Goal: Task Accomplishment & Management: Manage account settings

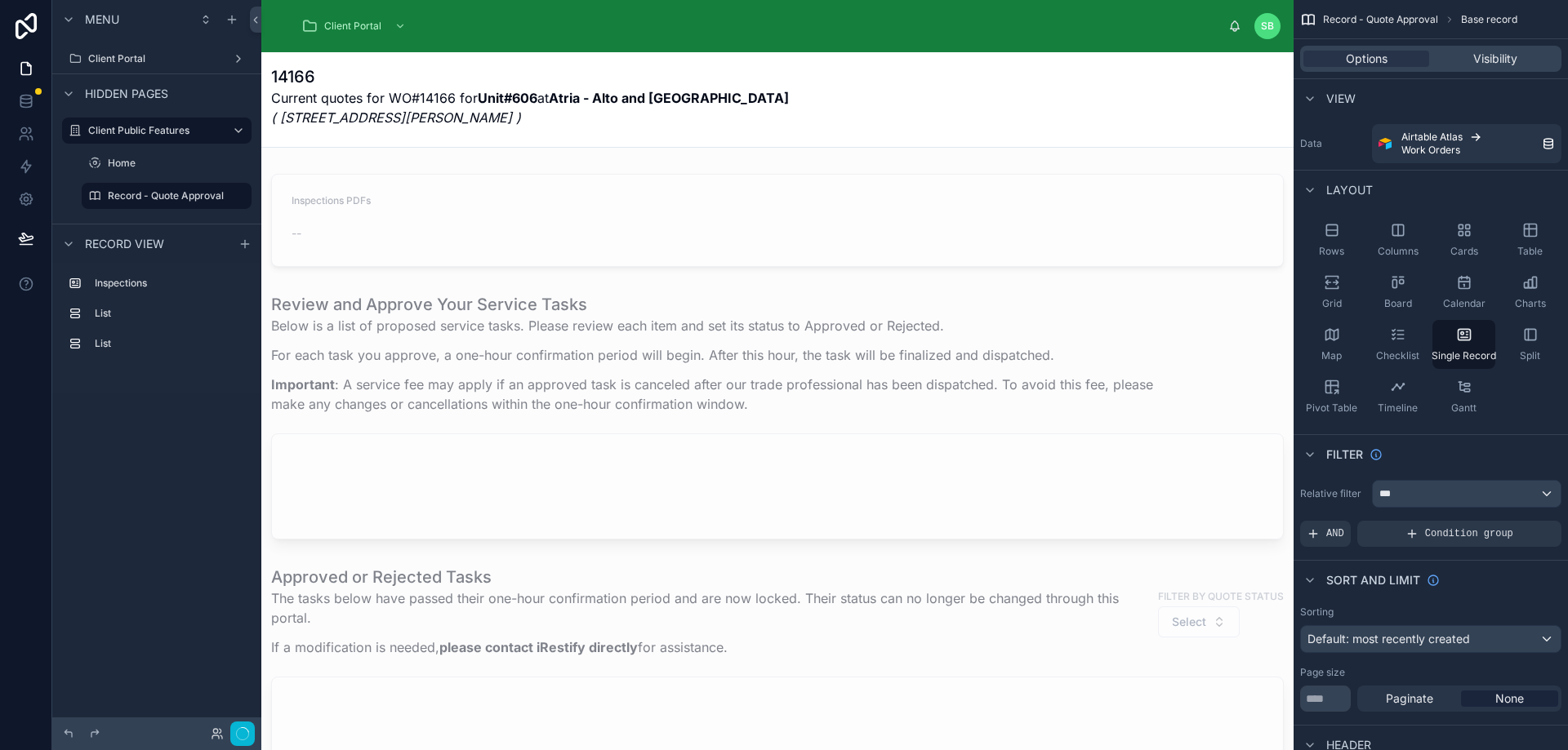
drag, startPoint x: 151, startPoint y: 196, endPoint x: 105, endPoint y: 215, distance: 49.8
click at [105, 215] on div "Menu Client Portal Hidden pages Client Public Features Home Record - Quote Appr…" at bounding box center [157, 111] width 209 height 224
click at [233, 194] on icon "scrollable content" at bounding box center [238, 195] width 13 height 13
click at [295, 179] on span "Clone" at bounding box center [306, 184] width 30 height 17
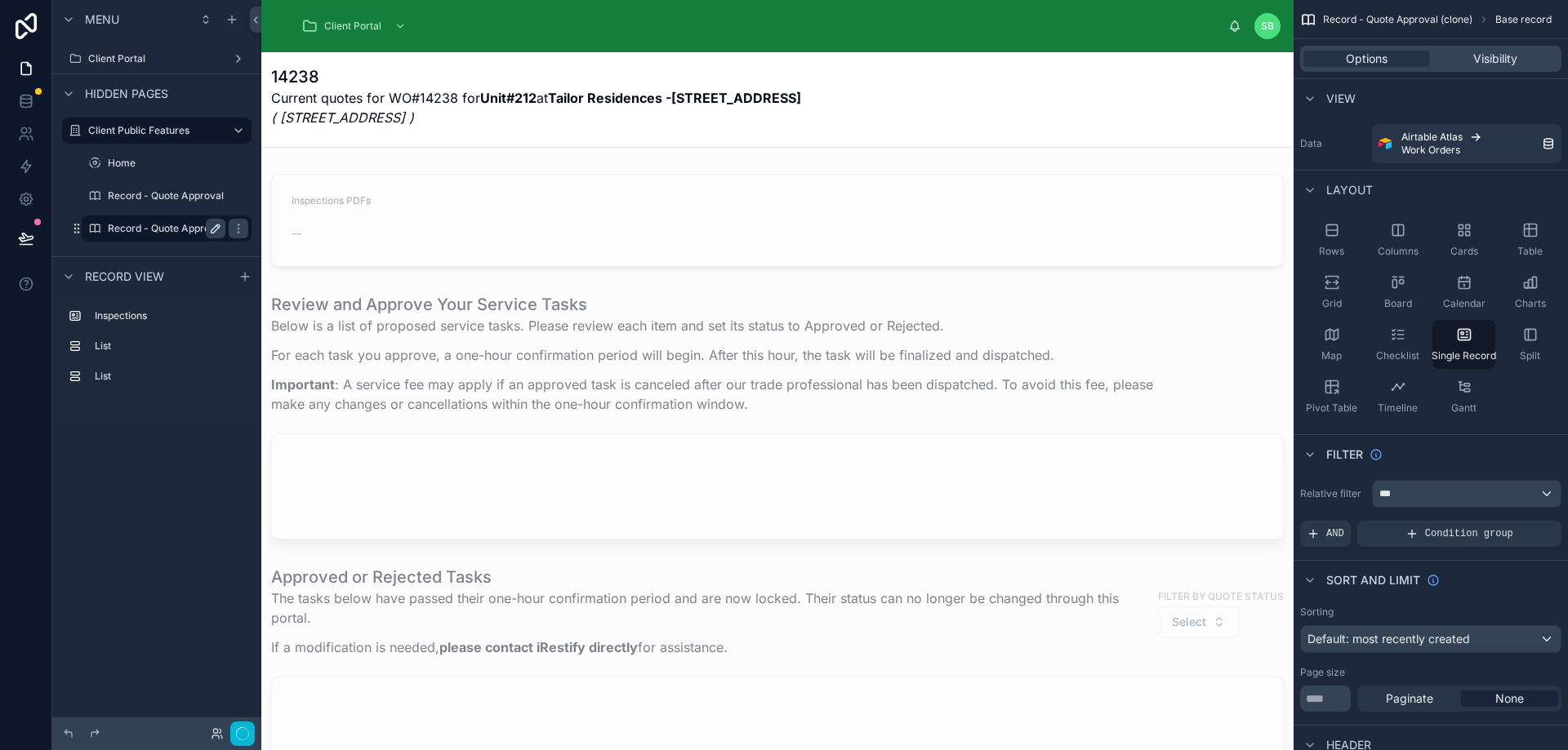
click at [217, 225] on icon "scrollable content" at bounding box center [215, 228] width 8 height 8
click at [162, 226] on input "**********" at bounding box center [153, 228] width 91 height 19
click at [182, 224] on input "**********" at bounding box center [153, 228] width 91 height 19
click at [202, 226] on div "**********" at bounding box center [166, 228] width 118 height 19
click at [198, 228] on input "**********" at bounding box center [153, 228] width 91 height 19
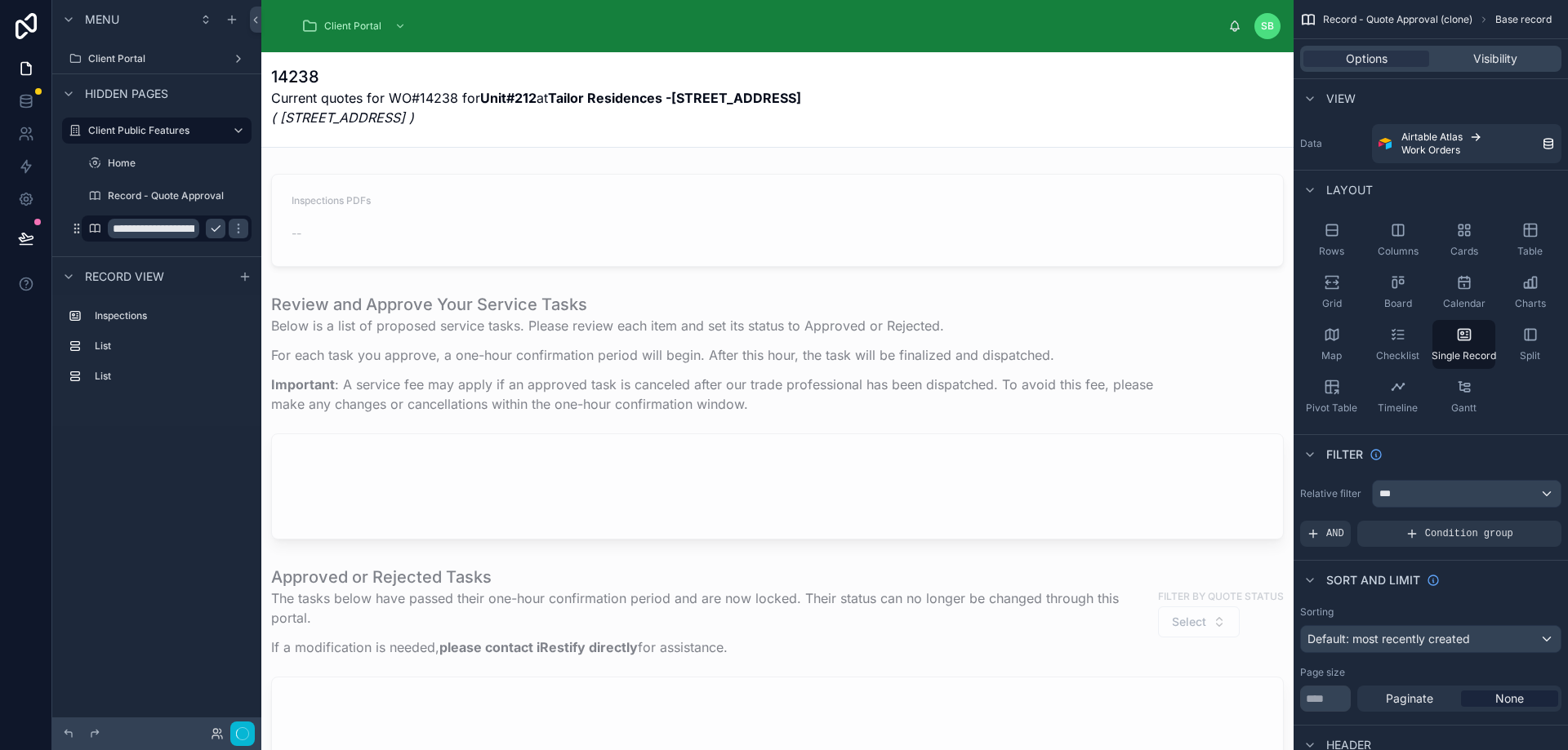
click at [180, 228] on input "**********" at bounding box center [153, 228] width 91 height 19
type input "**********"
click at [232, 229] on icon "scrollable content" at bounding box center [238, 228] width 13 height 13
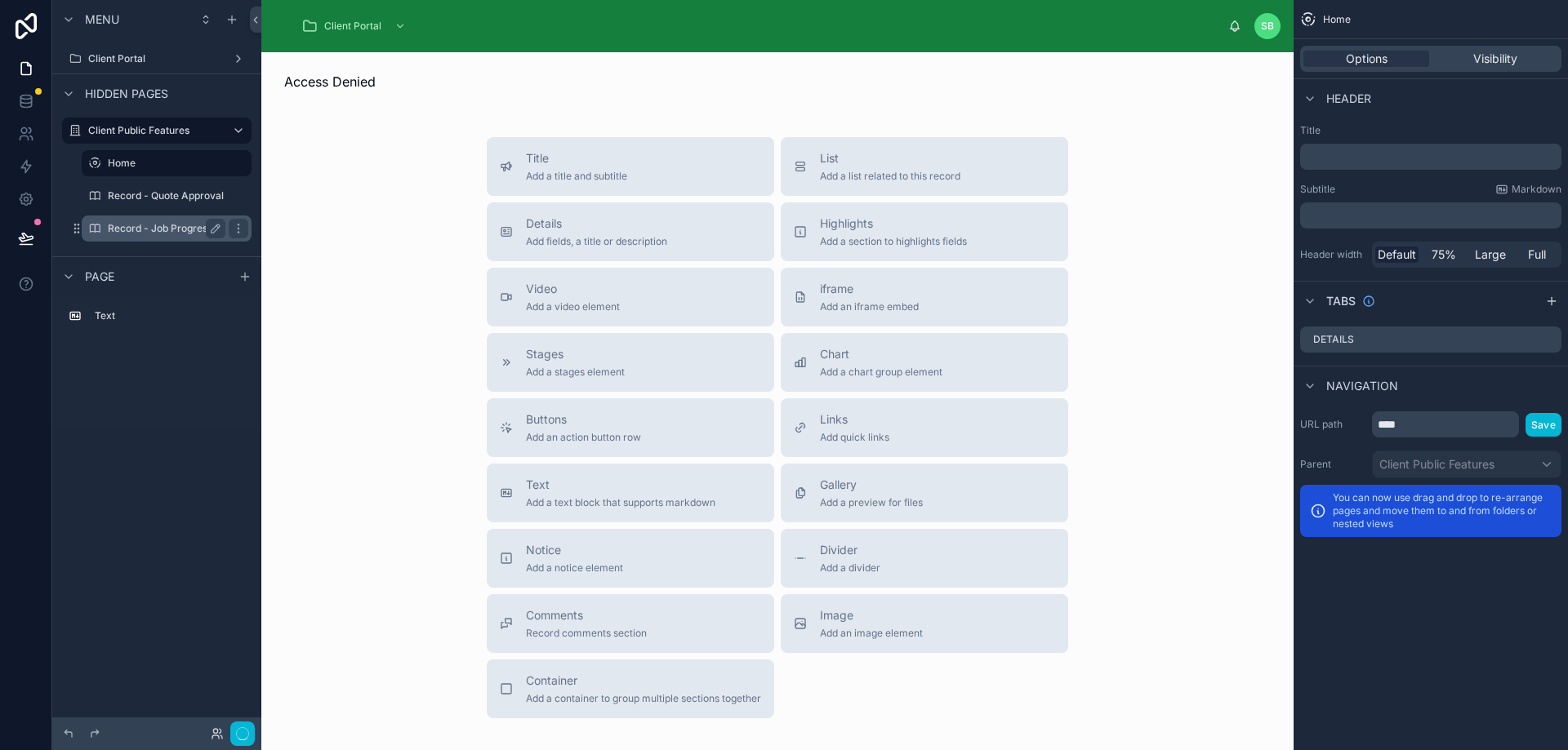
click at [158, 231] on label "Record - Job Progress and Report" at bounding box center [186, 228] width 158 height 13
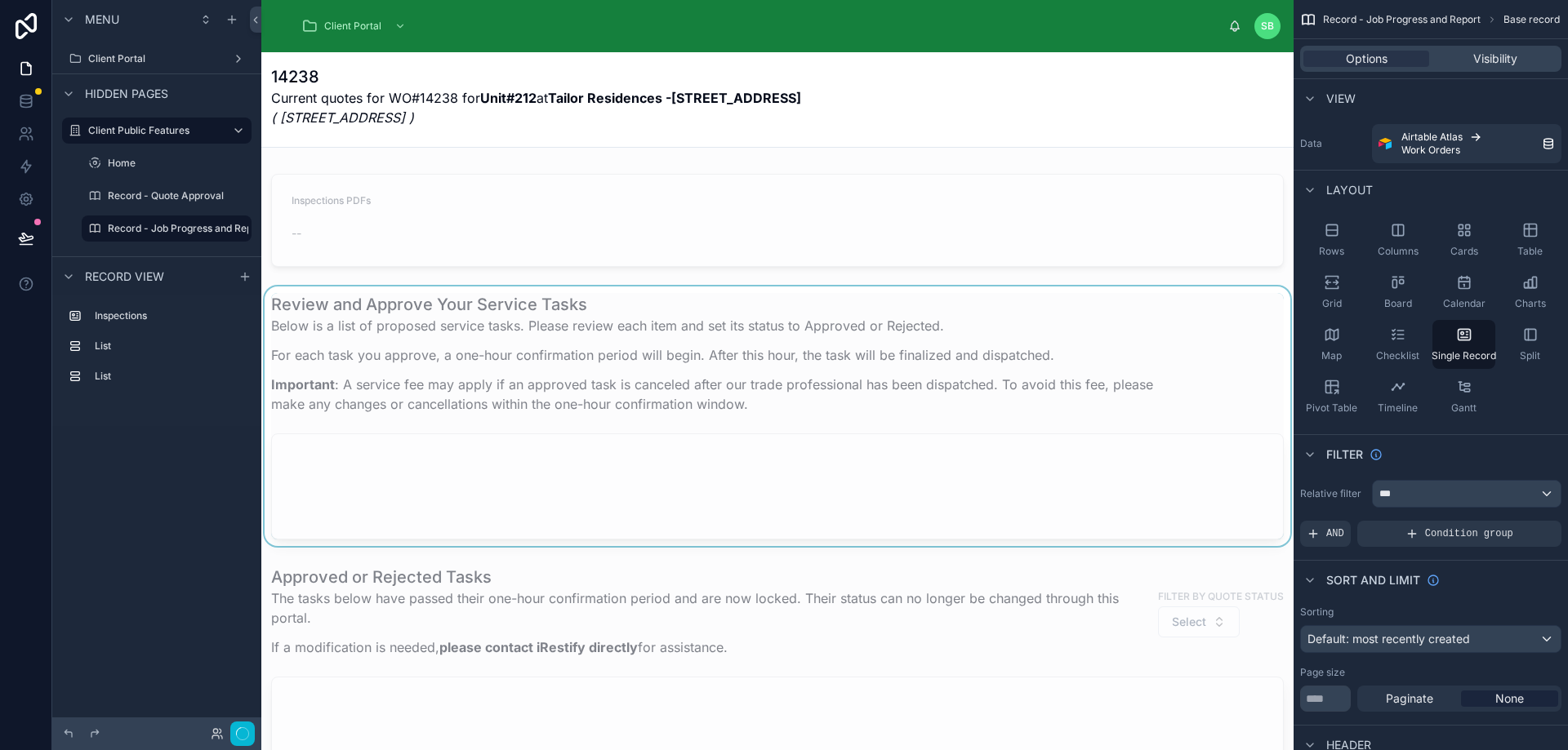
click at [675, 357] on div at bounding box center [777, 416] width 1032 height 260
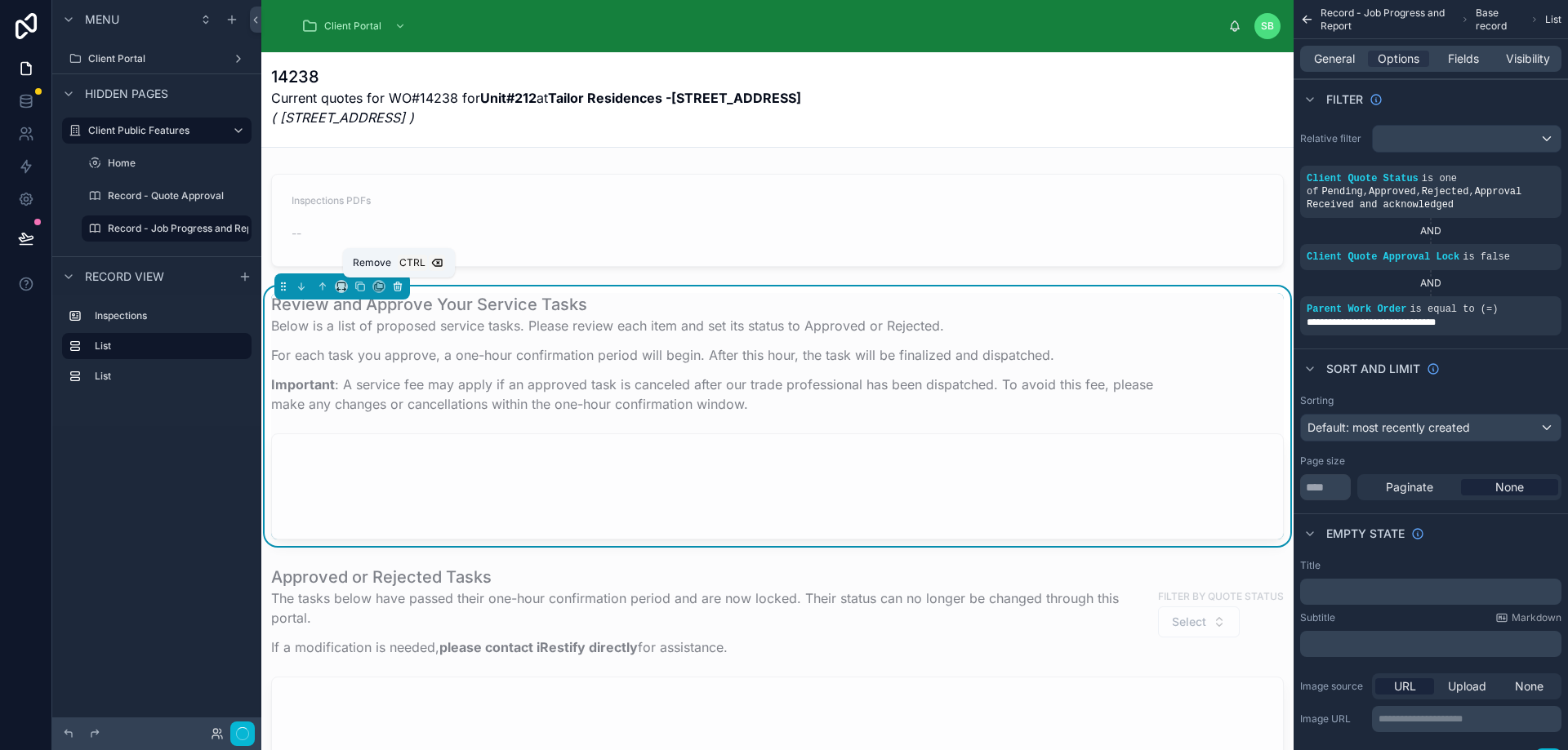
click at [395, 287] on icon at bounding box center [397, 287] width 6 height 6
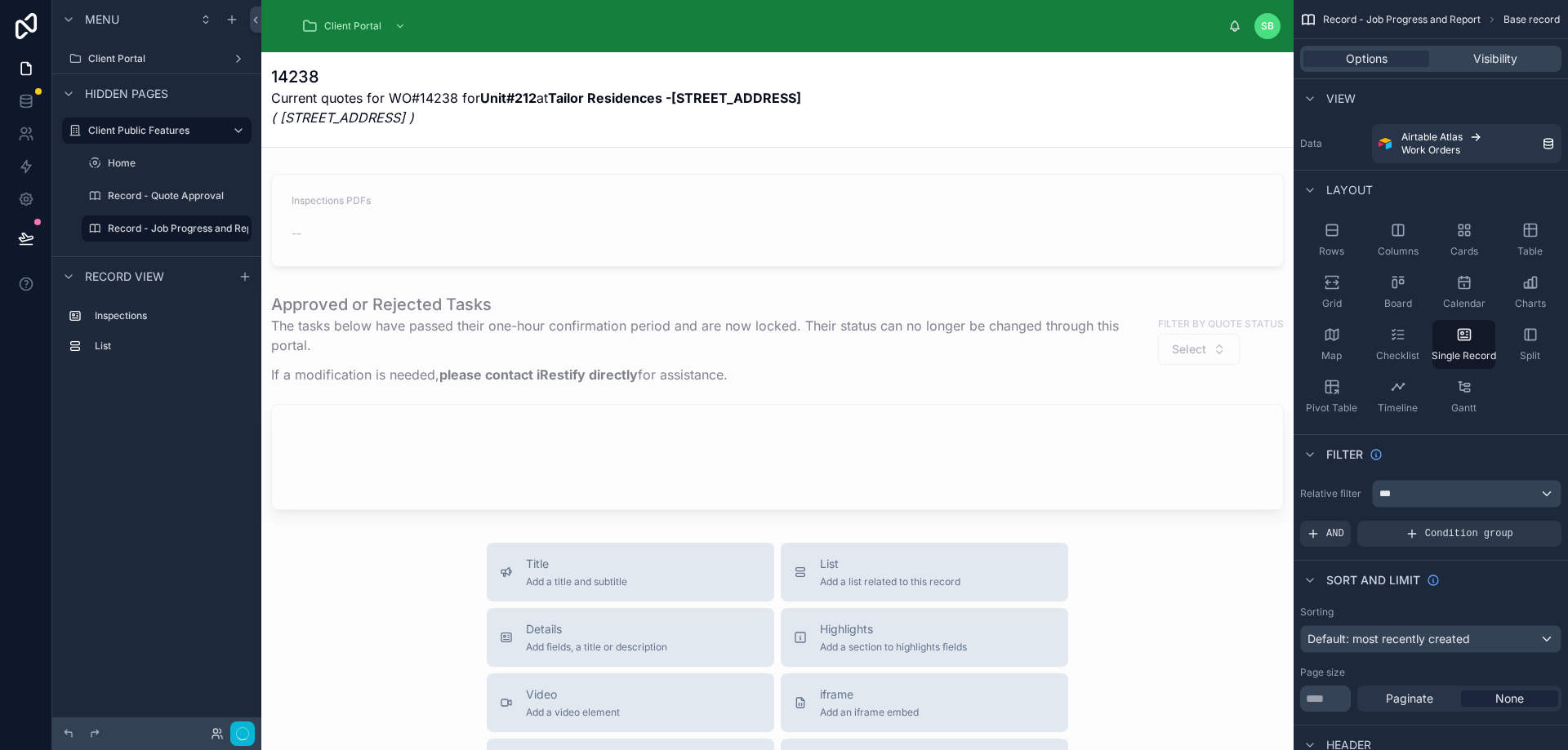
click at [306, 94] on p "Current quotes for WO#14238 for Unit#212 at Tailor Residences -1195 Queensway (…" at bounding box center [536, 107] width 530 height 39
click at [331, 95] on p "Current quotes for WO#14238 for Unit#212 at Tailor Residences -1195 Queensway (…" at bounding box center [536, 107] width 530 height 39
click at [318, 74] on h1 "14238" at bounding box center [536, 77] width 530 height 23
click at [308, 98] on p "Current quotes for WO#14238 for Unit#212 at Tailor Residences -1195 Queensway (…" at bounding box center [536, 107] width 530 height 39
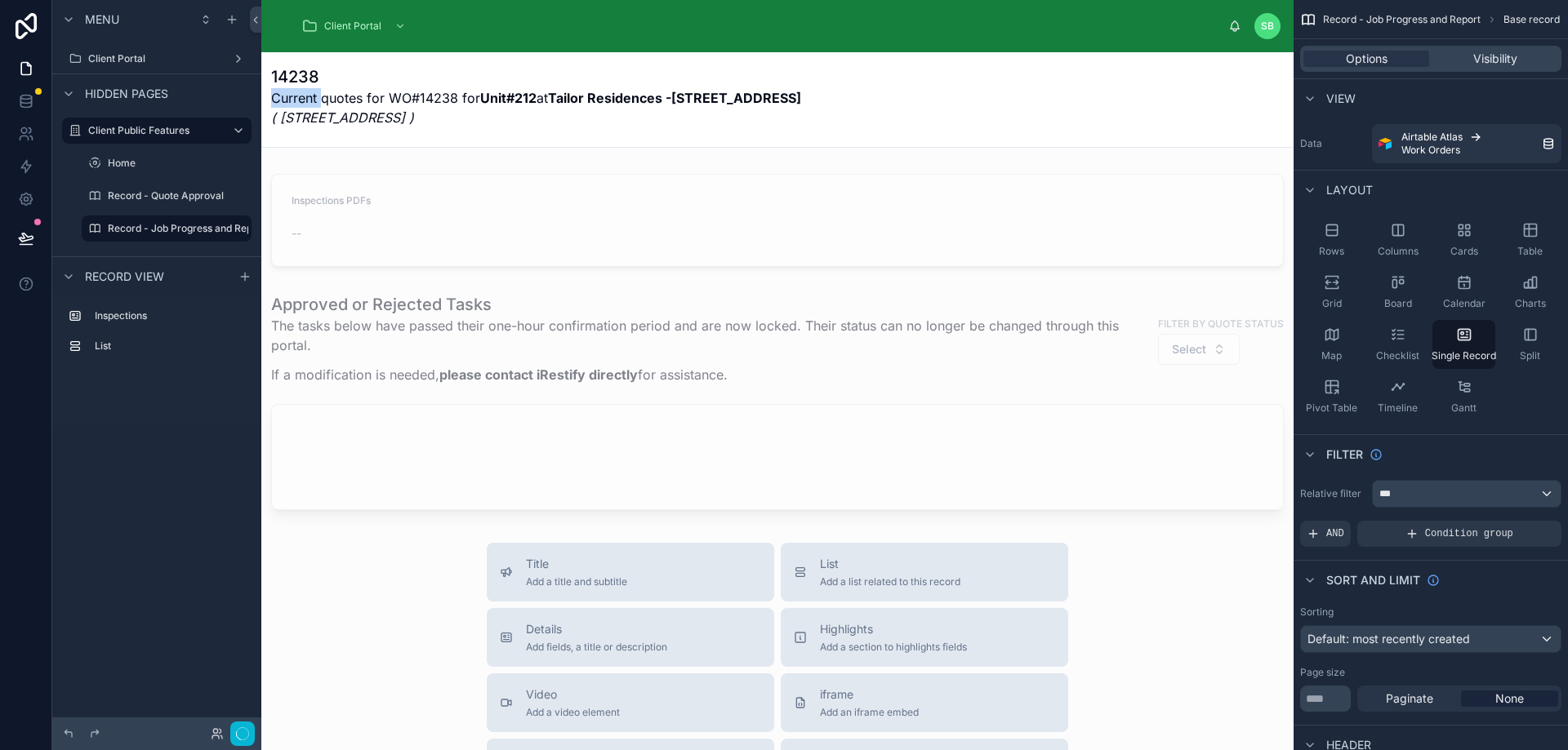
click at [308, 98] on p "Current quotes for WO#14238 for Unit#212 at Tailor Residences -1195 Queensway (…" at bounding box center [536, 107] width 530 height 39
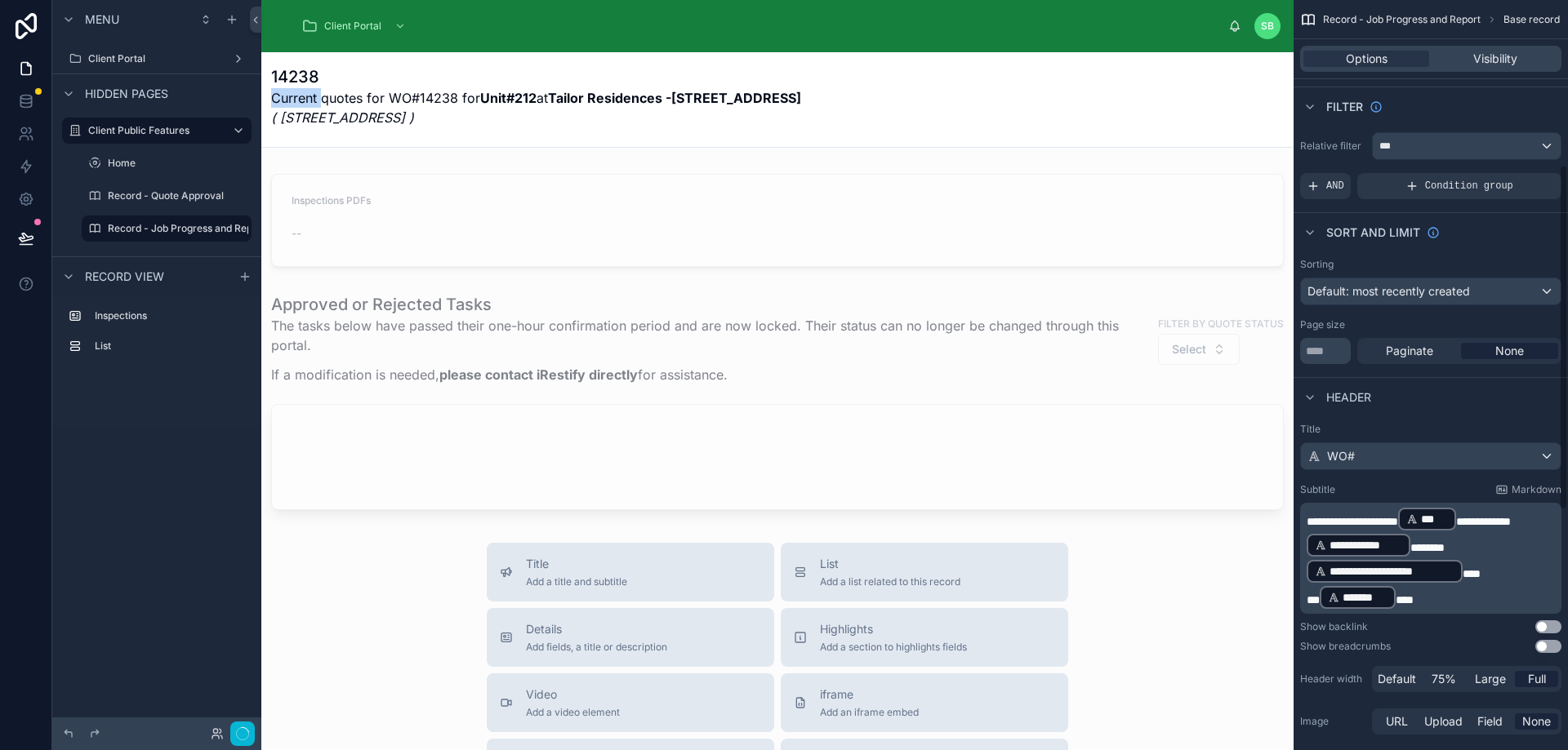
scroll to position [409, 0]
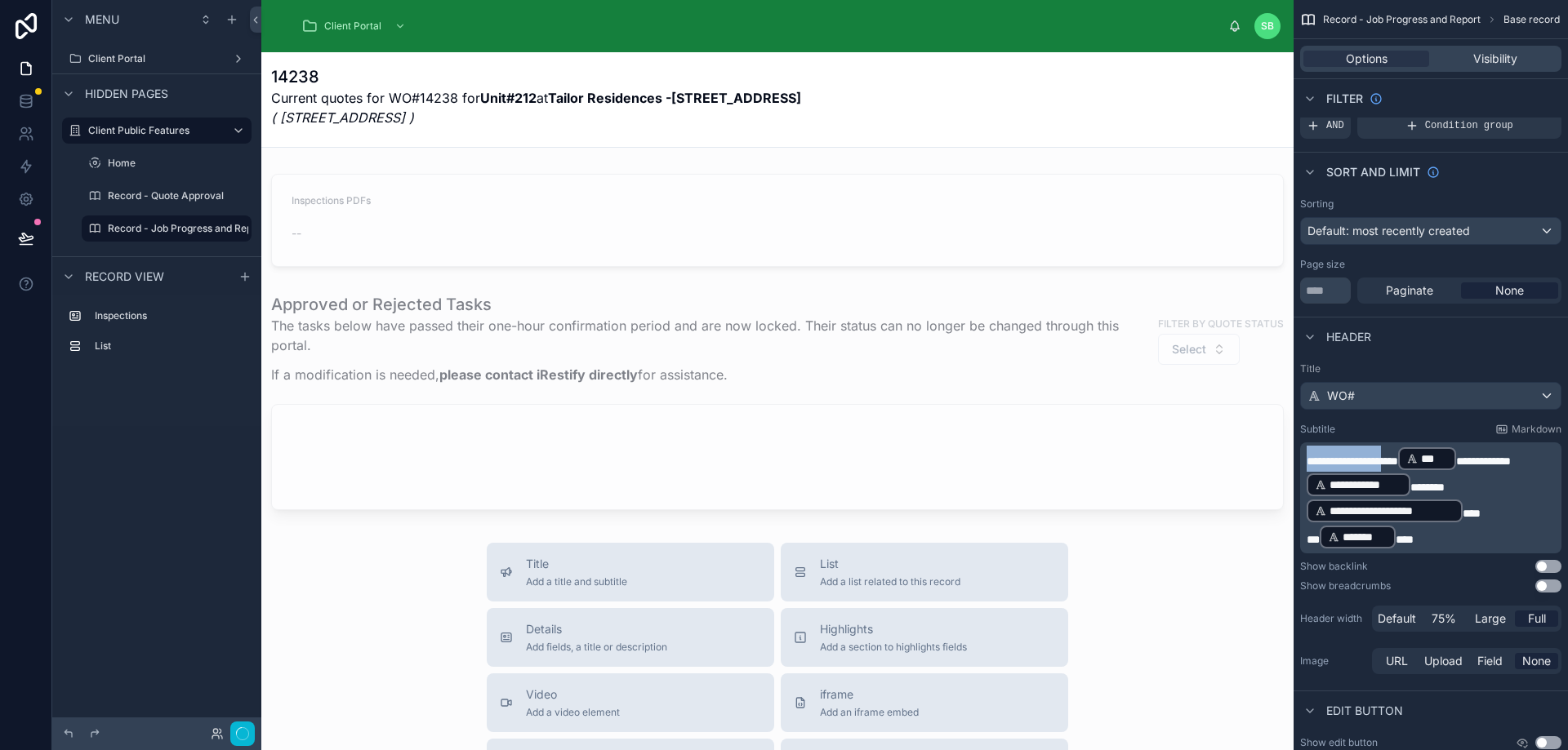
drag, startPoint x: 1308, startPoint y: 461, endPoint x: 1406, endPoint y: 456, distance: 98.1
click at [1398, 456] on span "**********" at bounding box center [1352, 461] width 91 height 11
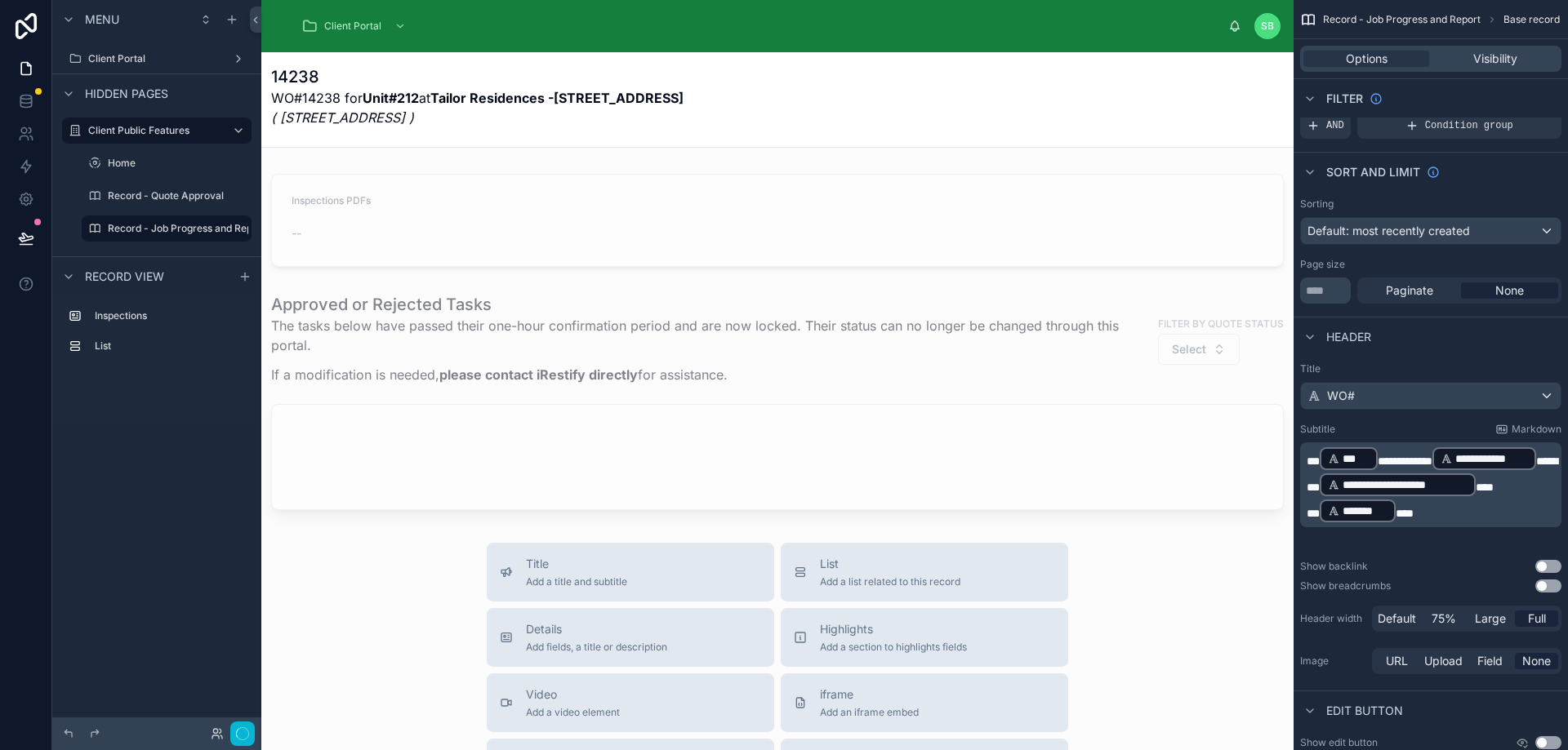
click at [1477, 572] on div "Show backlink Use setting" at bounding box center [1430, 566] width 261 height 13
click at [1389, 393] on div "WO#" at bounding box center [1430, 396] width 260 height 26
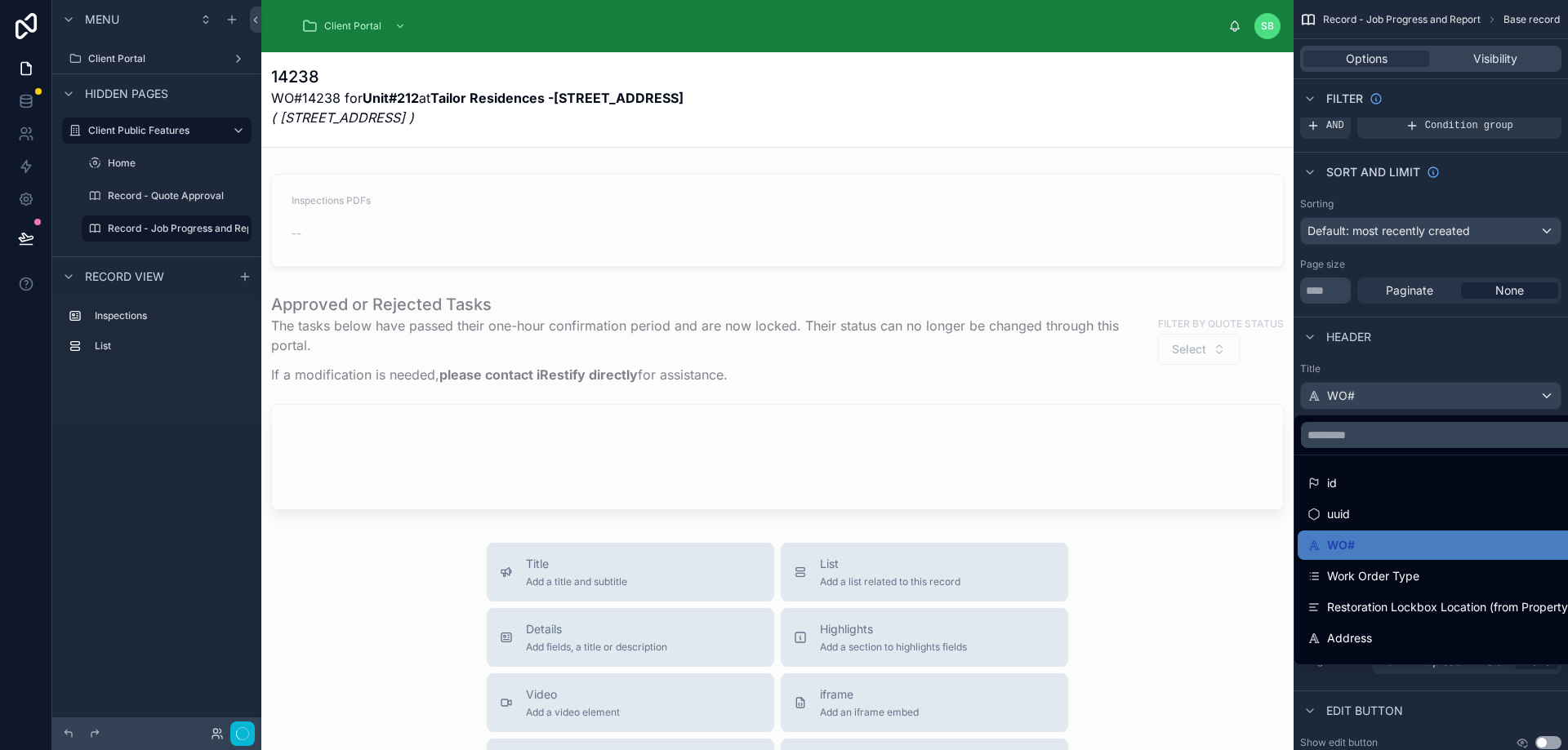
click at [1451, 352] on div "scrollable content" at bounding box center [784, 375] width 1568 height 750
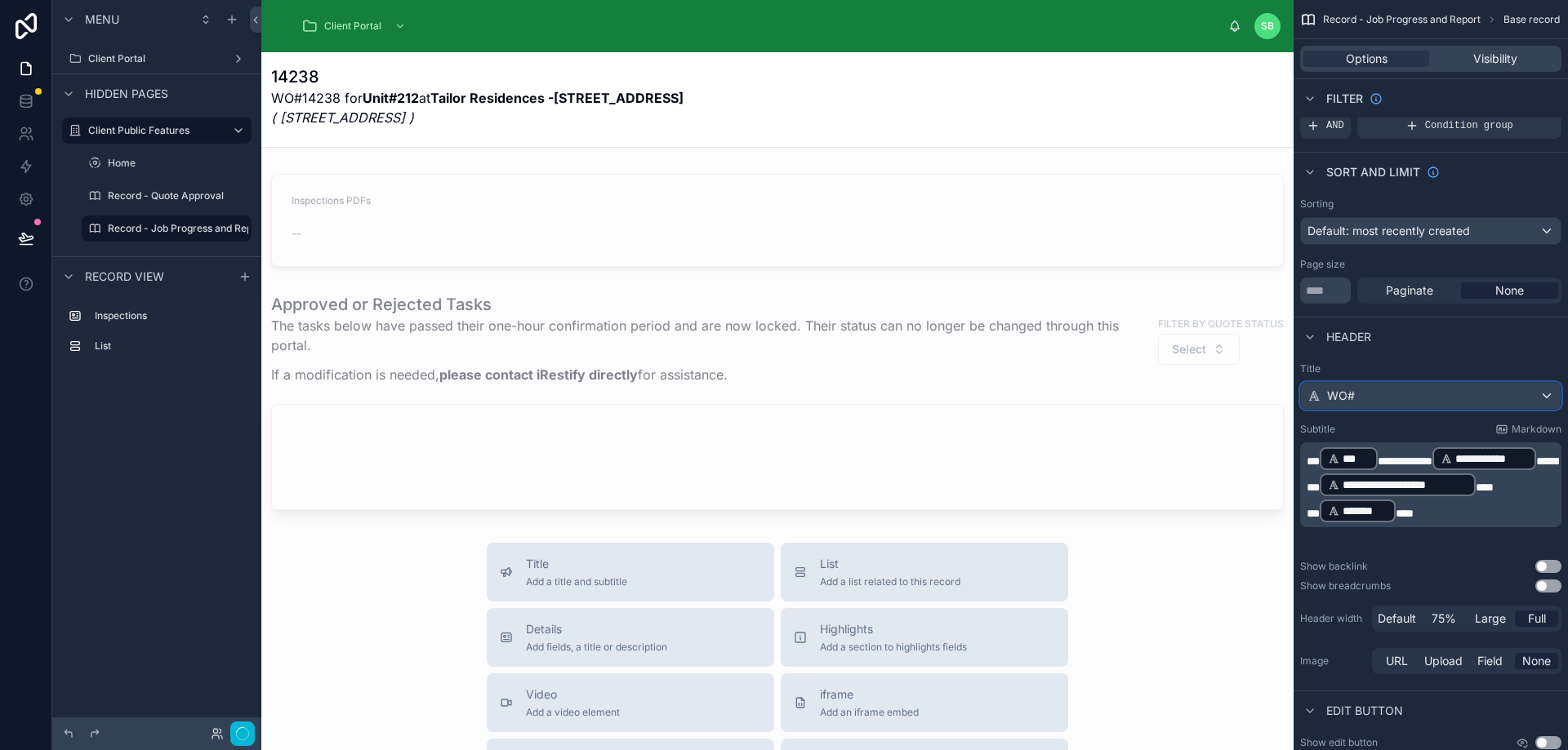
click at [1460, 395] on div "WO#" at bounding box center [1430, 396] width 260 height 26
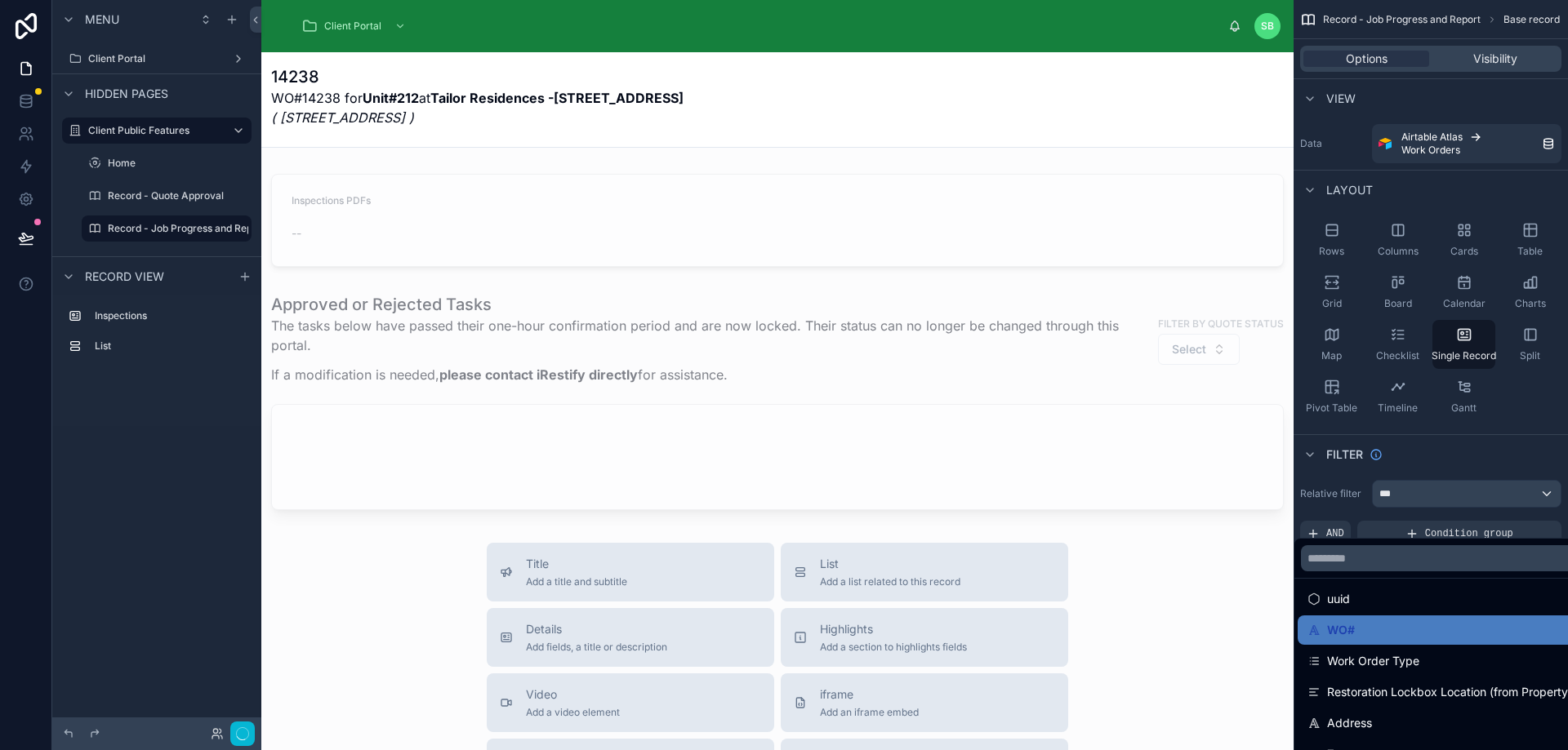
scroll to position [0, 0]
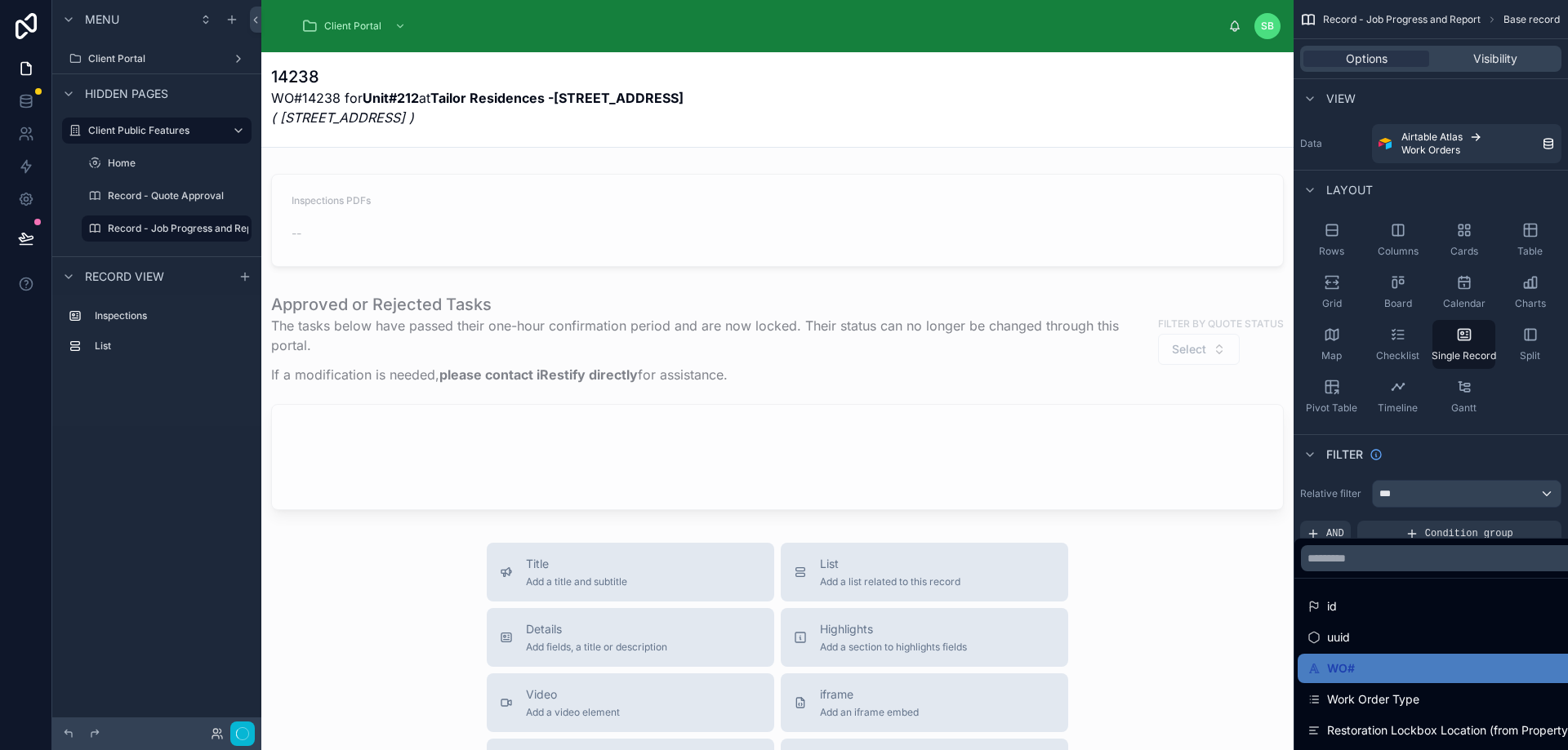
click at [1515, 449] on div "scrollable content" at bounding box center [784, 375] width 1568 height 750
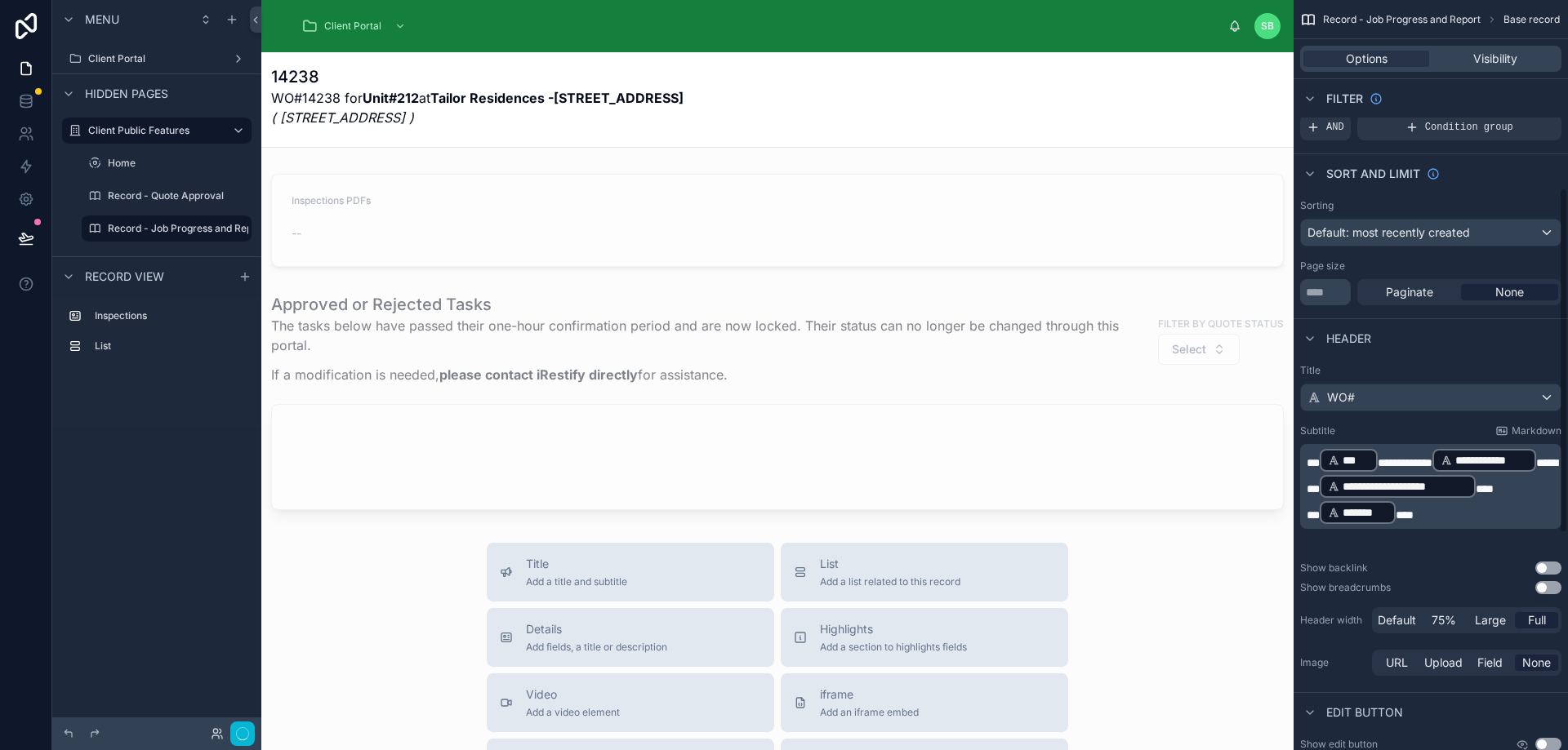
scroll to position [409, 0]
click at [1309, 458] on span "***" at bounding box center [1313, 461] width 13 height 11
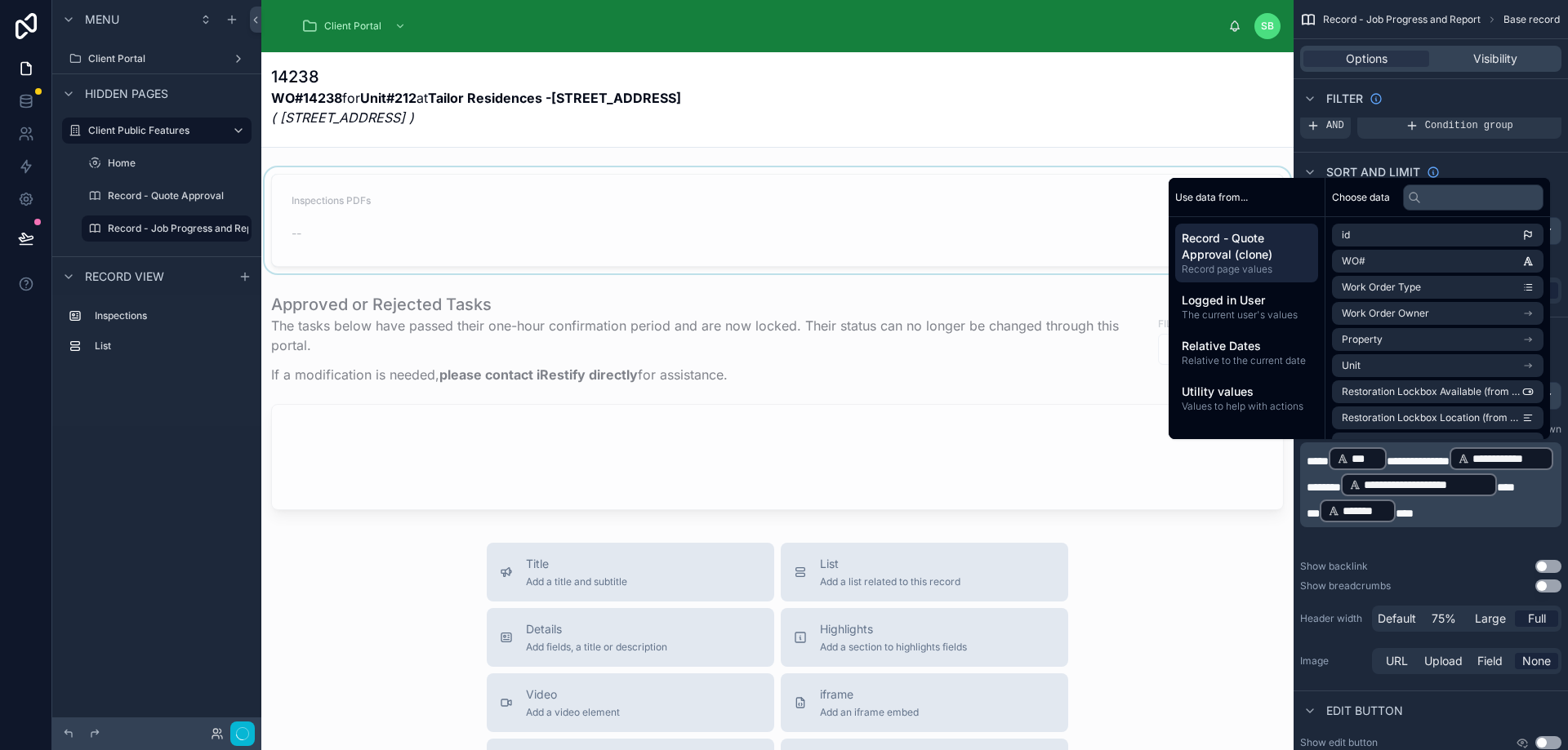
click at [938, 222] on div at bounding box center [777, 220] width 1032 height 106
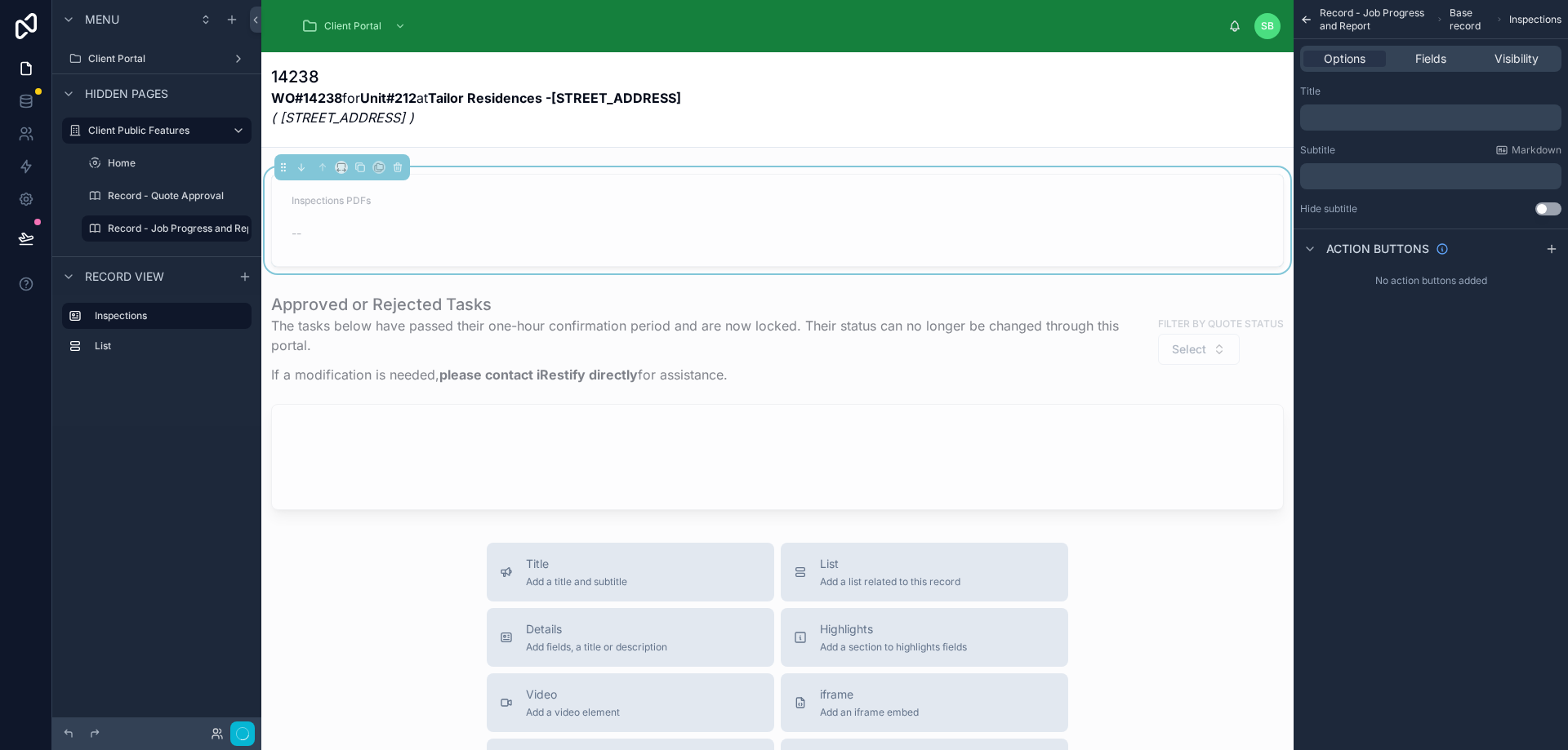
scroll to position [0, 0]
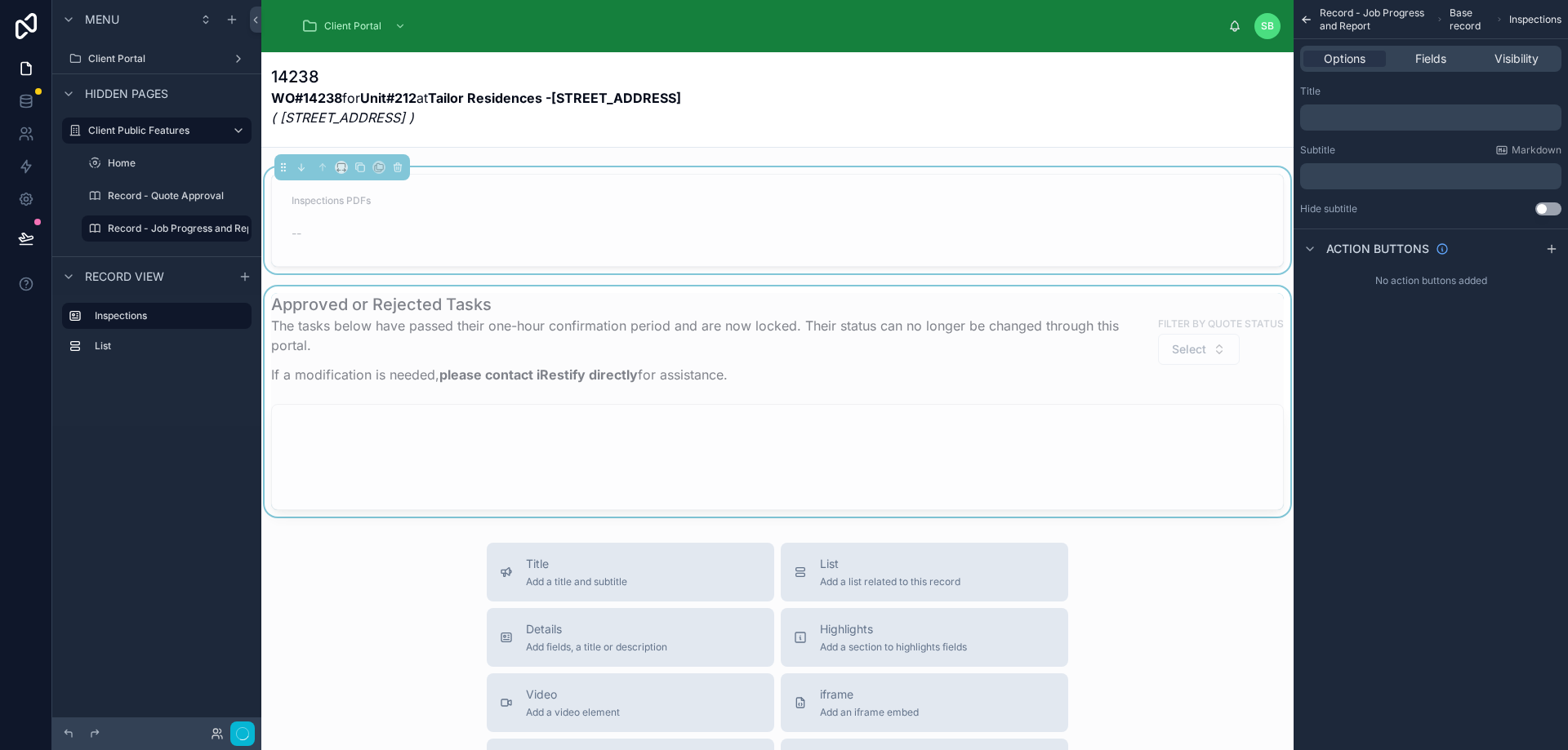
click at [516, 324] on div at bounding box center [777, 402] width 1032 height 230
click at [516, 324] on p "The tasks below have passed their one-hour confirmation period and are now lock…" at bounding box center [706, 335] width 870 height 39
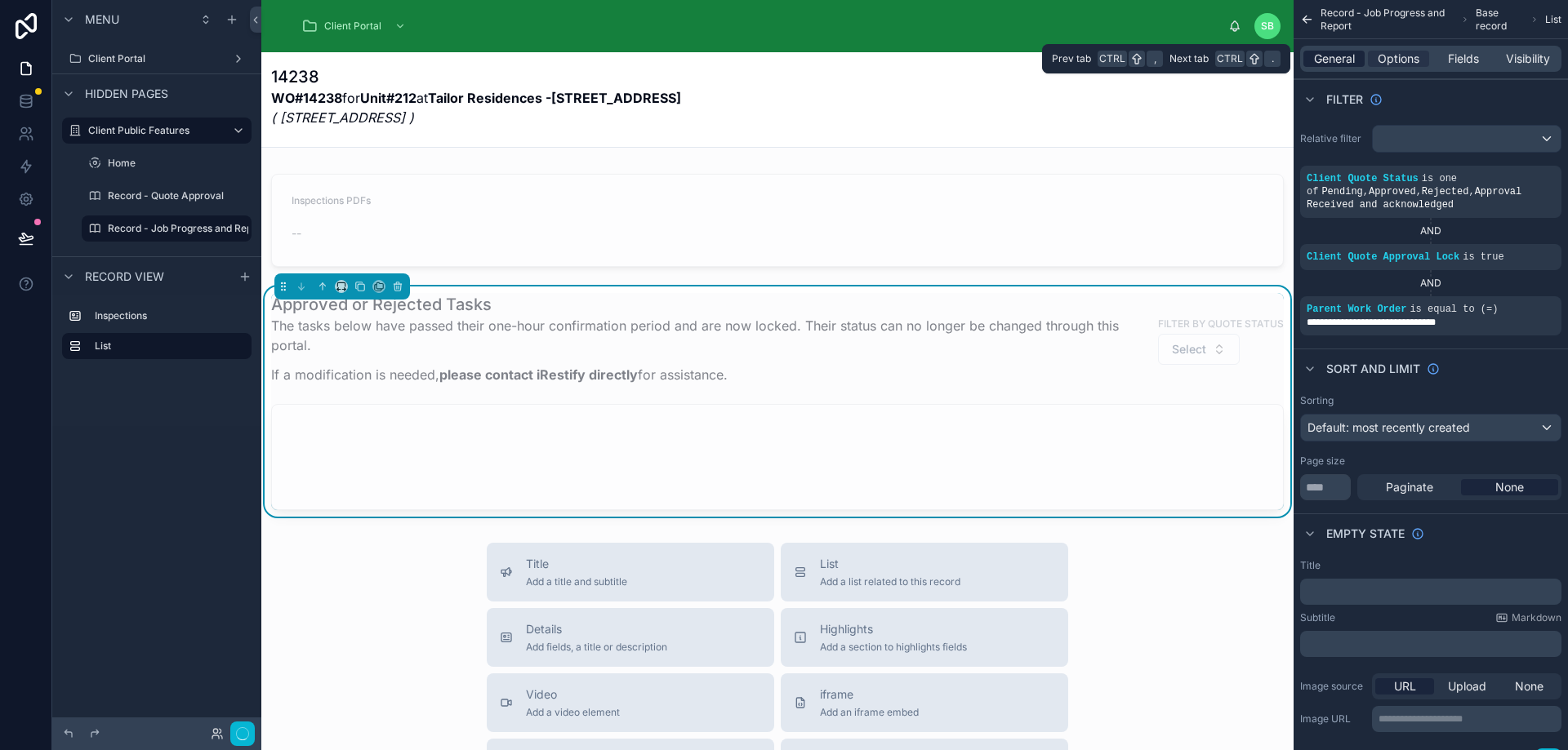
click at [1332, 61] on span "General" at bounding box center [1334, 58] width 41 height 17
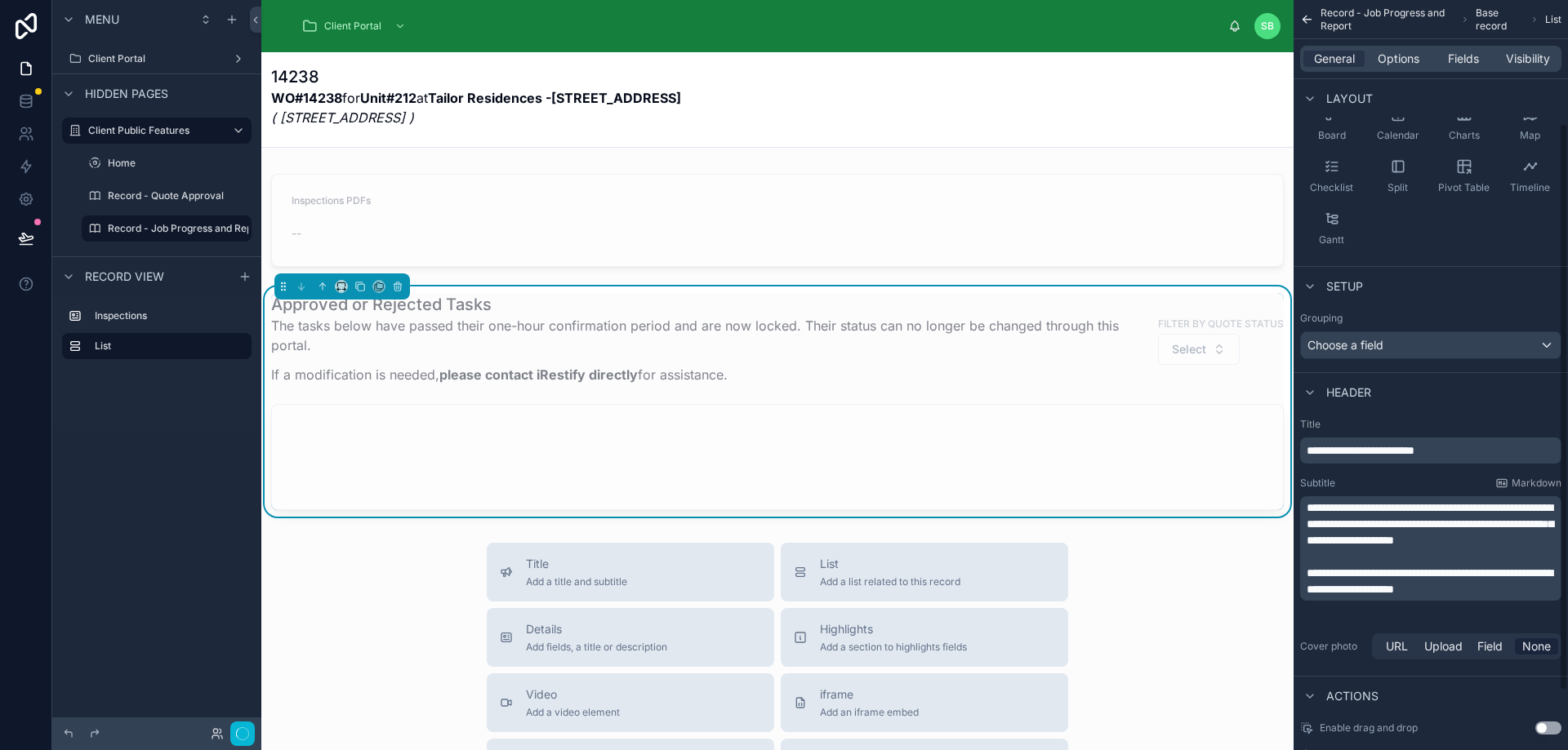
scroll to position [163, 0]
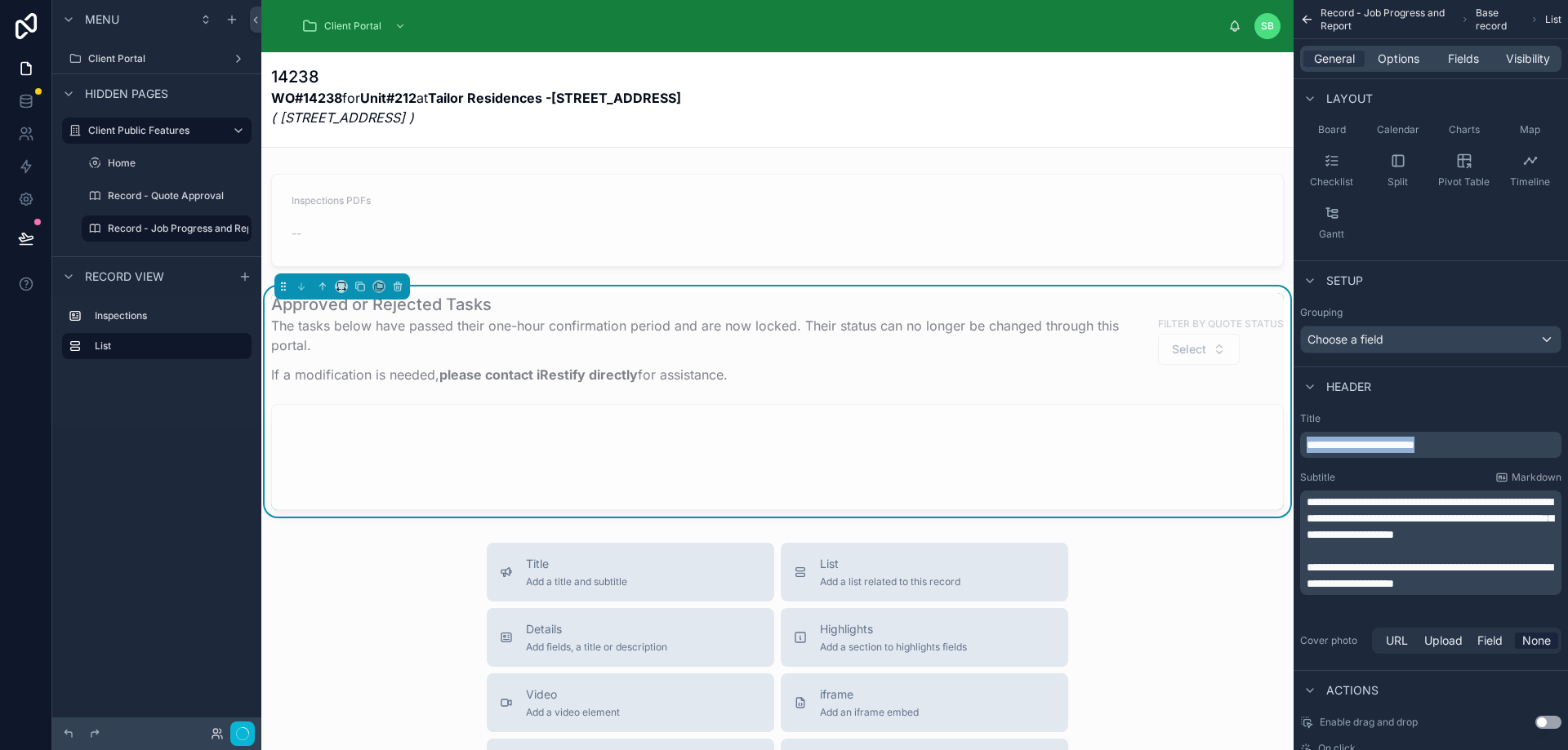
drag, startPoint x: 1472, startPoint y: 449, endPoint x: 1309, endPoint y: 446, distance: 163.0
click at [1309, 446] on p "**********" at bounding box center [1432, 444] width 252 height 17
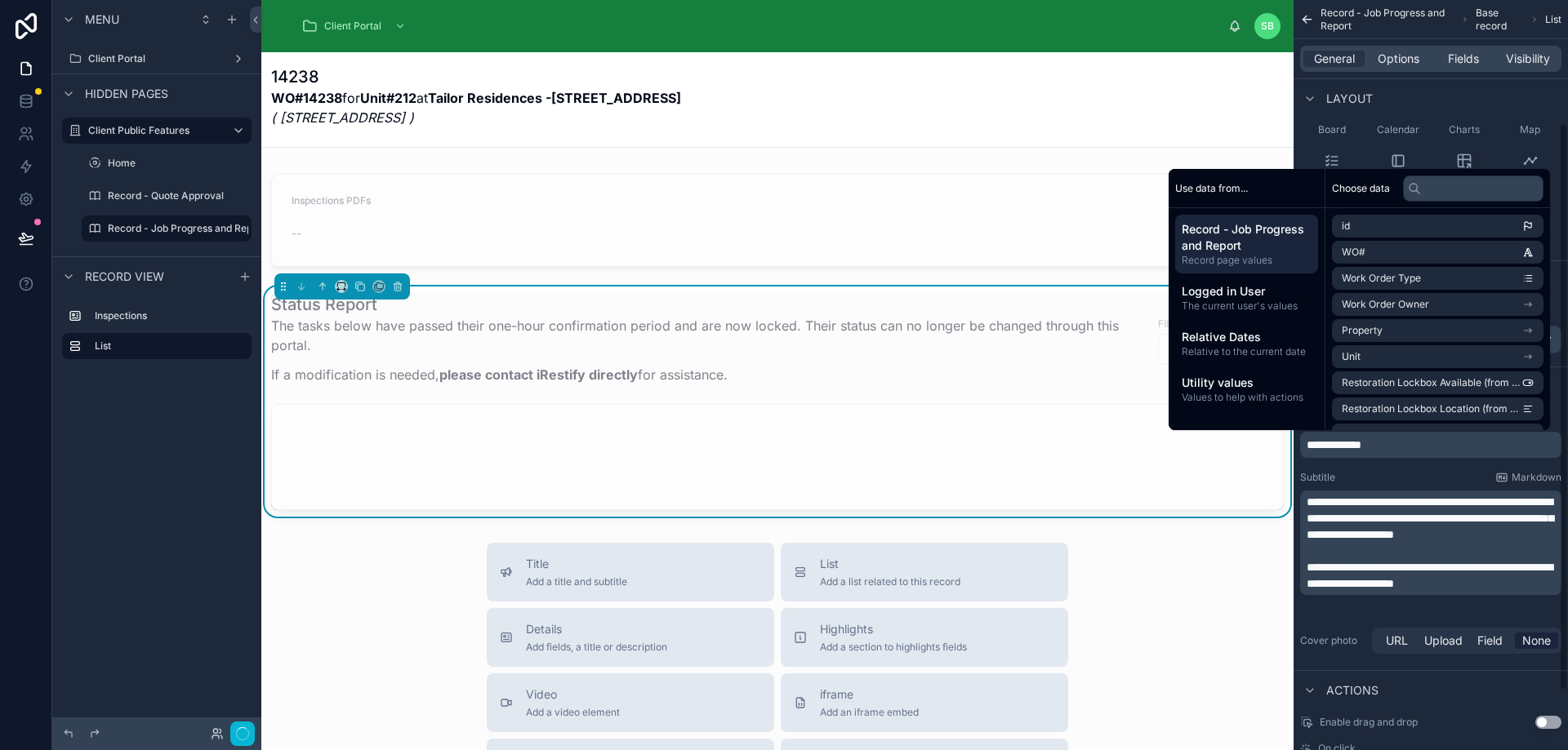
click at [1413, 477] on div "Subtitle Markdown" at bounding box center [1430, 477] width 261 height 13
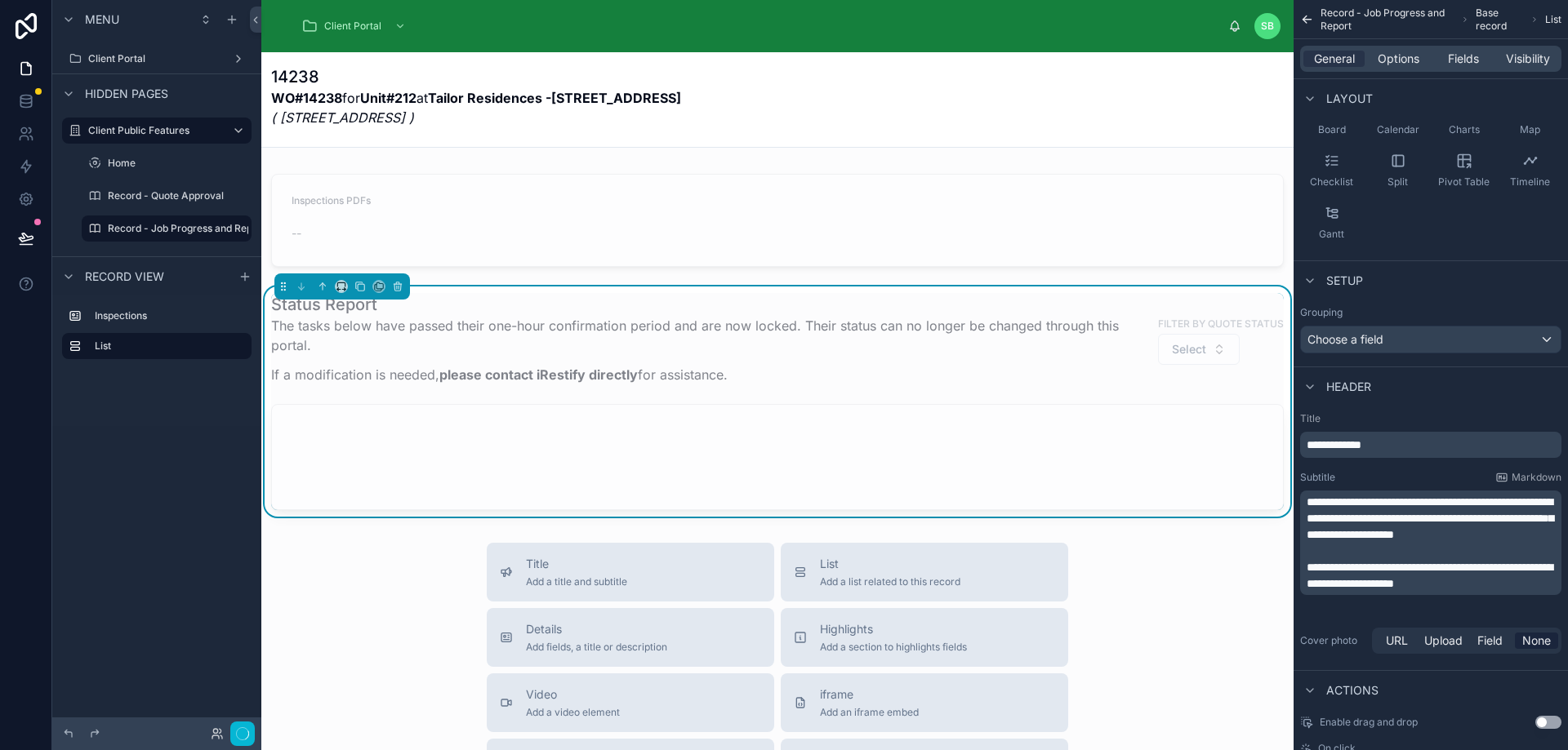
click at [1403, 45] on div "General Options Fields Visibility" at bounding box center [1430, 58] width 274 height 39
click at [1405, 54] on span "Options" at bounding box center [1398, 58] width 42 height 17
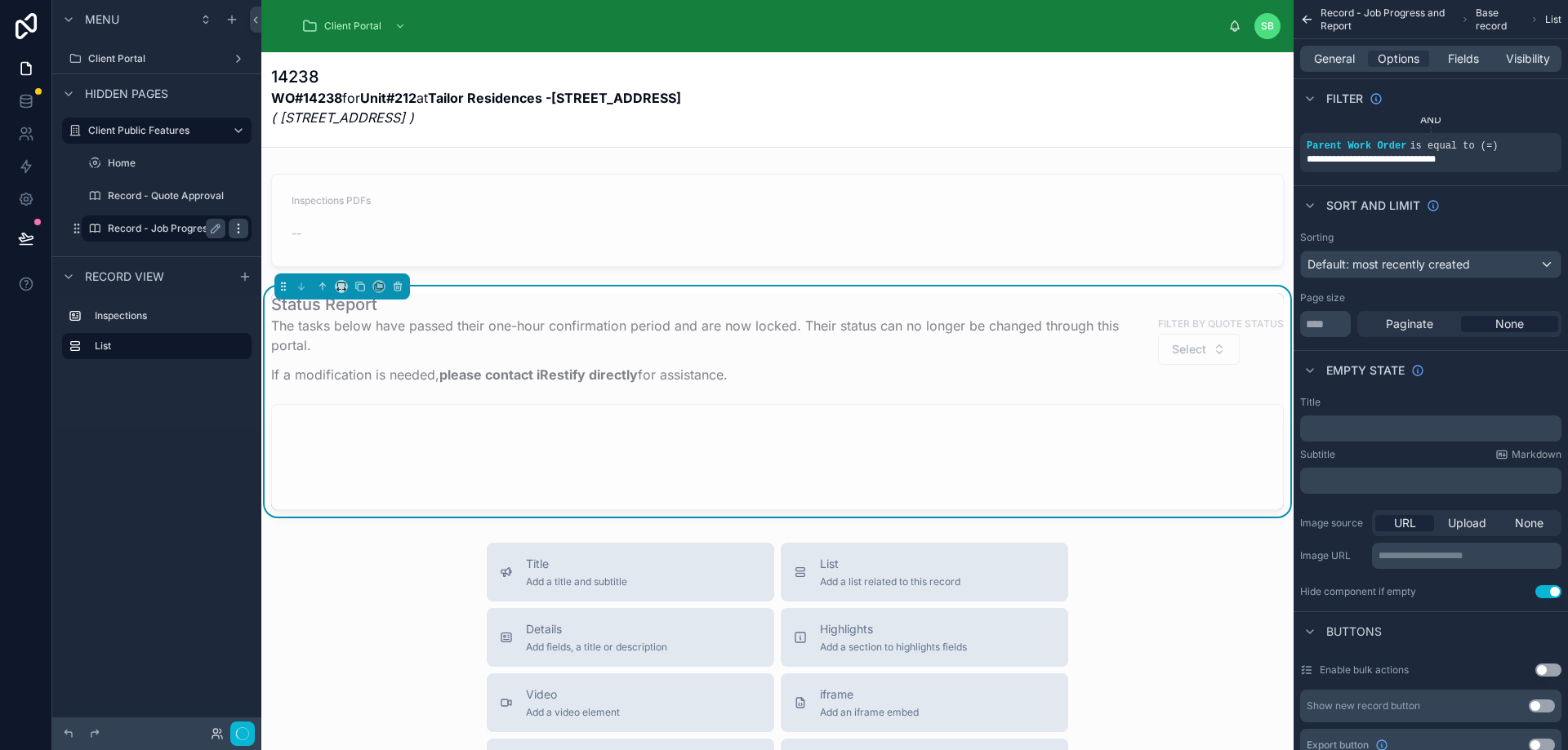
click at [237, 230] on icon "scrollable content" at bounding box center [238, 228] width 13 height 13
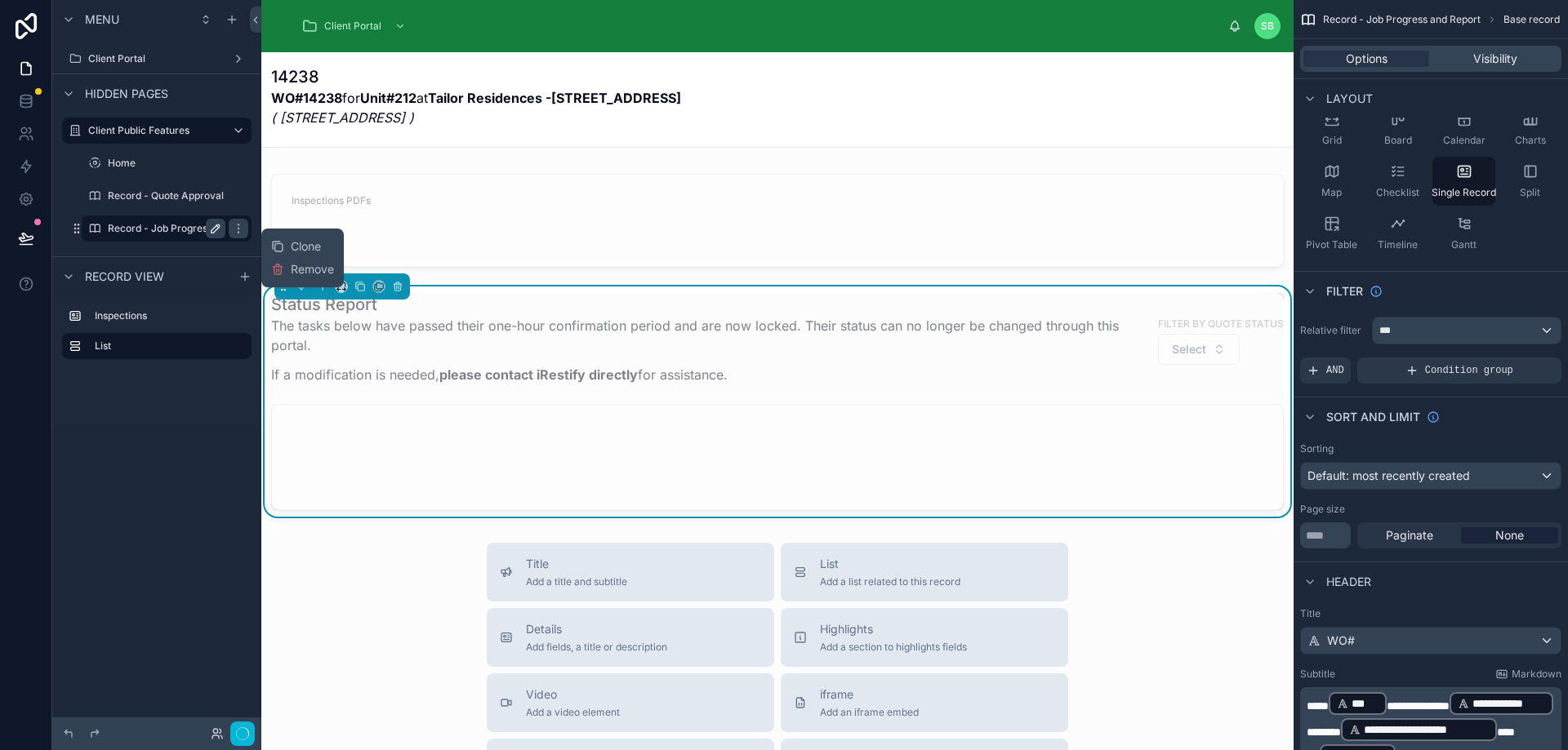
click at [213, 234] on icon "scrollable content" at bounding box center [215, 228] width 13 height 13
click at [216, 230] on icon "scrollable content" at bounding box center [215, 228] width 13 height 13
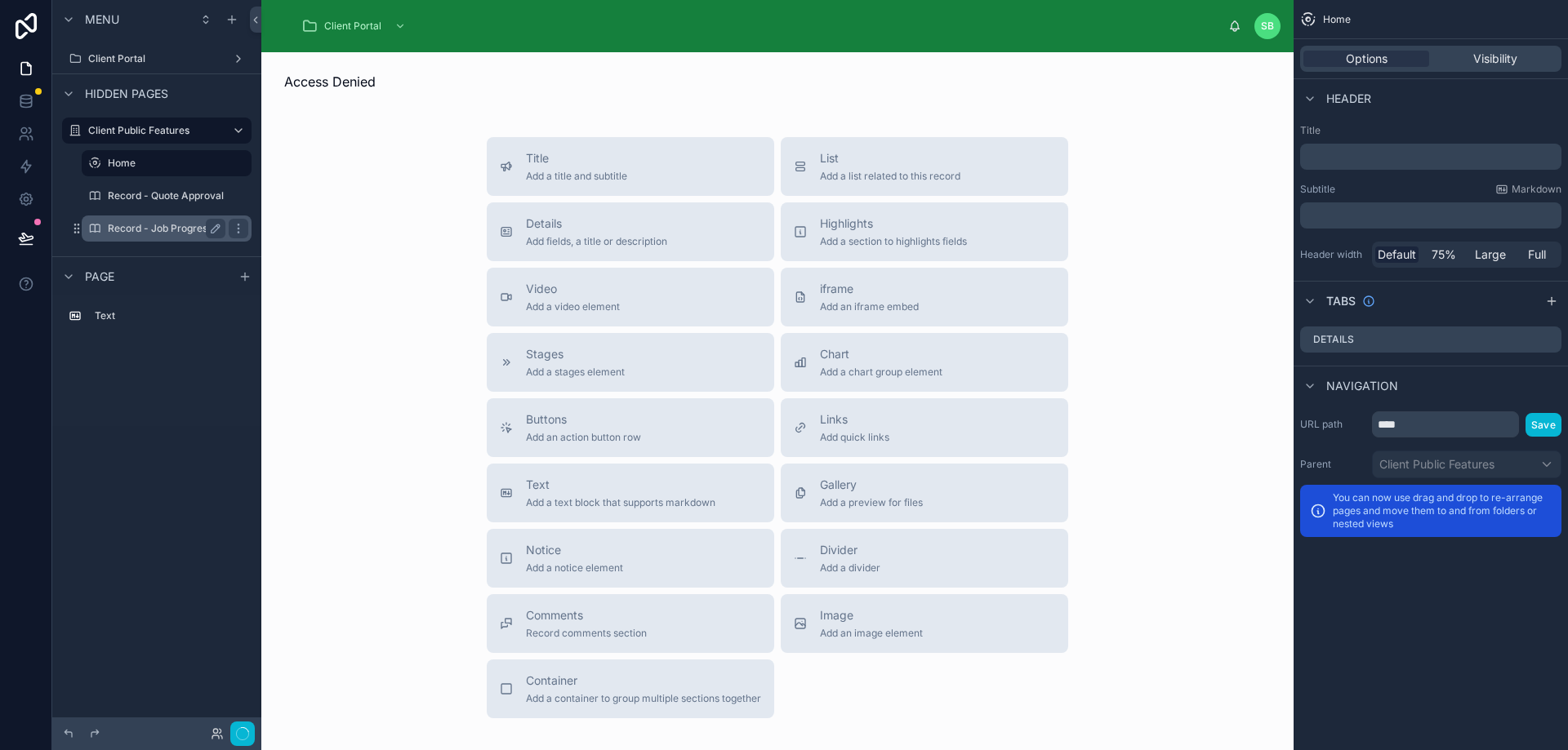
click at [177, 226] on label "Record - Job Progress and Report" at bounding box center [186, 228] width 158 height 13
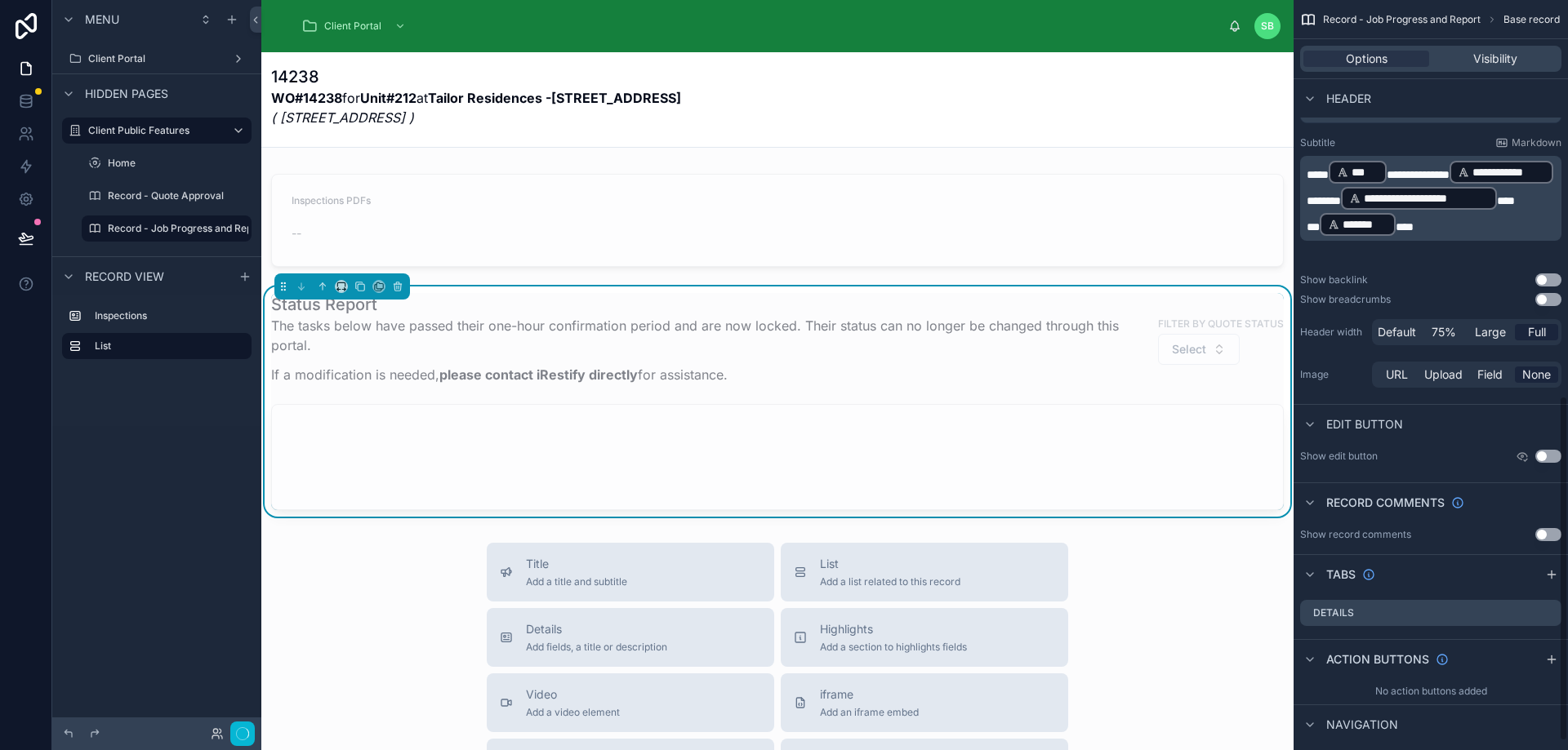
scroll to position [880, 0]
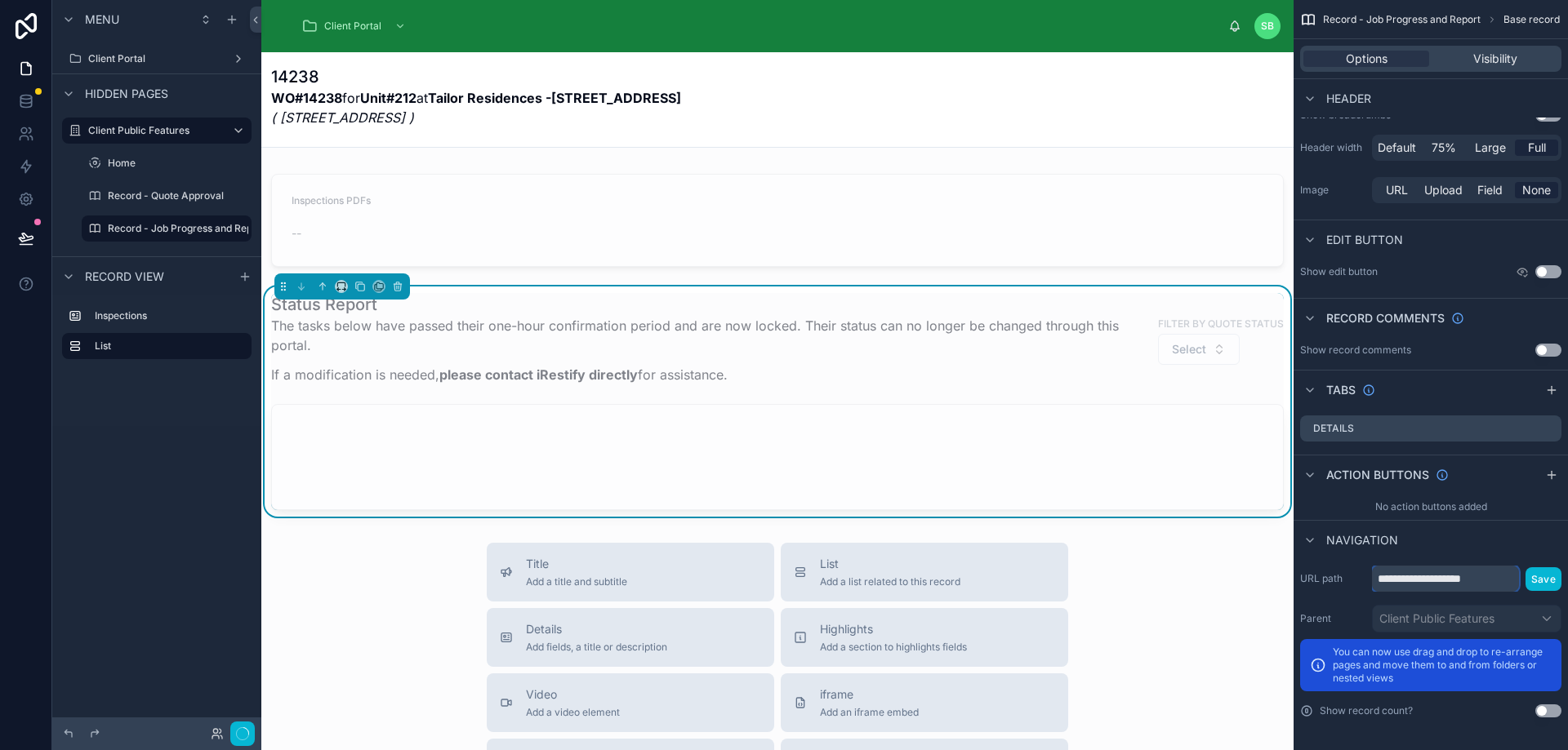
click at [1500, 578] on input "**********" at bounding box center [1445, 579] width 147 height 26
type input "*********"
click at [1547, 571] on button "Save" at bounding box center [1543, 578] width 36 height 24
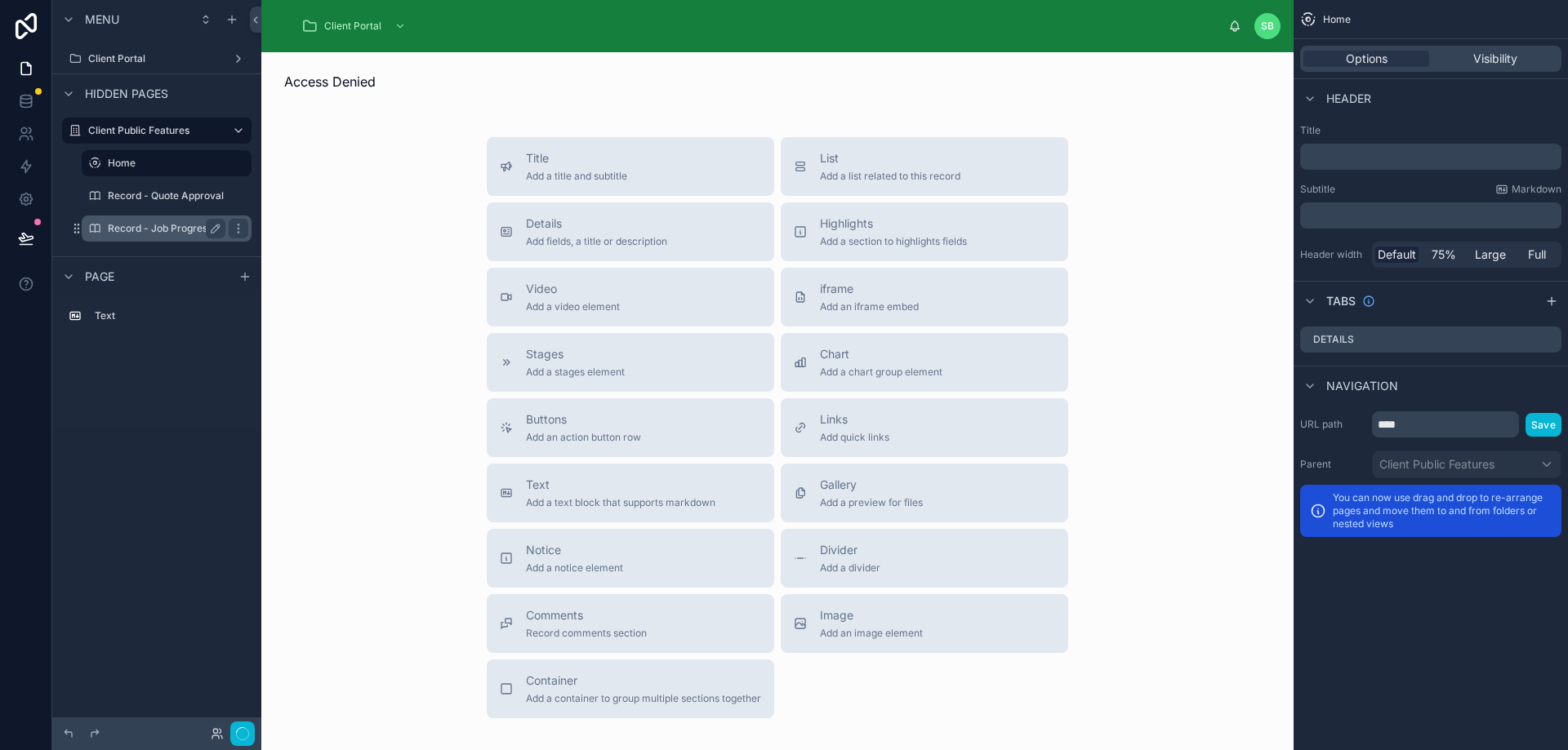
click at [189, 222] on label "Record - Job Progress and Report" at bounding box center [186, 228] width 158 height 13
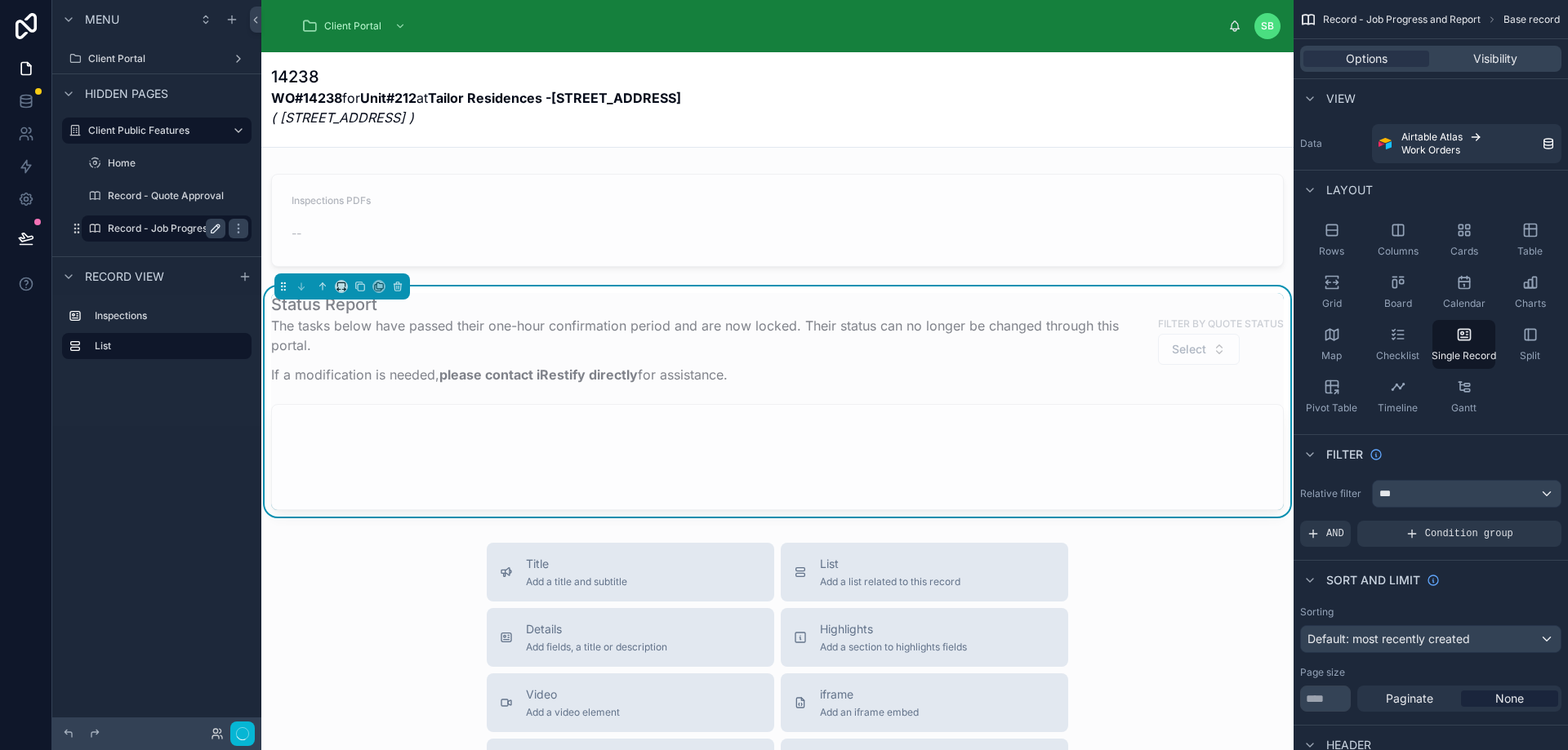
click at [216, 231] on icon "scrollable content" at bounding box center [215, 228] width 13 height 13
click at [176, 228] on input "**********" at bounding box center [153, 228] width 91 height 19
click at [166, 227] on input "**********" at bounding box center [153, 228] width 91 height 19
type input "**********"
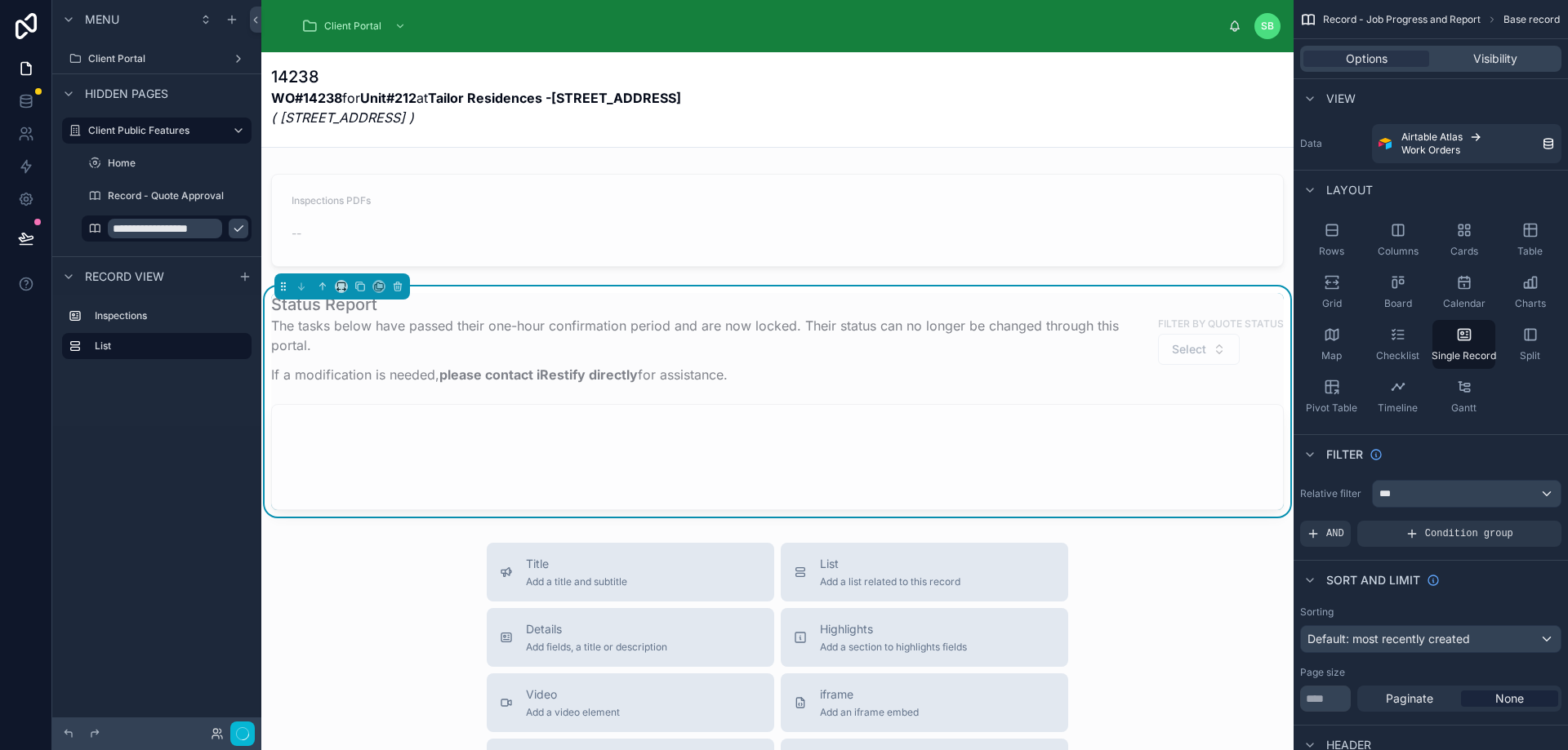
click at [186, 449] on div "**********" at bounding box center [157, 365] width 209 height 731
click at [814, 359] on div "The tasks below have passed their one-hour confirmation period and are now lock…" at bounding box center [706, 355] width 870 height 78
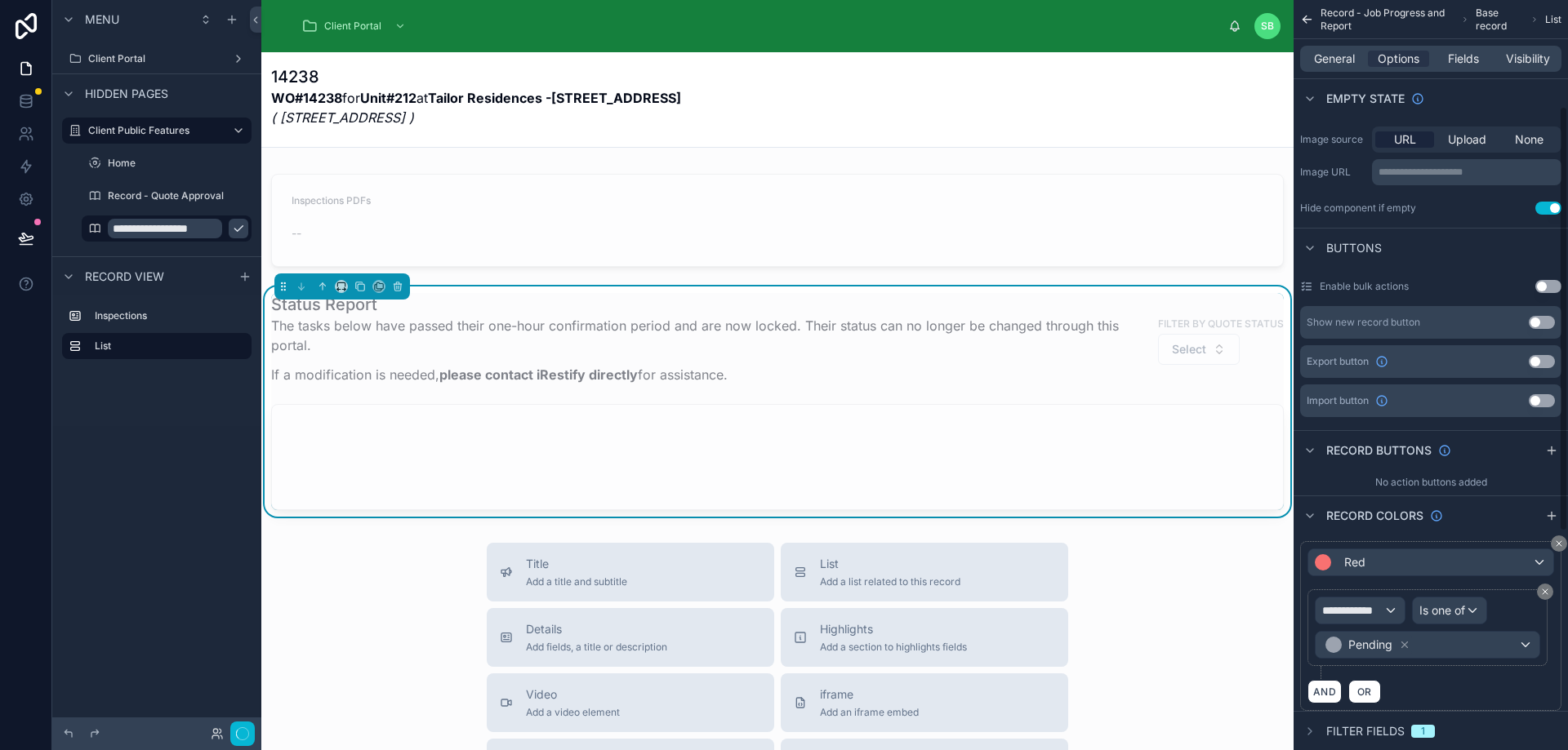
scroll to position [573, 0]
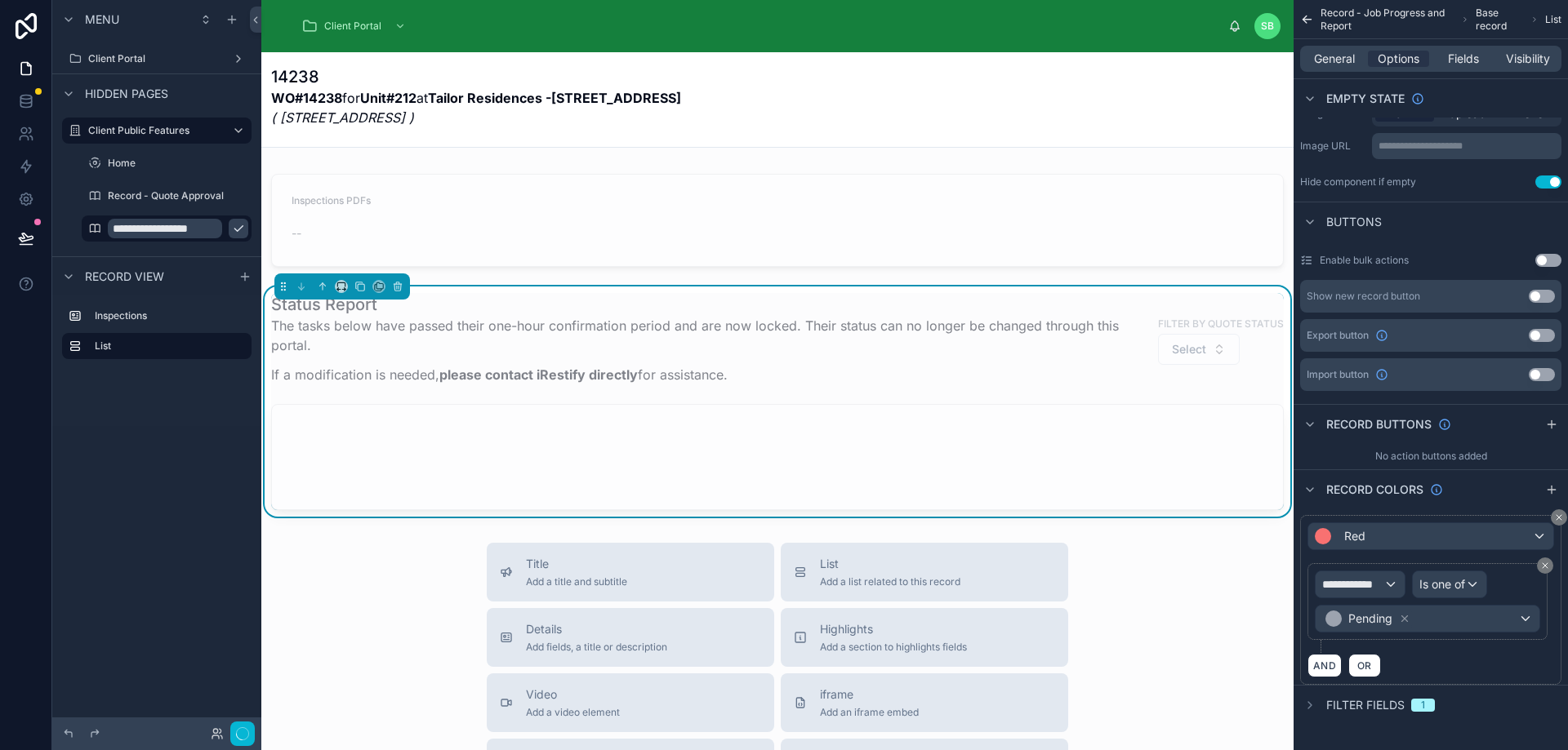
click at [1334, 701] on span "Filter fields" at bounding box center [1365, 705] width 78 height 17
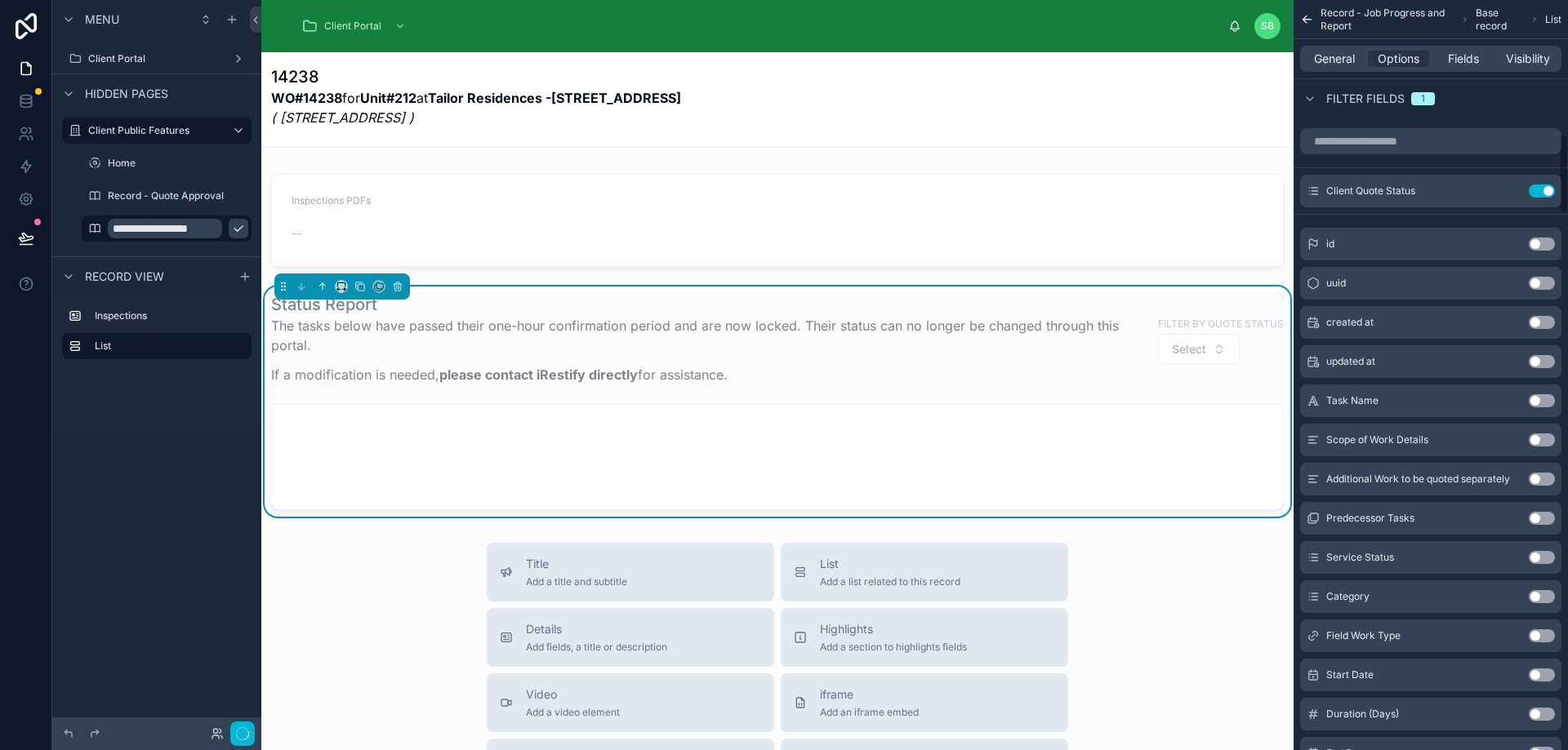
scroll to position [1202, 0]
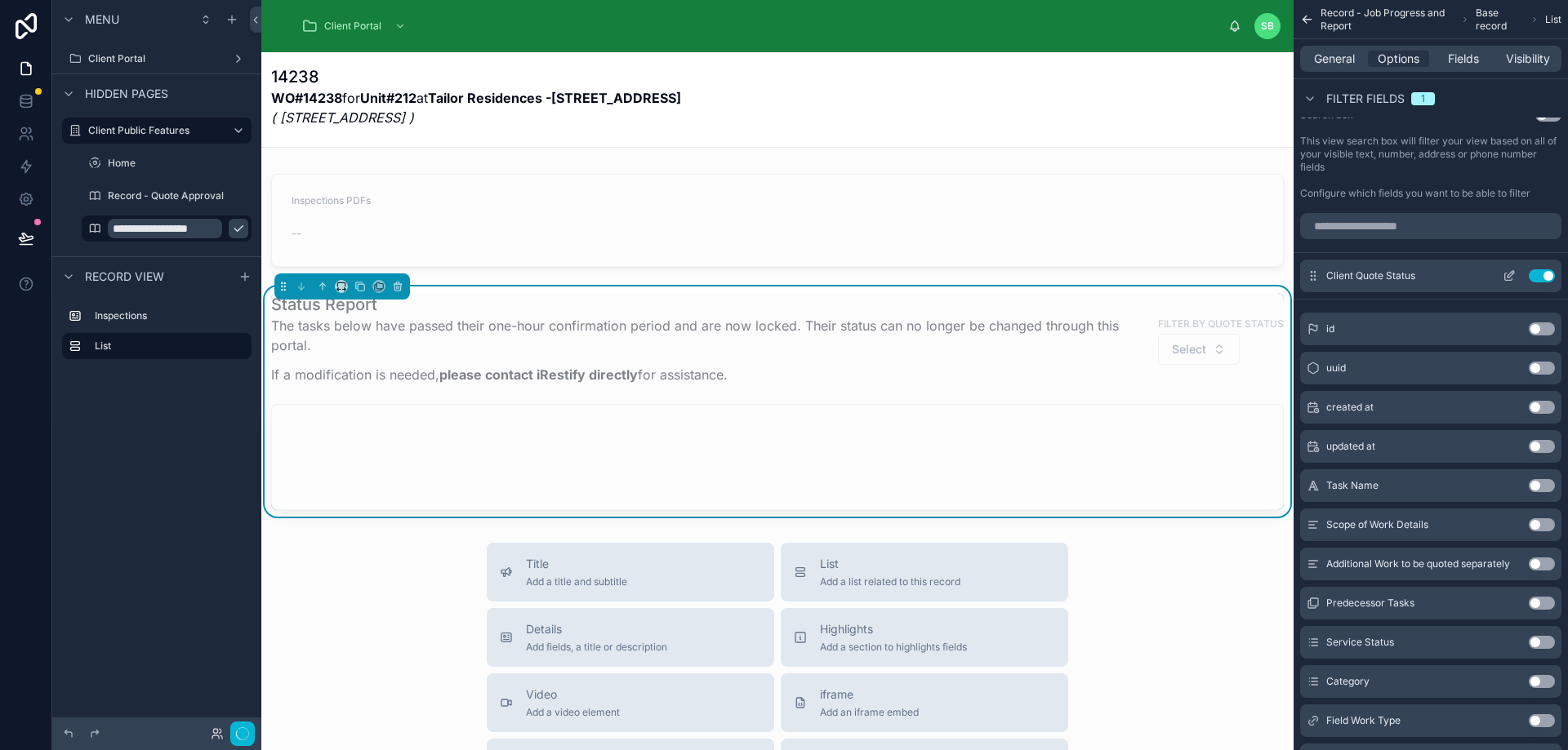
click at [1538, 279] on button "Use setting" at bounding box center [1542, 275] width 26 height 13
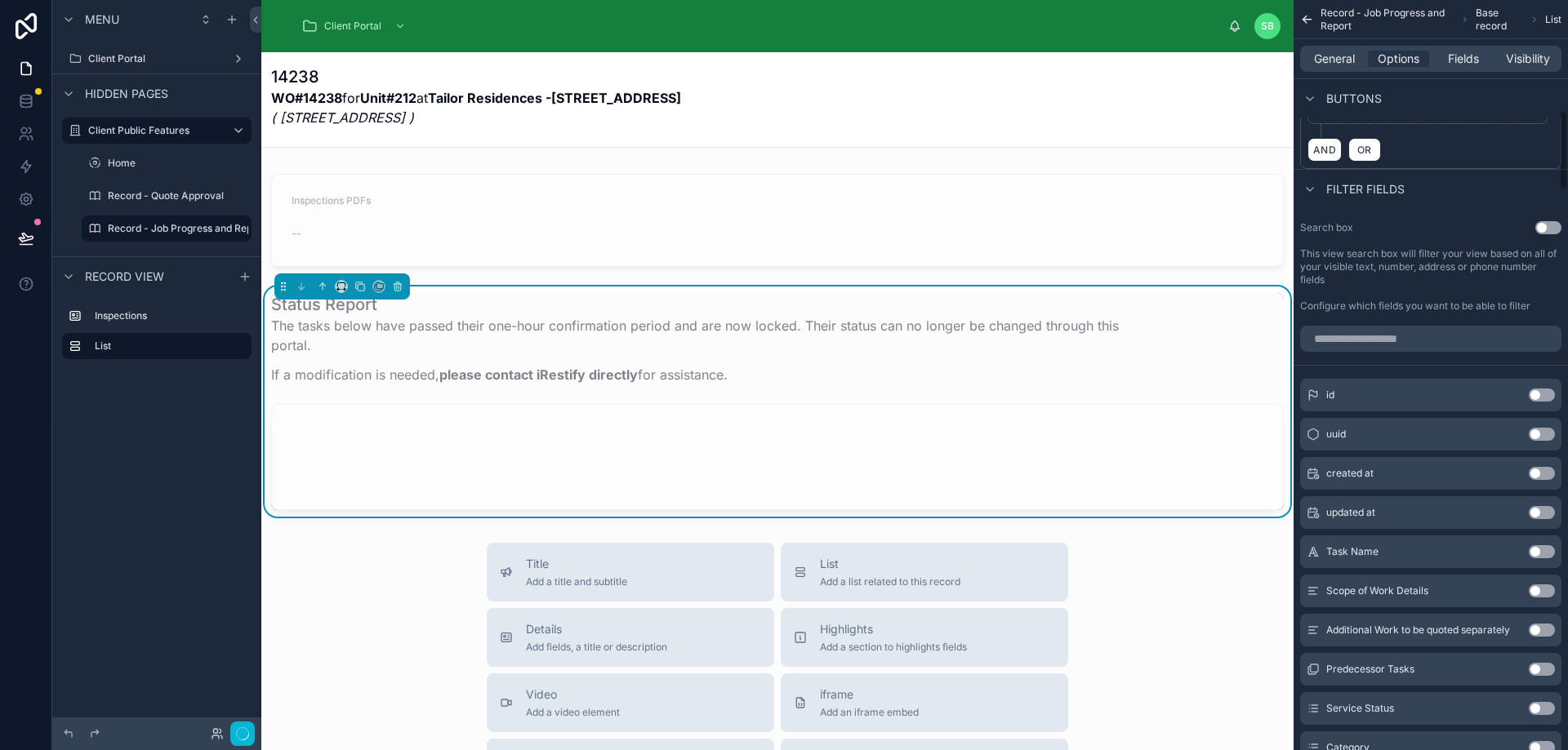
scroll to position [1038, 0]
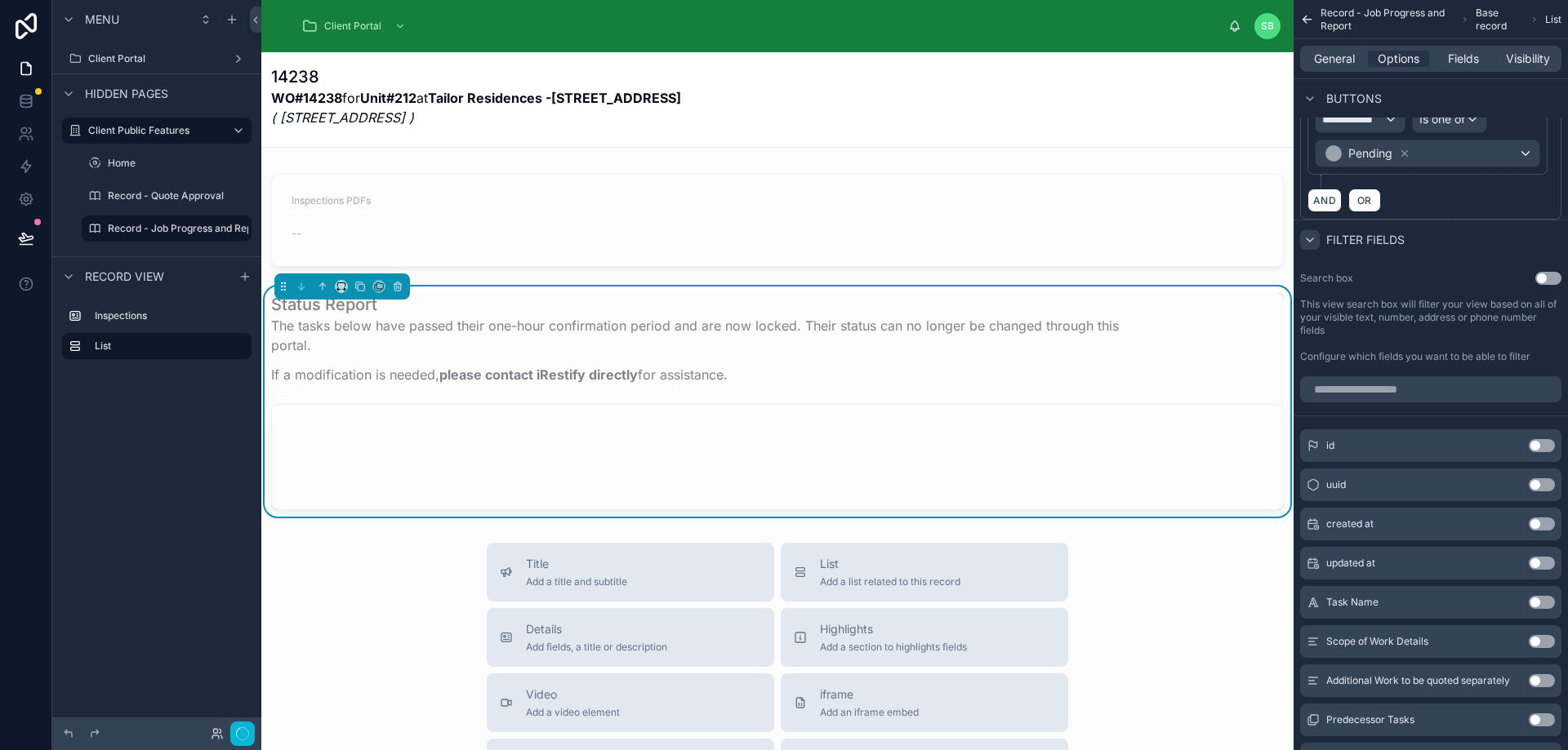
click at [1304, 241] on icon "scrollable content" at bounding box center [1309, 240] width 13 height 13
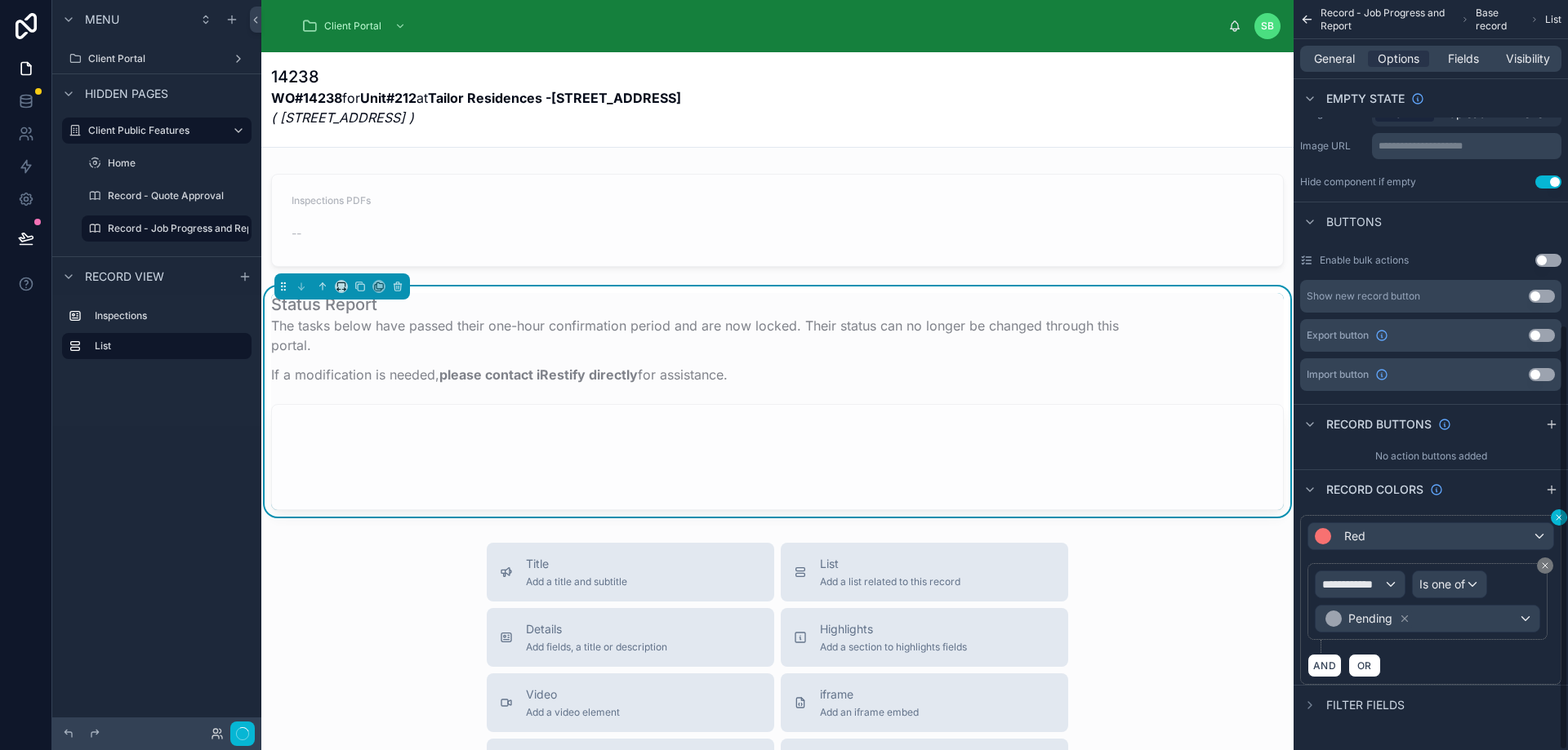
click at [1559, 517] on div "**********" at bounding box center [1430, 375] width 274 height 750
click at [1553, 516] on button "scrollable content" at bounding box center [1558, 517] width 17 height 17
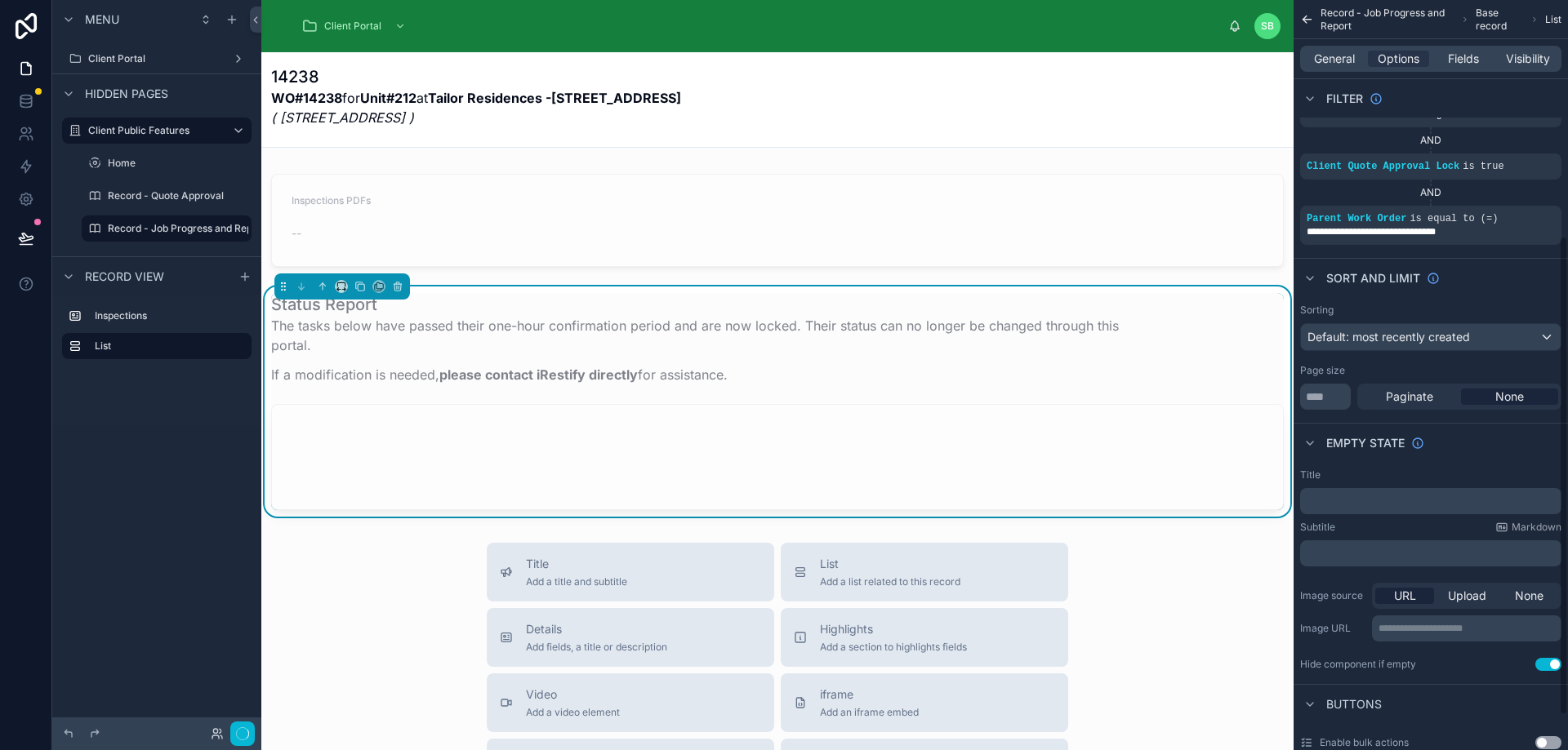
scroll to position [0, 0]
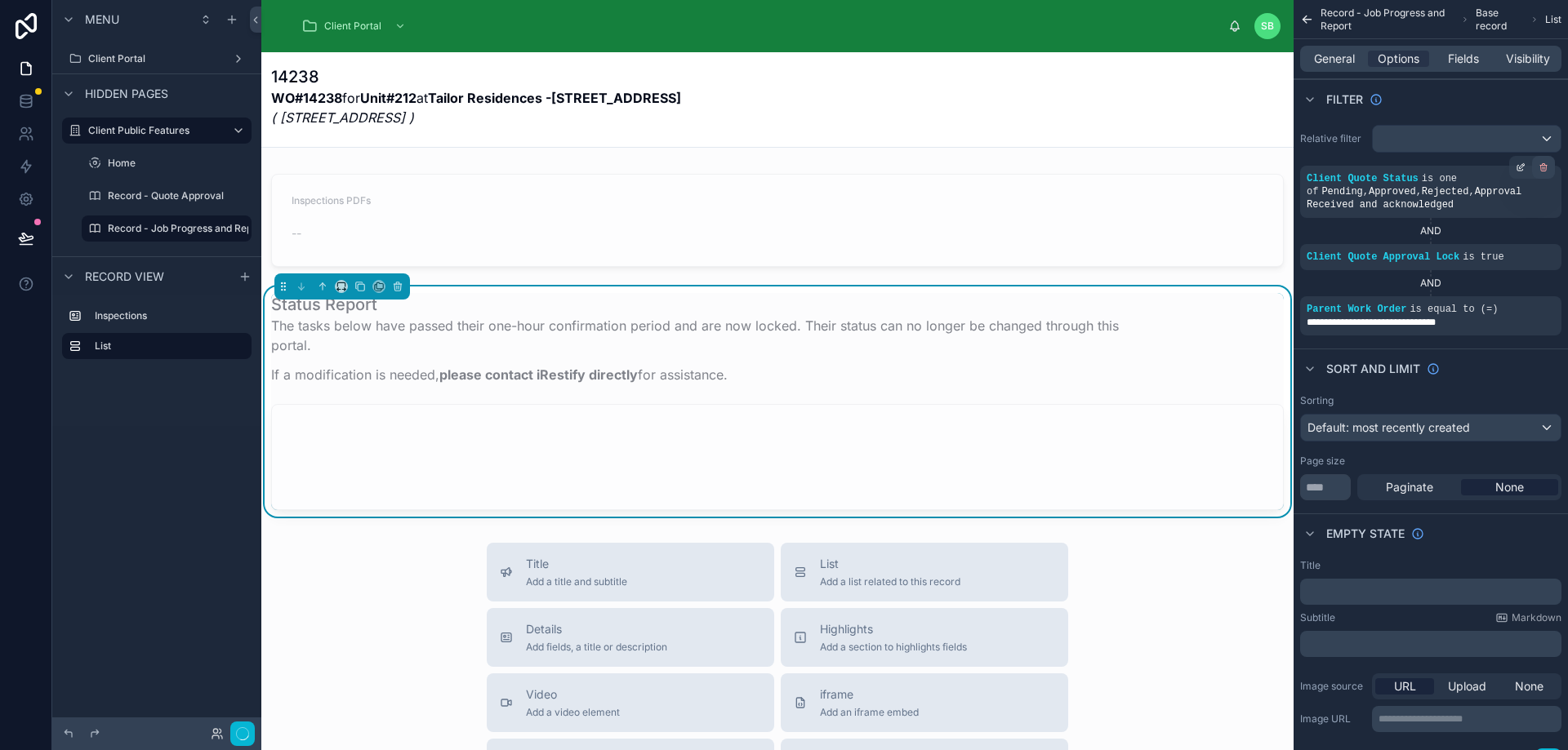
click at [1544, 166] on icon "scrollable content" at bounding box center [1543, 166] width 6 height 0
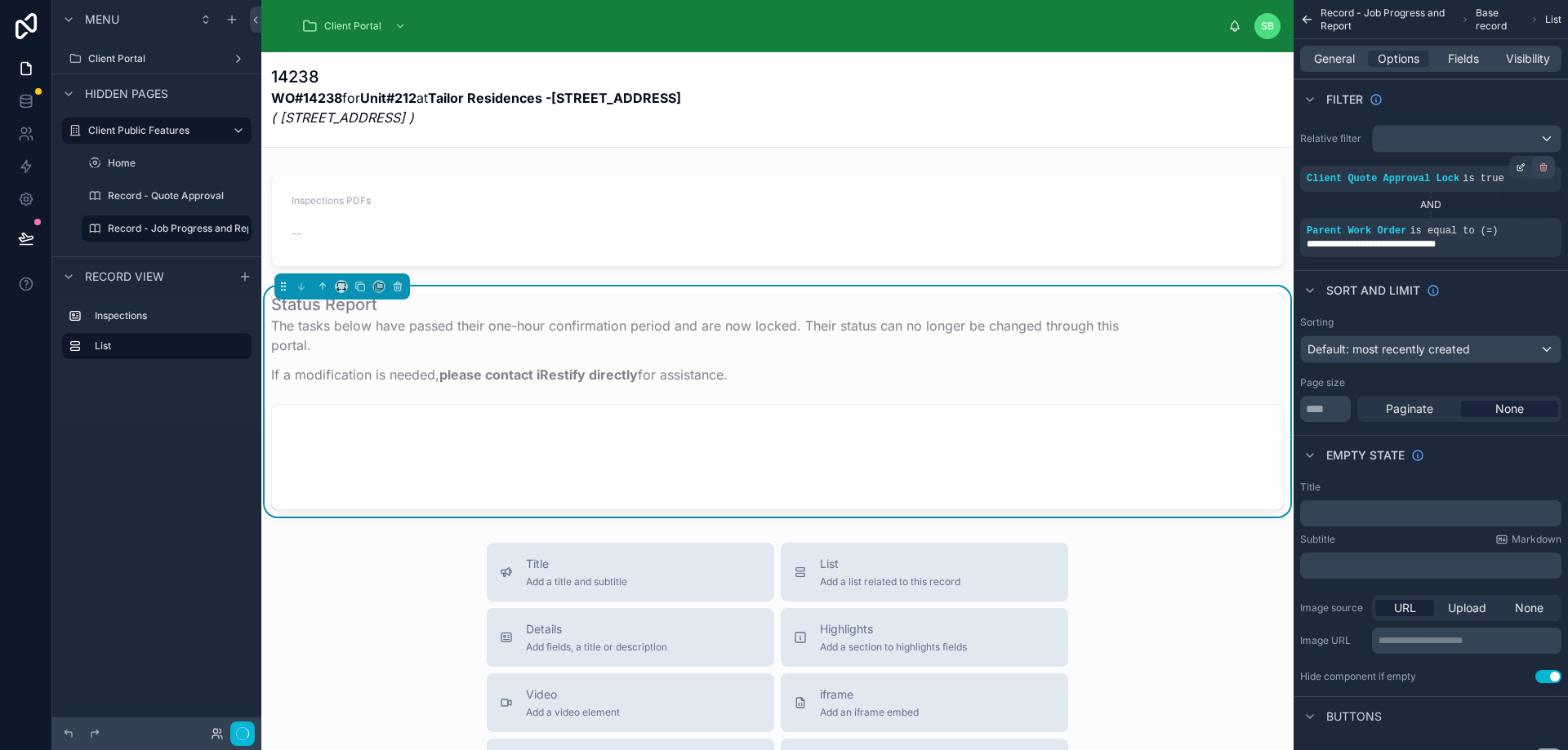
click at [1541, 168] on icon "scrollable content" at bounding box center [1544, 168] width 6 height 6
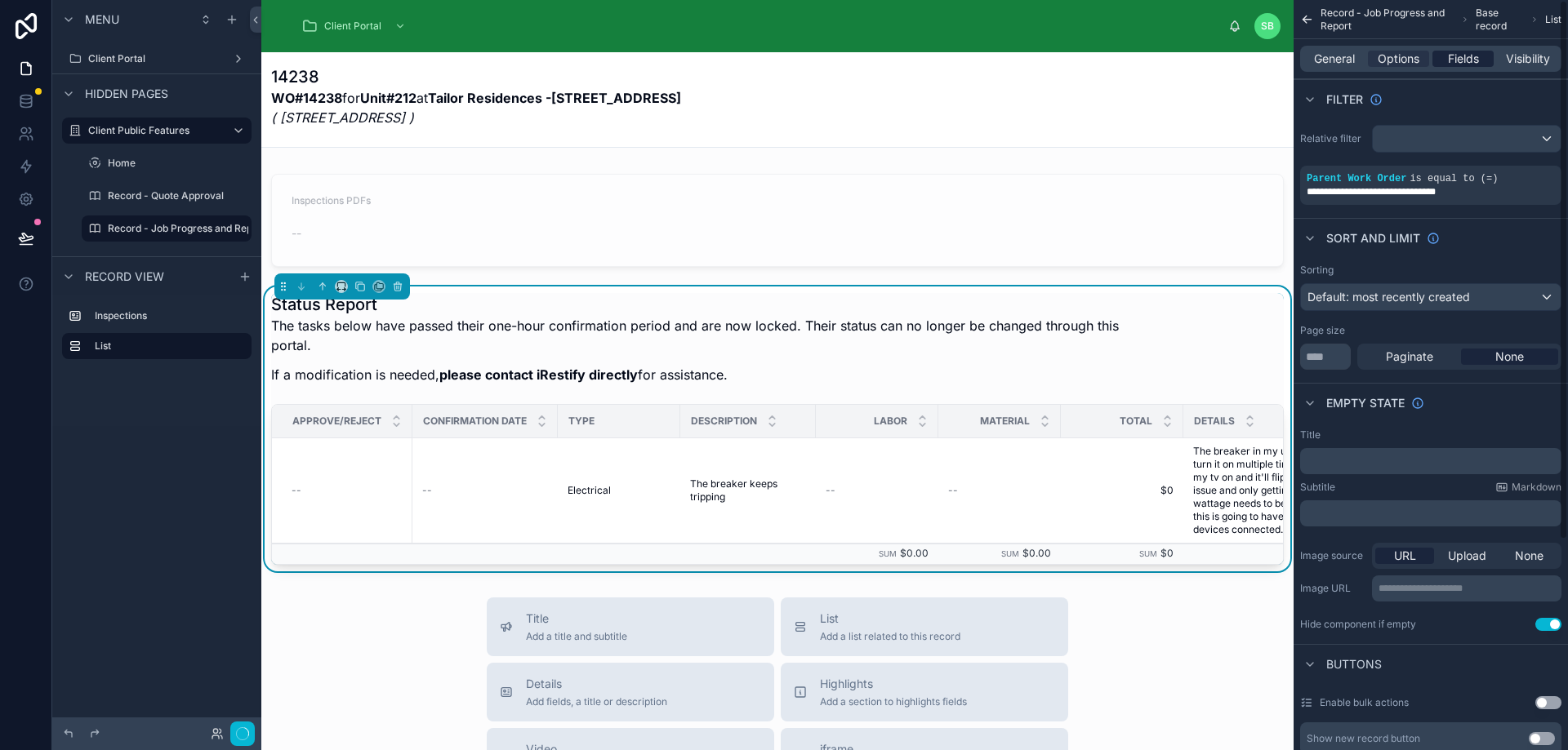
click at [1458, 58] on span "Fields" at bounding box center [1463, 58] width 31 height 17
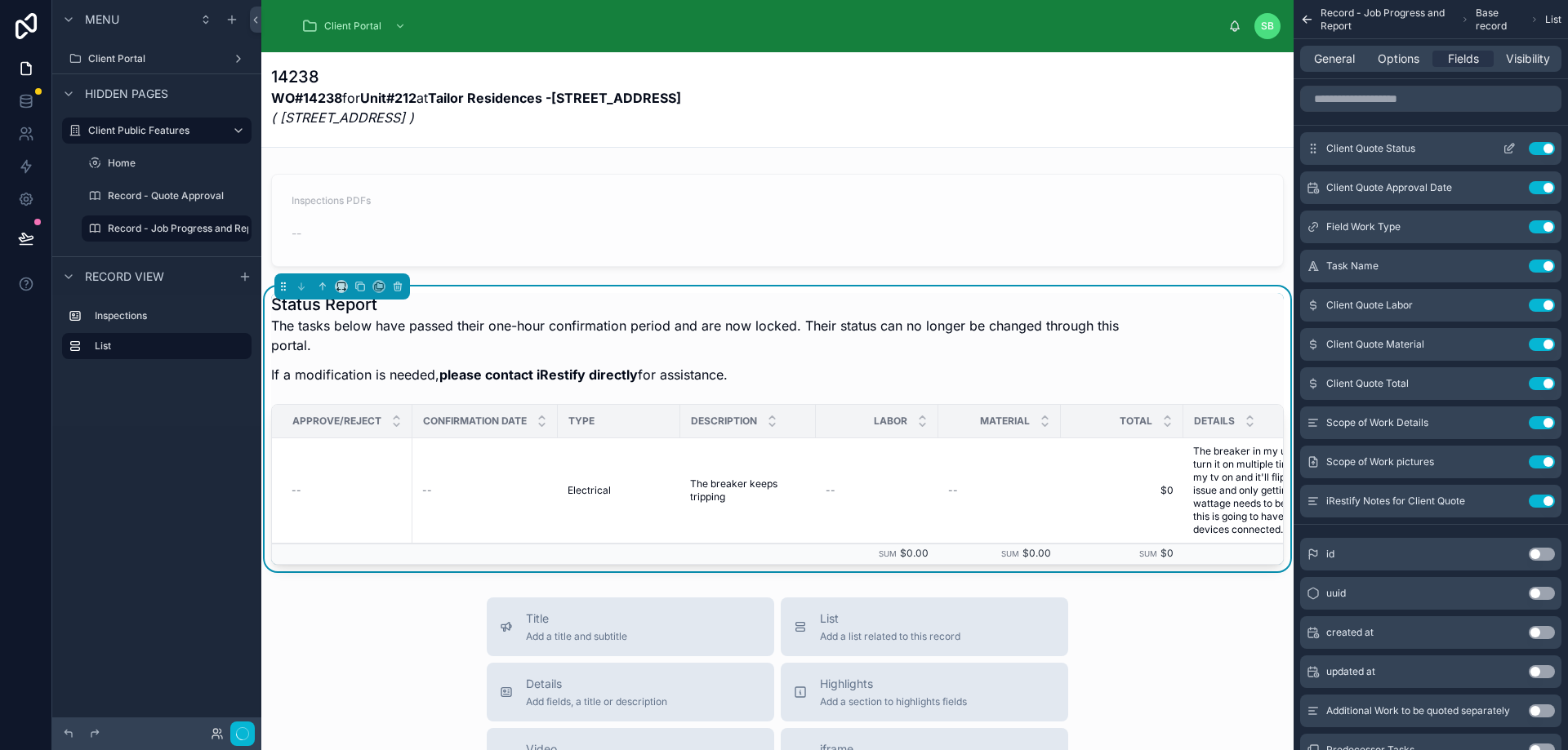
click at [1546, 146] on button "Use setting" at bounding box center [1542, 148] width 26 height 13
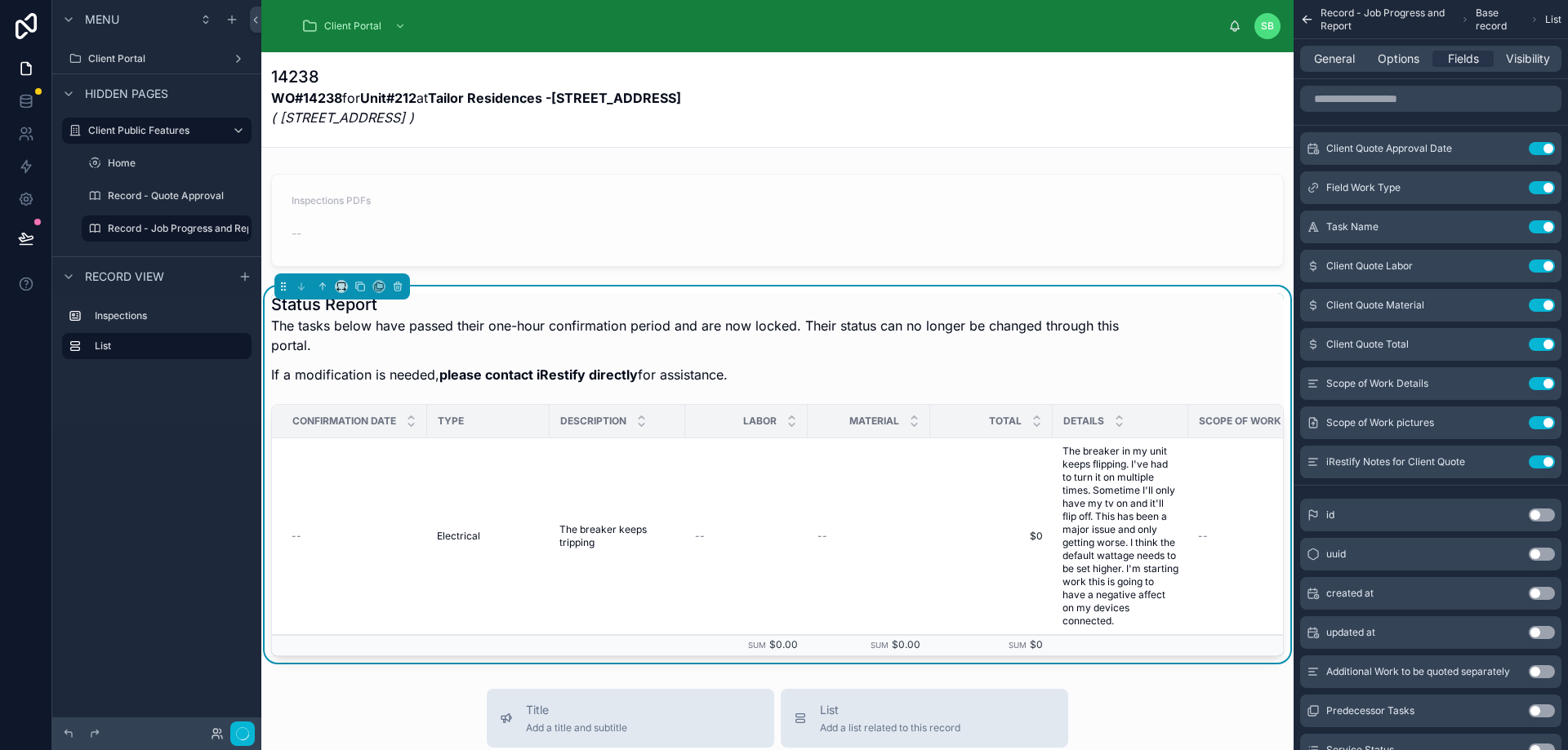
click at [1546, 146] on button "Use setting" at bounding box center [1542, 148] width 26 height 13
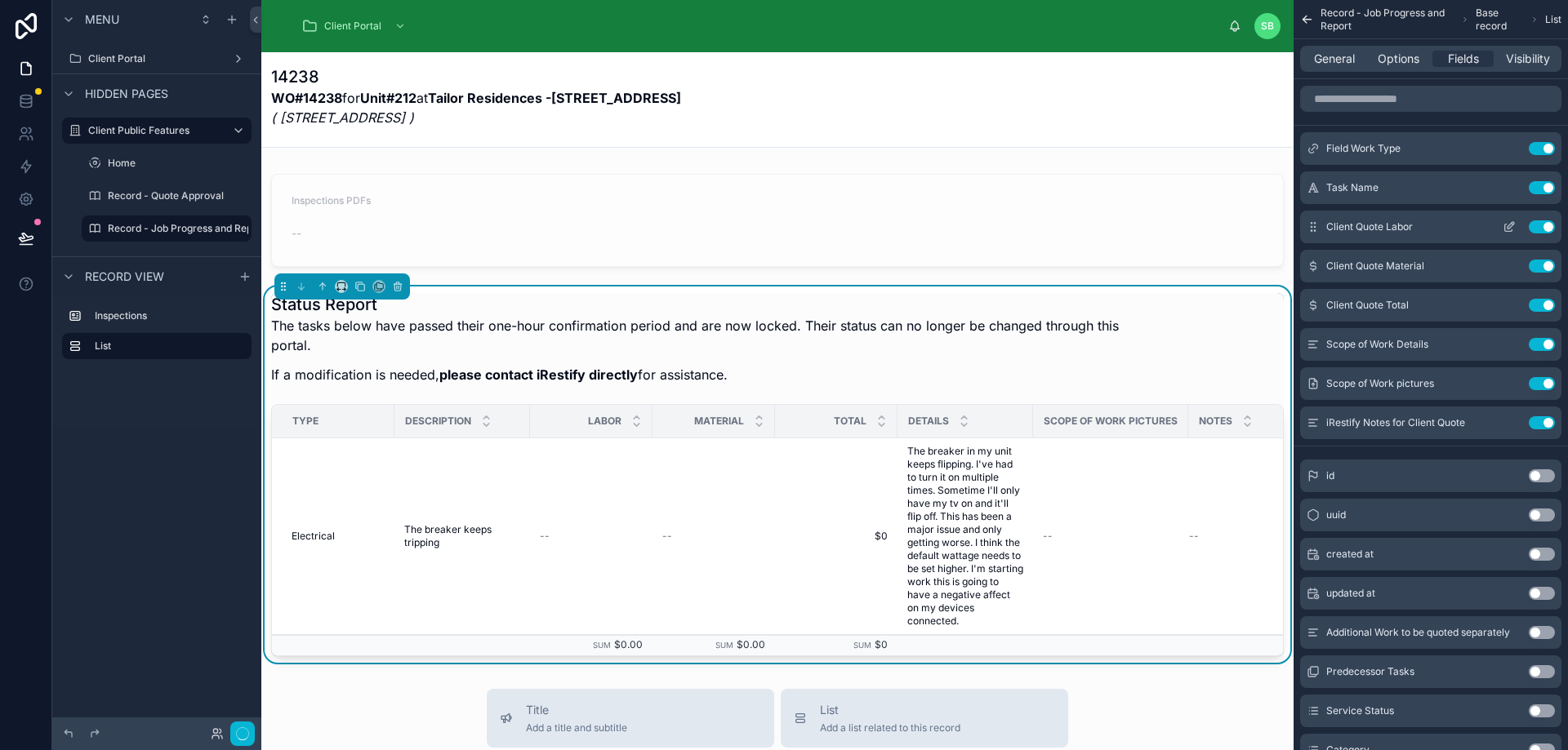
click at [1545, 224] on button "Use setting" at bounding box center [1542, 226] width 26 height 13
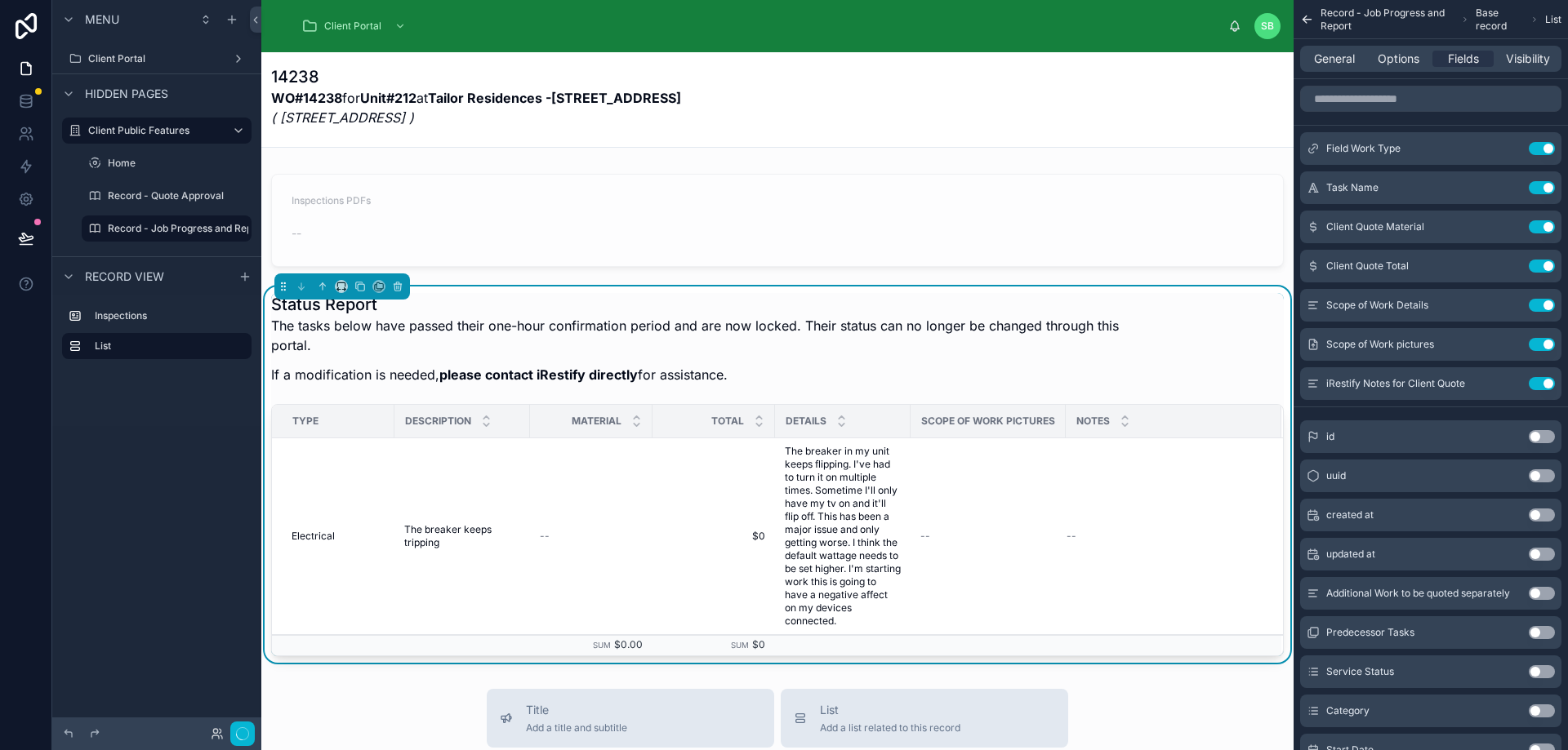
click at [1545, 224] on button "Use setting" at bounding box center [1542, 226] width 26 height 13
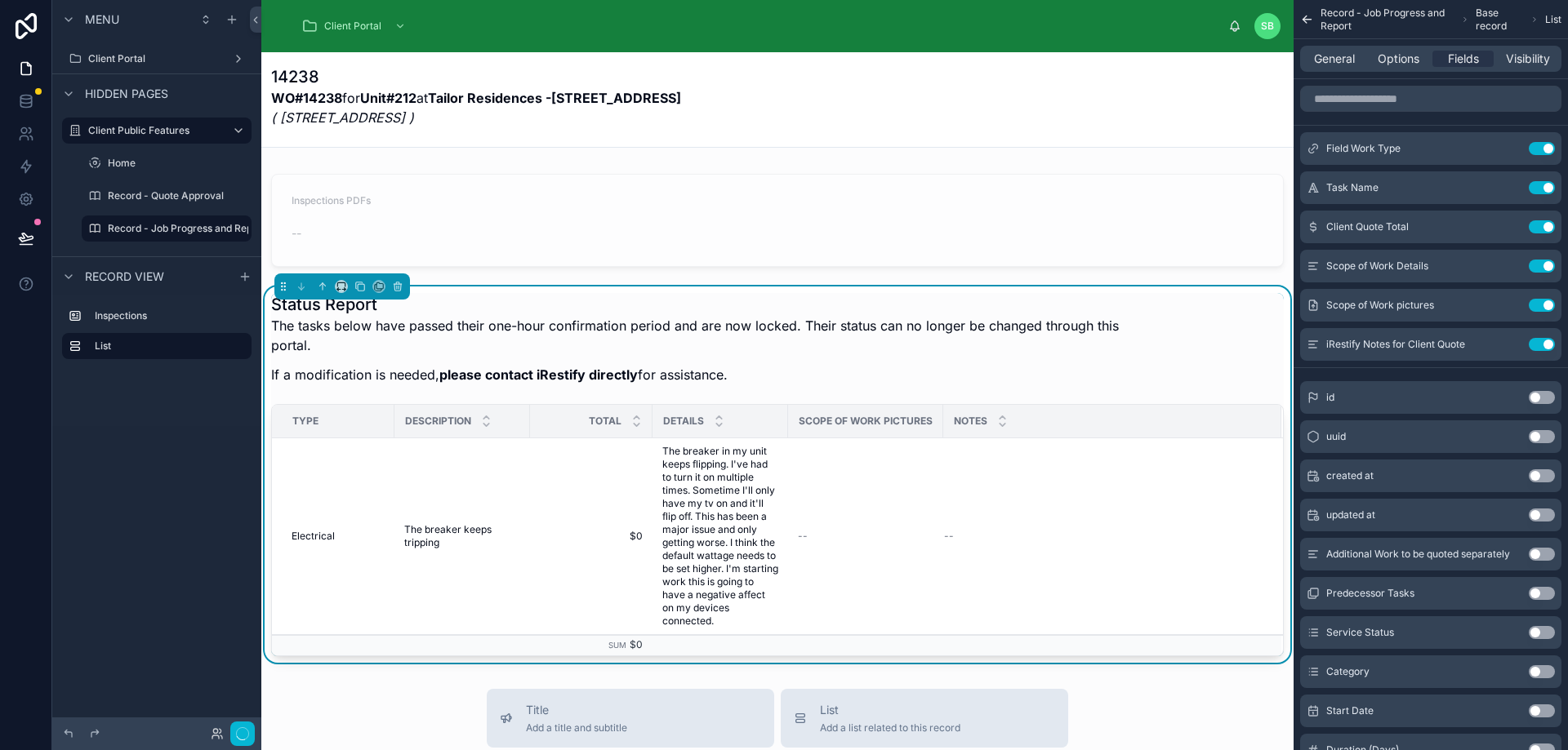
click at [1545, 224] on button "Use setting" at bounding box center [1542, 226] width 26 height 13
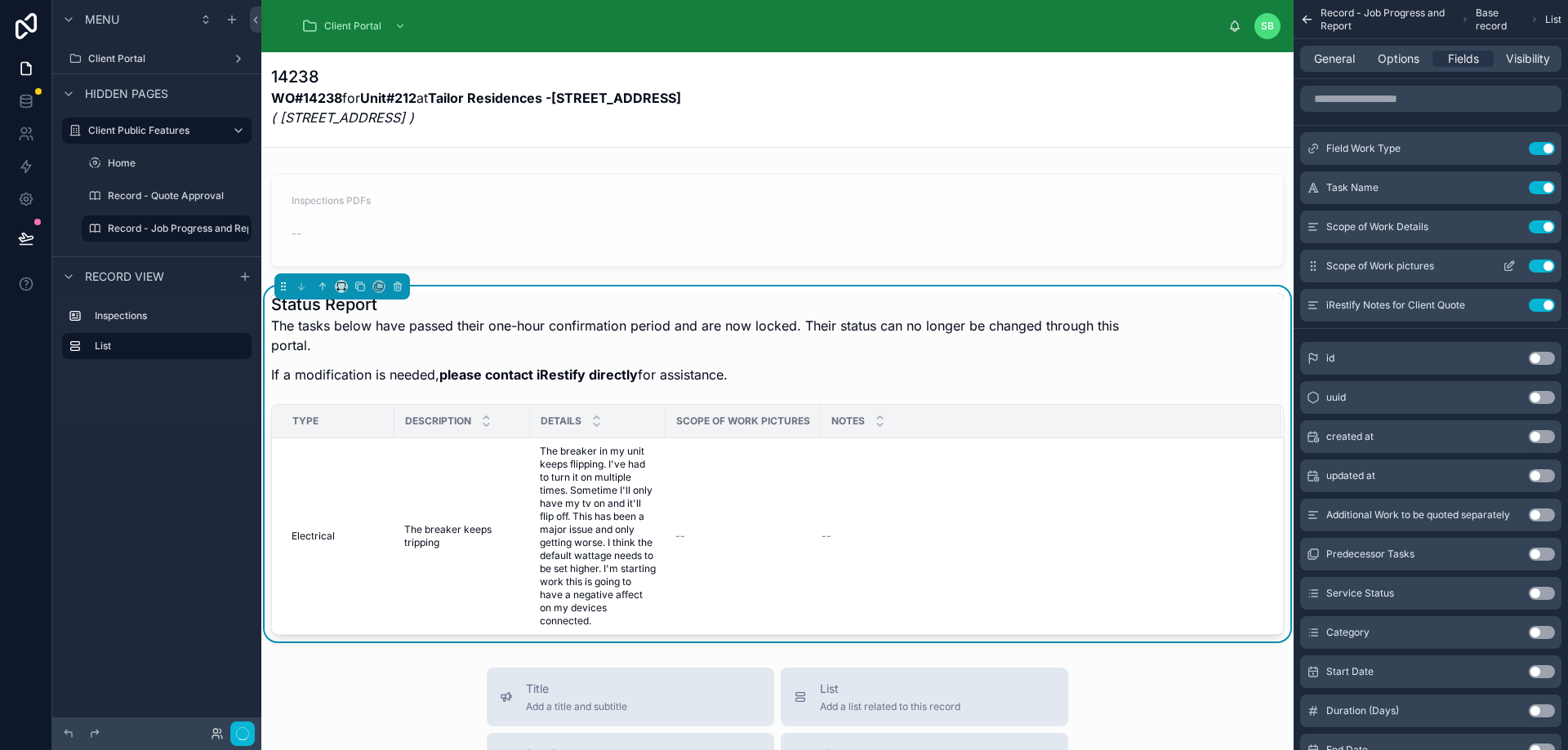
click at [1545, 267] on button "Use setting" at bounding box center [1542, 266] width 26 height 13
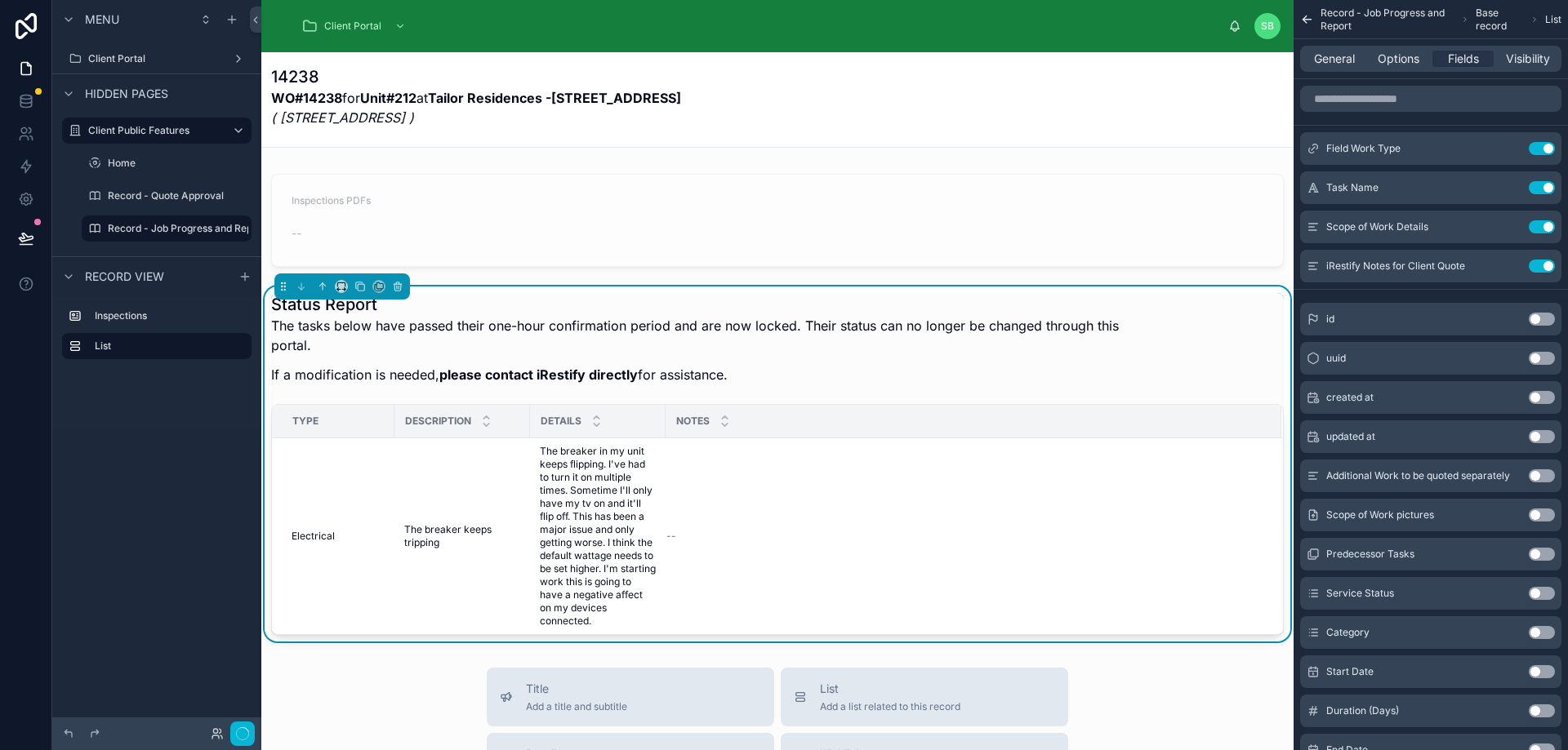
click at [1545, 267] on button "Use setting" at bounding box center [1542, 266] width 26 height 13
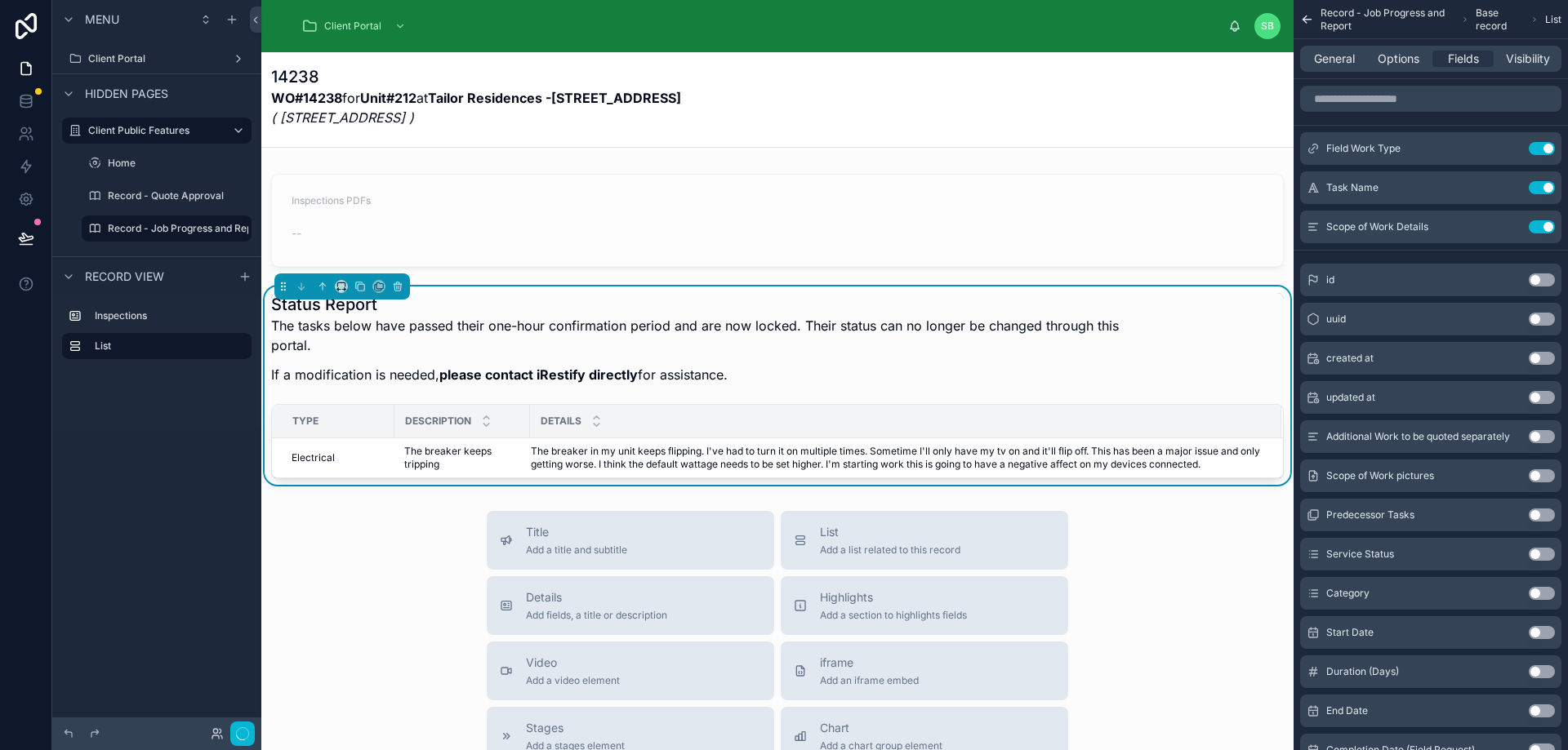
click at [415, 326] on p "The tasks below have passed their one-hour confirmation period and are now lock…" at bounding box center [716, 335] width 890 height 39
click at [1344, 57] on span "General" at bounding box center [1334, 58] width 41 height 17
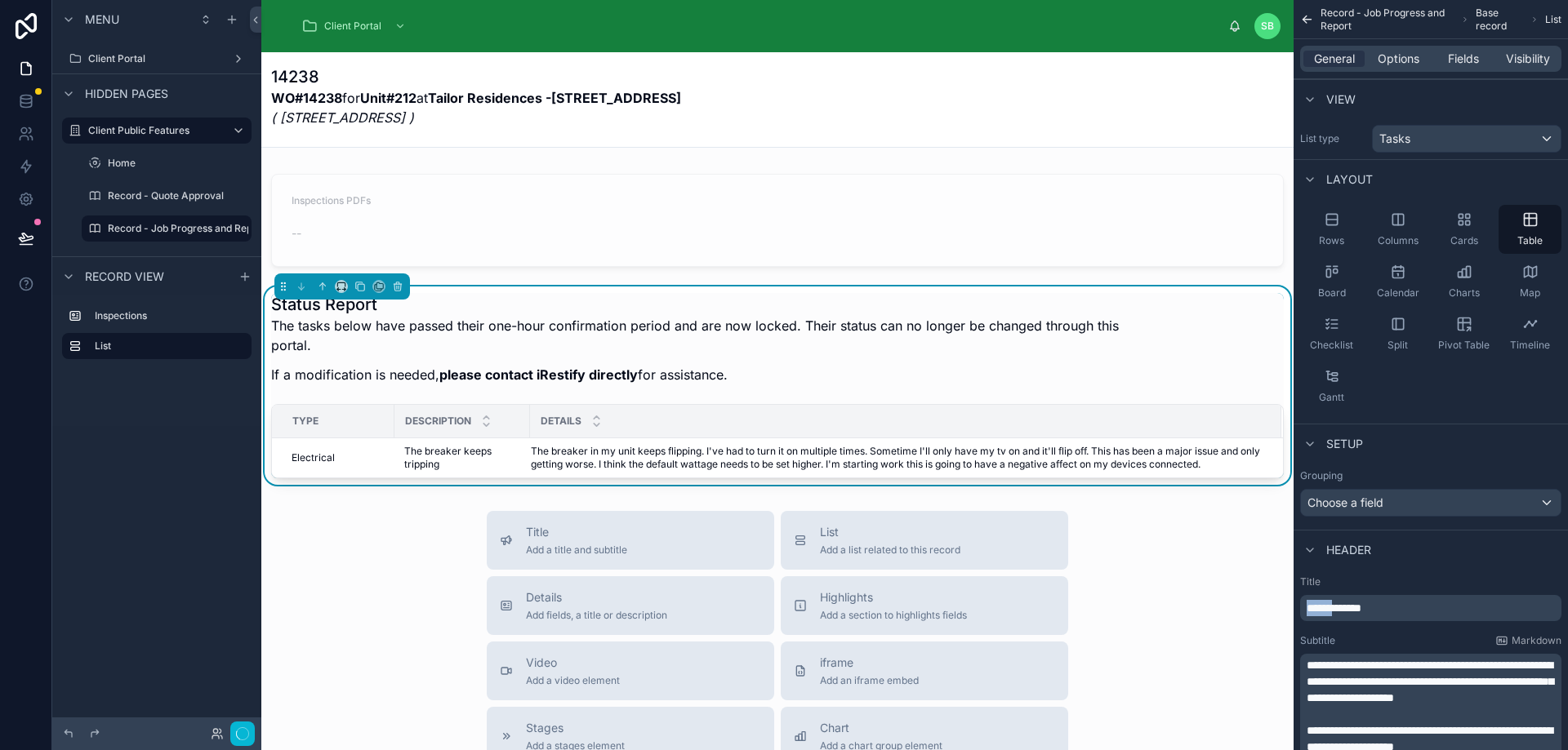
drag, startPoint x: 1342, startPoint y: 610, endPoint x: 1260, endPoint y: 619, distance: 82.5
click at [1260, 619] on div "Client Portal SB Stefano Bosello 14238 WO#14238 for Unit#212 at Tailor Residenc…" at bounding box center [915, 375] width 1307 height 750
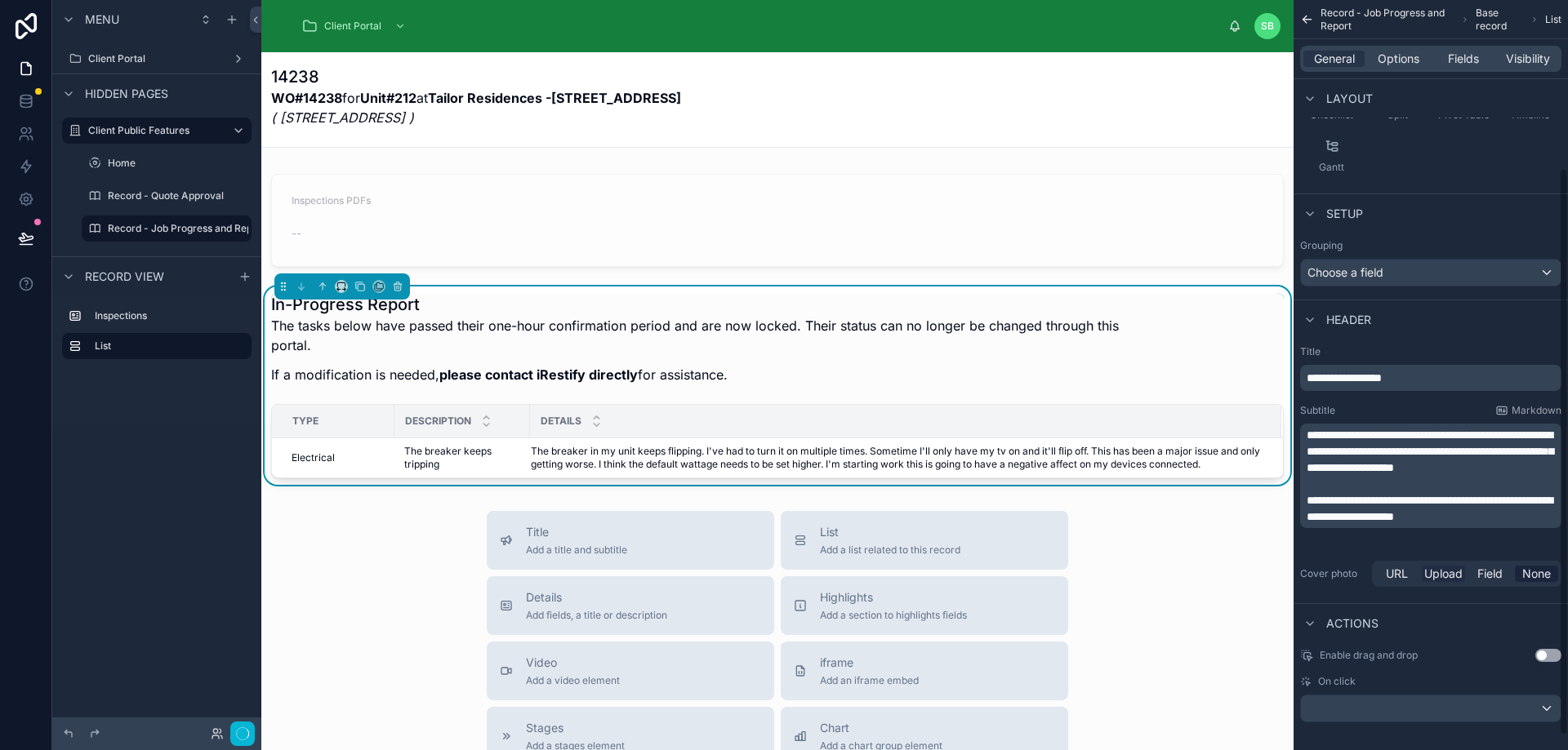
scroll to position [241, 0]
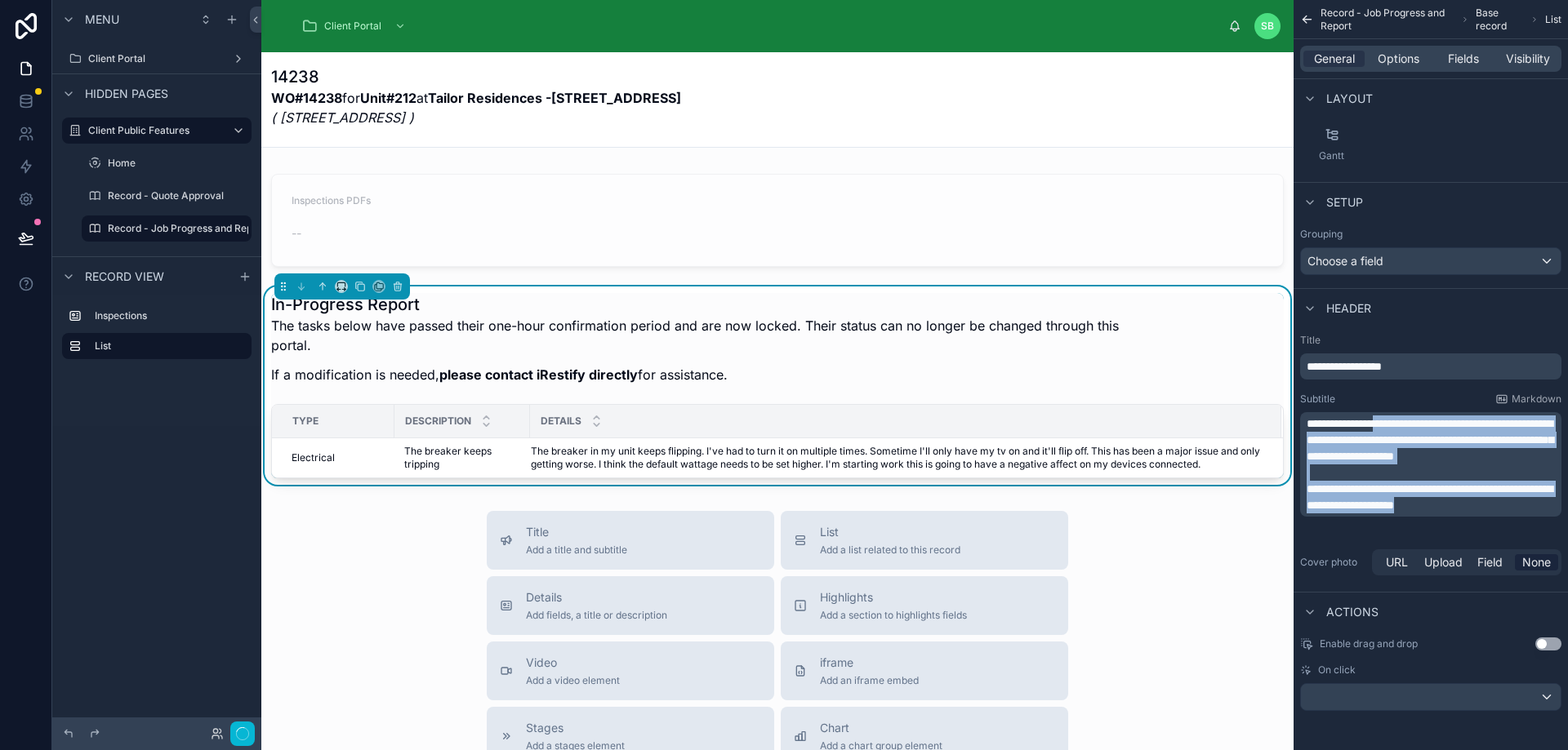
drag, startPoint x: 1400, startPoint y: 423, endPoint x: 1518, endPoint y: 526, distance: 156.6
click at [1518, 514] on div "**********" at bounding box center [1432, 464] width 252 height 98
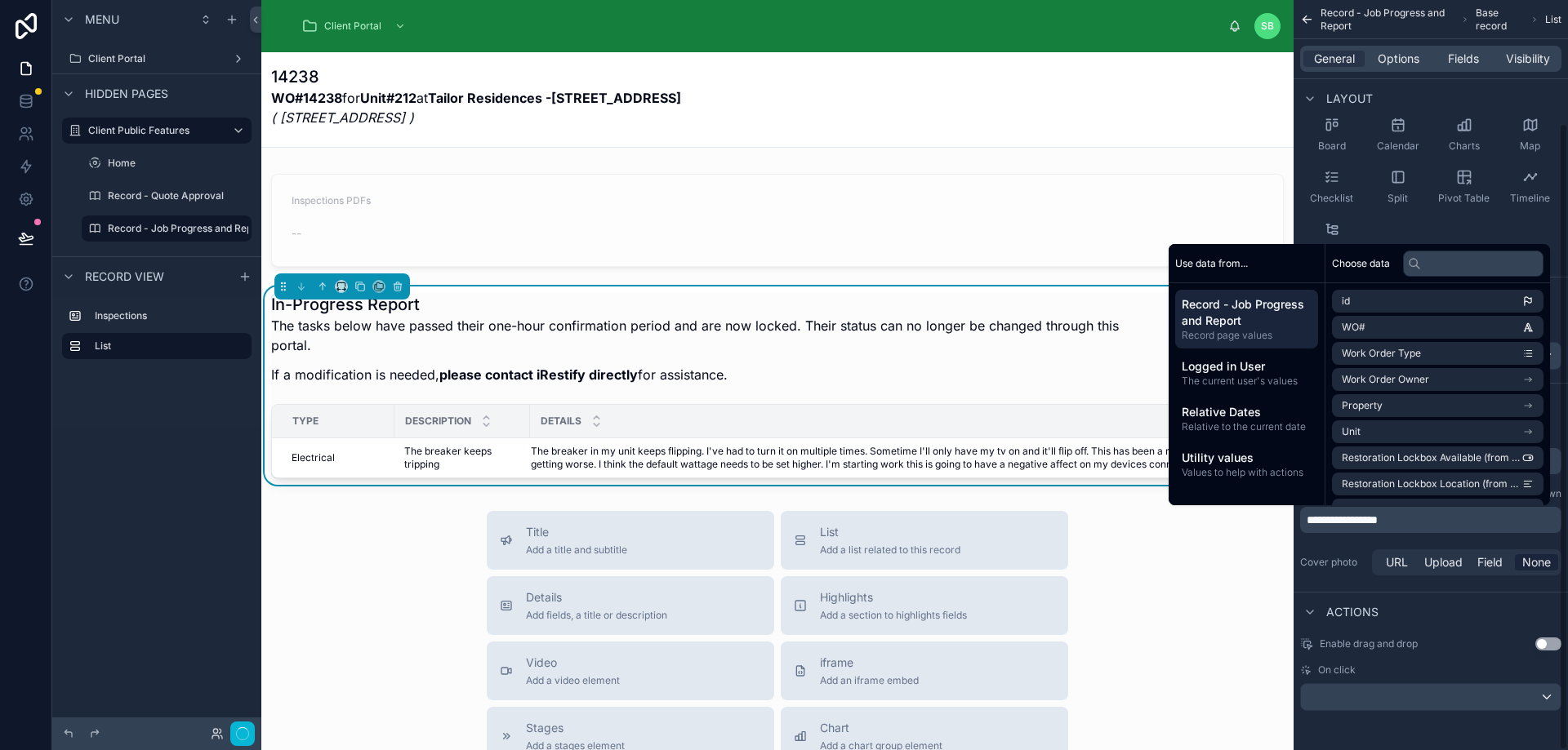
scroll to position [147, 0]
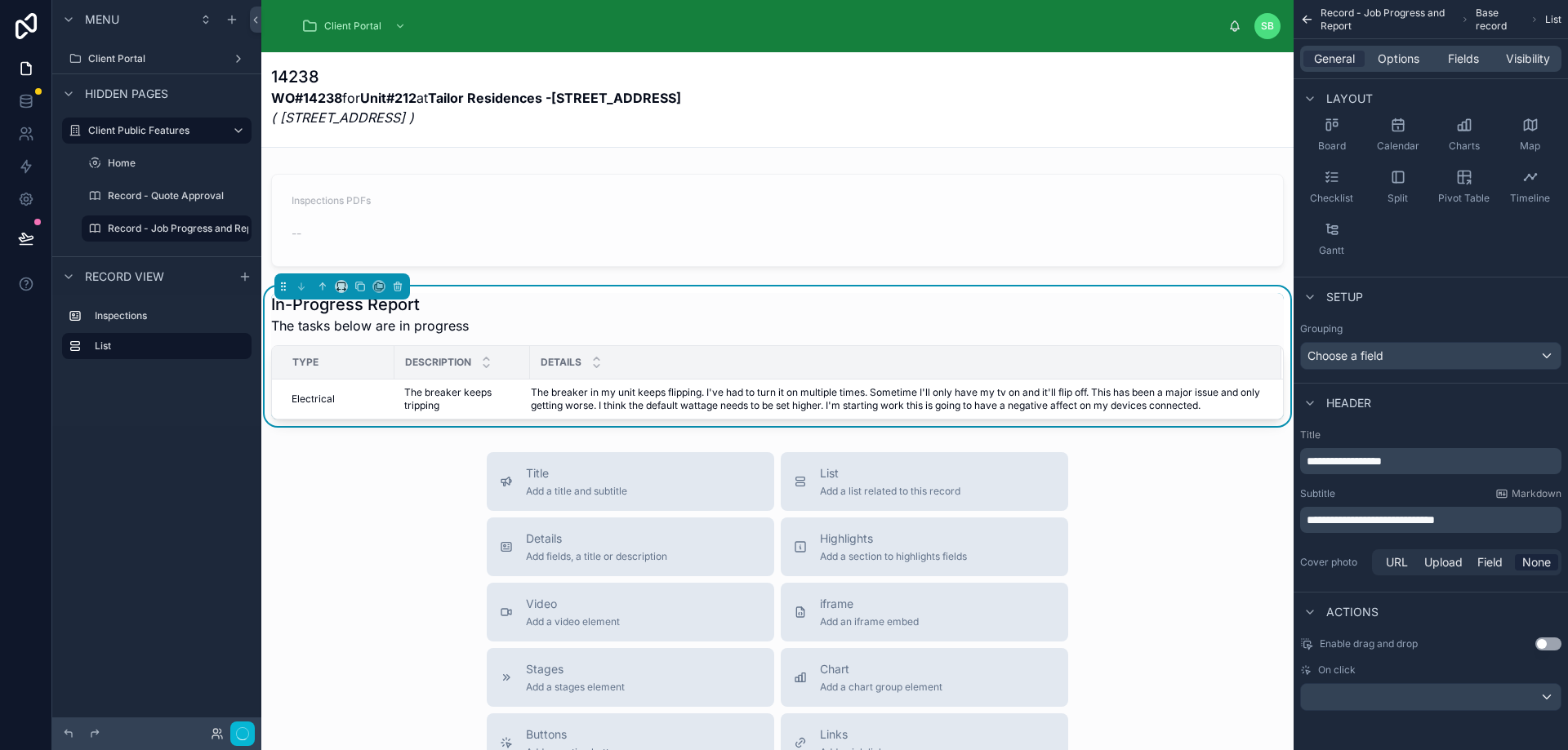
click at [1363, 548] on div "Cover photo URL Upload Field None" at bounding box center [1430, 562] width 261 height 32
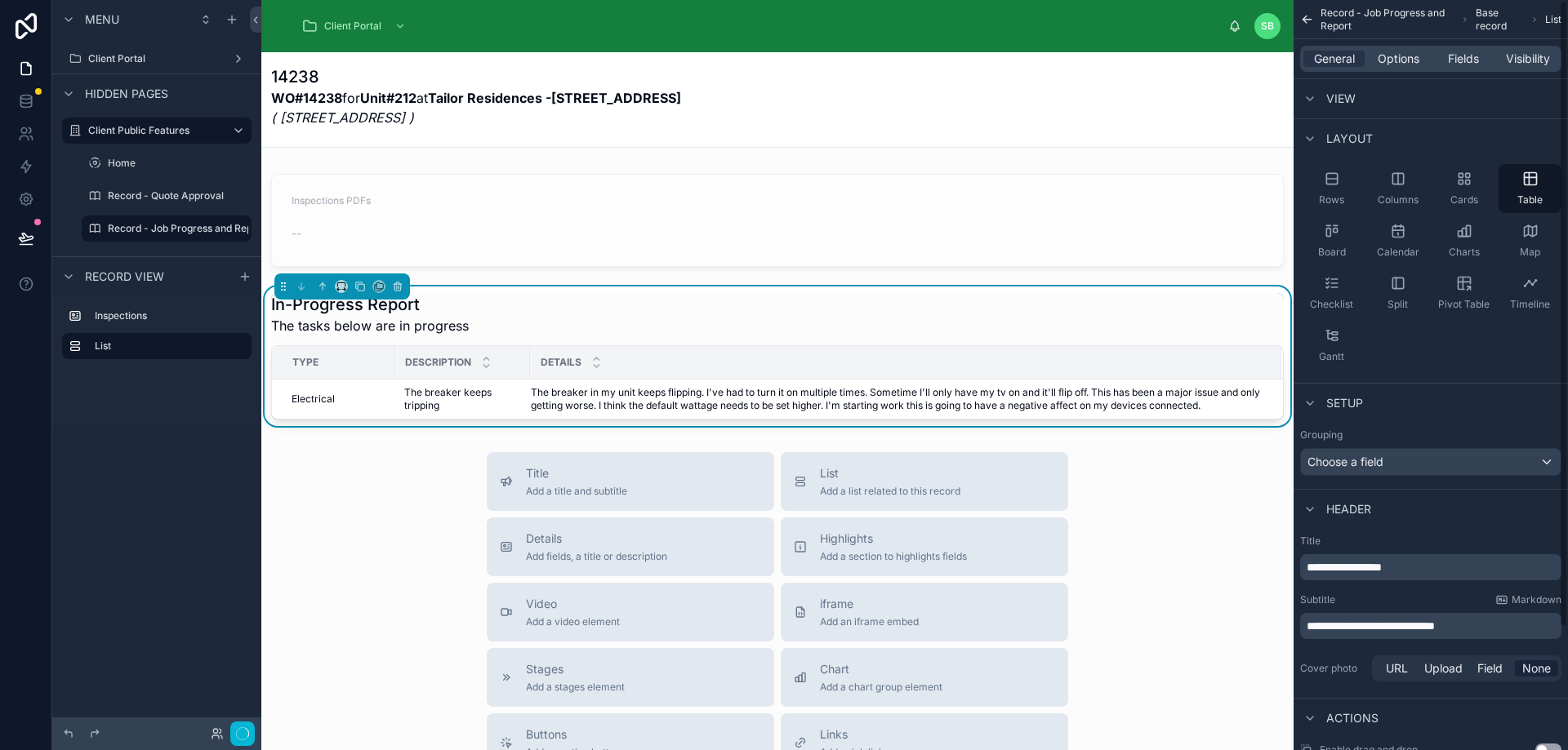
scroll to position [0, 0]
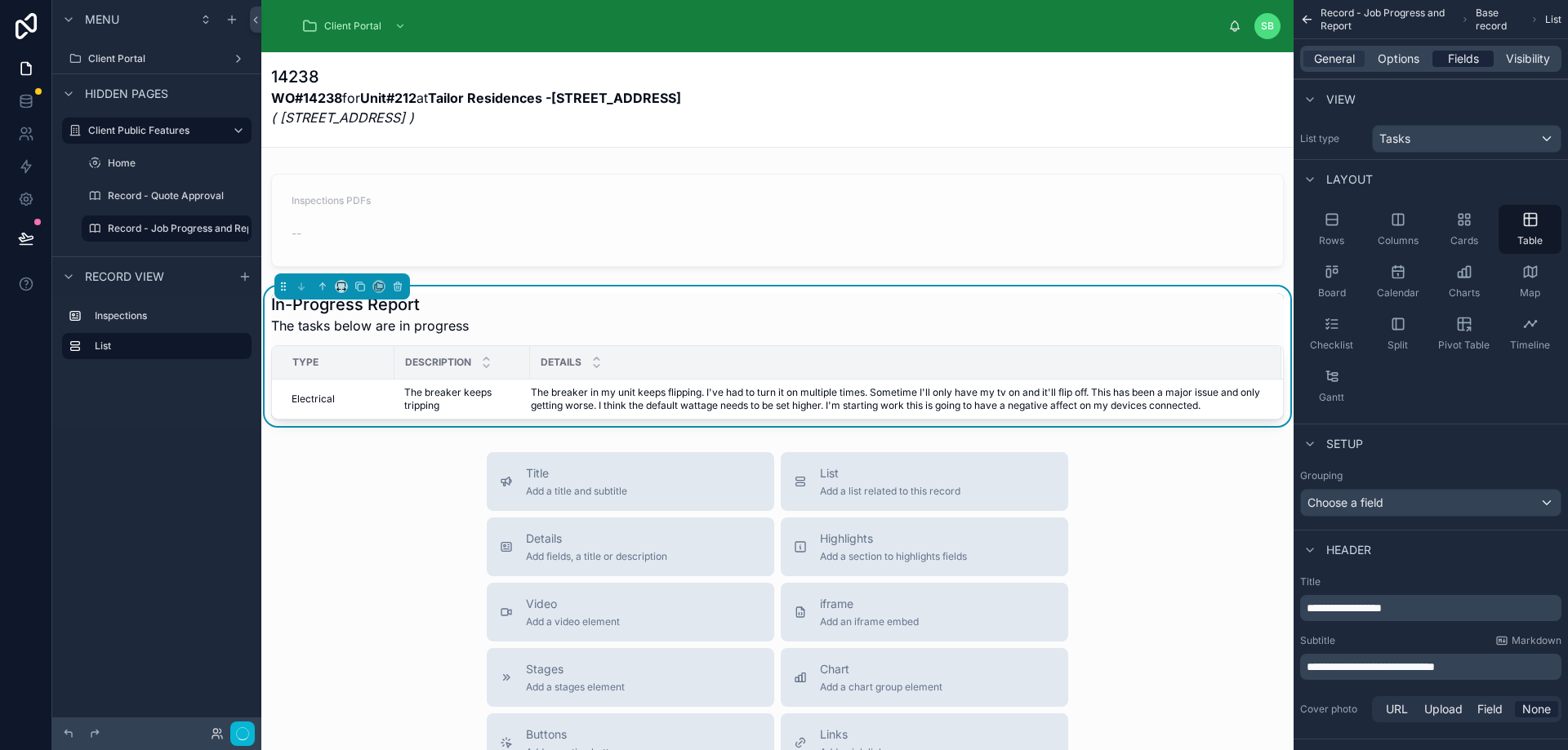
click at [1454, 58] on span "Fields" at bounding box center [1463, 58] width 31 height 17
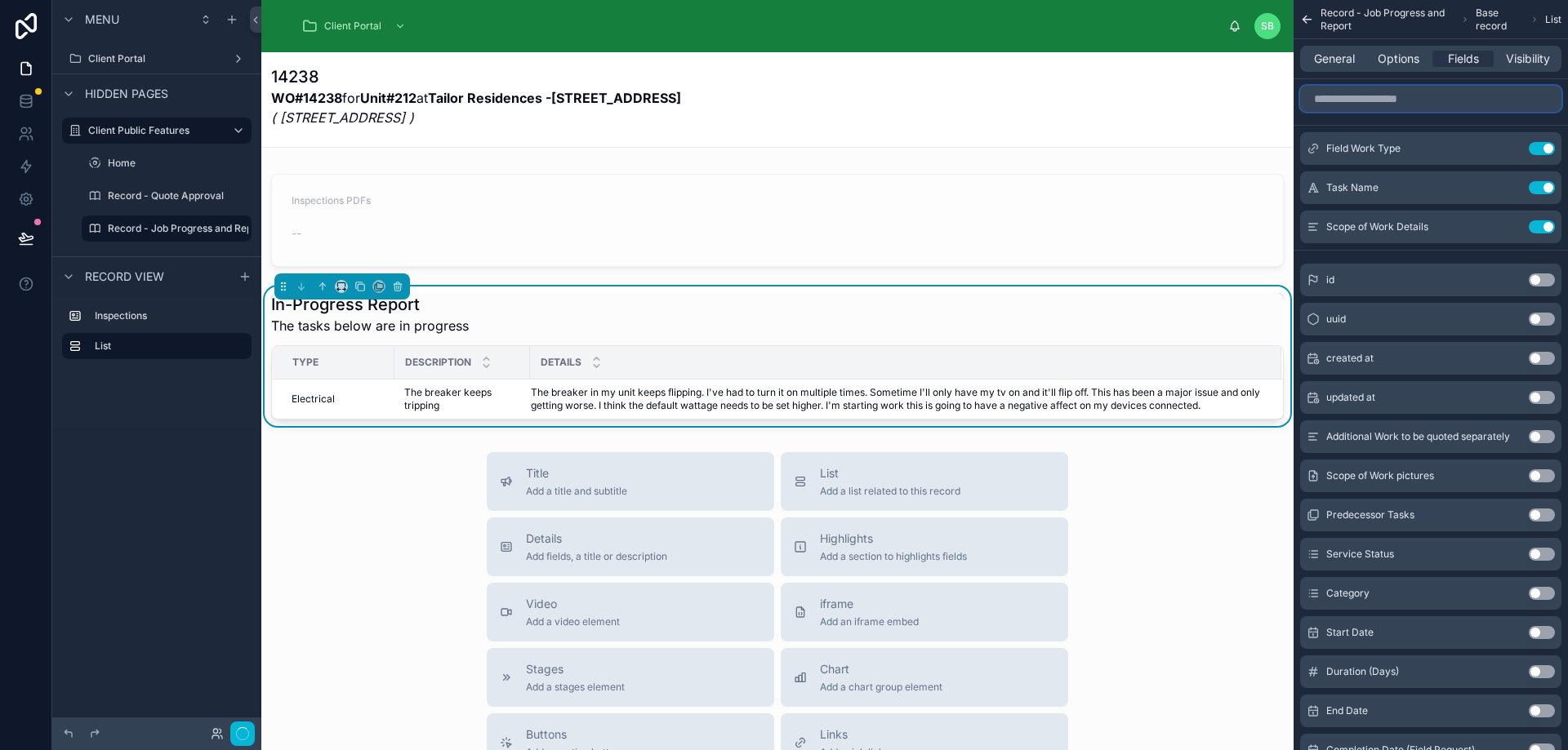
click at [1453, 105] on input "scrollable content" at bounding box center [1430, 98] width 261 height 26
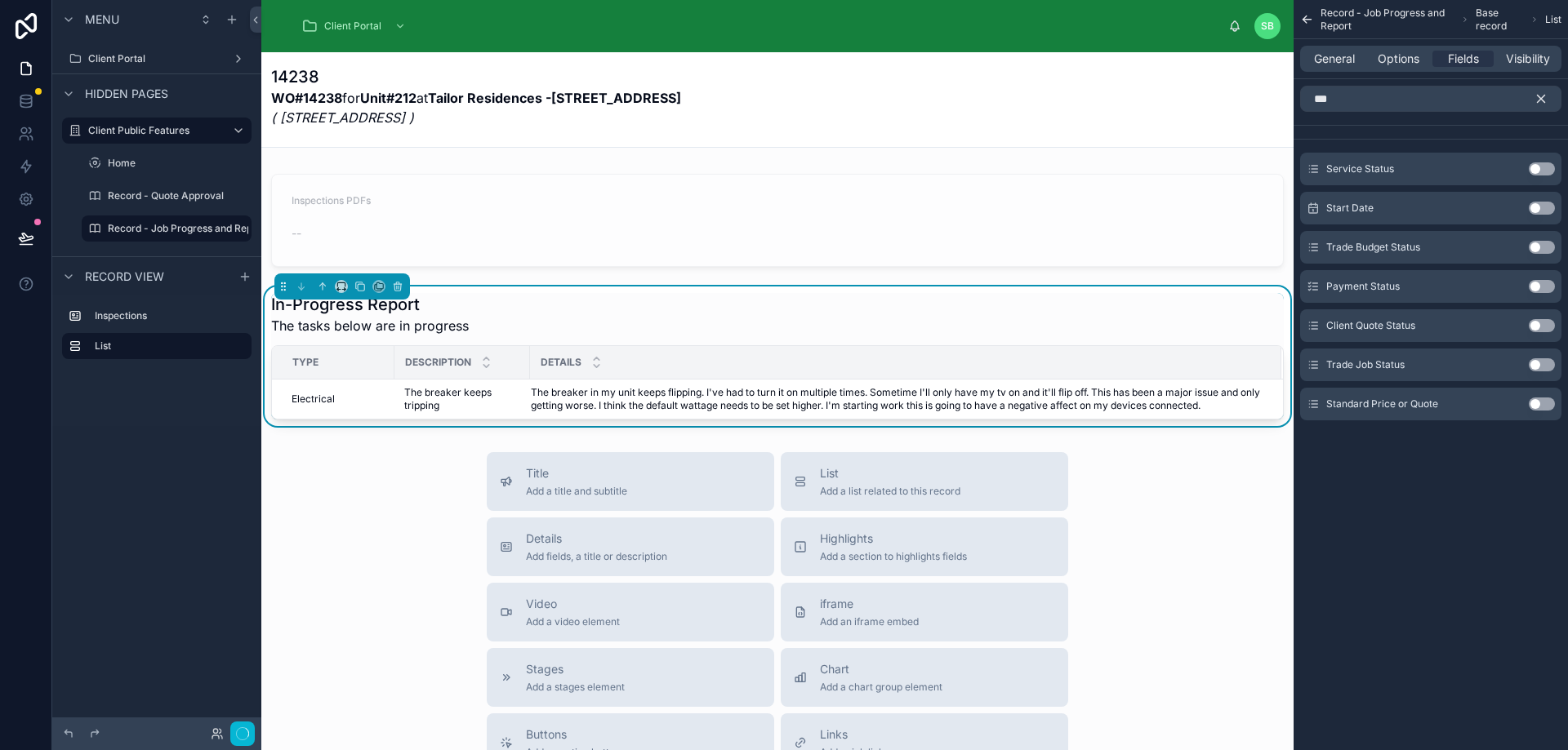
click at [1543, 164] on button "Use setting" at bounding box center [1542, 169] width 26 height 13
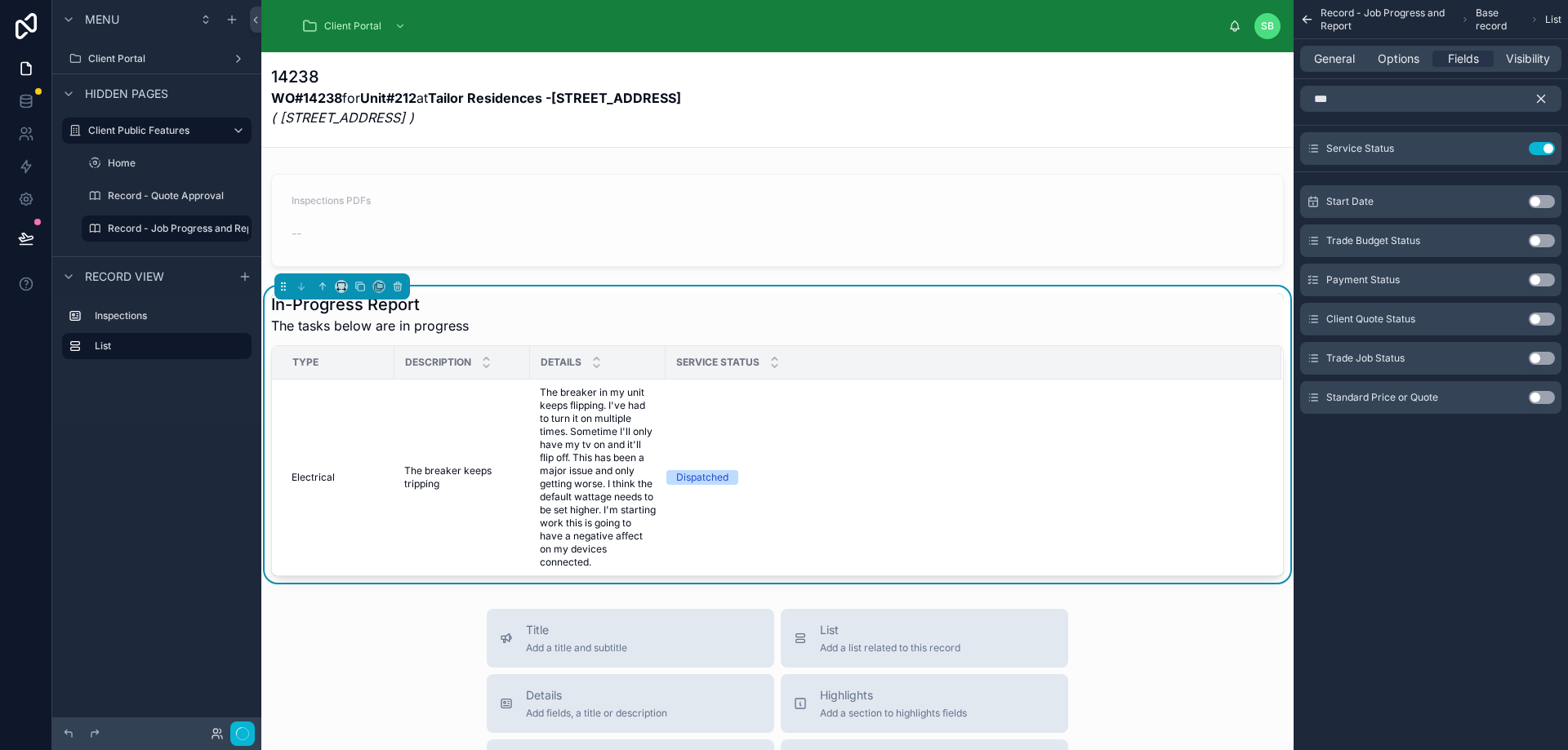
click at [1544, 358] on button "Use setting" at bounding box center [1542, 358] width 26 height 13
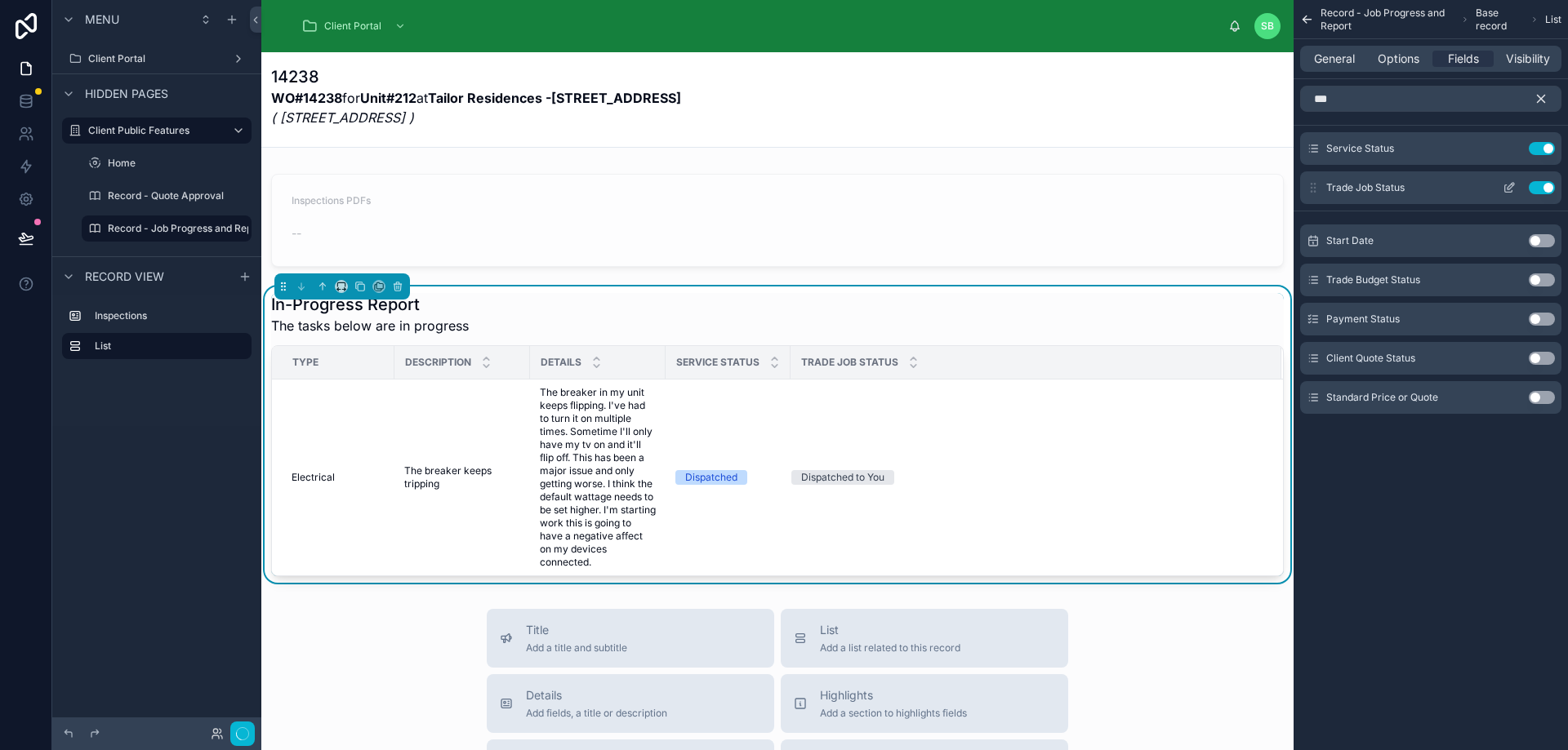
click at [1547, 187] on button "Use setting" at bounding box center [1542, 187] width 26 height 13
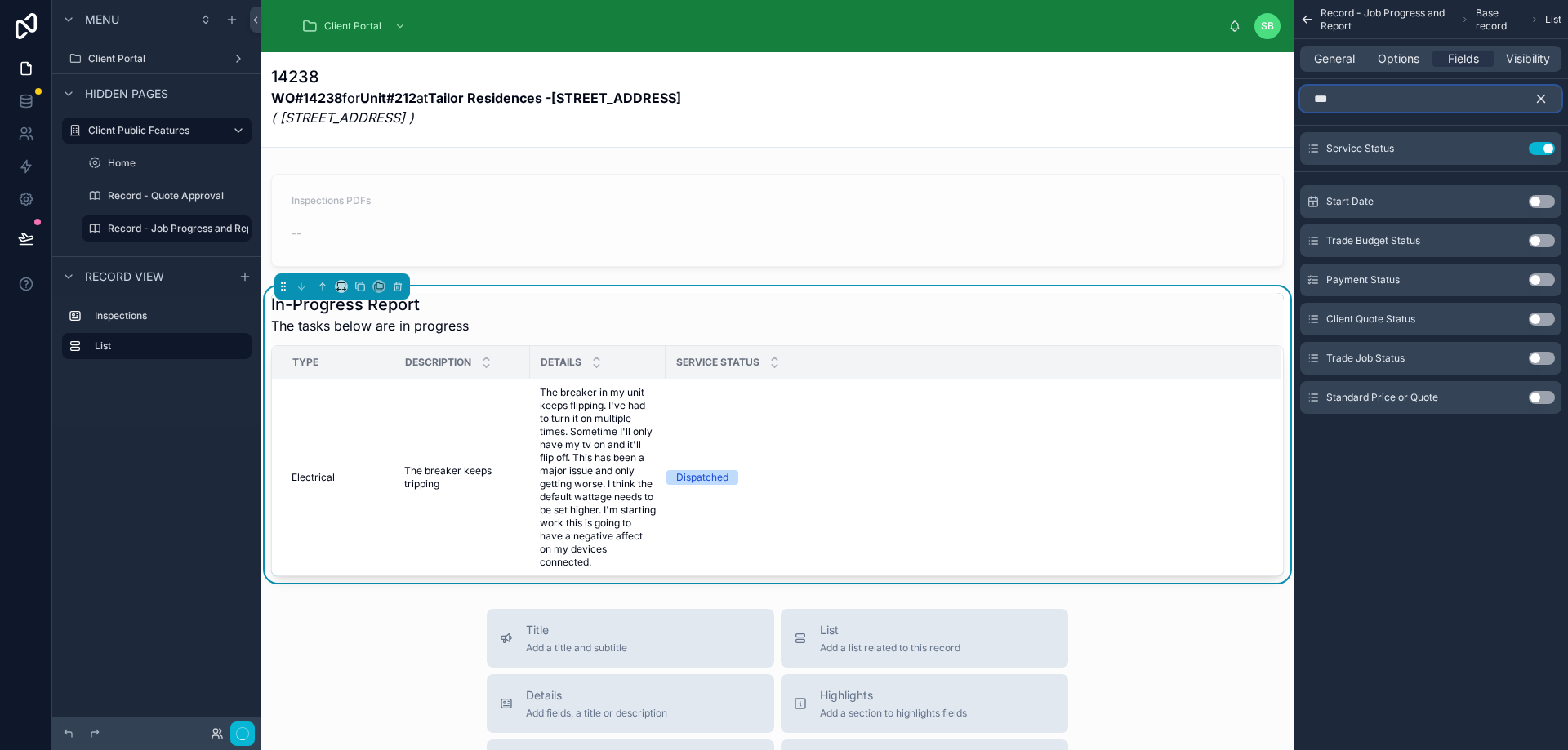
drag, startPoint x: 1479, startPoint y: 99, endPoint x: 1300, endPoint y: 101, distance: 179.0
click at [1300, 101] on input "***" at bounding box center [1430, 98] width 261 height 26
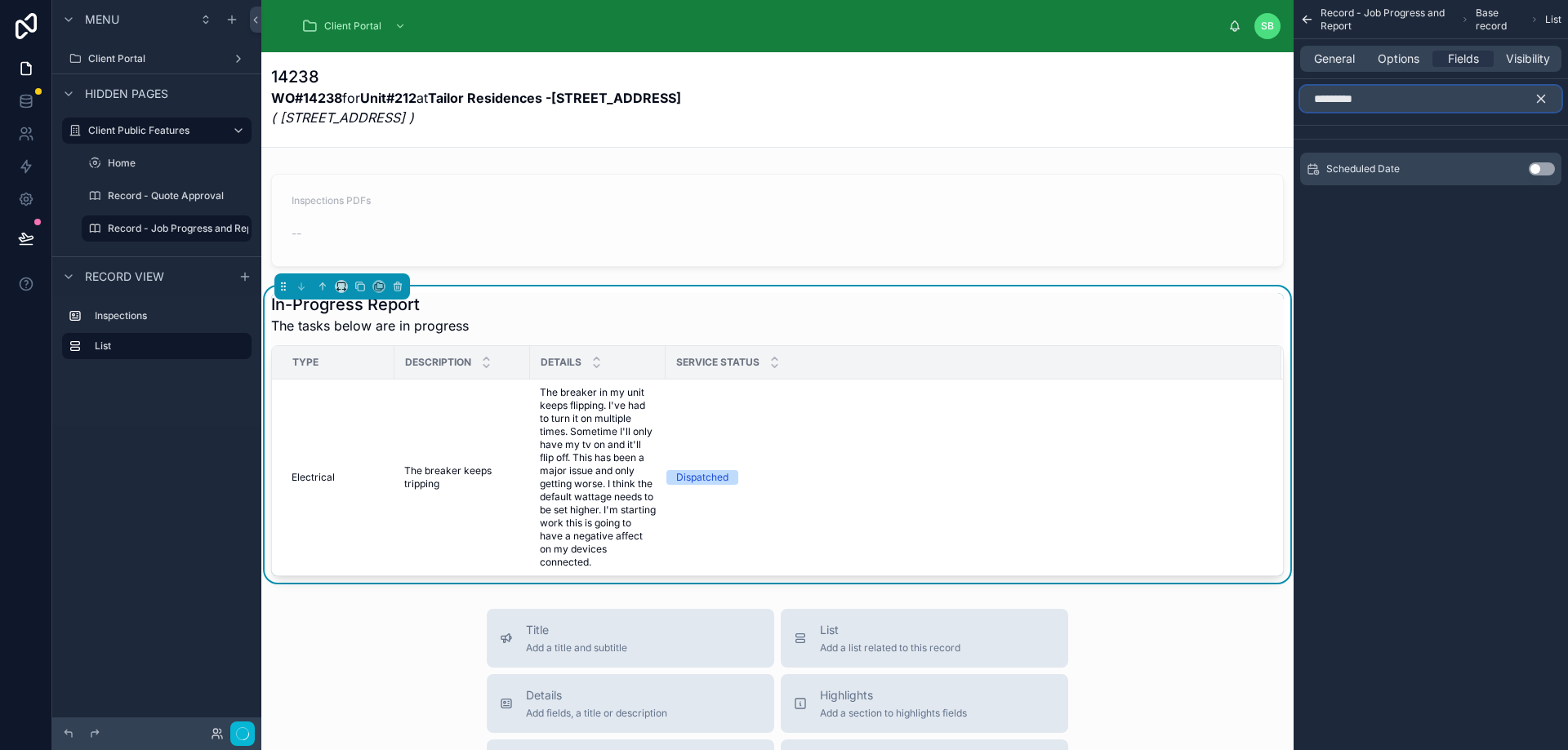
type input "*********"
click at [1546, 167] on button "Use setting" at bounding box center [1542, 169] width 26 height 13
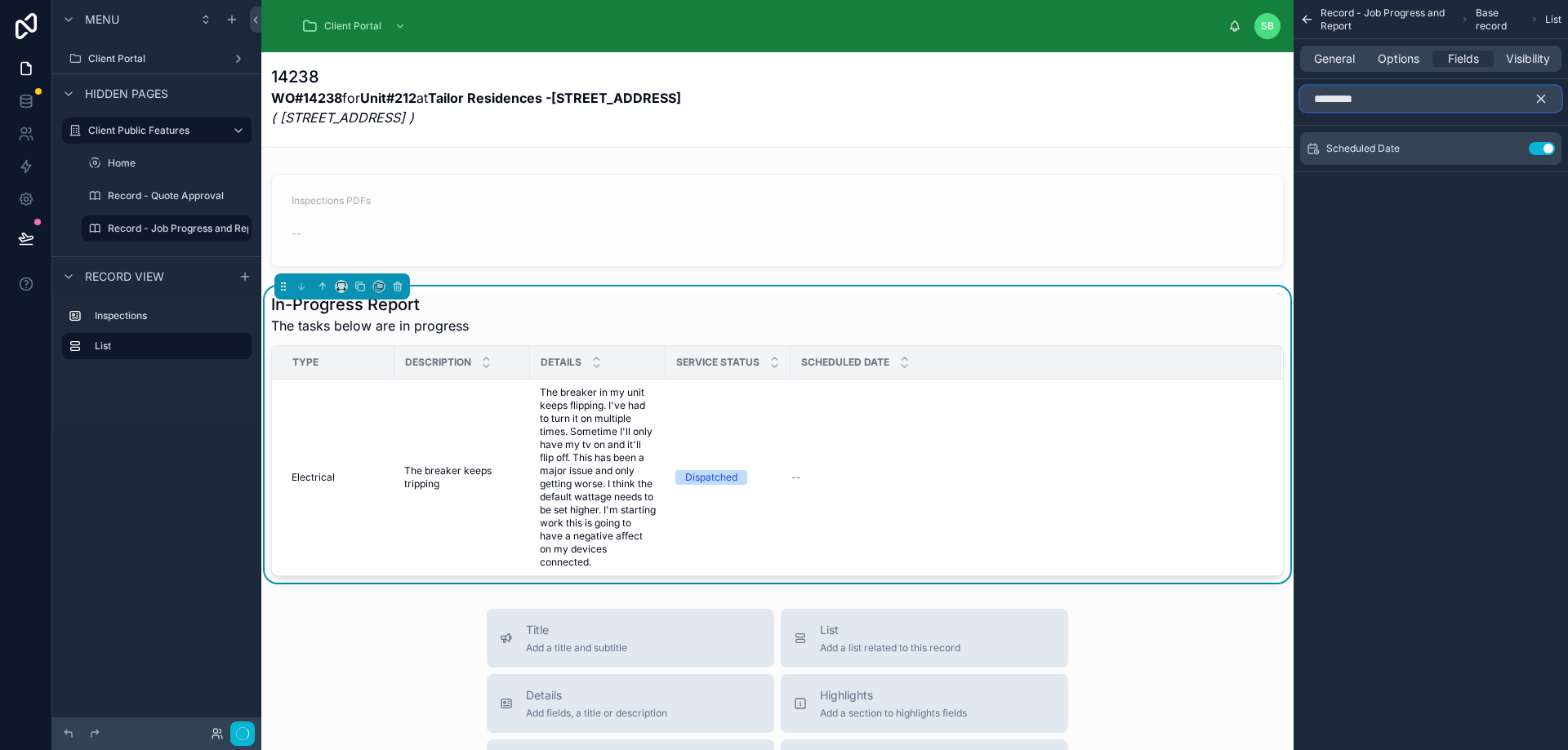
click at [1518, 99] on input "*********" at bounding box center [1430, 98] width 261 height 26
drag, startPoint x: 1442, startPoint y: 104, endPoint x: 1296, endPoint y: 108, distance: 146.1
click at [1296, 108] on div "*********" at bounding box center [1430, 98] width 274 height 39
click at [1542, 98] on icon "scrollable content" at bounding box center [1541, 99] width 7 height 7
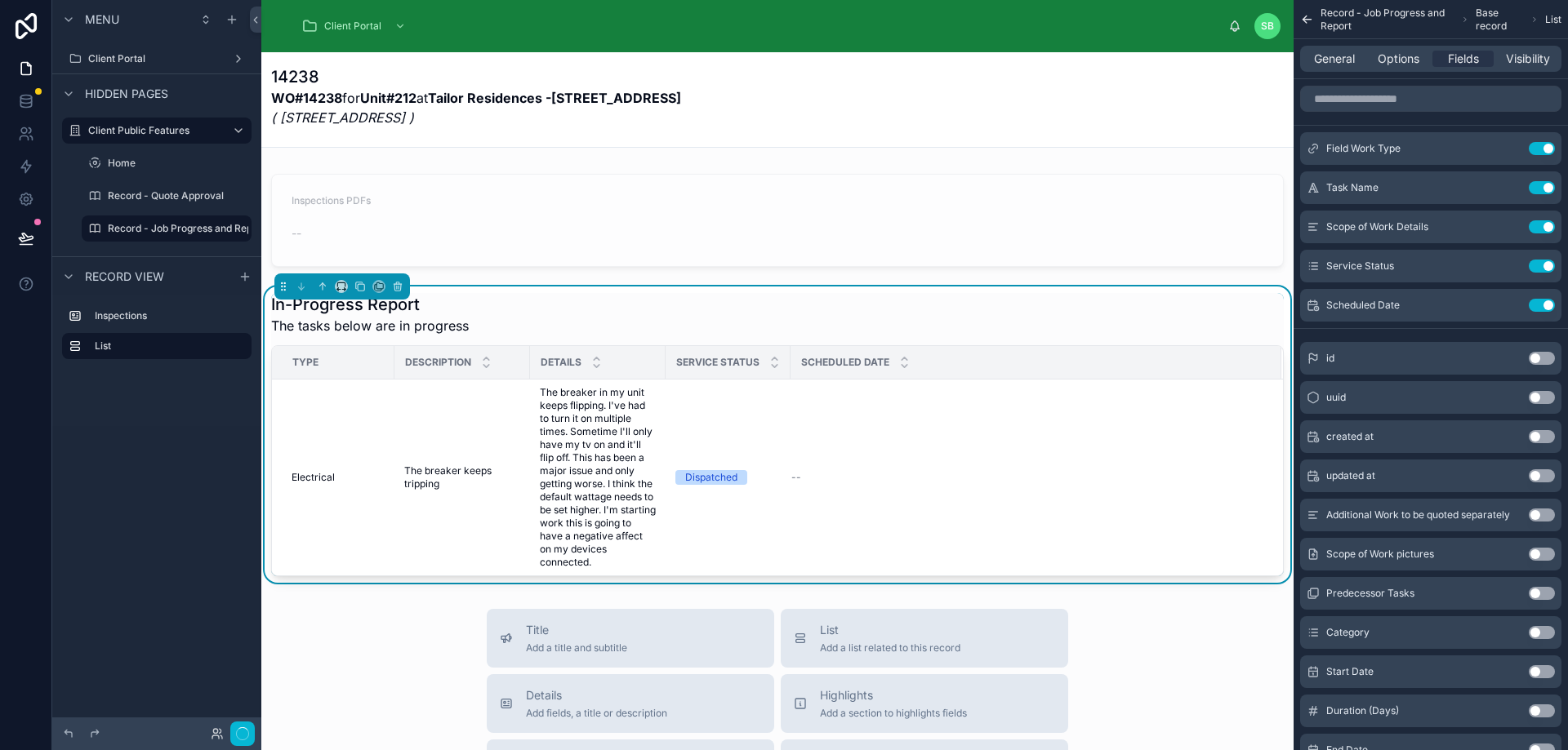
click at [765, 115] on div "14238 WO#14238 for Unit#212 at Tailor Residences -1195 Queensway ( 1195 Queensw…" at bounding box center [777, 101] width 1012 height 71
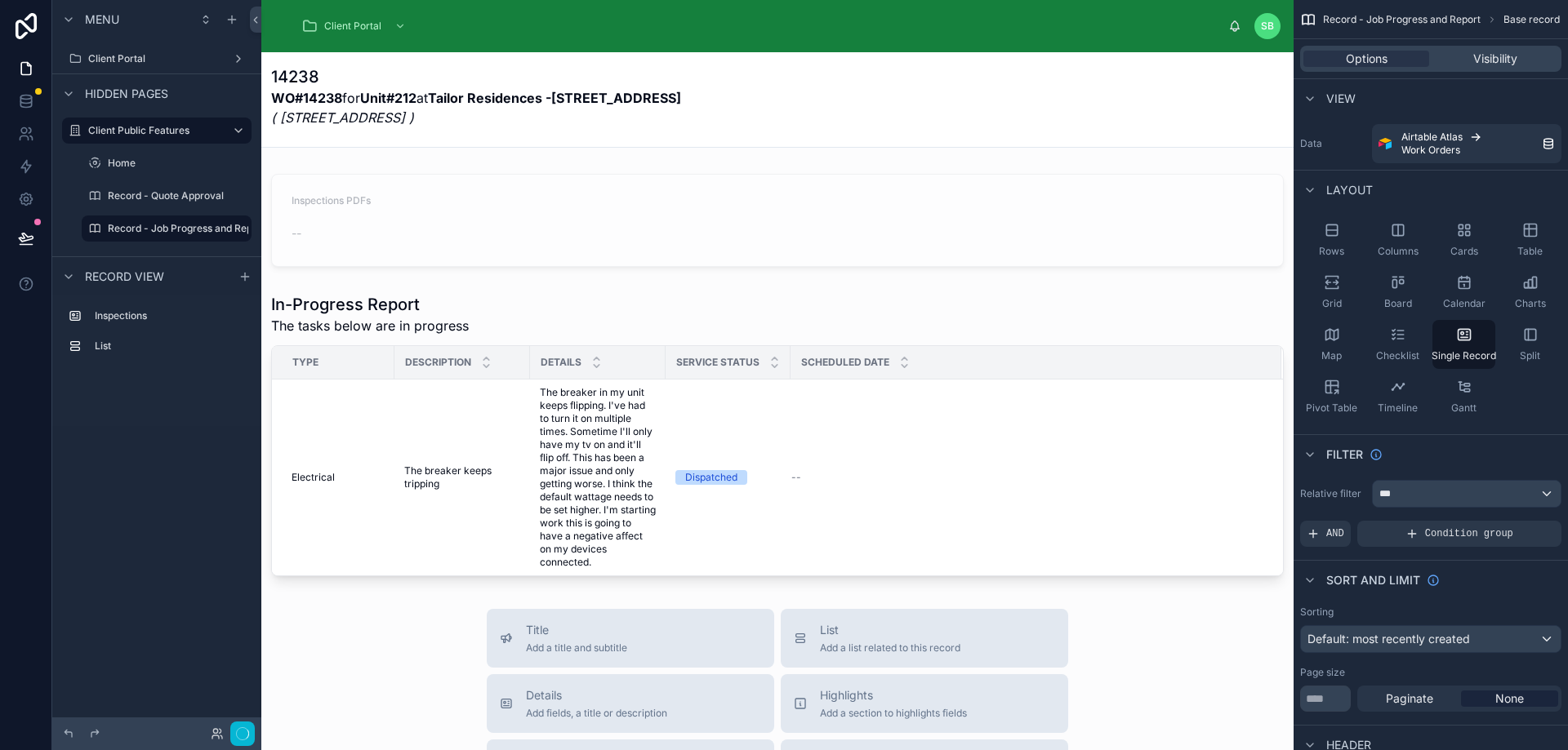
click at [414, 114] on em "( 1195 Queensway, Toronto, ON M8Z 1R7 Canada )" at bounding box center [342, 118] width 143 height 17
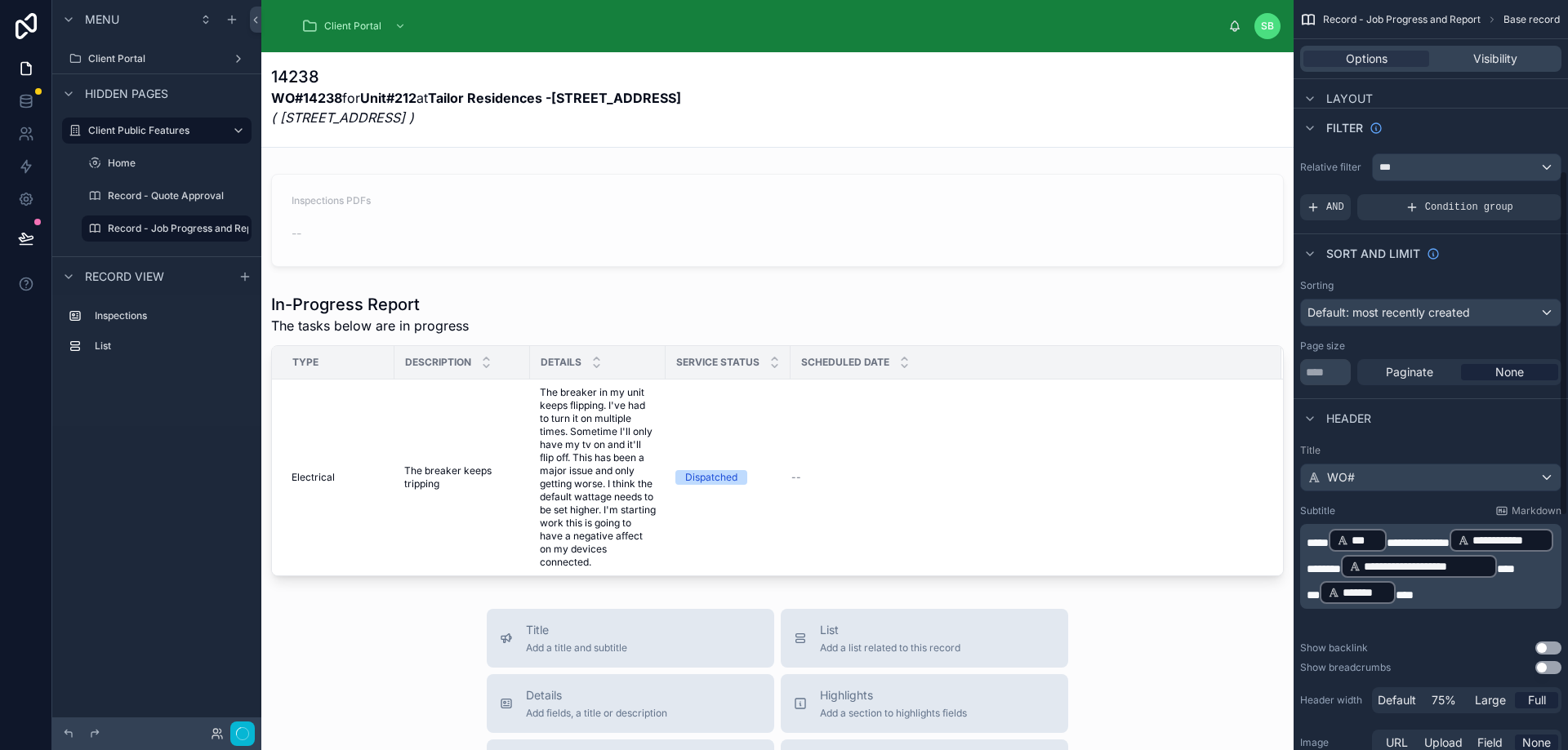
scroll to position [409, 0]
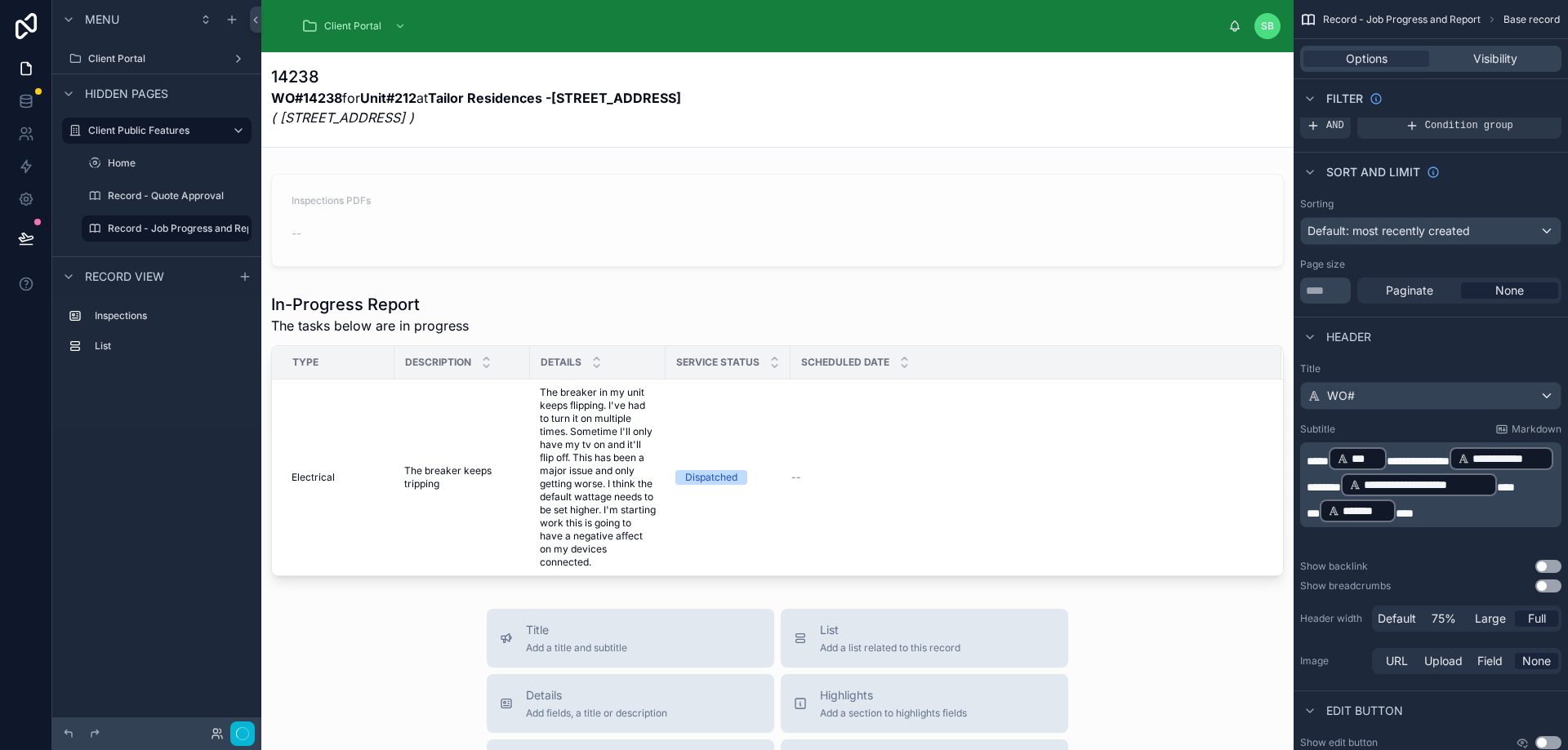
click at [734, 111] on div "14238 WO#14238 for Unit#212 at Tailor Residences -1195 Queensway ( 1195 Queensw…" at bounding box center [777, 101] width 1012 height 71
click at [1308, 460] on span "*****" at bounding box center [1317, 461] width 22 height 11
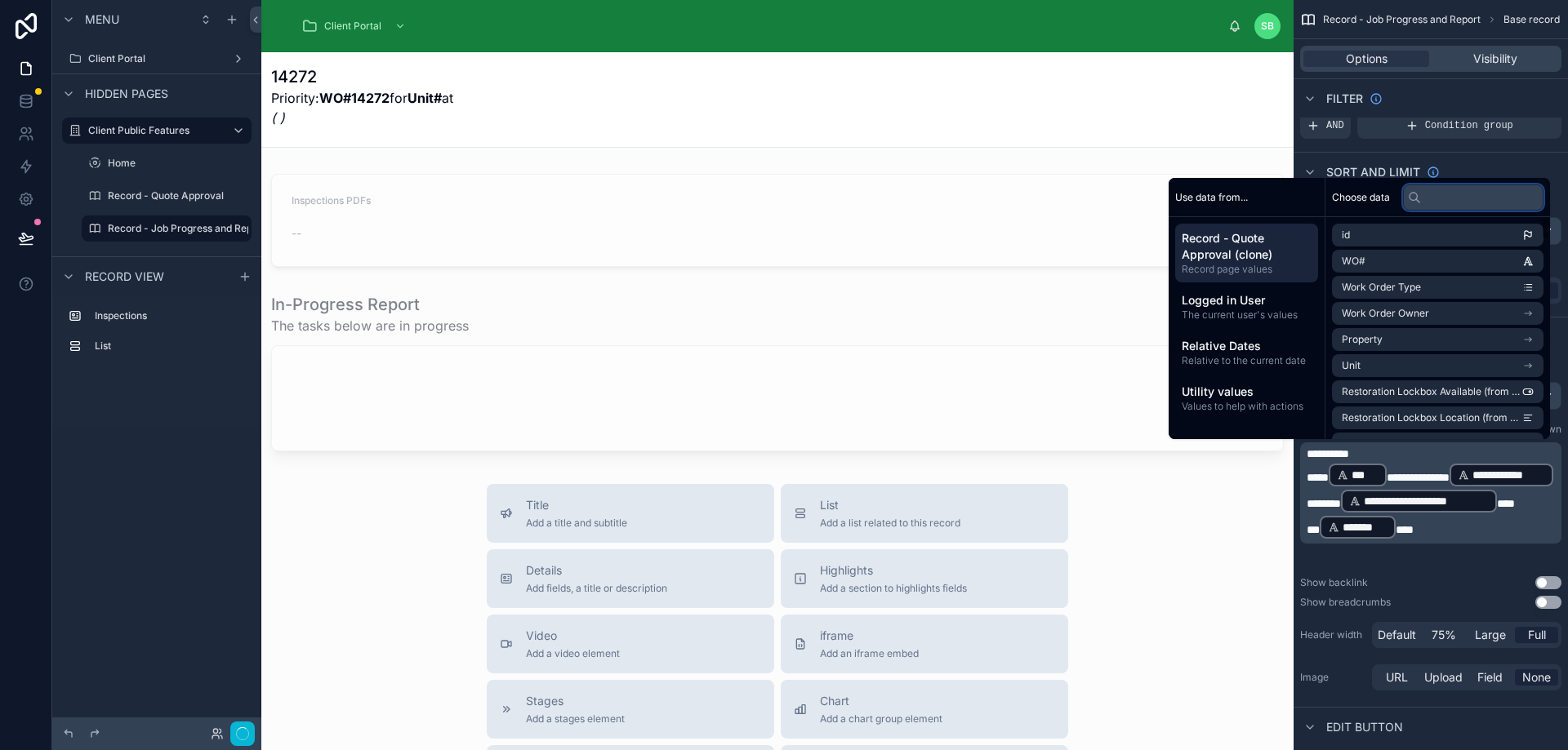
click at [1477, 201] on input "text" at bounding box center [1472, 198] width 140 height 26
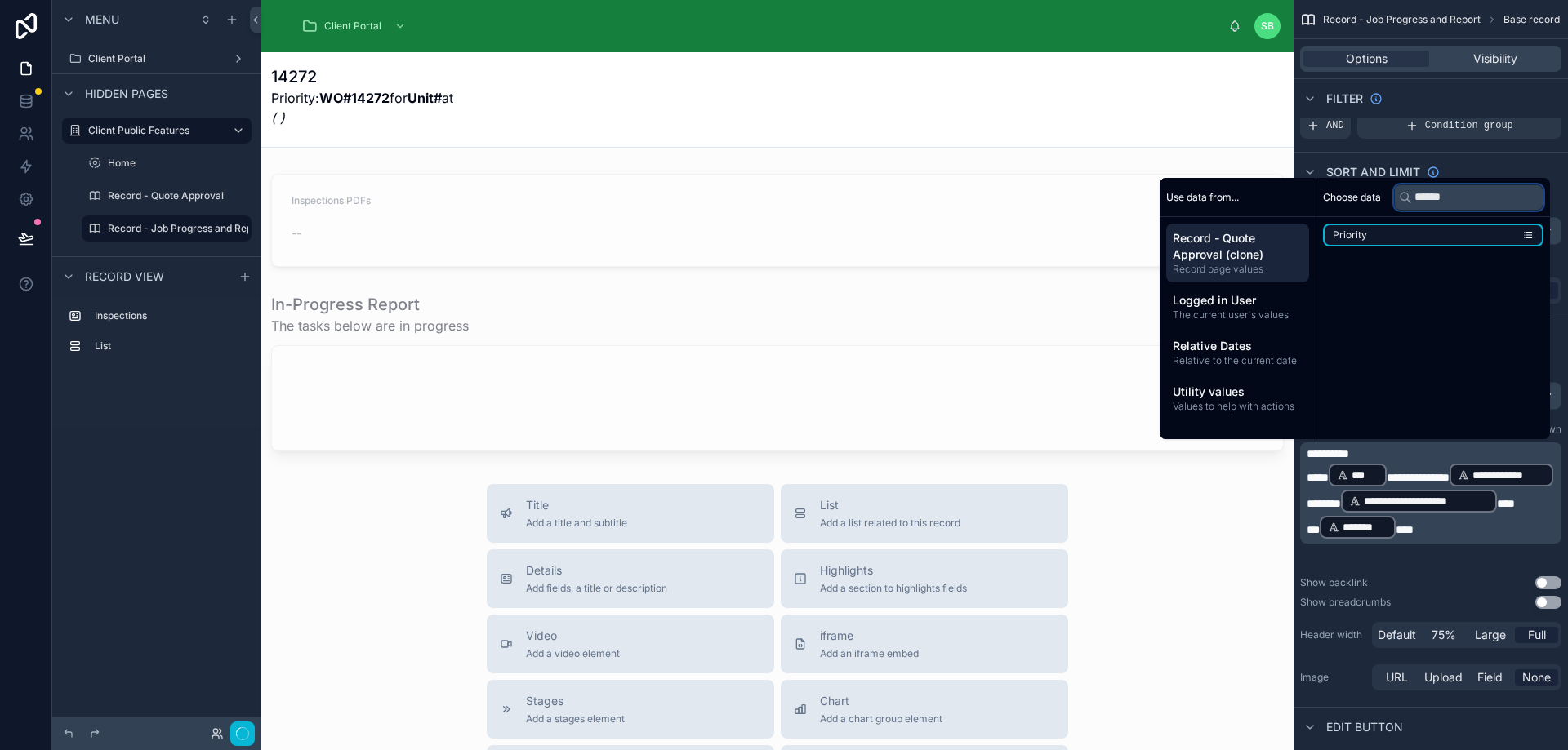
type input "******"
click at [1465, 231] on li "Priority" at bounding box center [1432, 235] width 220 height 23
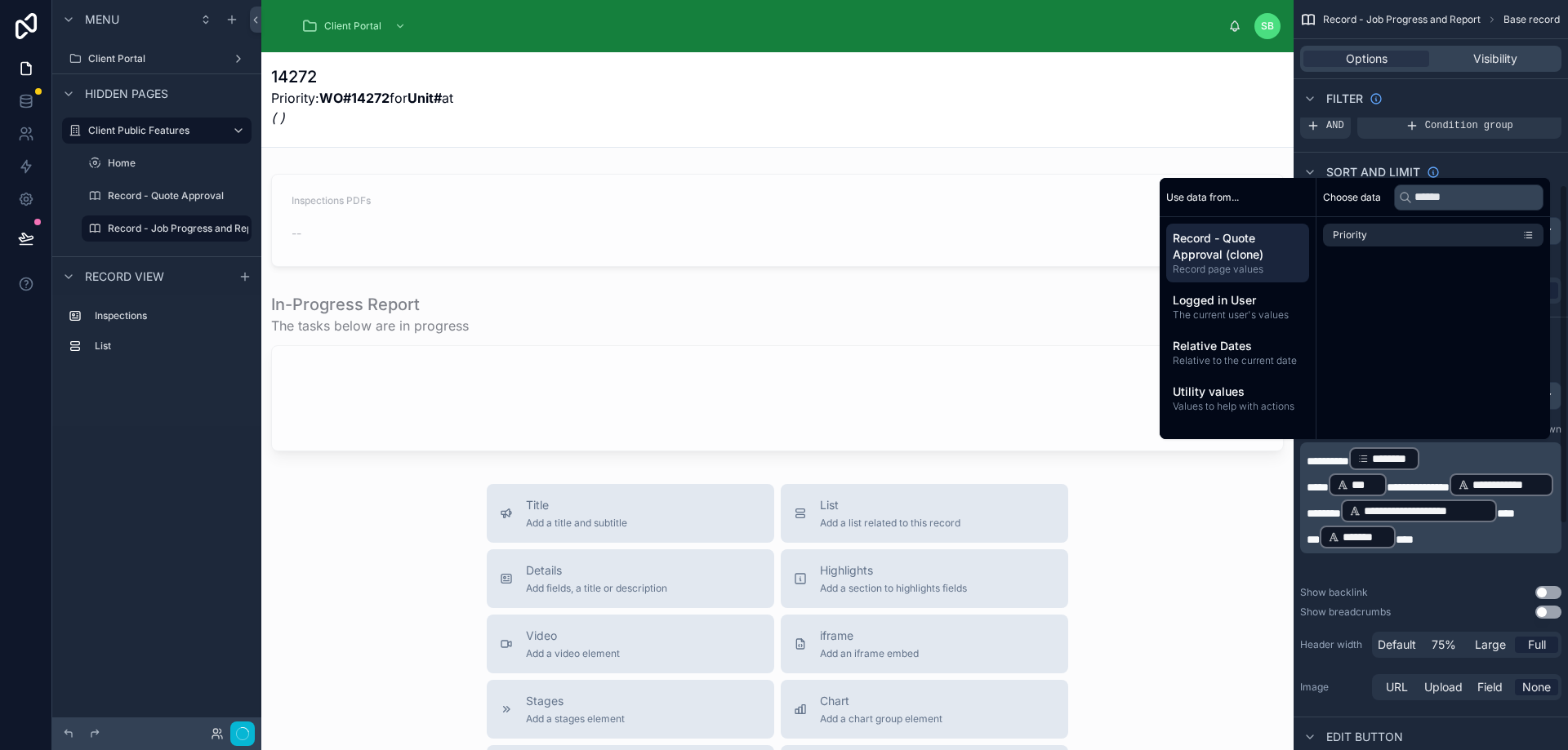
click at [1457, 462] on p "********* ******** ﻿ ﻿" at bounding box center [1432, 459] width 252 height 26
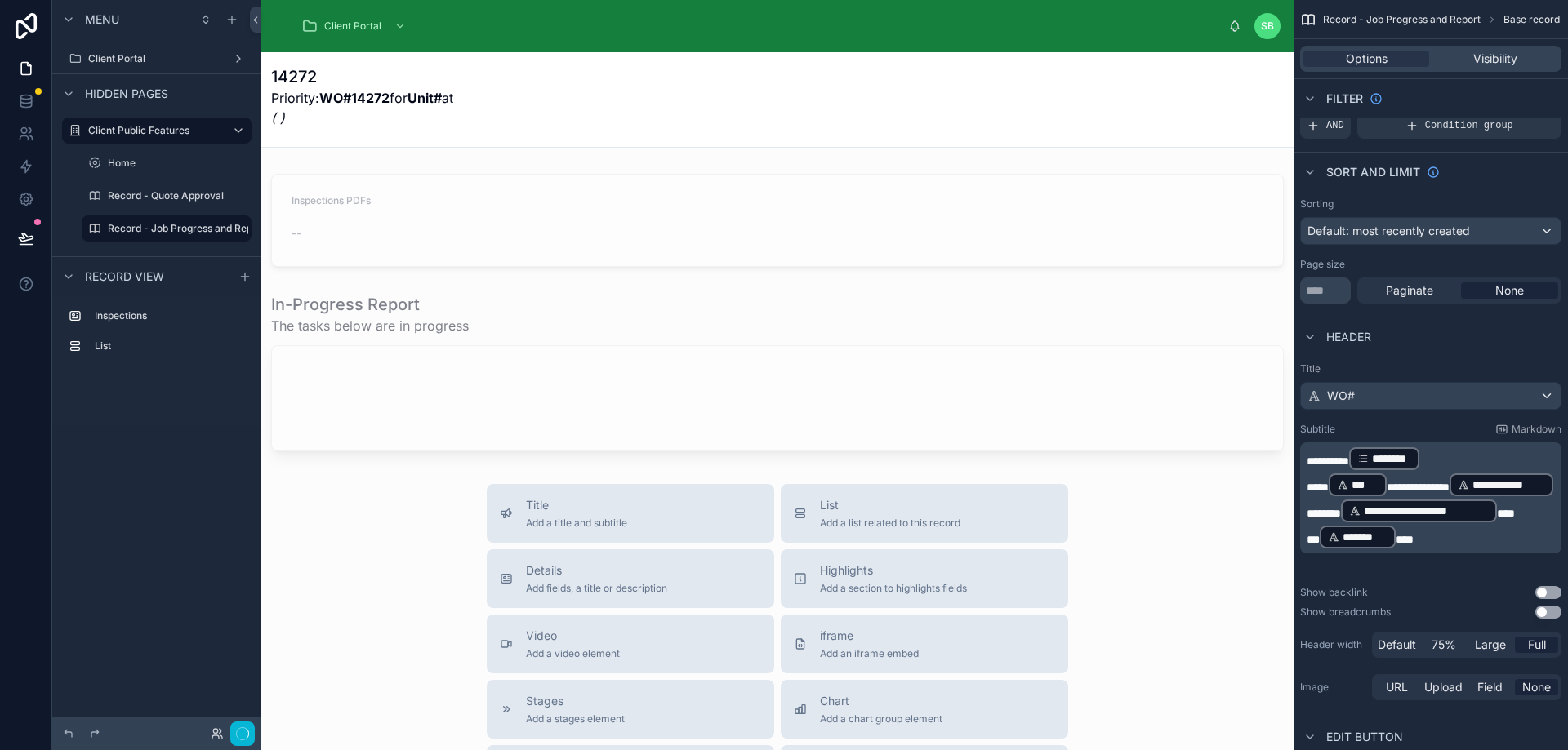
click at [1346, 457] on span "*********" at bounding box center [1328, 461] width 43 height 11
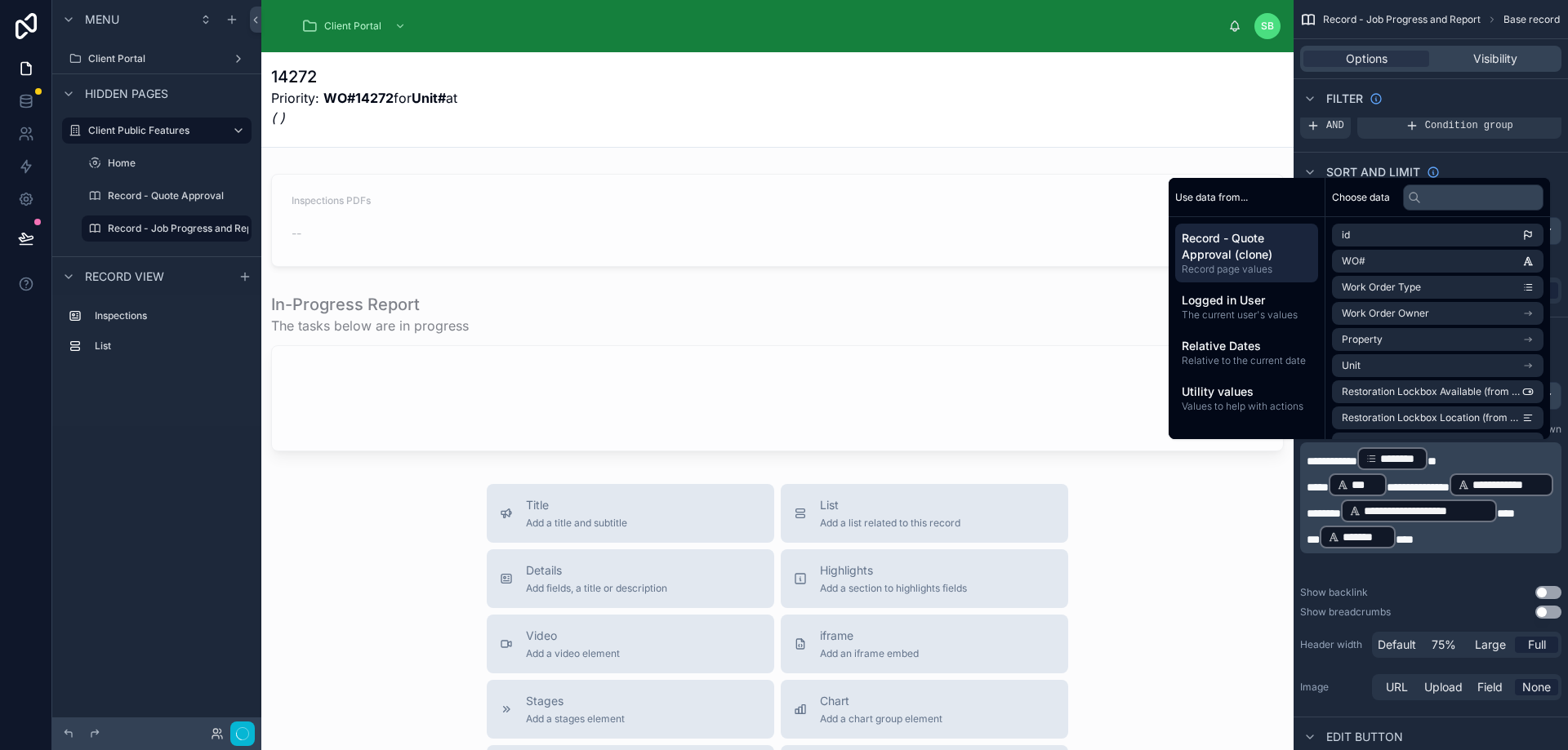
click at [1452, 593] on div "Show backlink Use setting" at bounding box center [1430, 592] width 261 height 13
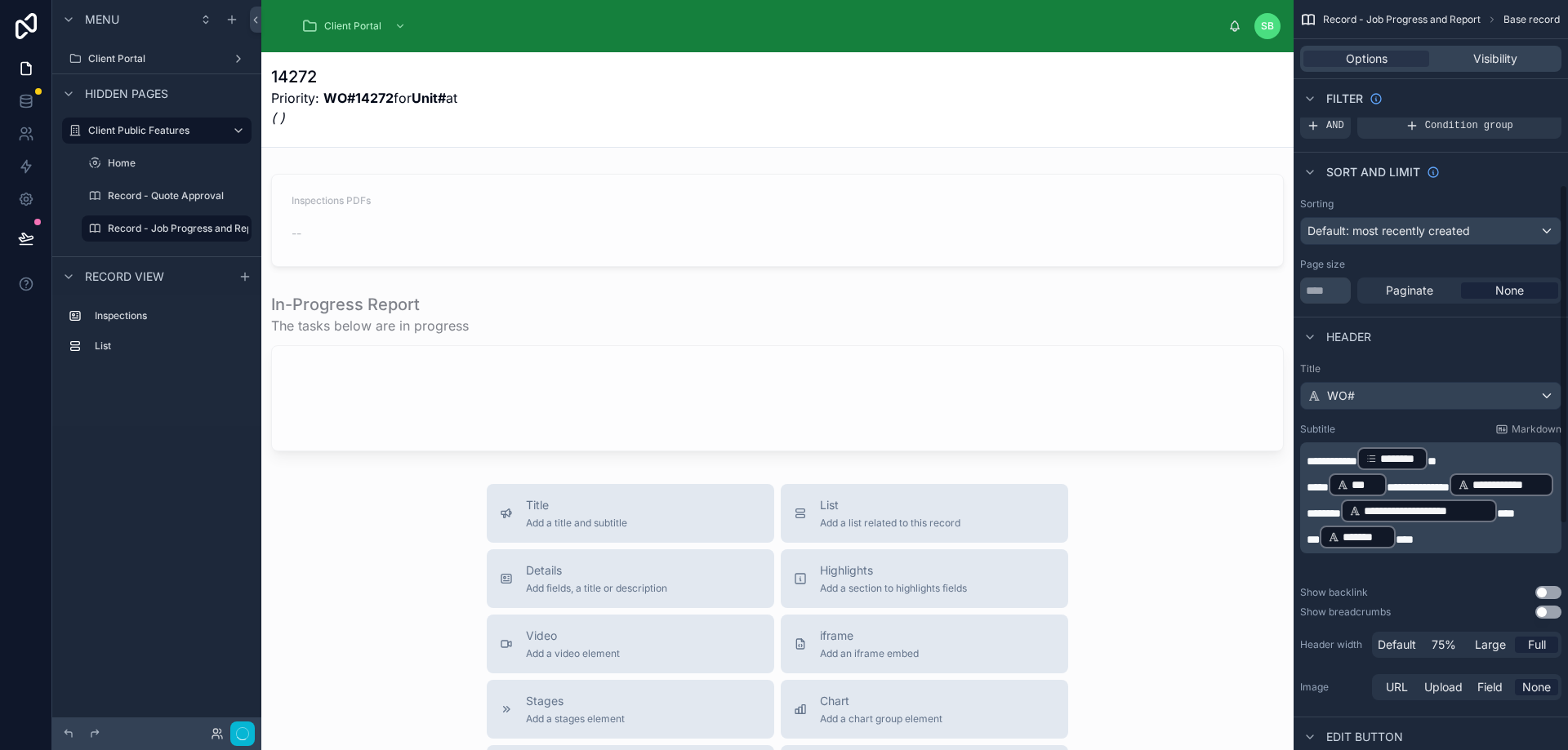
click at [1490, 483] on p "**********" at bounding box center [1432, 498] width 252 height 52
click at [1429, 601] on div "**********" at bounding box center [1430, 533] width 274 height 355
click at [157, 193] on label "Record - Quote Approval" at bounding box center [166, 195] width 116 height 13
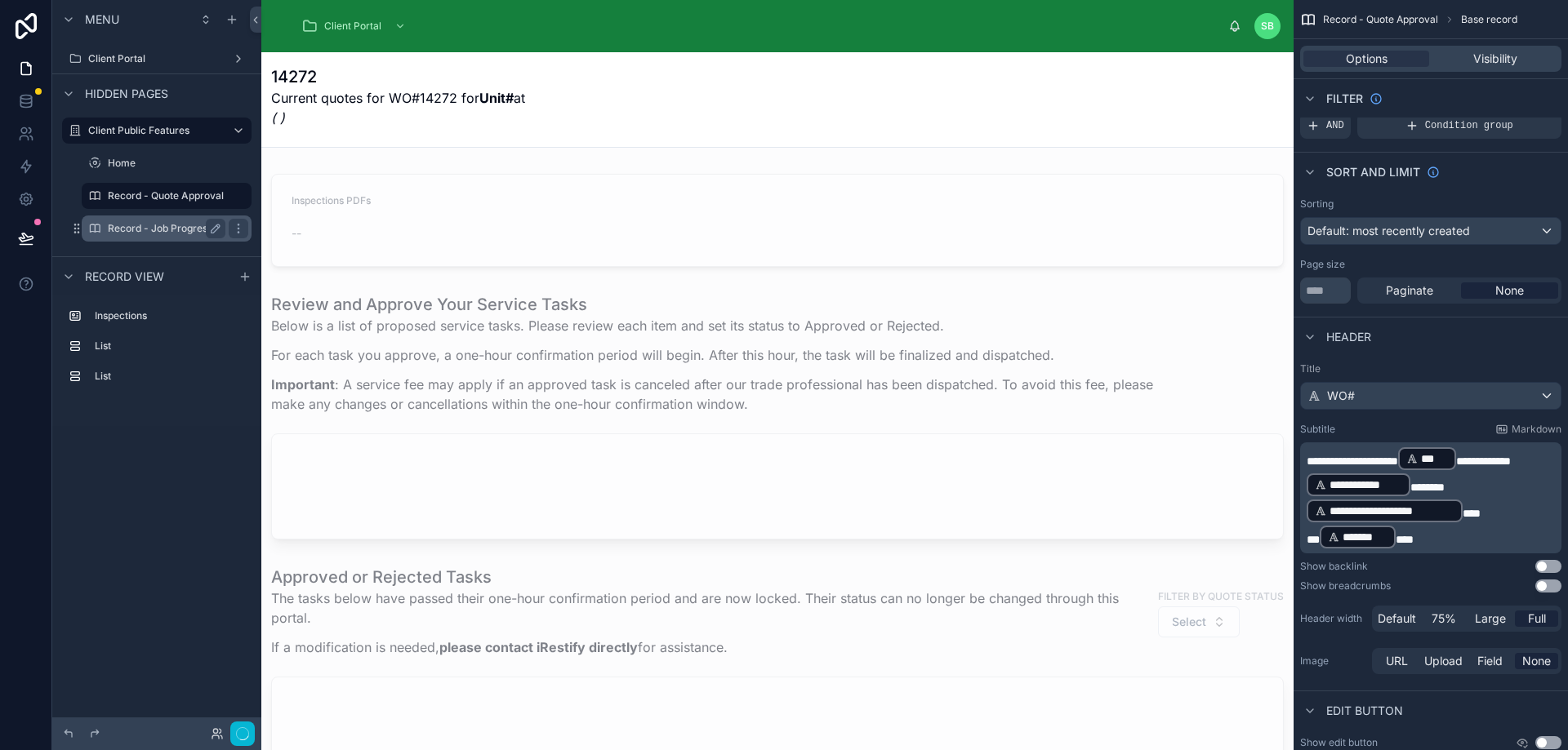
click at [167, 226] on label "Record - Job Progress and Report" at bounding box center [186, 228] width 158 height 13
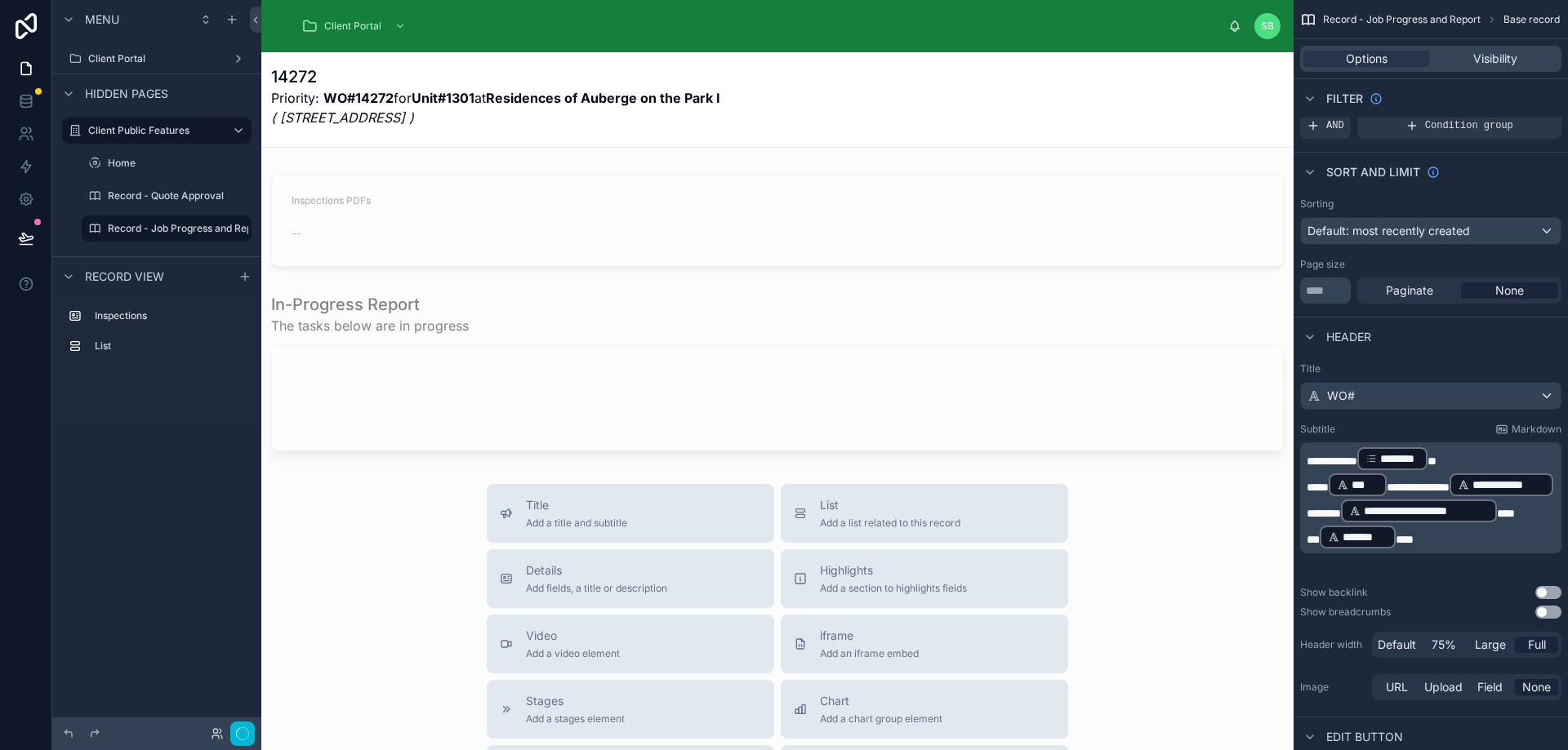
click at [1472, 463] on p "**********" at bounding box center [1432, 459] width 252 height 26
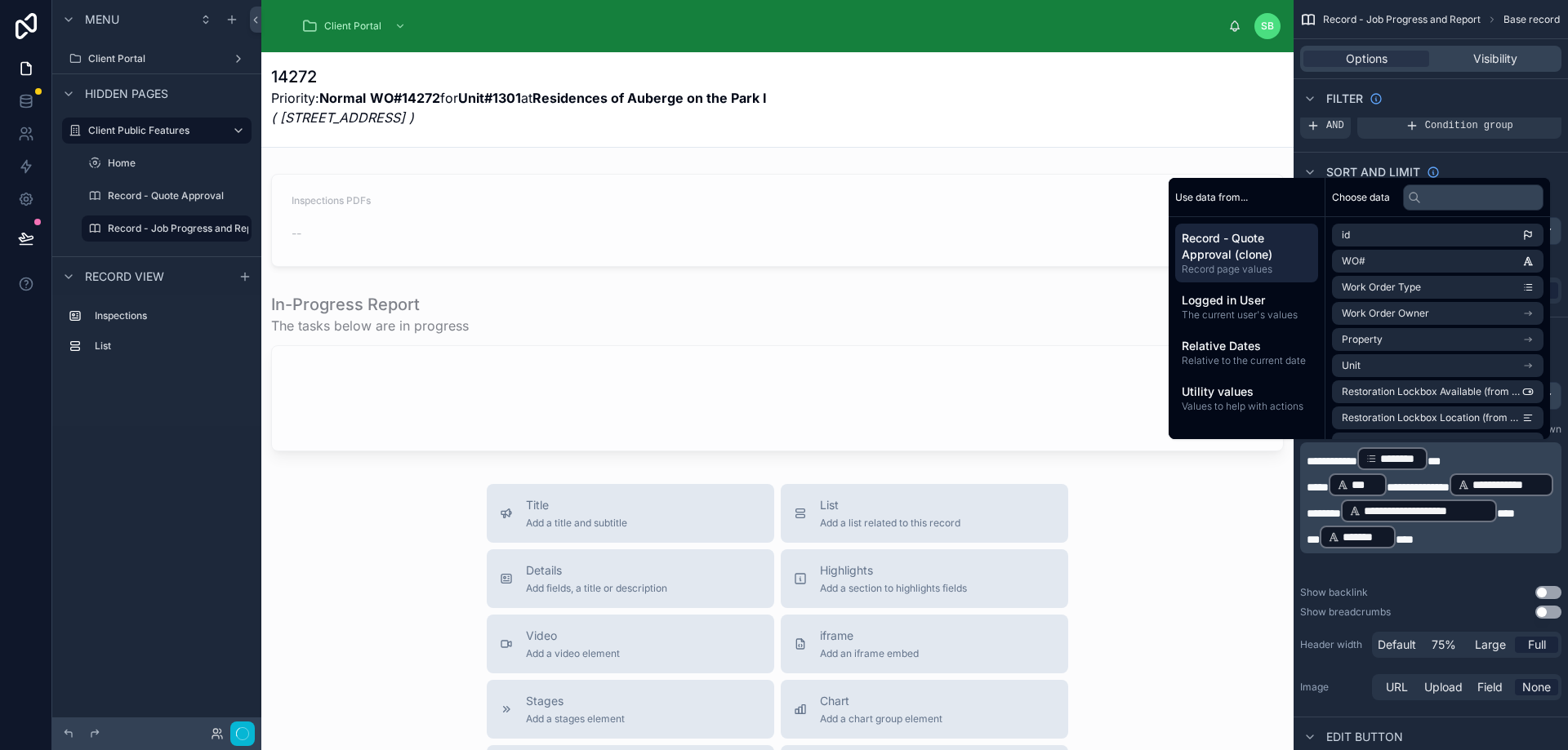
click at [1492, 593] on div "Show backlink Use setting" at bounding box center [1430, 592] width 261 height 13
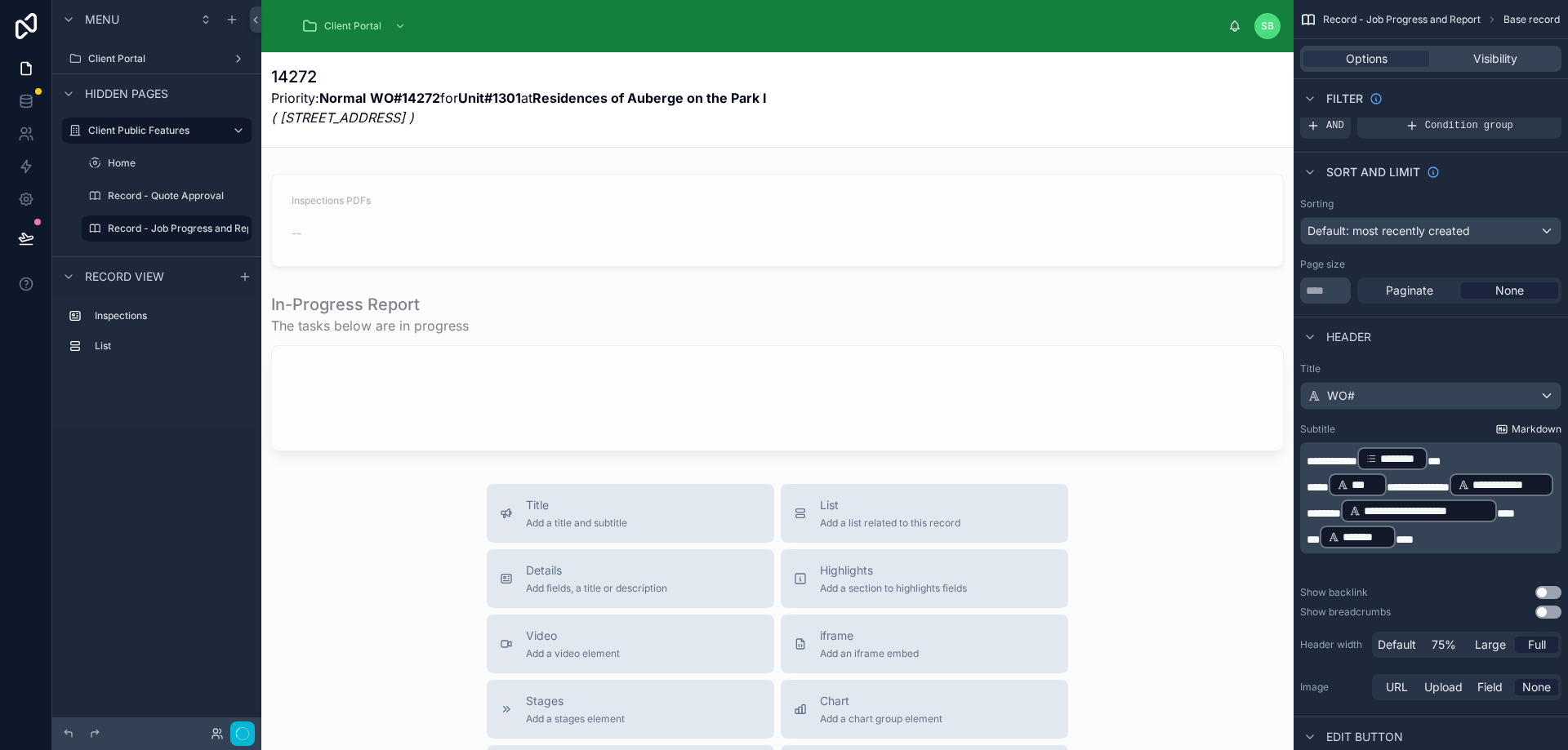
click at [1533, 429] on span "Markdown" at bounding box center [1536, 429] width 50 height 13
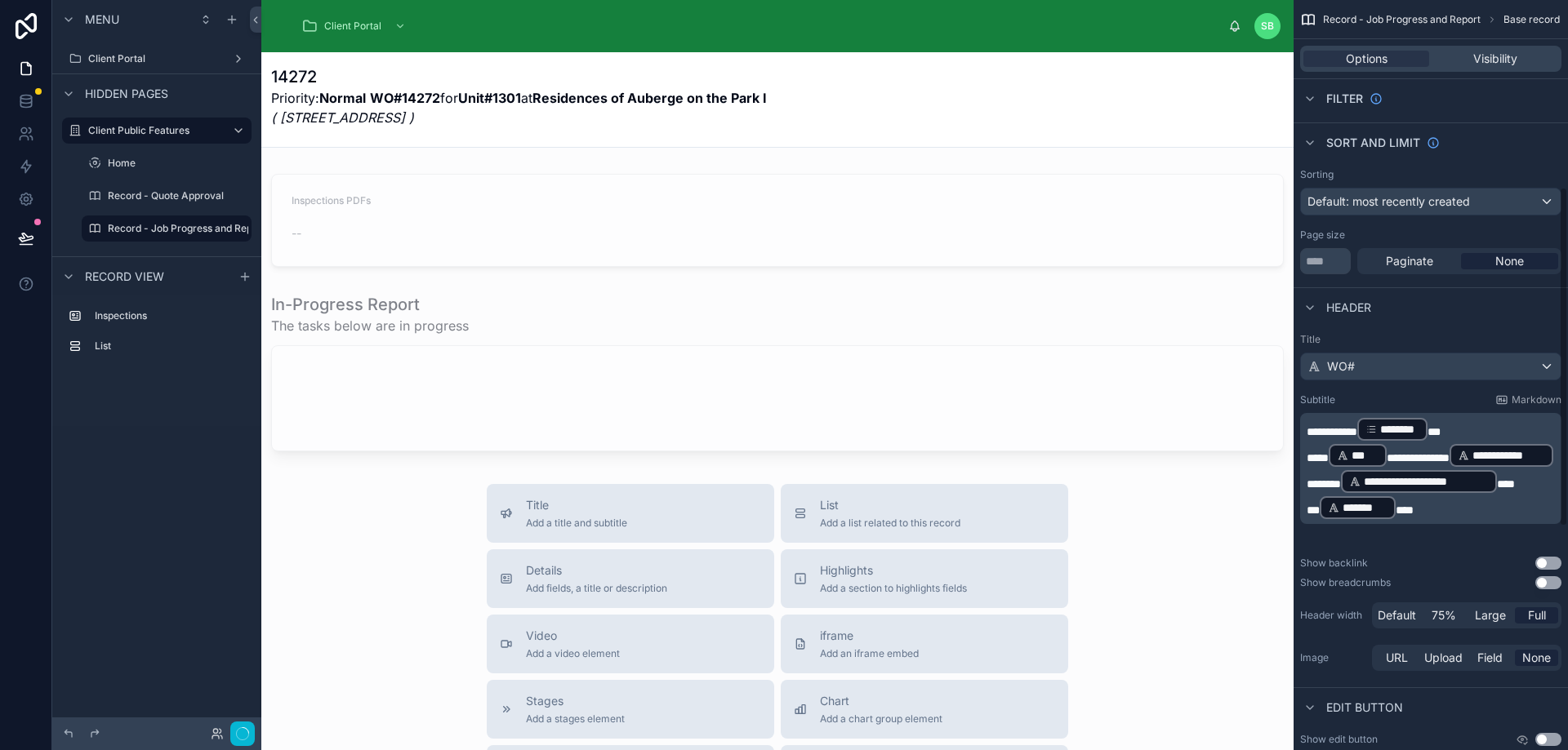
scroll to position [409, 0]
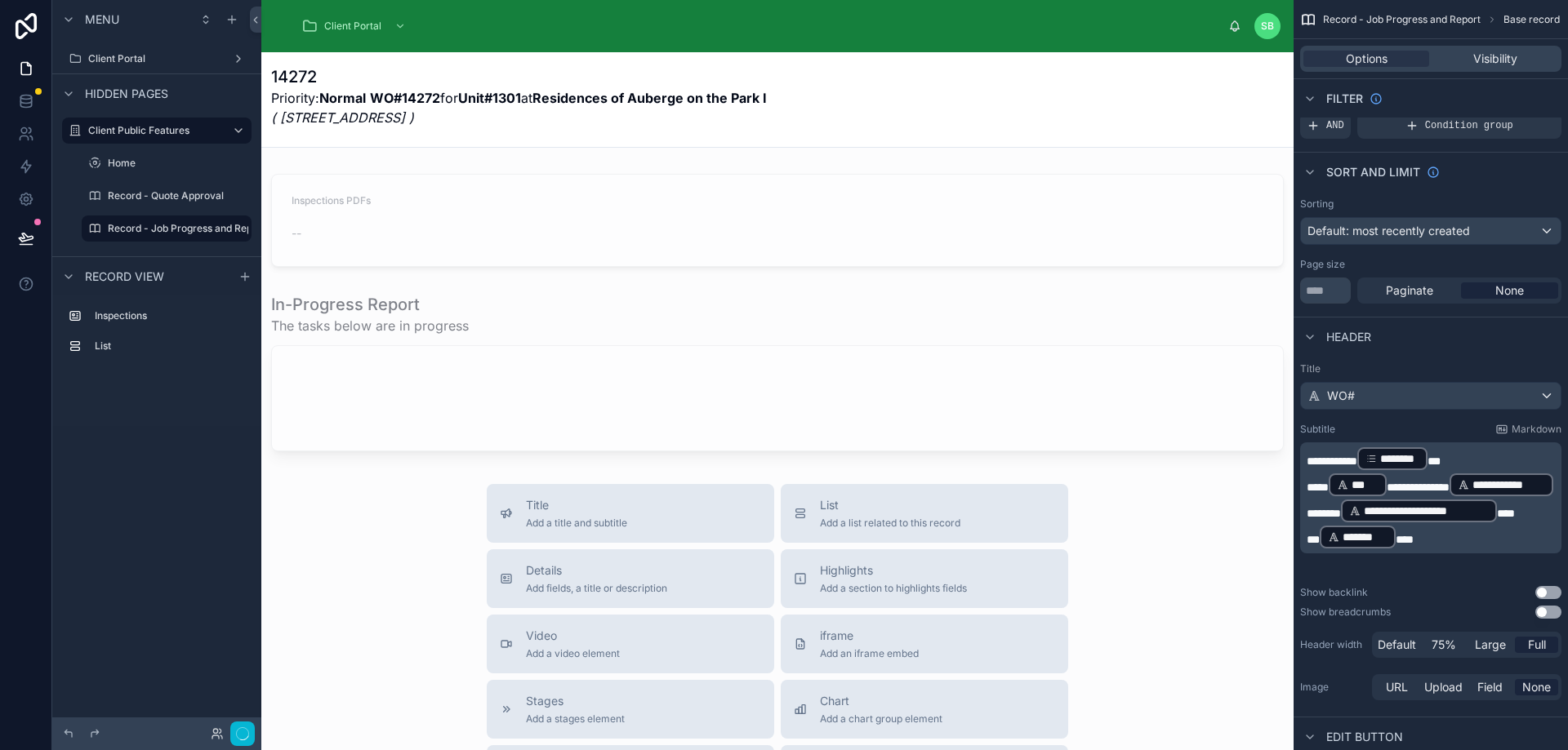
click at [1492, 459] on p "**********" at bounding box center [1432, 459] width 252 height 26
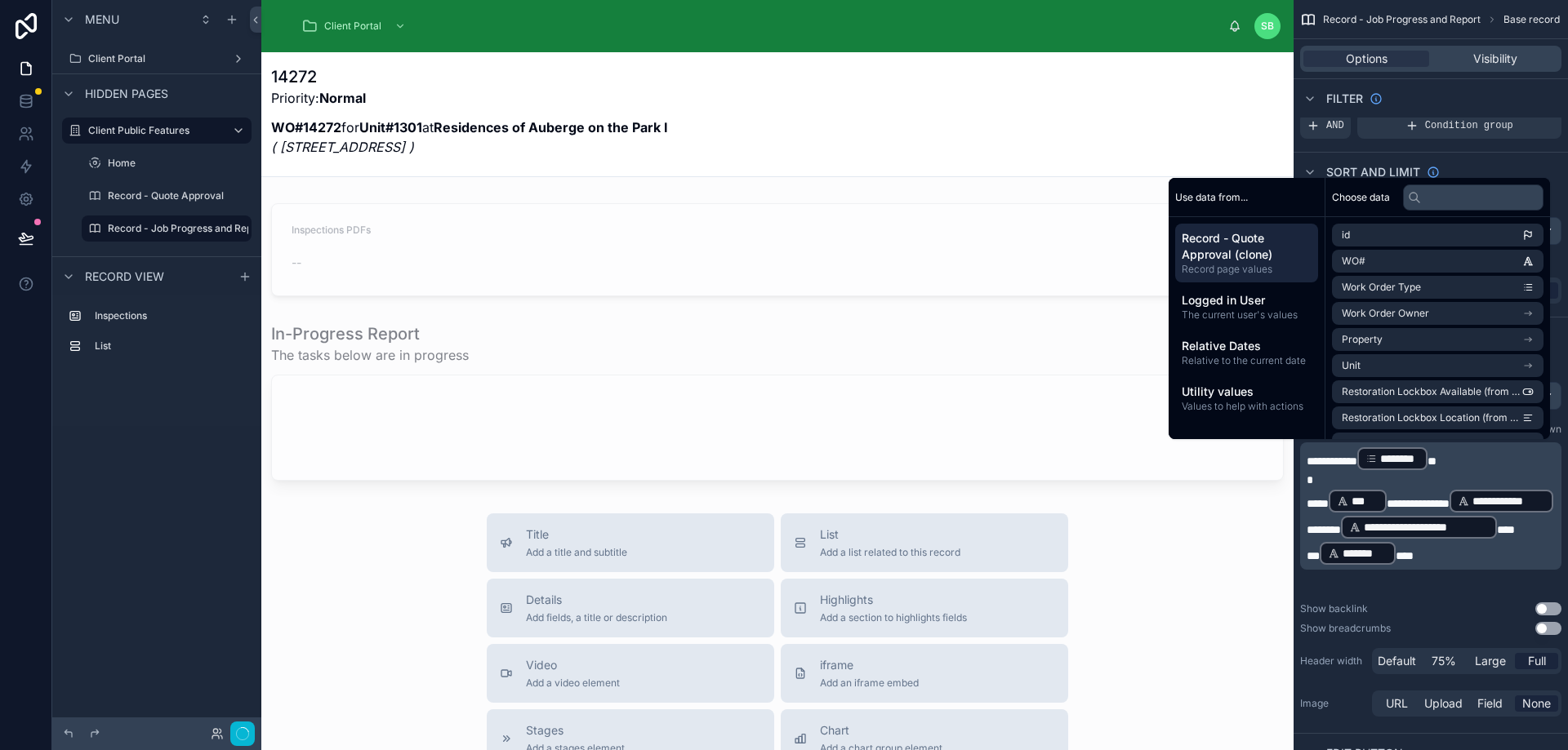
click at [1444, 501] on span "**********" at bounding box center [1418, 503] width 63 height 11
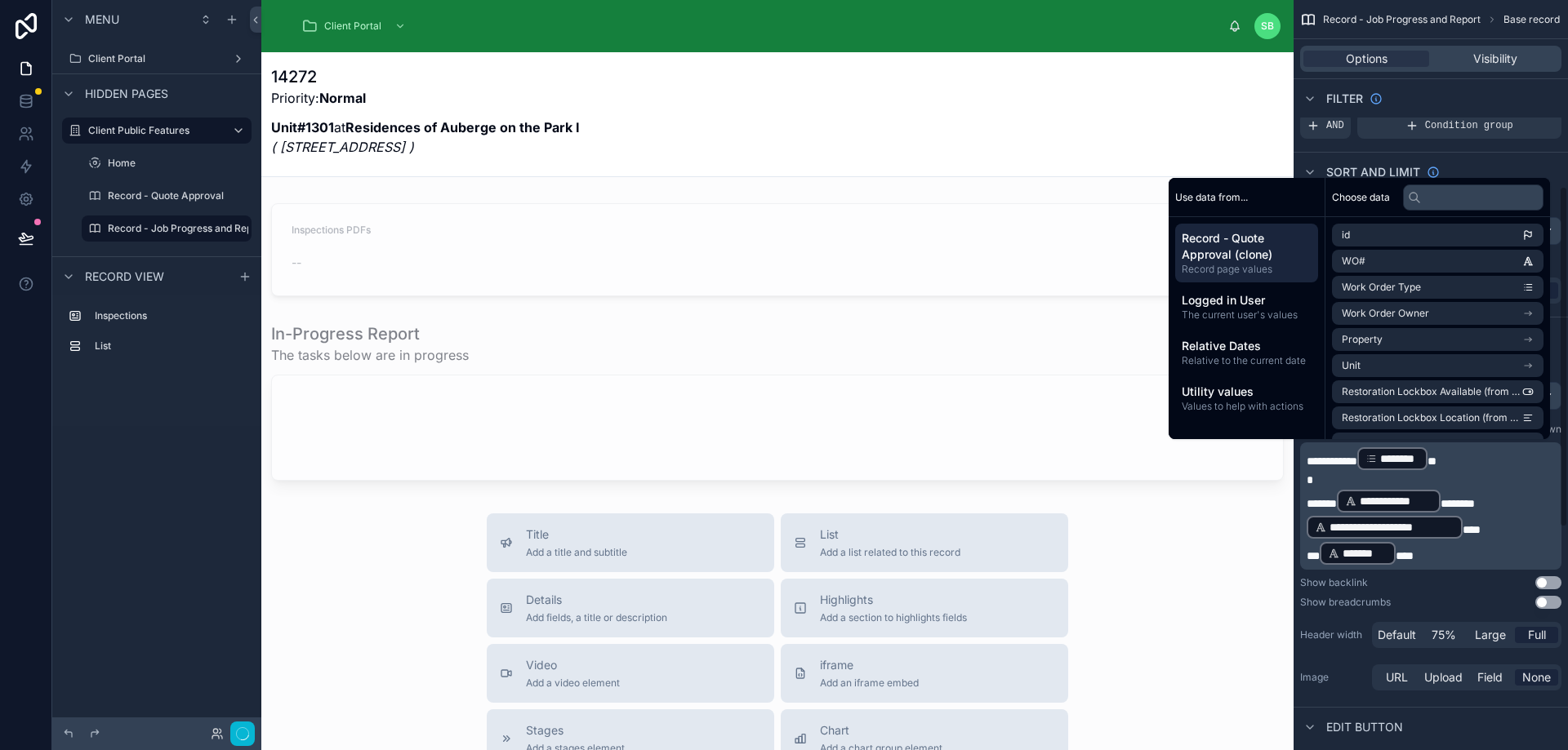
click at [1231, 78] on div "14272 Priority: Normal Unit#1301 at Residences of Auberge on the Park I ( 30 In…" at bounding box center [777, 116] width 1012 height 101
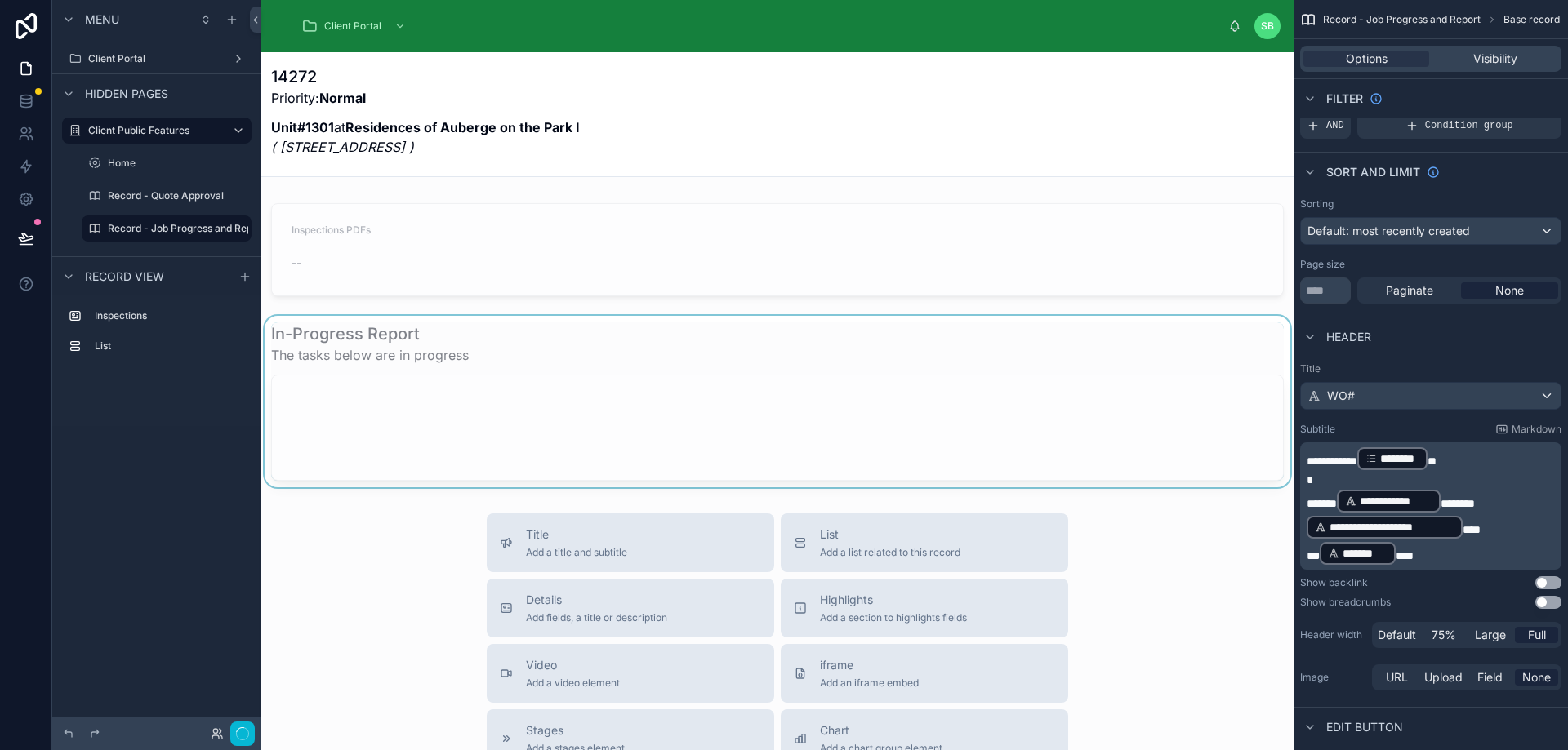
click at [882, 407] on div at bounding box center [777, 402] width 1032 height 172
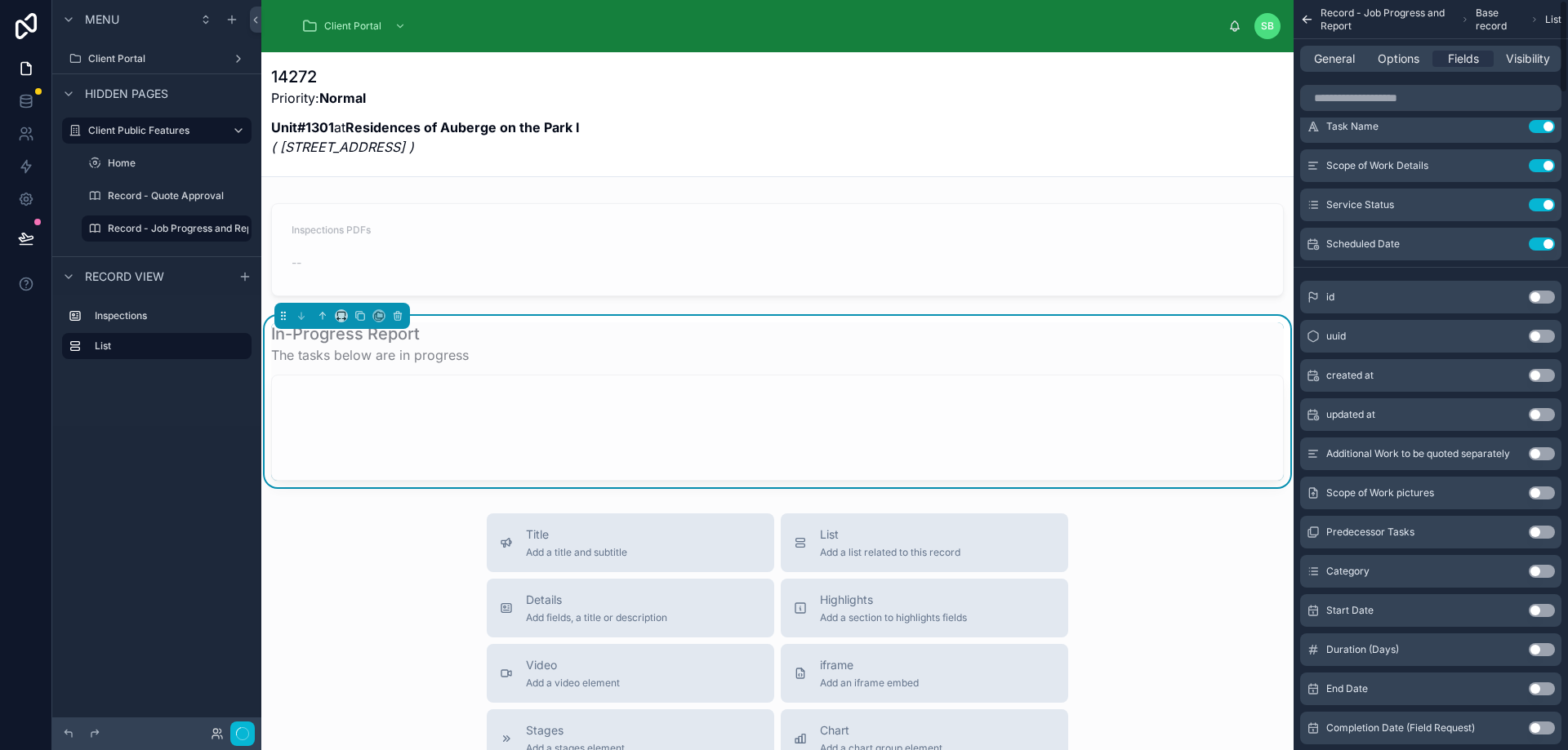
scroll to position [0, 0]
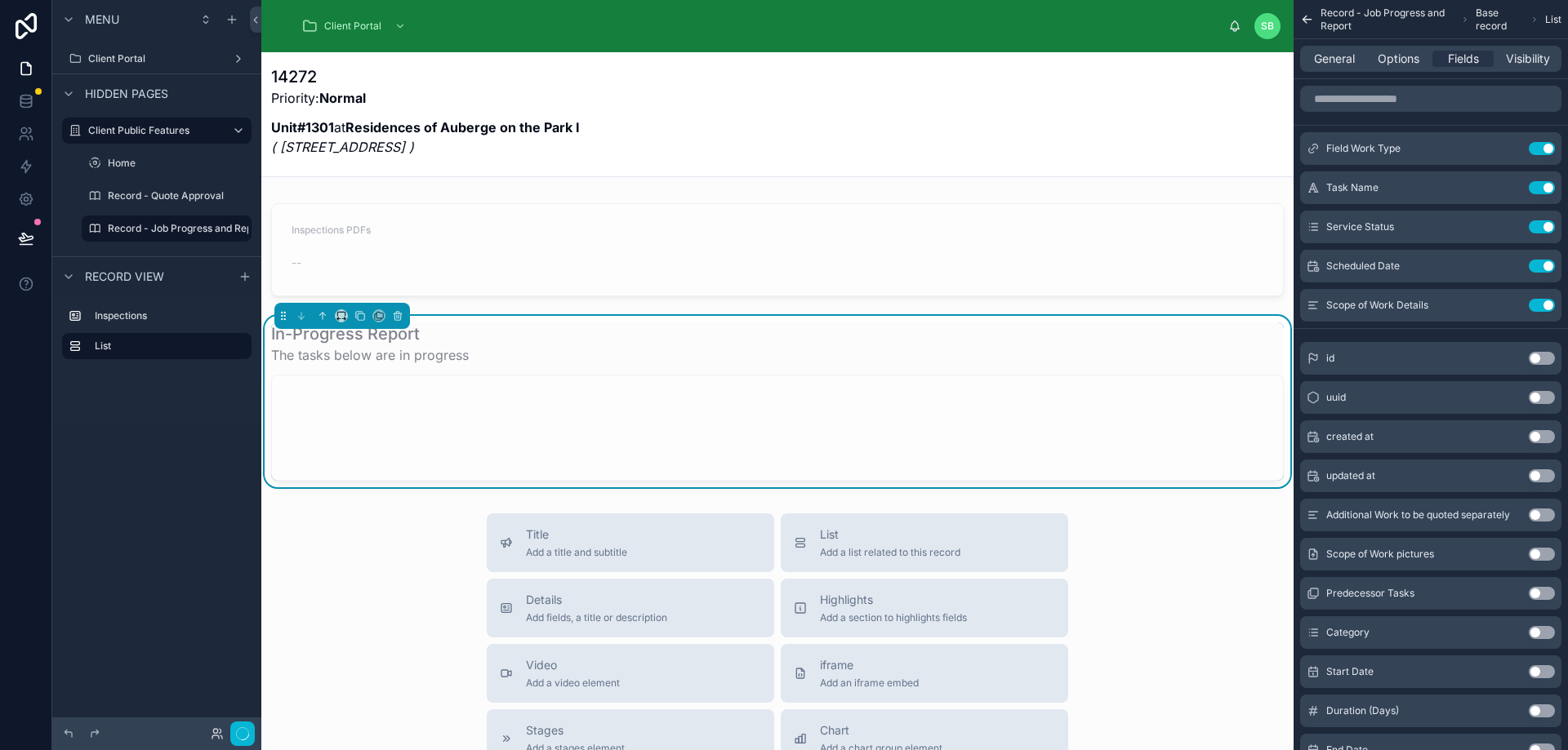
click at [557, 308] on div "Inspections PDFs -- In-Progress Report The tasks below are in progress" at bounding box center [777, 342] width 1032 height 291
click at [1334, 59] on span "General" at bounding box center [1334, 58] width 41 height 17
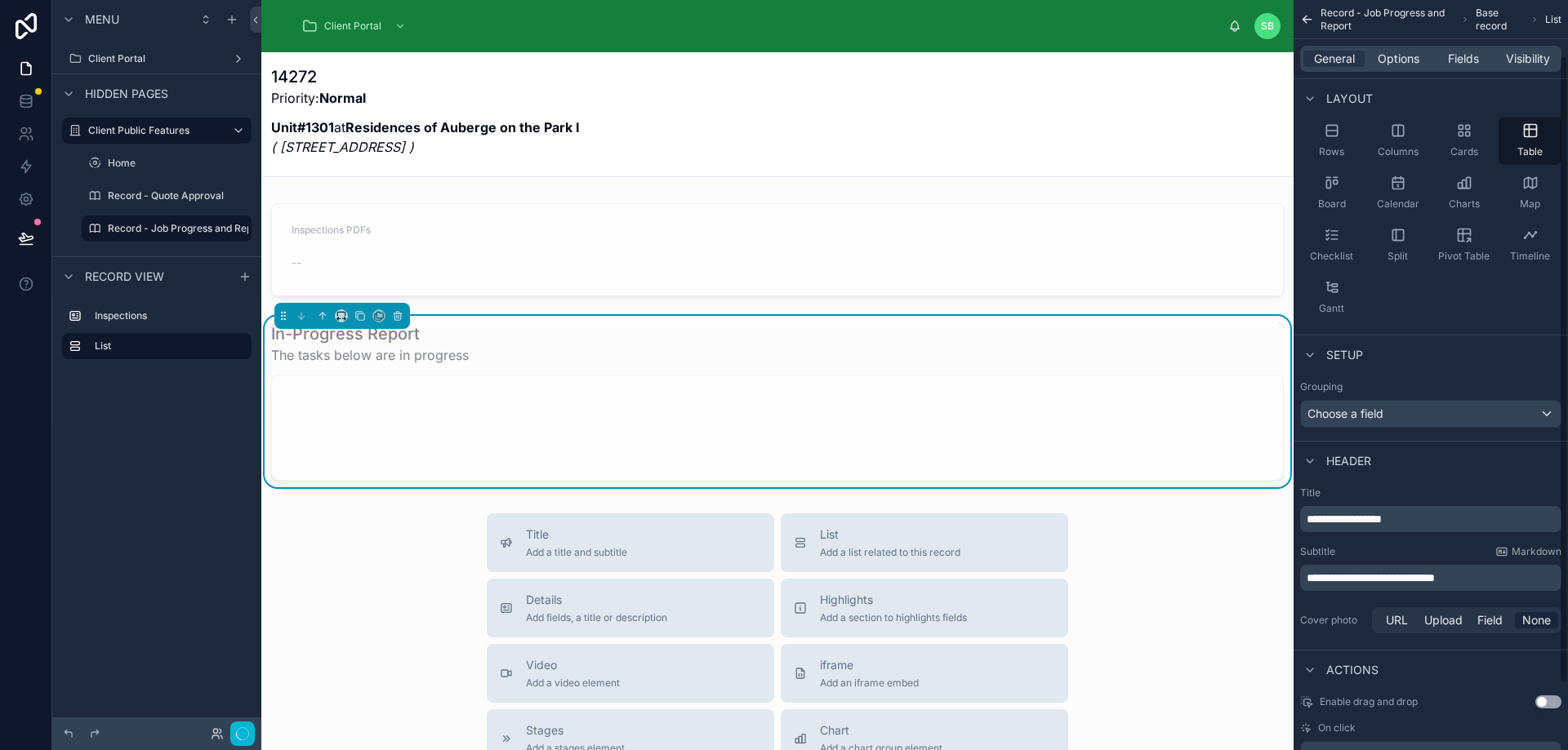
scroll to position [147, 0]
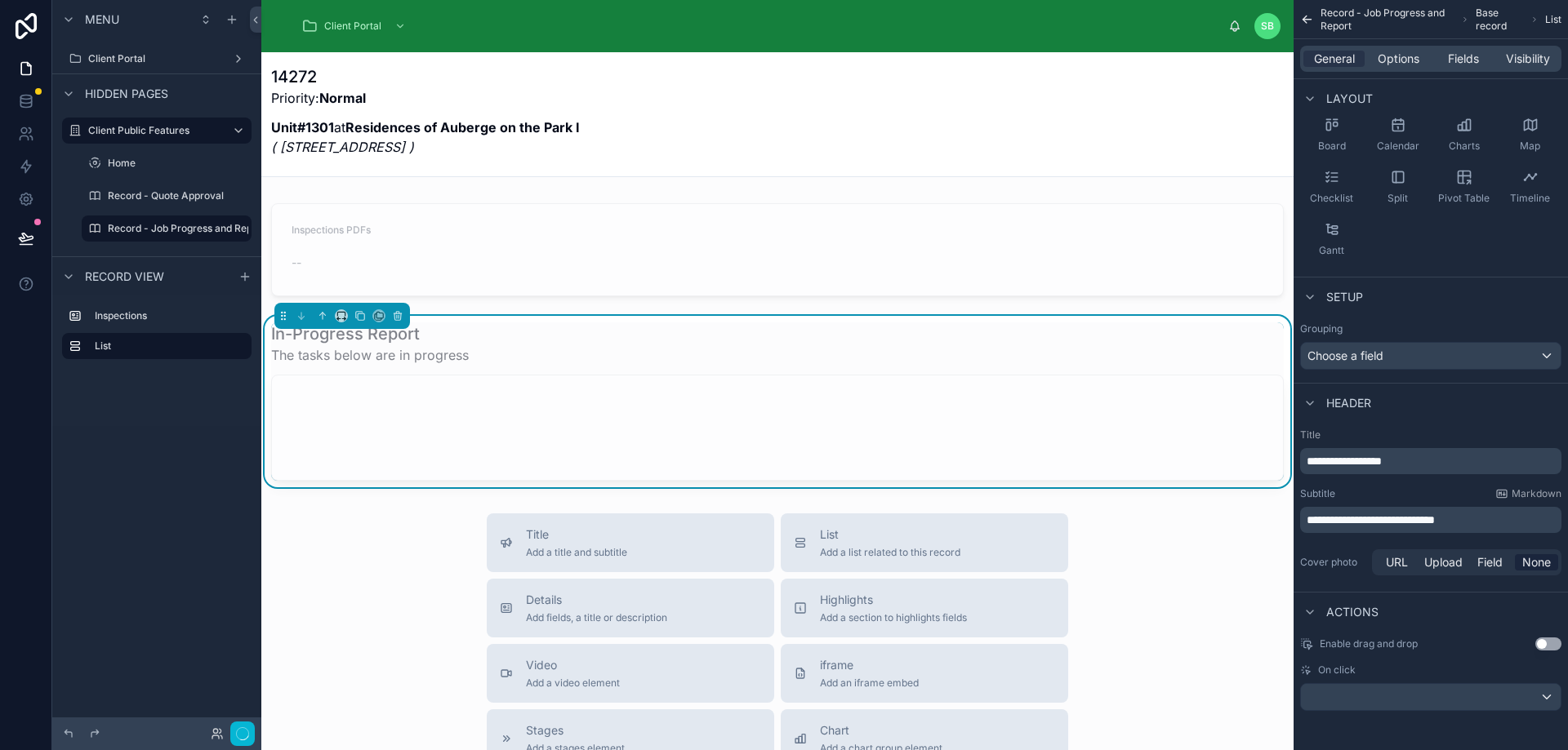
click at [650, 99] on div "14272 Priority: Normal Unit#1301 at Residences of Auberge on the Park I ( 30 In…" at bounding box center [777, 116] width 1012 height 101
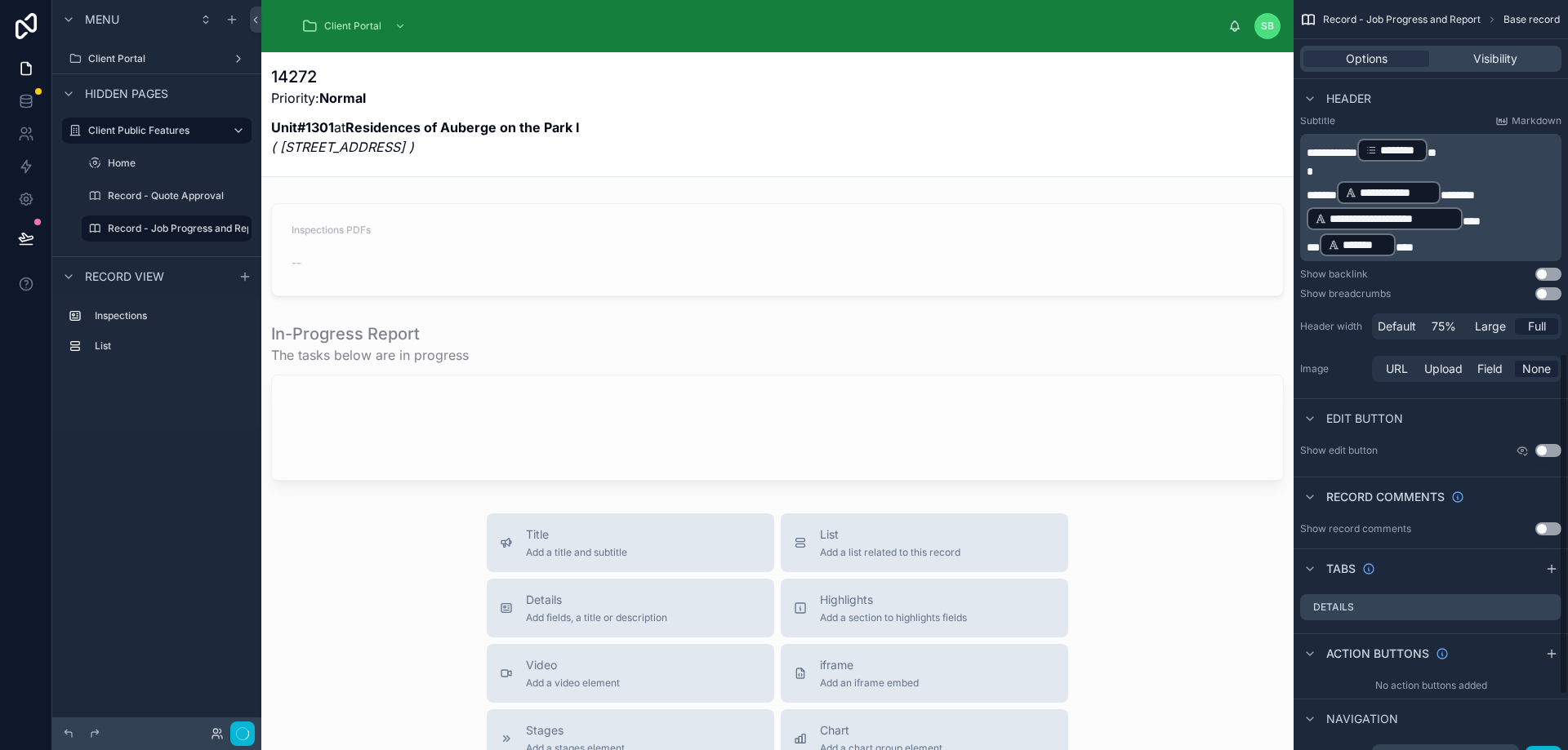
scroll to position [816, 0]
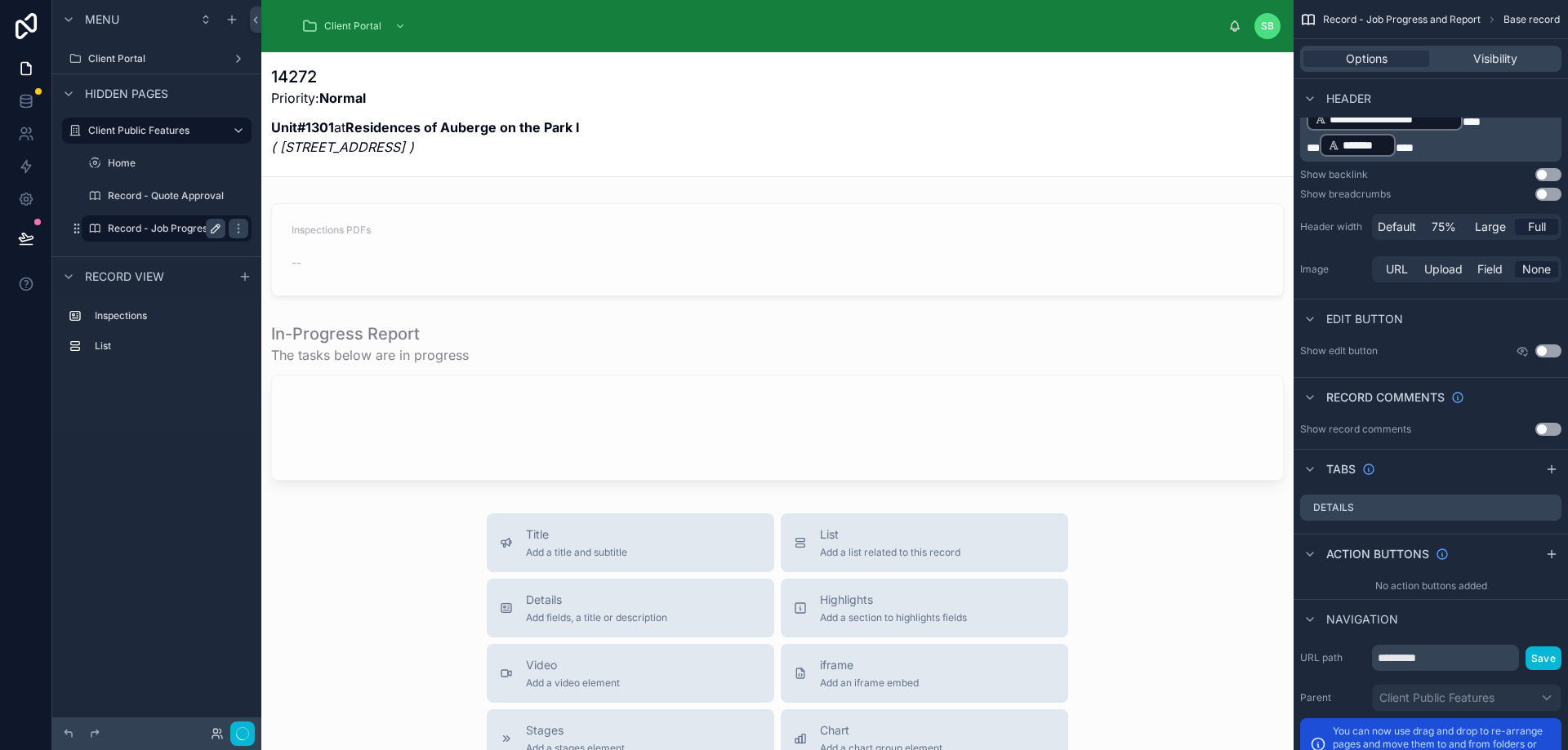
click at [213, 230] on icon "scrollable content" at bounding box center [215, 228] width 13 height 13
click at [157, 228] on input "**********" at bounding box center [153, 228] width 91 height 19
type input "**********"
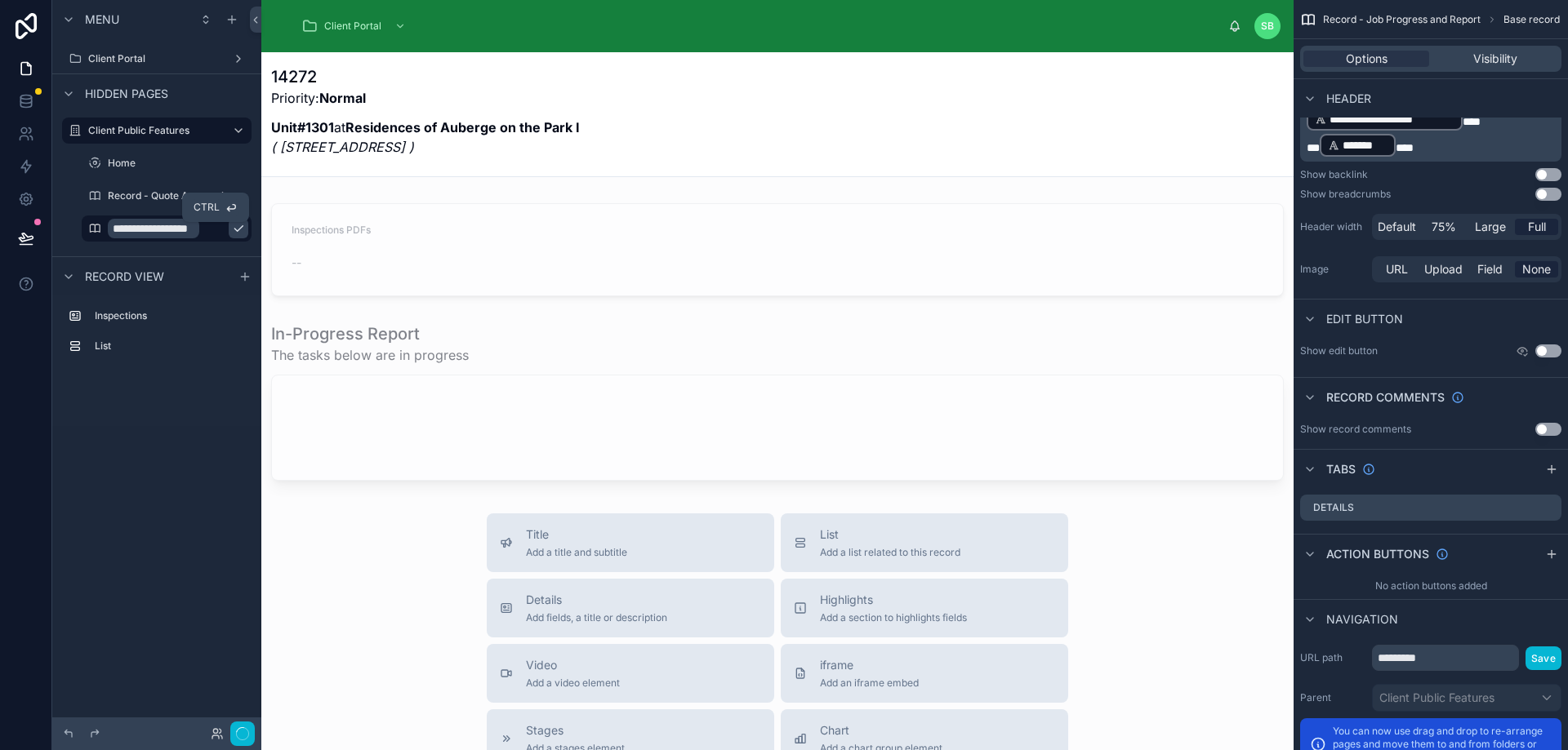
click at [232, 230] on icon "scrollable content" at bounding box center [238, 228] width 13 height 13
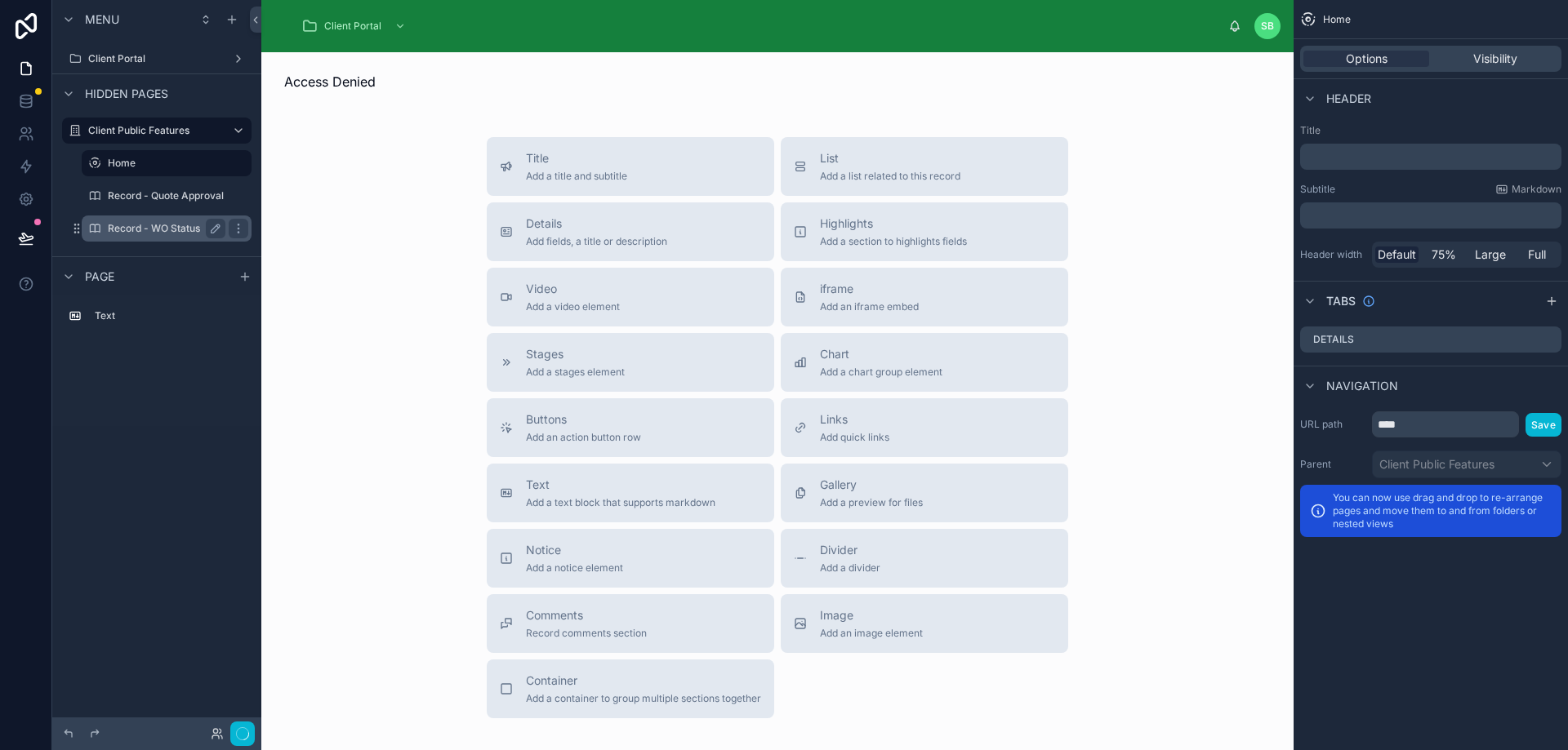
click at [176, 228] on label "Record - WO Status" at bounding box center [163, 228] width 111 height 13
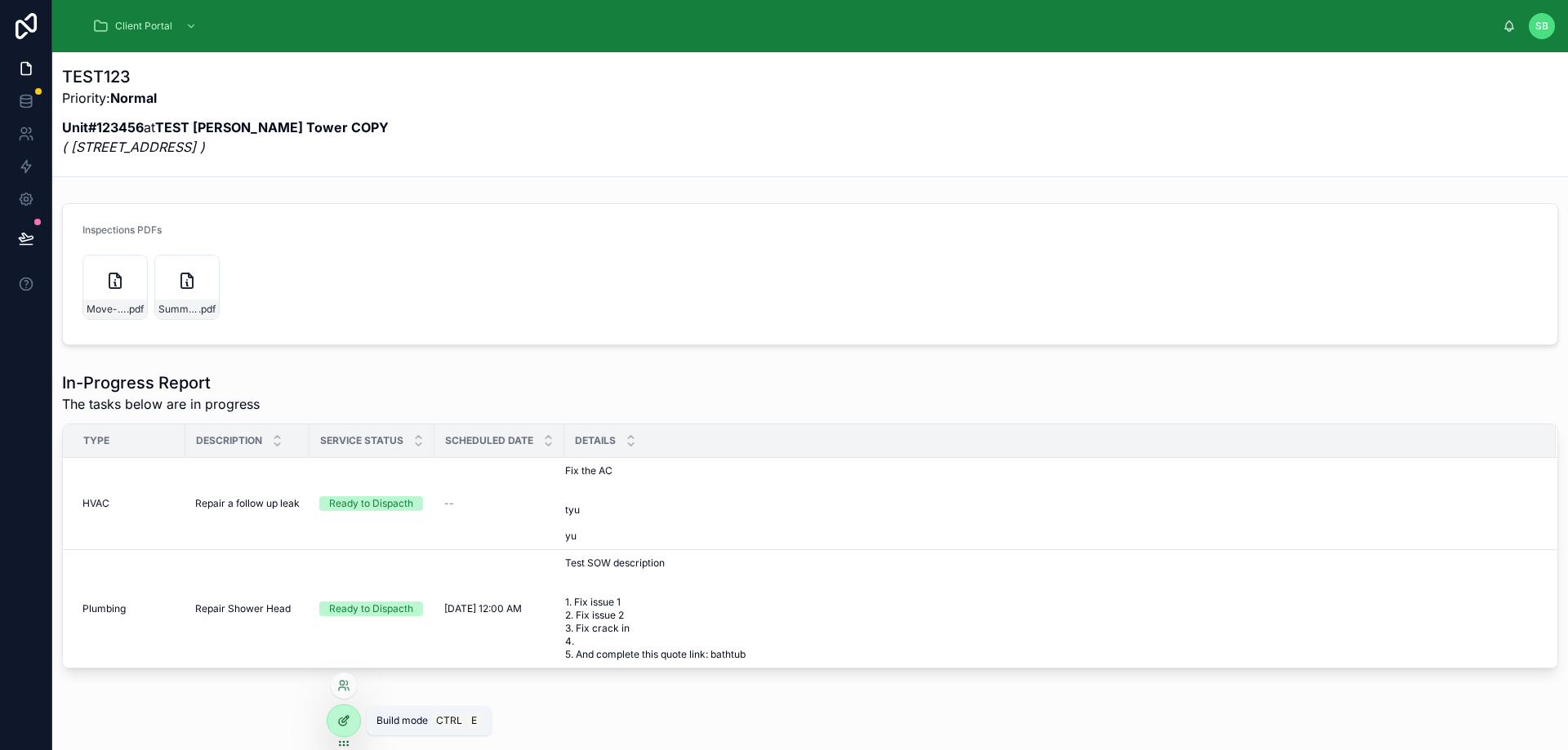
click at [348, 724] on icon at bounding box center [343, 720] width 13 height 13
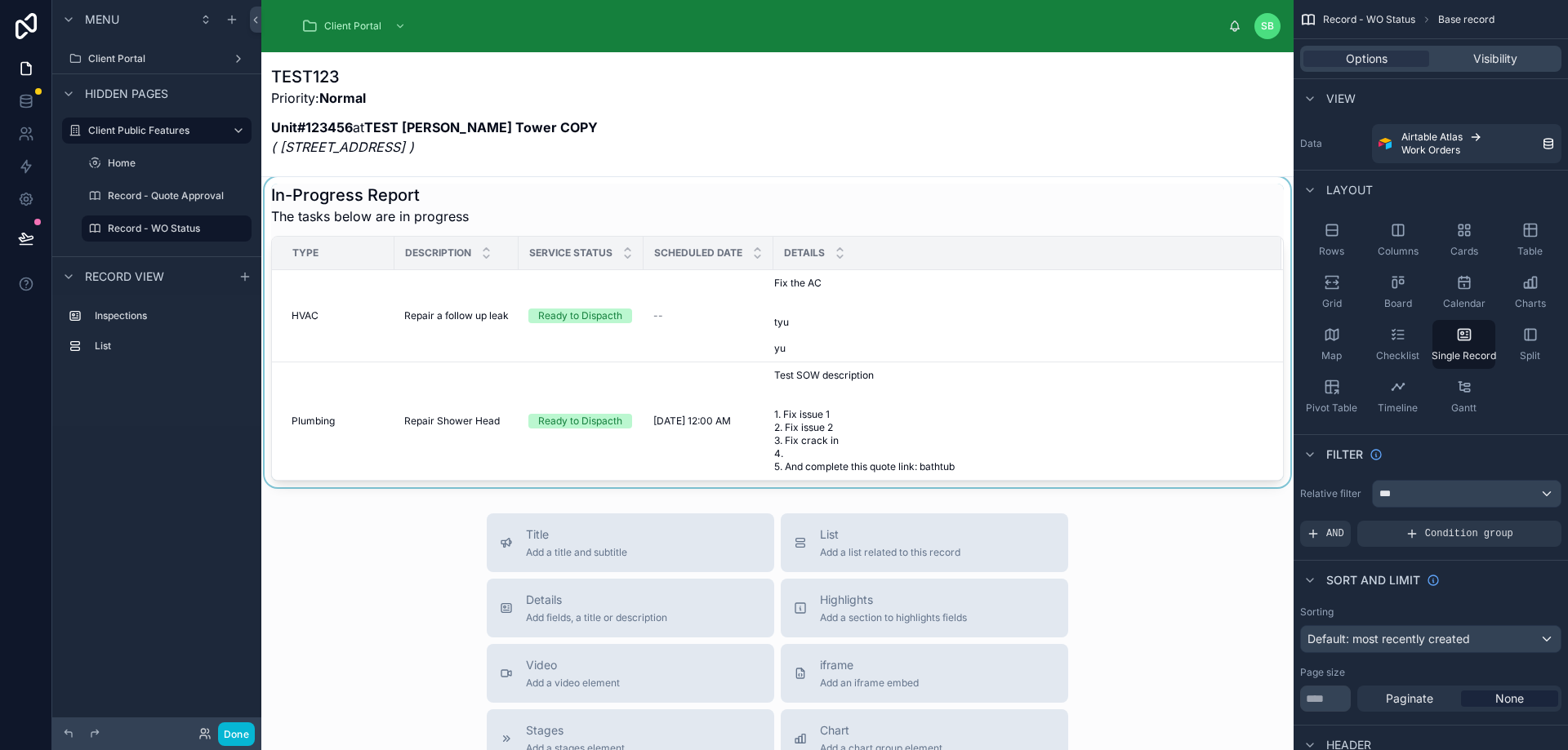
scroll to position [163, 0]
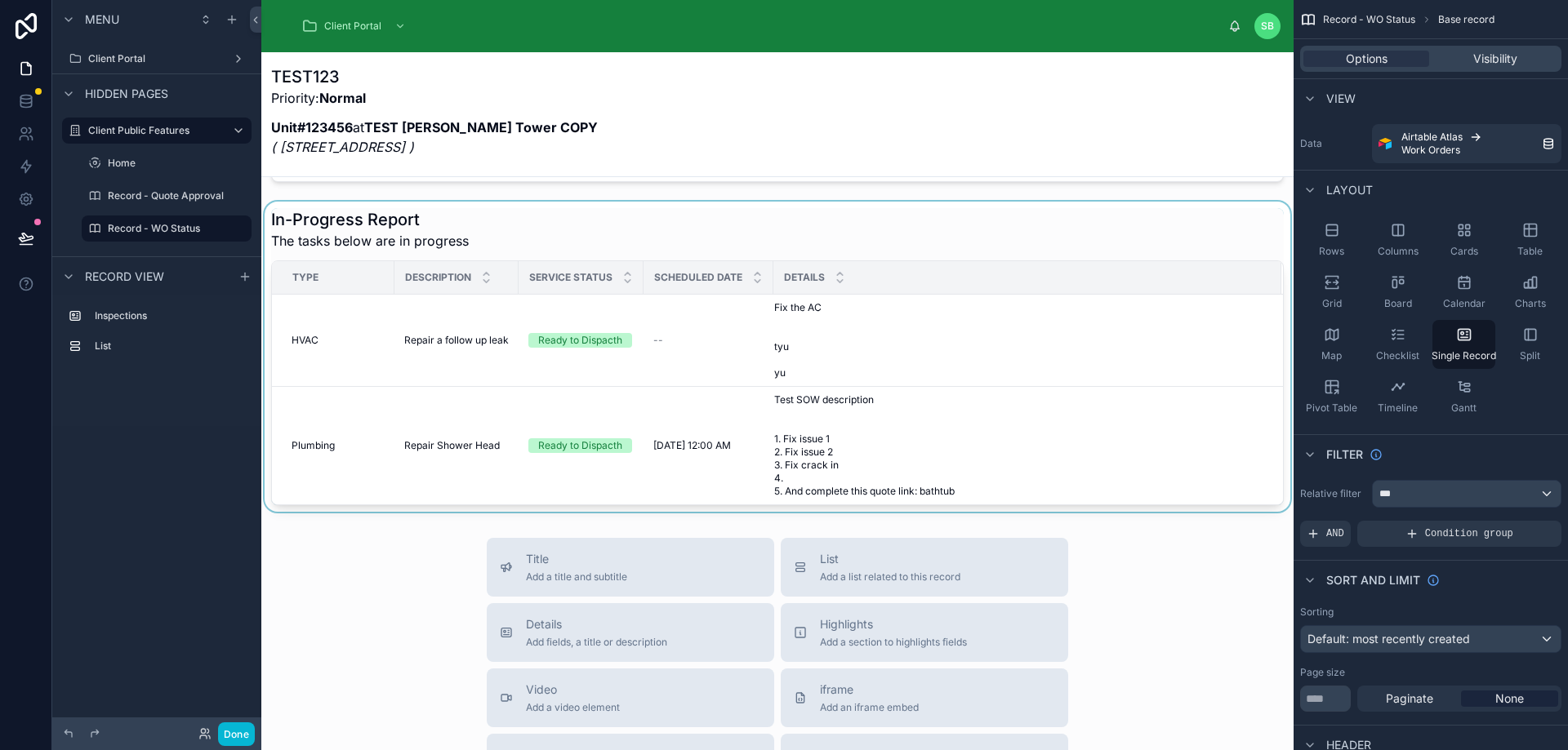
click at [936, 339] on div at bounding box center [777, 357] width 1032 height 310
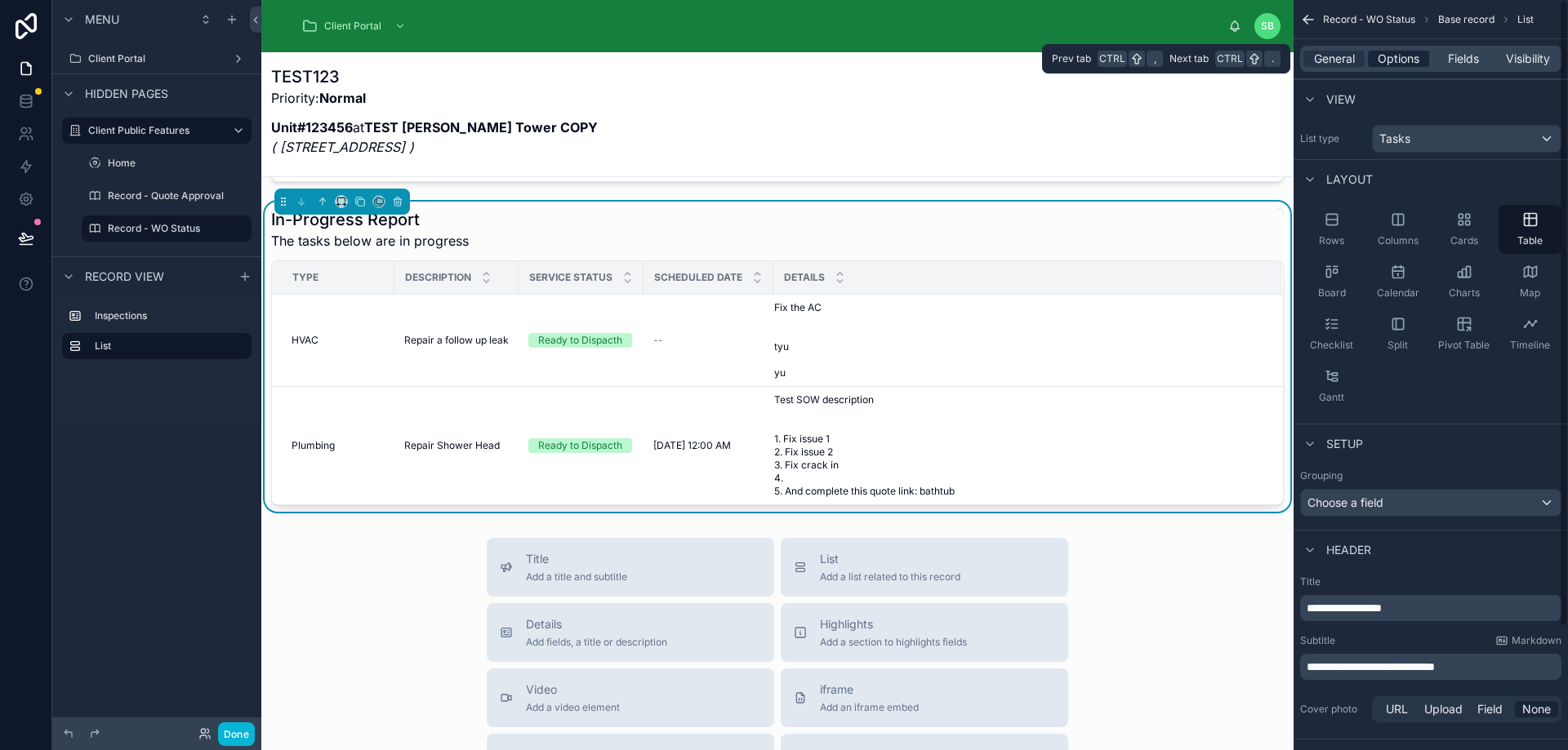
click at [1413, 58] on span "Options" at bounding box center [1398, 58] width 42 height 17
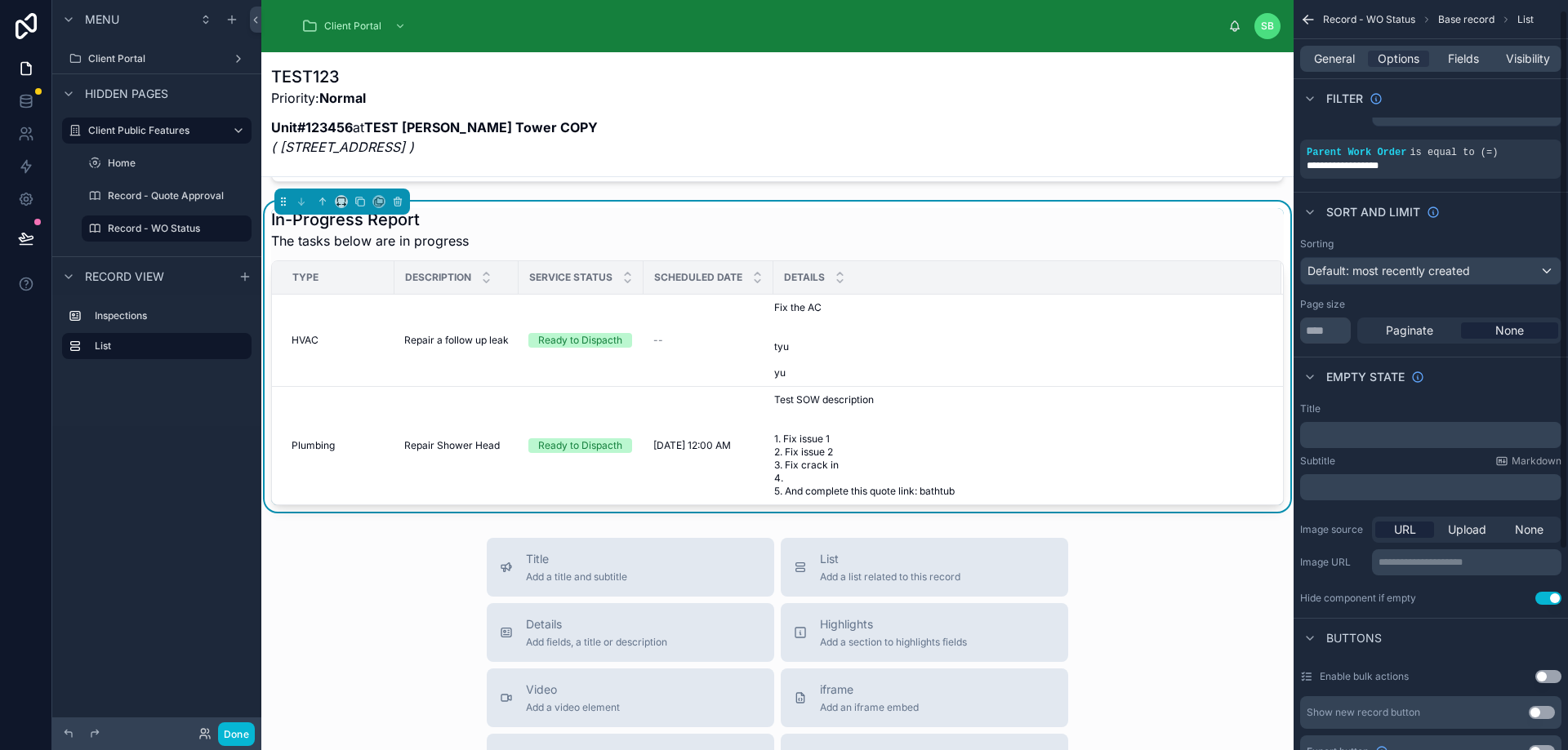
scroll to position [0, 0]
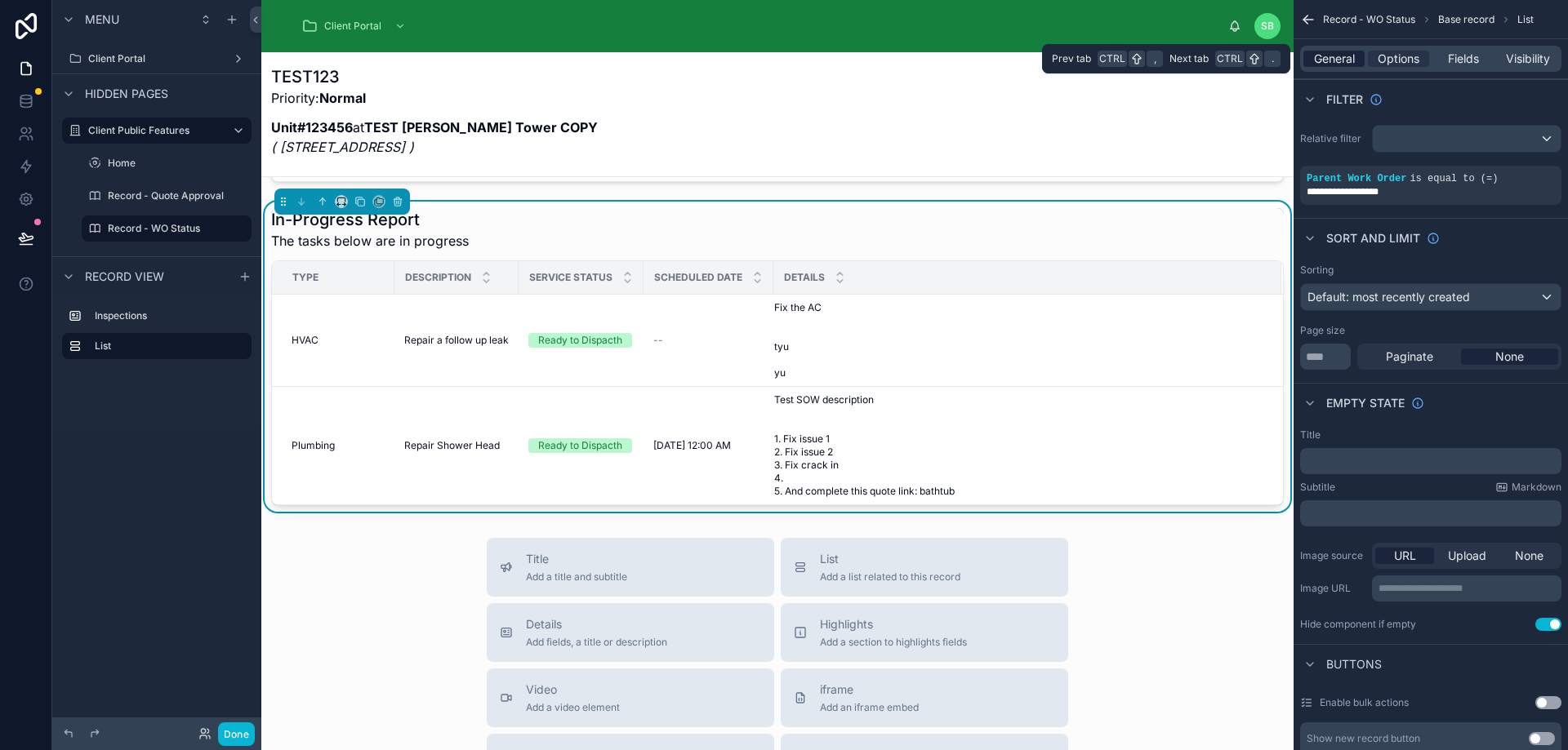
click at [1337, 62] on span "General" at bounding box center [1334, 58] width 41 height 17
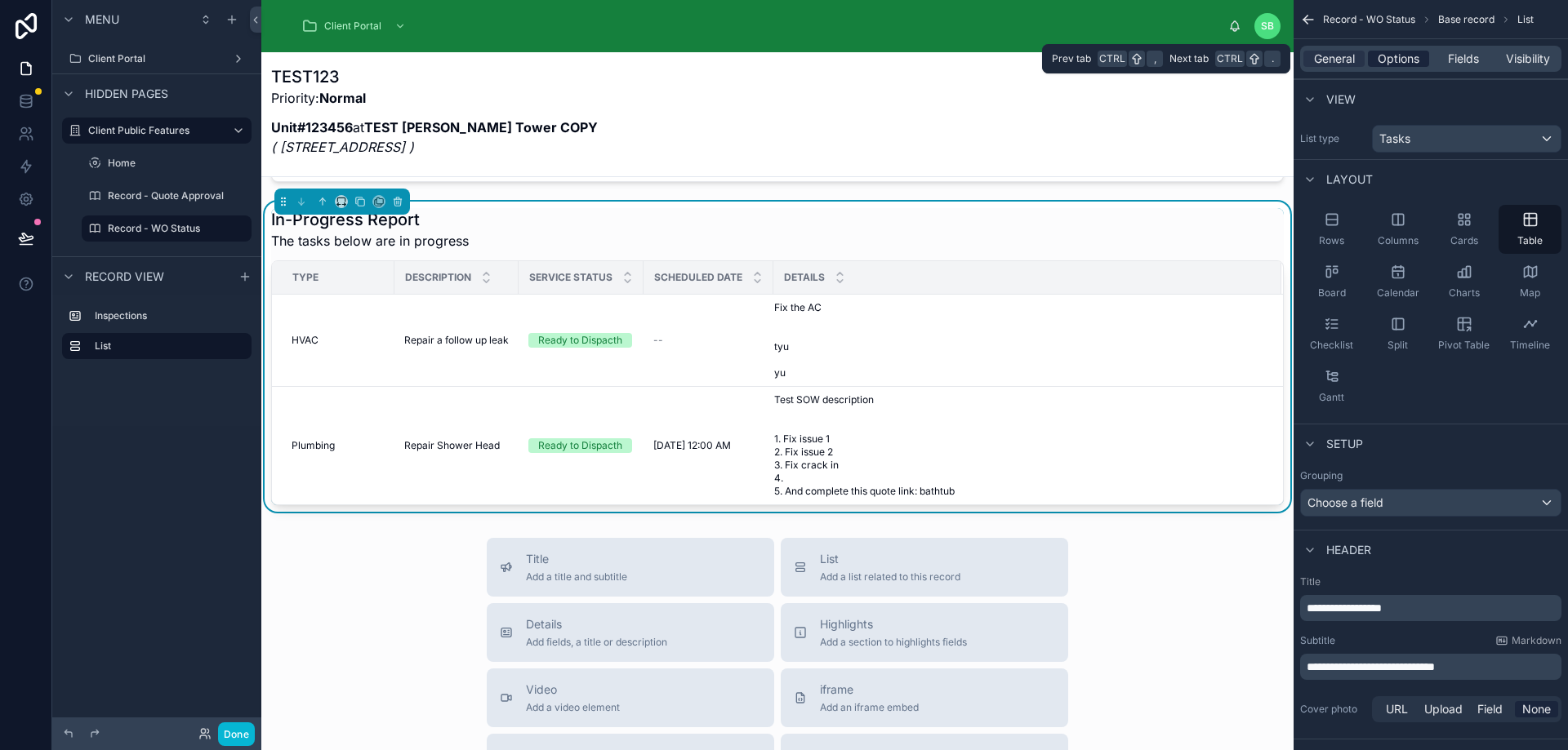
click at [1401, 60] on span "Options" at bounding box center [1398, 58] width 42 height 17
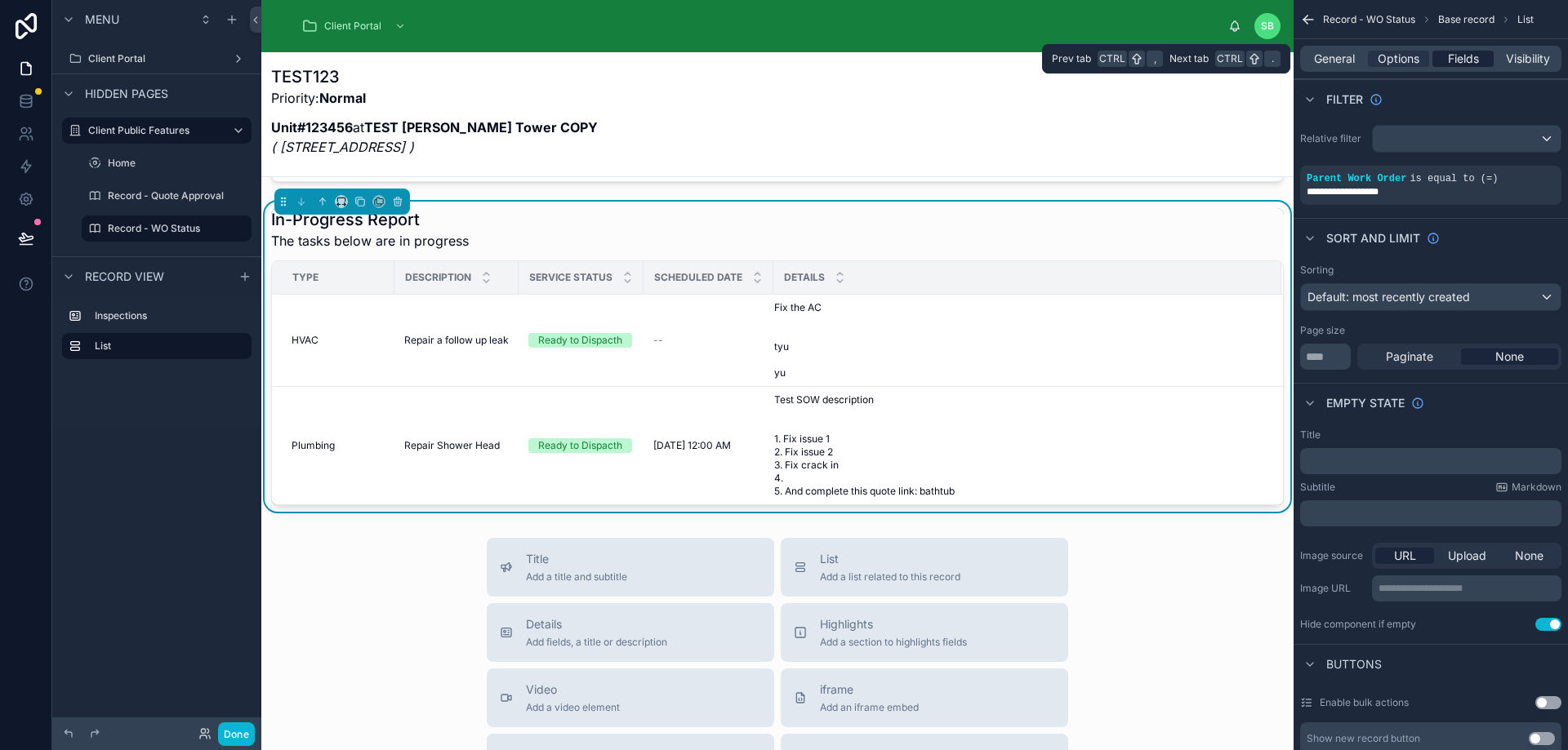
click at [1453, 57] on span "Fields" at bounding box center [1463, 58] width 31 height 17
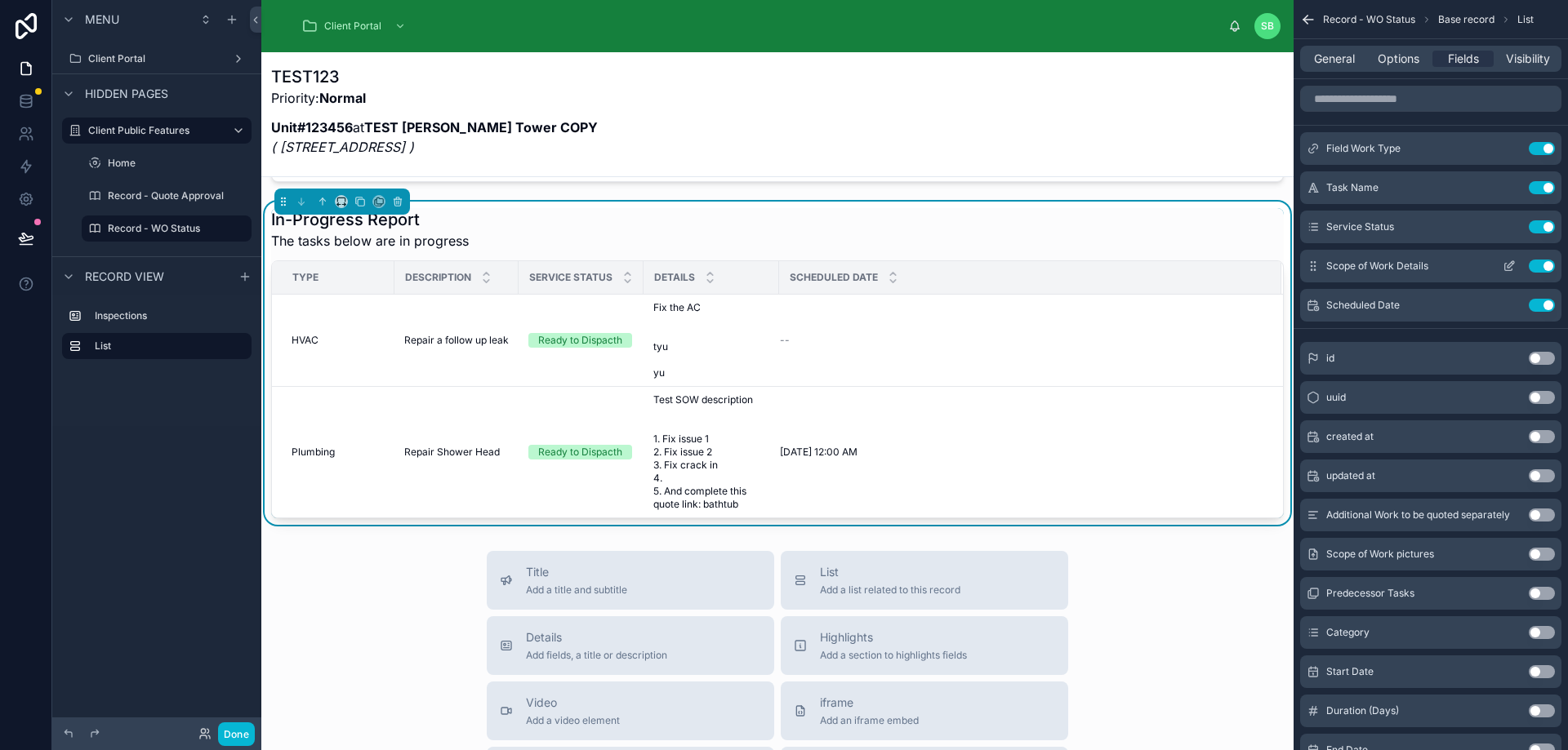
click at [1509, 265] on icon "scrollable content" at bounding box center [1510, 264] width 6 height 6
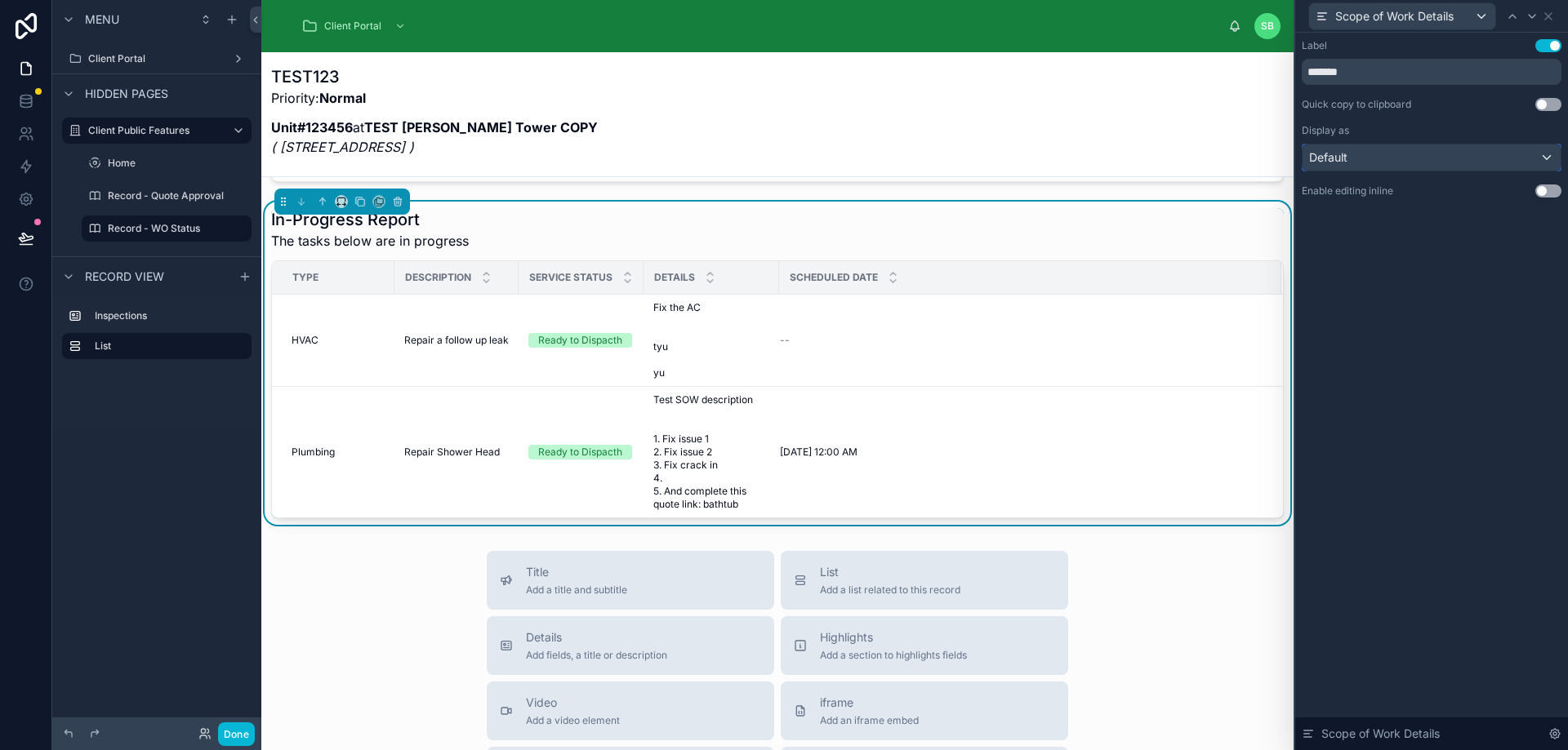
click at [1436, 160] on div "Default" at bounding box center [1431, 158] width 258 height 26
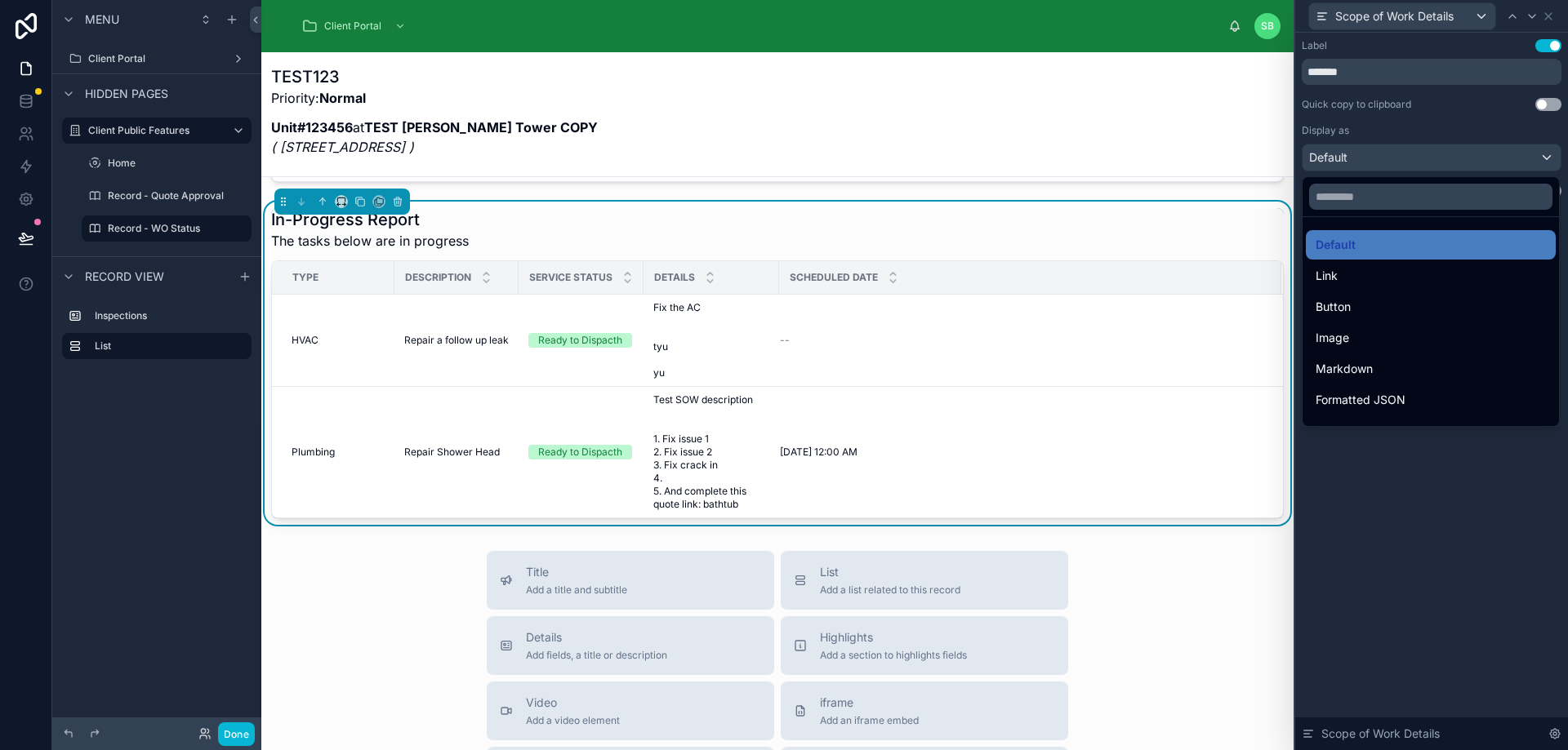
click at [1438, 123] on div at bounding box center [1431, 375] width 273 height 750
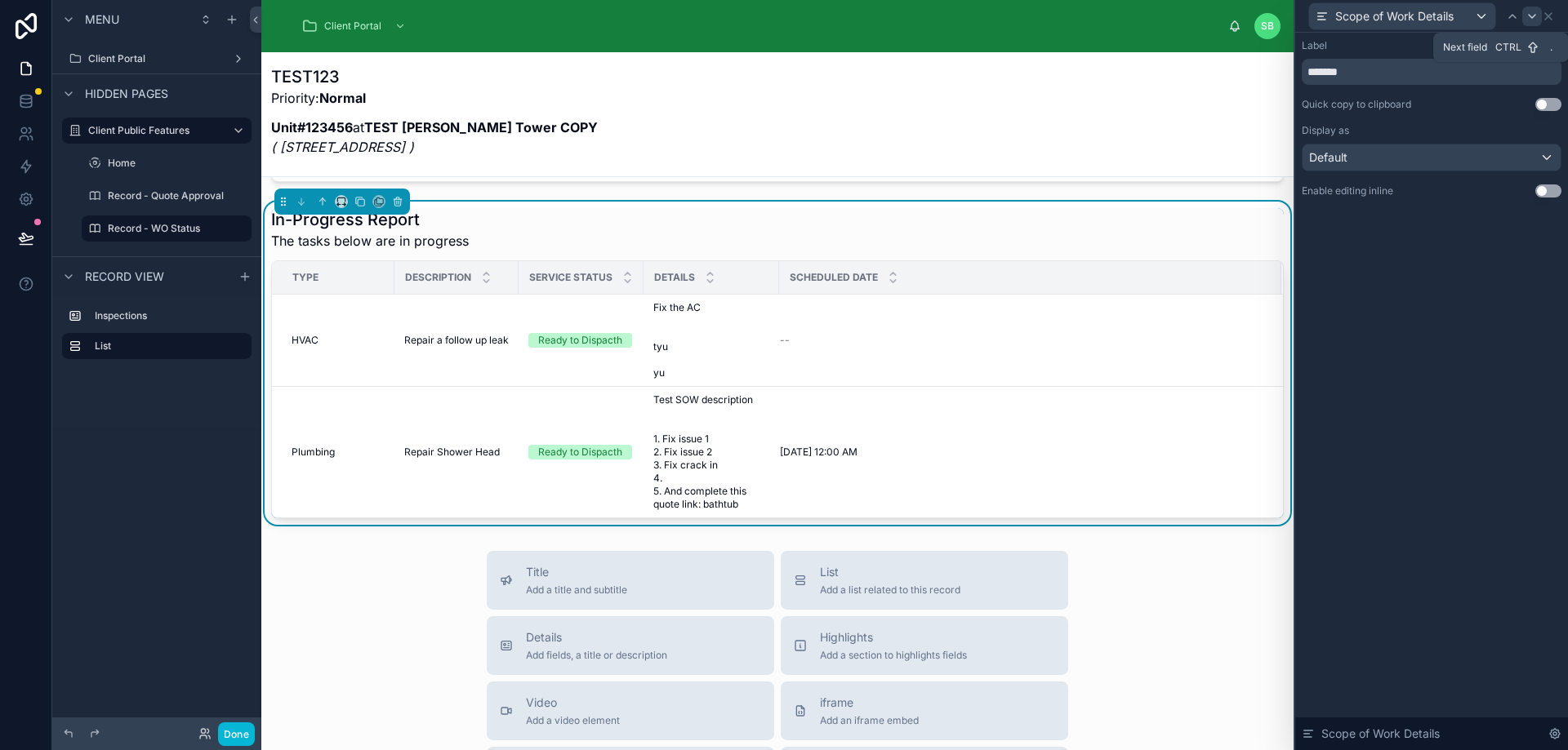
click at [1531, 17] on icon at bounding box center [1531, 17] width 6 height 3
click at [1543, 15] on icon at bounding box center [1548, 16] width 13 height 13
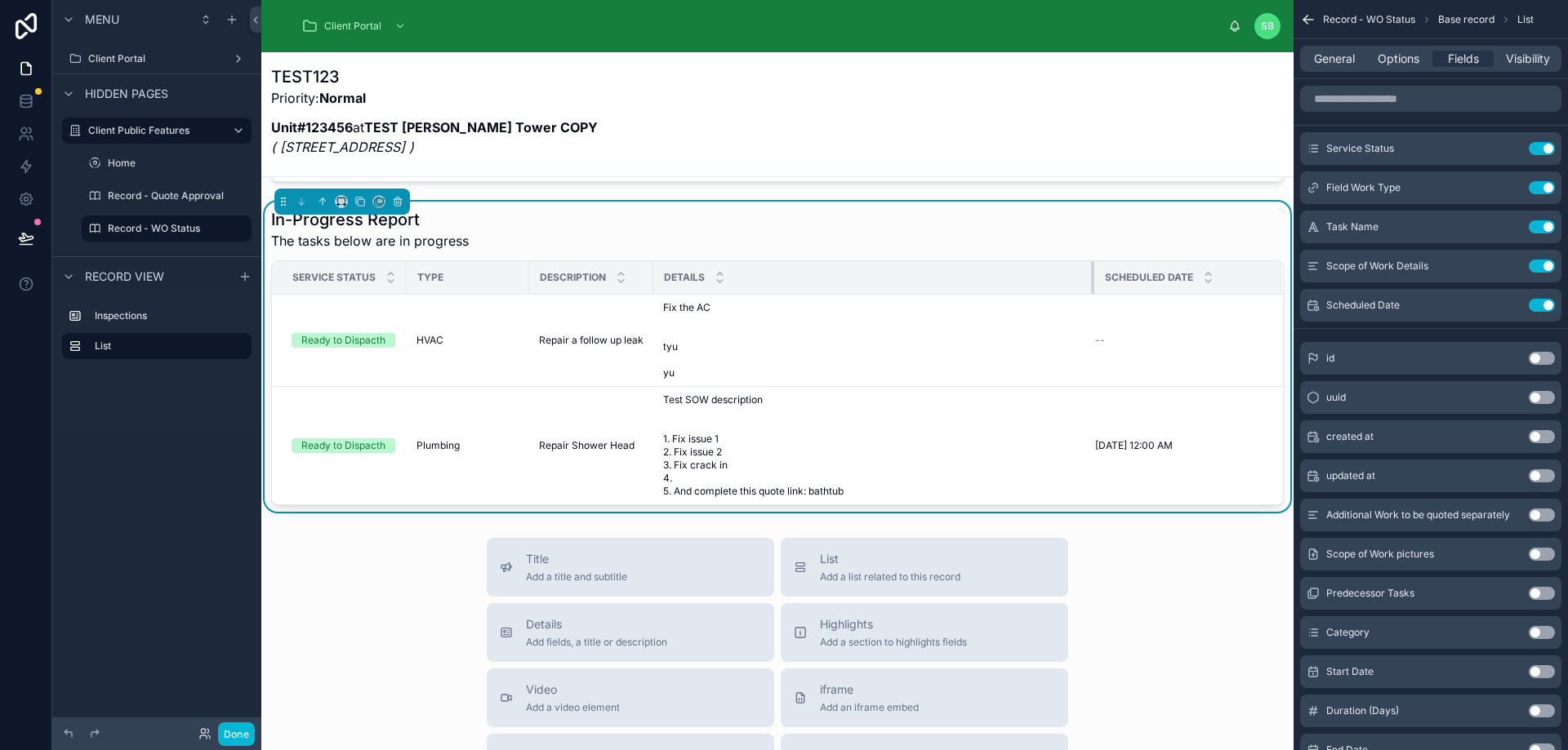
drag, startPoint x: 786, startPoint y: 277, endPoint x: 1091, endPoint y: 265, distance: 305.2
click at [1091, 265] on div at bounding box center [1093, 277] width 6 height 32
click at [1507, 307] on icon "scrollable content" at bounding box center [1509, 305] width 13 height 13
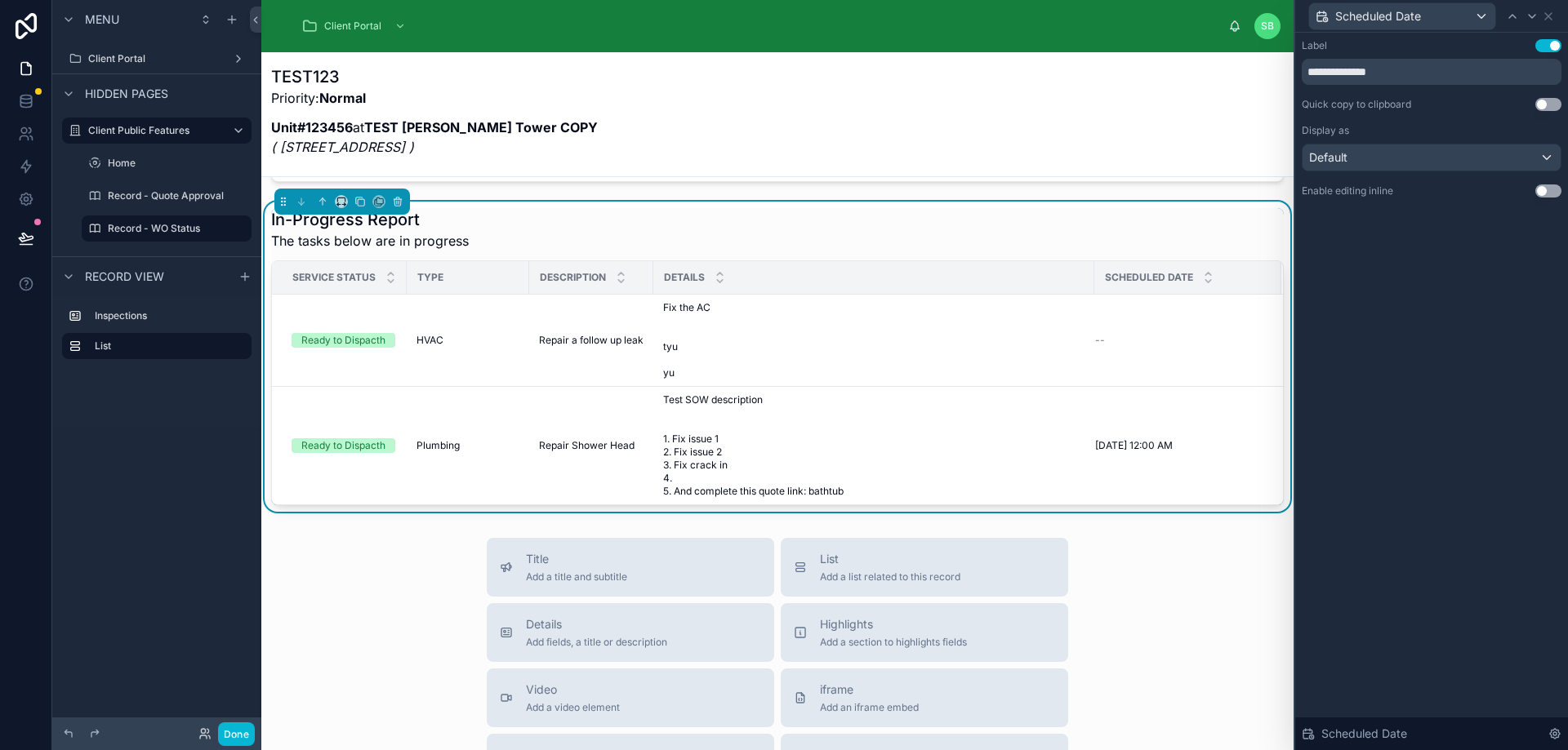
click at [1499, 119] on div "**********" at bounding box center [1431, 118] width 260 height 159
click at [1550, 14] on icon at bounding box center [1547, 16] width 6 height 6
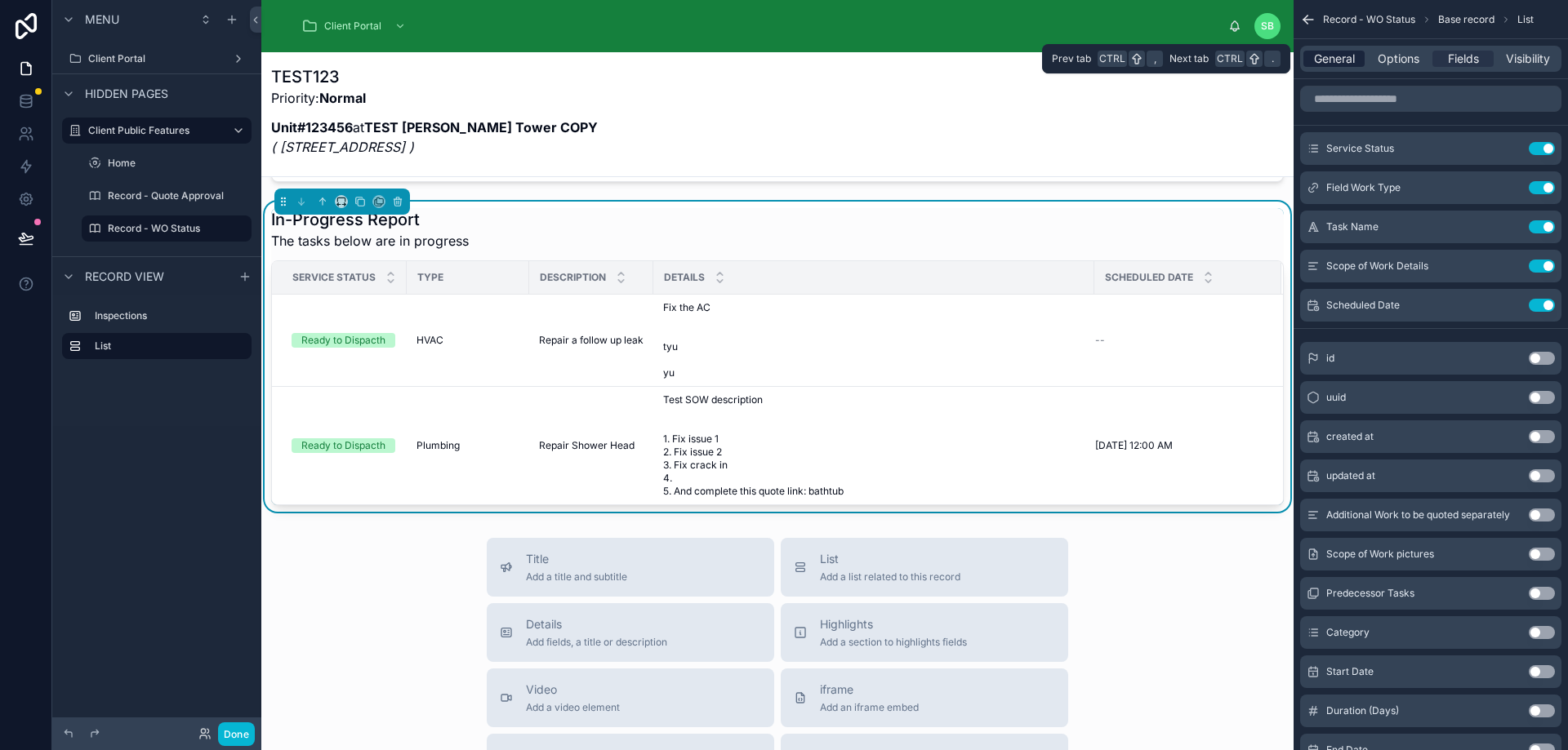
click at [1351, 61] on span "General" at bounding box center [1334, 58] width 41 height 17
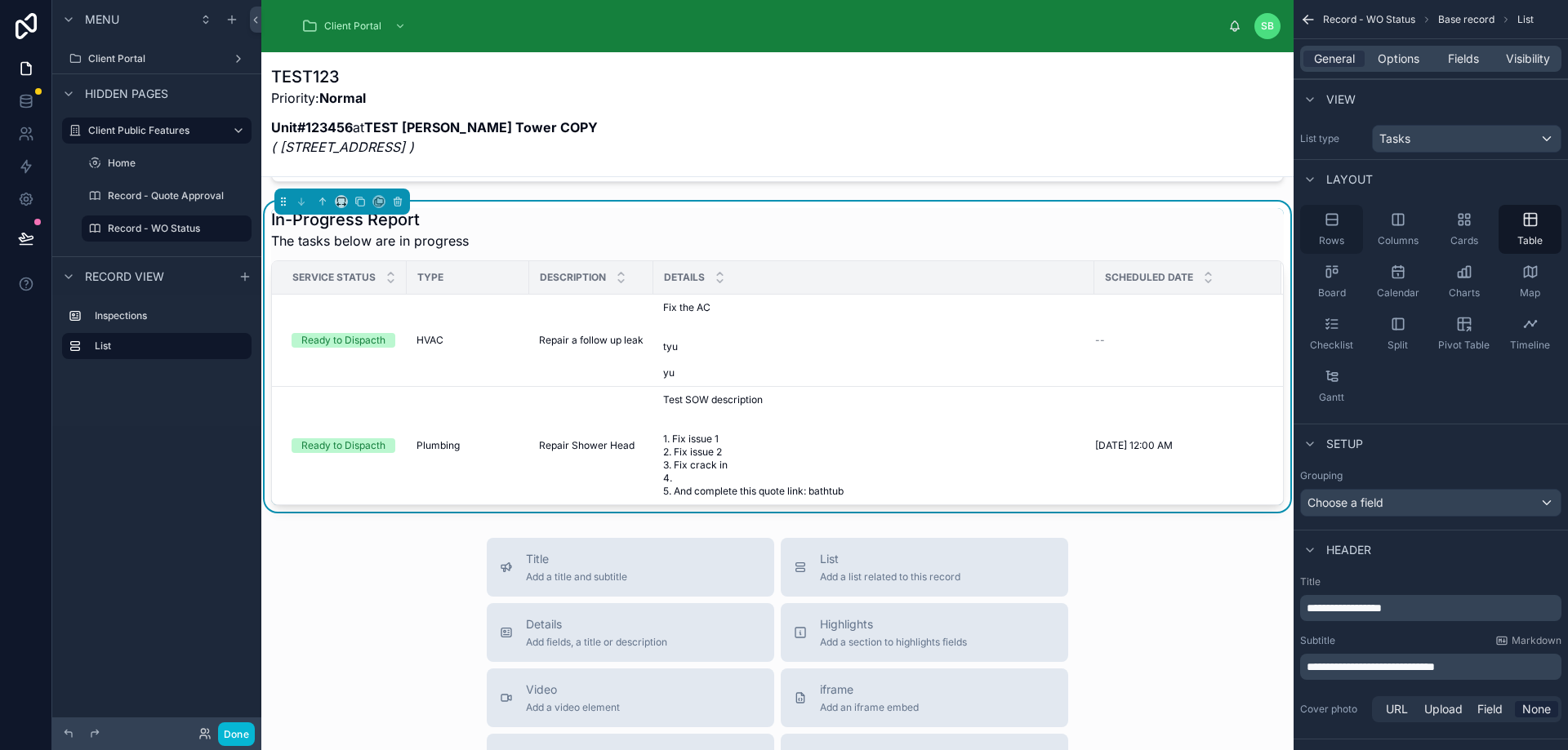
click at [1342, 226] on div "Rows" at bounding box center [1331, 229] width 63 height 49
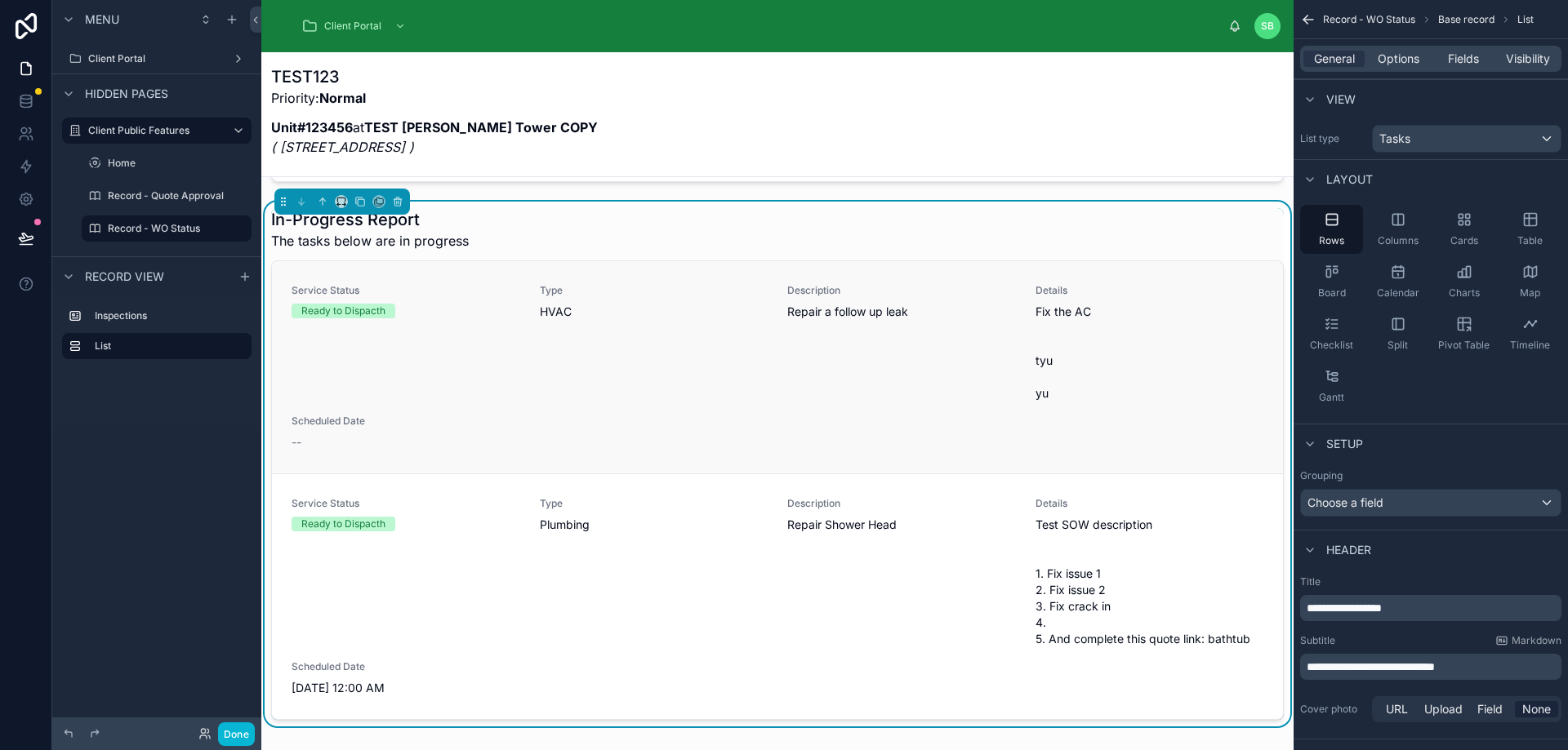
click at [1165, 357] on span "Fix the AC tyu yu" at bounding box center [1150, 353] width 228 height 98
click at [1463, 54] on span "Fields" at bounding box center [1463, 58] width 31 height 17
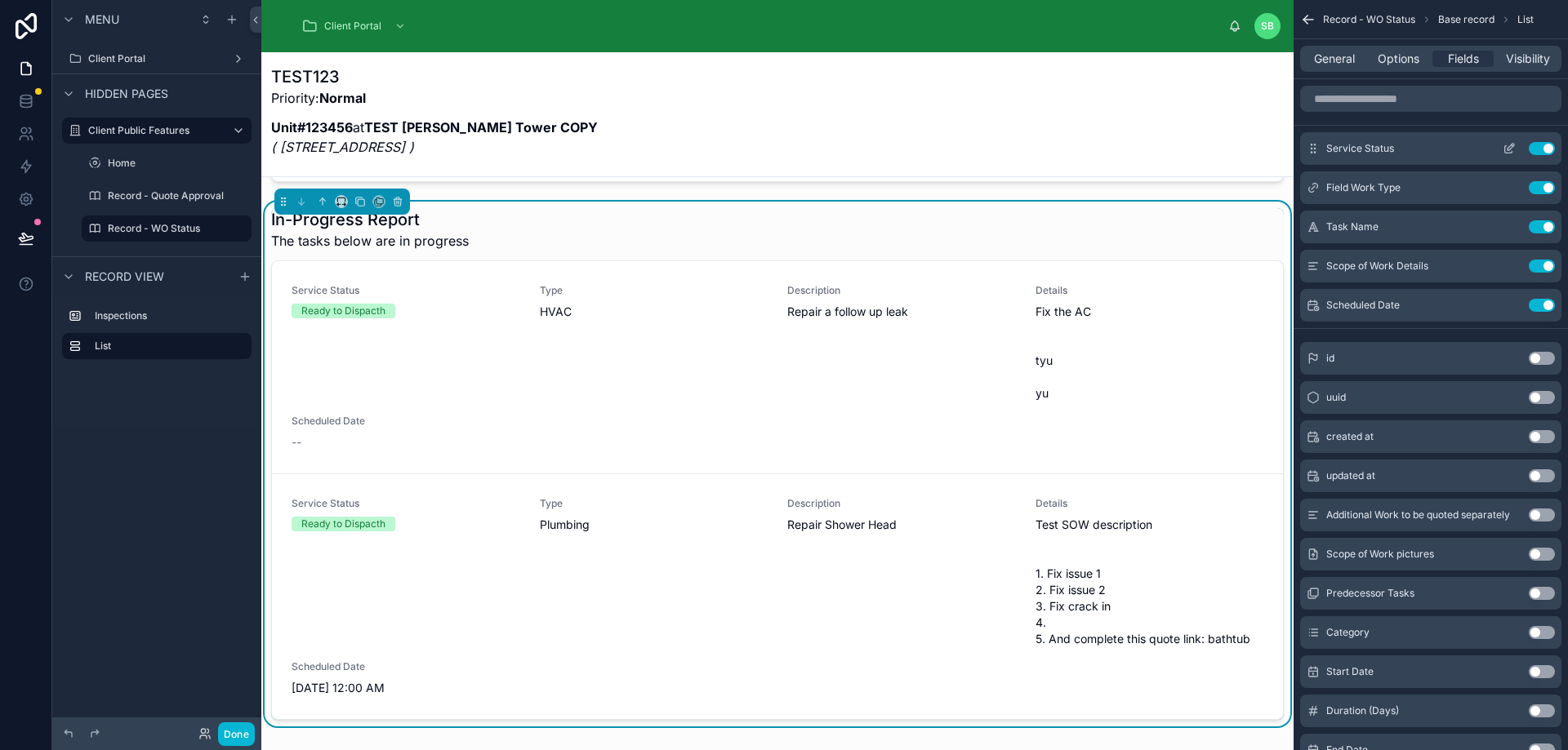
click at [1513, 147] on icon "scrollable content" at bounding box center [1509, 148] width 13 height 13
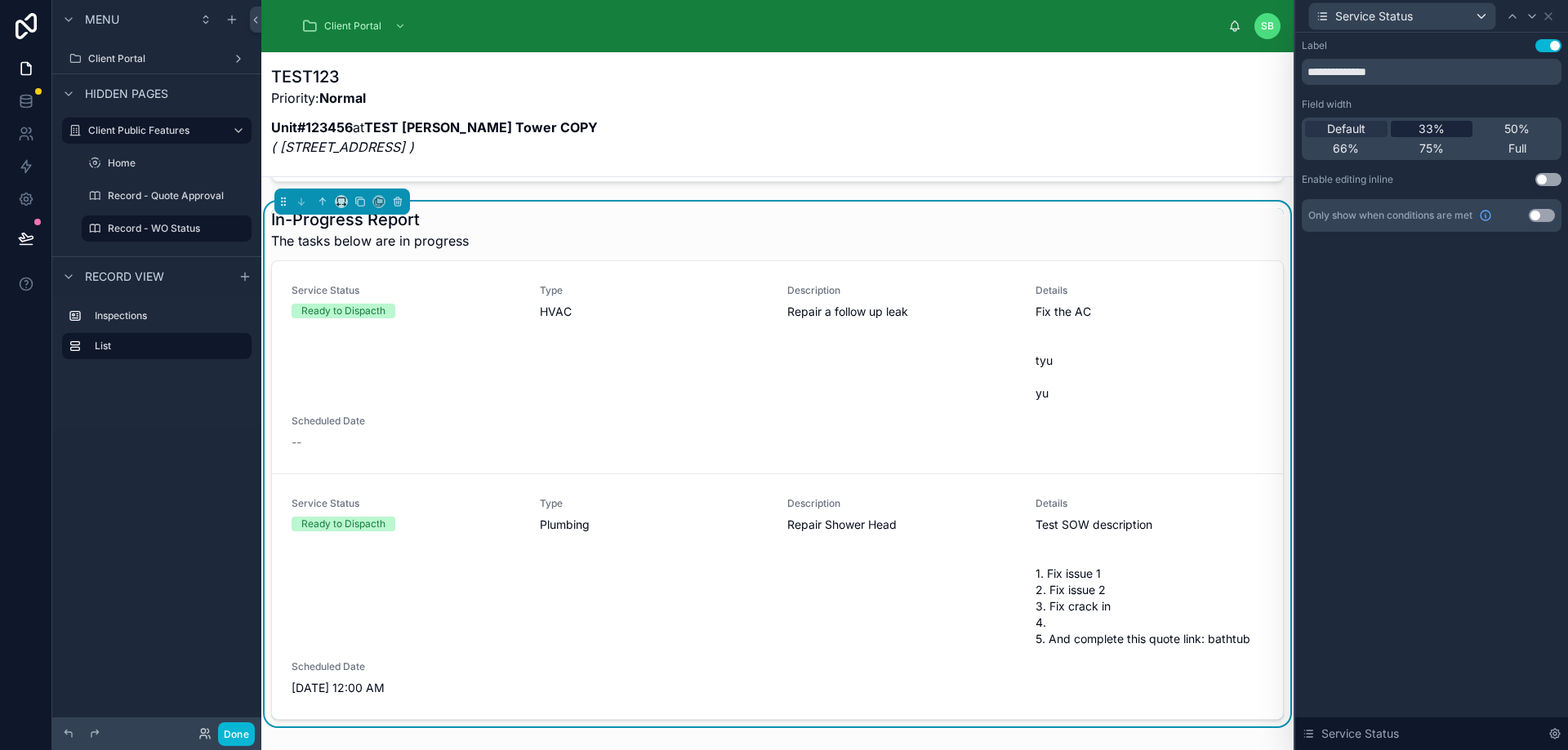
click at [1440, 127] on span "33%" at bounding box center [1431, 129] width 26 height 17
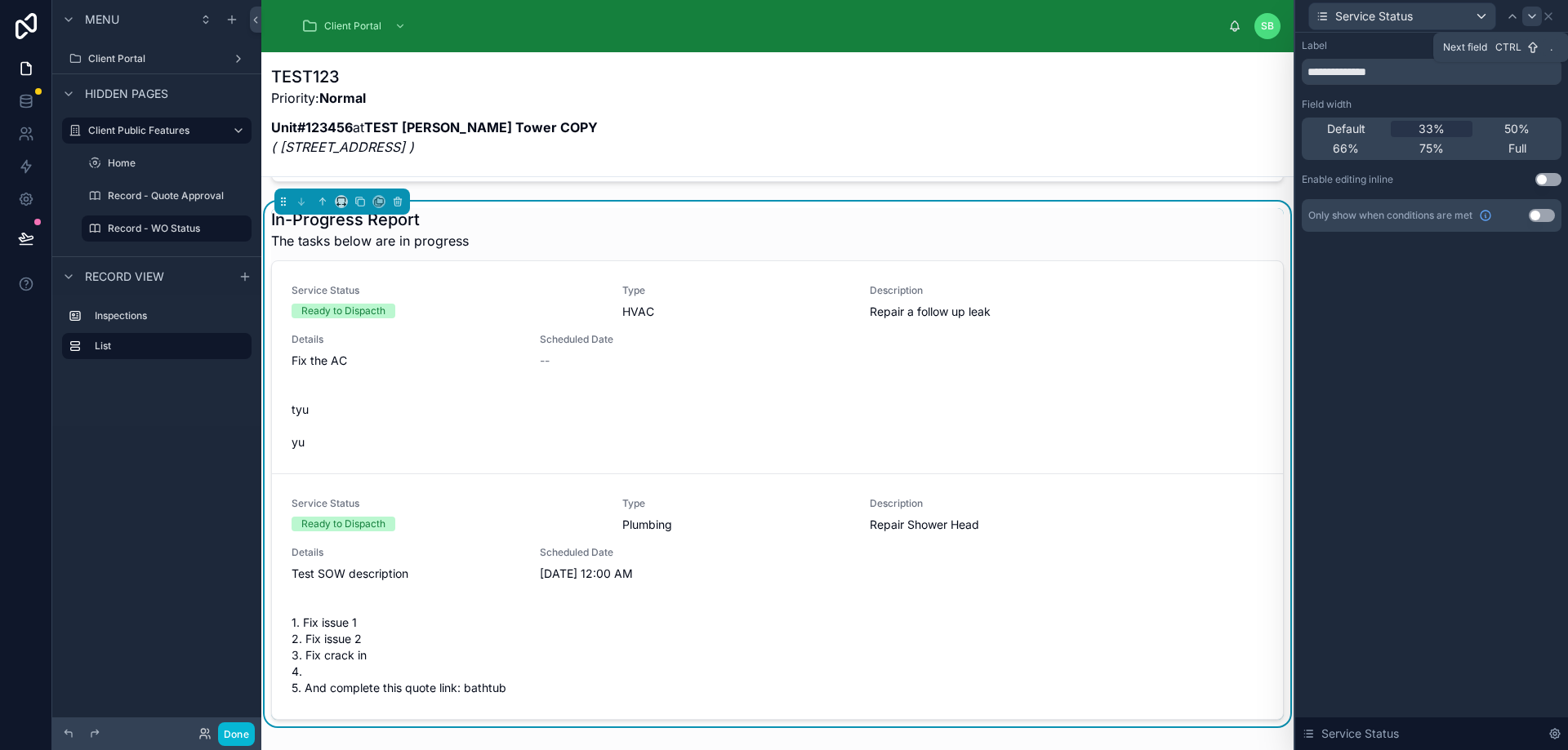
click at [1529, 19] on icon at bounding box center [1531, 16] width 13 height 13
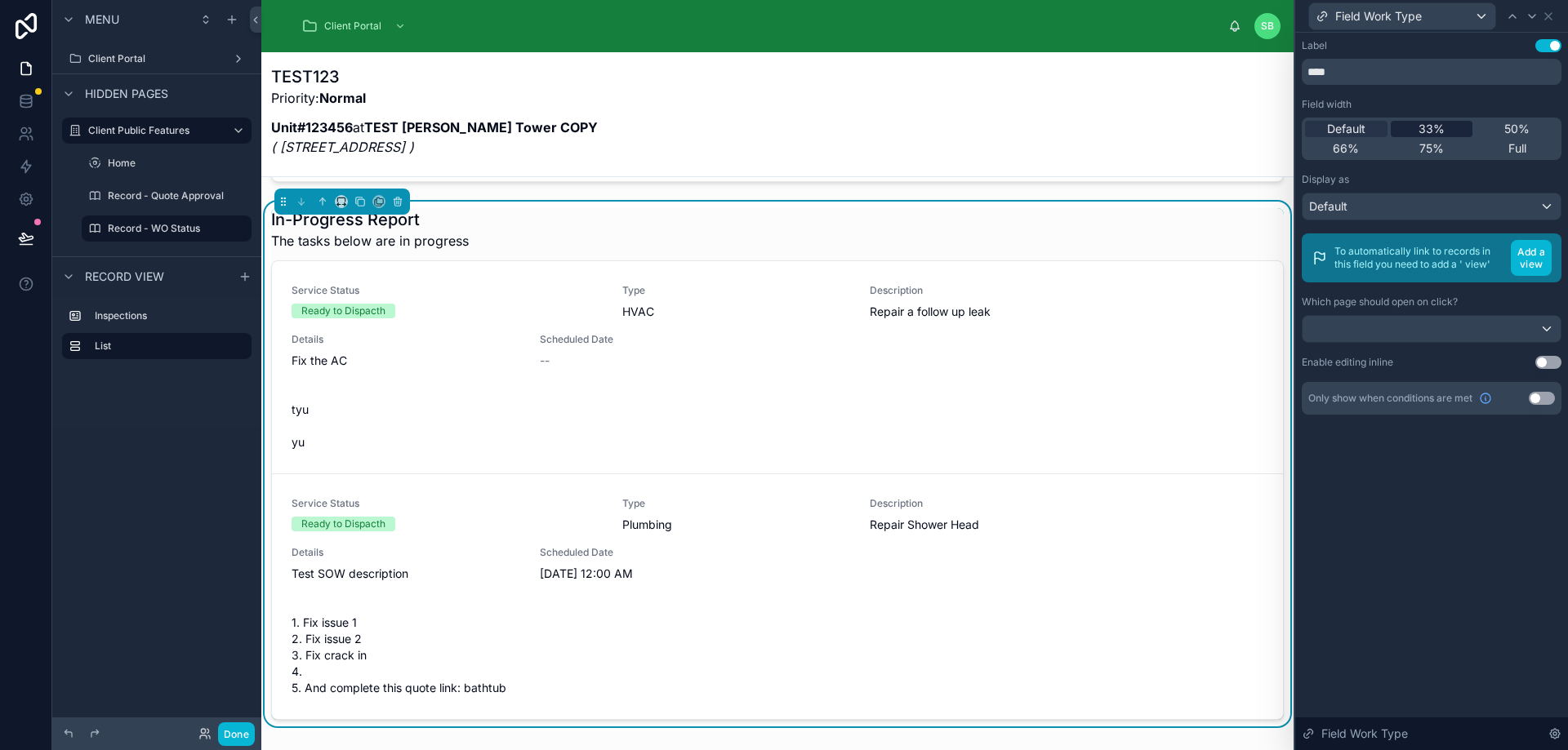
click at [1434, 127] on span "33%" at bounding box center [1431, 129] width 26 height 17
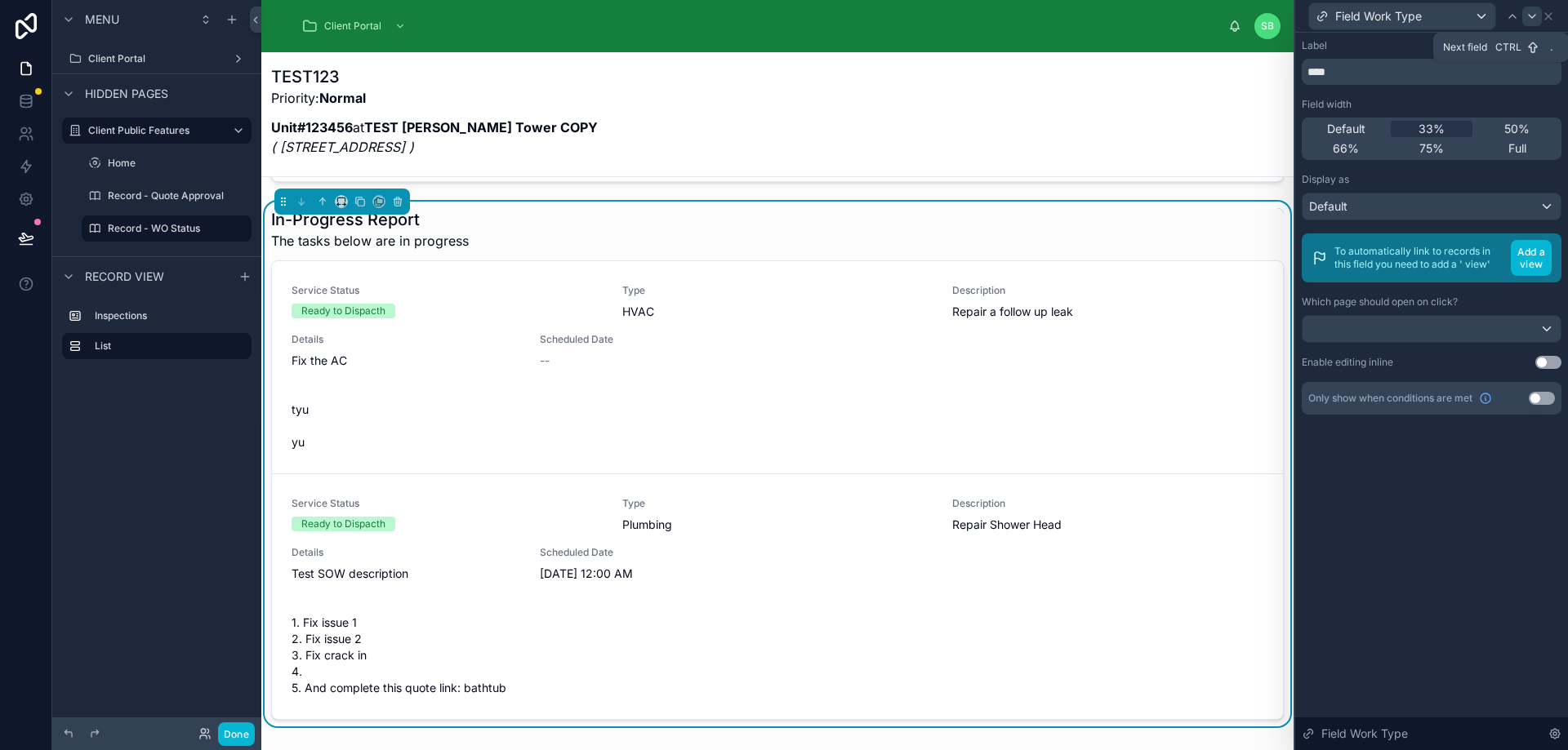
click at [1531, 14] on icon at bounding box center [1531, 16] width 13 height 13
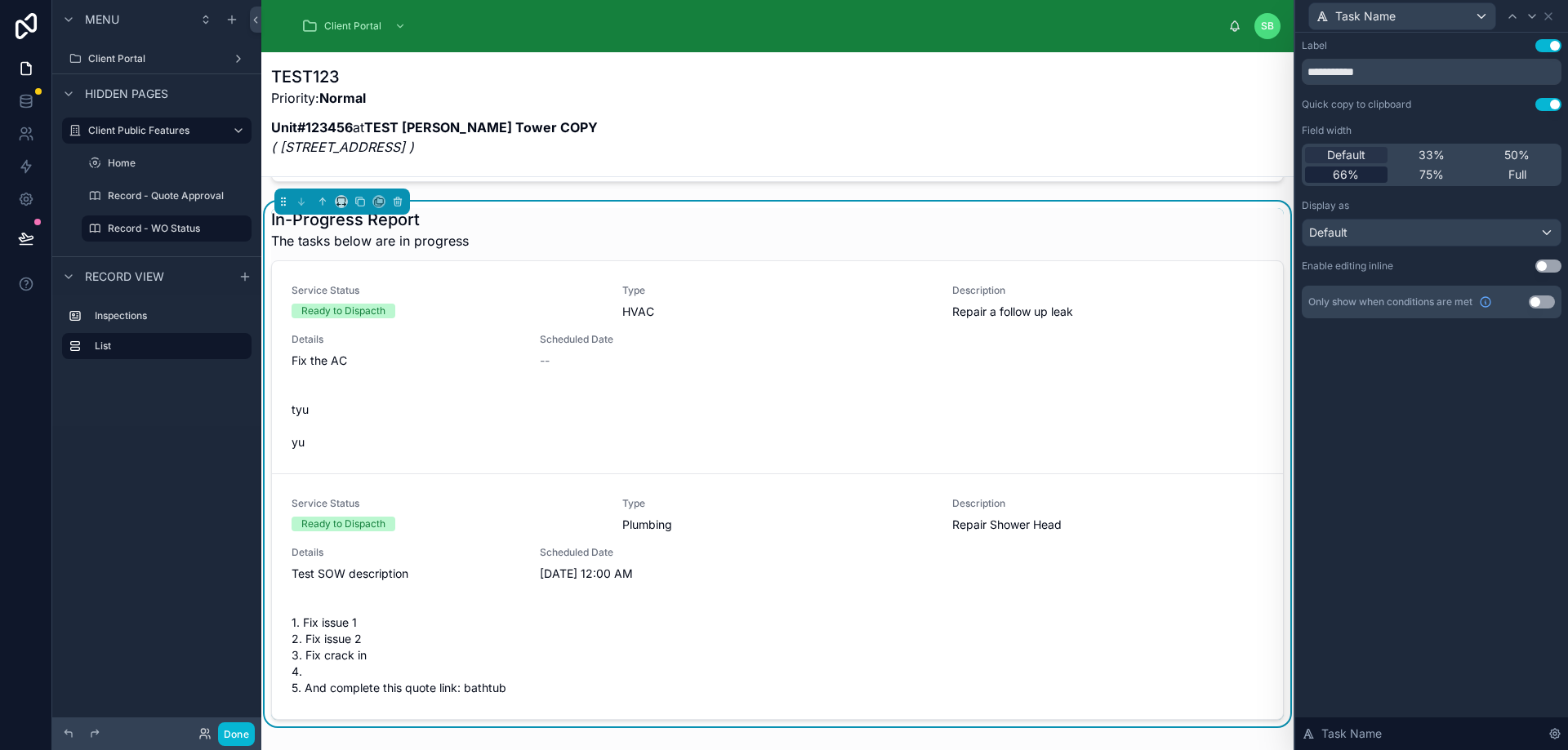
click at [1348, 172] on span "66%" at bounding box center [1346, 174] width 26 height 17
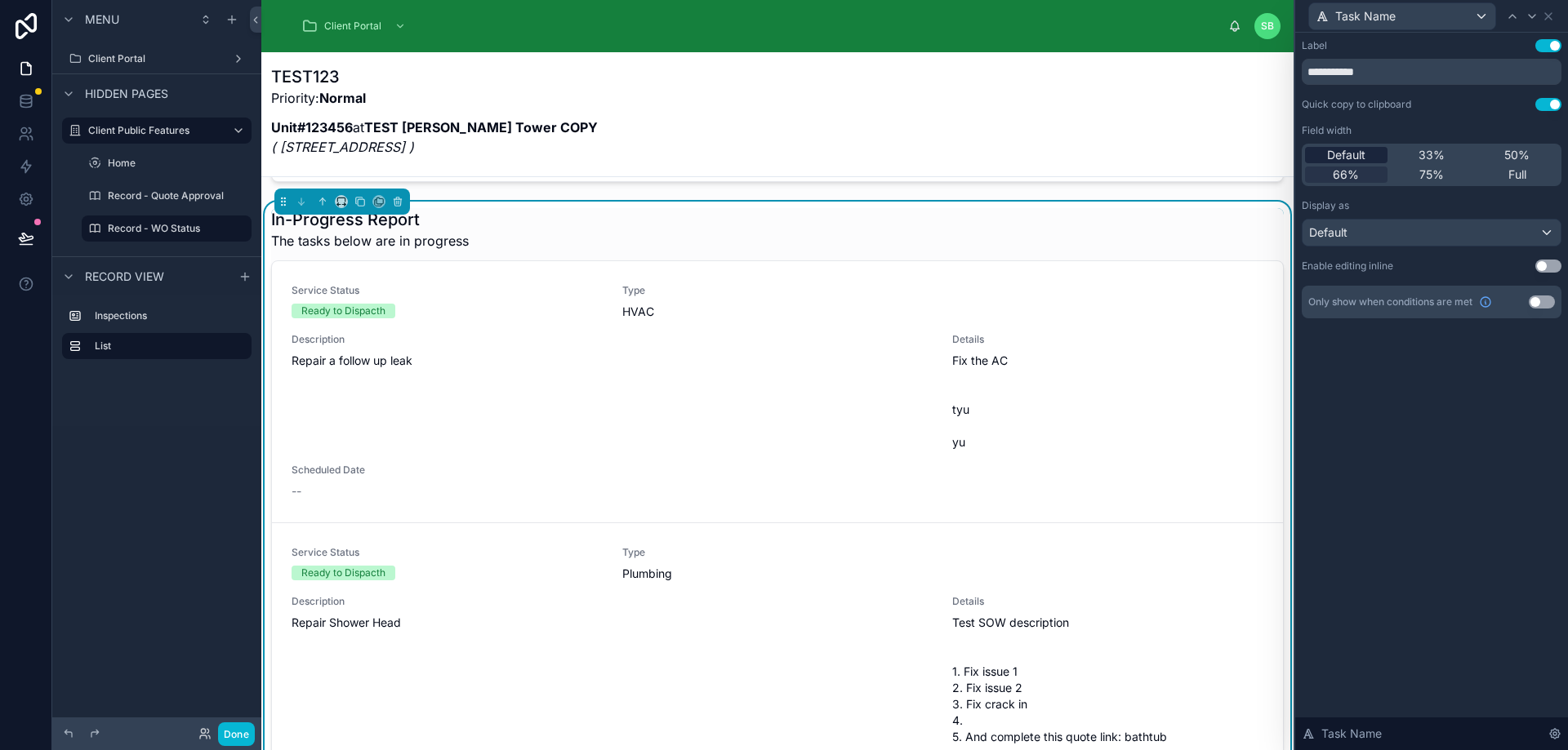
click at [1342, 157] on span "Default" at bounding box center [1346, 155] width 38 height 17
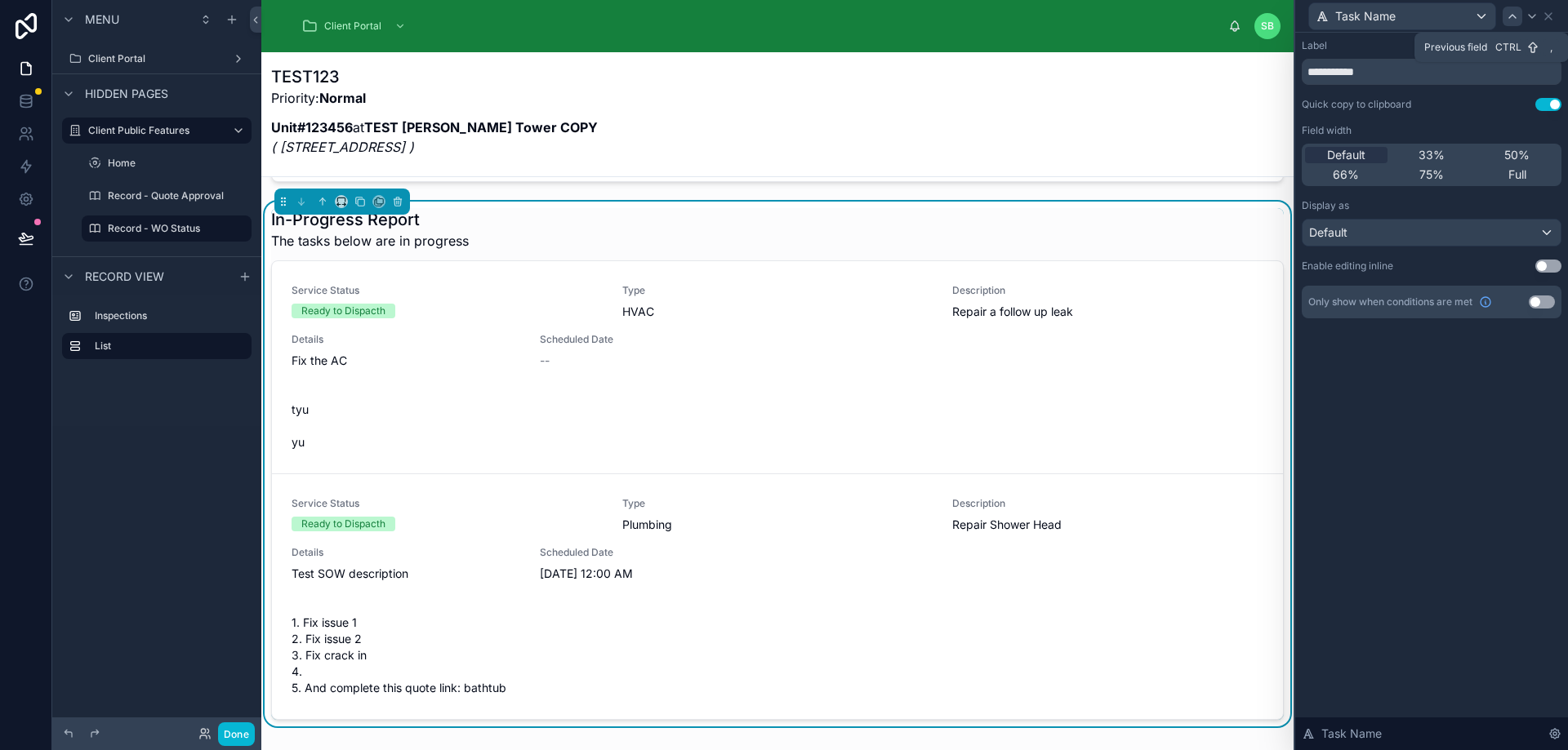
click at [1511, 18] on icon at bounding box center [1511, 16] width 13 height 13
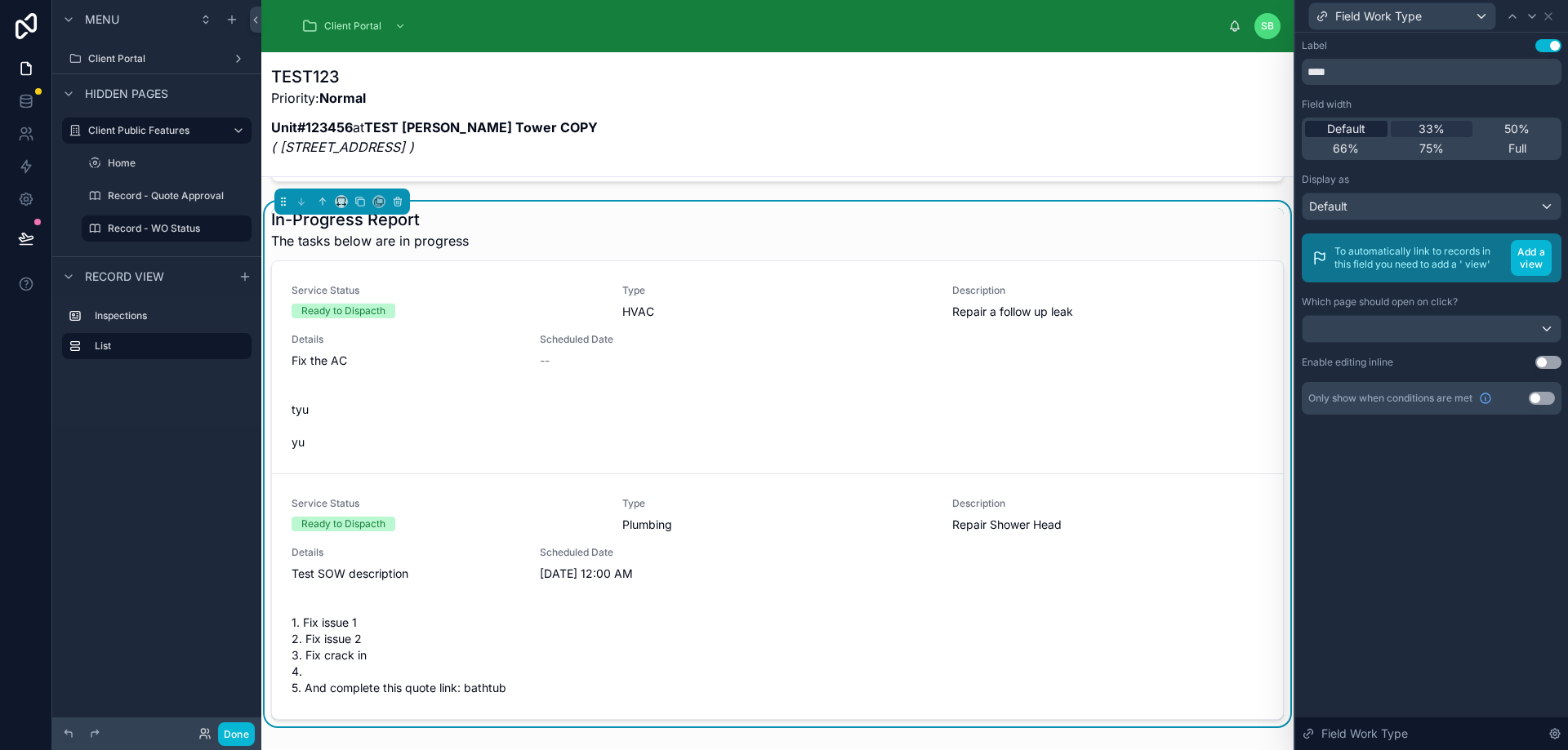
click at [1377, 128] on div "Default" at bounding box center [1346, 129] width 83 height 17
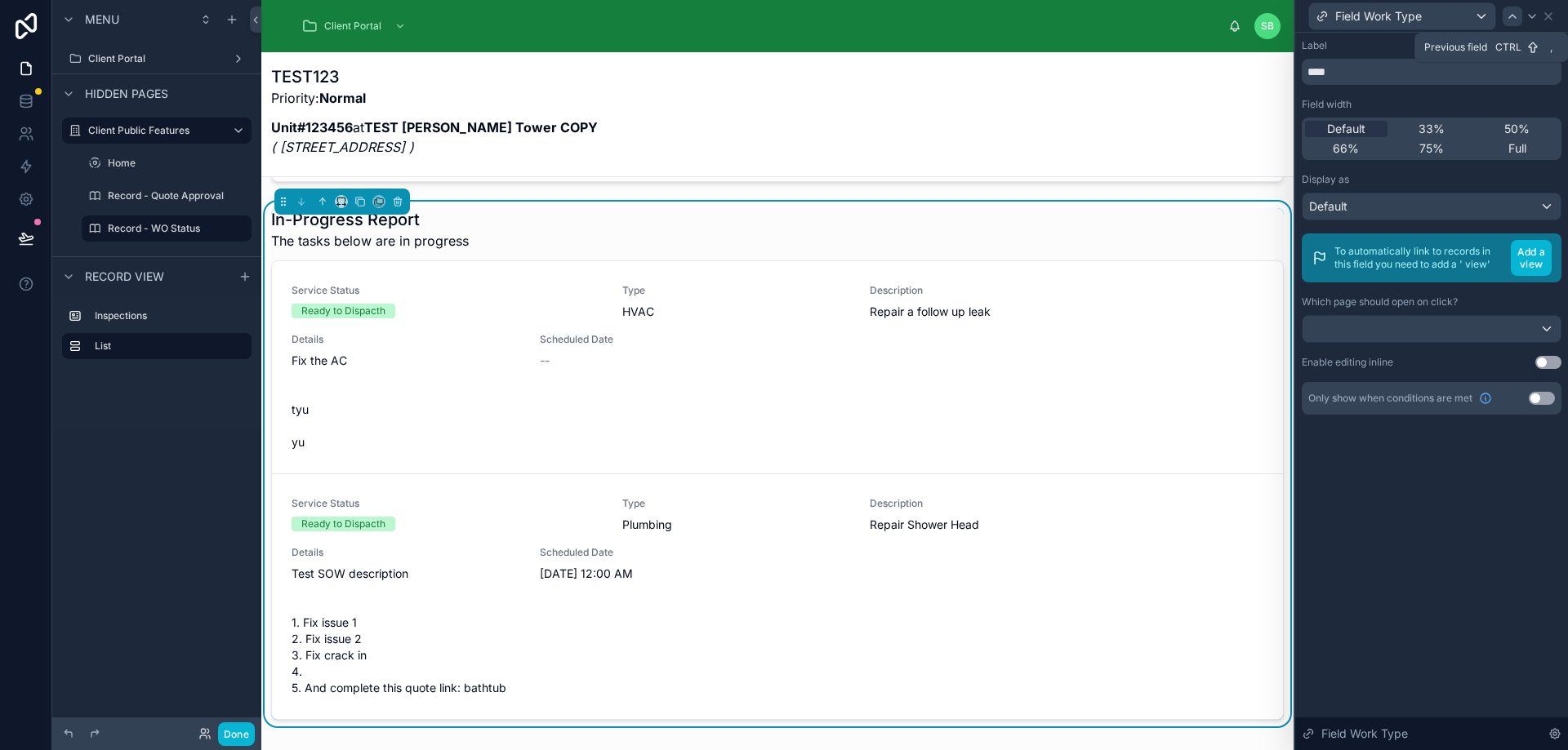
click at [1506, 10] on icon at bounding box center [1511, 16] width 13 height 13
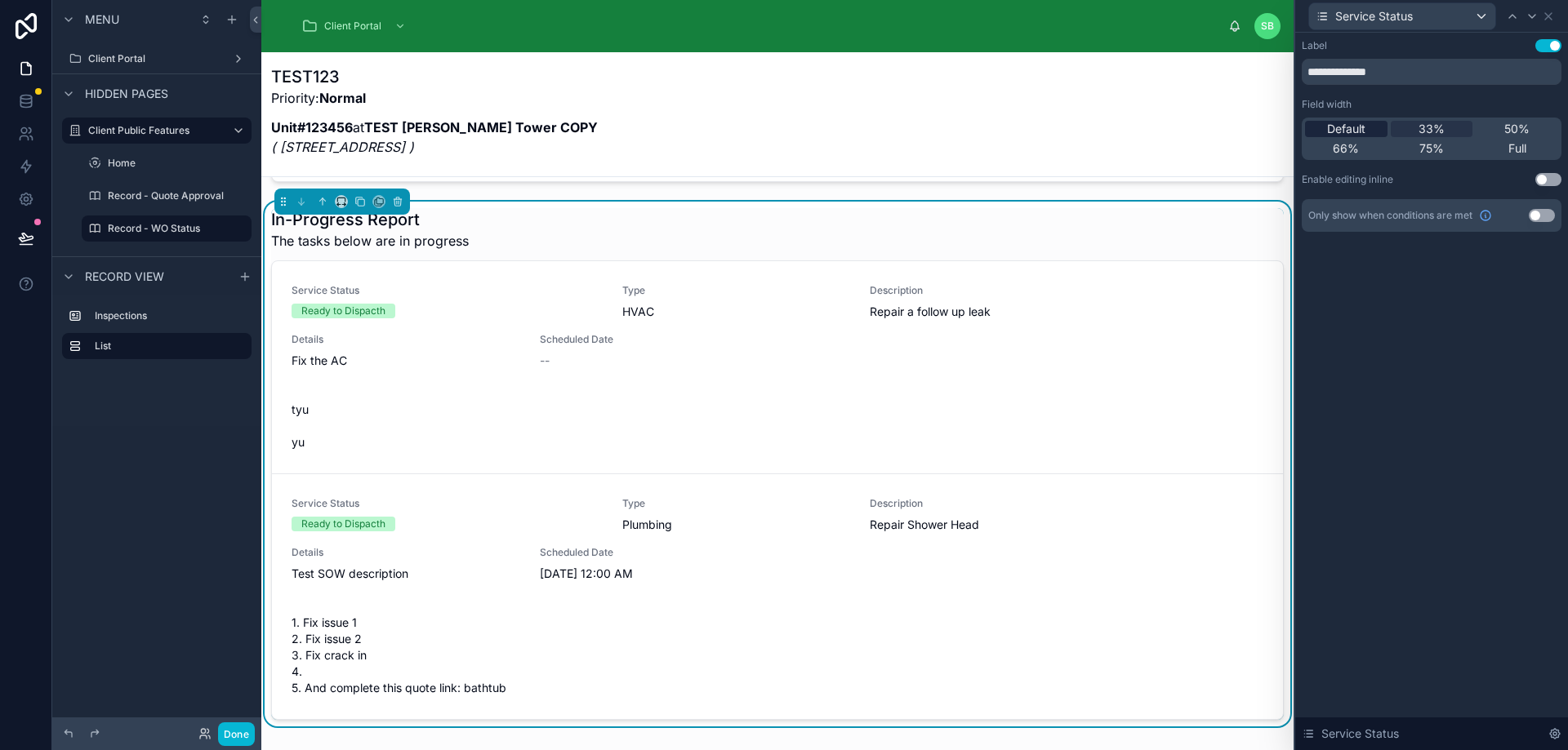
click at [1362, 124] on span "Default" at bounding box center [1346, 129] width 38 height 17
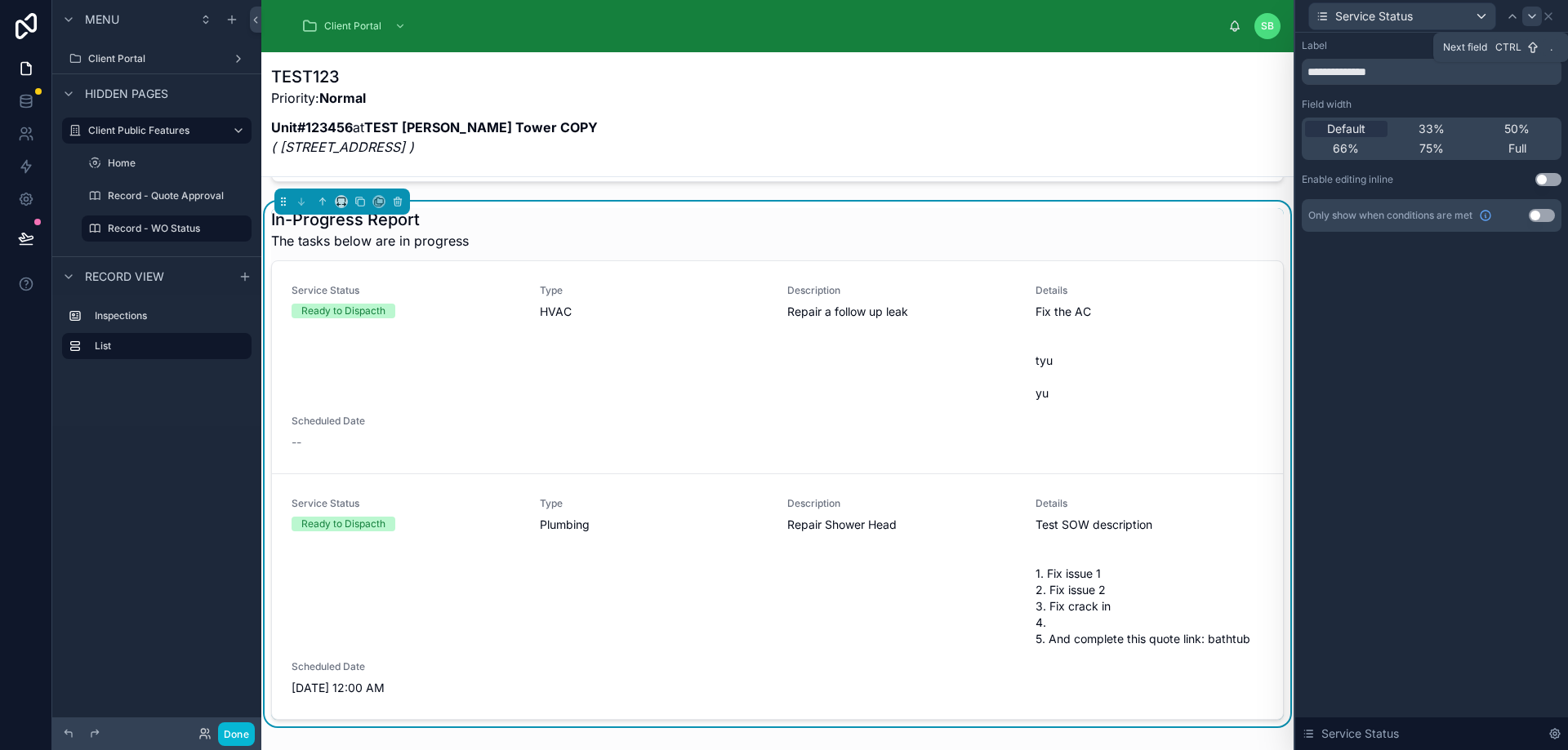
click at [1530, 20] on icon at bounding box center [1531, 16] width 13 height 13
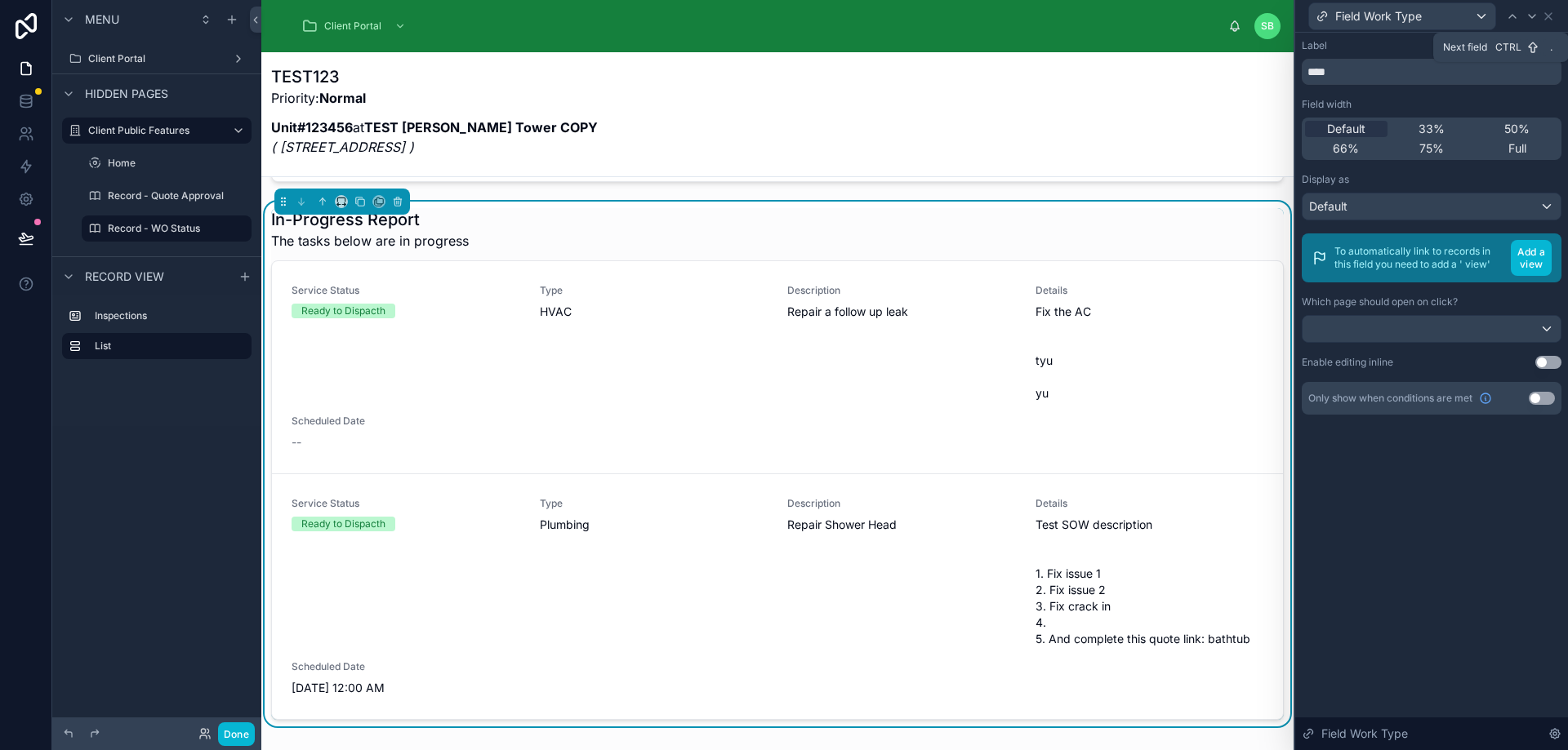
click at [1530, 20] on icon at bounding box center [1531, 16] width 13 height 13
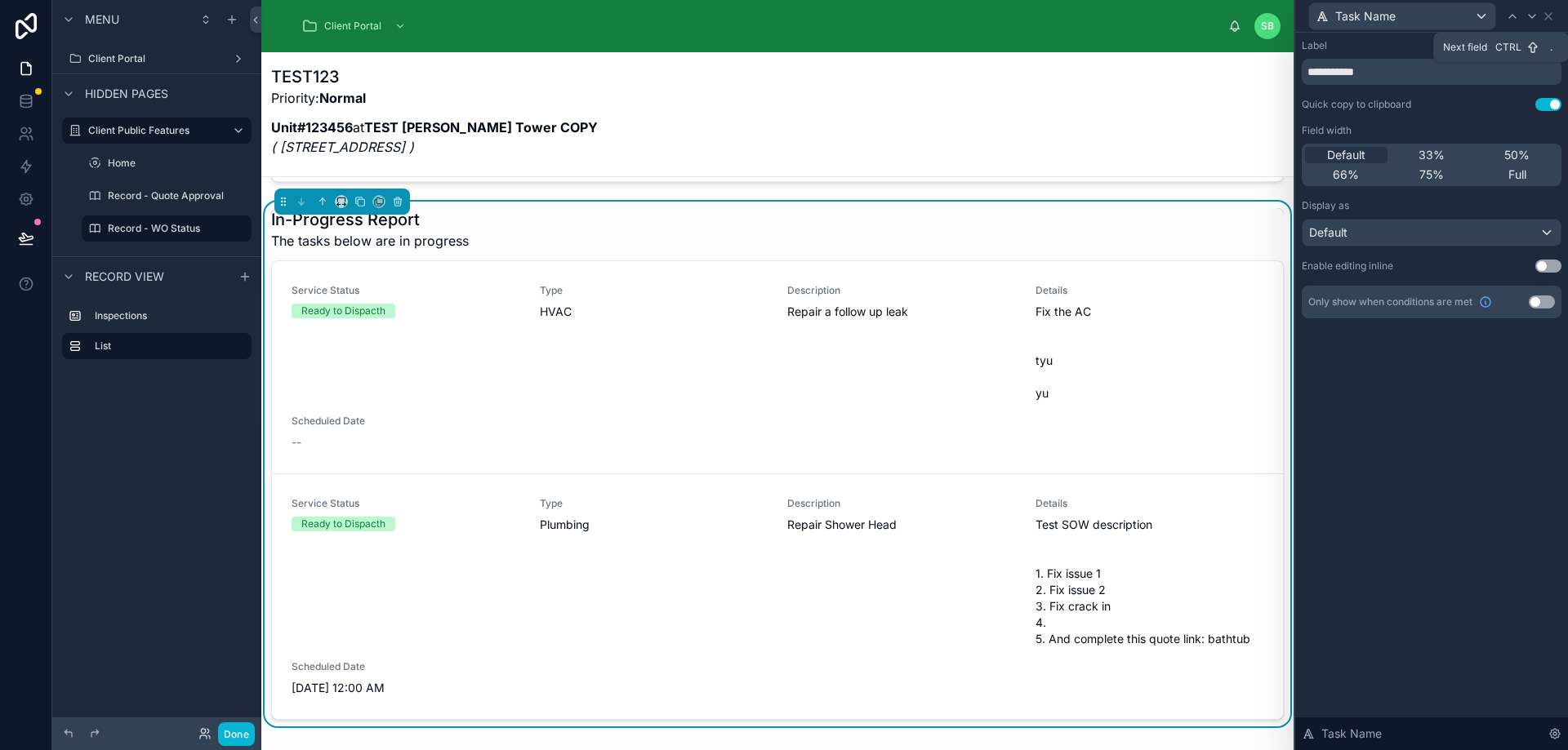
click at [1530, 20] on icon at bounding box center [1531, 16] width 13 height 13
click at [1362, 178] on div "66%" at bounding box center [1346, 174] width 83 height 17
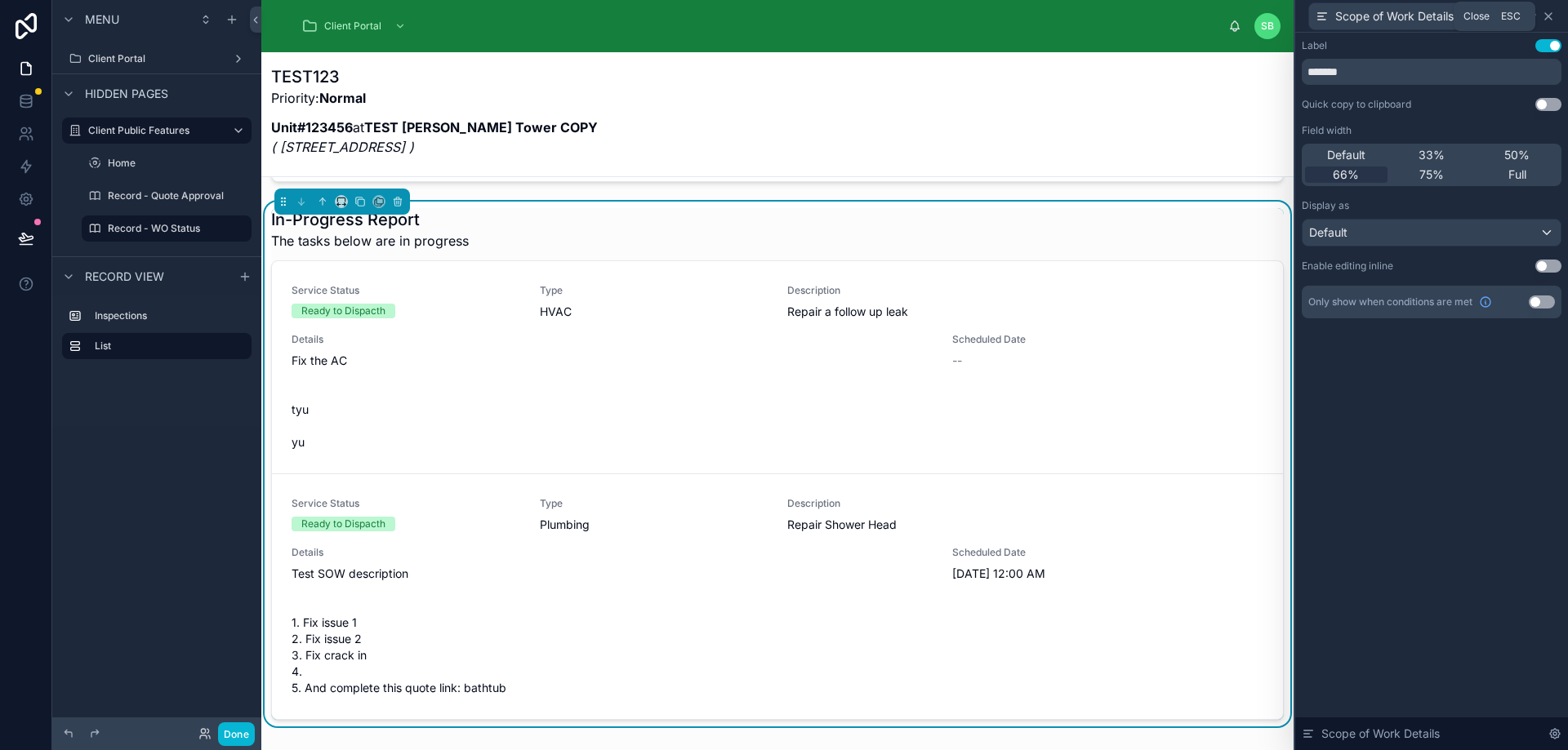
click at [1549, 20] on icon at bounding box center [1548, 16] width 13 height 13
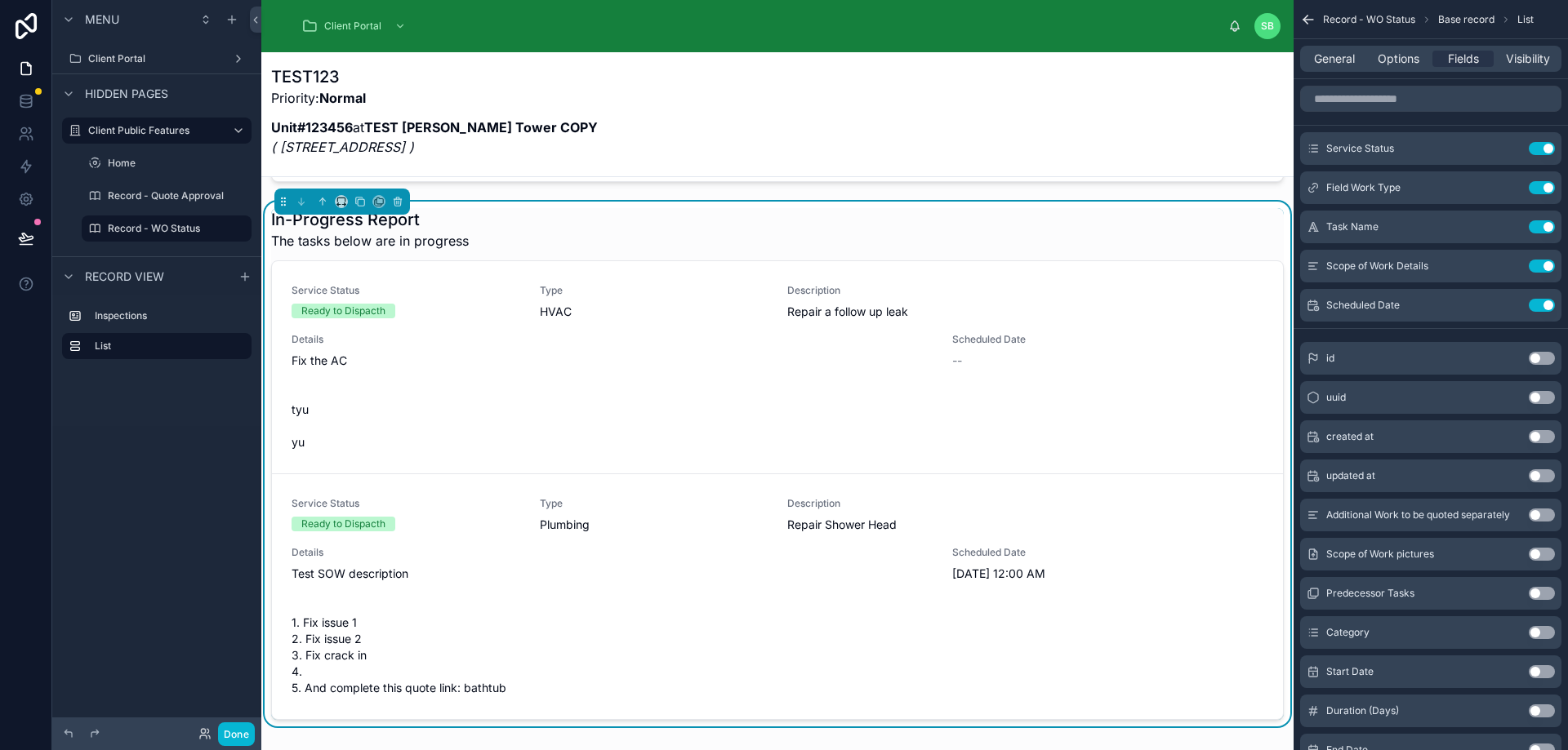
click at [1544, 554] on button "Use setting" at bounding box center [1542, 554] width 26 height 13
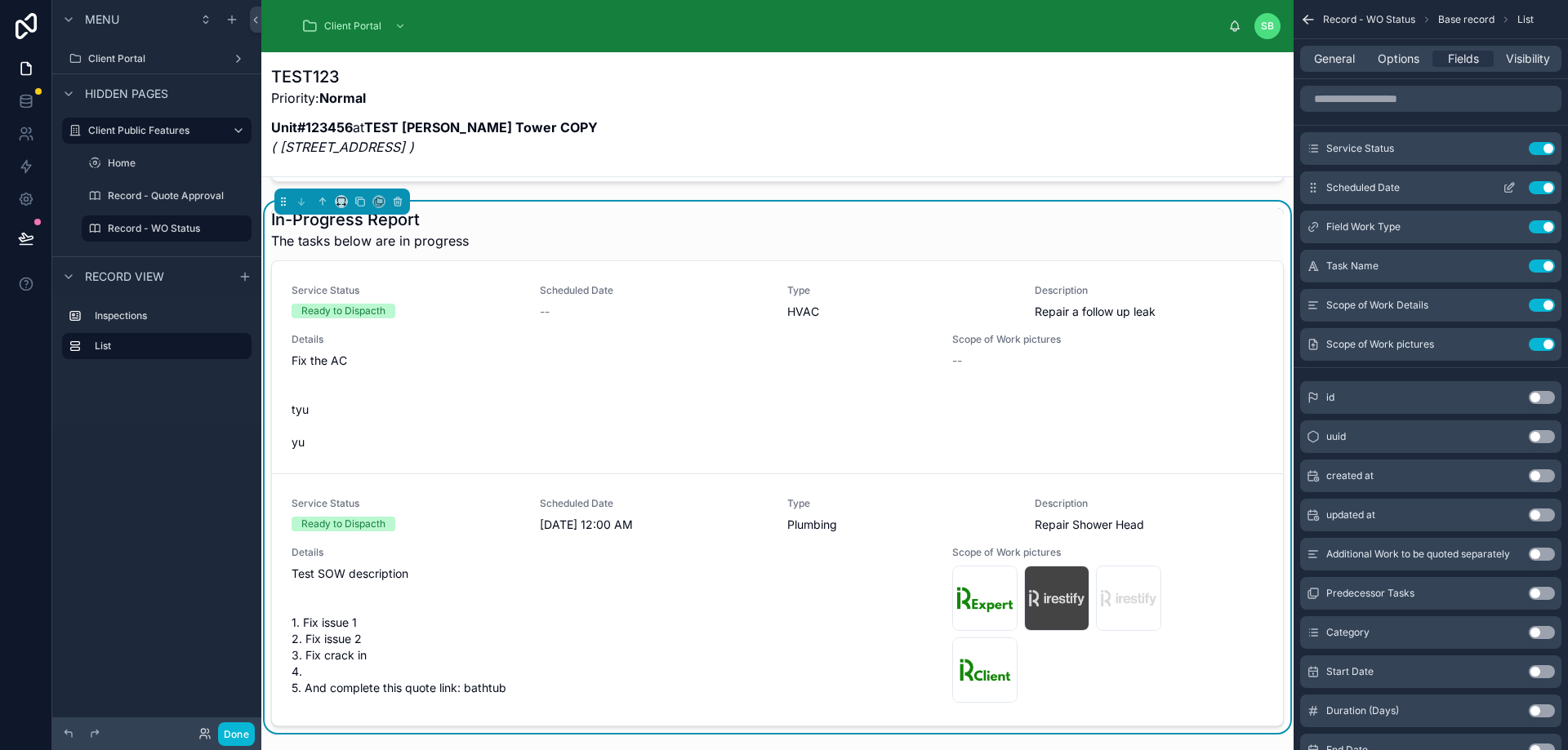
click at [1507, 188] on icon "scrollable content" at bounding box center [1510, 186] width 6 height 6
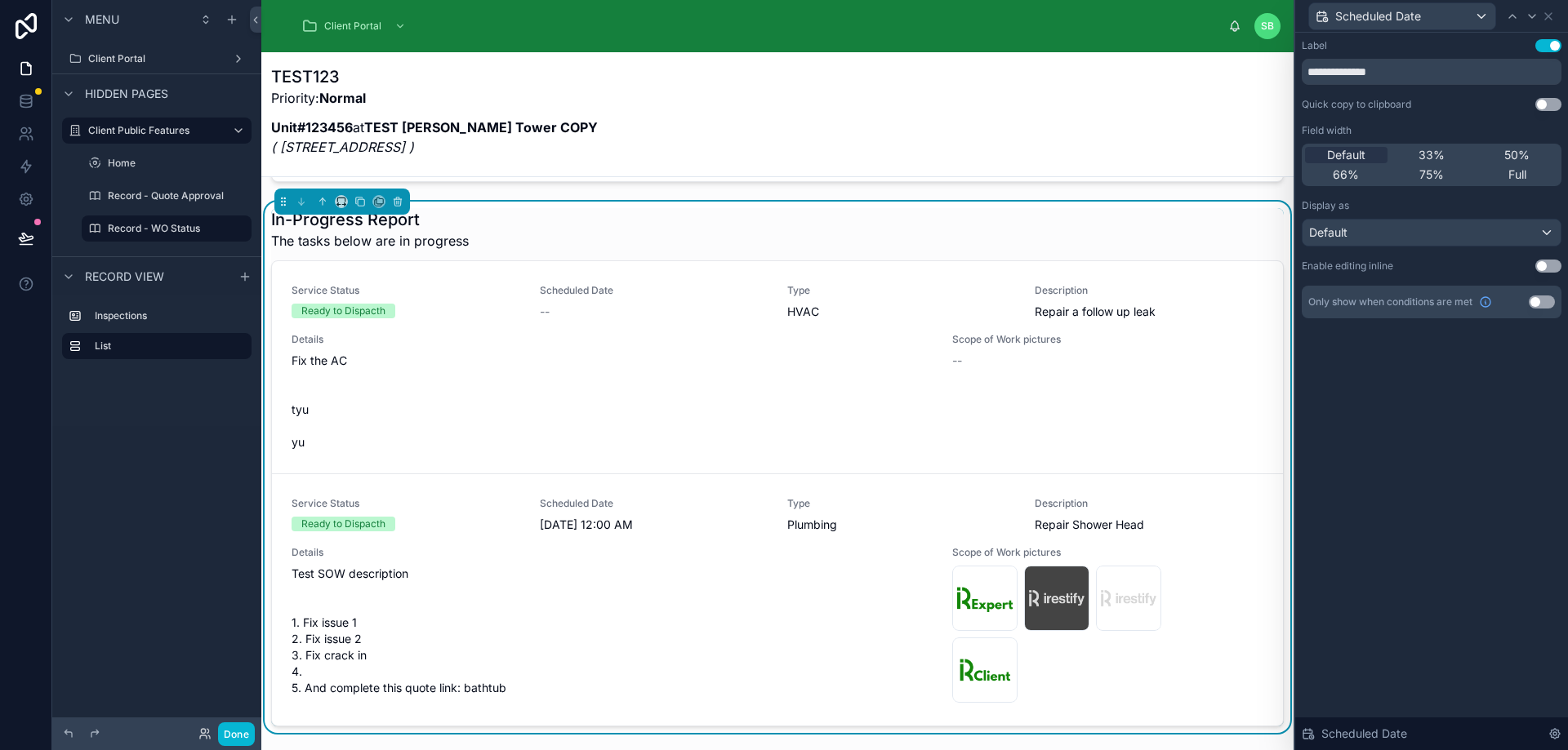
drag, startPoint x: 1362, startPoint y: 151, endPoint x: 1417, endPoint y: 120, distance: 63.1
click at [1417, 120] on div "**********" at bounding box center [1431, 179] width 260 height 280
click at [1532, 18] on icon at bounding box center [1531, 16] width 13 height 13
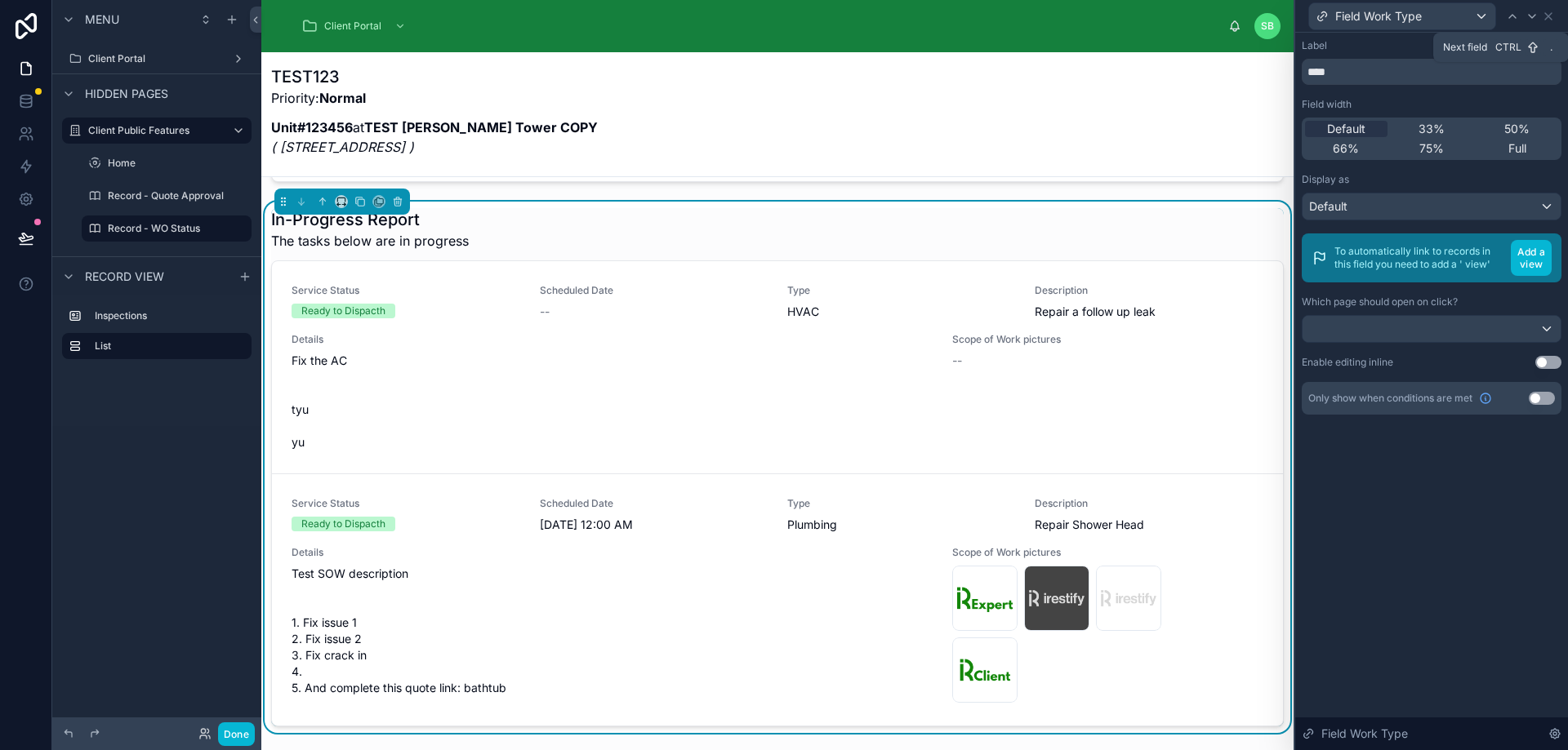
click at [1532, 18] on icon at bounding box center [1531, 16] width 13 height 13
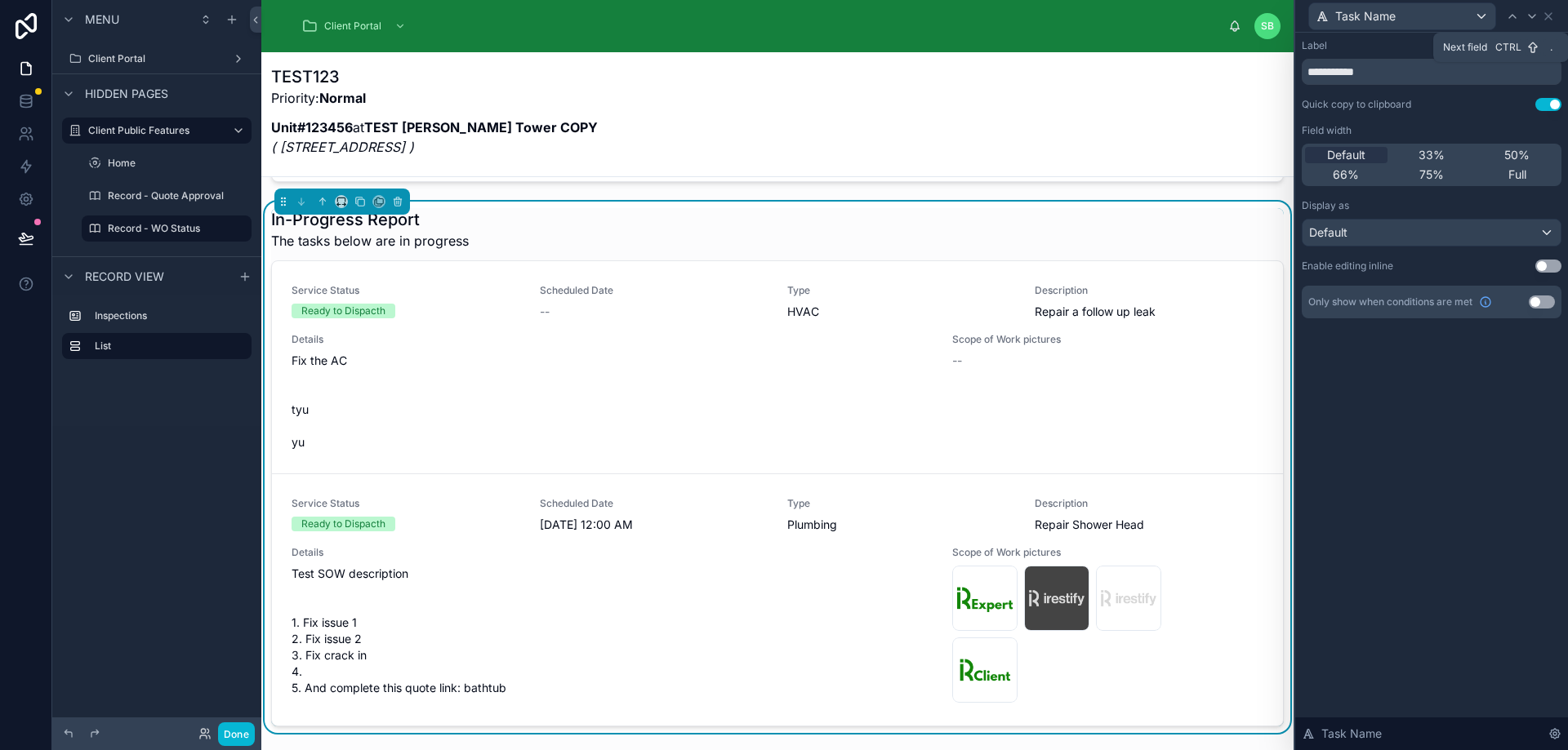
click at [1532, 18] on icon at bounding box center [1531, 16] width 13 height 13
click at [1522, 170] on span "Full" at bounding box center [1517, 174] width 18 height 17
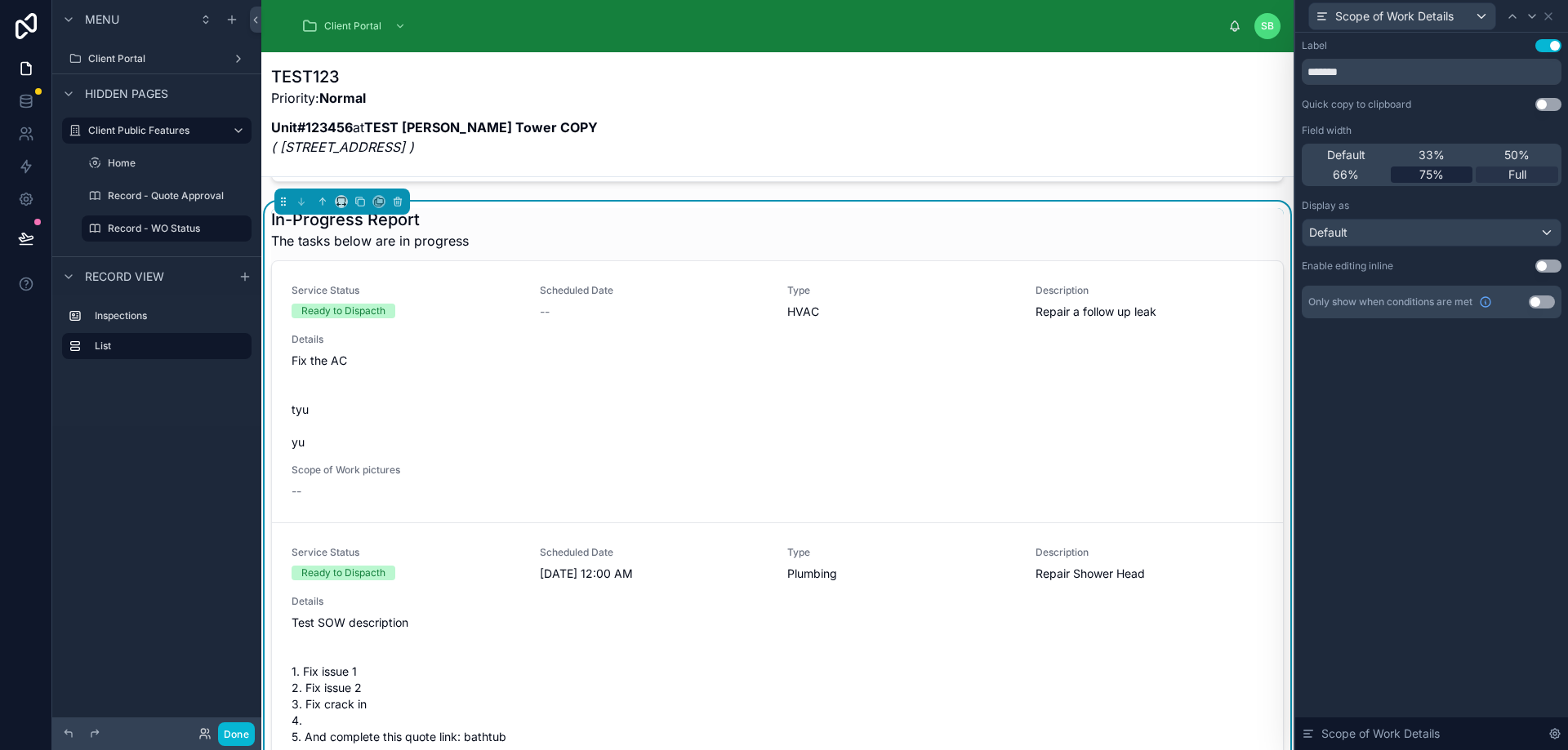
click at [1432, 171] on span "75%" at bounding box center [1431, 174] width 24 height 17
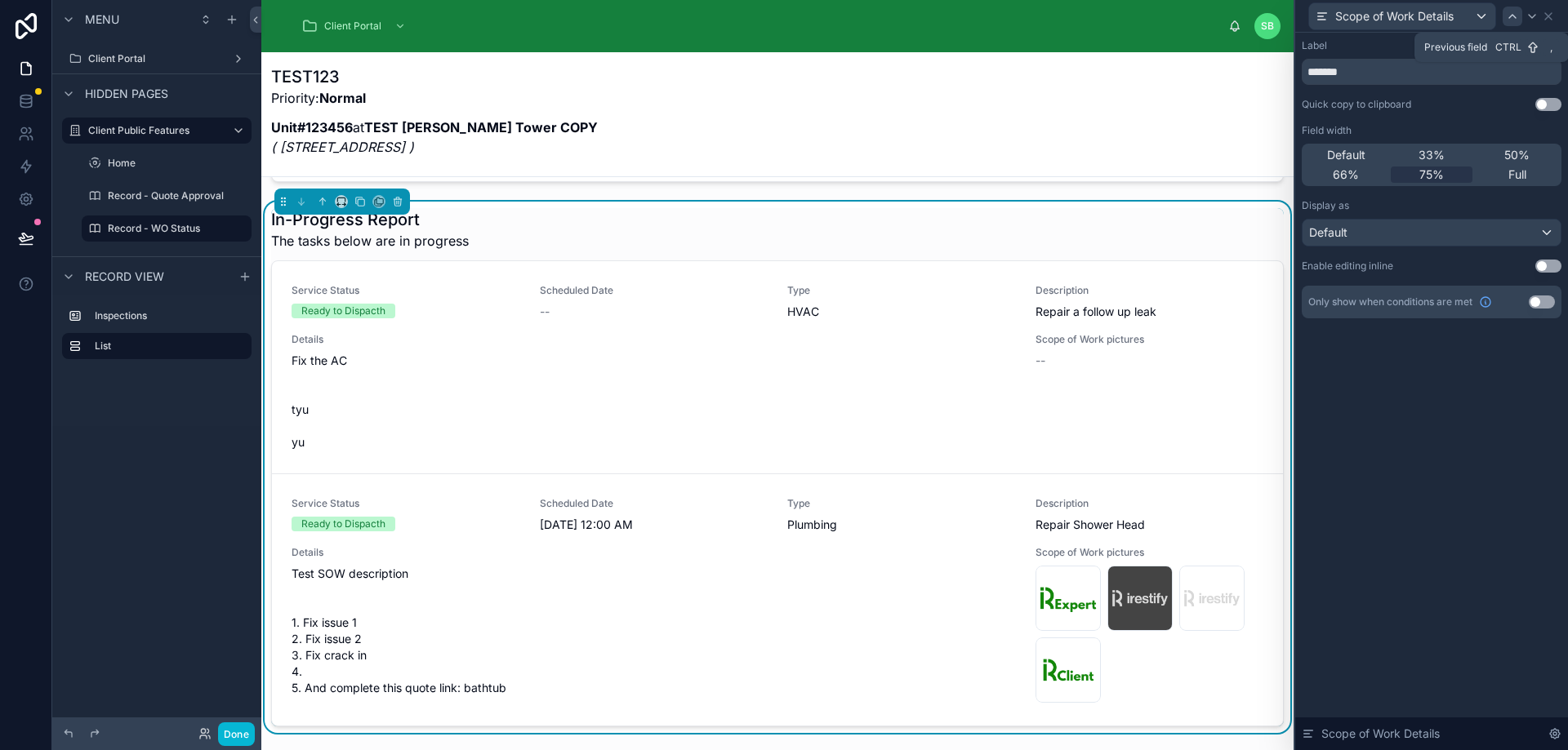
click at [1509, 13] on icon at bounding box center [1511, 16] width 13 height 13
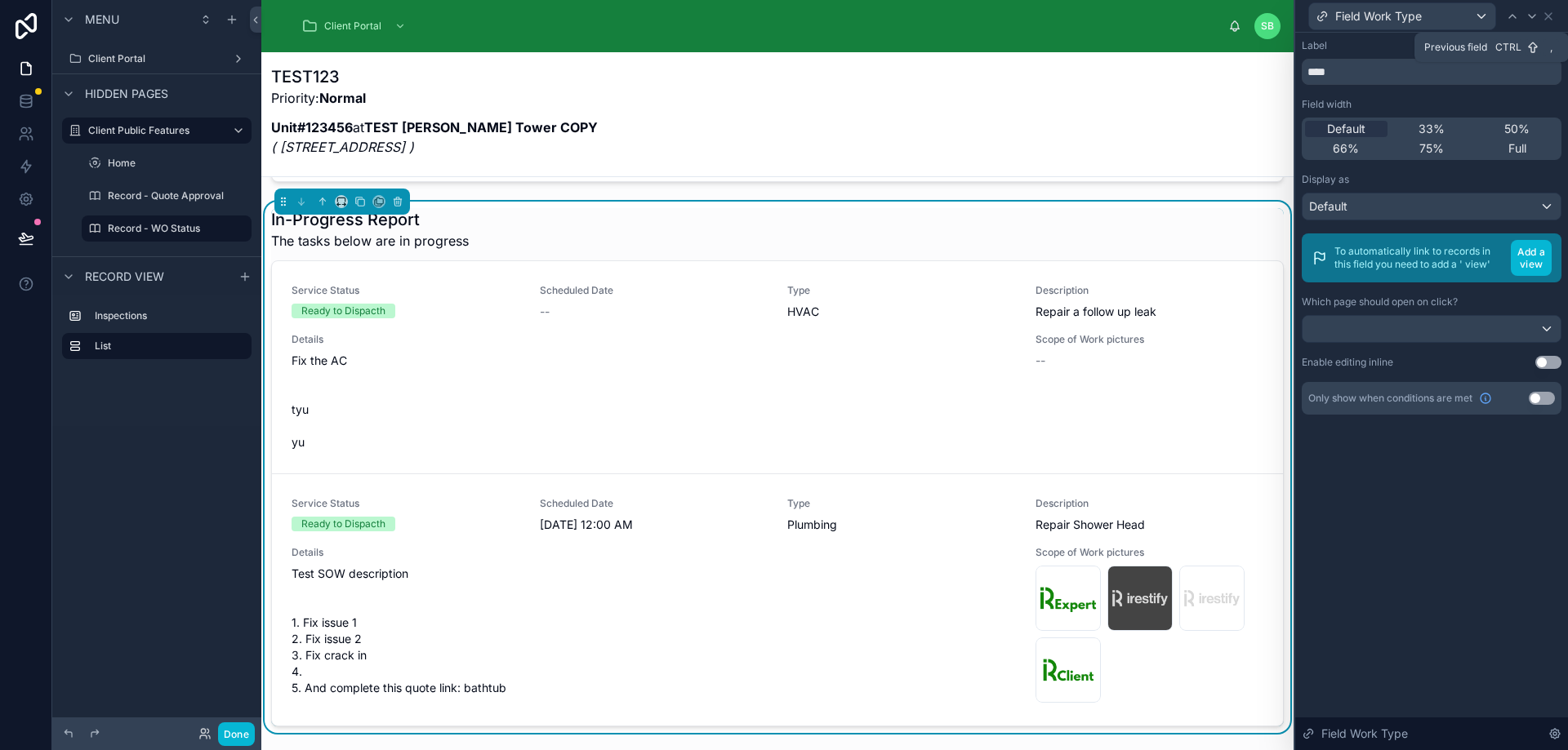
click at [1509, 13] on icon at bounding box center [1511, 16] width 13 height 13
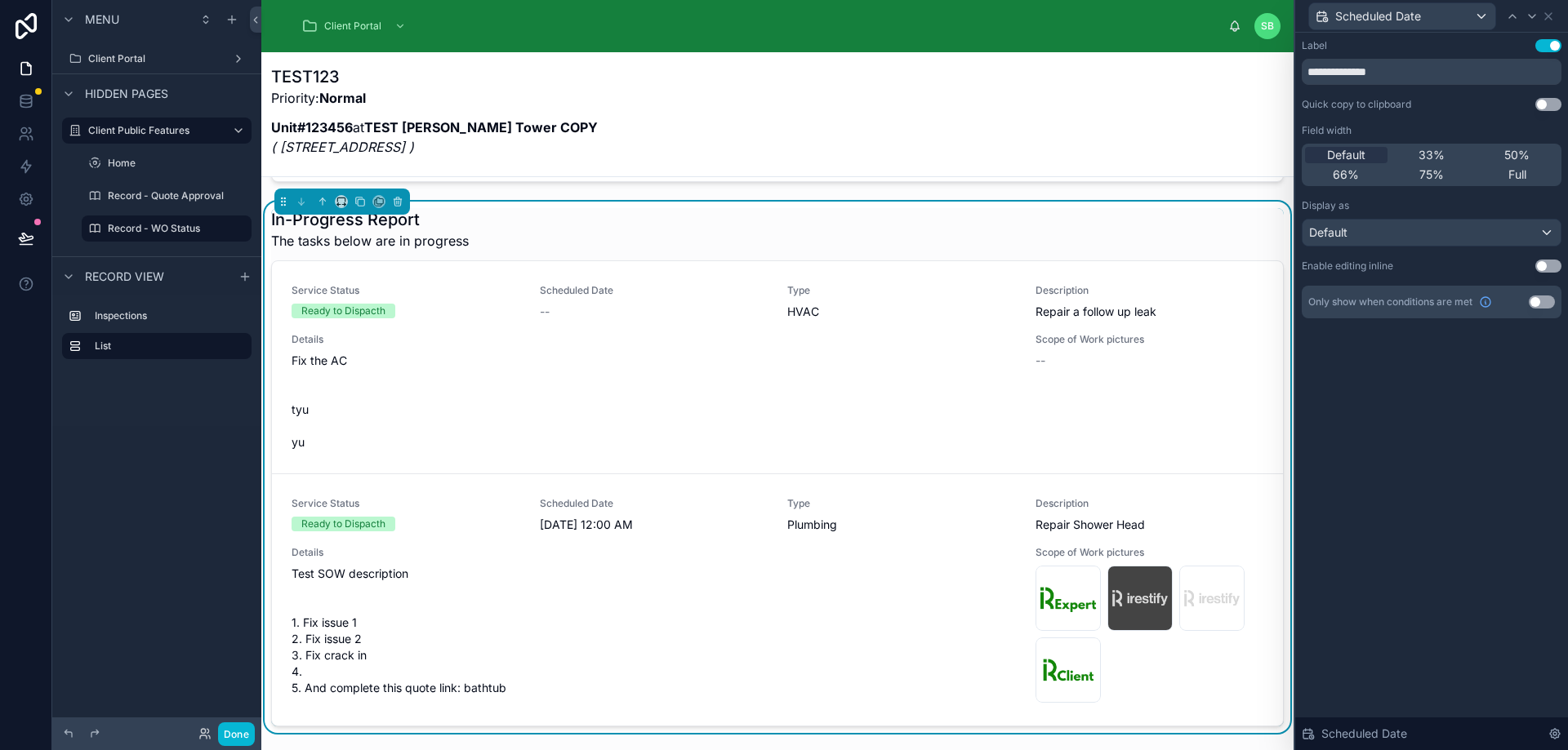
click at [1544, 310] on div "Only show when conditions are met Use setting" at bounding box center [1431, 301] width 260 height 32
click at [1545, 304] on button "Use setting" at bounding box center [1542, 301] width 26 height 13
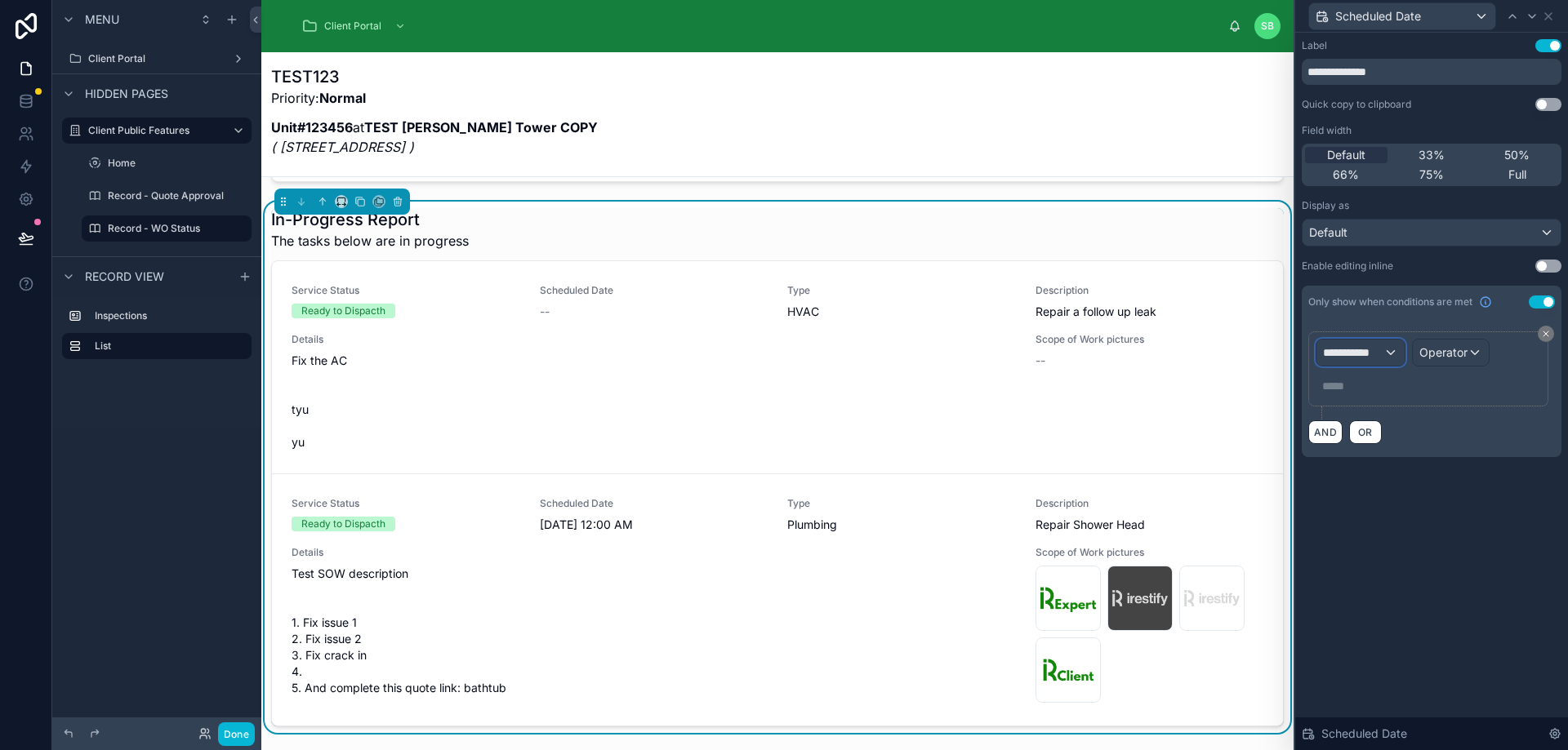
click at [1362, 351] on span "**********" at bounding box center [1352, 353] width 60 height 17
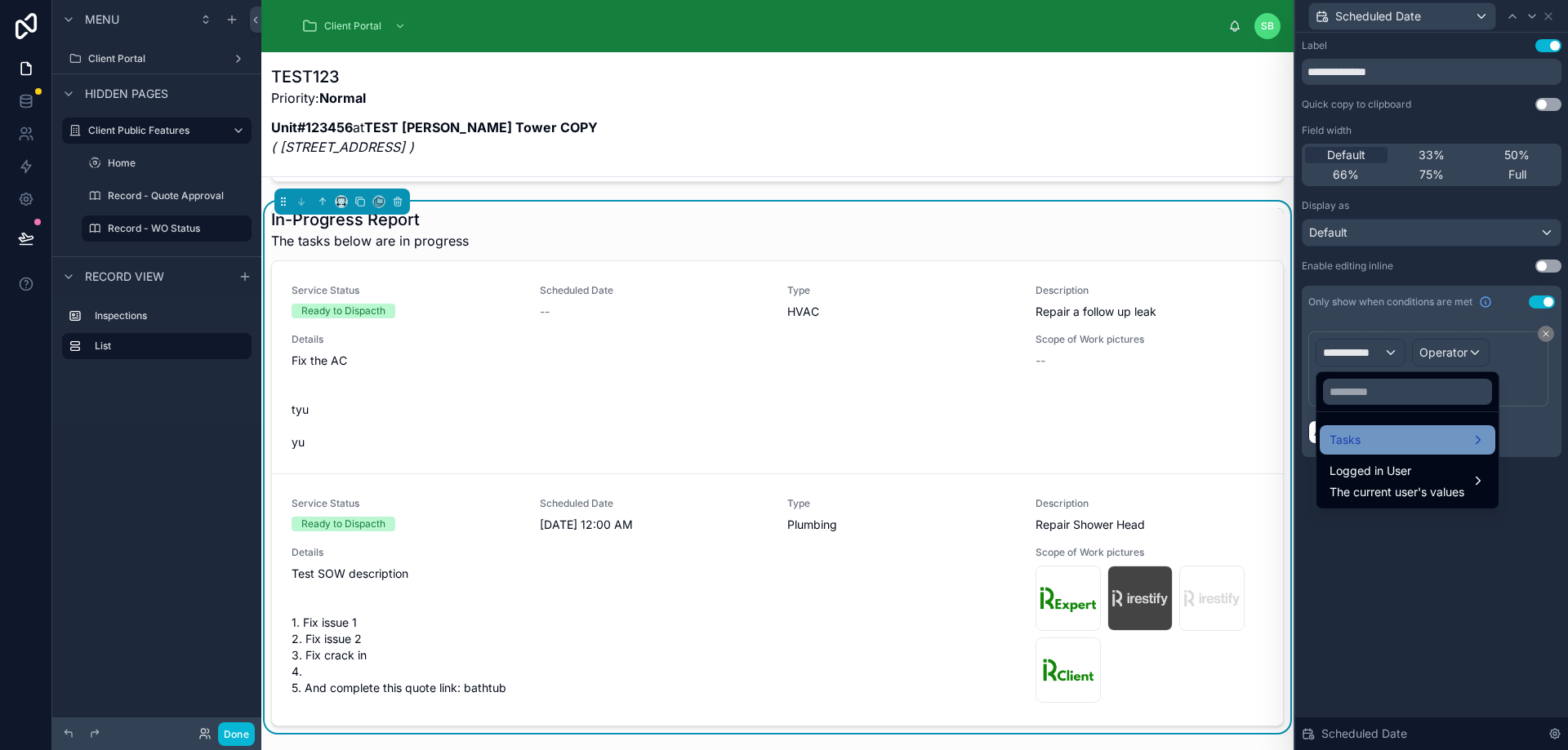
click at [1390, 443] on div "Tasks" at bounding box center [1407, 440] width 156 height 19
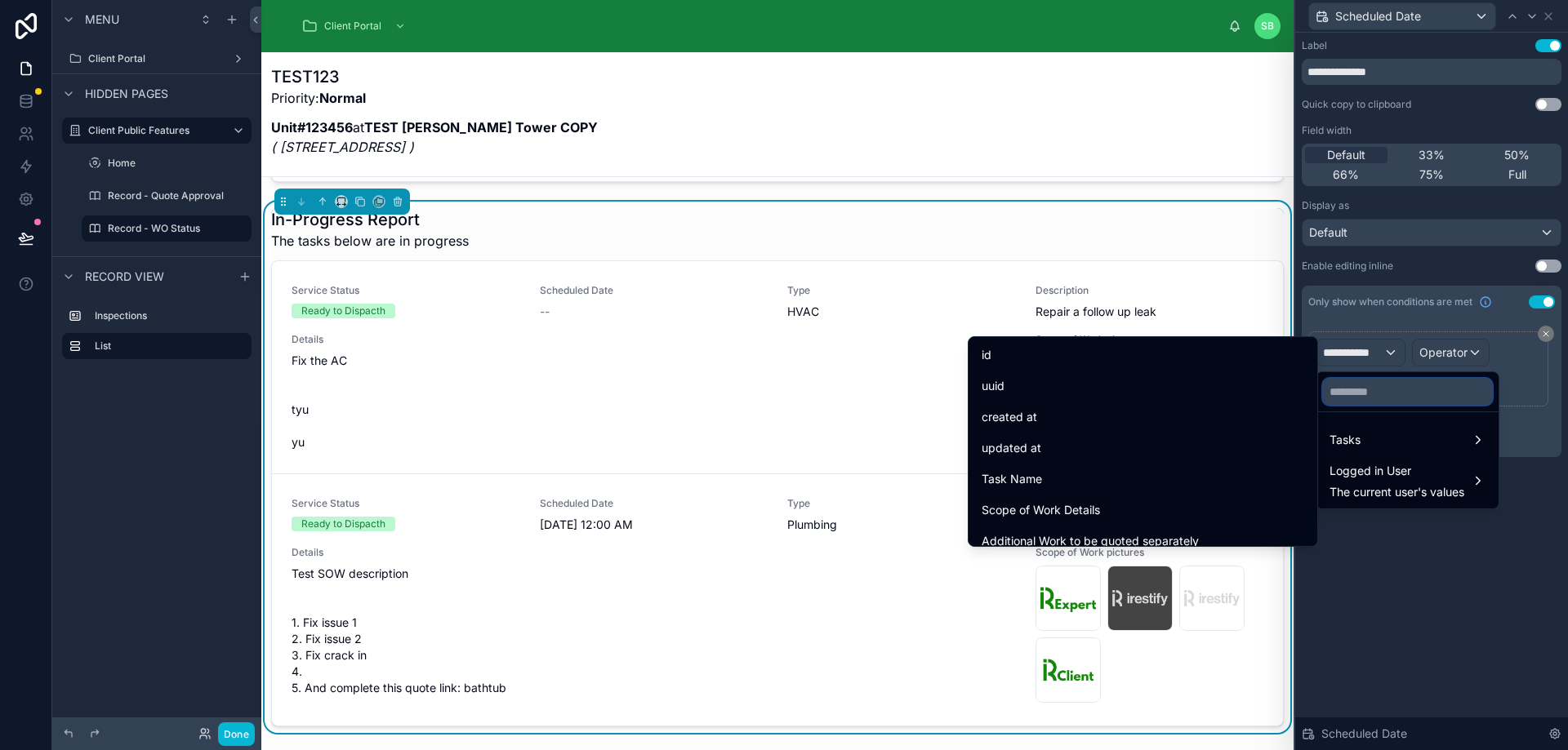
click at [1395, 395] on input "text" at bounding box center [1407, 392] width 169 height 26
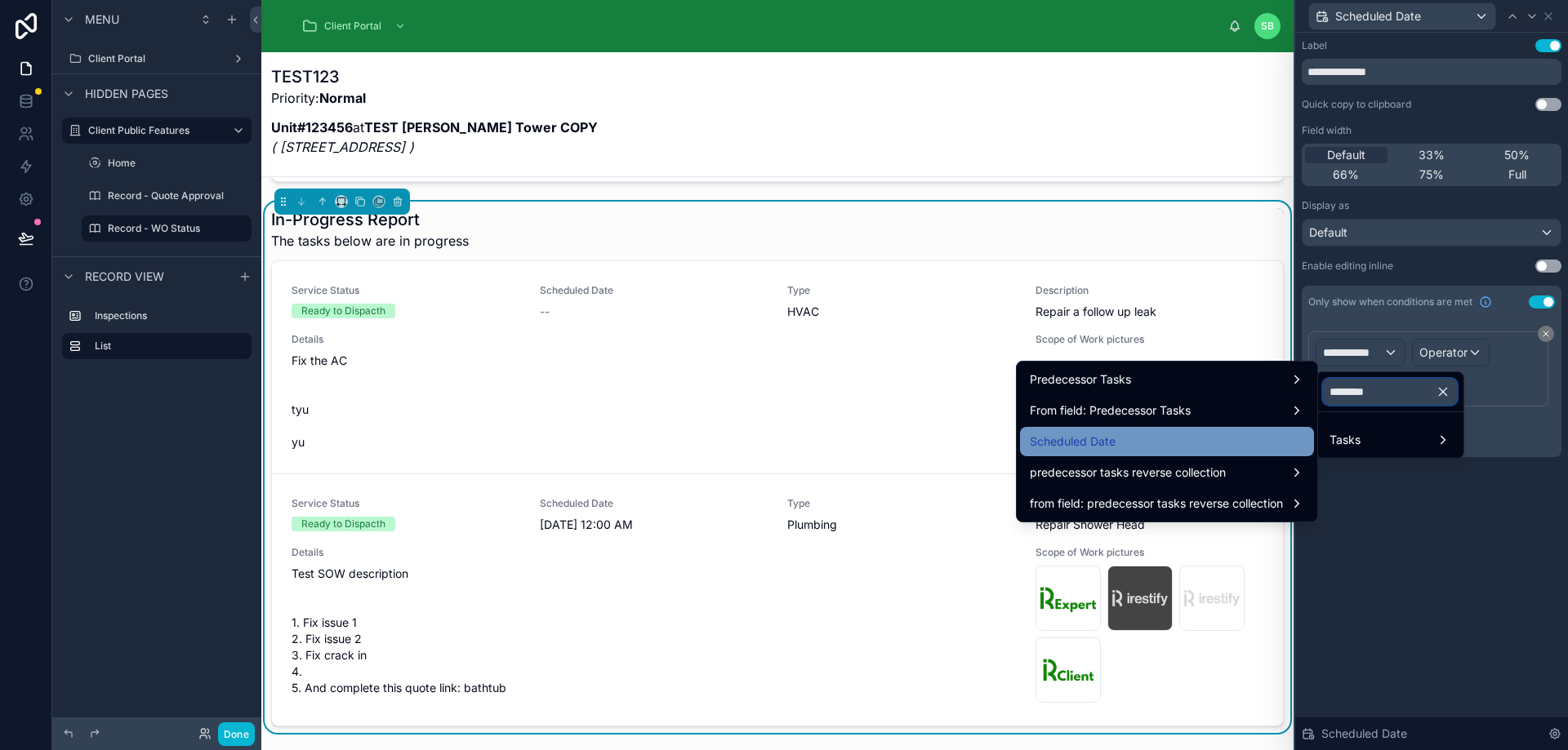
type input "********"
click at [1132, 439] on div "Scheduled Date" at bounding box center [1166, 442] width 274 height 19
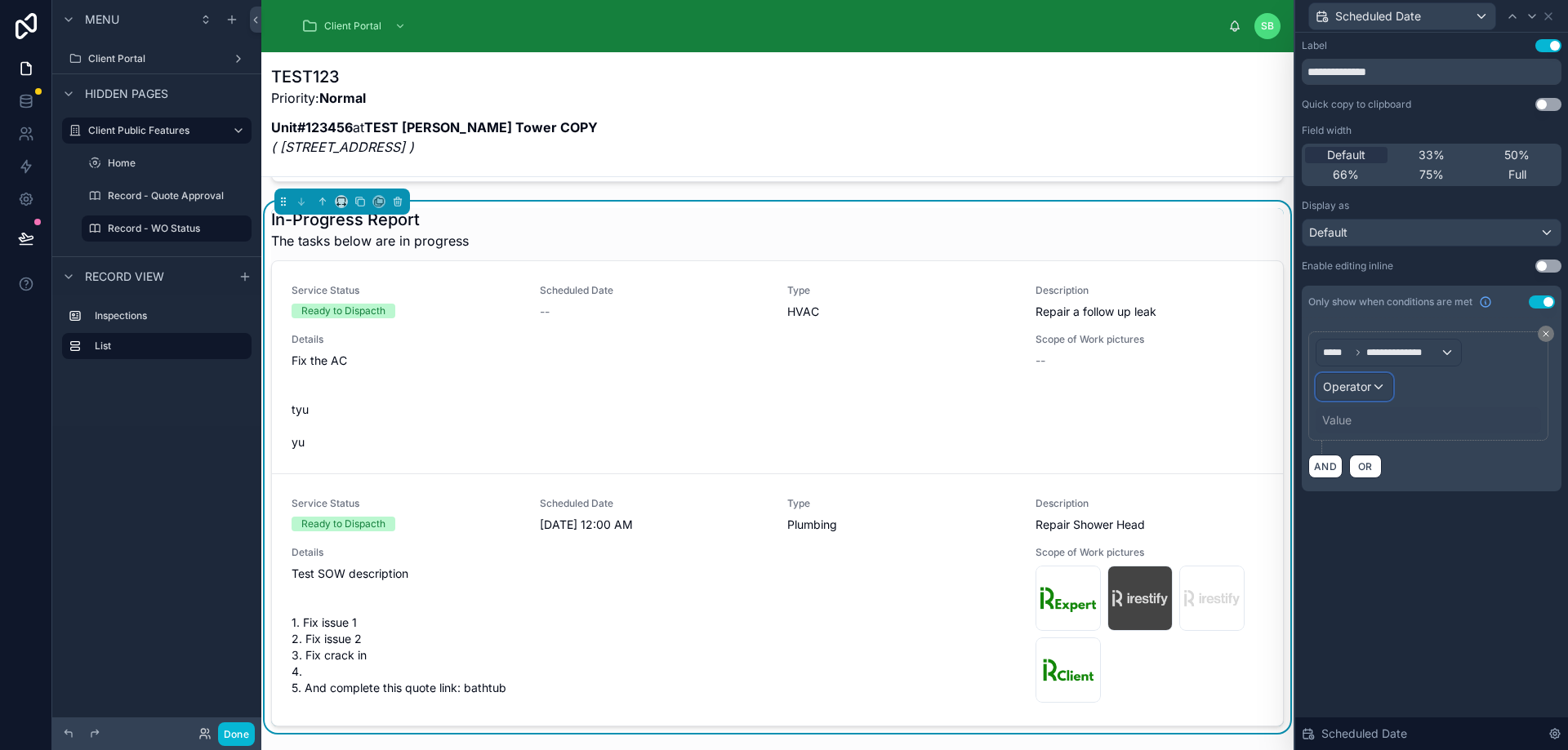
click at [1358, 395] on span "Operator" at bounding box center [1346, 387] width 48 height 17
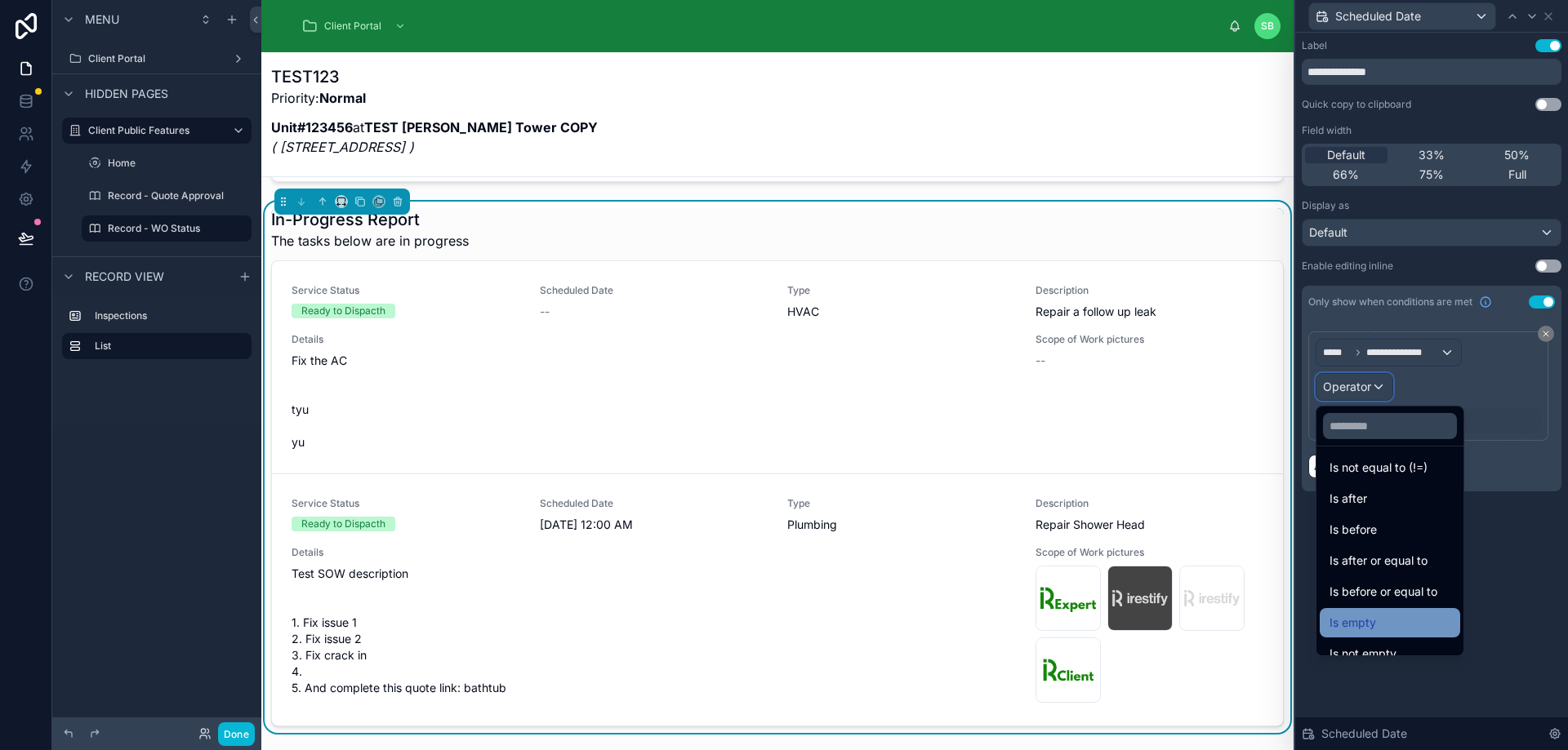
scroll to position [54, 0]
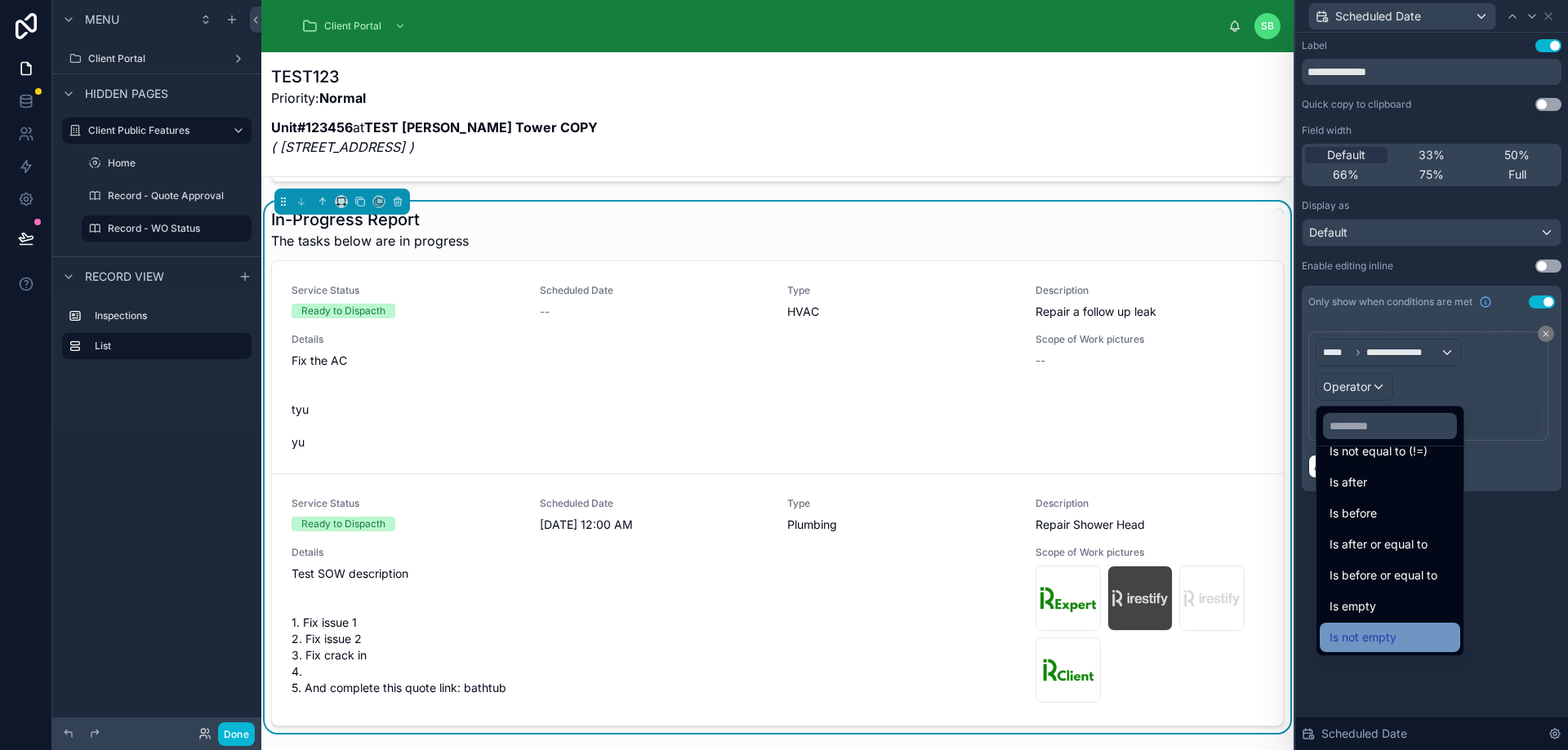
click at [1409, 632] on div "Is not empty" at bounding box center [1389, 638] width 121 height 19
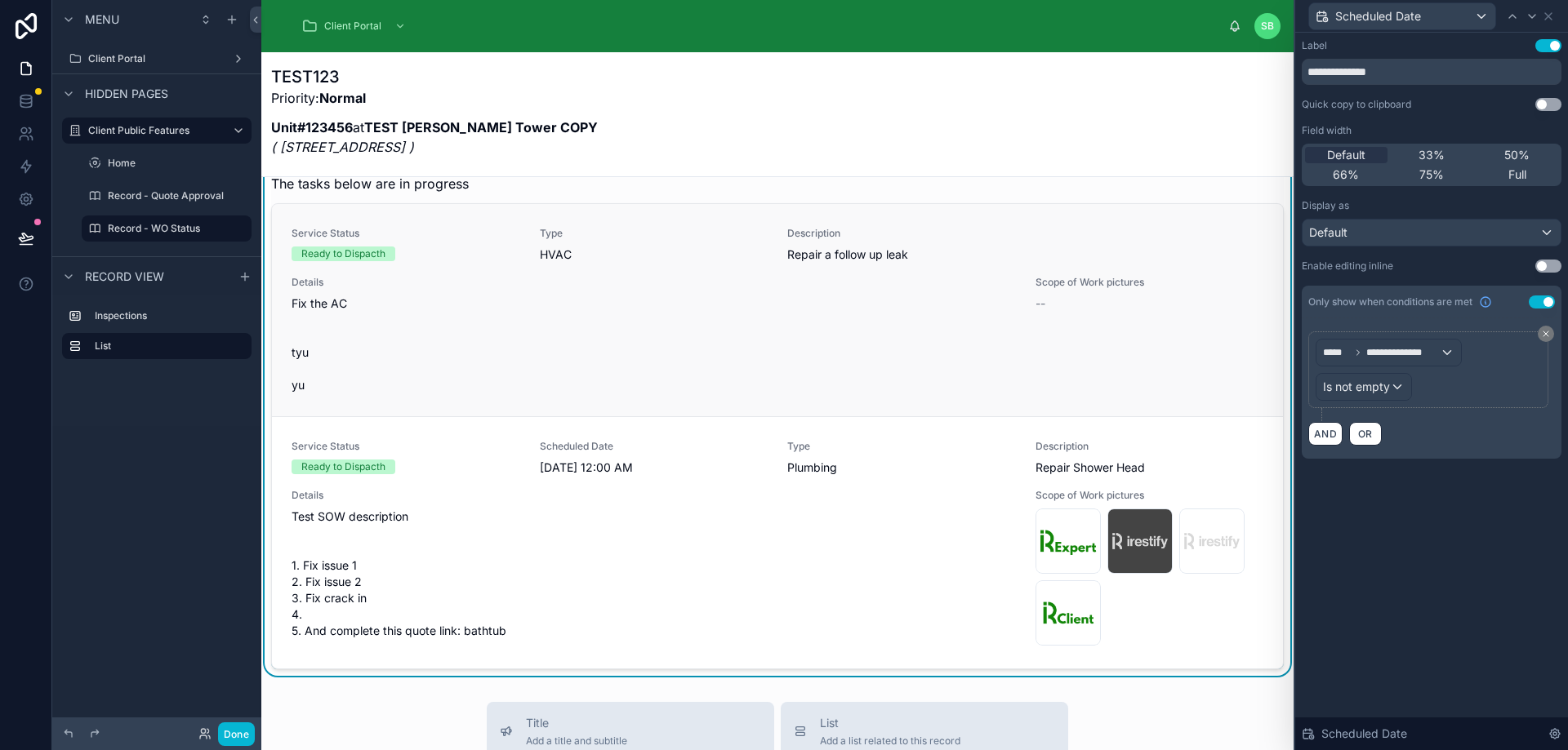
scroll to position [245, 0]
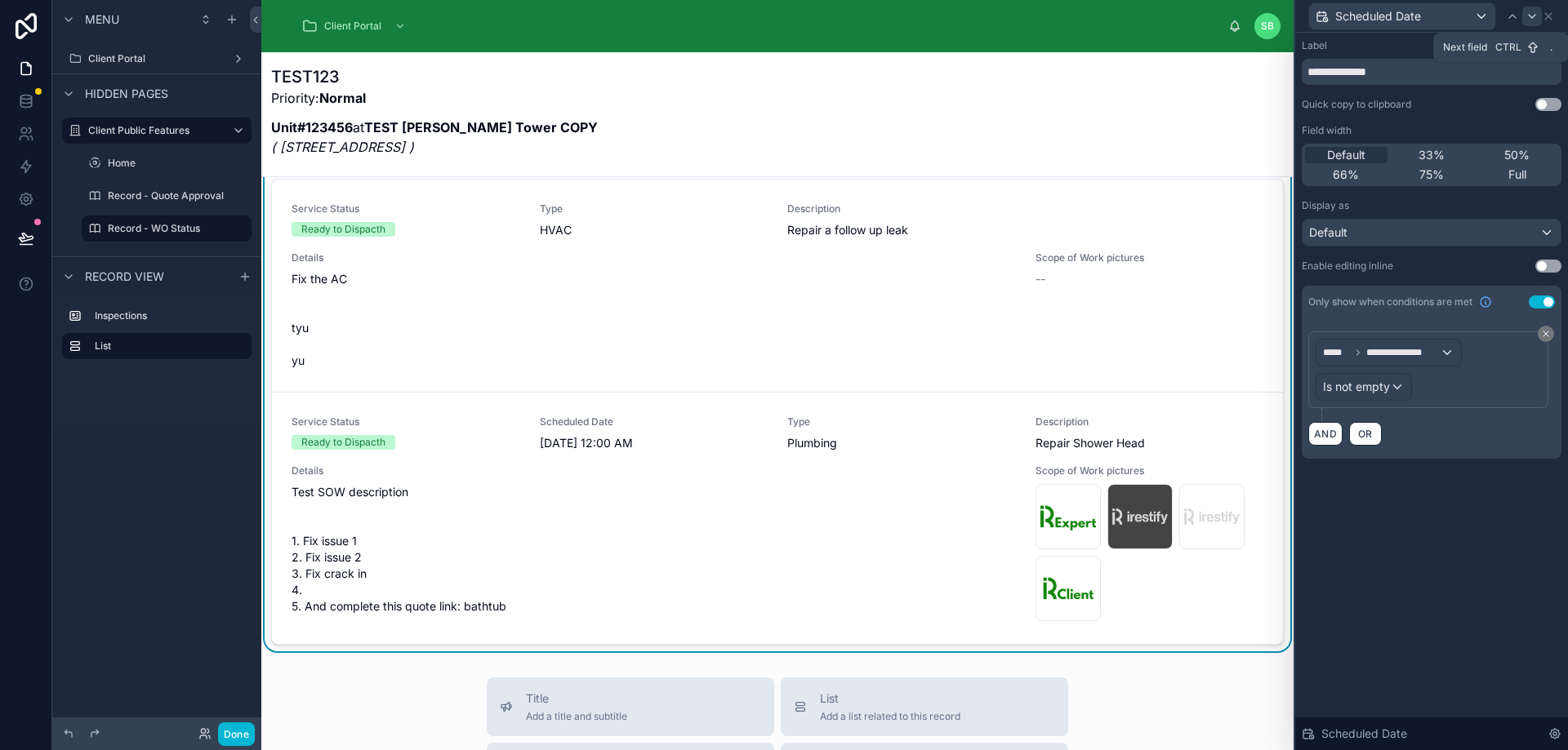
click at [1533, 12] on icon at bounding box center [1531, 16] width 13 height 13
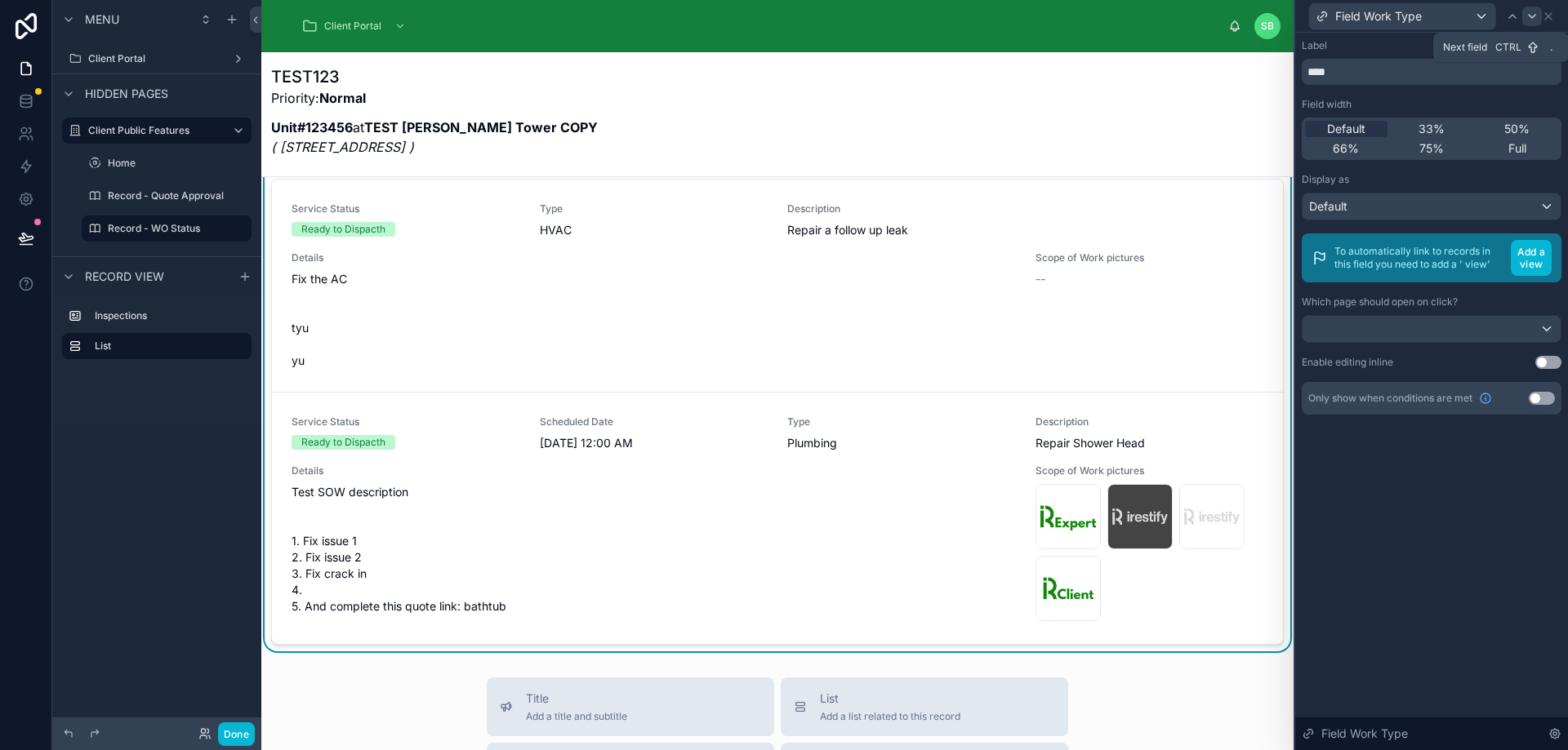
click at [1532, 13] on icon at bounding box center [1531, 16] width 13 height 13
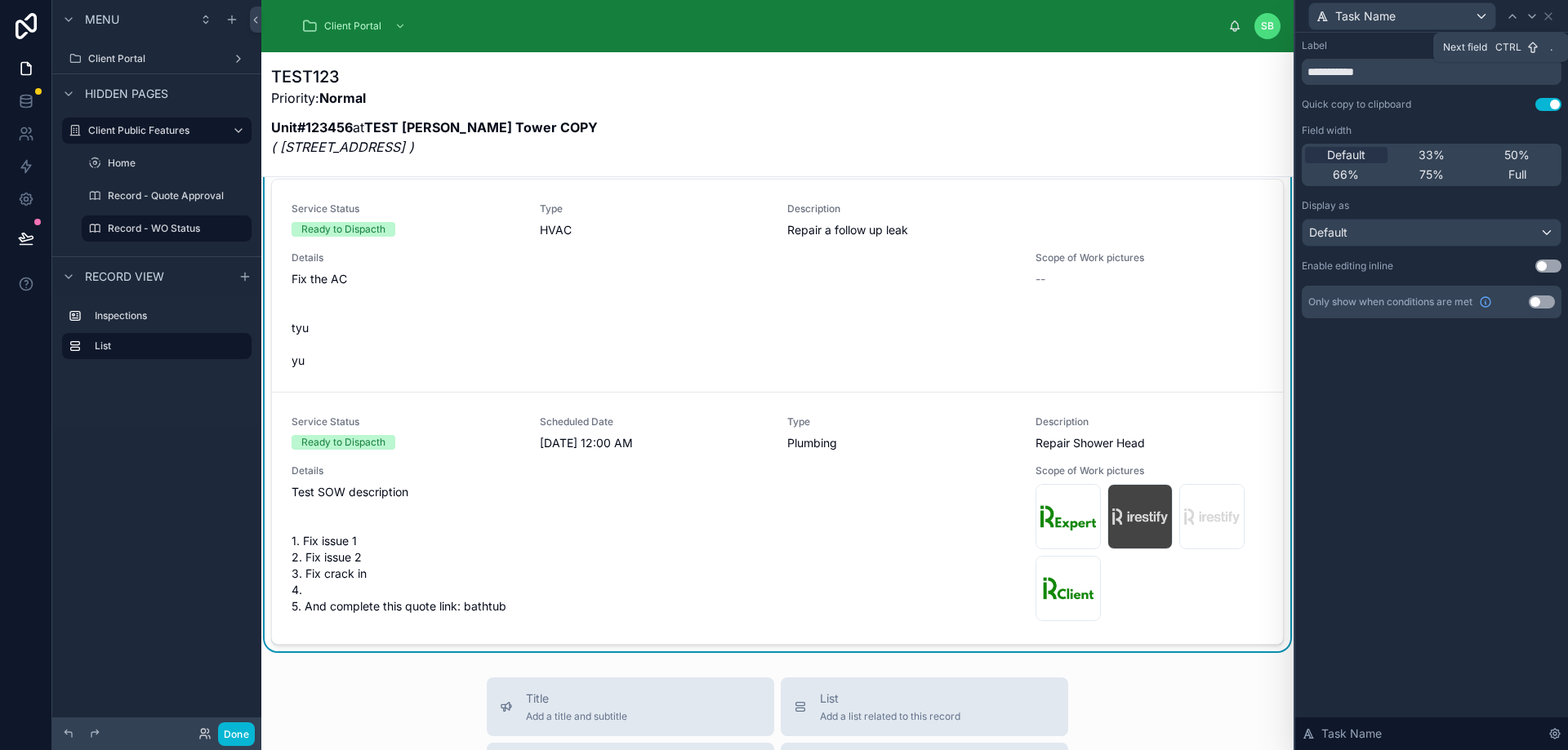
click at [1532, 13] on icon at bounding box center [1531, 16] width 13 height 13
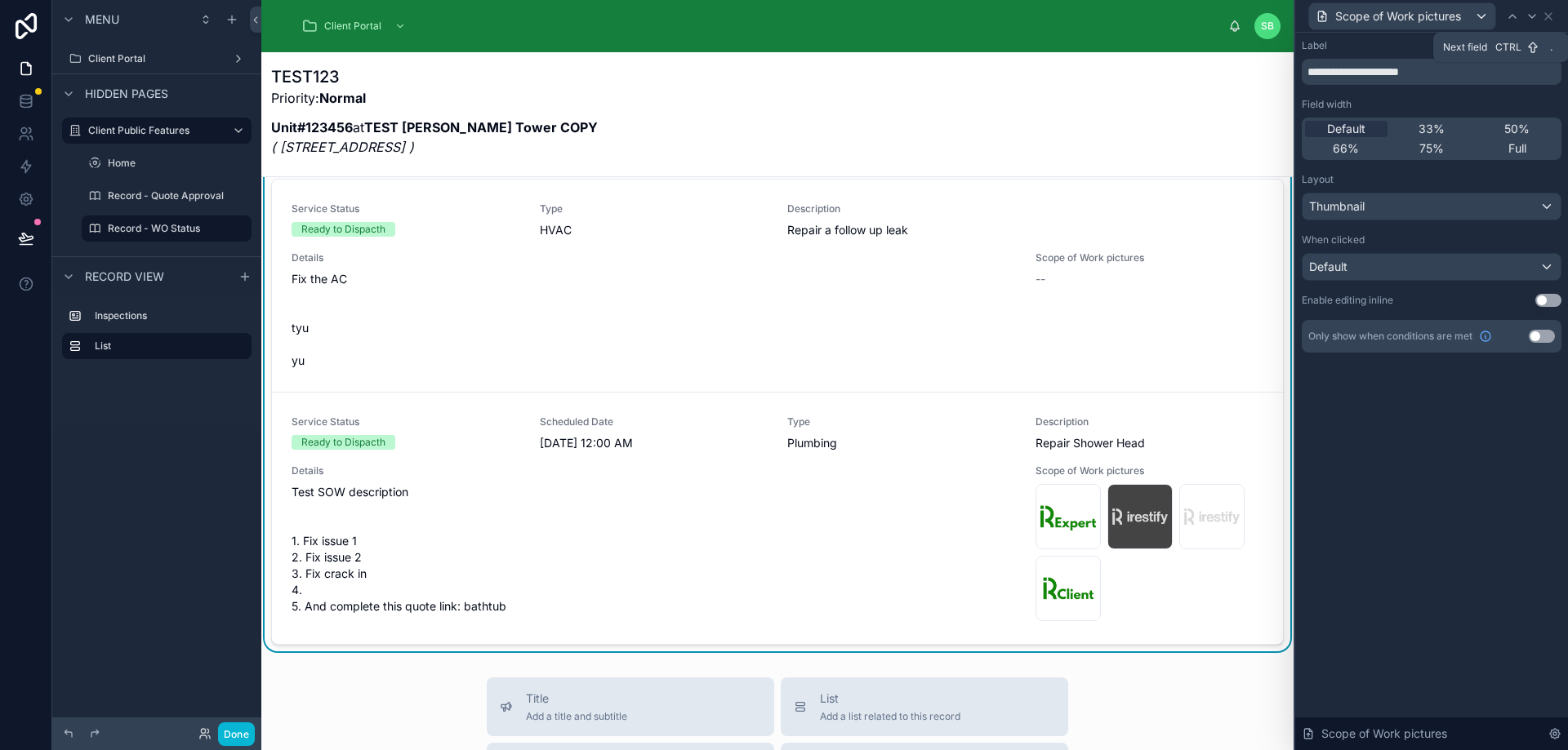
click at [1532, 13] on icon at bounding box center [1531, 16] width 13 height 13
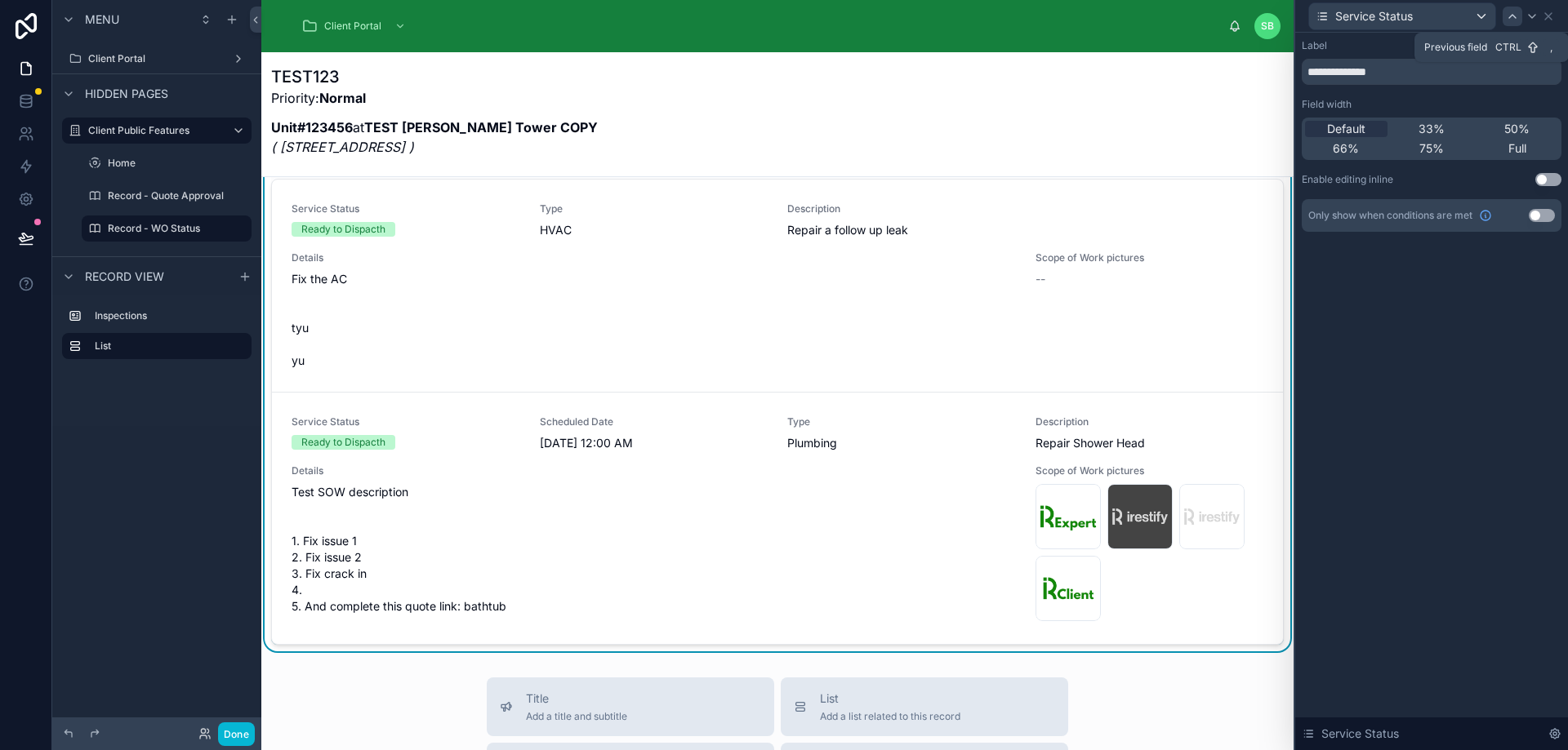
click at [1511, 19] on icon at bounding box center [1511, 16] width 13 height 13
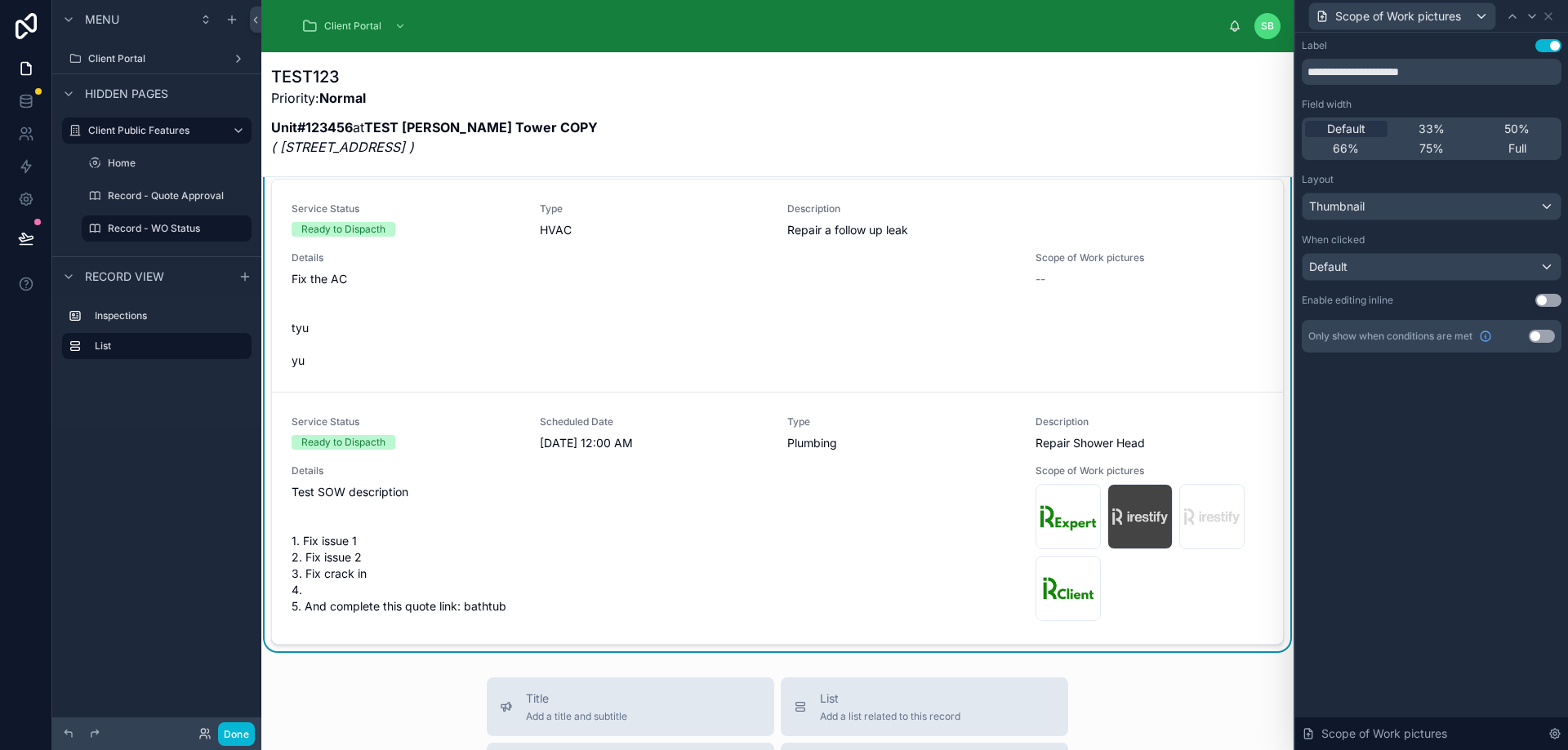
click at [1549, 331] on button "Use setting" at bounding box center [1542, 336] width 26 height 13
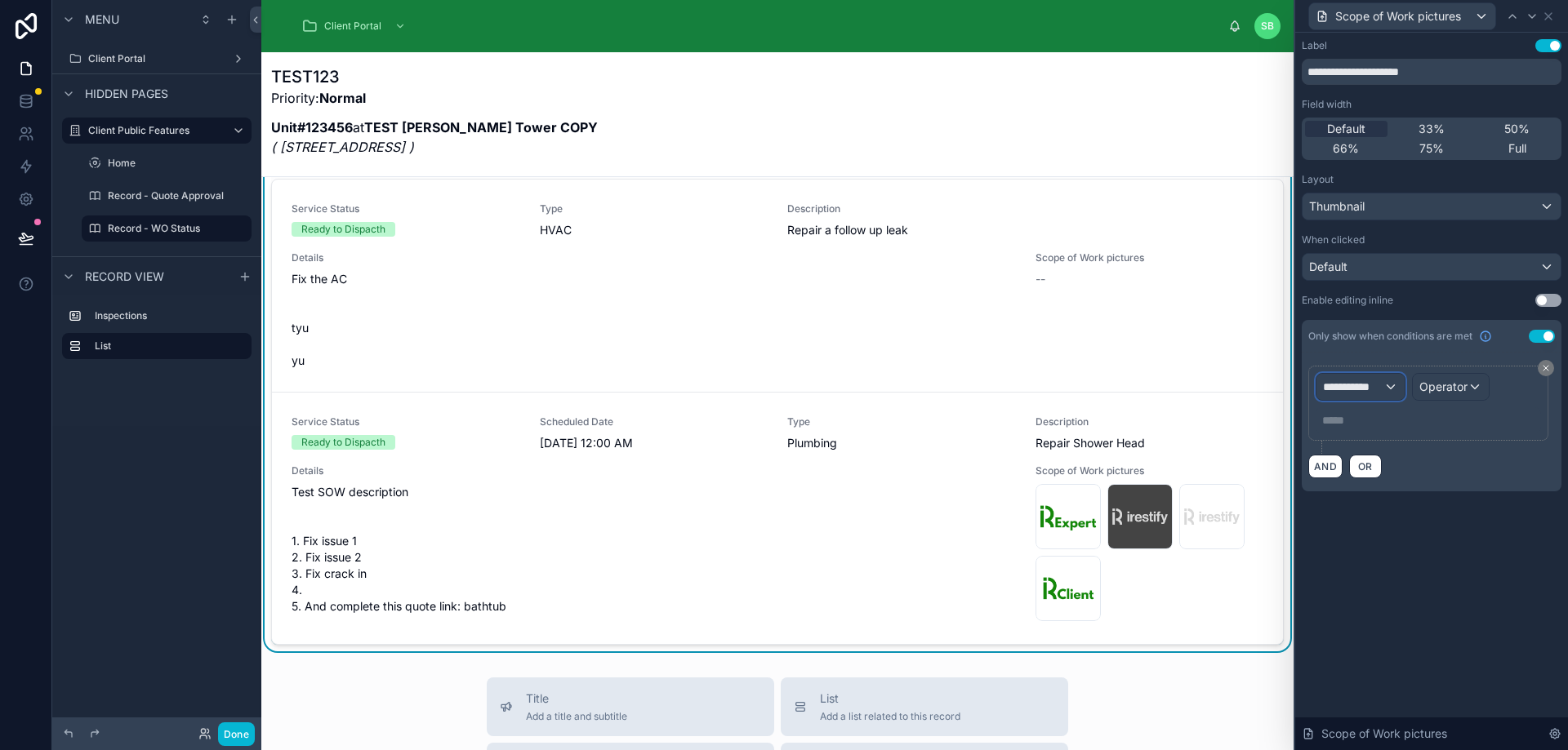
click at [1345, 388] on span "**********" at bounding box center [1352, 387] width 60 height 17
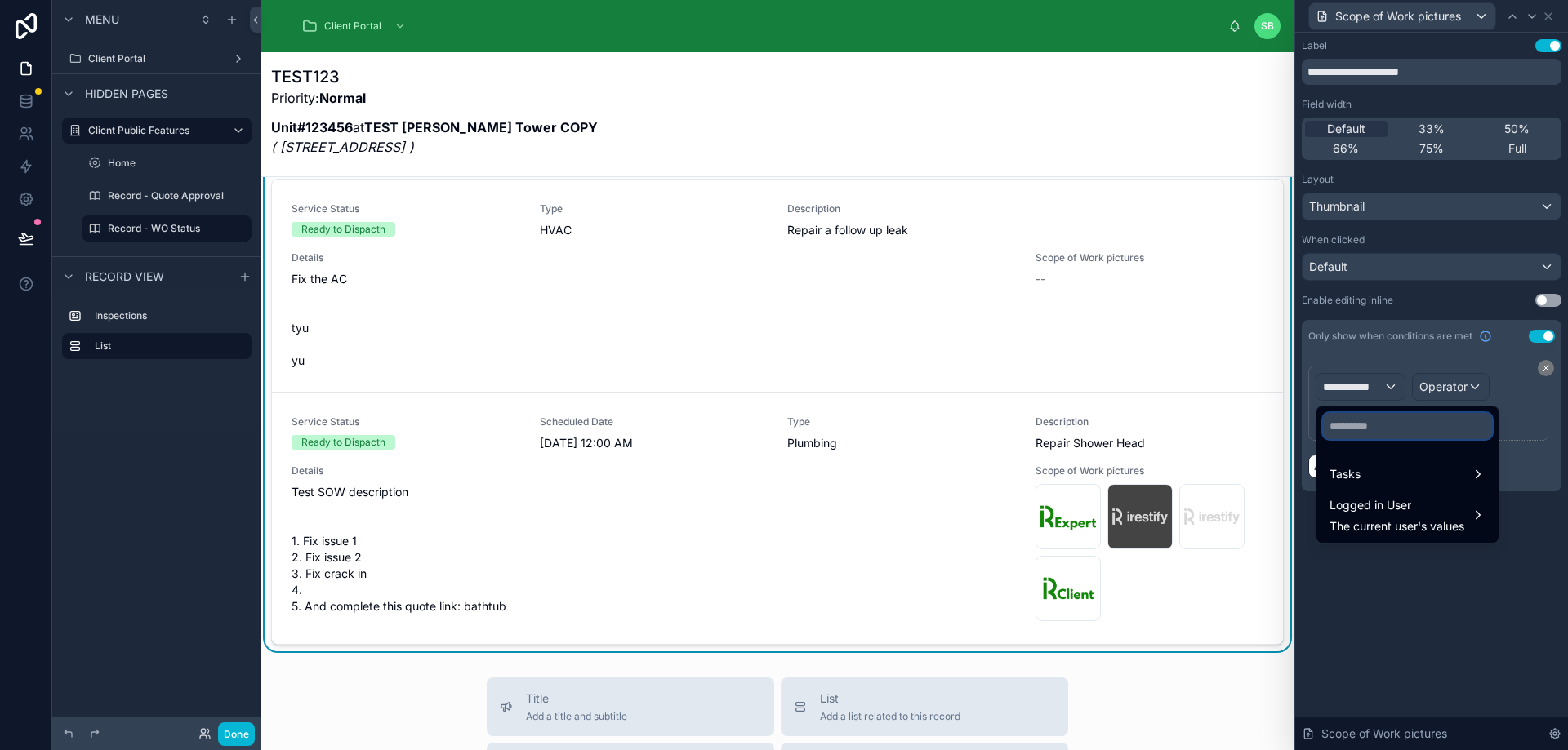
click at [1365, 428] on input "text" at bounding box center [1407, 426] width 169 height 26
click at [1383, 481] on div "Tasks" at bounding box center [1407, 474] width 156 height 19
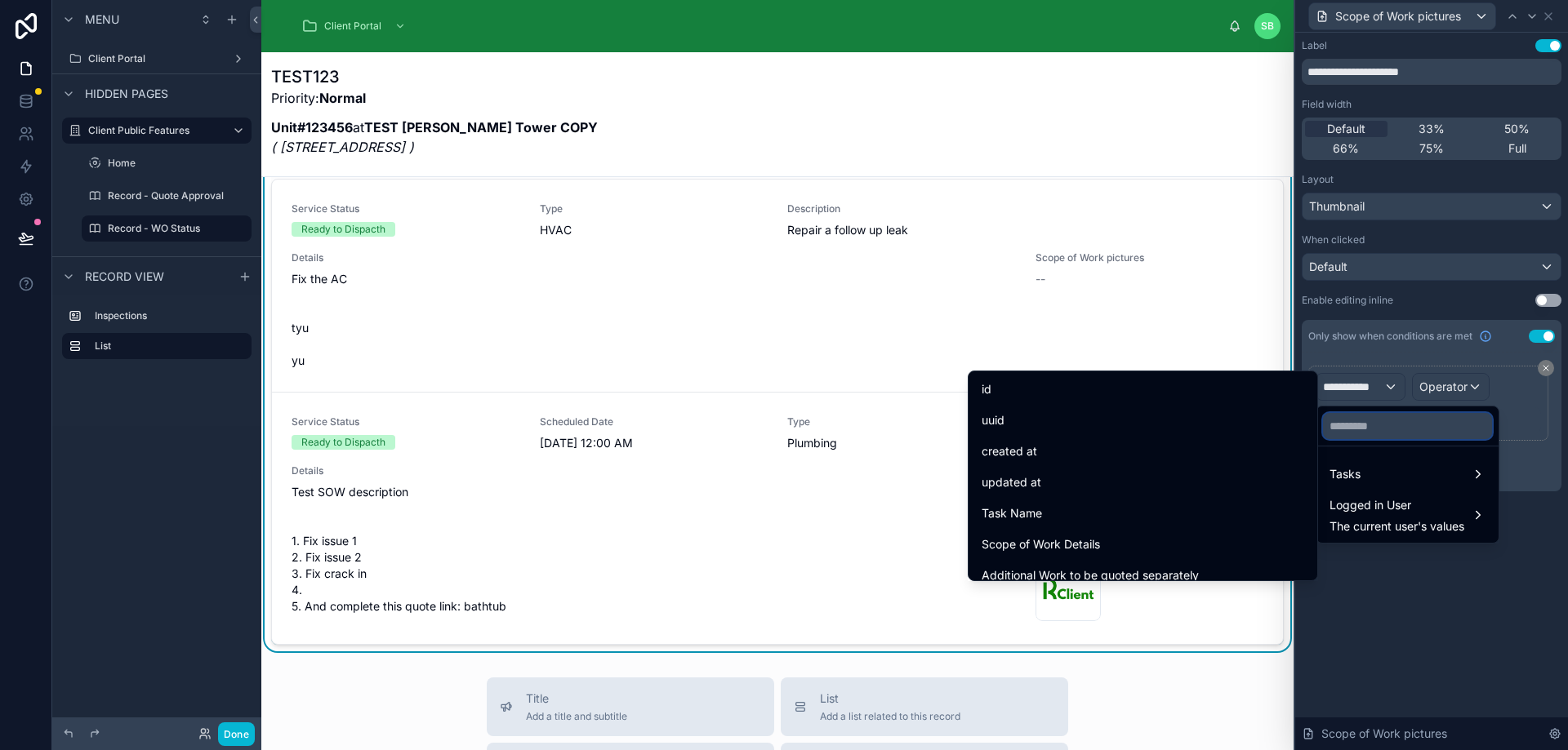
click at [1427, 427] on input "text" at bounding box center [1407, 426] width 169 height 26
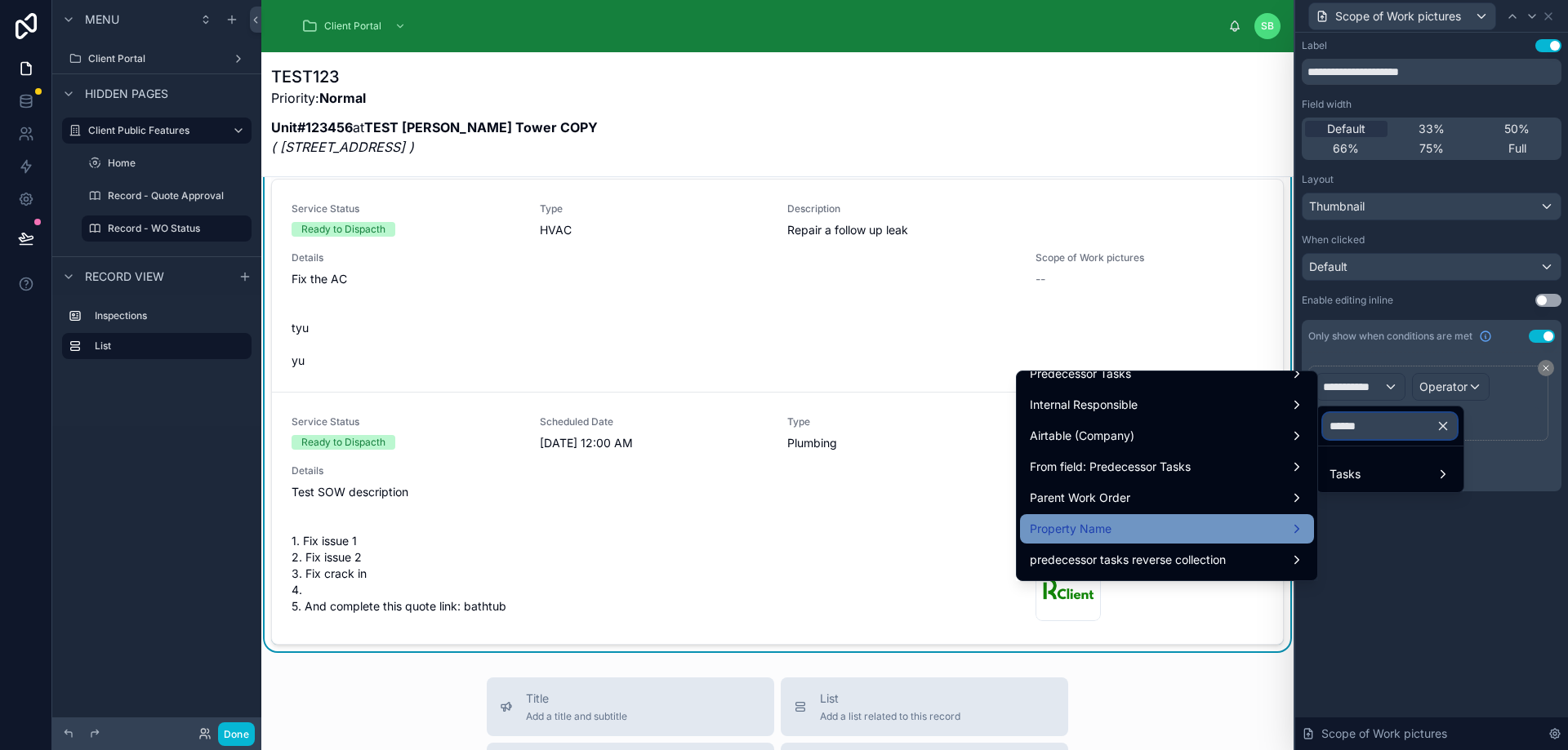
scroll to position [0, 0]
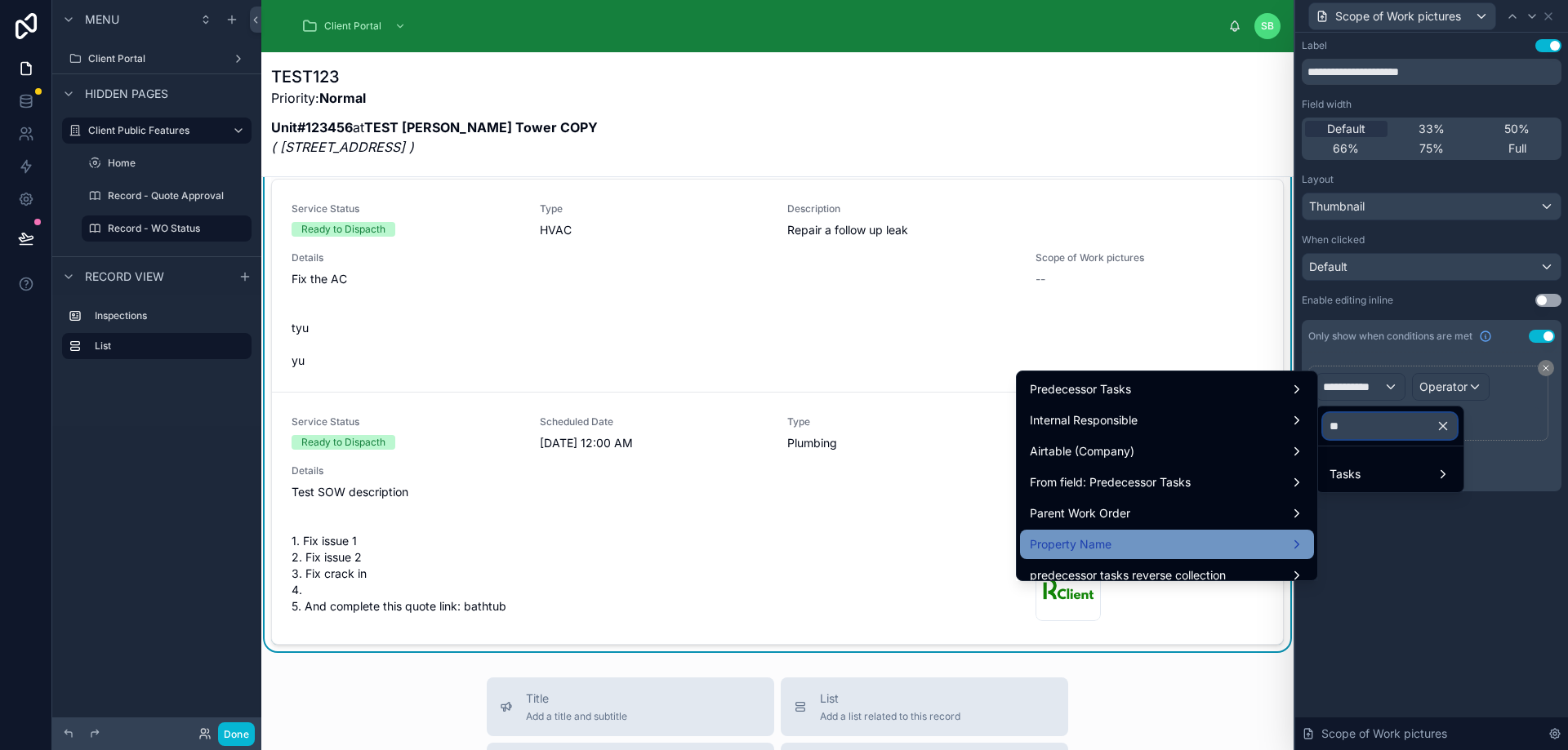
type input "*"
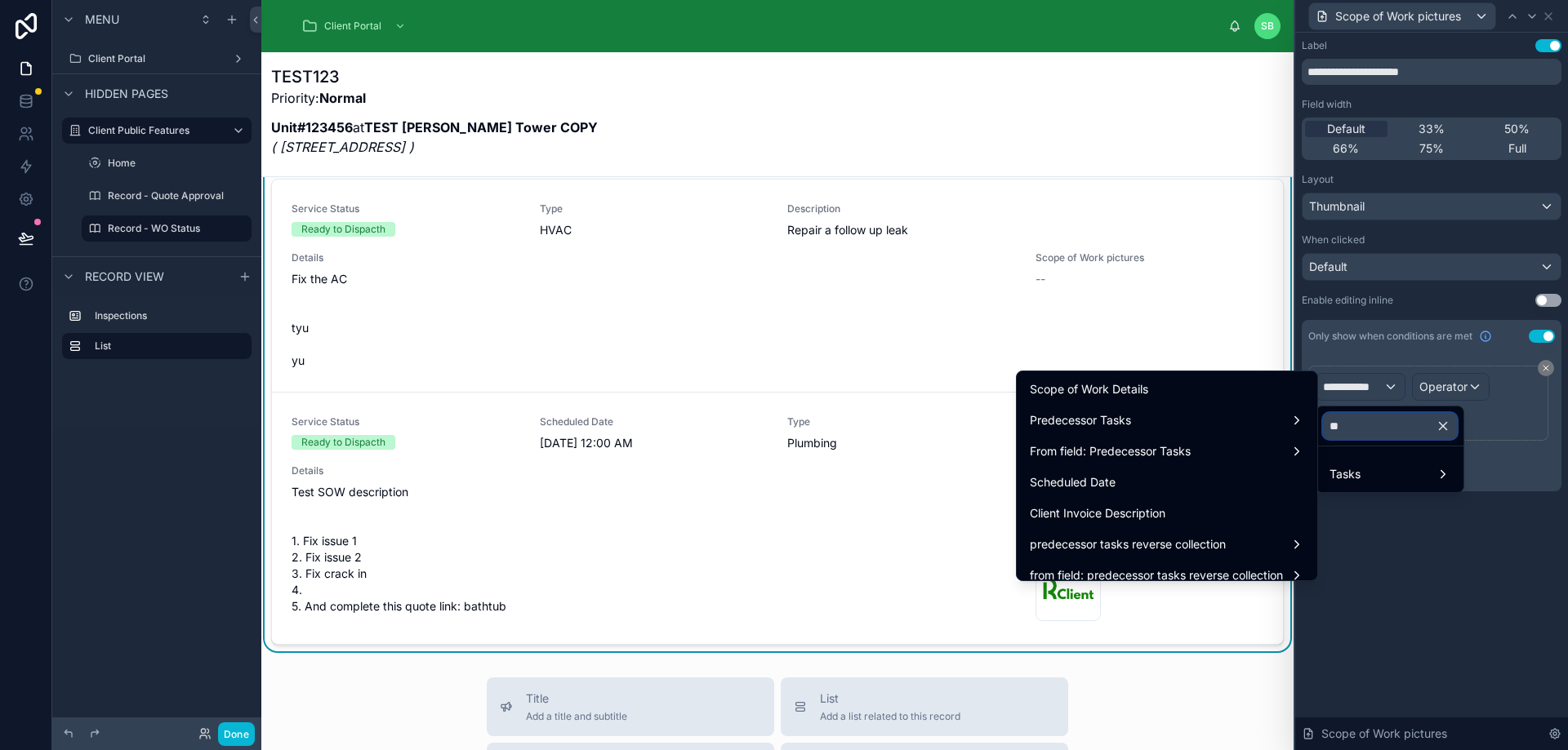
type input "*"
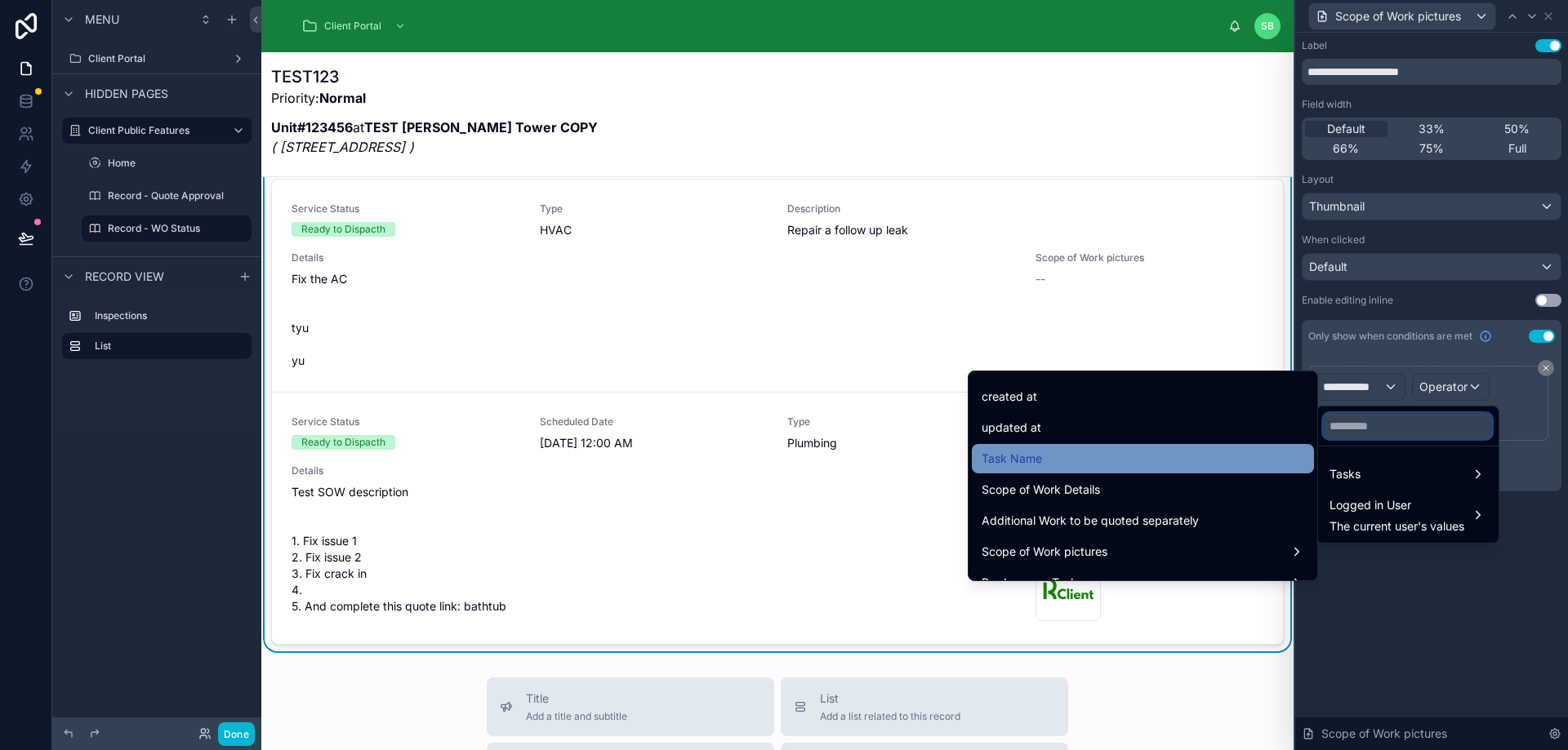
scroll to position [82, 0]
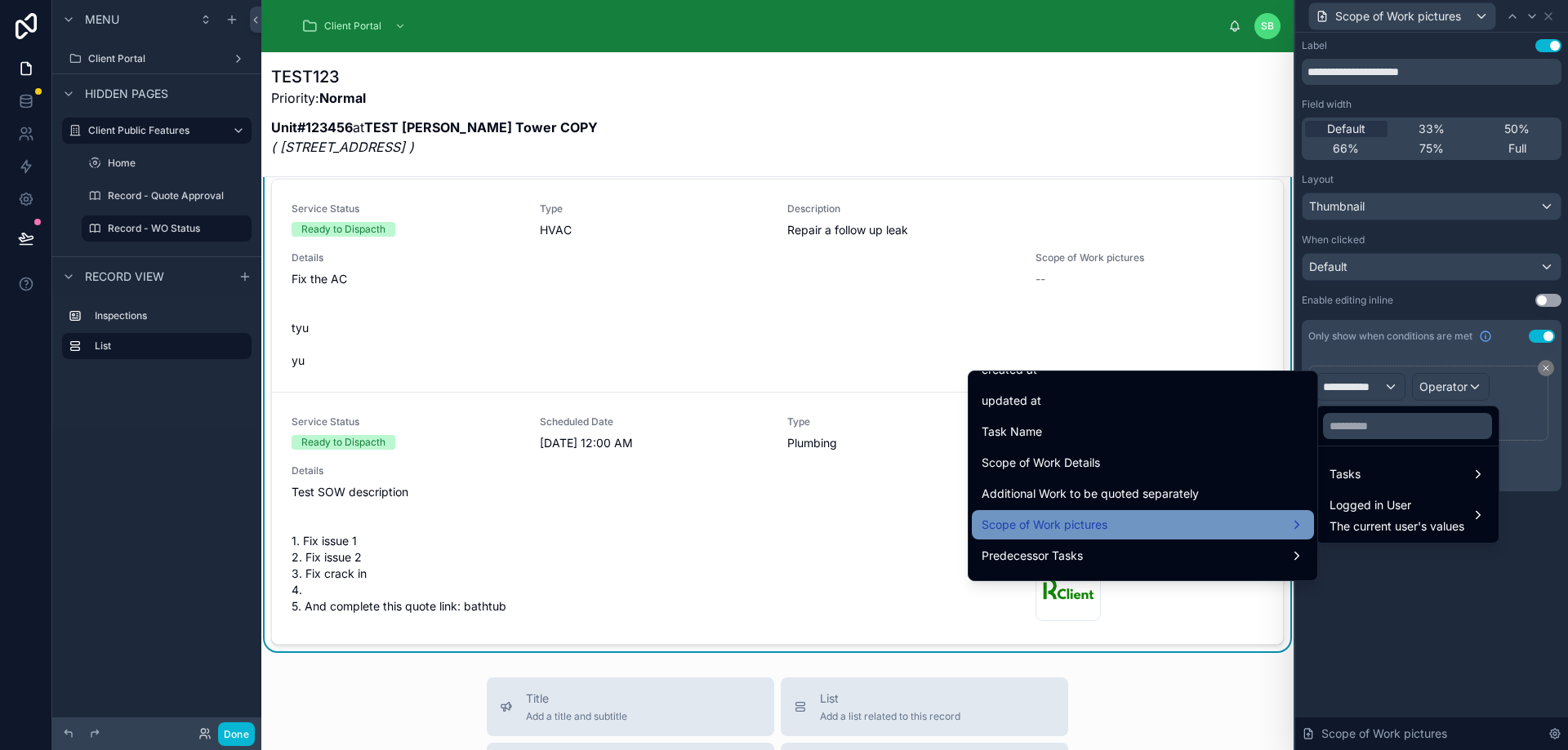
click at [1169, 519] on div "Scope of Work pictures" at bounding box center [1143, 524] width 322 height 19
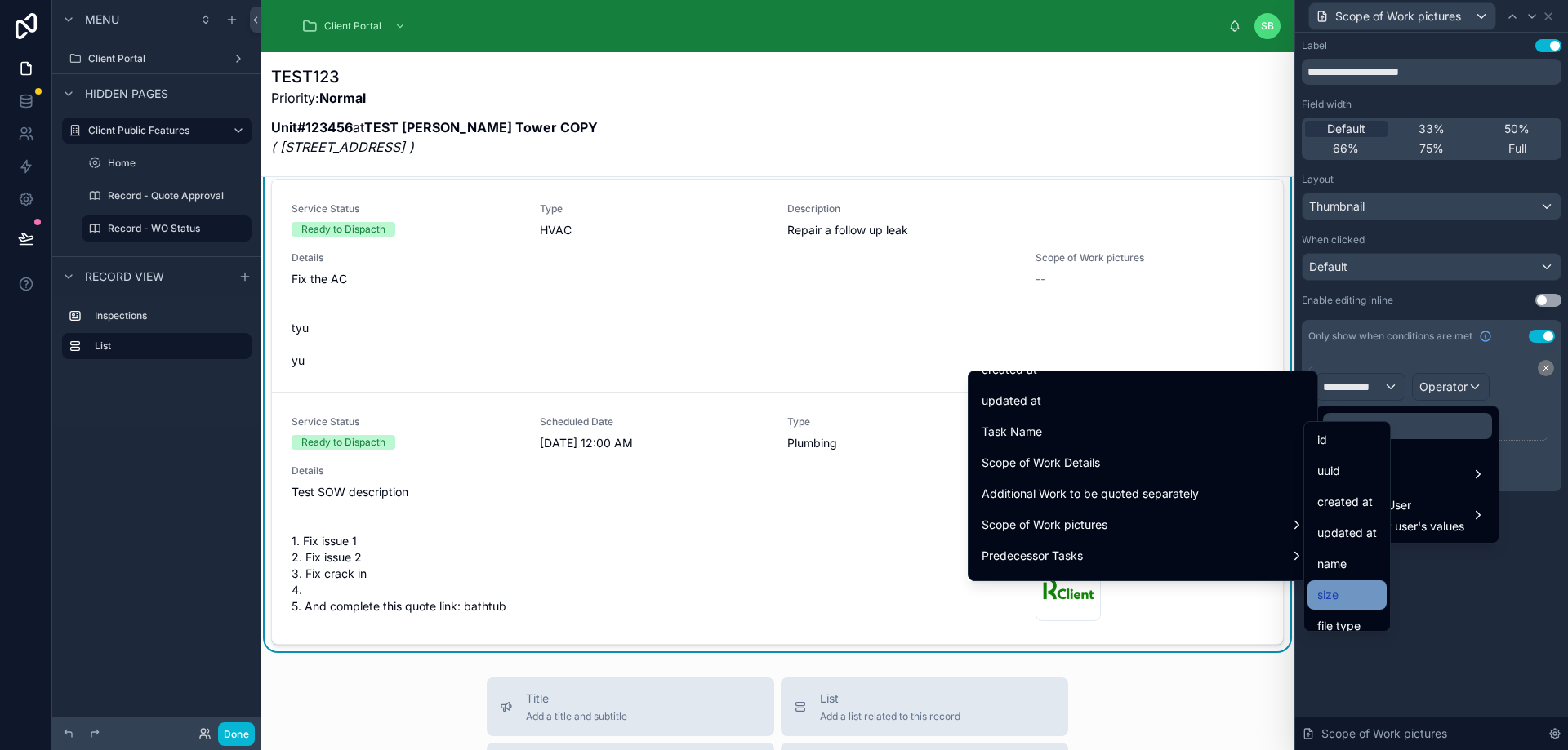
click at [1348, 590] on div "size" at bounding box center [1347, 595] width 59 height 19
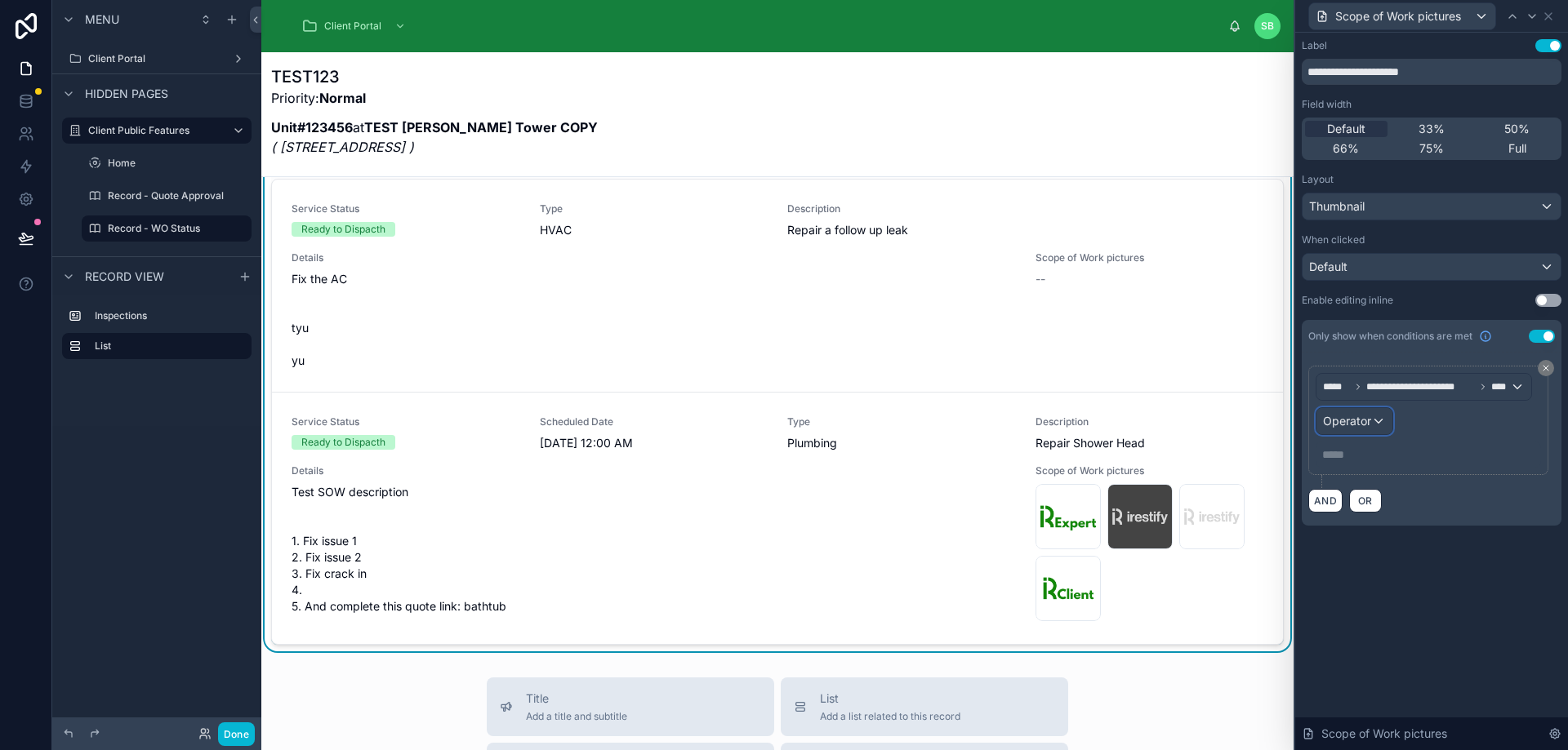
click at [1365, 422] on span "Operator" at bounding box center [1346, 421] width 48 height 14
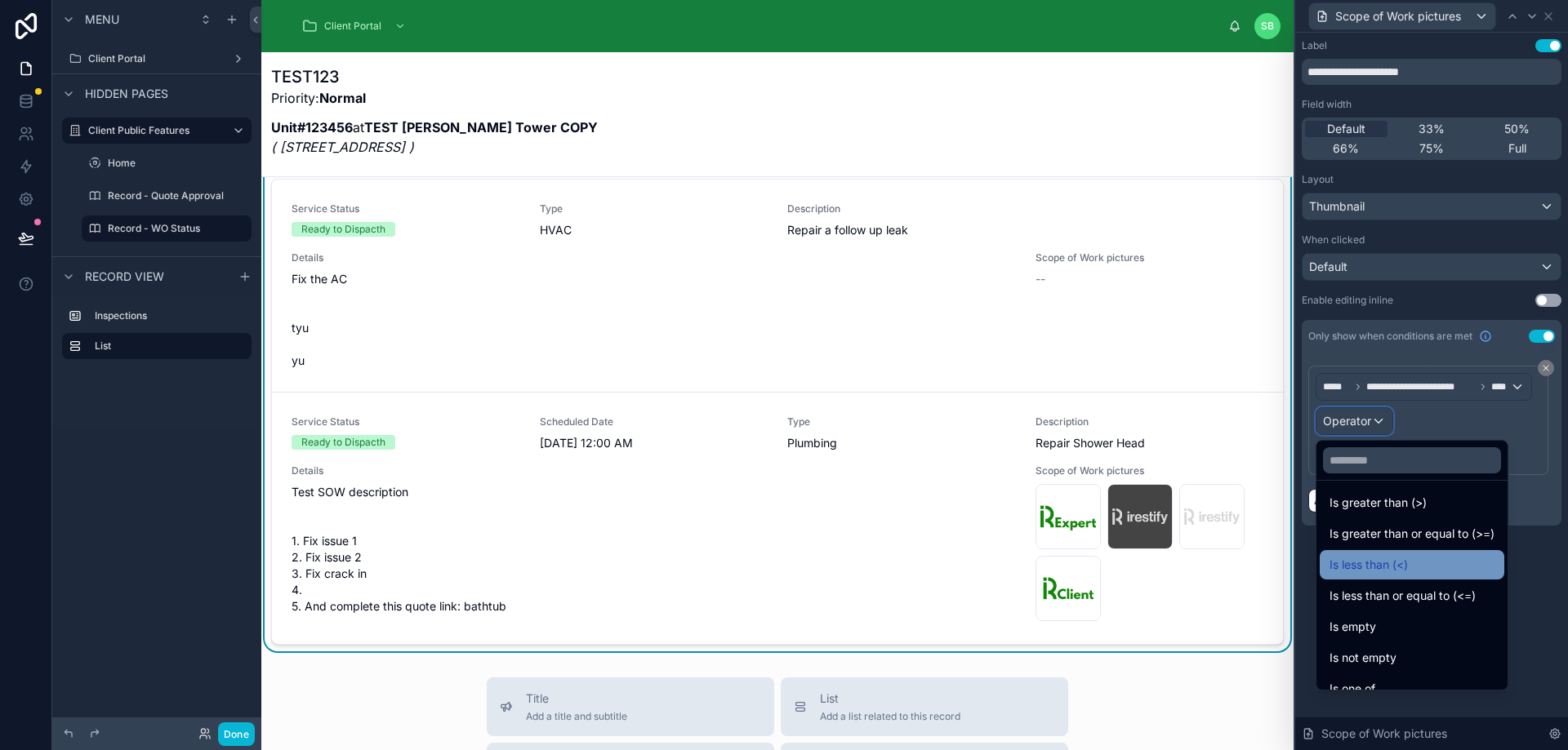
scroll to position [116, 0]
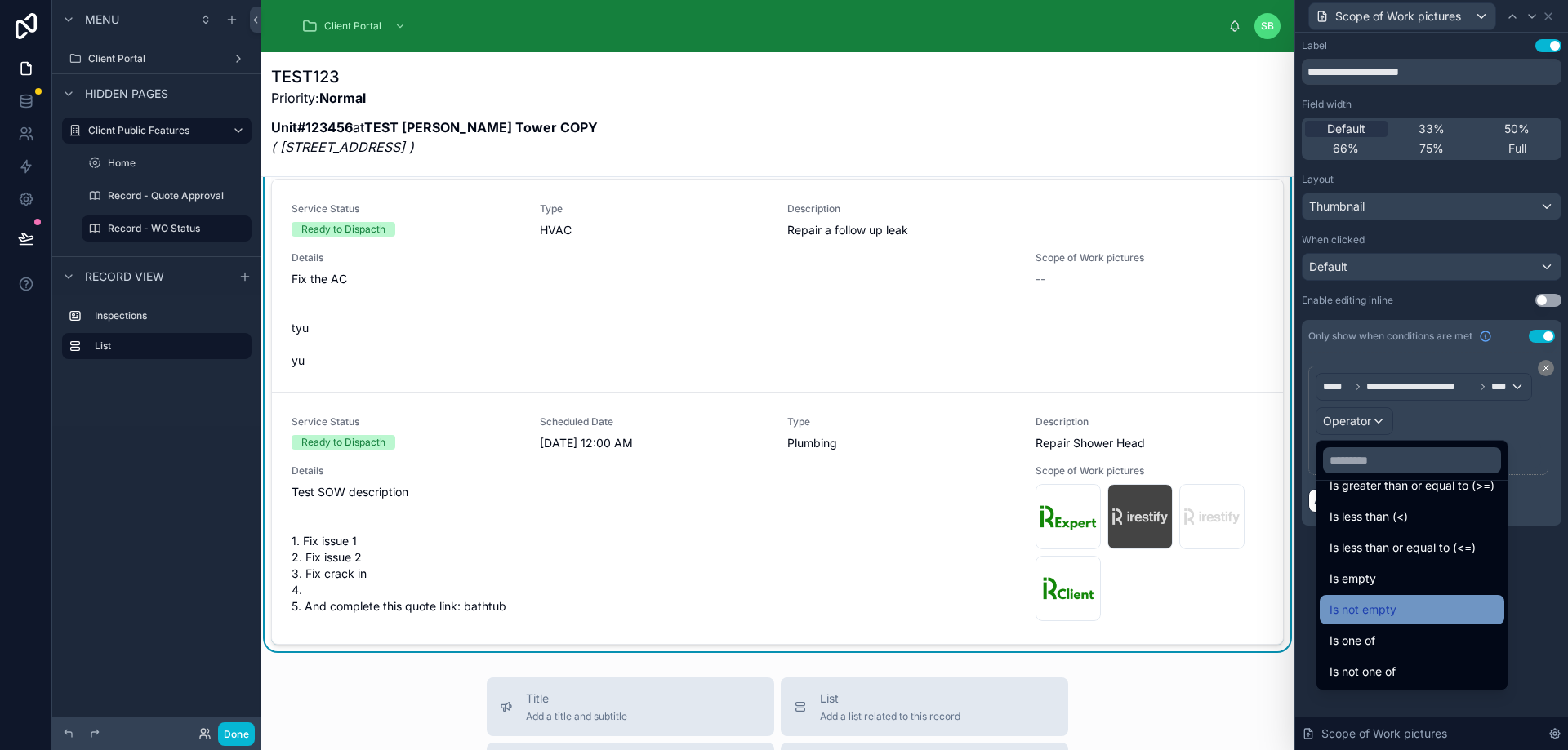
click at [1411, 604] on div "Is not empty" at bounding box center [1411, 610] width 165 height 19
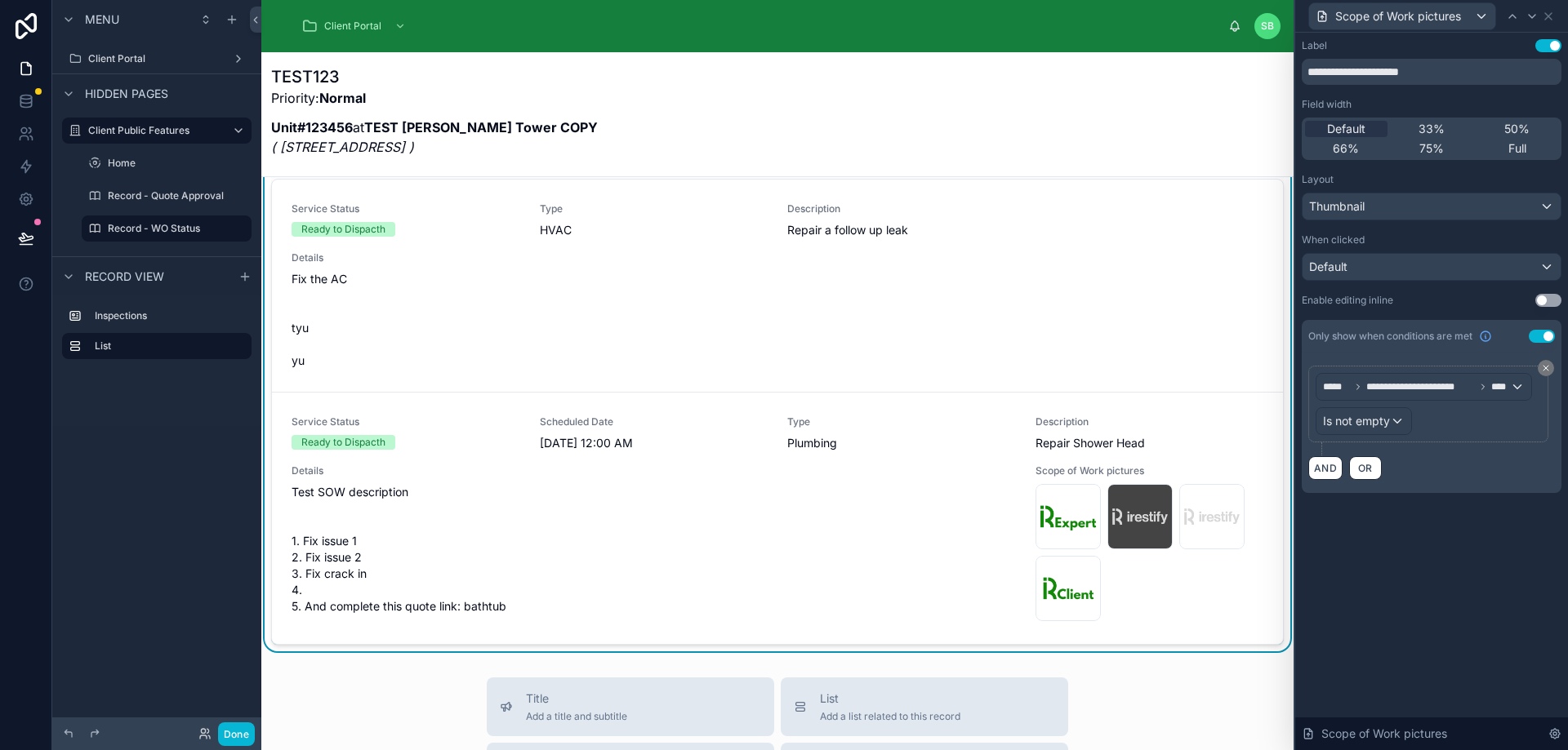
click at [1402, 623] on div "**********" at bounding box center [1431, 391] width 273 height 718
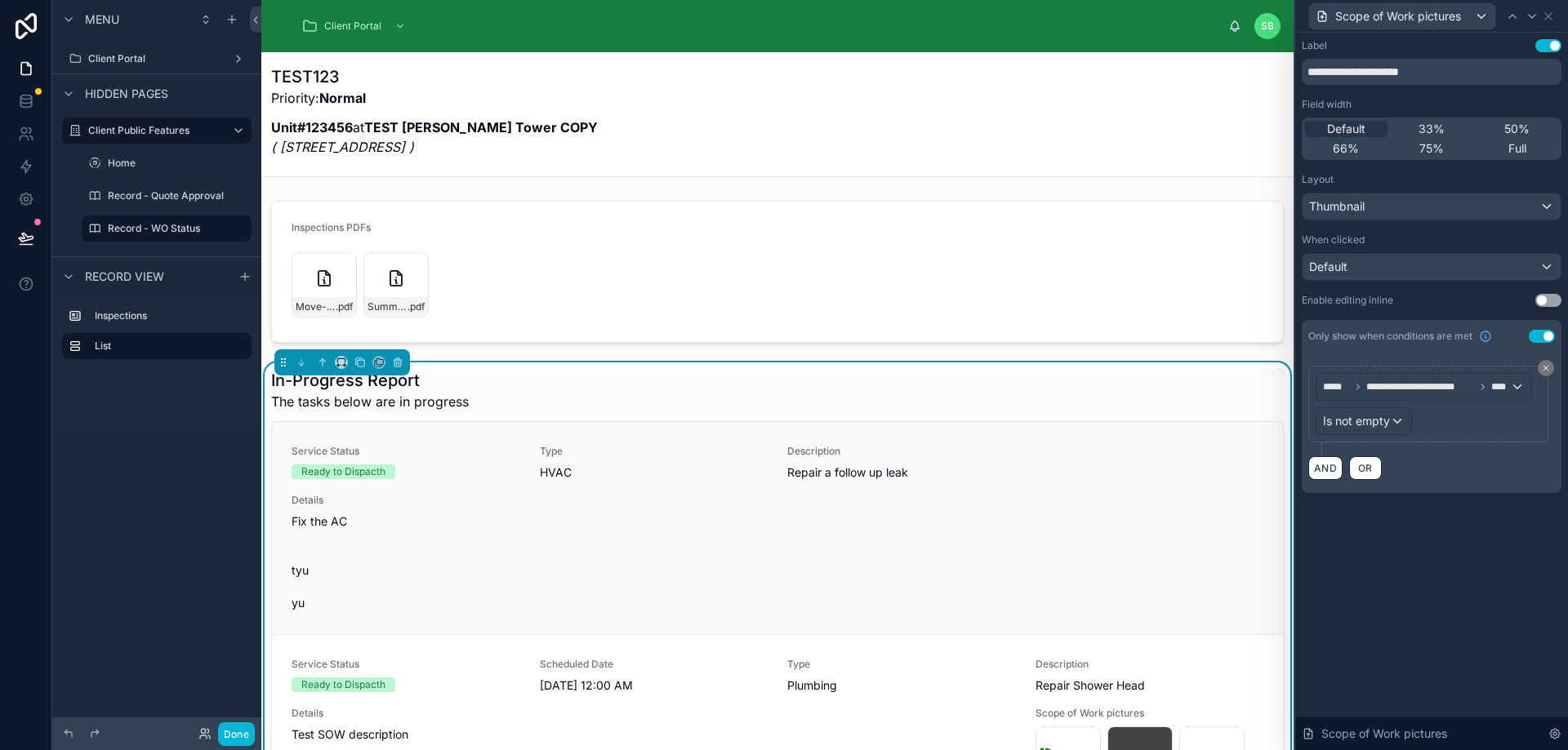
scroll to position [0, 0]
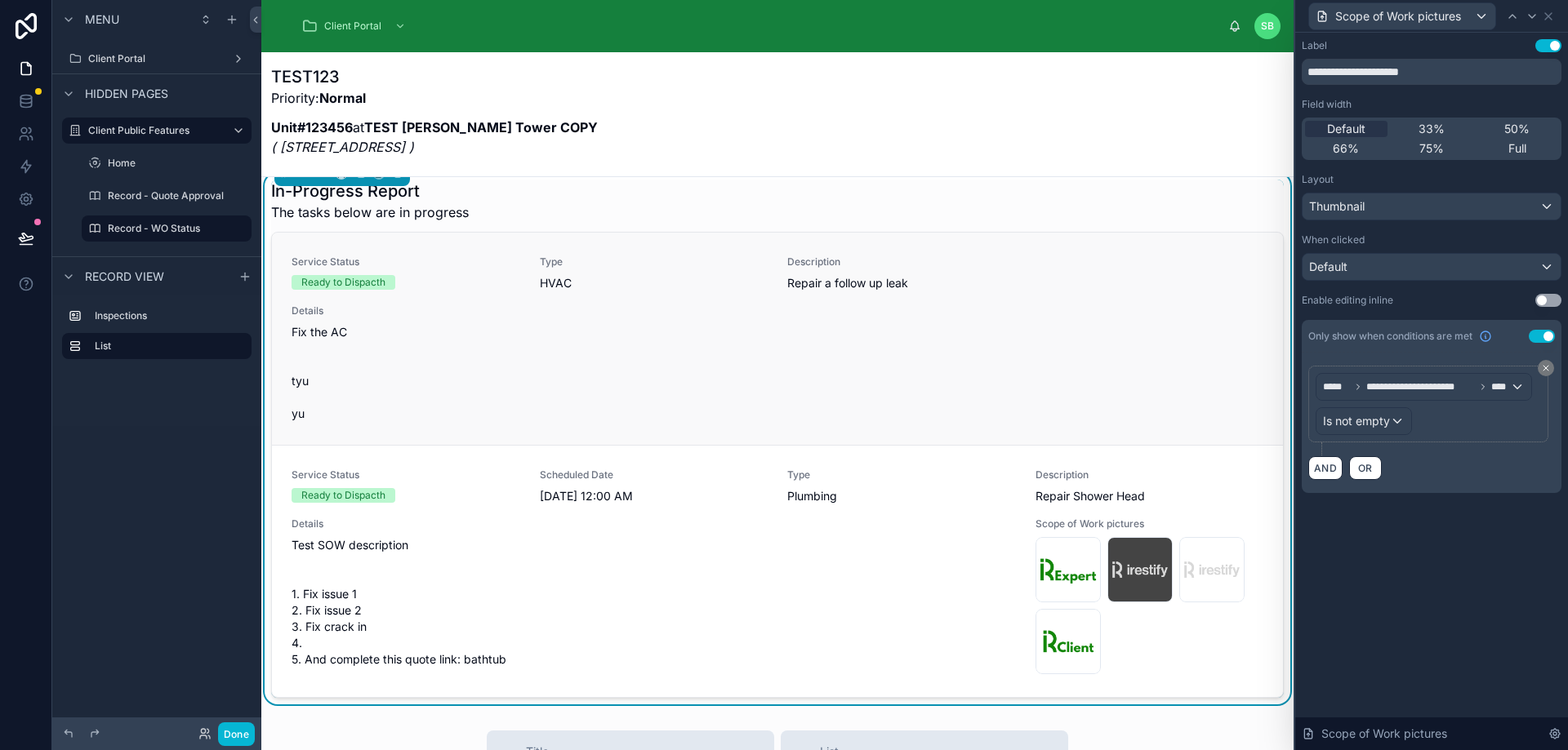
scroll to position [163, 0]
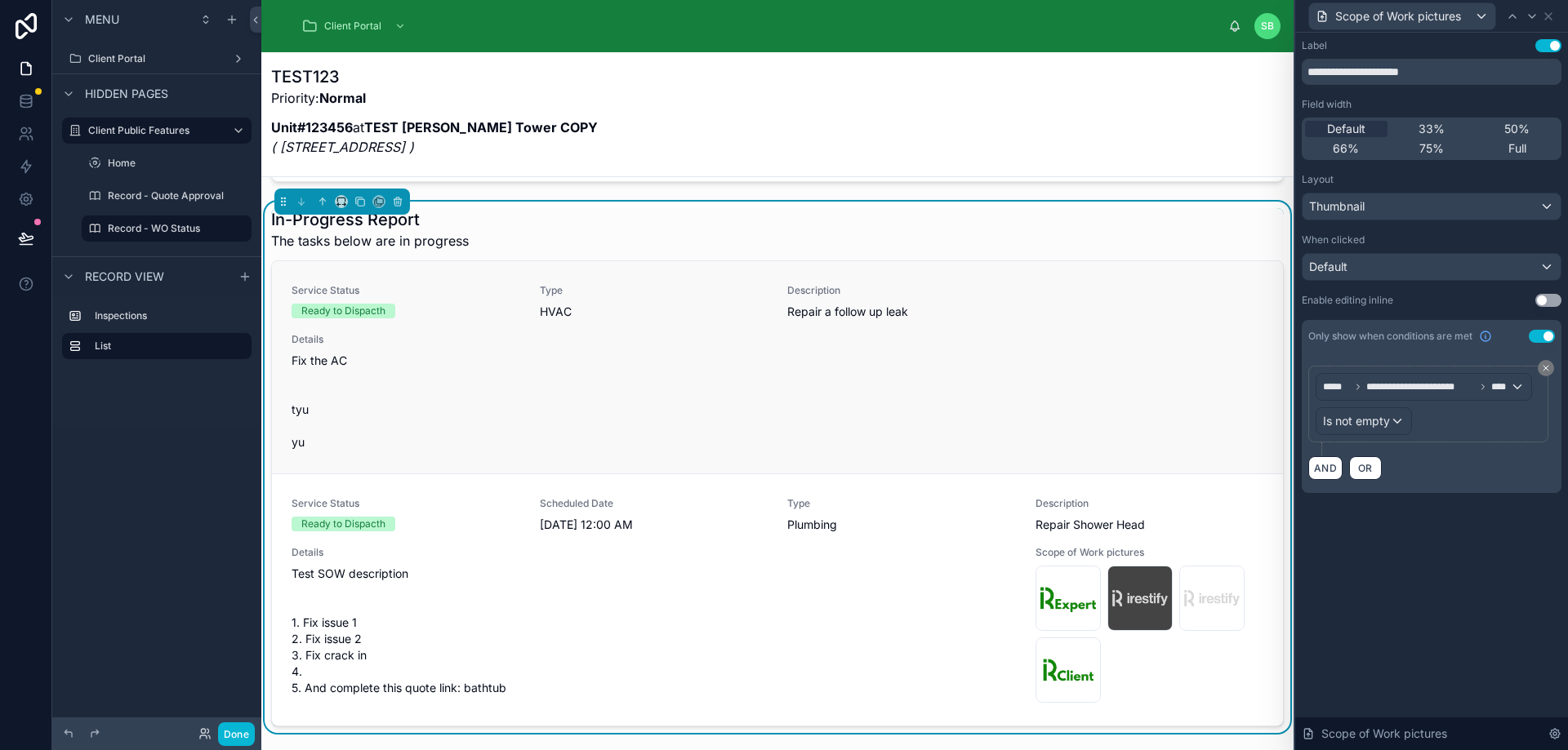
click at [1085, 336] on div "Service Status Ready to Dispacth Type HVAC Description Repair a follow up leak …" at bounding box center [777, 367] width 971 height 166
click at [1551, 19] on icon at bounding box center [1547, 16] width 6 height 6
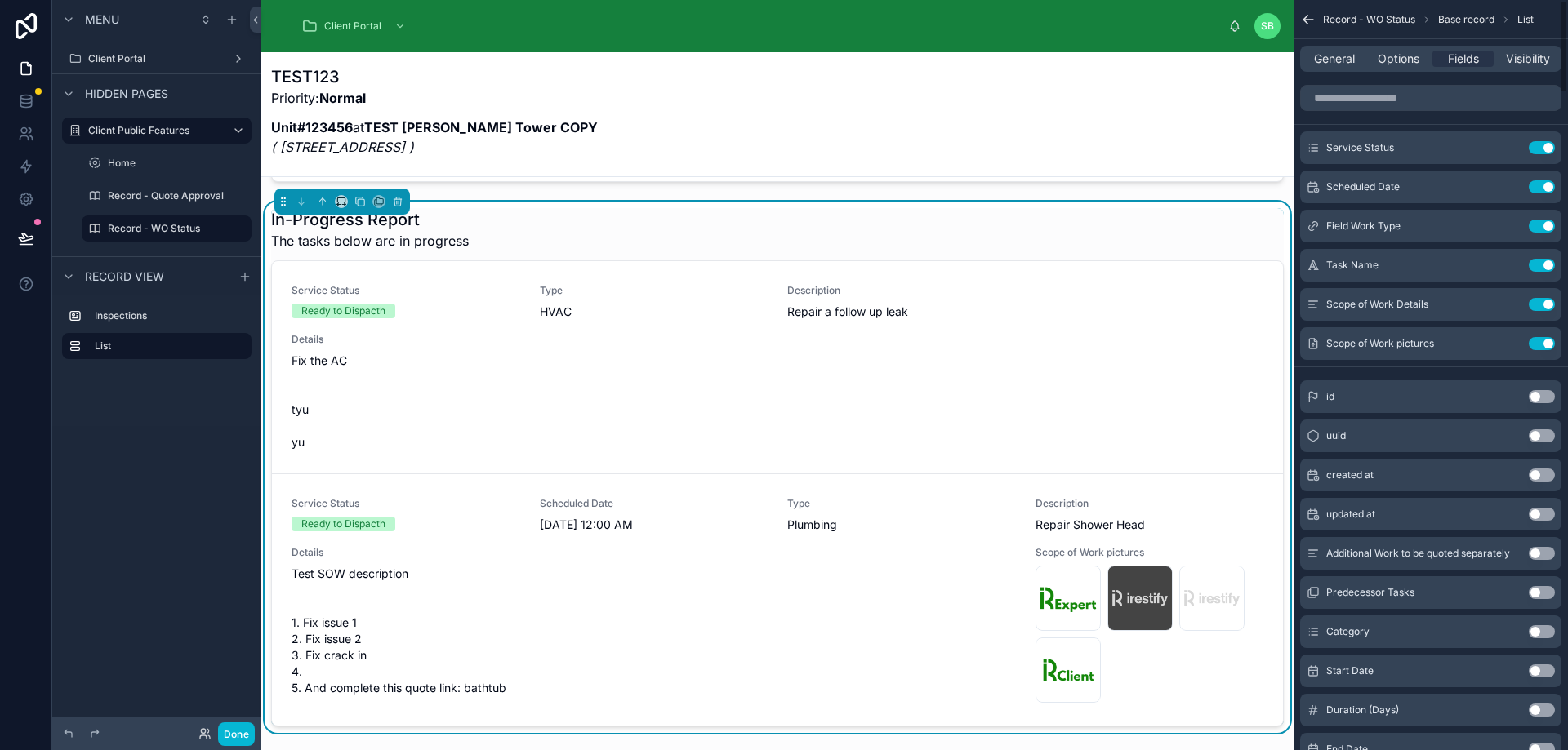
scroll to position [0, 0]
click at [1418, 90] on input "scrollable content" at bounding box center [1430, 98] width 261 height 26
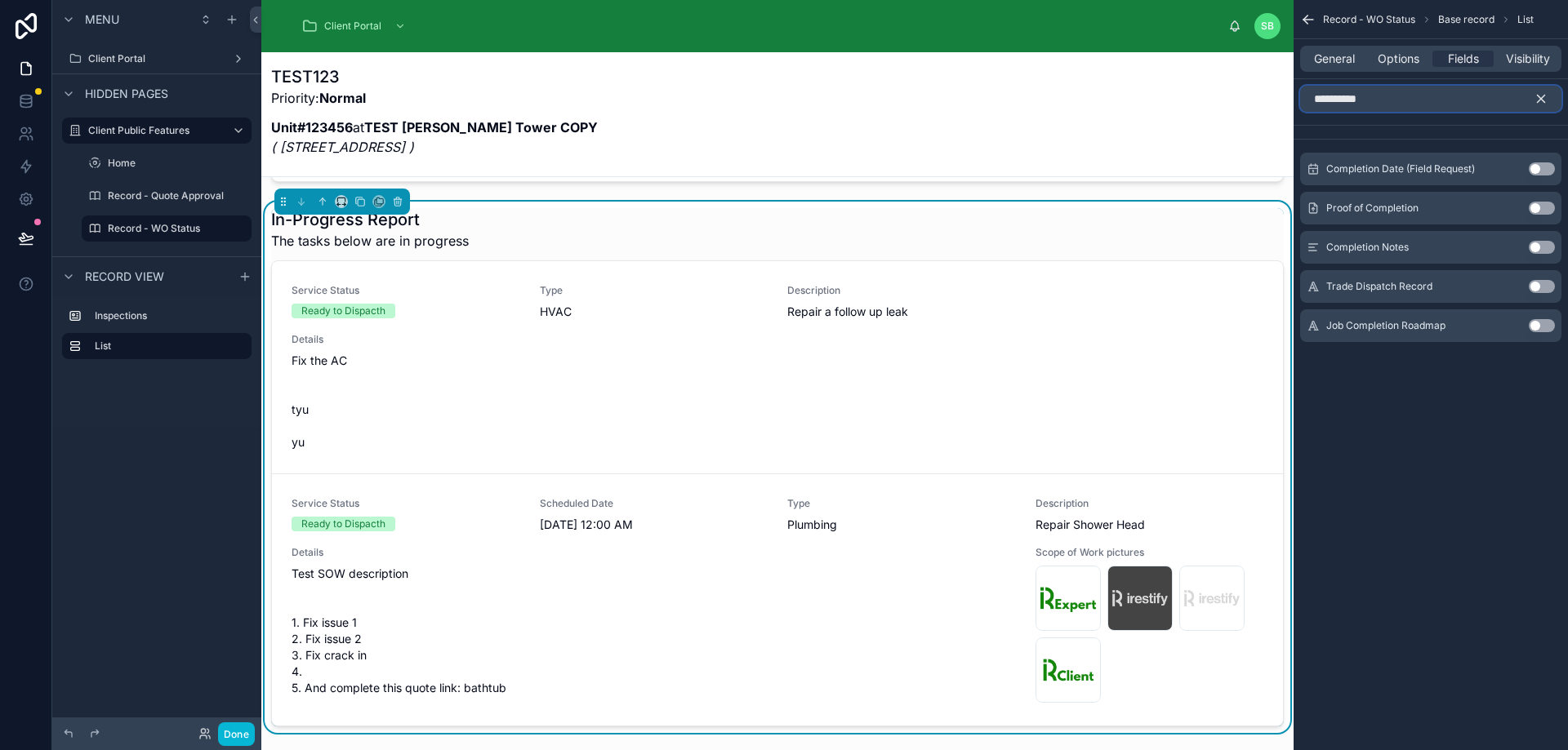
type input "**********"
click at [1540, 320] on button "Use setting" at bounding box center [1542, 325] width 26 height 13
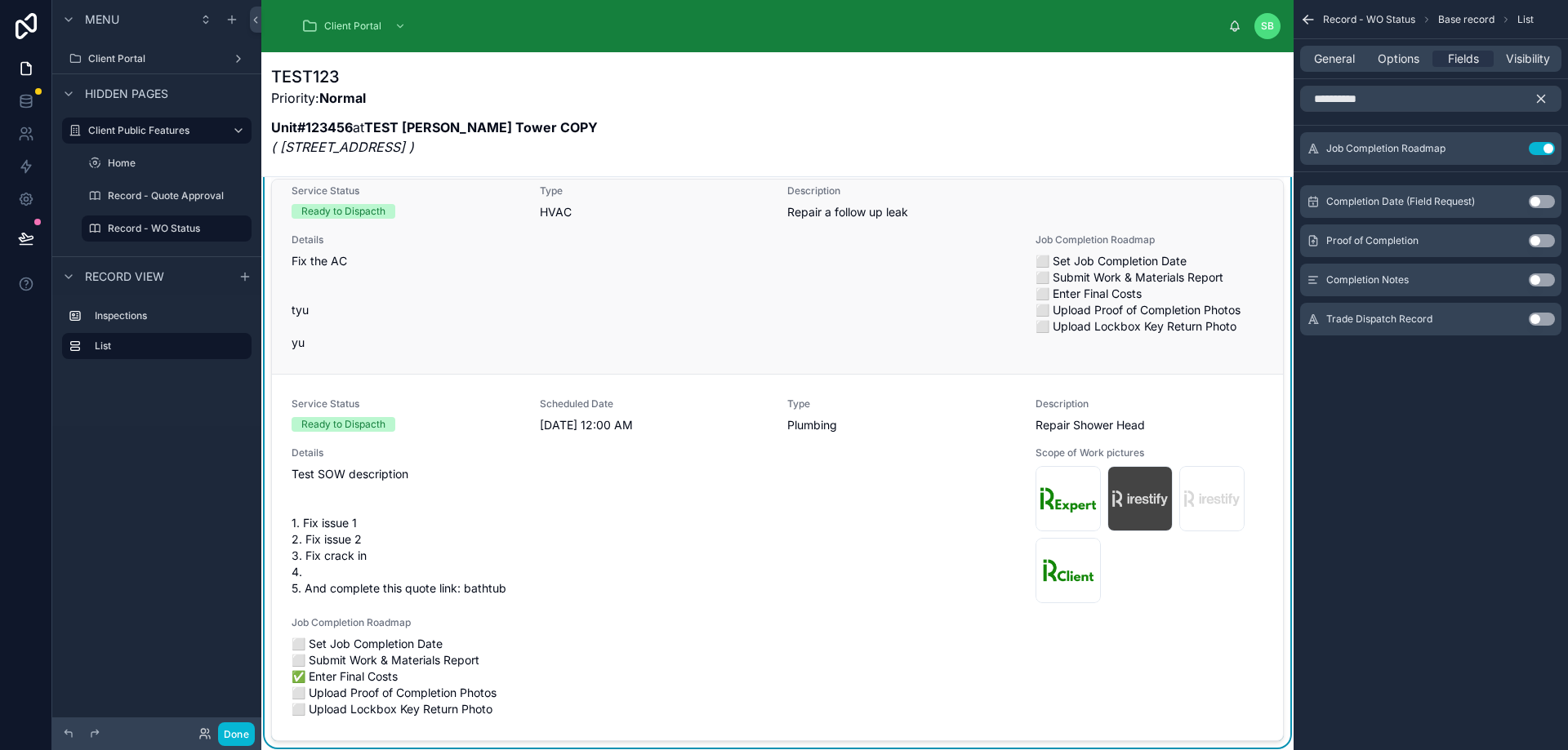
scroll to position [44, 0]
click at [1544, 96] on icon "scrollable content" at bounding box center [1541, 99] width 7 height 7
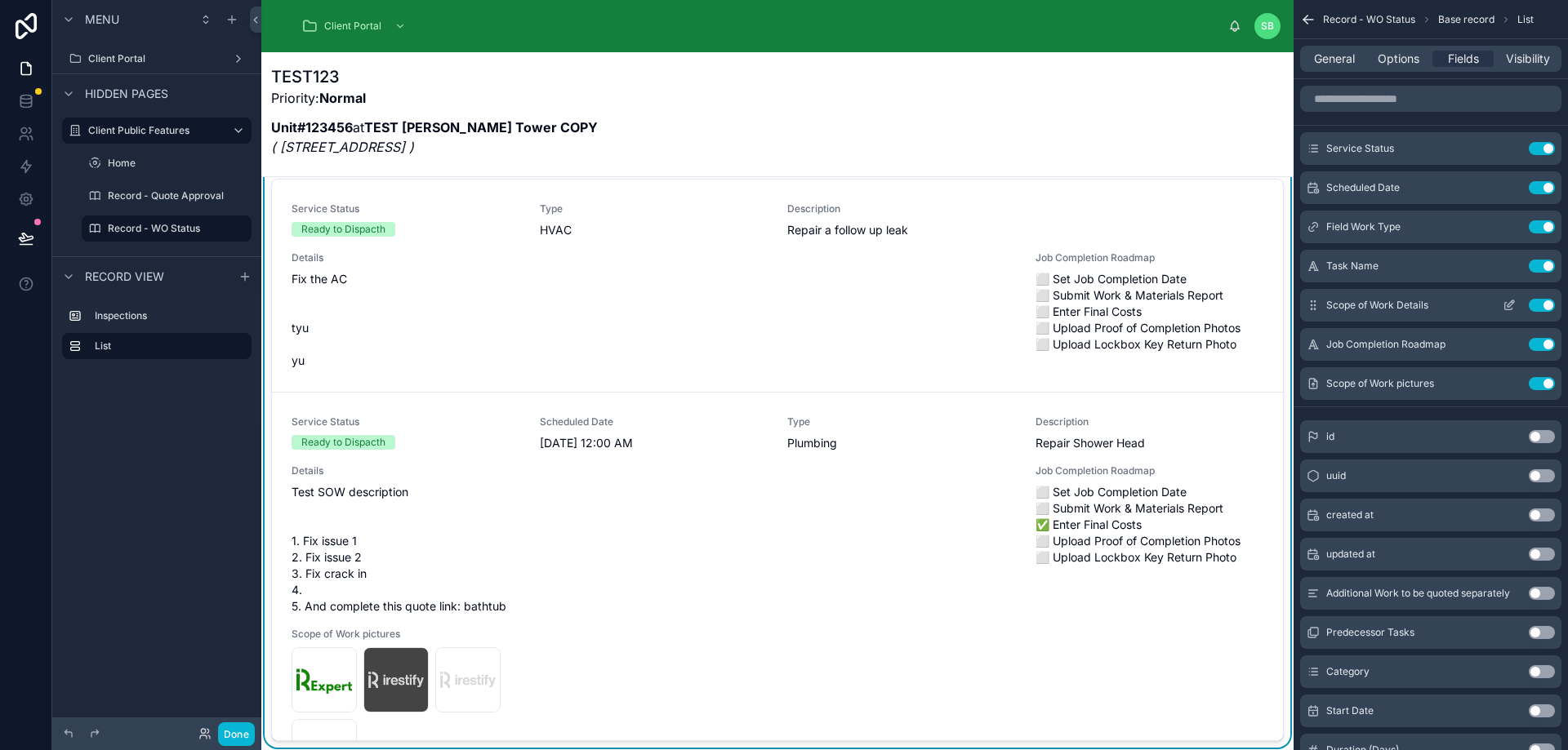
click at [1510, 302] on icon "scrollable content" at bounding box center [1509, 305] width 13 height 13
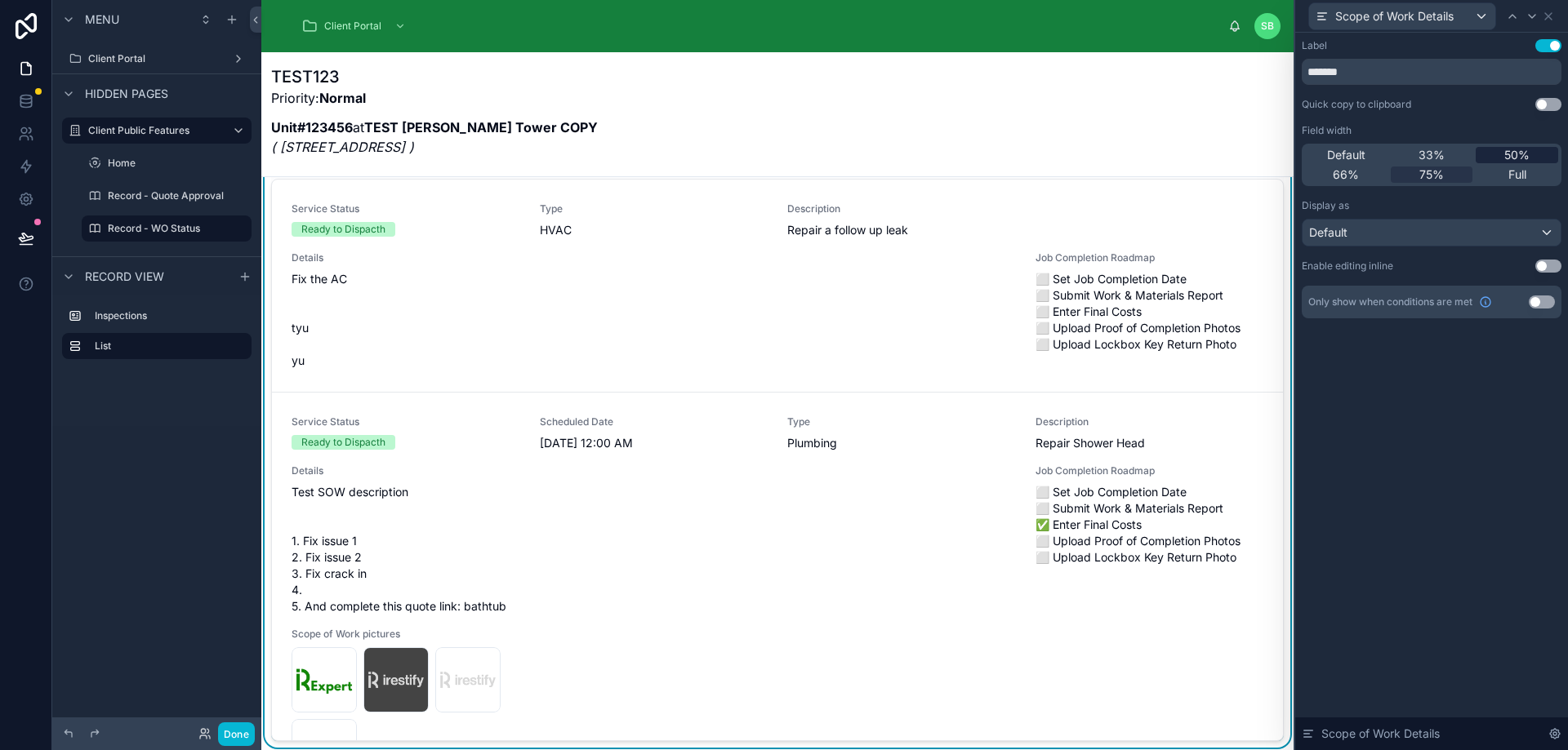
click at [1515, 148] on span "50%" at bounding box center [1517, 155] width 25 height 17
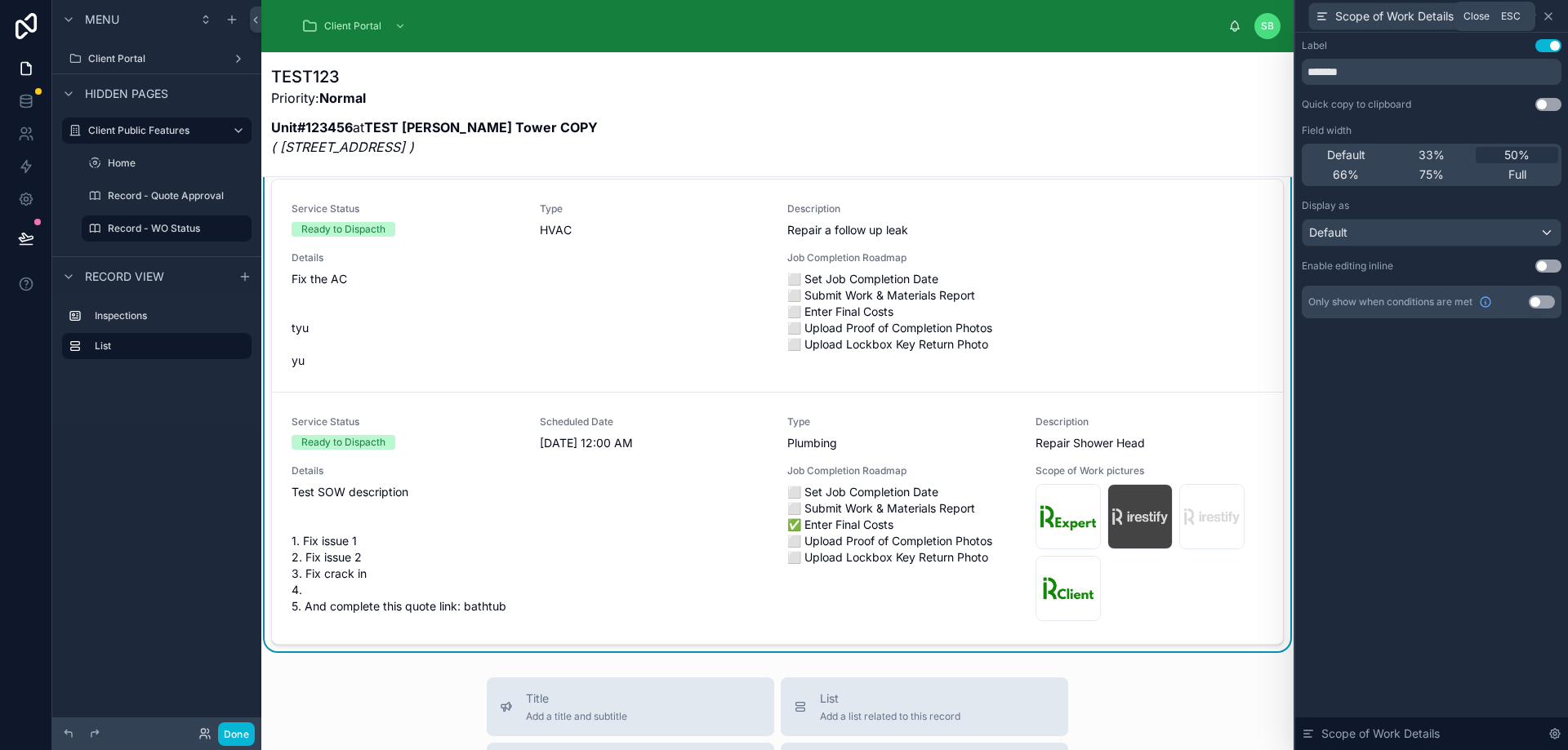
click at [1552, 18] on icon at bounding box center [1548, 16] width 13 height 13
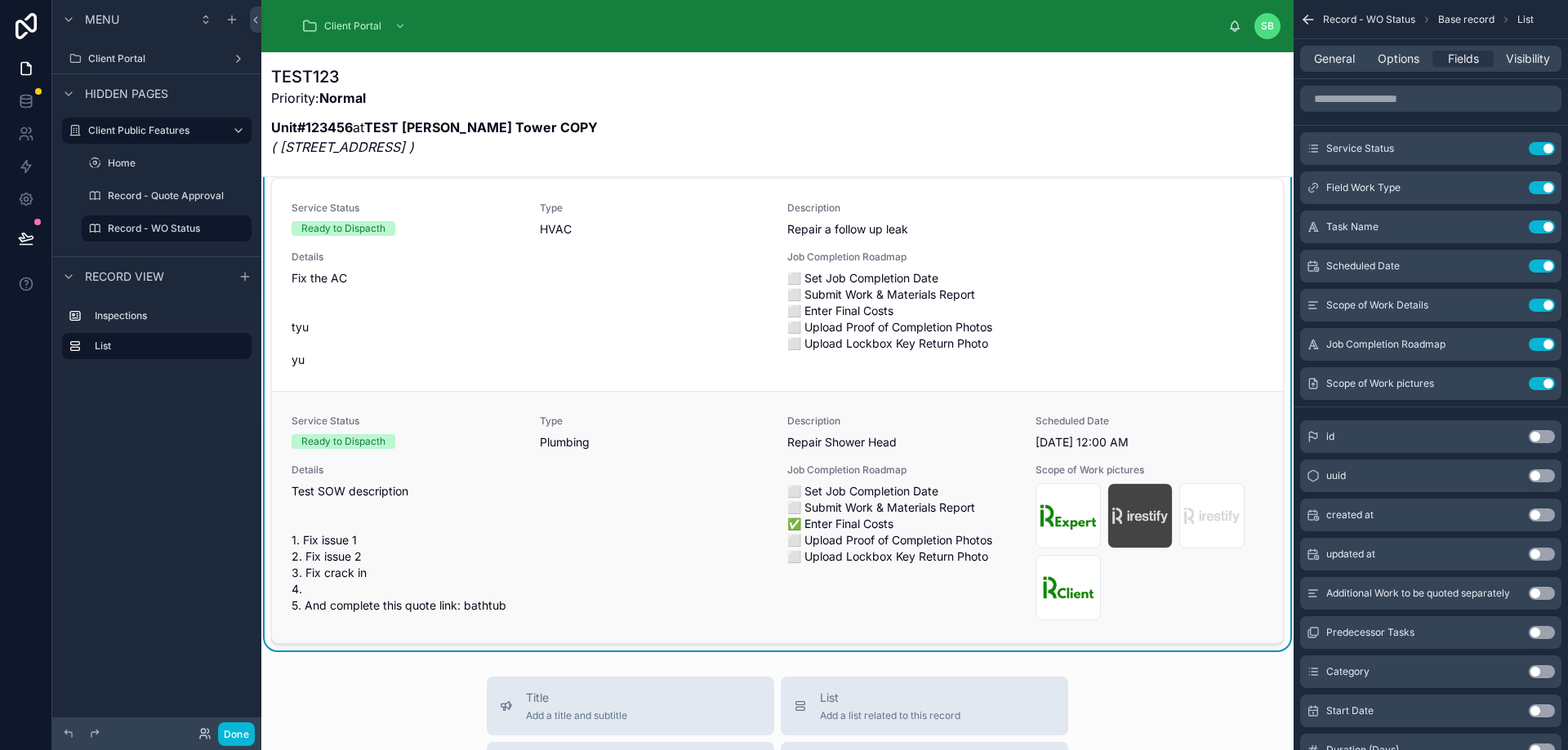
scroll to position [245, 0]
click at [1540, 341] on button "Use setting" at bounding box center [1542, 344] width 26 height 13
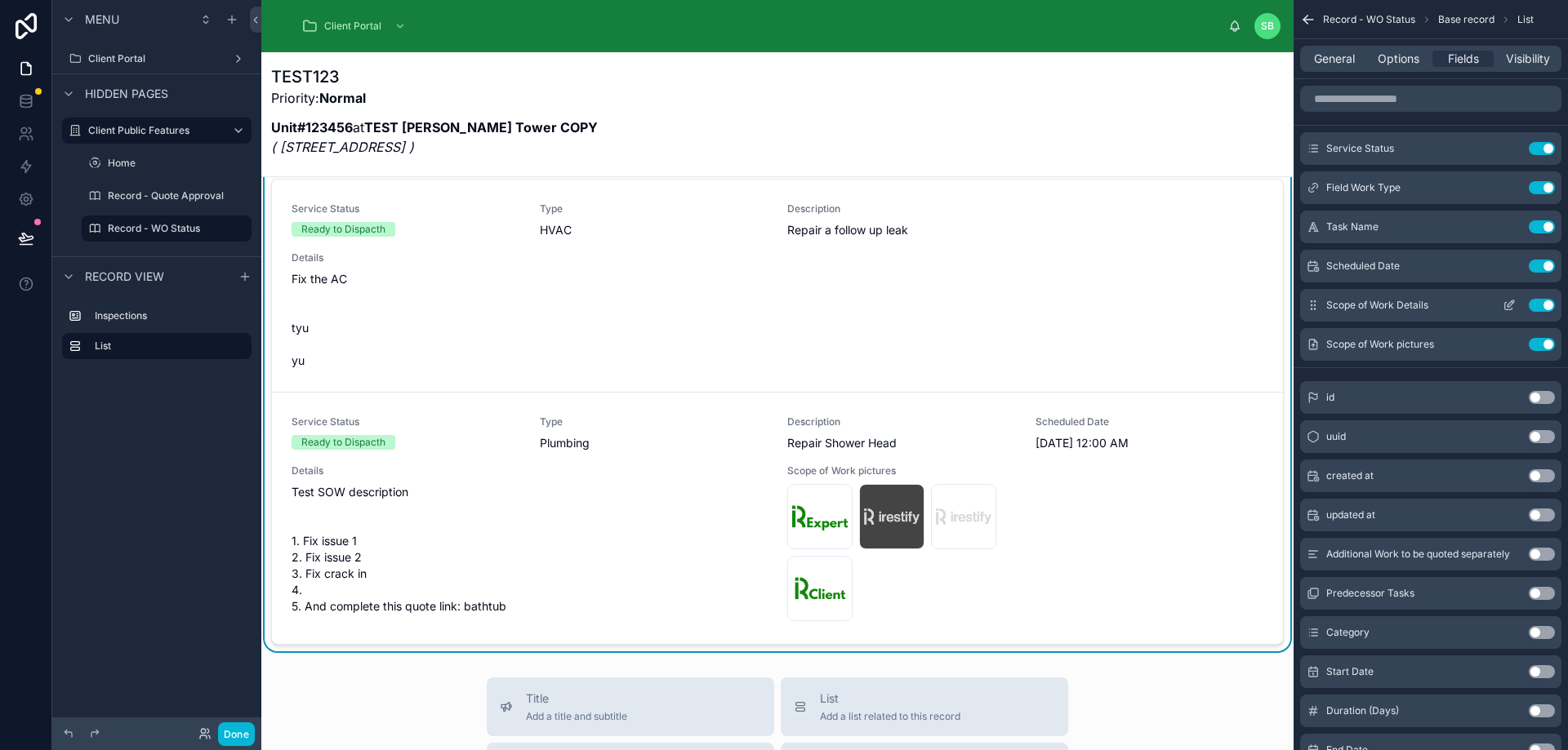
click at [1505, 307] on icon "scrollable content" at bounding box center [1509, 307] width 7 height 7
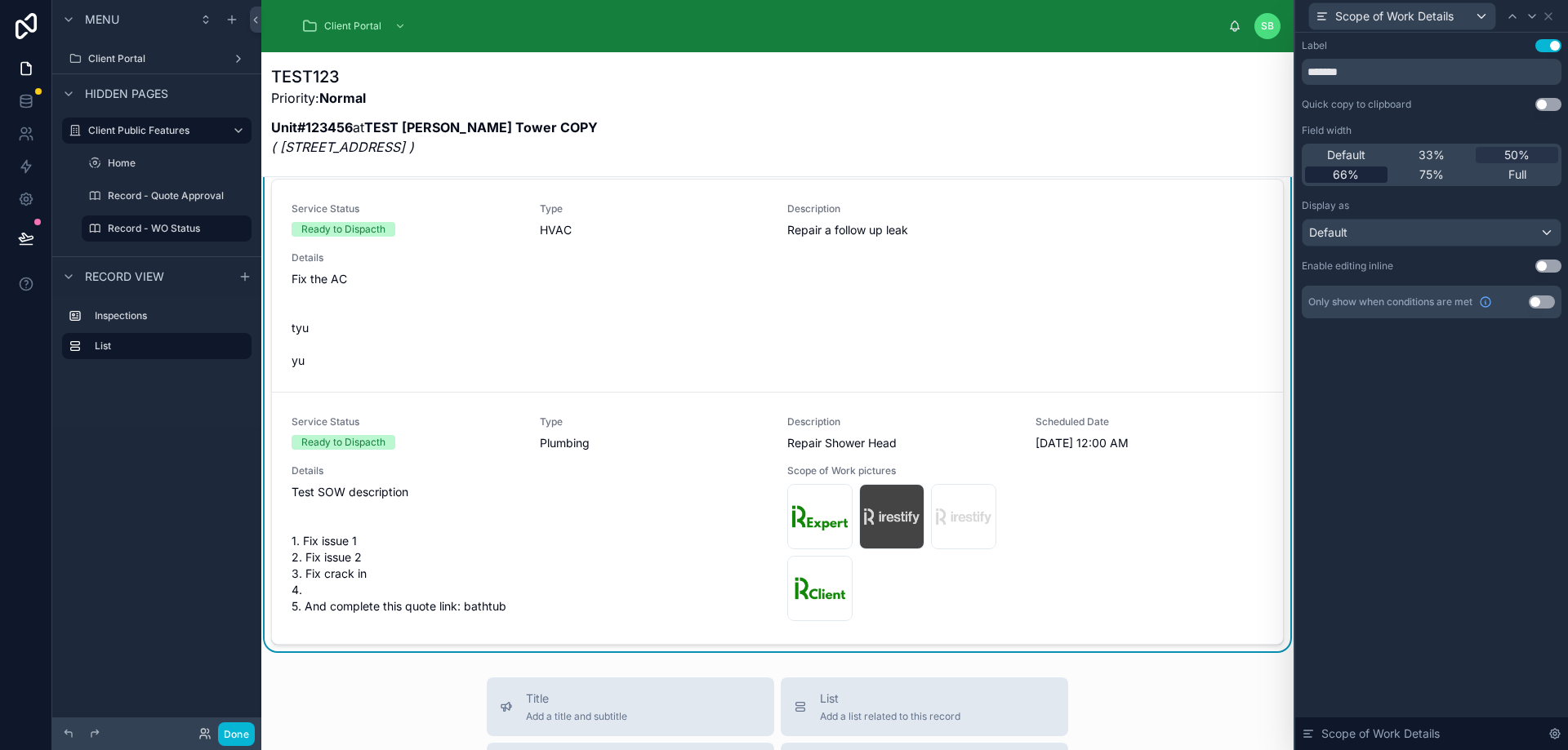
click at [1355, 171] on span "66%" at bounding box center [1346, 174] width 26 height 17
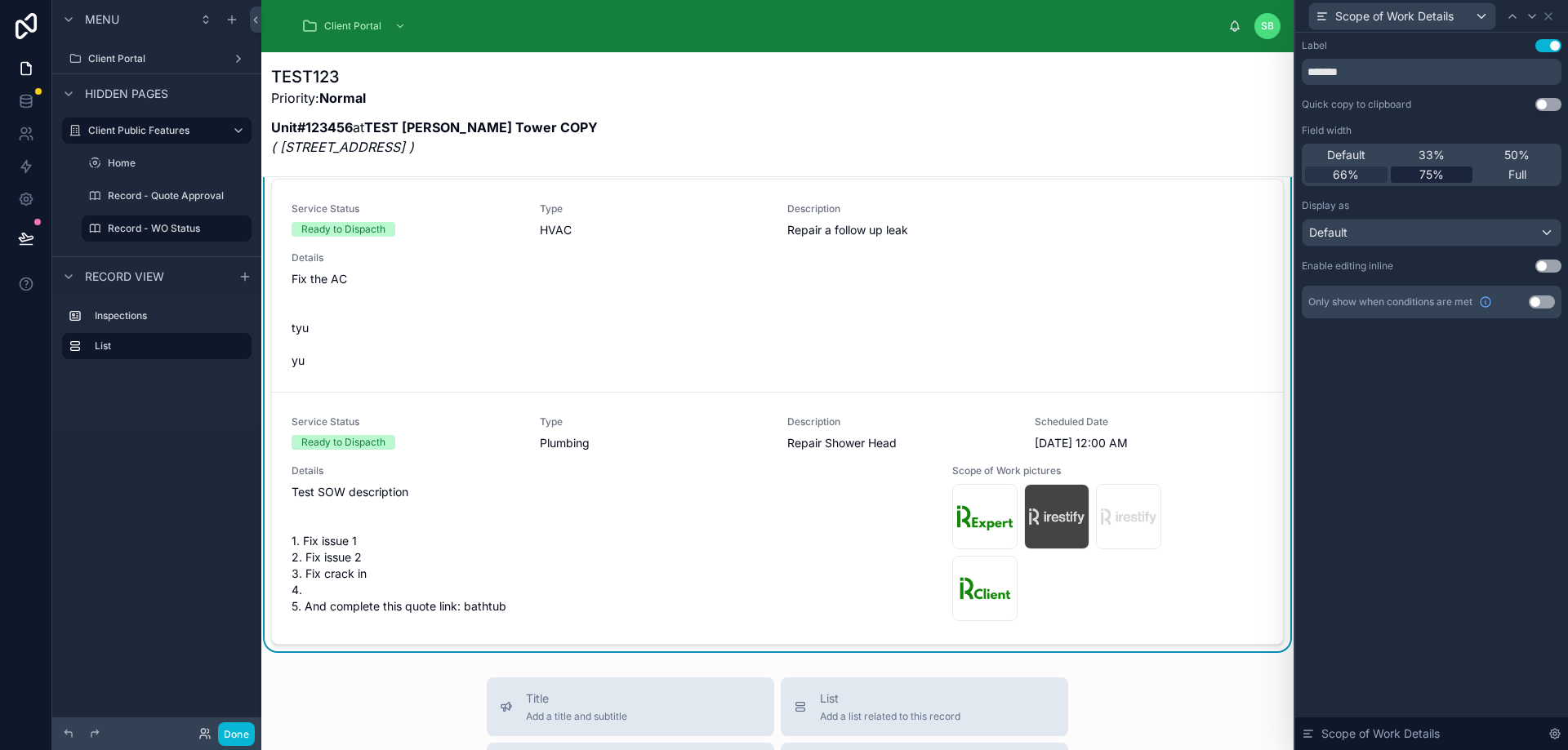
click at [1426, 176] on span "75%" at bounding box center [1431, 174] width 24 height 17
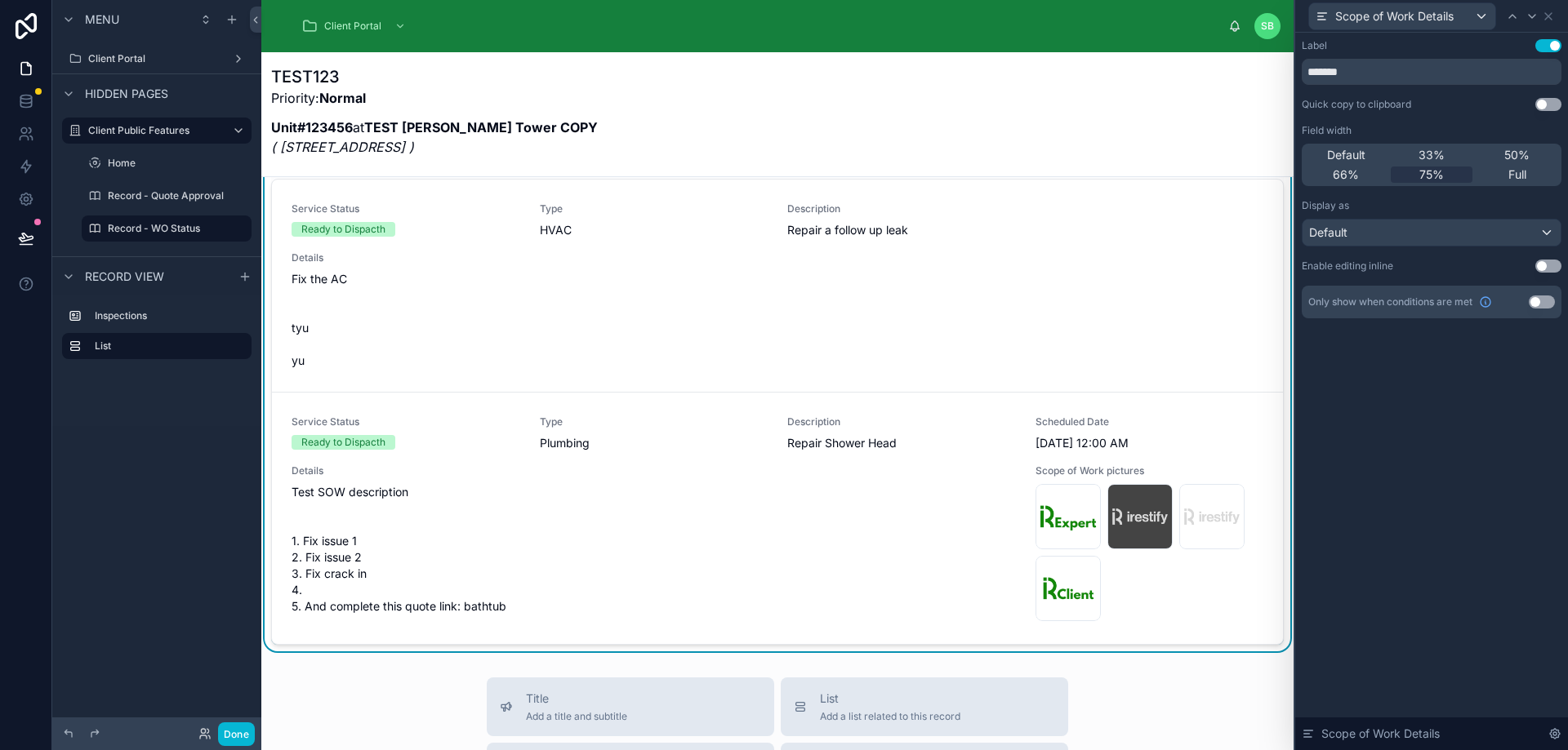
click at [1440, 436] on div "Label Use setting ******* Quick copy to clipboard Use setting Field width Defau…" at bounding box center [1431, 391] width 273 height 718
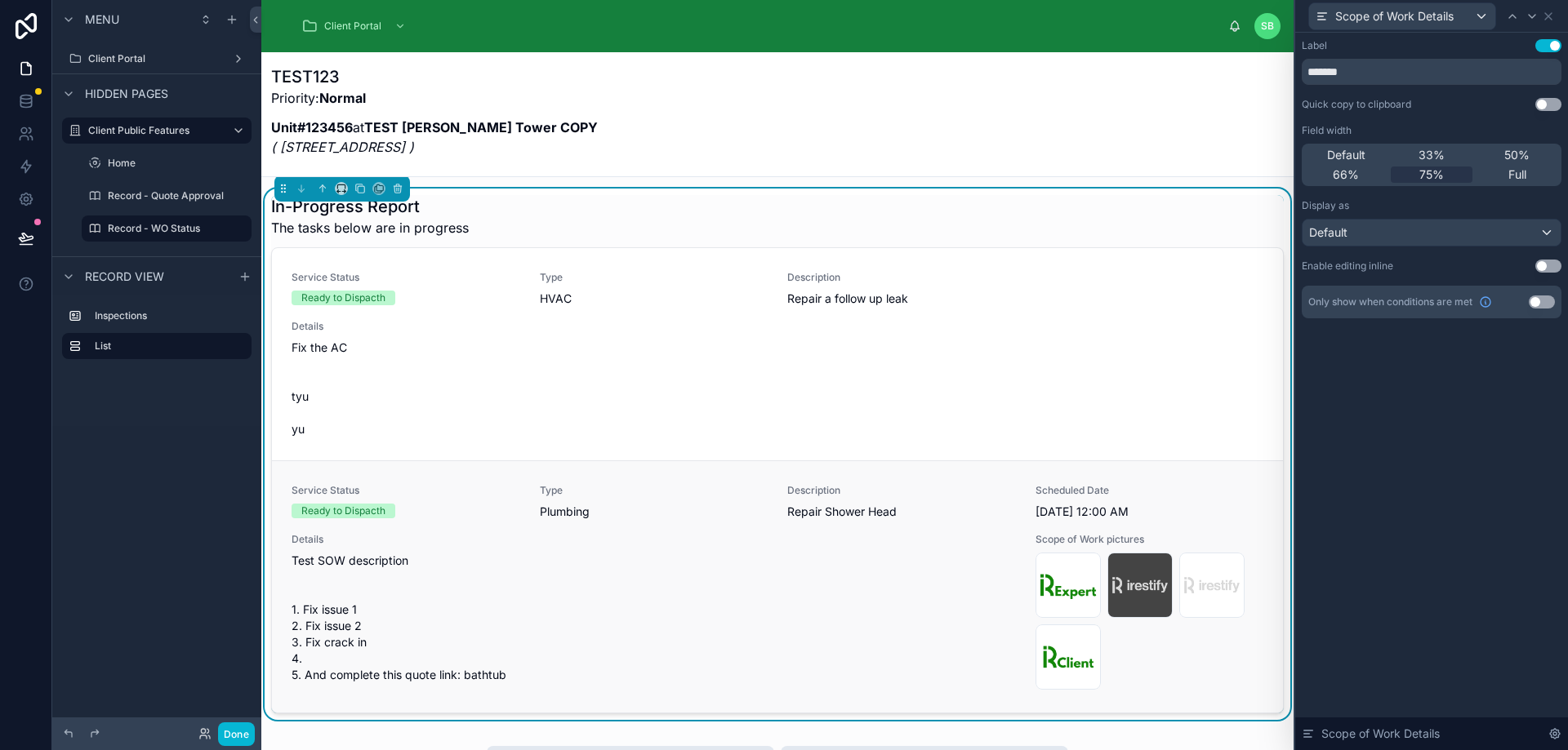
scroll to position [176, 0]
click at [361, 189] on icon at bounding box center [360, 189] width 11 height 11
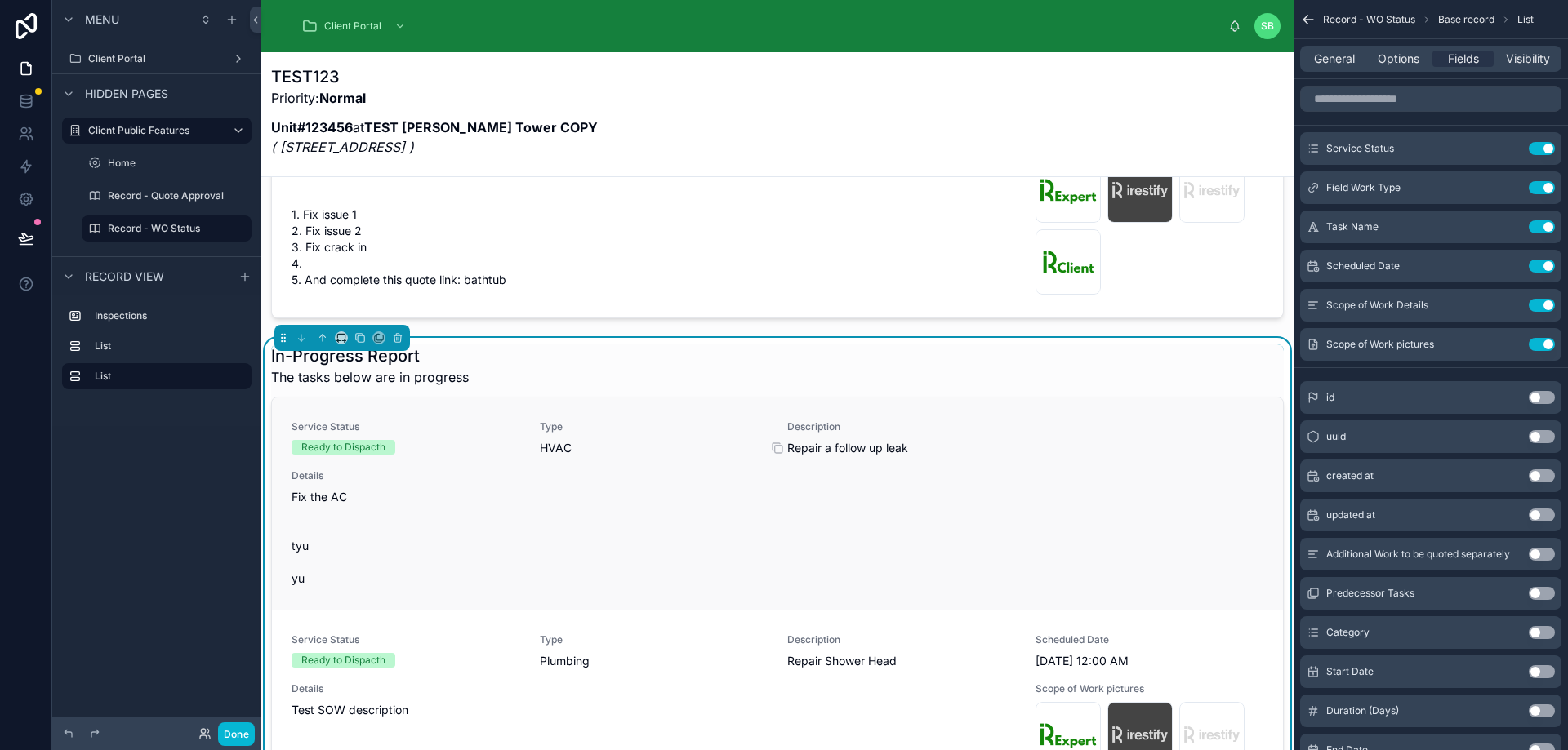
scroll to position [502, 0]
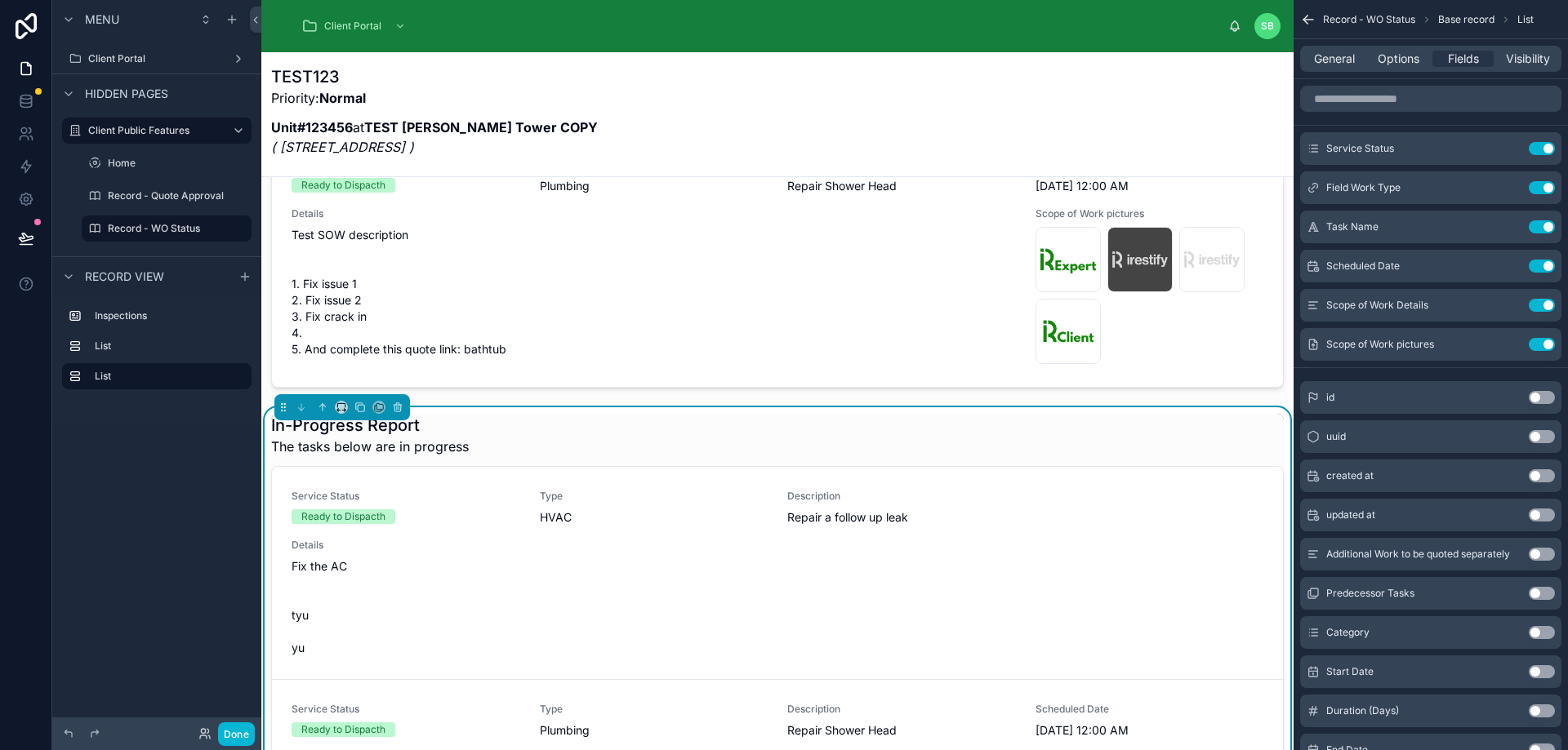
click at [507, 456] on div "In-Progress Report The tasks below are in progress" at bounding box center [777, 435] width 1012 height 43
click at [1335, 57] on span "General" at bounding box center [1334, 58] width 41 height 17
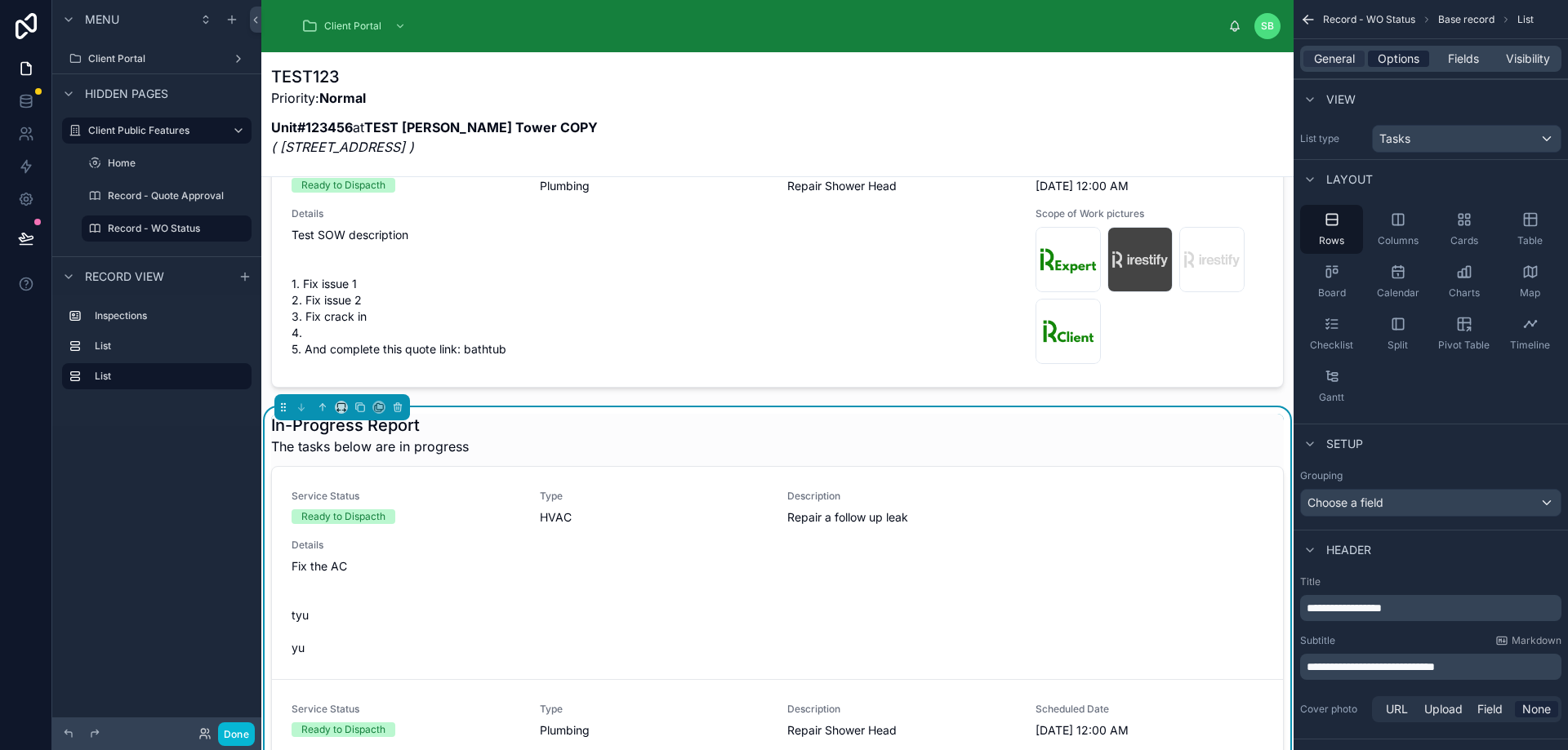
click at [1401, 56] on span "Options" at bounding box center [1398, 58] width 42 height 17
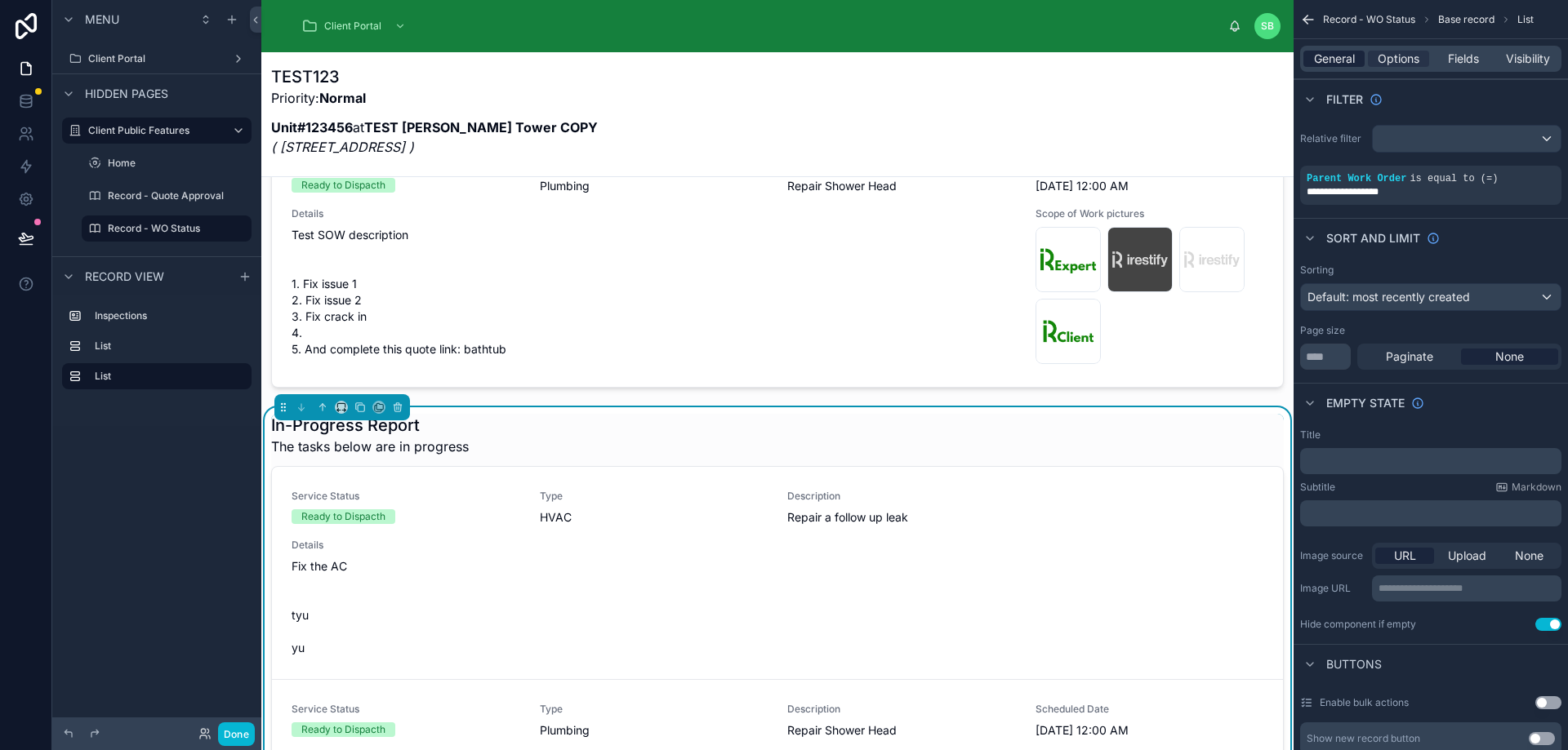
click at [1338, 57] on span "General" at bounding box center [1334, 58] width 41 height 17
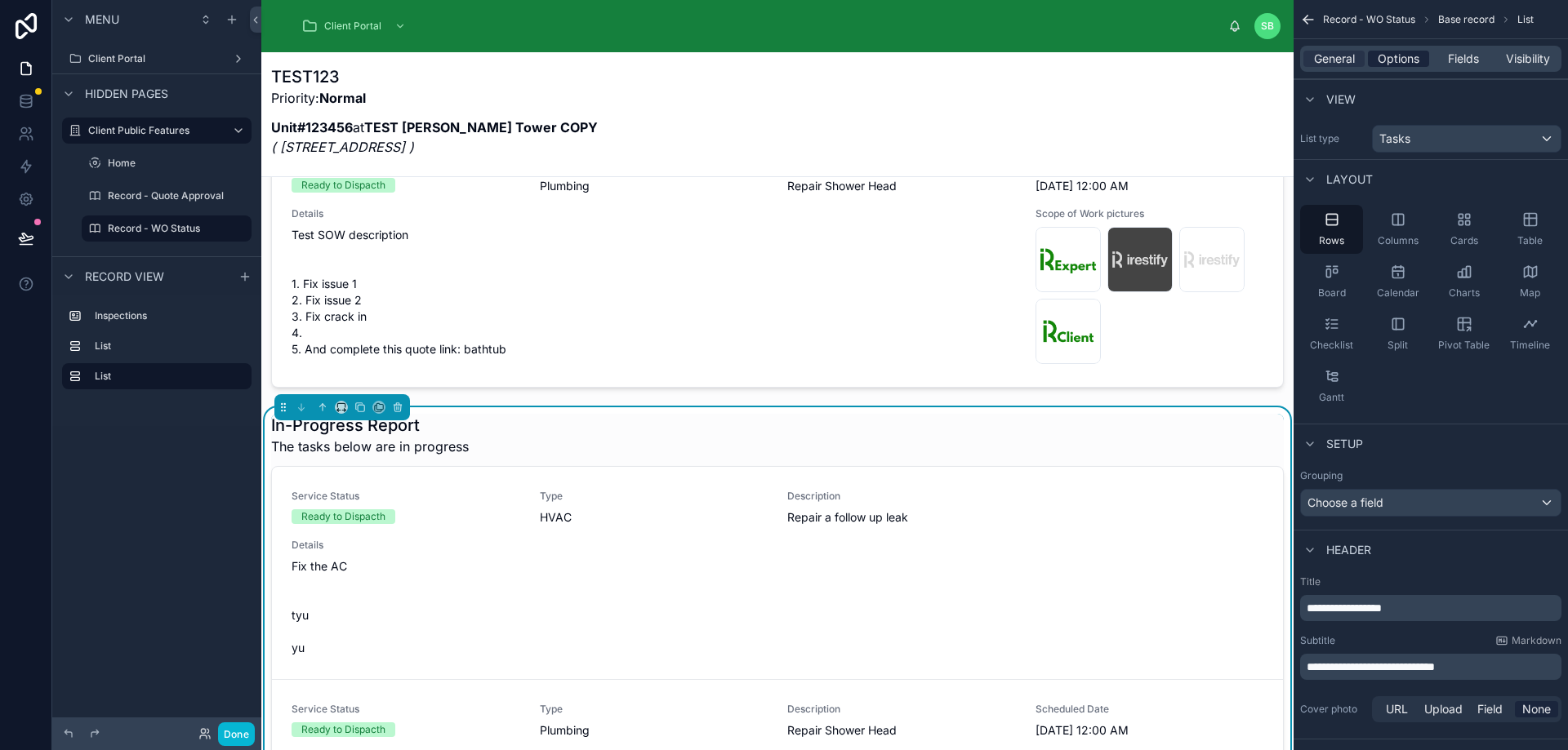
click at [1403, 59] on span "Options" at bounding box center [1398, 58] width 42 height 17
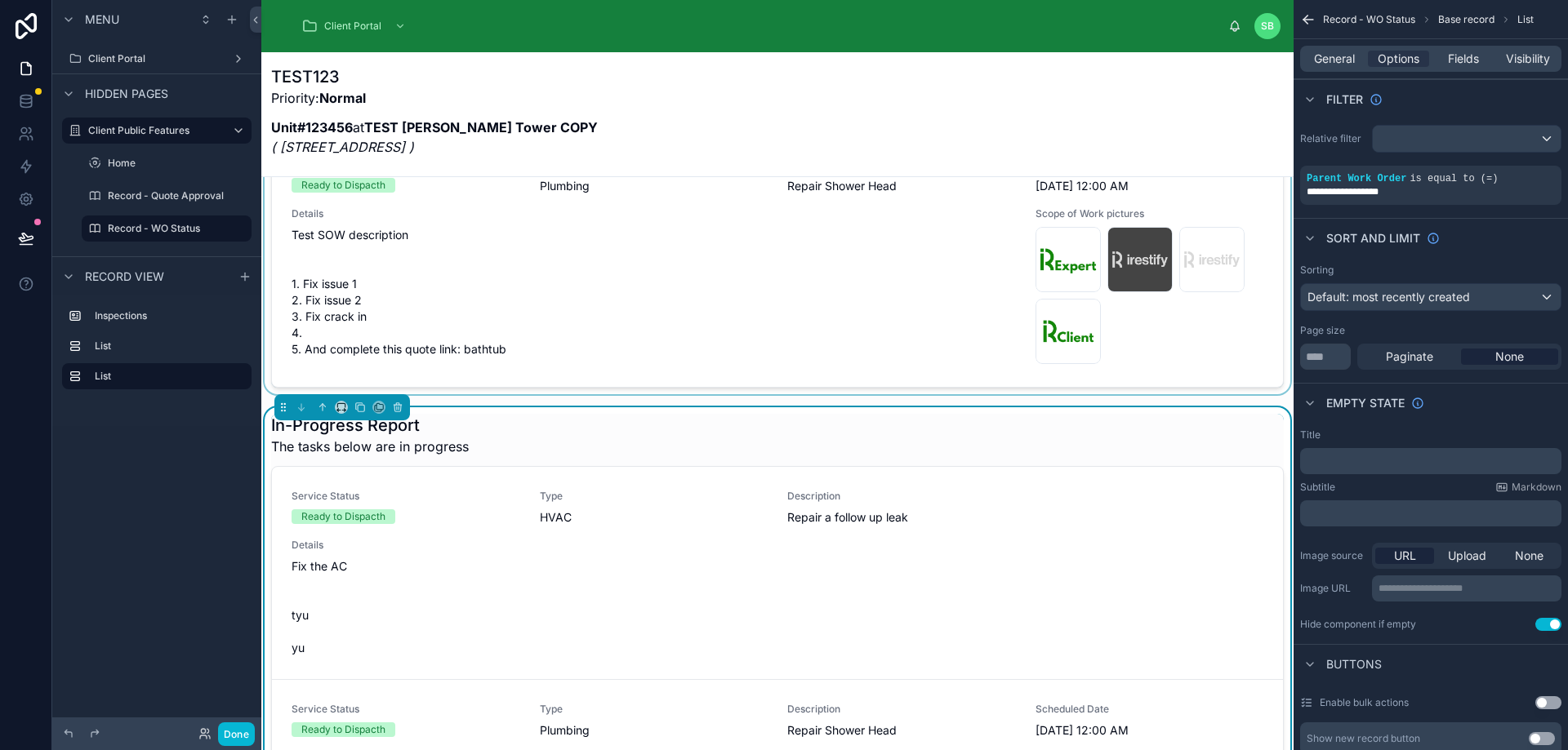
click at [750, 302] on div at bounding box center [777, 129] width 1032 height 531
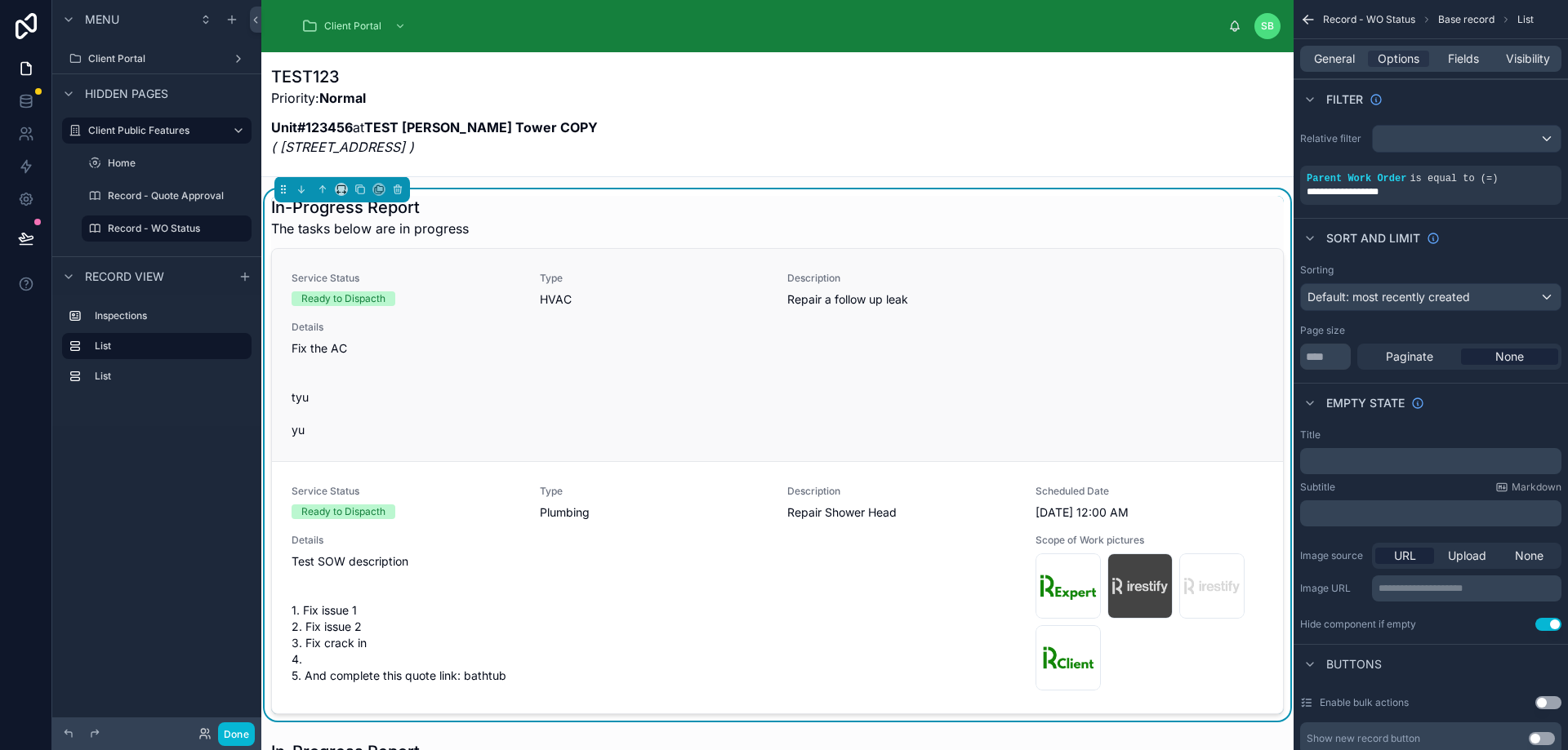
scroll to position [257, 0]
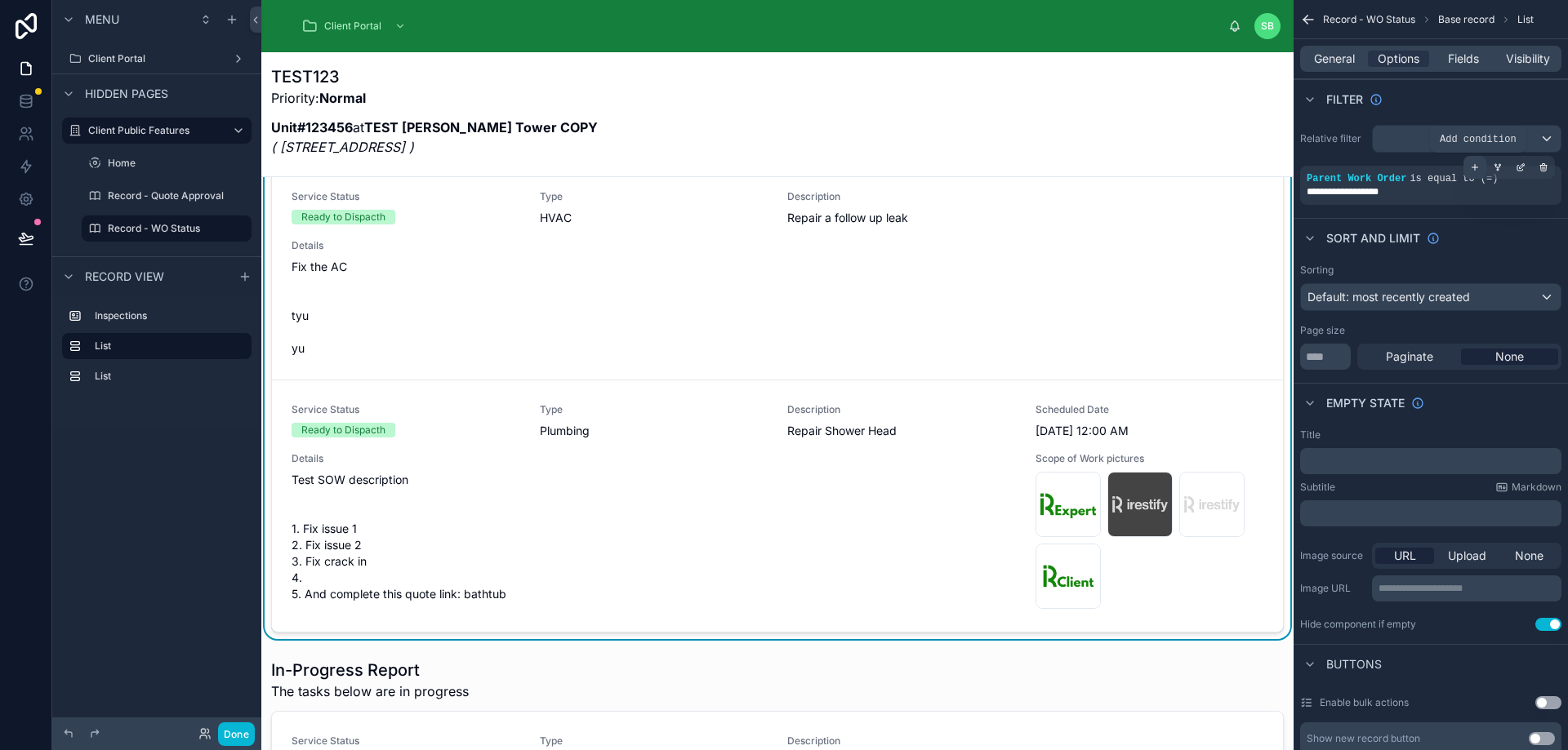
click at [1475, 166] on icon "scrollable content" at bounding box center [1475, 167] width 0 height 6
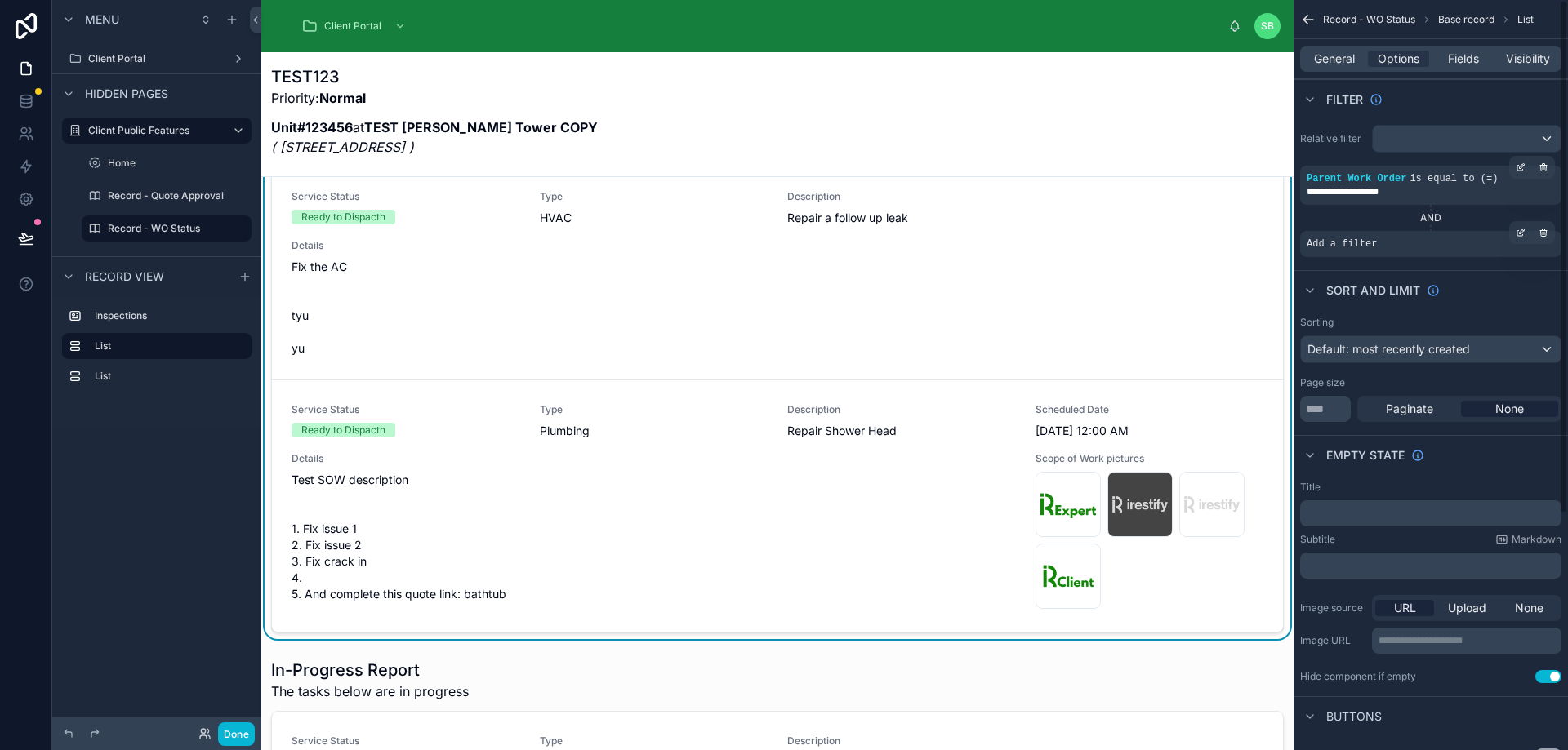
click at [1403, 244] on div "Add a filter" at bounding box center [1430, 244] width 261 height 26
click at [1520, 230] on icon "scrollable content" at bounding box center [1520, 233] width 10 height 10
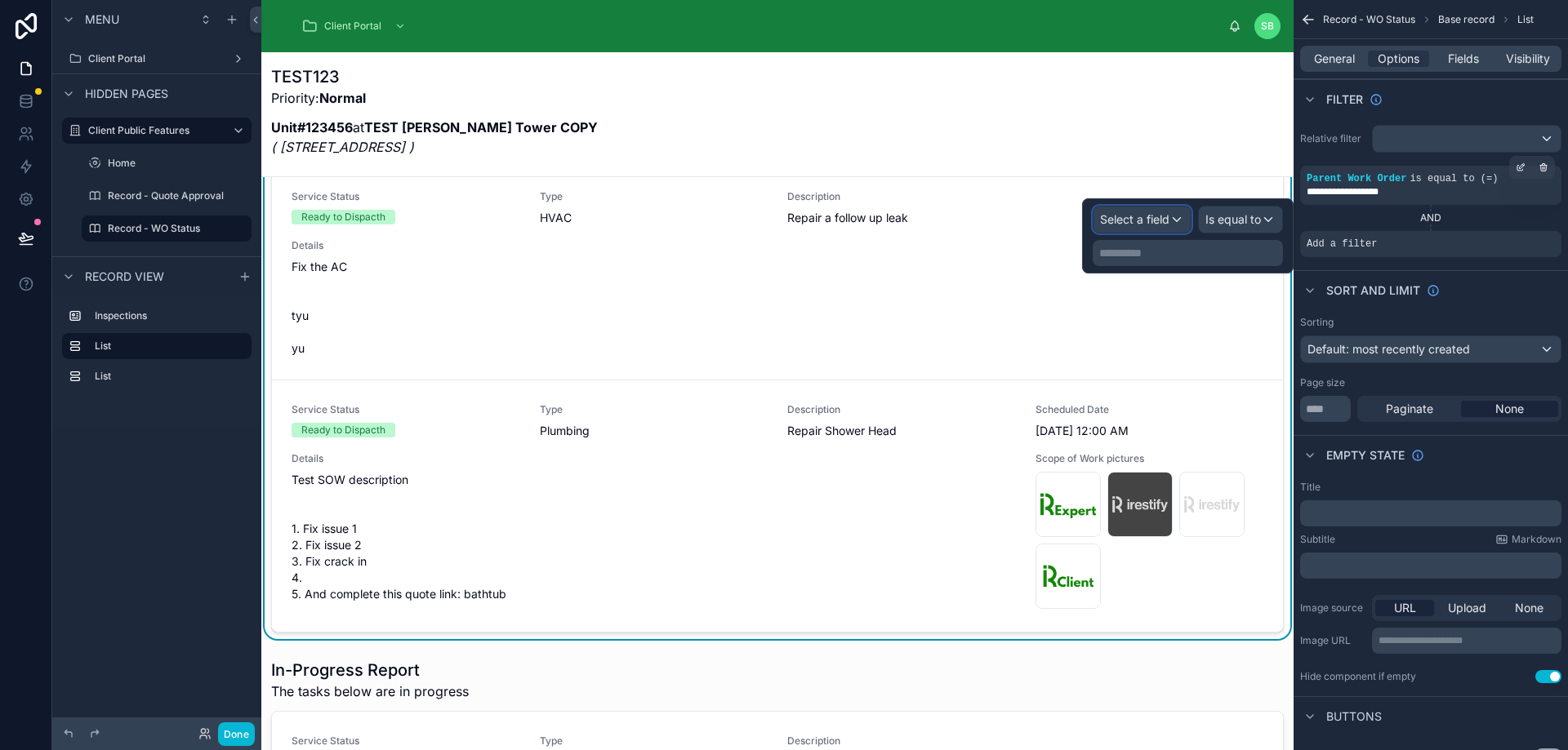
click at [1118, 213] on span "Select a field" at bounding box center [1135, 220] width 70 height 14
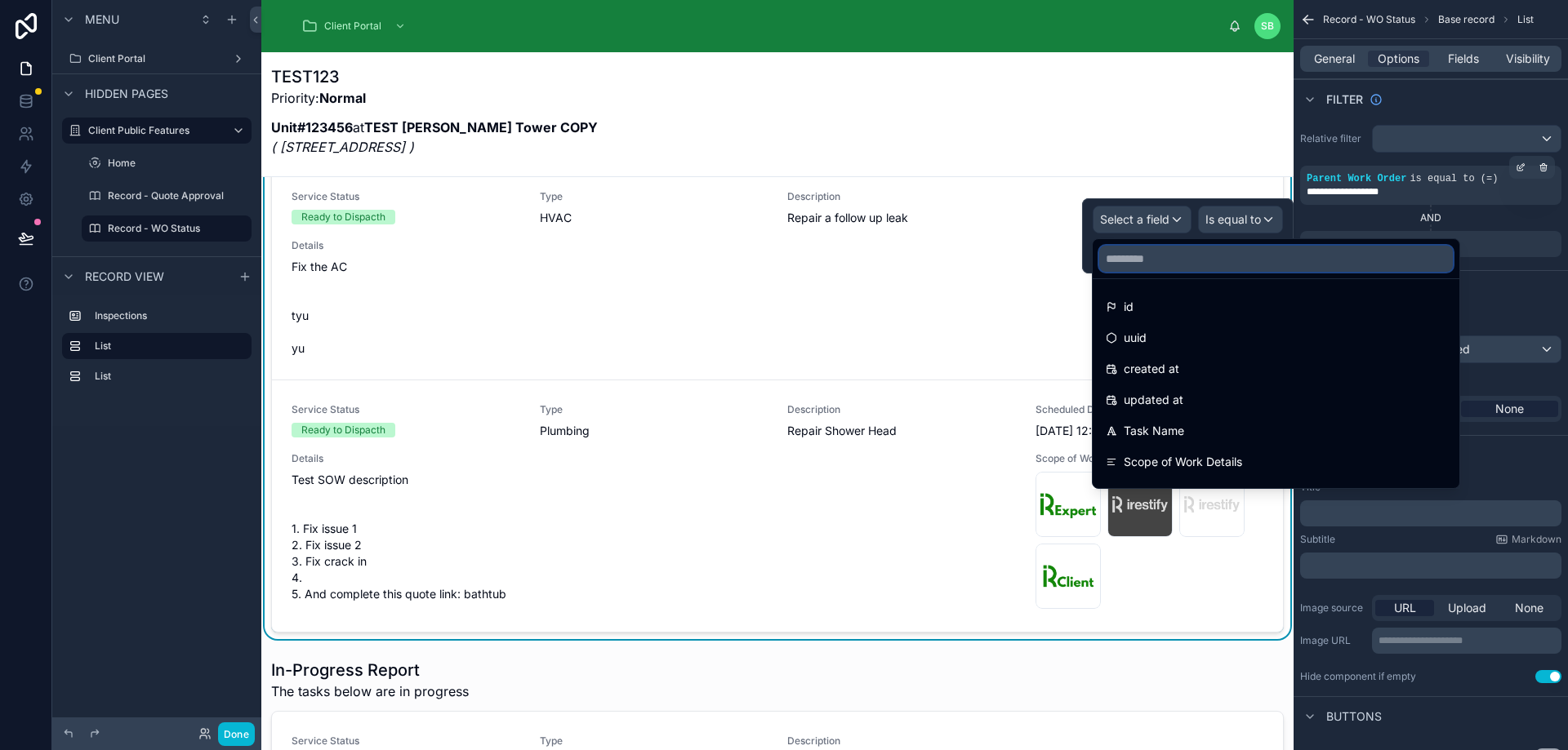
click at [1195, 258] on input "text" at bounding box center [1276, 259] width 354 height 26
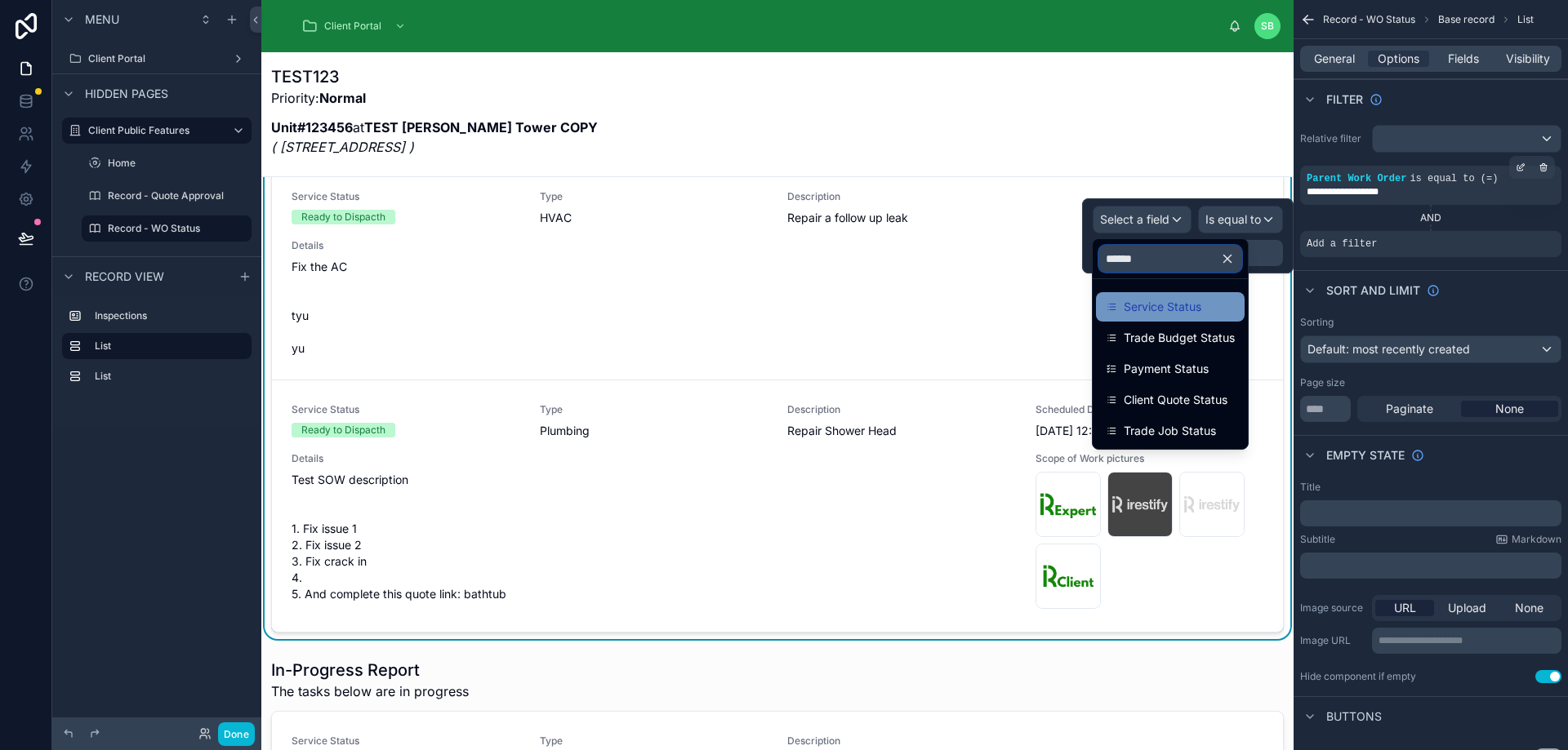
type input "******"
click at [1191, 306] on span "Service Status" at bounding box center [1162, 307] width 78 height 19
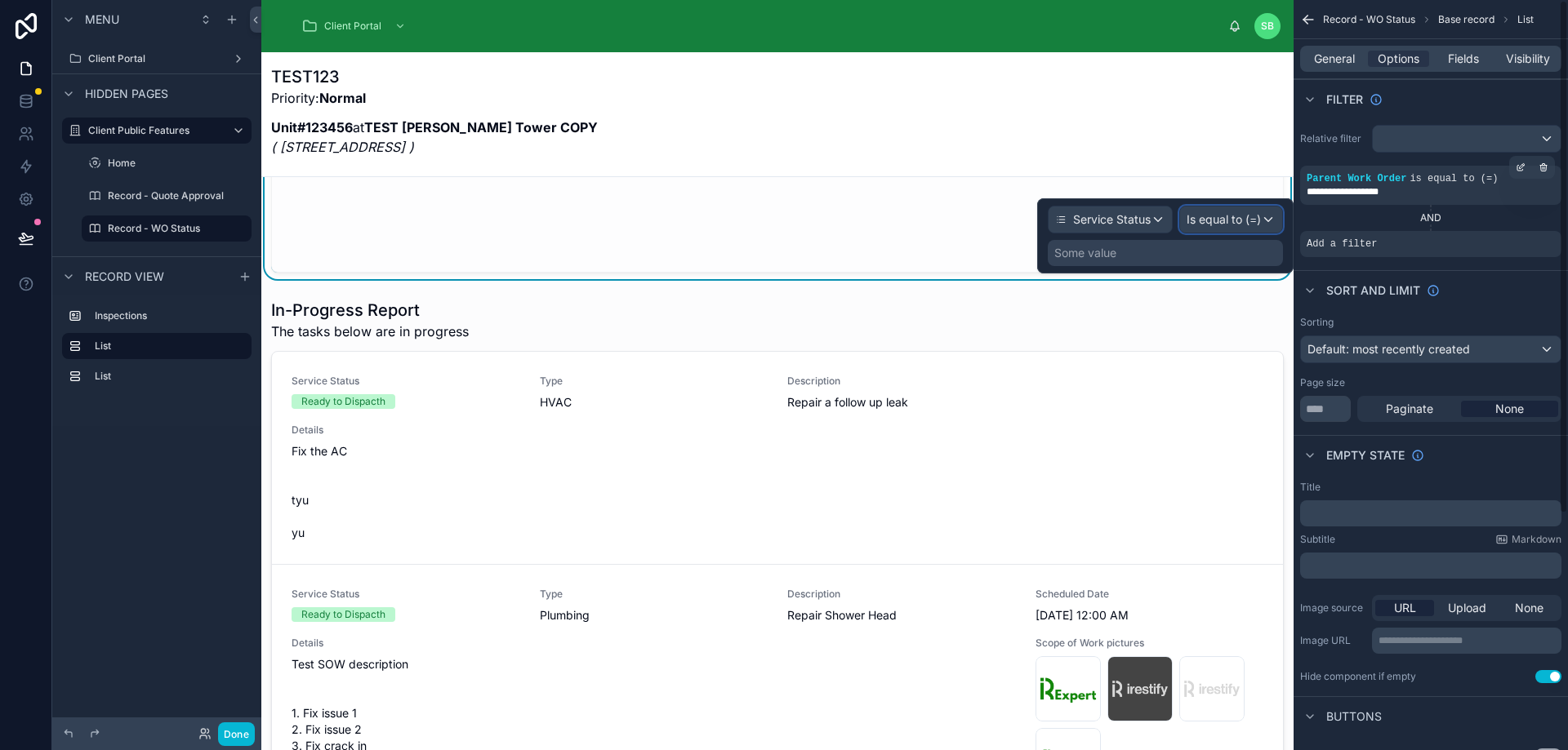
click at [1254, 206] on div "Is equal to (=)" at bounding box center [1230, 220] width 102 height 26
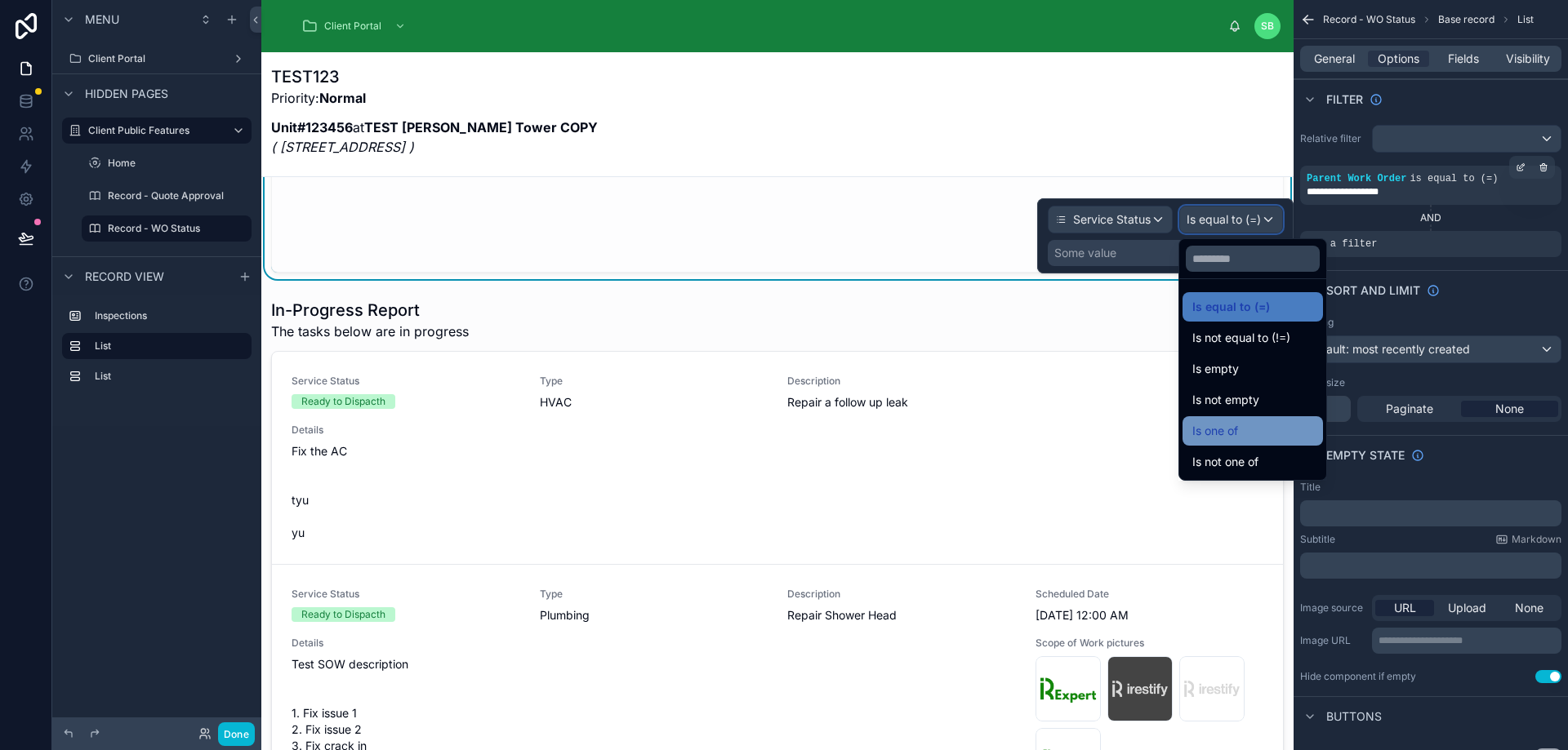
scroll to position [339, 0]
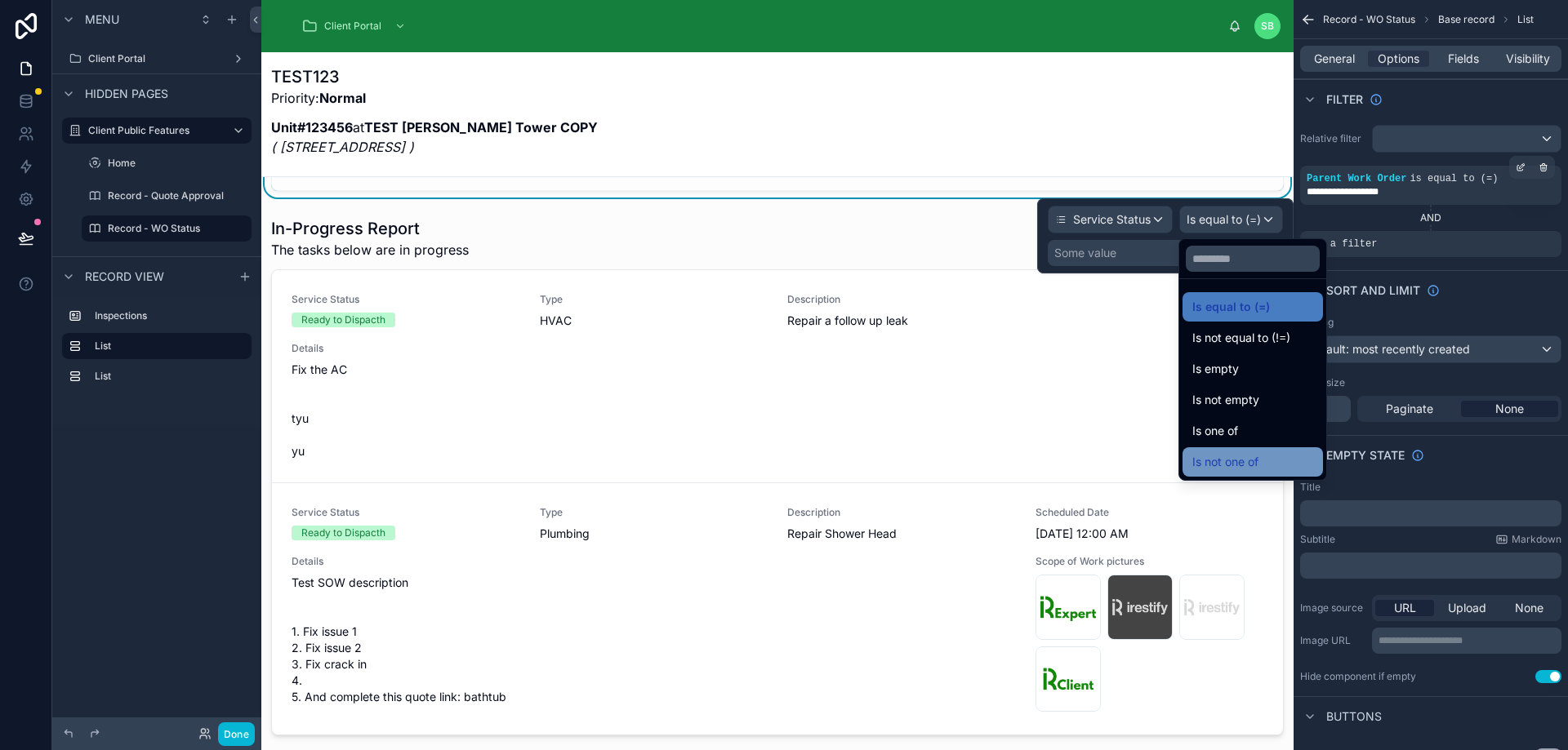
click at [1264, 462] on div "Is not one of" at bounding box center [1253, 462] width 121 height 19
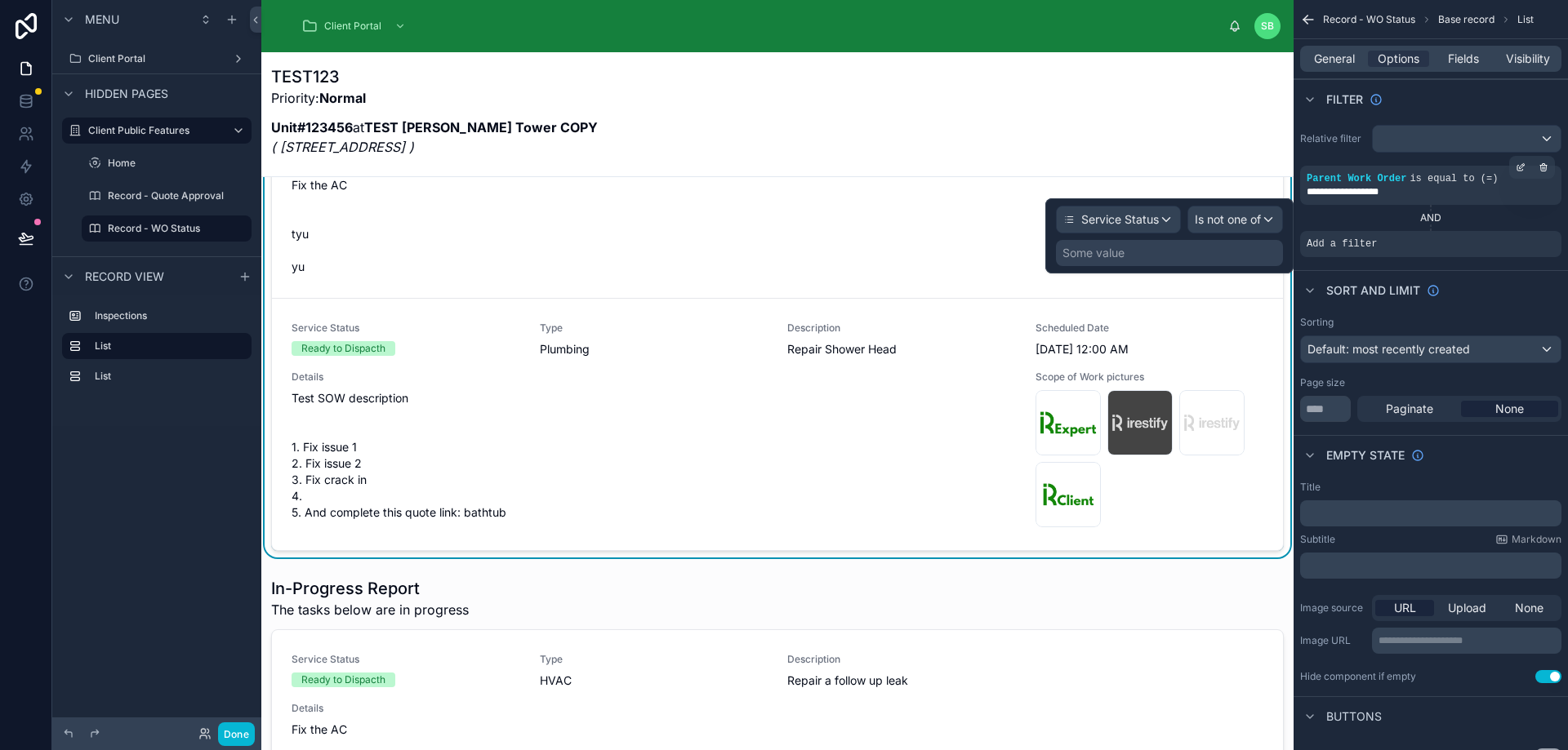
click at [1183, 250] on div "Some value" at bounding box center [1169, 253] width 227 height 26
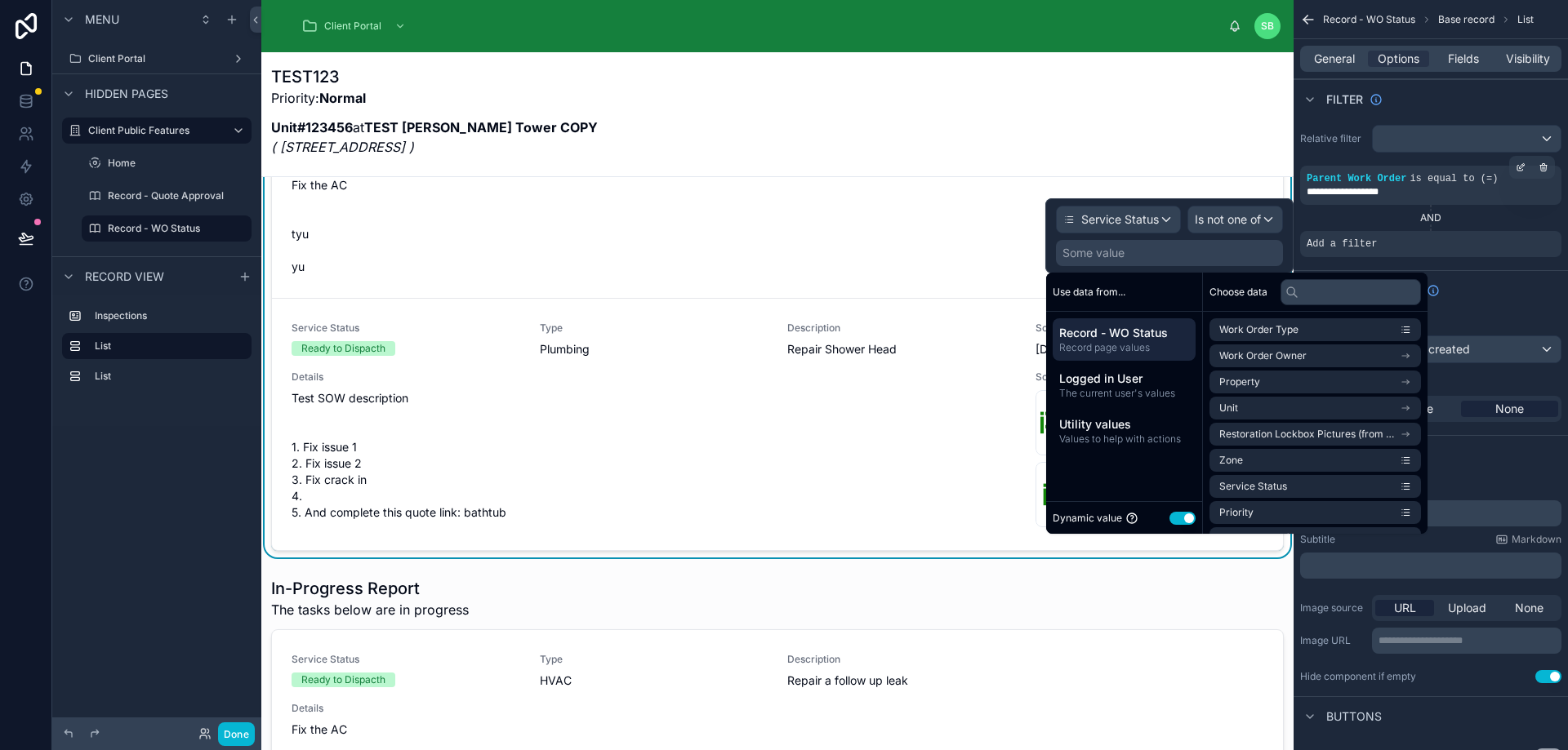
click at [1179, 518] on button "Use setting" at bounding box center [1182, 518] width 26 height 13
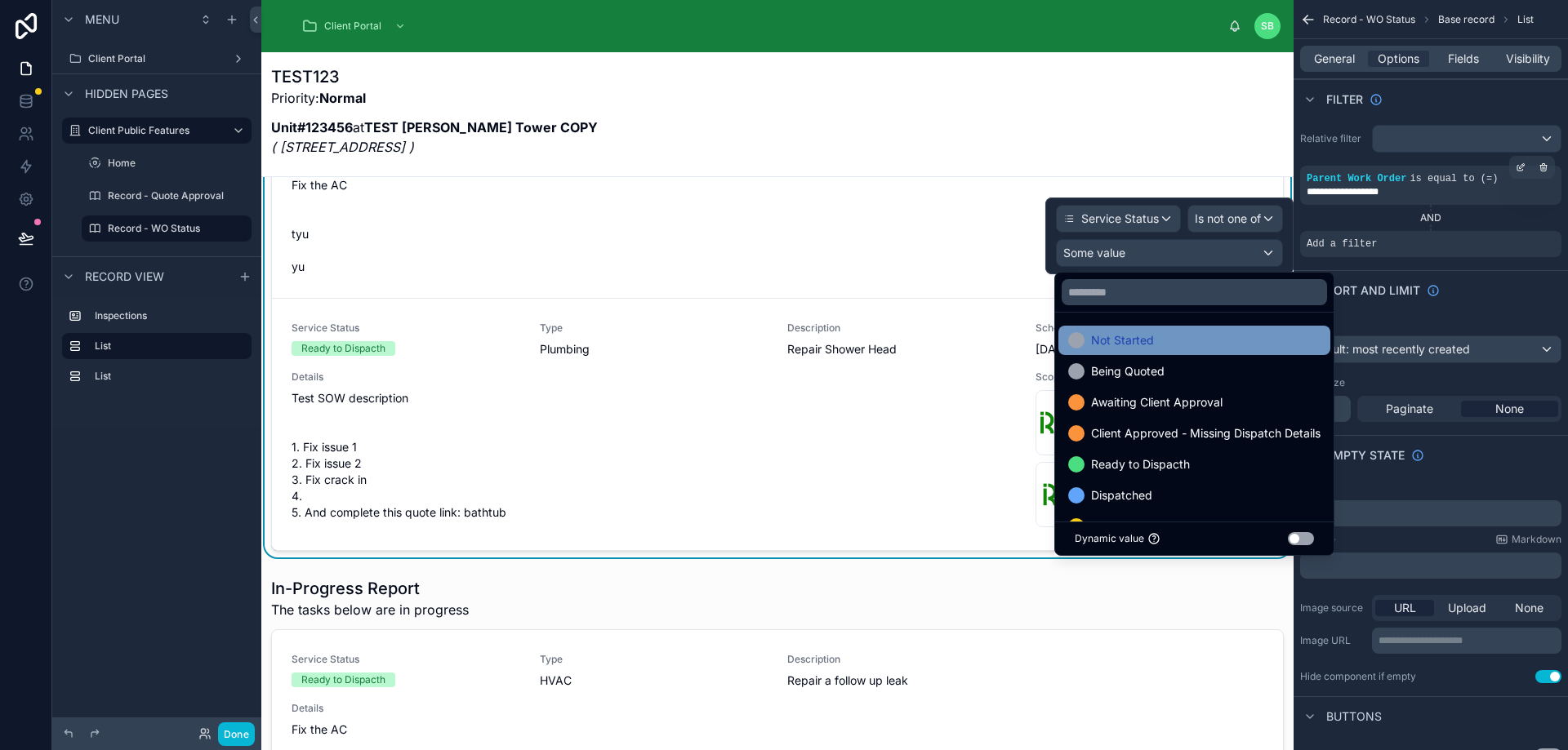
click at [1253, 347] on div "Not Started" at bounding box center [1194, 341] width 253 height 19
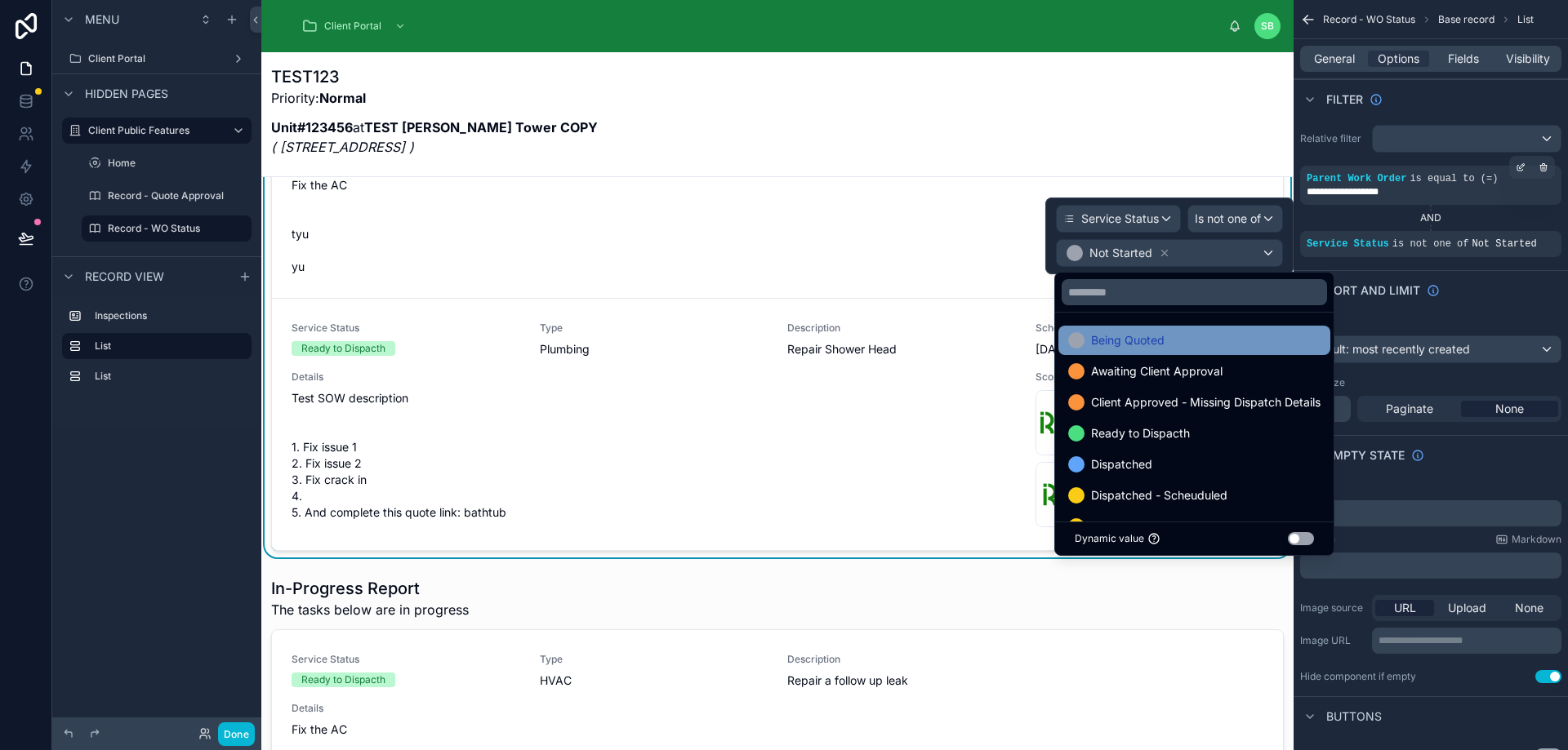
click at [1231, 343] on div "Being Quoted" at bounding box center [1194, 341] width 253 height 19
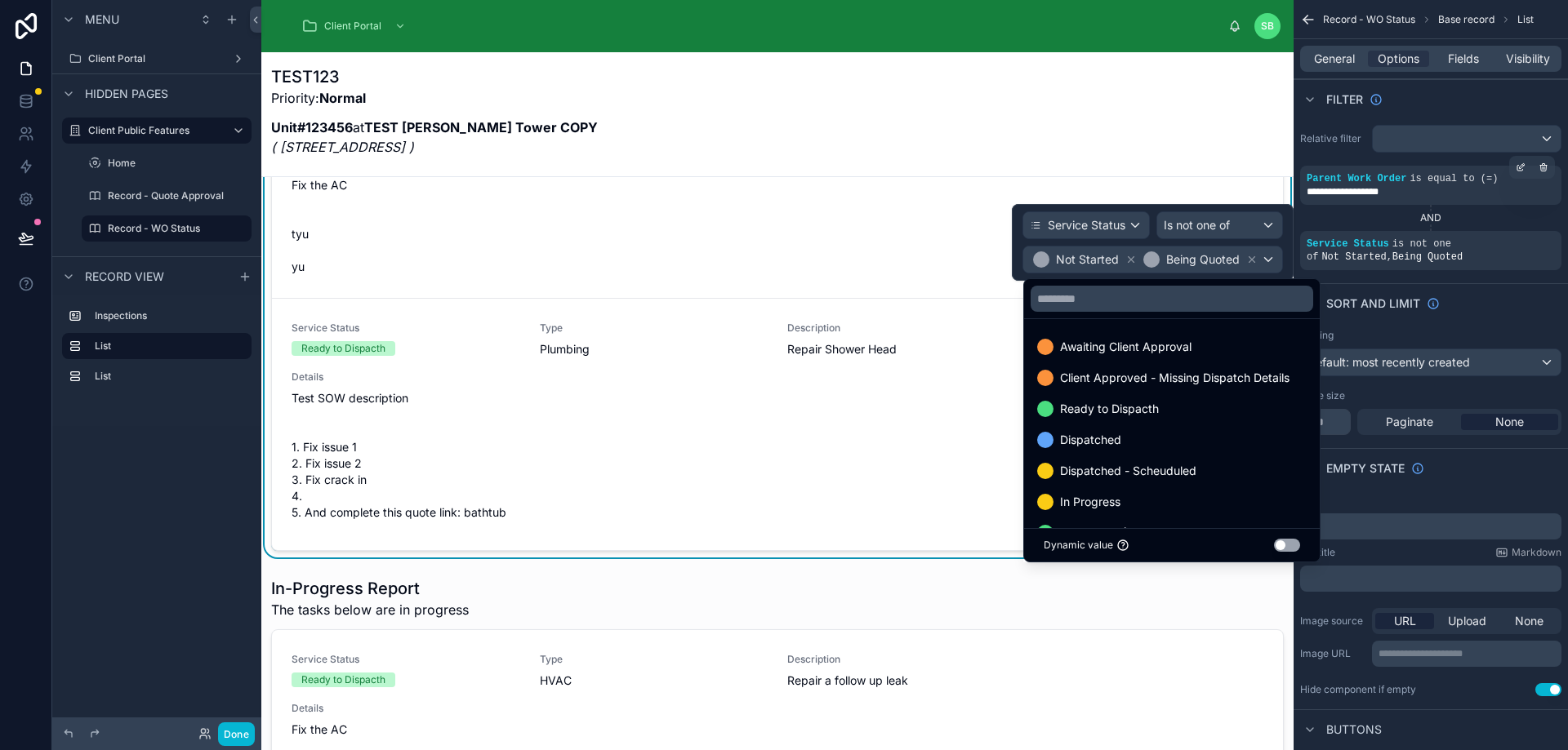
click at [1231, 343] on div "Awaiting Client Approval" at bounding box center [1171, 347] width 269 height 19
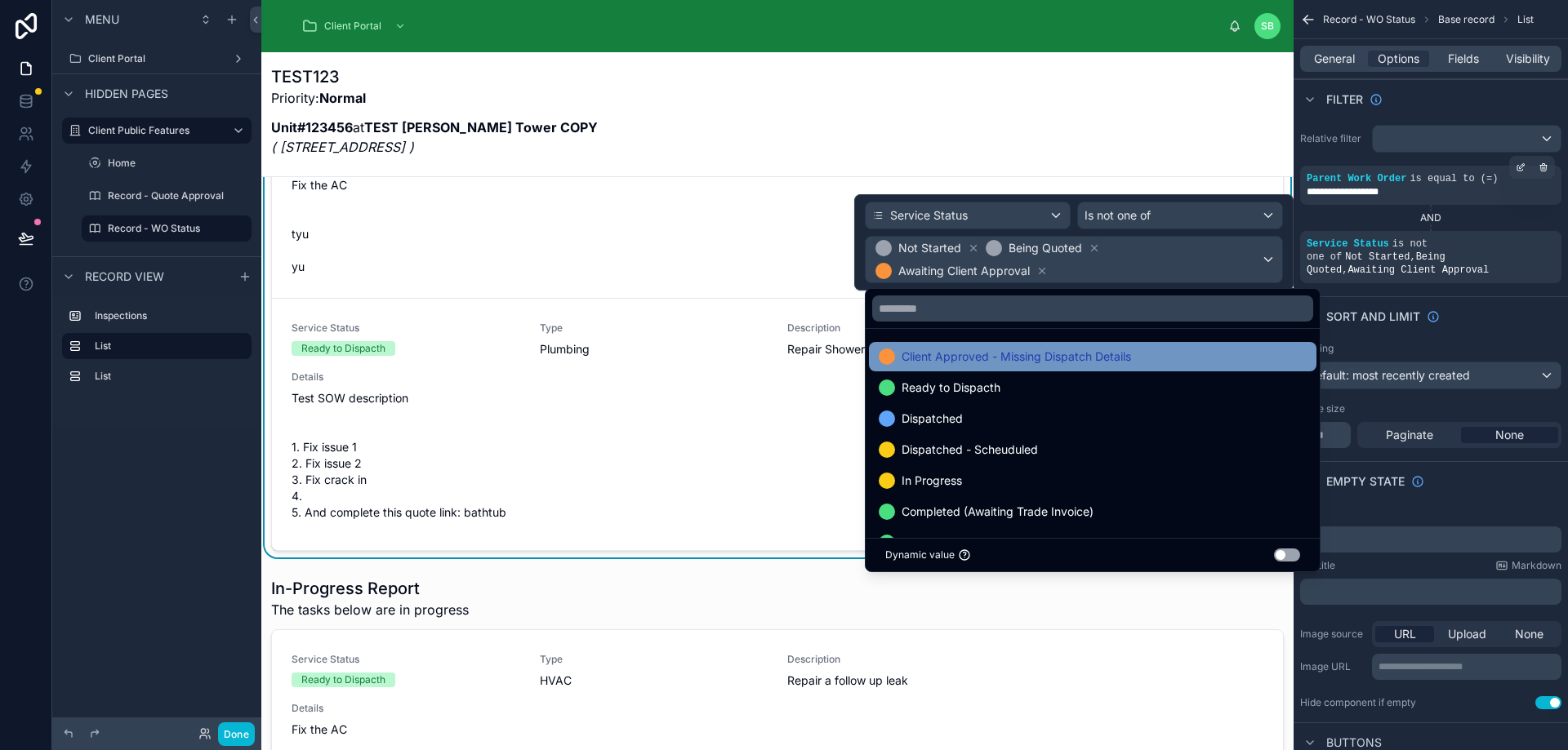
click at [1152, 353] on div "Client Approved - Missing Dispatch Details" at bounding box center [1092, 356] width 428 height 19
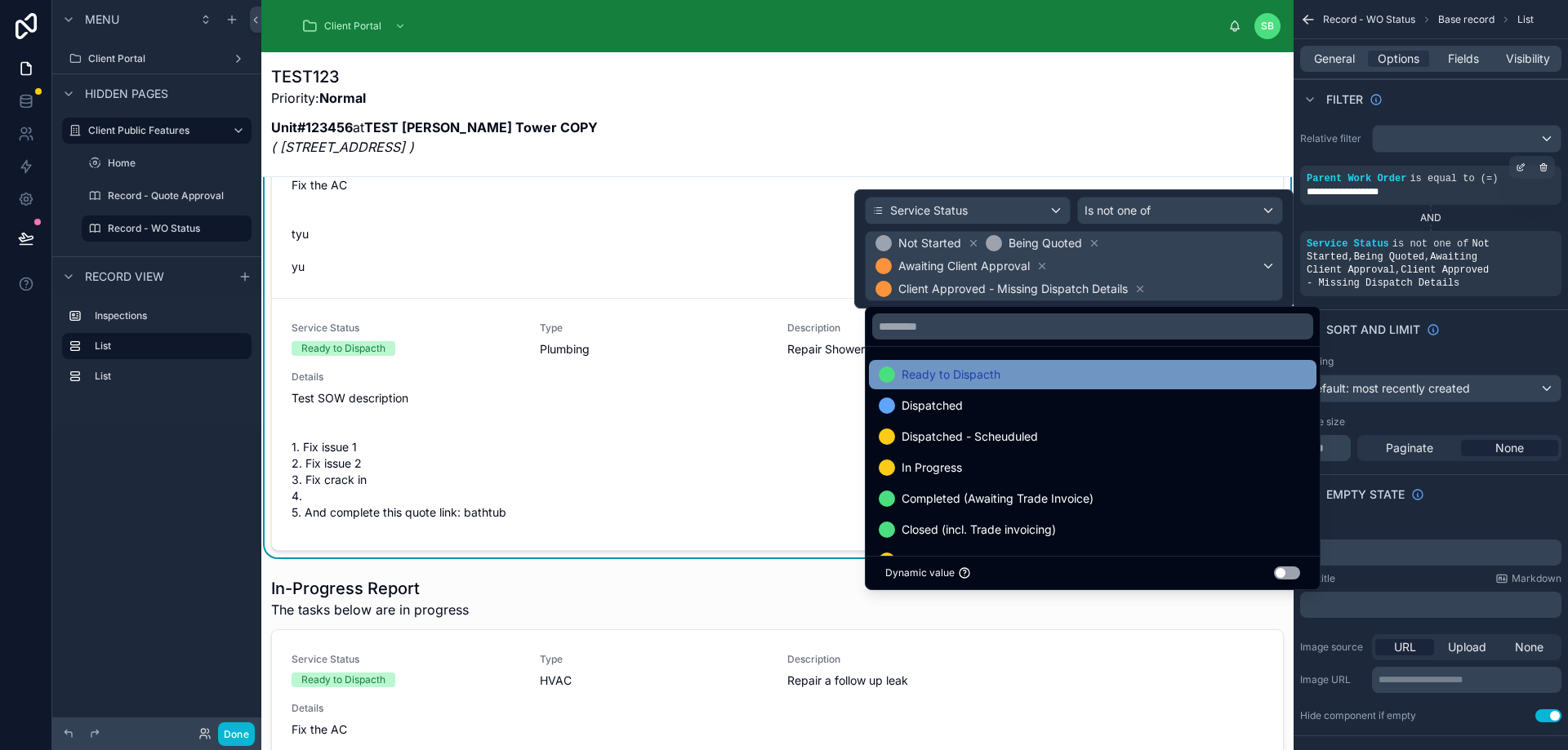
click at [1058, 368] on div "Ready to Dispacth" at bounding box center [1092, 375] width 428 height 19
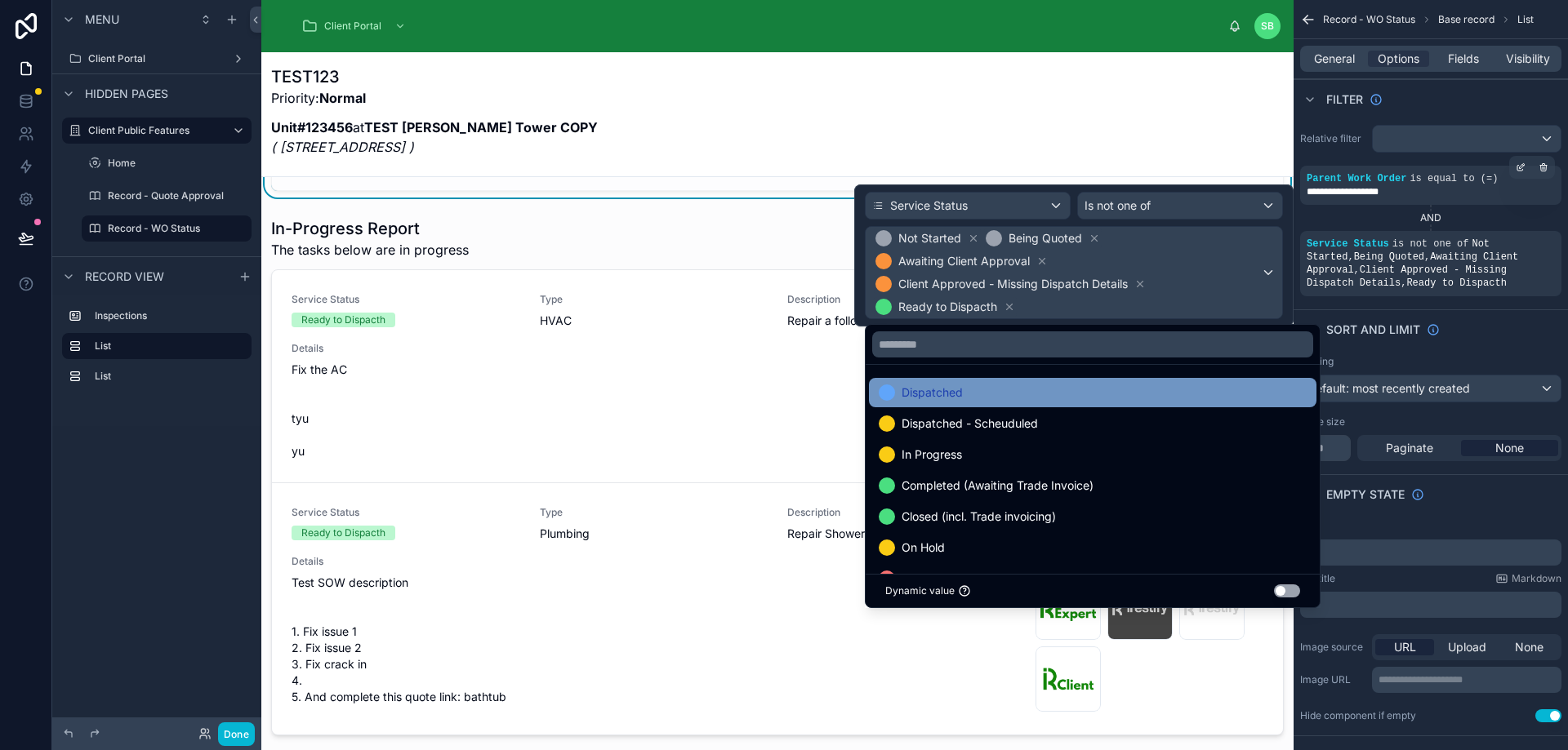
click at [1038, 384] on div "Dispatched" at bounding box center [1092, 393] width 428 height 19
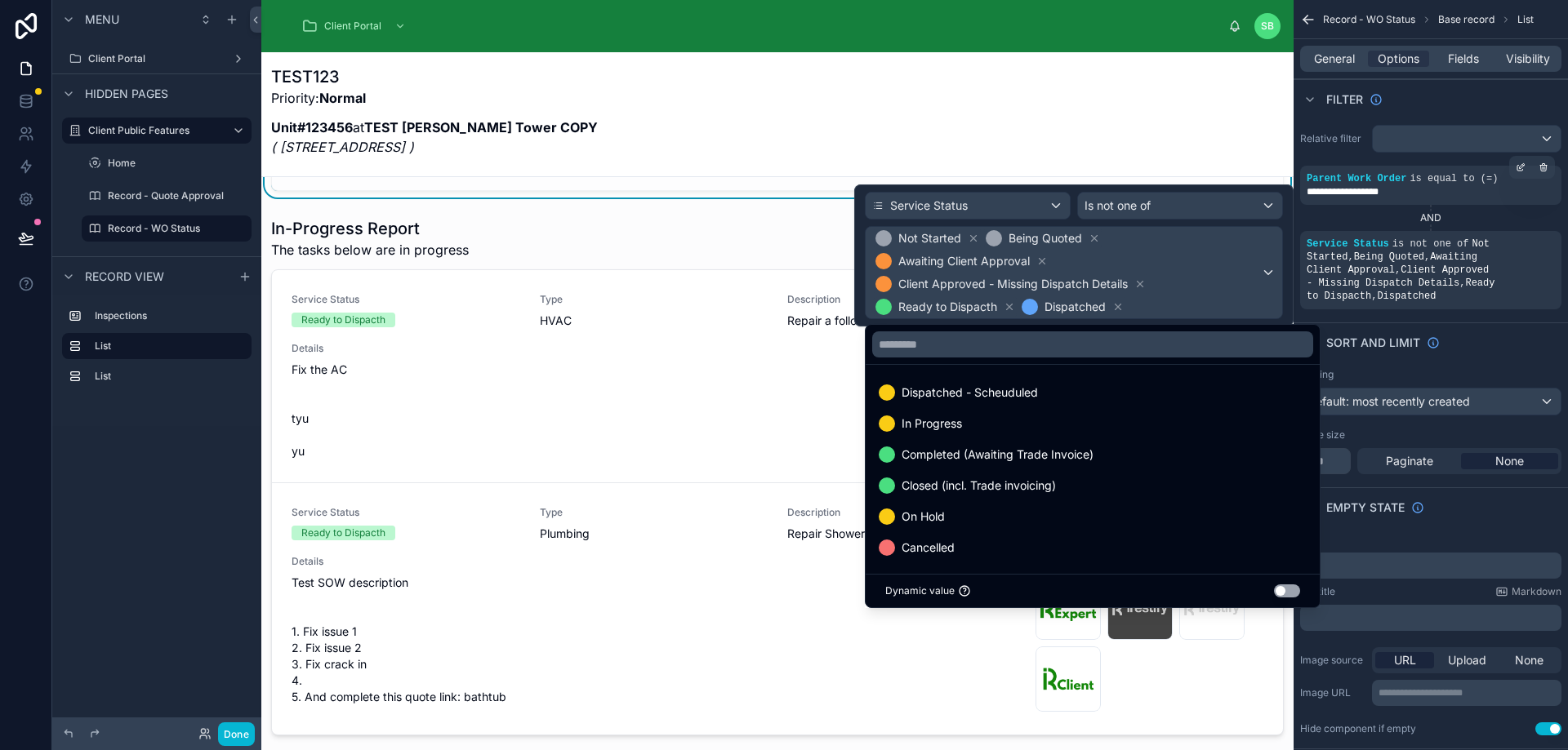
click at [1038, 386] on div "Dispatched - Scheuduled" at bounding box center [1092, 393] width 428 height 19
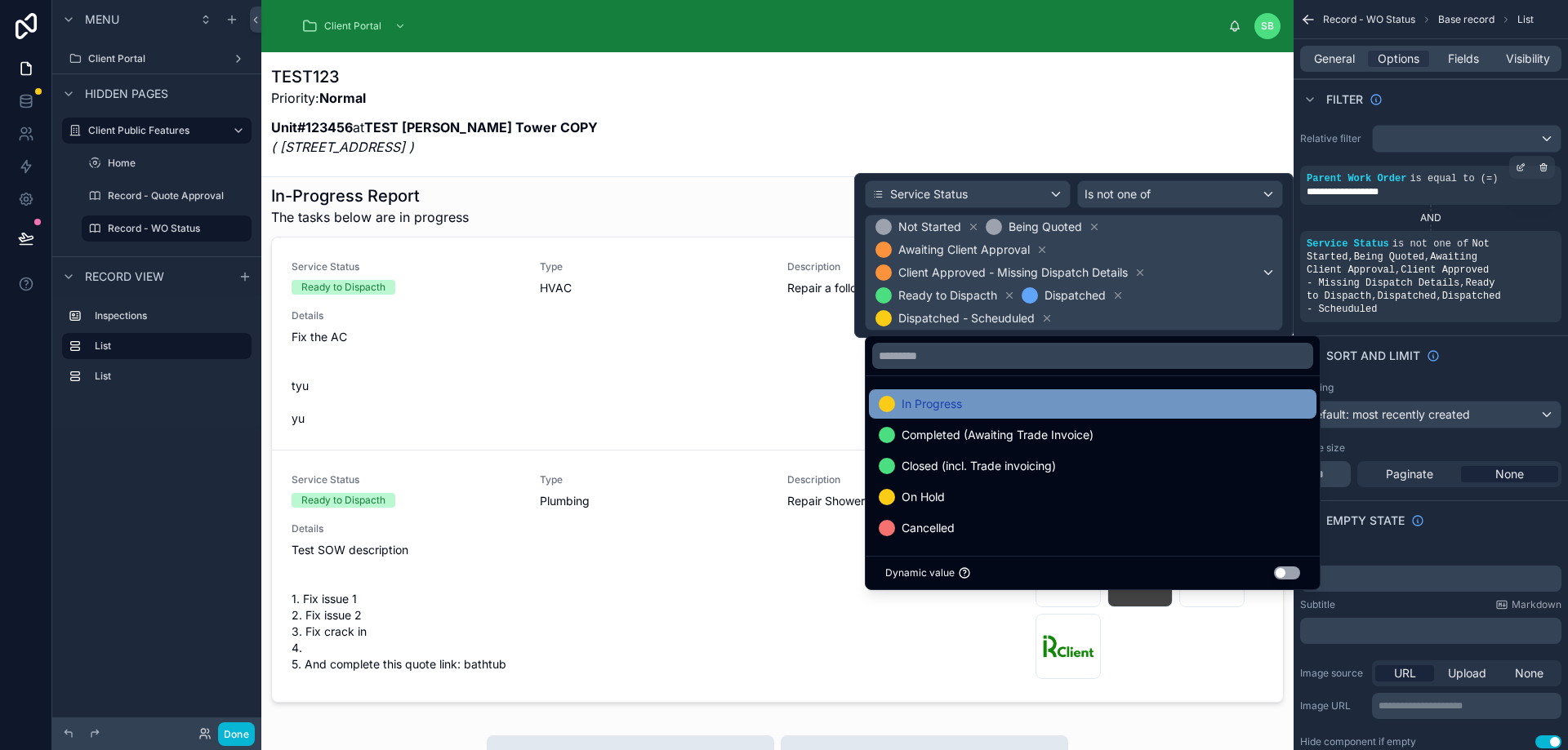
click at [1028, 399] on div "In Progress" at bounding box center [1092, 404] width 428 height 19
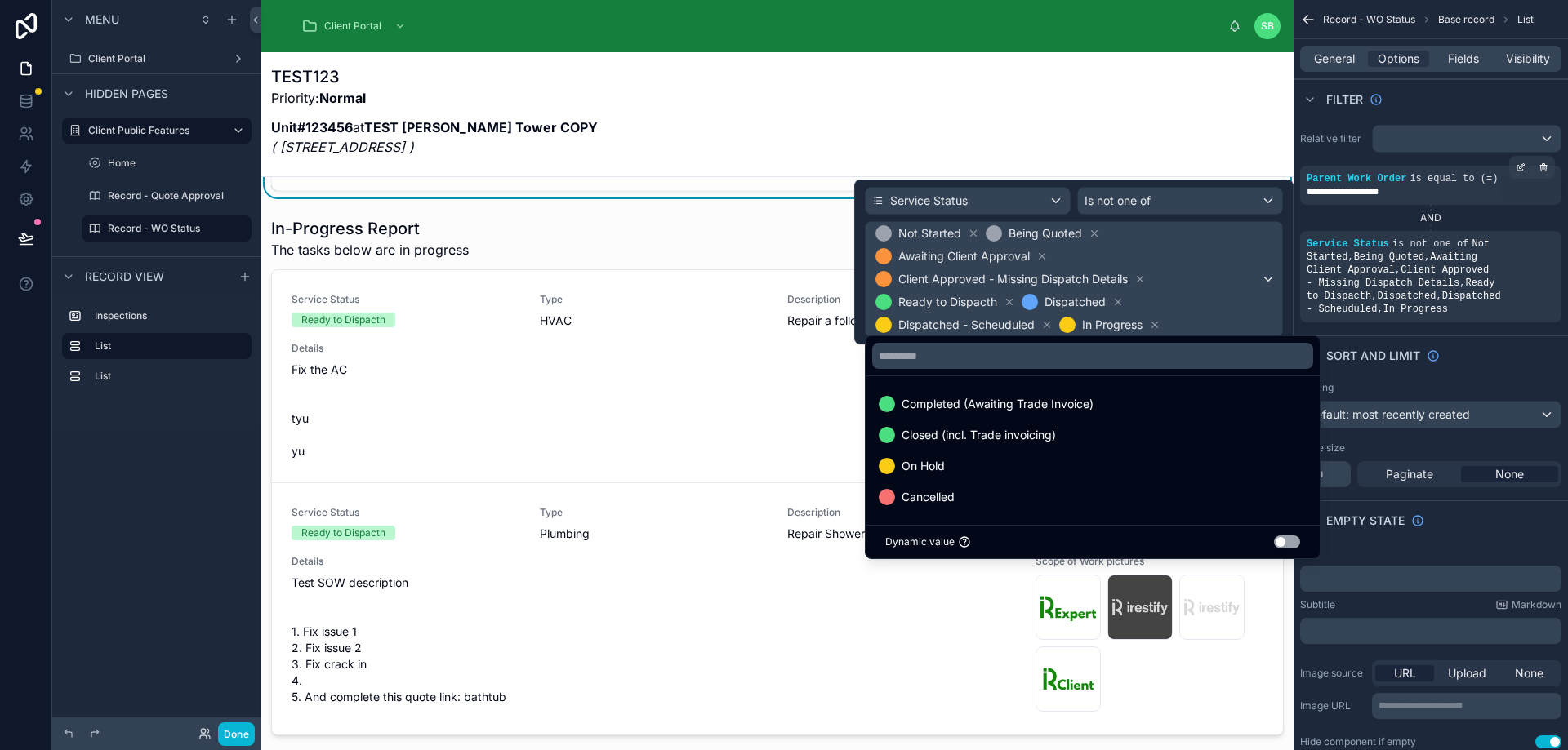
click at [1252, 138] on div "TEST123 Priority: Normal Unit#123456 at TEST Perla West Tower COPY ( 65 Waterga…" at bounding box center [777, 116] width 1012 height 101
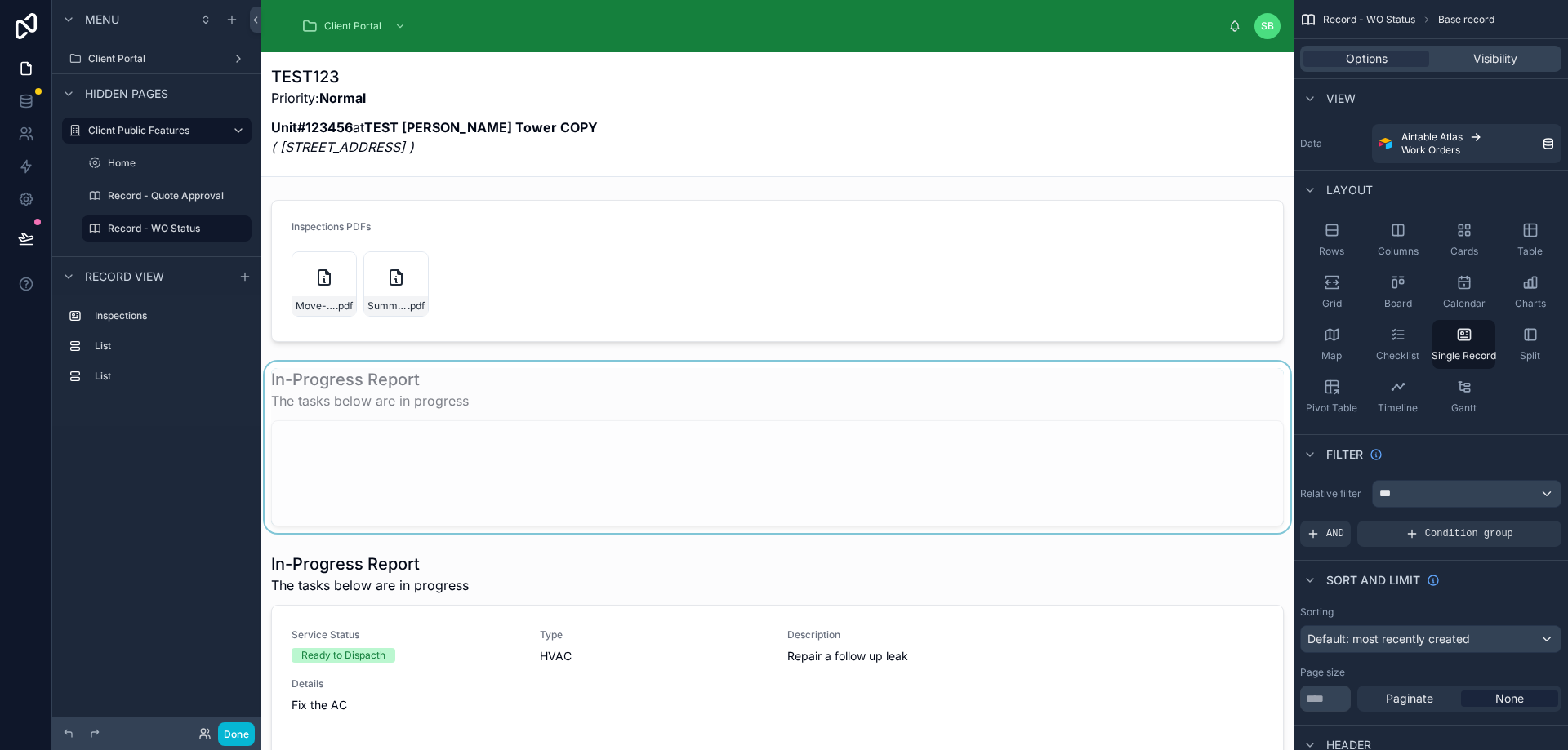
scroll to position [0, 0]
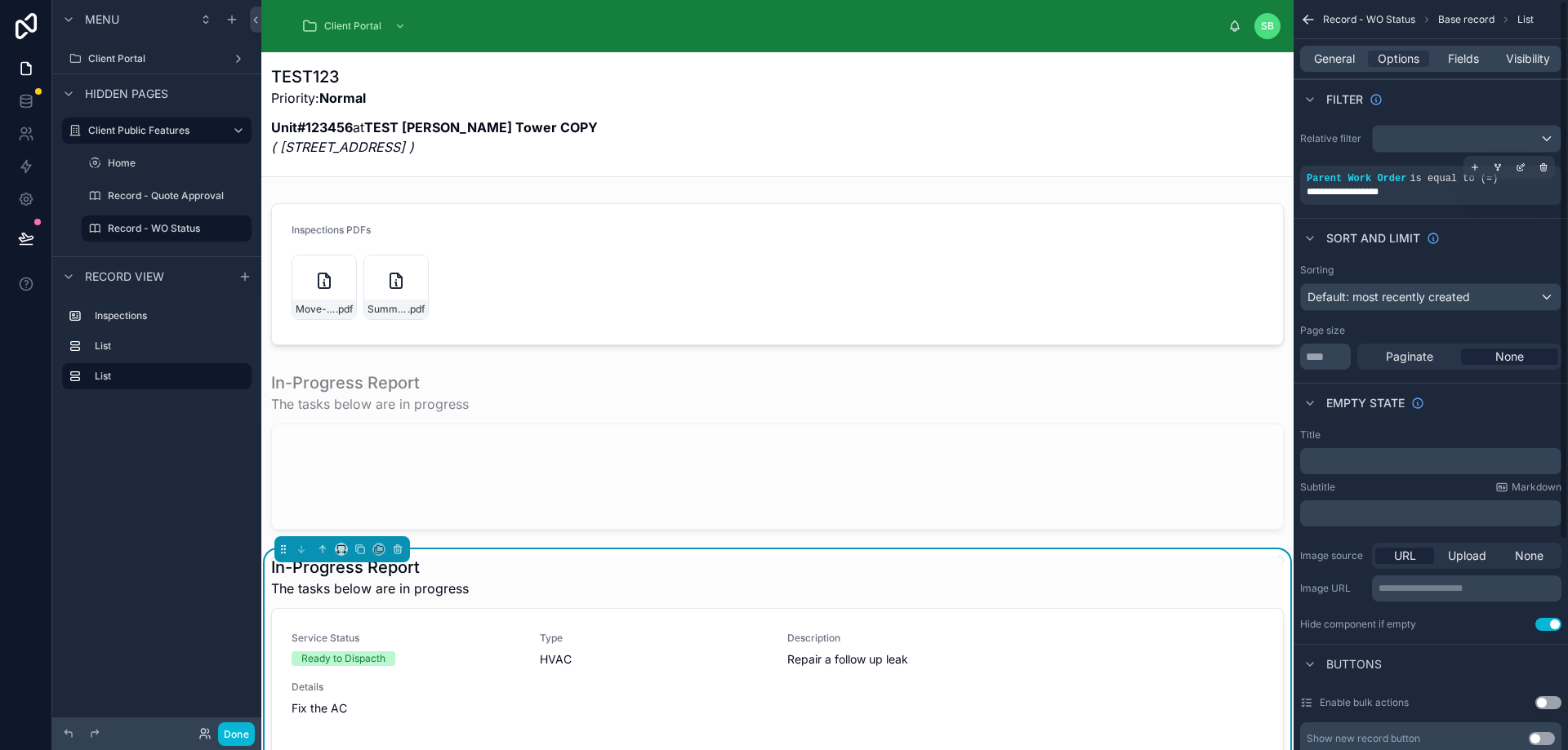
click at [1452, 191] on div "**********" at bounding box center [1430, 192] width 248 height 13
click at [1470, 164] on icon "scrollable content" at bounding box center [1474, 167] width 10 height 10
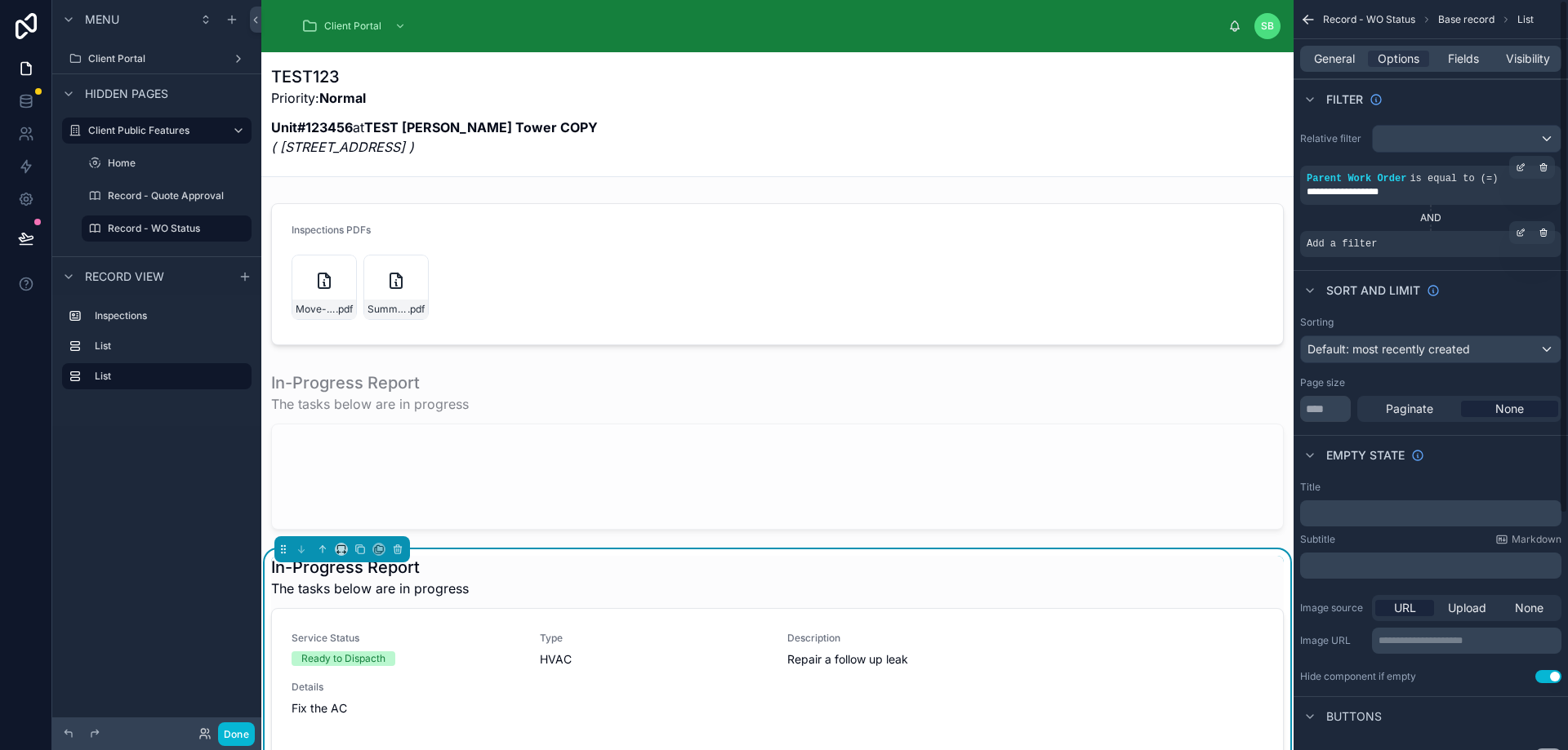
click at [1371, 248] on span "Add a filter" at bounding box center [1342, 244] width 71 height 13
click at [1519, 228] on icon "scrollable content" at bounding box center [1520, 233] width 10 height 10
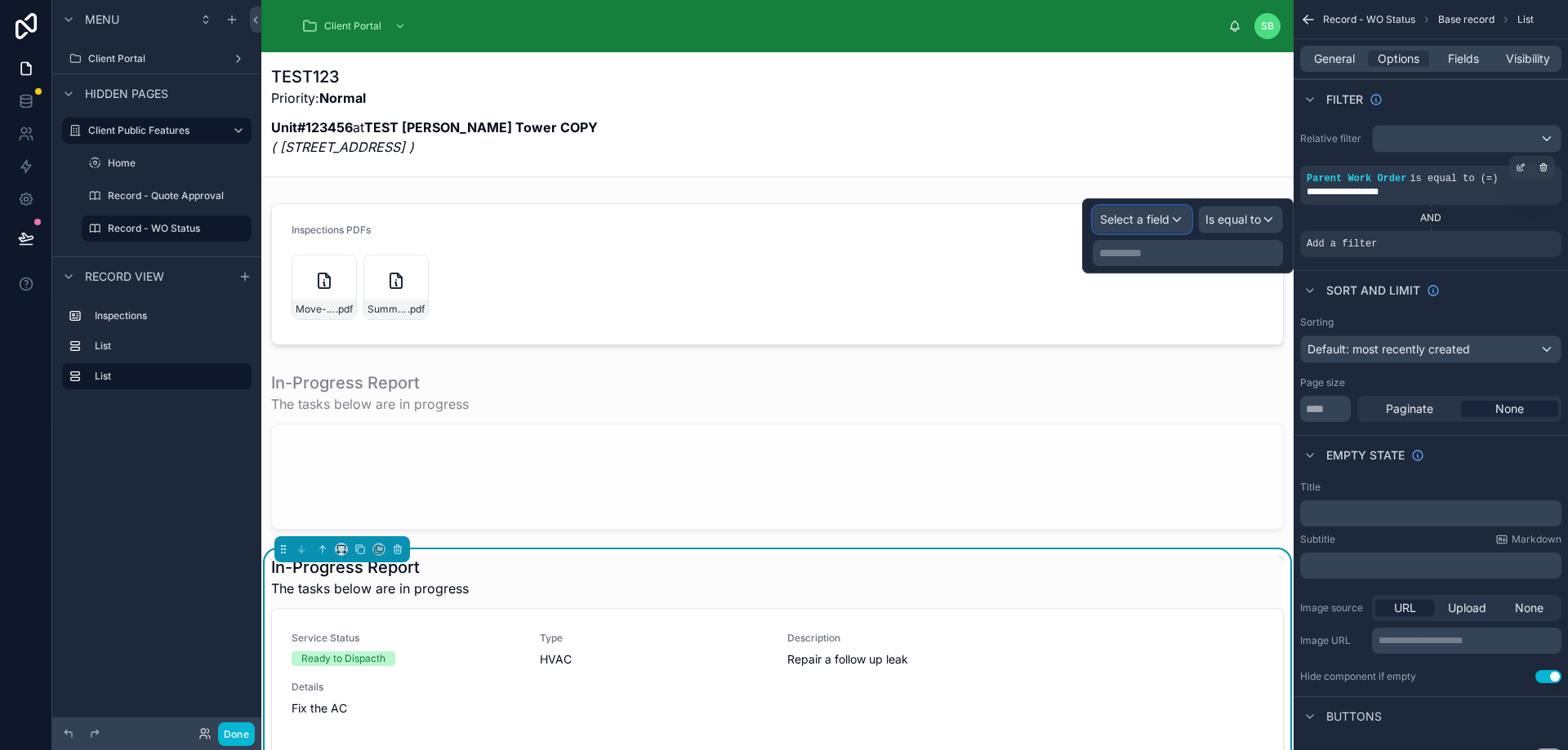
click at [1122, 222] on span "Select a field" at bounding box center [1135, 220] width 70 height 14
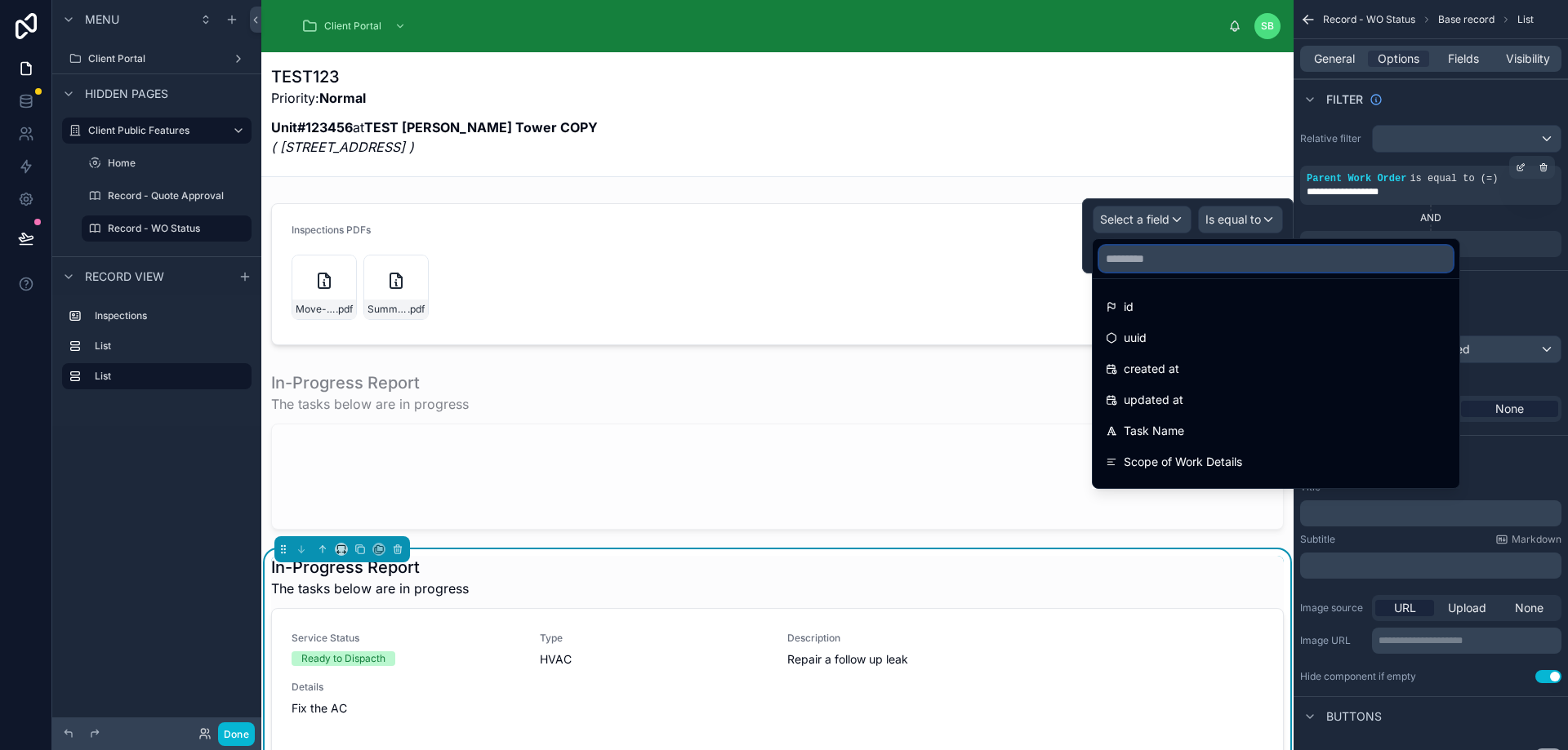
click at [1143, 260] on input "text" at bounding box center [1276, 259] width 354 height 26
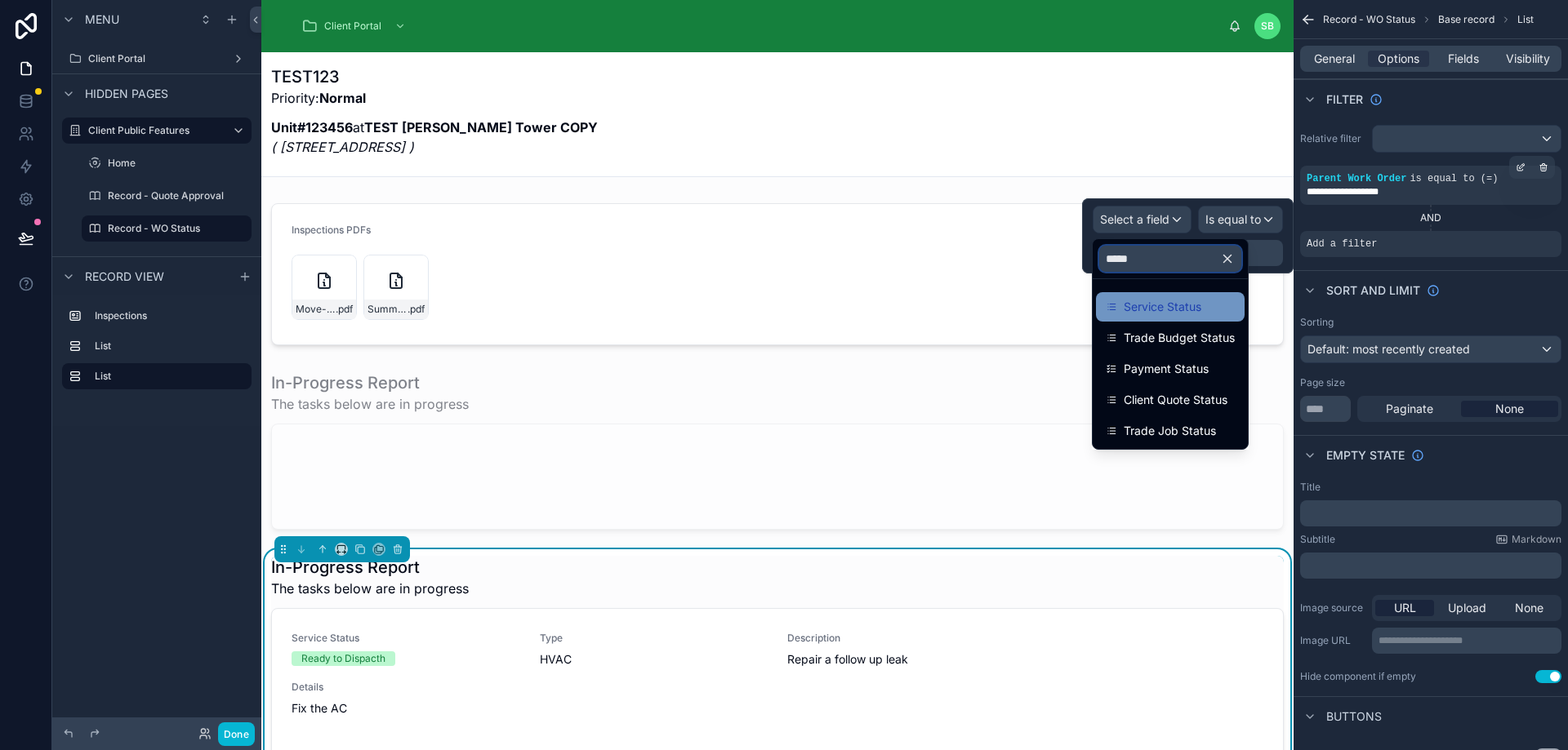
type input "*****"
click at [1179, 309] on span "Service Status" at bounding box center [1162, 307] width 78 height 19
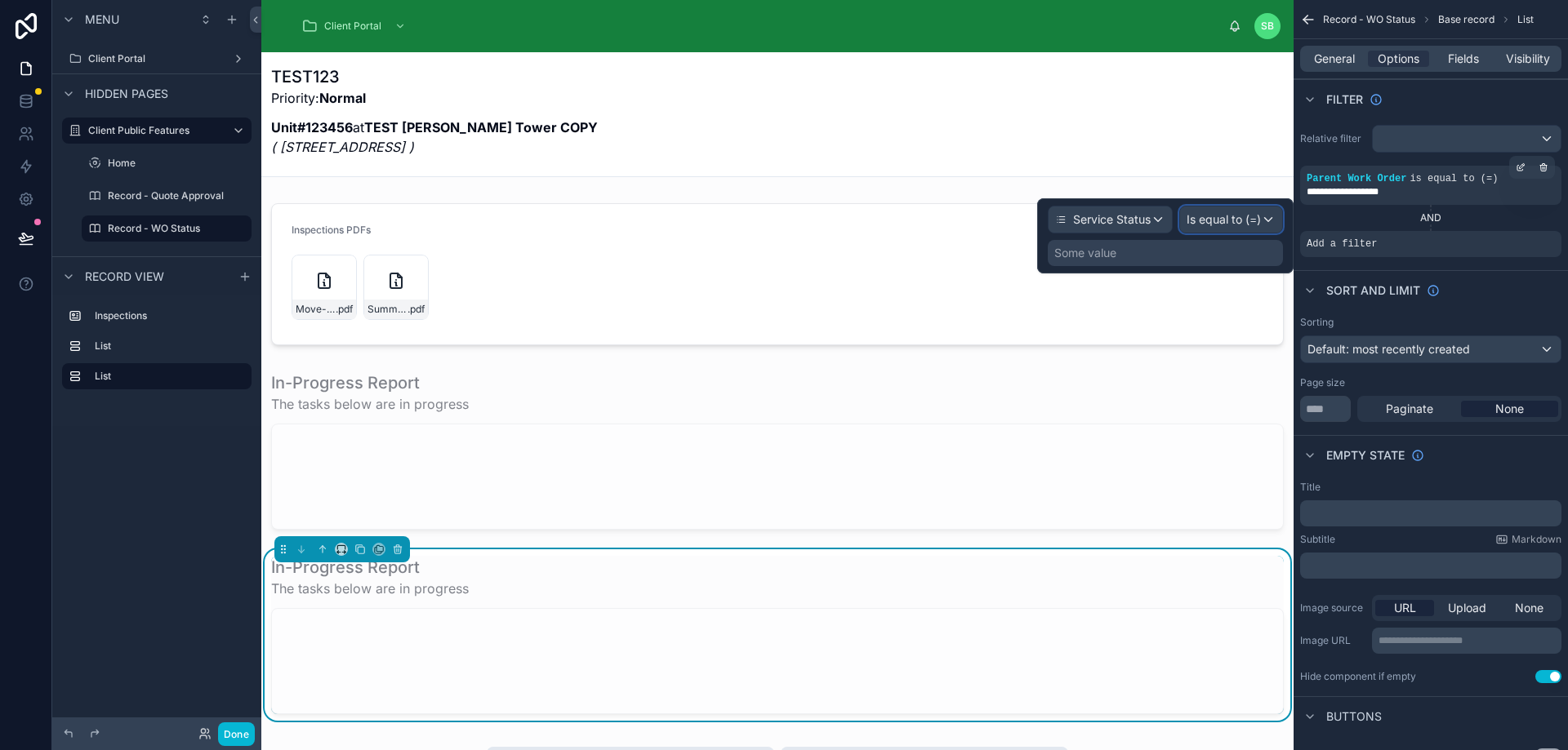
click at [1218, 215] on span "Is equal to (=)" at bounding box center [1223, 220] width 74 height 17
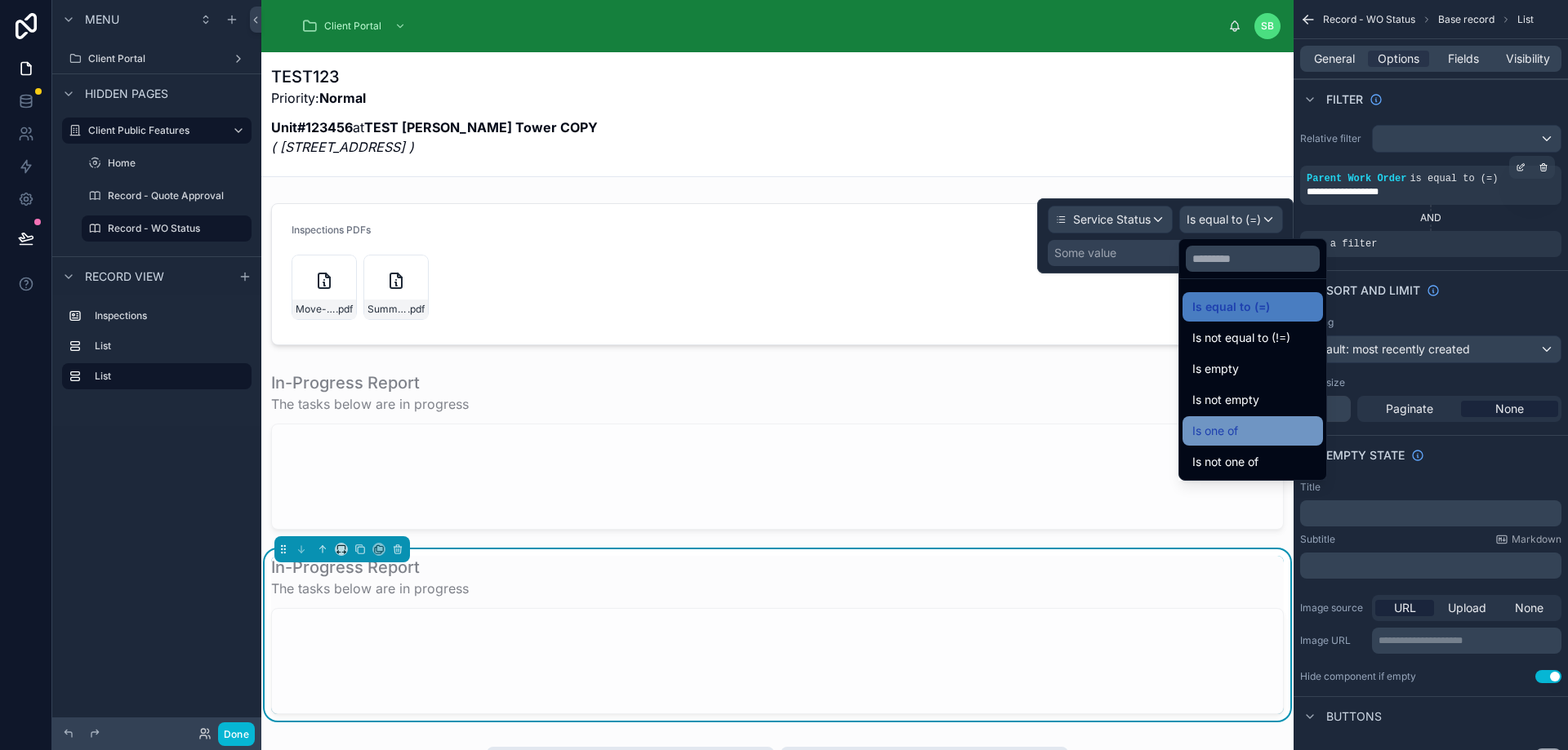
click at [1254, 429] on div "Is one of" at bounding box center [1253, 431] width 121 height 19
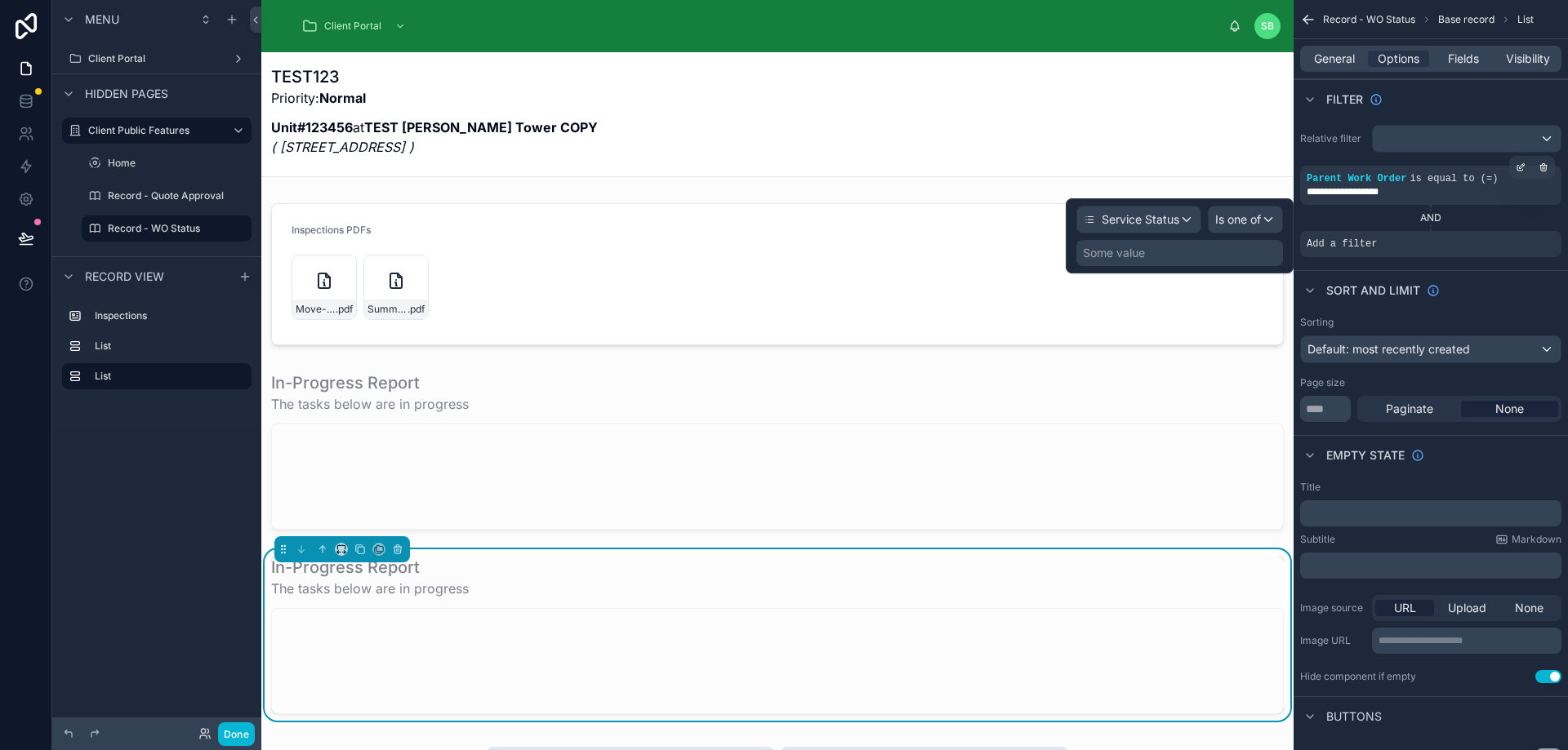
click at [1182, 255] on div "Some value" at bounding box center [1179, 253] width 206 height 26
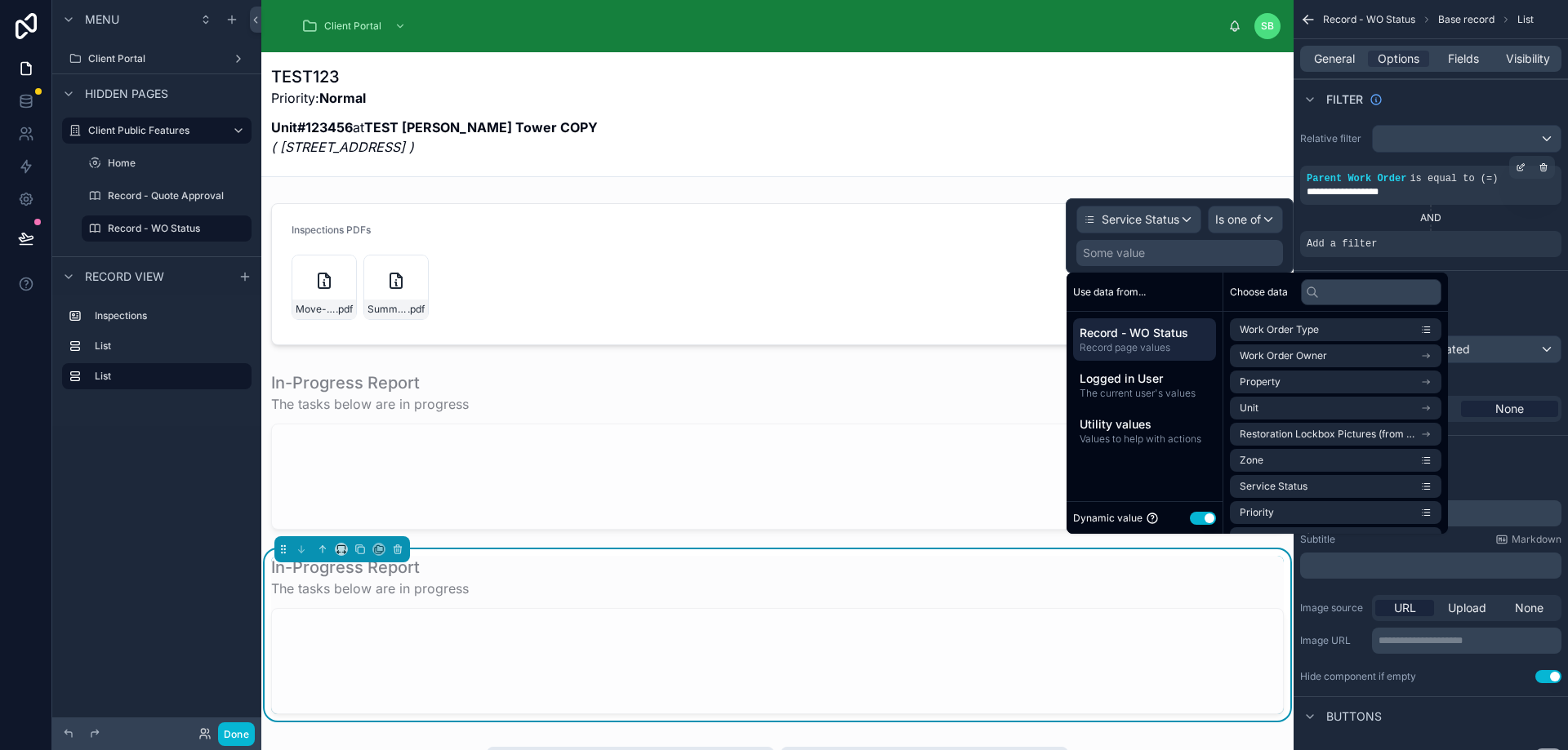
click at [1196, 518] on button "Use setting" at bounding box center [1203, 518] width 26 height 13
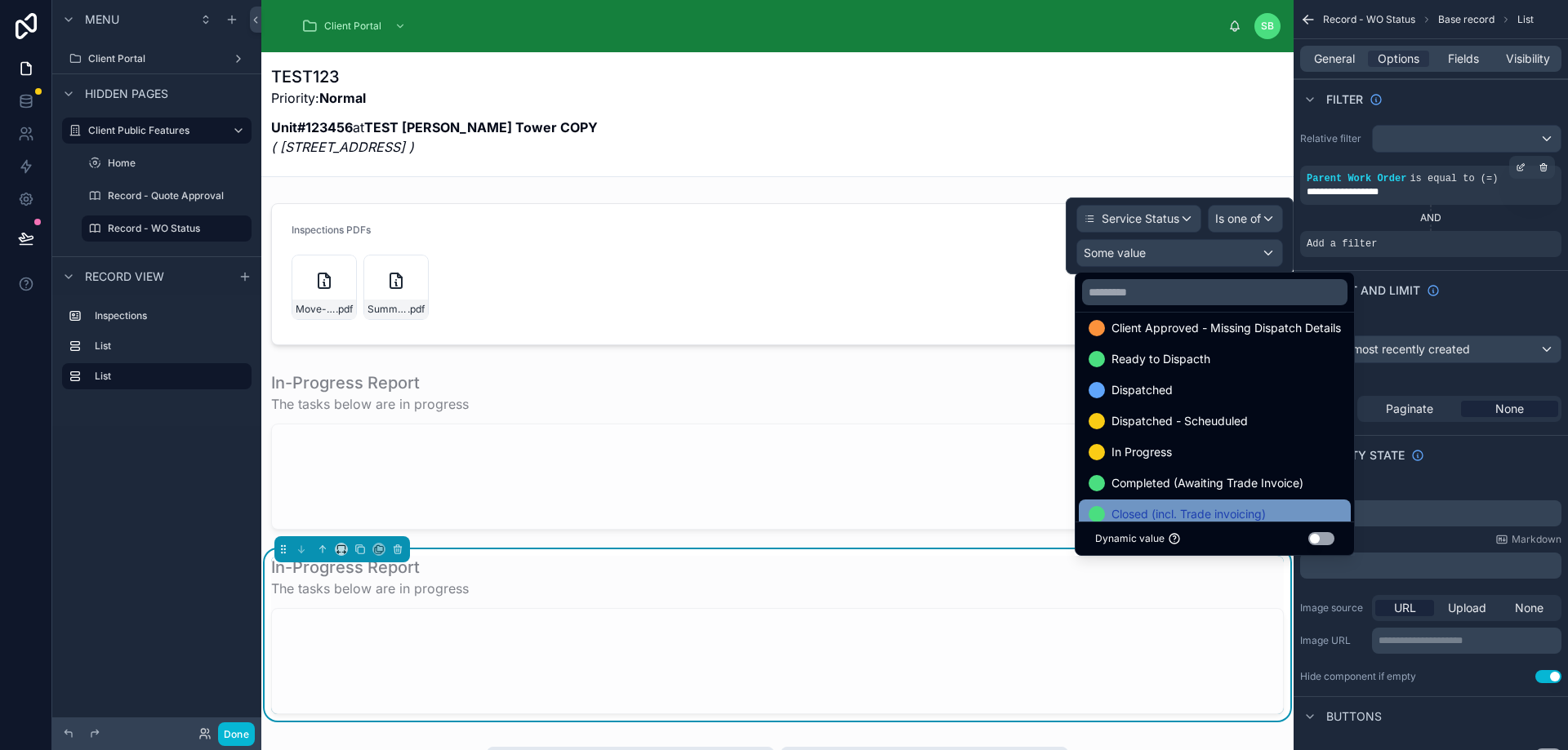
scroll to position [188, 0]
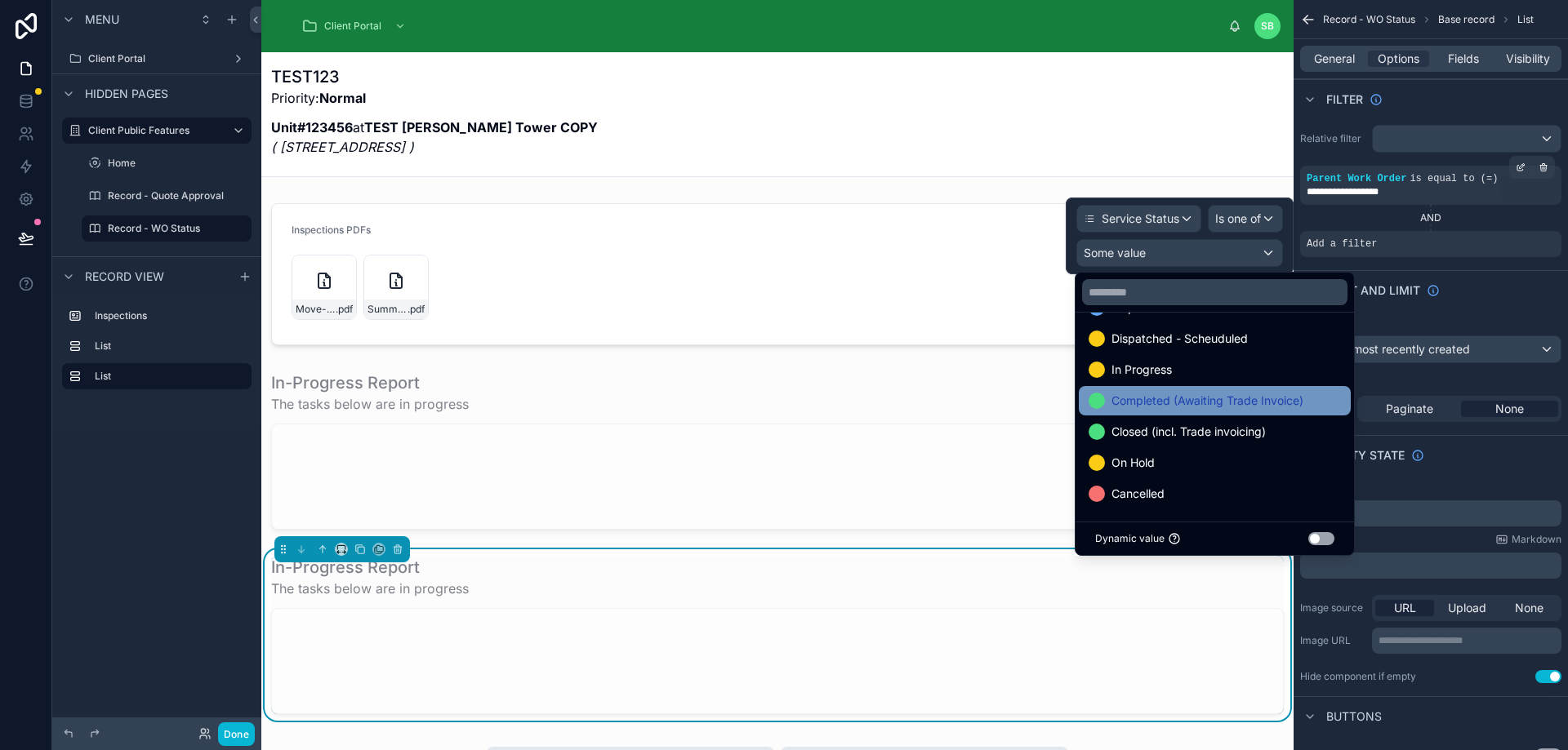
click at [1206, 404] on span "Completed (Awaiting Trade Invoice)" at bounding box center [1207, 401] width 192 height 19
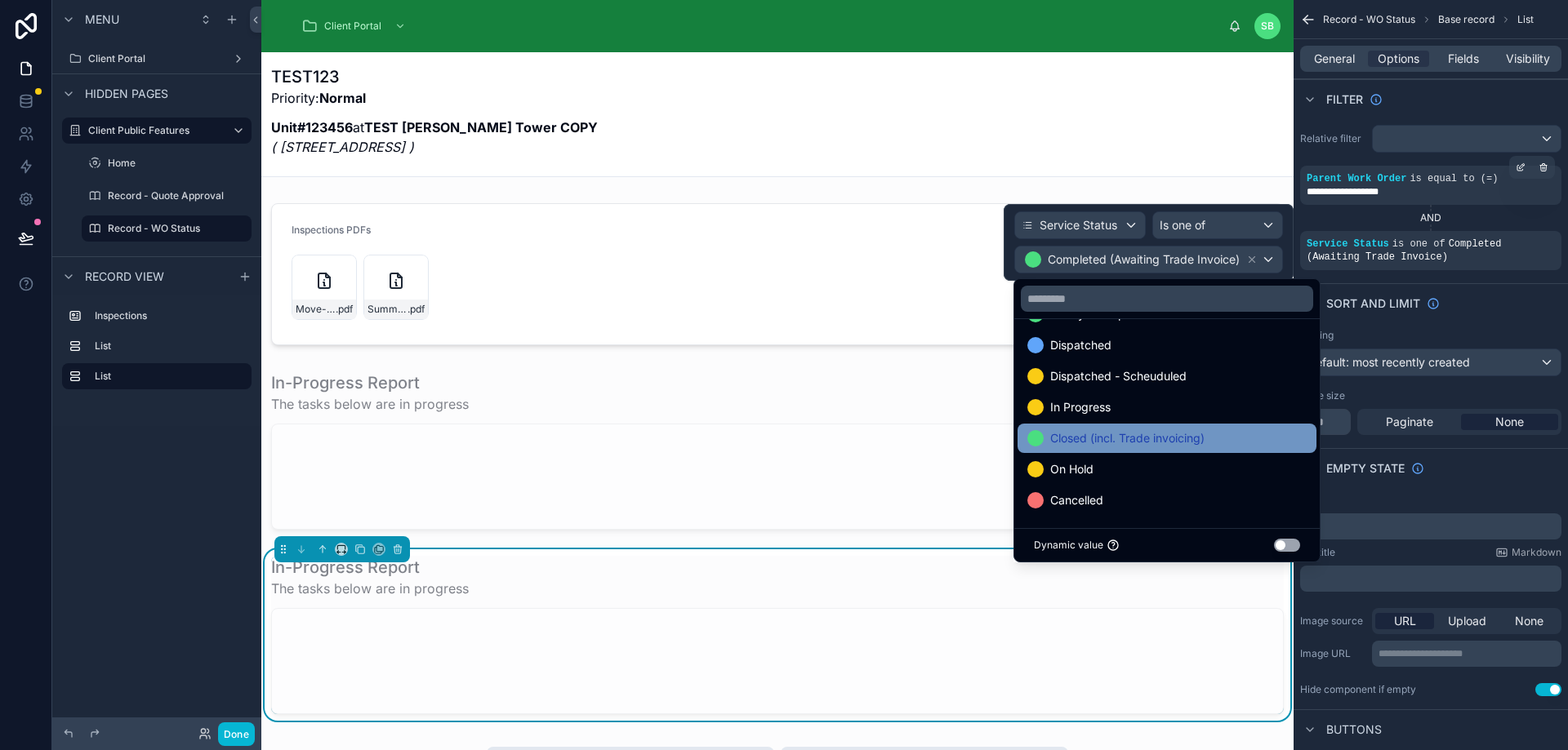
click at [1173, 434] on span "Closed (incl. Trade invoicing)" at bounding box center [1126, 438] width 154 height 19
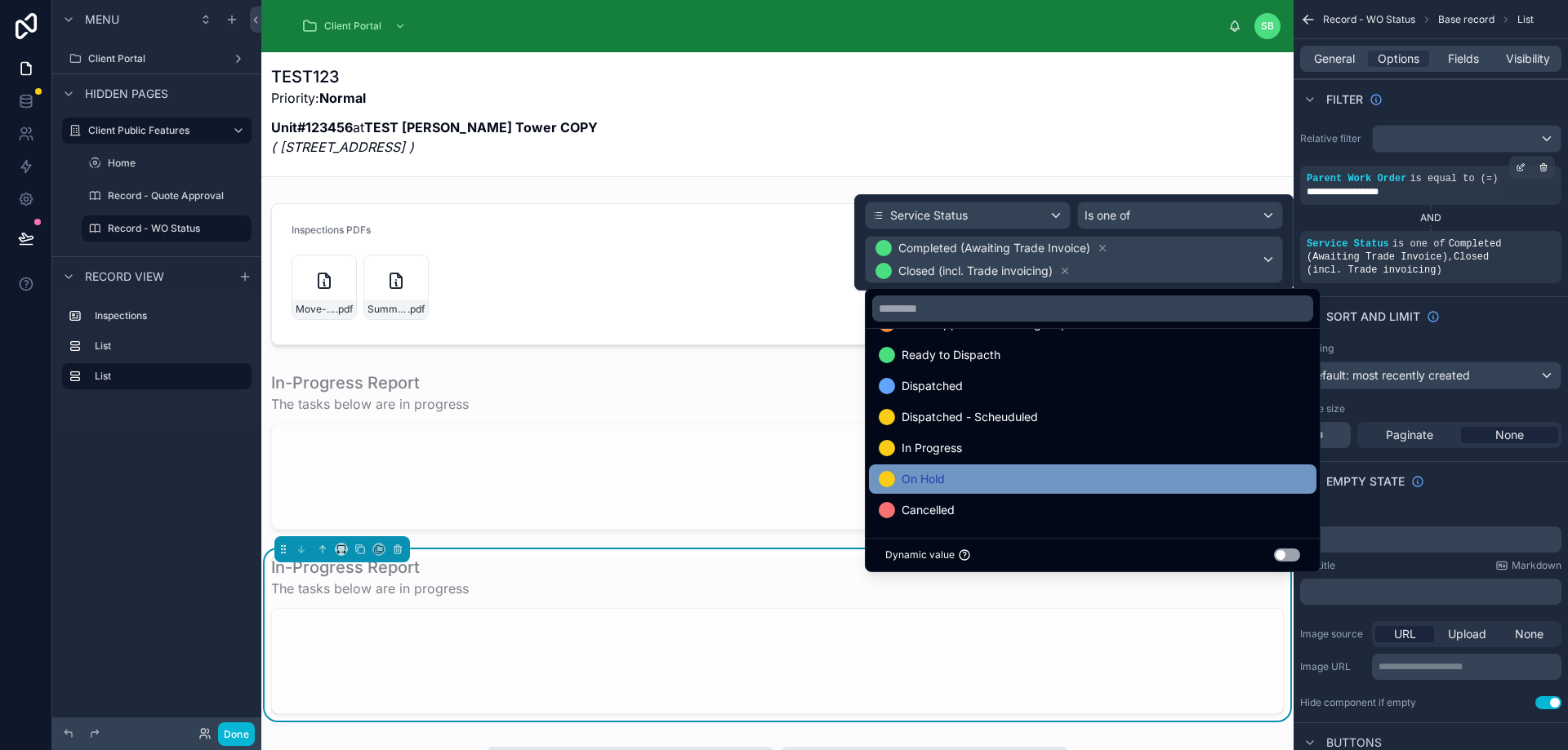
click at [1110, 476] on div "On Hold" at bounding box center [1092, 479] width 428 height 19
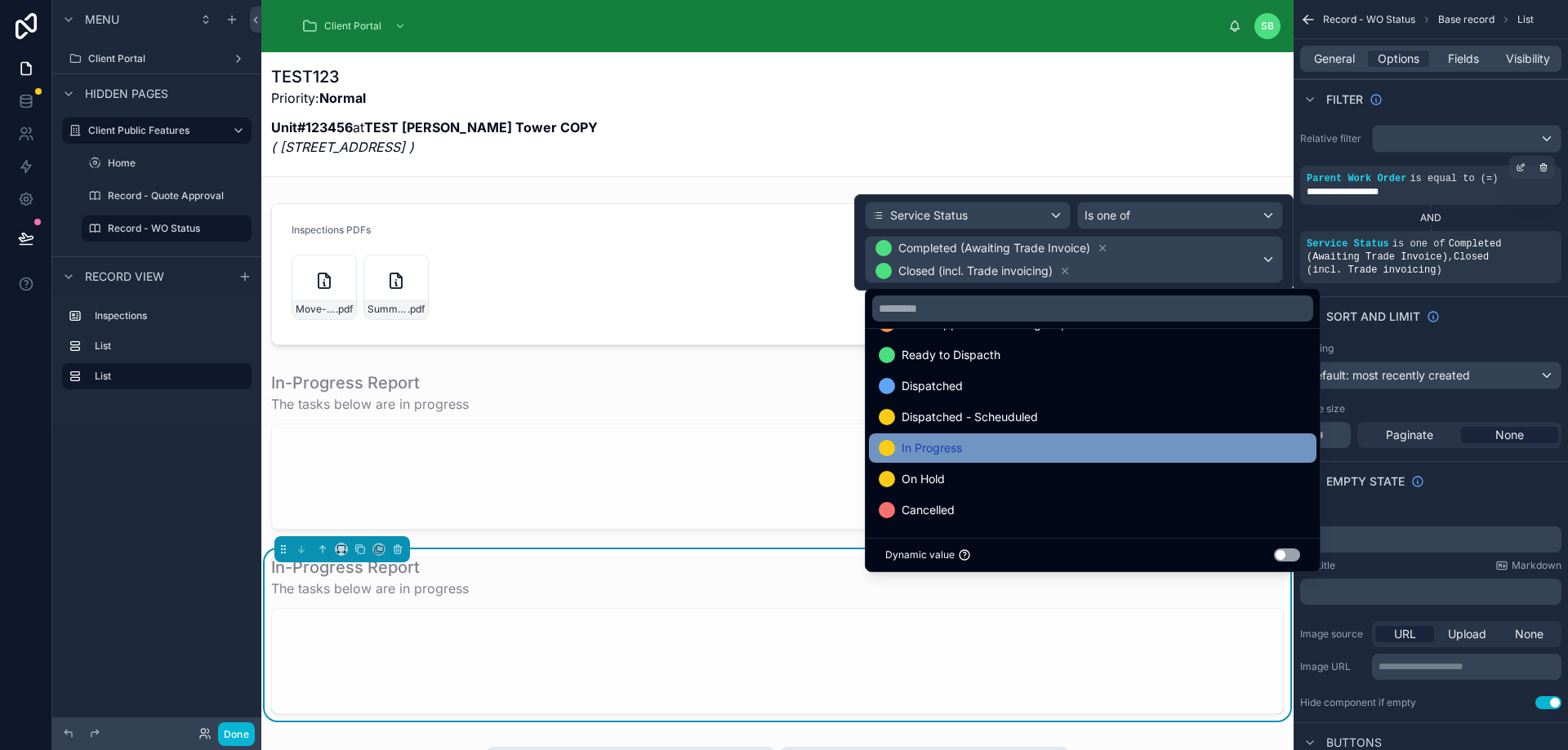
scroll to position [95, 0]
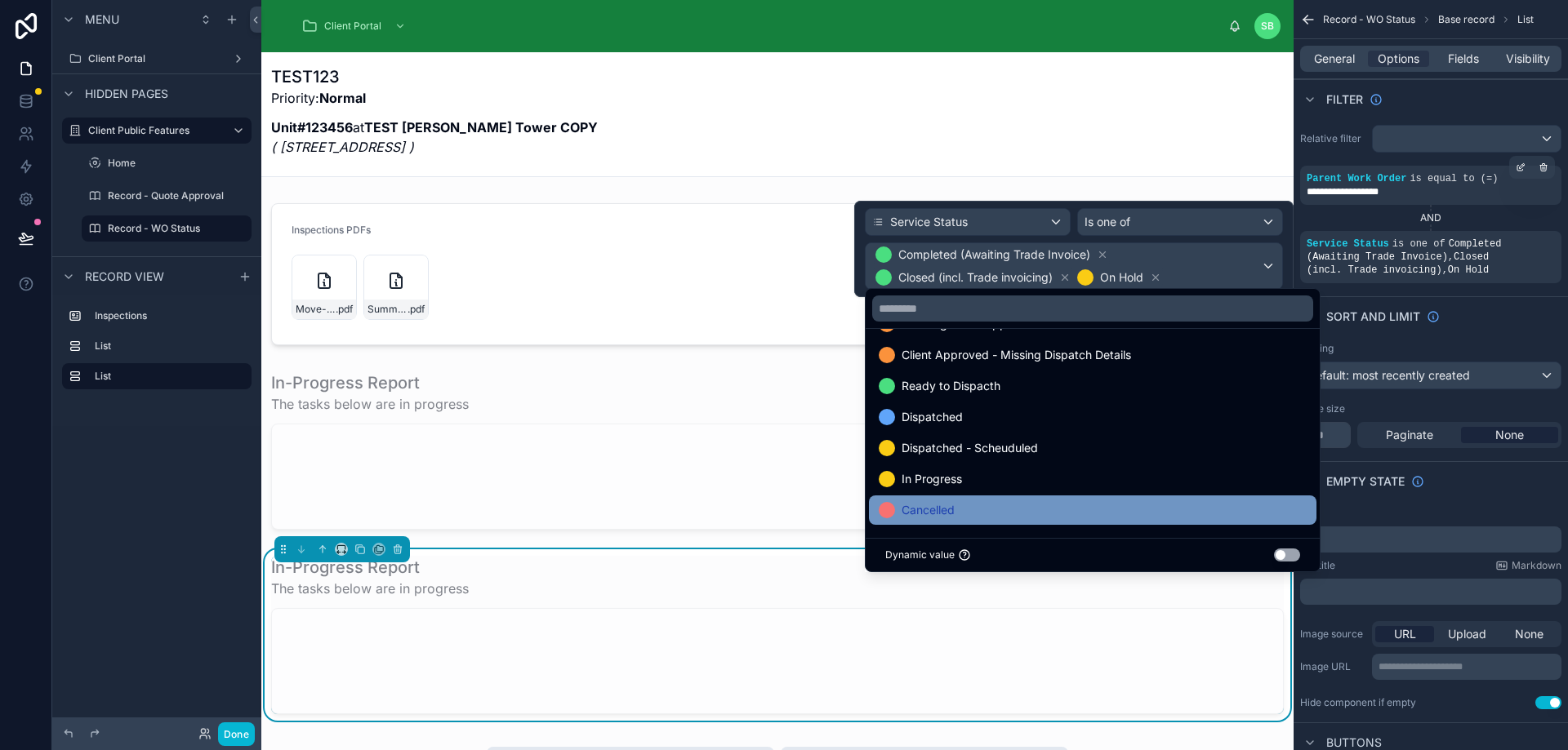
click at [1078, 498] on div "Cancelled" at bounding box center [1092, 510] width 448 height 30
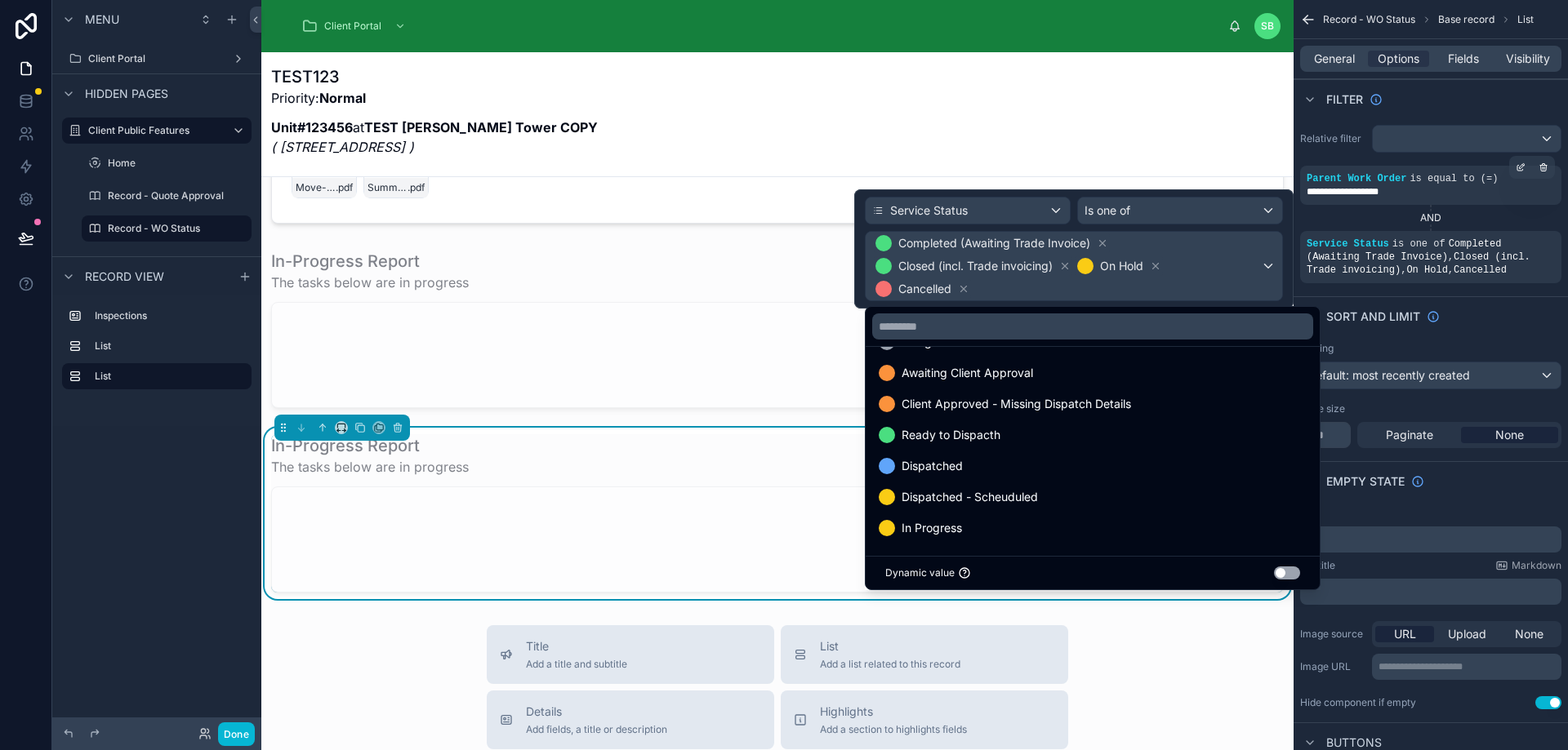
scroll to position [82, 0]
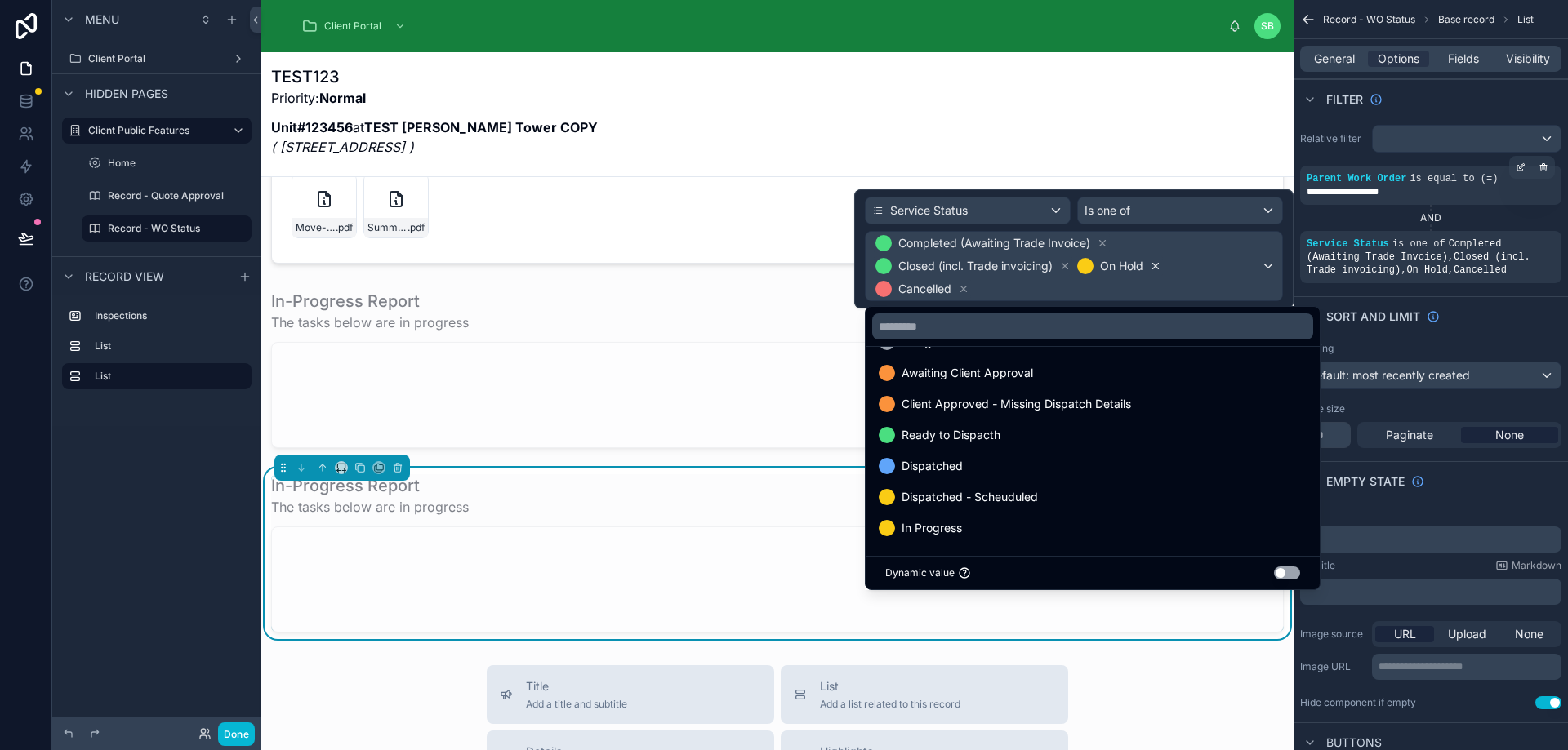
click at [1157, 263] on icon at bounding box center [1155, 266] width 11 height 11
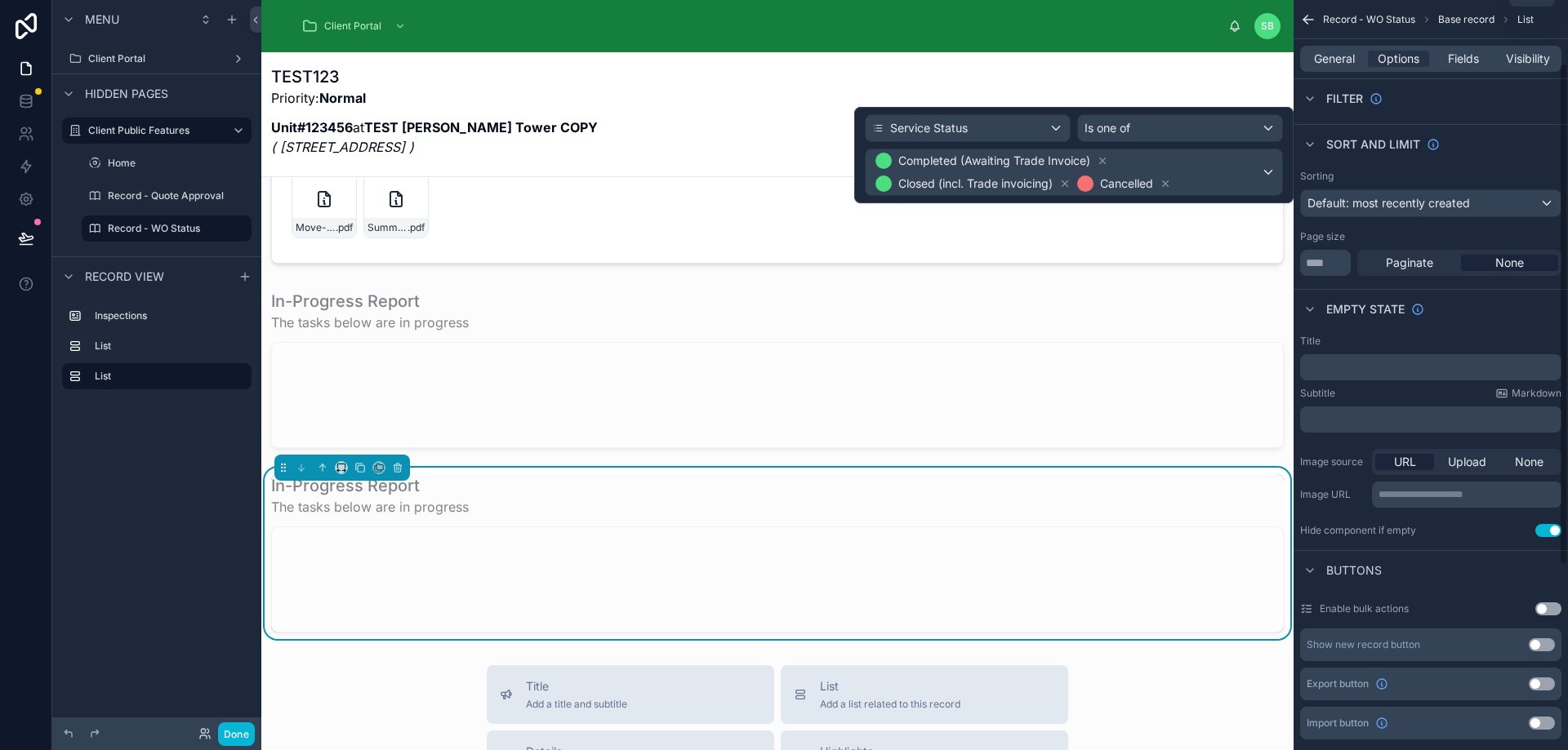
scroll to position [44, 0]
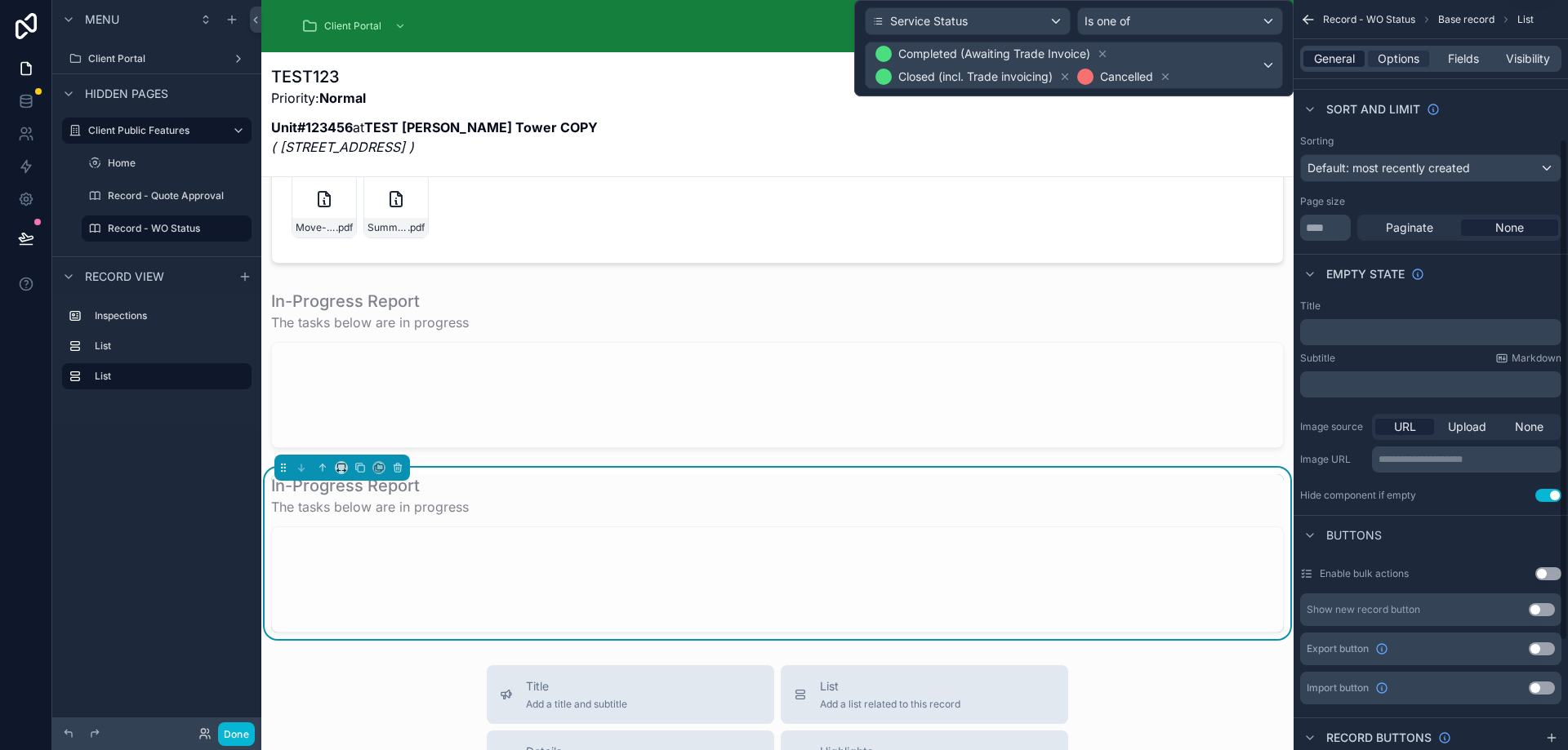
click at [1339, 54] on span "General" at bounding box center [1334, 58] width 41 height 17
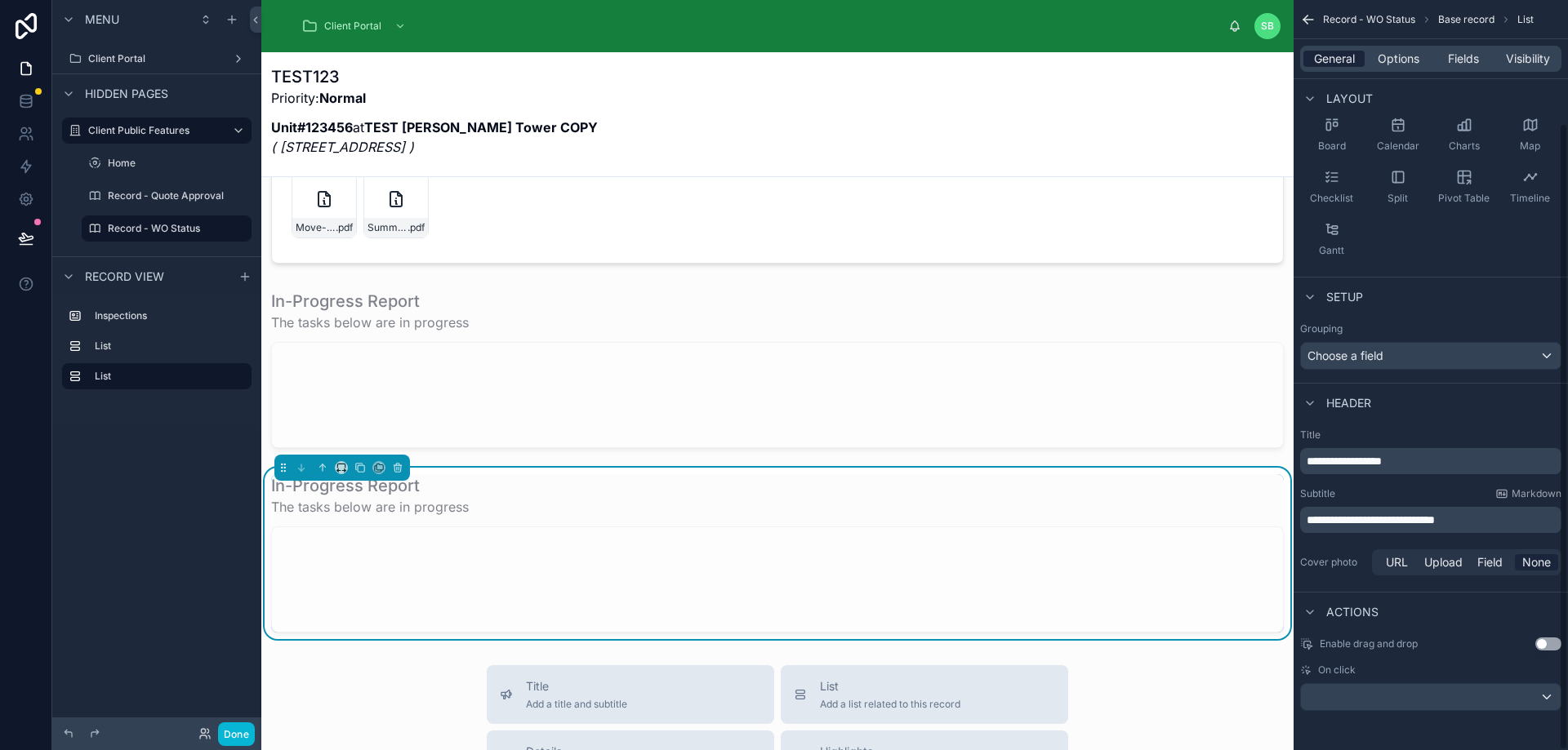
scroll to position [147, 0]
drag, startPoint x: 1369, startPoint y: 461, endPoint x: 1270, endPoint y: 470, distance: 99.4
click at [1270, 470] on div "Client Portal SB Stefano Bosello TEST123 Priority: Normal Unit#123456 at TEST P…" at bounding box center [915, 375] width 1307 height 750
click at [1382, 490] on div "Subtitle Markdown" at bounding box center [1430, 494] width 261 height 13
drag, startPoint x: 1495, startPoint y: 523, endPoint x: 1431, endPoint y: 522, distance: 64.0
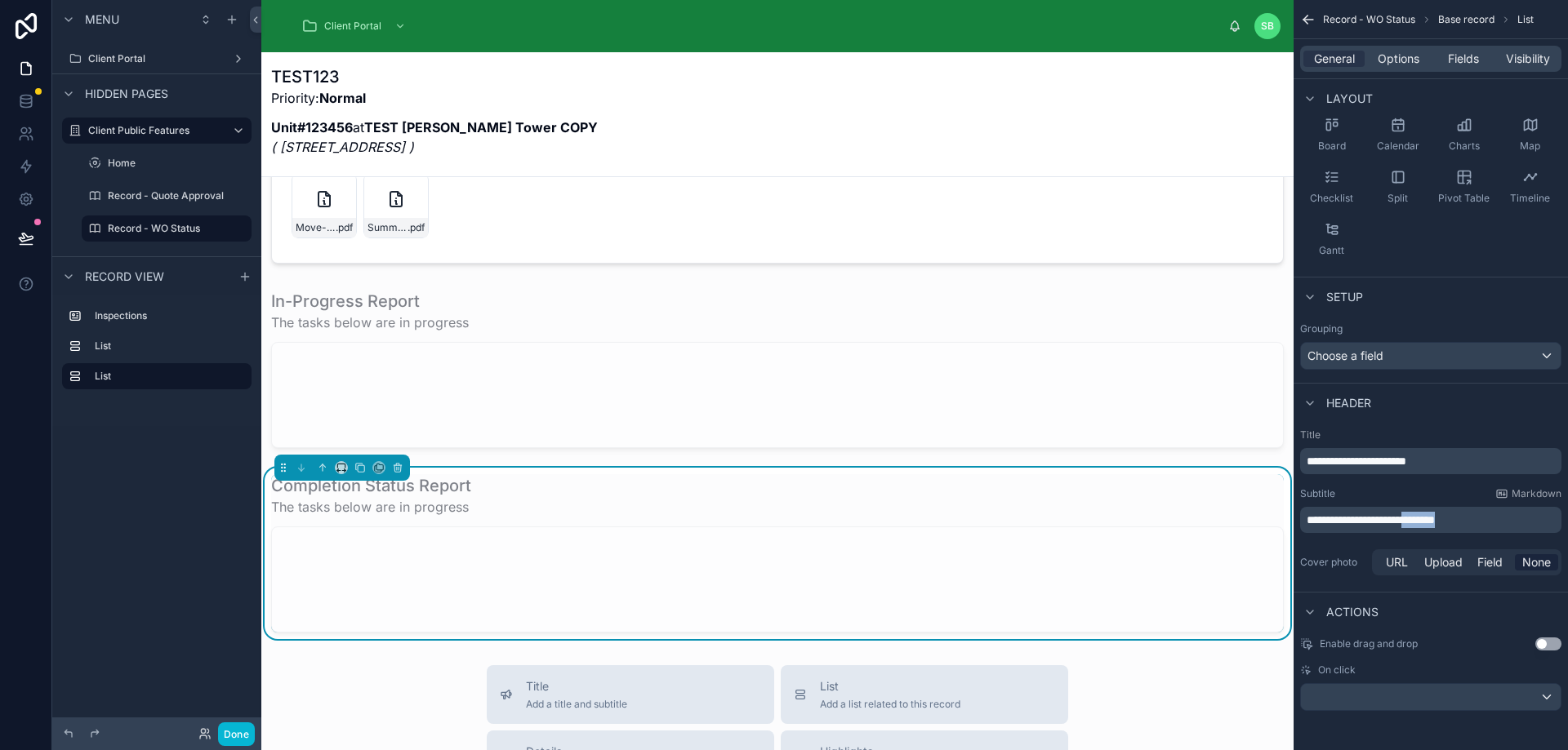
click at [1431, 522] on p "**********" at bounding box center [1432, 520] width 252 height 17
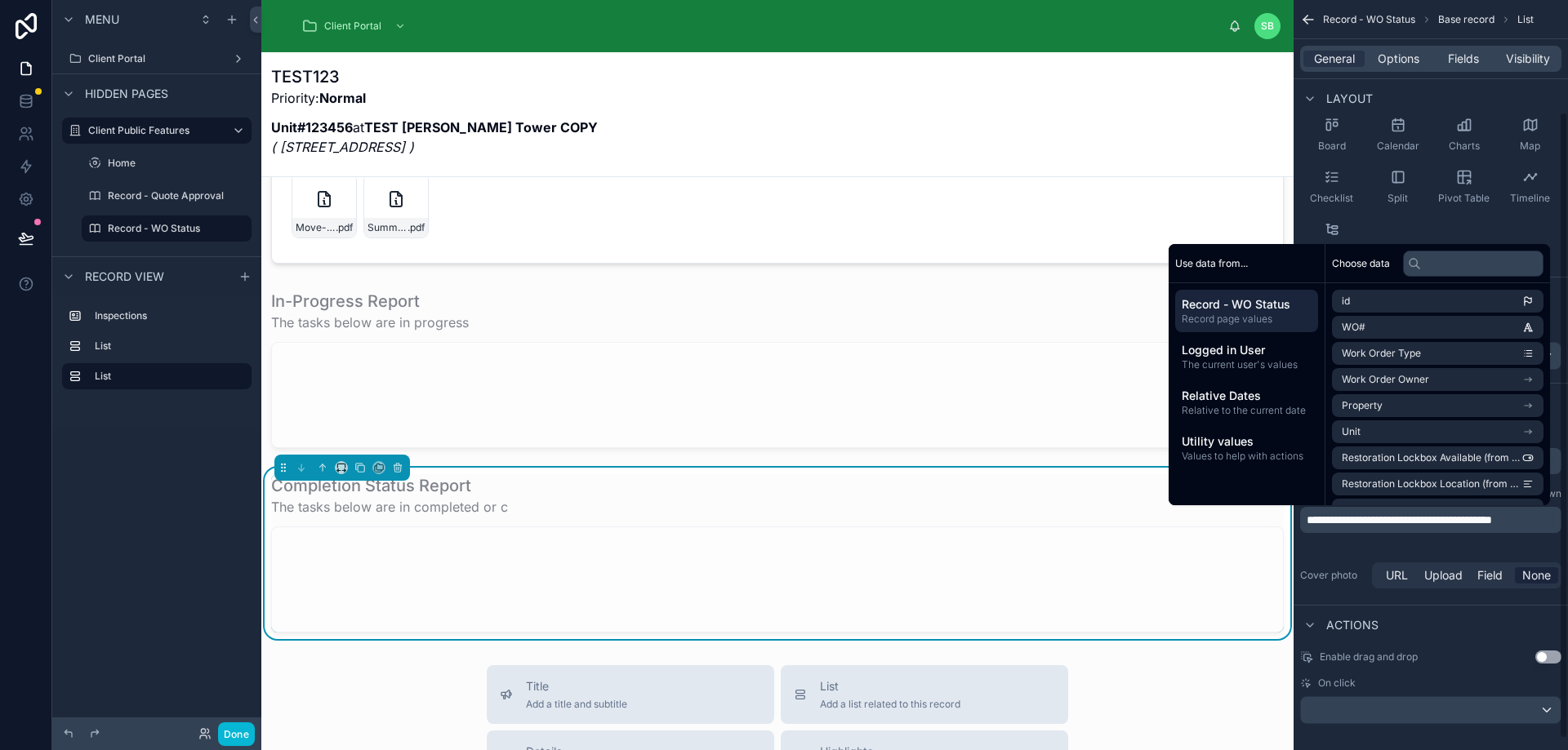
scroll to position [145, 0]
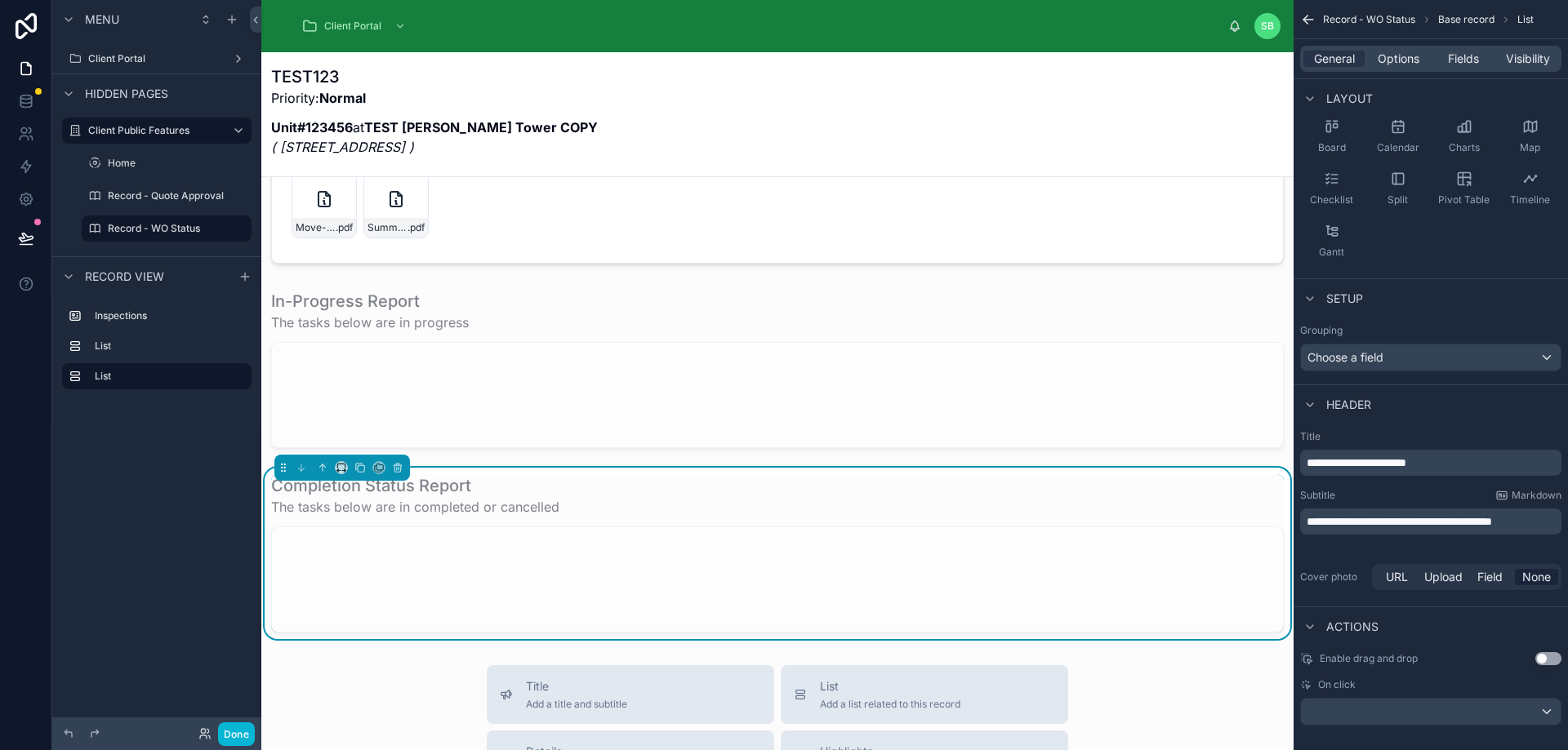
click at [1425, 520] on span "**********" at bounding box center [1399, 521] width 186 height 11
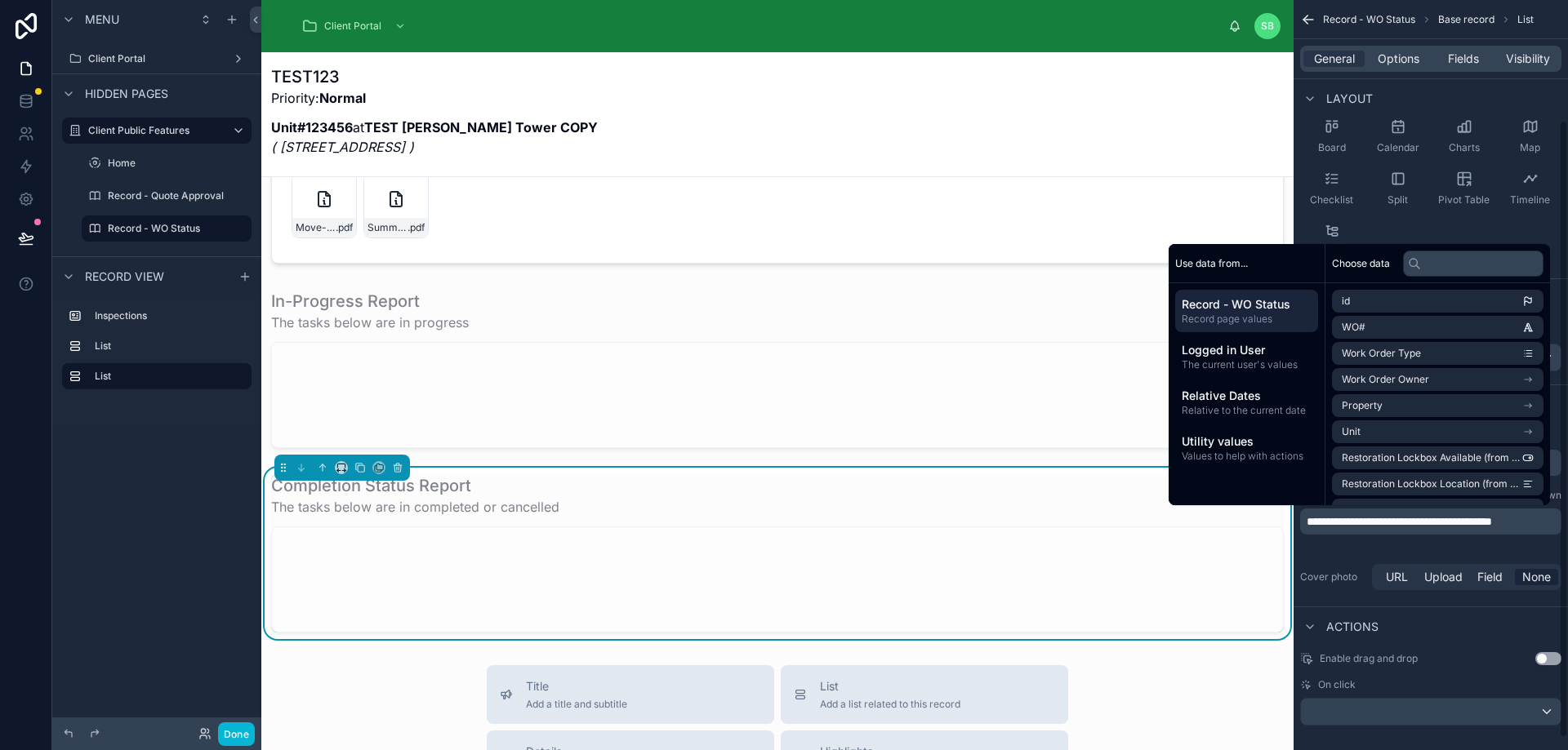
scroll to position [147, 0]
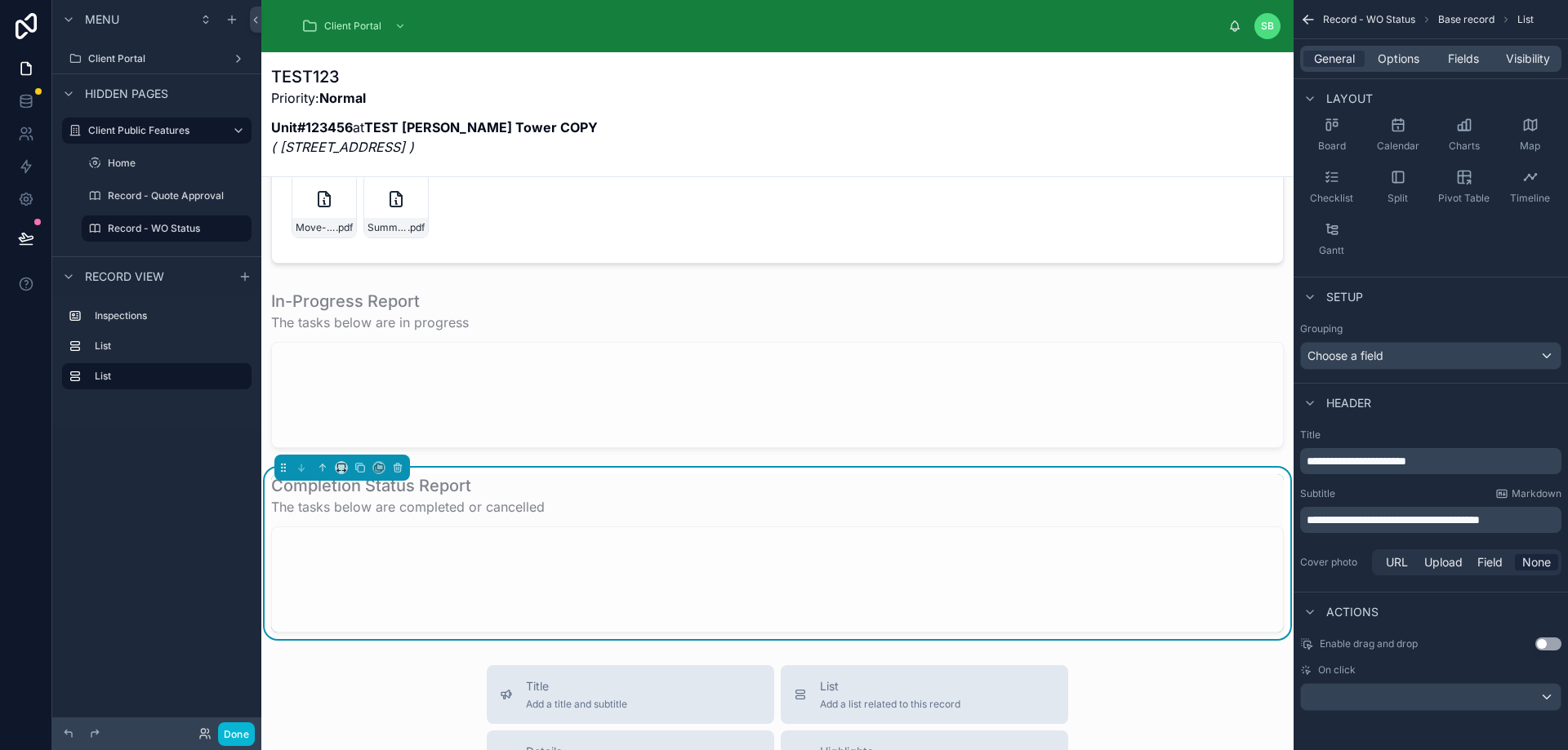
click at [1432, 541] on div "**********" at bounding box center [1430, 503] width 274 height 163
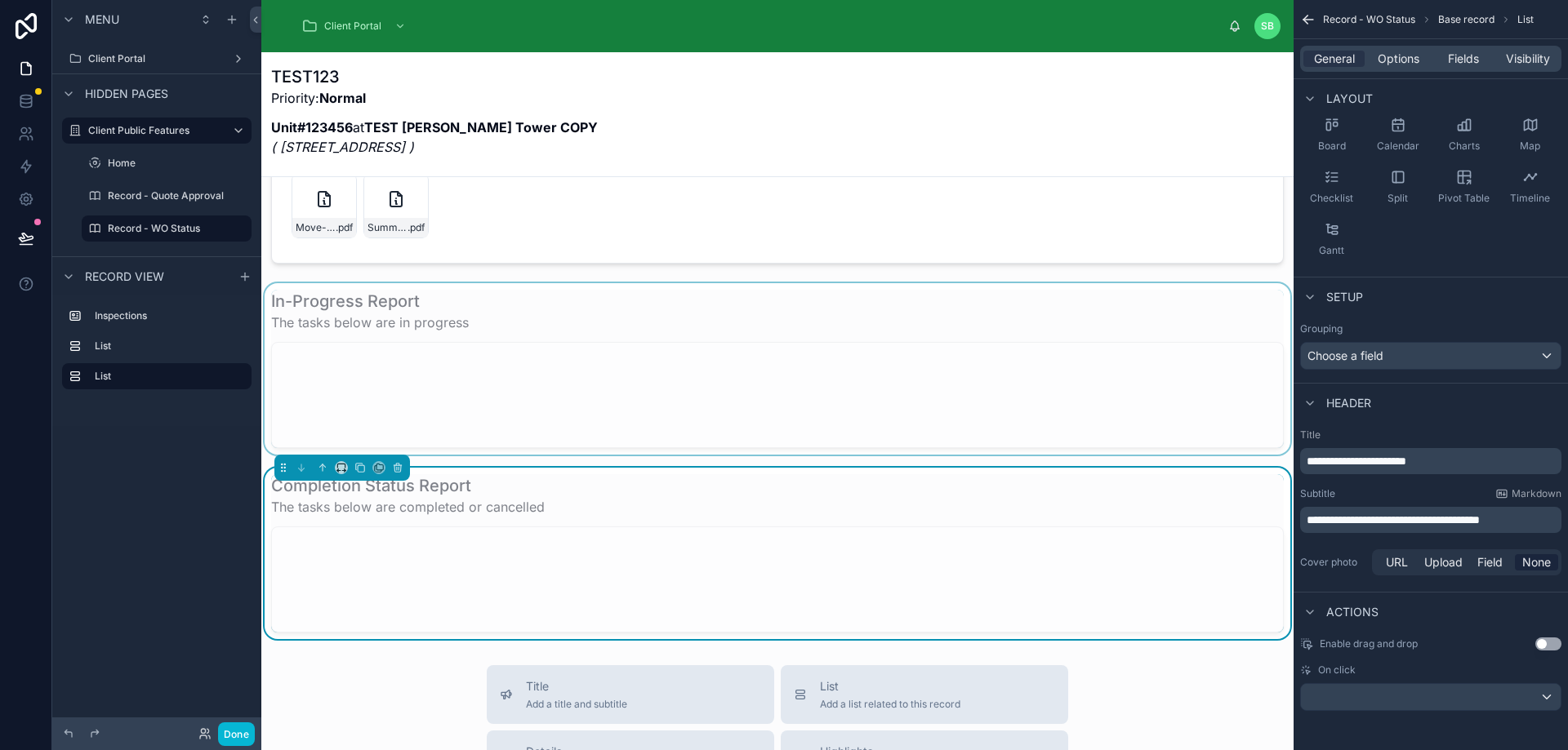
click at [830, 383] on div at bounding box center [777, 368] width 1032 height 172
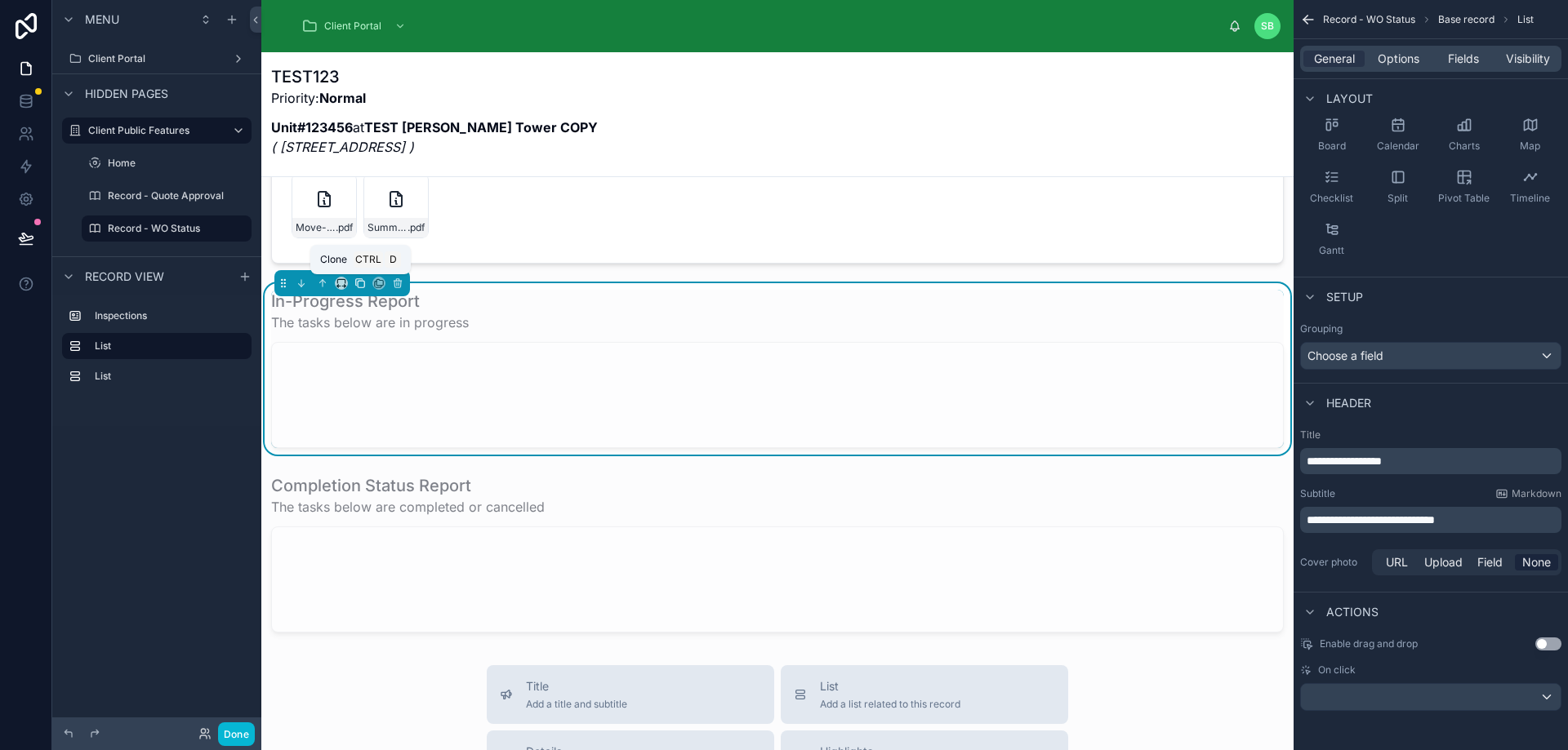
click at [359, 280] on icon at bounding box center [361, 283] width 6 height 6
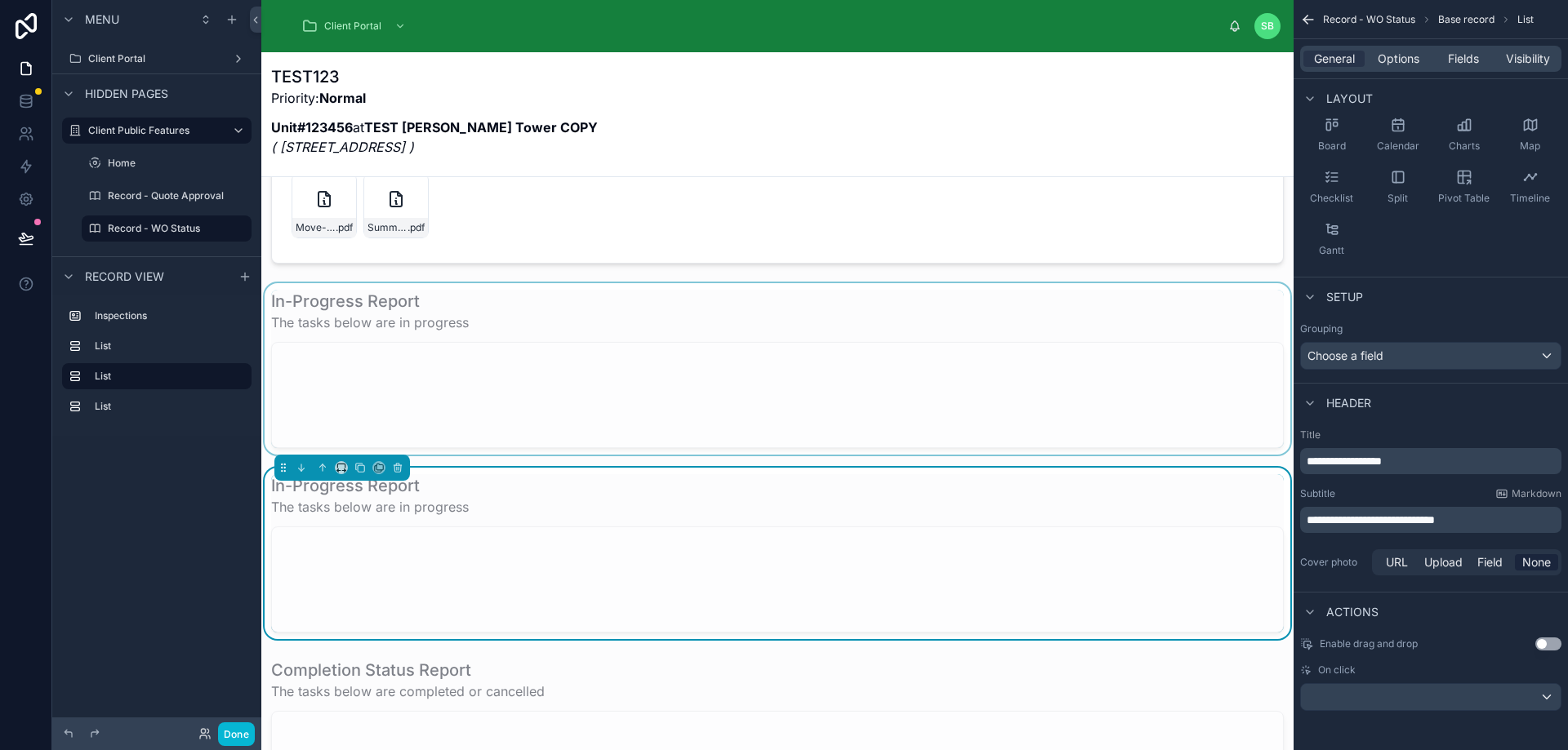
click at [578, 391] on div at bounding box center [777, 368] width 1032 height 172
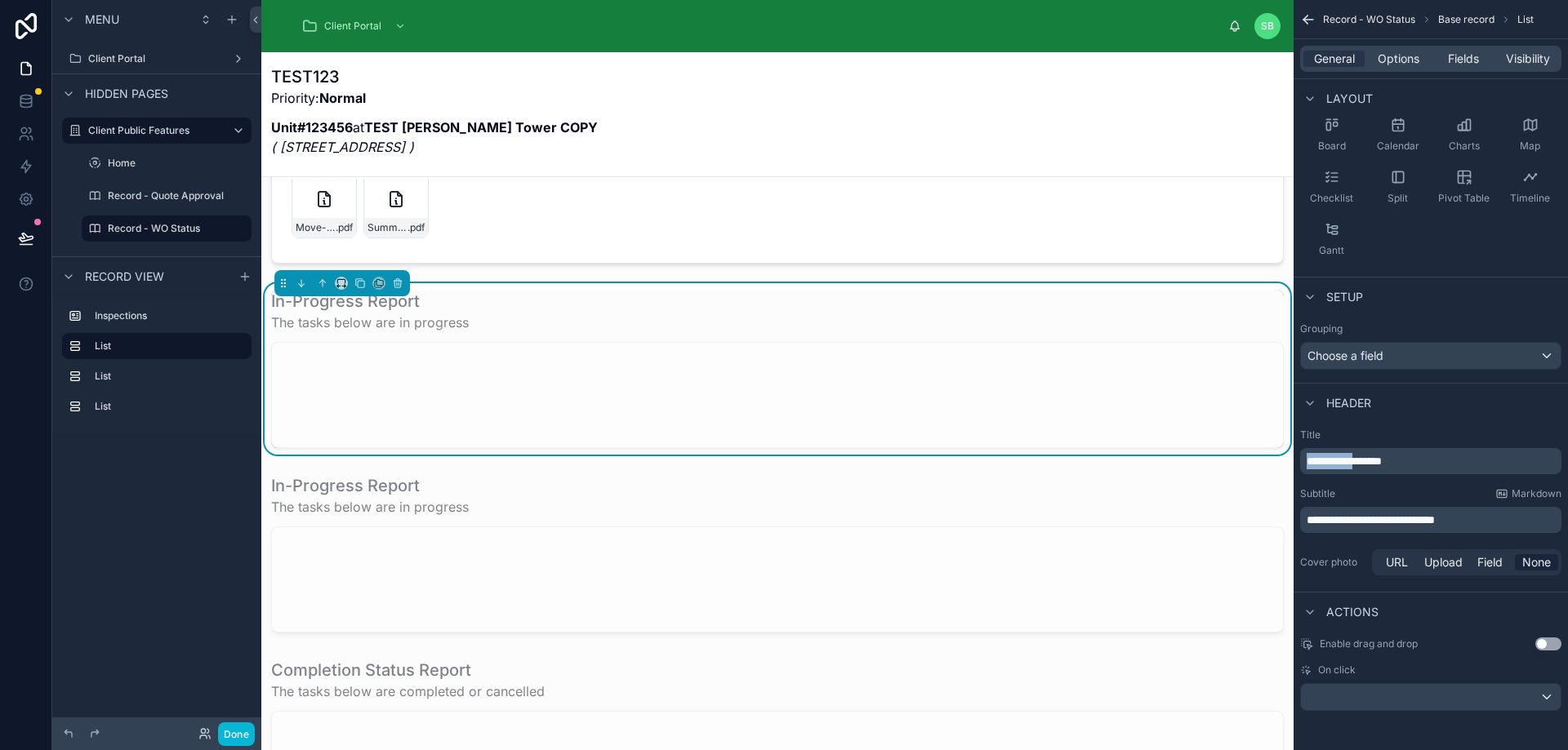
drag, startPoint x: 1371, startPoint y: 463, endPoint x: 1267, endPoint y: 462, distance: 104.0
click at [1267, 462] on div "Client Portal SB Stefano Bosello TEST123 Priority: Normal Unit#123456 at TEST P…" at bounding box center [915, 375] width 1307 height 750
drag, startPoint x: 1512, startPoint y: 518, endPoint x: 1400, endPoint y: 525, distance: 112.2
click at [1400, 525] on p "**********" at bounding box center [1432, 520] width 252 height 17
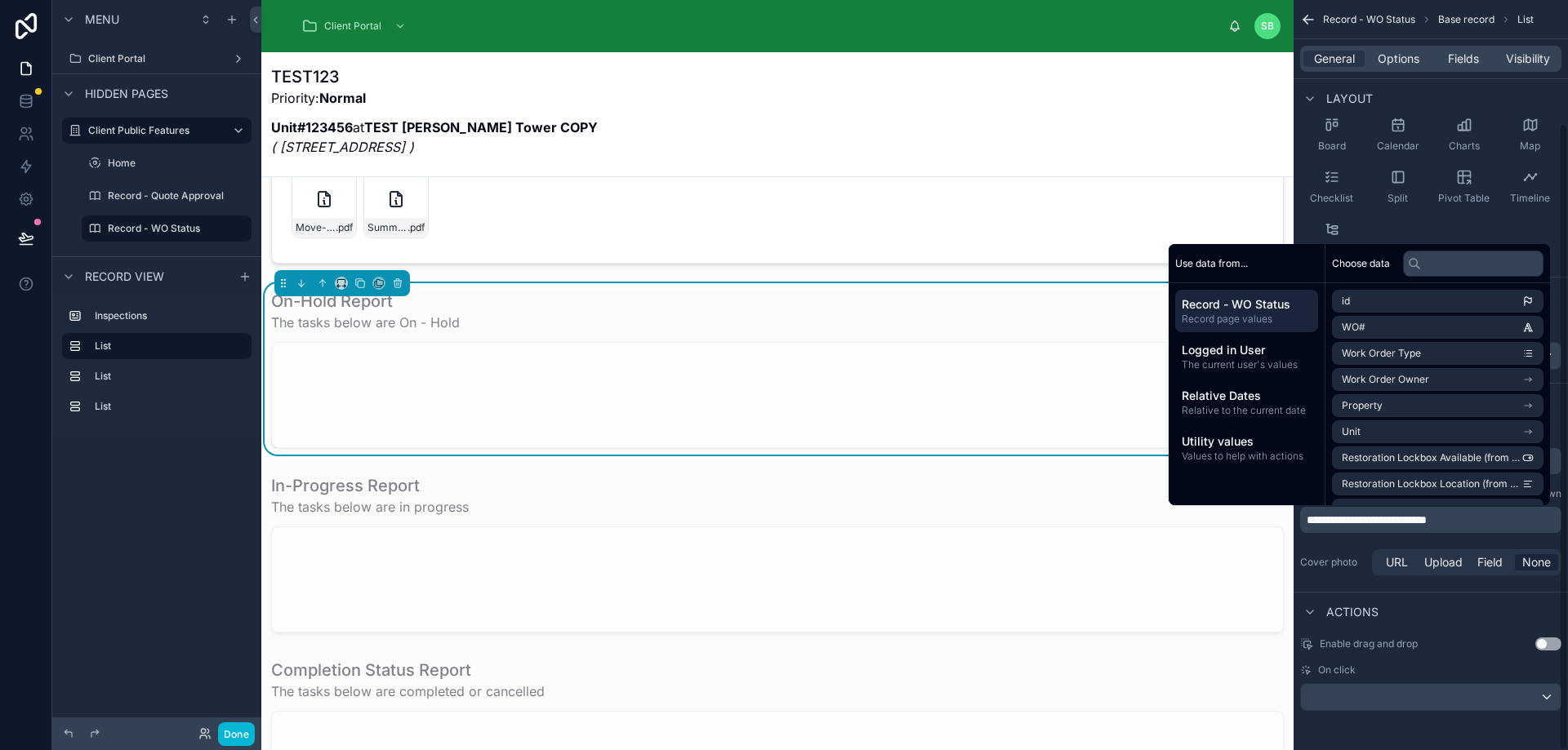
click at [1362, 545] on div "**********" at bounding box center [1430, 503] width 274 height 163
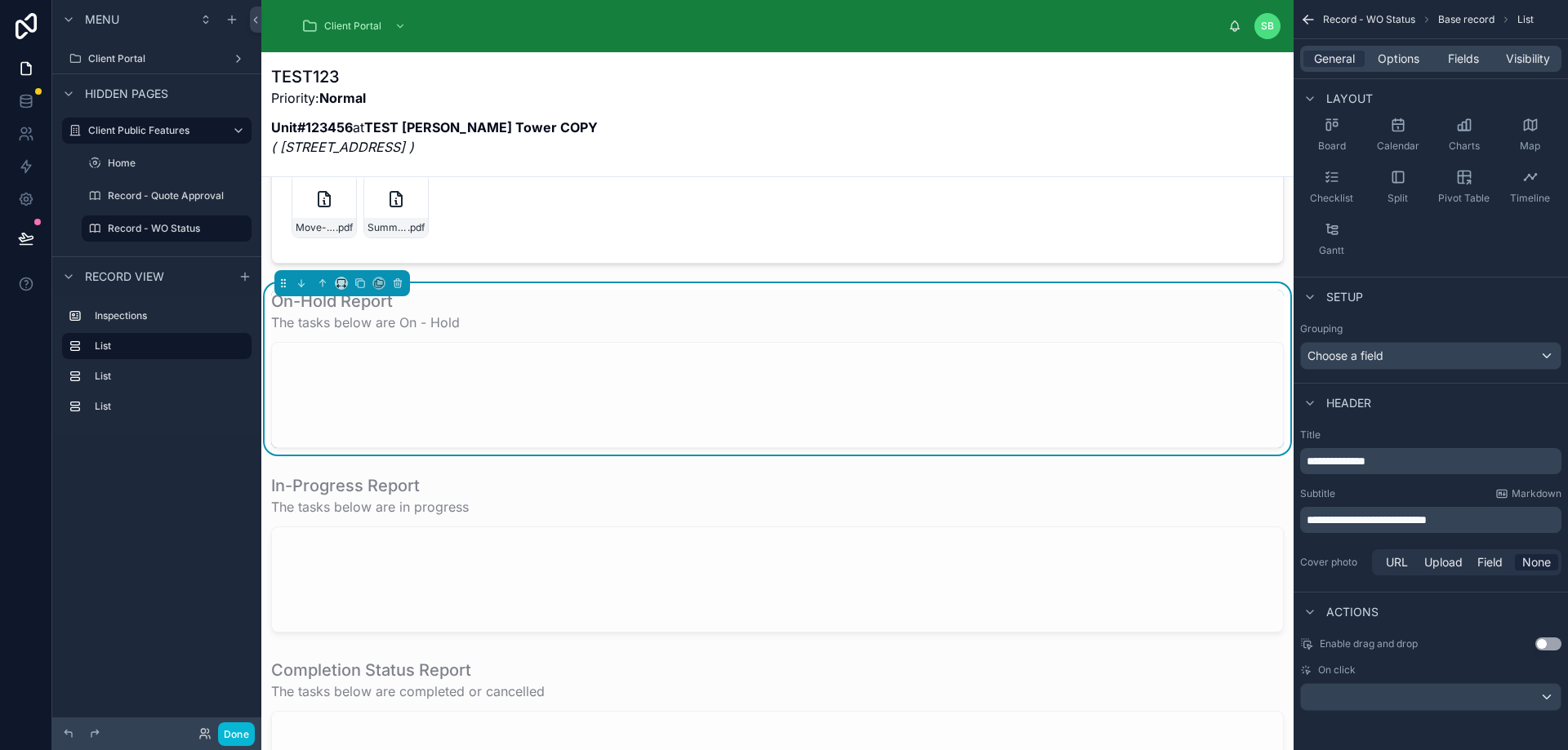
click at [1491, 520] on p "**********" at bounding box center [1432, 520] width 252 height 17
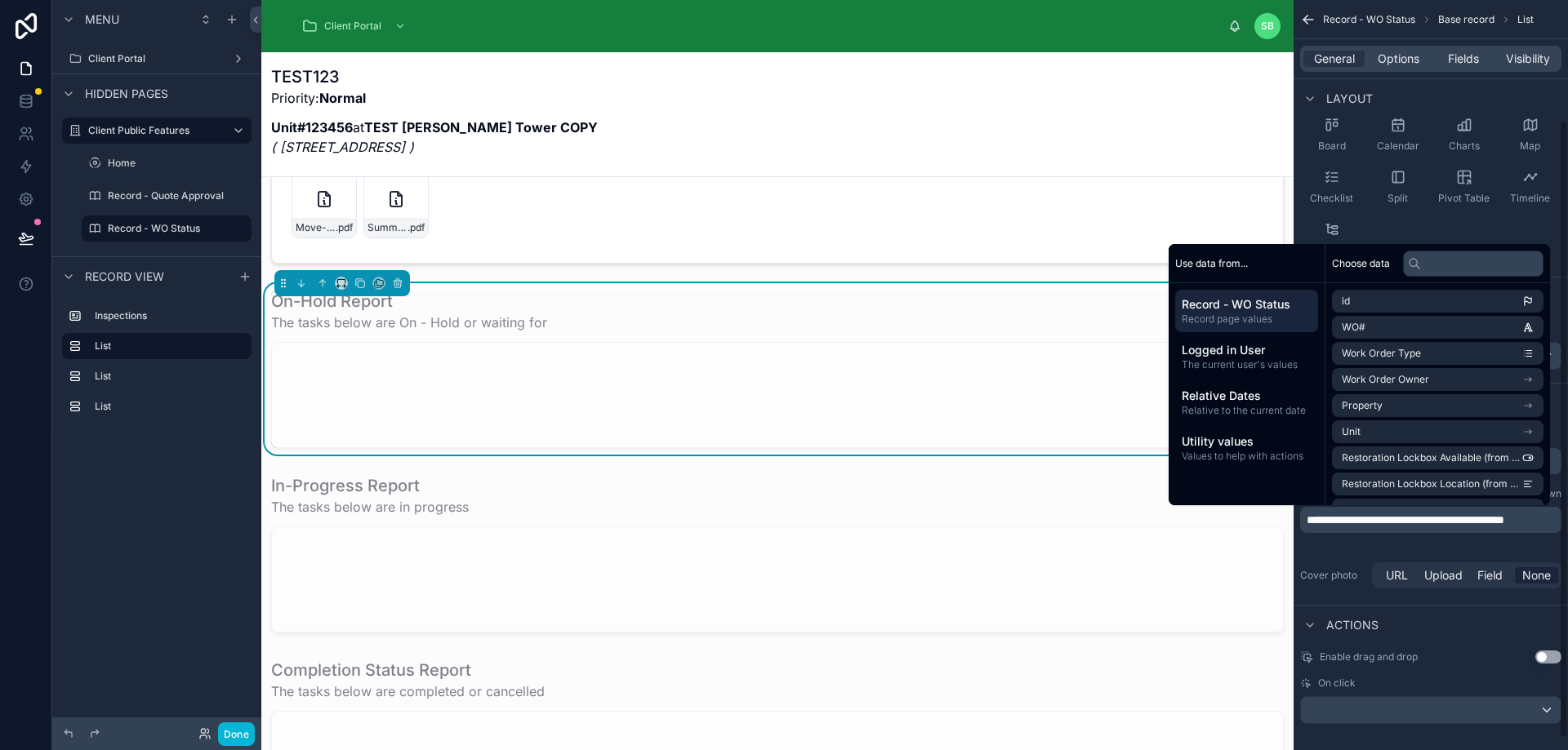
scroll to position [145, 0]
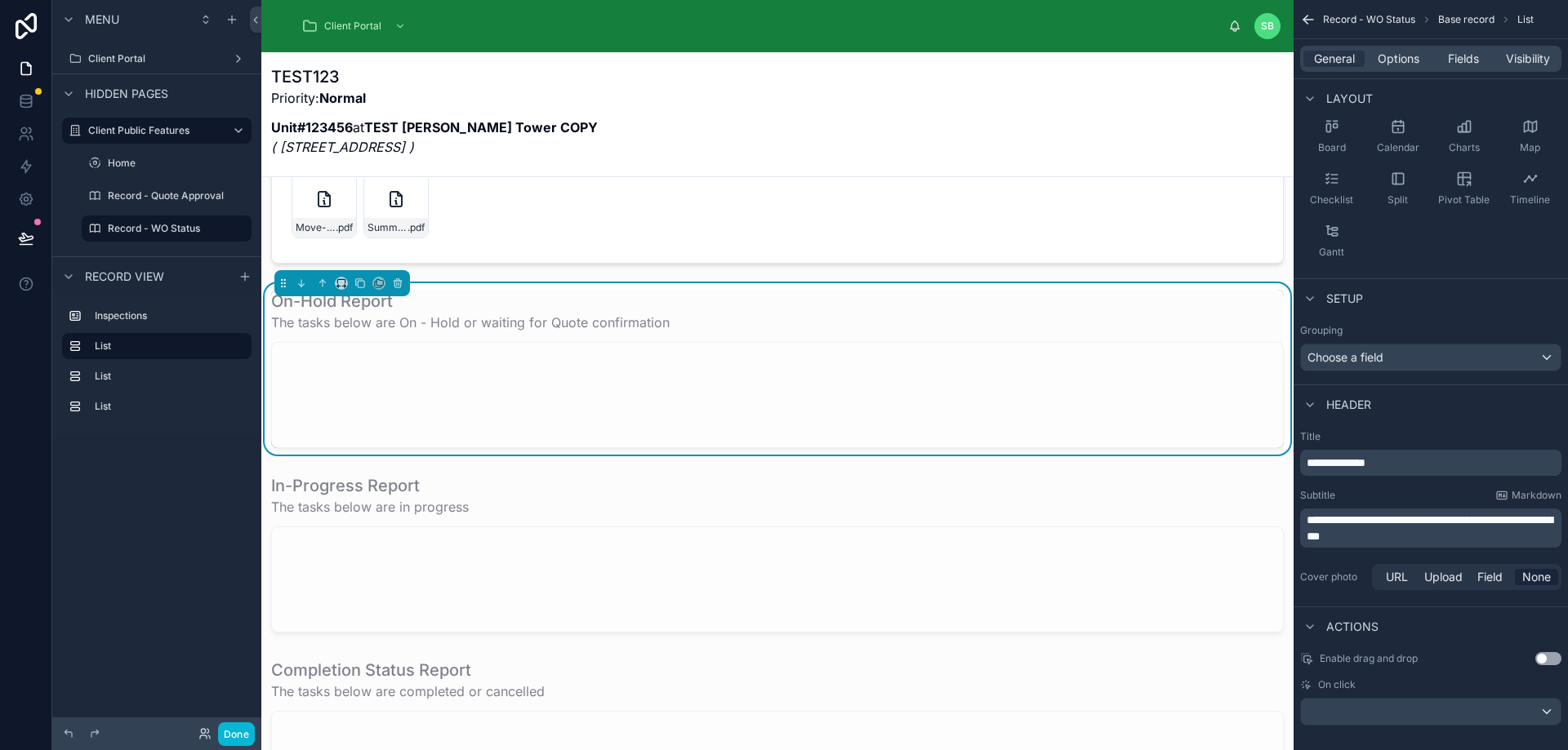
drag, startPoint x: 1432, startPoint y: 517, endPoint x: 1446, endPoint y: 537, distance: 24.4
click at [1432, 517] on span "**********" at bounding box center [1429, 529] width 246 height 28
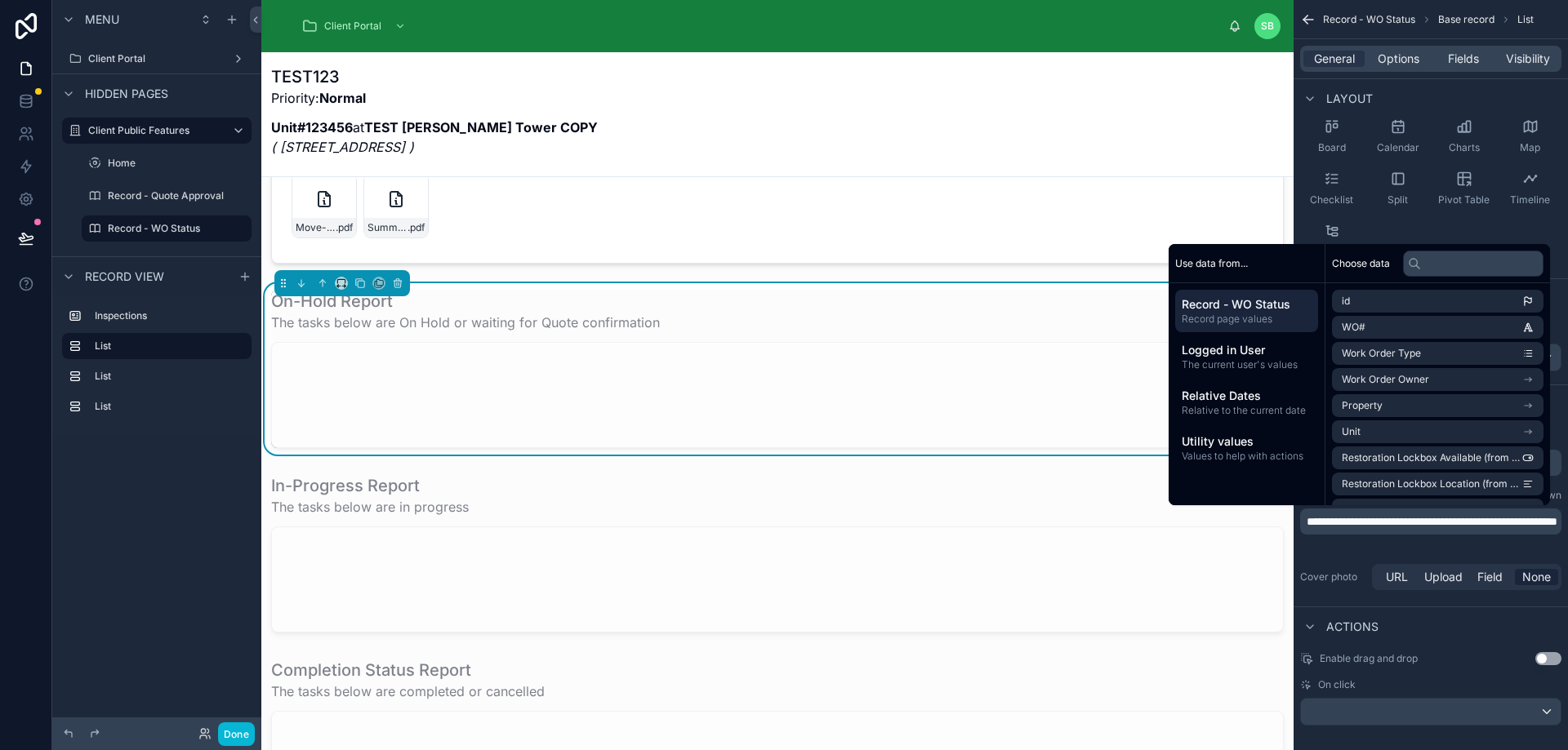
click at [1335, 562] on div "Cover photo URL Upload Field None" at bounding box center [1430, 577] width 261 height 32
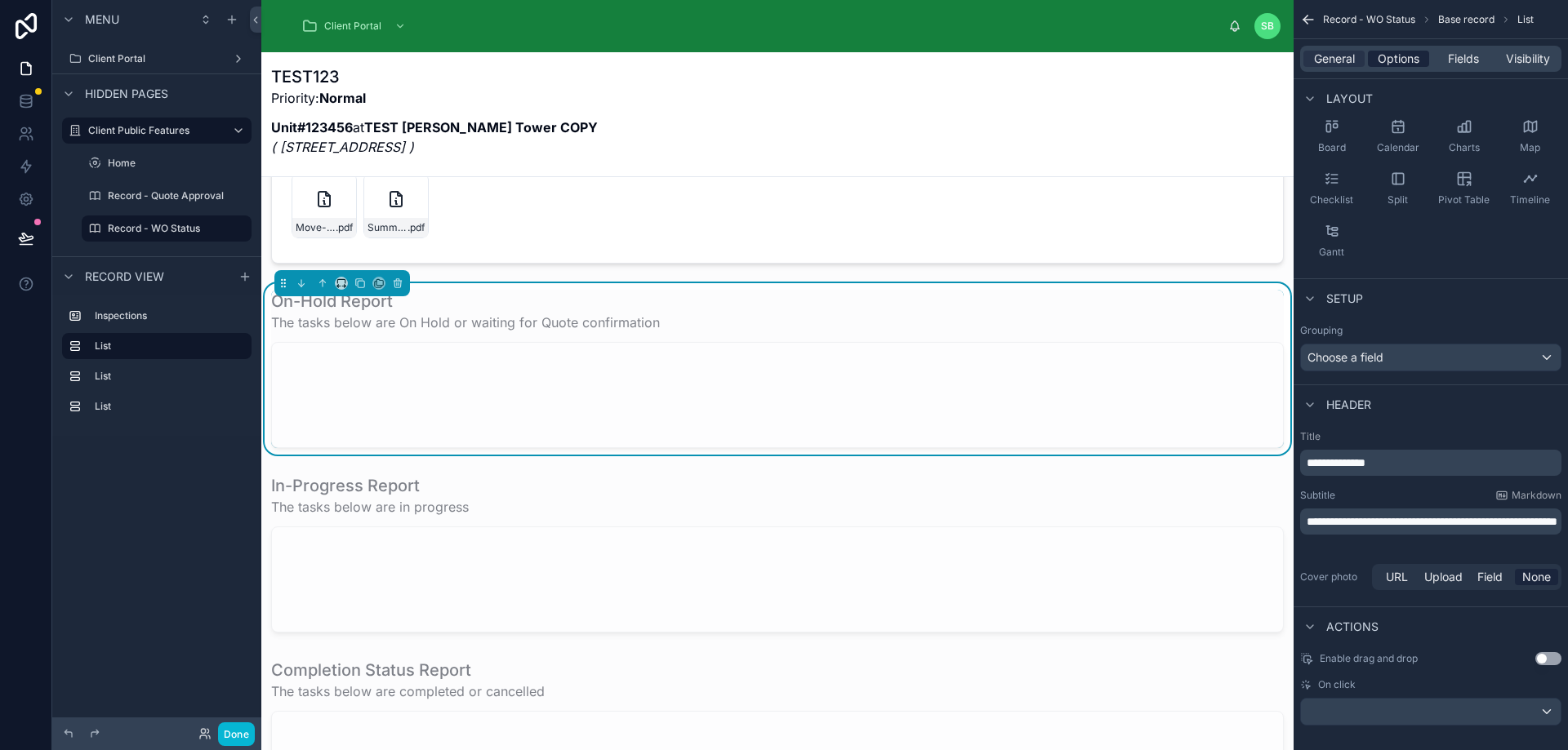
click at [1406, 61] on span "Options" at bounding box center [1398, 58] width 42 height 17
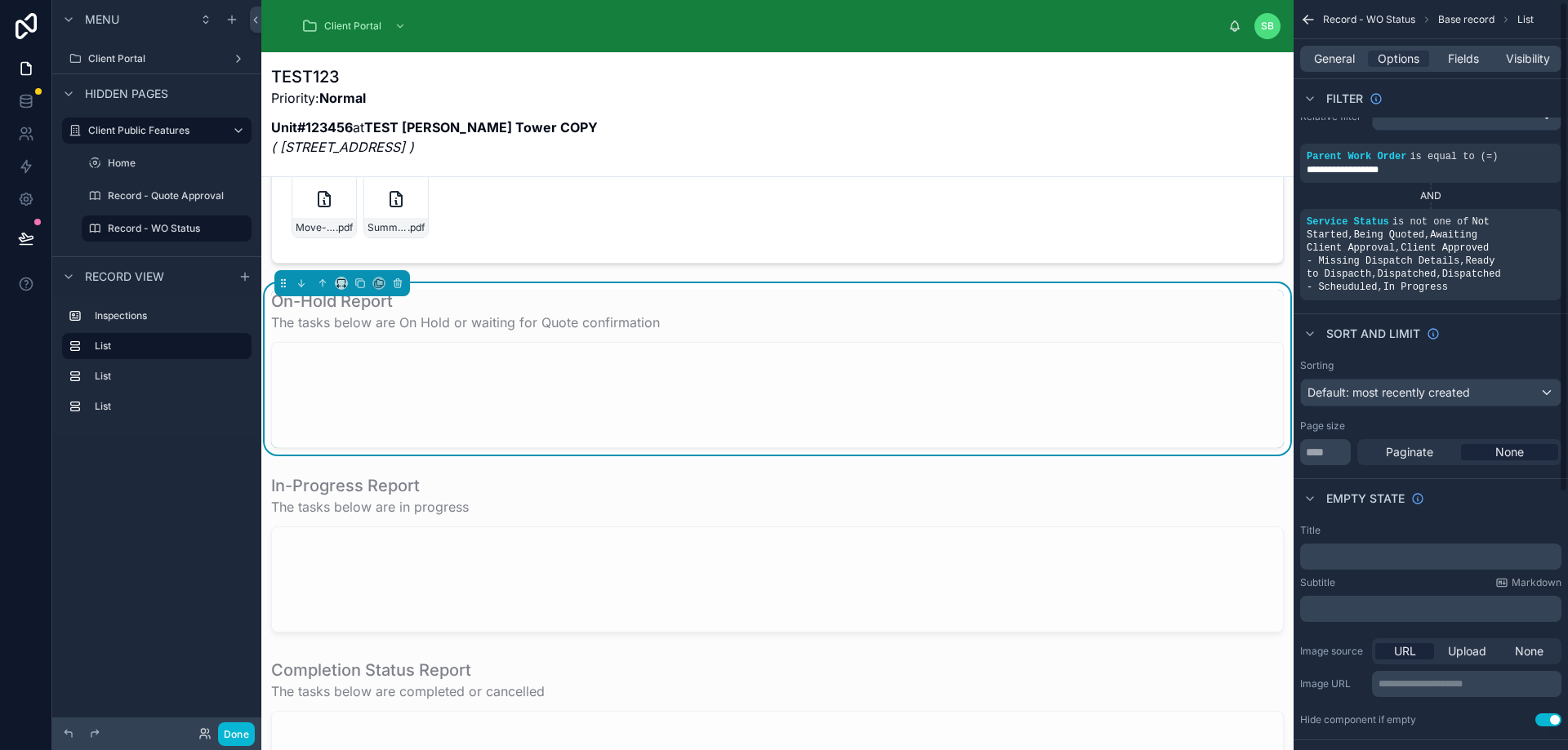
scroll to position [0, 0]
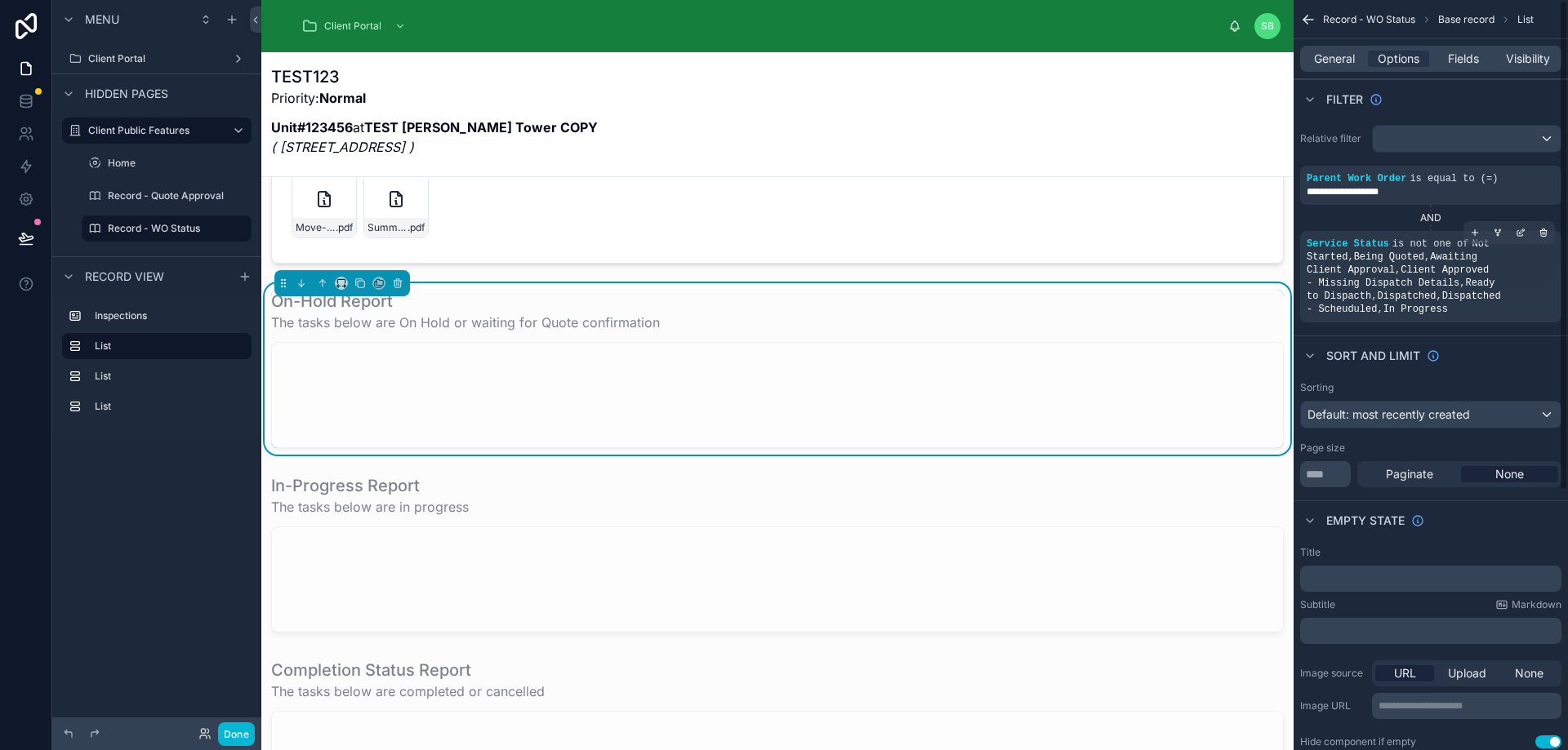
click at [1467, 260] on span "Not Started , Being Quoted , Awaiting Client Approval , Client Approved - Missi…" at bounding box center [1403, 277] width 194 height 77
click at [1521, 231] on icon "scrollable content" at bounding box center [1522, 231] width 5 height 5
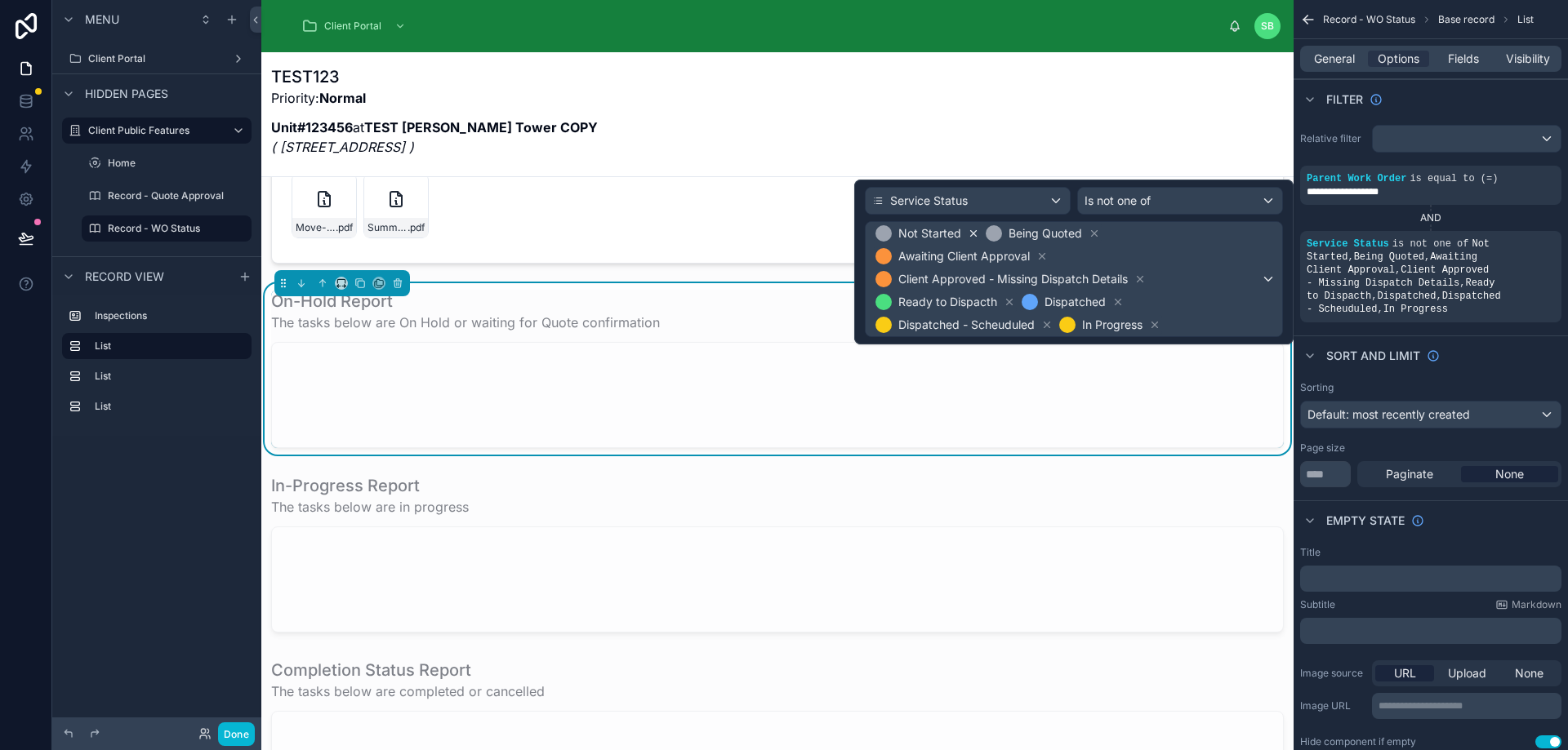
click at [970, 232] on icon at bounding box center [973, 233] width 6 height 6
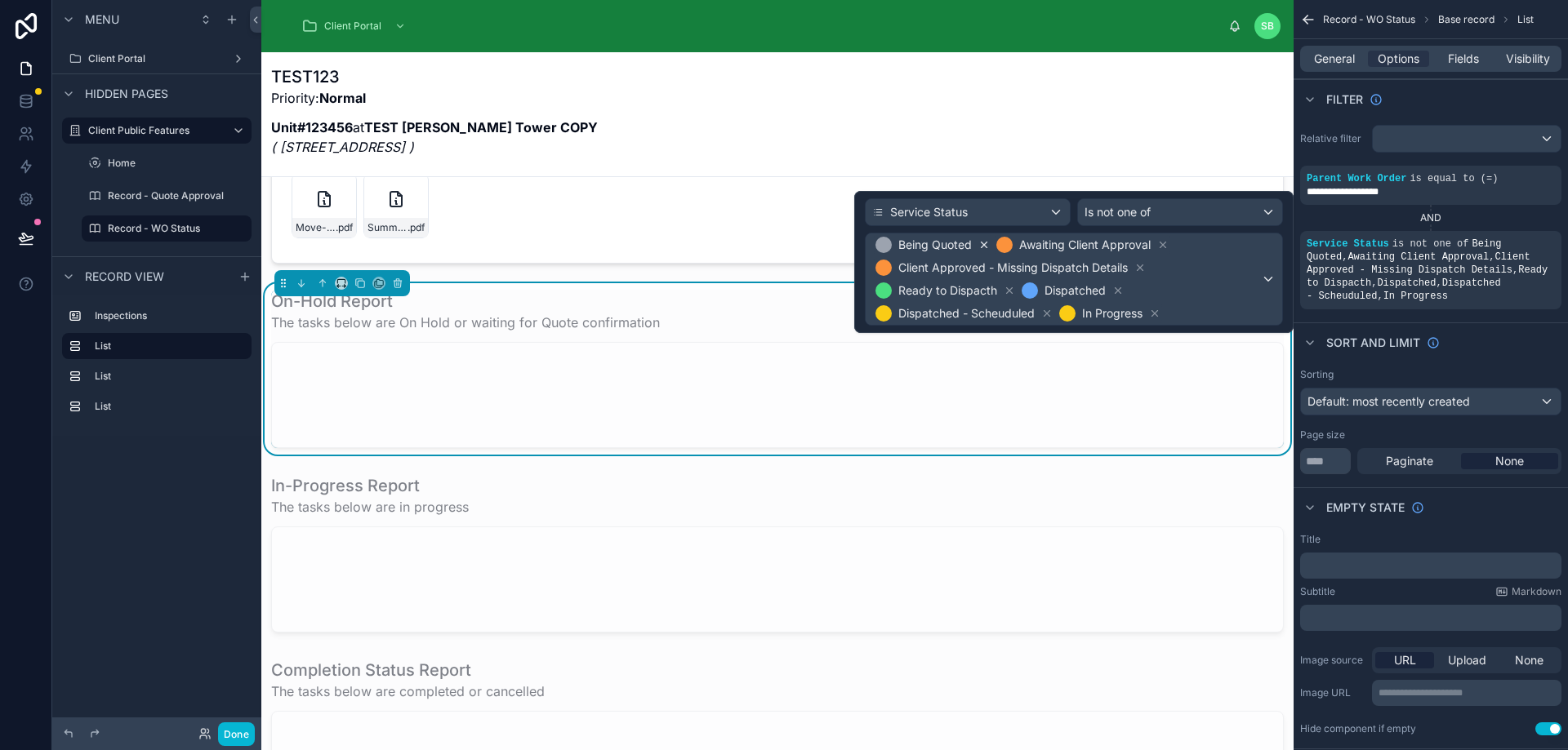
click at [983, 245] on icon at bounding box center [984, 245] width 6 height 6
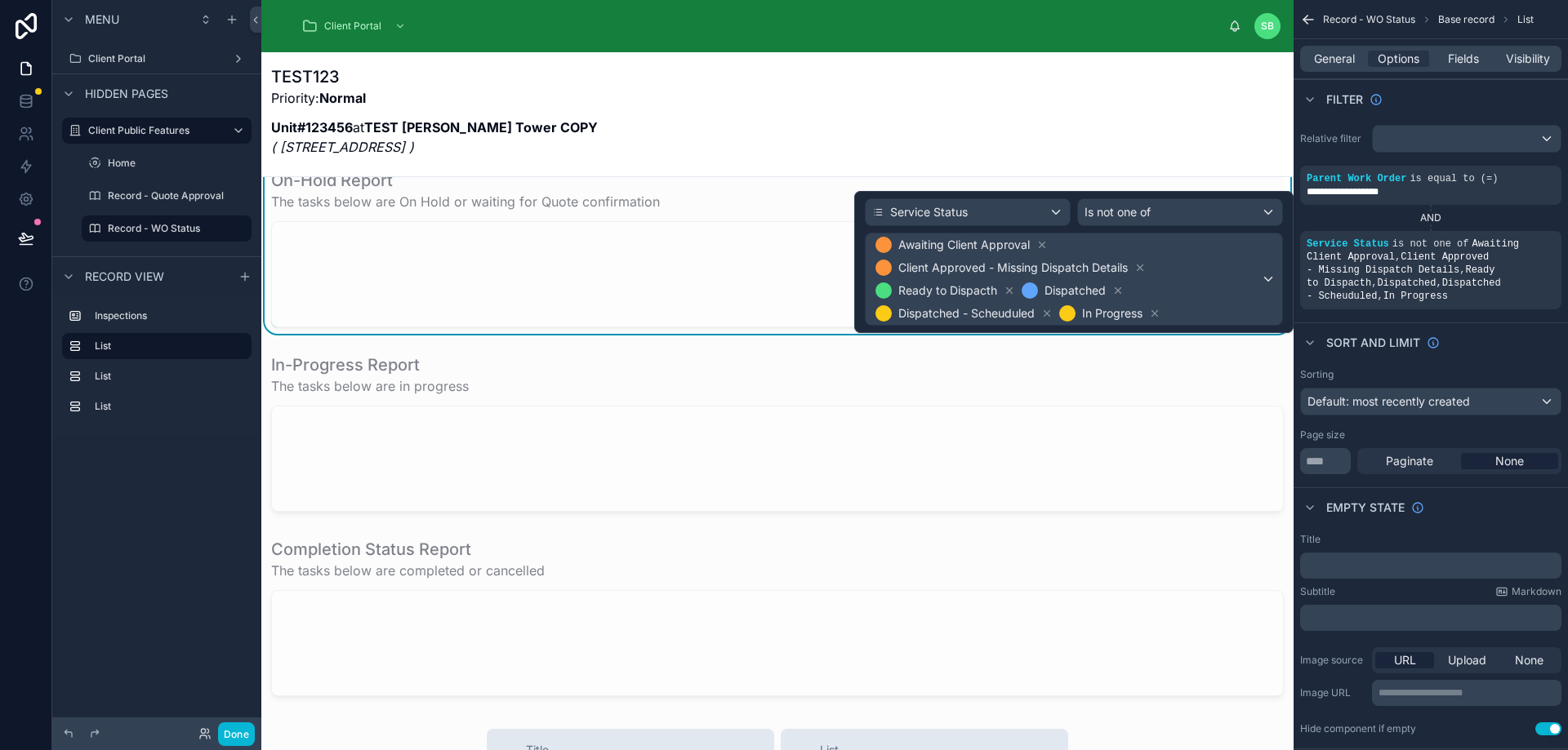
scroll to position [163, 0]
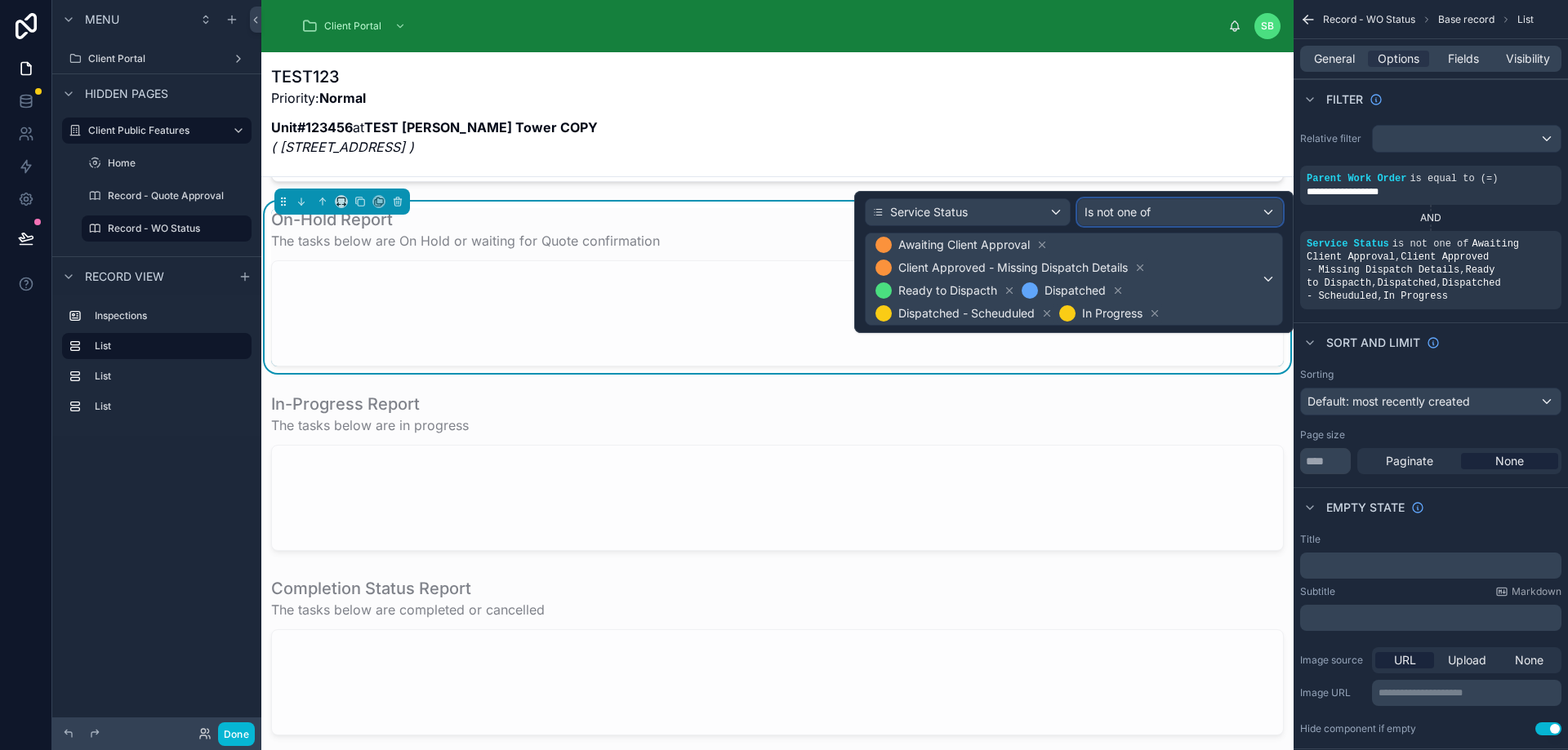
click at [1159, 214] on div "Is not one of" at bounding box center [1179, 213] width 204 height 26
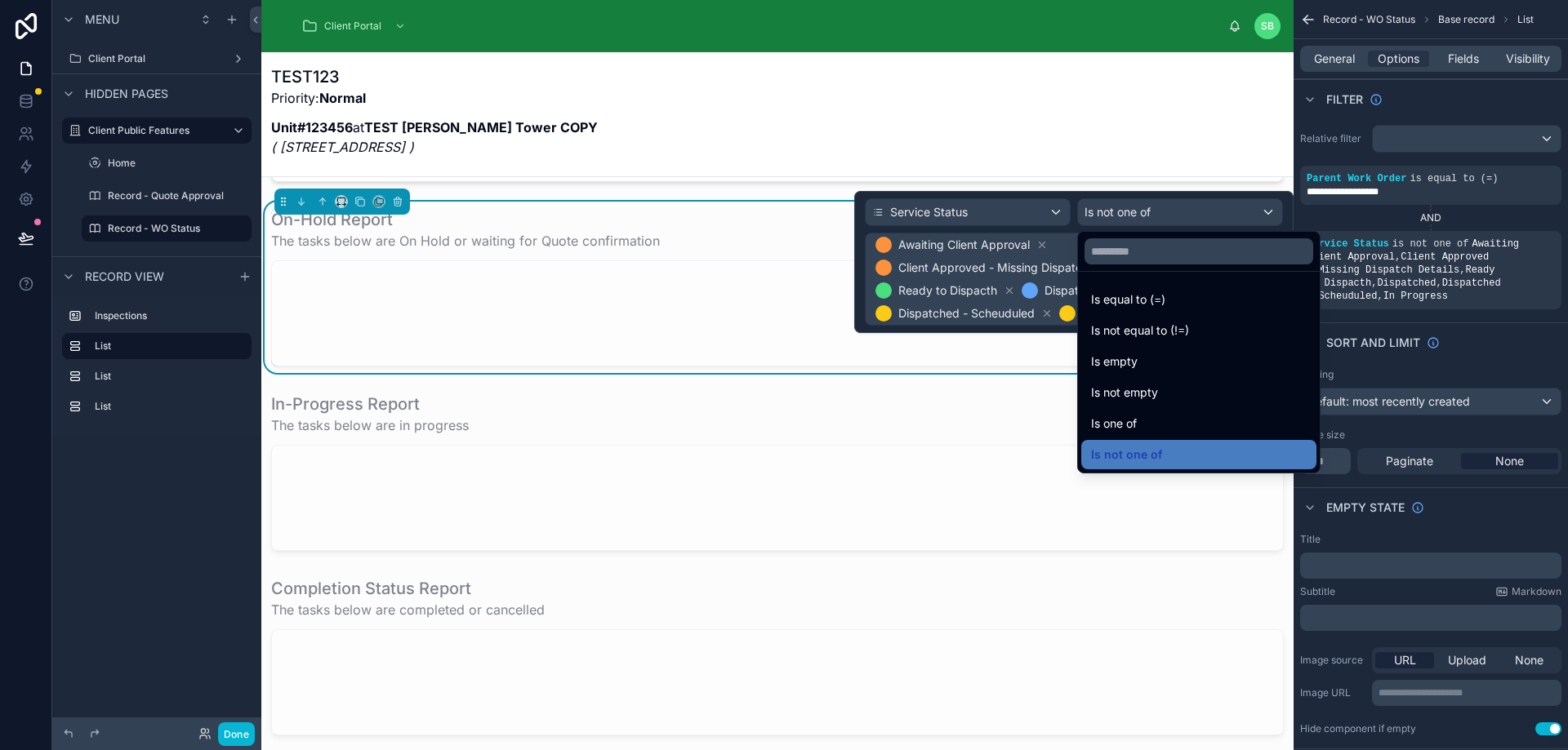
click at [1159, 214] on div at bounding box center [1073, 261] width 439 height 142
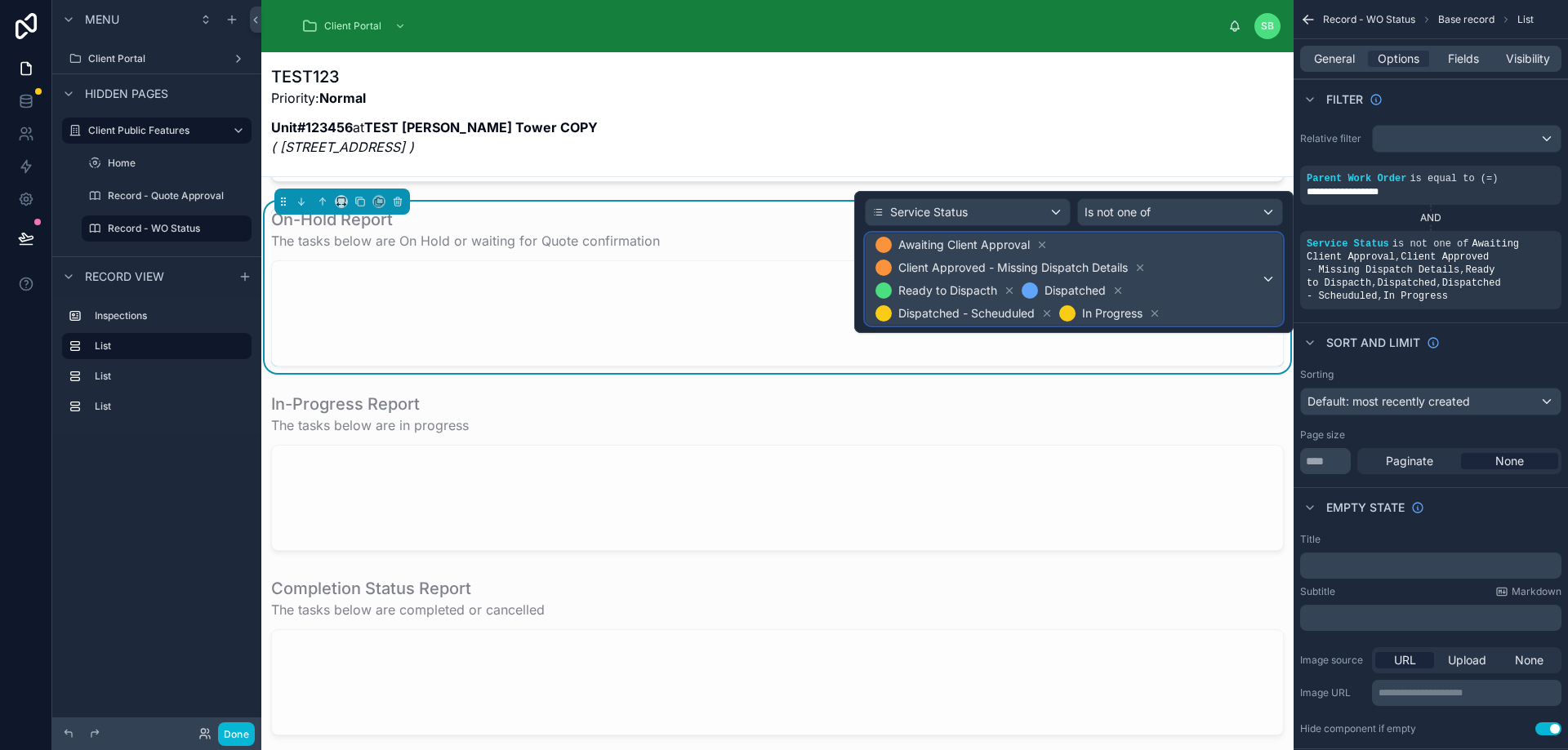
click at [1199, 307] on span "Awaiting Client Approval Client Approved - Missing Dispatch Details Ready to Di…" at bounding box center [1066, 279] width 389 height 91
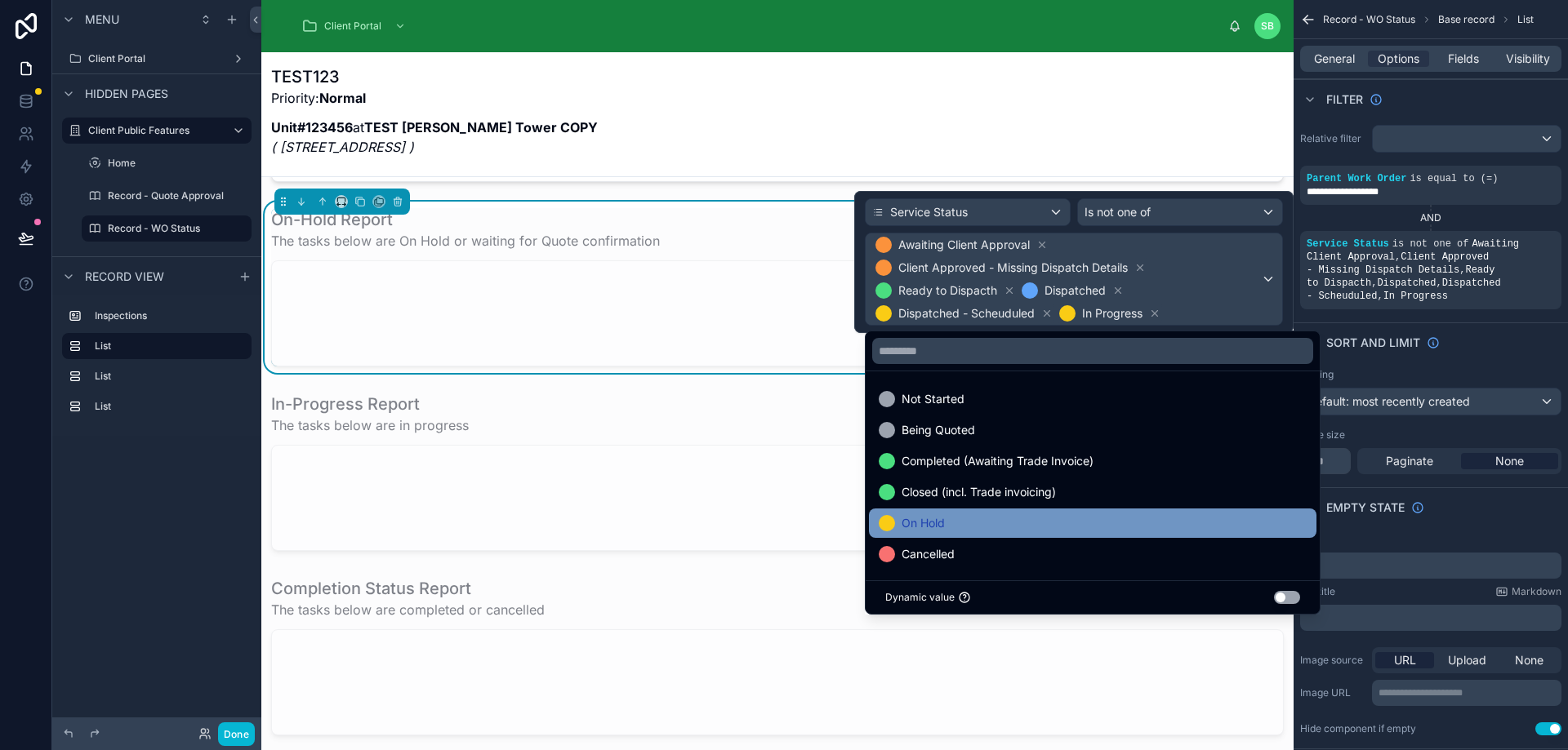
click at [976, 523] on div "On Hold" at bounding box center [1092, 524] width 428 height 19
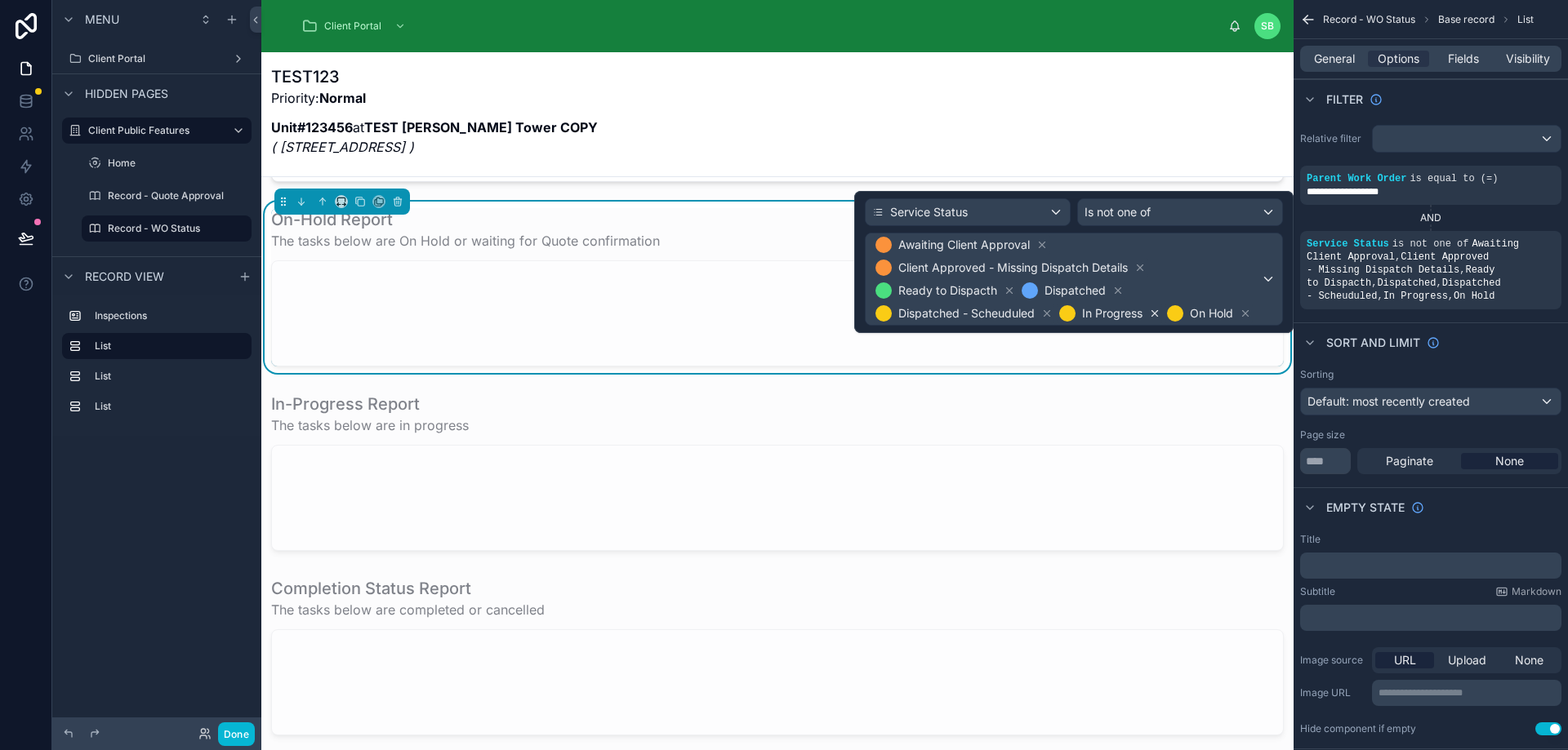
click at [1152, 313] on icon at bounding box center [1154, 313] width 11 height 11
click at [1049, 313] on icon at bounding box center [1046, 313] width 11 height 11
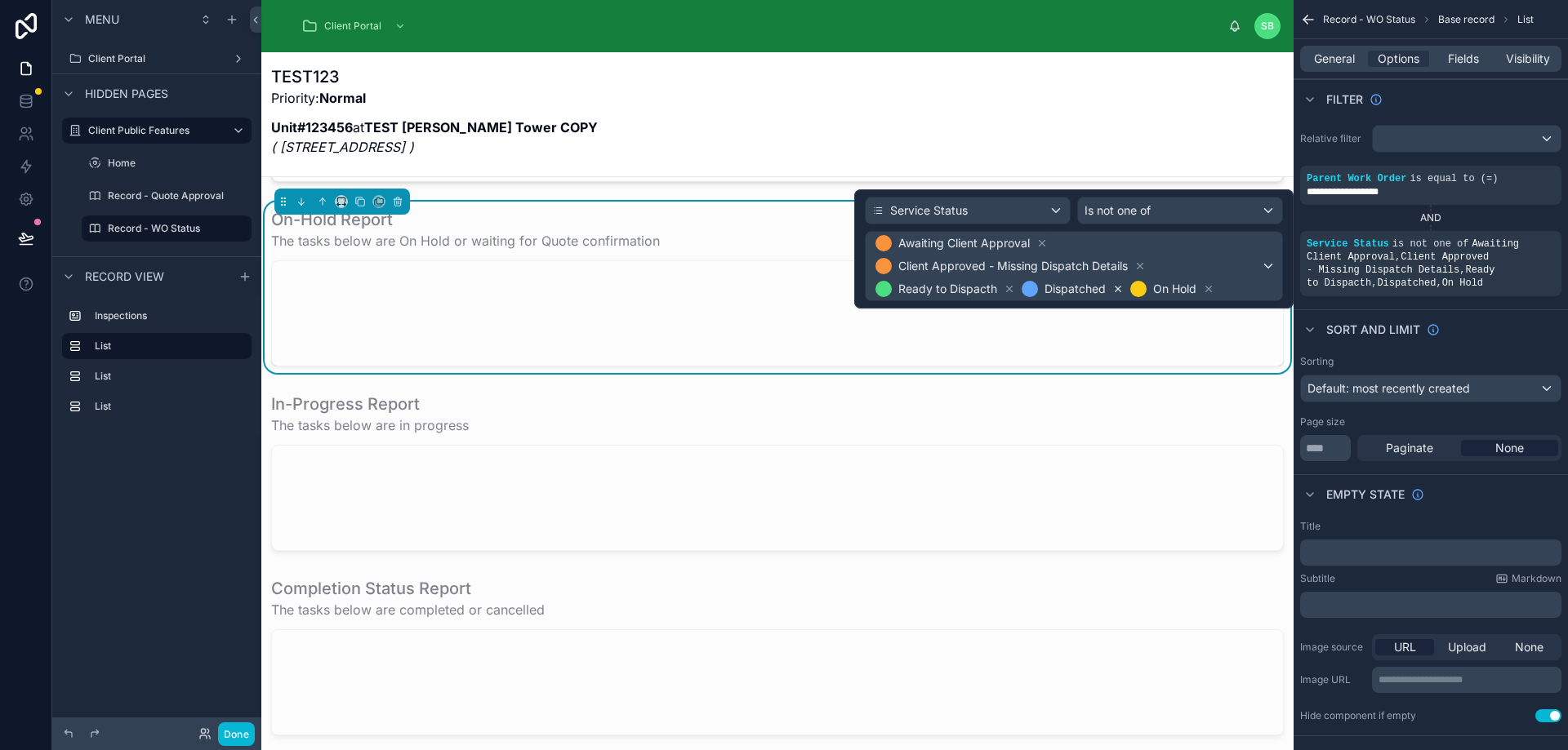
click at [1115, 287] on icon at bounding box center [1118, 289] width 6 height 6
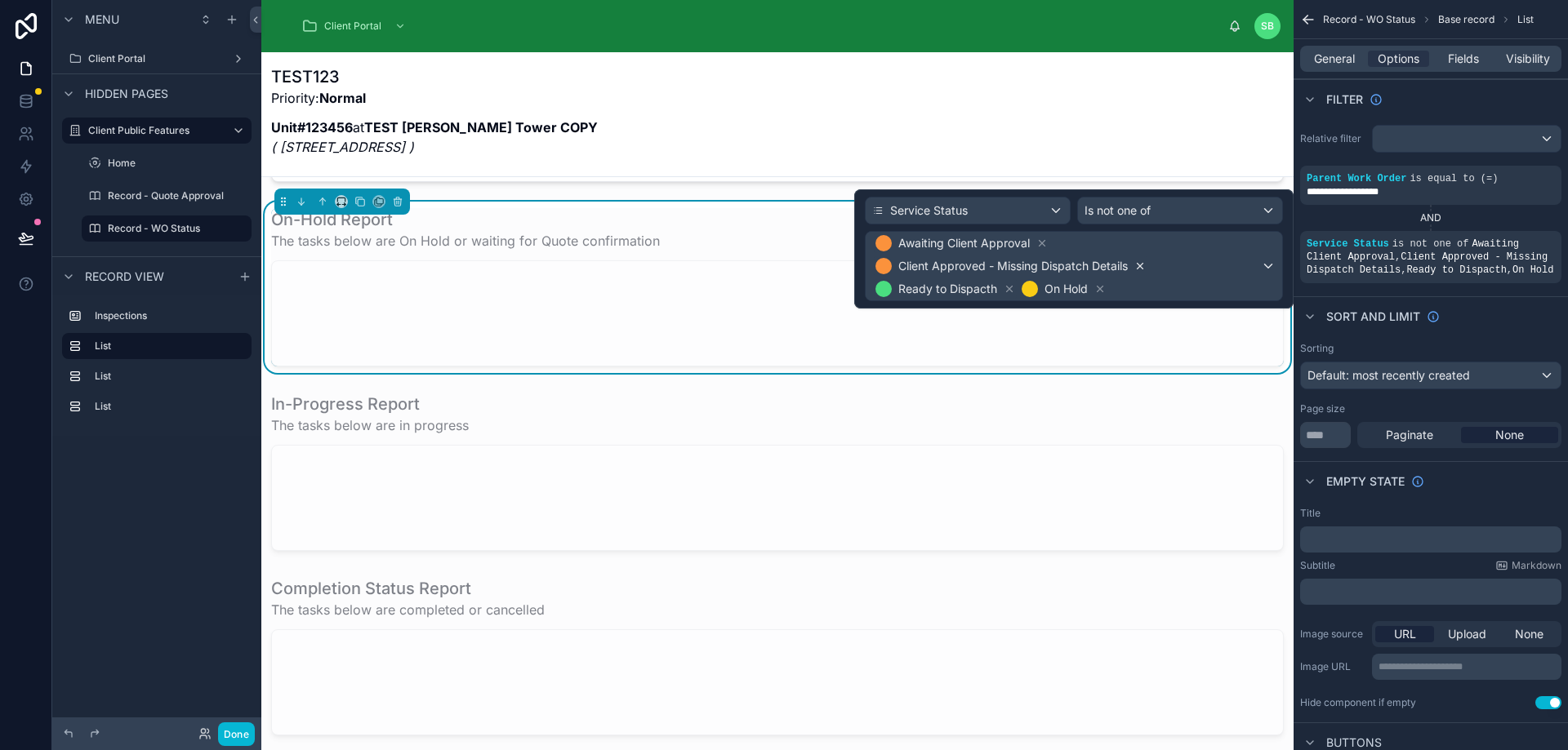
click at [1142, 267] on icon at bounding box center [1139, 266] width 11 height 11
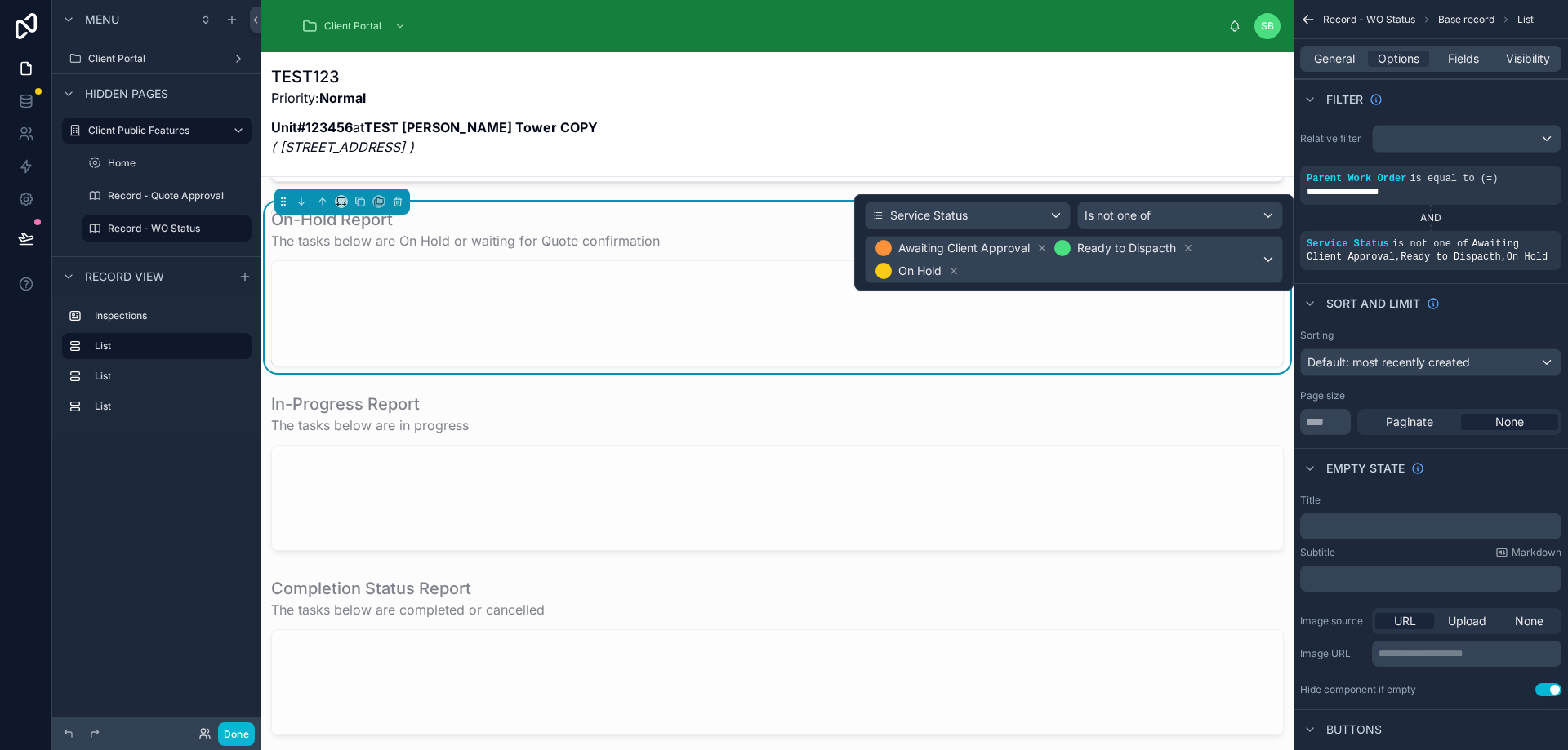
click at [1188, 246] on icon at bounding box center [1187, 247] width 11 height 11
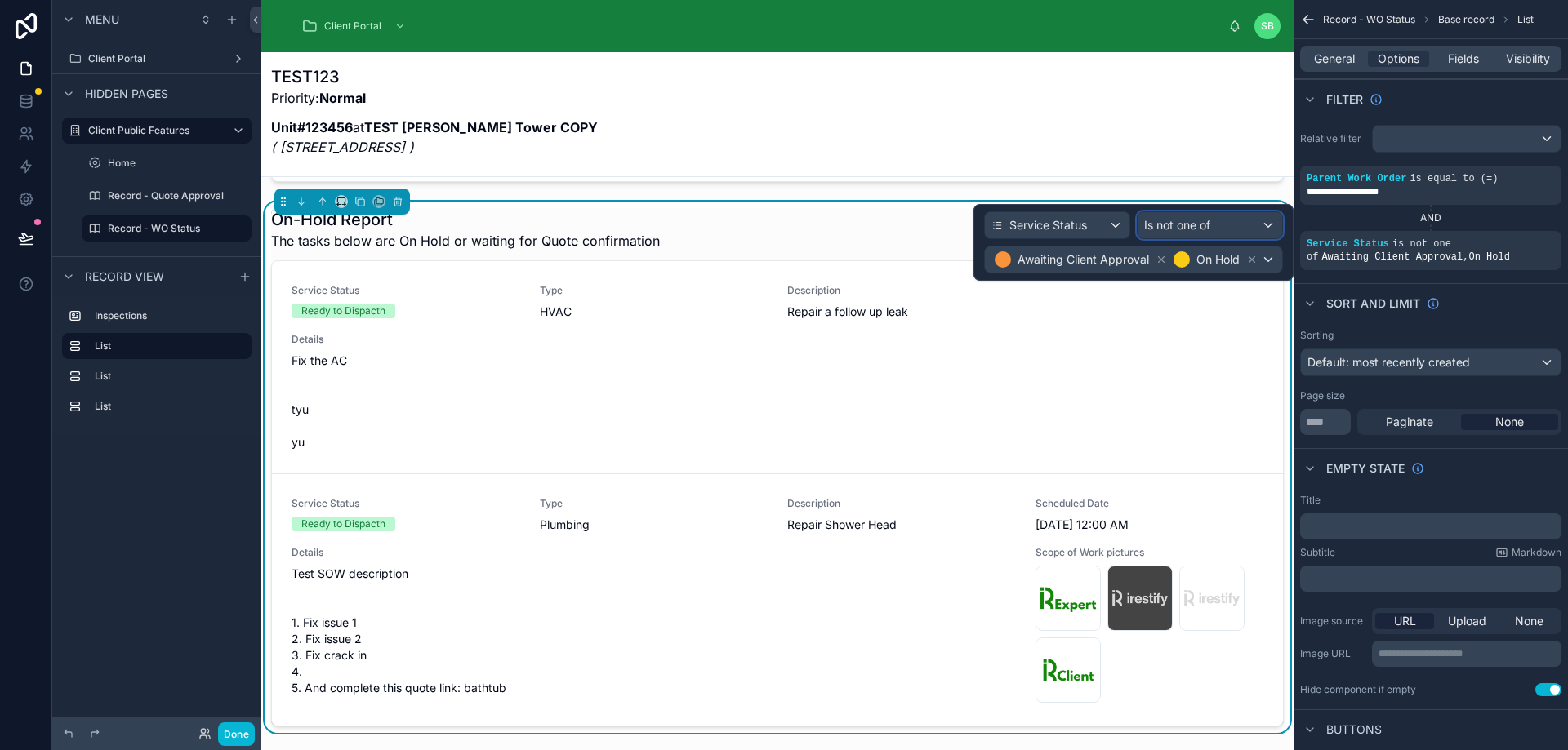
click at [1191, 220] on span "Is not one of" at bounding box center [1177, 225] width 66 height 17
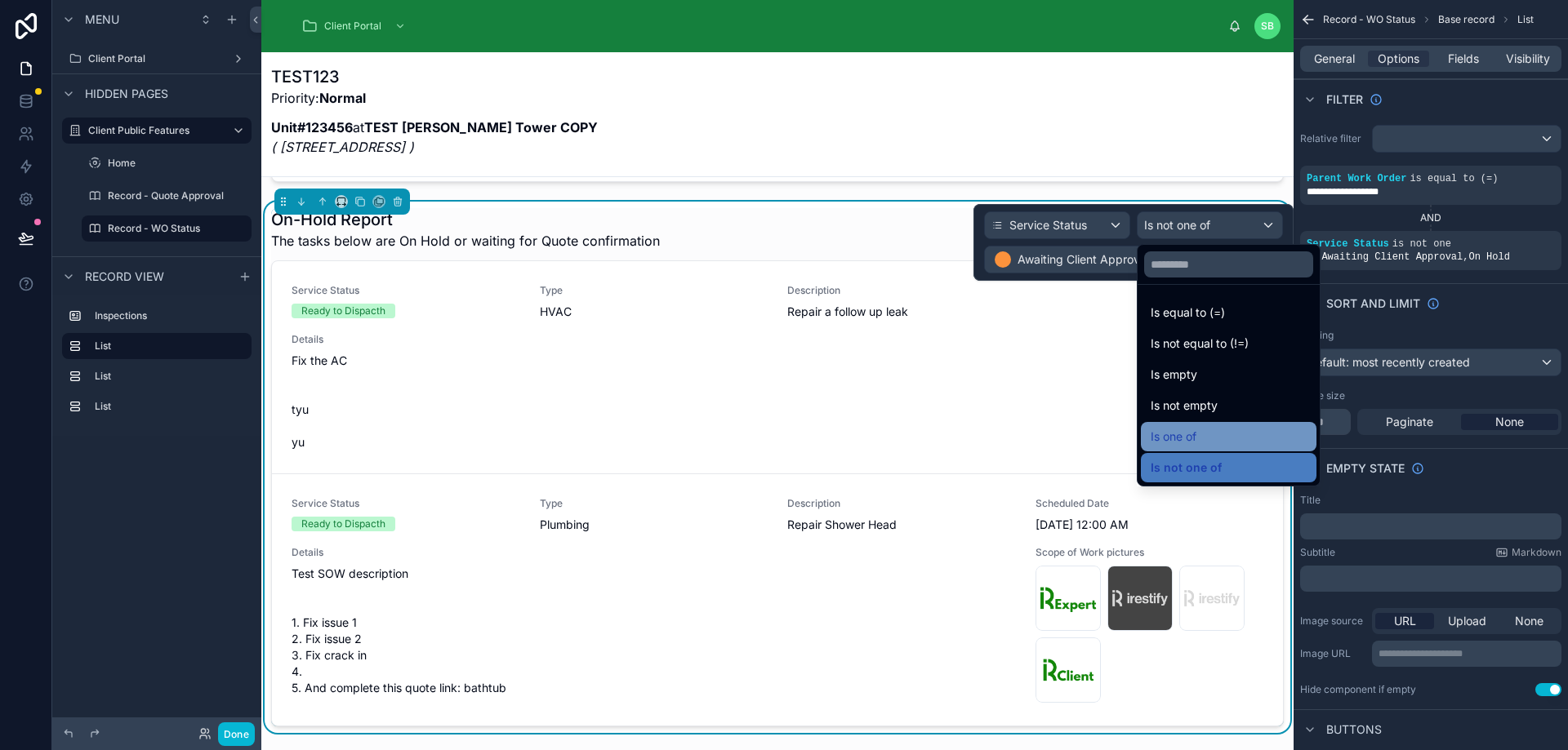
click at [1206, 429] on div "Is one of" at bounding box center [1228, 436] width 156 height 19
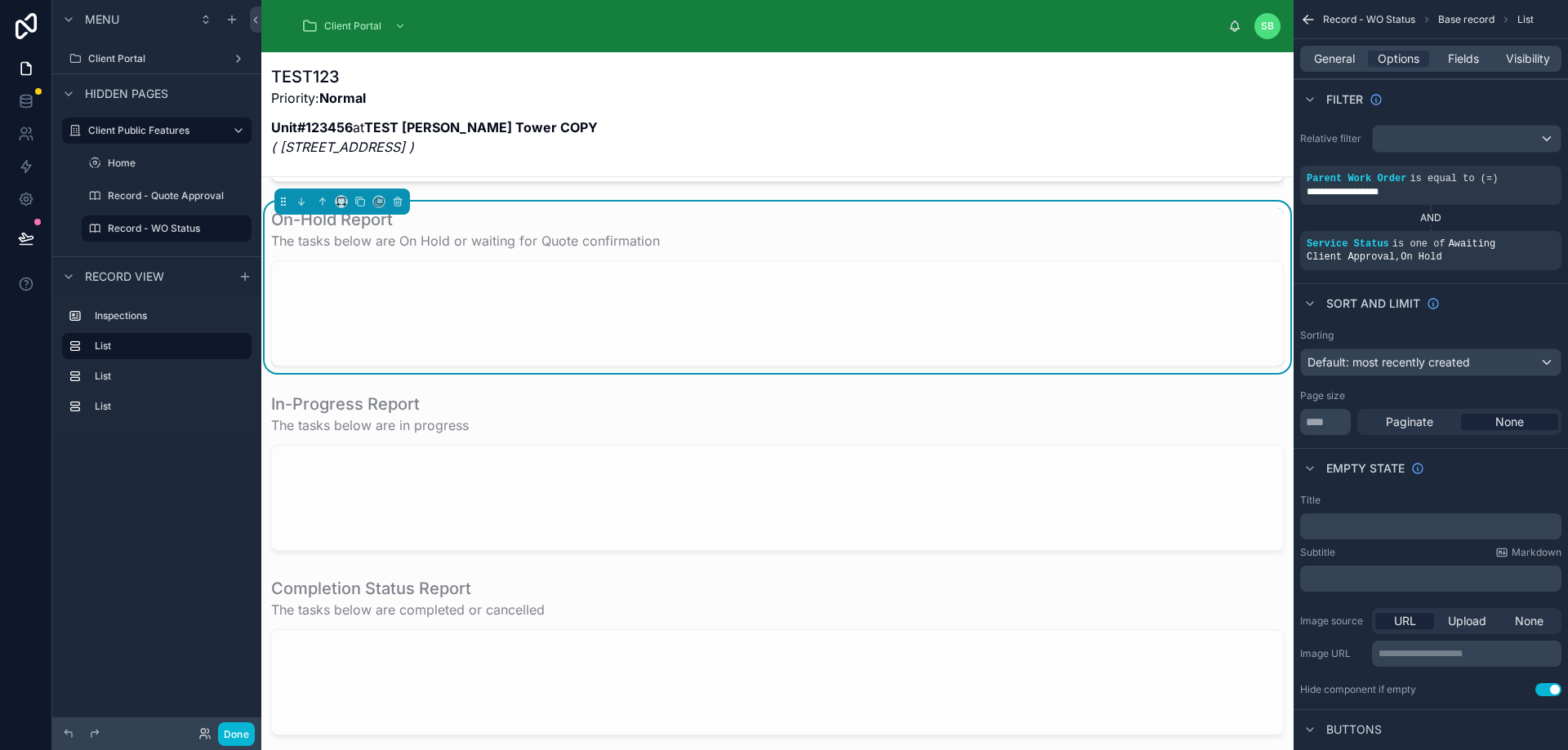
click at [747, 302] on div at bounding box center [777, 314] width 1010 height 105
click at [1336, 58] on span "General" at bounding box center [1334, 58] width 41 height 17
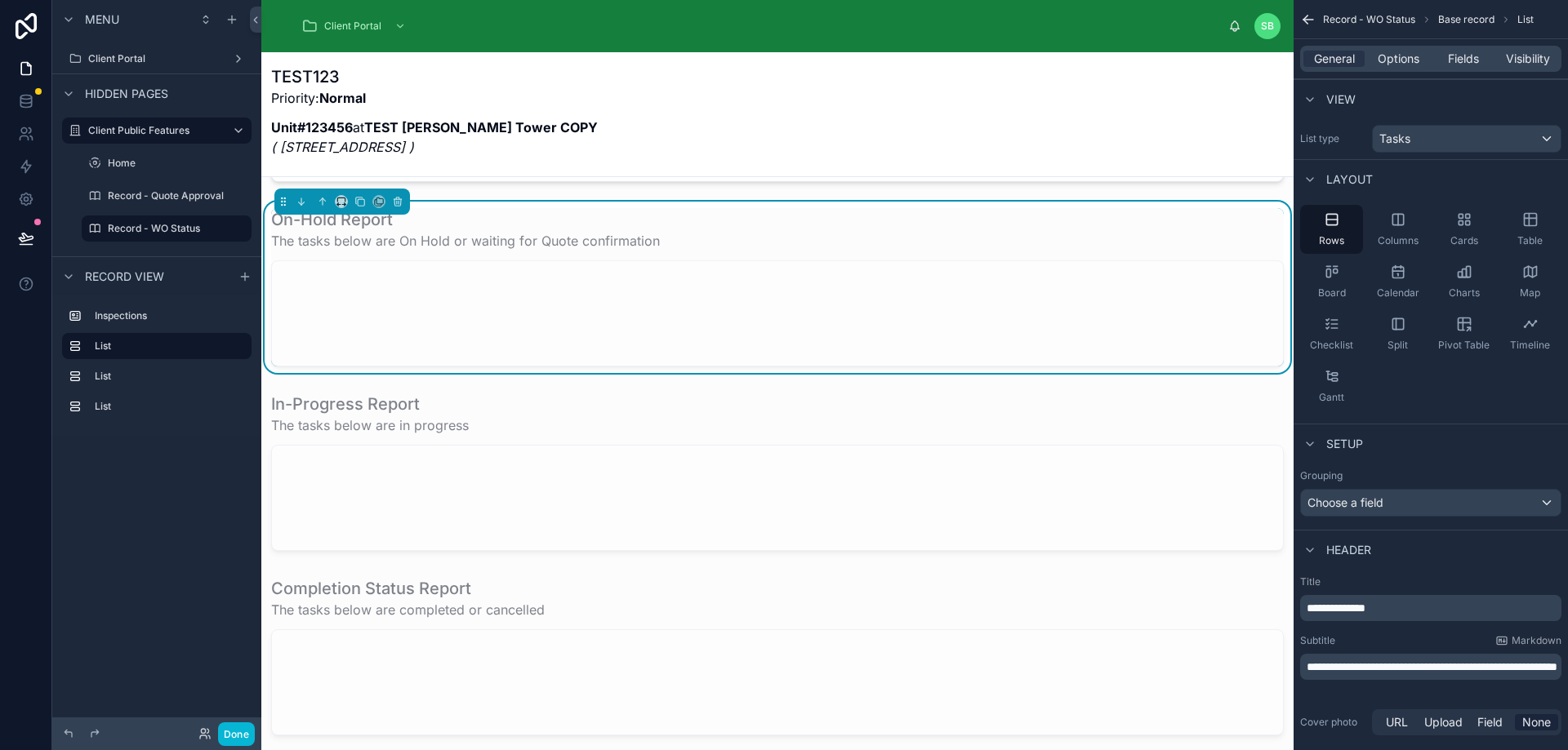
click at [1481, 669] on span "**********" at bounding box center [1432, 666] width 251 height 11
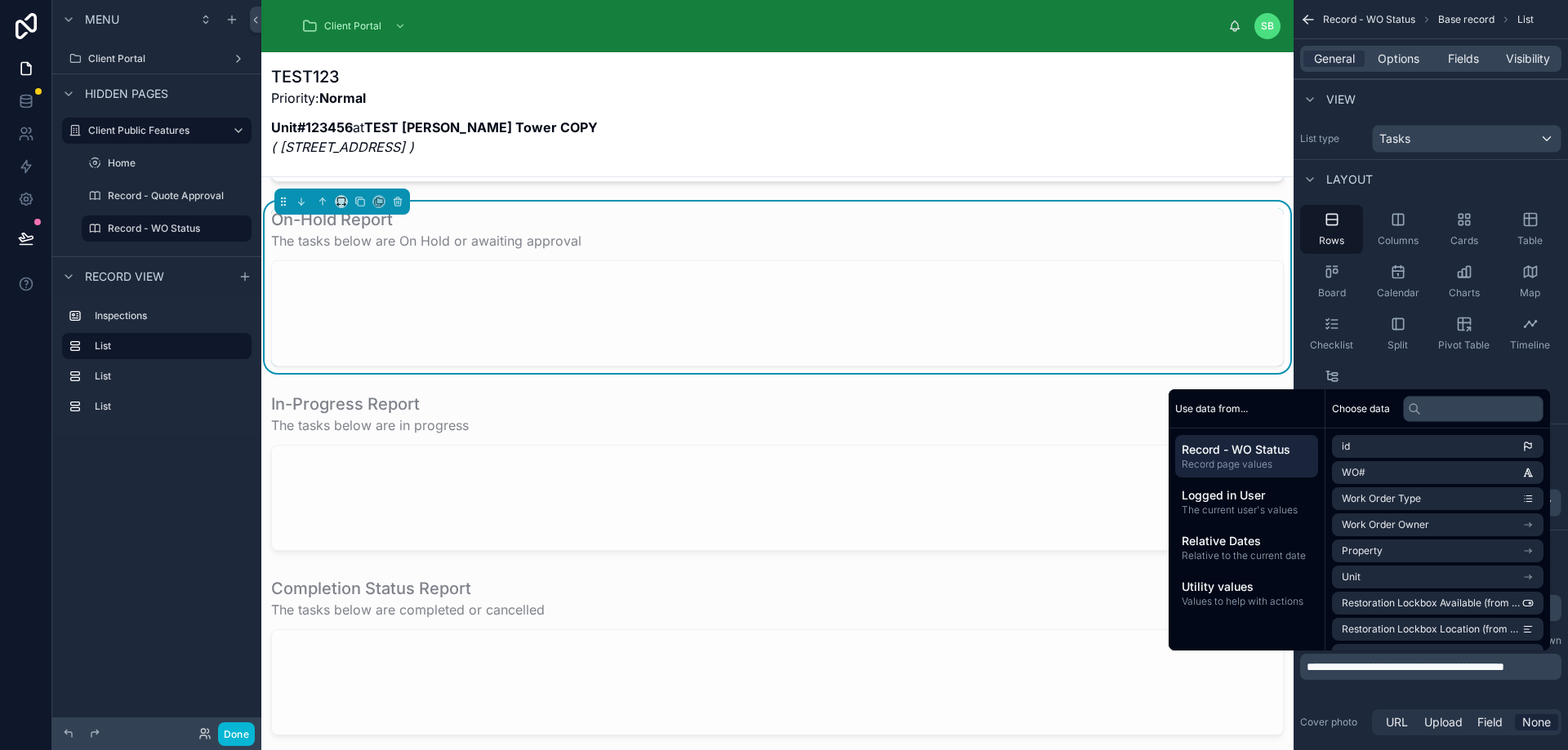
click at [1354, 709] on div "Cover photo URL Upload Field None" at bounding box center [1430, 722] width 261 height 32
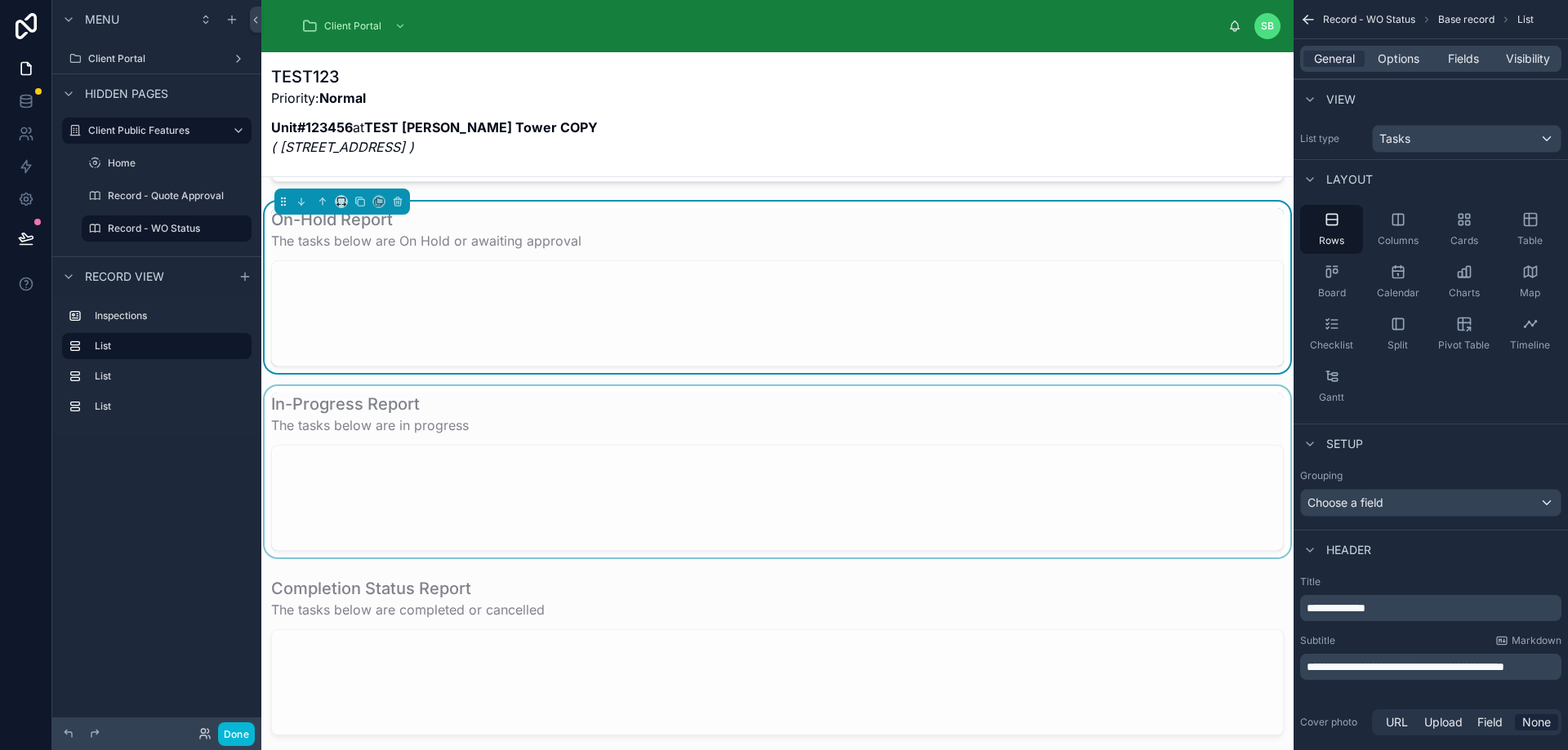
click at [817, 489] on div at bounding box center [777, 471] width 1032 height 172
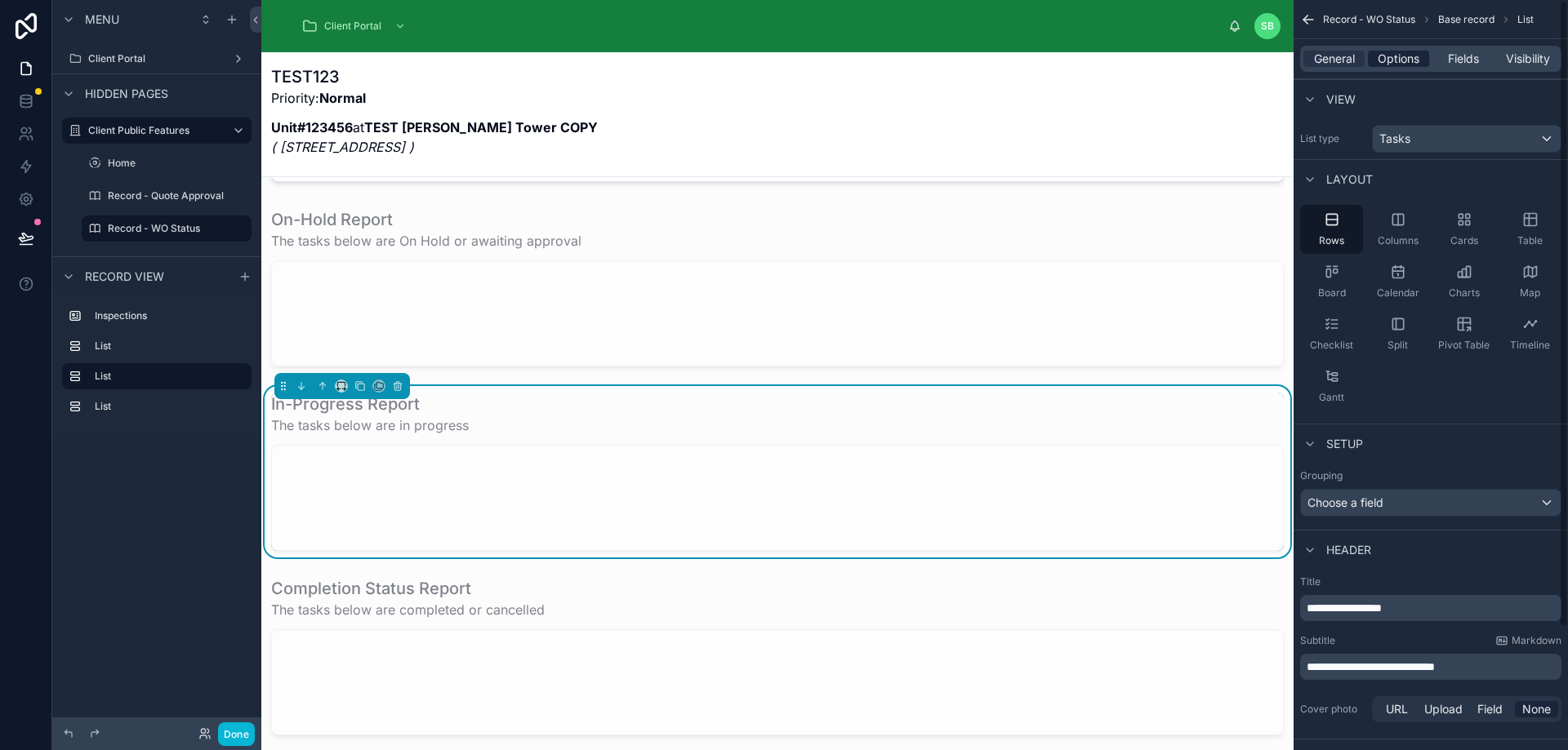
click at [1410, 66] on span "Options" at bounding box center [1398, 58] width 42 height 17
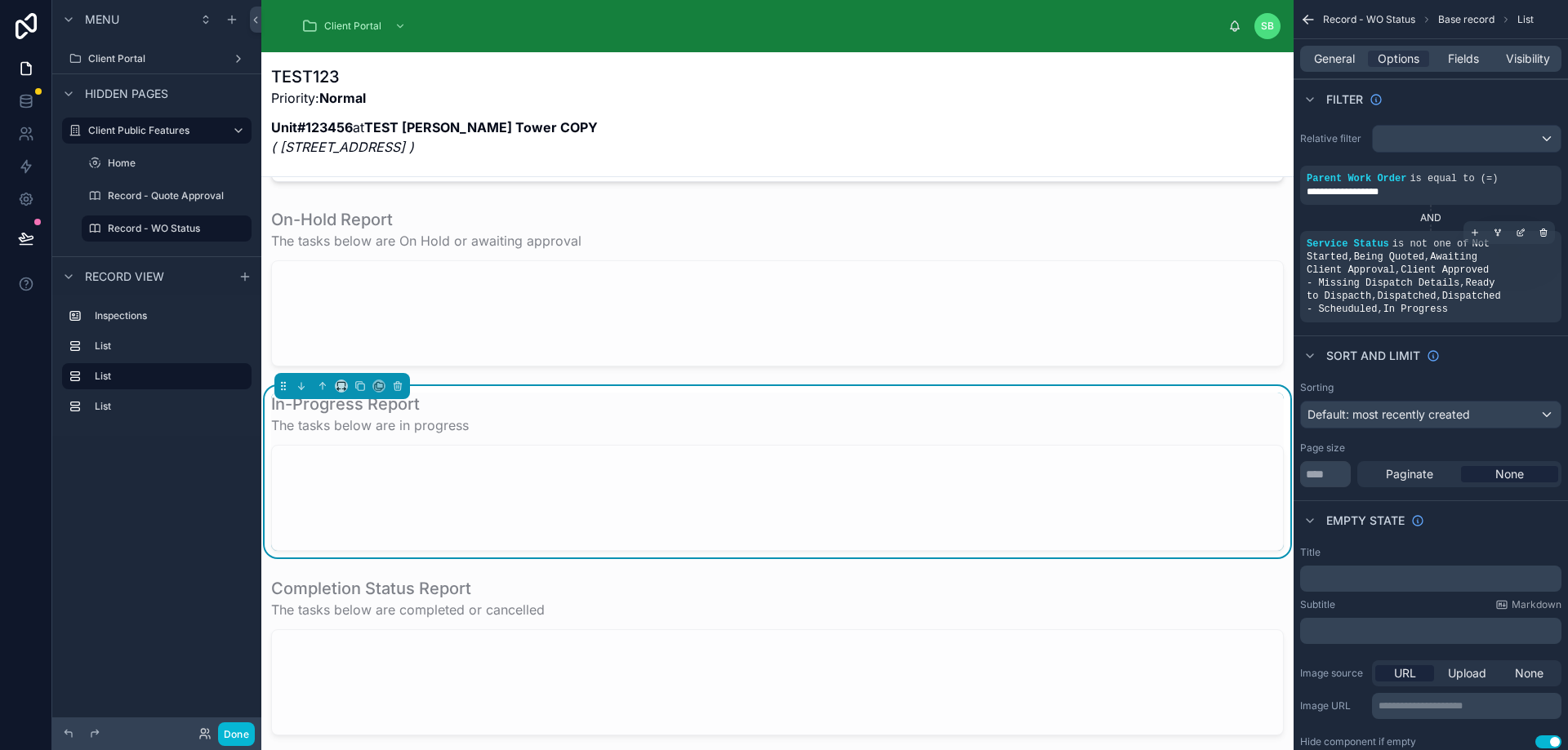
click at [1467, 260] on span "Not Started , Being Quoted , Awaiting Client Approval , Client Approved - Missi…" at bounding box center [1403, 277] width 194 height 77
click at [1521, 231] on icon "scrollable content" at bounding box center [1522, 231] width 5 height 5
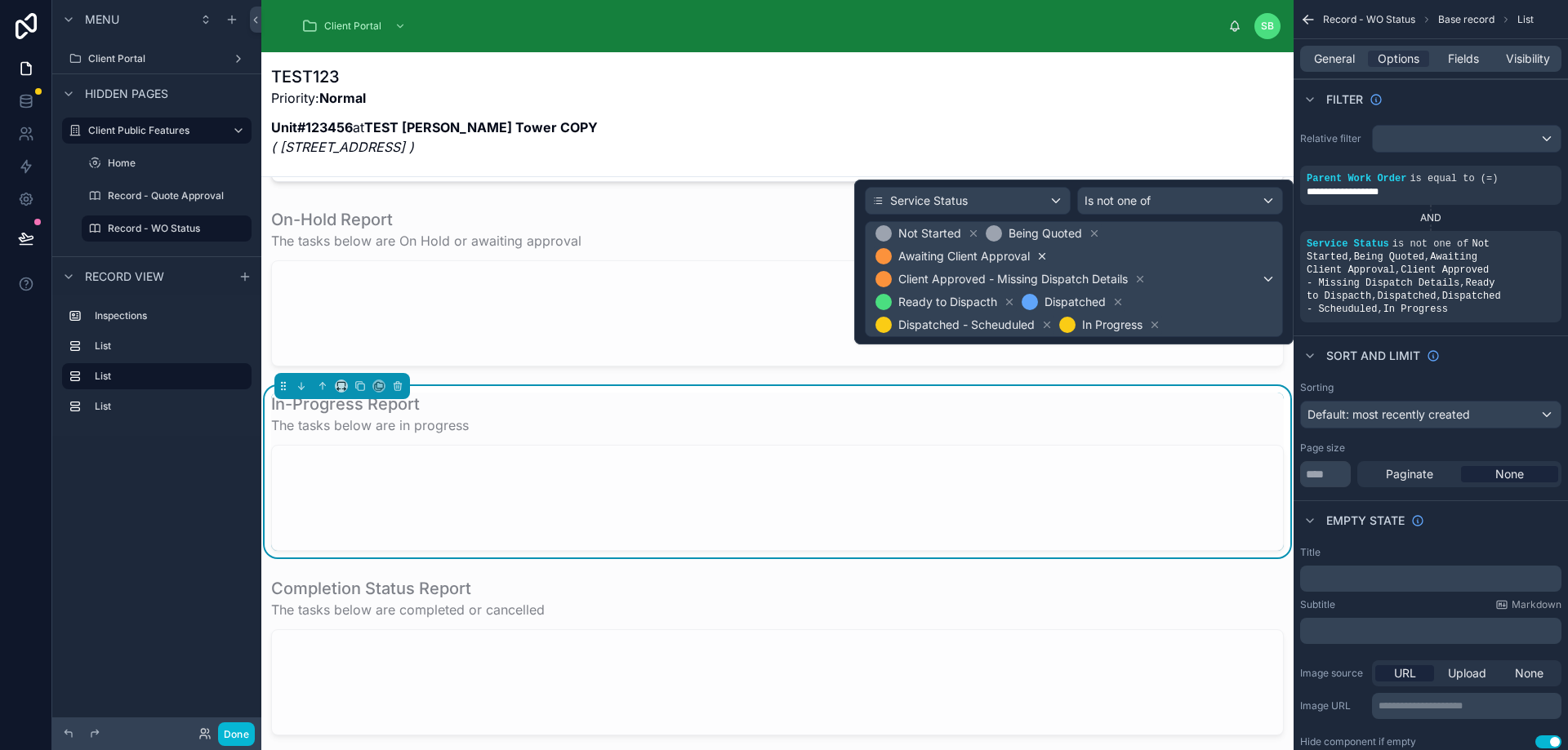
click at [1041, 254] on icon at bounding box center [1041, 256] width 11 height 11
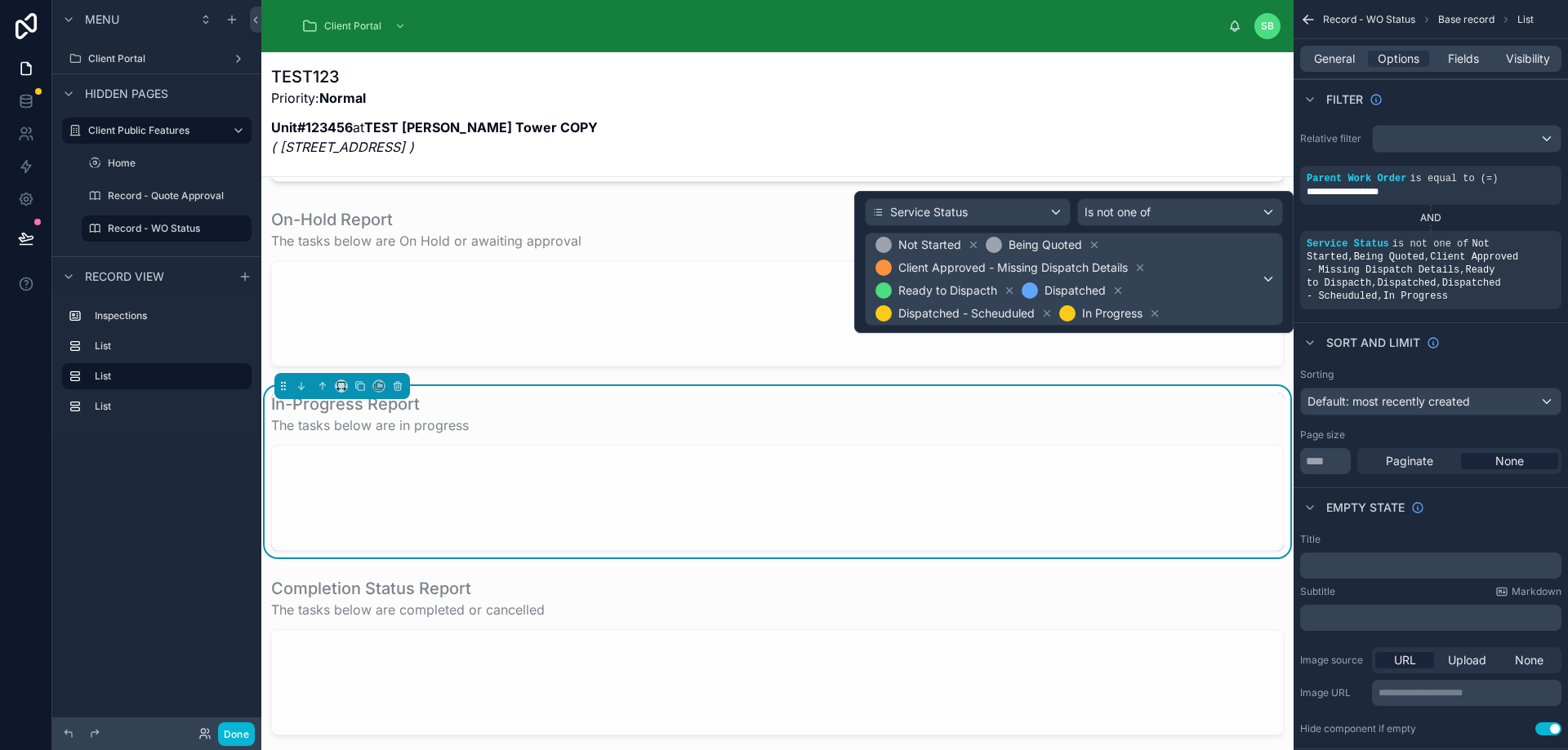
click at [997, 414] on div "In-Progress Report The tasks below are in progress" at bounding box center [777, 414] width 1012 height 43
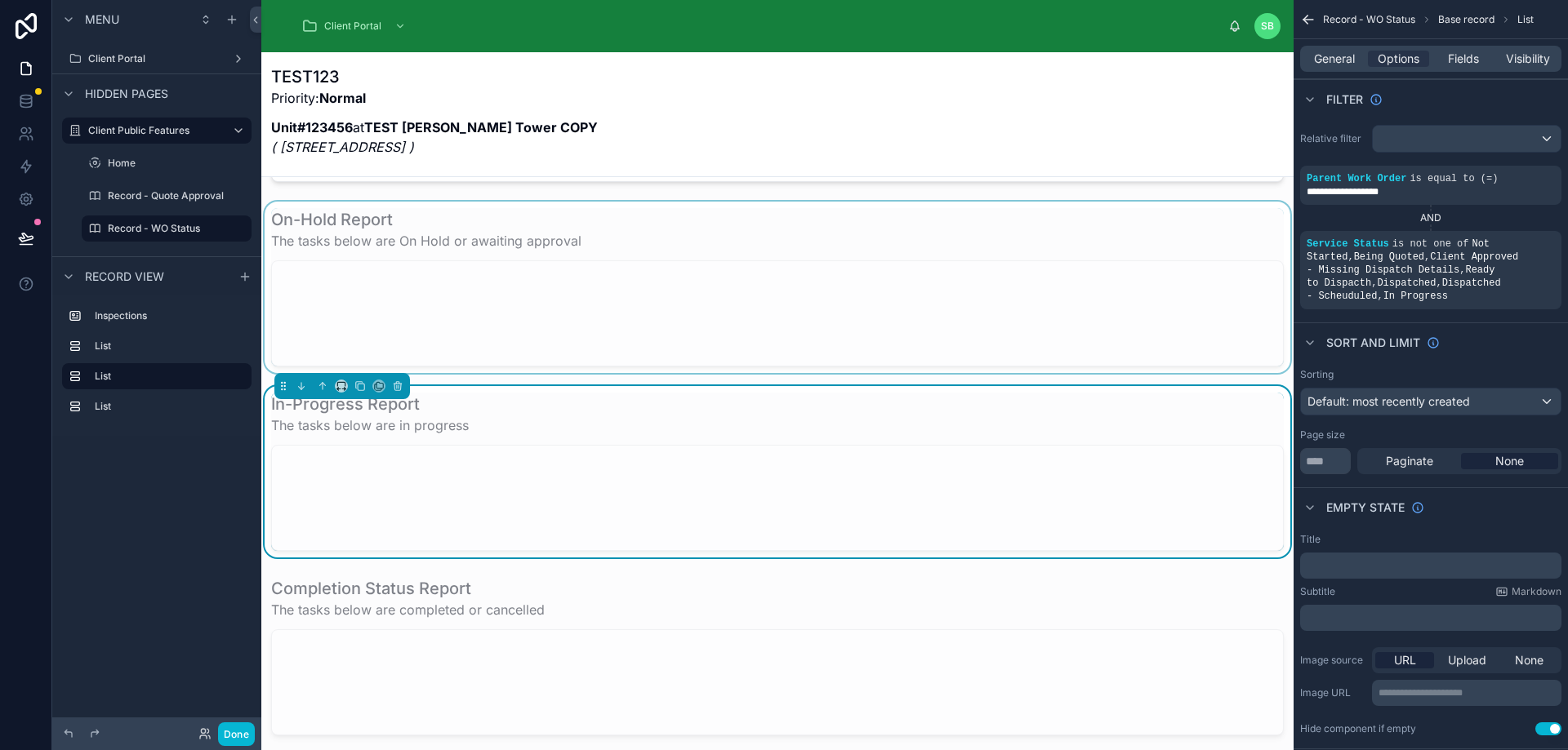
click at [364, 228] on div at bounding box center [777, 287] width 1032 height 172
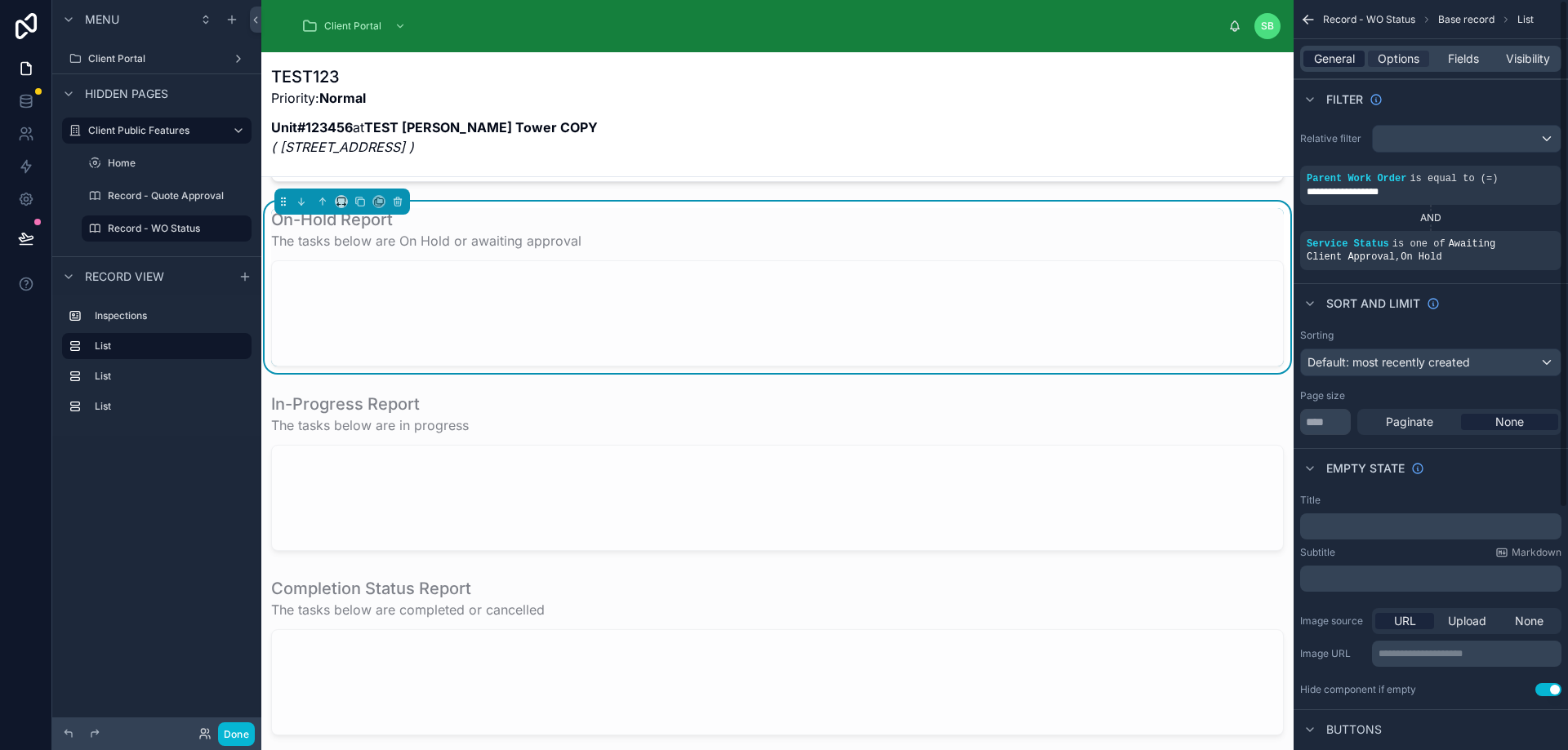
click at [1342, 60] on span "General" at bounding box center [1334, 58] width 41 height 17
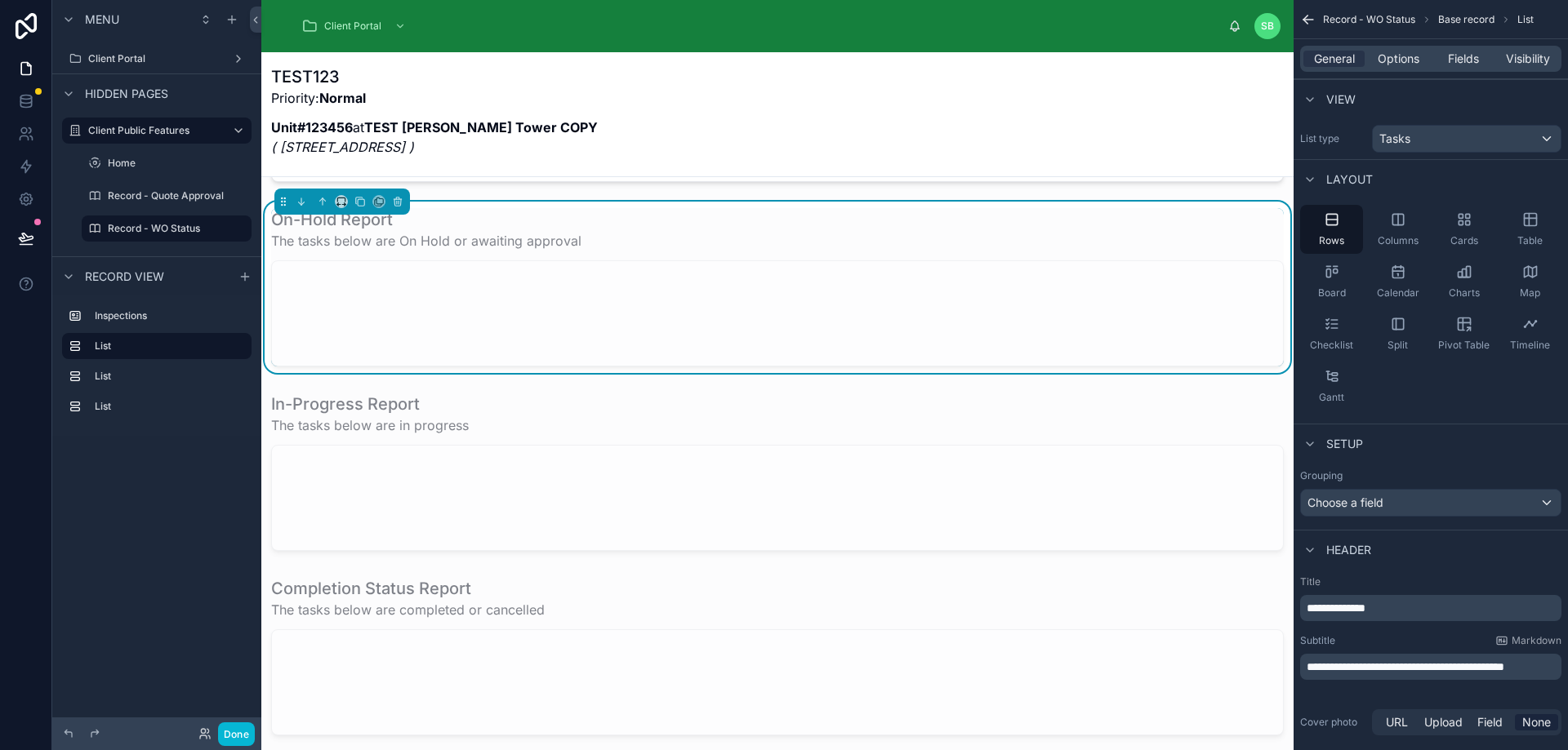
click at [1416, 610] on p "**********" at bounding box center [1432, 608] width 252 height 17
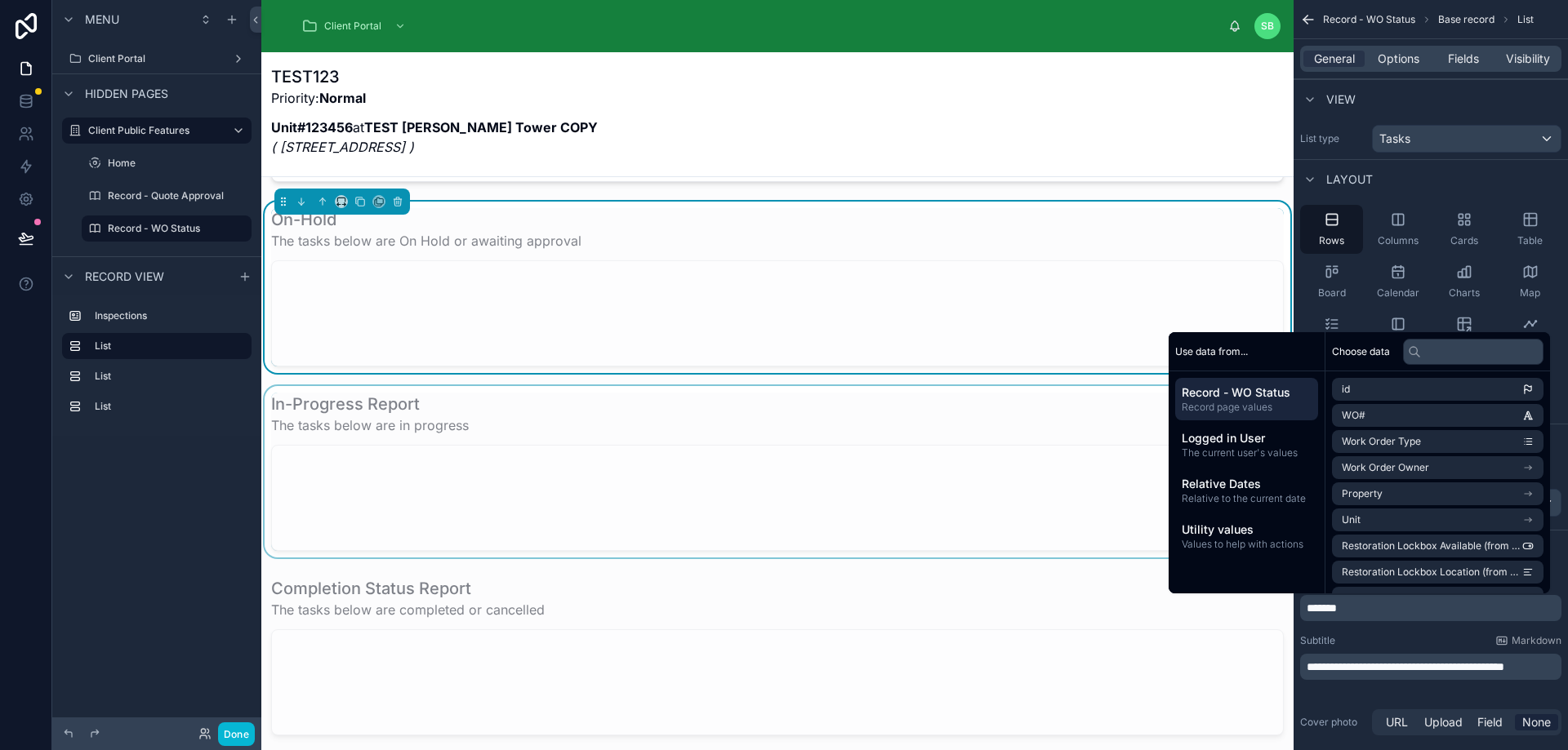
click at [658, 455] on div at bounding box center [777, 471] width 1032 height 172
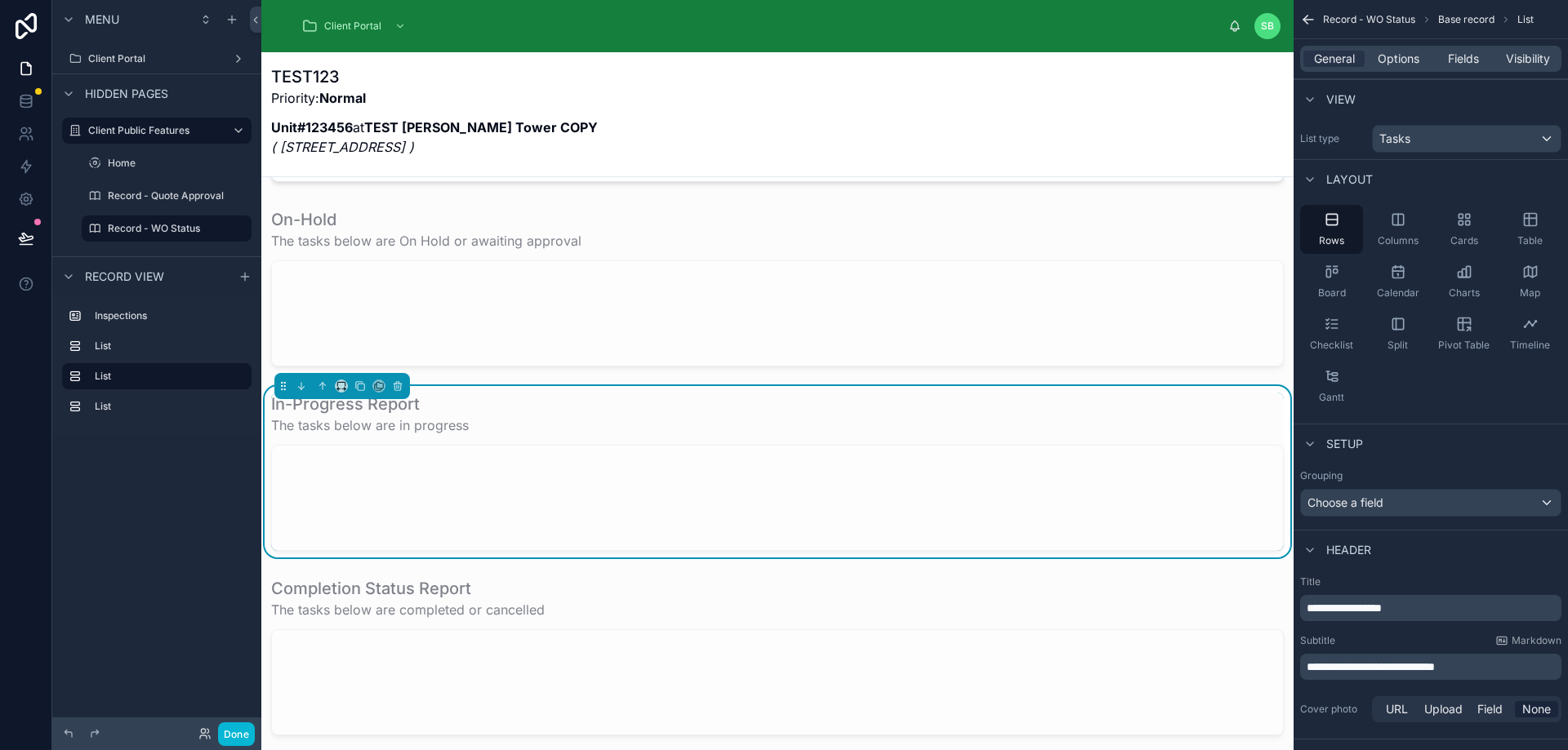
click at [1421, 605] on p "**********" at bounding box center [1432, 608] width 252 height 17
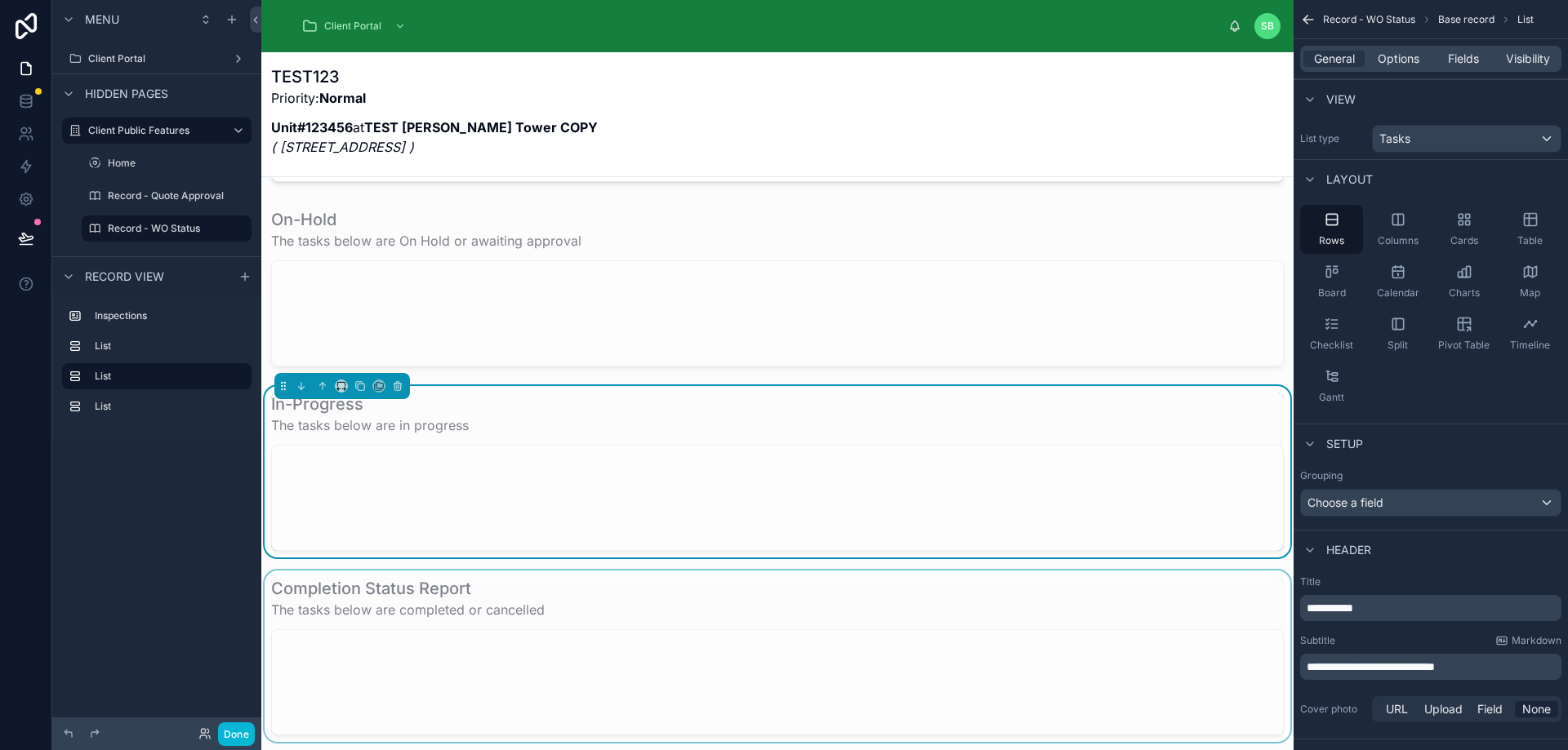
click at [821, 625] on div at bounding box center [777, 656] width 1032 height 172
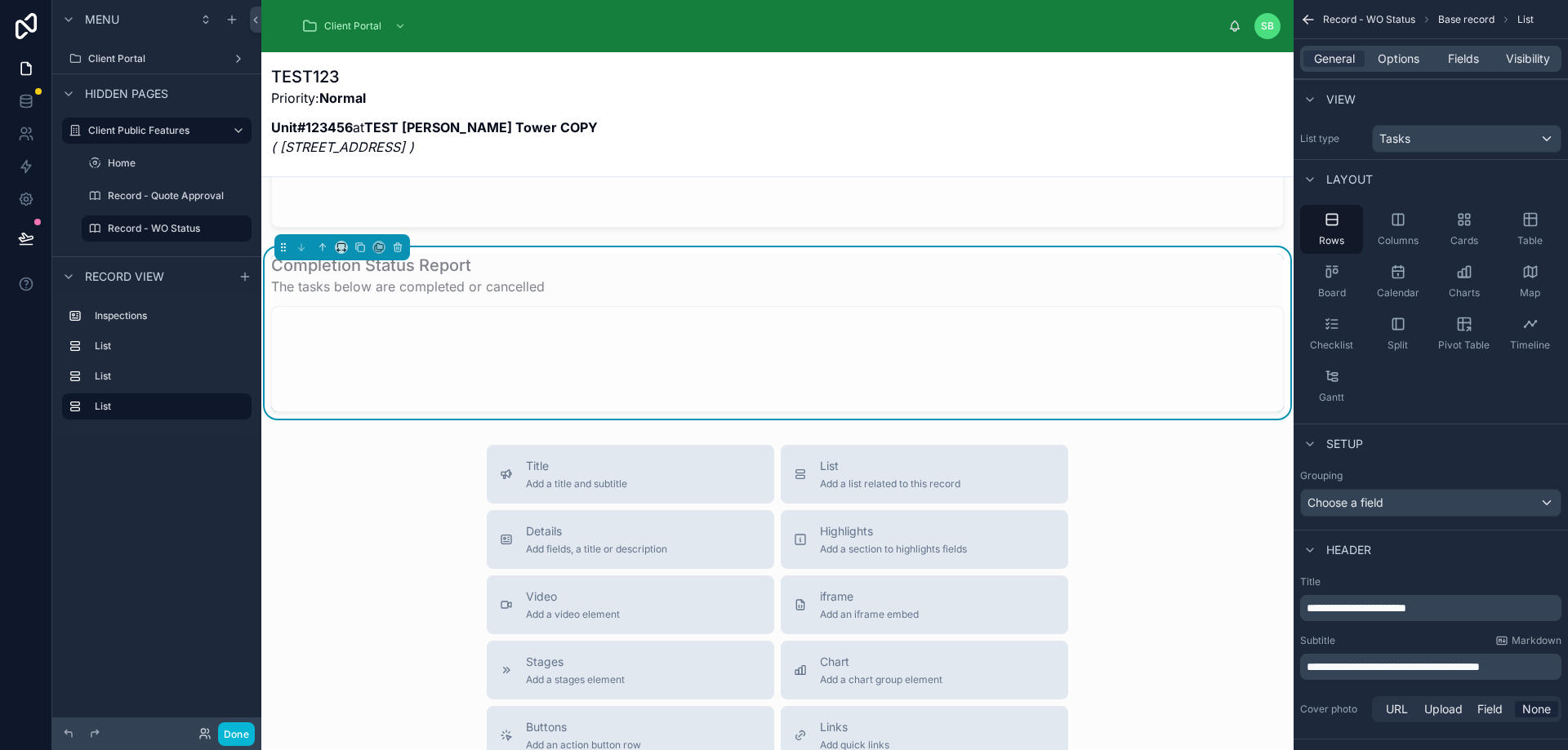
scroll to position [490, 0]
click at [820, 332] on div at bounding box center [777, 356] width 1010 height 105
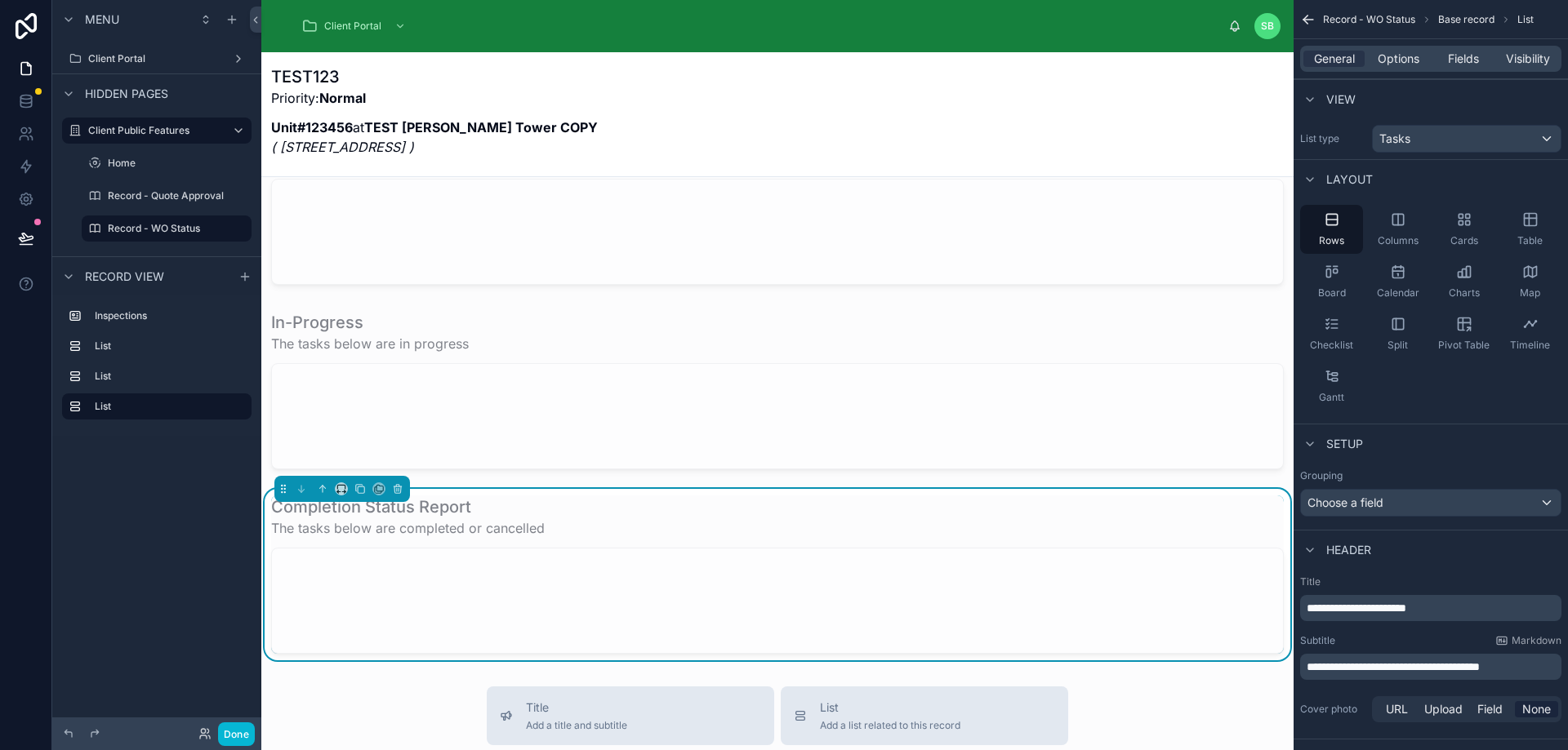
scroll to position [327, 0]
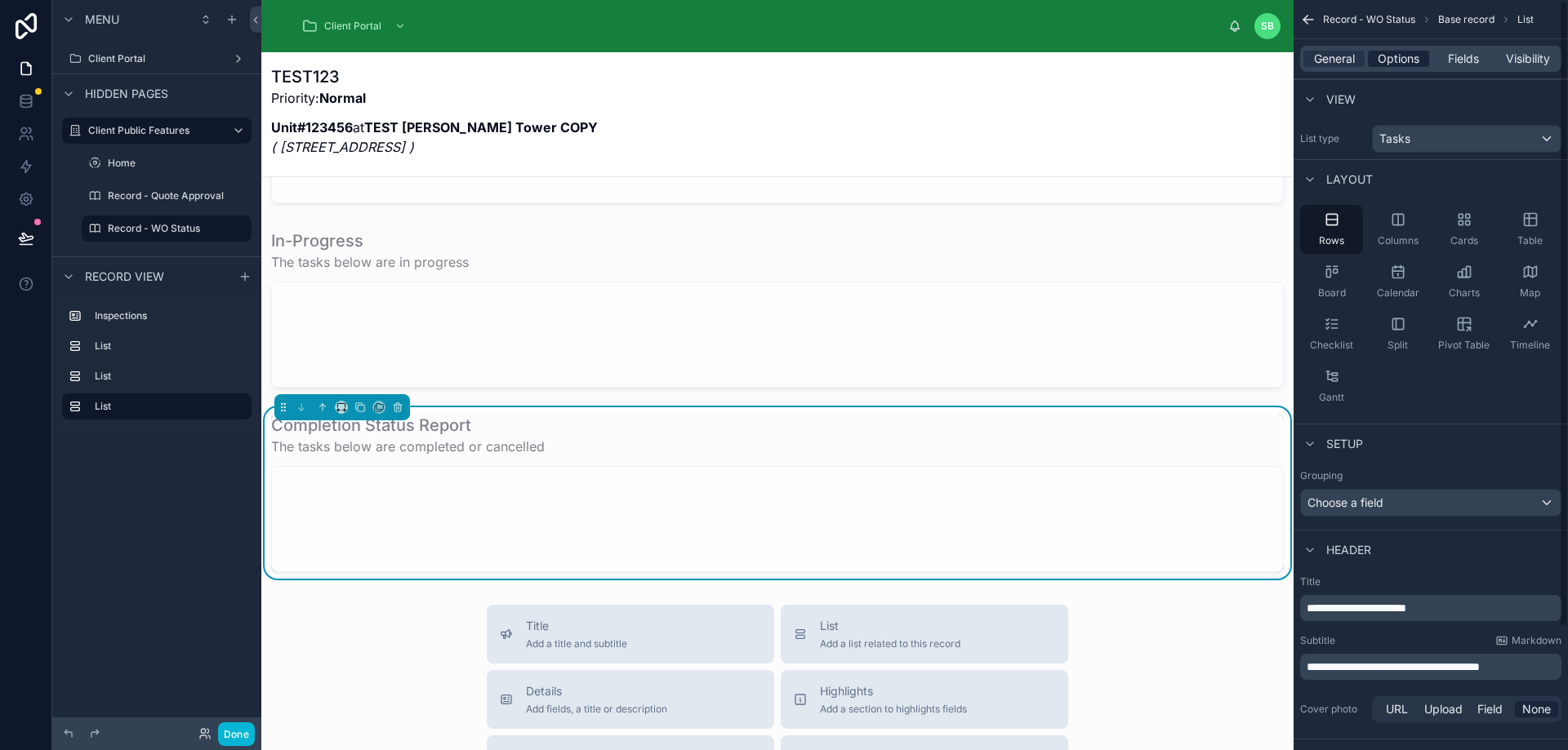
click at [1414, 57] on span "Options" at bounding box center [1398, 58] width 42 height 17
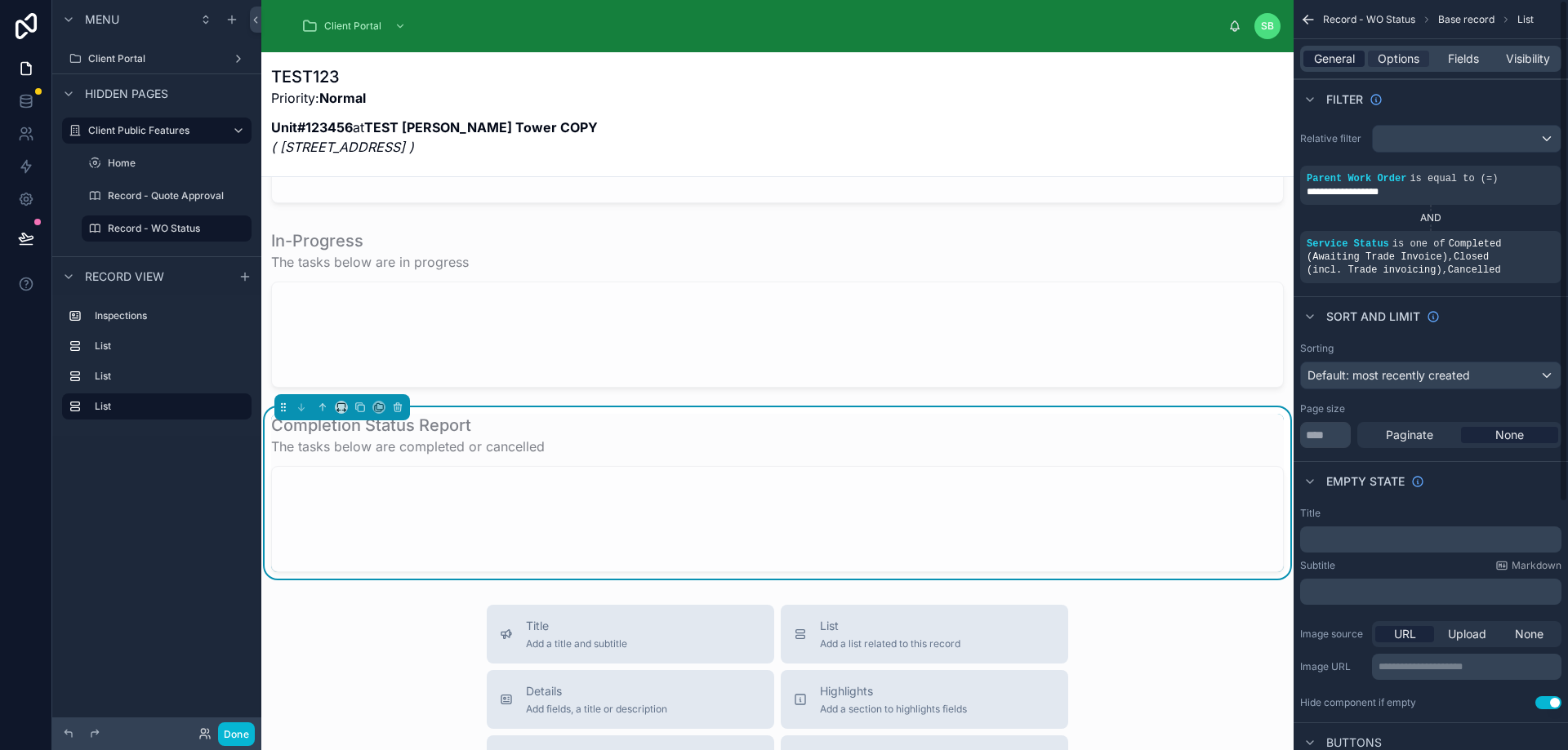
click at [1328, 59] on span "General" at bounding box center [1334, 58] width 41 height 17
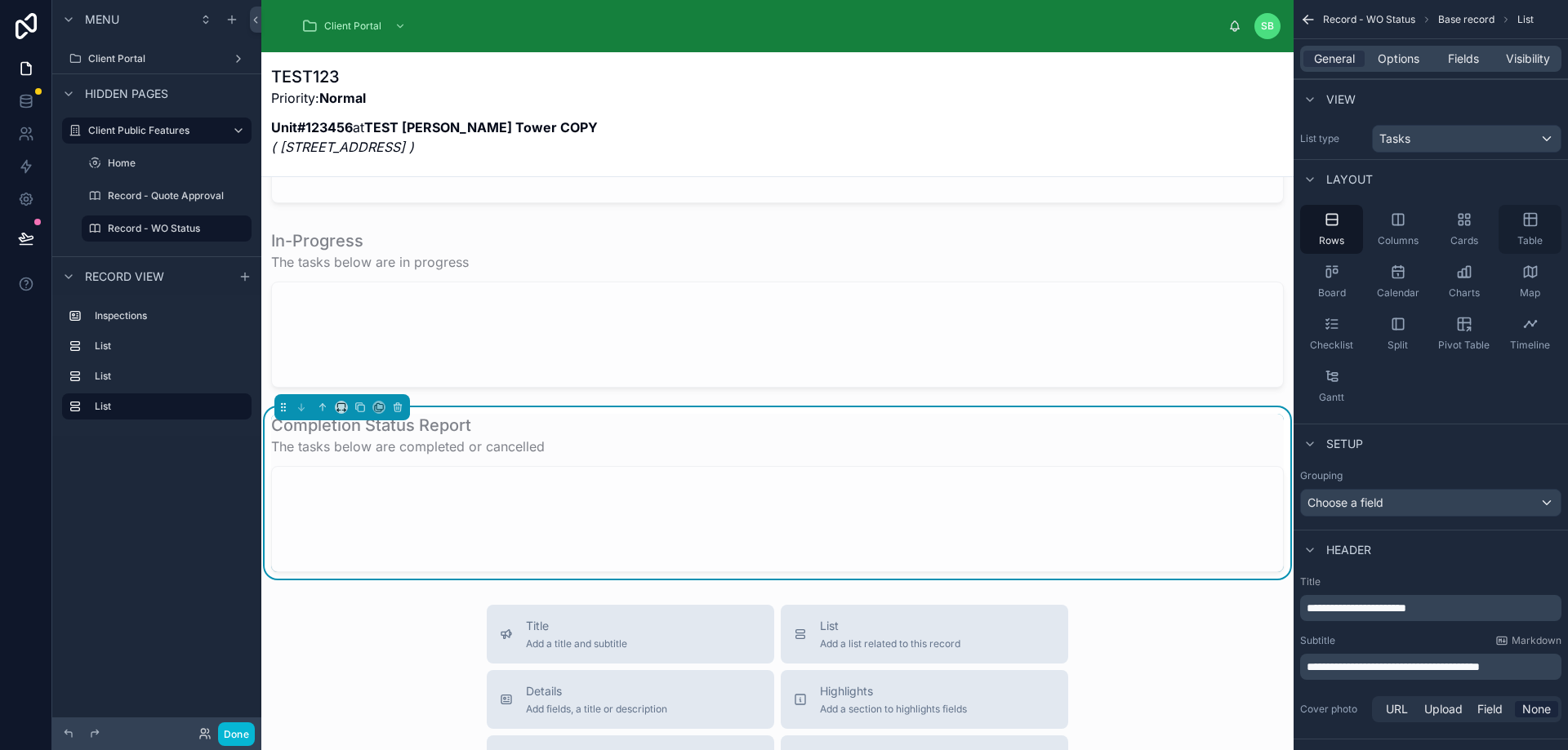
click at [1535, 231] on div "Table" at bounding box center [1530, 229] width 63 height 49
click at [955, 524] on div at bounding box center [777, 519] width 1010 height 105
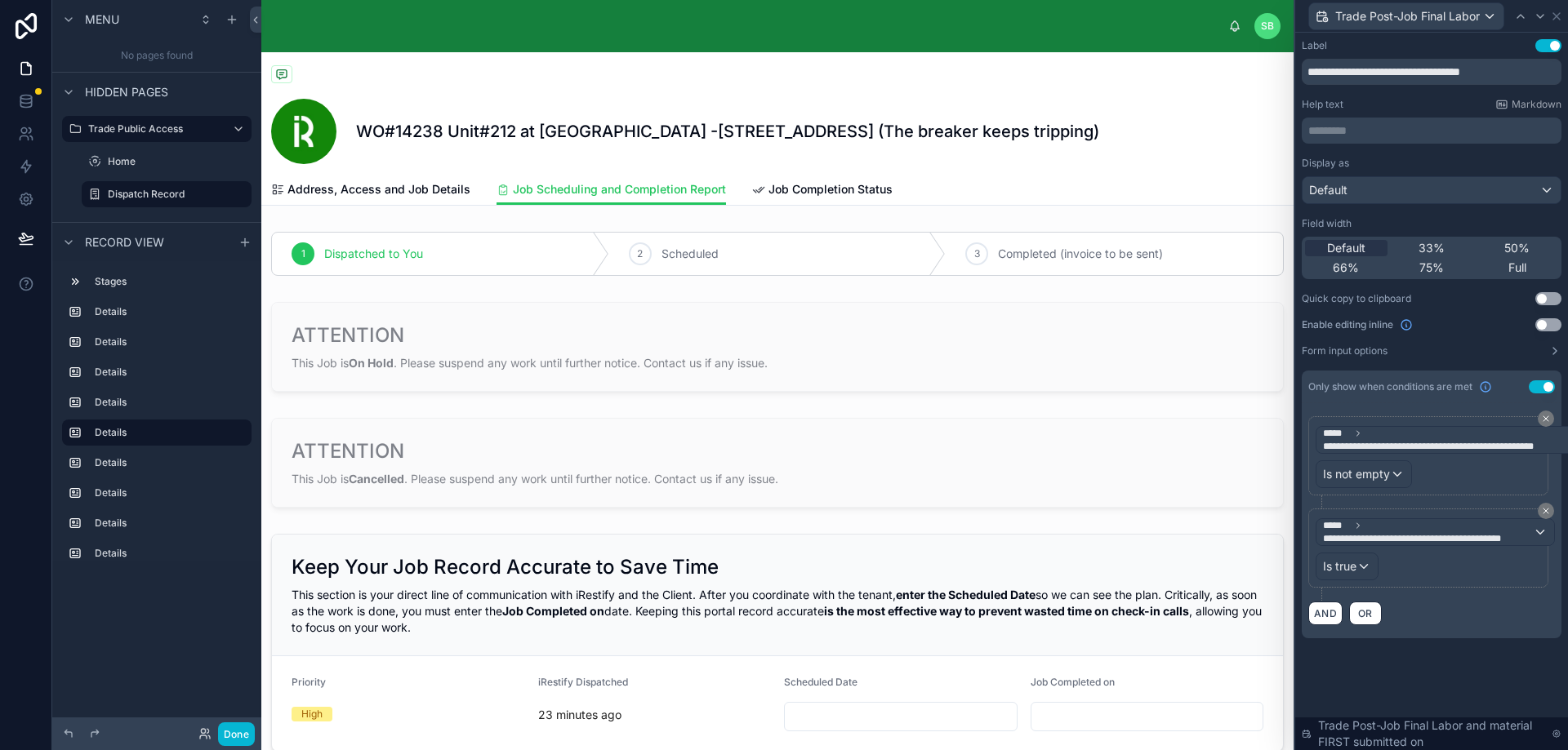
scroll to position [915, 0]
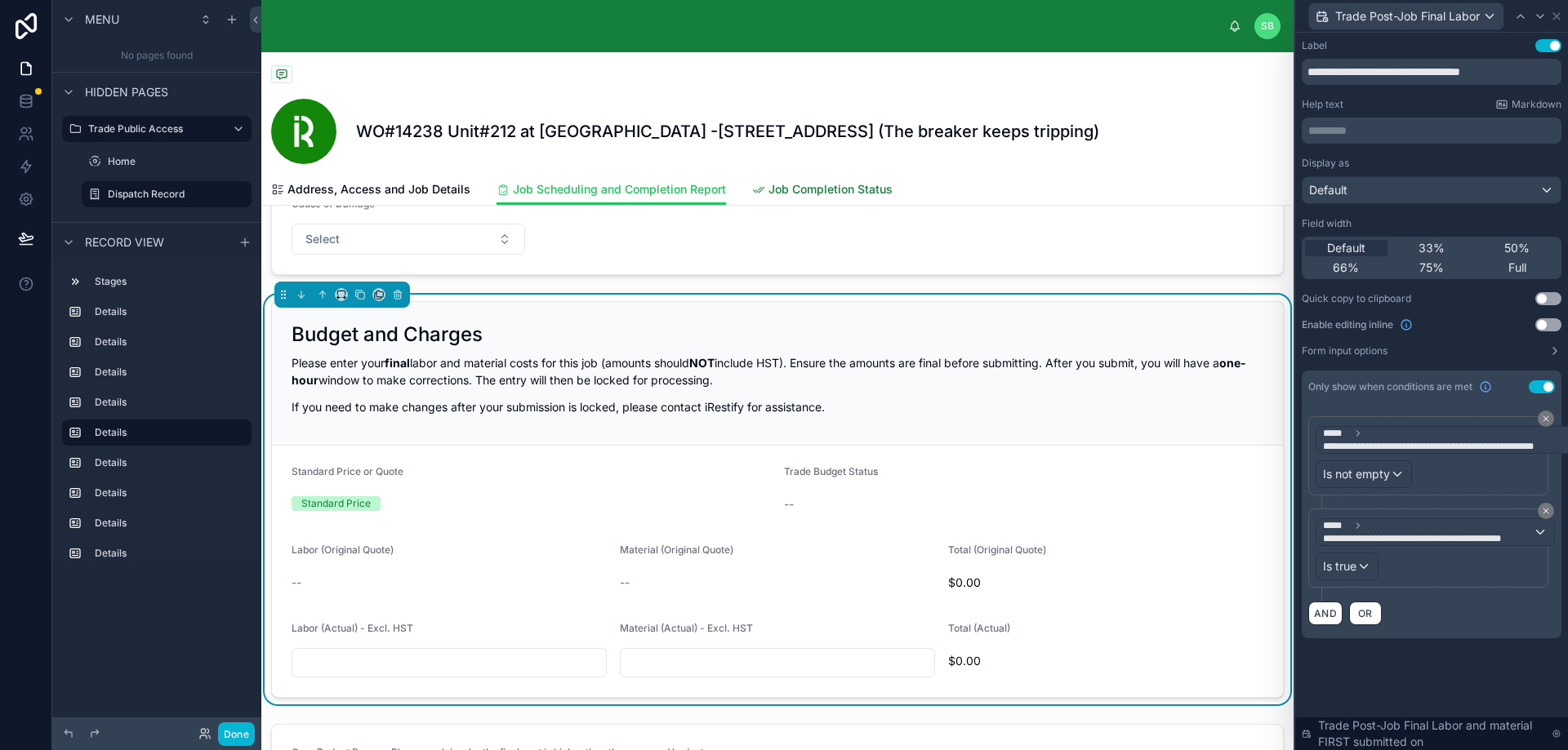
click at [806, 191] on span "Job Completion Status" at bounding box center [830, 189] width 124 height 17
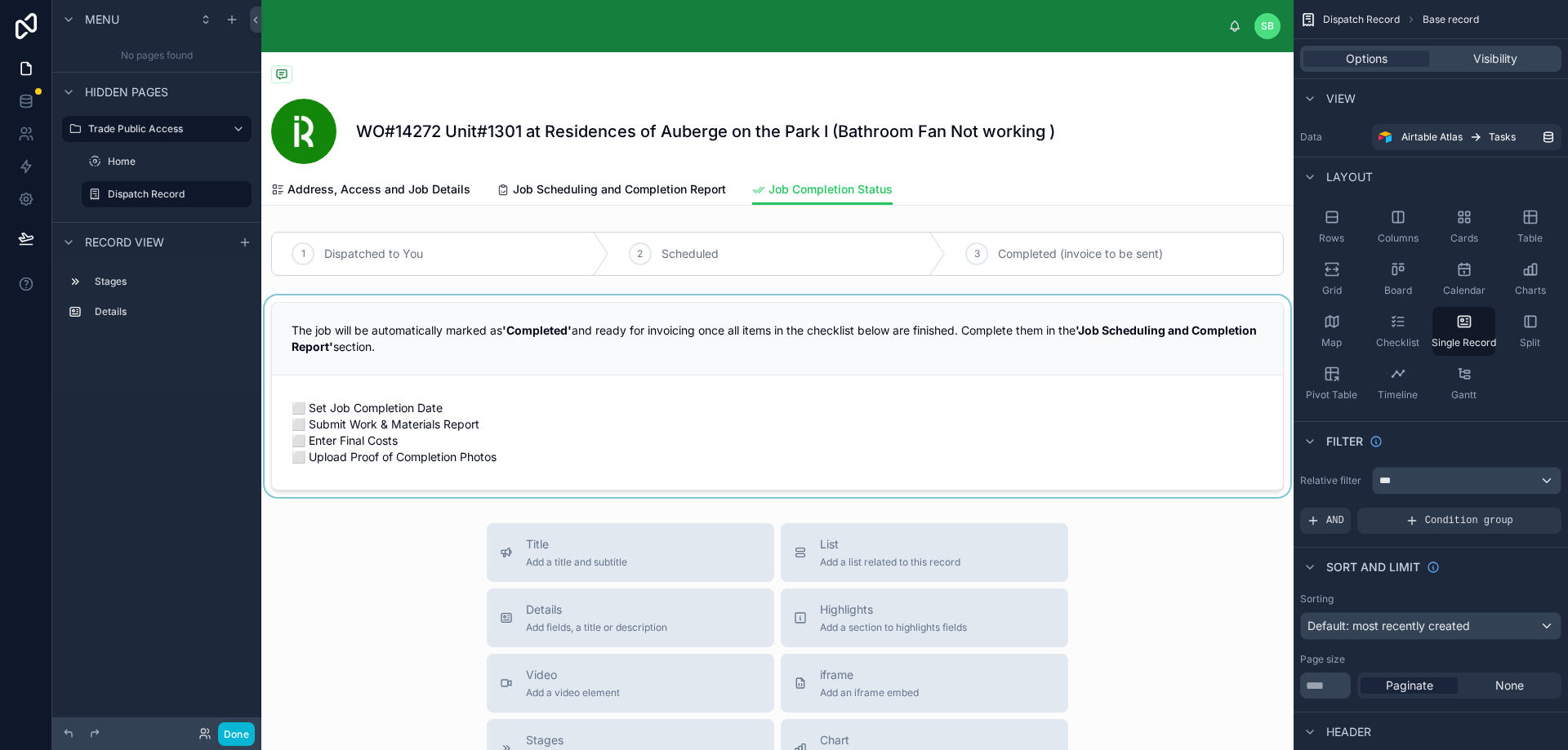
click at [492, 416] on div at bounding box center [777, 396] width 1032 height 202
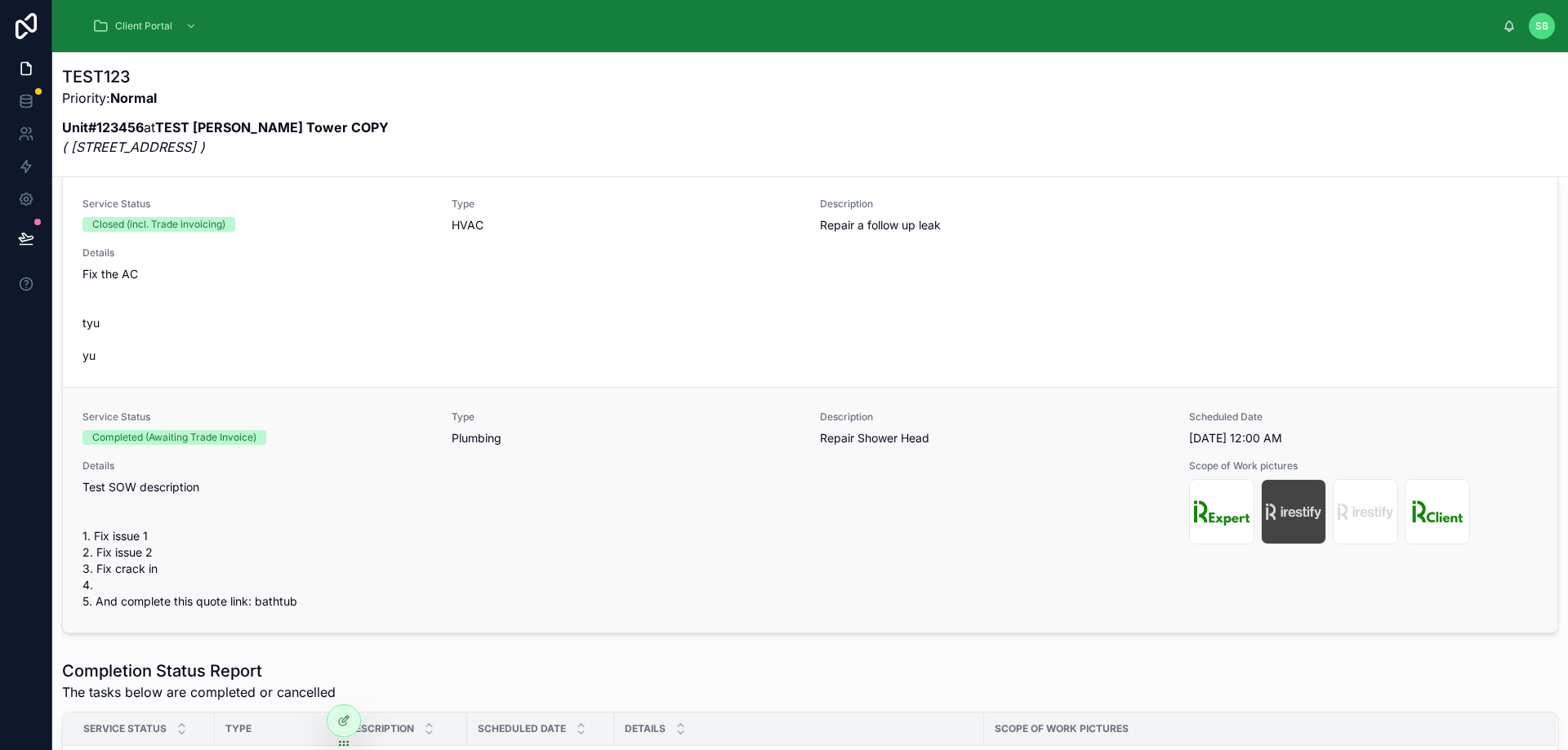
scroll to position [245, 0]
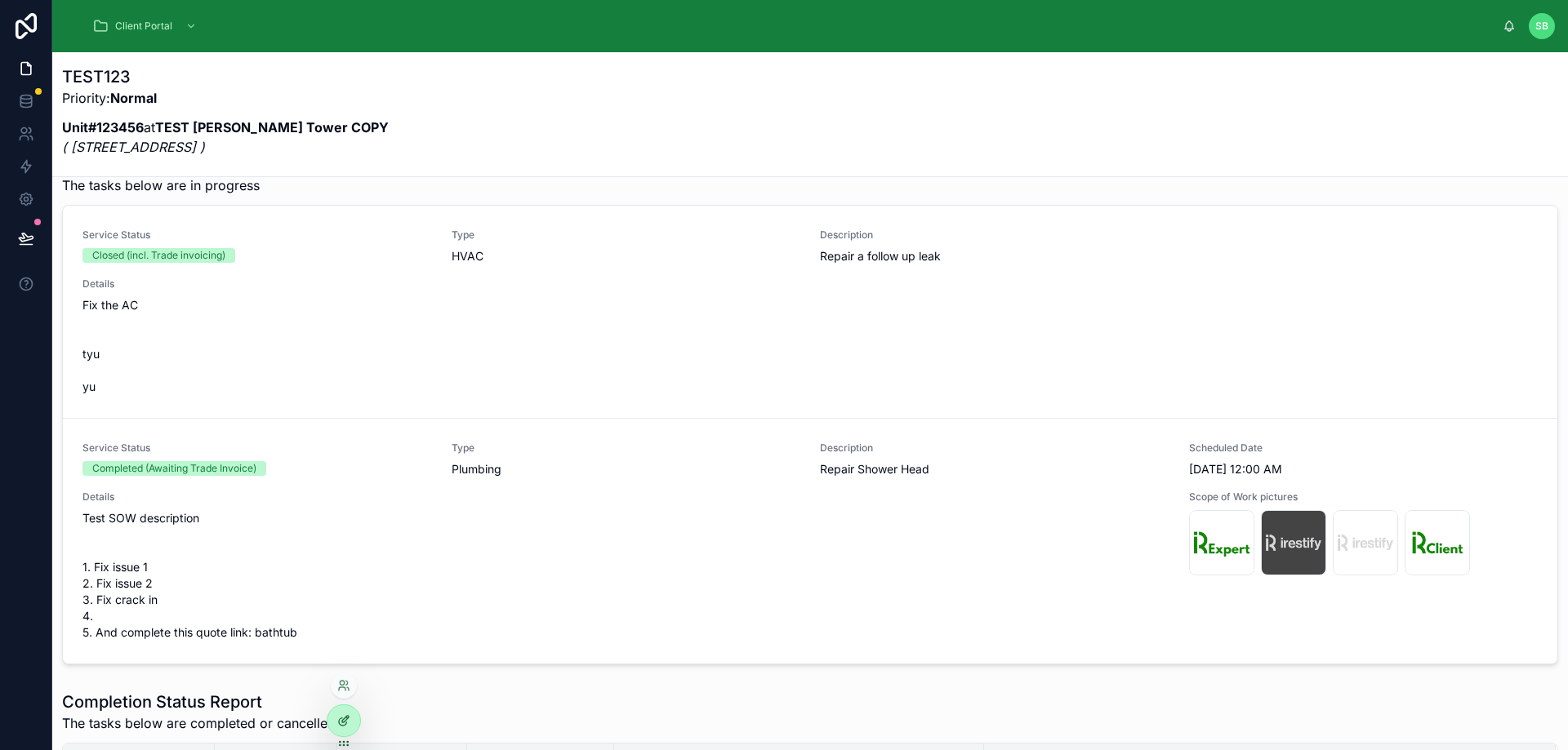
click at [340, 716] on icon at bounding box center [343, 720] width 13 height 13
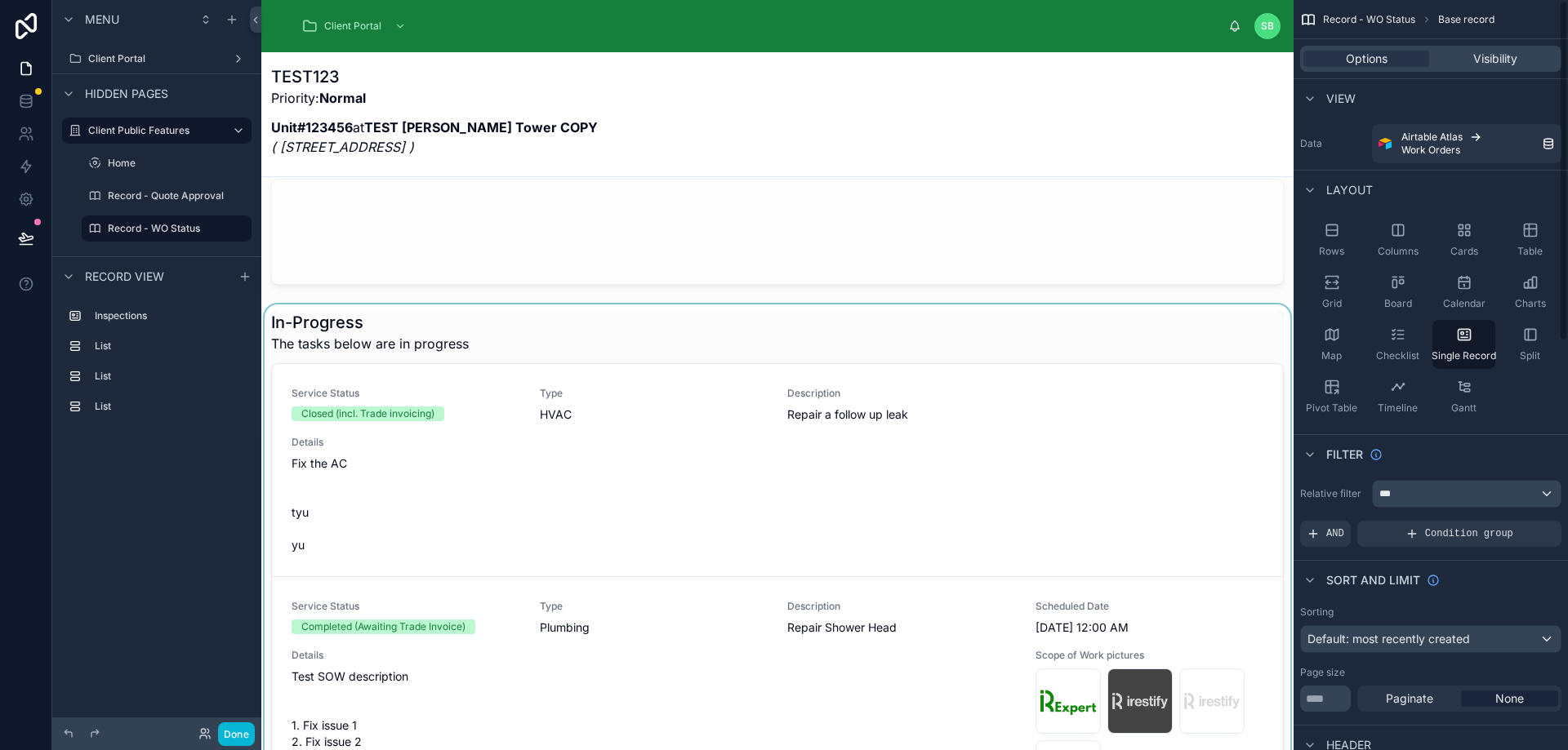
click at [1064, 449] on div at bounding box center [777, 571] width 1032 height 531
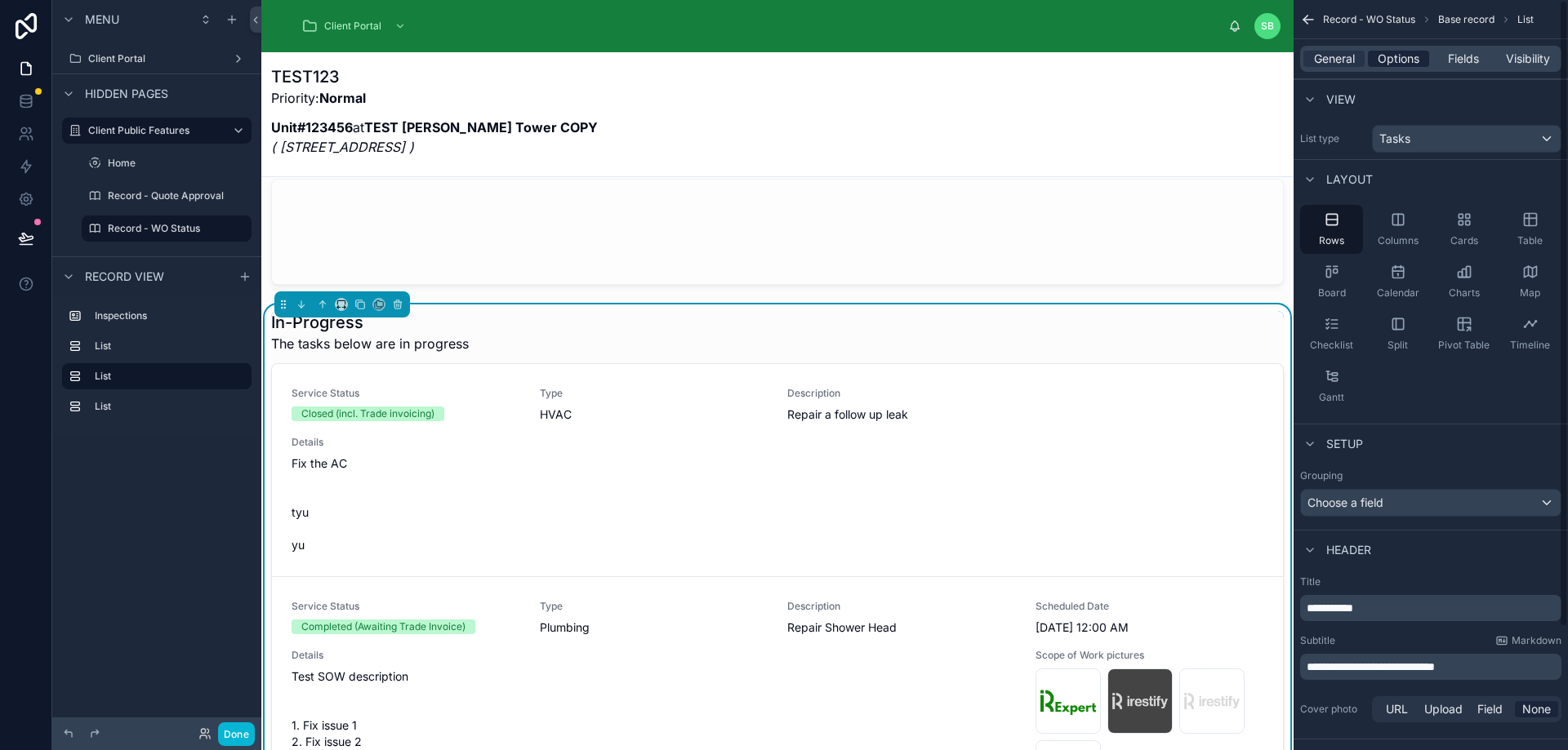
click at [1407, 62] on span "Options" at bounding box center [1398, 58] width 42 height 17
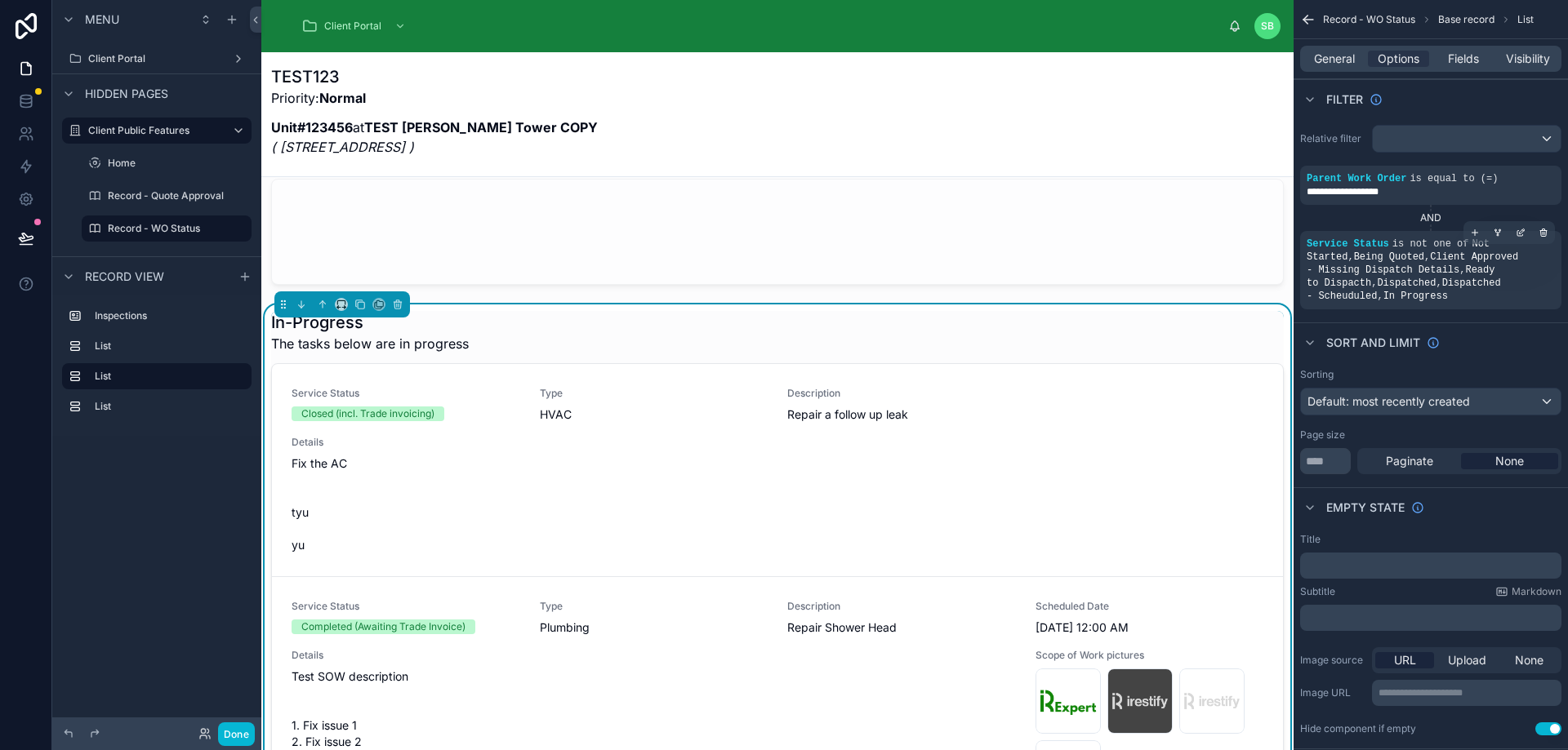
click at [1490, 274] on div "Service Status is not one of Not Started , Being Quoted , Client Approved - Mis…" at bounding box center [1430, 270] width 248 height 65
click at [1517, 234] on icon "scrollable content" at bounding box center [1520, 233] width 6 height 6
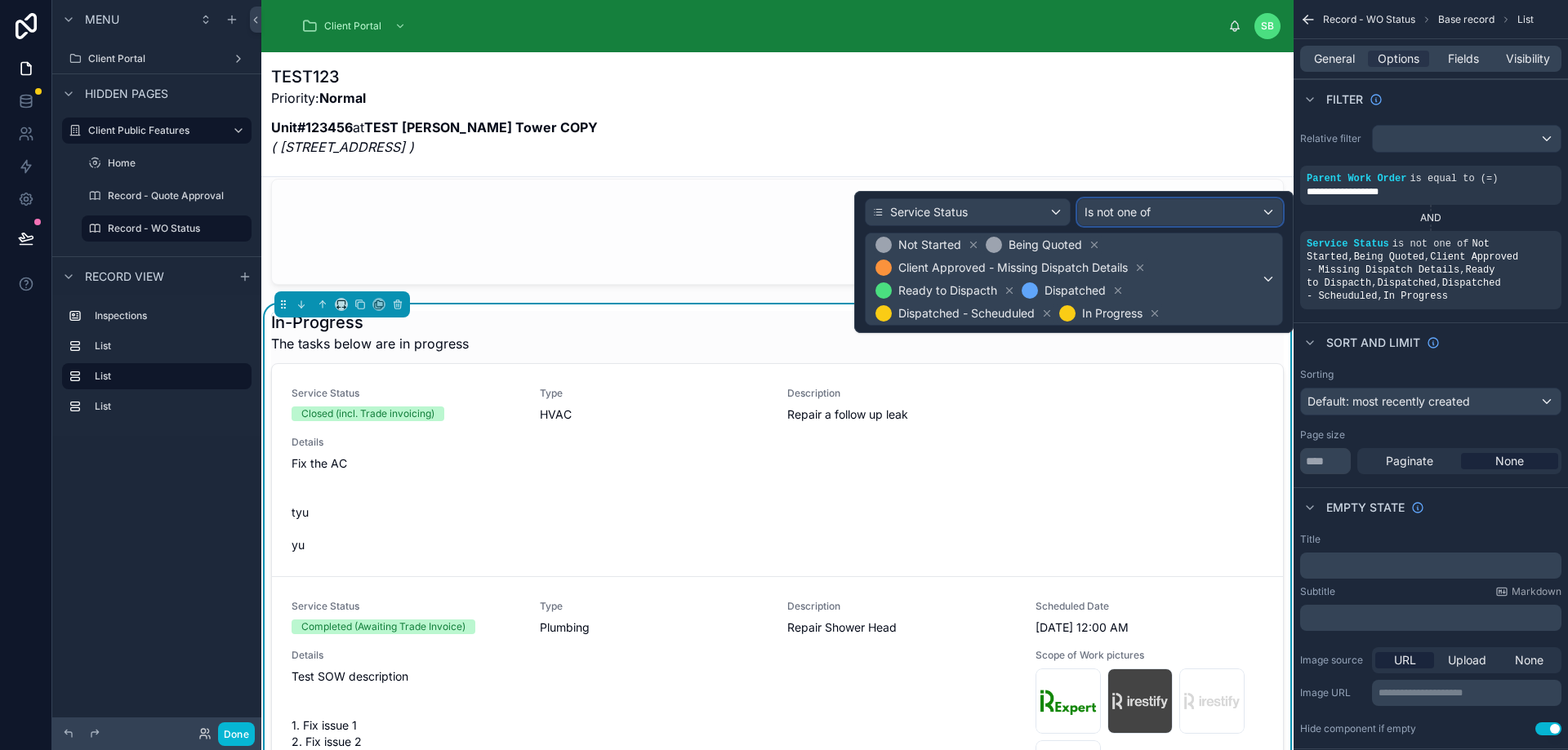
click at [1166, 213] on div "Is not one of" at bounding box center [1179, 213] width 204 height 26
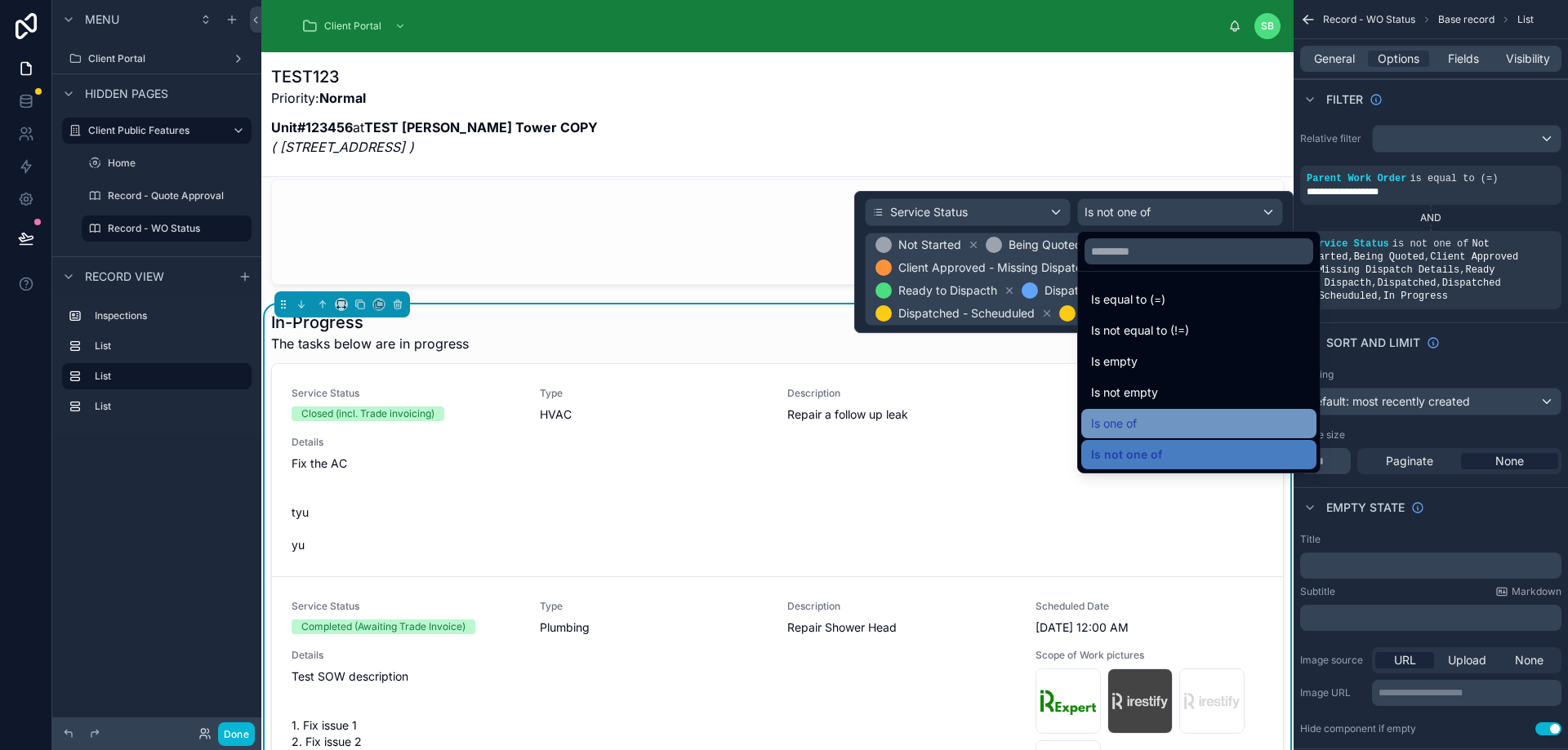
click at [1143, 429] on div "Is one of" at bounding box center [1198, 423] width 215 height 19
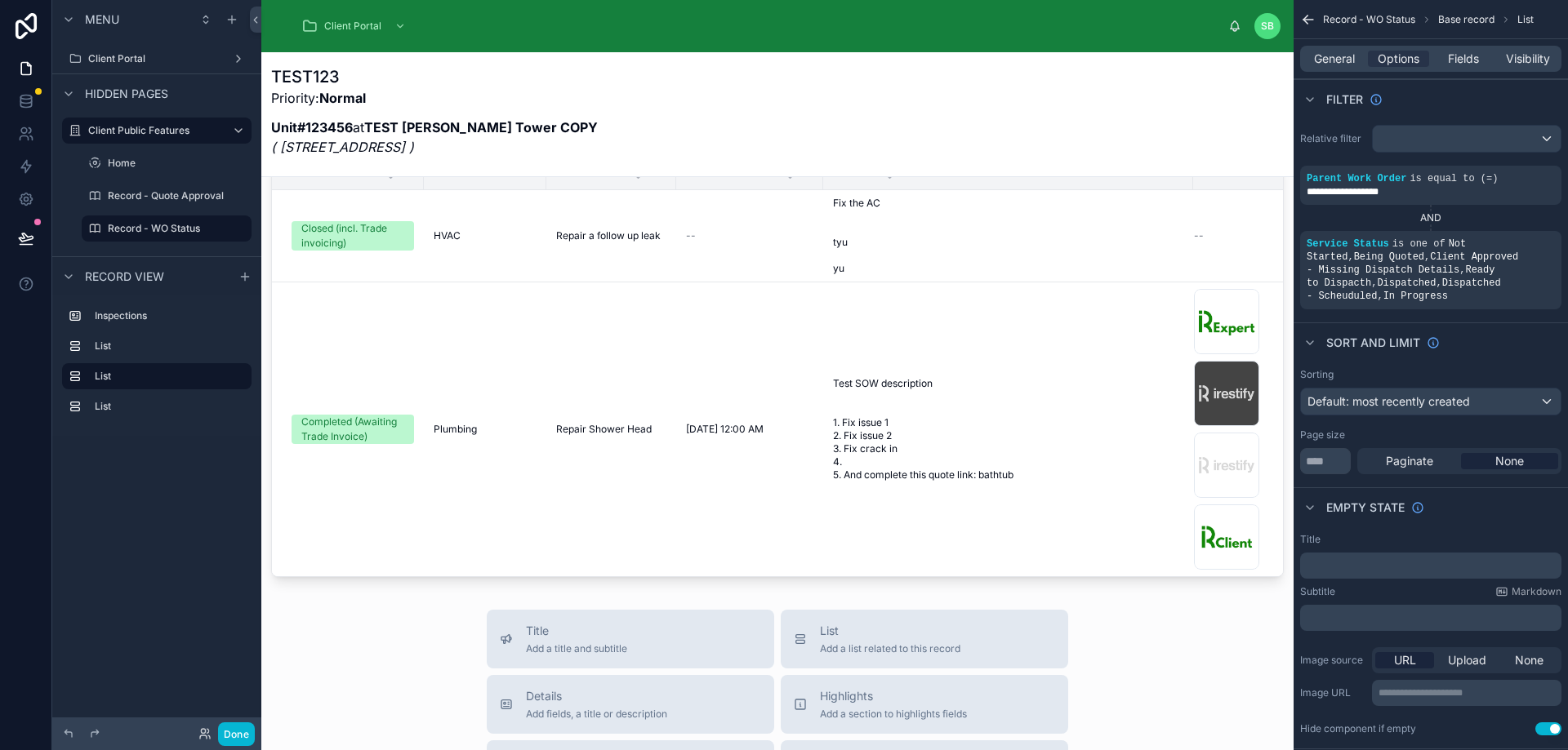
scroll to position [529, 0]
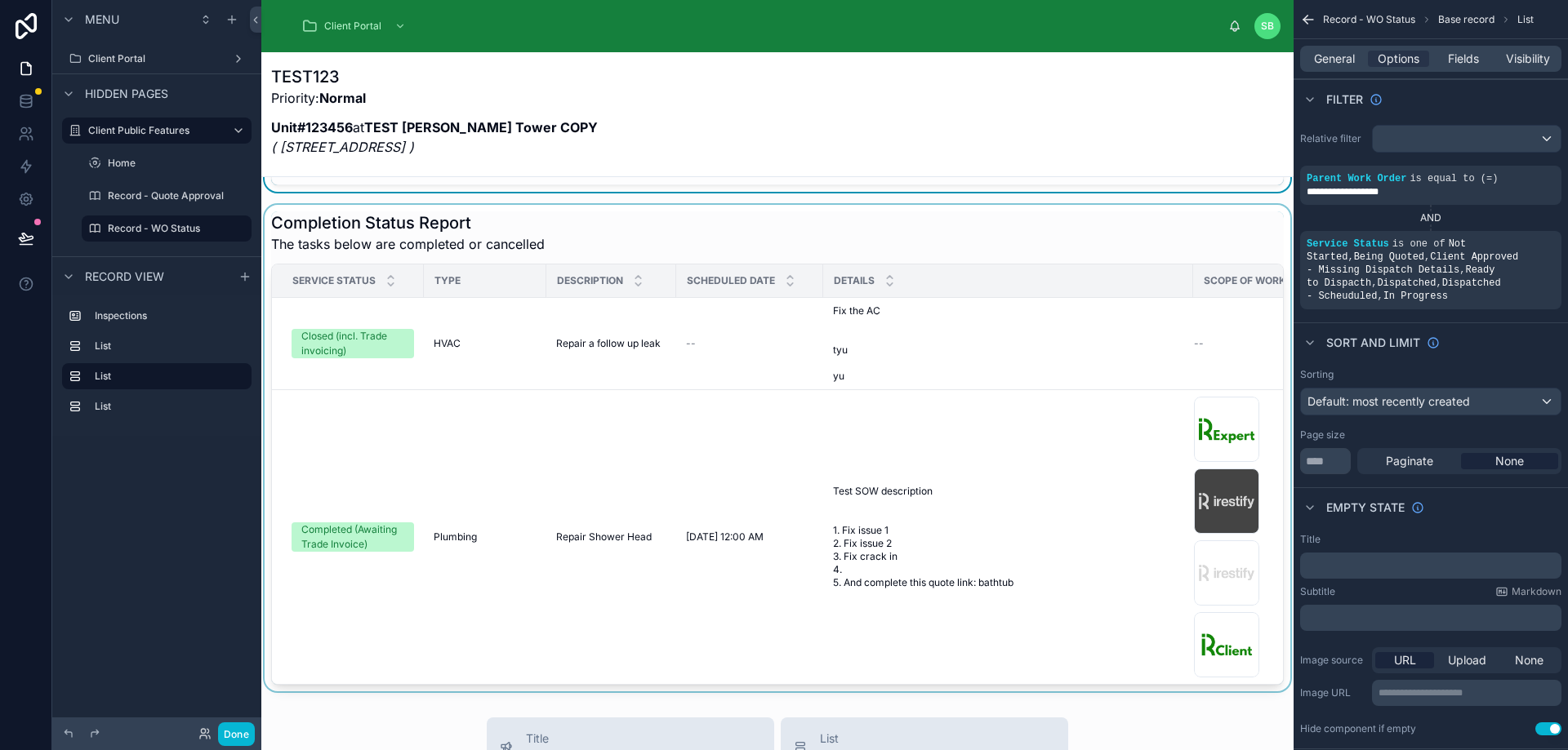
click at [960, 470] on div at bounding box center [777, 448] width 1032 height 487
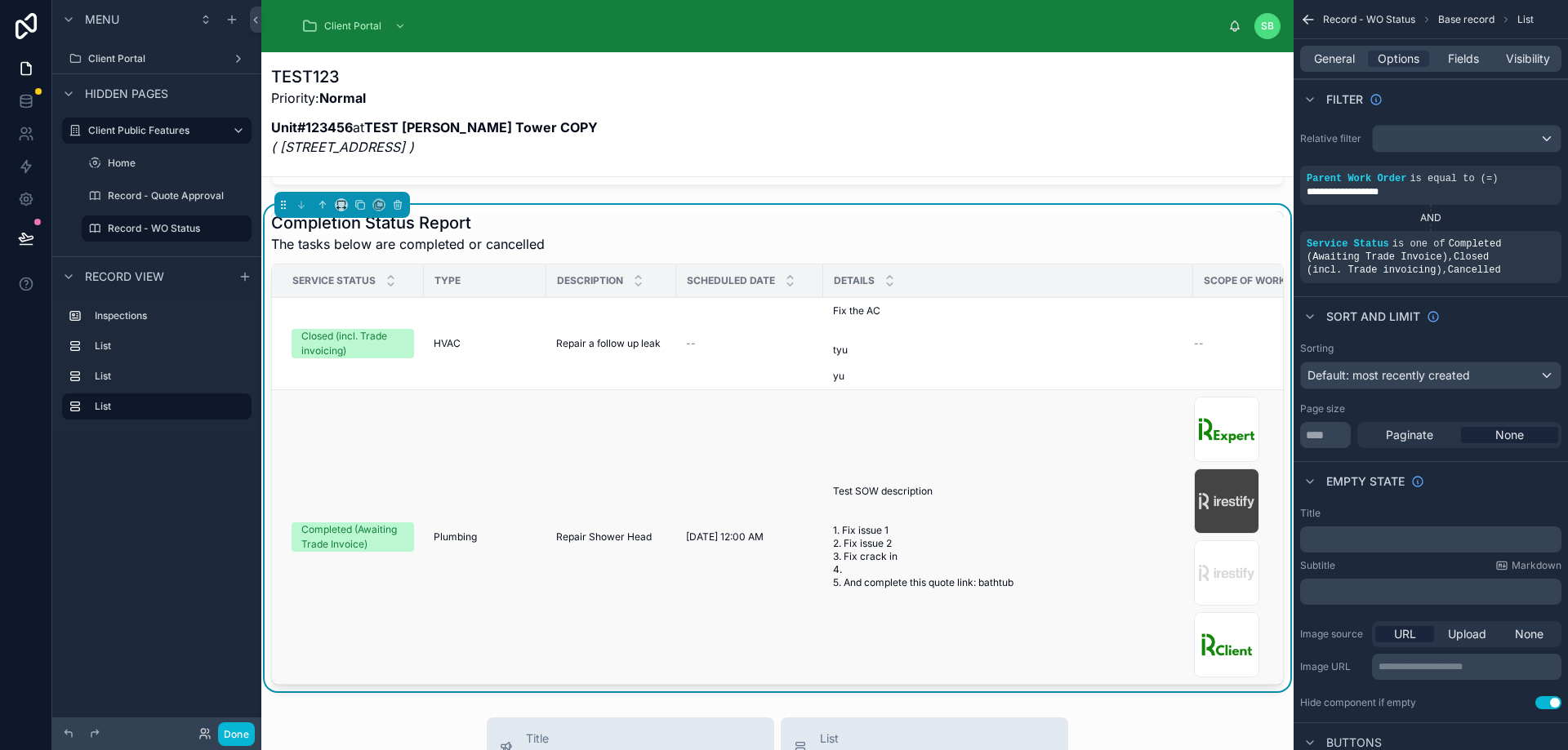
click at [630, 397] on td "Repair Shower Head Repair Shower Head" at bounding box center [611, 537] width 130 height 294
click at [1462, 55] on span "Fields" at bounding box center [1463, 58] width 31 height 17
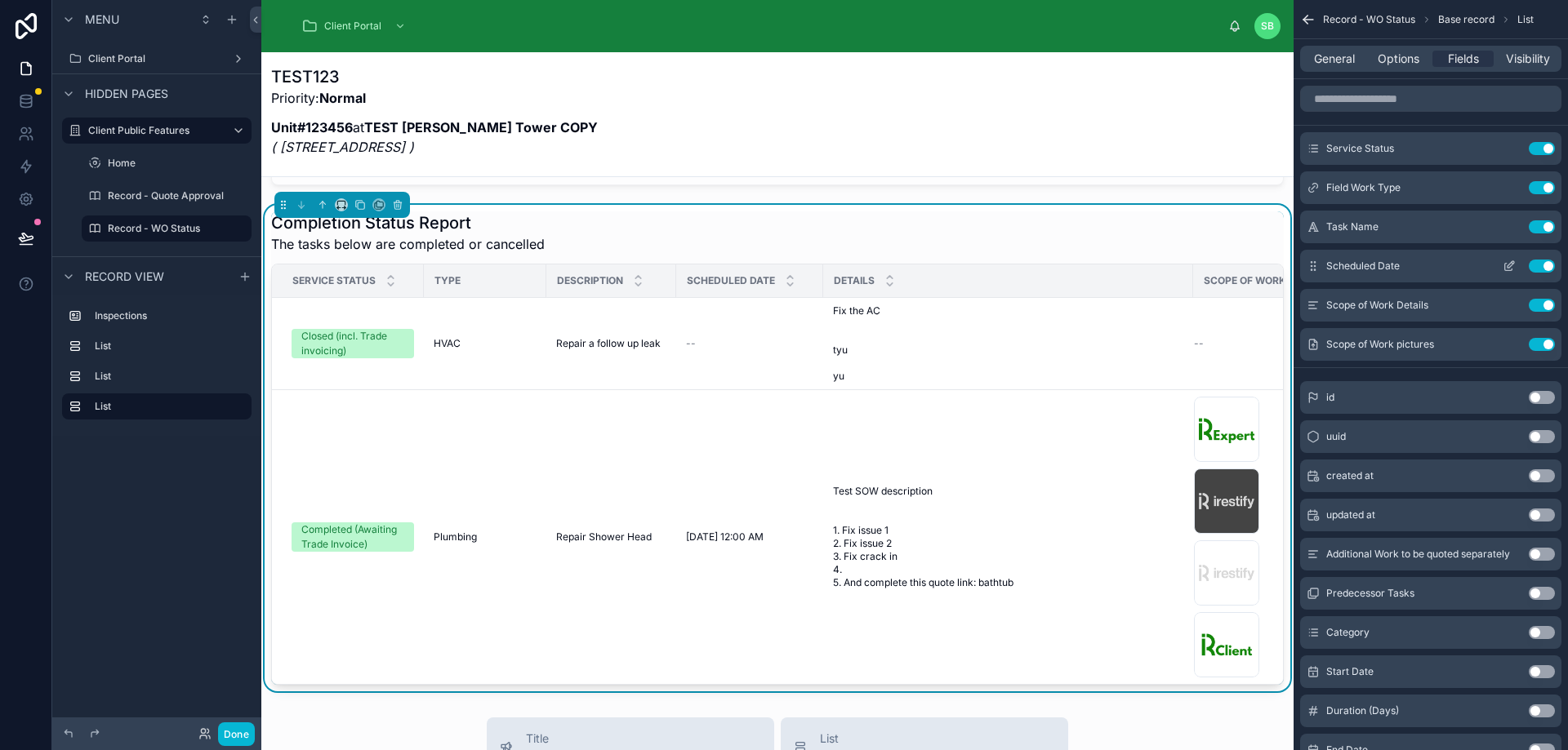
click at [1539, 263] on button "Use setting" at bounding box center [1542, 266] width 26 height 13
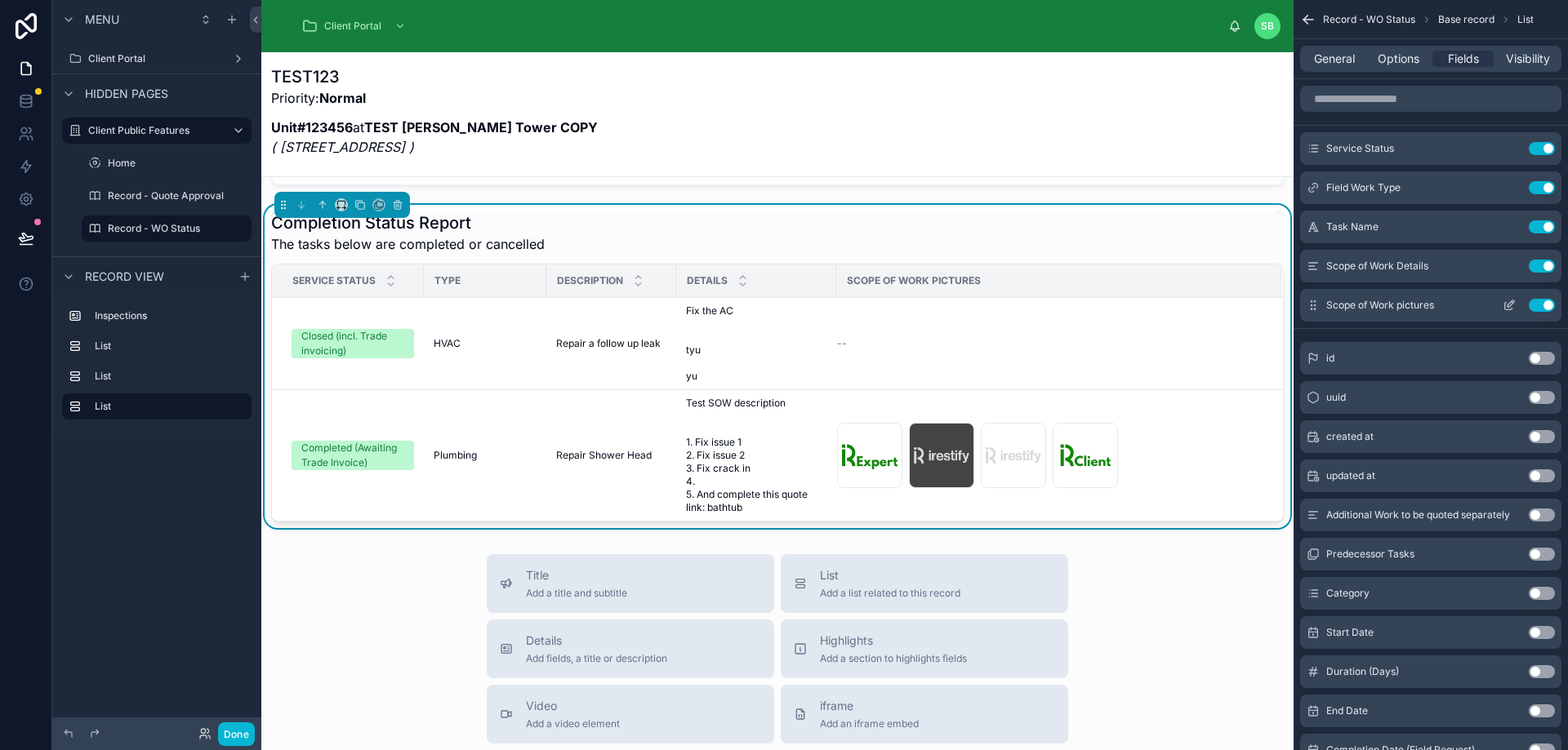
click at [1547, 308] on button "Use setting" at bounding box center [1542, 305] width 26 height 13
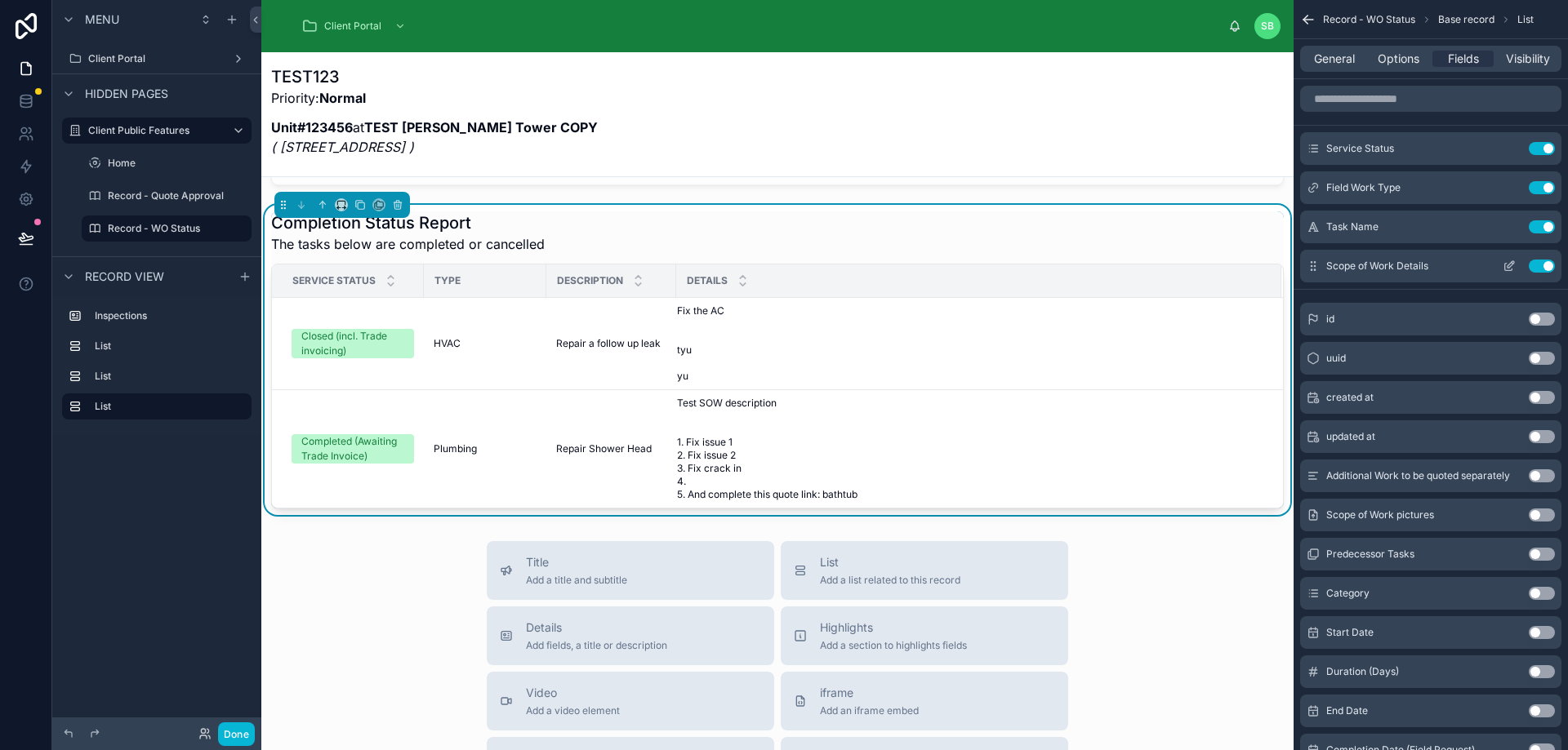
click at [1542, 266] on button "Use setting" at bounding box center [1542, 266] width 26 height 13
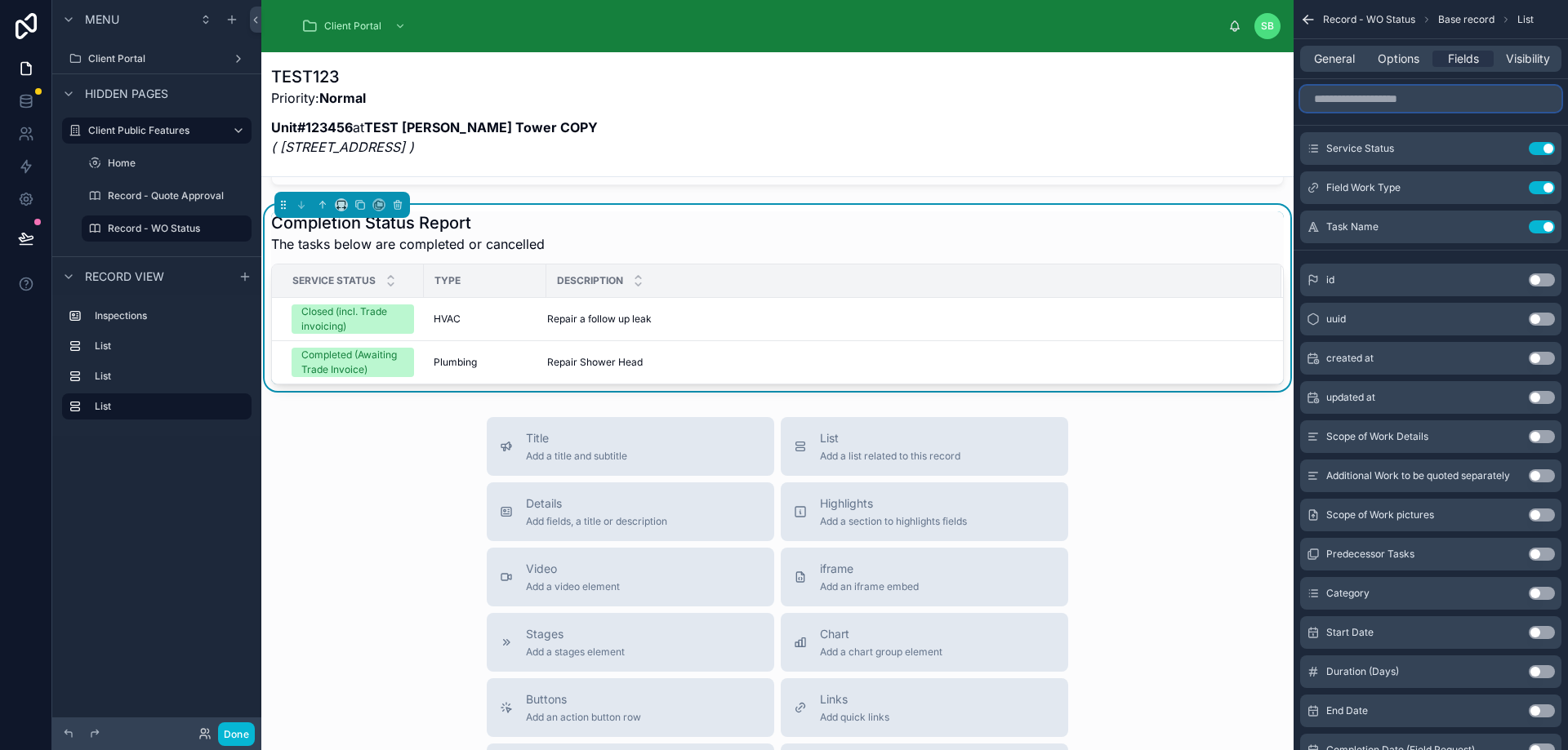
click at [1399, 104] on input "scrollable content" at bounding box center [1430, 98] width 261 height 26
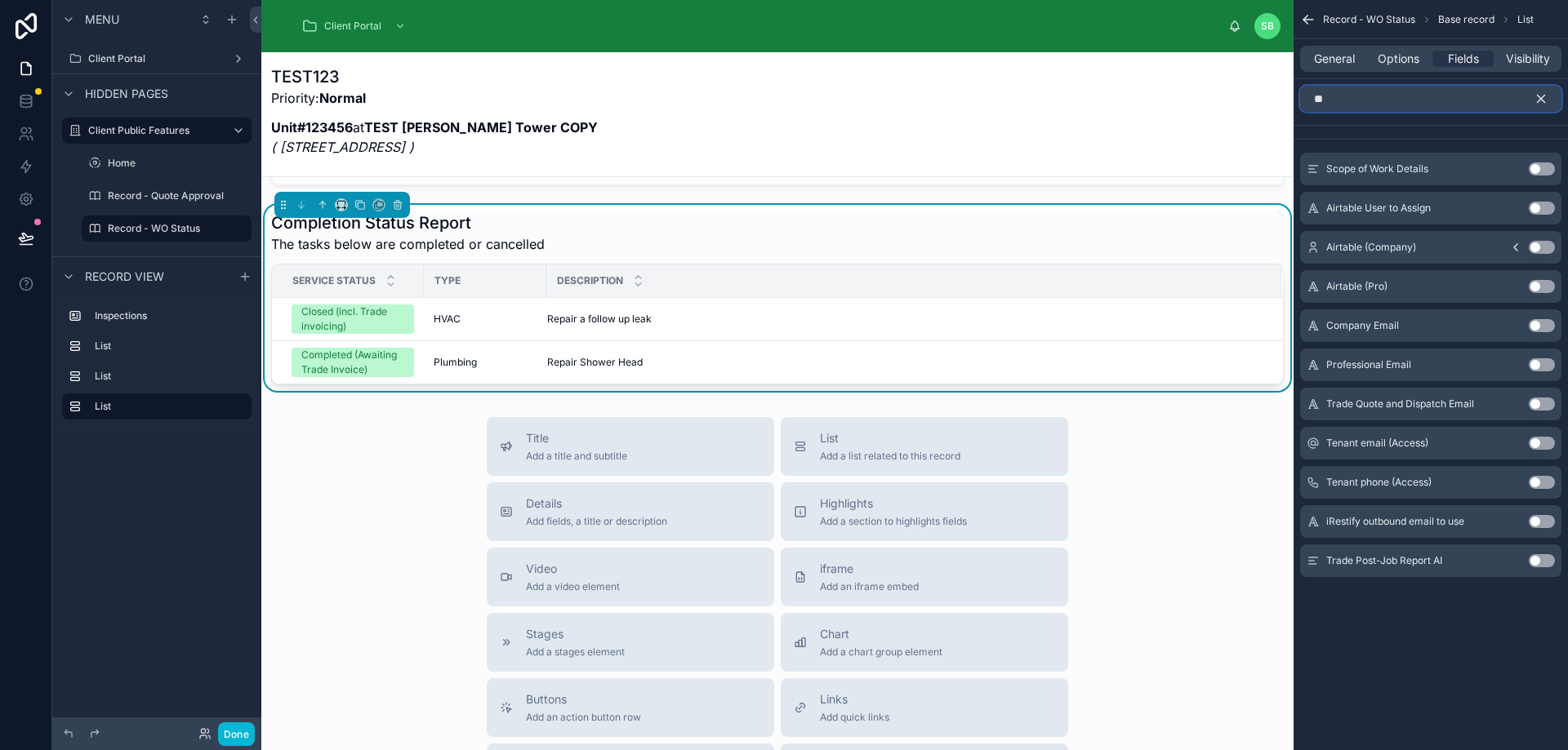
drag, startPoint x: 1348, startPoint y: 98, endPoint x: 1305, endPoint y: 98, distance: 43.0
click at [1305, 98] on input "**" at bounding box center [1430, 98] width 261 height 26
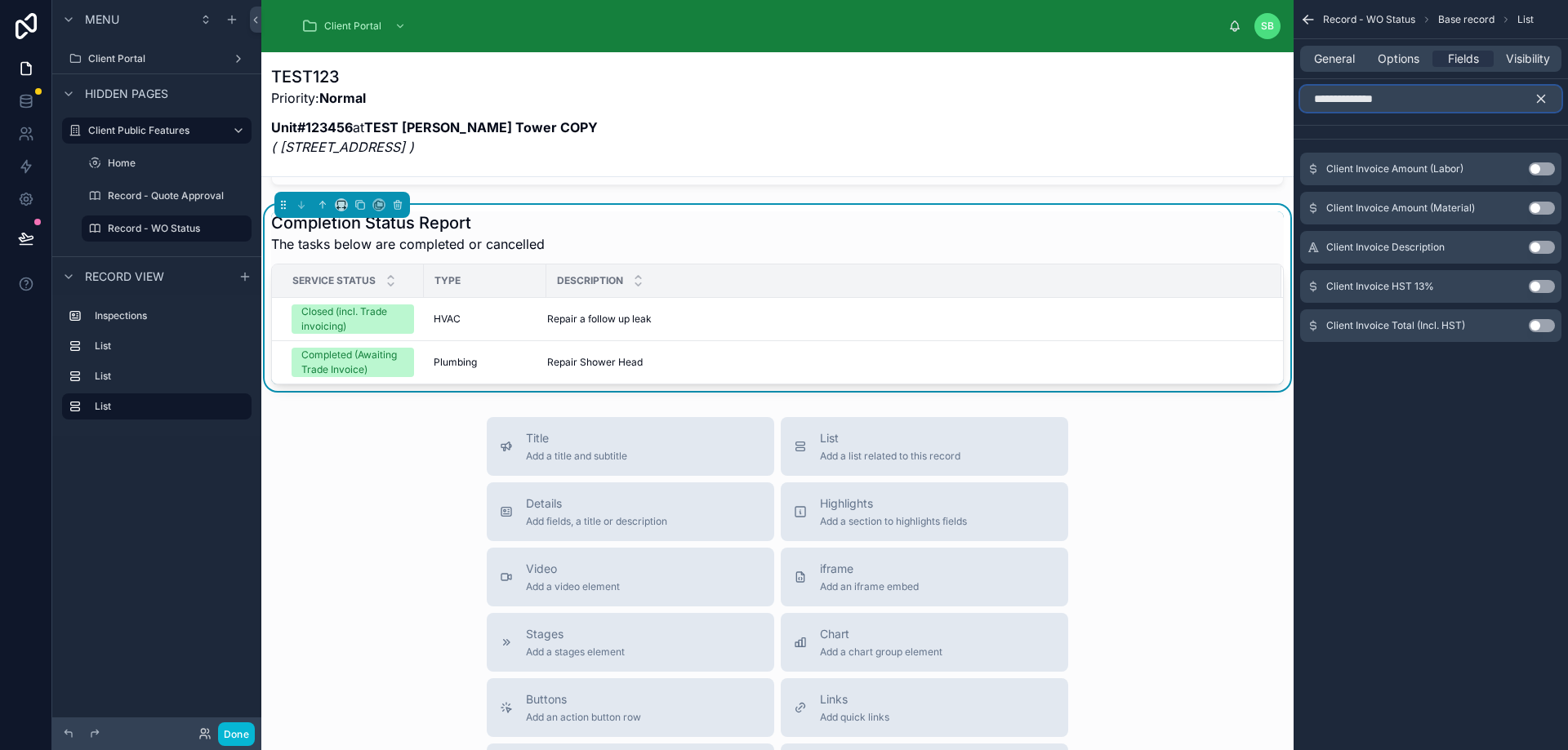
type input "**********"
click at [1545, 166] on button "Use setting" at bounding box center [1542, 169] width 26 height 13
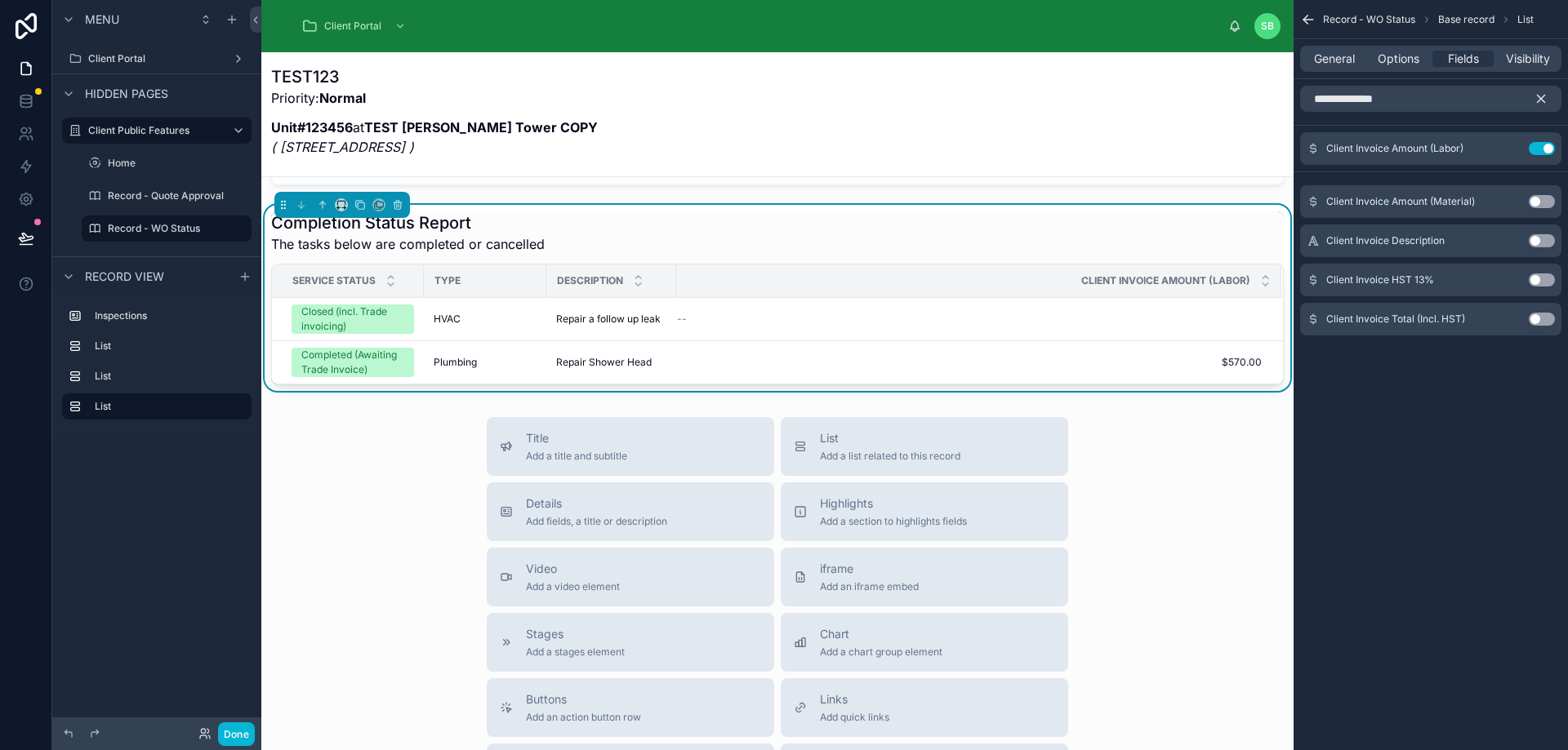
click at [1544, 203] on button "Use setting" at bounding box center [1542, 201] width 26 height 13
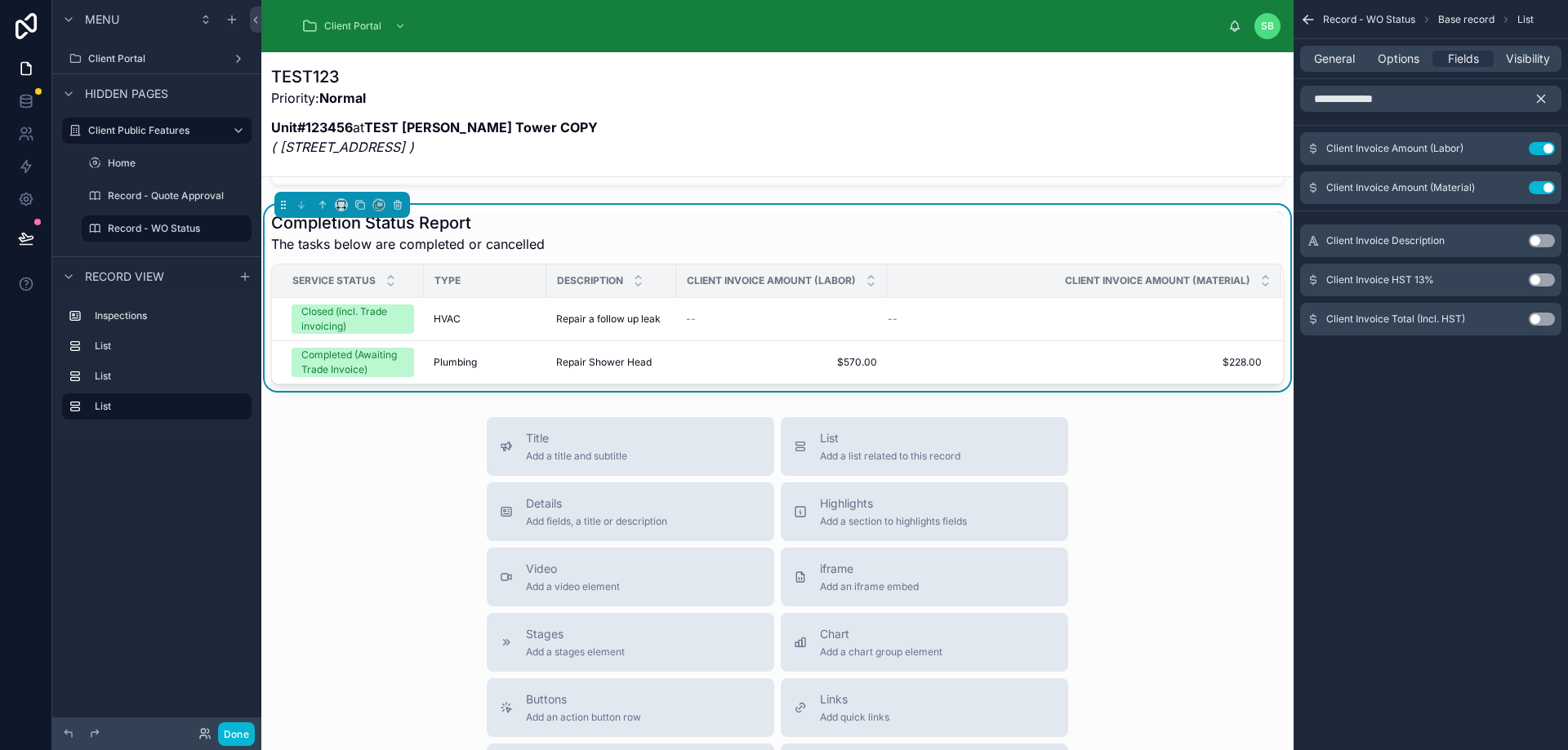
click at [1548, 282] on button "Use setting" at bounding box center [1542, 280] width 26 height 13
click at [1541, 319] on button "Use setting" at bounding box center [1542, 319] width 26 height 13
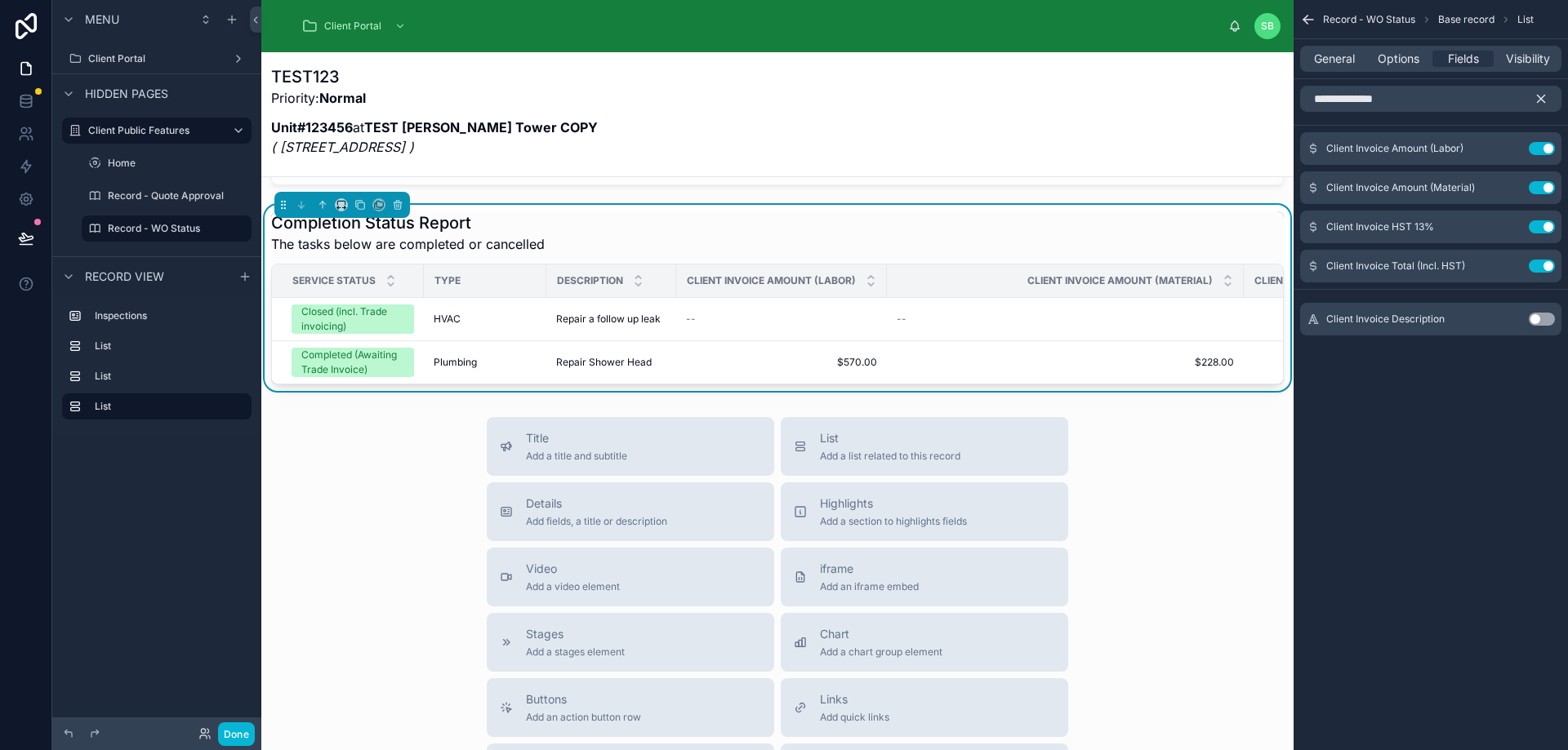
click at [1543, 317] on button "Use setting" at bounding box center [1542, 319] width 26 height 13
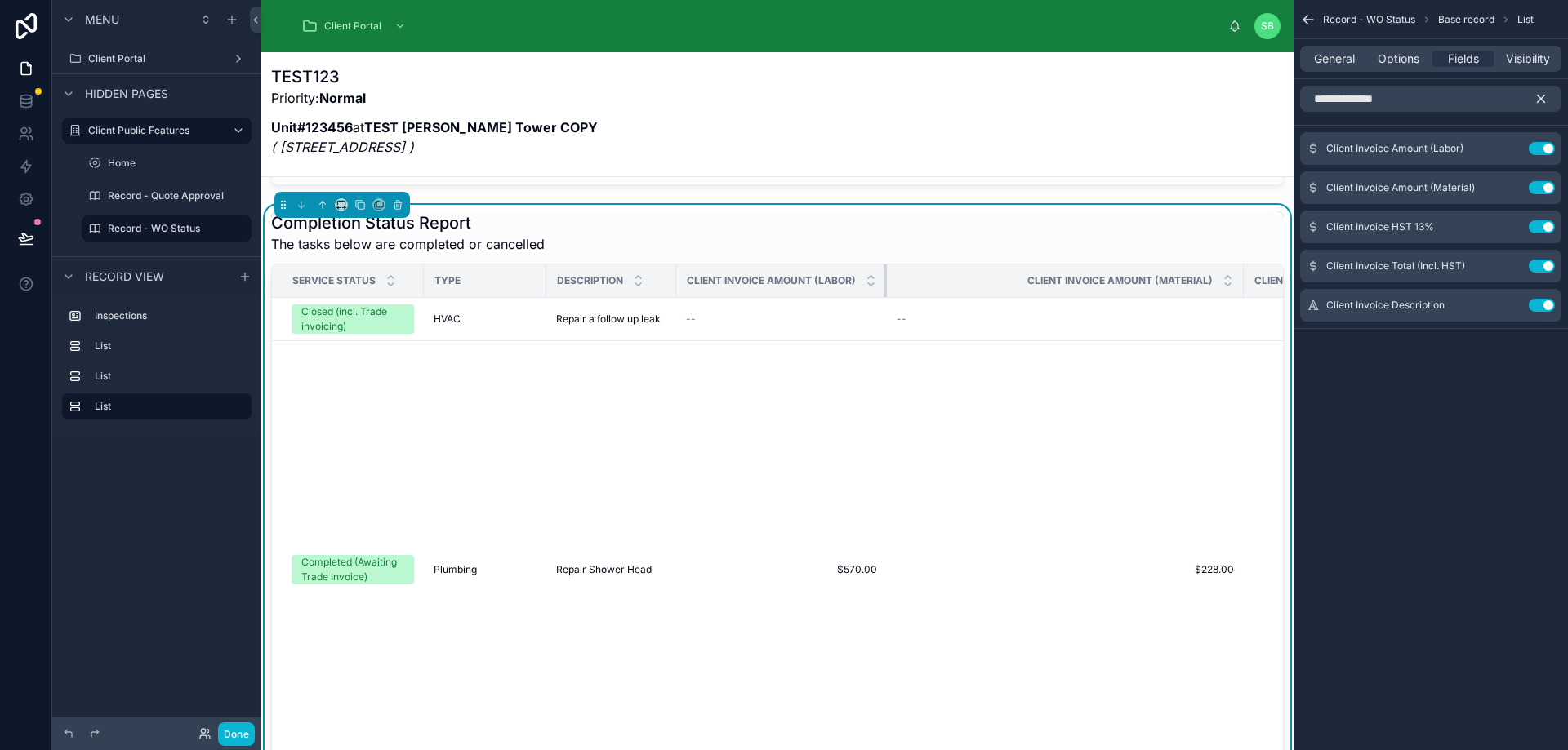
drag, startPoint x: 882, startPoint y: 280, endPoint x: 806, endPoint y: 294, distance: 77.3
click at [763, 297] on th "Client Invoice Amount (Labor)" at bounding box center [781, 281] width 211 height 33
drag, startPoint x: 885, startPoint y: 276, endPoint x: 809, endPoint y: 280, distance: 76.1
click at [809, 280] on th "Client Invoice Amount (Labor)" at bounding box center [781, 281] width 211 height 33
drag, startPoint x: 883, startPoint y: 278, endPoint x: 814, endPoint y: 280, distance: 69.0
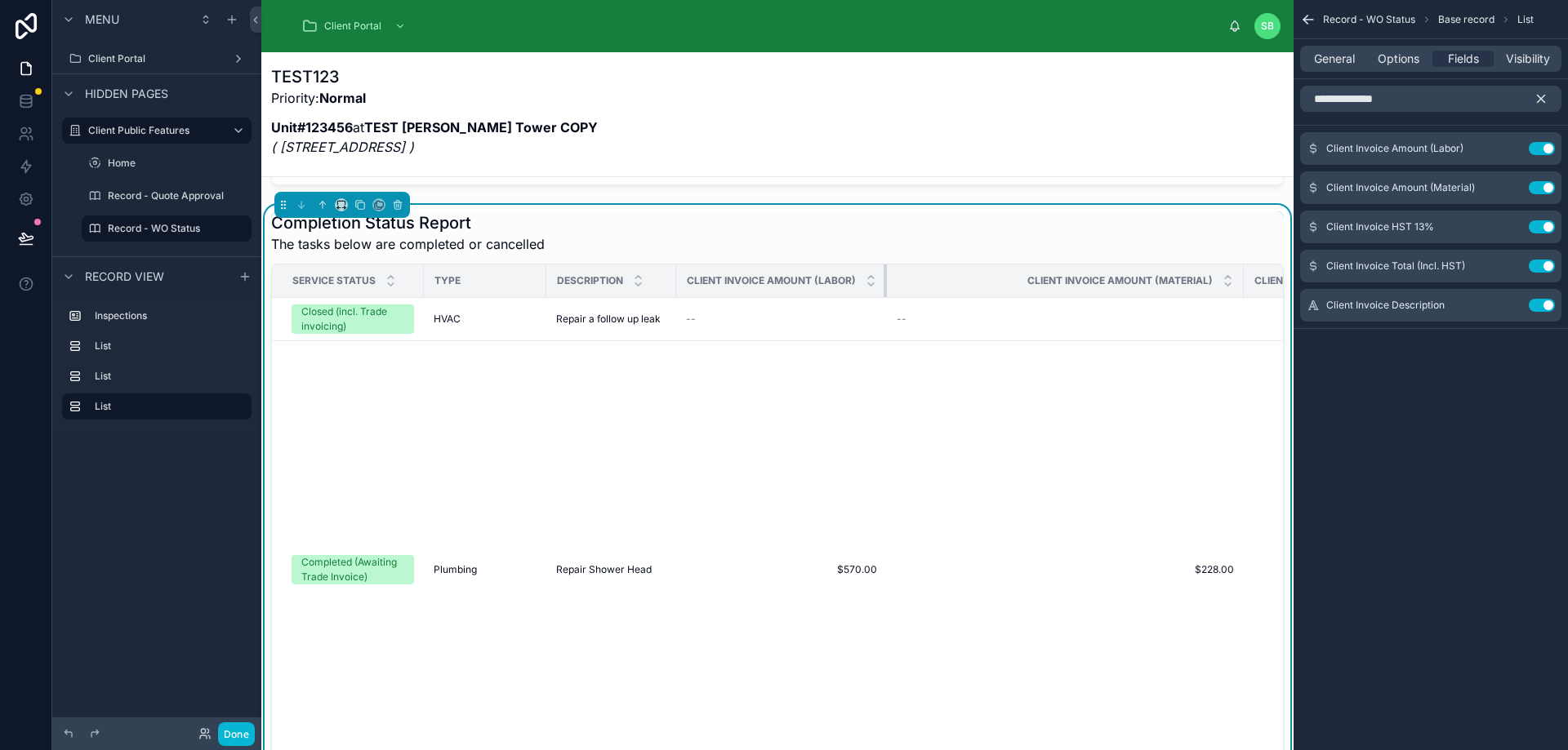
click at [814, 280] on th "Client Invoice Amount (Labor)" at bounding box center [781, 281] width 211 height 33
click at [1510, 145] on icon "scrollable content" at bounding box center [1509, 148] width 13 height 13
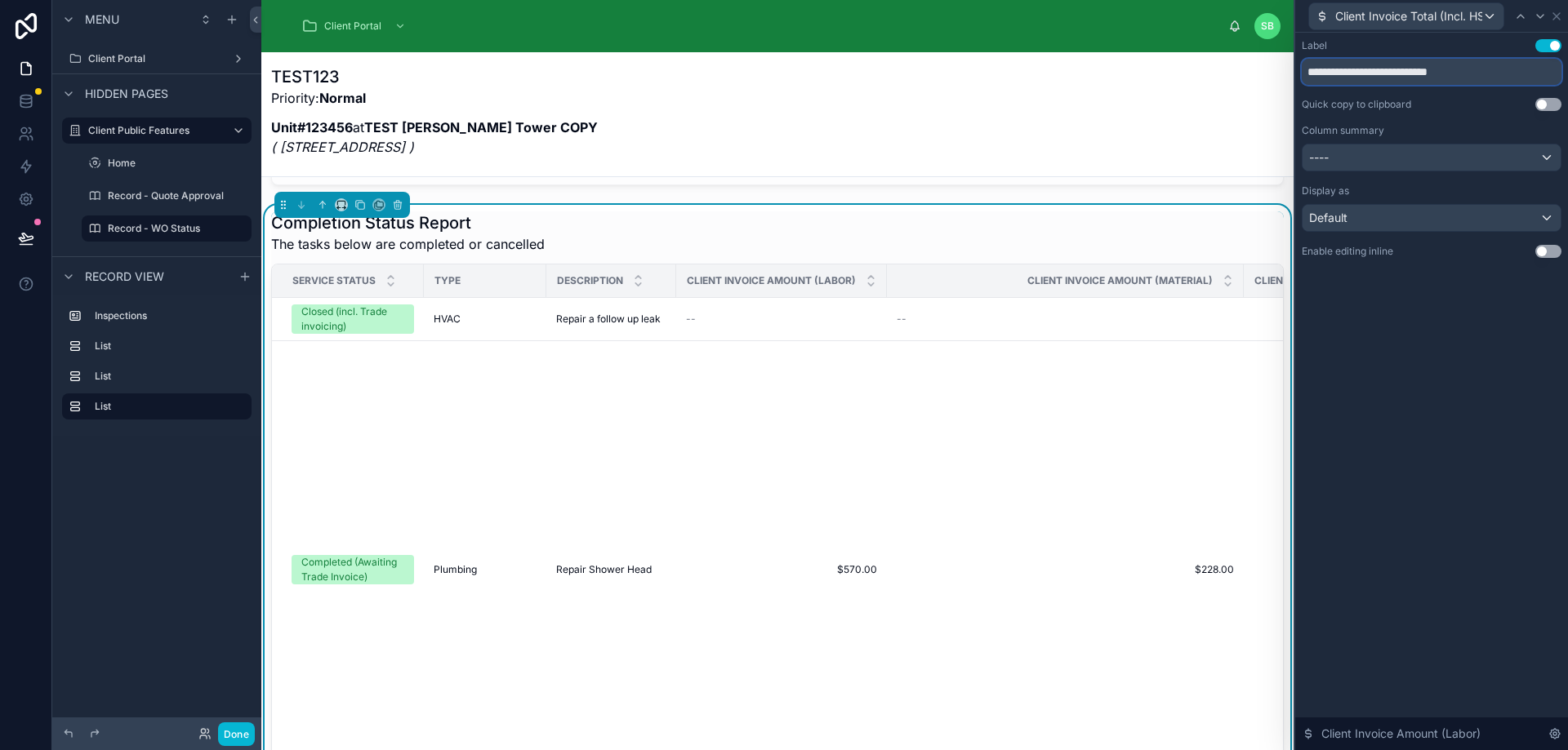
click at [1430, 70] on input "**********" at bounding box center [1431, 71] width 260 height 26
type input "*****"
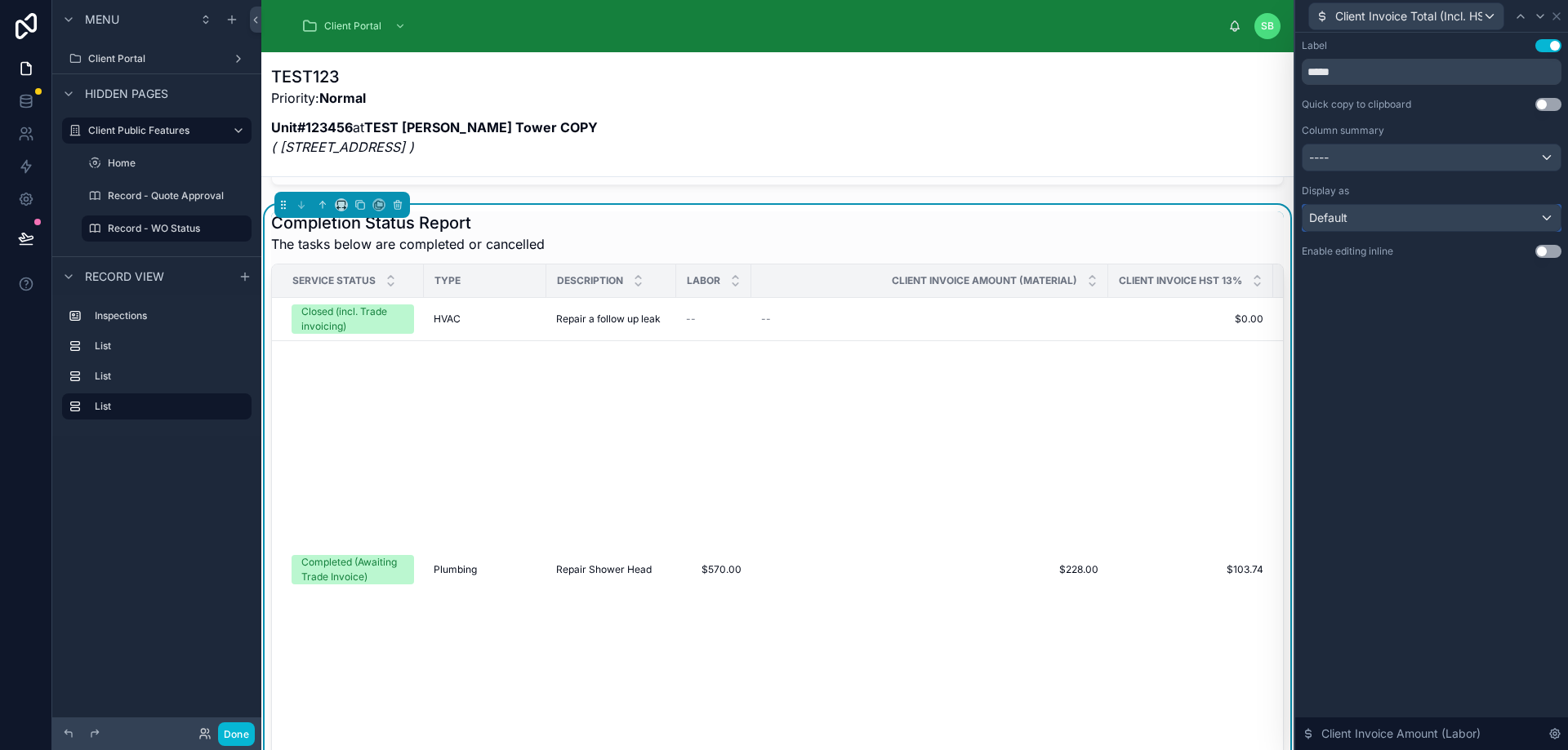
click at [1428, 226] on div "Default" at bounding box center [1431, 218] width 258 height 26
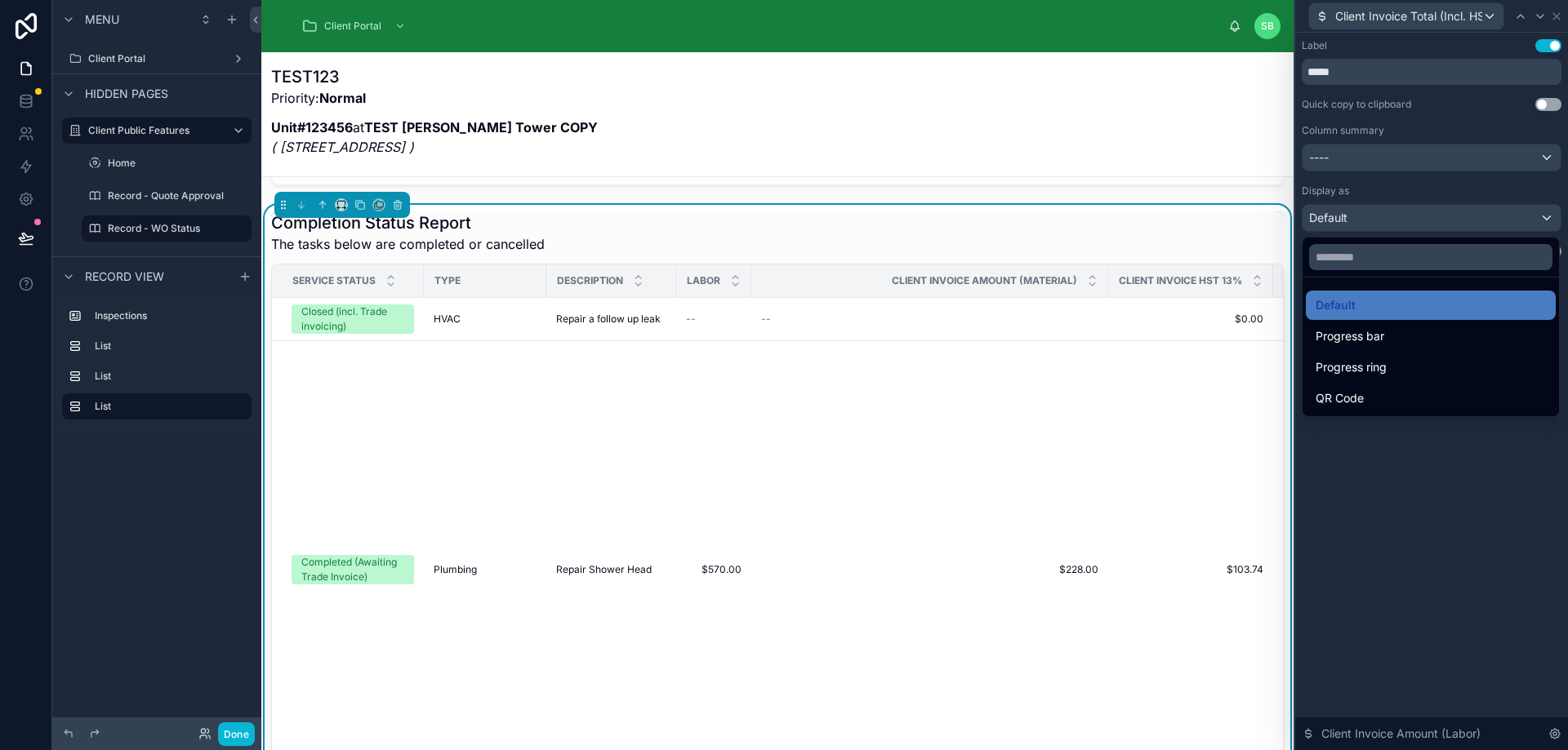
click at [1431, 191] on div at bounding box center [1431, 375] width 273 height 750
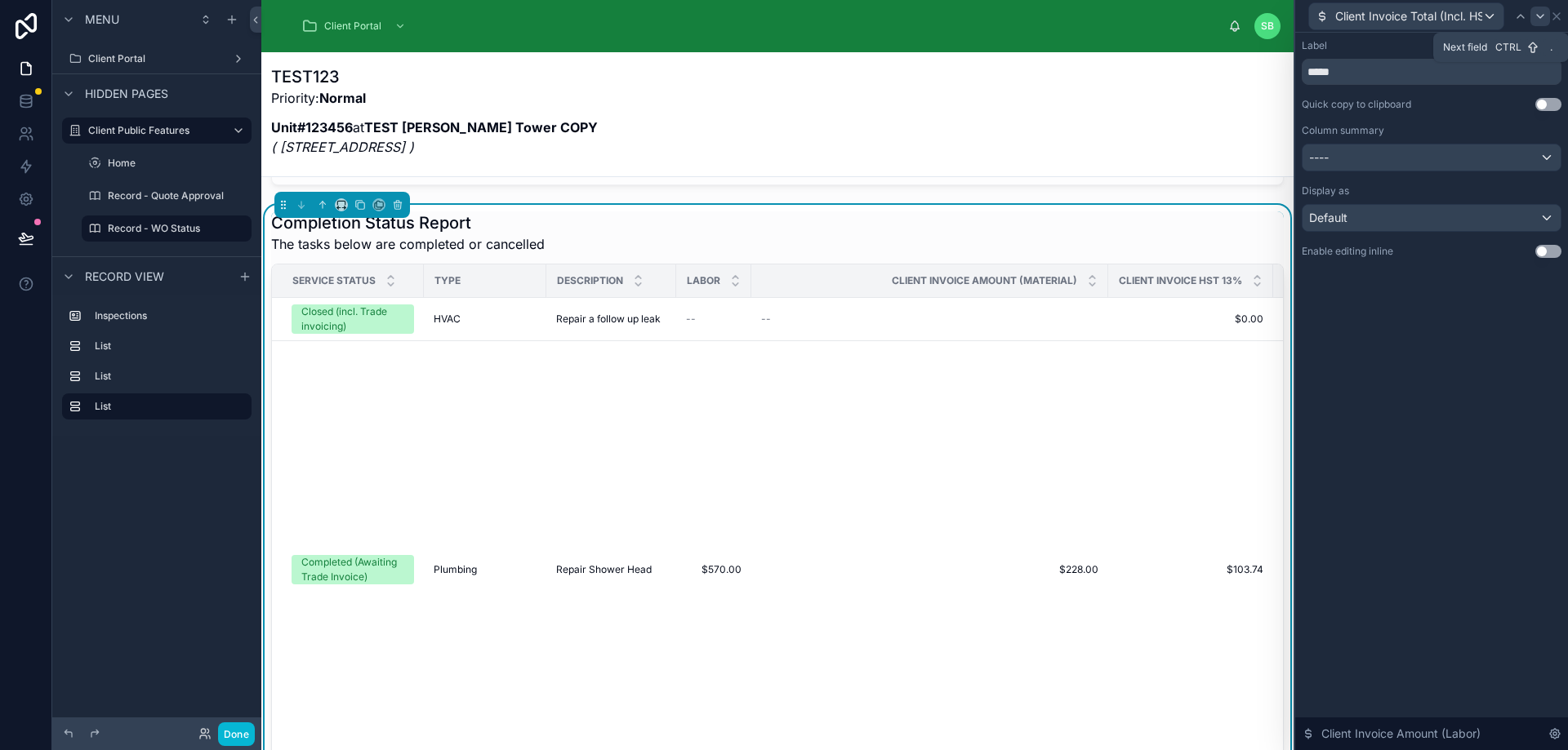
click at [1538, 19] on icon at bounding box center [1539, 16] width 13 height 13
drag, startPoint x: 1501, startPoint y: 70, endPoint x: 1247, endPoint y: 94, distance: 255.1
click at [1247, 94] on div "**********" at bounding box center [784, 375] width 1568 height 750
type input "********"
click at [1533, 17] on icon at bounding box center [1531, 17] width 6 height 3
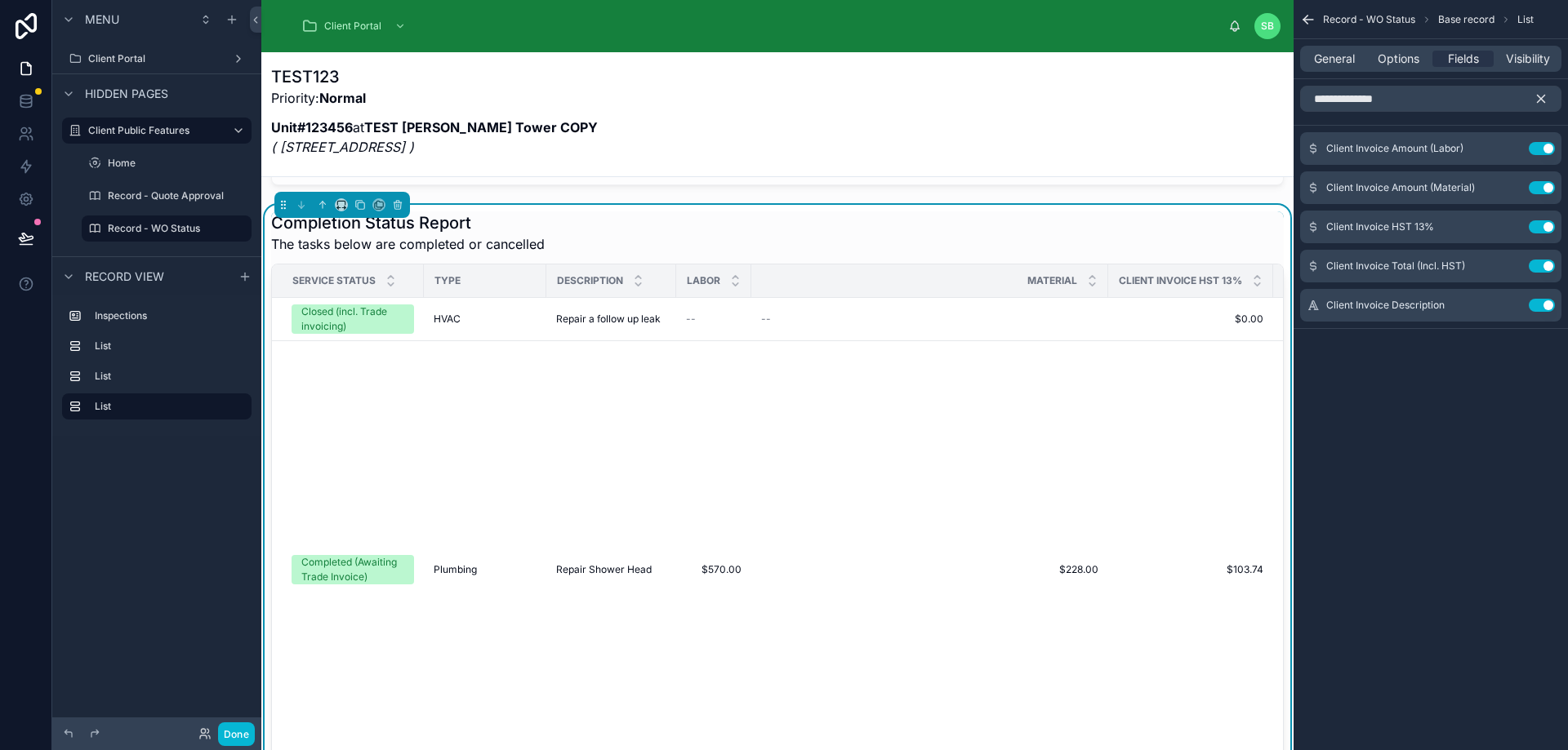
click at [1303, 20] on icon "scrollable content" at bounding box center [1308, 19] width 17 height 17
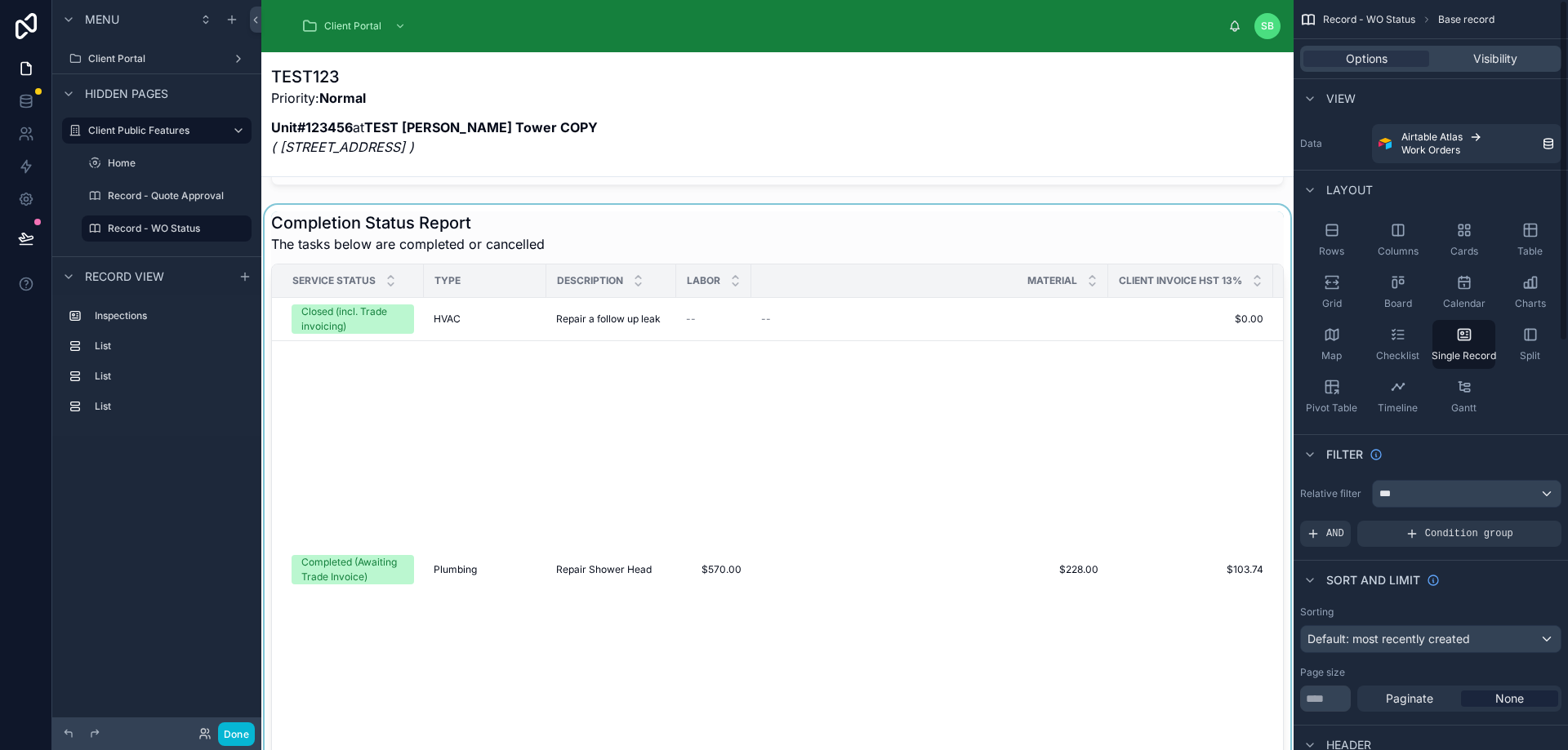
click at [1064, 384] on div at bounding box center [777, 505] width 1032 height 601
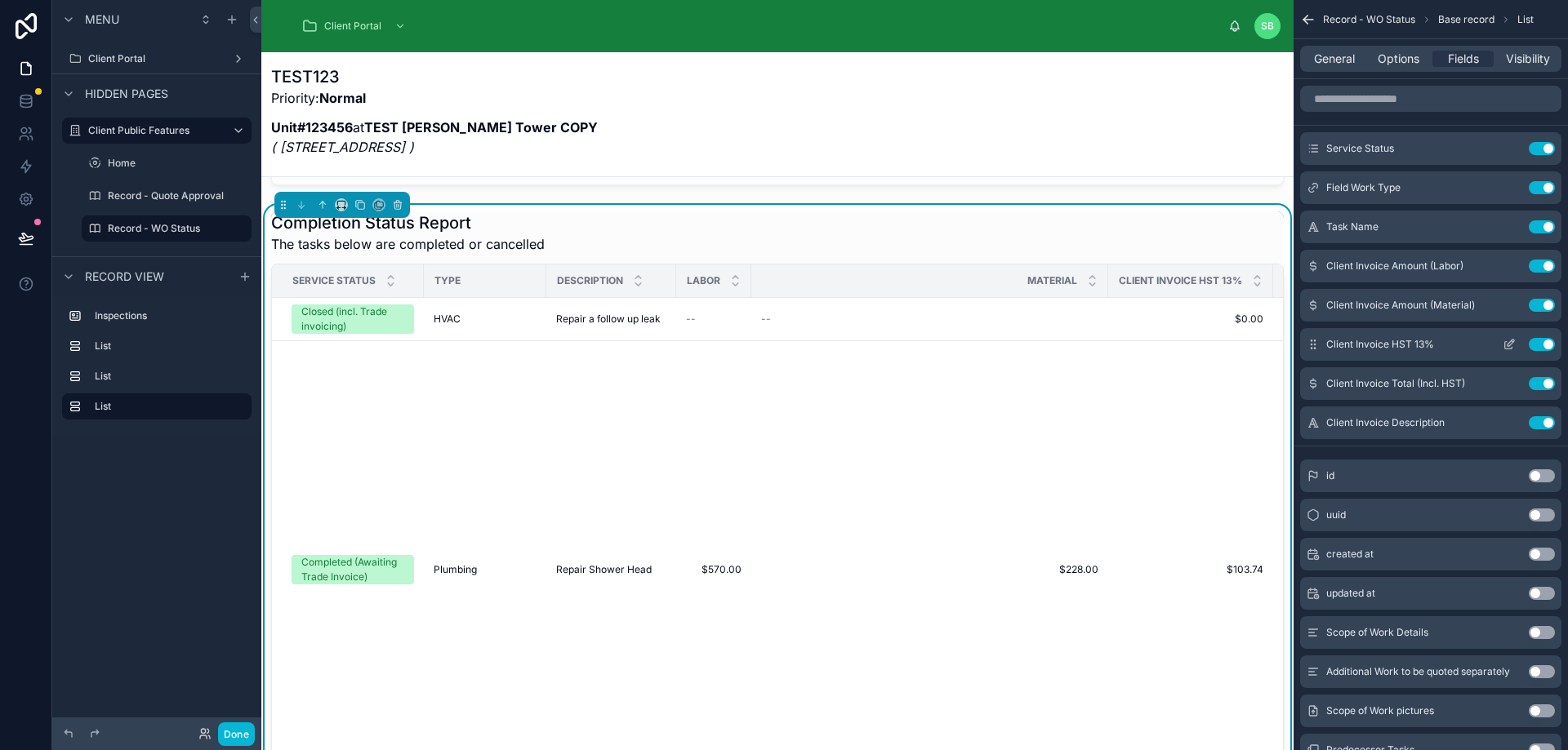
click at [1509, 338] on icon "scrollable content" at bounding box center [1509, 344] width 13 height 13
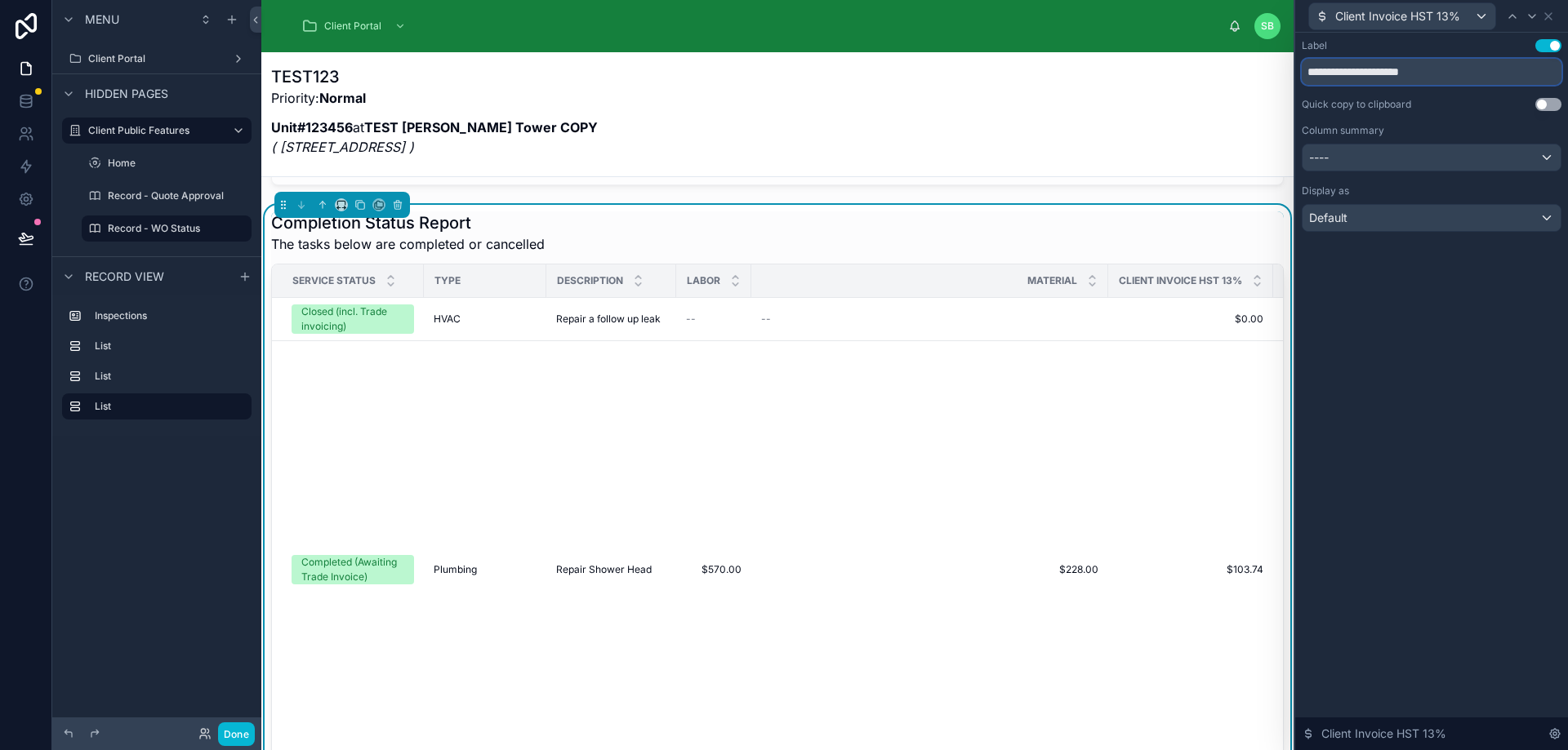
drag, startPoint x: 1443, startPoint y: 71, endPoint x: 1266, endPoint y: 78, distance: 177.1
click at [1266, 78] on div "**********" at bounding box center [784, 375] width 1568 height 750
type input "***"
click at [1427, 281] on div "Label Use setting *** Quick copy to clipboard Use setting Column summary ---- D…" at bounding box center [1431, 391] width 273 height 718
click at [1531, 16] on icon at bounding box center [1531, 17] width 6 height 3
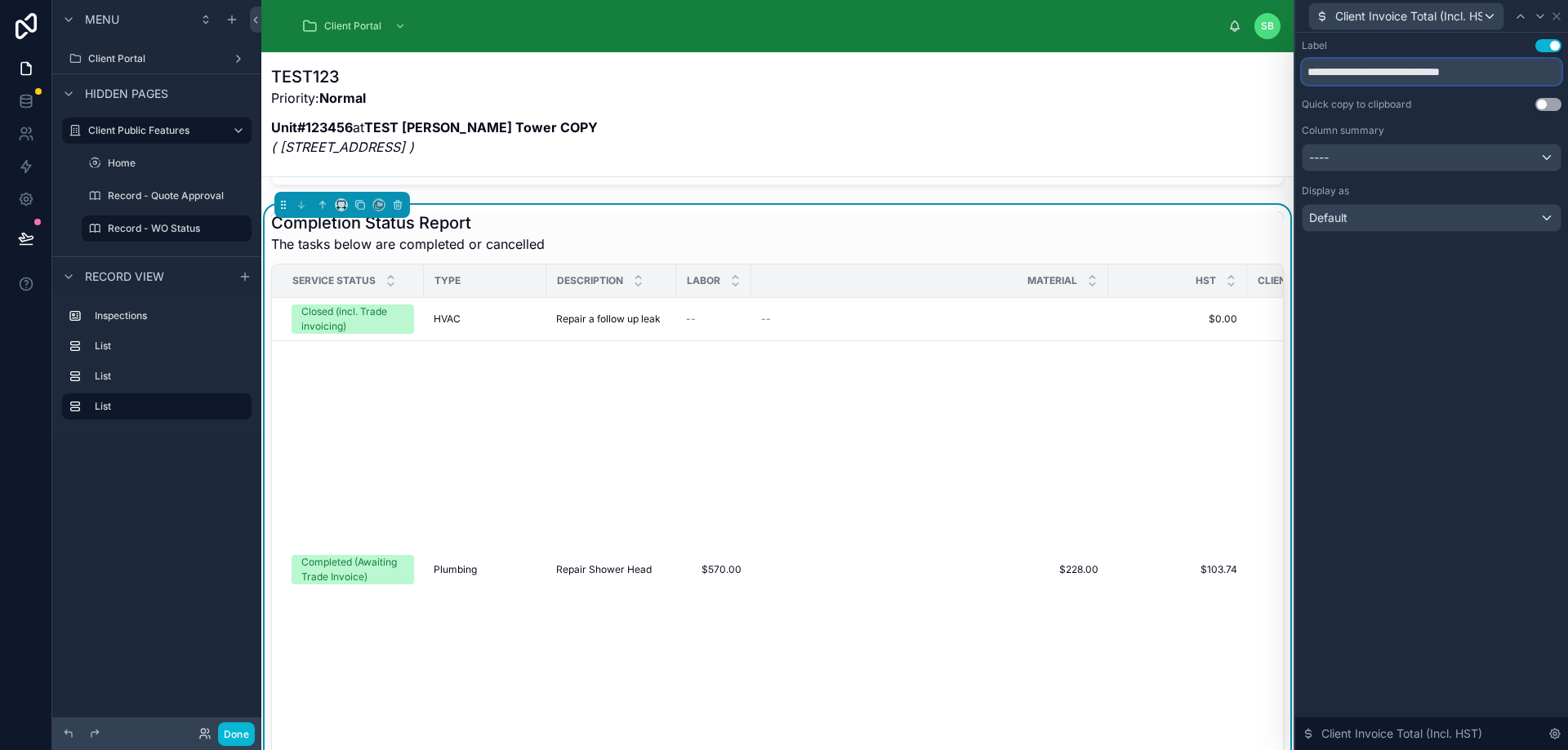
drag, startPoint x: 1386, startPoint y: 71, endPoint x: 1281, endPoint y: 77, distance: 105.2
click at [1281, 77] on div "**********" at bounding box center [784, 375] width 1568 height 750
type input "**********"
click at [1543, 16] on icon at bounding box center [1539, 17] width 6 height 3
click at [1108, 275] on th "HST" at bounding box center [1177, 281] width 139 height 33
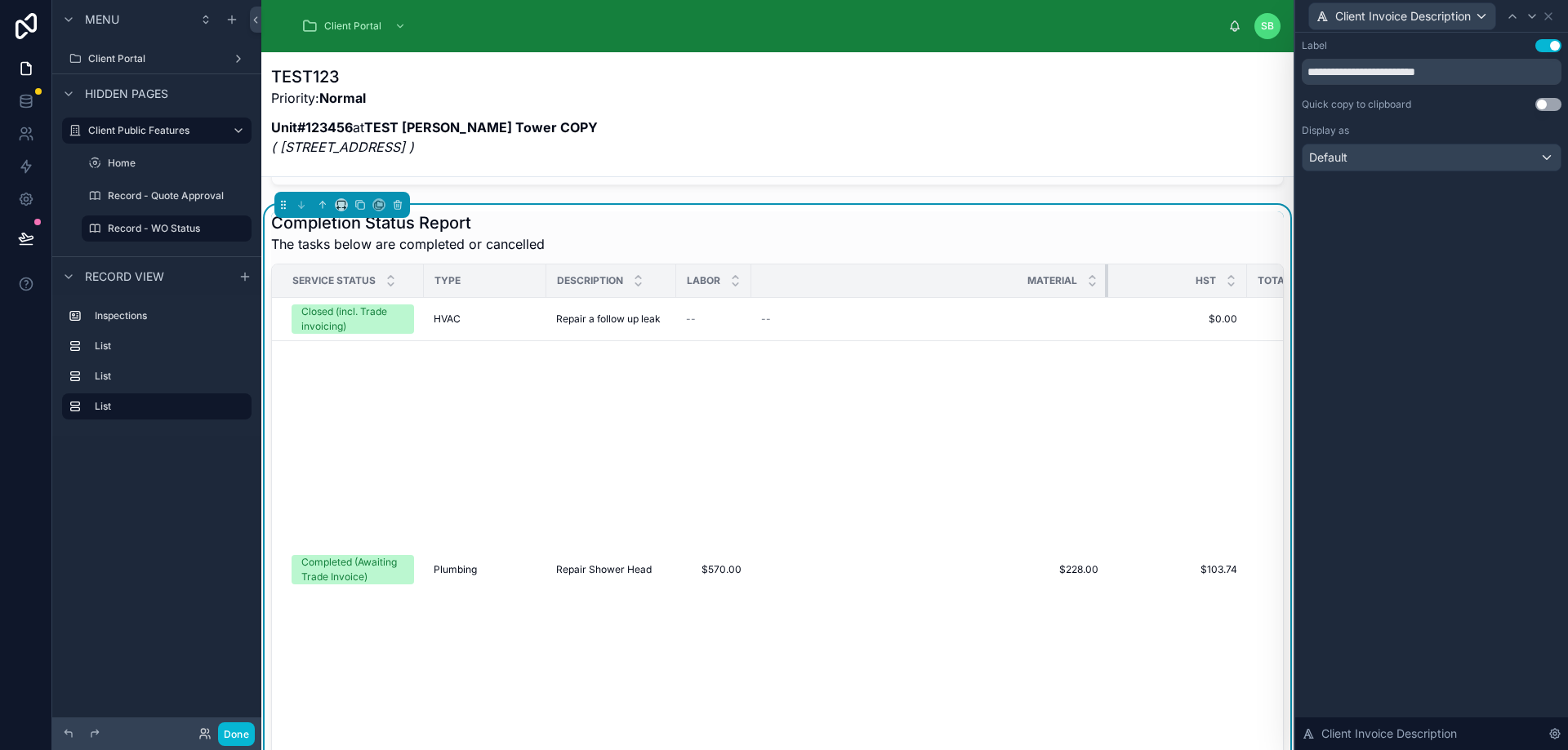
click at [1105, 276] on div at bounding box center [1107, 280] width 6 height 32
click at [1544, 20] on icon at bounding box center [1548, 16] width 13 height 13
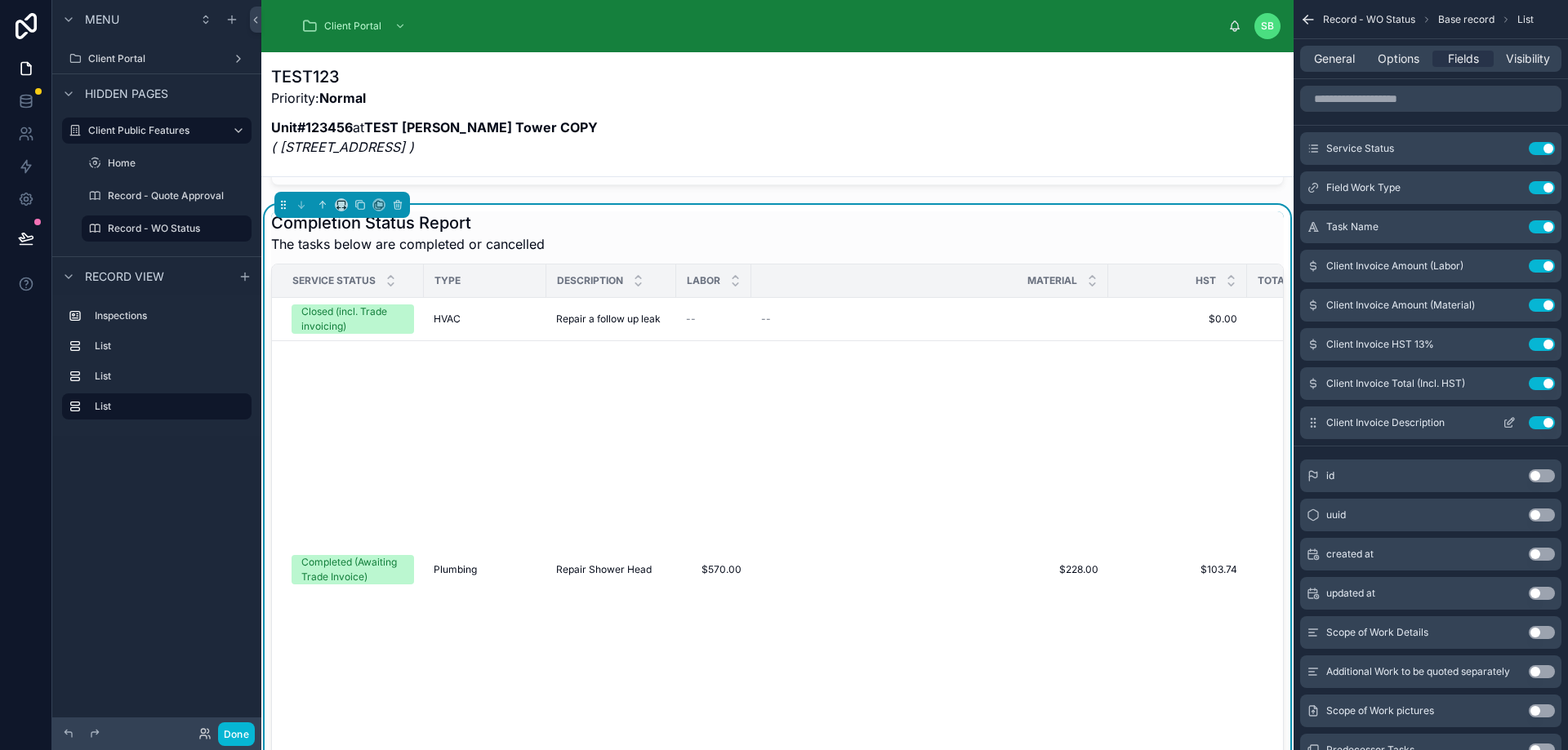
click at [1544, 422] on button "Use setting" at bounding box center [1542, 422] width 26 height 13
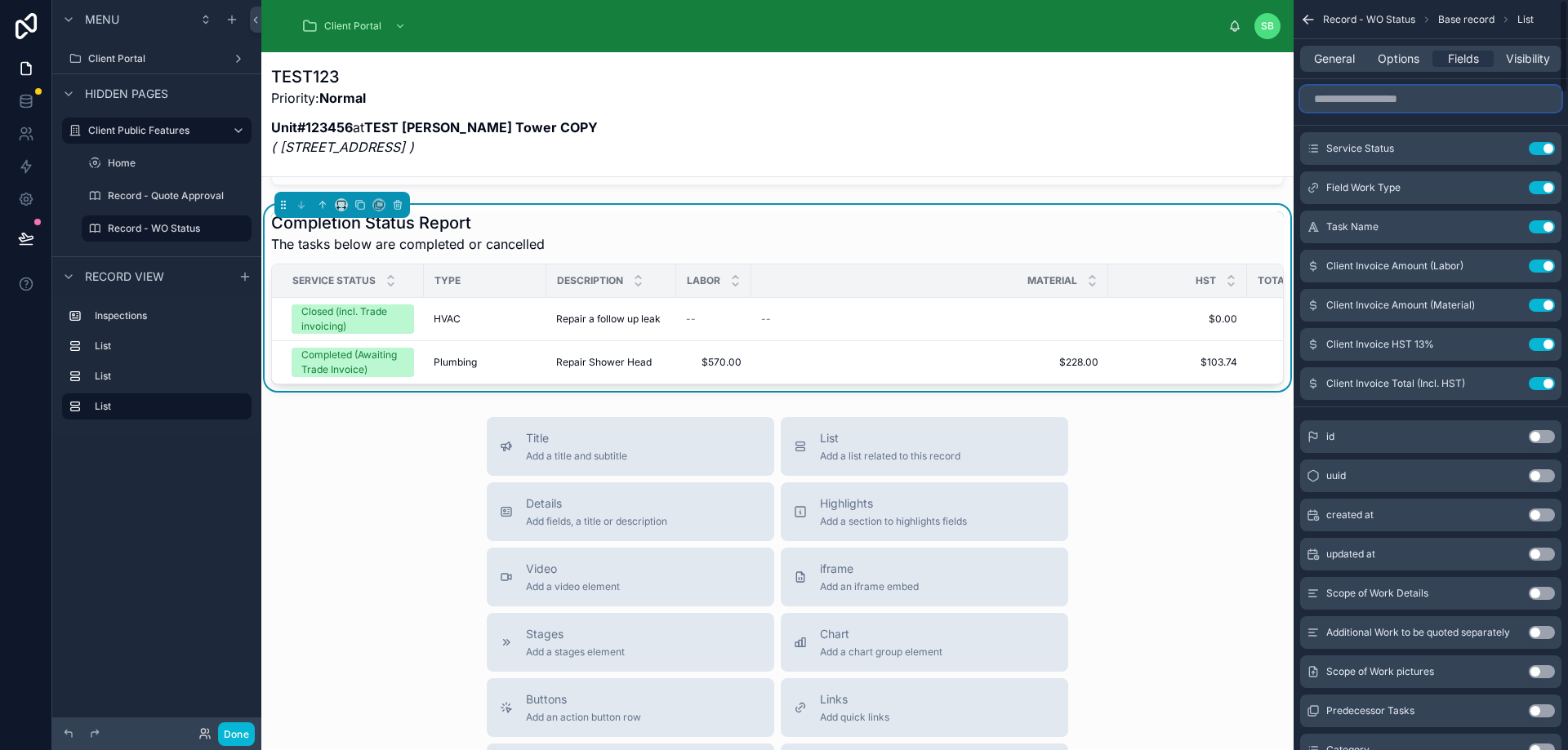
click at [1375, 98] on input "scrollable content" at bounding box center [1430, 98] width 261 height 26
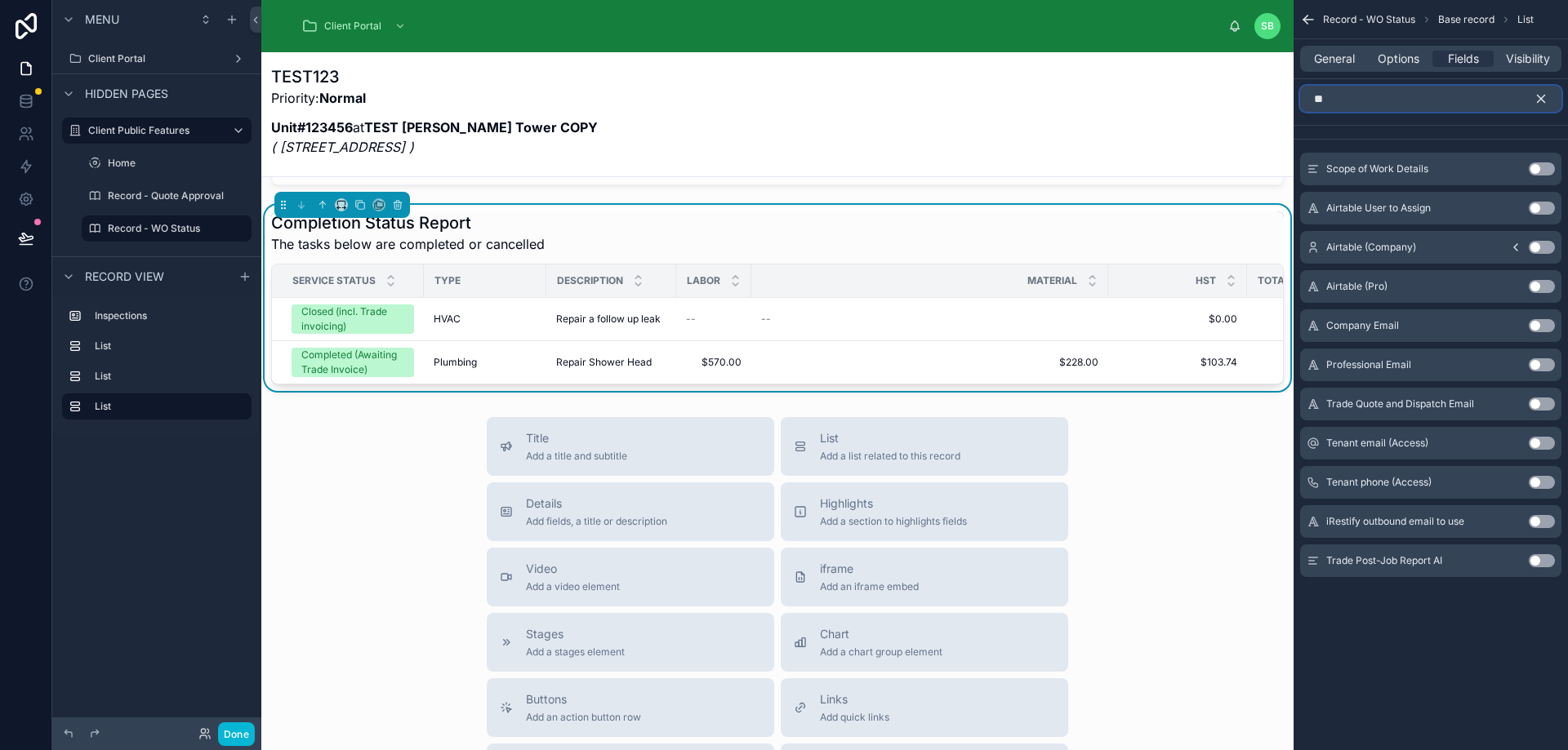
type input "**"
click at [1543, 559] on button "Use setting" at bounding box center [1542, 560] width 26 height 13
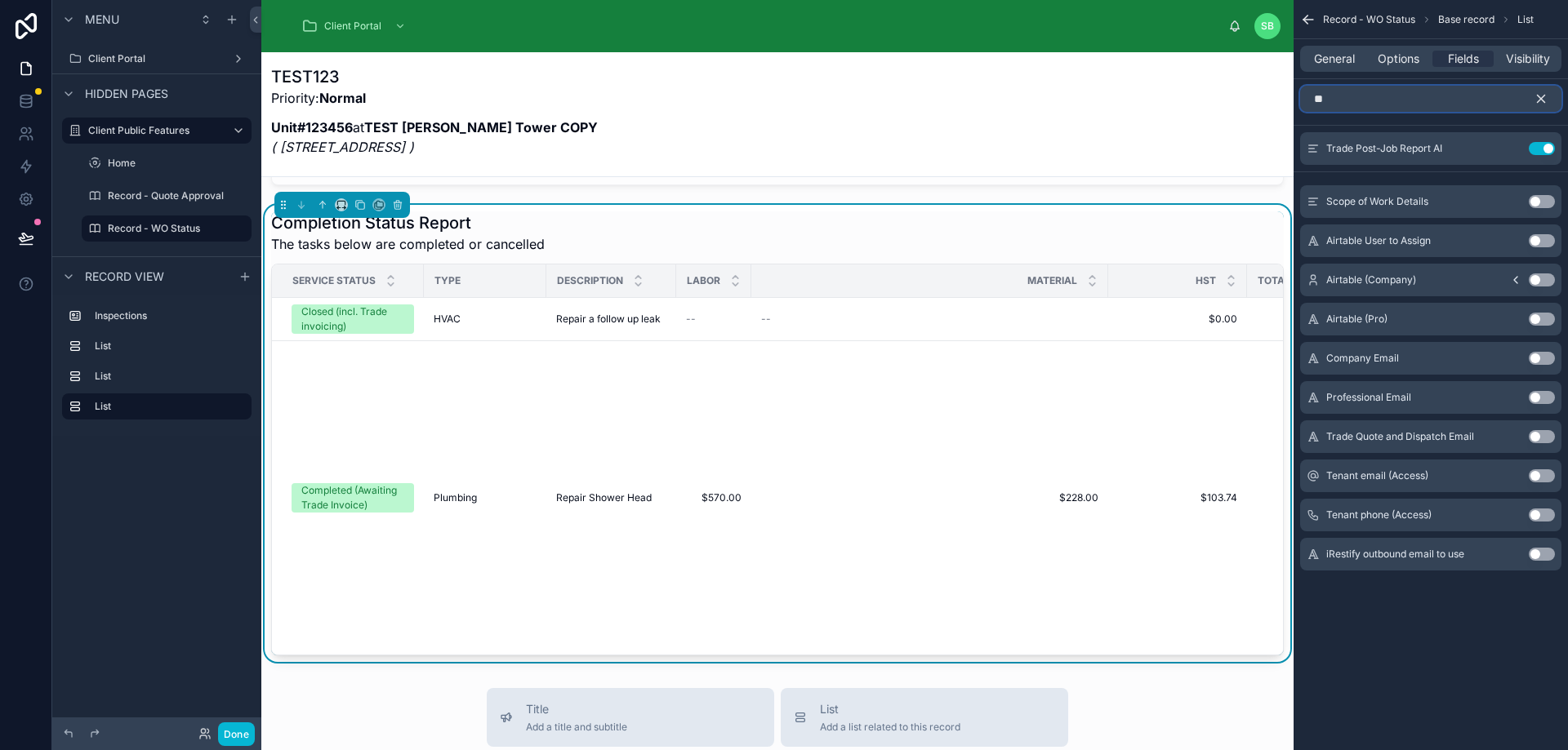
click at [1475, 86] on input "**" at bounding box center [1430, 98] width 261 height 26
click at [1540, 95] on icon "scrollable content" at bounding box center [1540, 98] width 15 height 15
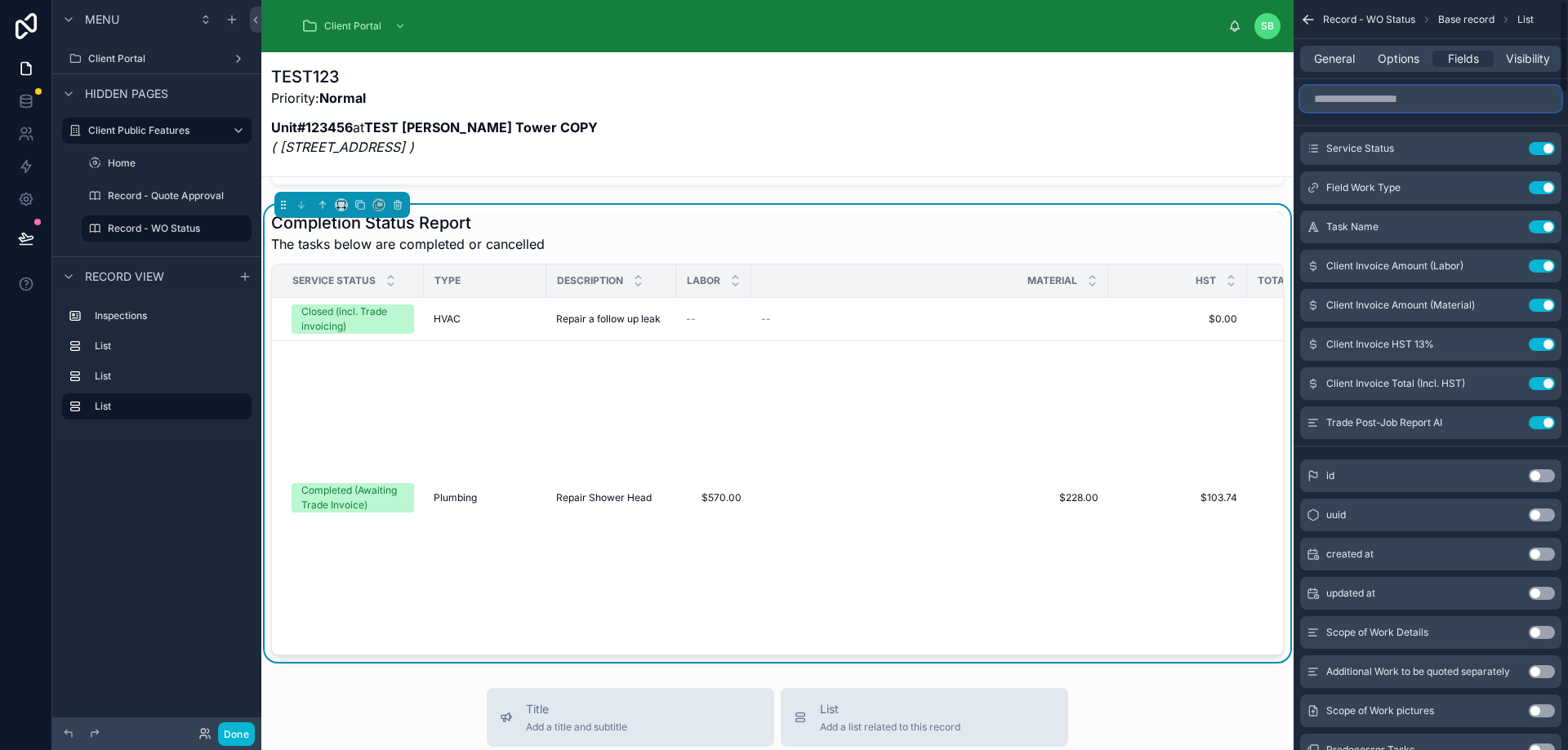
click at [1477, 98] on input "scrollable content" at bounding box center [1430, 98] width 261 height 26
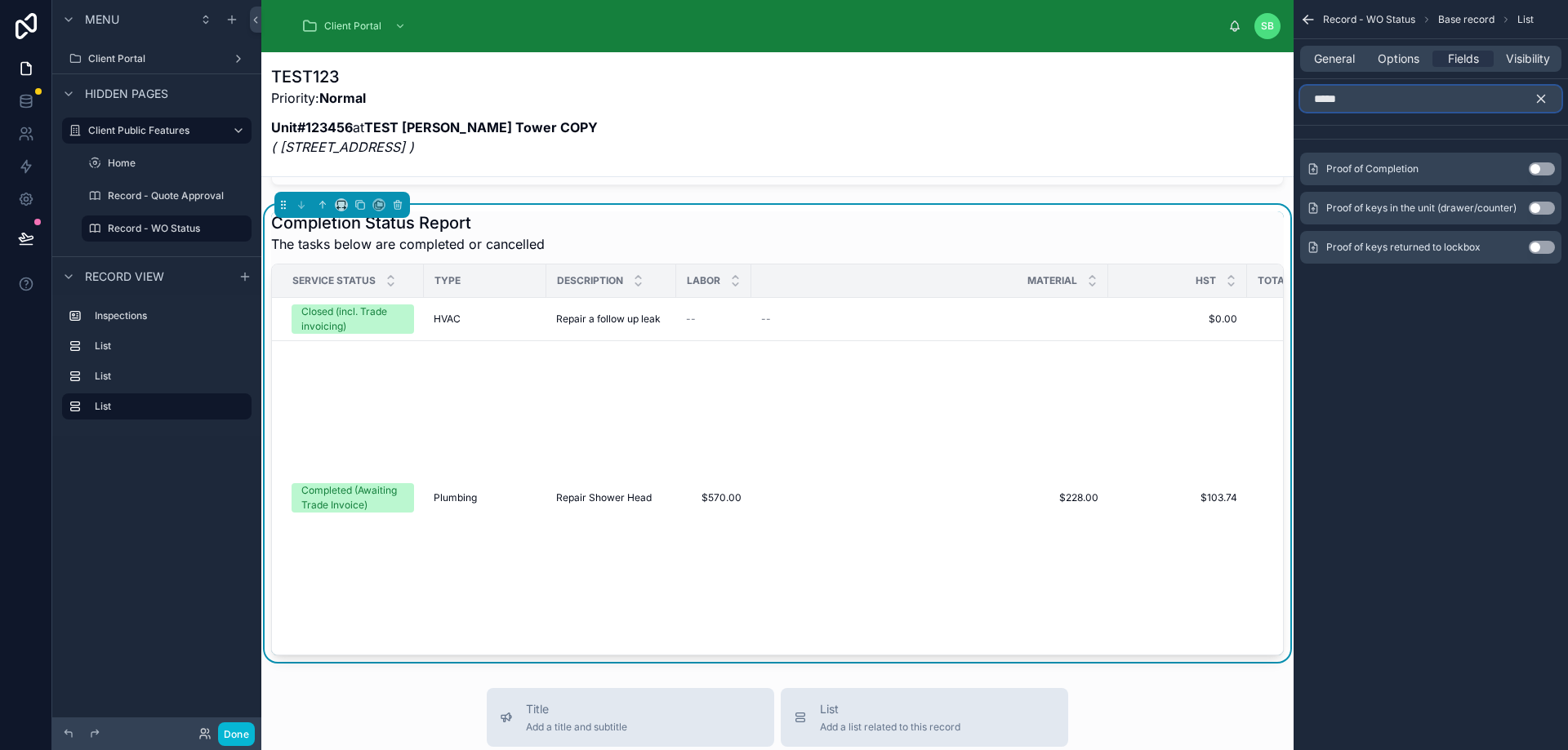
type input "*****"
click at [1547, 170] on button "Use setting" at bounding box center [1542, 169] width 26 height 13
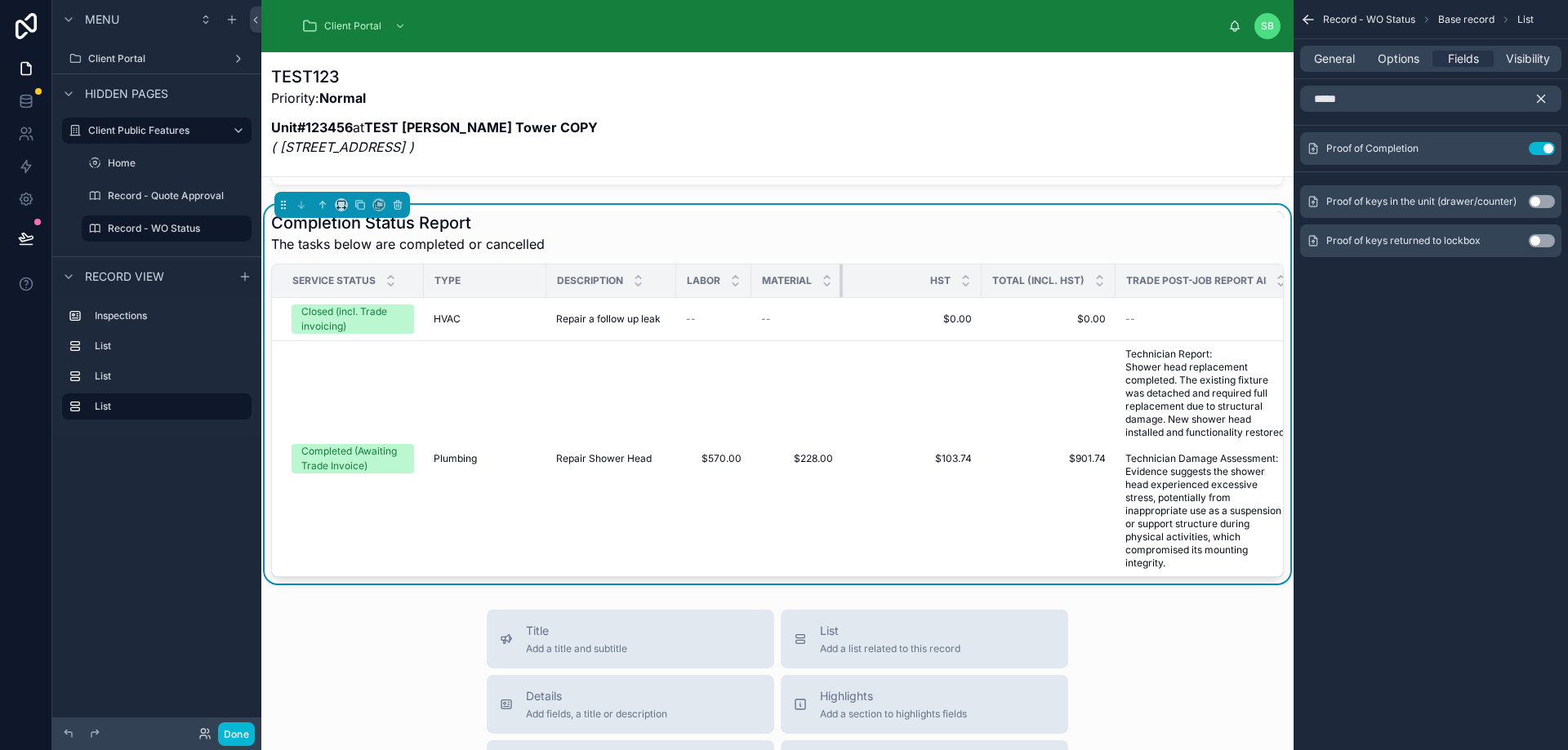
drag, startPoint x: 1105, startPoint y: 284, endPoint x: 809, endPoint y: 295, distance: 296.2
click at [809, 295] on th "Material" at bounding box center [796, 281] width 91 height 33
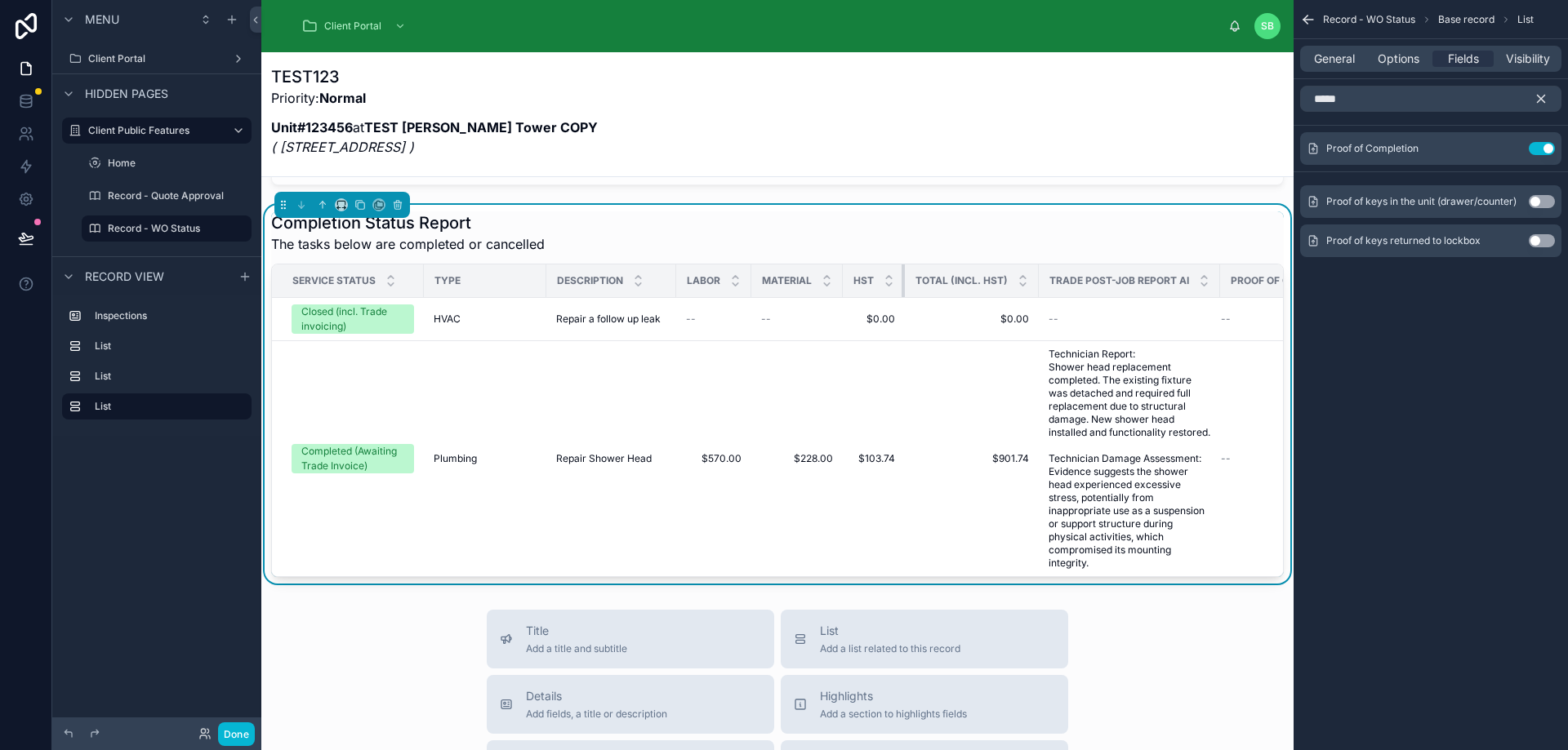
drag, startPoint x: 978, startPoint y: 279, endPoint x: 863, endPoint y: 278, distance: 115.0
click at [863, 278] on th "HST" at bounding box center [873, 281] width 62 height 33
drag, startPoint x: 1036, startPoint y: 280, endPoint x: 1021, endPoint y: 280, distance: 15.0
click at [1021, 280] on th "Total (Incl. HST)" at bounding box center [972, 281] width 134 height 33
click at [1308, 17] on icon "scrollable content" at bounding box center [1308, 19] width 17 height 17
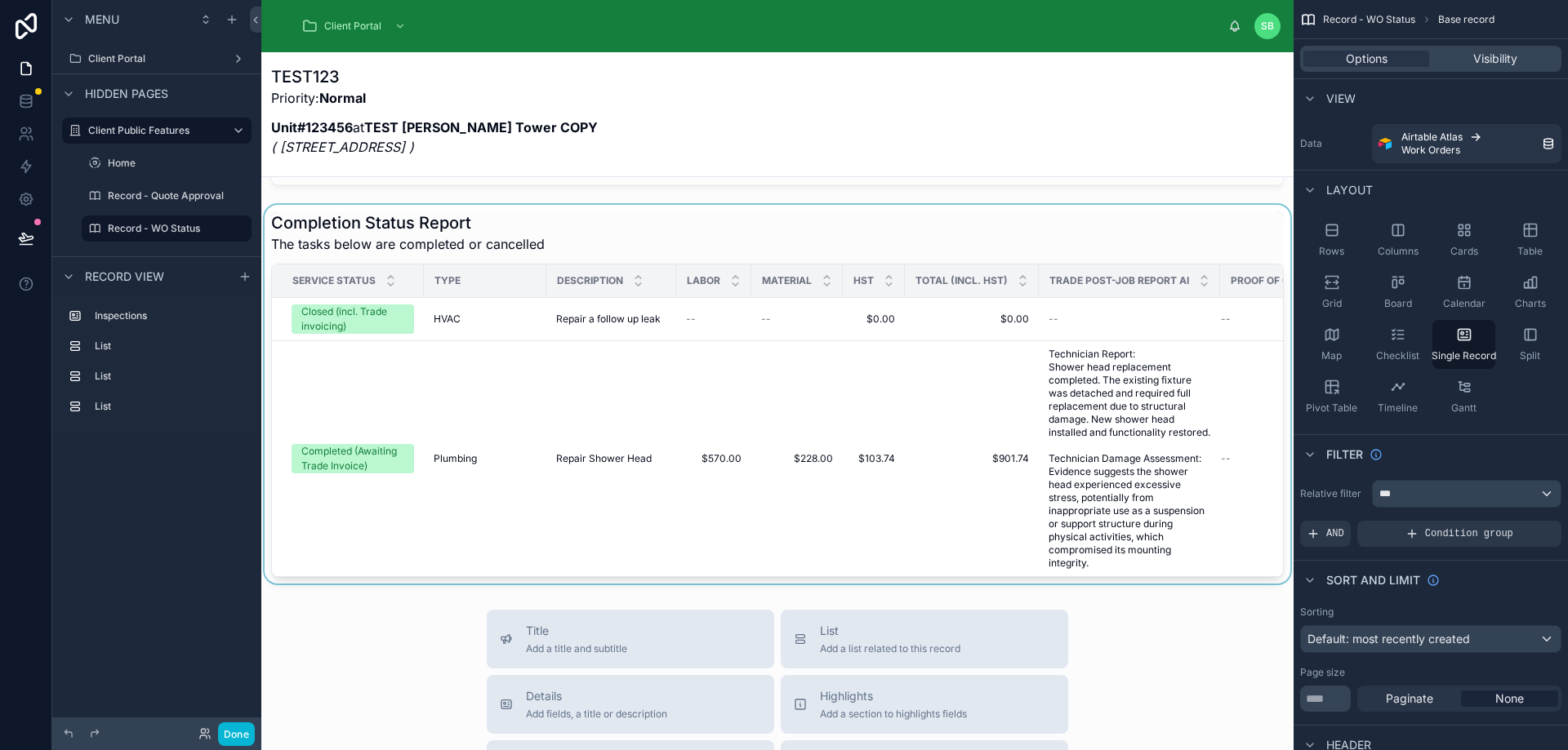
click at [1107, 435] on div at bounding box center [777, 394] width 1032 height 379
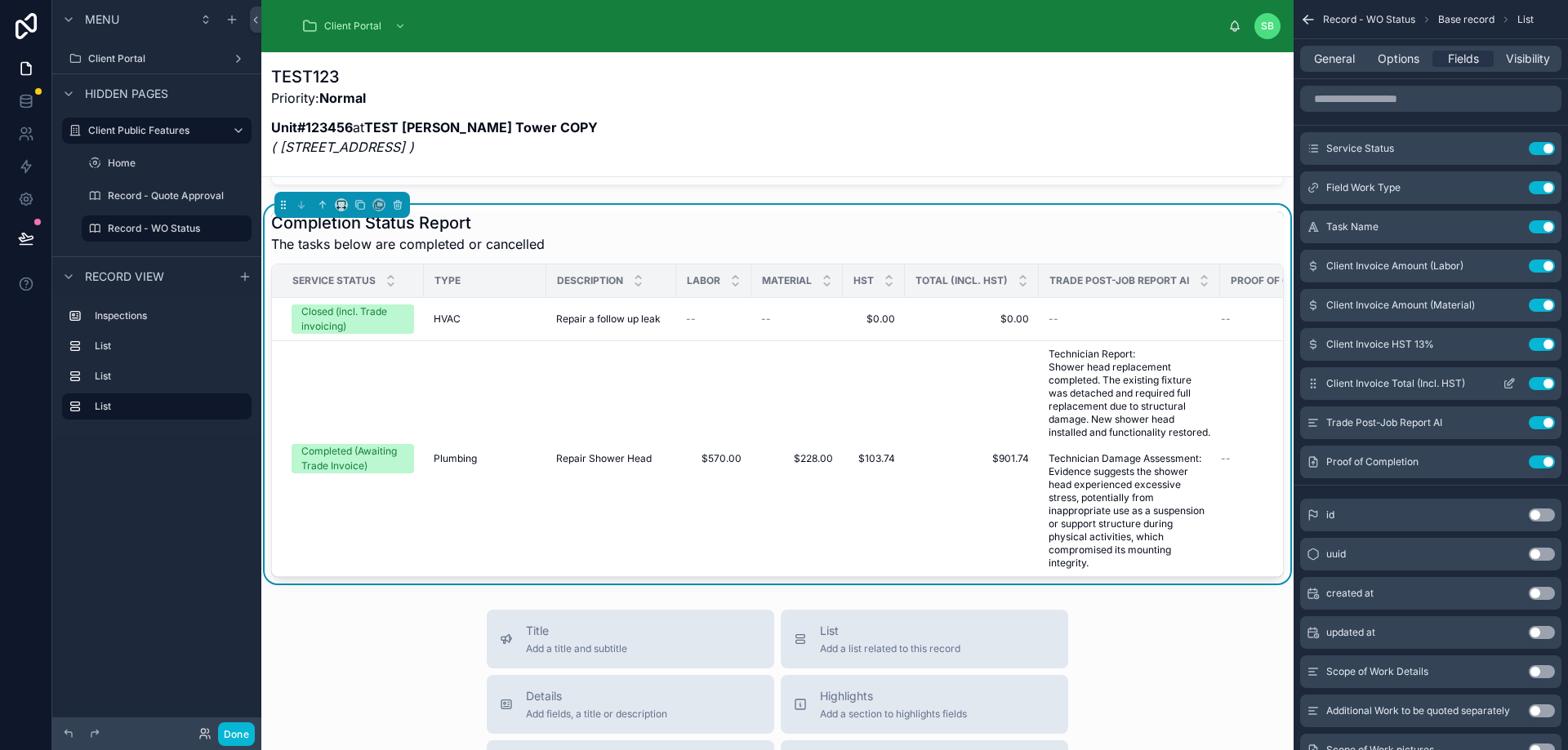
click at [1506, 384] on icon "scrollable content" at bounding box center [1509, 383] width 13 height 13
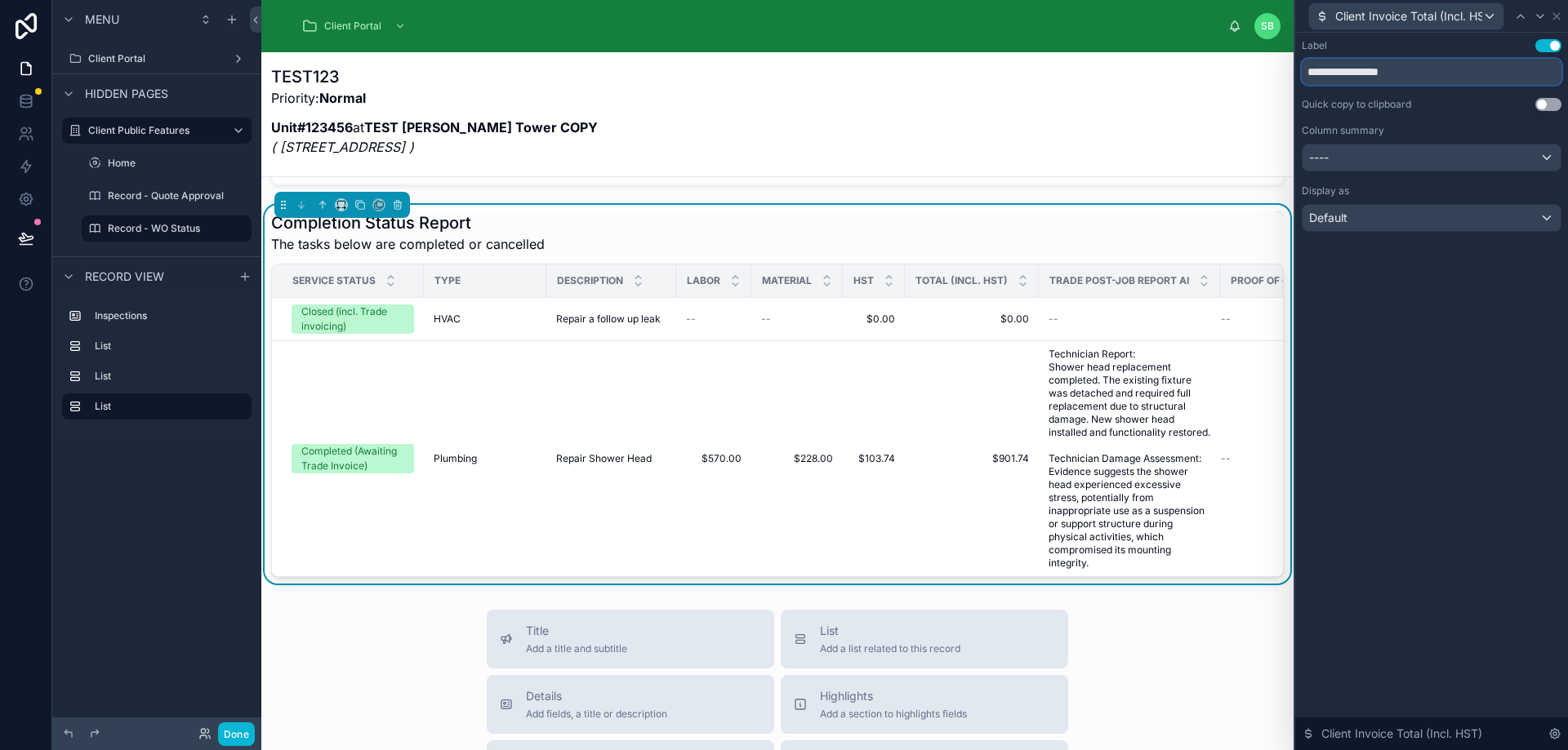
drag, startPoint x: 1406, startPoint y: 69, endPoint x: 1336, endPoint y: 71, distance: 70.0
click at [1336, 71] on input "**********" at bounding box center [1431, 71] width 260 height 26
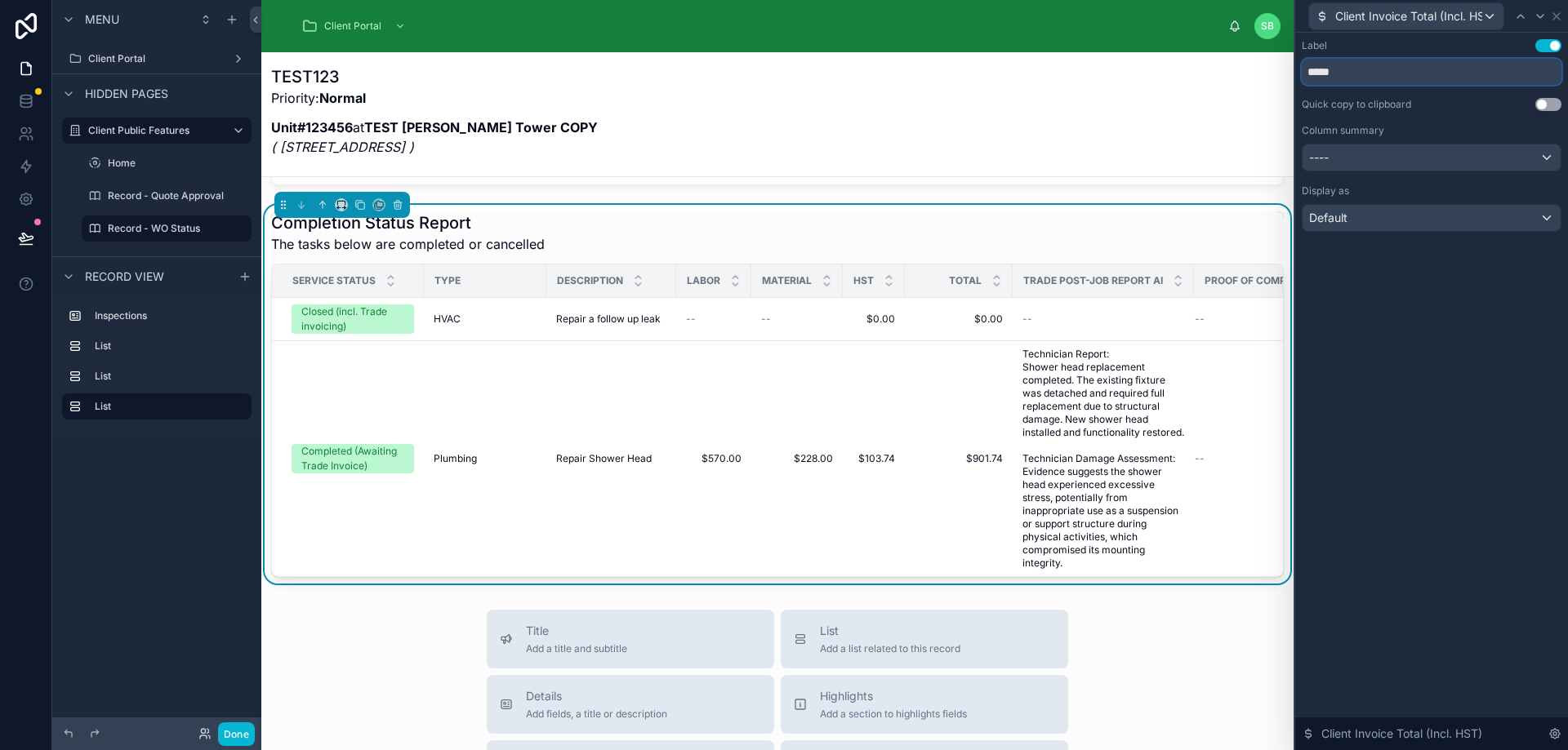
type input "*****"
click at [1433, 285] on div "Label Use setting ***** Quick copy to clipboard Use setting Column summary ----…" at bounding box center [1431, 391] width 273 height 718
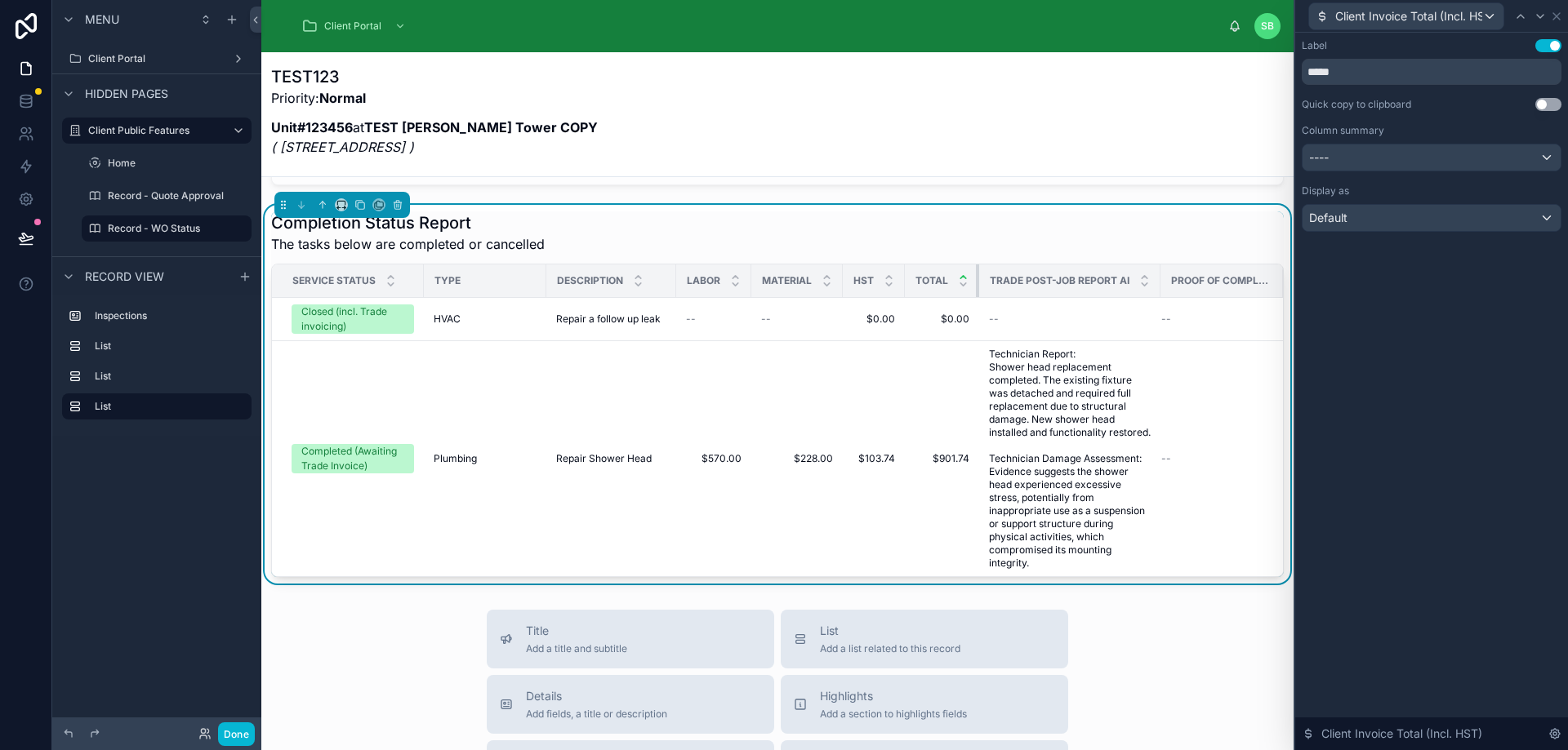
drag, startPoint x: 1010, startPoint y: 280, endPoint x: 963, endPoint y: 279, distance: 47.0
click at [963, 279] on th "Total" at bounding box center [942, 281] width 74 height 33
click at [1522, 12] on icon at bounding box center [1520, 16] width 13 height 13
click at [1522, 12] on div at bounding box center [1531, 16] width 19 height 19
click at [1520, 17] on icon at bounding box center [1520, 16] width 13 height 13
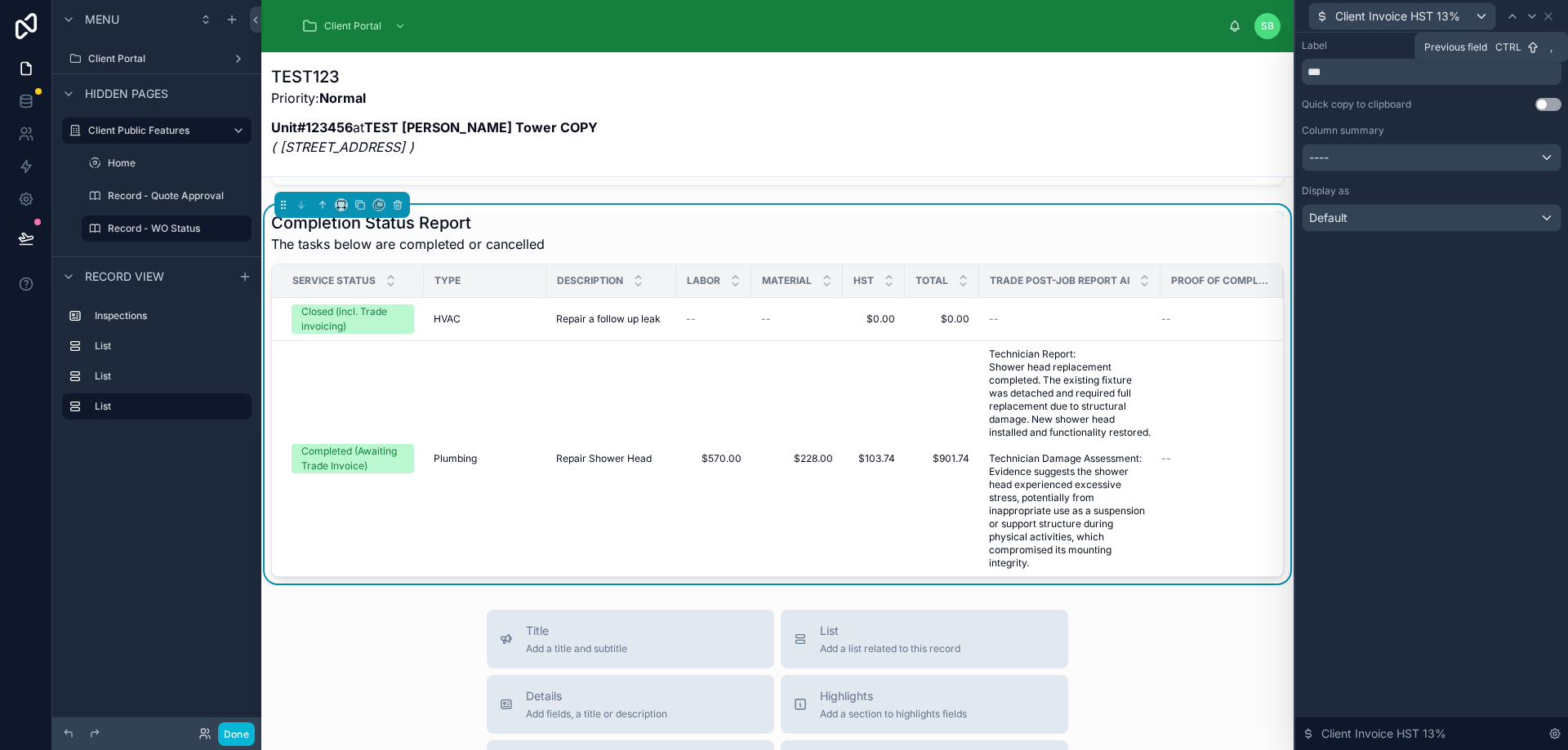
click at [1520, 17] on div at bounding box center [1512, 16] width 19 height 19
click at [1520, 17] on icon at bounding box center [1520, 16] width 13 height 13
click at [1520, 17] on div at bounding box center [1512, 16] width 19 height 19
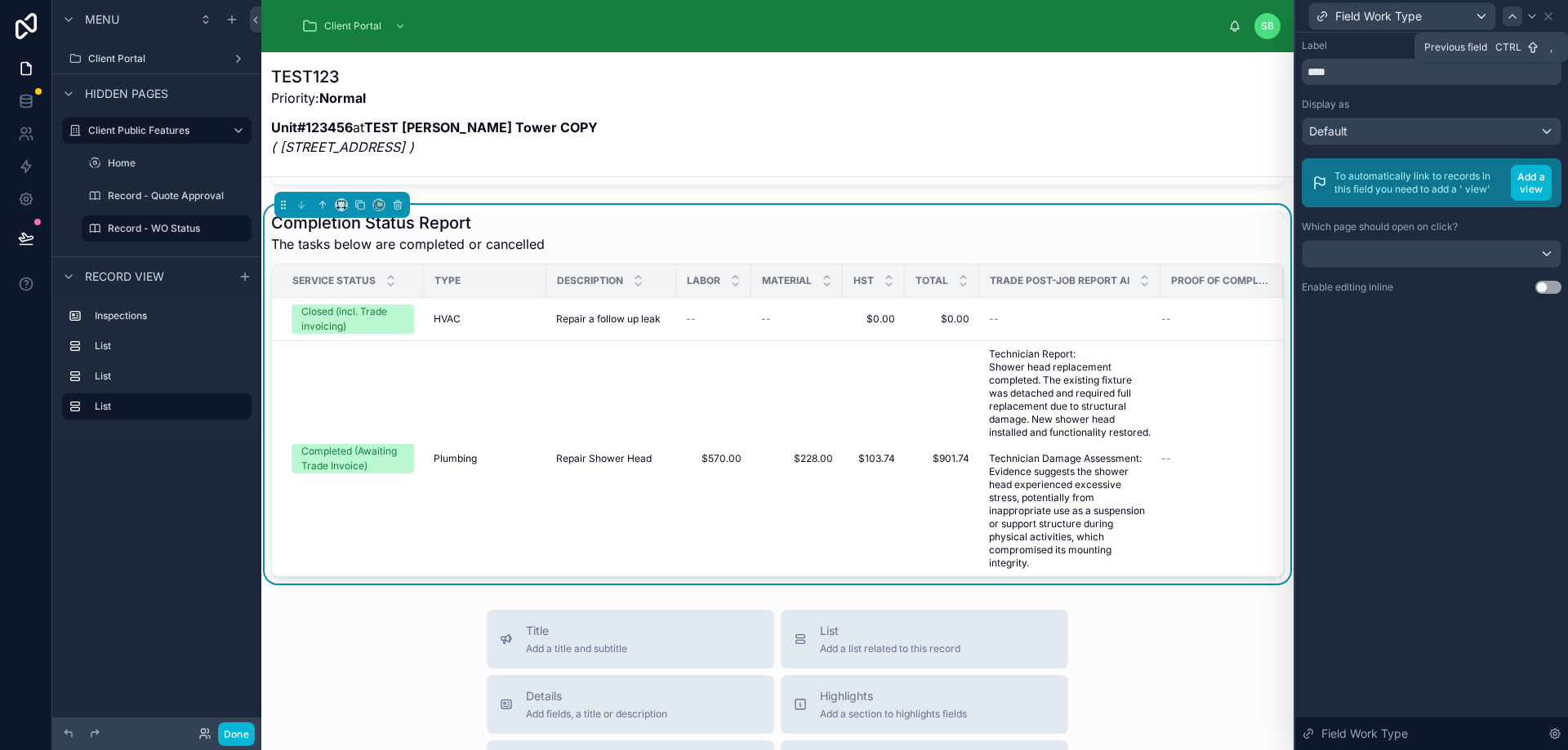
click at [1510, 16] on icon at bounding box center [1511, 16] width 13 height 13
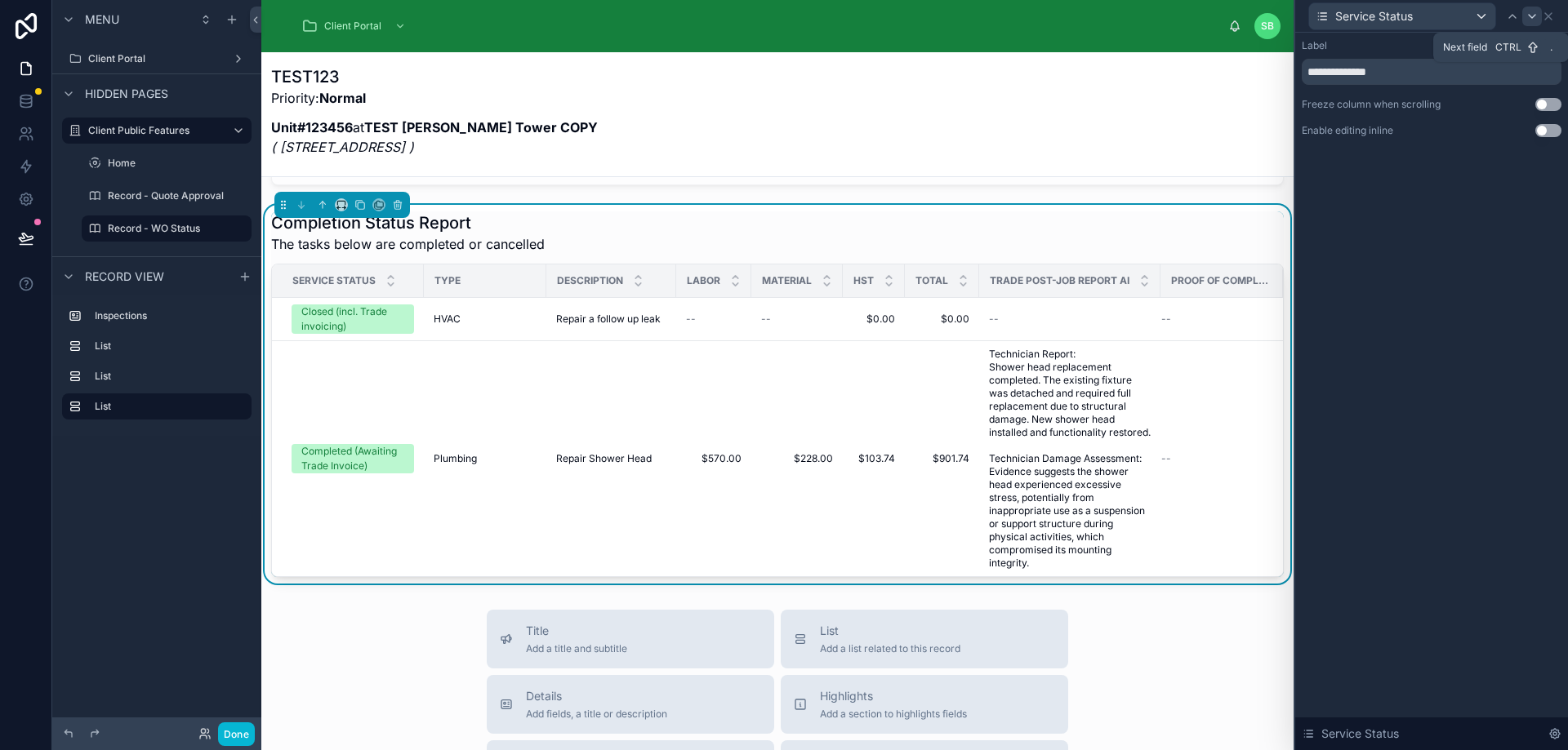
click at [1533, 19] on icon at bounding box center [1531, 16] width 13 height 13
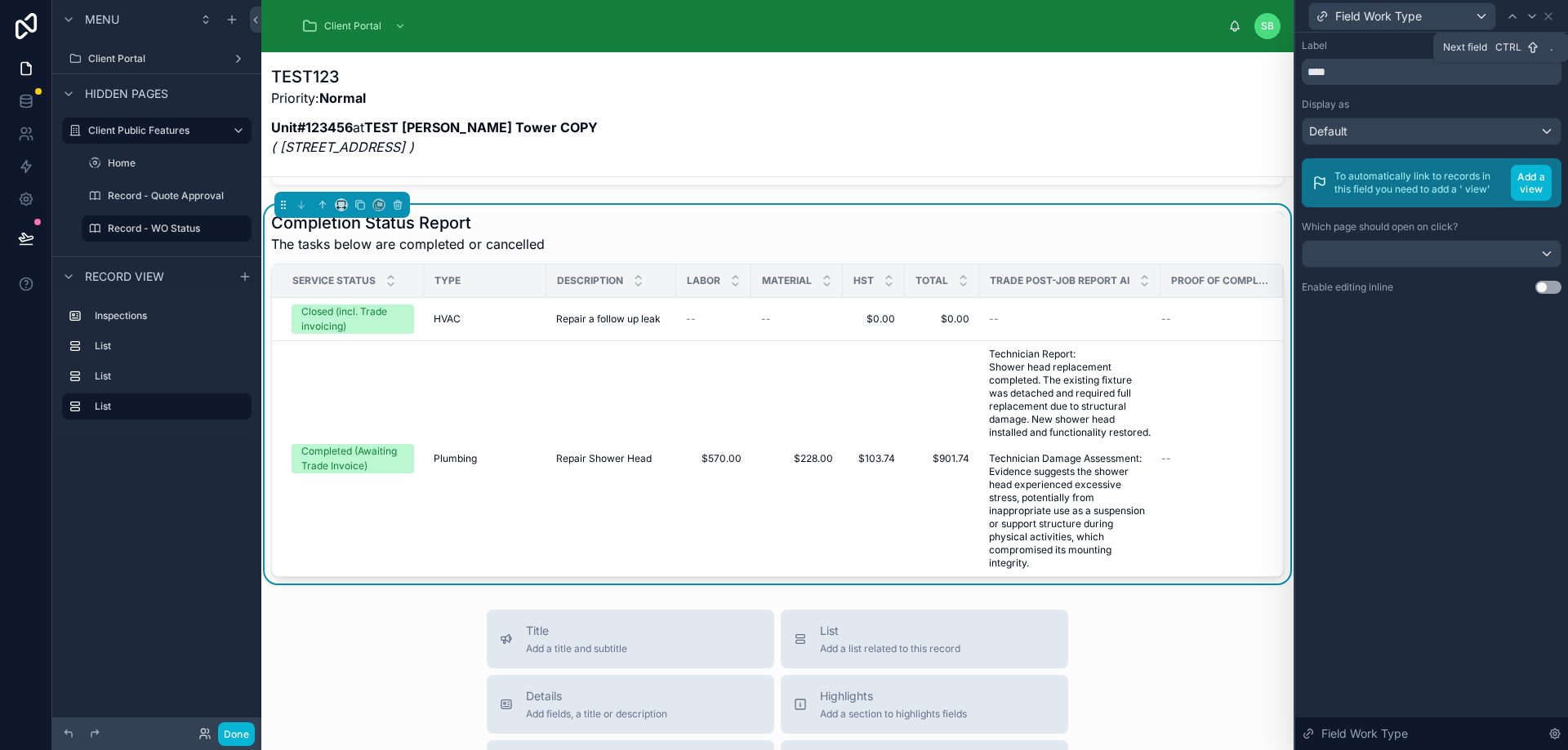
click at [1533, 19] on icon at bounding box center [1531, 16] width 13 height 13
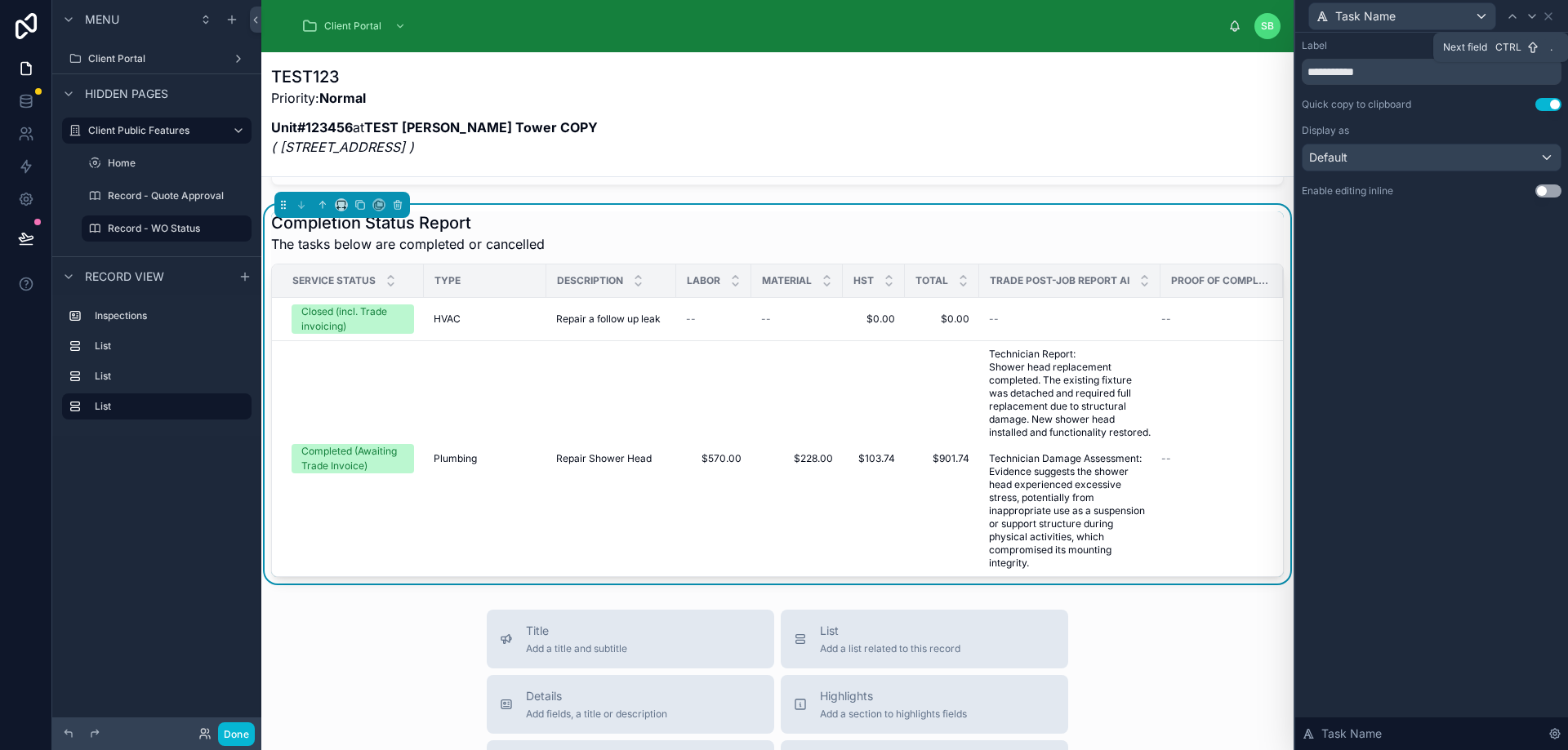
click at [1533, 19] on icon at bounding box center [1531, 16] width 13 height 13
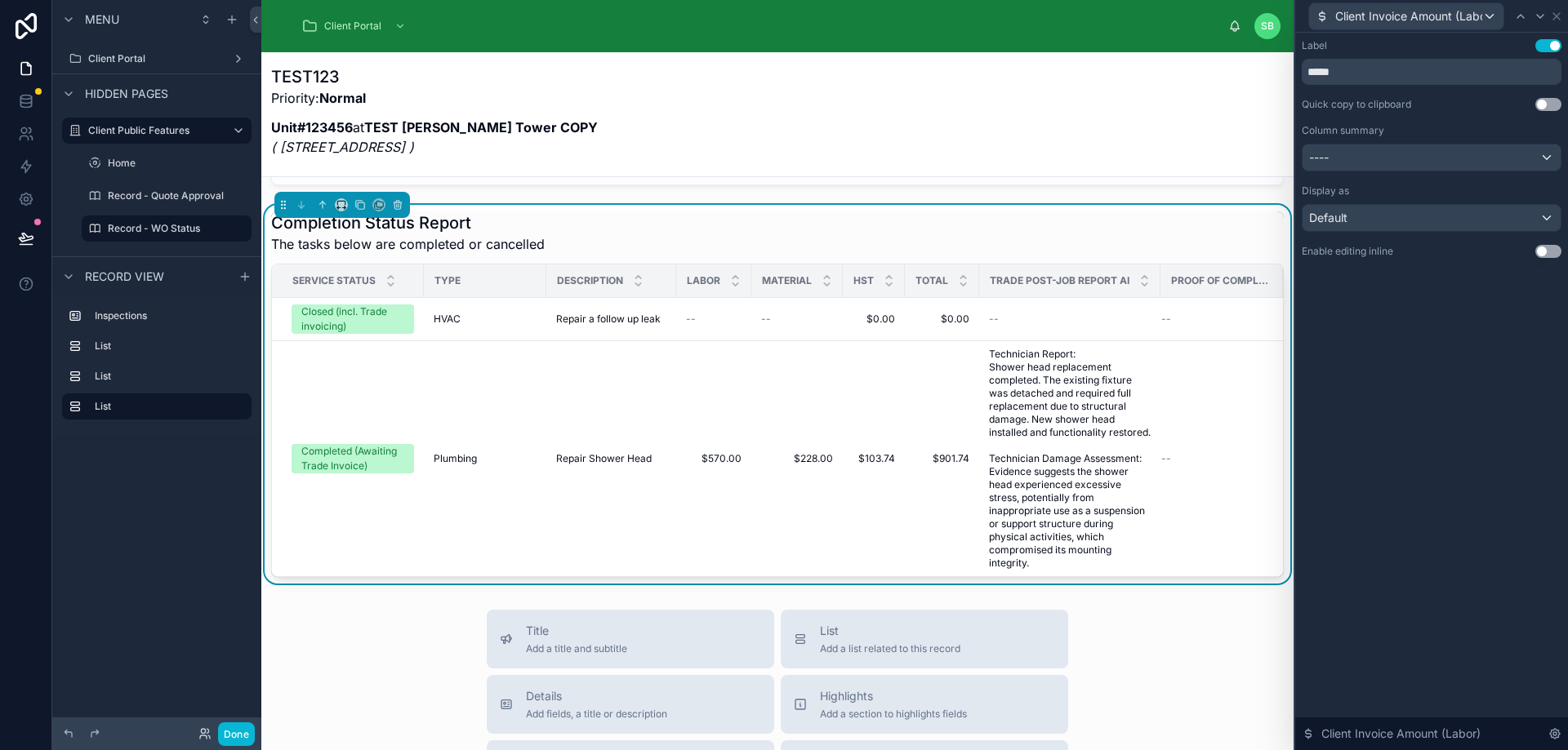
click at [1553, 108] on button "Use setting" at bounding box center [1548, 104] width 26 height 13
click at [1544, 12] on icon at bounding box center [1539, 16] width 13 height 13
click at [1554, 101] on button "Use setting" at bounding box center [1548, 104] width 26 height 13
click at [1540, 14] on icon at bounding box center [1539, 16] width 13 height 13
click at [1551, 103] on button "Use setting" at bounding box center [1548, 104] width 26 height 13
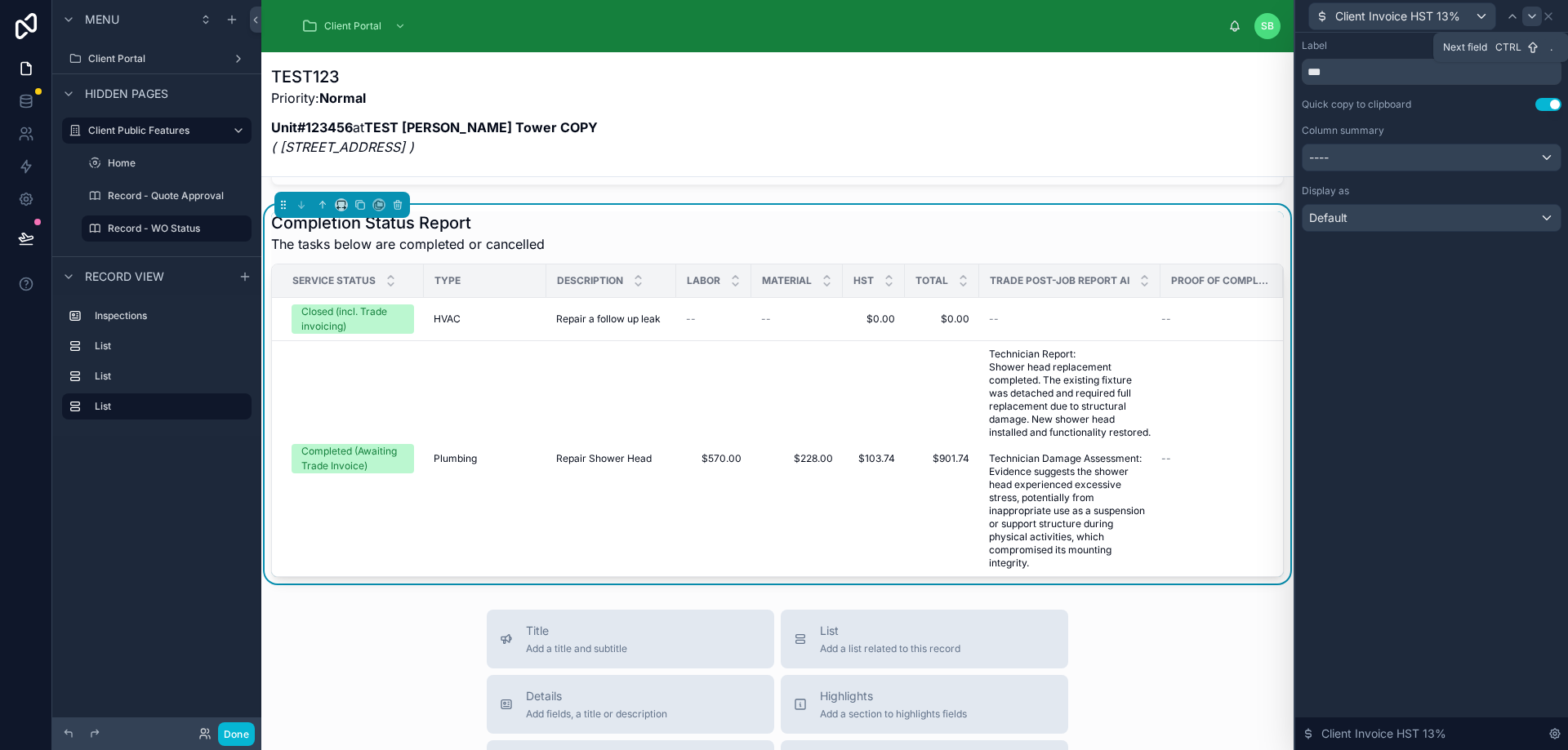
click at [1531, 17] on icon at bounding box center [1531, 17] width 6 height 3
click at [1544, 103] on button "Use setting" at bounding box center [1548, 104] width 26 height 13
click at [1534, 15] on icon at bounding box center [1539, 16] width 13 height 13
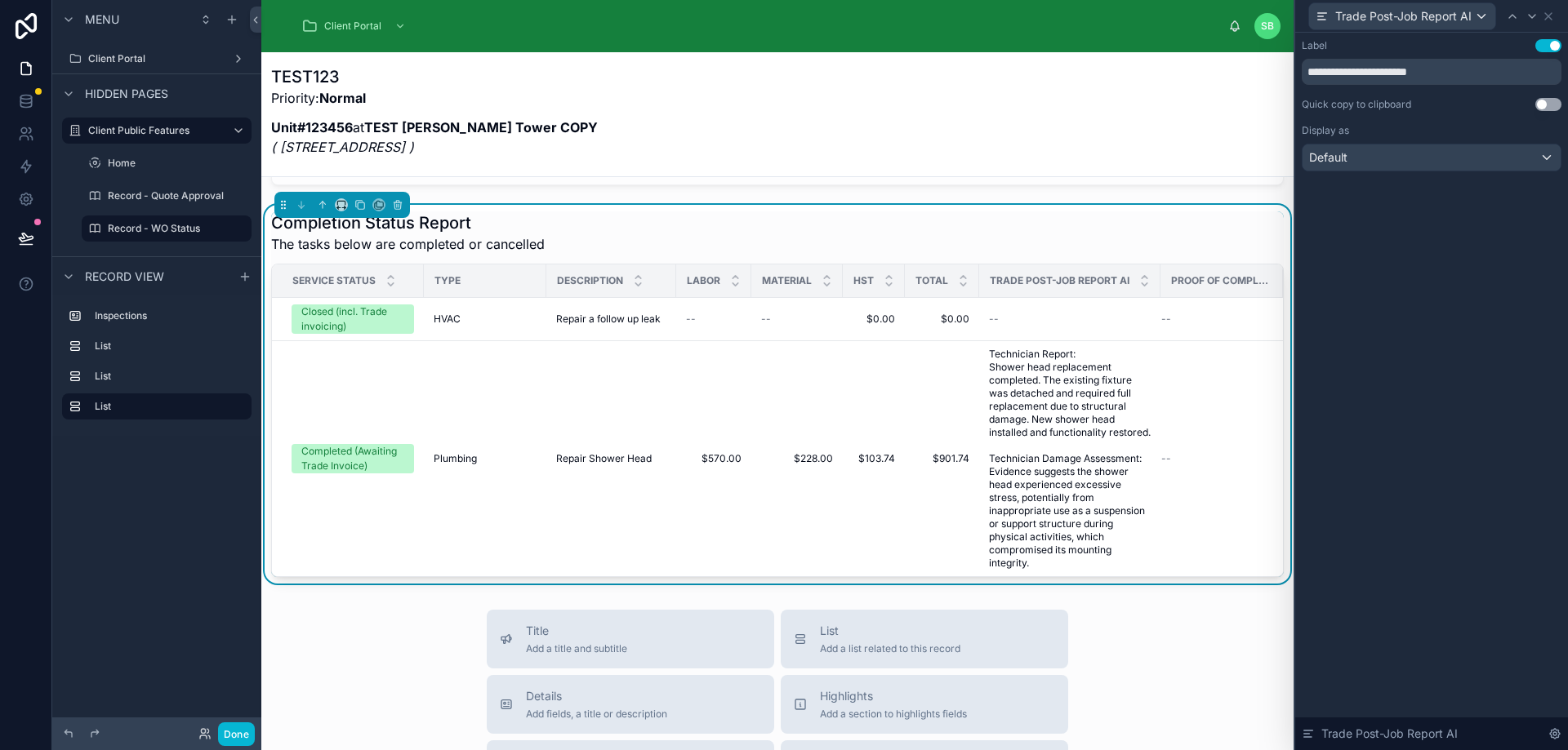
click at [1551, 104] on button "Use setting" at bounding box center [1548, 104] width 26 height 13
click at [1531, 14] on icon at bounding box center [1531, 16] width 13 height 13
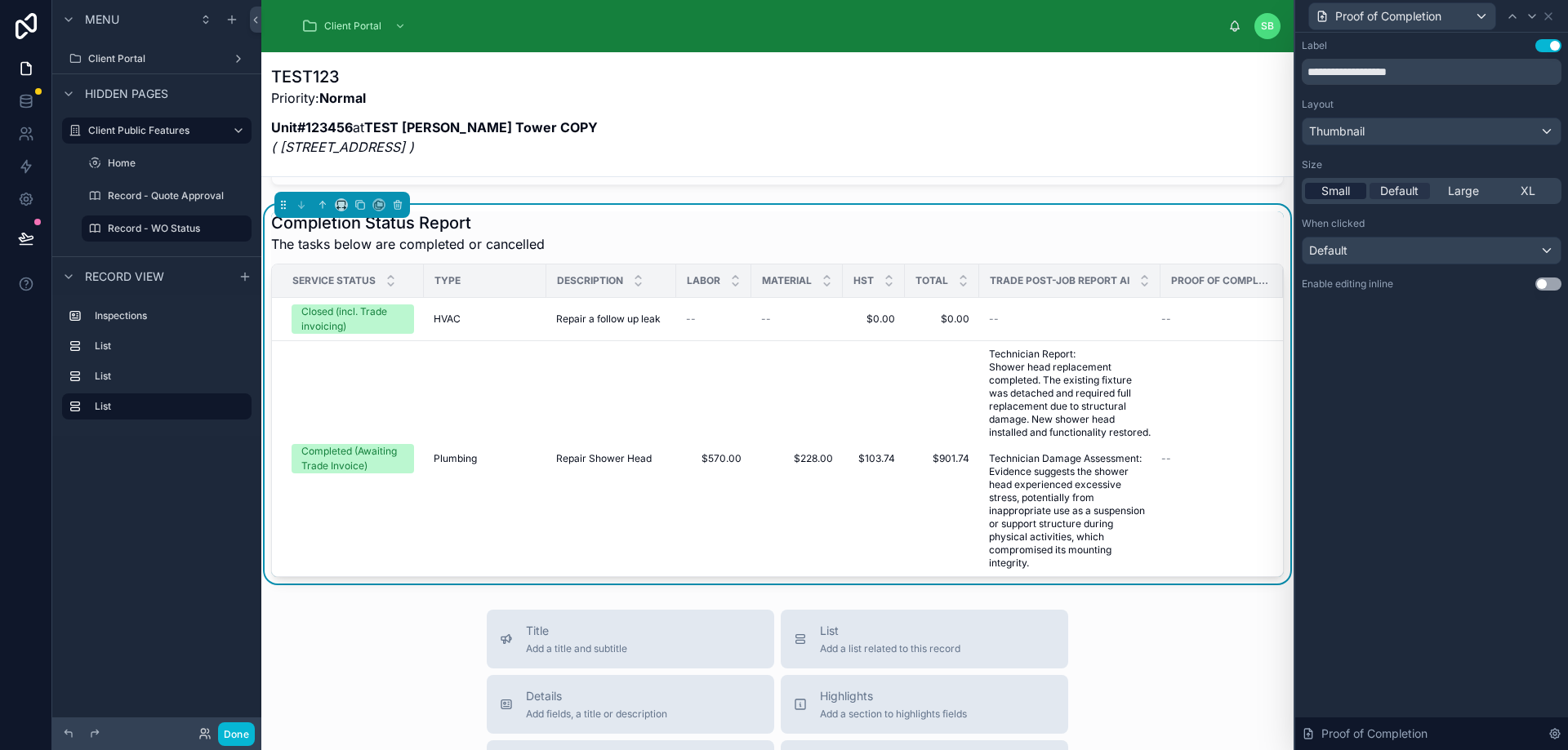
click at [1354, 184] on div "Small" at bounding box center [1335, 191] width 61 height 17
click at [1512, 15] on icon at bounding box center [1511, 17] width 6 height 3
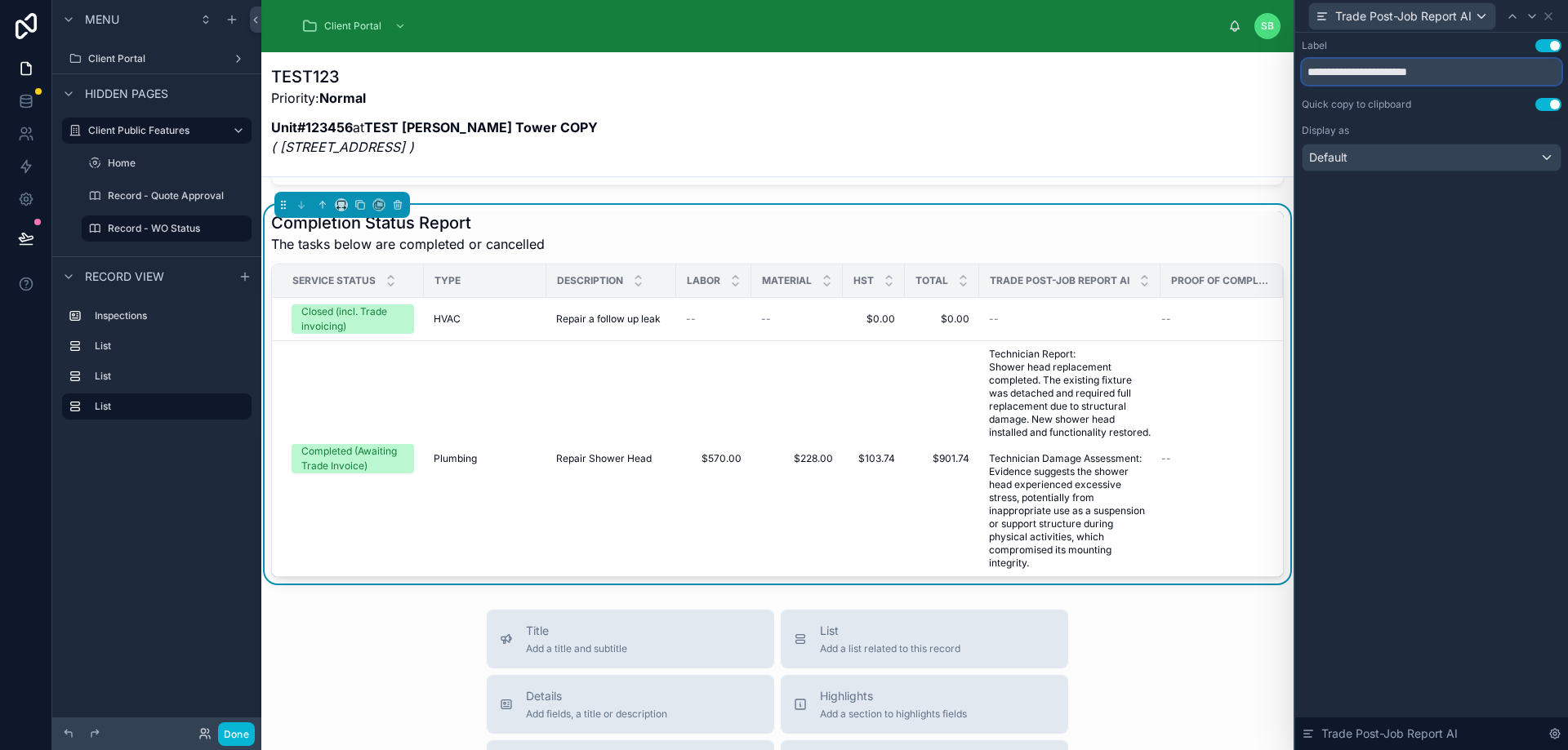
click at [1400, 68] on input "**********" at bounding box center [1431, 71] width 260 height 26
drag, startPoint x: 1389, startPoint y: 76, endPoint x: 1292, endPoint y: 75, distance: 97.0
click at [1292, 75] on div "**********" at bounding box center [784, 375] width 1568 height 750
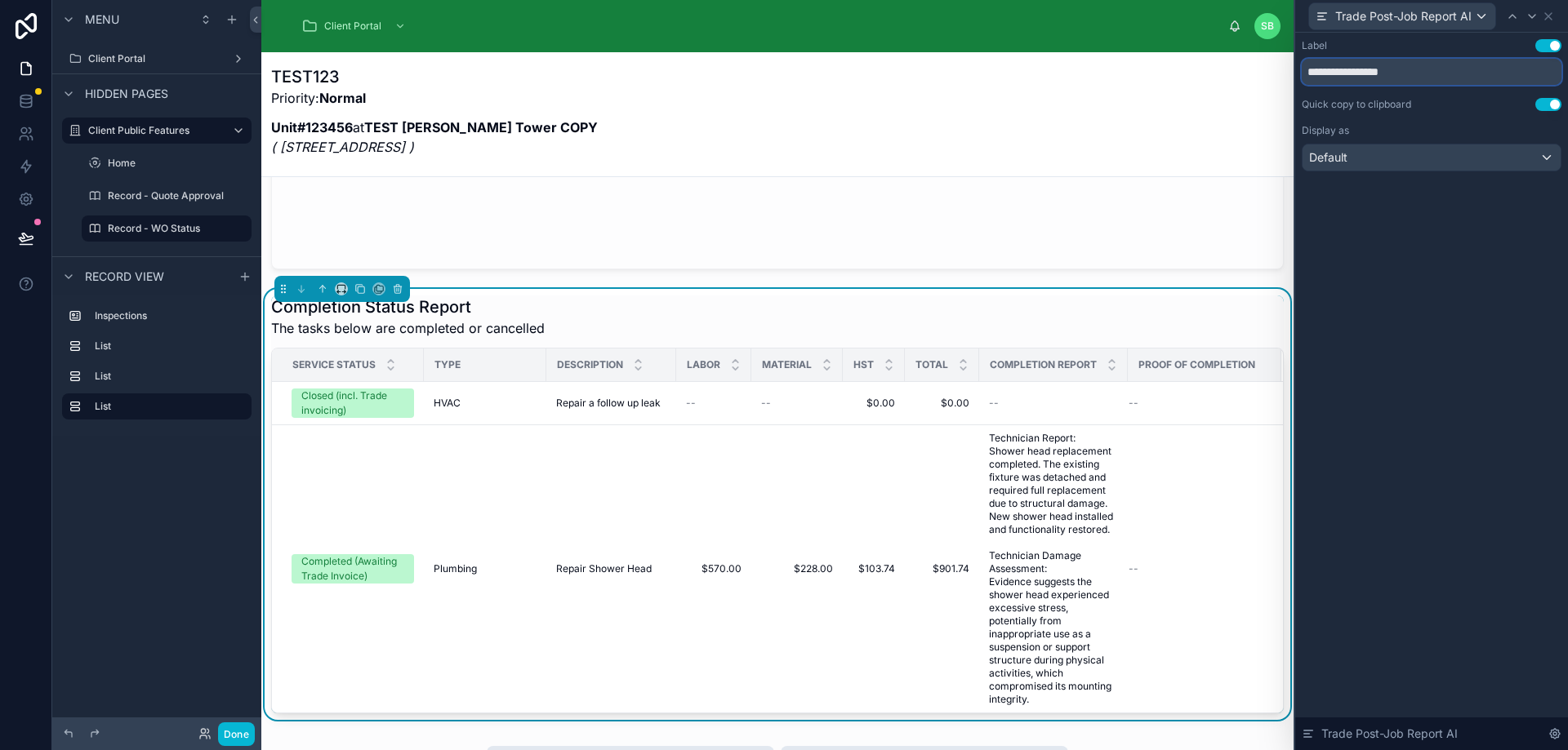
scroll to position [448, 0]
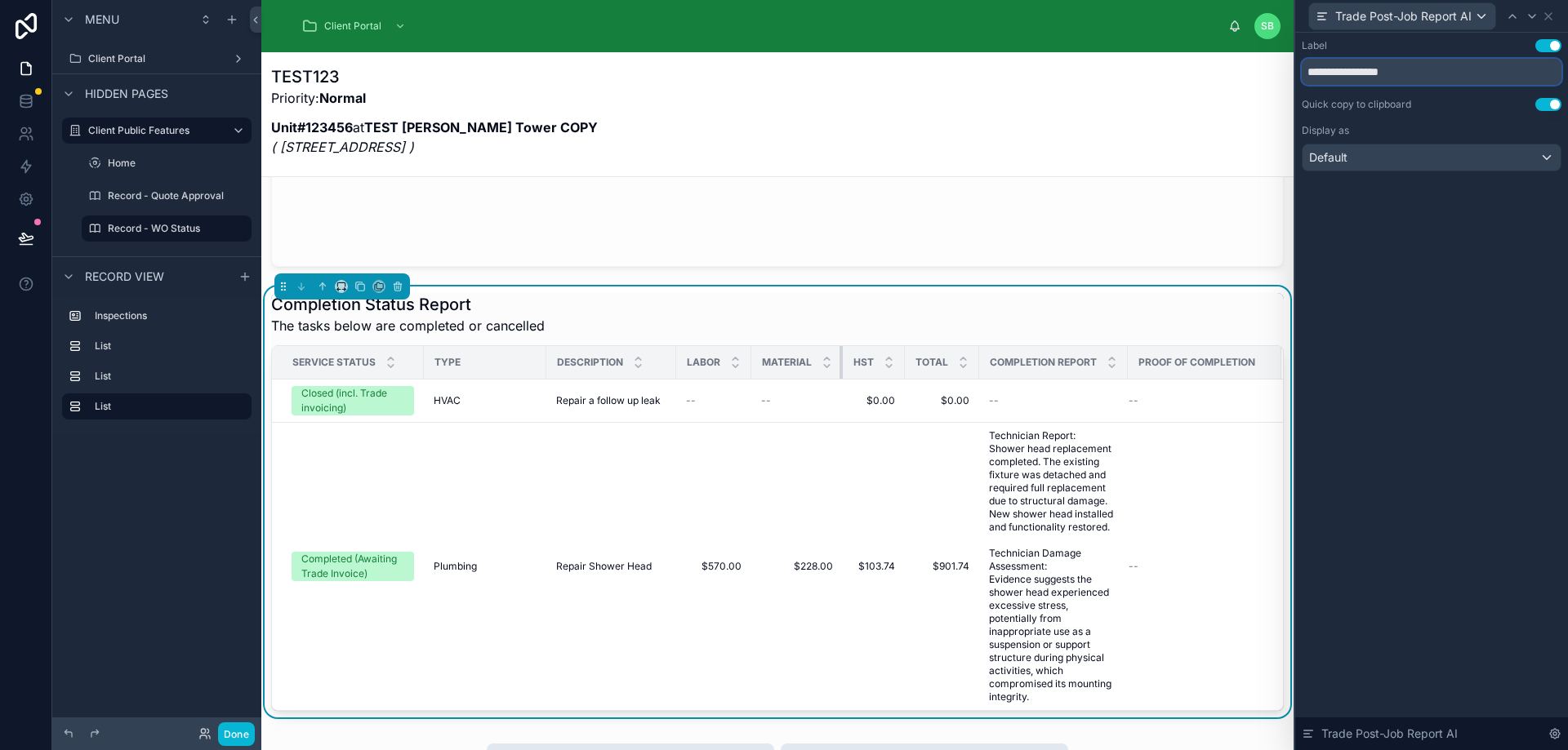
drag, startPoint x: 840, startPoint y: 358, endPoint x: 817, endPoint y: 358, distance: 23.0
click at [817, 358] on th "Material" at bounding box center [796, 362] width 91 height 33
type input "**********"
click at [1544, 17] on icon at bounding box center [1548, 16] width 13 height 13
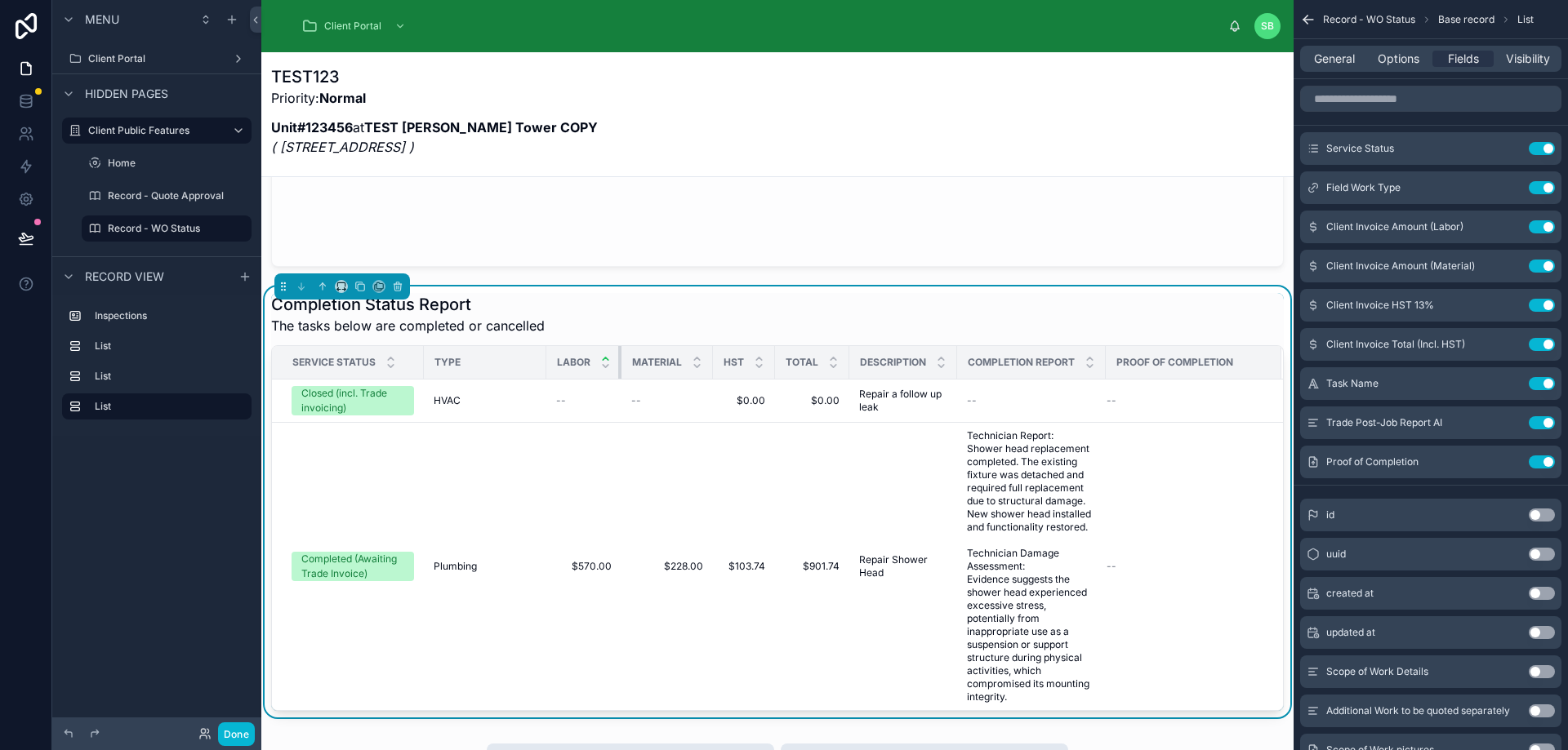
drag, startPoint x: 675, startPoint y: 361, endPoint x: 606, endPoint y: 359, distance: 69.0
click at [606, 359] on th "Labor" at bounding box center [584, 362] width 75 height 33
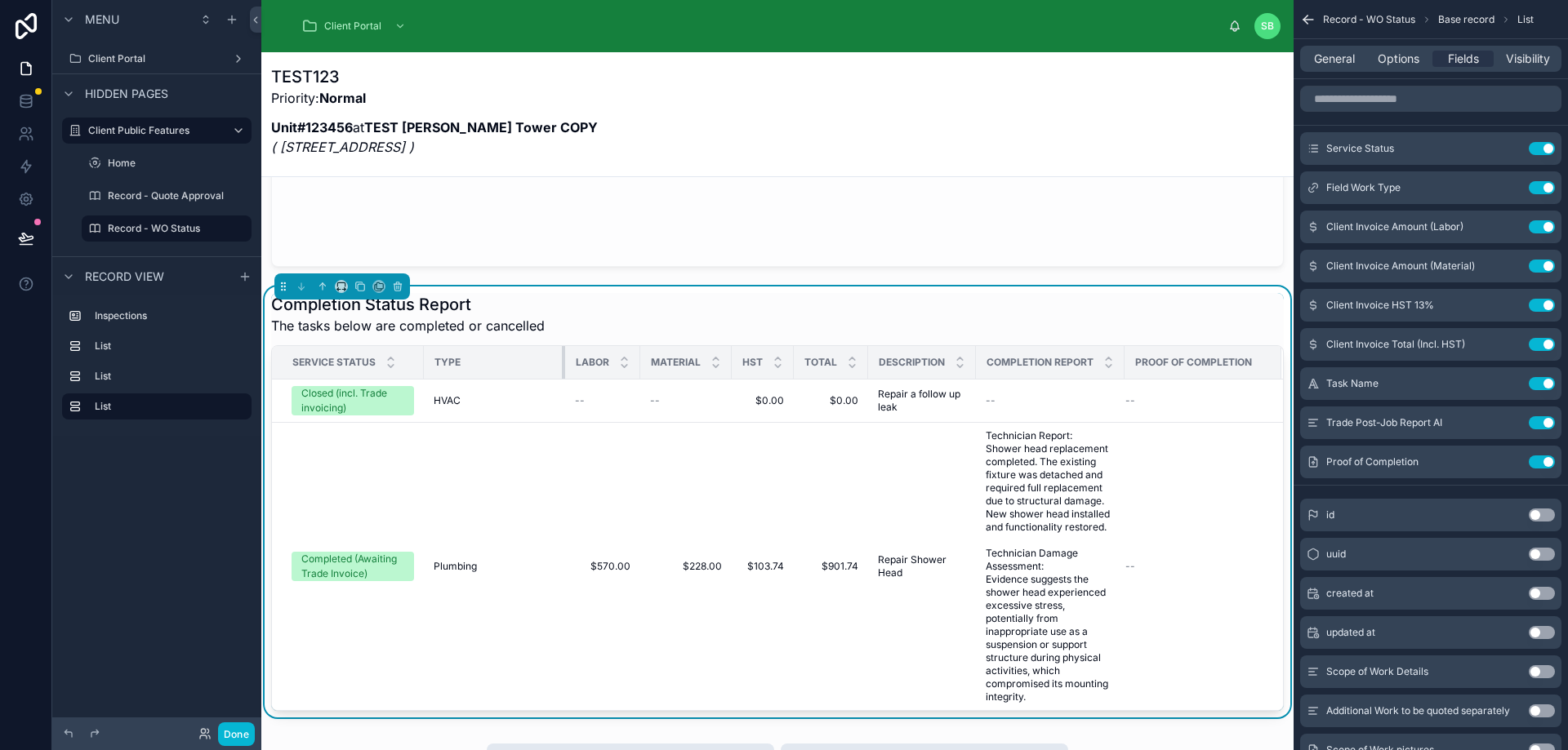
drag, startPoint x: 544, startPoint y: 361, endPoint x: 564, endPoint y: 363, distance: 20.1
click at [564, 363] on div at bounding box center [564, 361] width 6 height 32
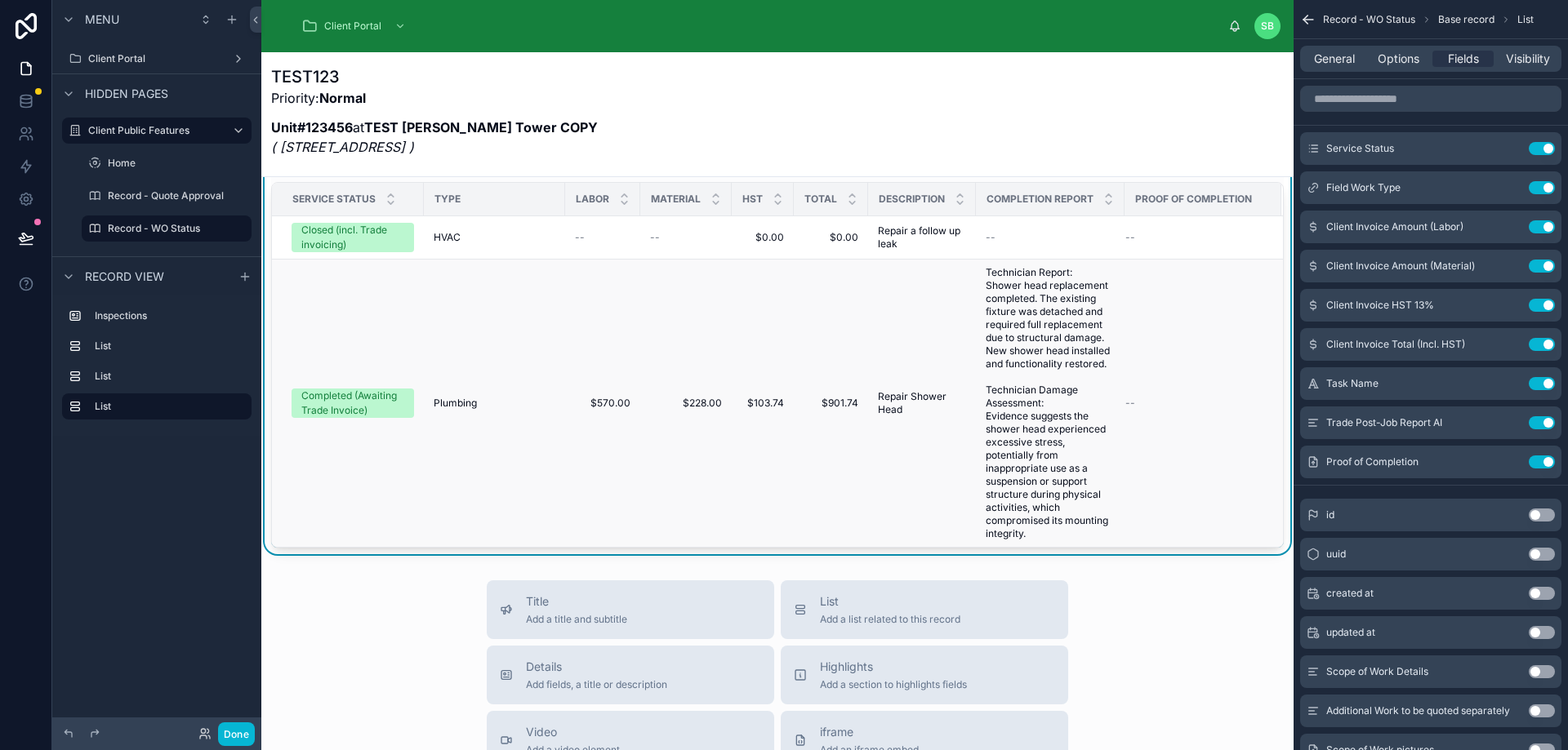
scroll to position [529, 0]
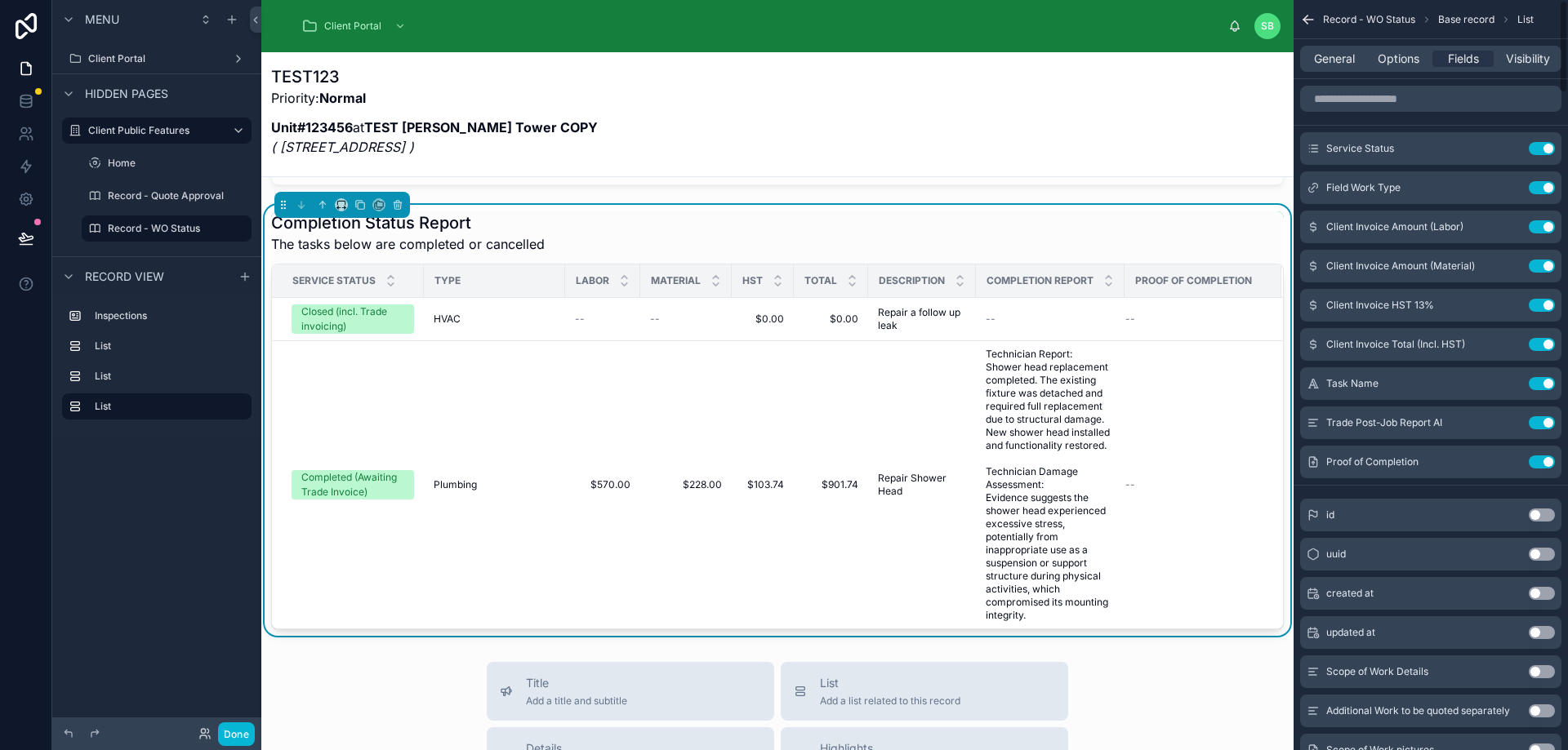
click at [1153, 247] on div "Completion Status Report The tasks below are completed or cancelled" at bounding box center [777, 233] width 1012 height 43
click at [1400, 61] on span "Options" at bounding box center [1398, 58] width 42 height 17
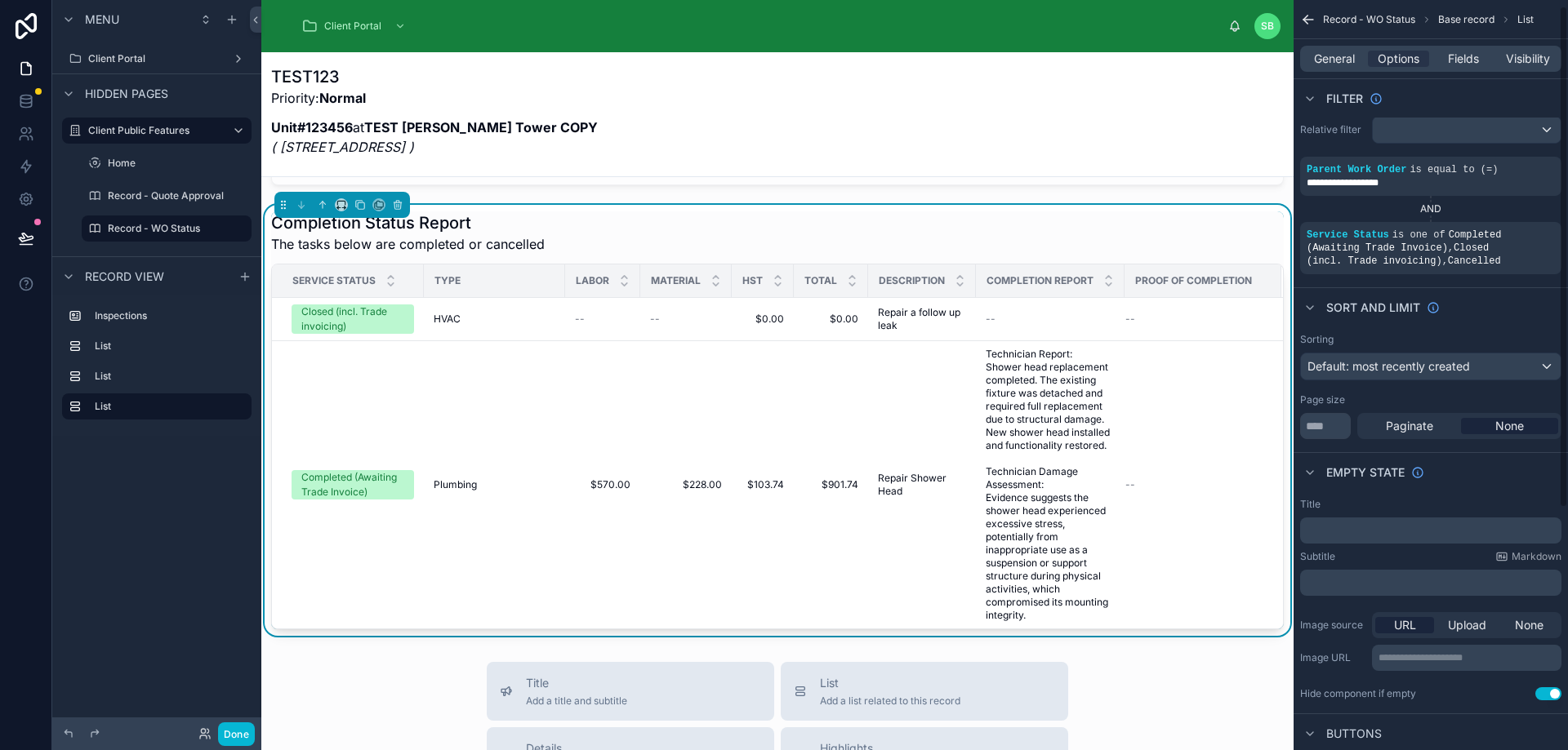
scroll to position [0, 0]
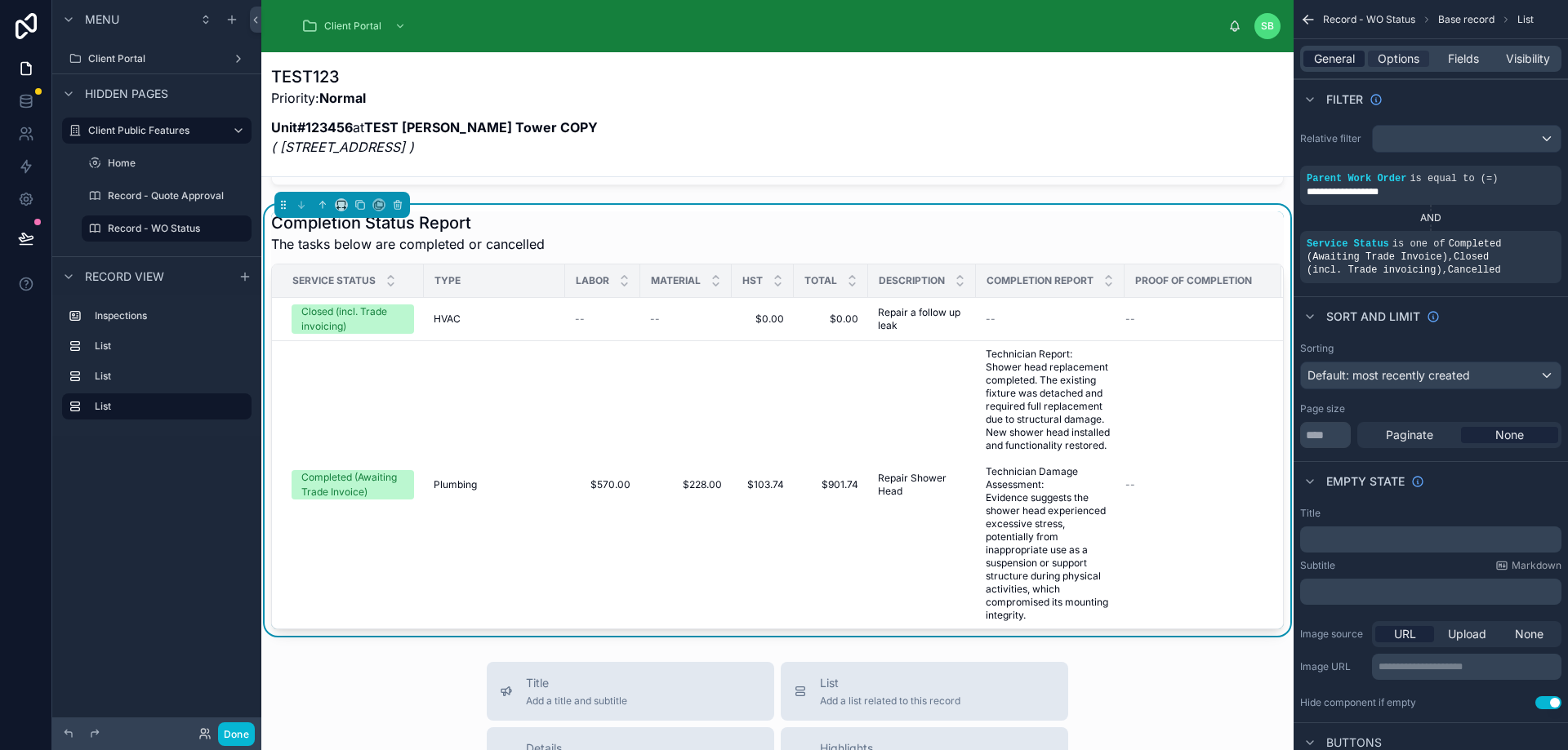
click at [1337, 60] on span "General" at bounding box center [1334, 58] width 41 height 17
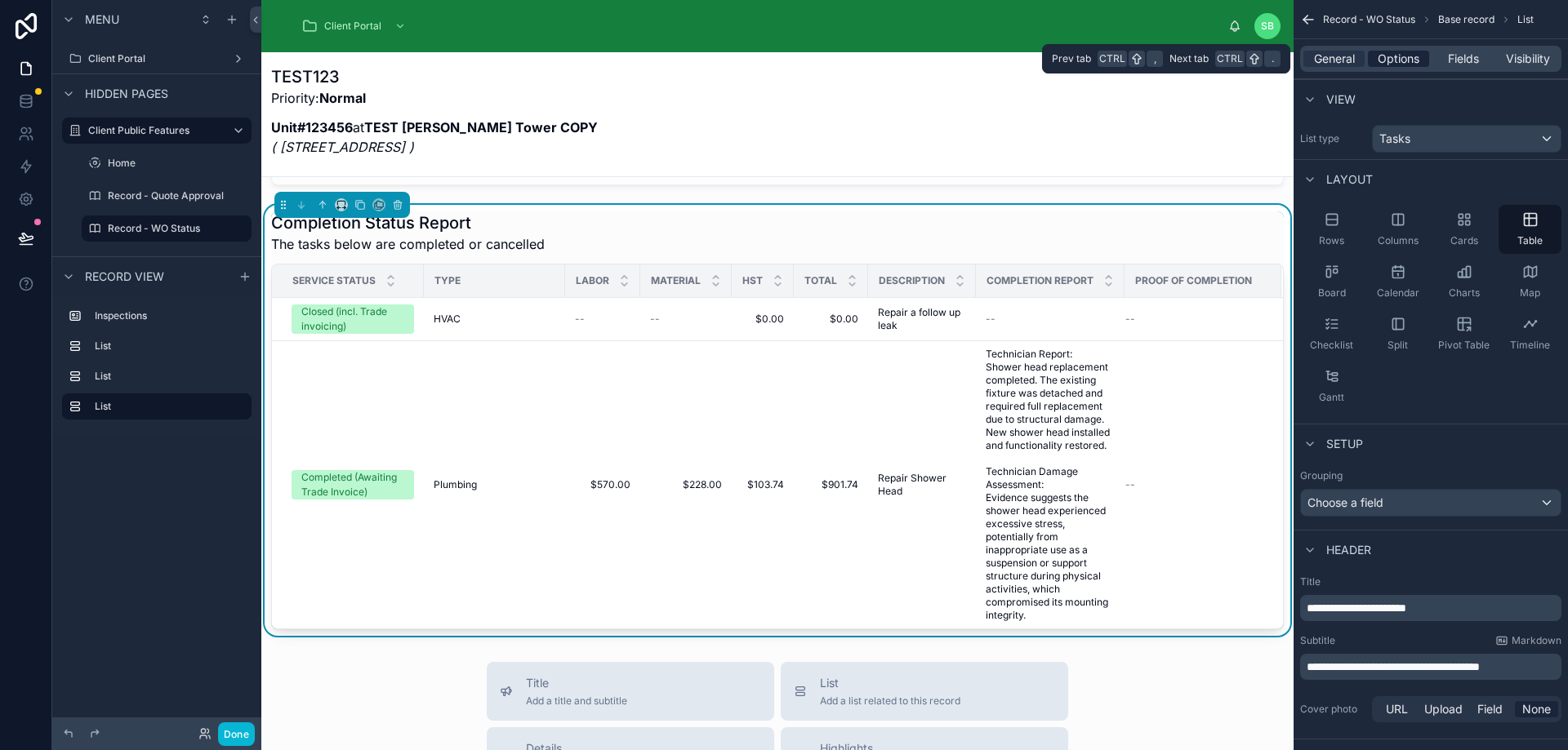
click at [1405, 64] on span "Options" at bounding box center [1398, 58] width 42 height 17
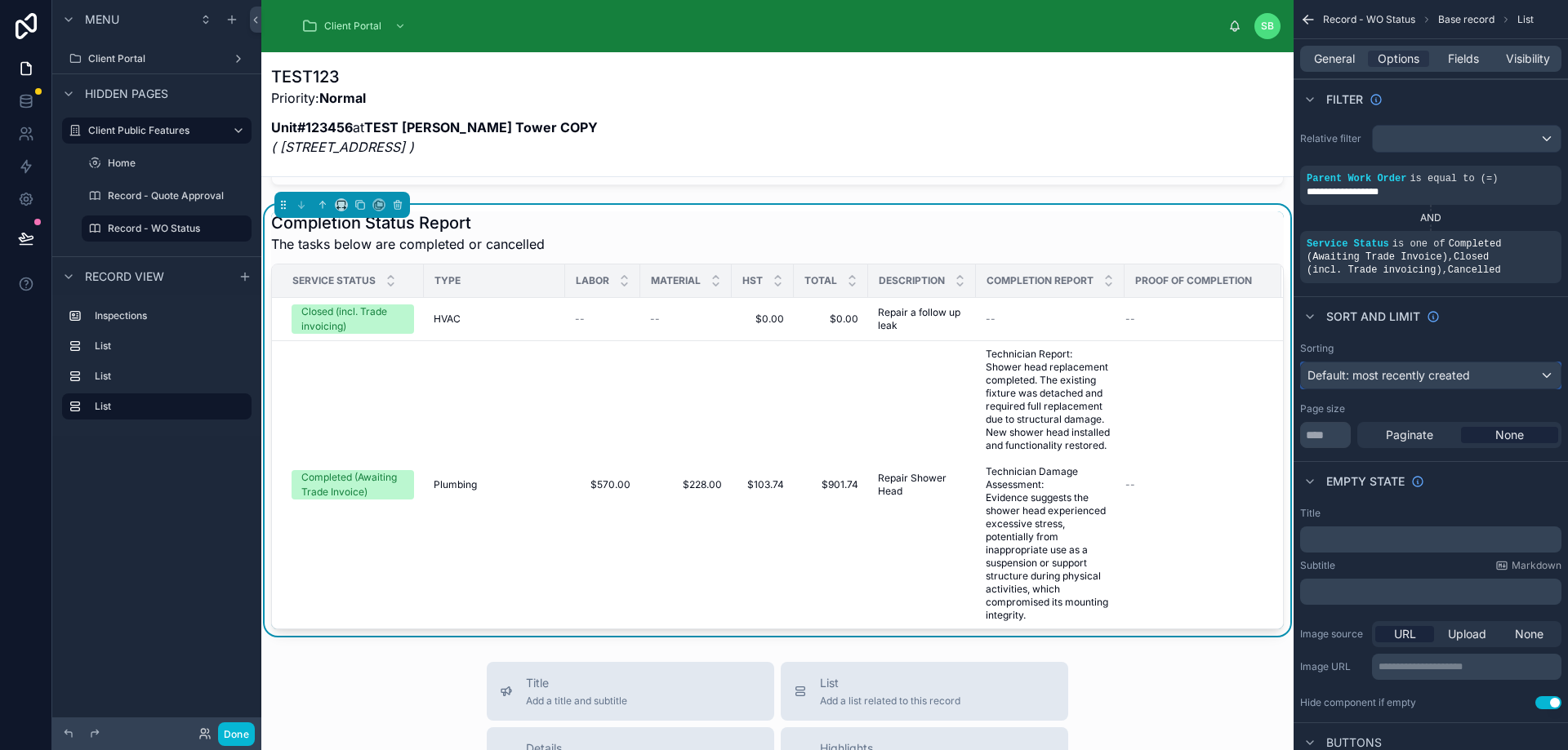
click at [1476, 372] on div "Default: most recently created" at bounding box center [1430, 375] width 260 height 26
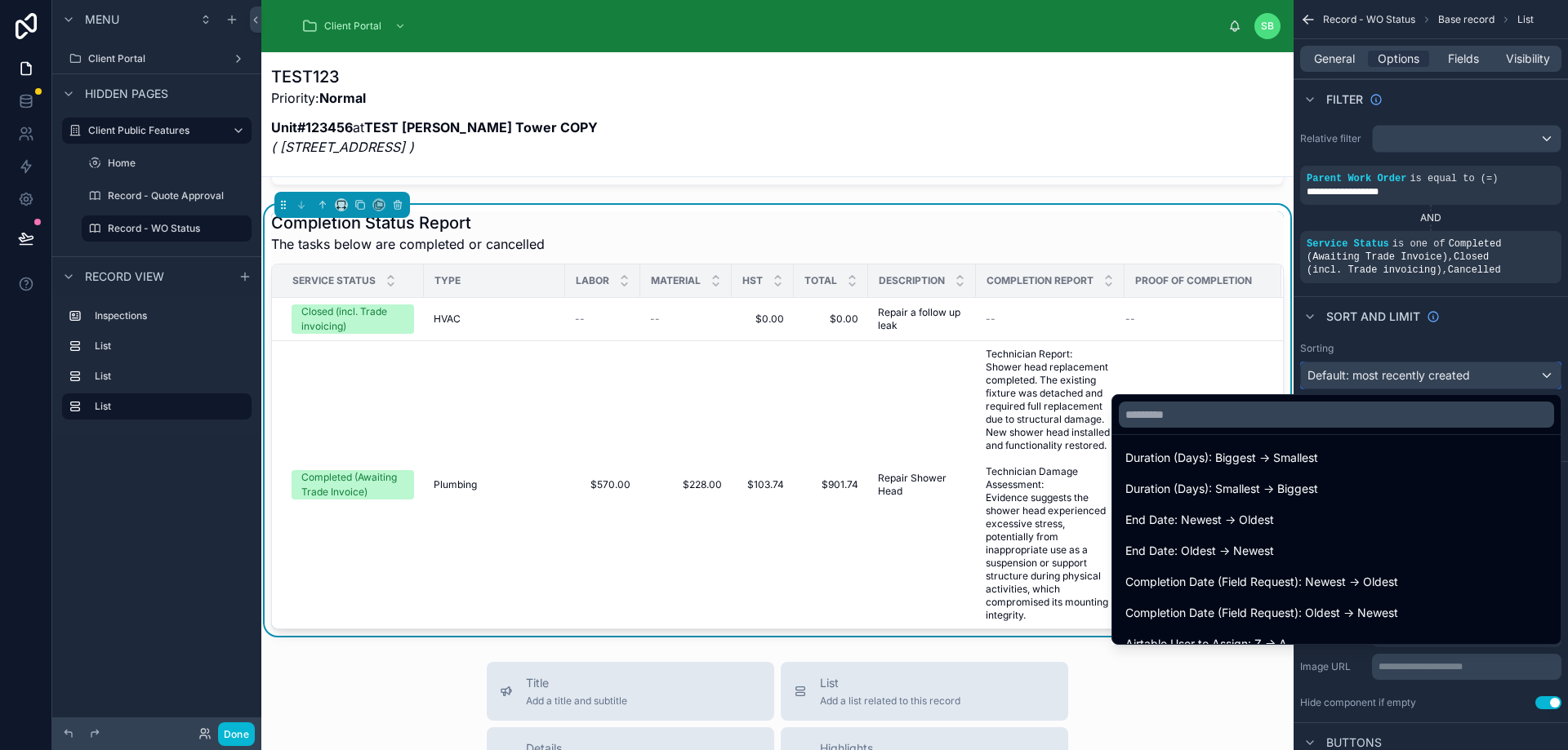
scroll to position [490, 0]
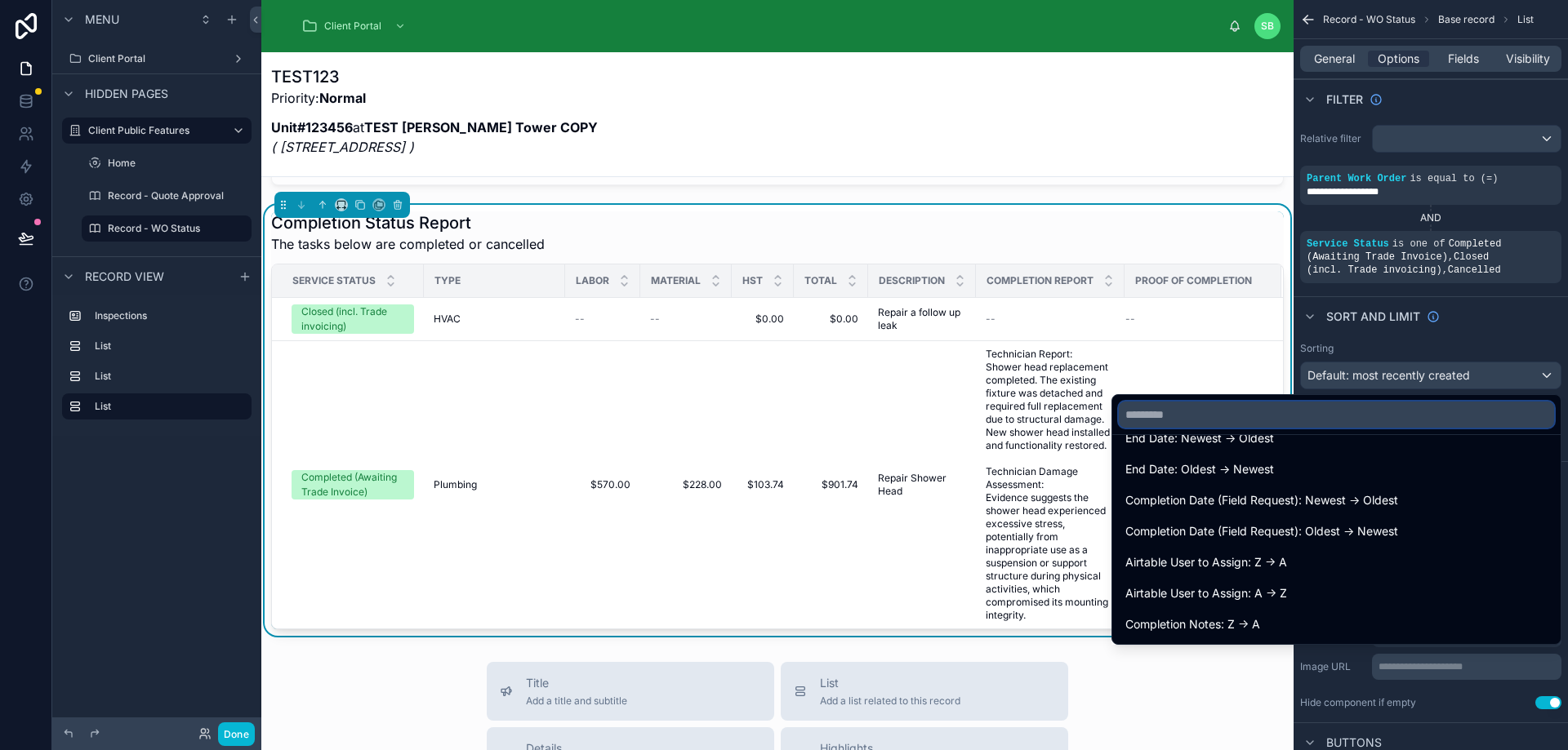
click at [1325, 411] on input "text" at bounding box center [1336, 415] width 436 height 26
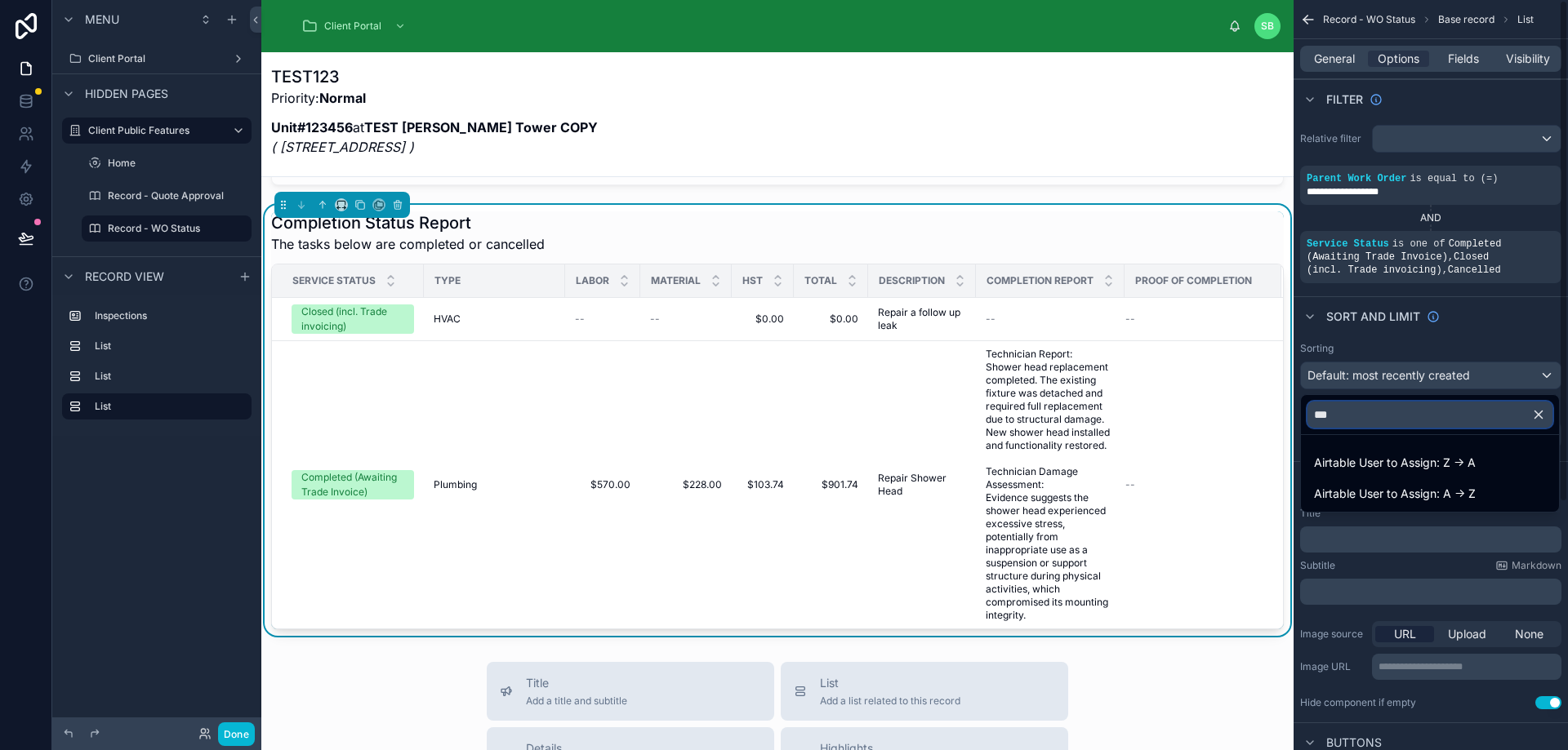
scroll to position [0, 0]
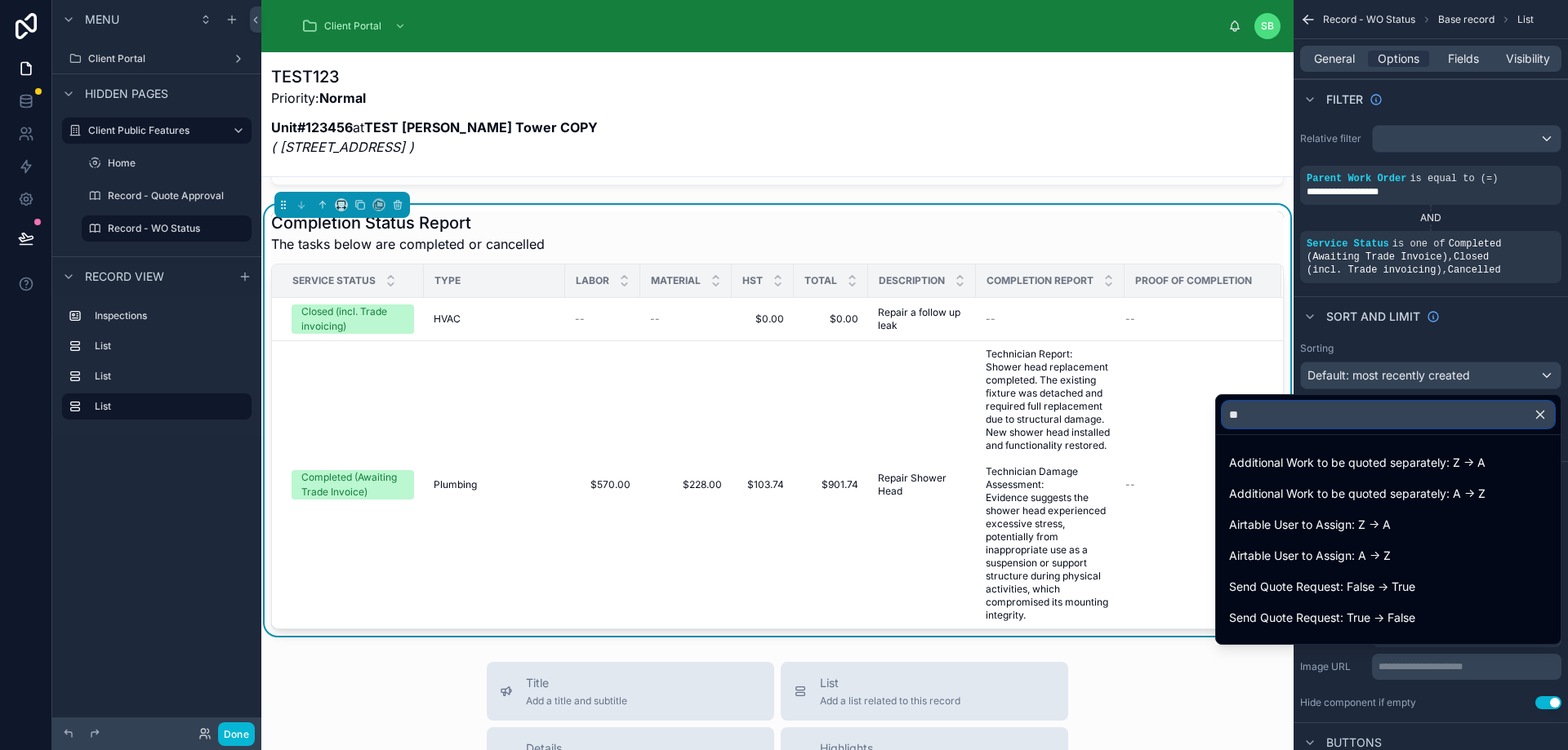
type input "*"
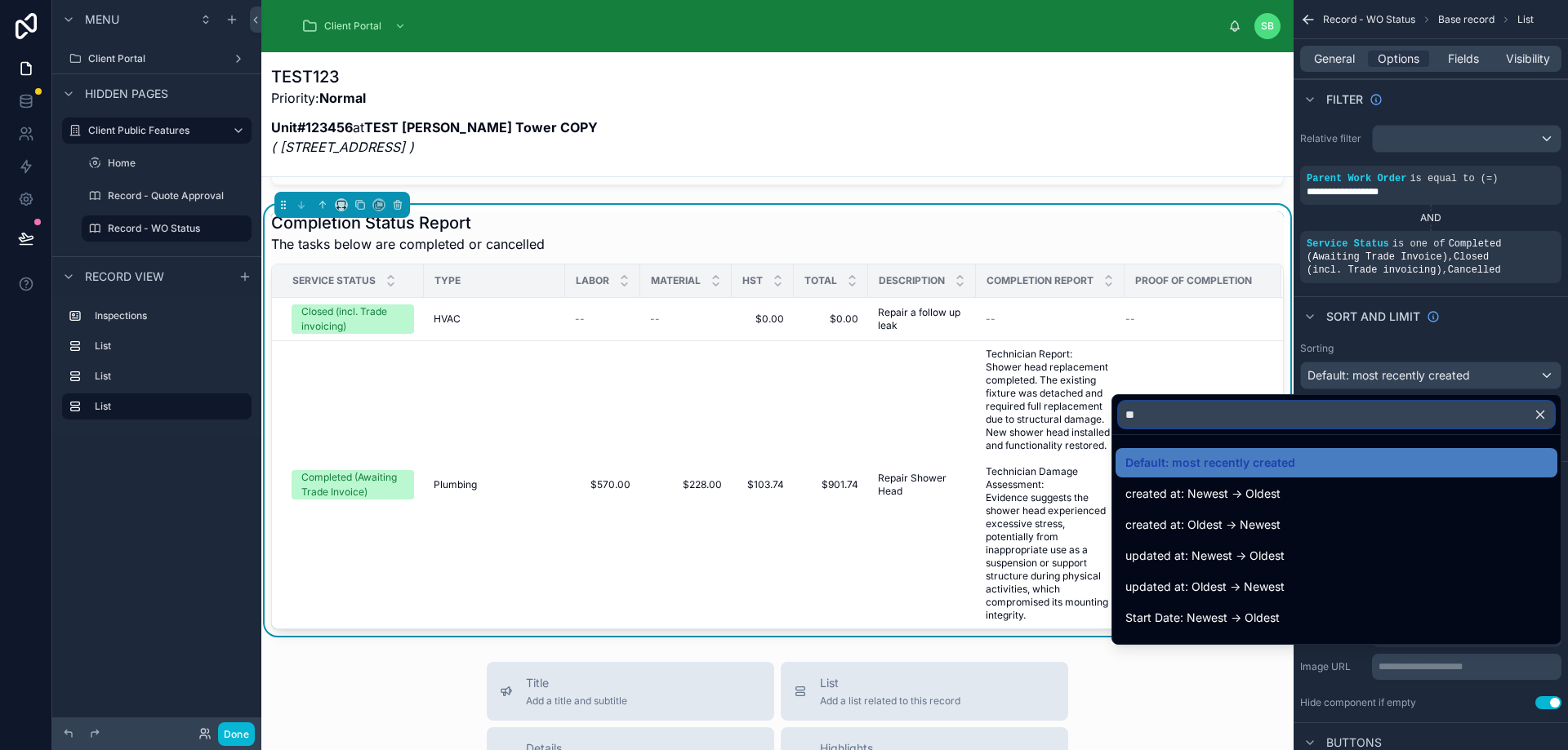
type input "*"
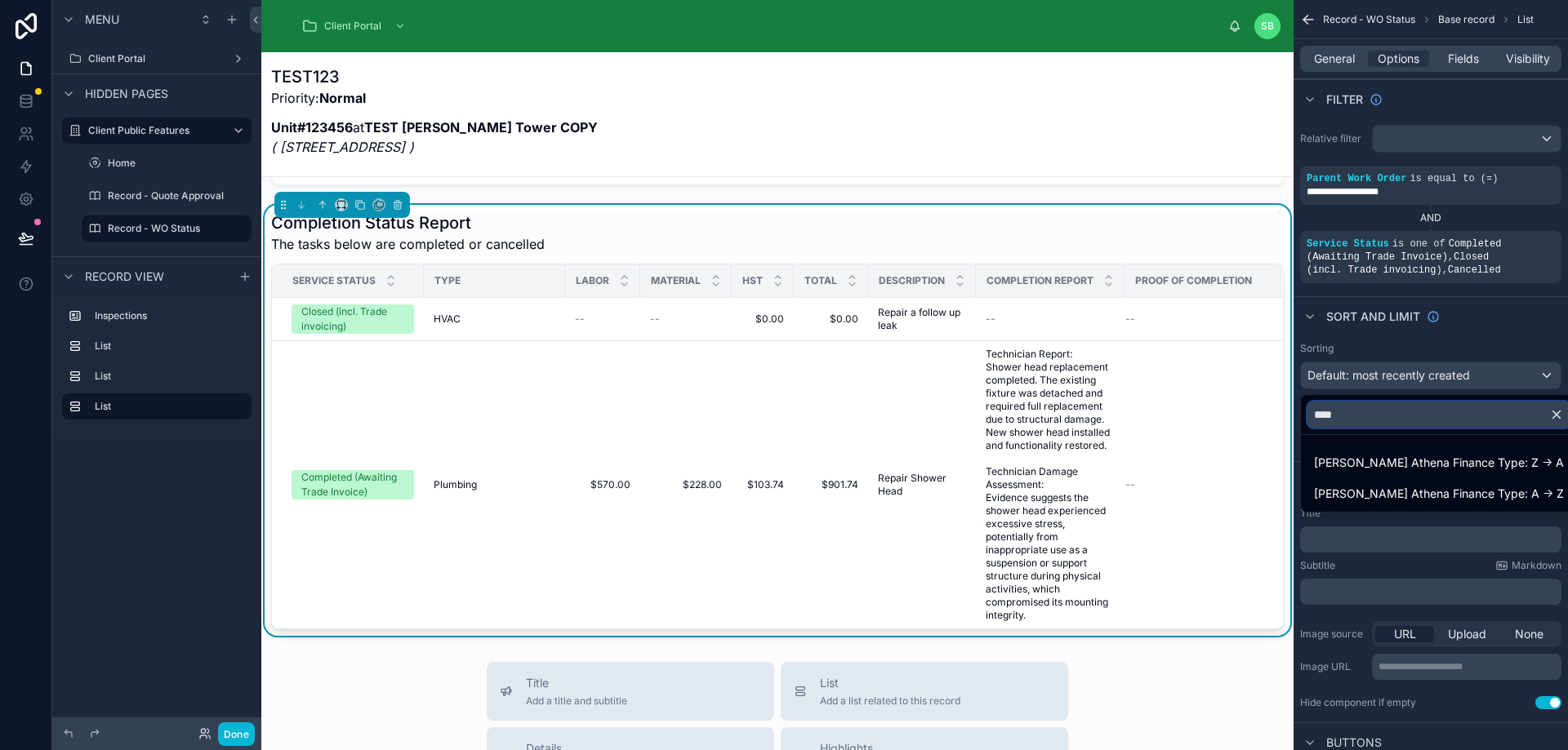
drag, startPoint x: 1386, startPoint y: 413, endPoint x: 1305, endPoint y: 408, distance: 81.2
click at [1305, 408] on div "****" at bounding box center [1438, 415] width 276 height 39
type input "****"
click at [1553, 415] on icon "button" at bounding box center [1557, 415] width 7 height 7
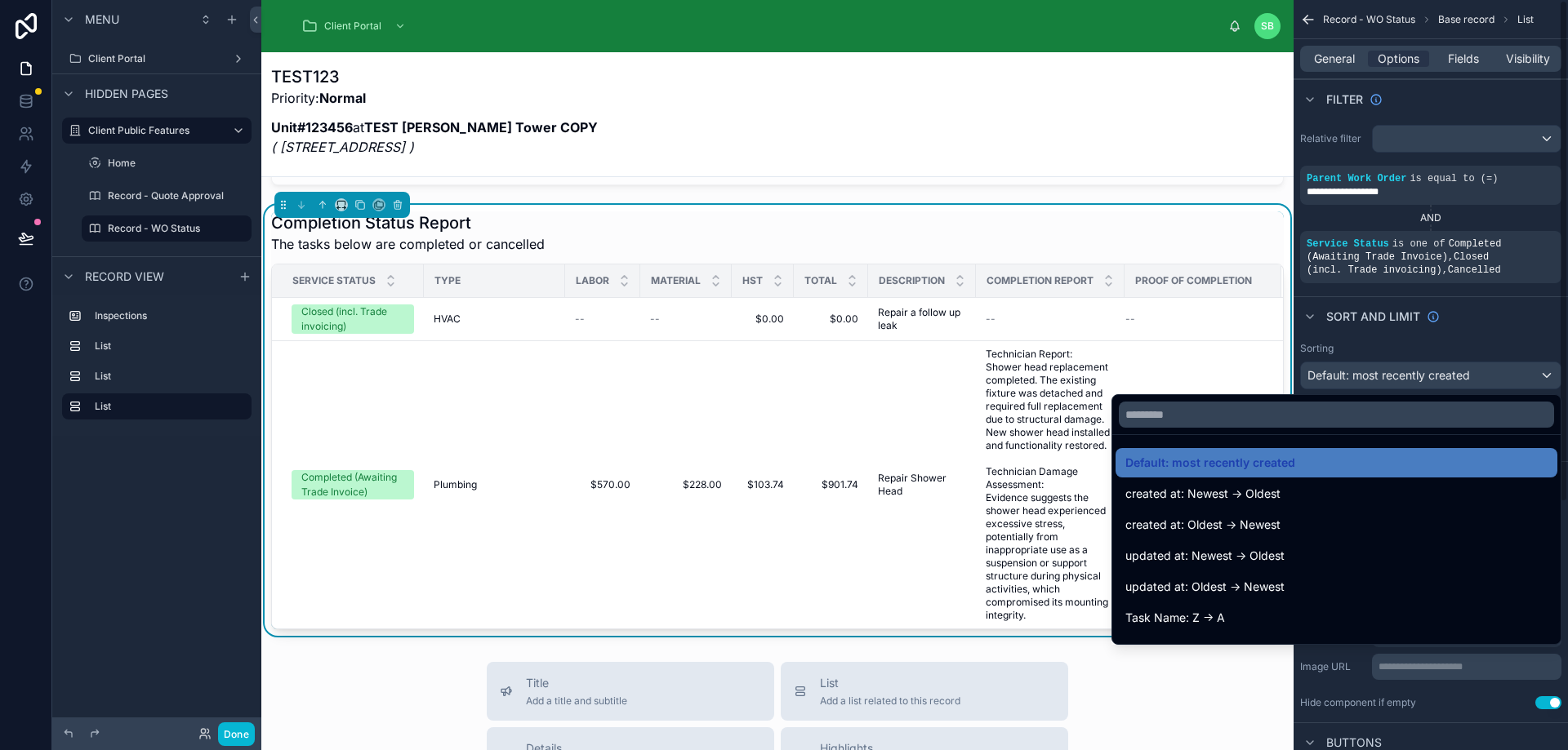
click at [1525, 348] on div "scrollable content" at bounding box center [784, 375] width 1568 height 750
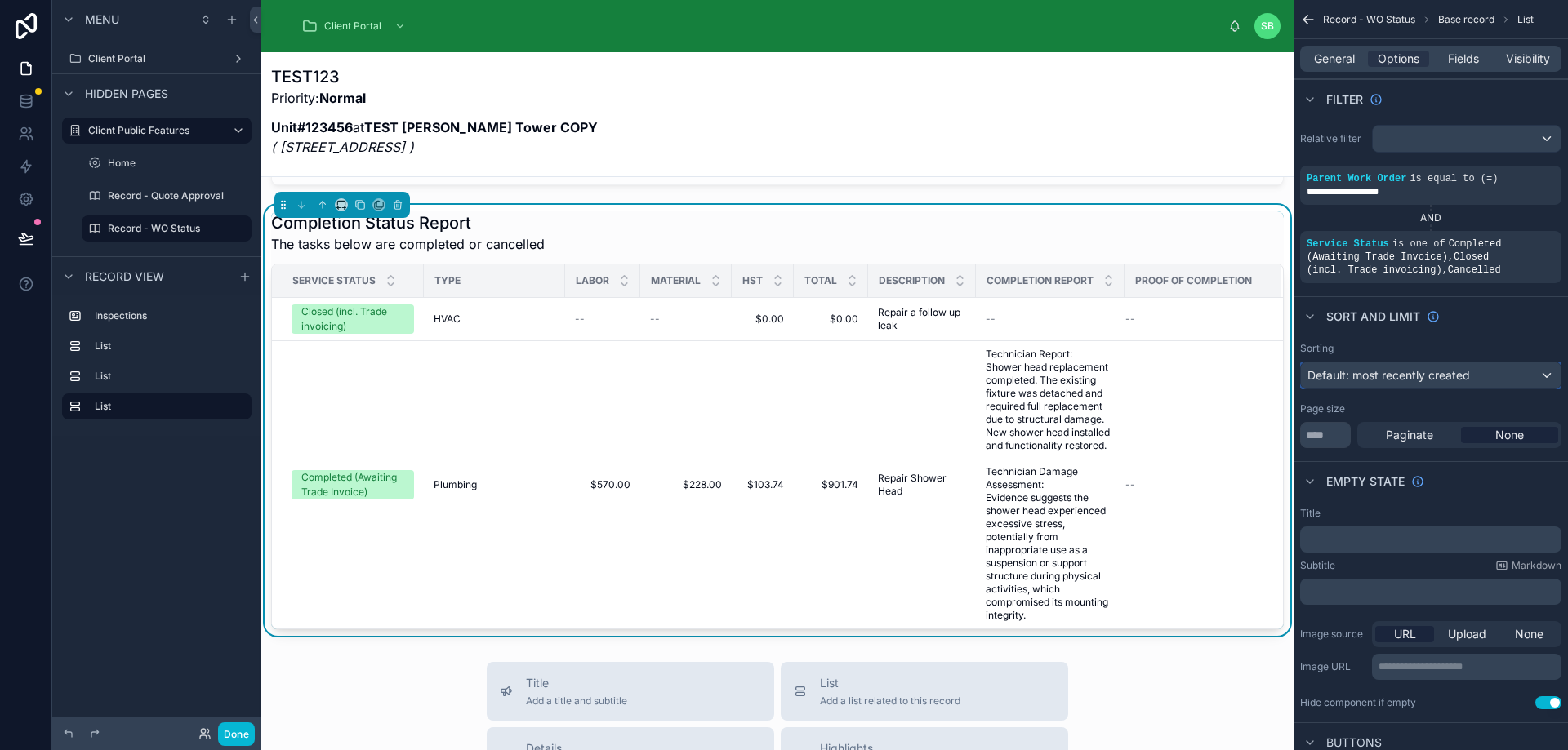
click at [1421, 382] on span "Default: most recently created" at bounding box center [1389, 375] width 163 height 17
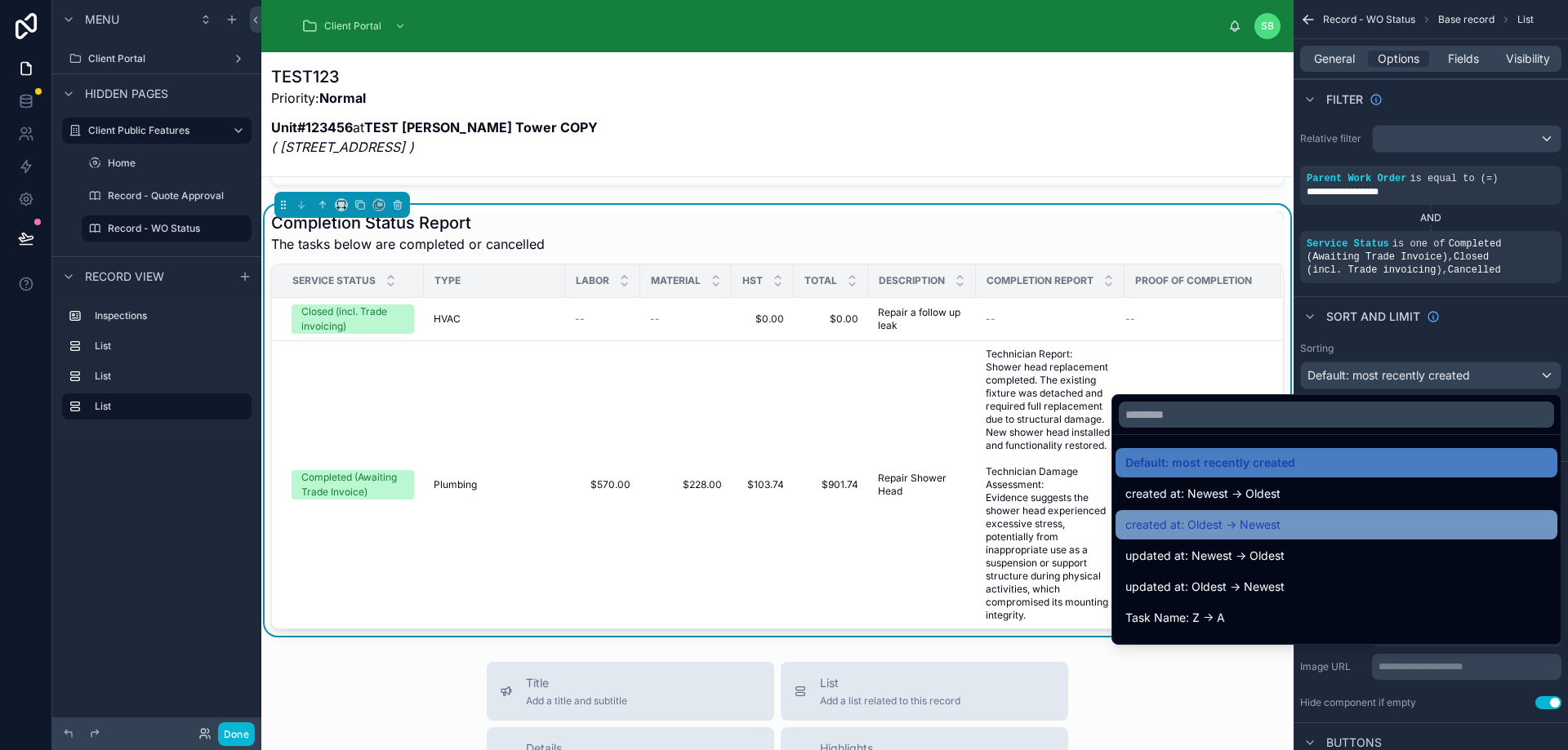
click at [1270, 527] on div "created at: Oldest -> Newest" at bounding box center [1336, 524] width 422 height 19
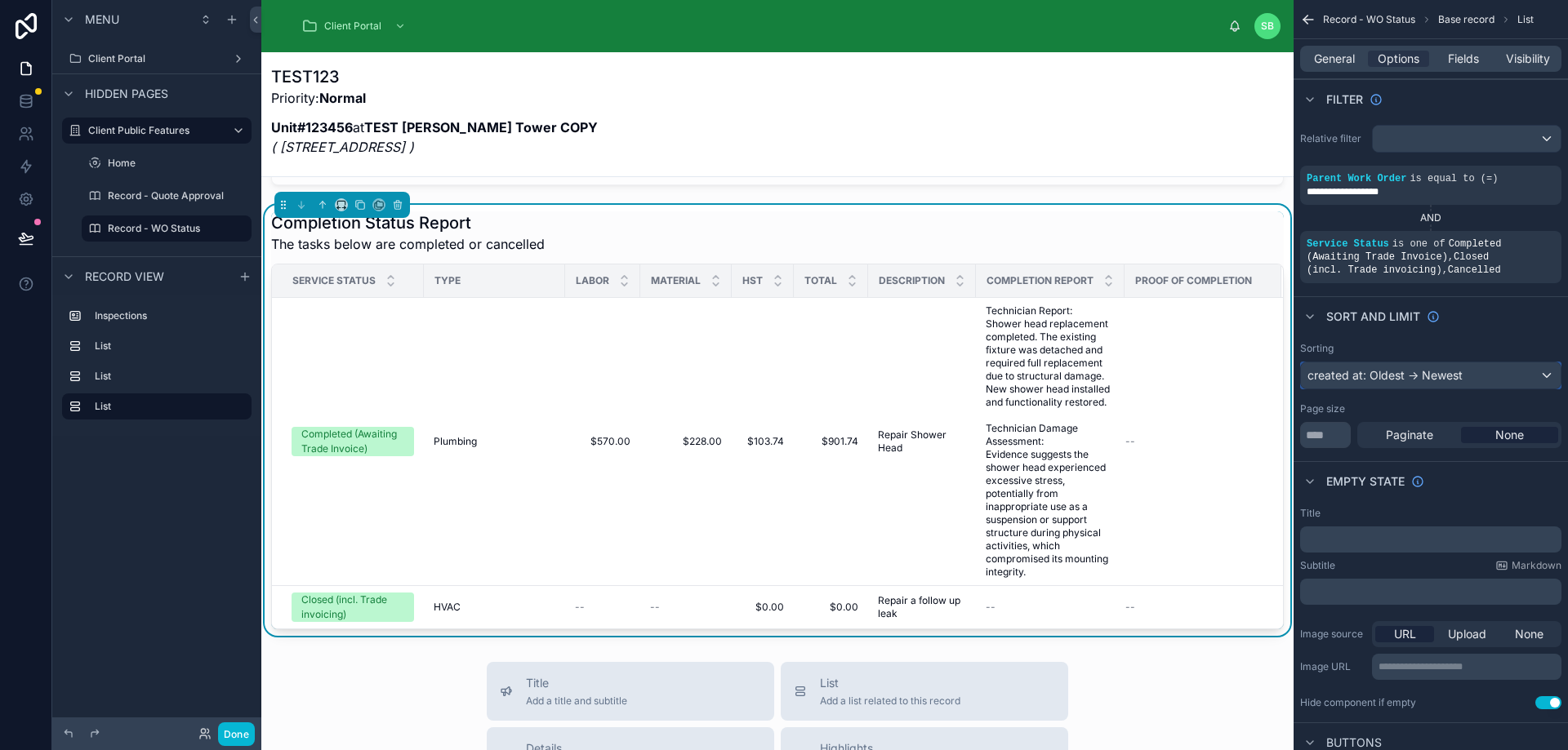
click at [1439, 375] on div "created at: Oldest -> Newest" at bounding box center [1430, 375] width 260 height 26
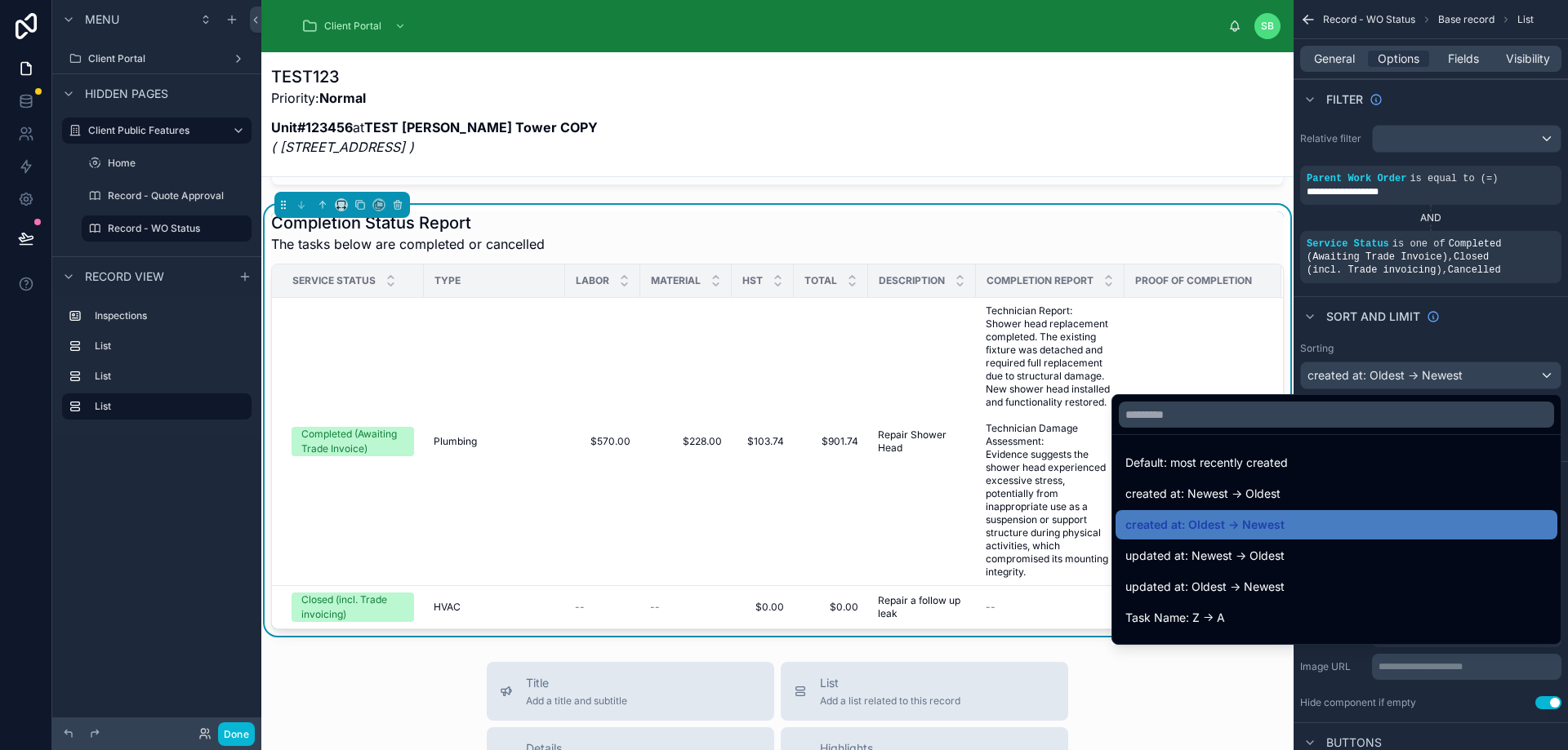
click at [1321, 463] on div "Default: most recently created" at bounding box center [1336, 463] width 422 height 19
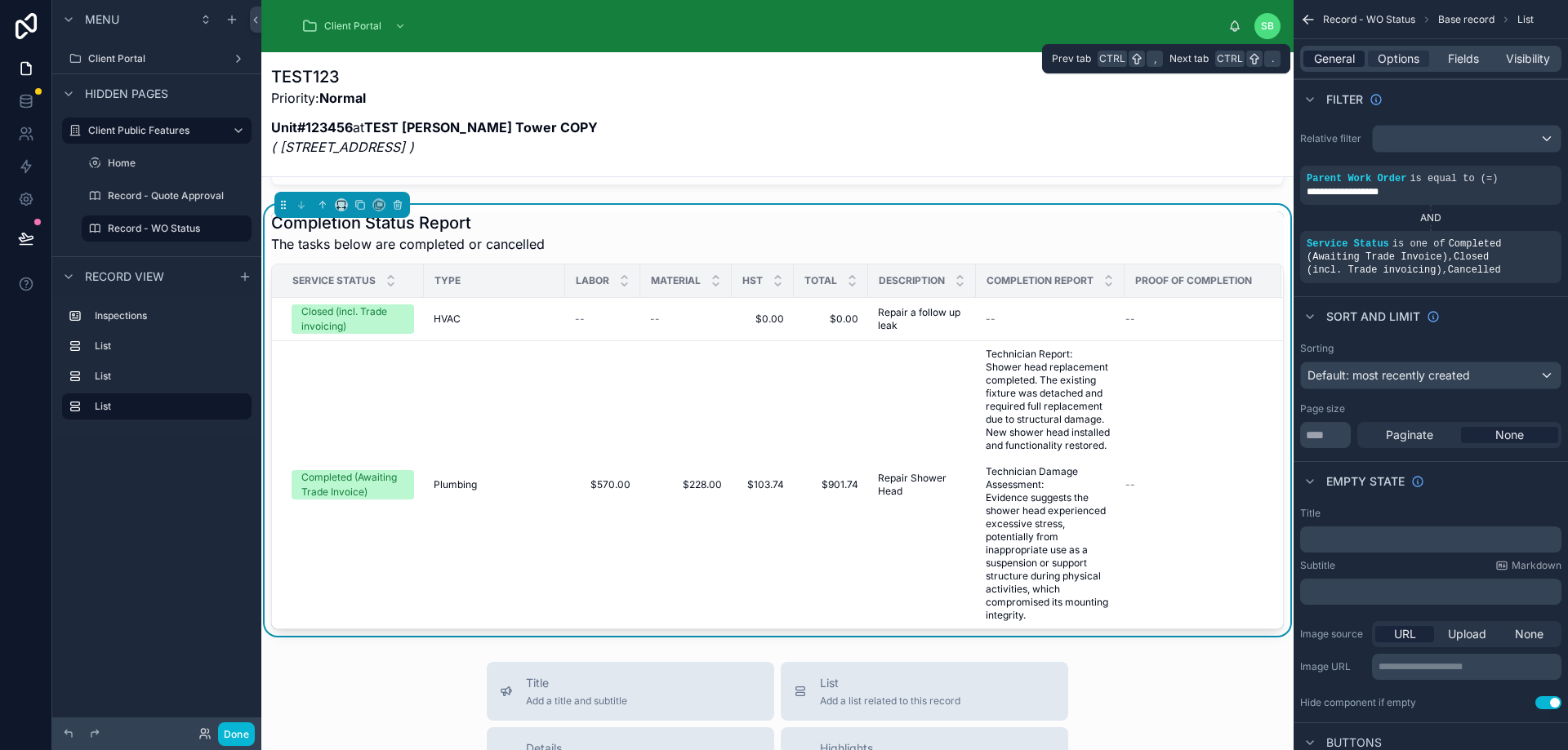
click at [1346, 57] on span "General" at bounding box center [1334, 58] width 41 height 17
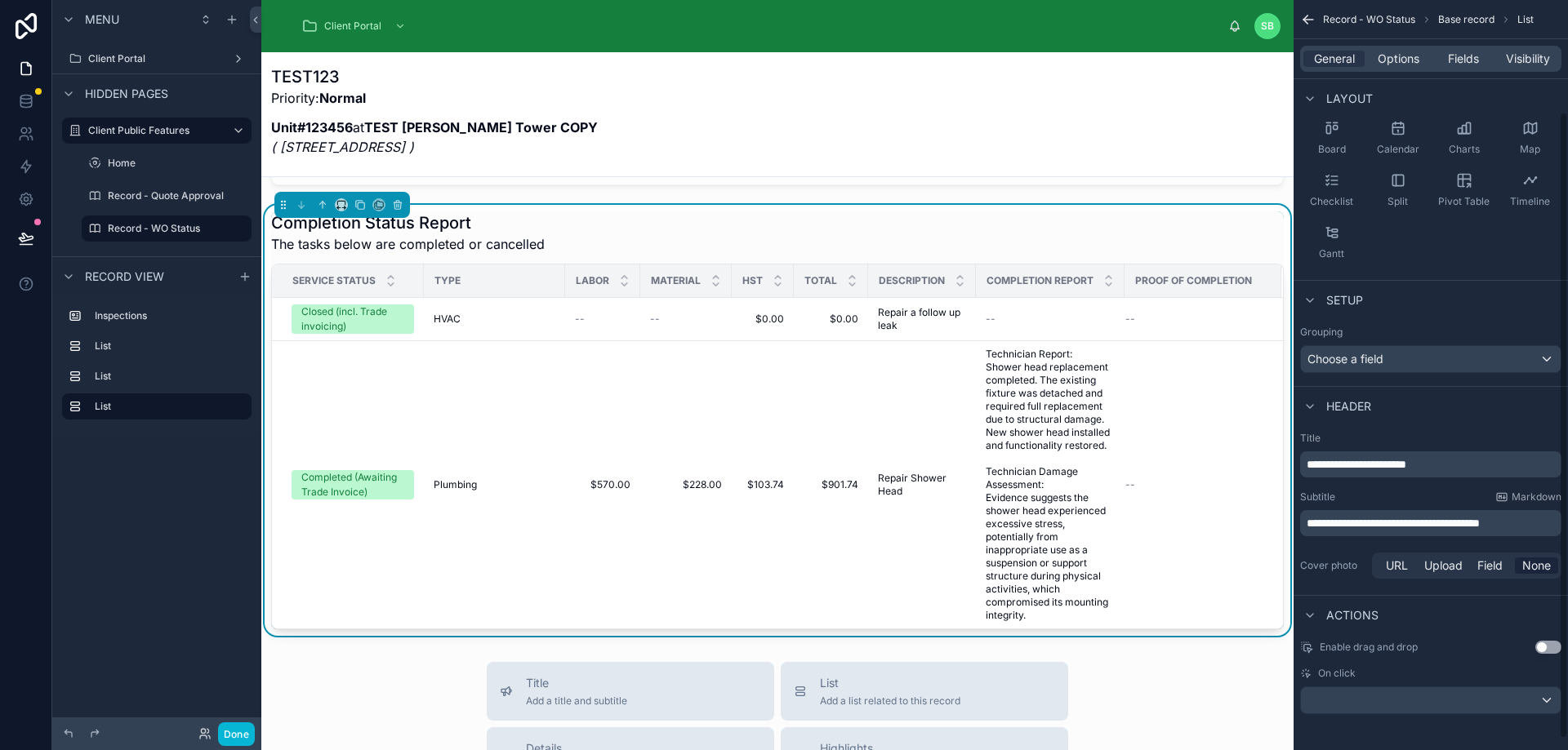
scroll to position [147, 0]
click at [1473, 351] on div "Choose a field" at bounding box center [1430, 356] width 260 height 26
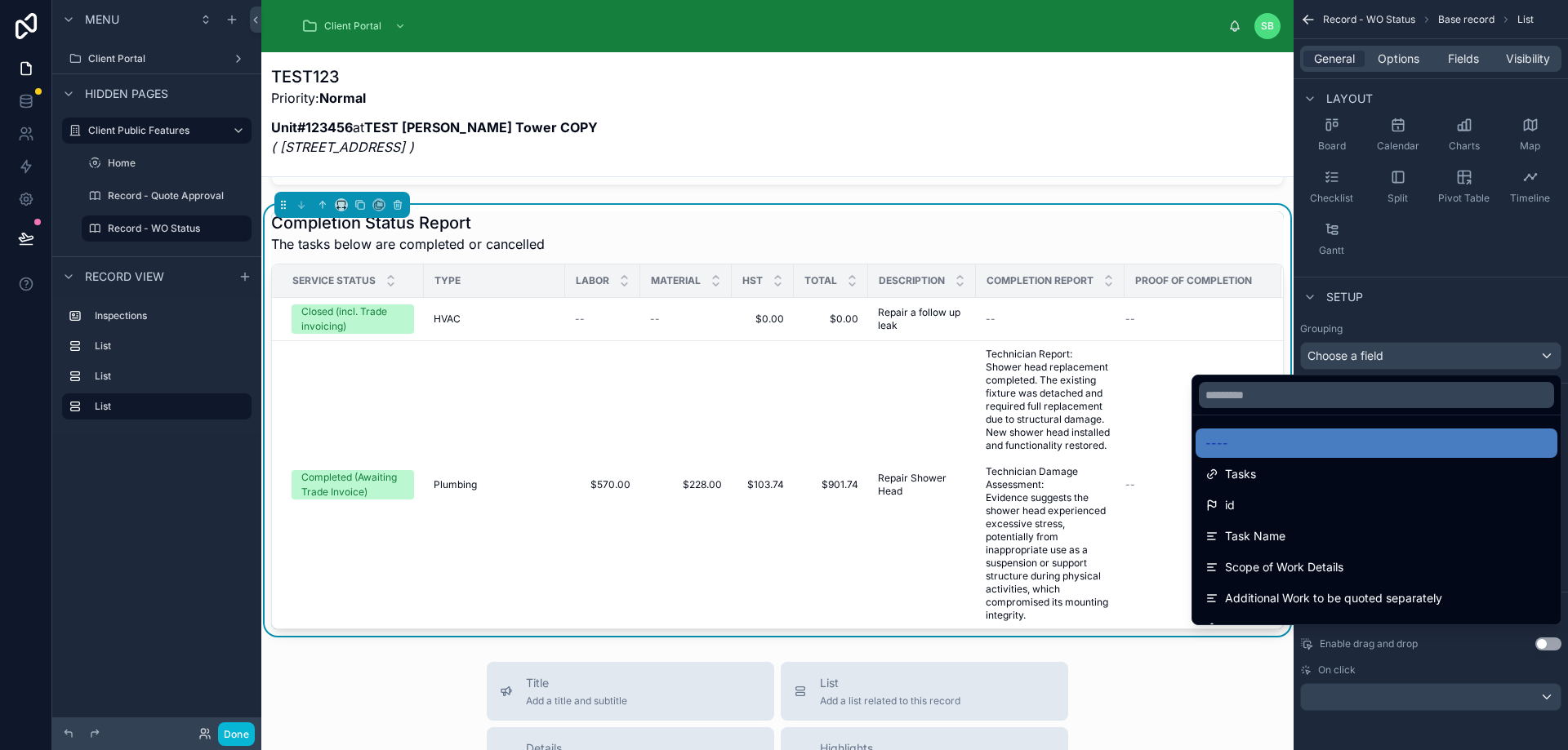
click at [1484, 320] on div "scrollable content" at bounding box center [784, 375] width 1568 height 750
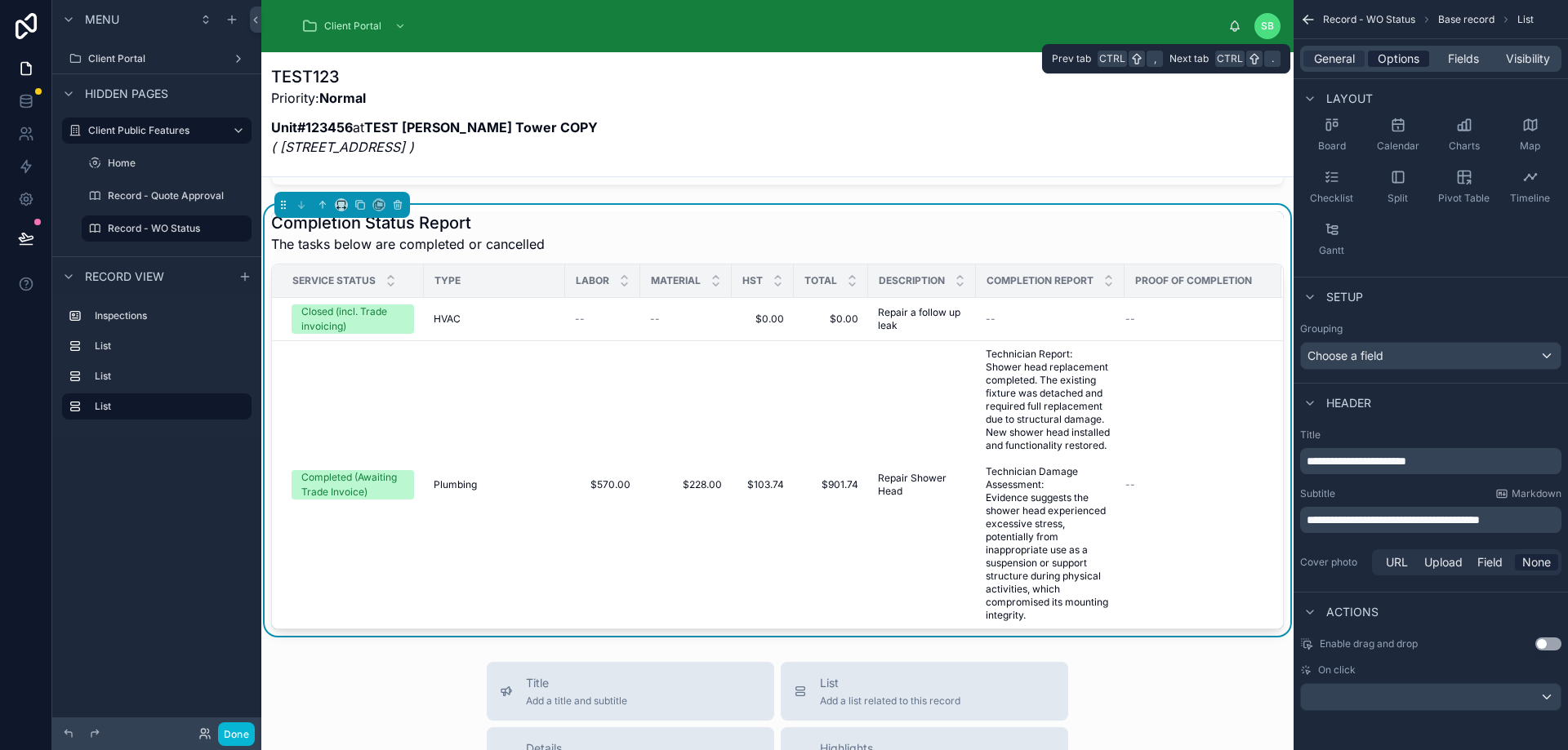
click at [1411, 58] on span "Options" at bounding box center [1398, 58] width 42 height 17
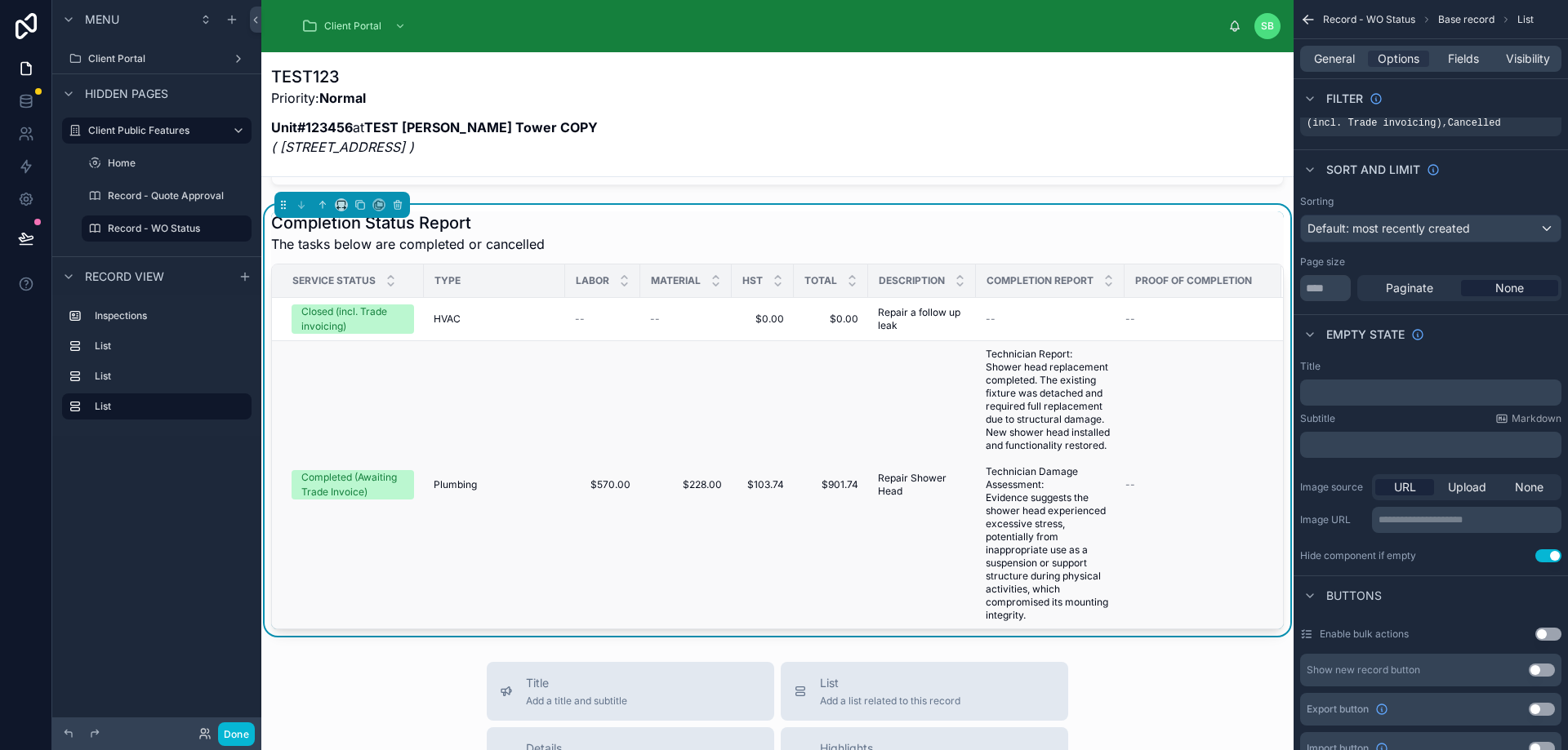
drag, startPoint x: 951, startPoint y: 273, endPoint x: 797, endPoint y: 416, distance: 210.2
click at [797, 416] on td "$901.74 $901.74" at bounding box center [830, 485] width 74 height 288
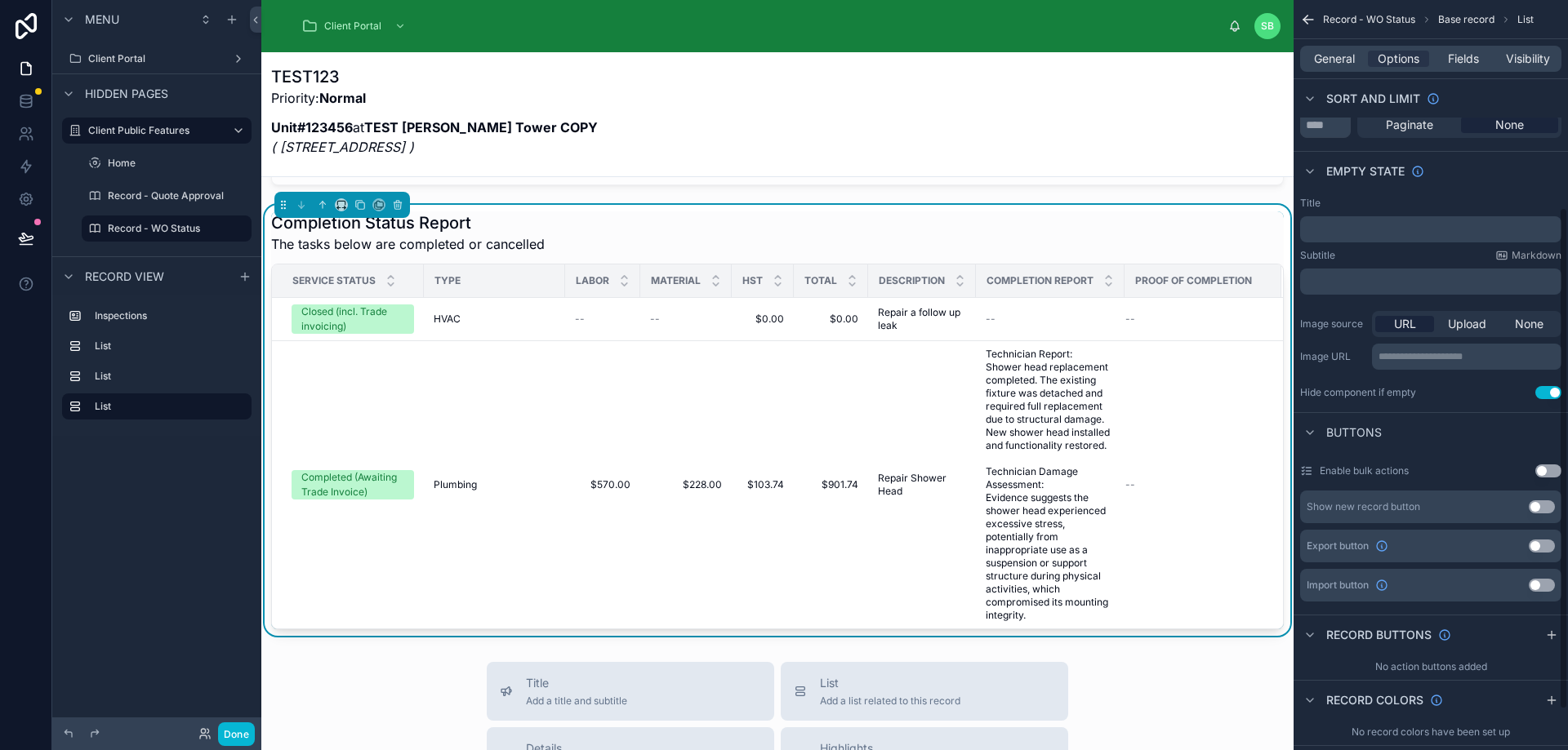
scroll to position [371, 0]
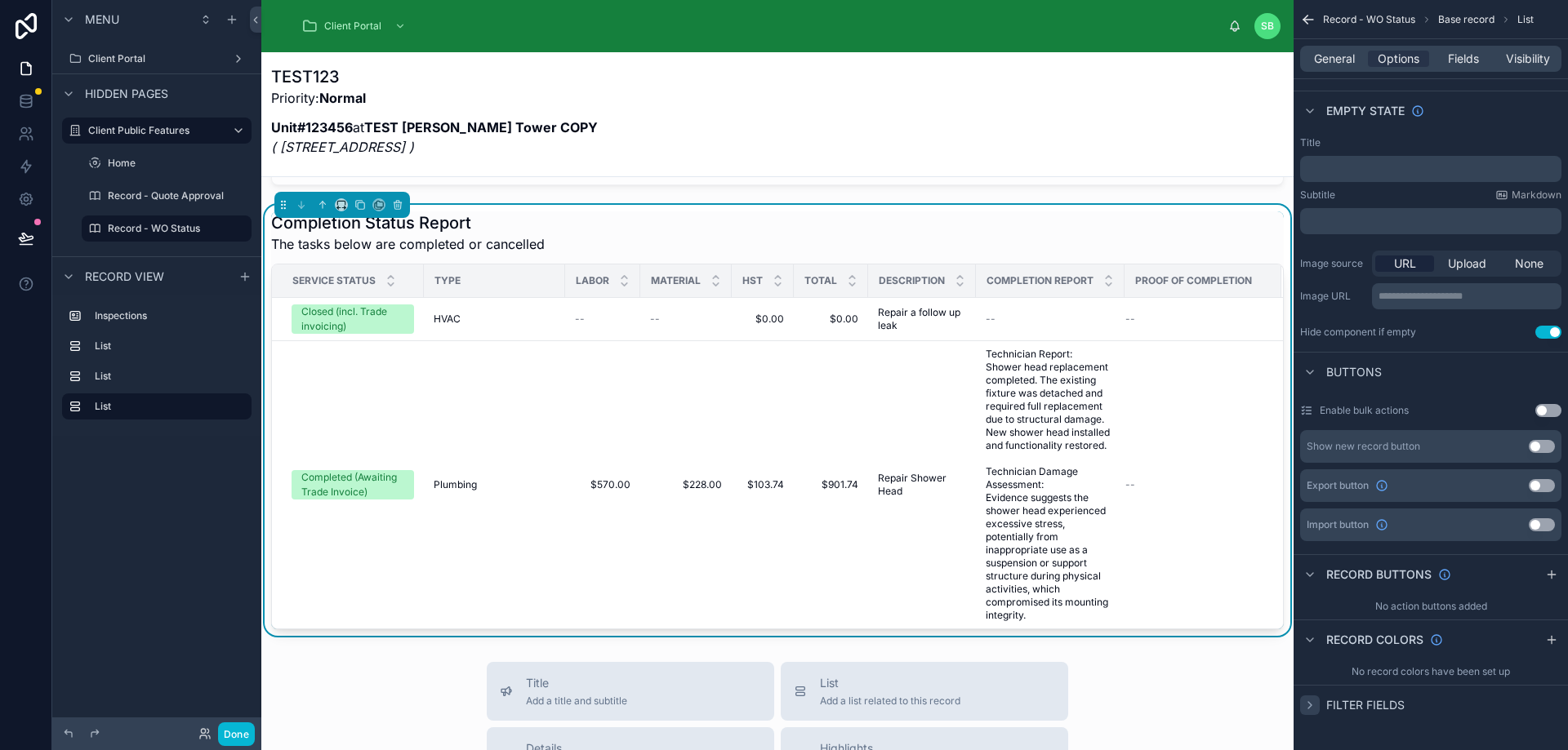
click at [1317, 704] on div "scrollable content" at bounding box center [1309, 706] width 19 height 19
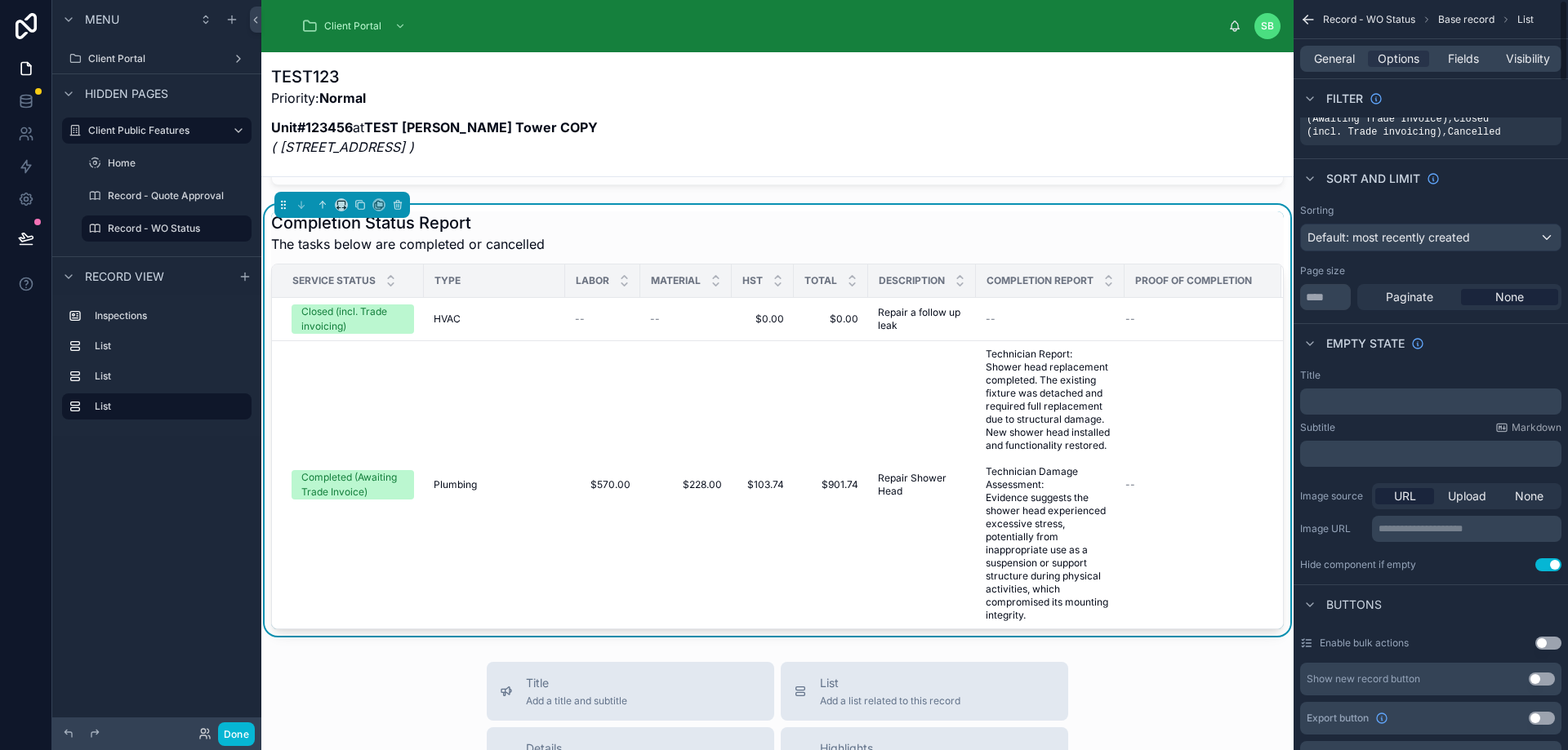
scroll to position [0, 0]
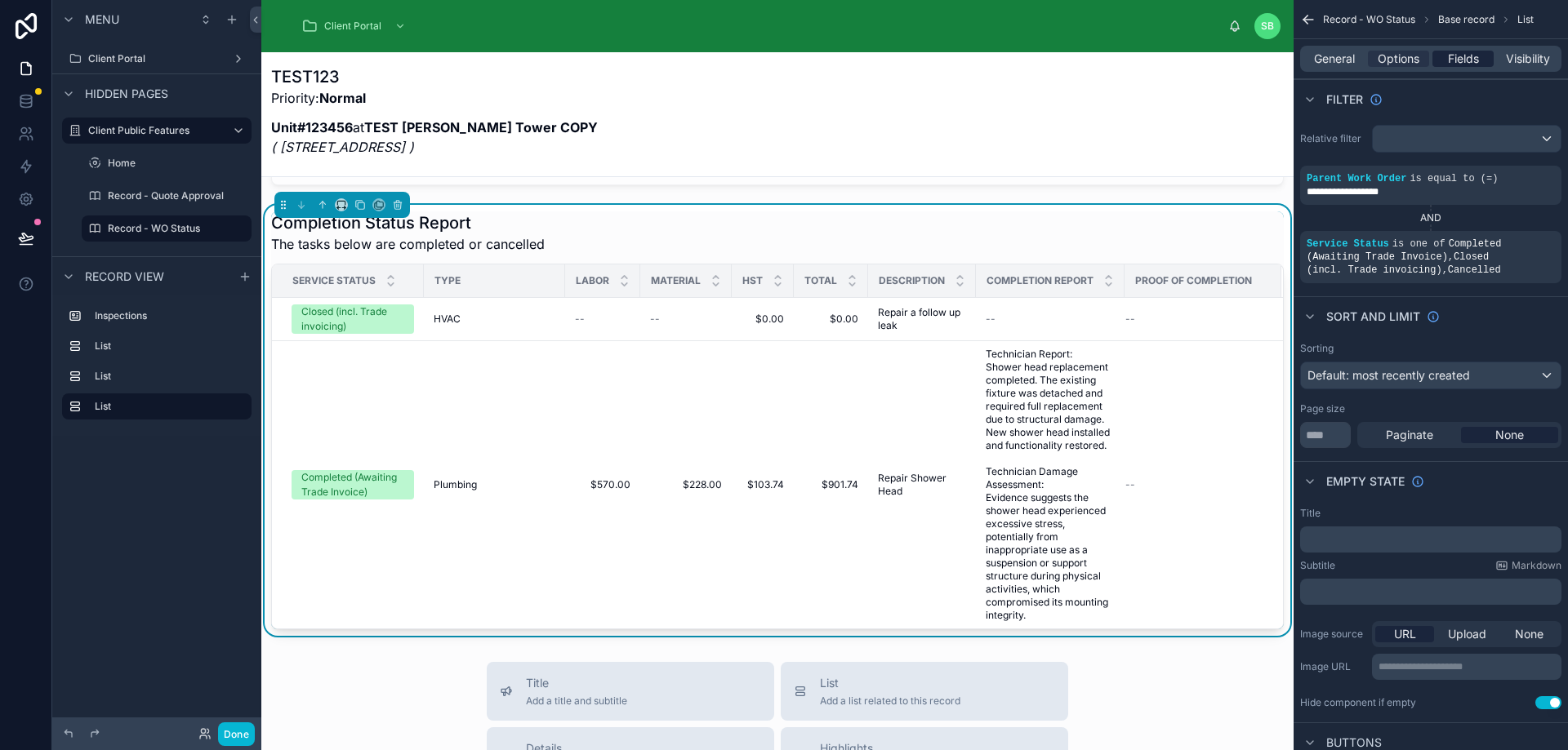
click at [1464, 58] on span "Fields" at bounding box center [1463, 58] width 31 height 17
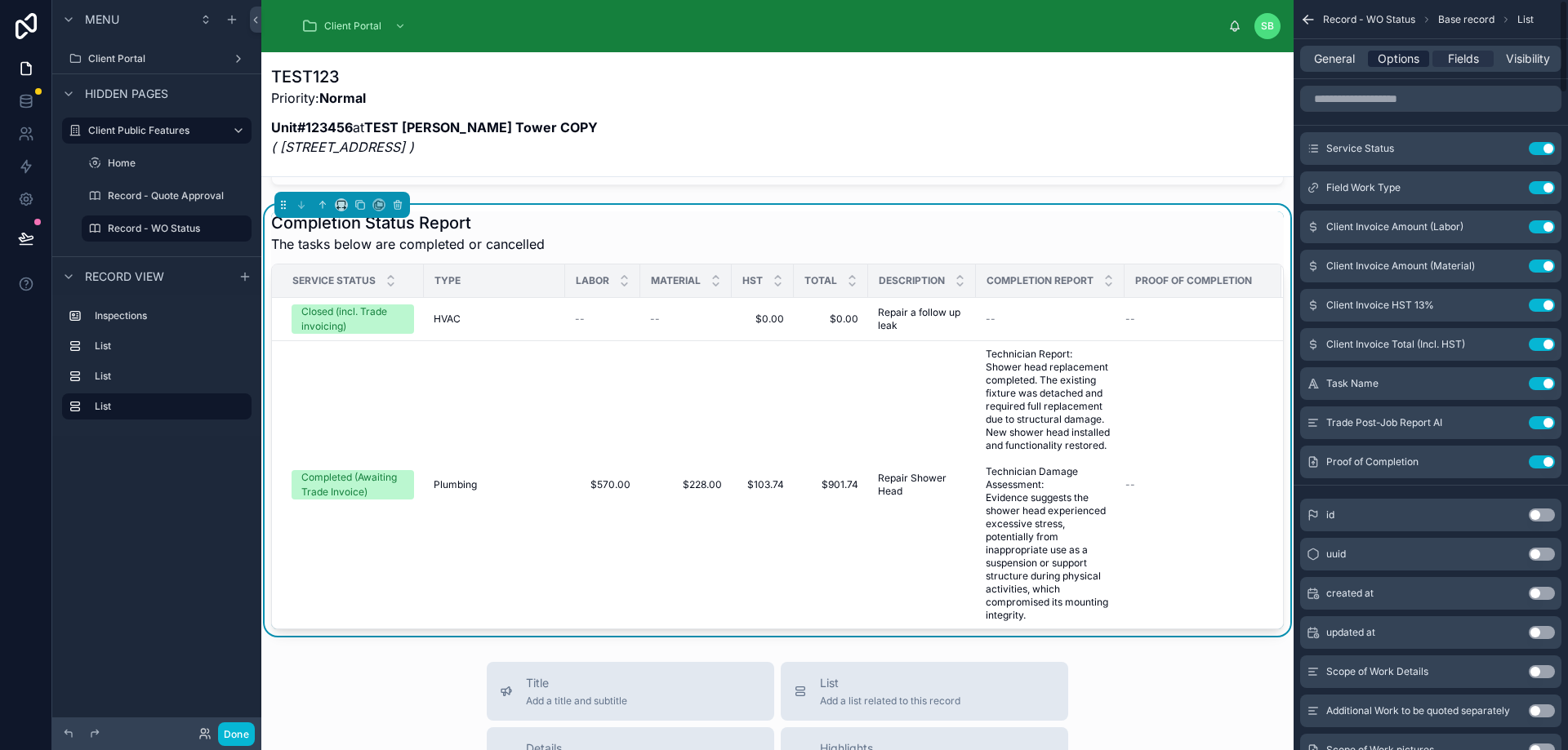
click at [1405, 64] on span "Options" at bounding box center [1398, 58] width 42 height 17
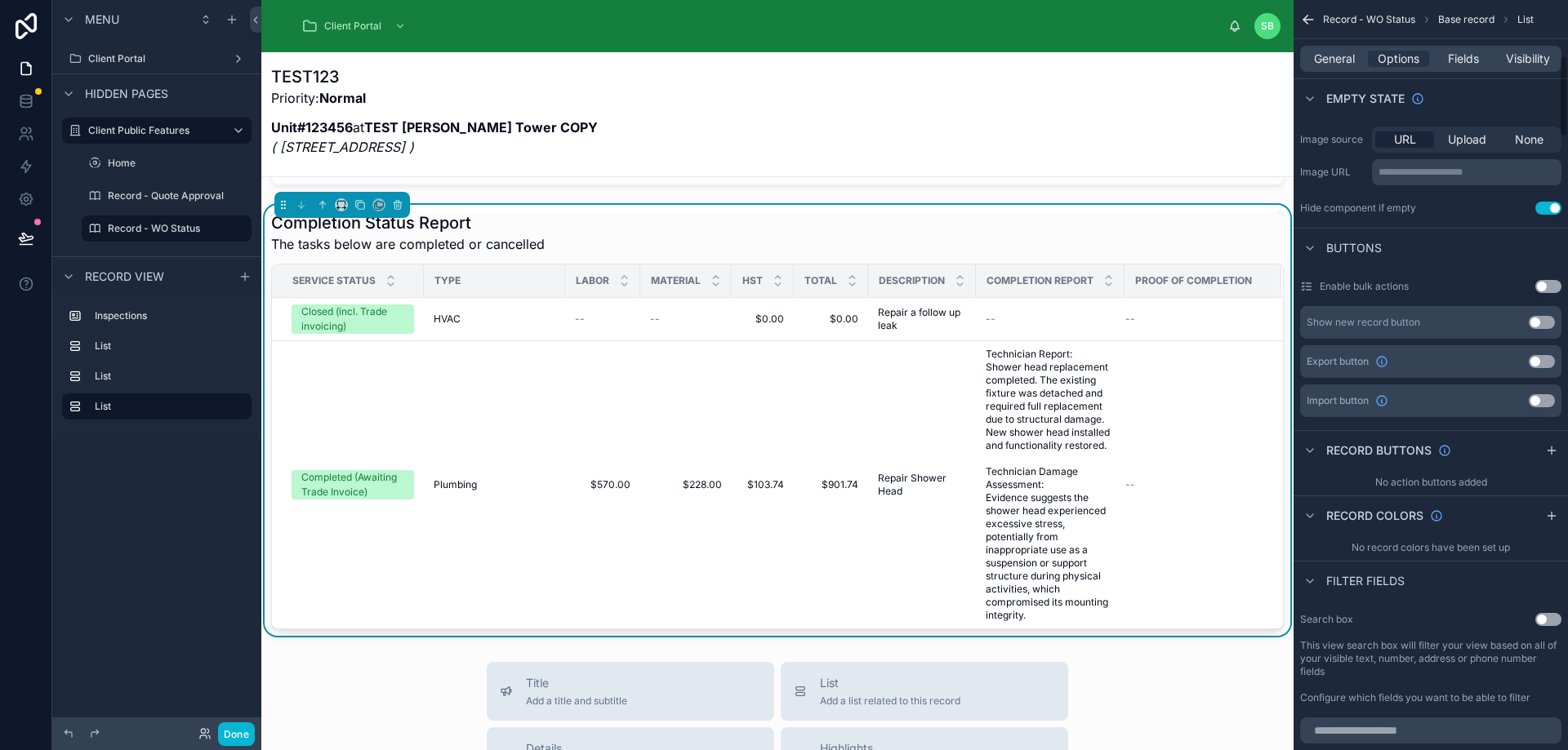
scroll to position [571, 0]
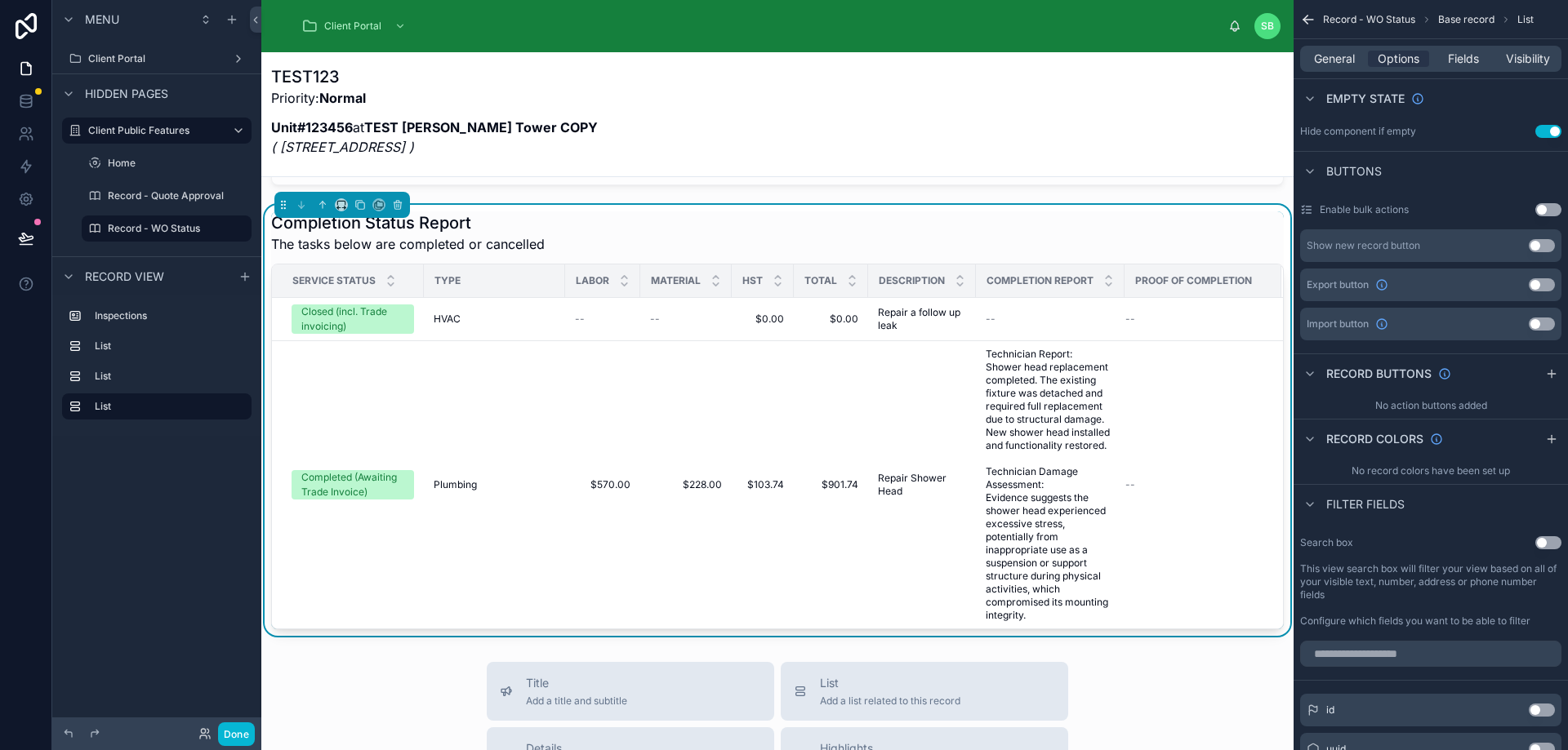
click at [1545, 282] on button "Use setting" at bounding box center [1542, 285] width 26 height 13
click at [1515, 284] on icon "scrollable content" at bounding box center [1516, 285] width 3 height 3
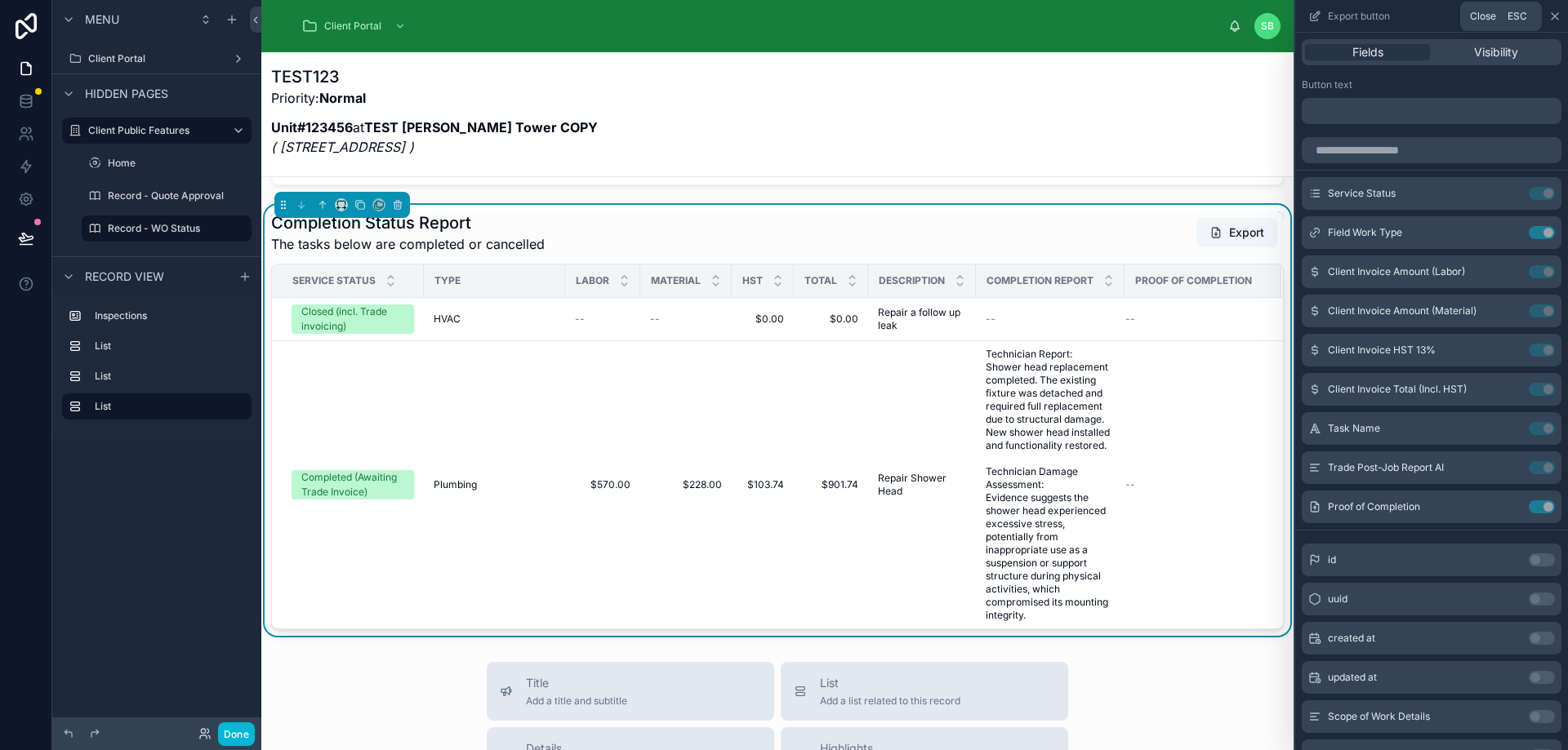
click at [1553, 17] on icon at bounding box center [1554, 16] width 13 height 13
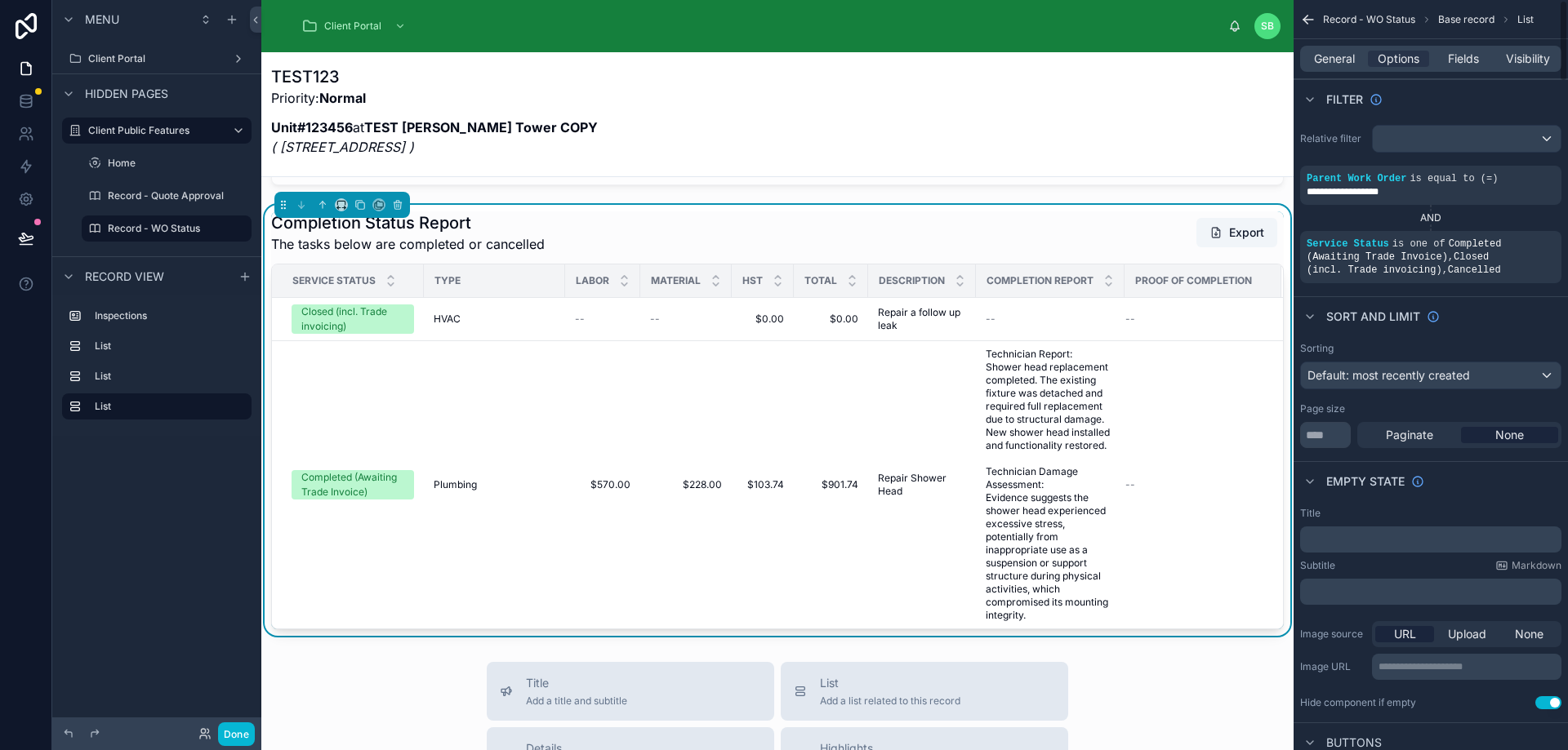
scroll to position [39, 0]
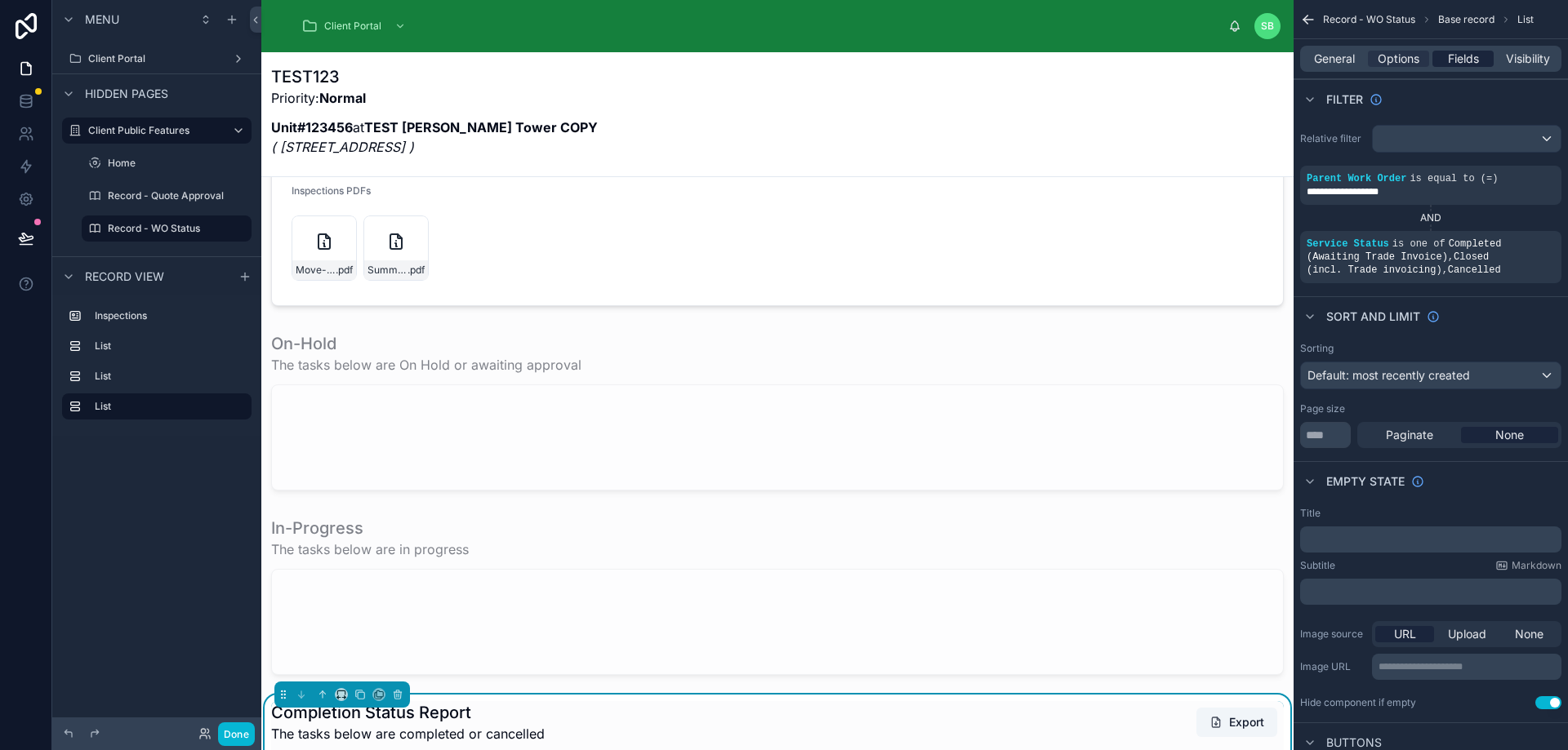
click at [1464, 57] on span "Fields" at bounding box center [1463, 58] width 31 height 17
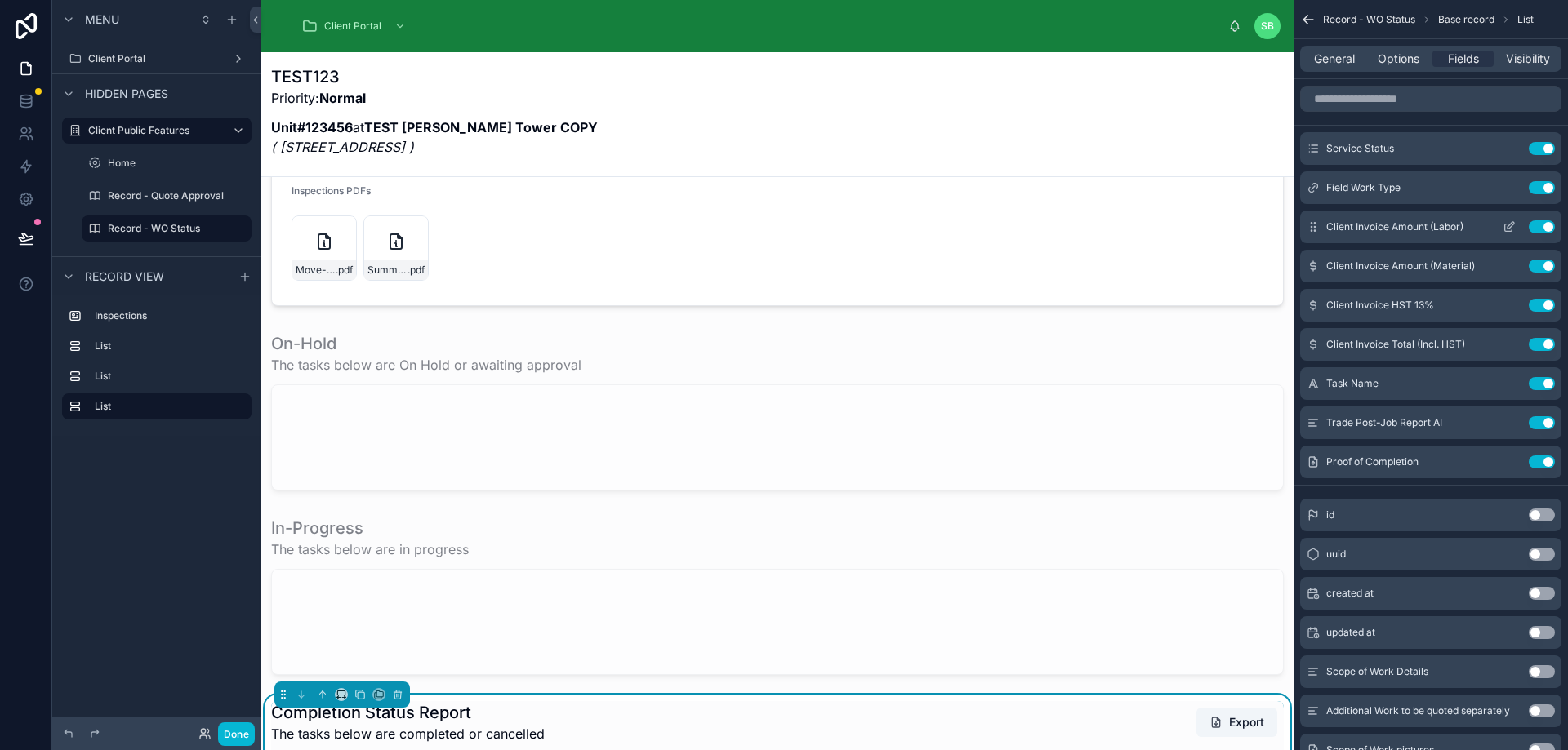
click at [1503, 228] on icon "scrollable content" at bounding box center [1509, 226] width 13 height 13
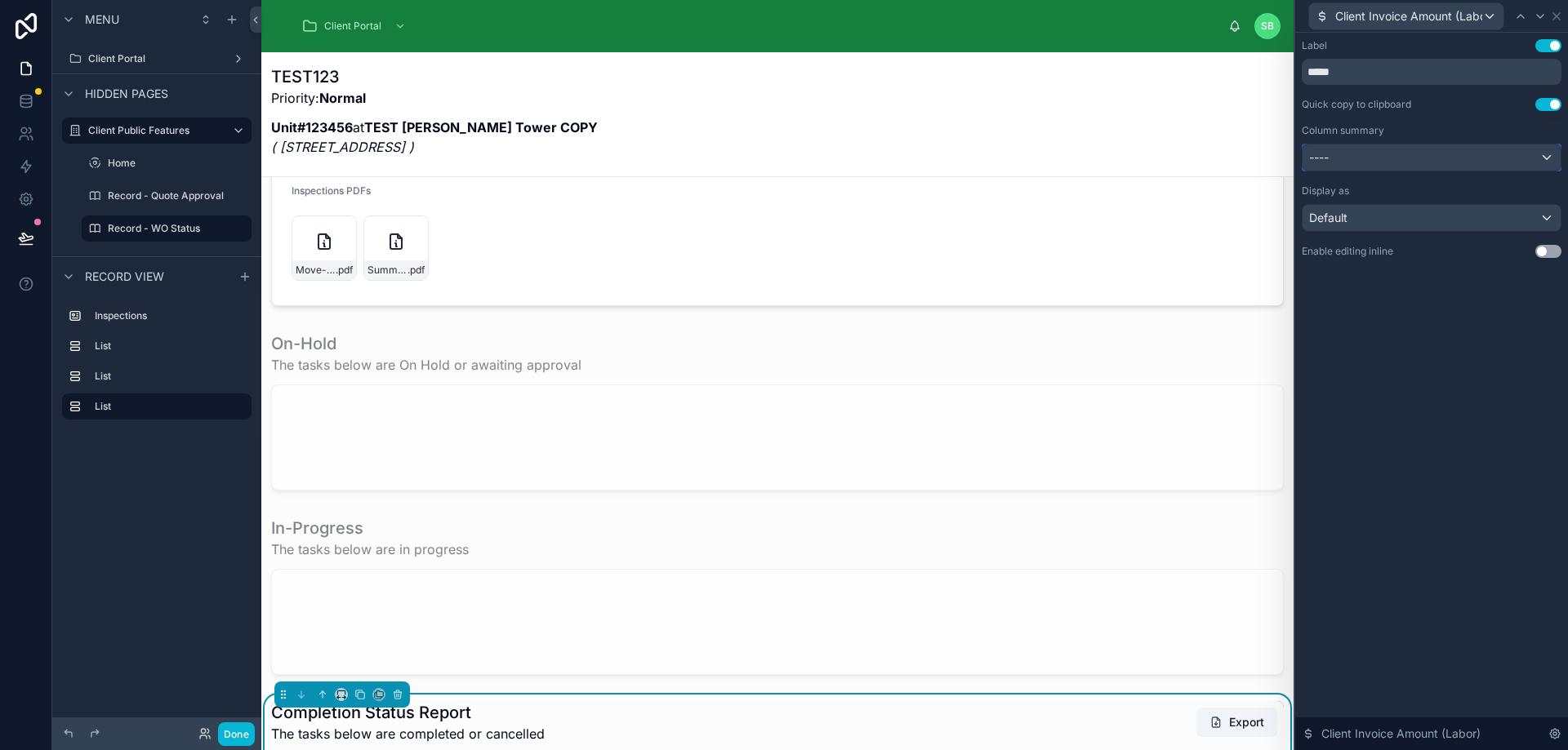
click at [1455, 156] on div "----" at bounding box center [1431, 158] width 258 height 26
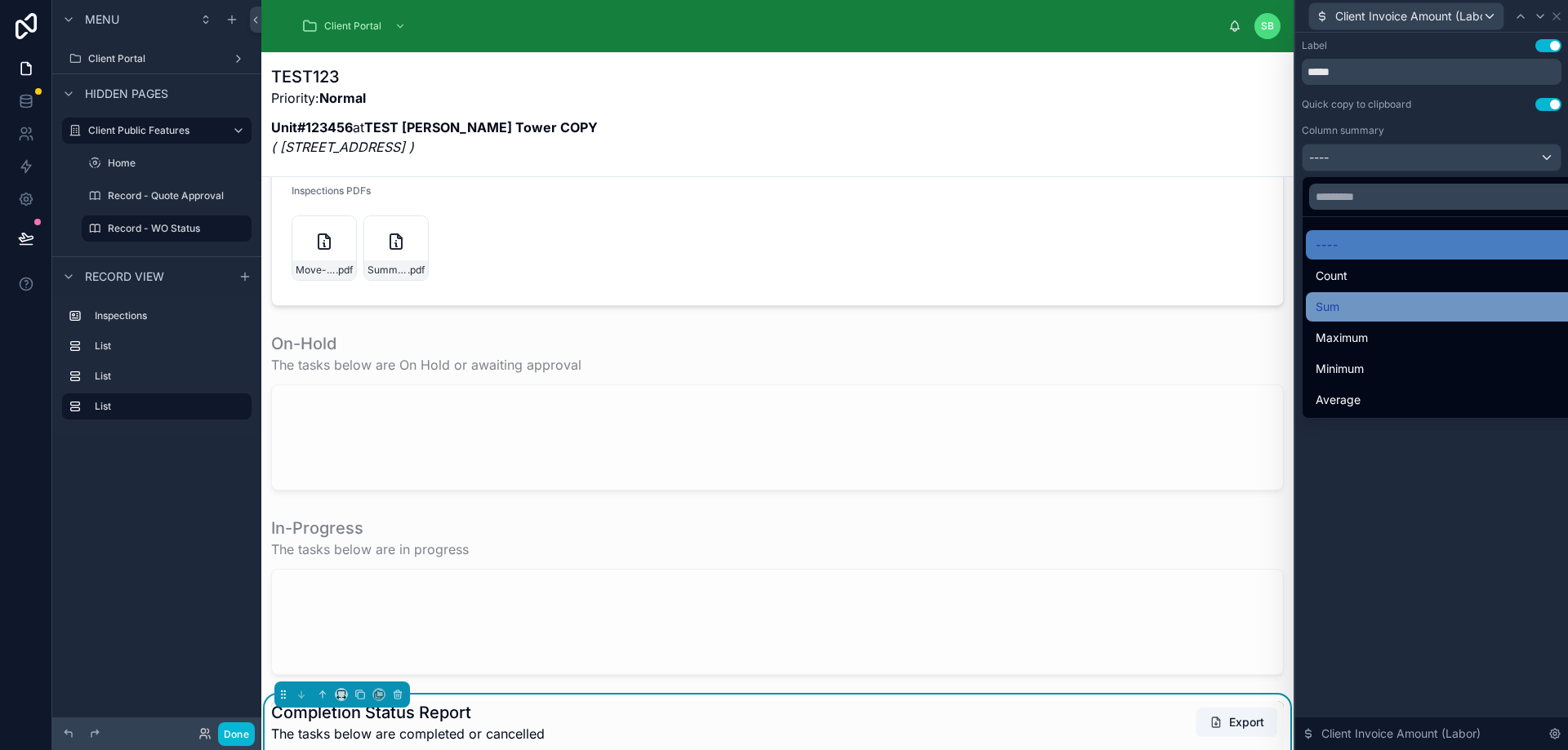
click at [1404, 300] on div "Sum" at bounding box center [1450, 307] width 269 height 19
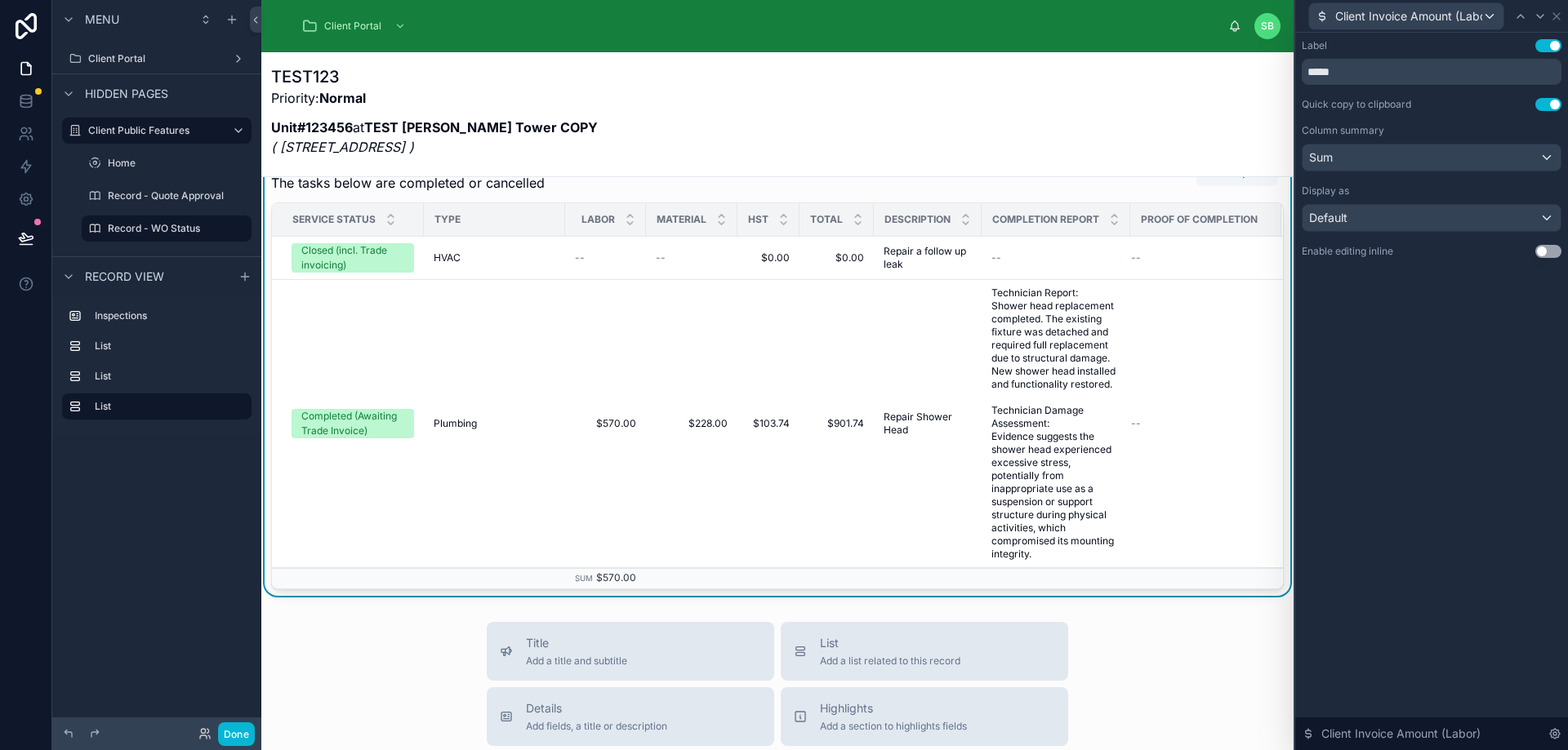
scroll to position [529, 0]
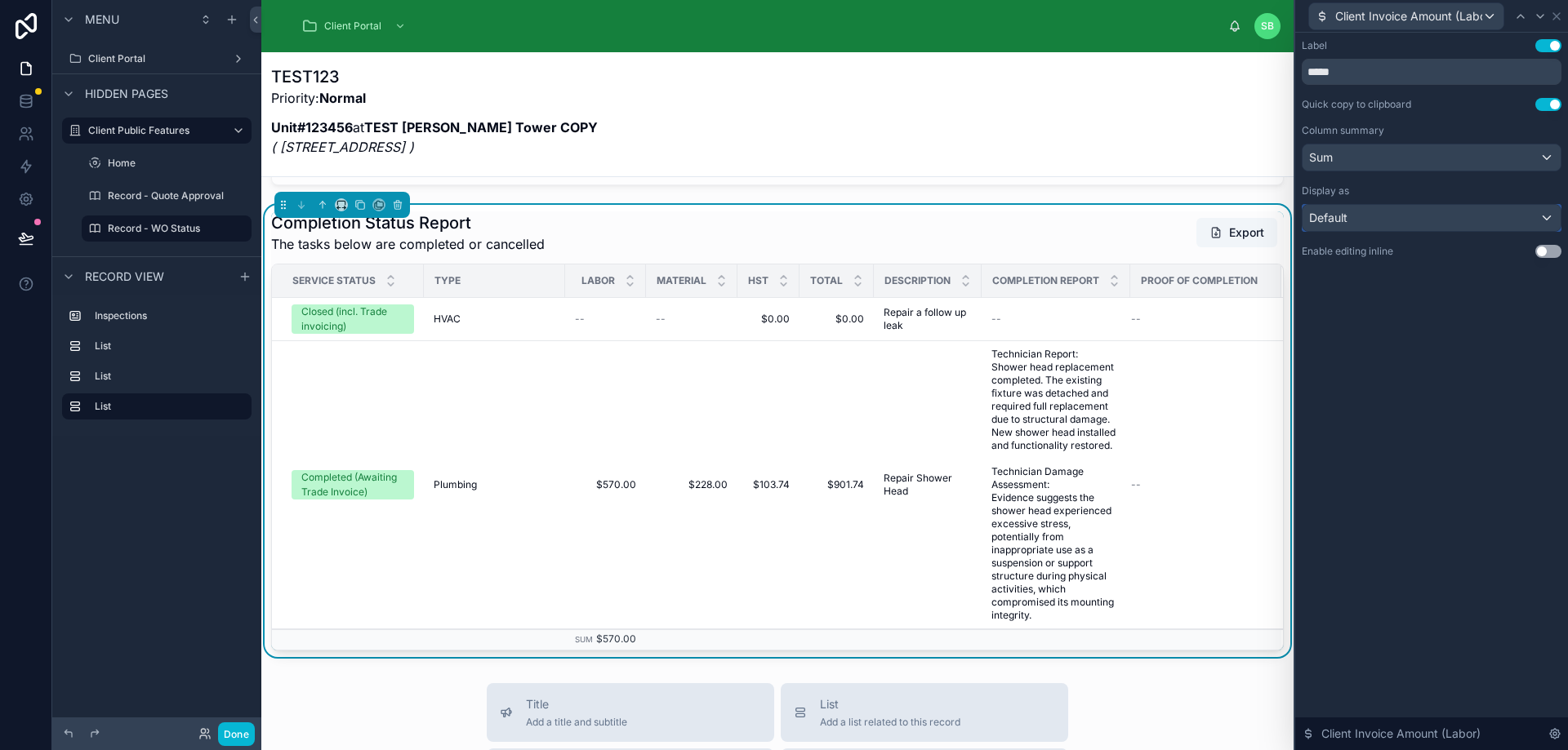
click at [1449, 219] on div "Default" at bounding box center [1431, 218] width 258 height 26
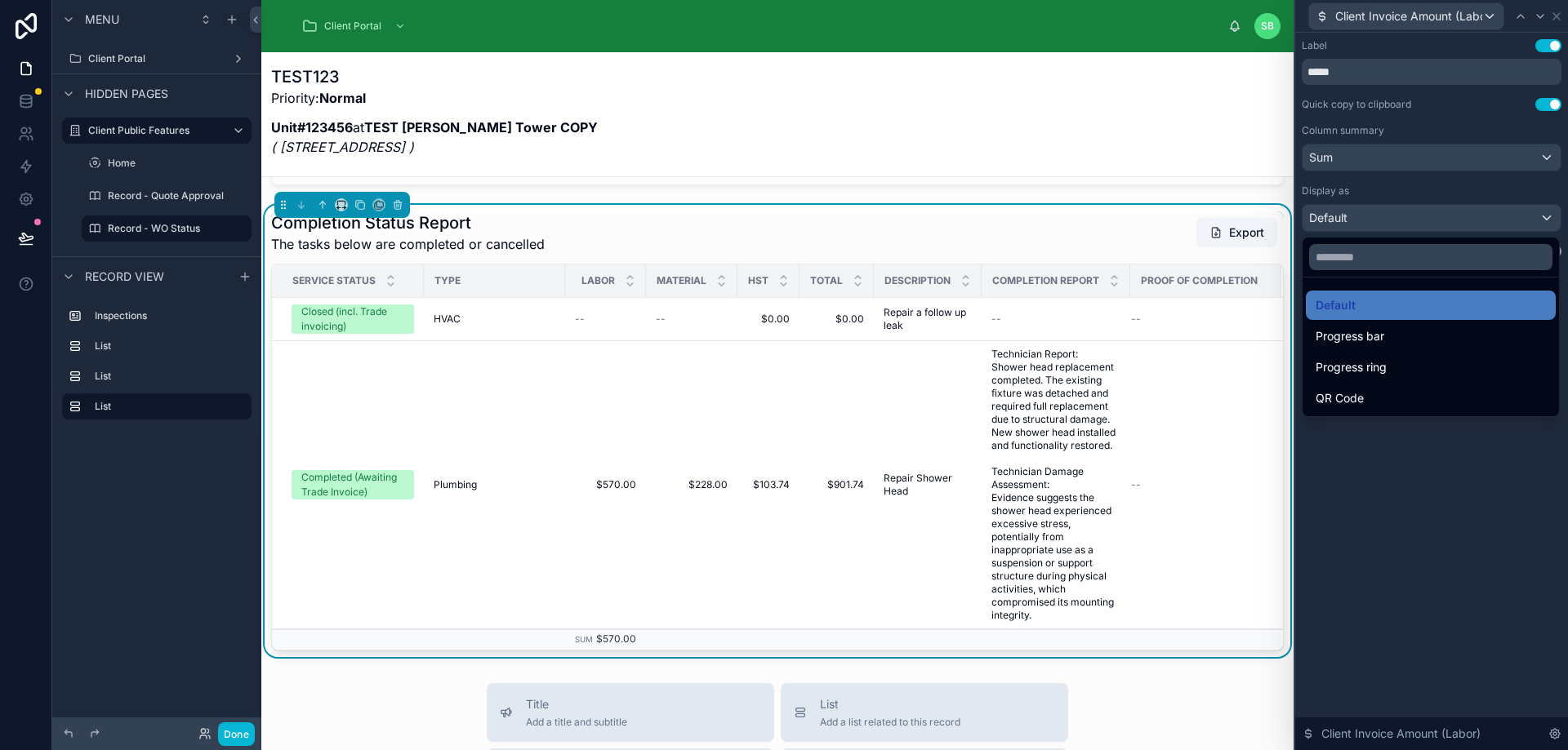
click at [1456, 185] on div at bounding box center [1431, 375] width 273 height 750
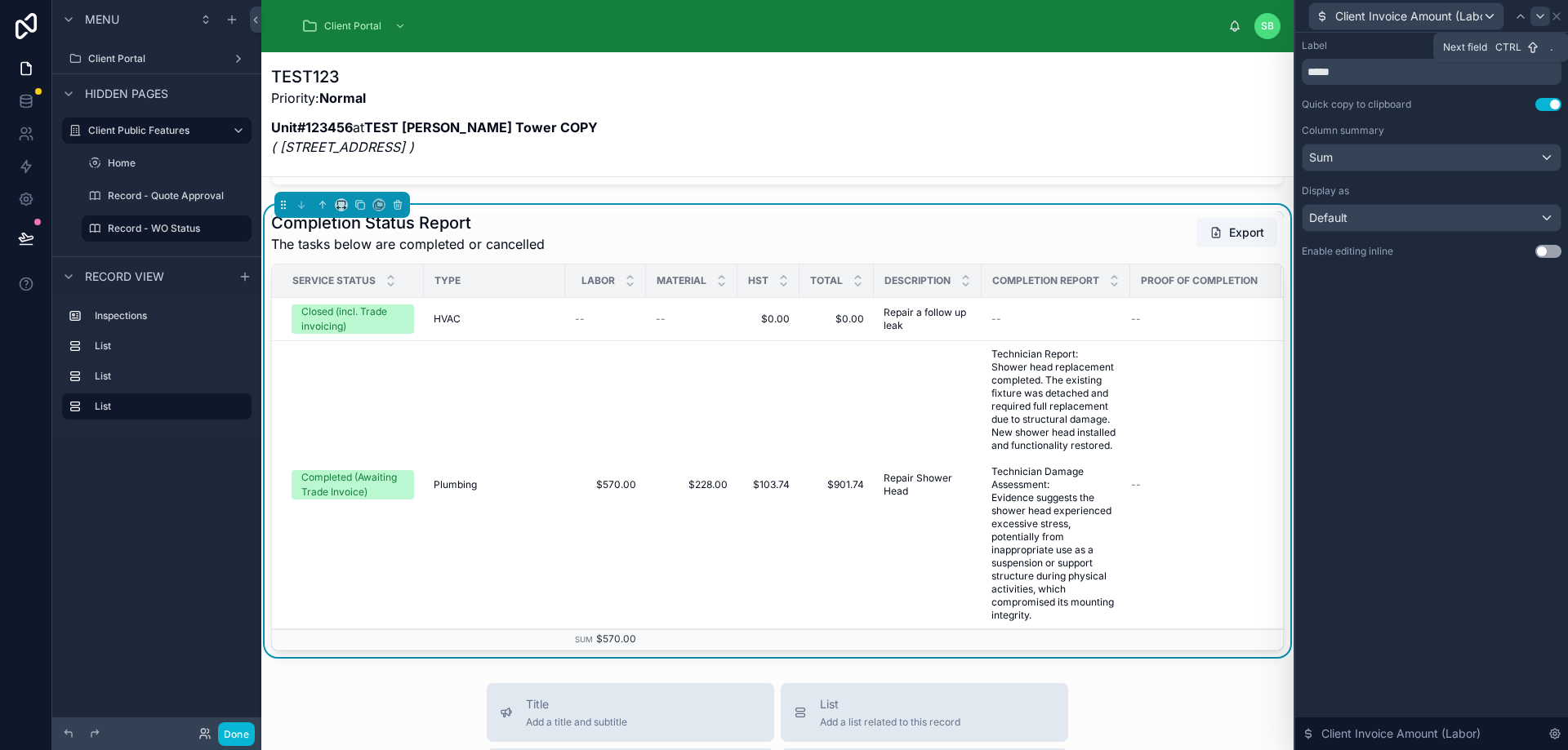
click at [1539, 13] on icon at bounding box center [1539, 16] width 13 height 13
click at [1440, 153] on div "----" at bounding box center [1431, 158] width 258 height 26
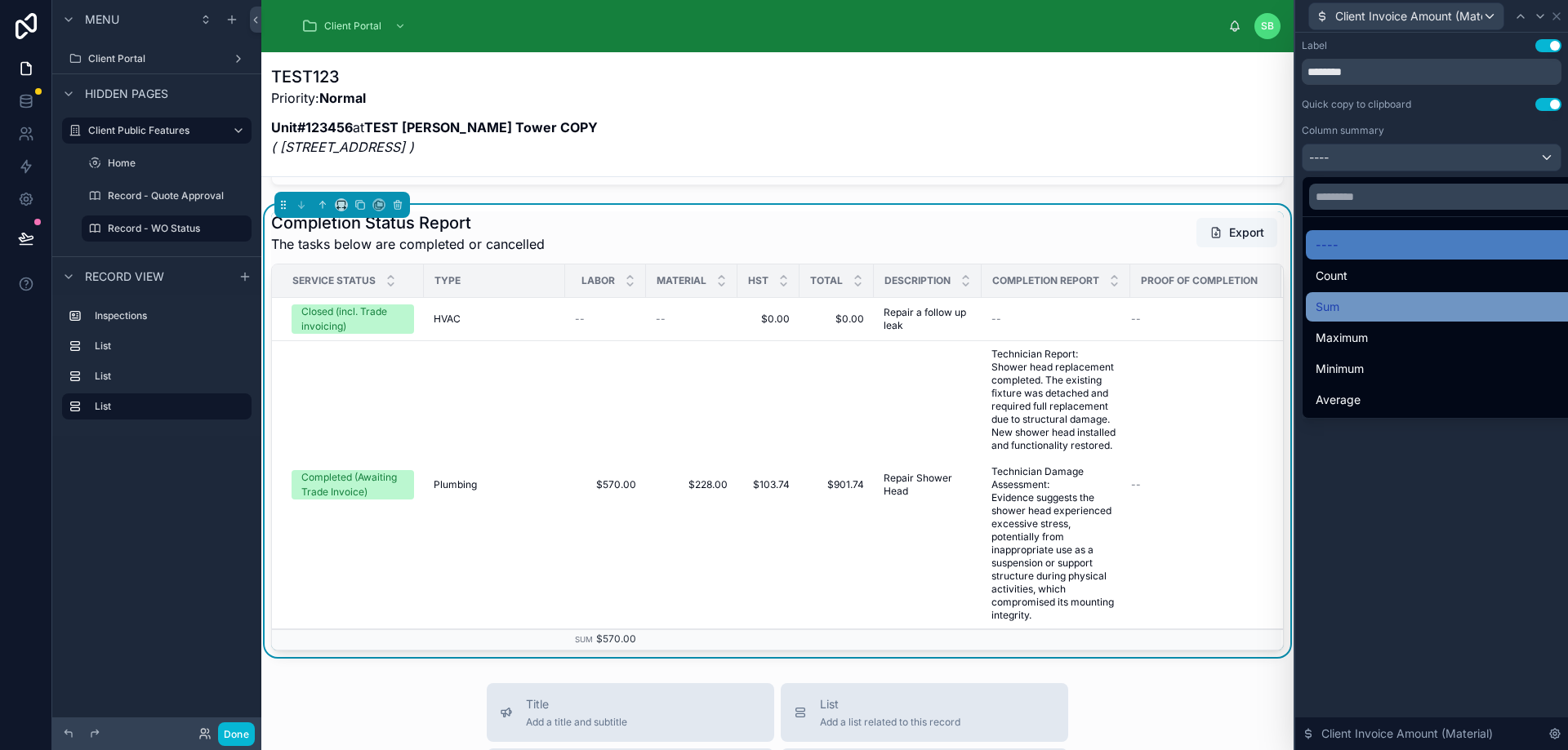
click at [1380, 301] on div "Sum" at bounding box center [1450, 307] width 269 height 19
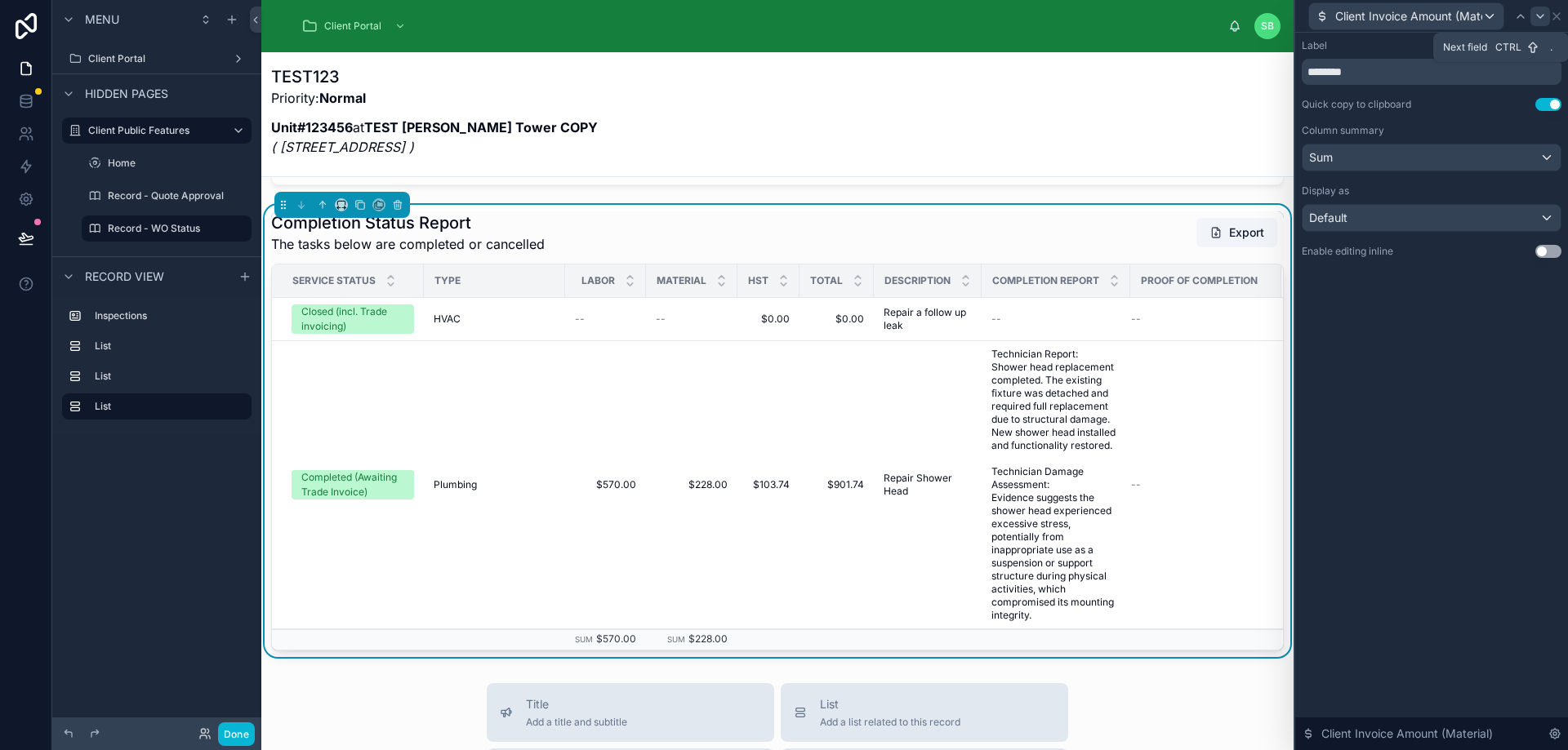
click at [1540, 15] on icon at bounding box center [1539, 16] width 13 height 13
click at [1442, 152] on div "----" at bounding box center [1431, 158] width 258 height 26
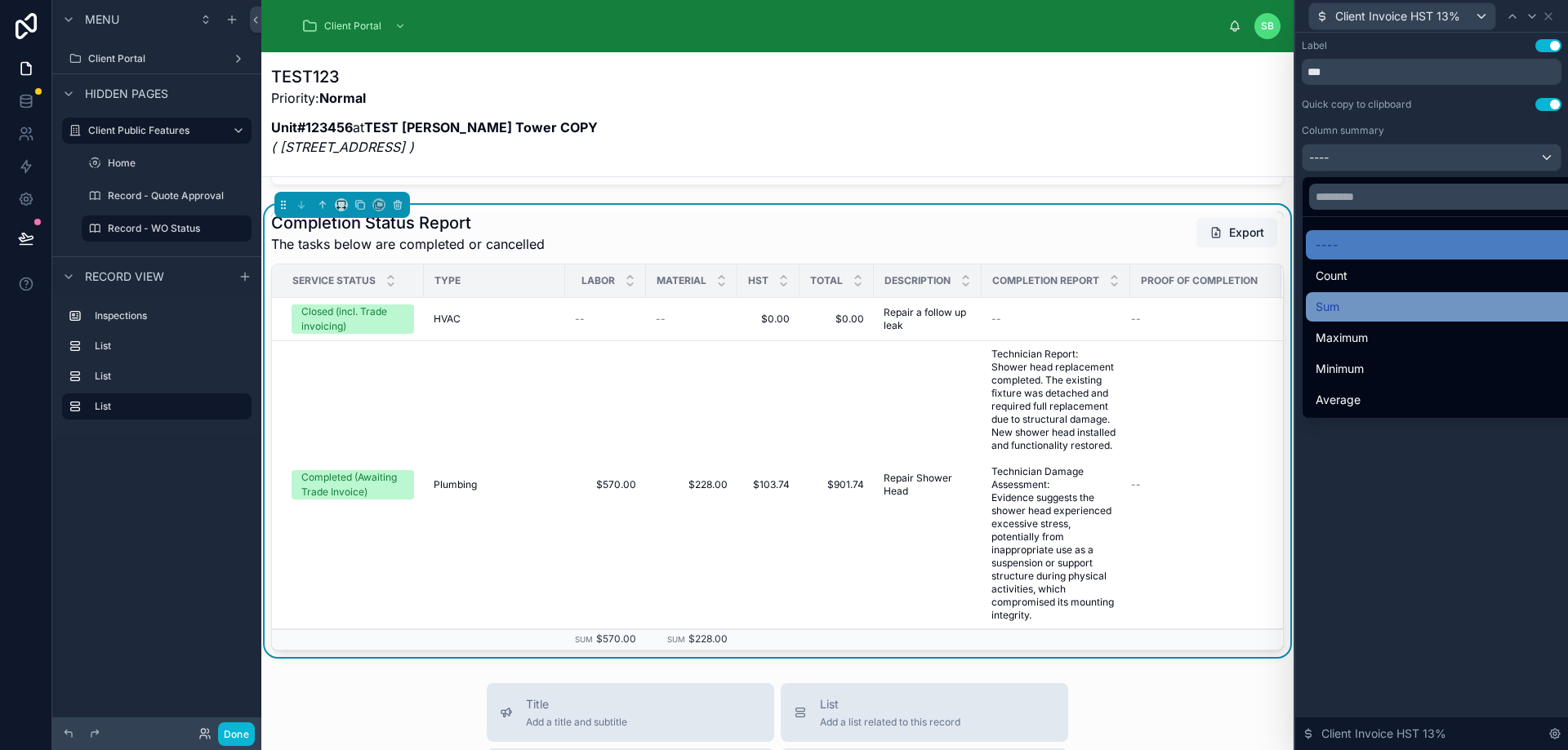
click at [1361, 310] on div "Sum" at bounding box center [1450, 307] width 269 height 19
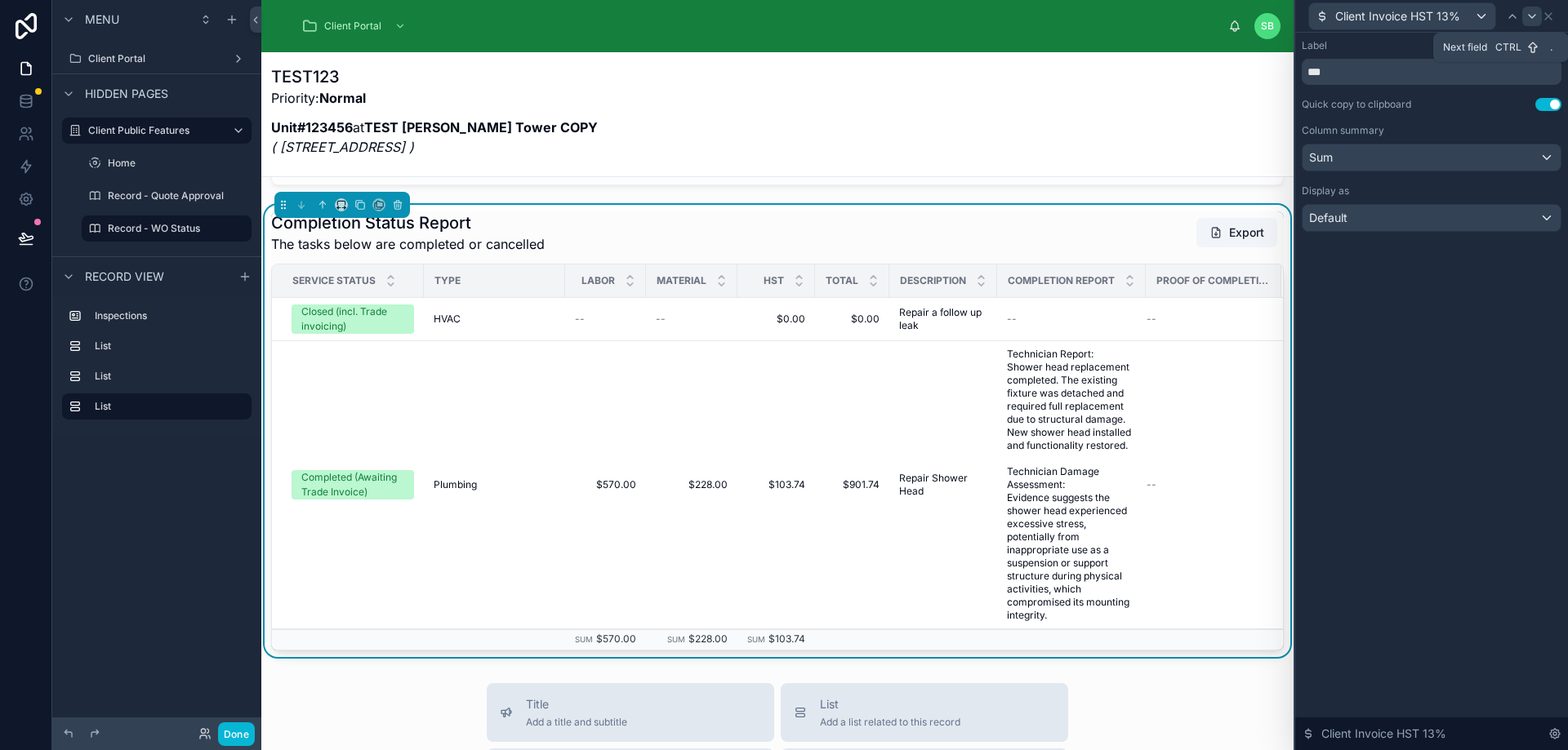
click at [1529, 13] on icon at bounding box center [1531, 16] width 13 height 13
click at [1489, 76] on input "*****" at bounding box center [1431, 71] width 260 height 26
click at [1479, 162] on div "----" at bounding box center [1431, 158] width 258 height 26
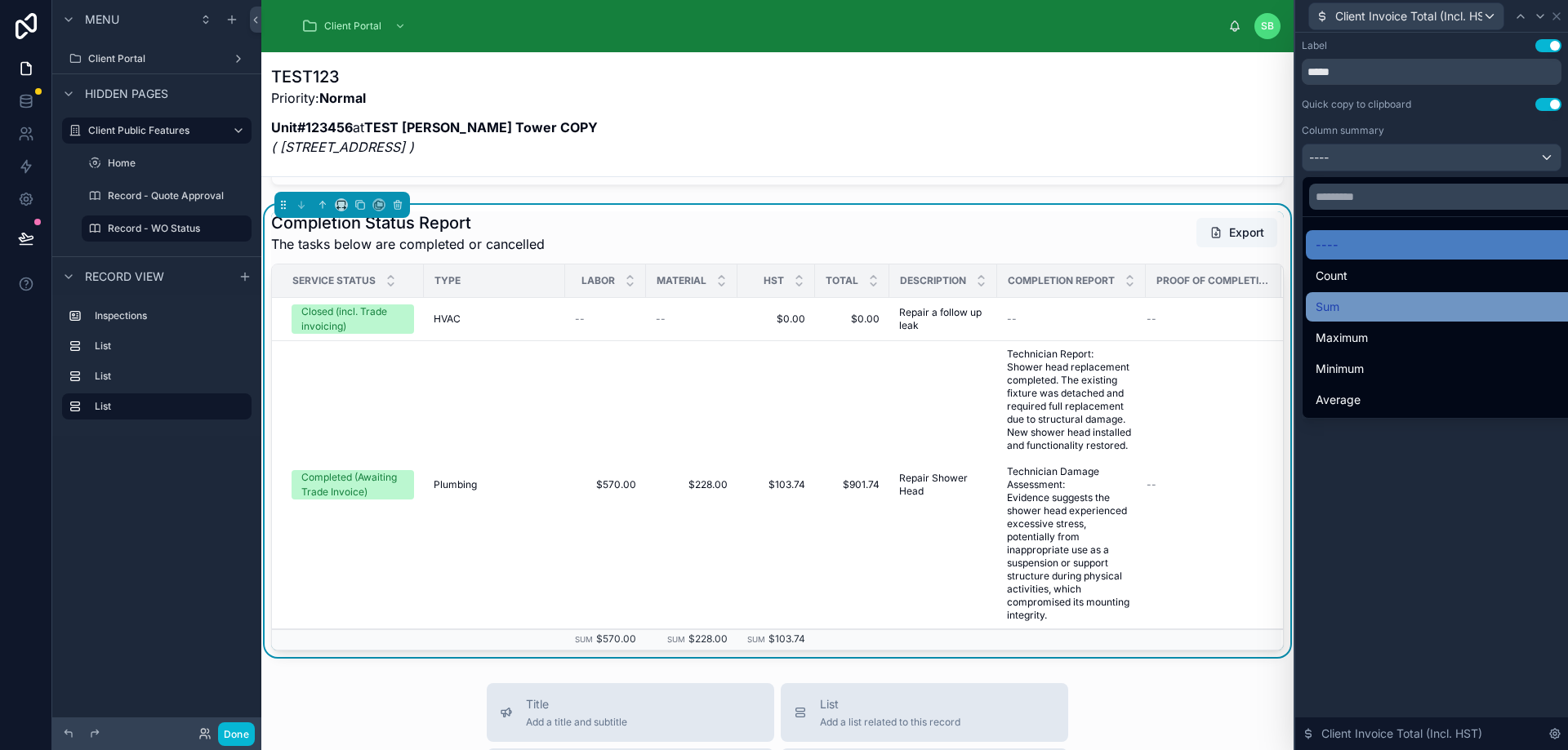
click at [1396, 305] on div "Sum" at bounding box center [1450, 307] width 269 height 19
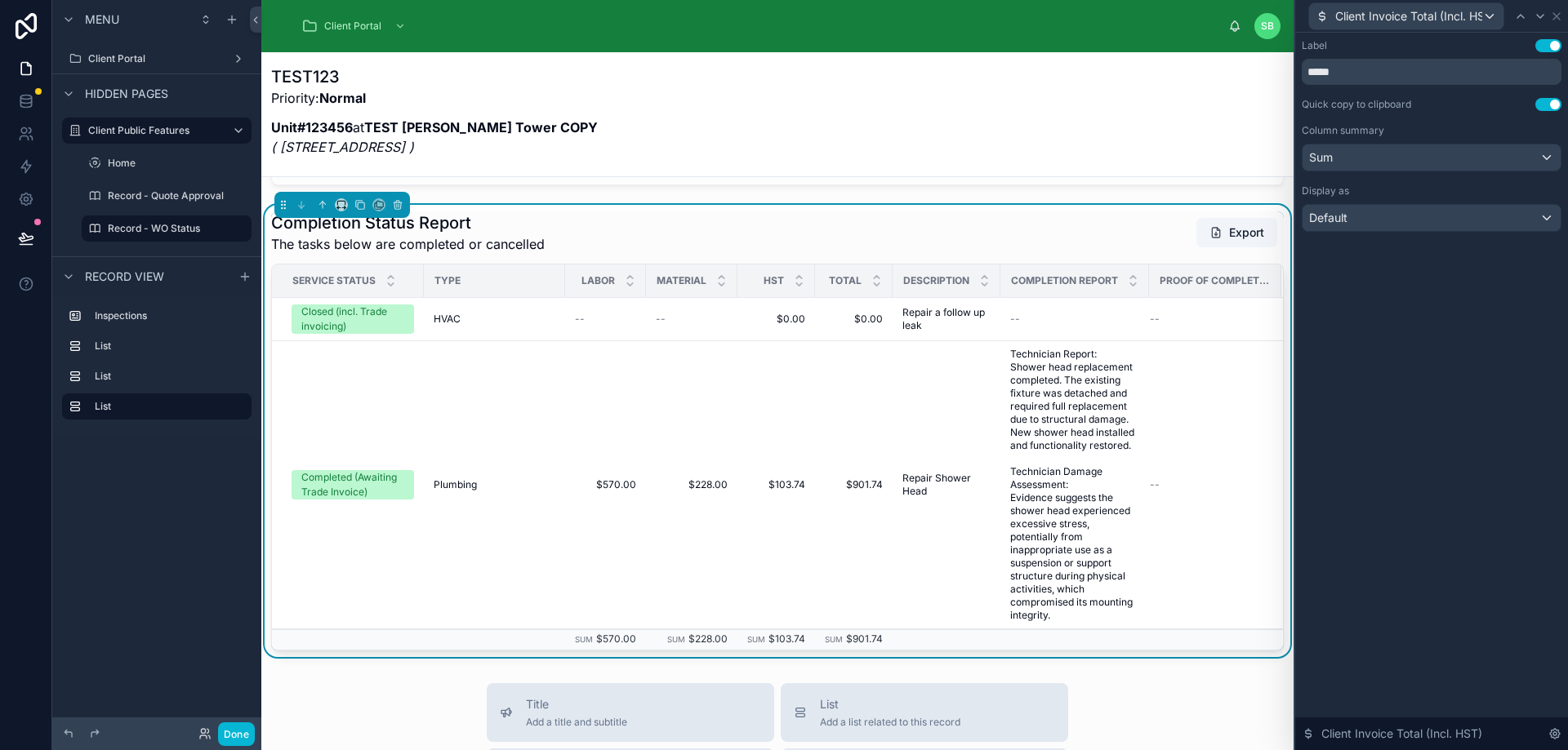
click at [1448, 360] on div "Label Use setting ***** Quick copy to clipboard Use setting Column summary Sum …" at bounding box center [1431, 391] width 273 height 718
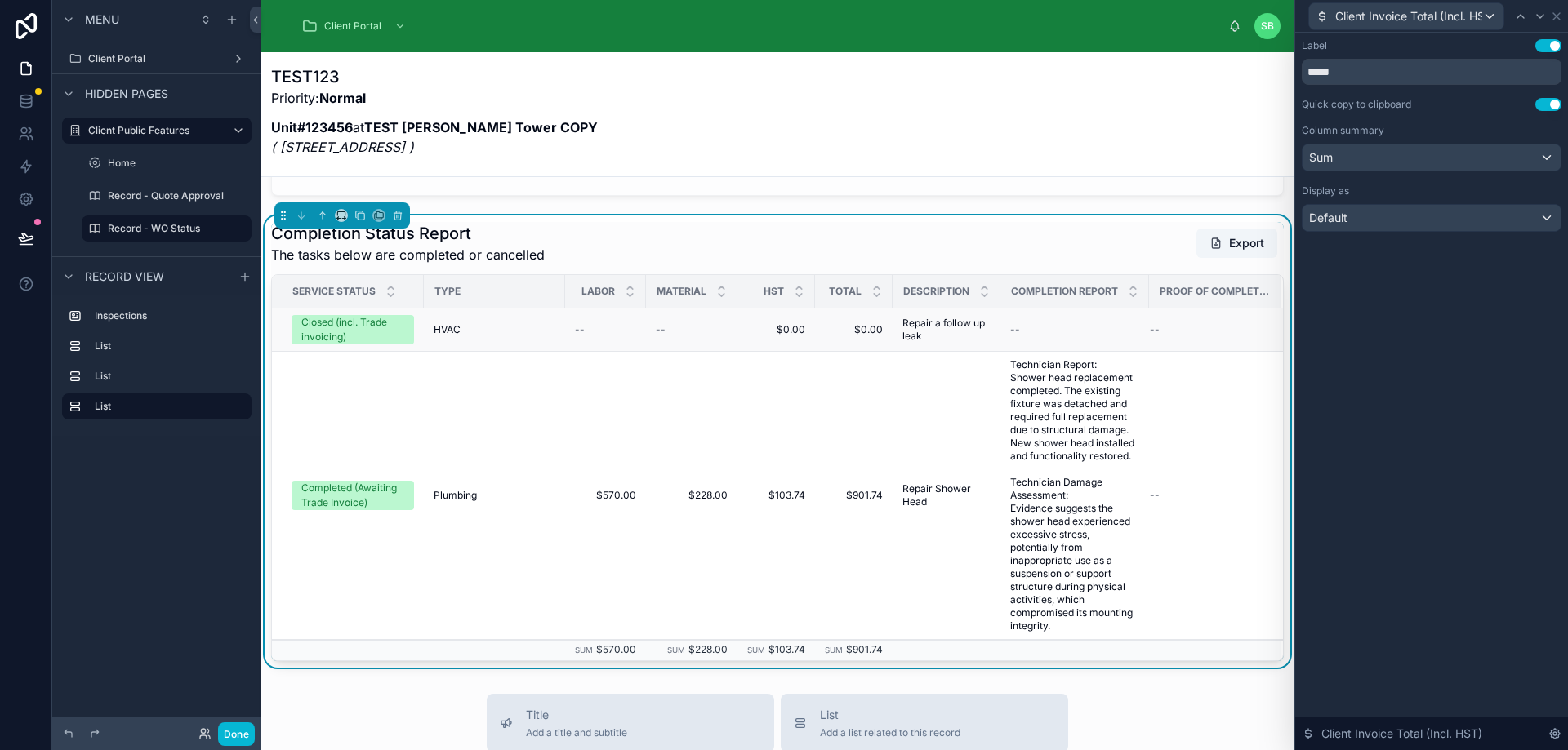
scroll to position [490, 0]
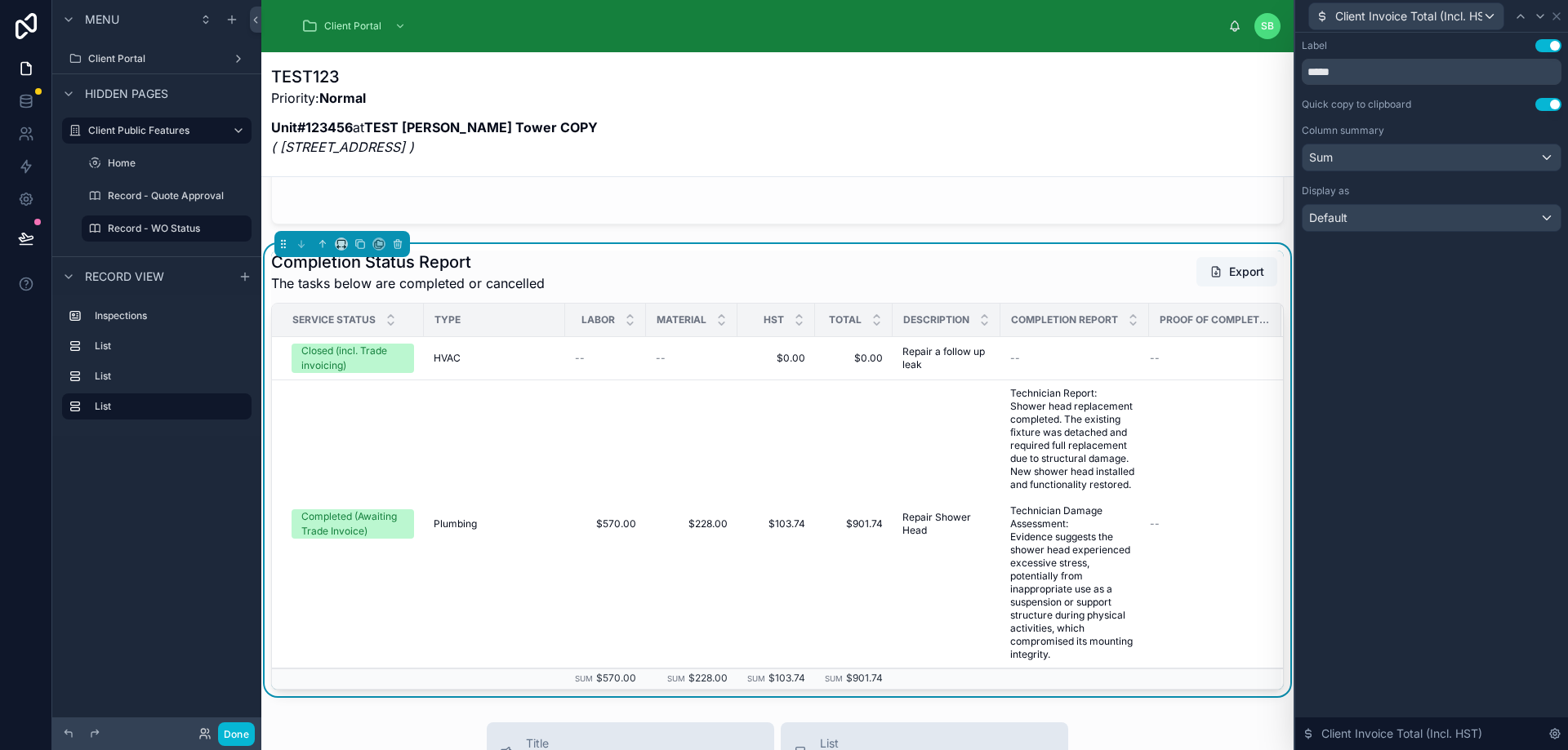
click at [1010, 141] on div "TEST123 Priority: Normal Unit#123456 at TEST Perla West Tower COPY ( 65 Waterga…" at bounding box center [777, 116] width 1012 height 101
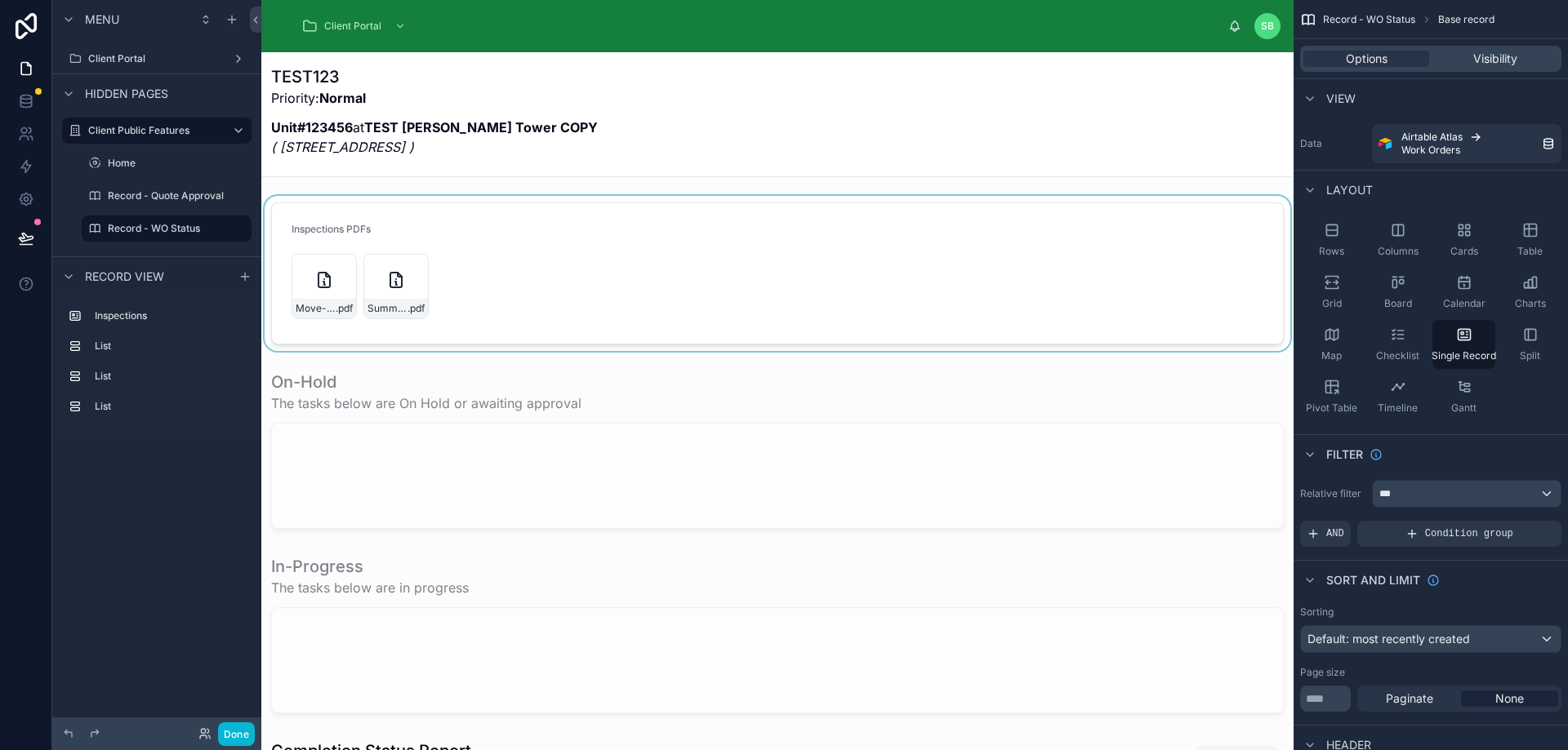
scroll to position [0, 0]
click at [961, 261] on div at bounding box center [777, 274] width 1032 height 155
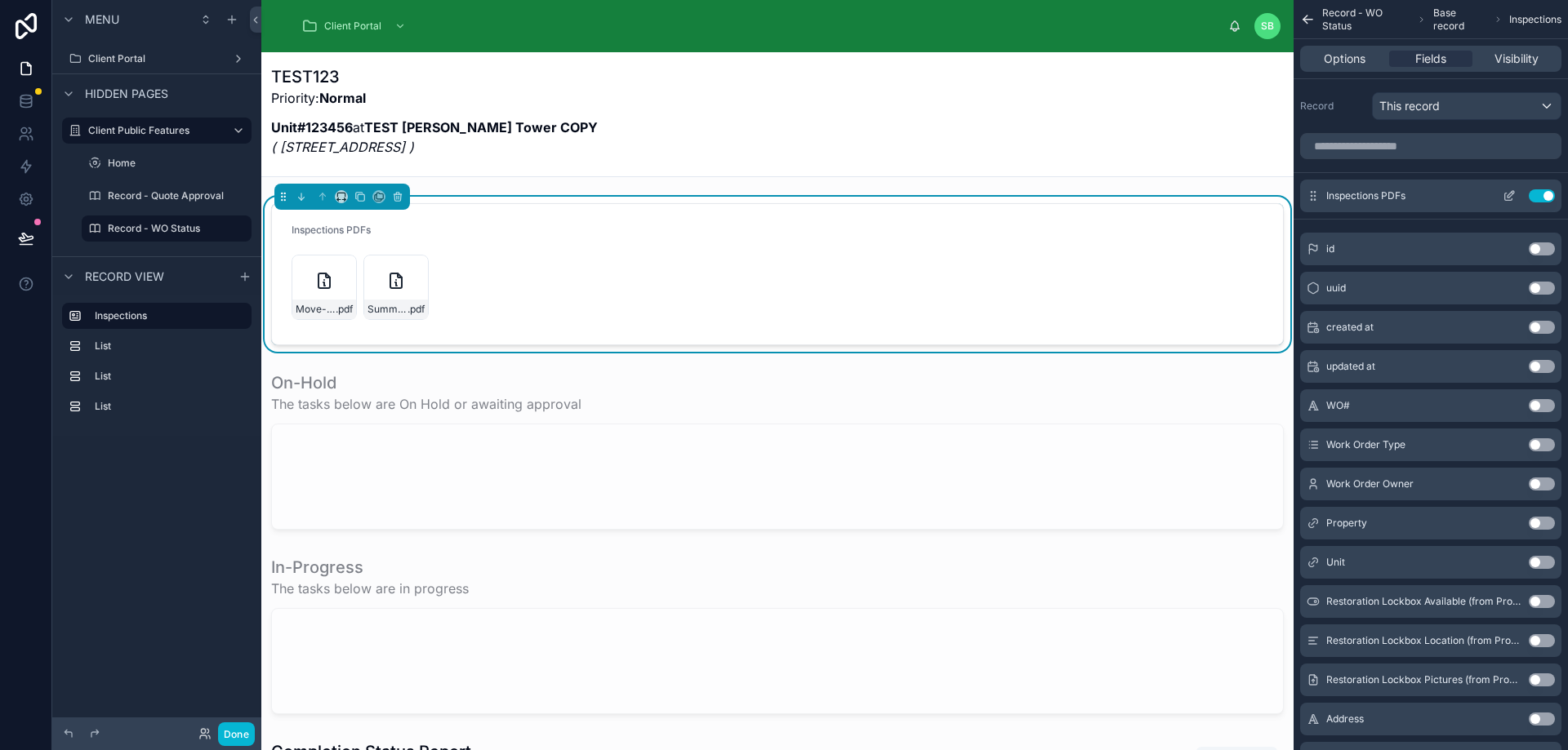
click at [1538, 193] on button "Use setting" at bounding box center [1542, 195] width 26 height 13
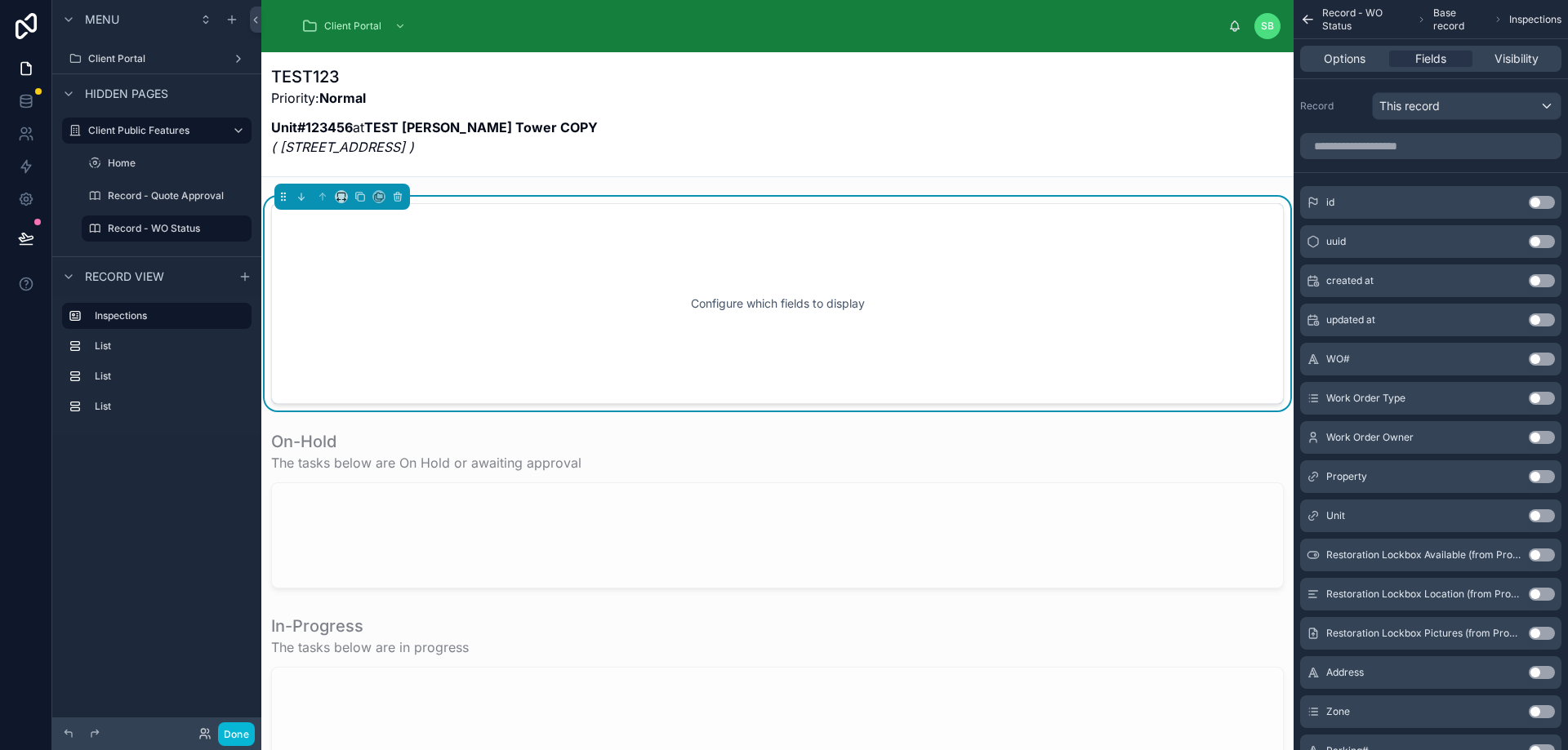
click at [850, 280] on div "Configure which fields to display" at bounding box center [777, 303] width 958 height 147
click at [1424, 149] on input "scrollable content" at bounding box center [1430, 146] width 261 height 26
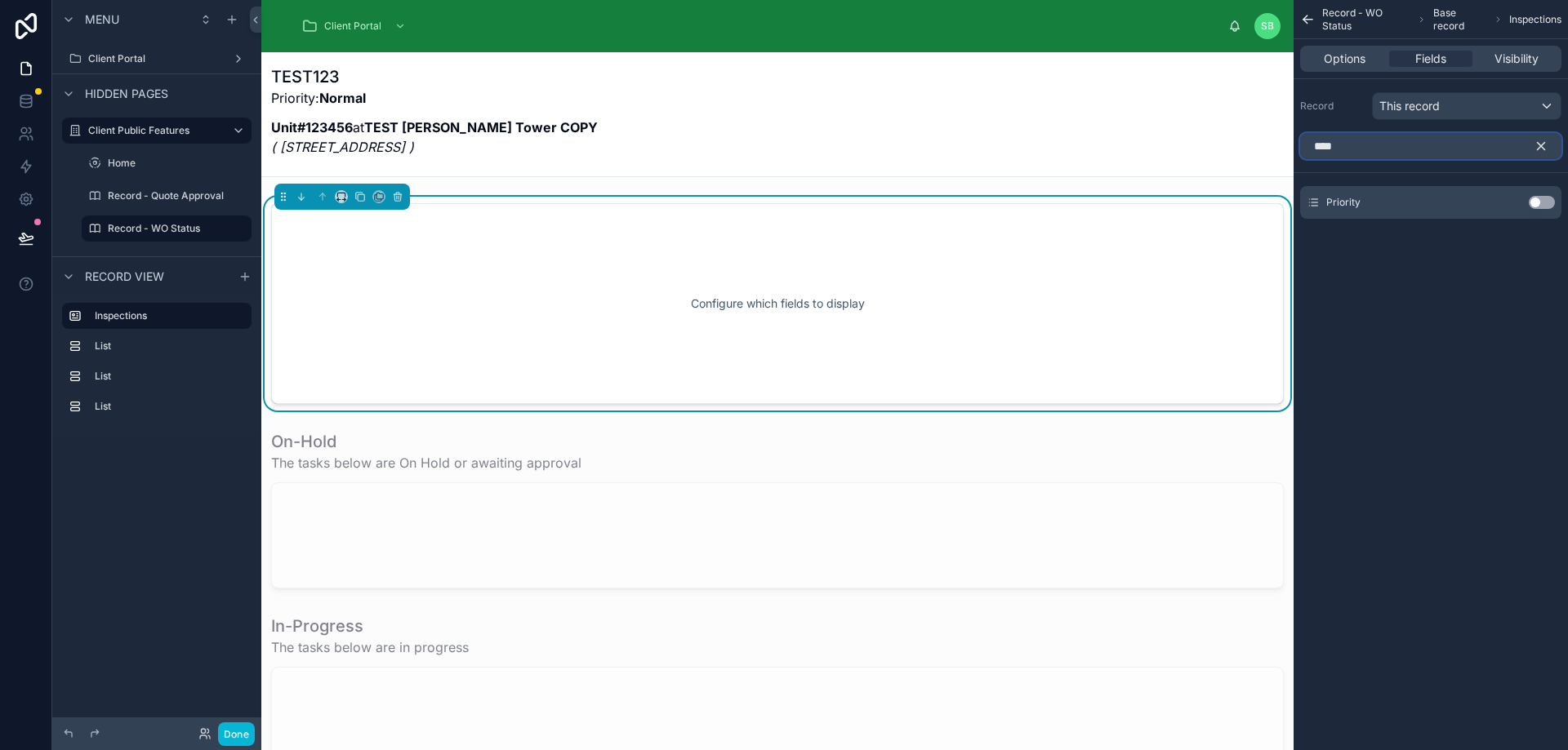
type input "****"
click at [1540, 202] on button "Use setting" at bounding box center [1542, 202] width 26 height 13
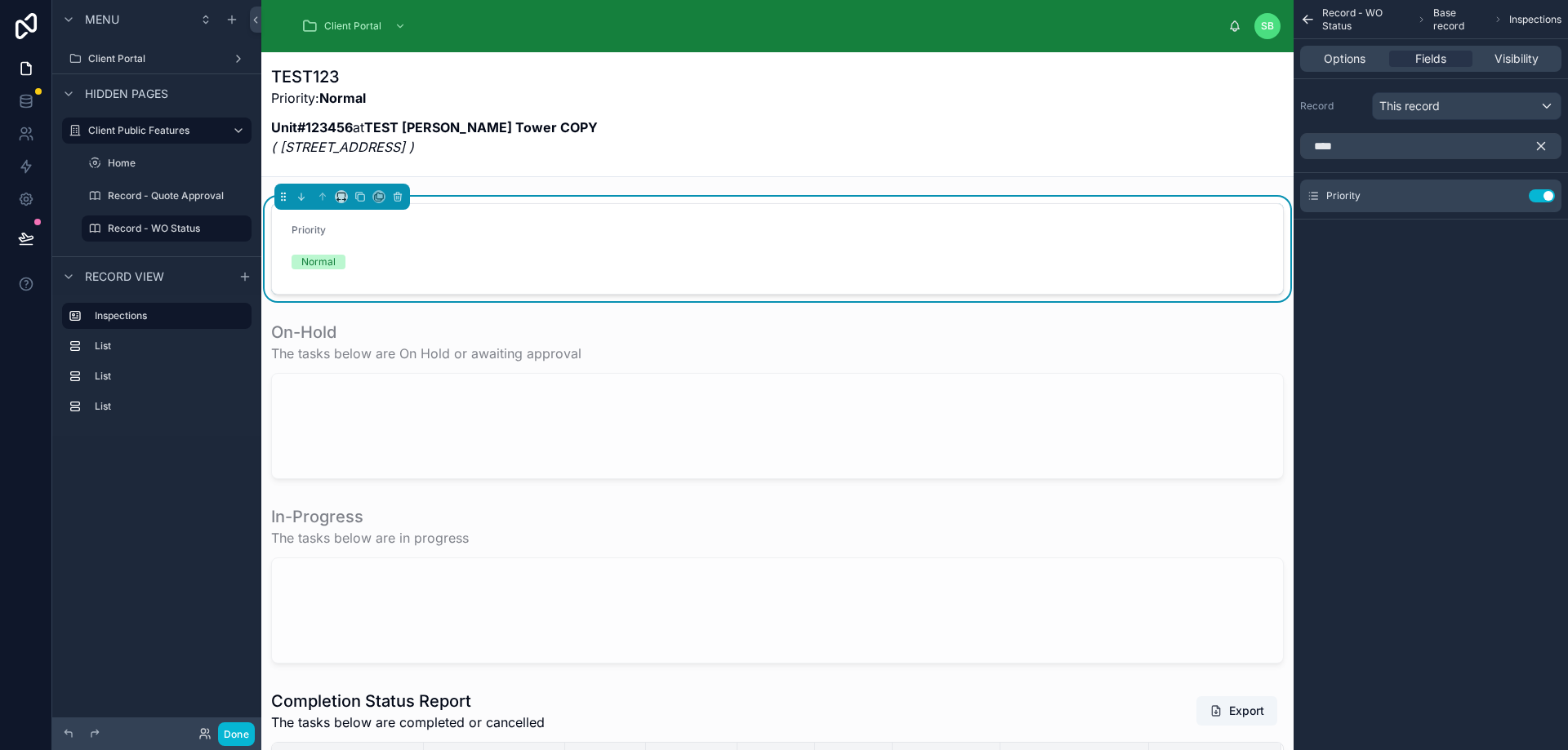
click at [1542, 142] on icon "scrollable content" at bounding box center [1540, 145] width 15 height 15
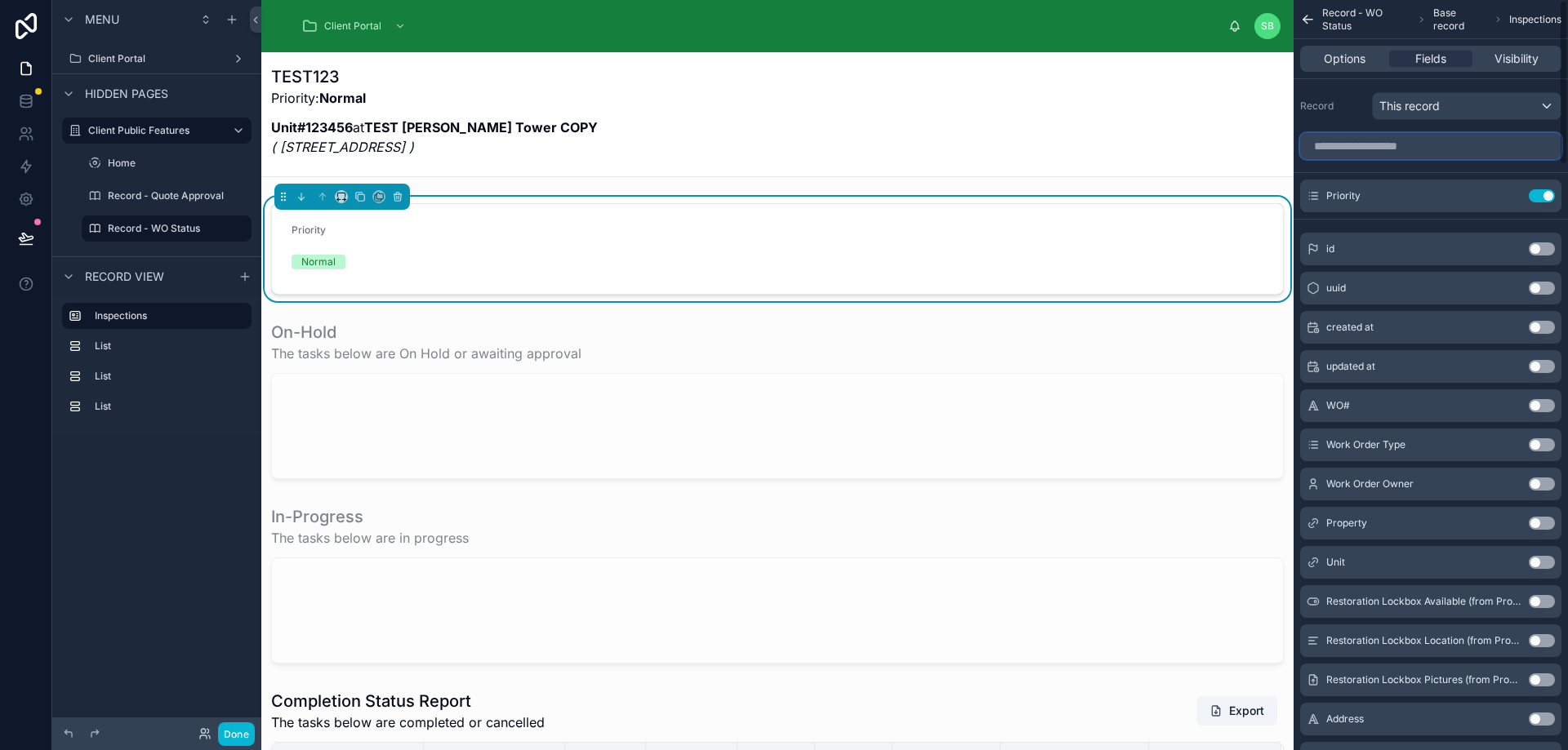
click at [1459, 150] on input "scrollable content" at bounding box center [1430, 146] width 261 height 26
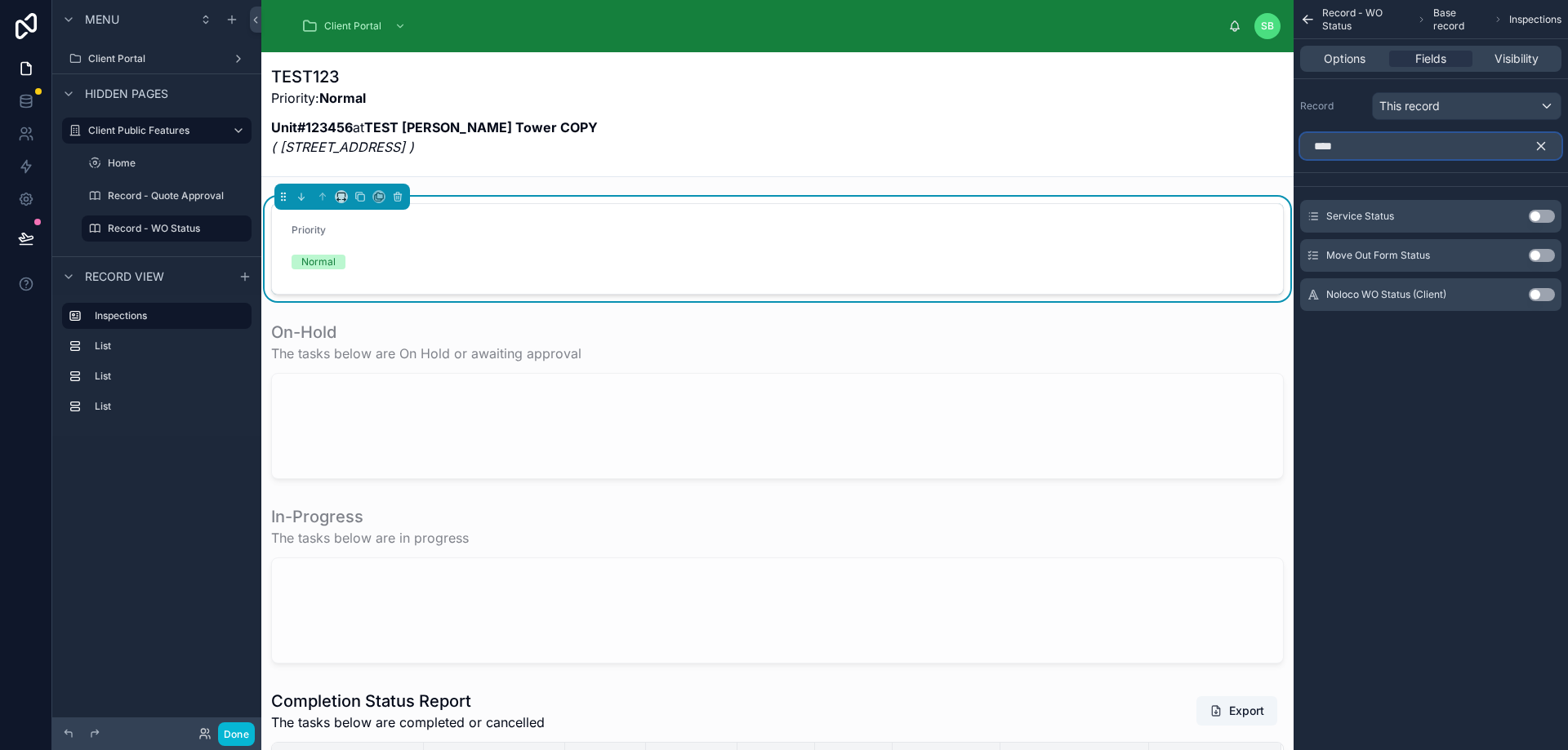
type input "****"
click at [1544, 217] on button "Use setting" at bounding box center [1542, 216] width 26 height 13
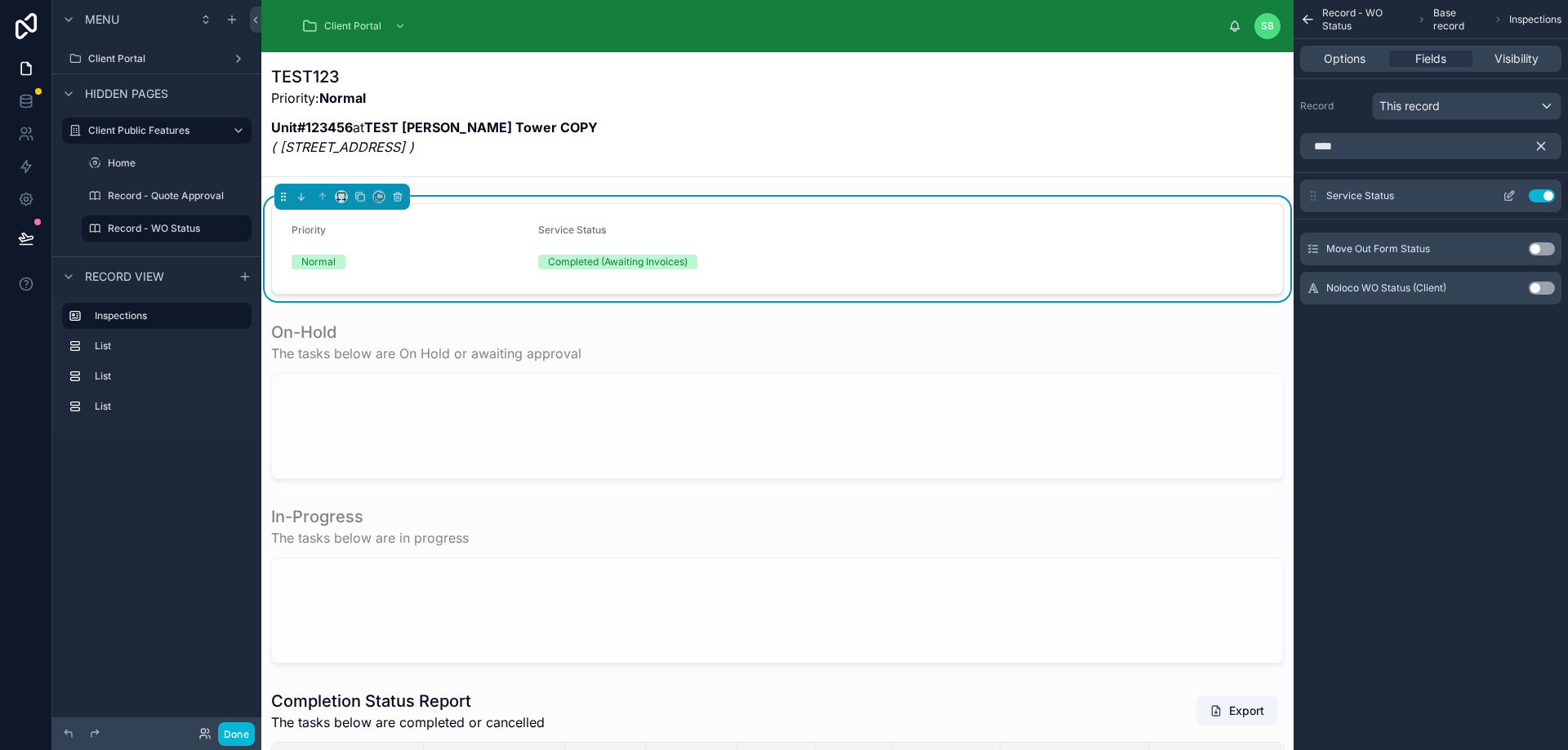
click at [1538, 196] on button "Use setting" at bounding box center [1542, 195] width 26 height 13
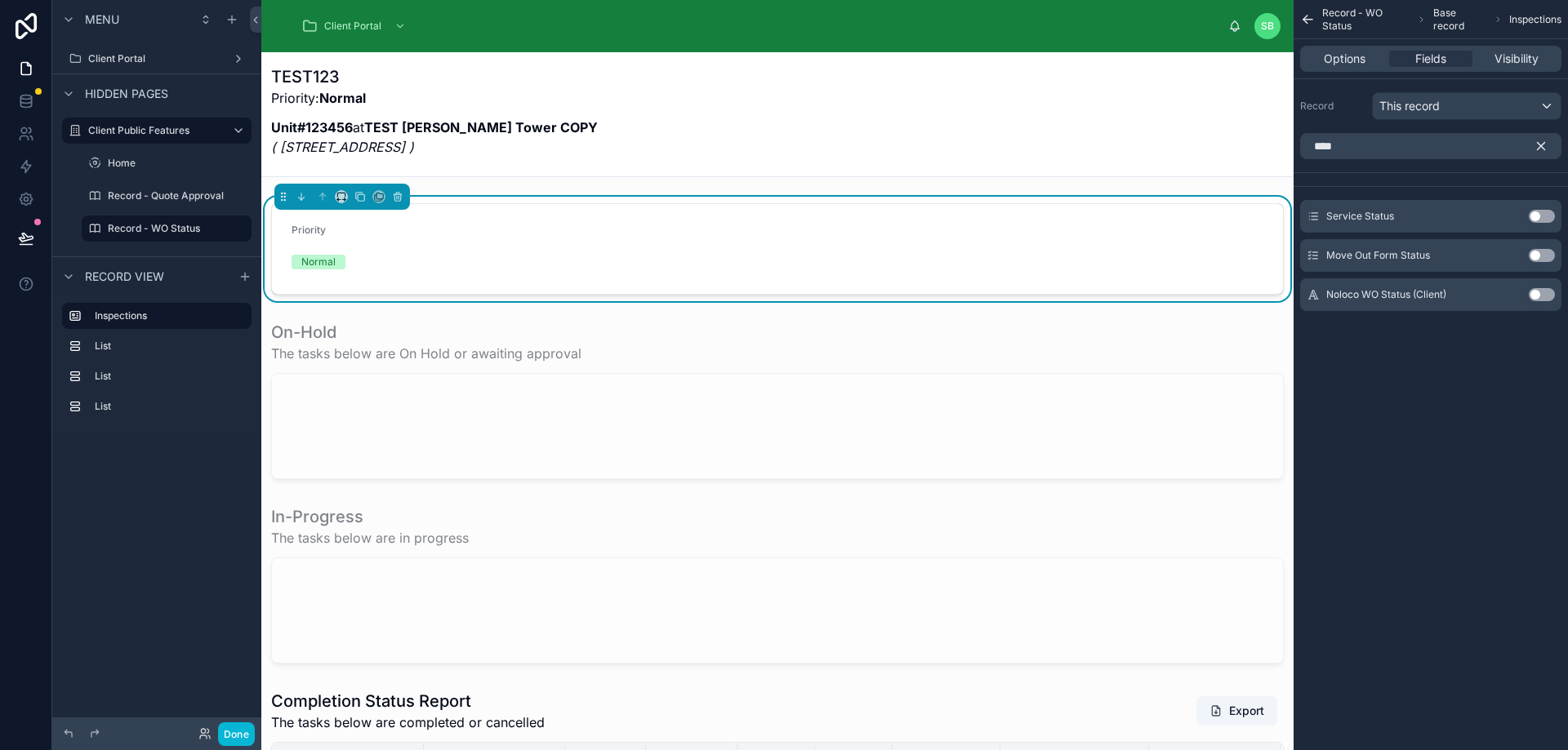
click at [1473, 385] on div "Record - WO Status Base record Inspections Options Fields Visibility Record Thi…" at bounding box center [1430, 375] width 274 height 750
click at [727, 240] on form "Priority Normal" at bounding box center [777, 248] width 1010 height 90
click at [1421, 104] on span "This record" at bounding box center [1409, 105] width 60 height 17
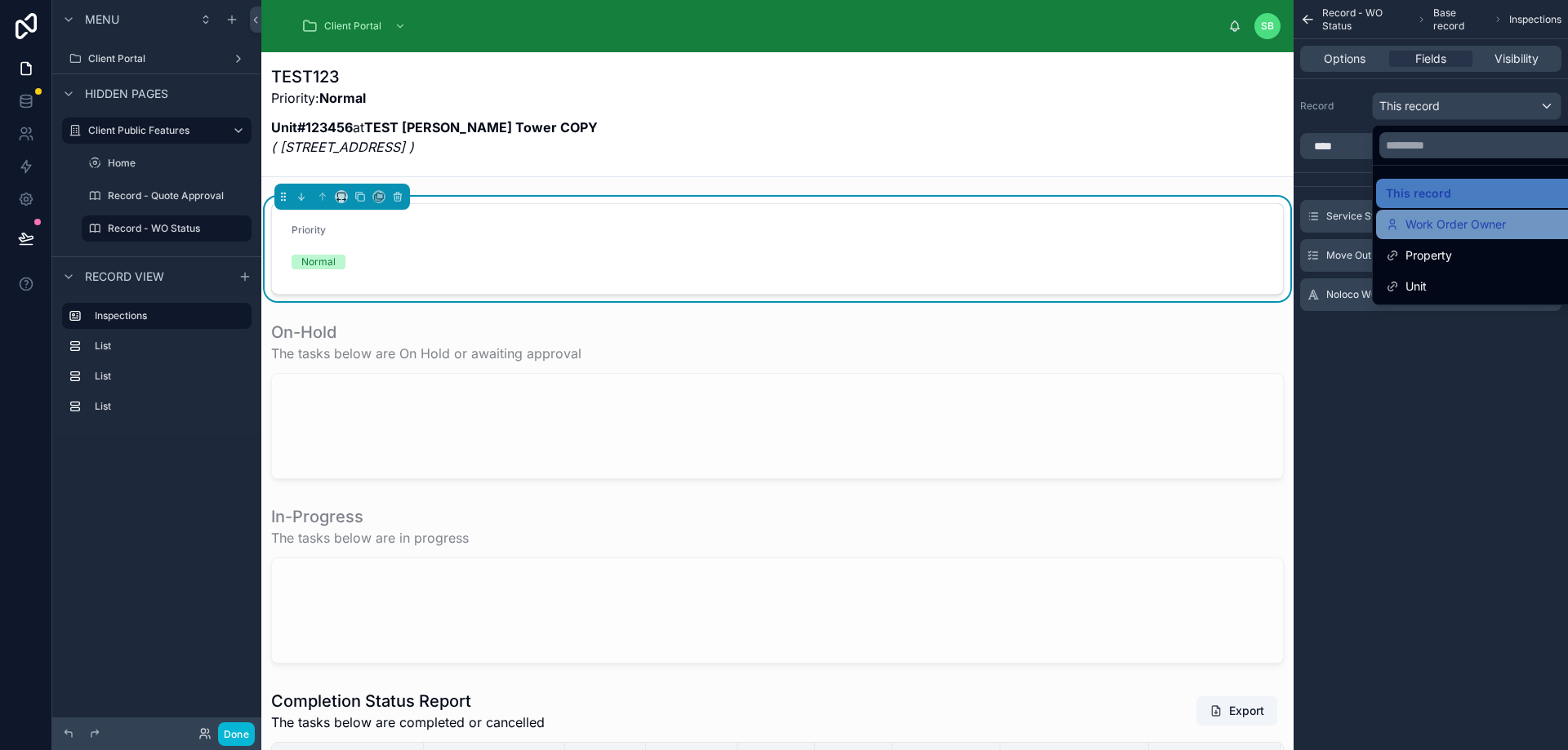
click at [1456, 218] on span "Work Order Owner" at bounding box center [1455, 225] width 100 height 19
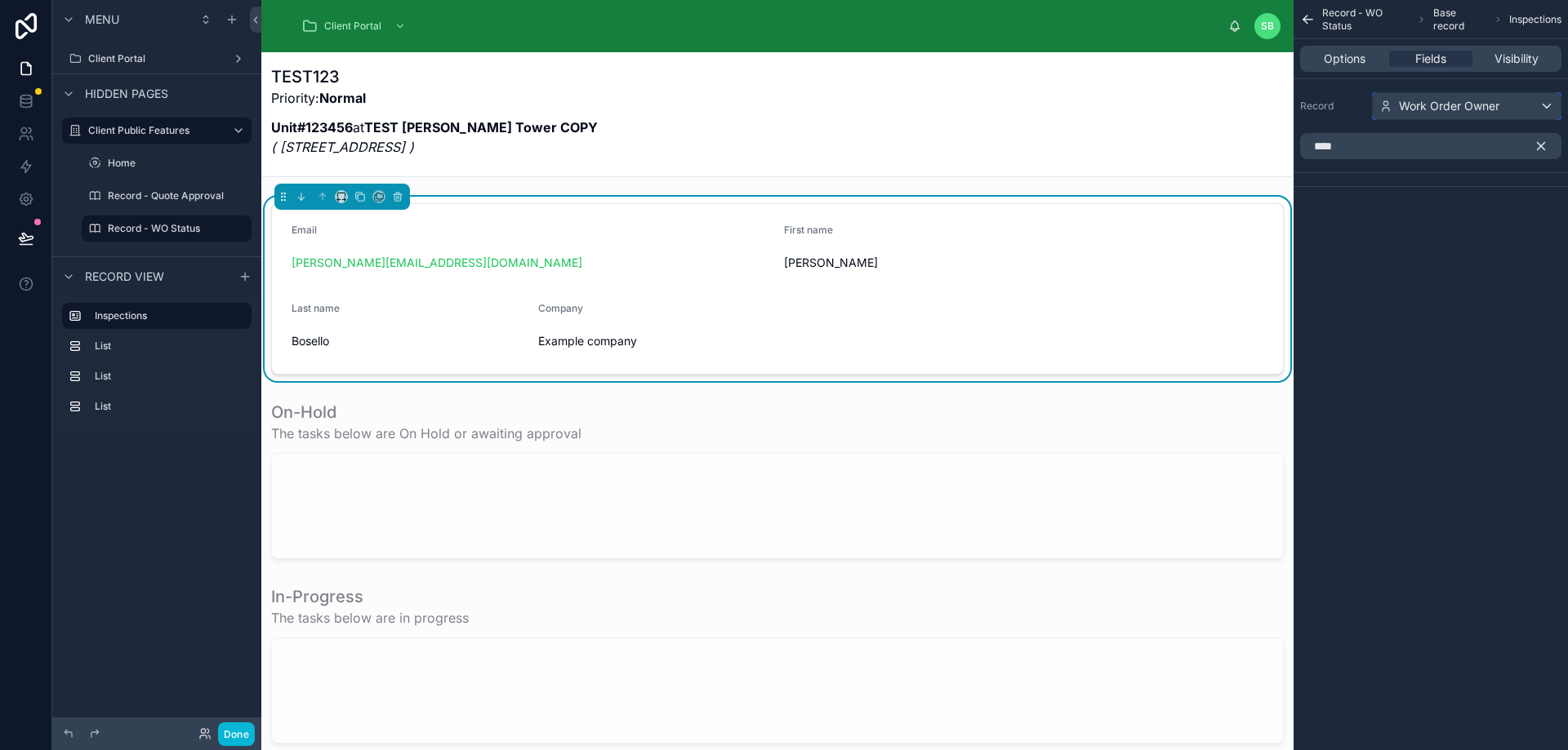
click at [1470, 106] on span "Work Order Owner" at bounding box center [1449, 105] width 100 height 17
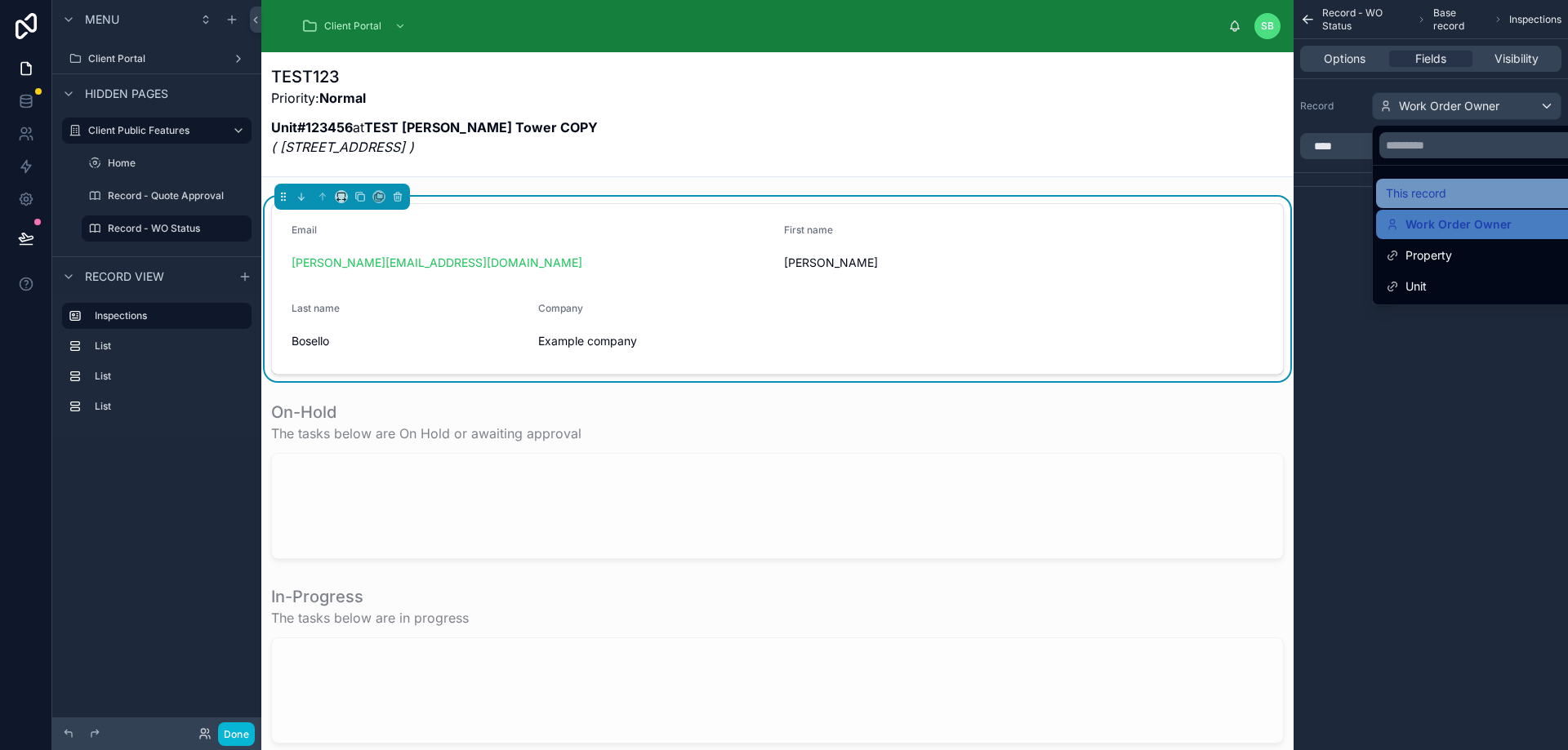
click at [1459, 189] on div "This record" at bounding box center [1485, 193] width 199 height 19
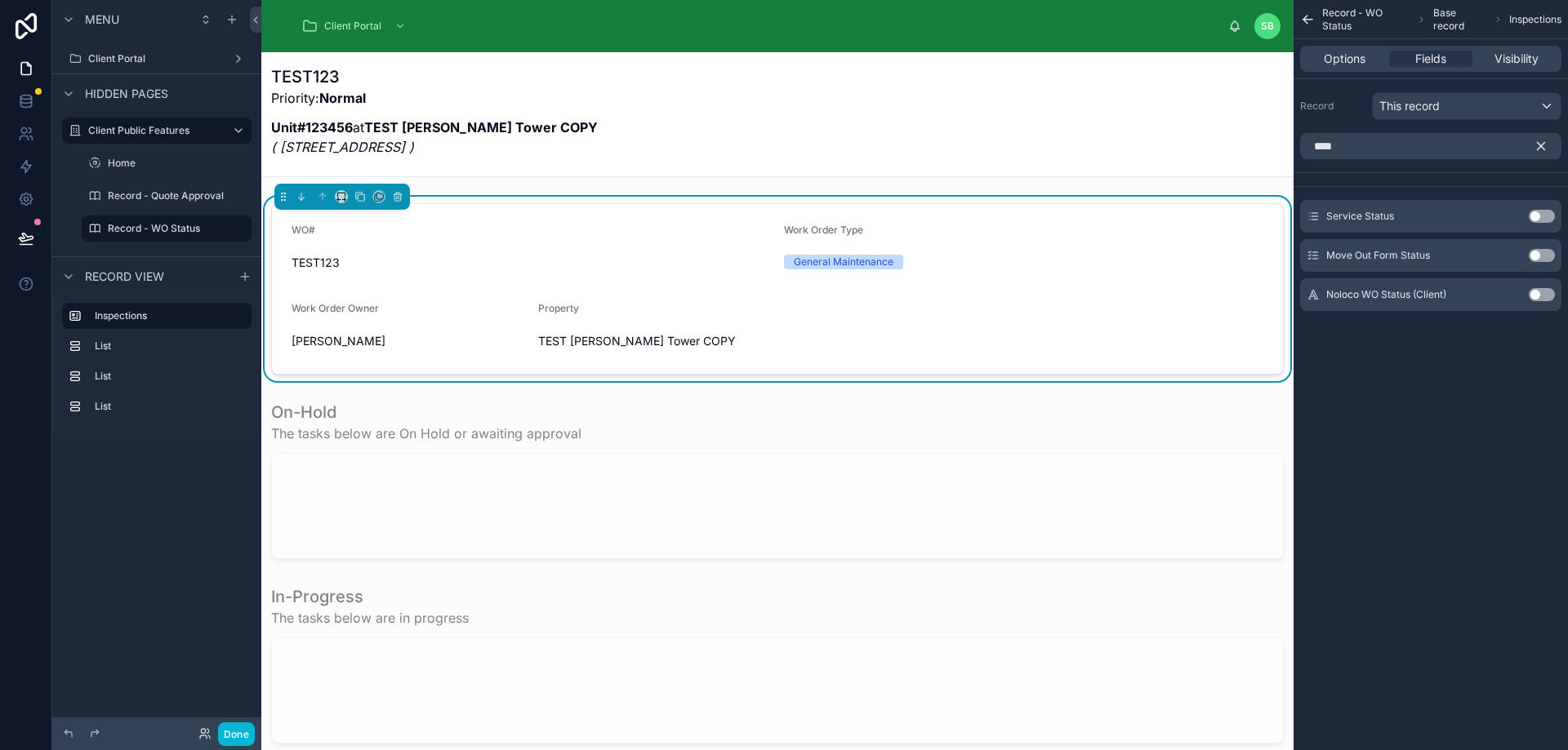
click at [1544, 213] on button "Use setting" at bounding box center [1542, 216] width 26 height 13
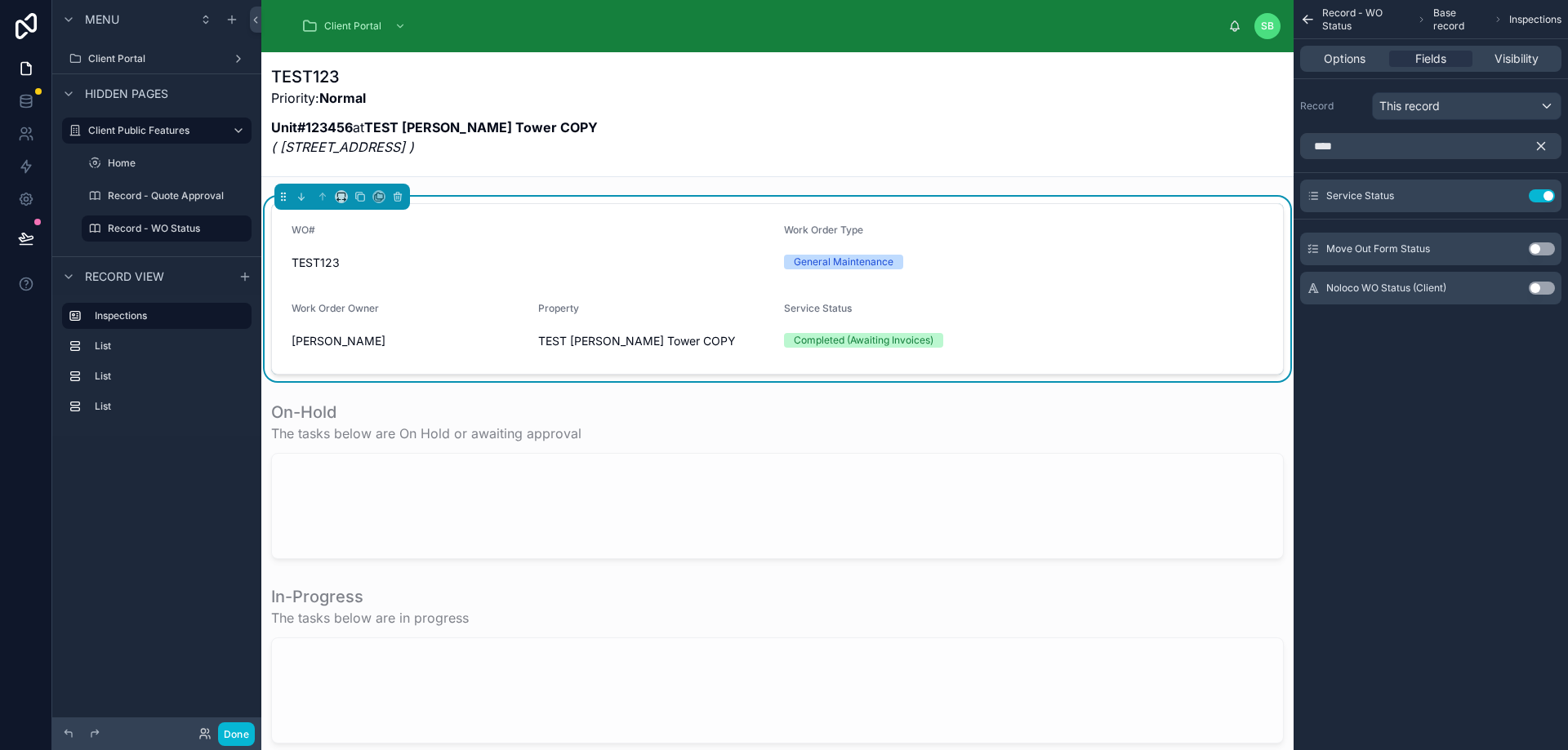
click at [1543, 141] on icon "scrollable content" at bounding box center [1540, 145] width 15 height 15
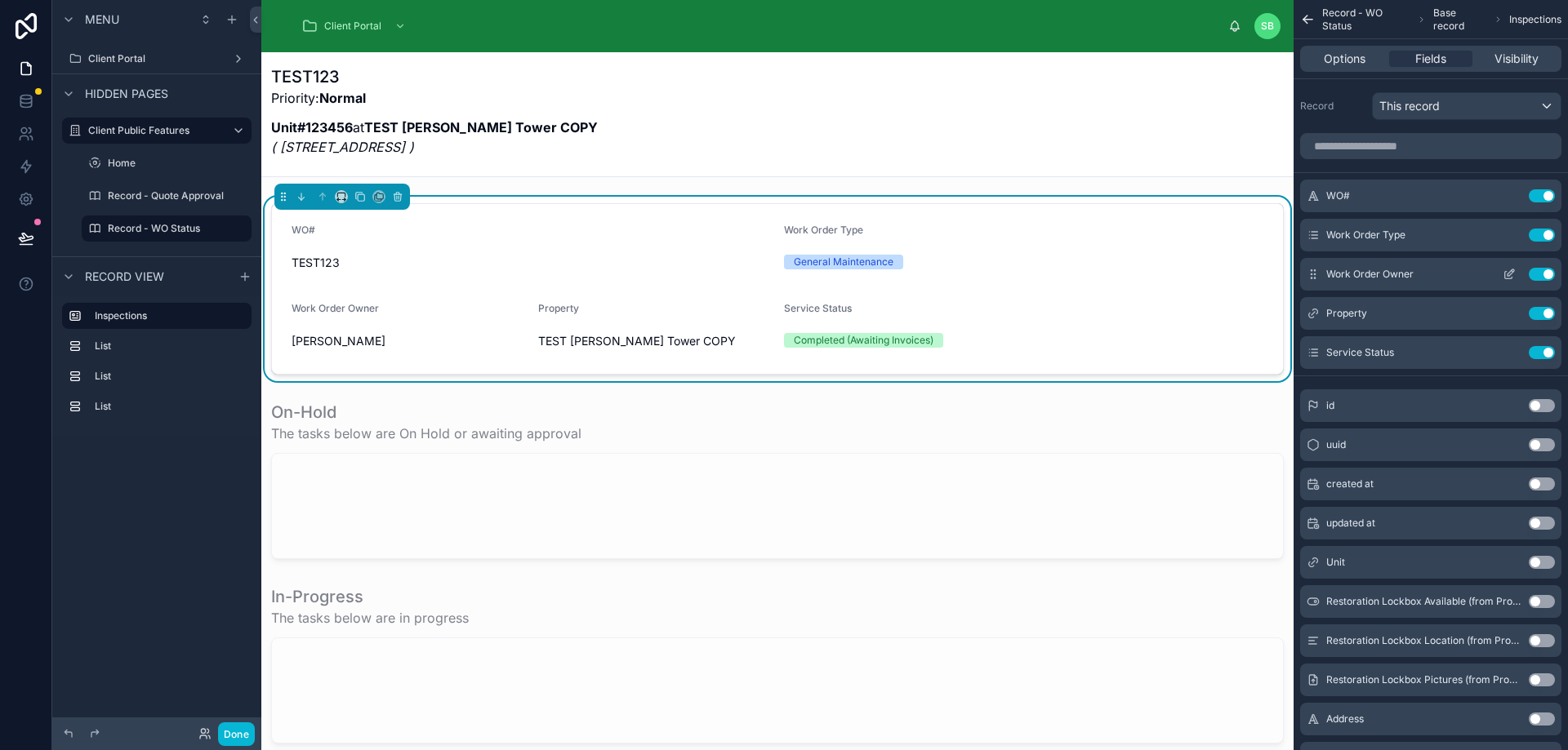
click at [1543, 273] on button "Use setting" at bounding box center [1542, 274] width 26 height 13
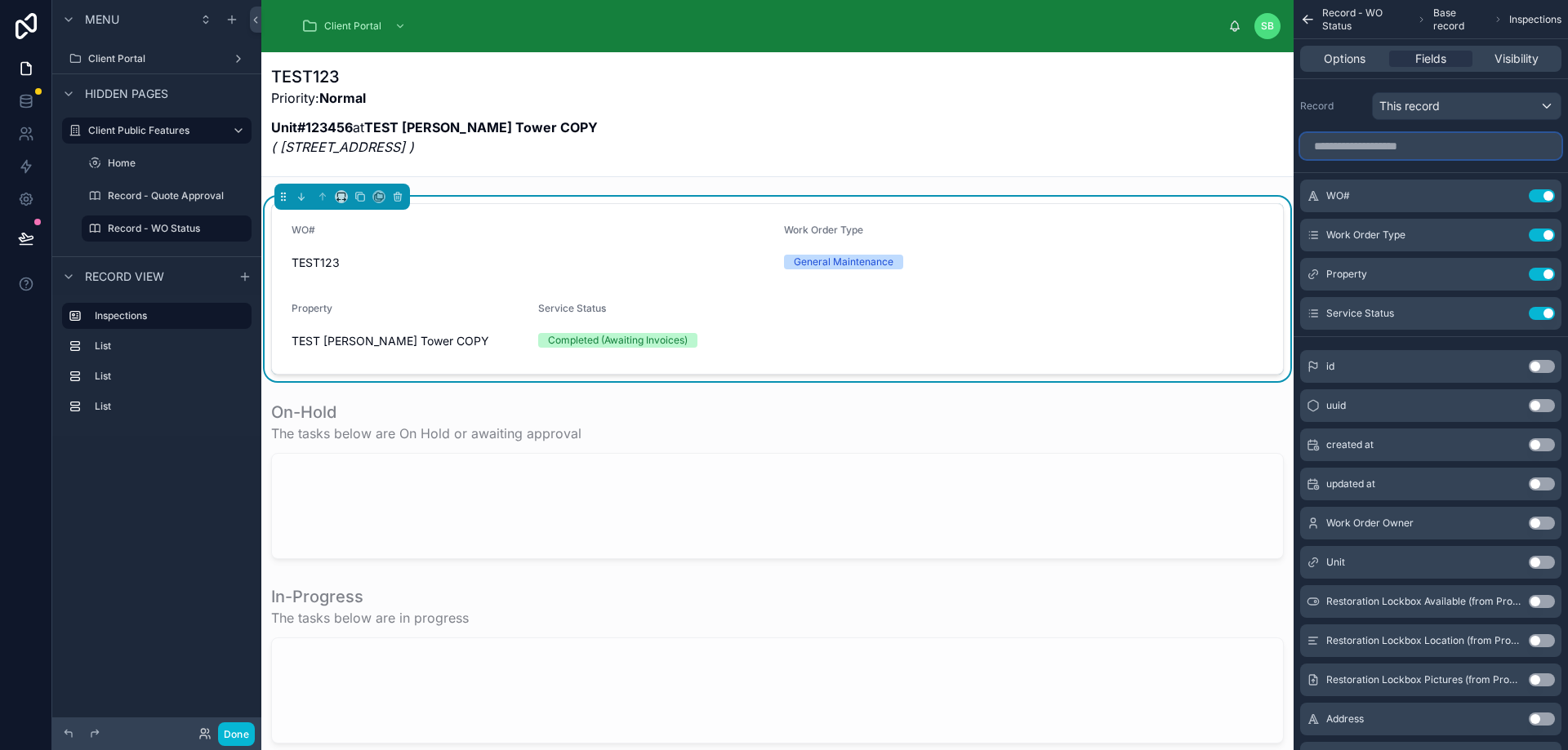
click at [1445, 143] on input "scrollable content" at bounding box center [1430, 146] width 261 height 26
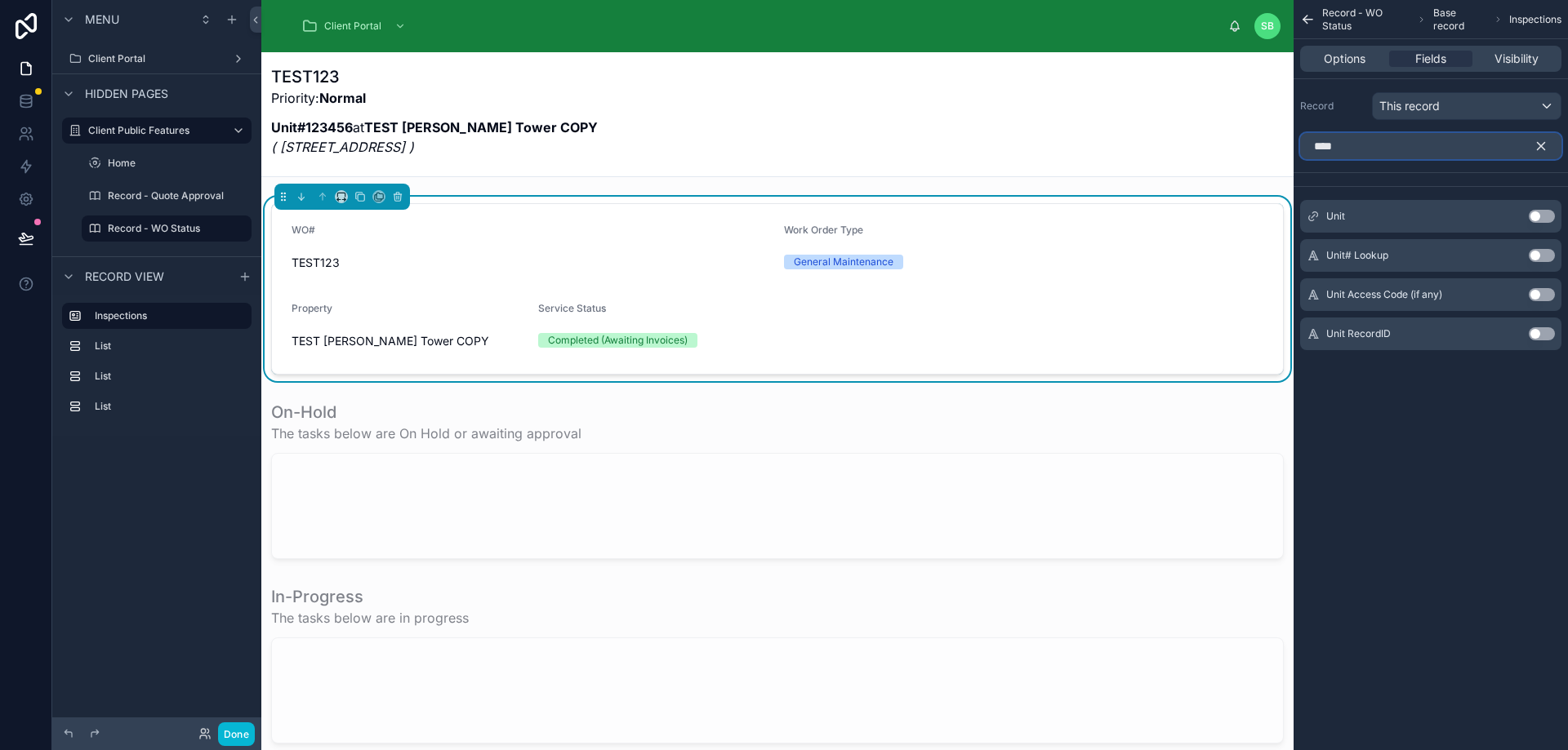
type input "****"
click at [1543, 254] on button "Use setting" at bounding box center [1542, 255] width 26 height 13
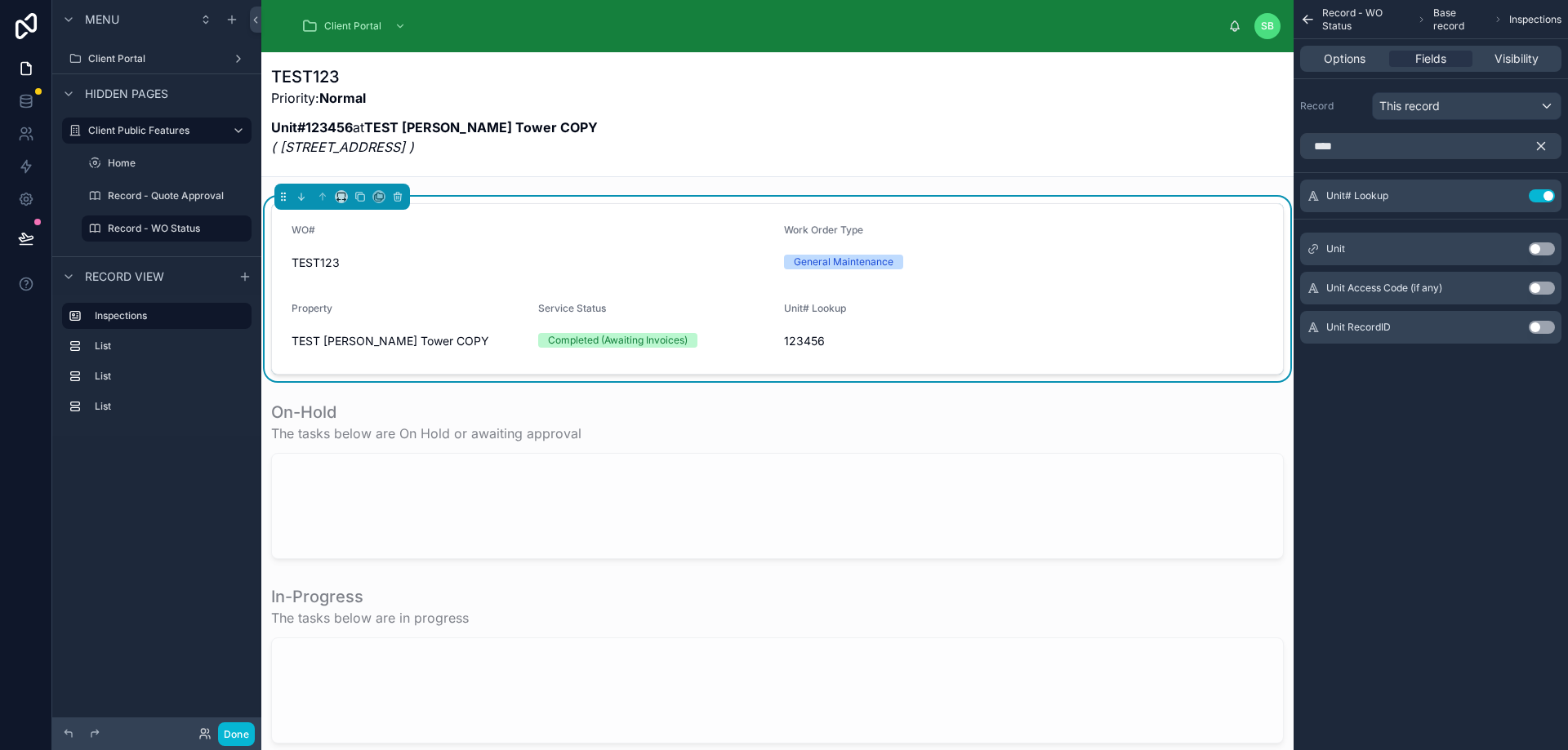
click at [1544, 248] on button "Use setting" at bounding box center [1542, 248] width 26 height 13
click at [1544, 195] on button "Use setting" at bounding box center [1542, 195] width 26 height 13
click at [1541, 148] on icon "scrollable content" at bounding box center [1540, 145] width 15 height 15
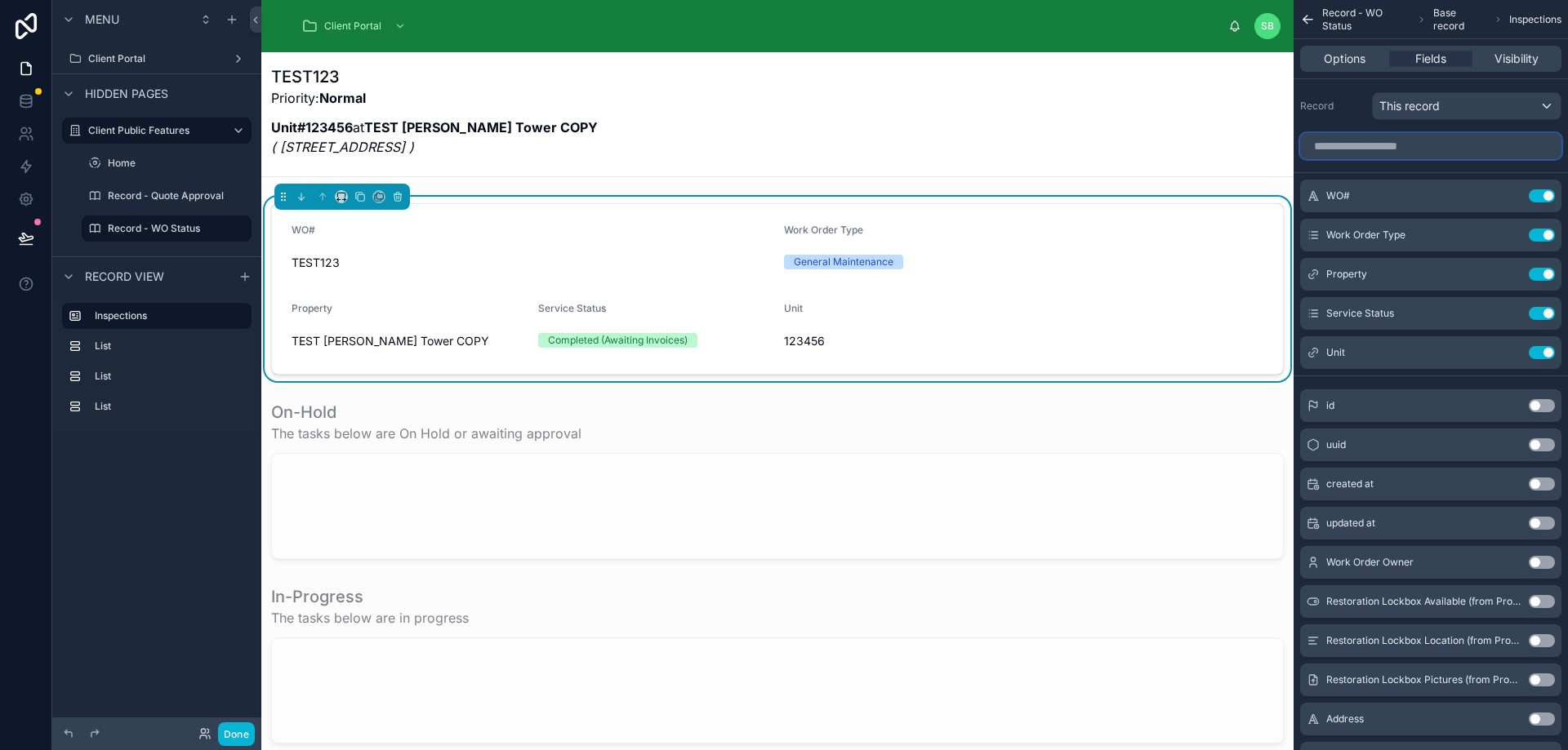
click at [1419, 149] on input "scrollable content" at bounding box center [1430, 146] width 261 height 26
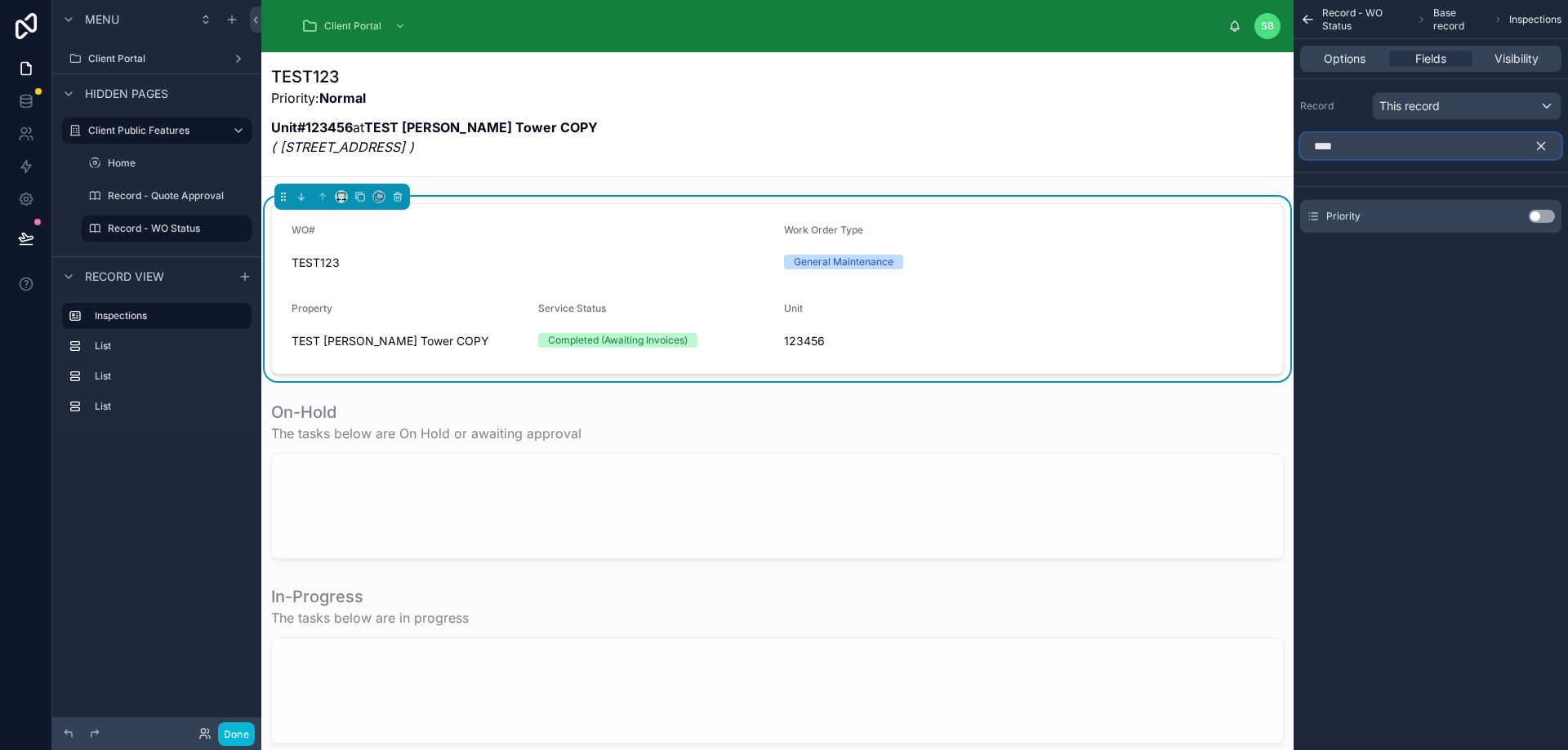
type input "****"
click at [1550, 212] on button "Use setting" at bounding box center [1542, 216] width 26 height 13
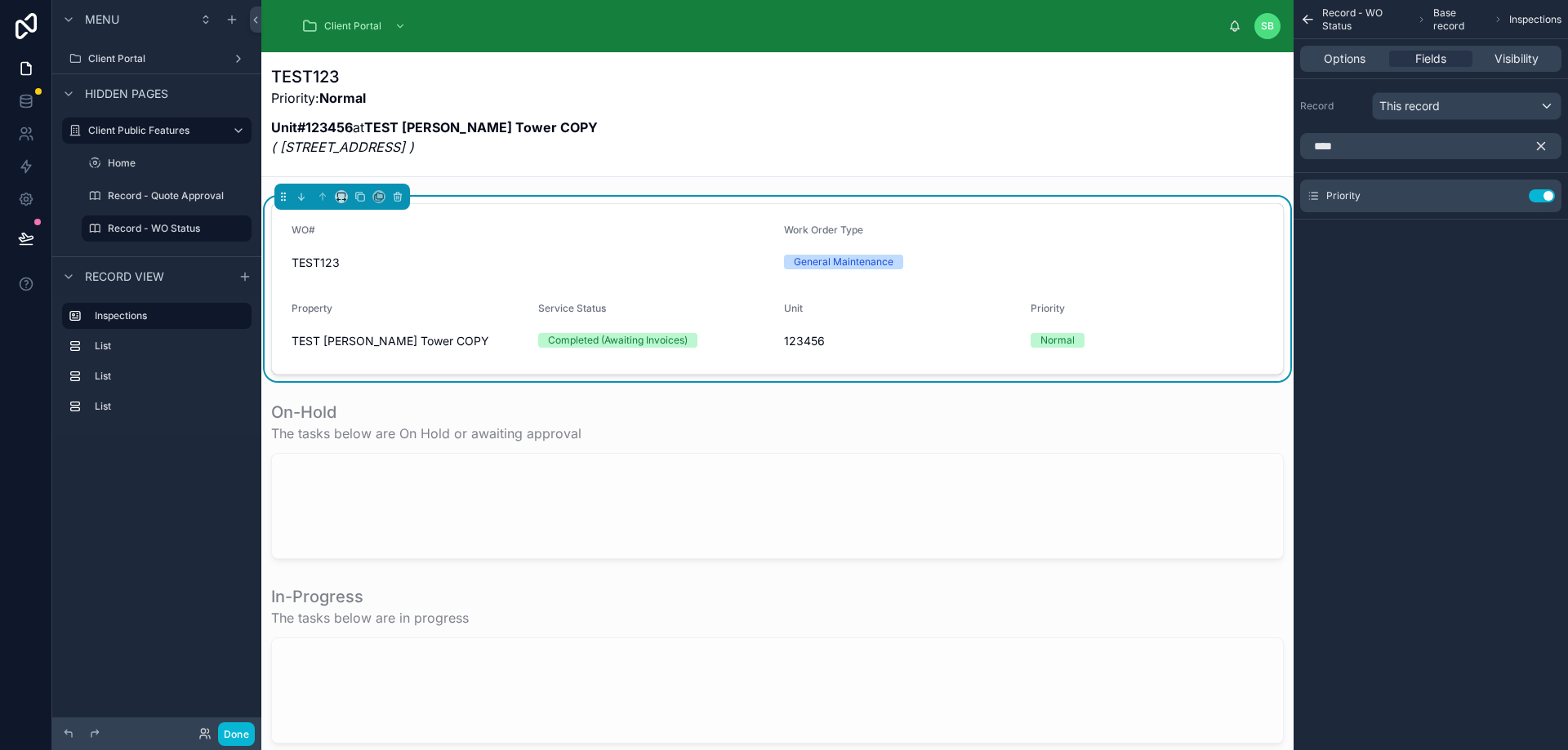
click at [1540, 147] on icon "scrollable content" at bounding box center [1541, 146] width 7 height 7
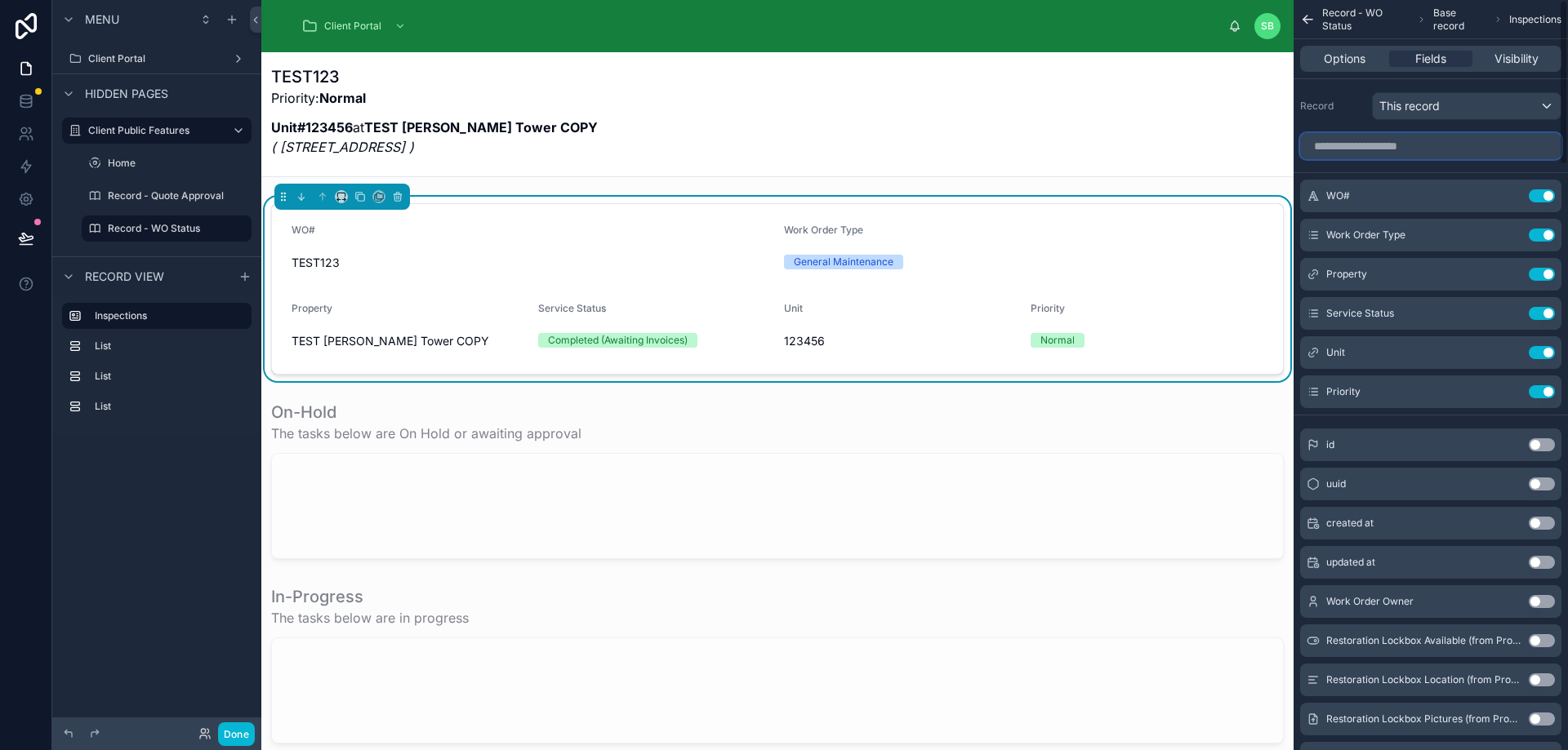
click at [1444, 148] on input "scrollable content" at bounding box center [1430, 146] width 261 height 26
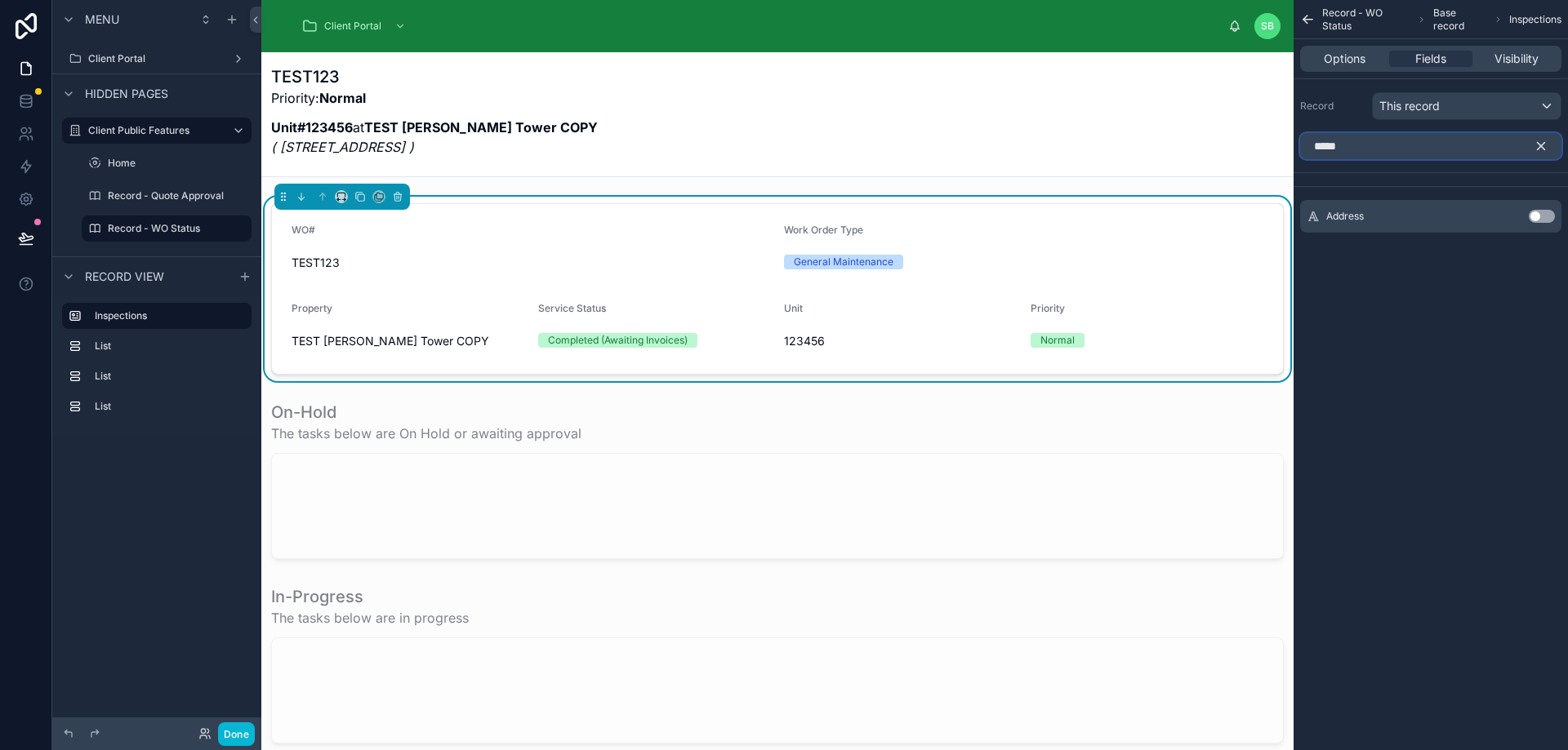
type input "*****"
click at [1549, 215] on button "Use setting" at bounding box center [1542, 216] width 26 height 13
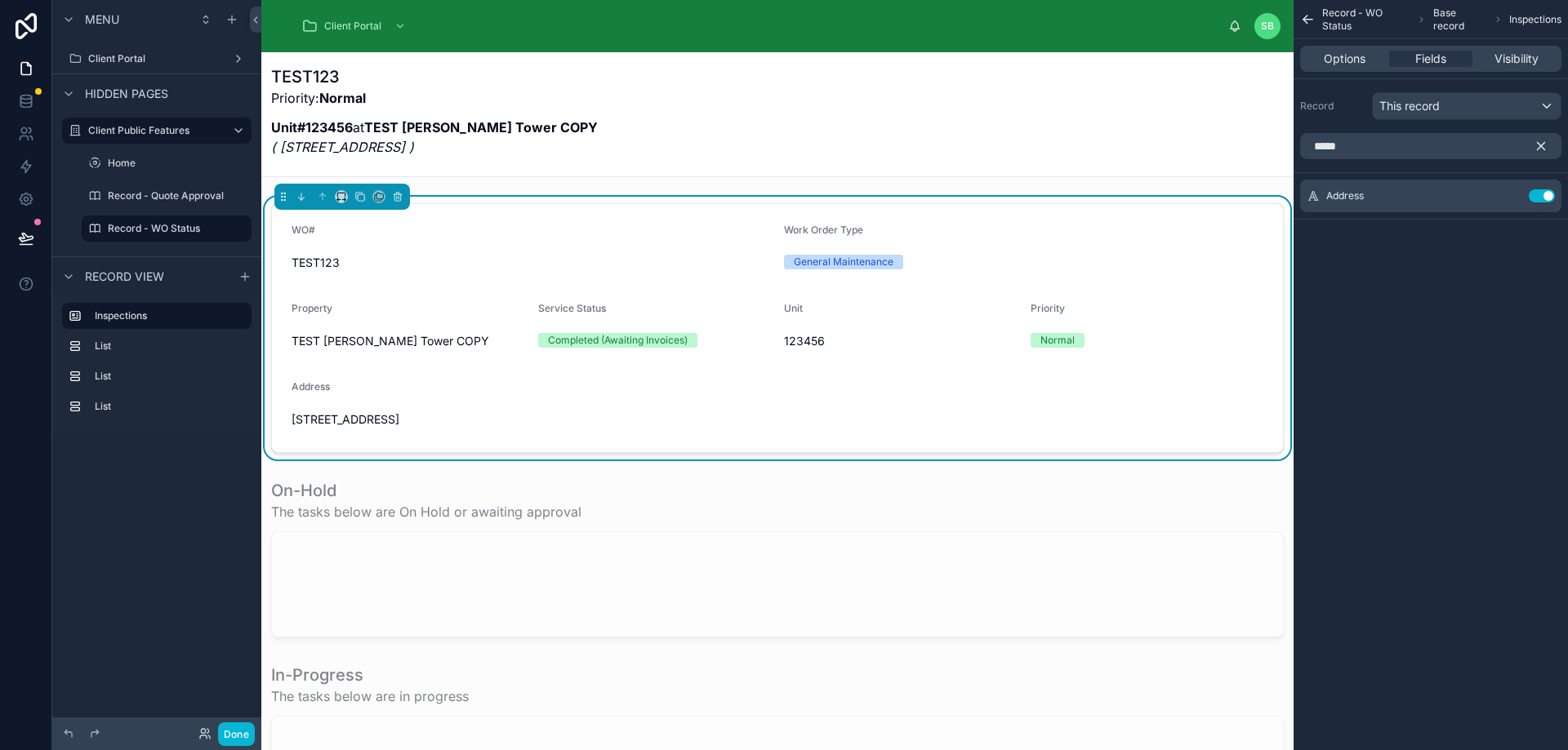
click at [1540, 142] on icon "scrollable content" at bounding box center [1540, 145] width 15 height 15
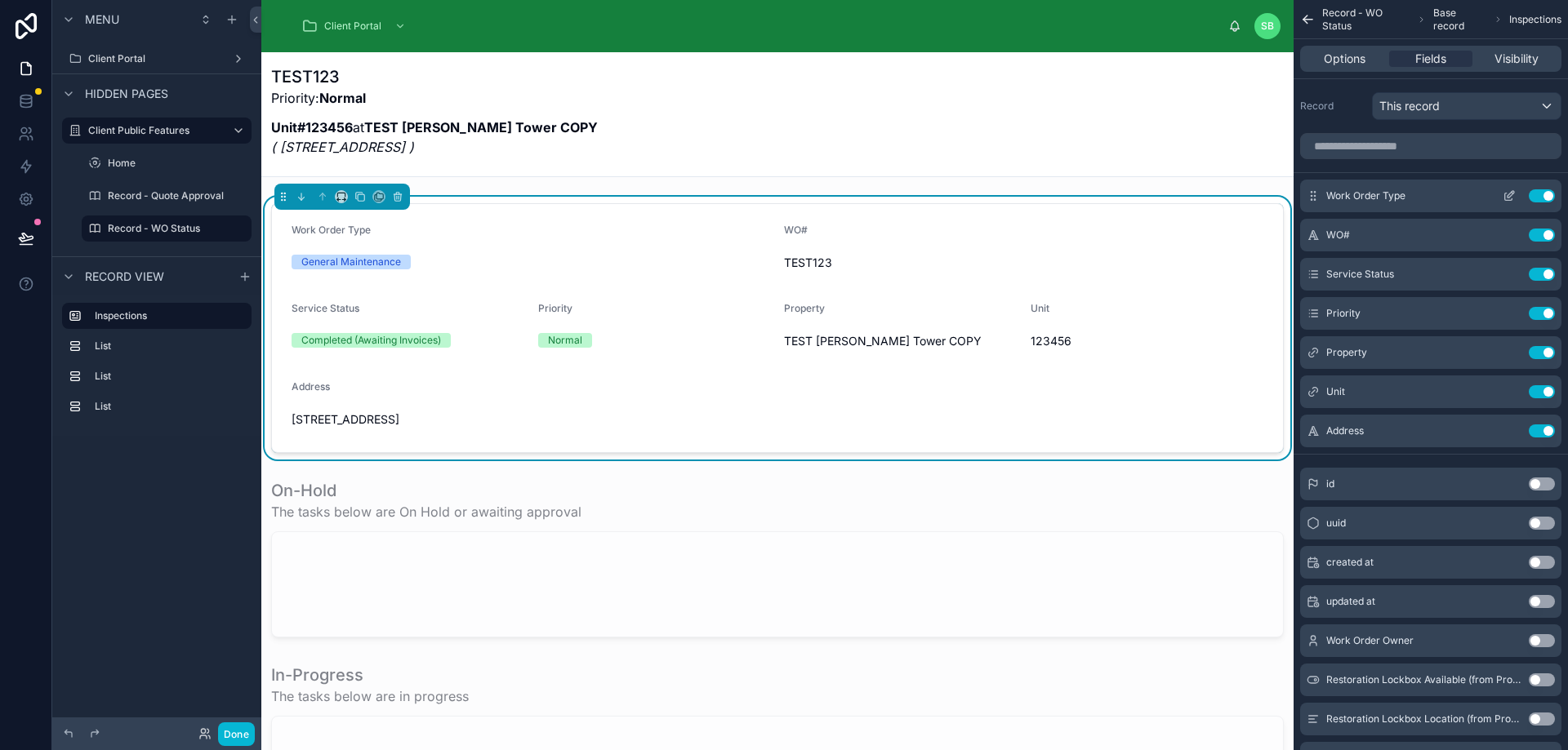
click at [1507, 195] on icon "scrollable content" at bounding box center [1509, 195] width 13 height 13
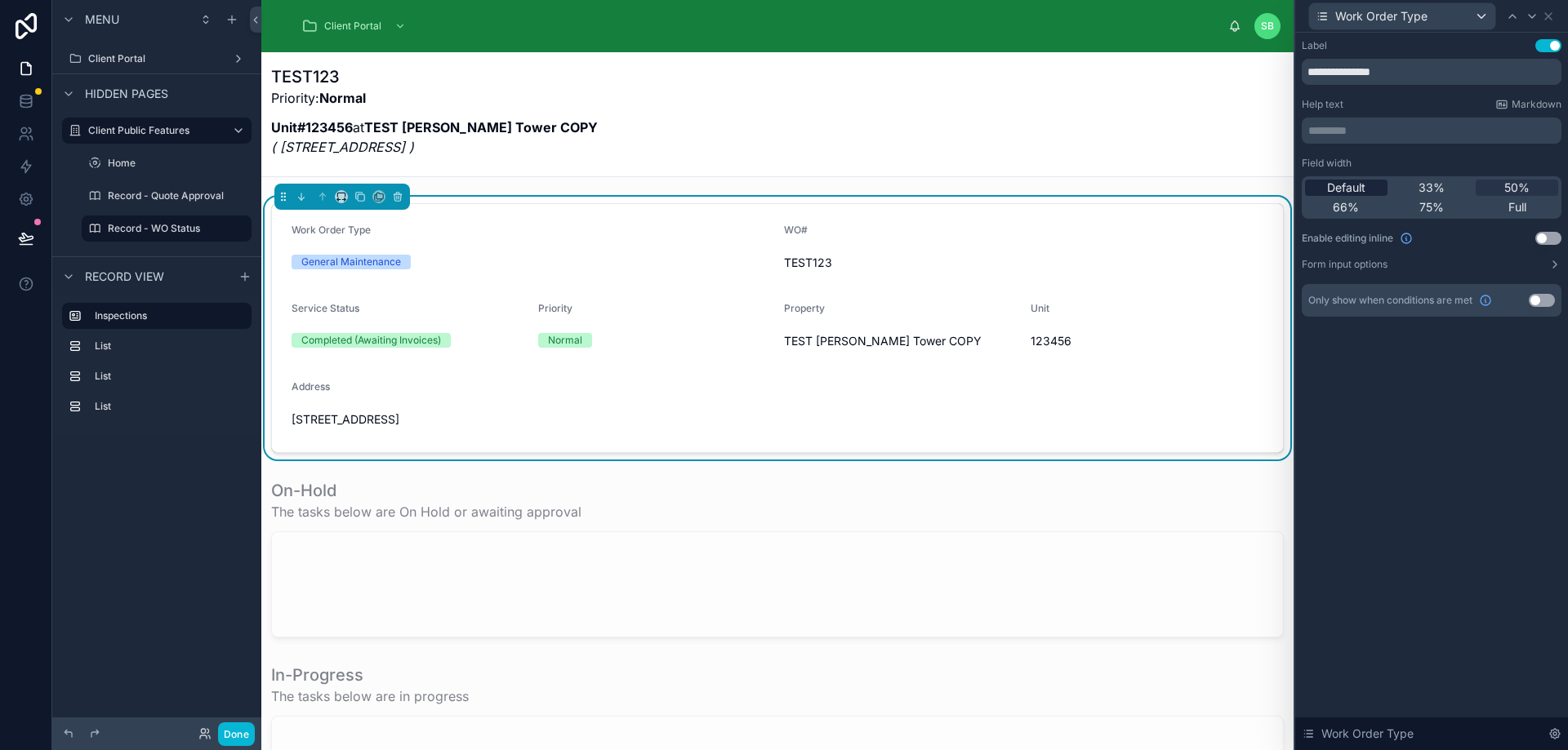
click at [1357, 186] on span "Default" at bounding box center [1346, 187] width 38 height 17
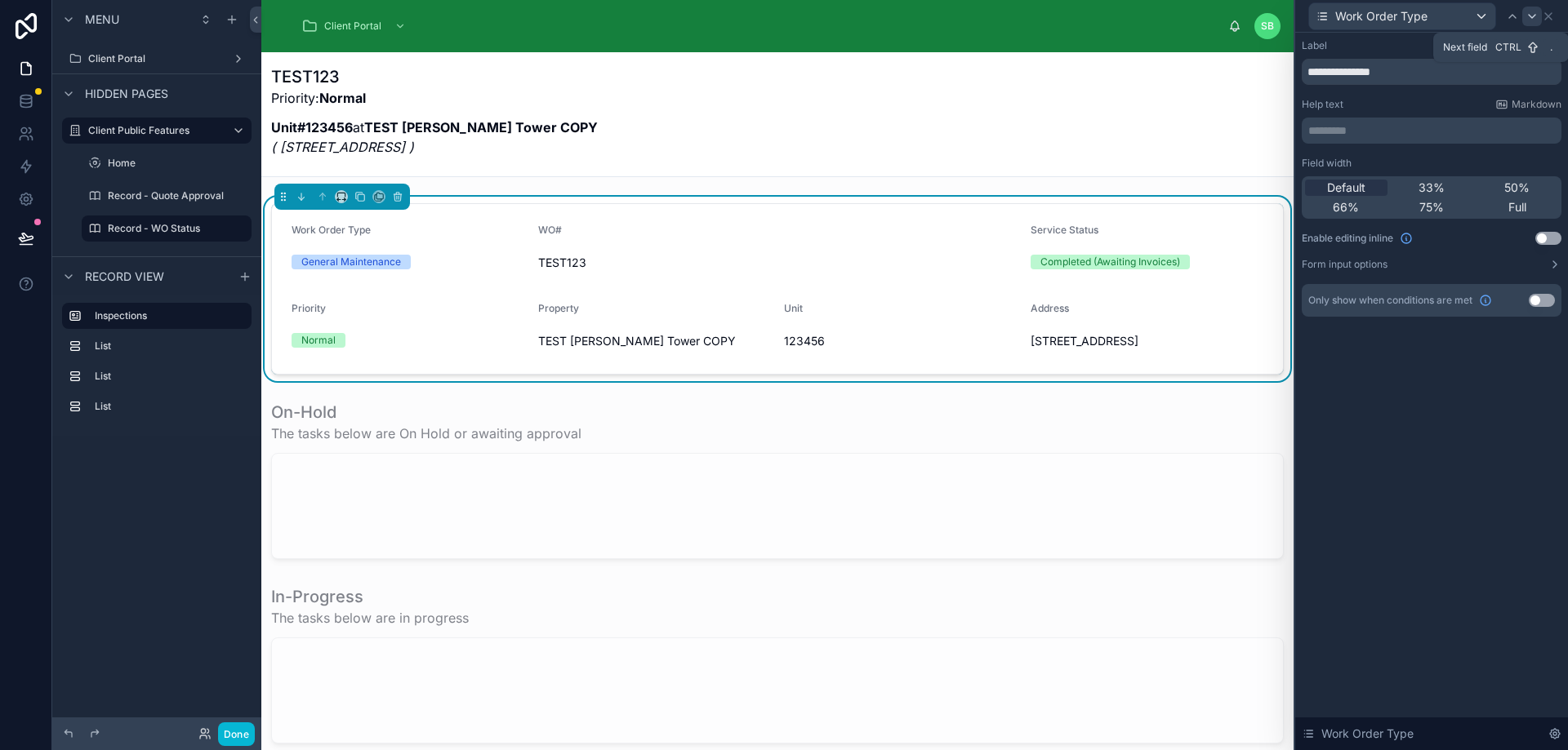
click at [1531, 18] on icon at bounding box center [1531, 16] width 13 height 13
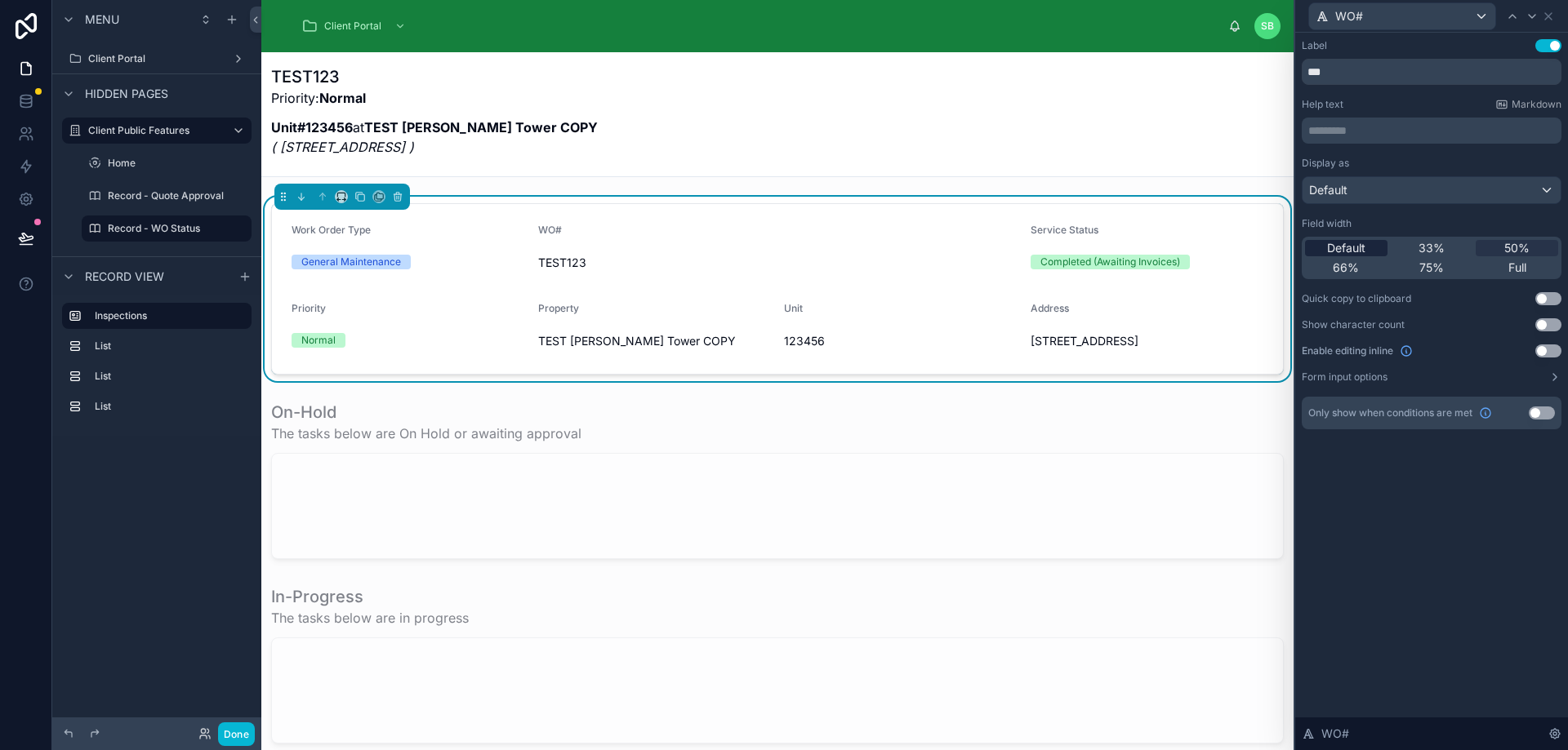
click at [1368, 243] on div "Default" at bounding box center [1346, 248] width 83 height 17
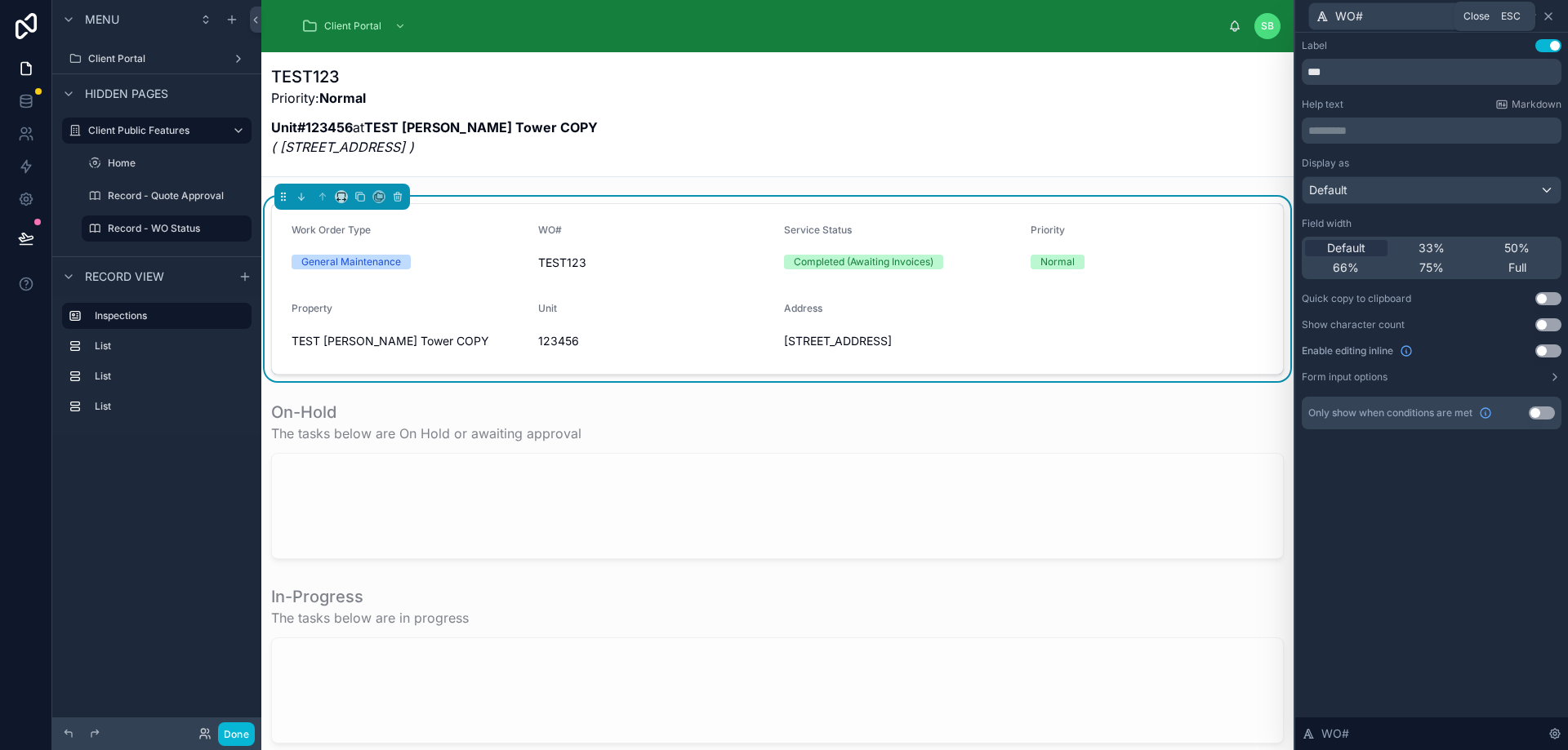
click at [1549, 17] on icon at bounding box center [1547, 16] width 6 height 6
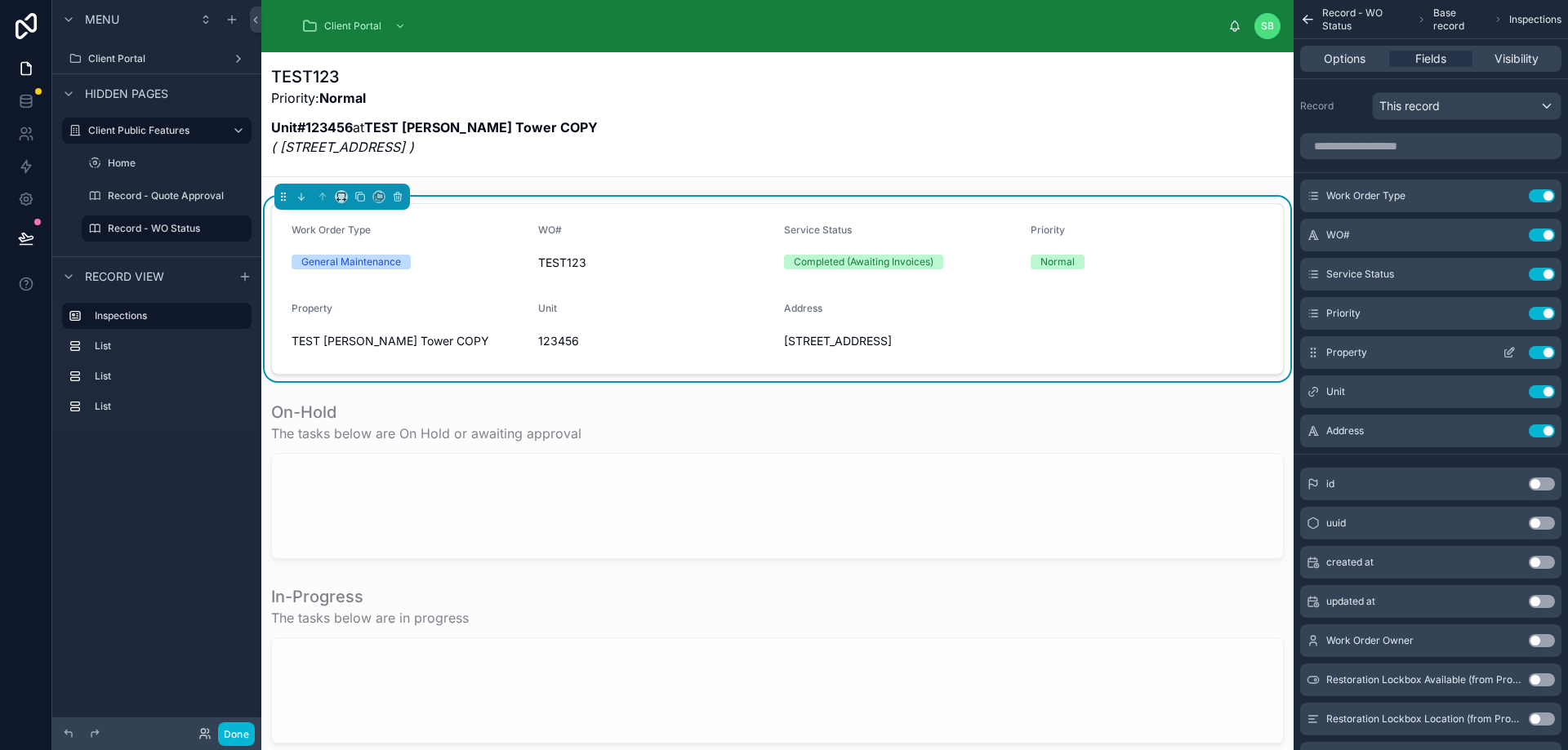
click at [1544, 352] on button "Use setting" at bounding box center [1542, 352] width 26 height 13
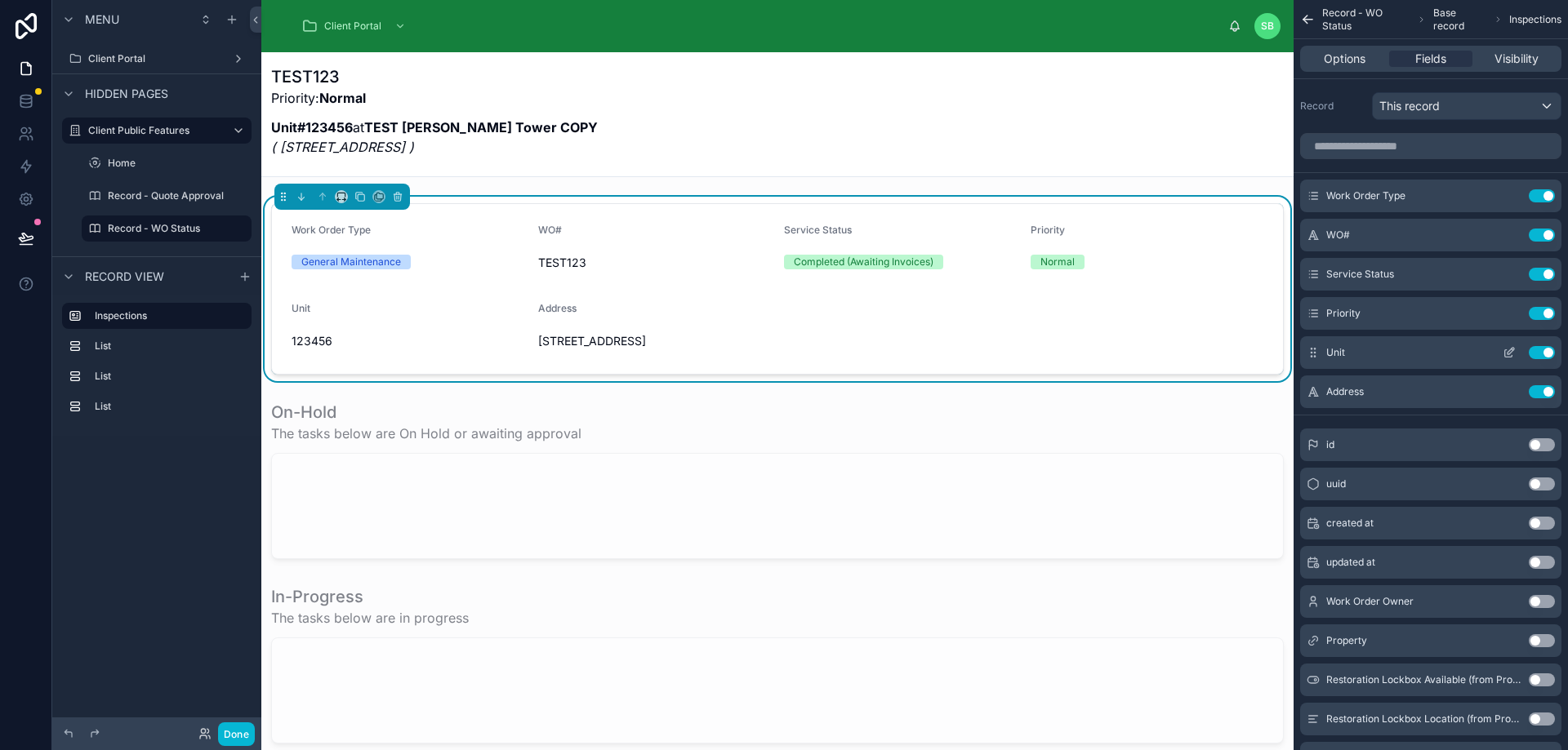
click at [1544, 354] on button "Use setting" at bounding box center [1542, 352] width 26 height 13
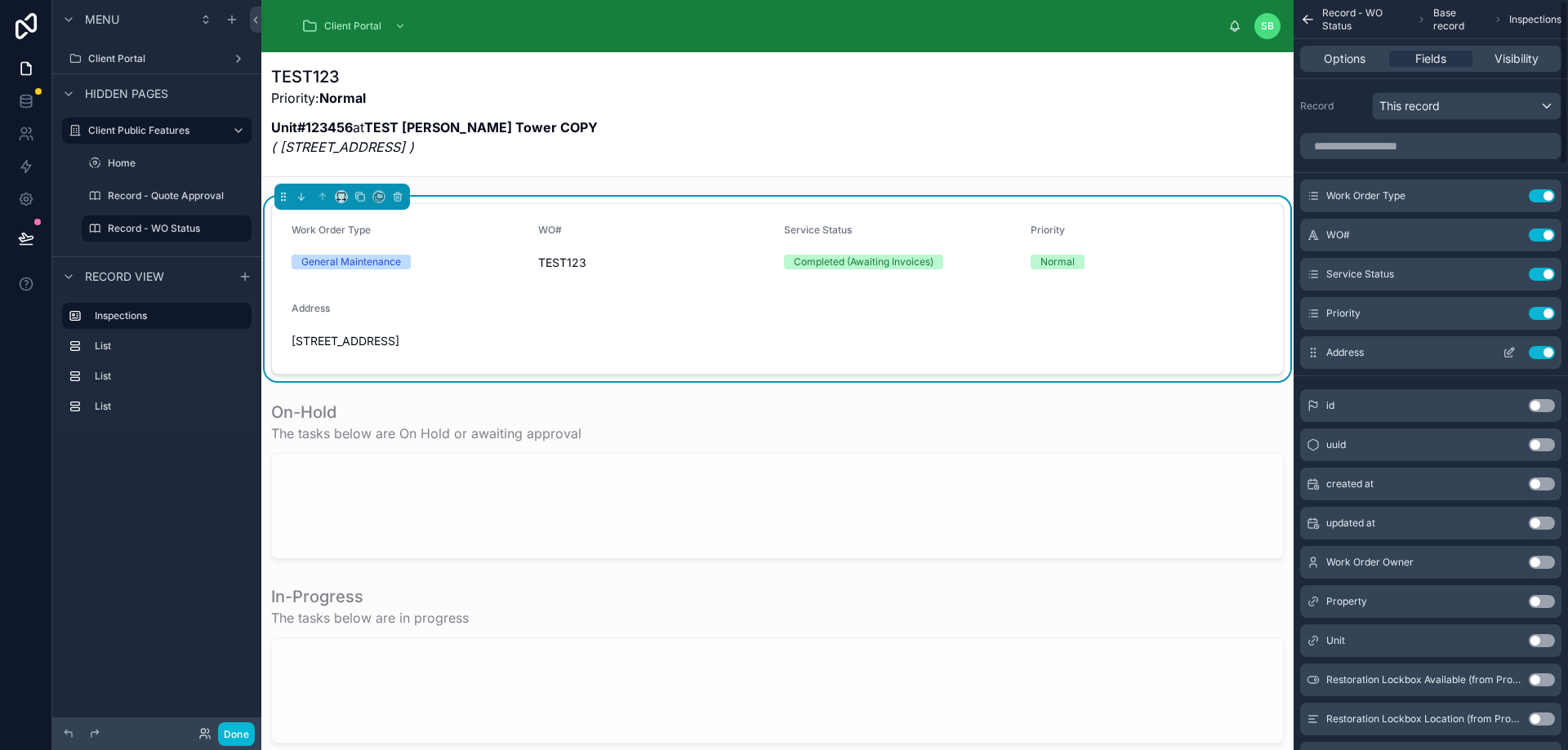
click at [1544, 354] on button "Use setting" at bounding box center [1542, 352] width 26 height 13
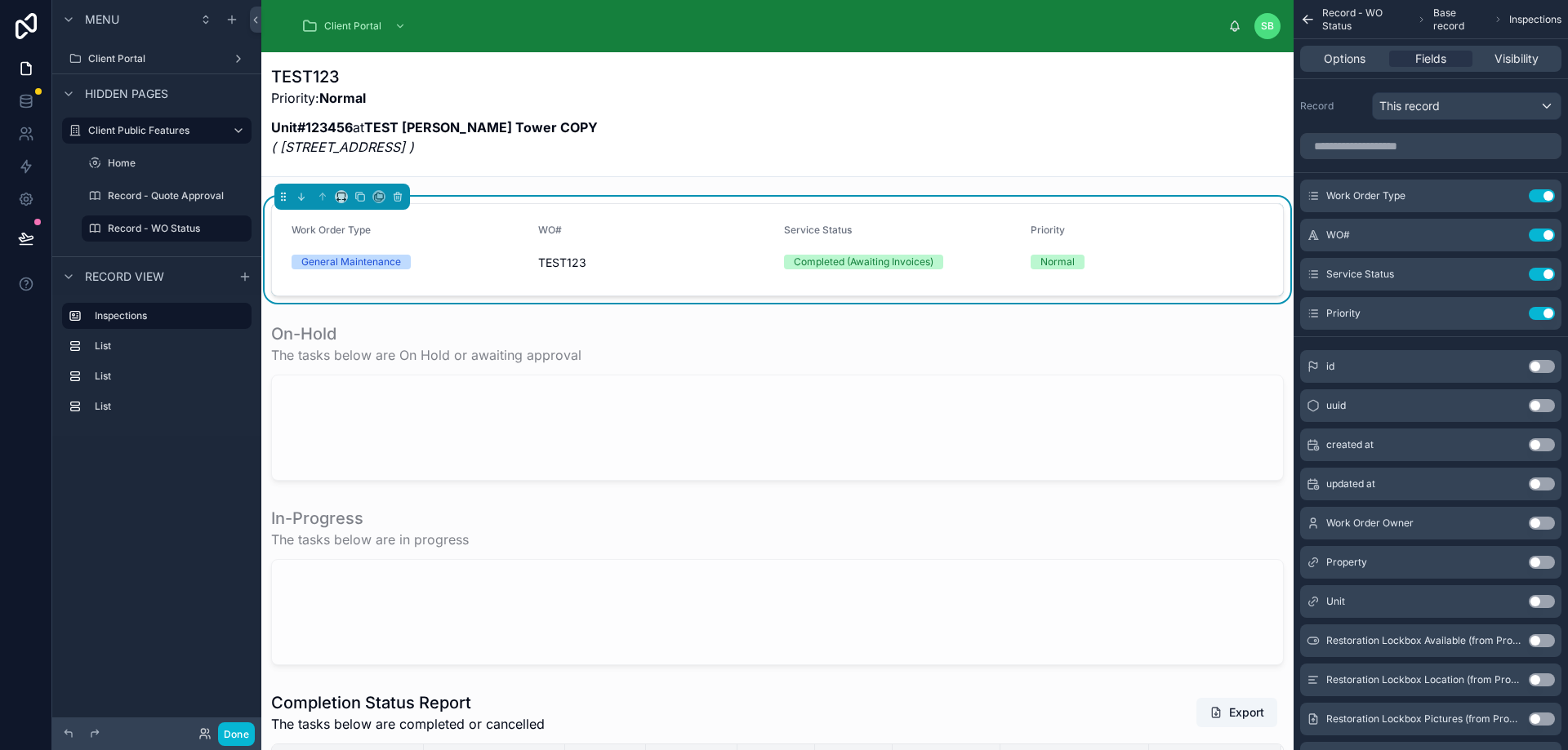
click at [672, 127] on div "TEST123 Priority: Normal Unit#123456 at TEST Perla West Tower COPY ( 65 Waterga…" at bounding box center [777, 116] width 1012 height 101
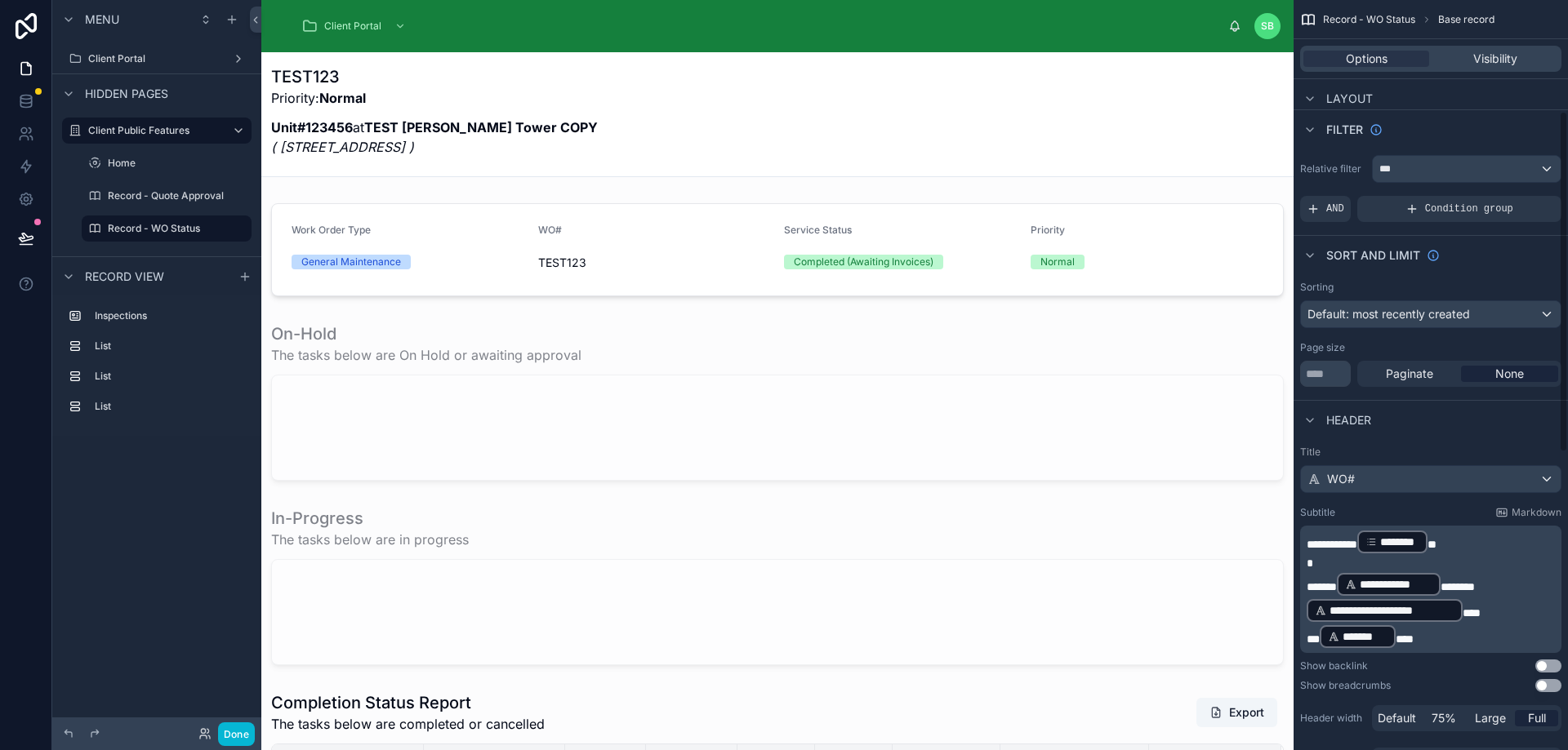
scroll to position [327, 0]
click at [1463, 541] on p "**********" at bounding box center [1432, 541] width 252 height 26
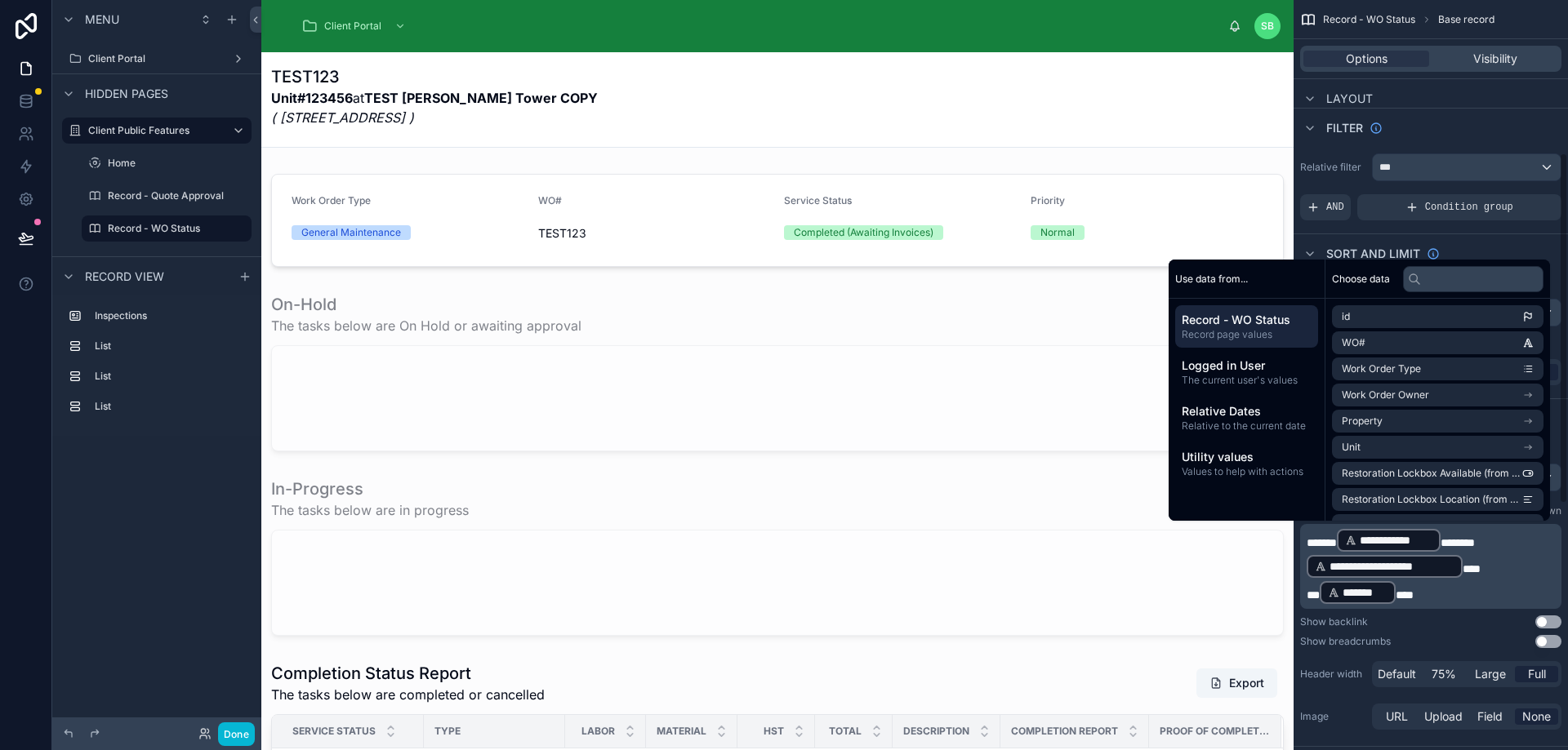
click at [1528, 234] on div "Sort And Limit" at bounding box center [1430, 253] width 274 height 39
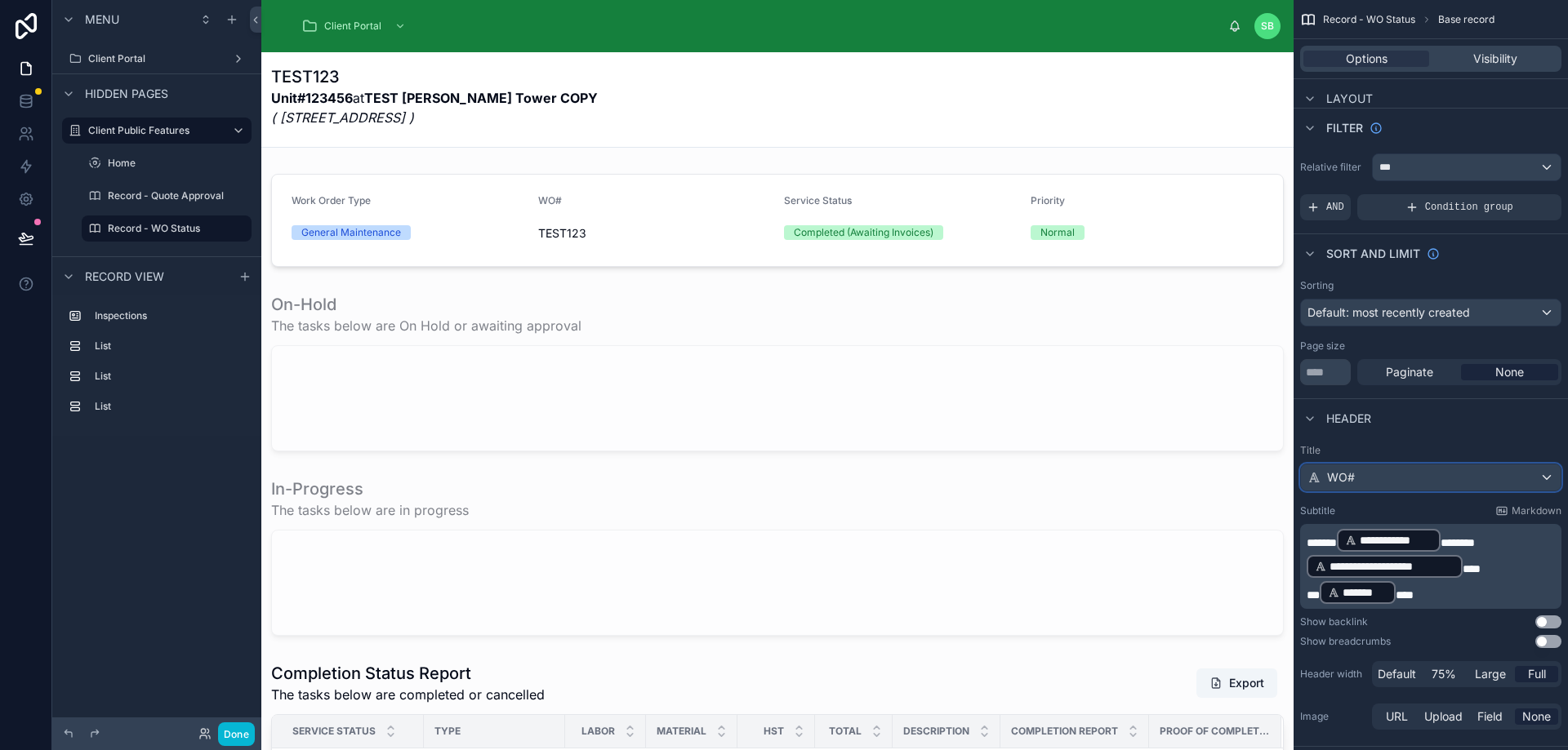
click at [1458, 476] on div "WO#" at bounding box center [1430, 477] width 260 height 26
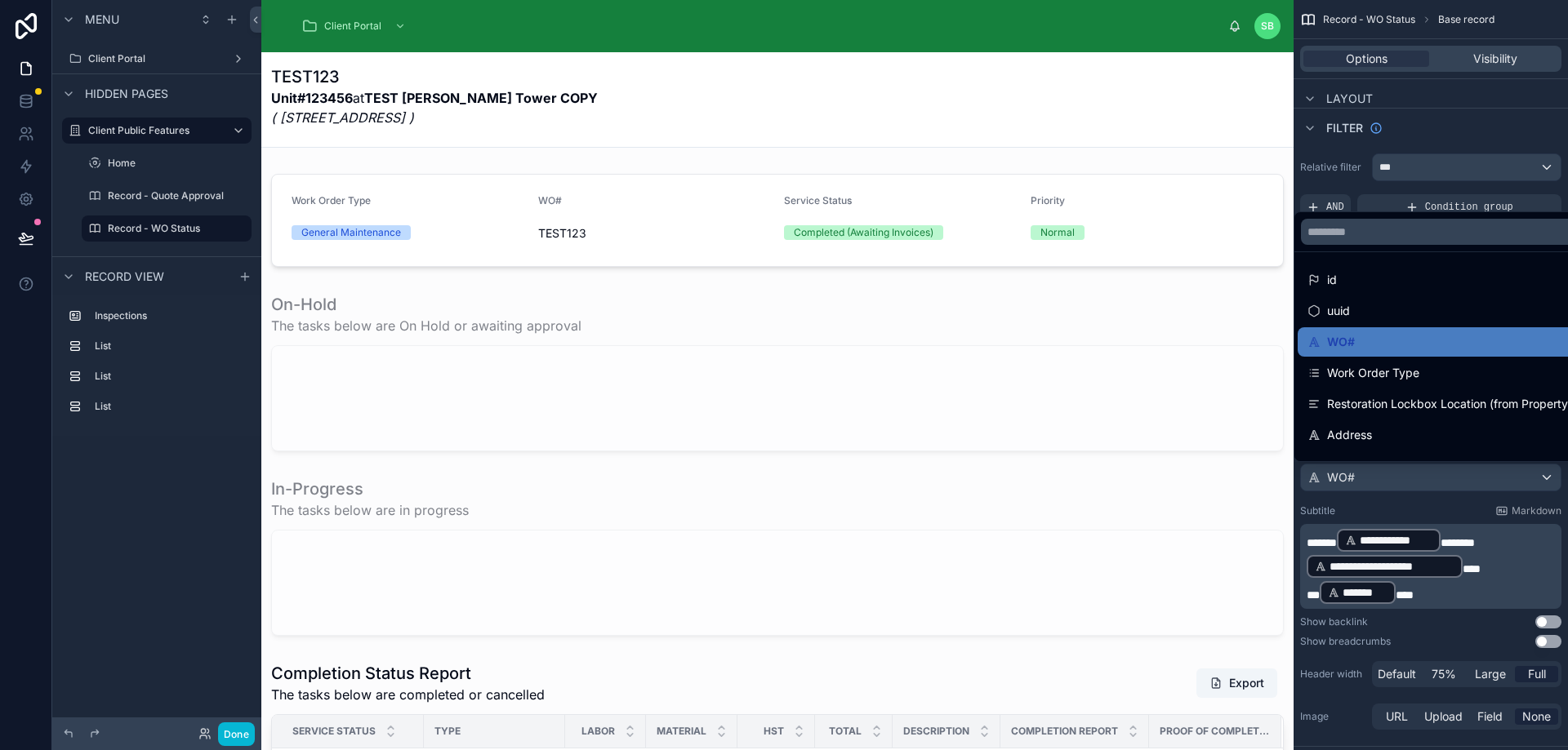
click at [1458, 476] on div "scrollable content" at bounding box center [784, 375] width 1568 height 750
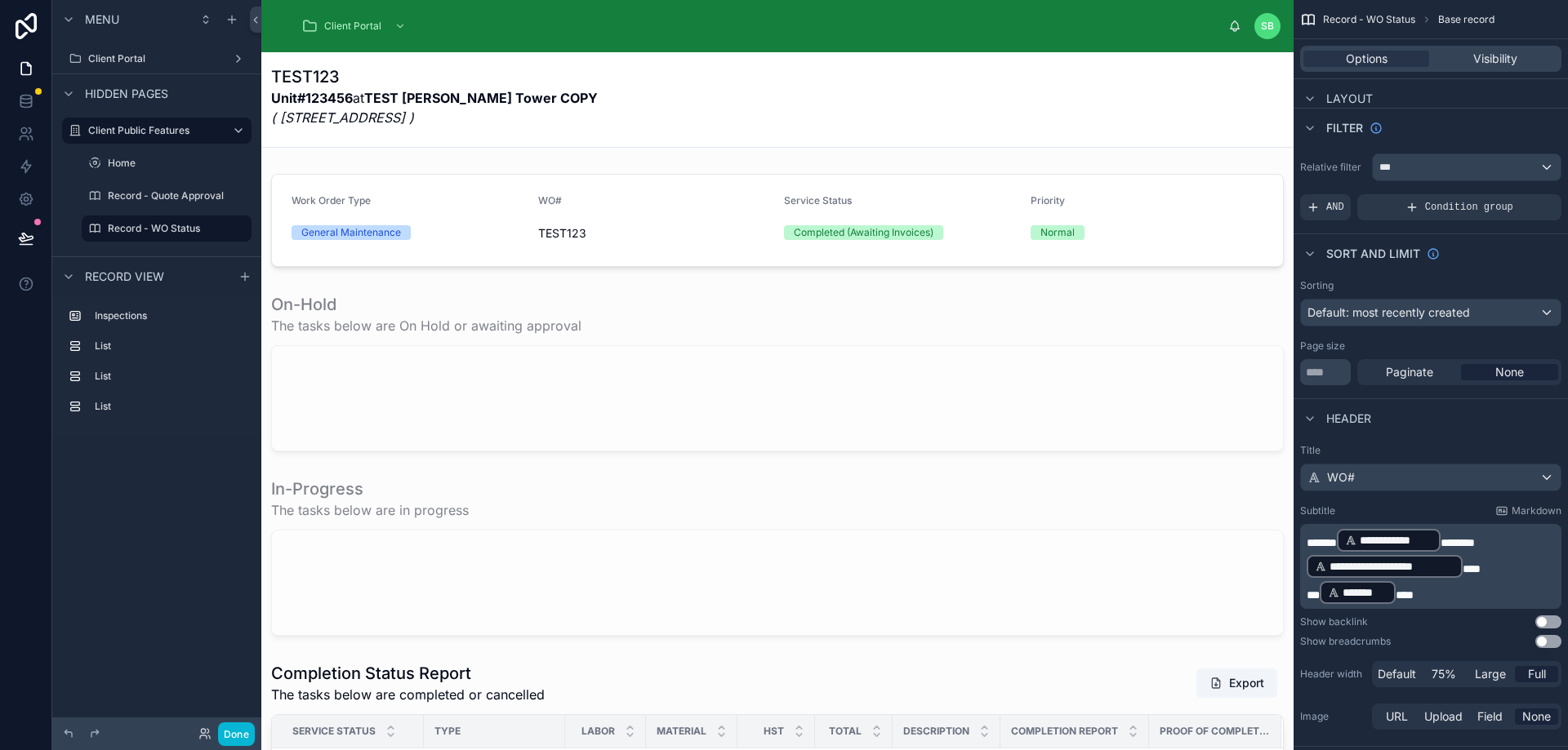
click at [423, 65] on h1 "TEST123" at bounding box center [434, 77] width 327 height 23
click at [306, 76] on h1 "TEST123" at bounding box center [434, 77] width 327 height 23
drag, startPoint x: 306, startPoint y: 76, endPoint x: 652, endPoint y: 92, distance: 346.4
click at [652, 92] on div "TEST123 Unit#123456 at TEST [PERSON_NAME][GEOGRAPHIC_DATA] COPY ( [STREET_ADDRE…" at bounding box center [777, 101] width 1012 height 71
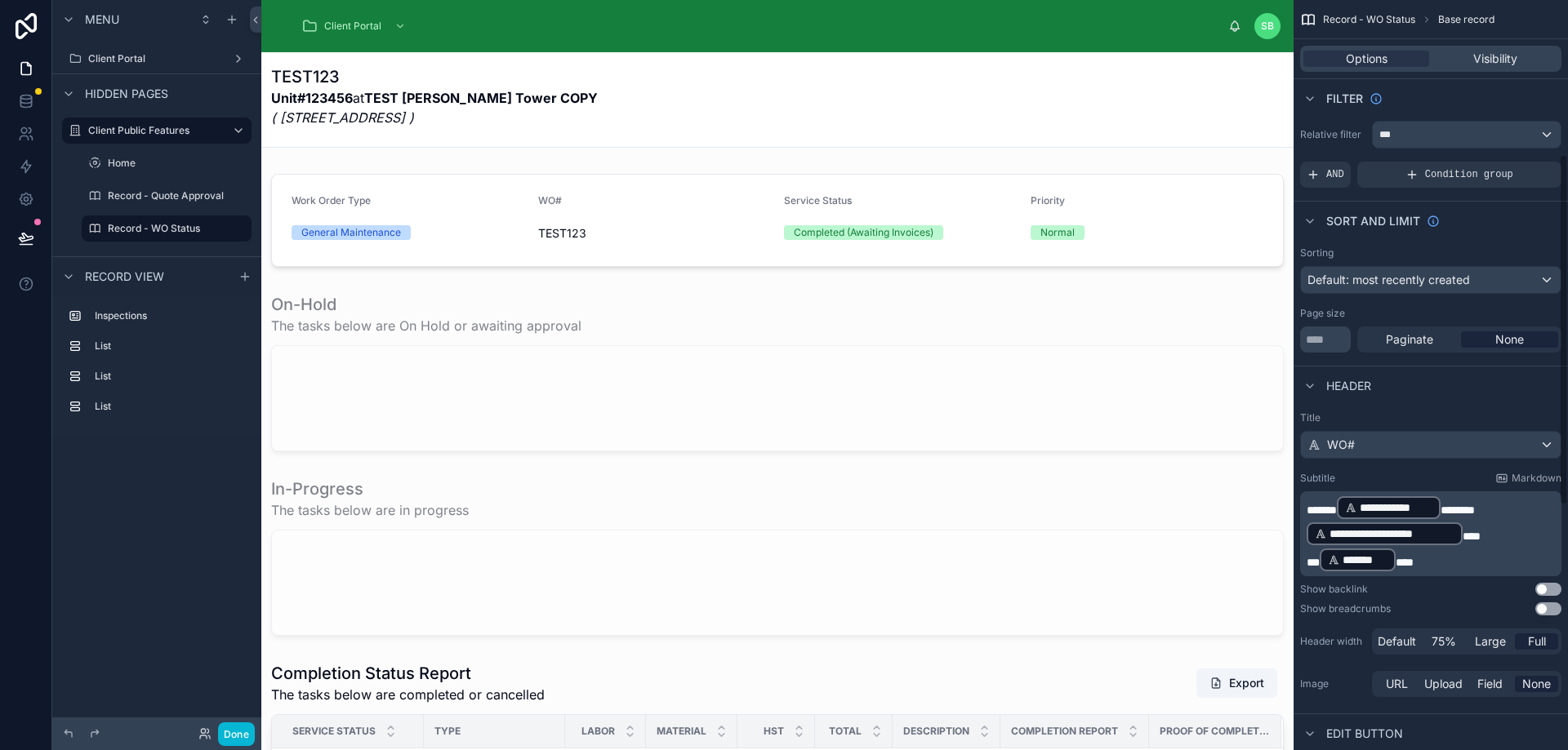
scroll to position [409, 0]
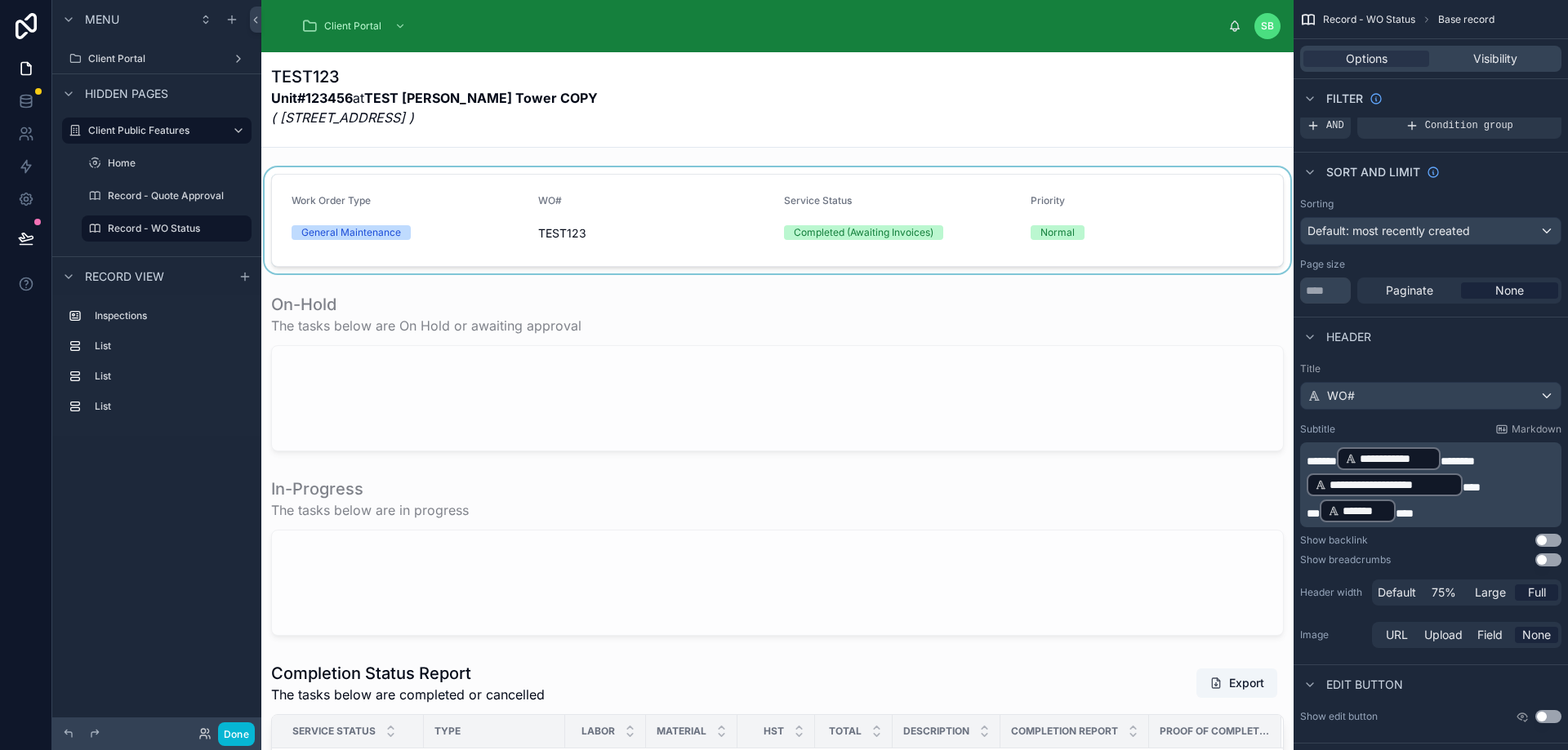
click at [743, 193] on div at bounding box center [777, 220] width 1032 height 106
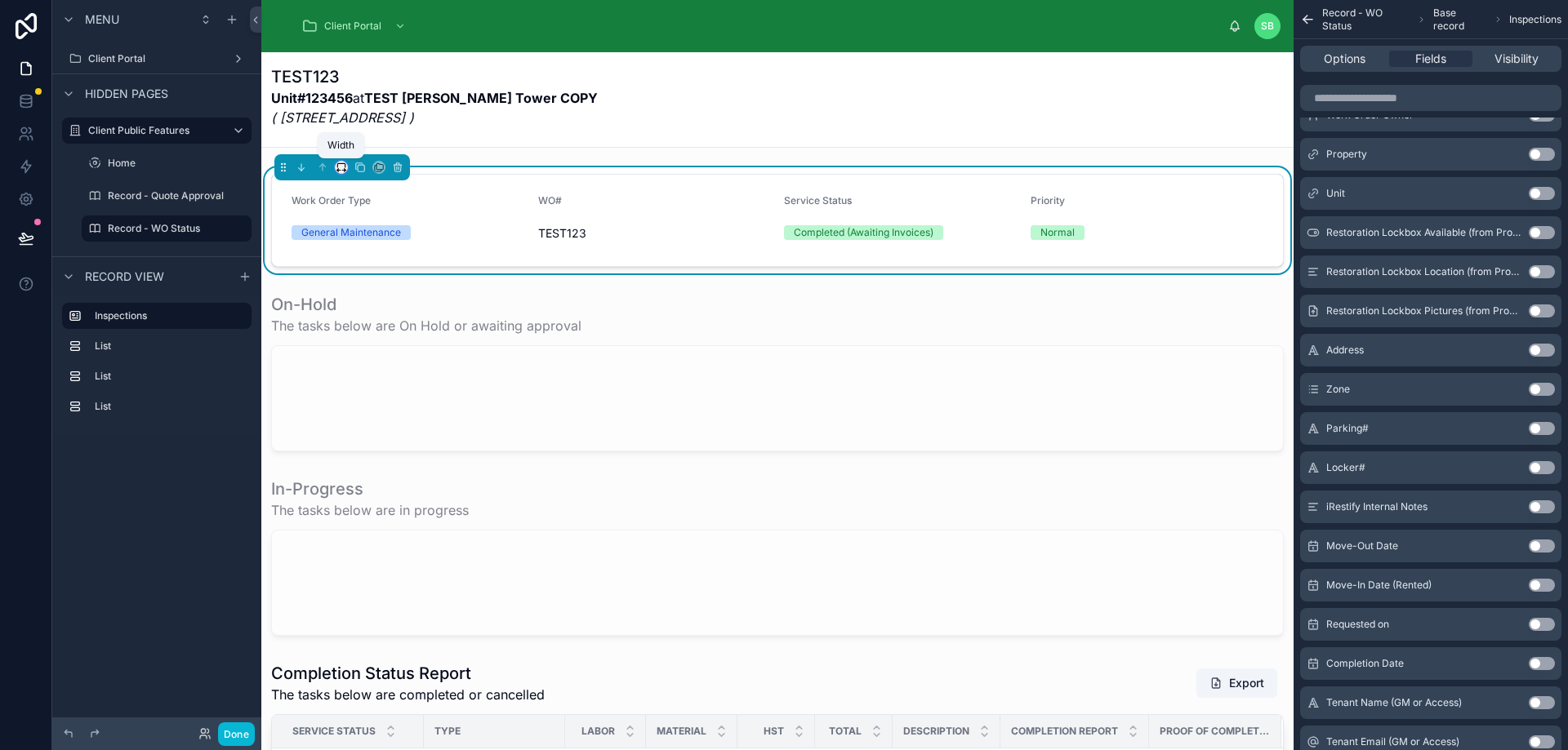
click at [341, 168] on icon at bounding box center [341, 167] width 11 height 11
click at [388, 384] on span "Full width" at bounding box center [376, 383] width 56 height 19
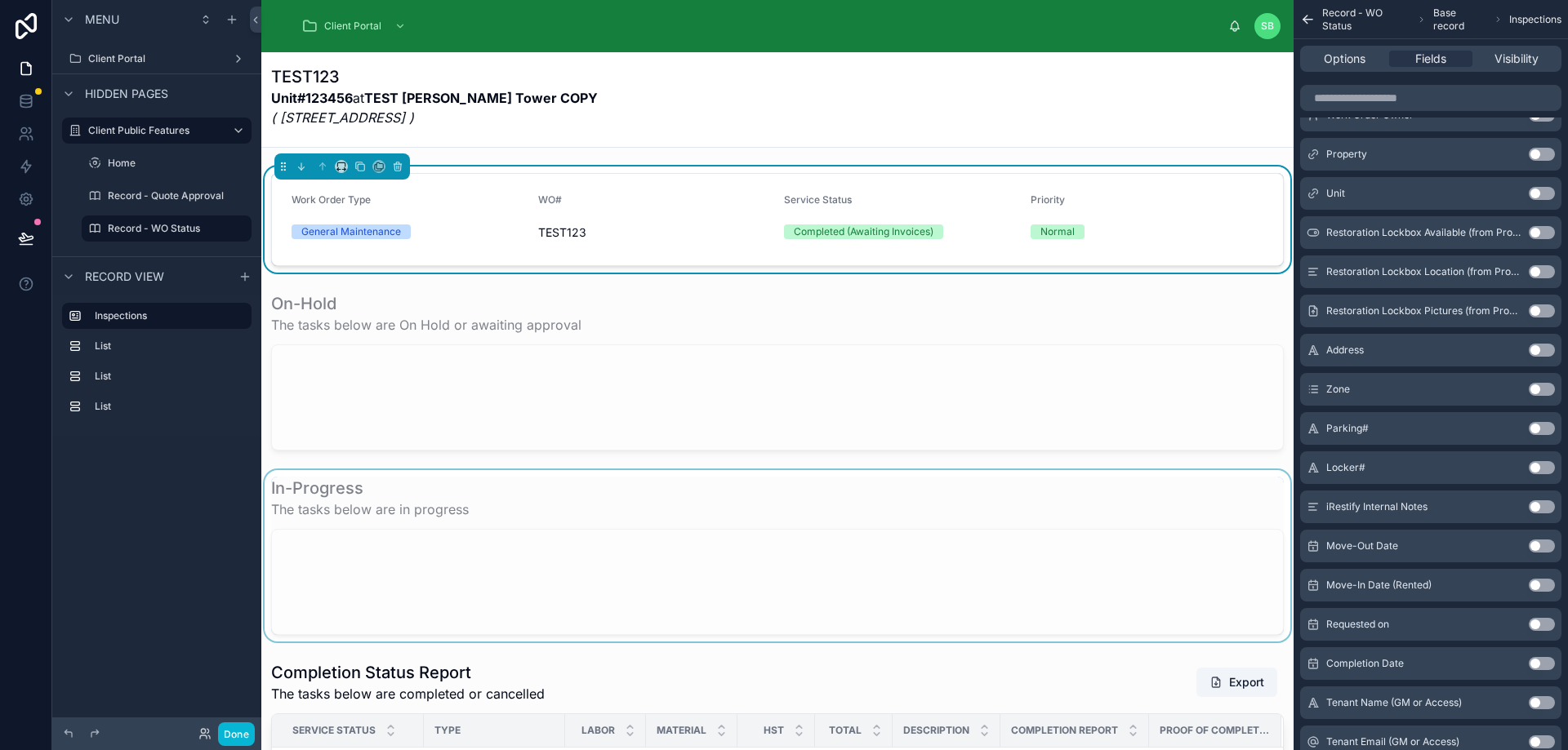
scroll to position [0, 0]
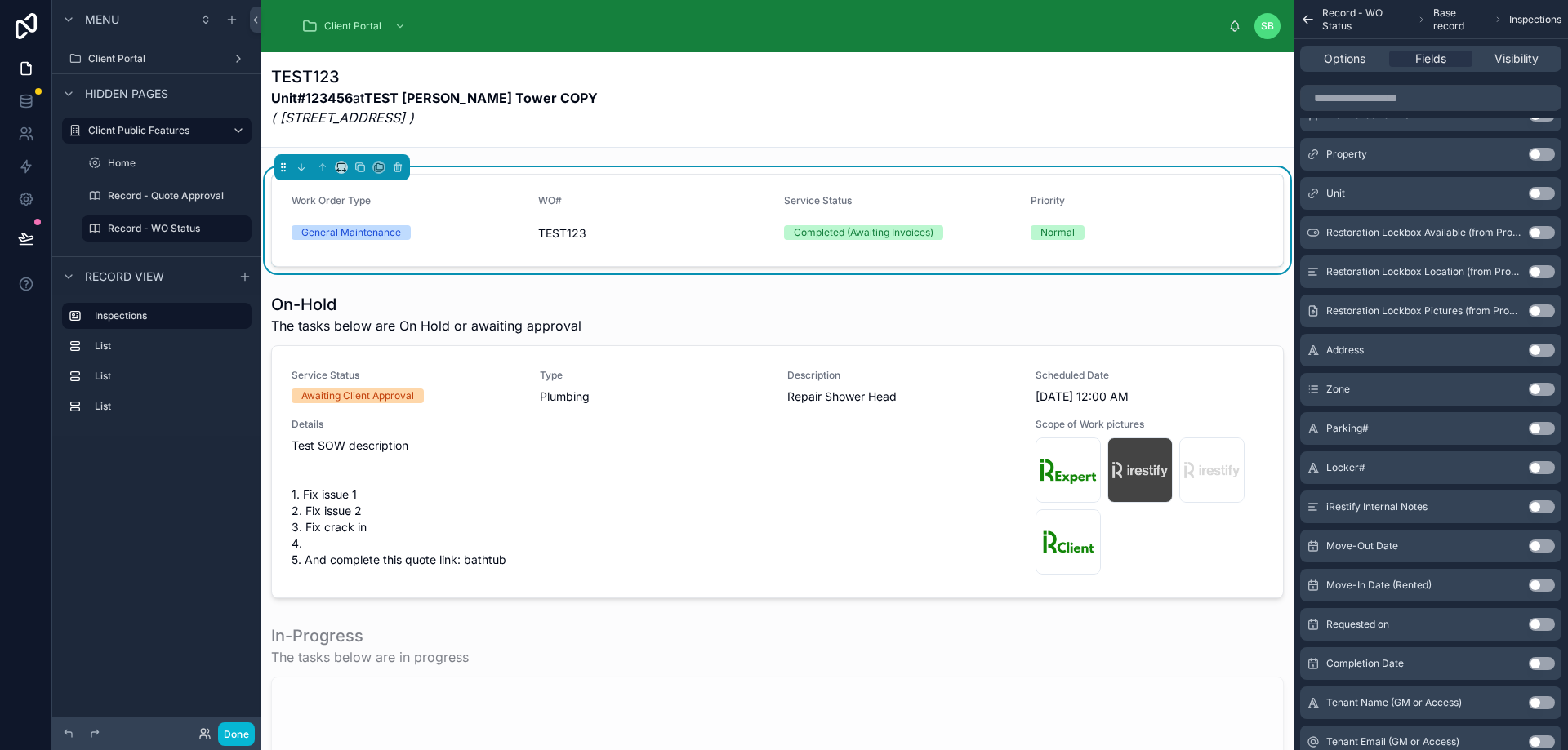
click at [1206, 205] on div "Priority" at bounding box center [1147, 204] width 233 height 19
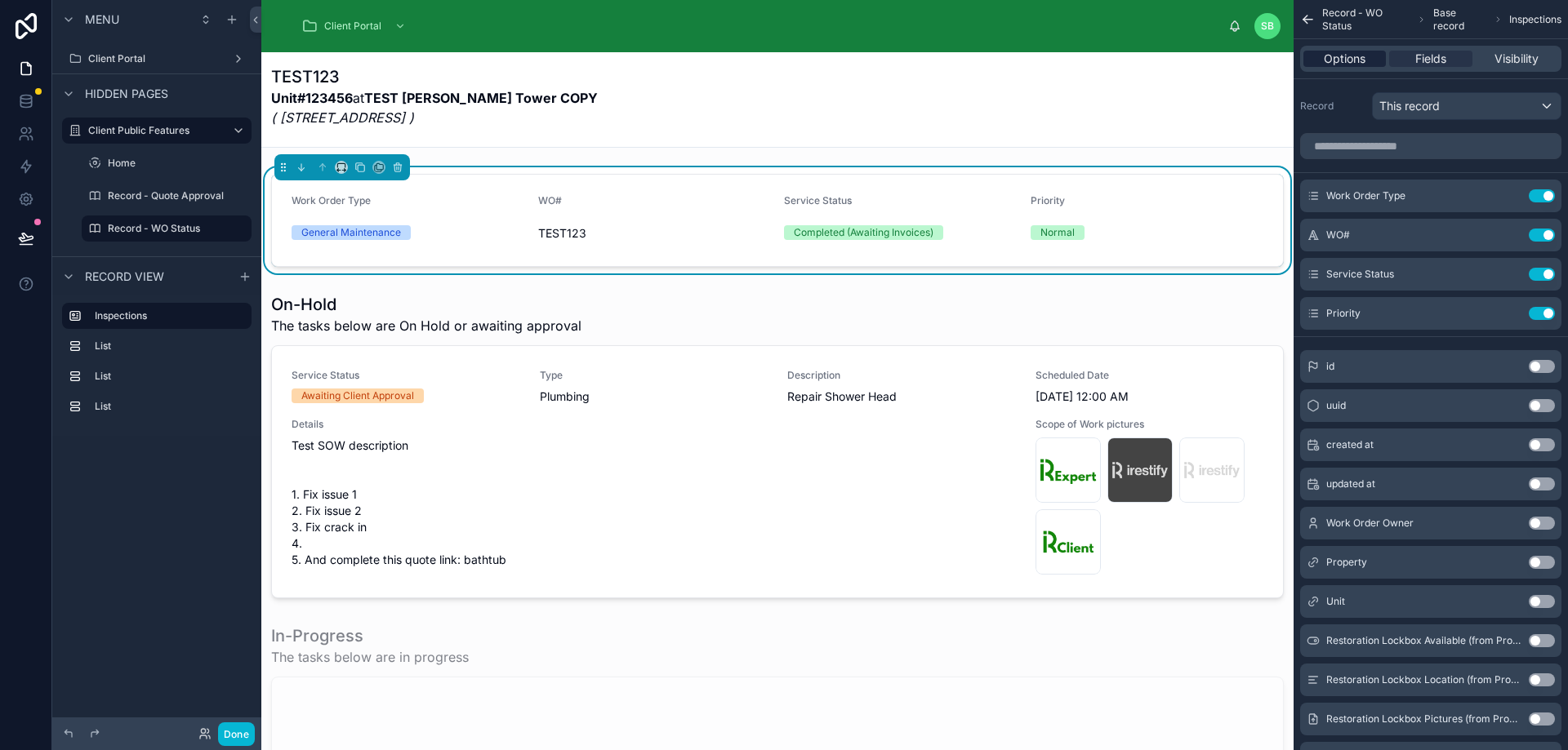
click at [1344, 64] on span "Options" at bounding box center [1344, 58] width 42 height 17
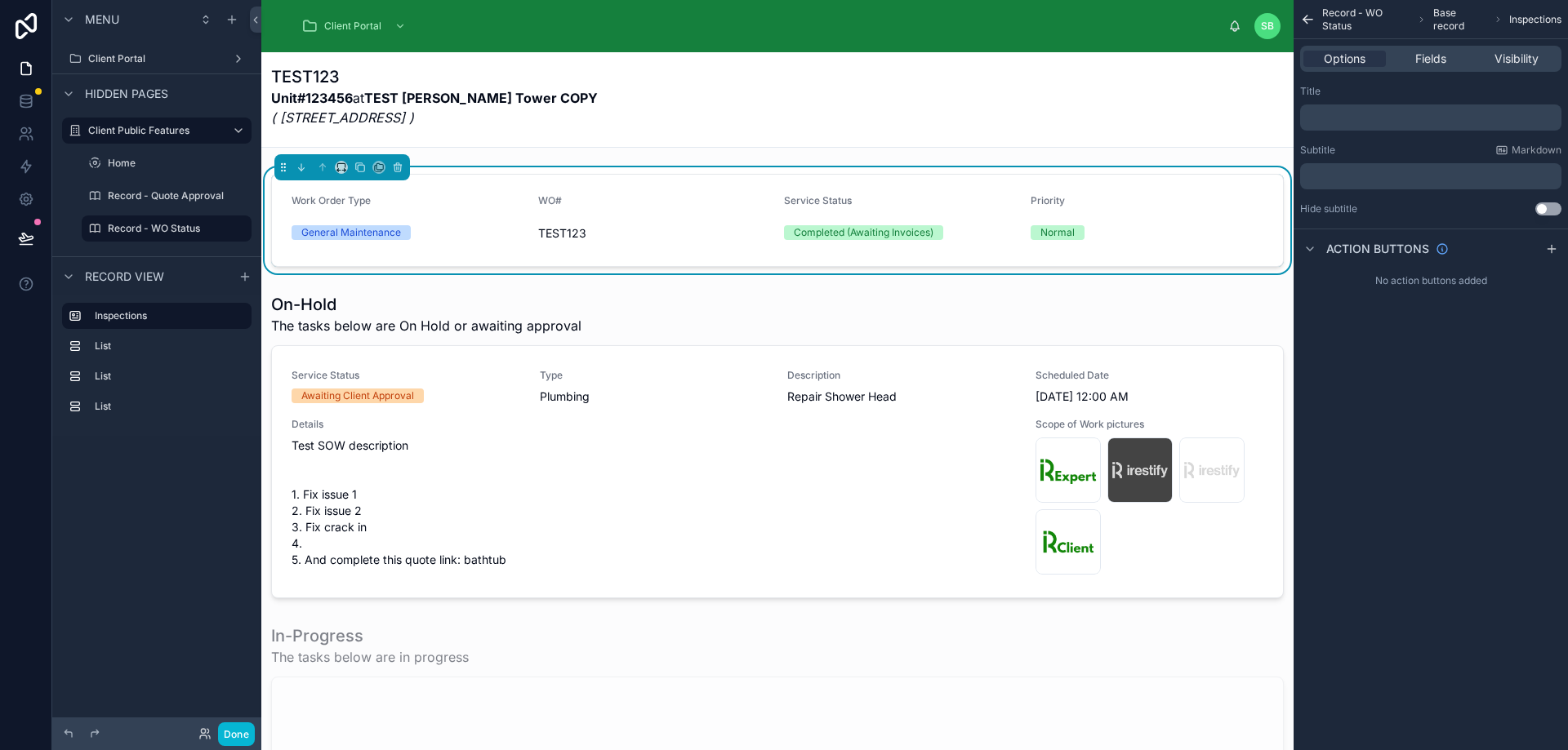
click at [1379, 114] on p "﻿" at bounding box center [1432, 117] width 252 height 13
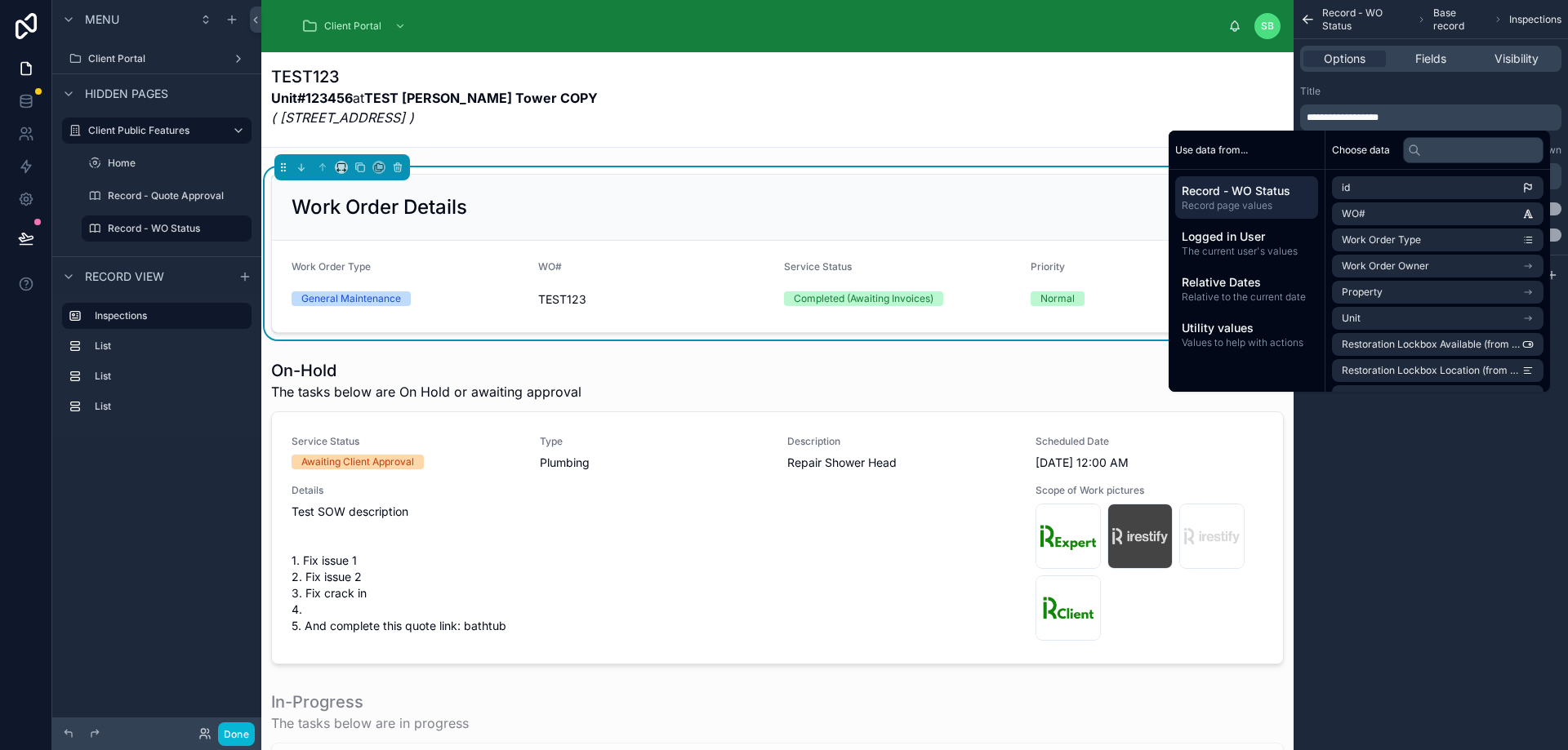
click at [1435, 420] on div "**********" at bounding box center [1430, 375] width 274 height 750
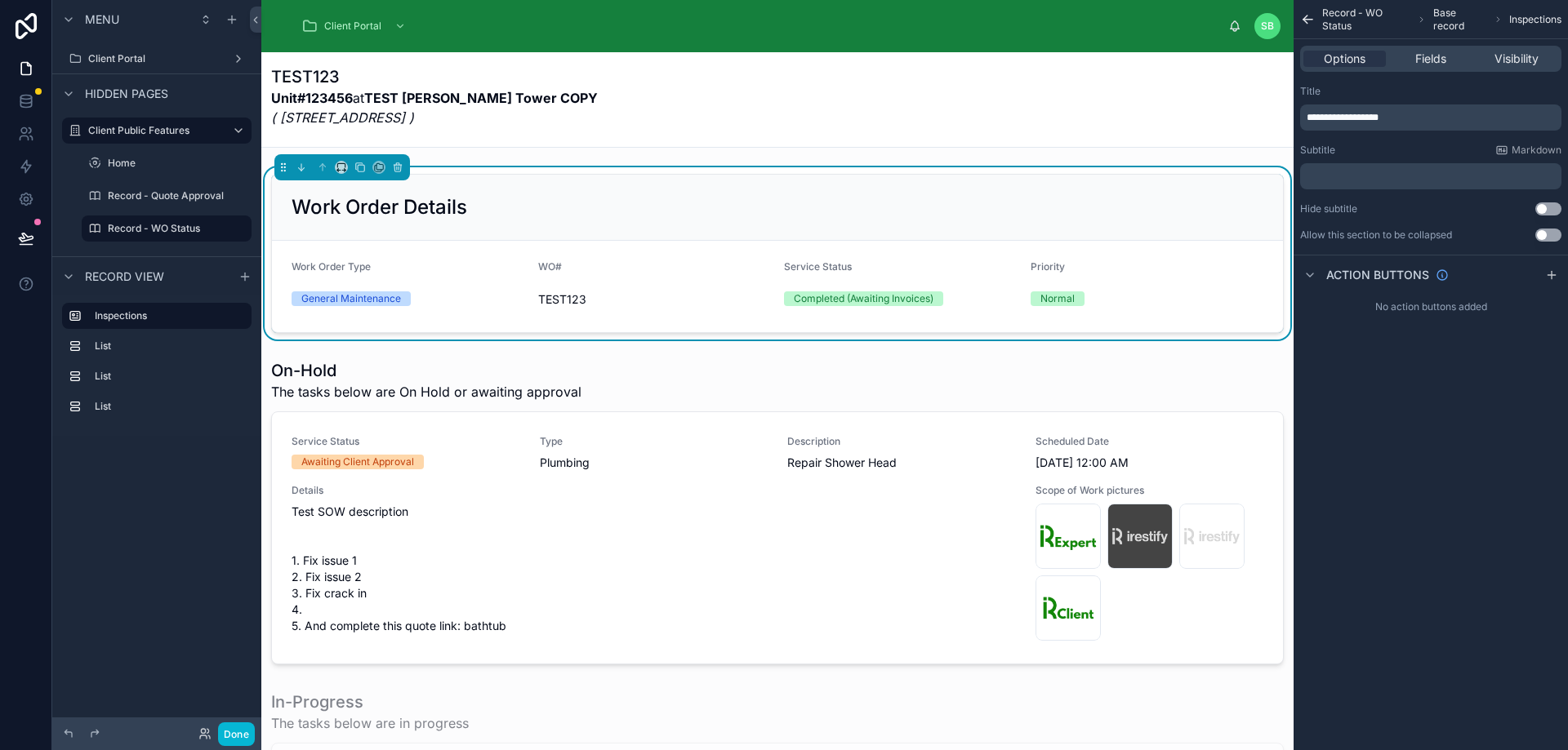
click at [1435, 420] on div "**********" at bounding box center [1430, 375] width 274 height 750
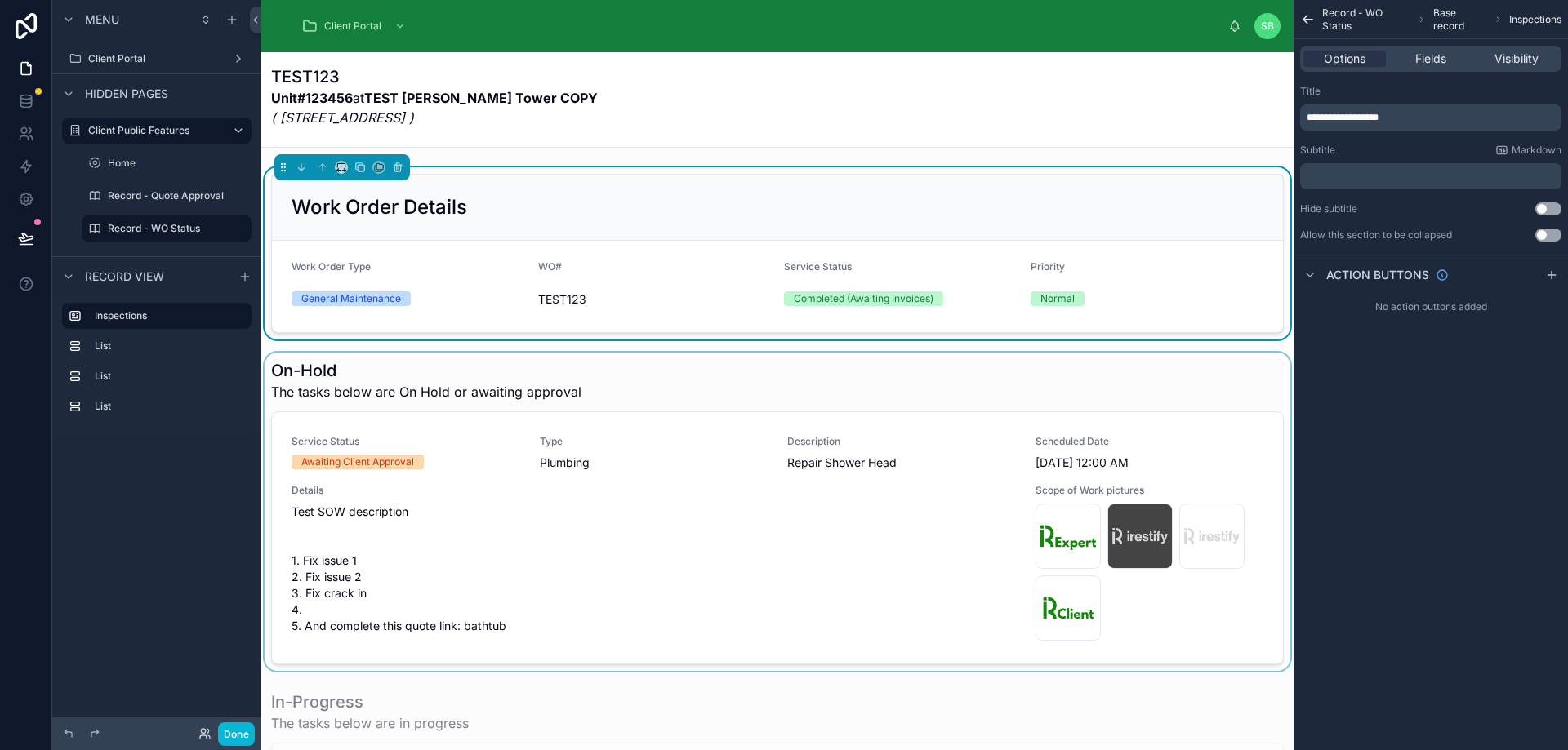
click at [1281, 361] on div at bounding box center [777, 512] width 1032 height 319
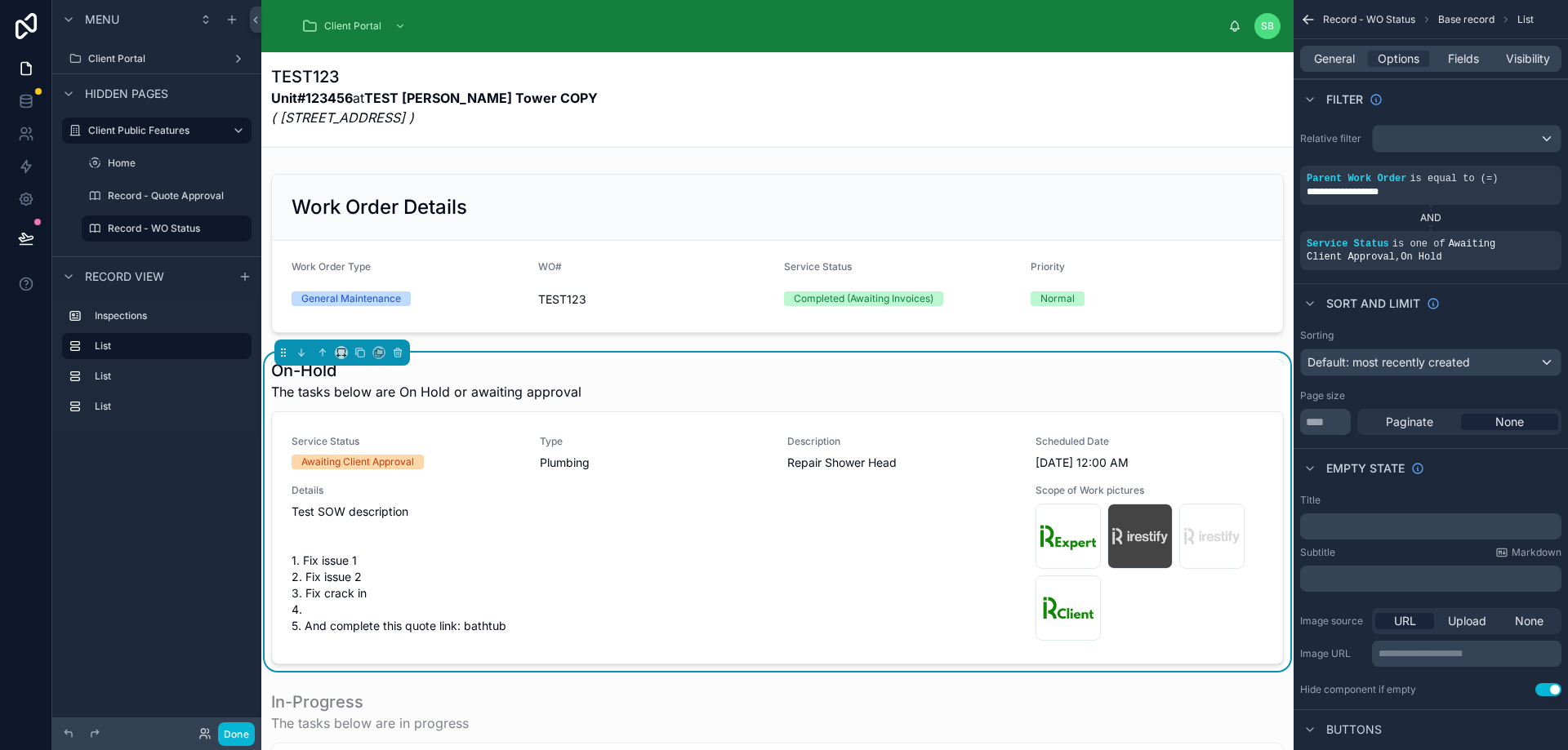
click at [1194, 132] on div "TEST123 Unit#123456 at TEST [PERSON_NAME][GEOGRAPHIC_DATA] COPY ( [STREET_ADDRE…" at bounding box center [777, 101] width 1012 height 71
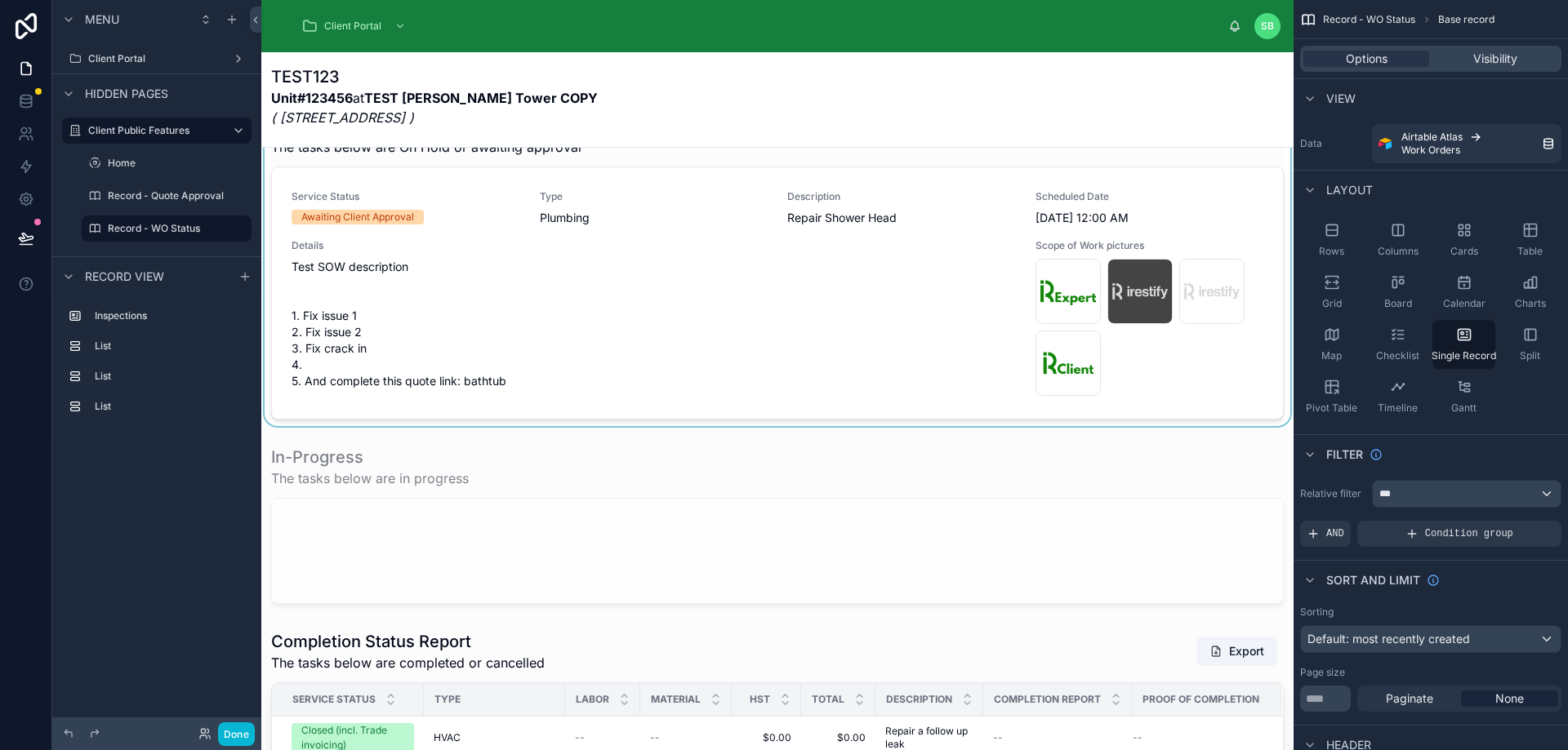
scroll to position [163, 0]
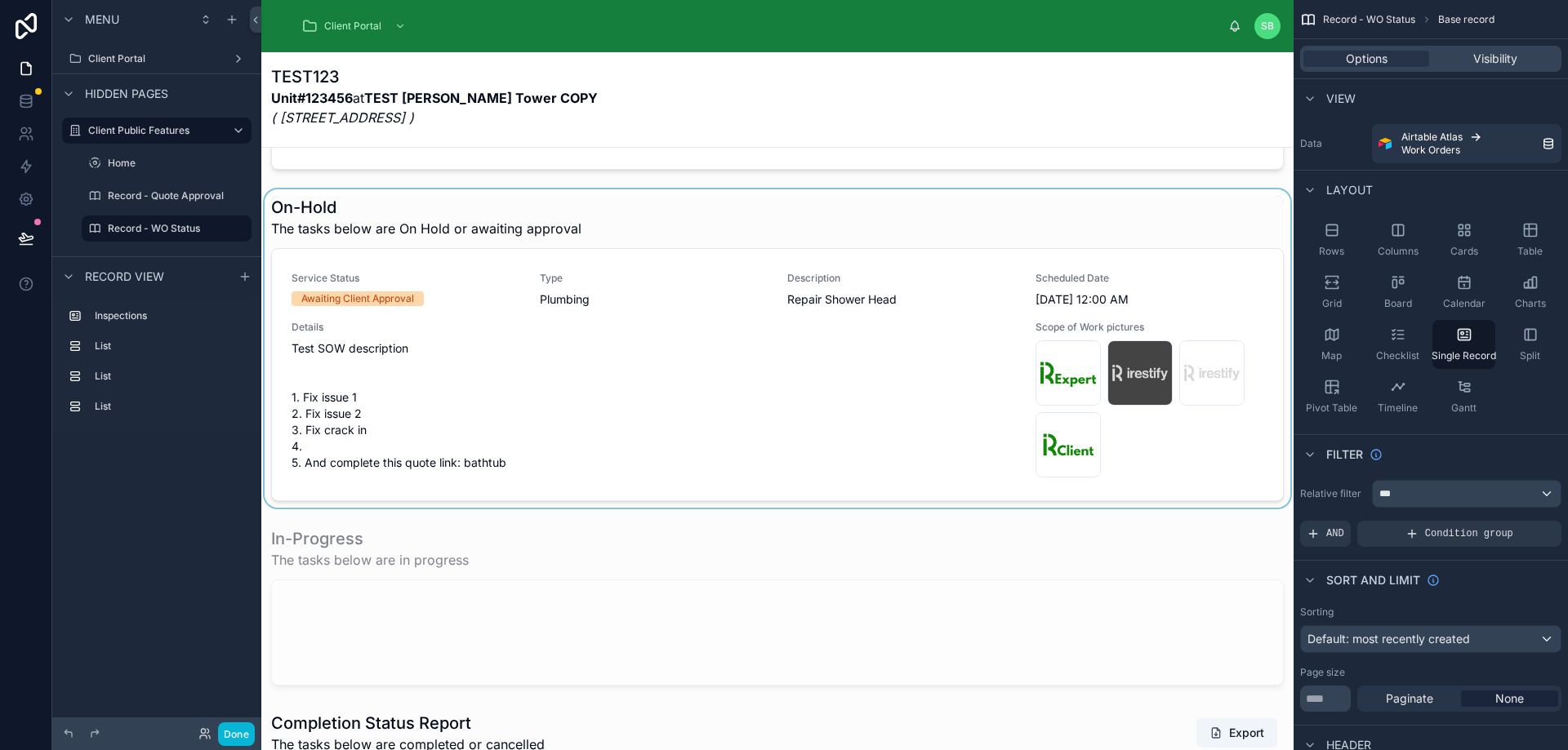
click at [814, 409] on div at bounding box center [777, 348] width 1032 height 319
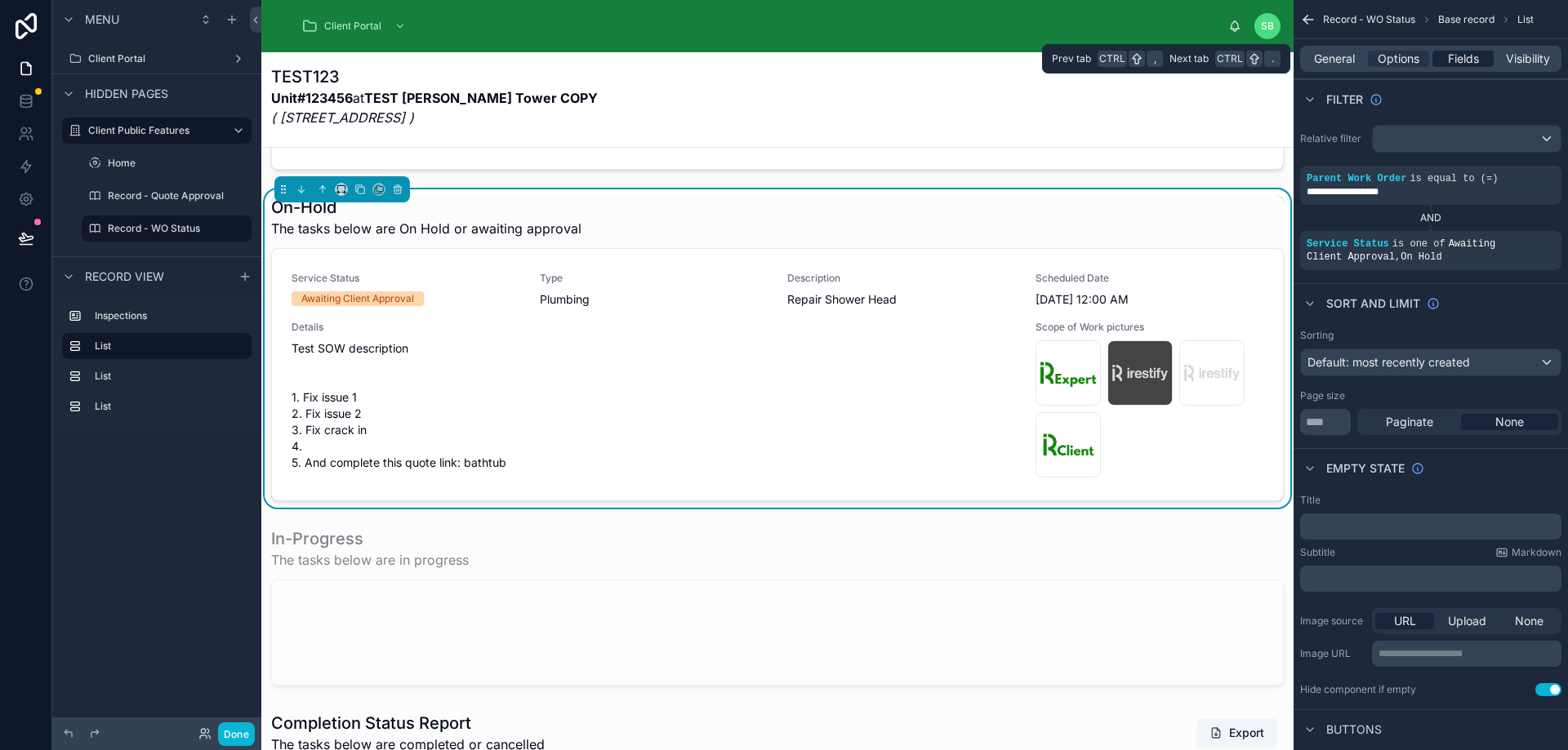
click at [1471, 61] on span "Fields" at bounding box center [1463, 58] width 31 height 17
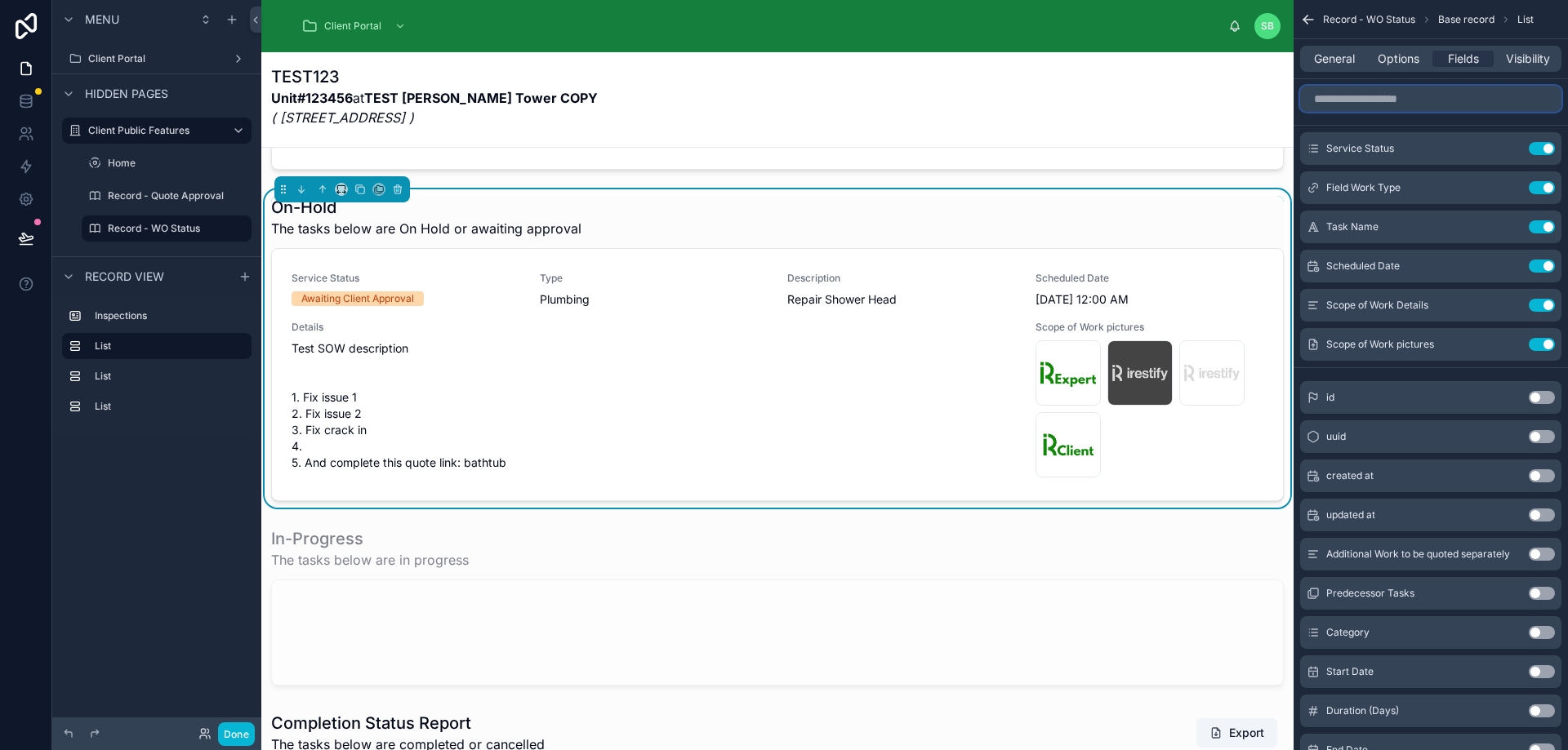
click at [1393, 100] on input "scrollable content" at bounding box center [1430, 98] width 261 height 26
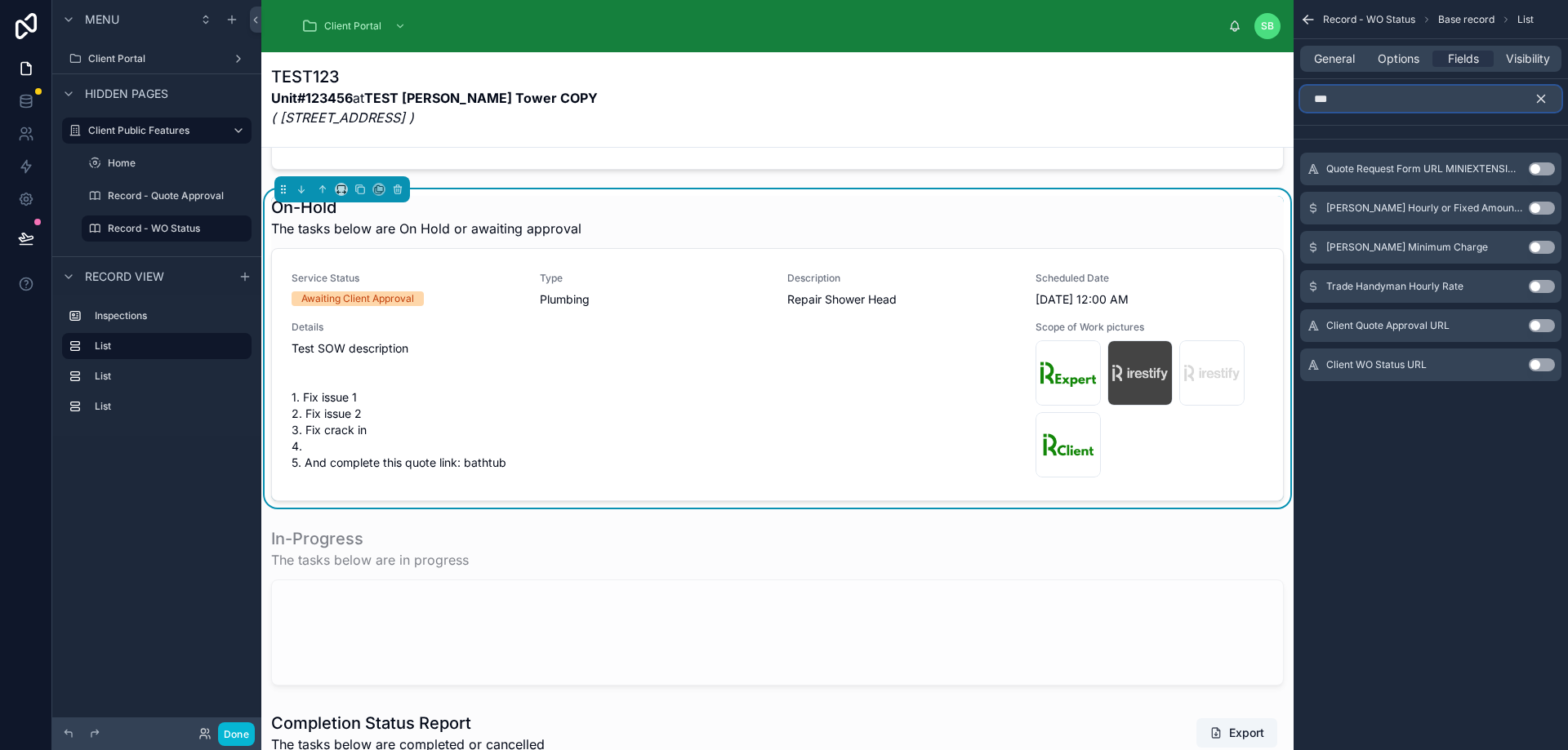
type input "***"
click at [1543, 324] on button "Use setting" at bounding box center [1542, 325] width 26 height 13
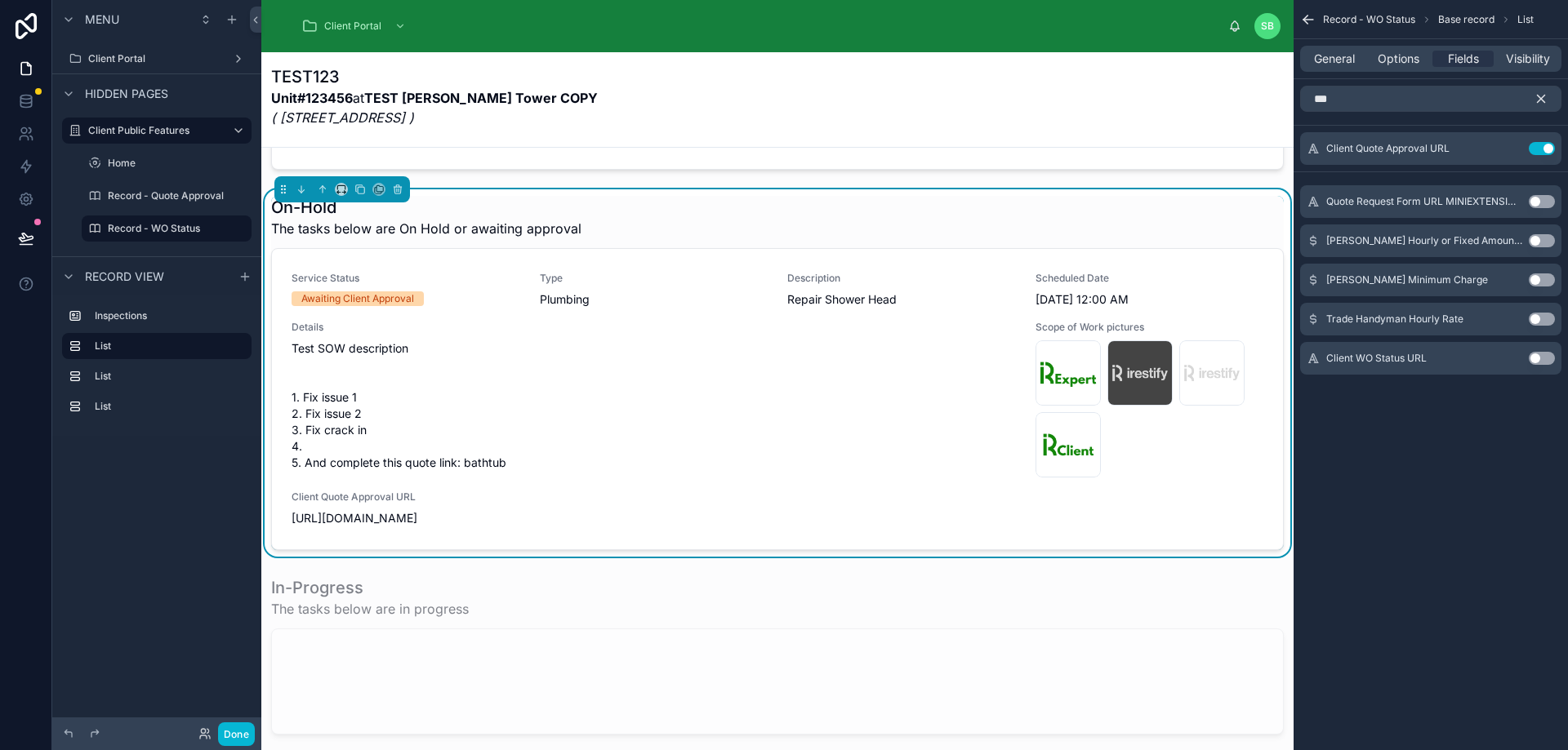
click at [1542, 98] on icon "scrollable content" at bounding box center [1541, 99] width 7 height 7
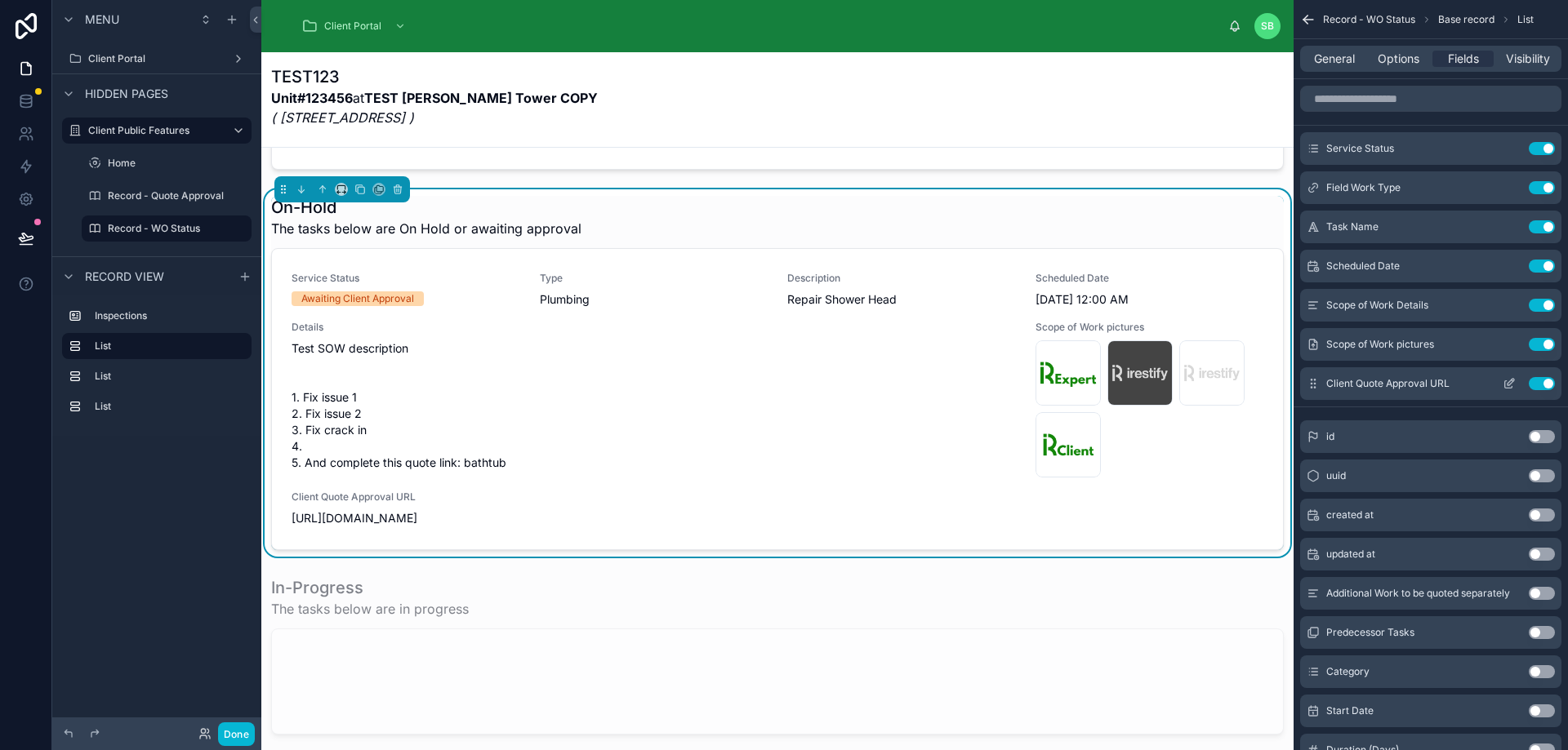
click at [1508, 378] on icon "scrollable content" at bounding box center [1509, 383] width 13 height 13
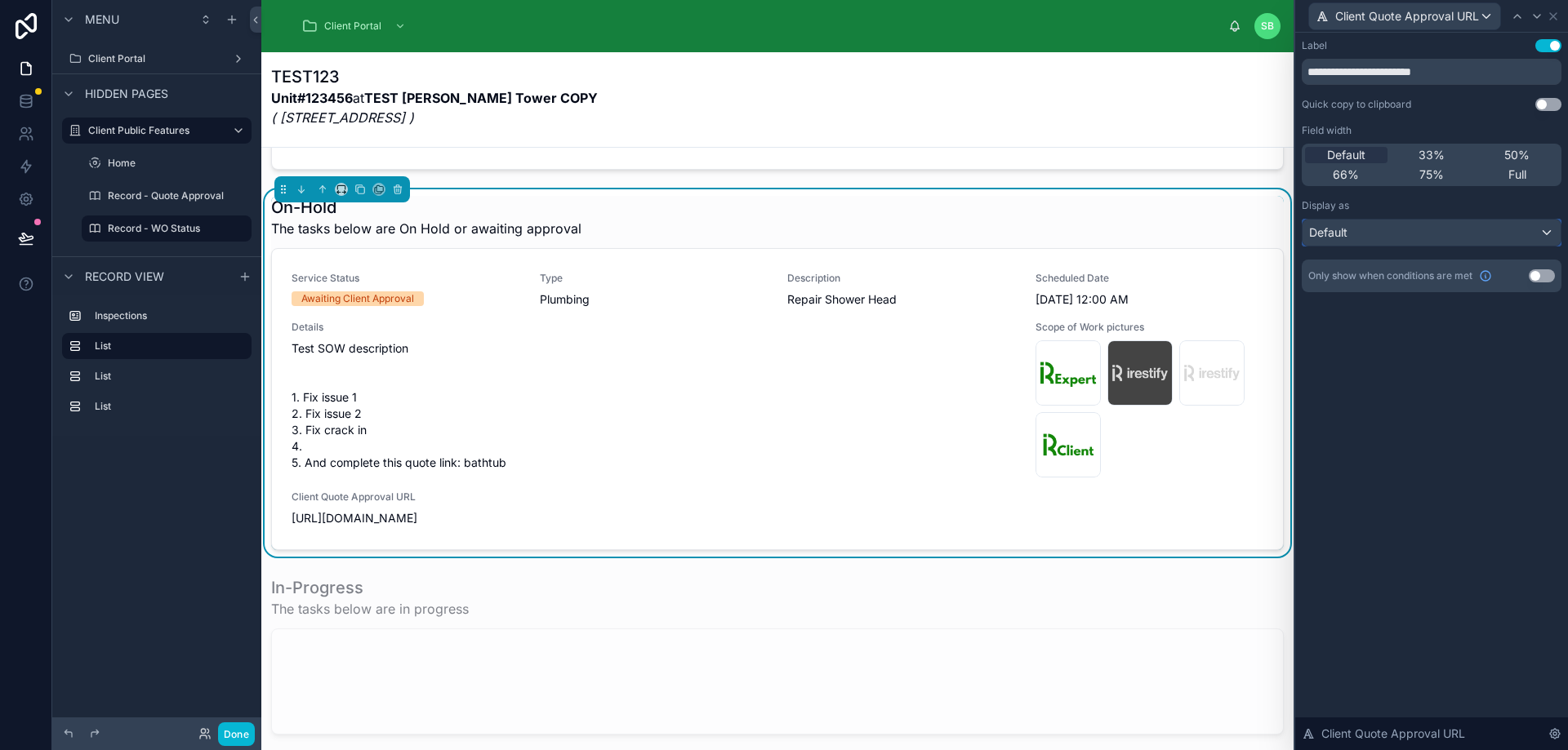
click at [1411, 219] on button "Default" at bounding box center [1431, 233] width 260 height 28
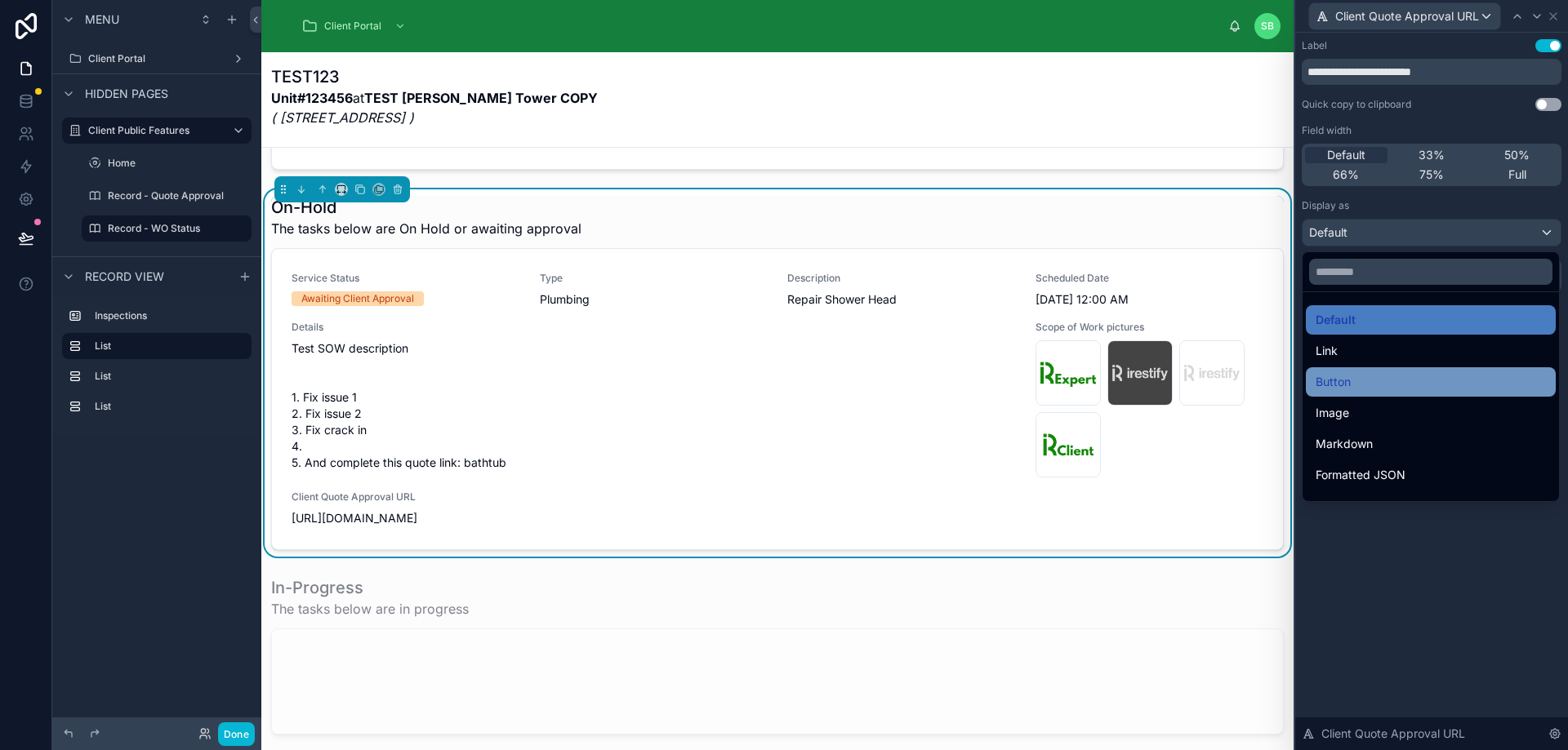
click at [1412, 375] on div "Button" at bounding box center [1430, 382] width 230 height 19
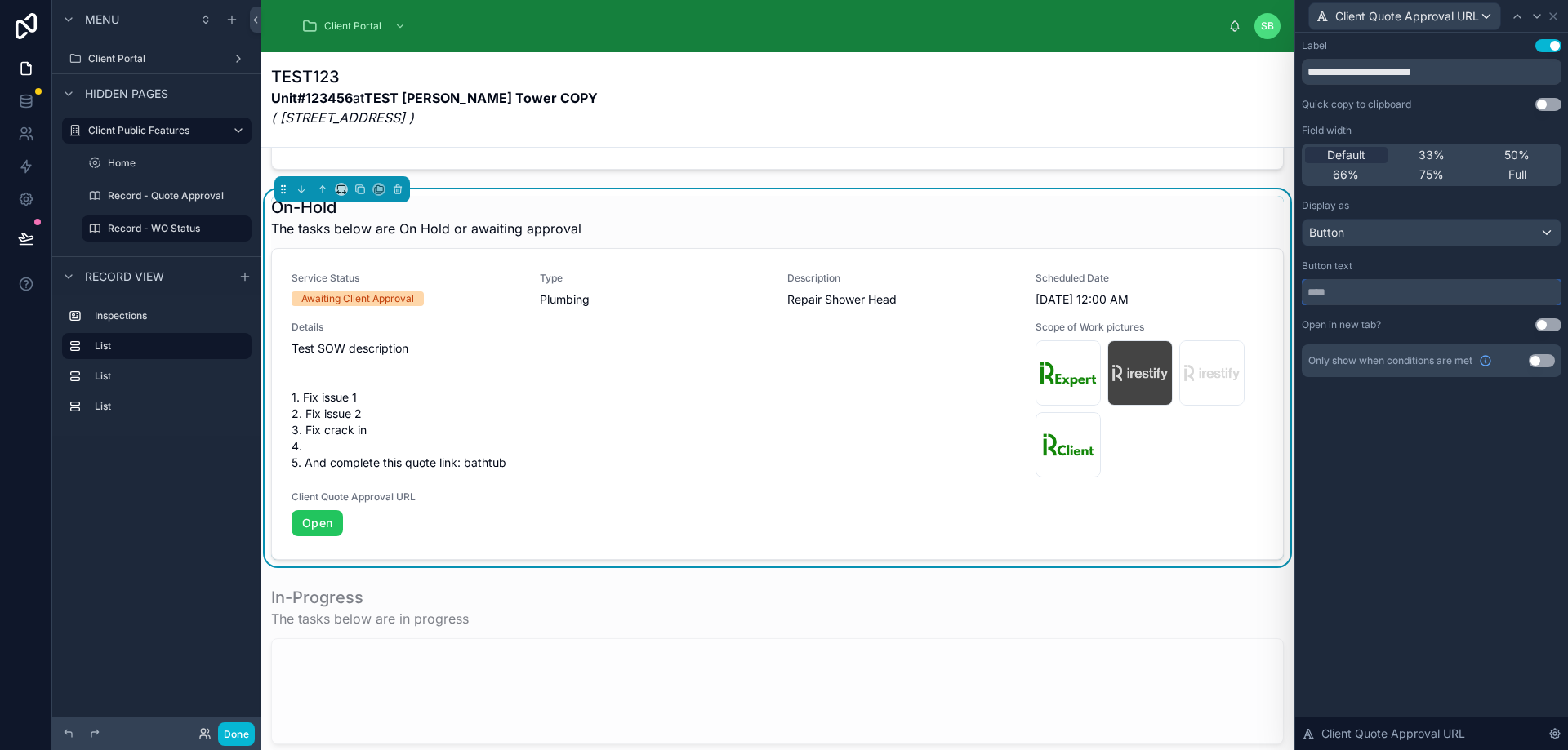
click at [1369, 289] on input "text" at bounding box center [1431, 293] width 260 height 26
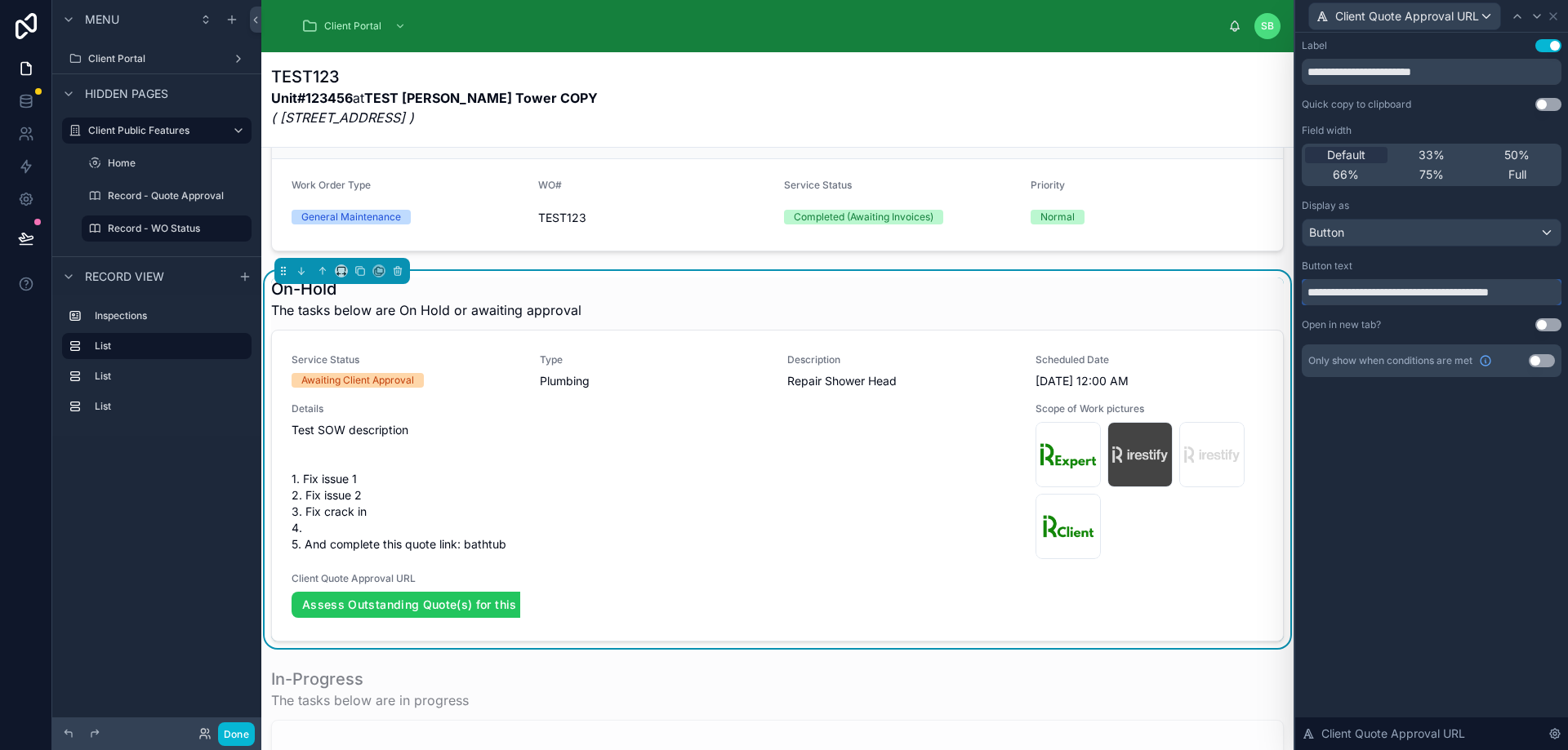
scroll to position [0, 0]
type input "**********"
click at [1550, 321] on button "Use setting" at bounding box center [1548, 325] width 26 height 13
drag, startPoint x: 1474, startPoint y: 71, endPoint x: 1272, endPoint y: 91, distance: 203.0
click at [1272, 91] on div "**********" at bounding box center [784, 375] width 1568 height 750
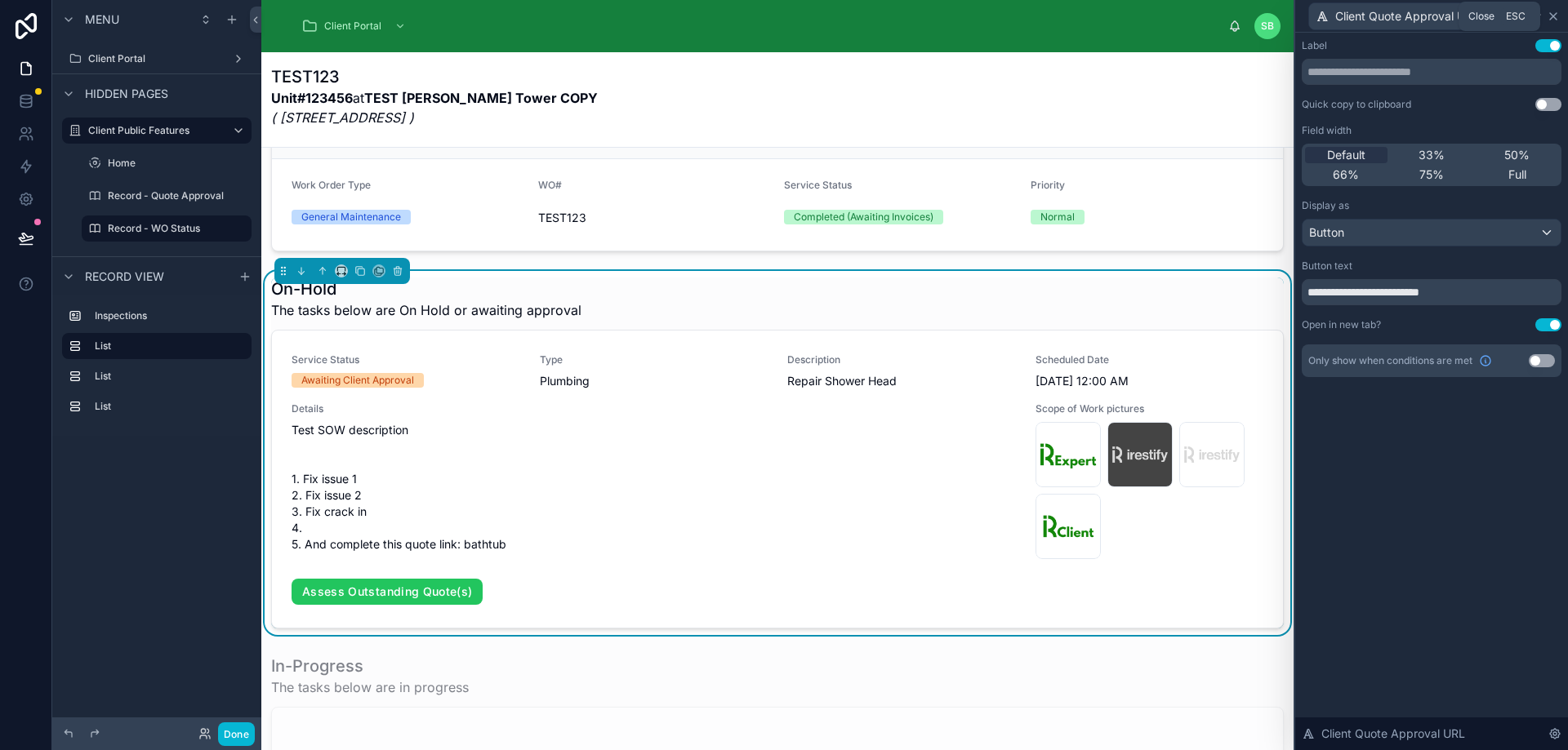
click at [1551, 18] on icon at bounding box center [1552, 16] width 6 height 6
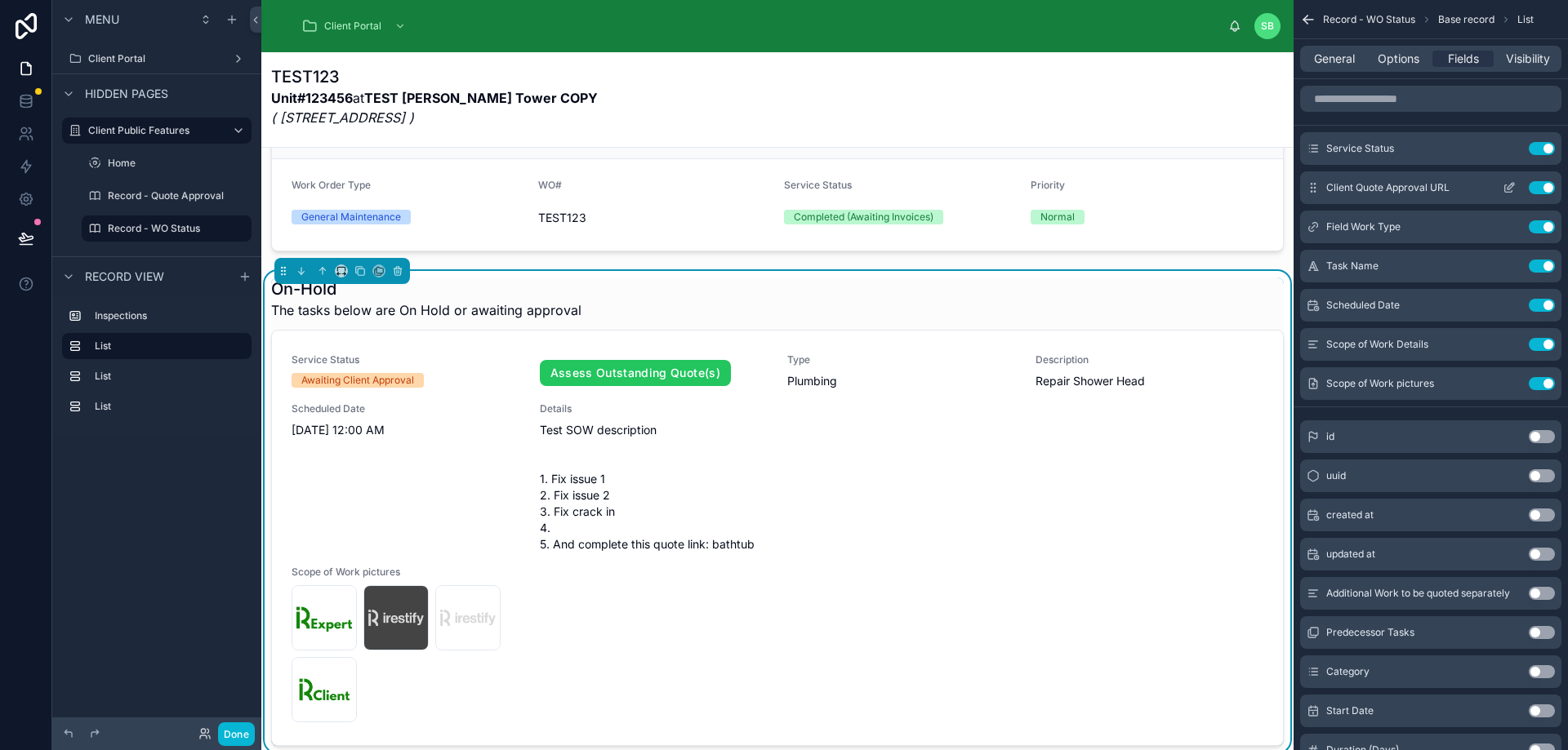
click at [1509, 187] on icon "scrollable content" at bounding box center [1509, 187] width 13 height 13
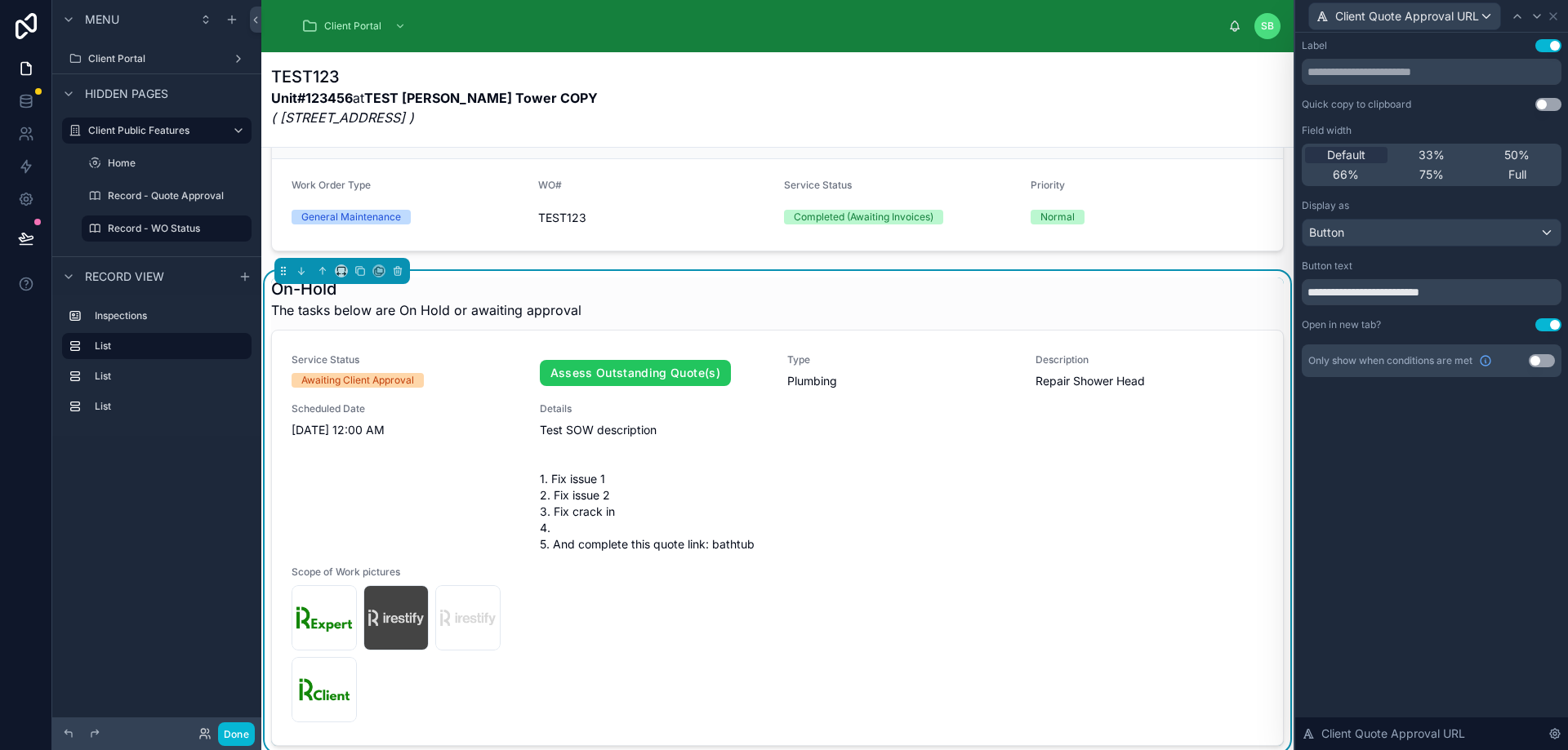
click at [1544, 359] on button "Use setting" at bounding box center [1542, 361] width 26 height 13
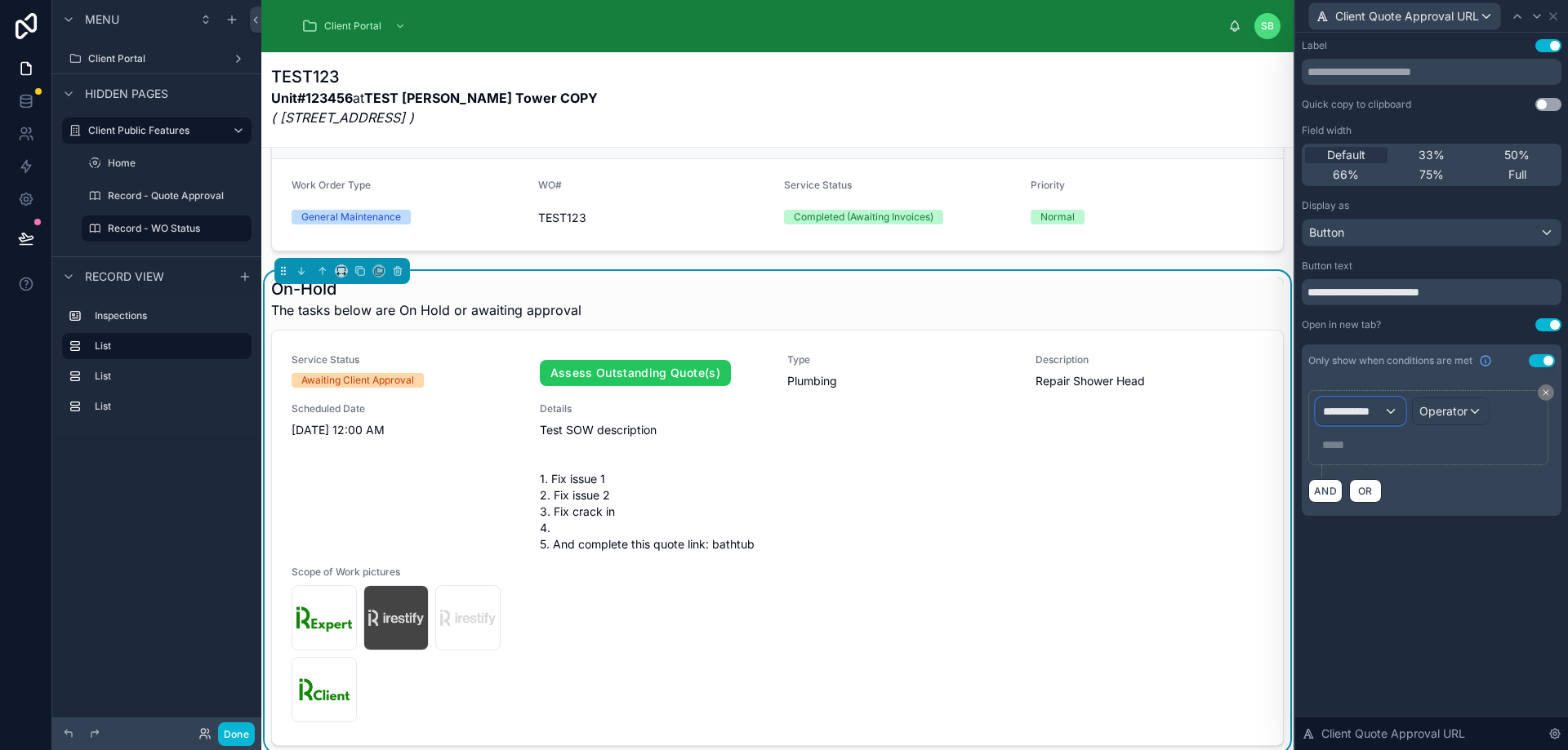
click at [1366, 406] on span "**********" at bounding box center [1352, 411] width 60 height 17
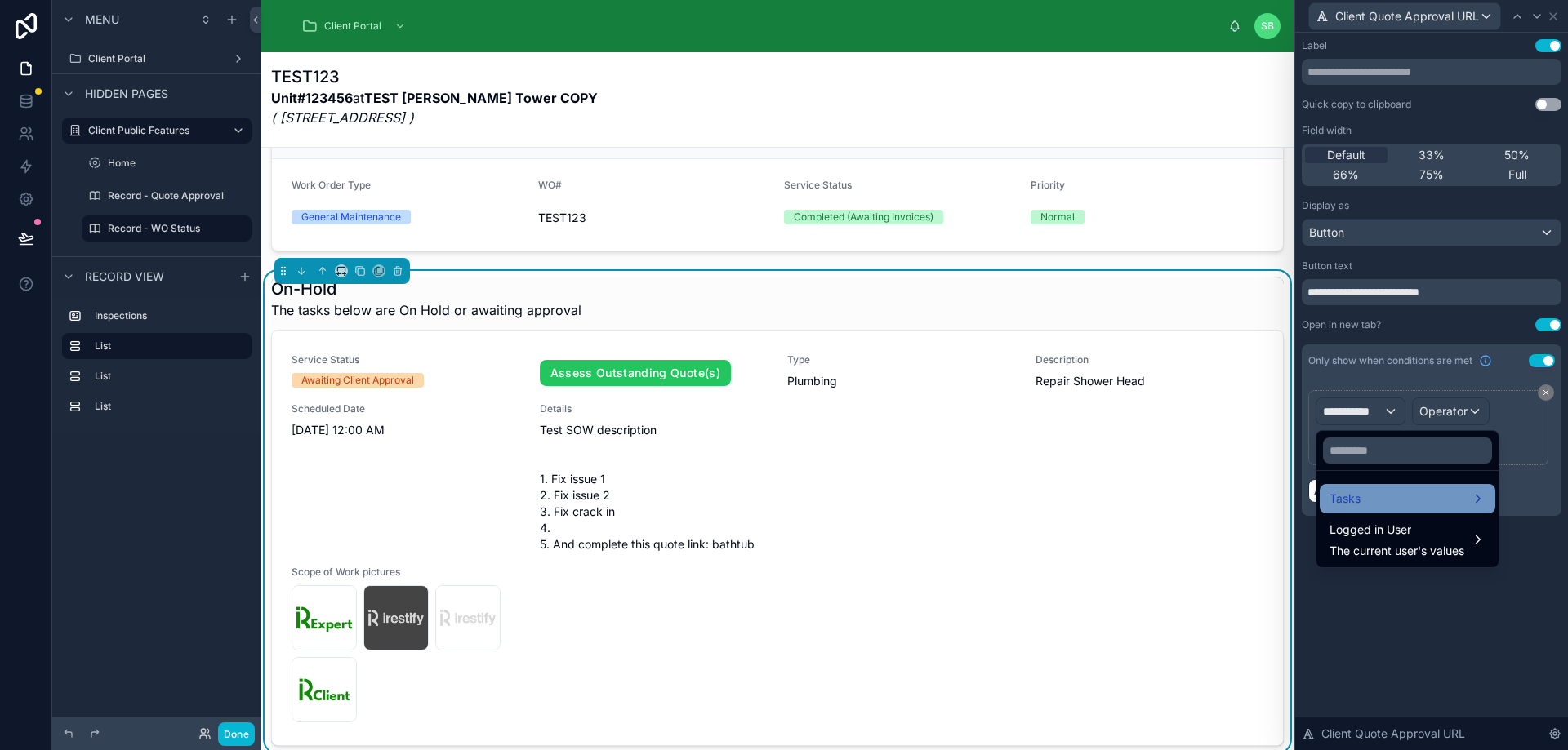
click at [1406, 503] on div "Tasks" at bounding box center [1407, 498] width 156 height 19
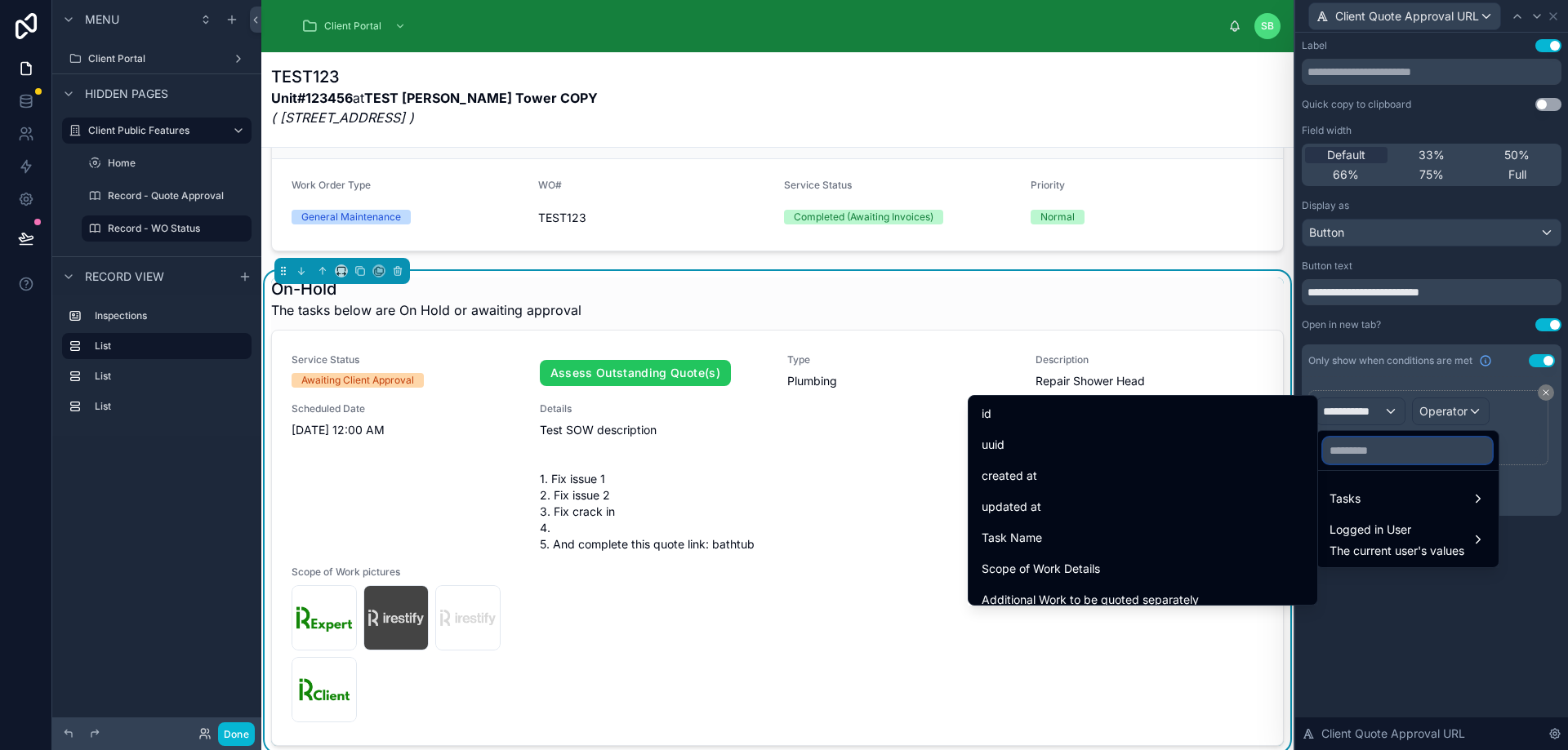
click at [1378, 451] on input "text" at bounding box center [1407, 450] width 169 height 26
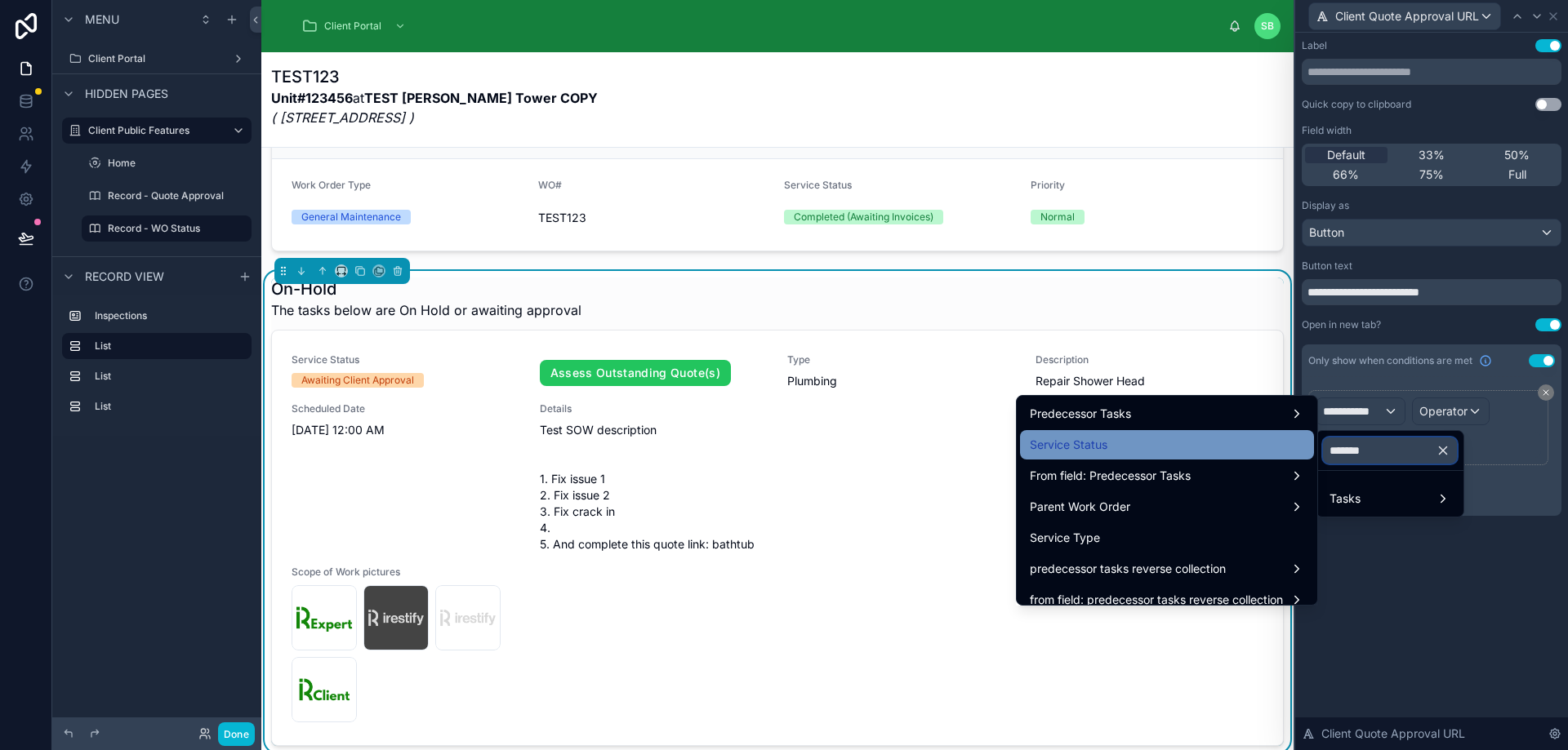
type input "*******"
click at [1141, 445] on div "Service Status" at bounding box center [1166, 445] width 274 height 19
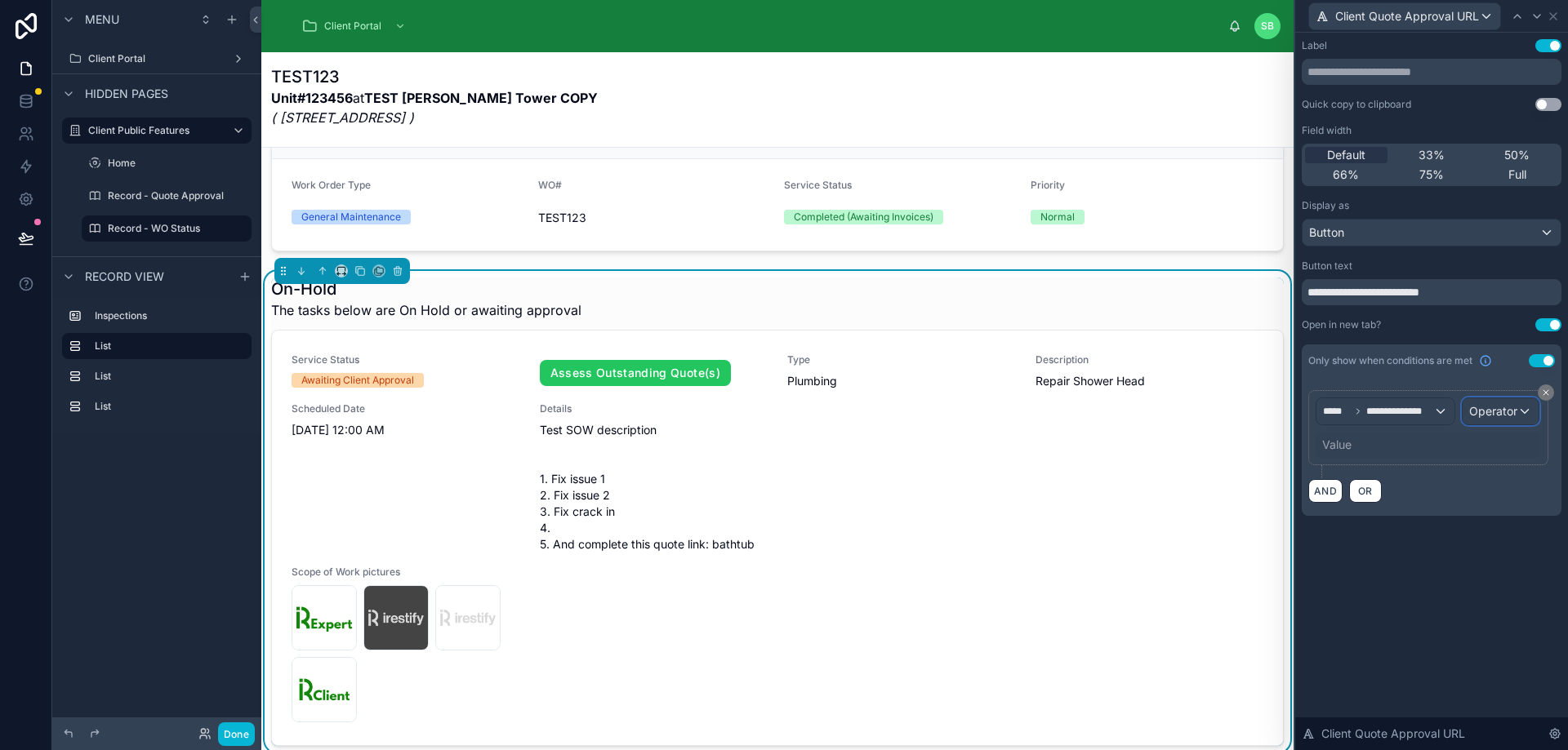
click at [1484, 410] on span "Operator" at bounding box center [1492, 411] width 48 height 14
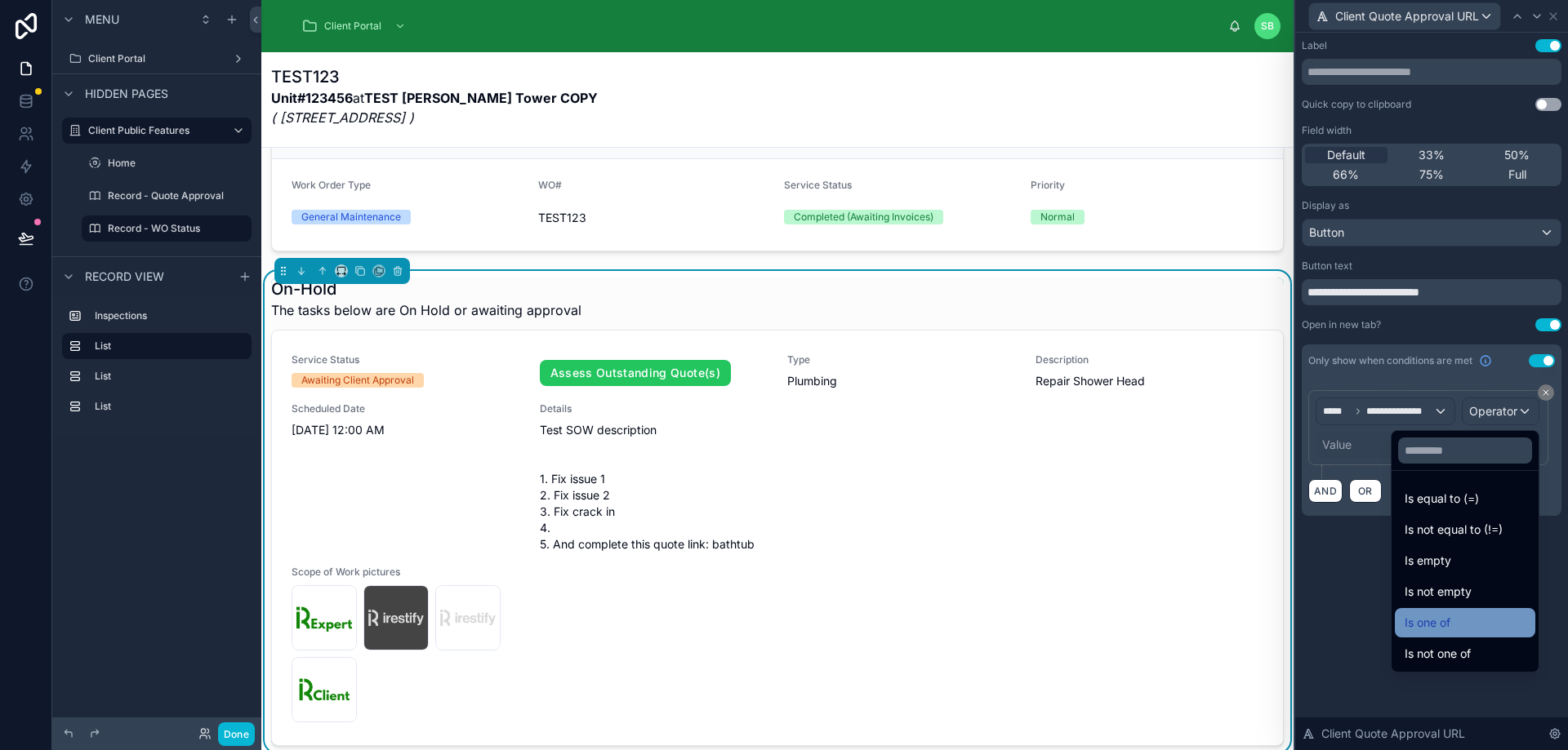
click at [1430, 625] on div "Is one of" at bounding box center [1464, 623] width 121 height 19
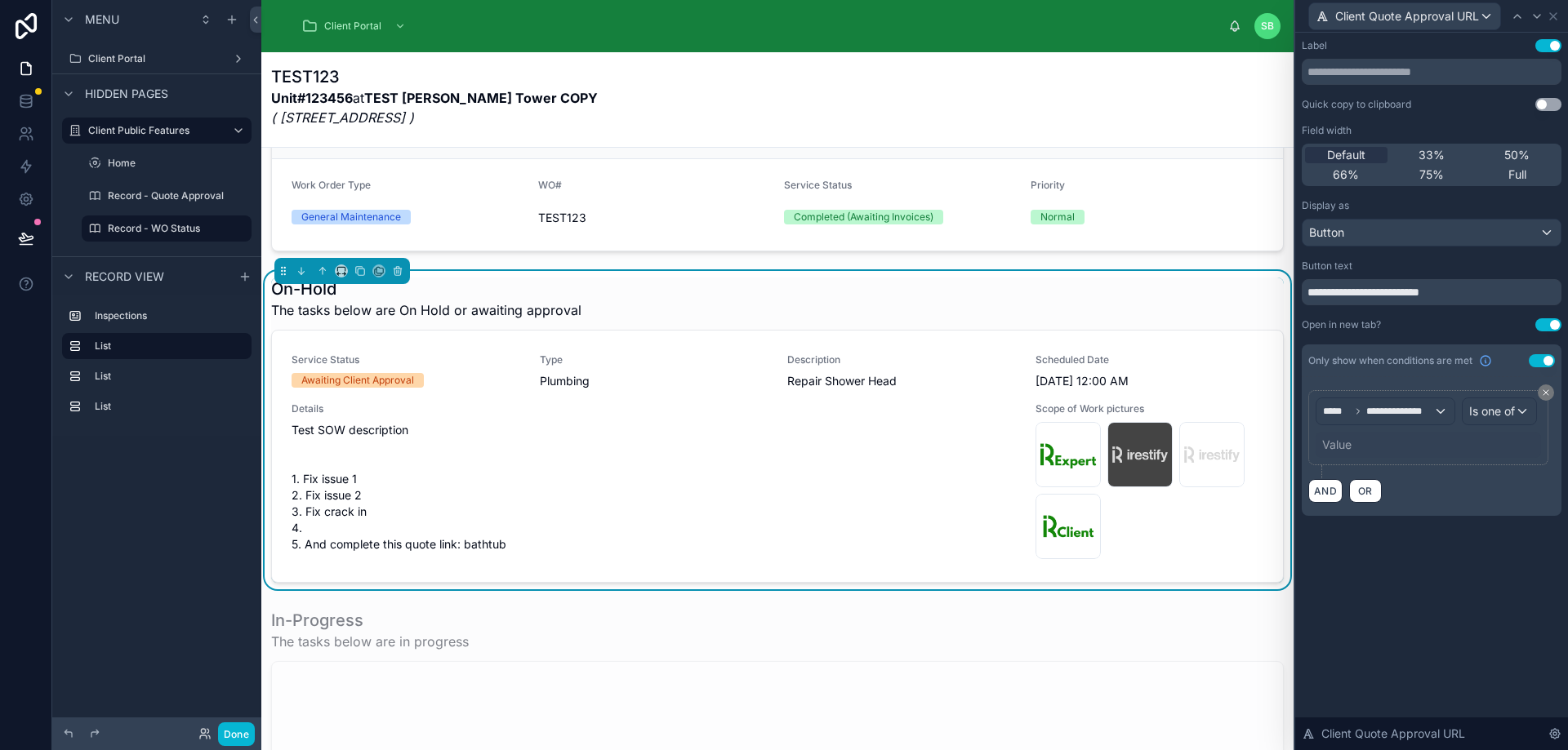
click at [1353, 446] on div "Value" at bounding box center [1428, 445] width 226 height 26
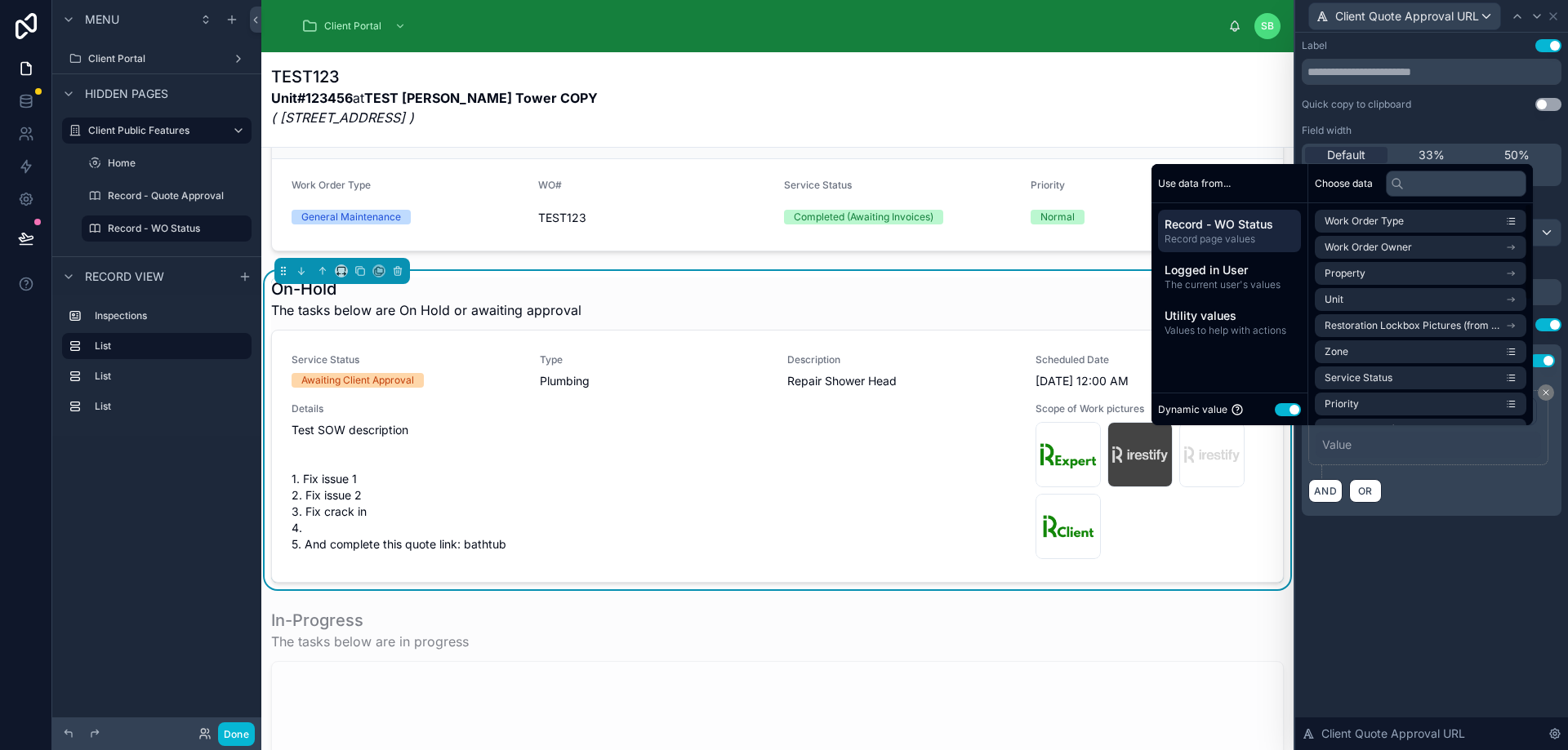
click at [1283, 412] on button "Use setting" at bounding box center [1288, 409] width 26 height 13
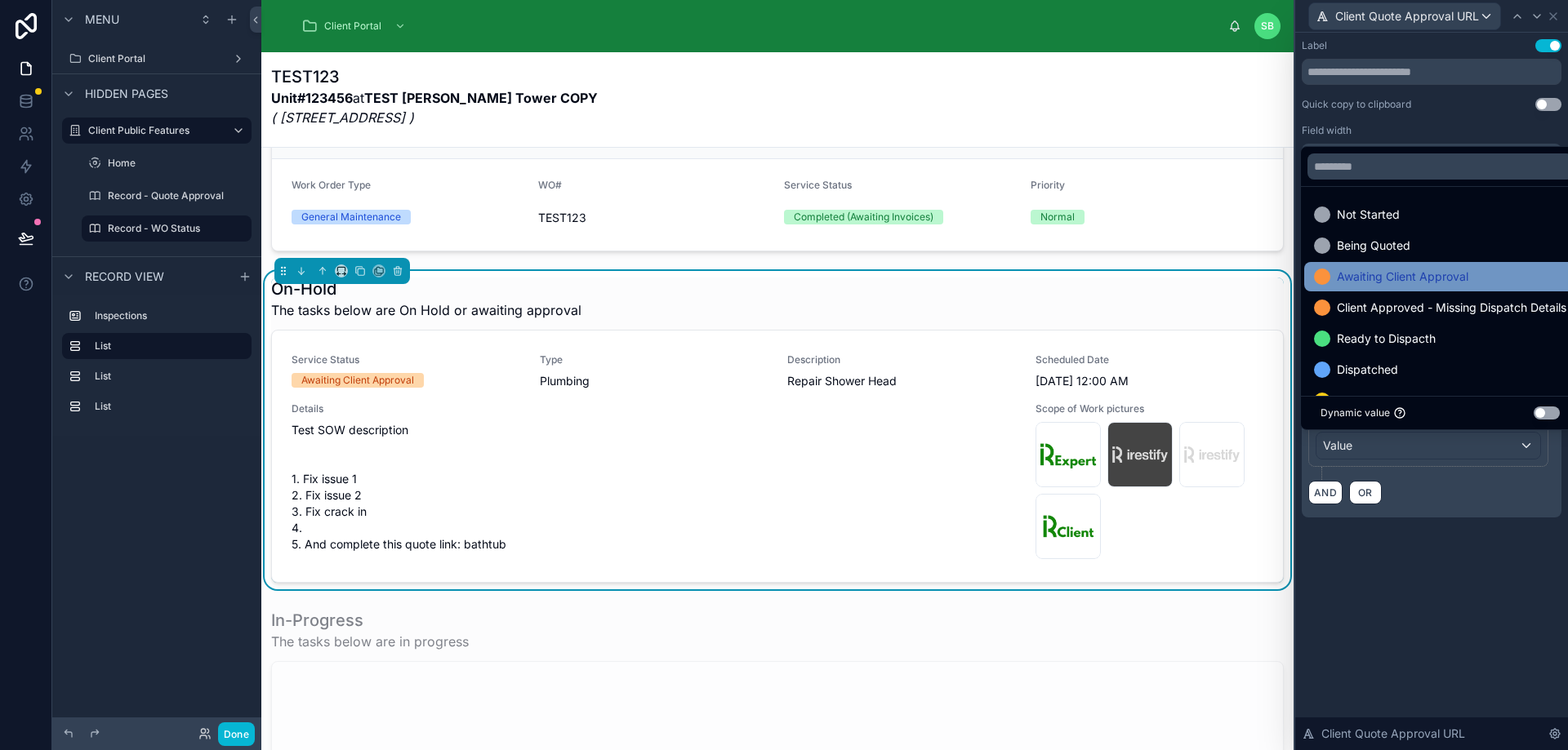
click at [1427, 276] on span "Awaiting Client Approval" at bounding box center [1402, 277] width 132 height 19
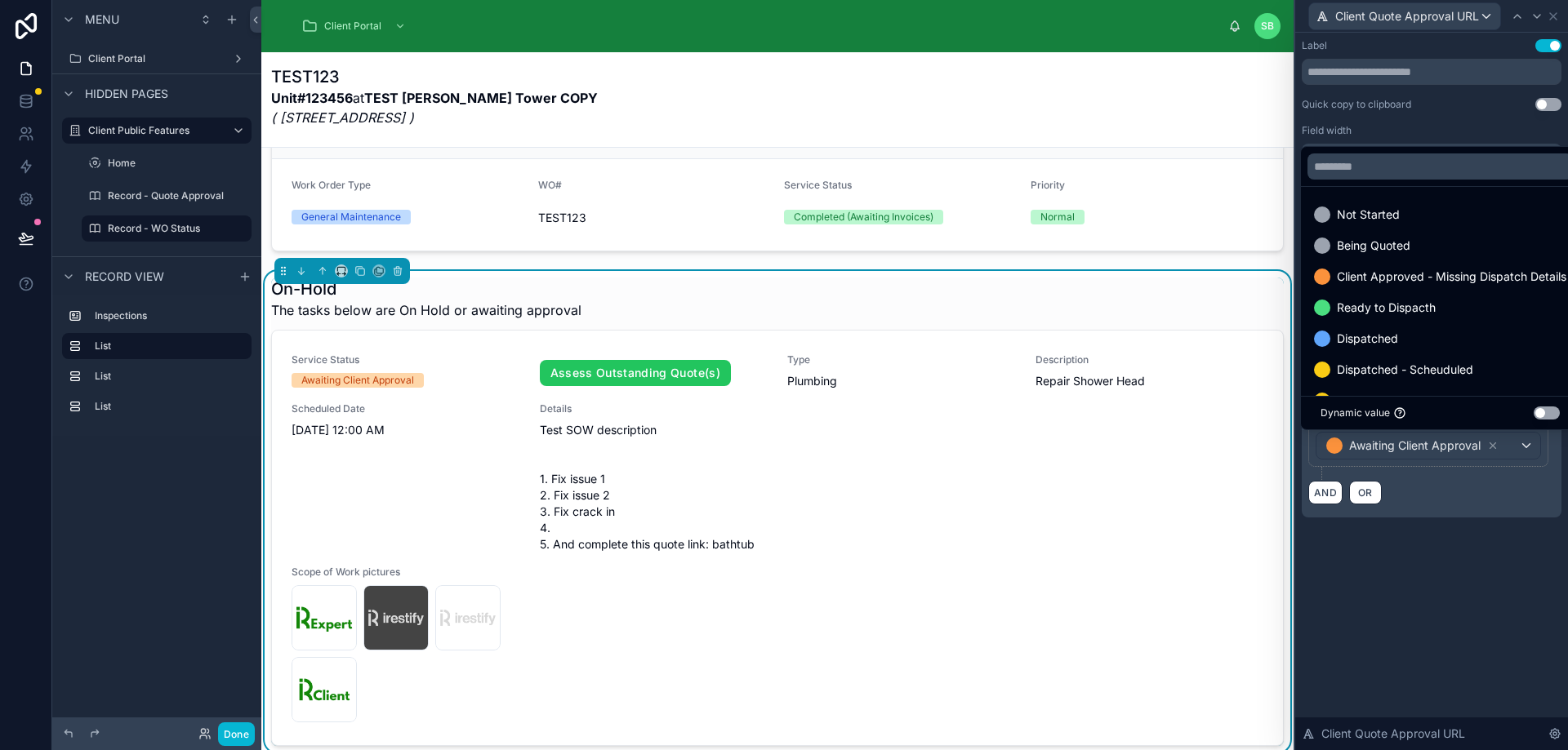
click at [1485, 575] on div "**********" at bounding box center [1431, 391] width 273 height 718
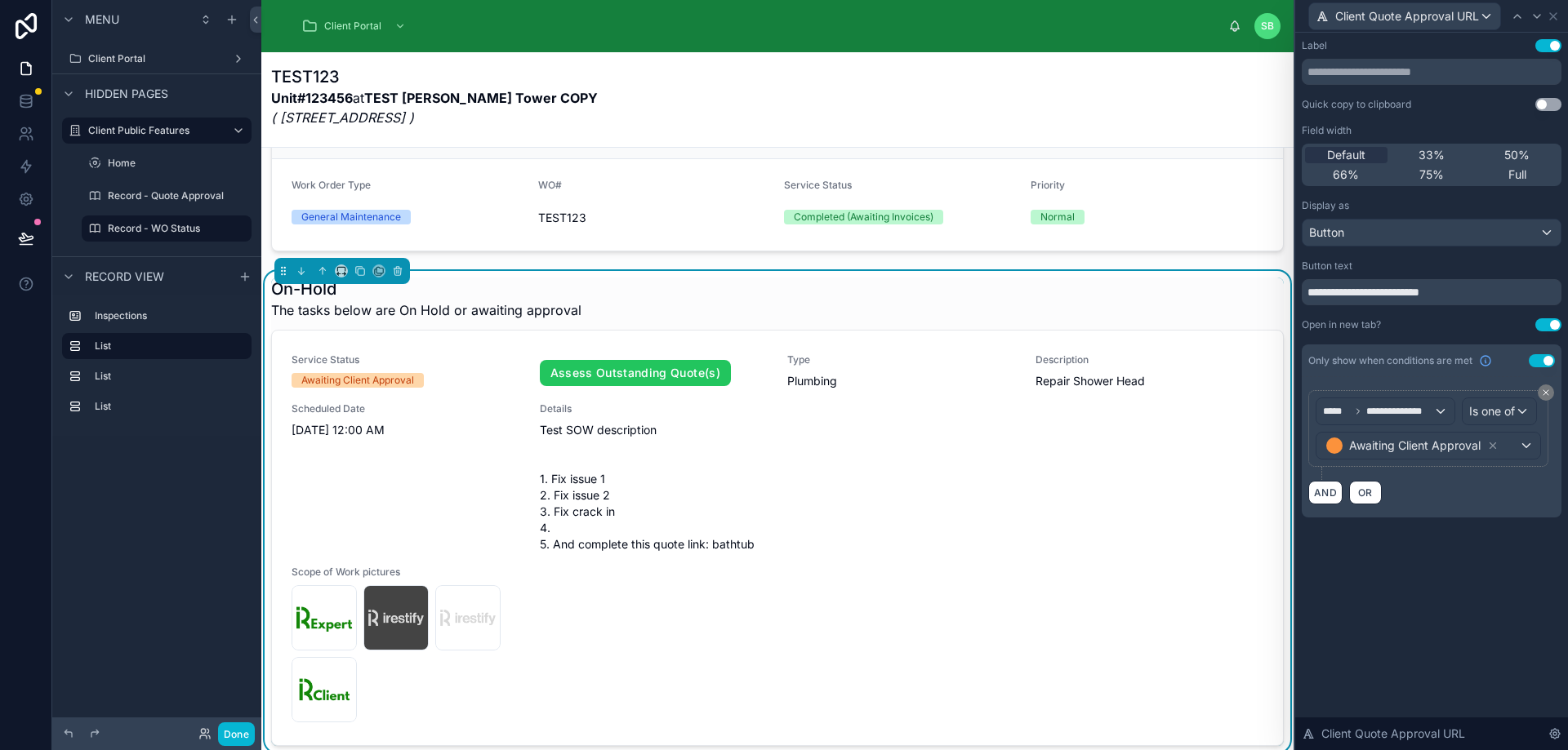
click at [1425, 581] on div "**********" at bounding box center [1431, 391] width 273 height 718
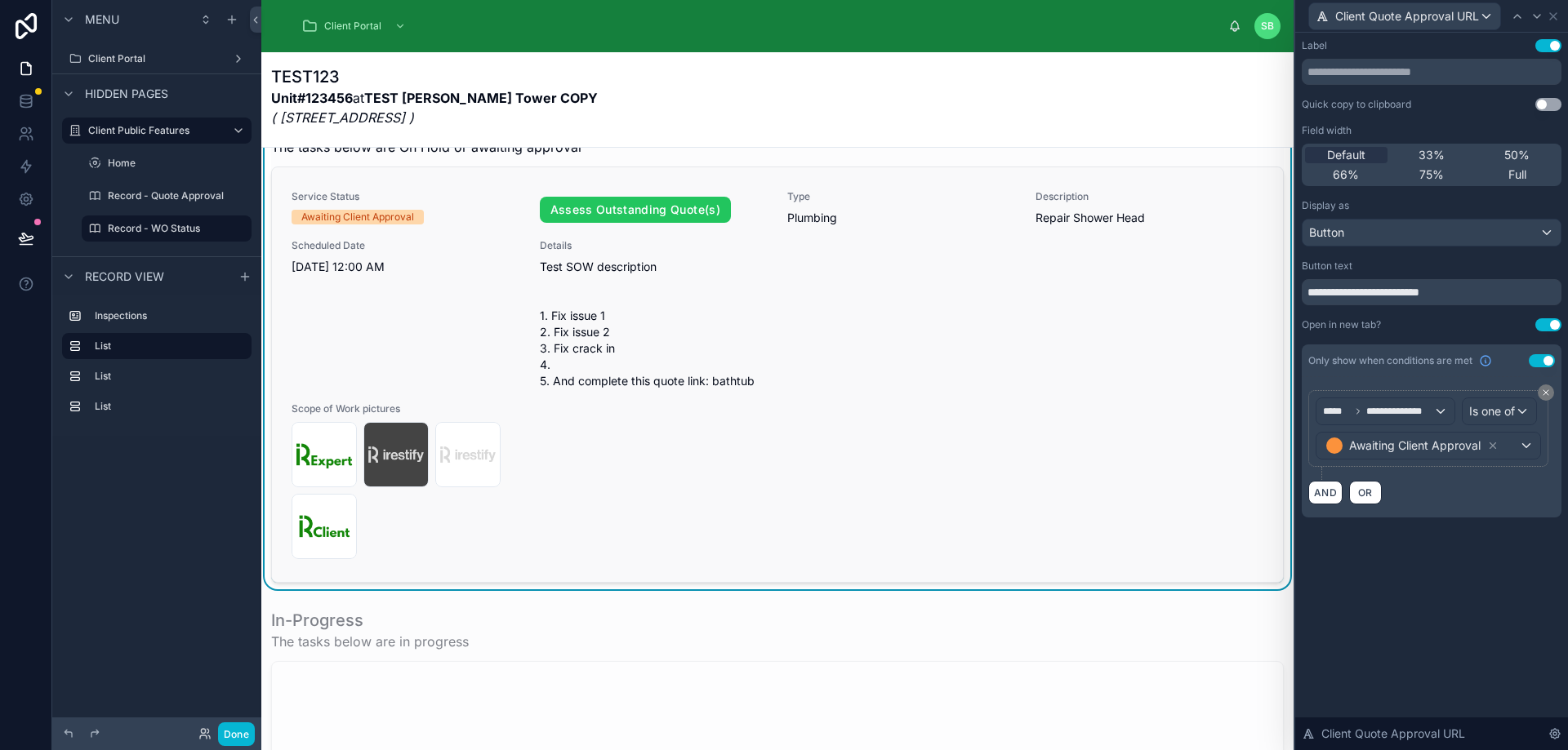
scroll to position [163, 0]
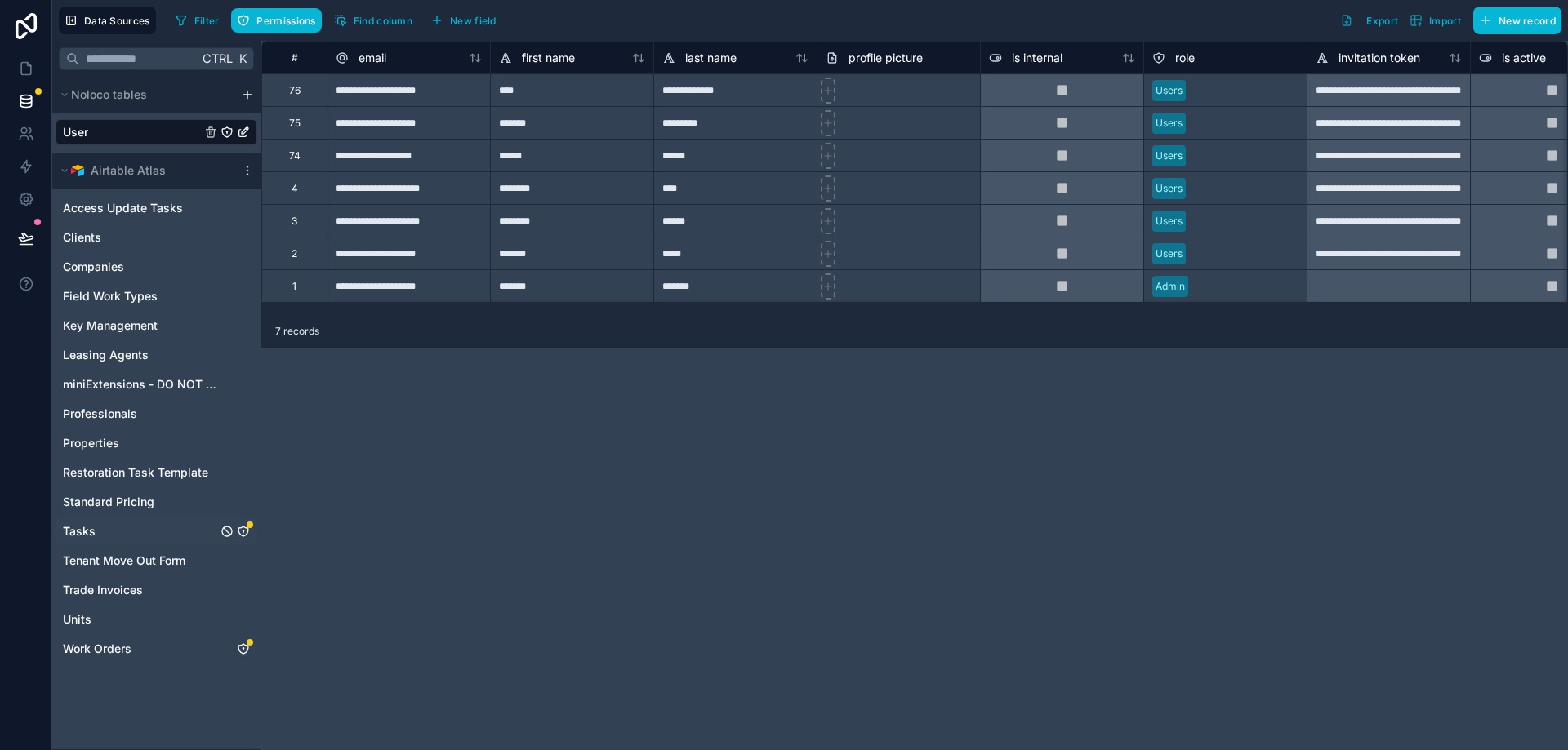
click at [241, 531] on icon "Tasks" at bounding box center [243, 531] width 13 height 13
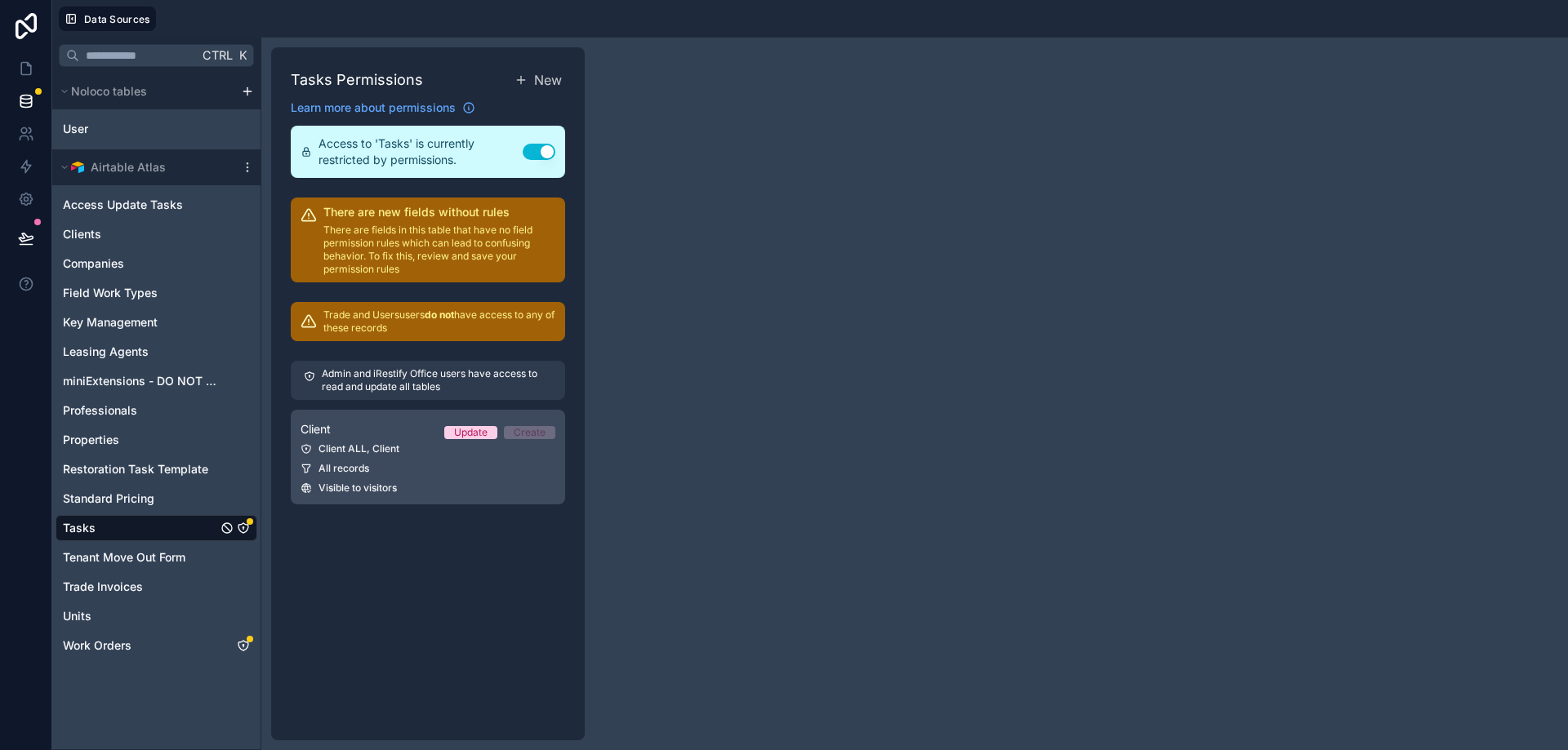
click at [390, 451] on div "Client ALL, Client" at bounding box center [428, 449] width 254 height 13
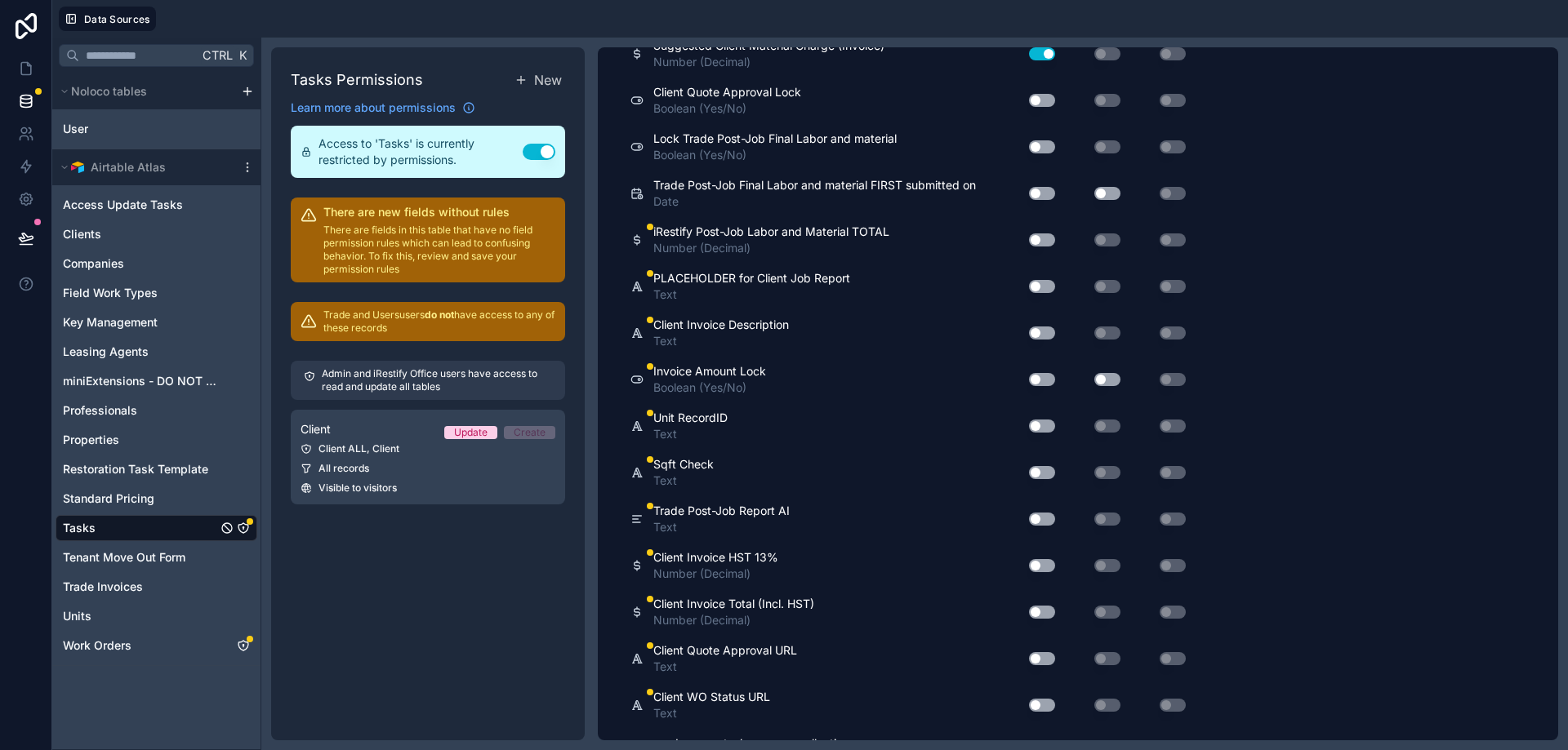
scroll to position [6487, 0]
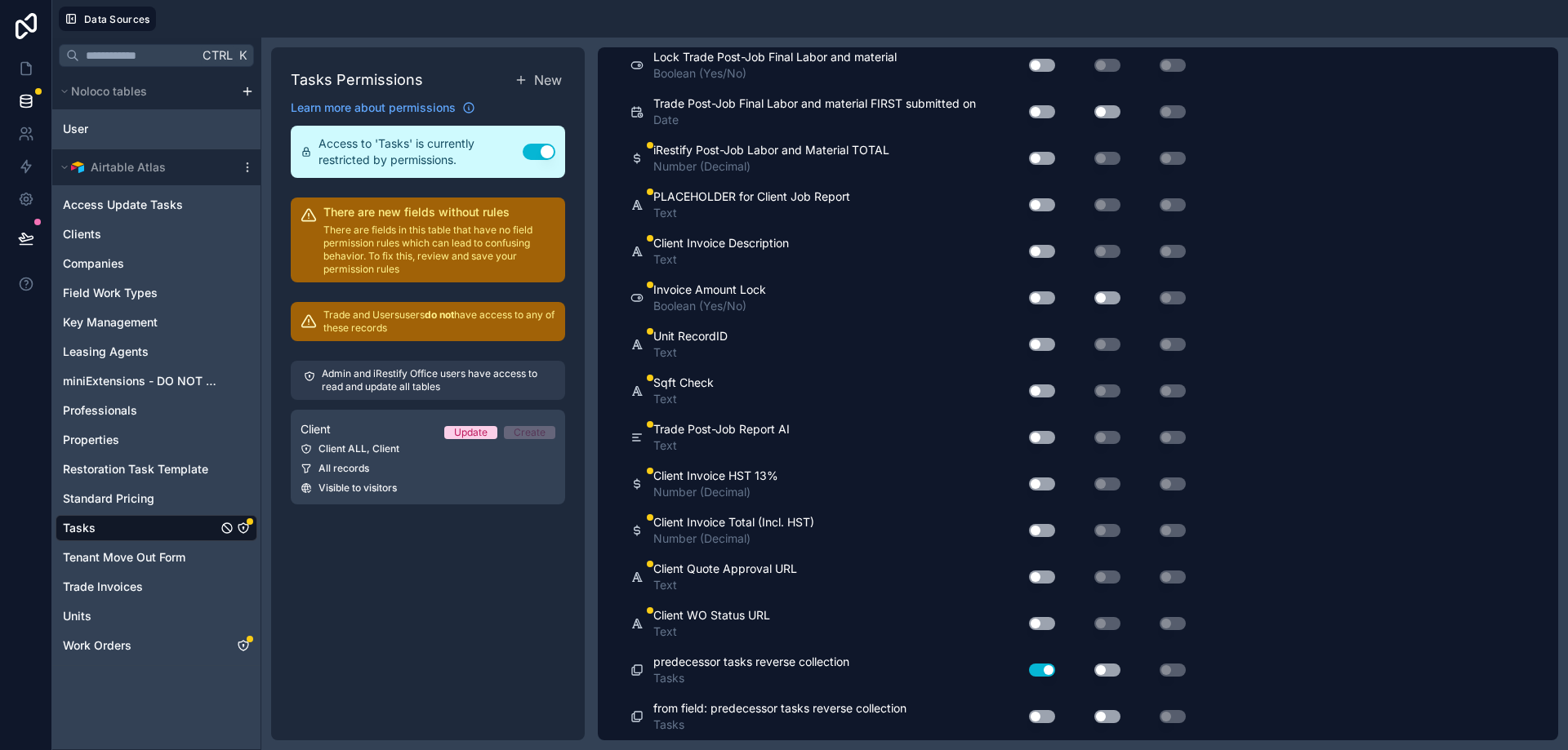
click at [1042, 157] on button "Use setting" at bounding box center [1042, 158] width 26 height 13
click at [1042, 211] on button "Use setting" at bounding box center [1042, 205] width 26 height 13
click at [1043, 206] on button "Use setting" at bounding box center [1042, 205] width 26 height 13
click at [1044, 161] on button "Use setting" at bounding box center [1042, 158] width 26 height 13
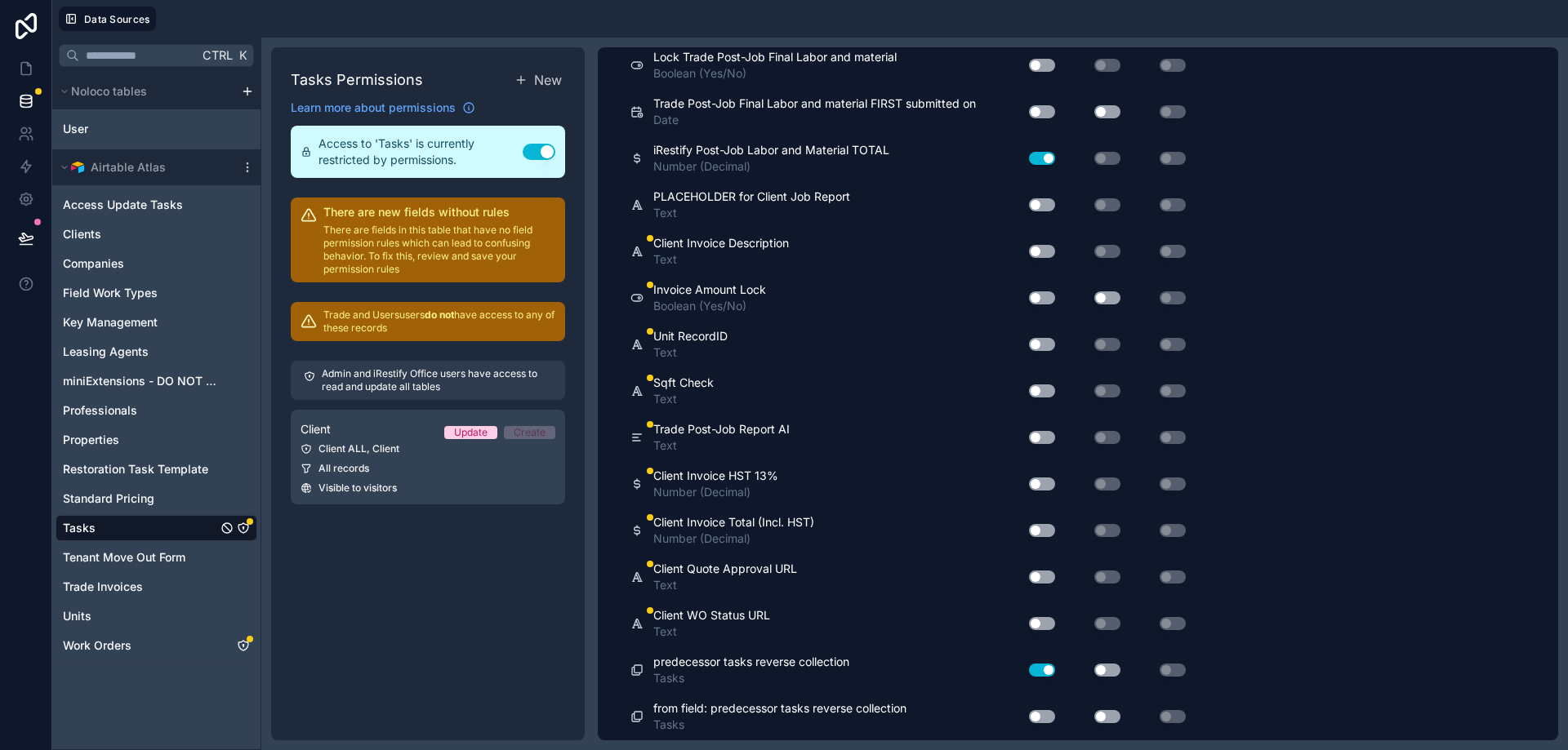
click at [1044, 252] on button "Use setting" at bounding box center [1042, 251] width 26 height 13
click at [1040, 301] on button "Use setting" at bounding box center [1042, 298] width 26 height 13
click at [1042, 297] on button "Use setting" at bounding box center [1042, 298] width 26 height 13
click at [1036, 341] on button "Use setting" at bounding box center [1042, 344] width 26 height 13
click at [1049, 342] on button "Use setting" at bounding box center [1042, 344] width 26 height 13
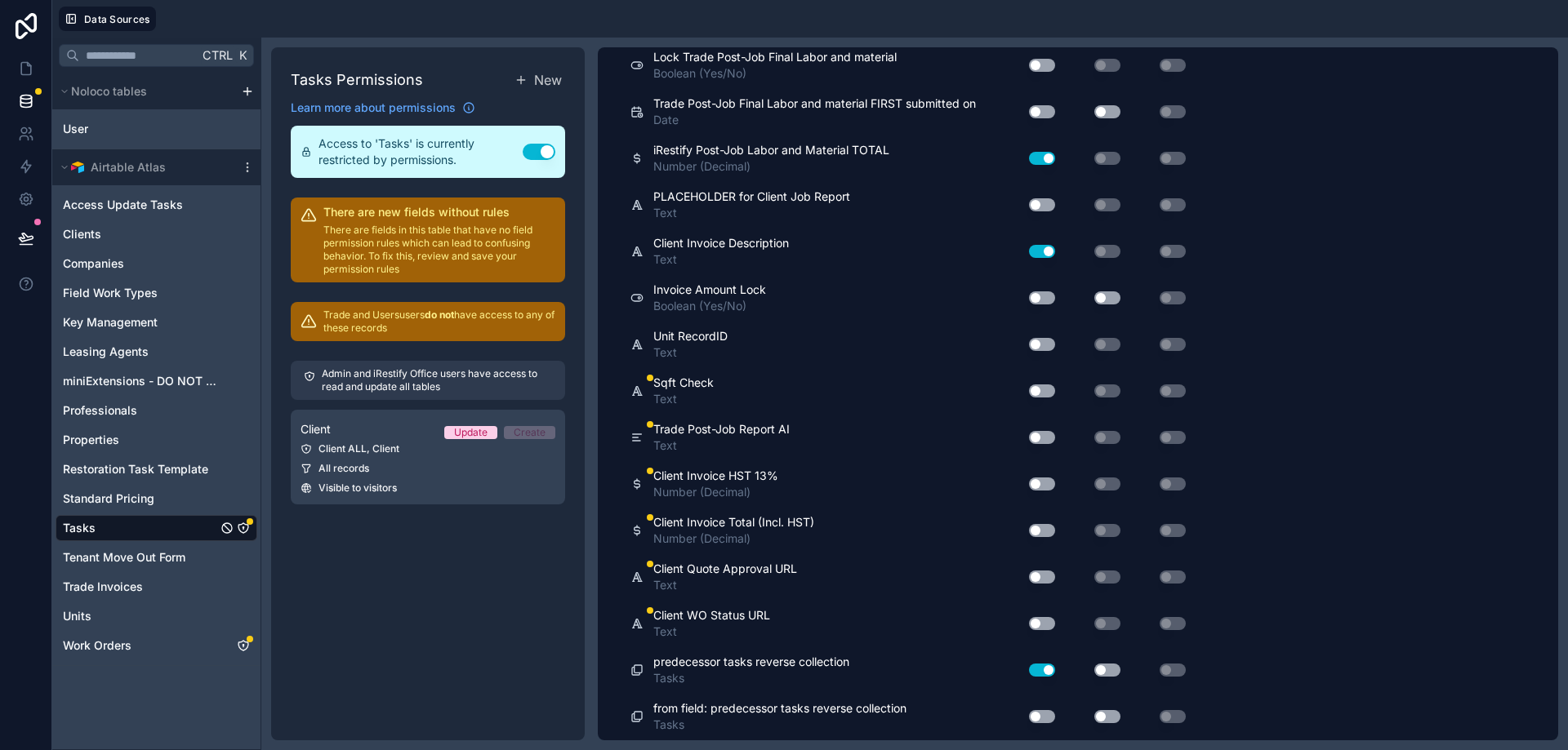
click at [1042, 395] on button "Use setting" at bounding box center [1042, 390] width 26 height 13
click at [1043, 392] on button "Use setting" at bounding box center [1042, 390] width 26 height 13
click at [1044, 436] on button "Use setting" at bounding box center [1042, 437] width 26 height 13
click at [1048, 481] on button "Use setting" at bounding box center [1042, 483] width 26 height 13
click at [1046, 531] on button "Use setting" at bounding box center [1042, 530] width 26 height 13
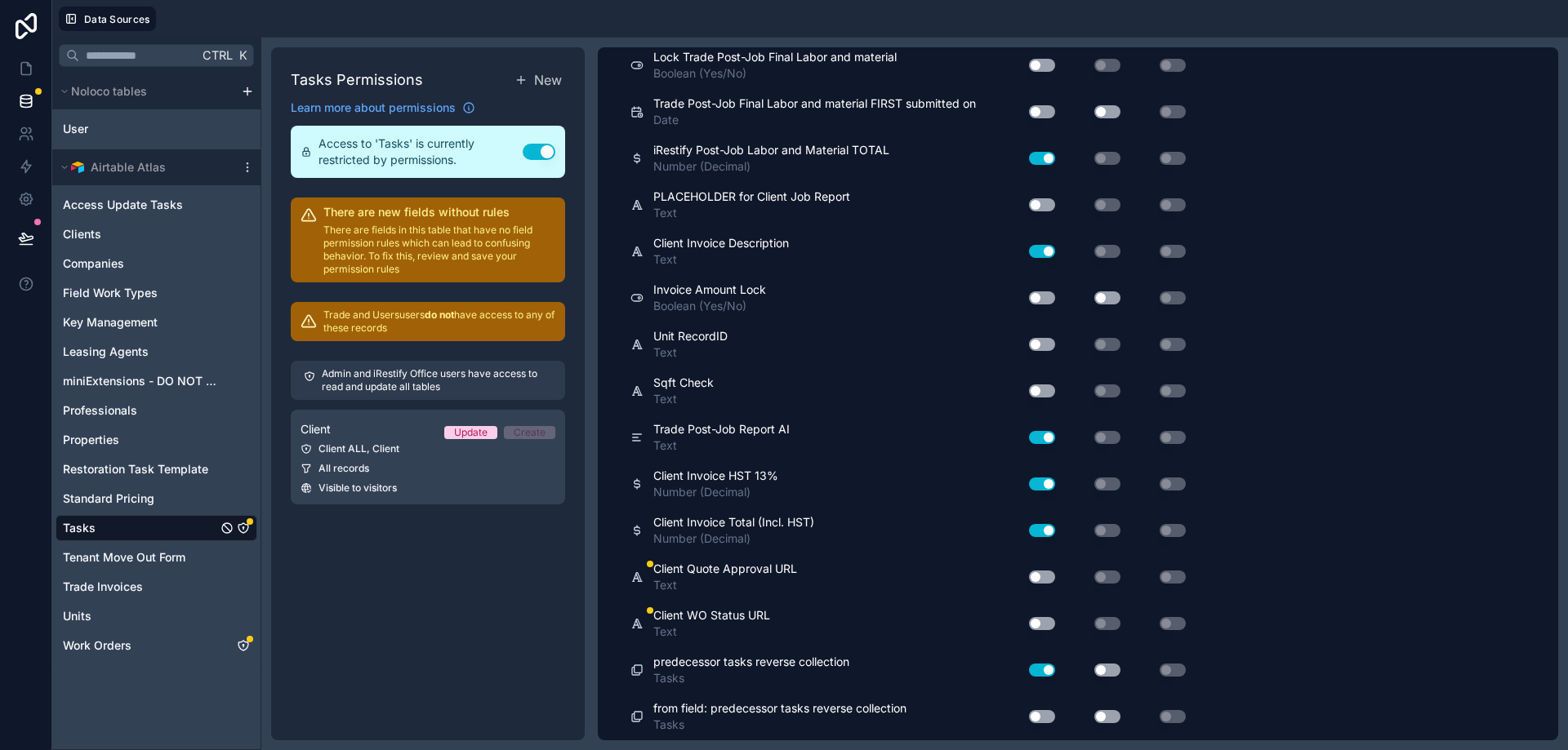
click at [1043, 578] on button "Use setting" at bounding box center [1042, 577] width 26 height 13
click at [1039, 626] on button "Use setting" at bounding box center [1042, 624] width 26 height 13
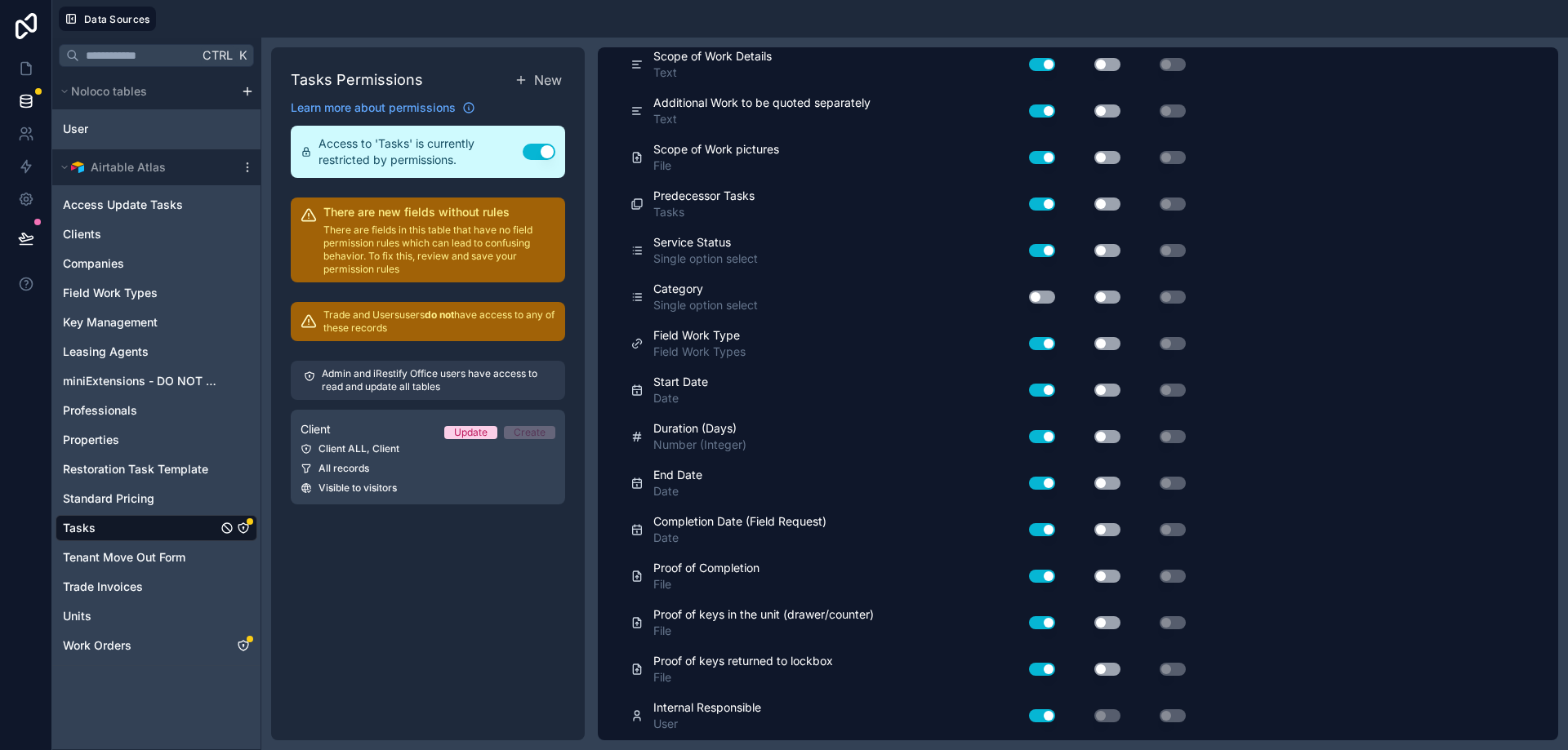
scroll to position [0, 0]
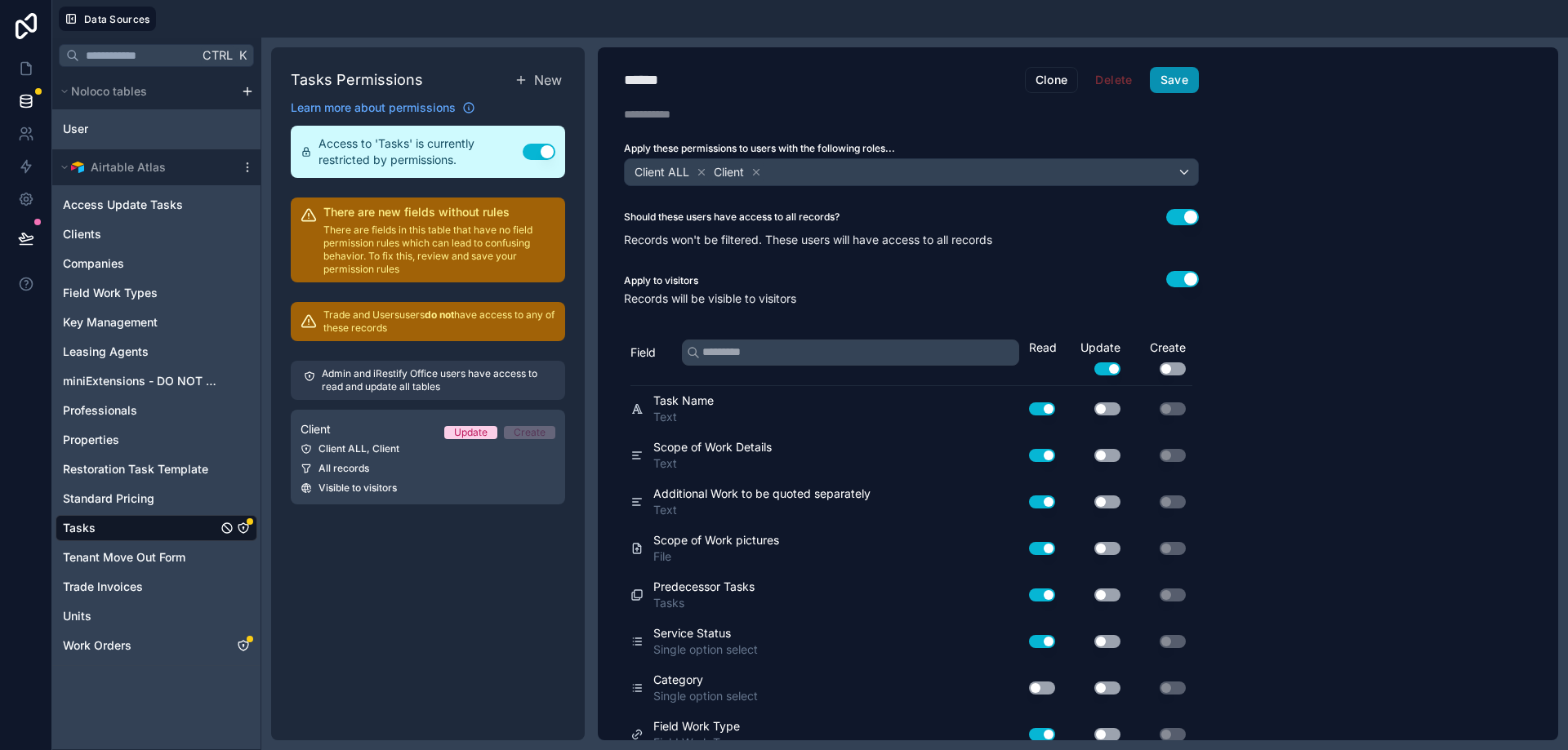
click at [1172, 74] on button "Save" at bounding box center [1174, 80] width 49 height 26
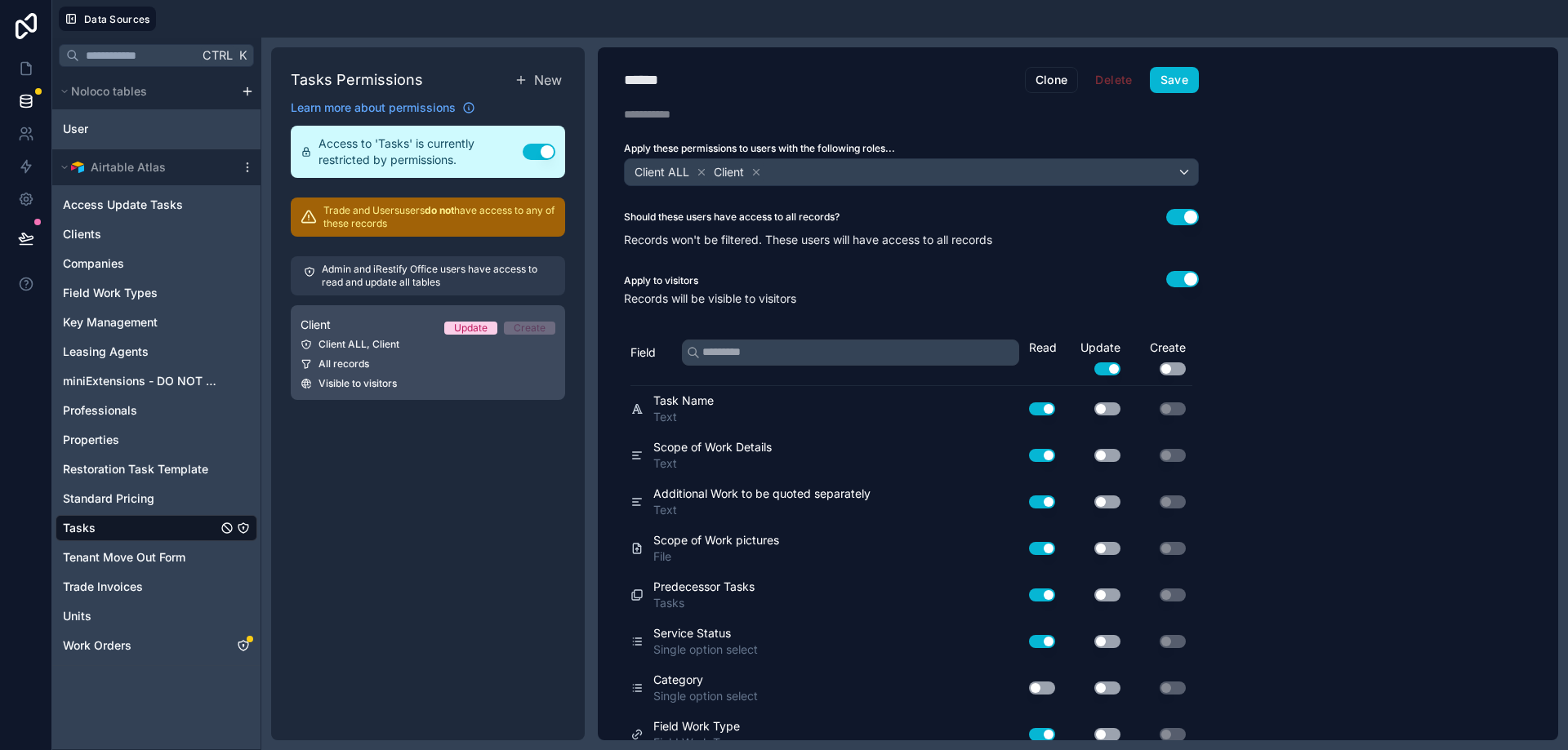
click at [433, 338] on div "Client ALL, Client" at bounding box center [428, 344] width 254 height 13
click at [247, 644] on icon "Work Orders" at bounding box center [243, 645] width 13 height 13
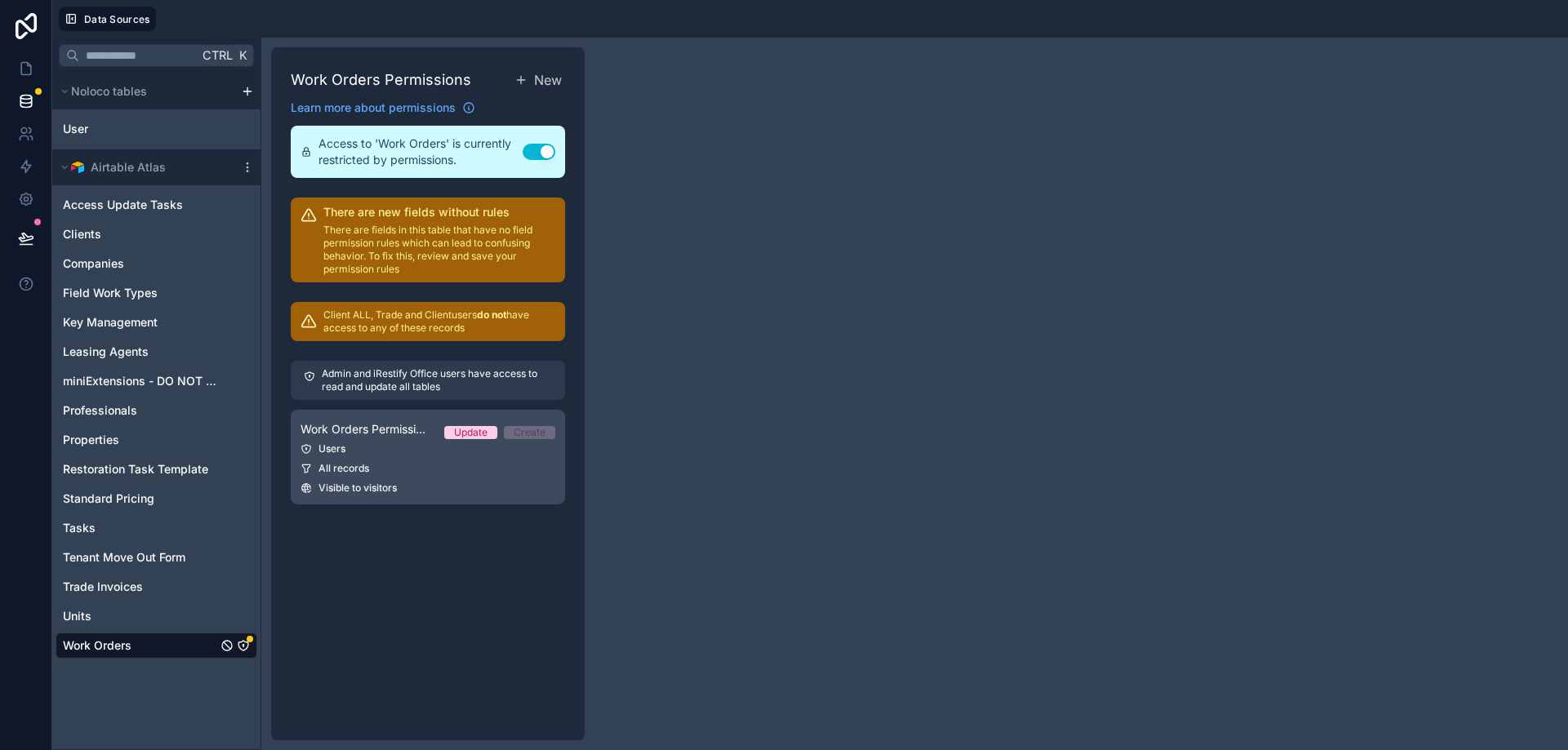
click at [408, 429] on span "Work Orders Permission 1" at bounding box center [366, 429] width 131 height 17
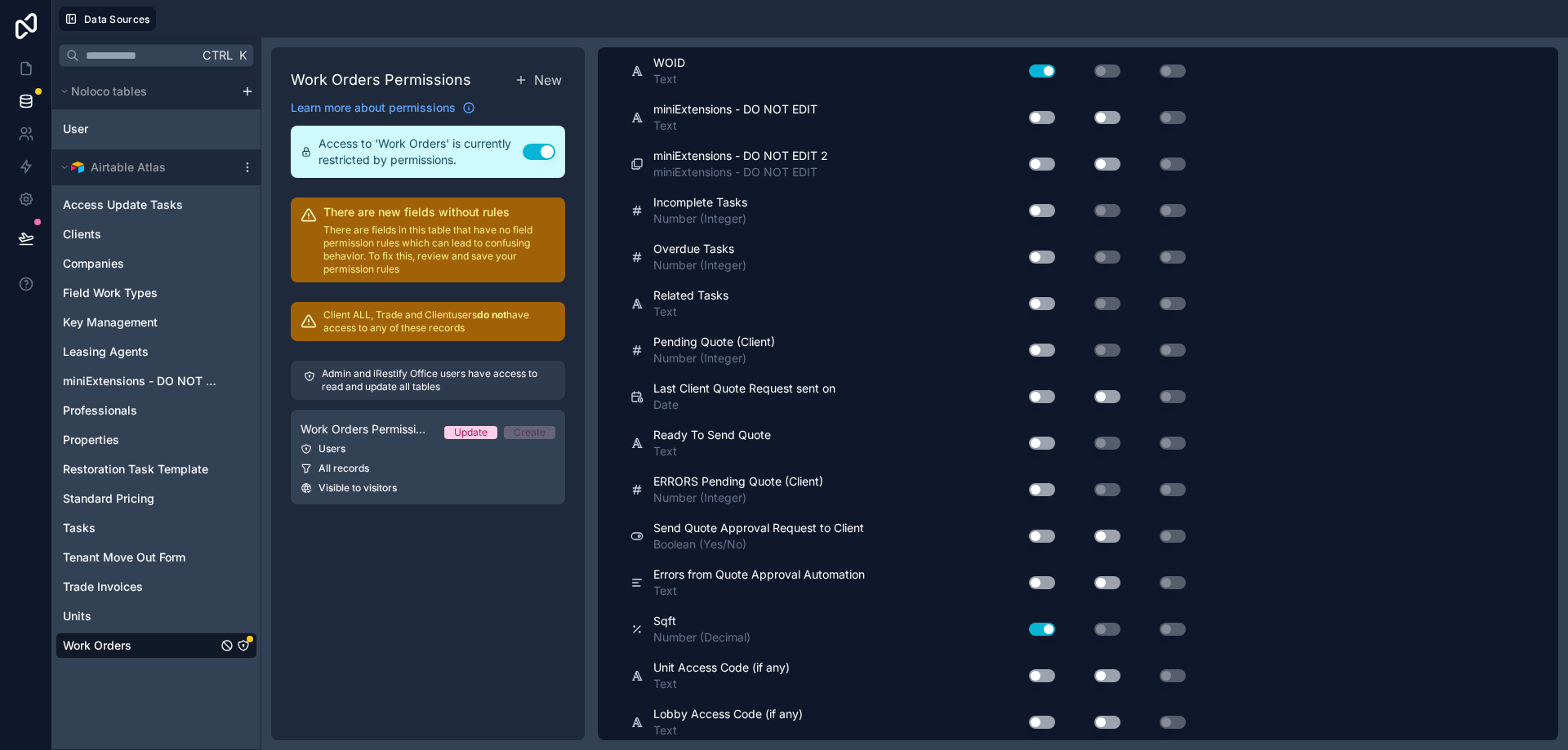
scroll to position [3229, 0]
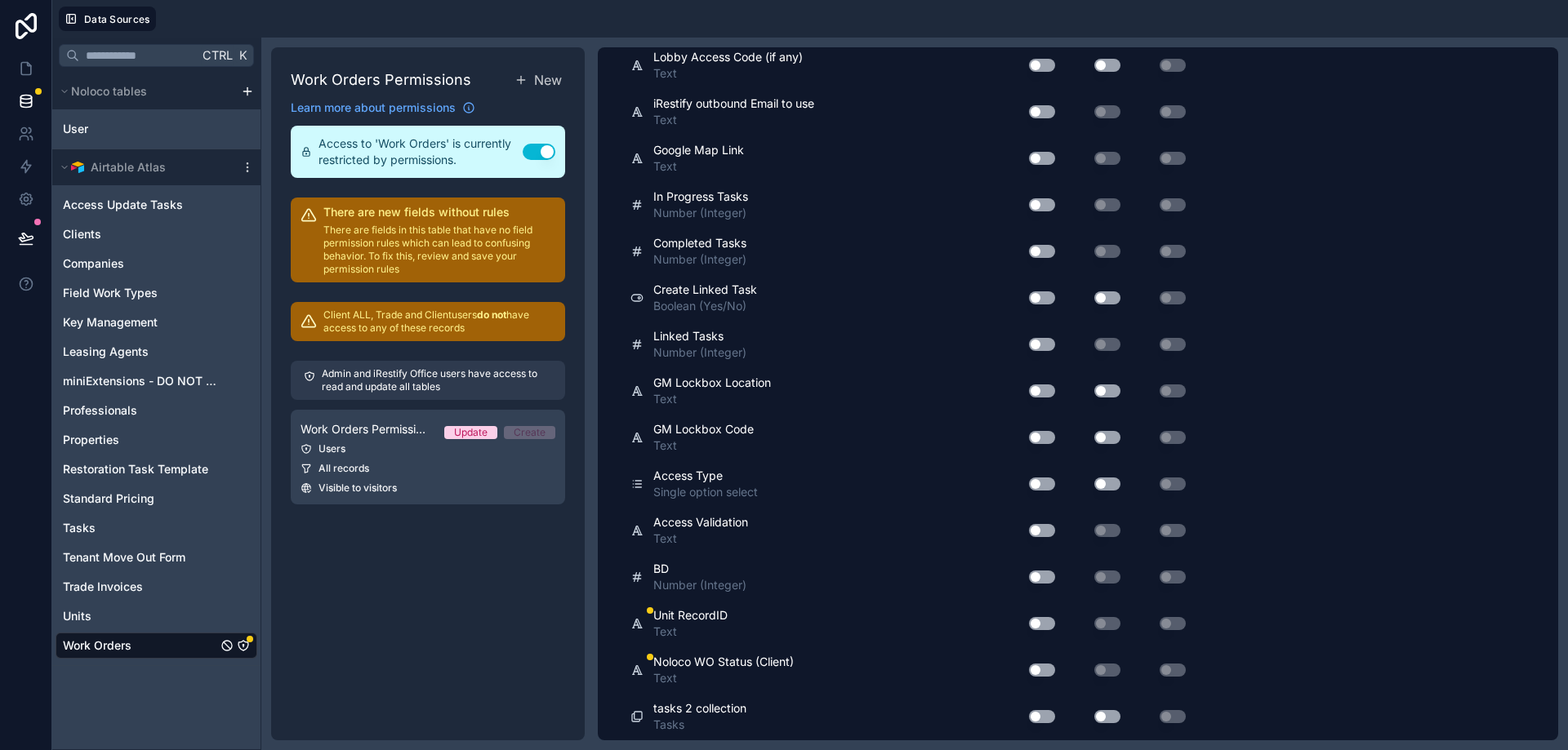
click at [1040, 622] on button "Use setting" at bounding box center [1042, 624] width 26 height 13
click at [1044, 670] on button "Use setting" at bounding box center [1042, 670] width 26 height 13
click at [1044, 672] on button "Use setting" at bounding box center [1042, 670] width 26 height 13
click at [1046, 671] on button "Use setting" at bounding box center [1042, 670] width 26 height 13
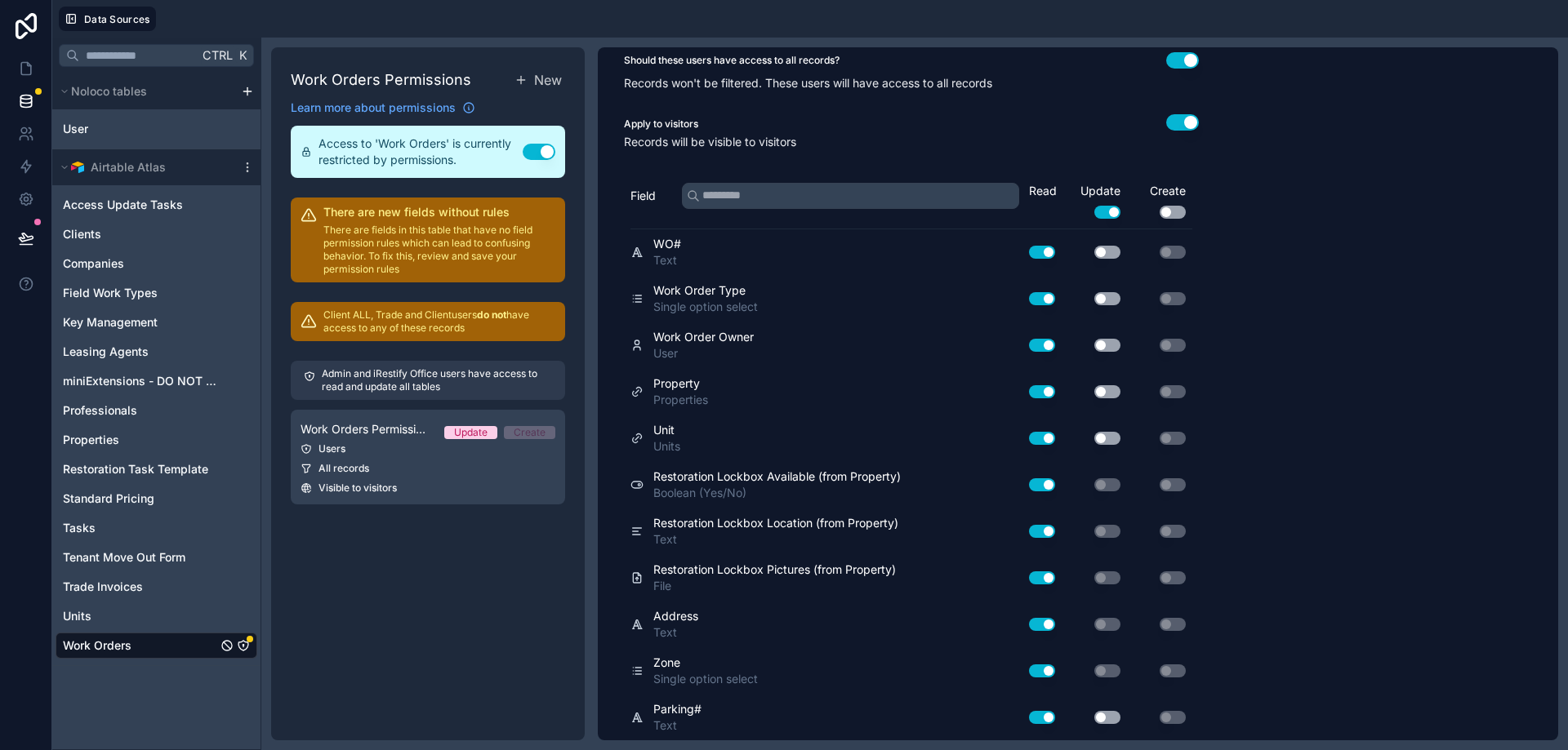
scroll to position [0, 0]
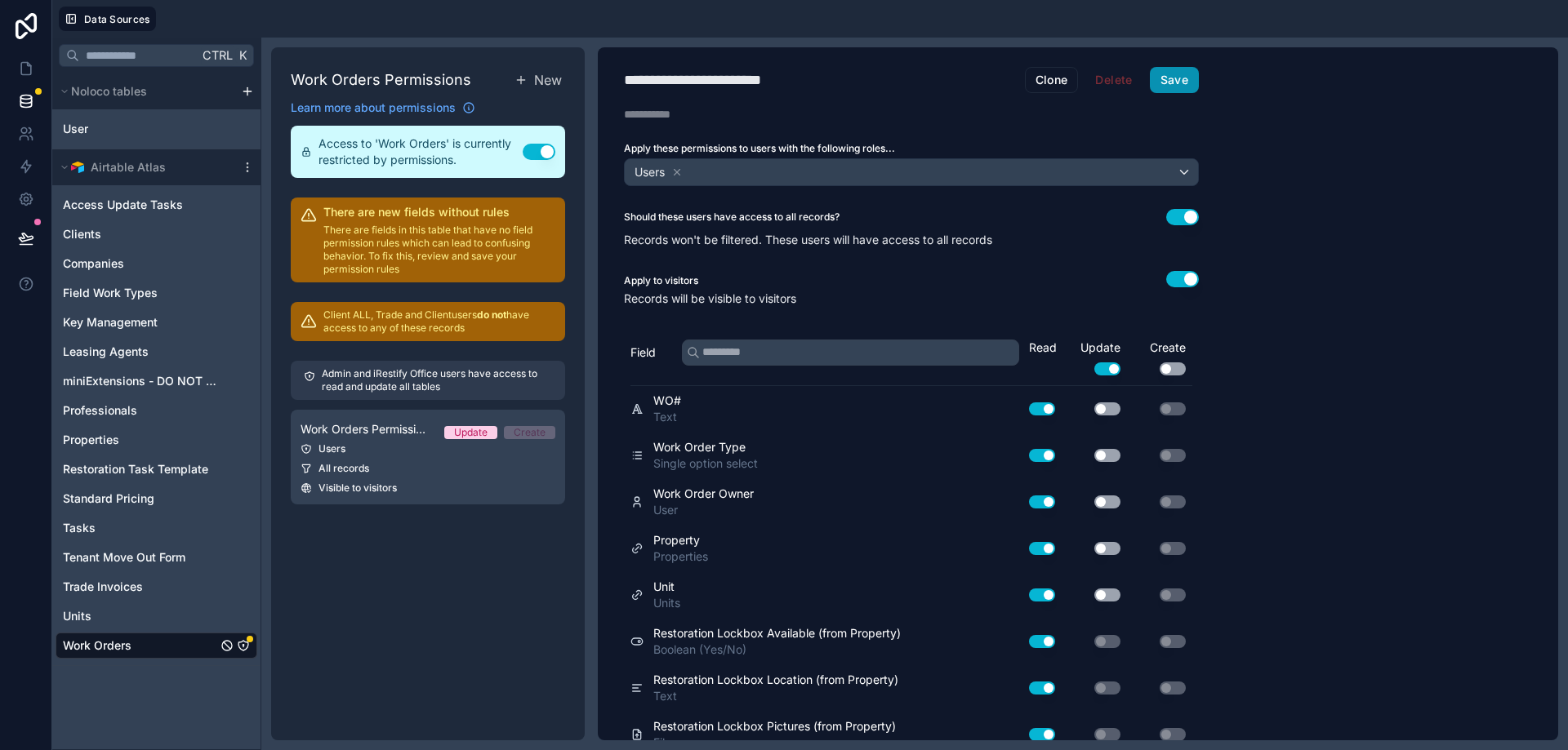
click at [1179, 75] on button "Save" at bounding box center [1174, 80] width 49 height 26
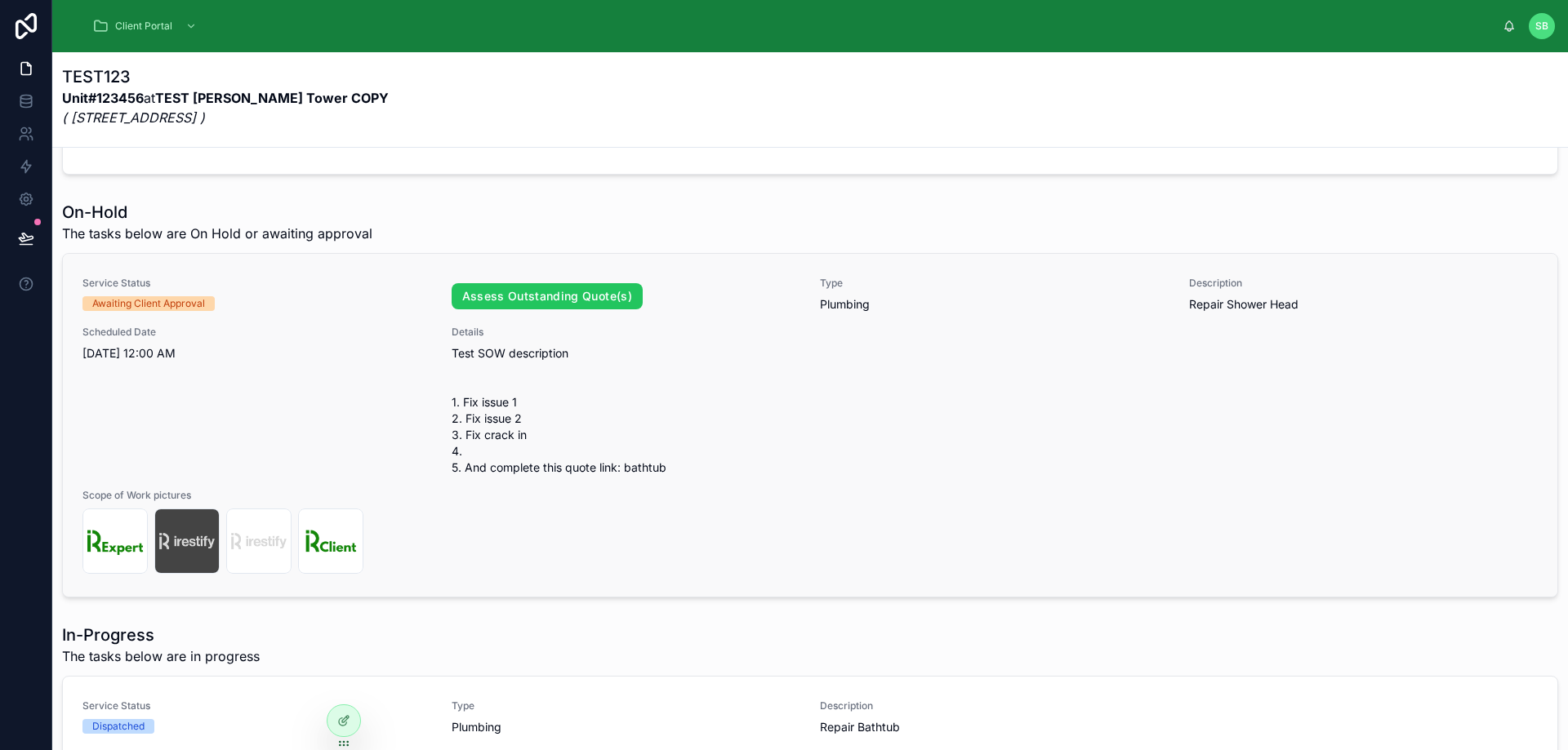
scroll to position [112, 0]
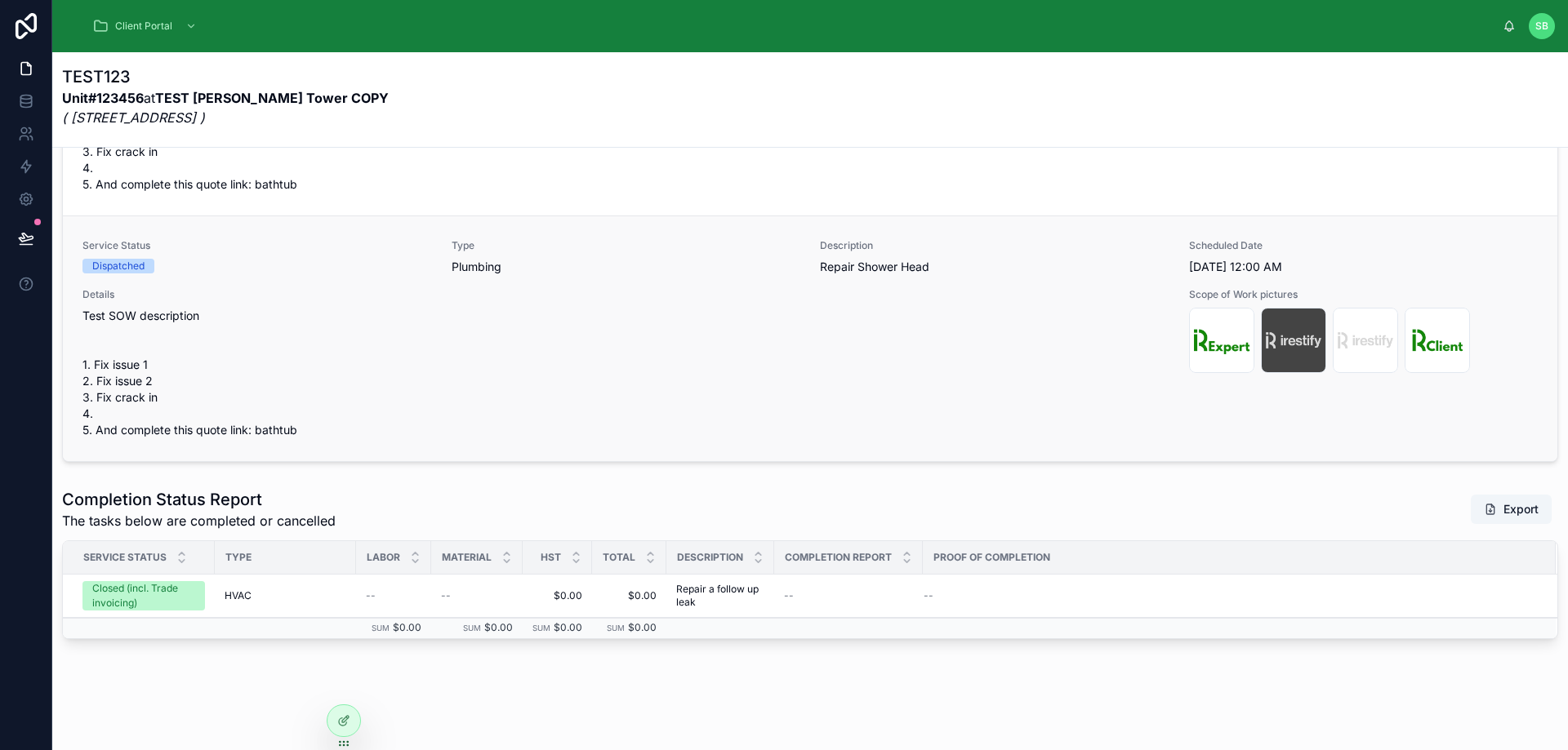
scroll to position [865, 0]
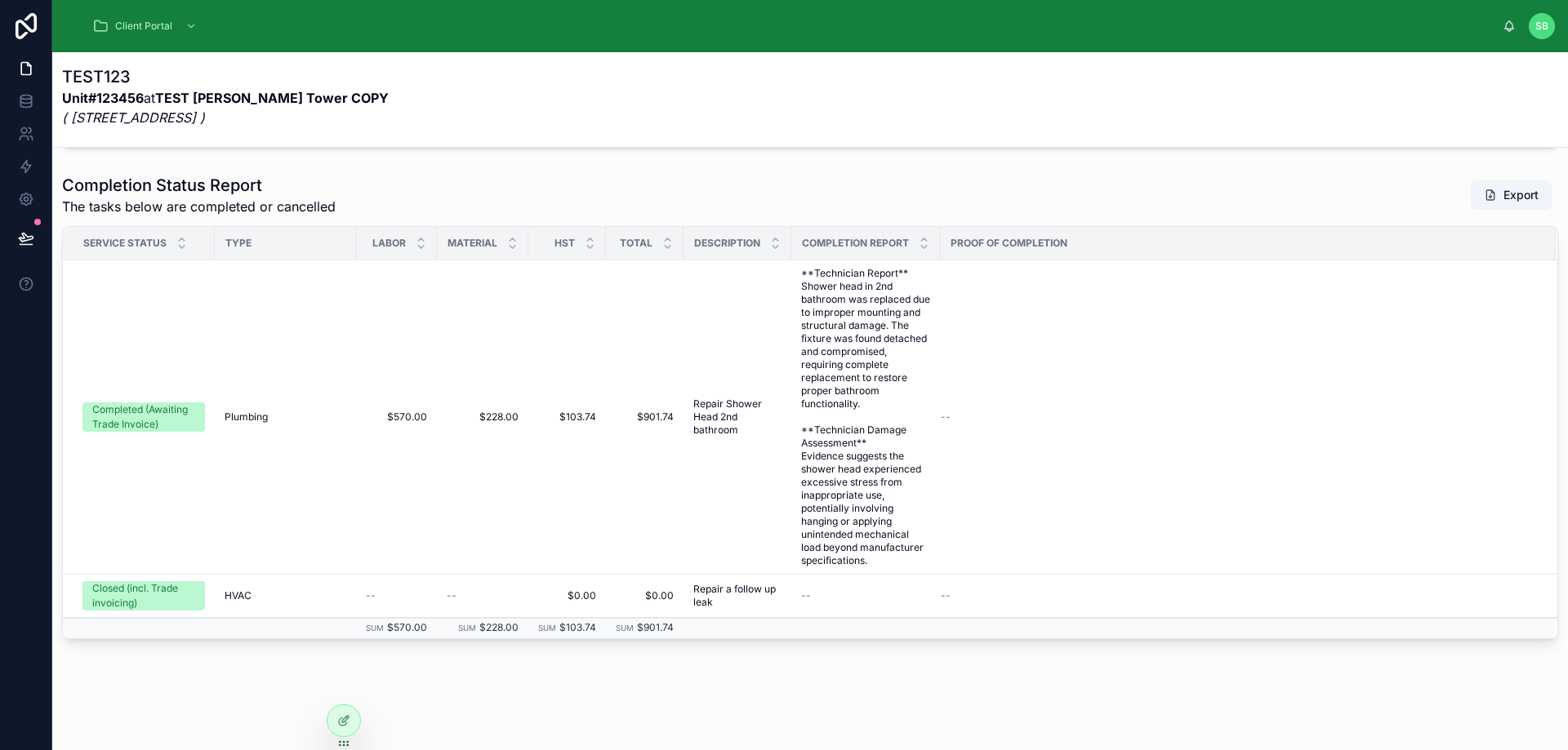
scroll to position [901, 0]
click at [345, 721] on icon at bounding box center [345, 719] width 6 height 6
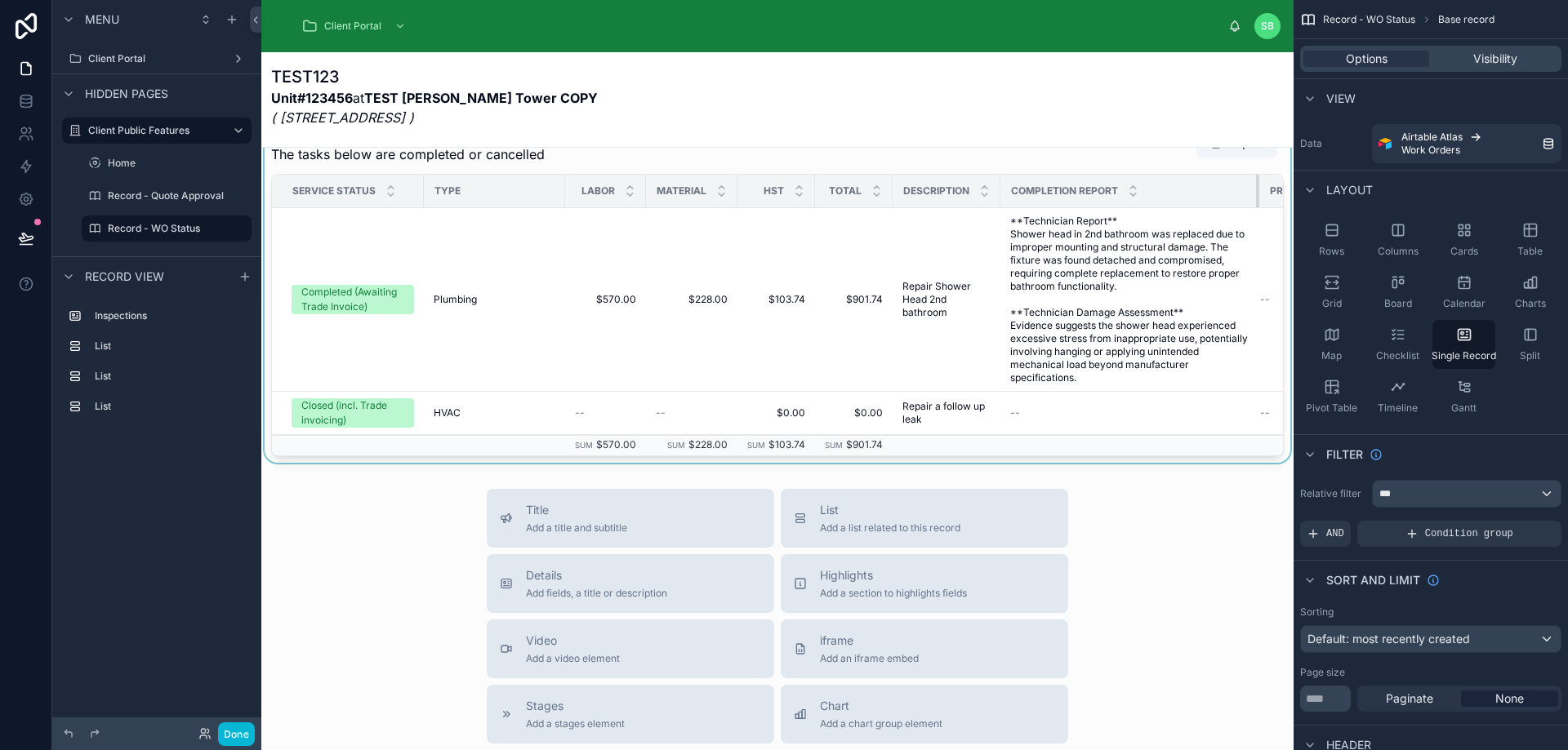
drag, startPoint x: 1145, startPoint y: 242, endPoint x: 1268, endPoint y: 240, distance: 123.0
click at [1268, 208] on tr "Service Status Type Labor Material HST Total Description Completion Report Proo…" at bounding box center [828, 192] width 1112 height 33
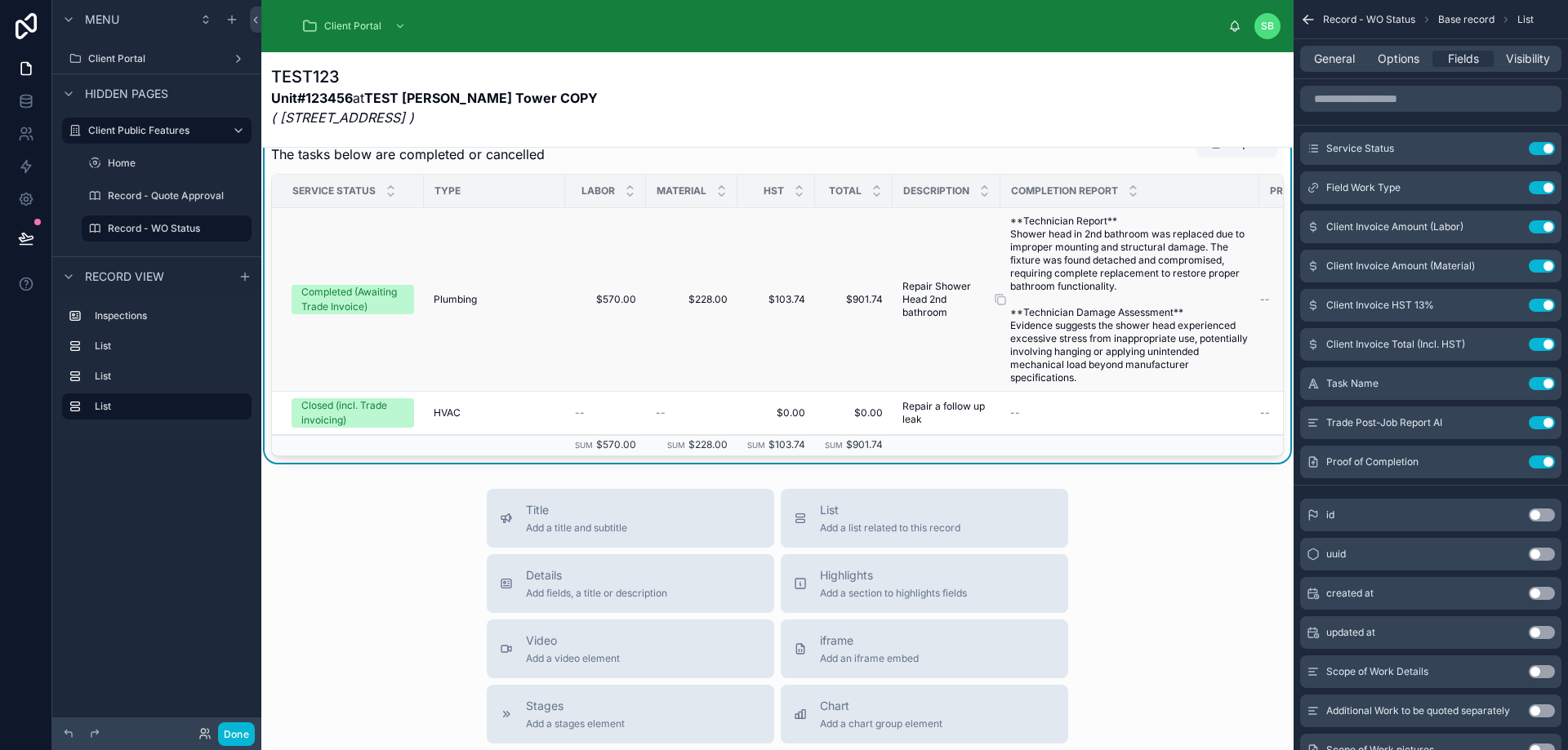
click at [1153, 326] on span "**Technician Report** Shower head in 2nd bathroom was replaced due to improper …" at bounding box center [1129, 300] width 240 height 170
click at [1508, 420] on icon "scrollable content" at bounding box center [1509, 422] width 13 height 13
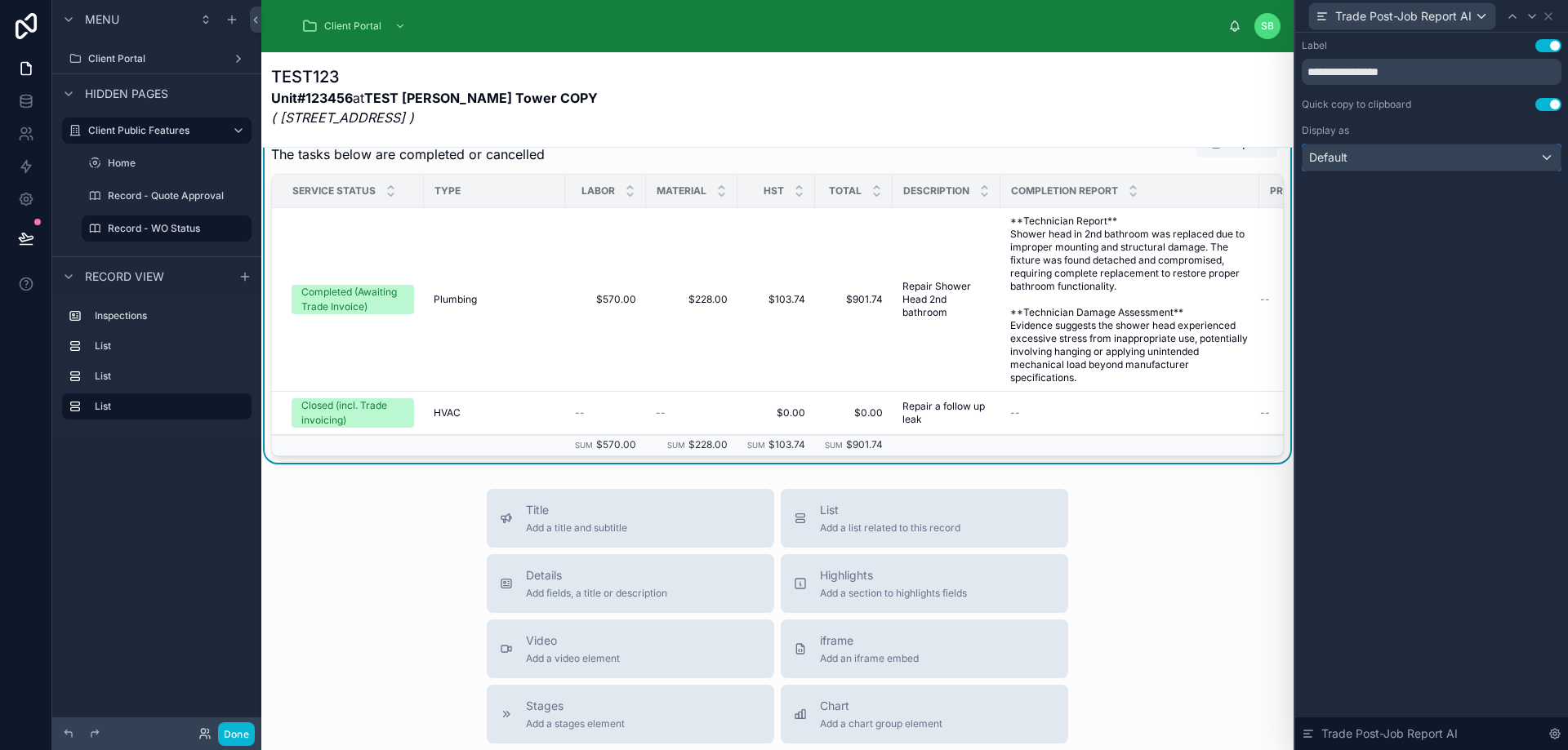
click at [1370, 152] on div "Default" at bounding box center [1431, 158] width 258 height 26
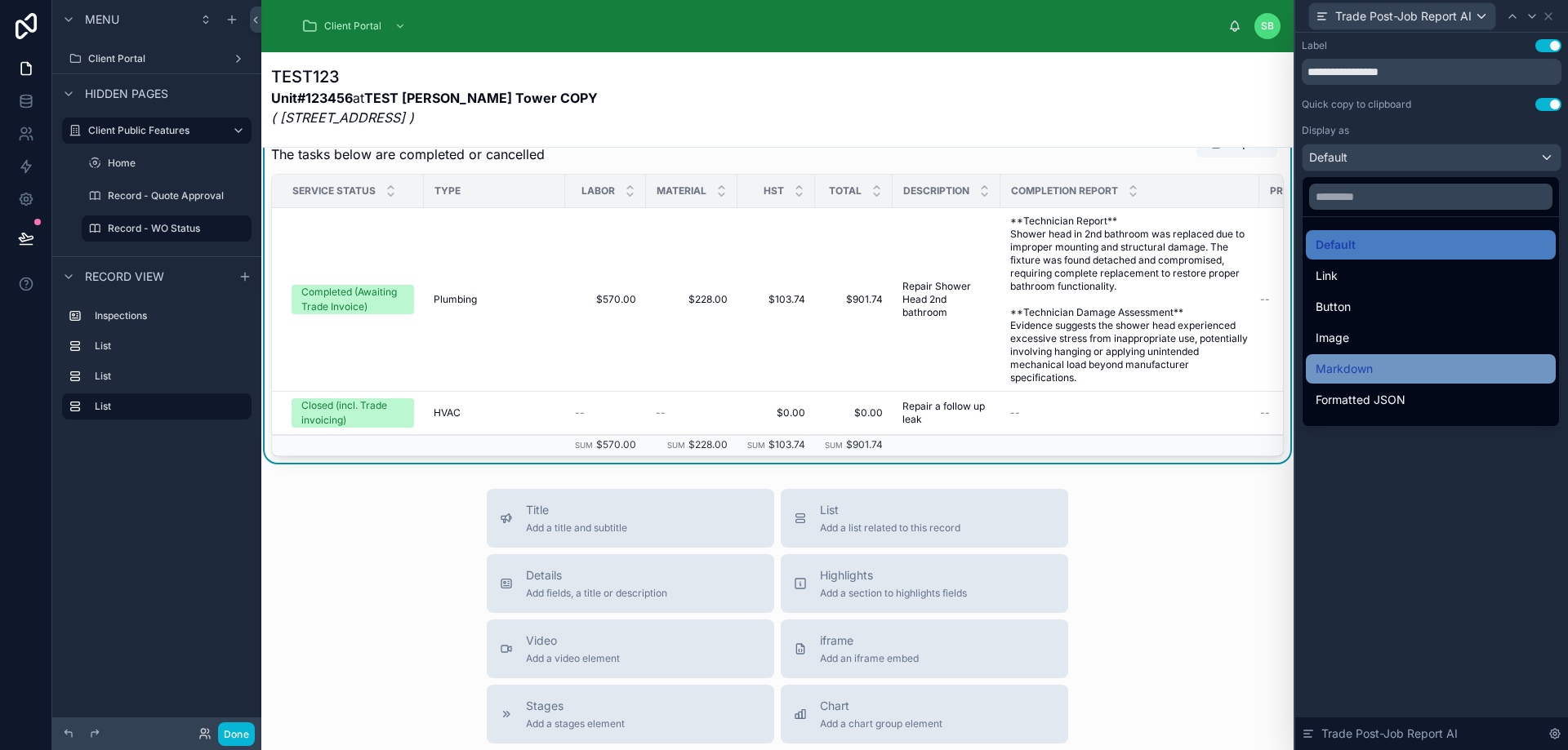
click at [1438, 363] on div "Markdown" at bounding box center [1430, 368] width 230 height 19
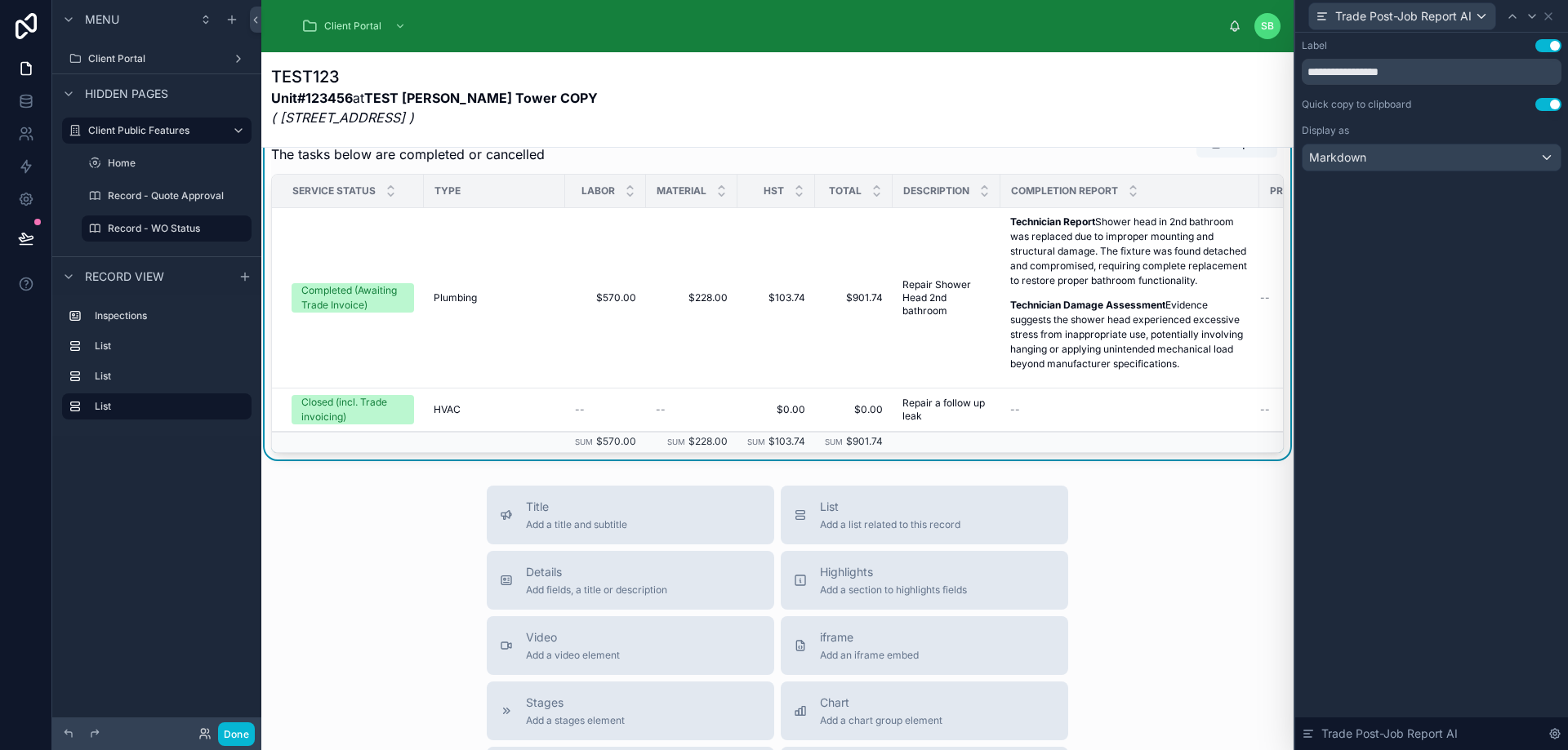
click at [1436, 332] on div "**********" at bounding box center [1431, 391] width 273 height 718
click at [1550, 17] on icon at bounding box center [1548, 16] width 13 height 13
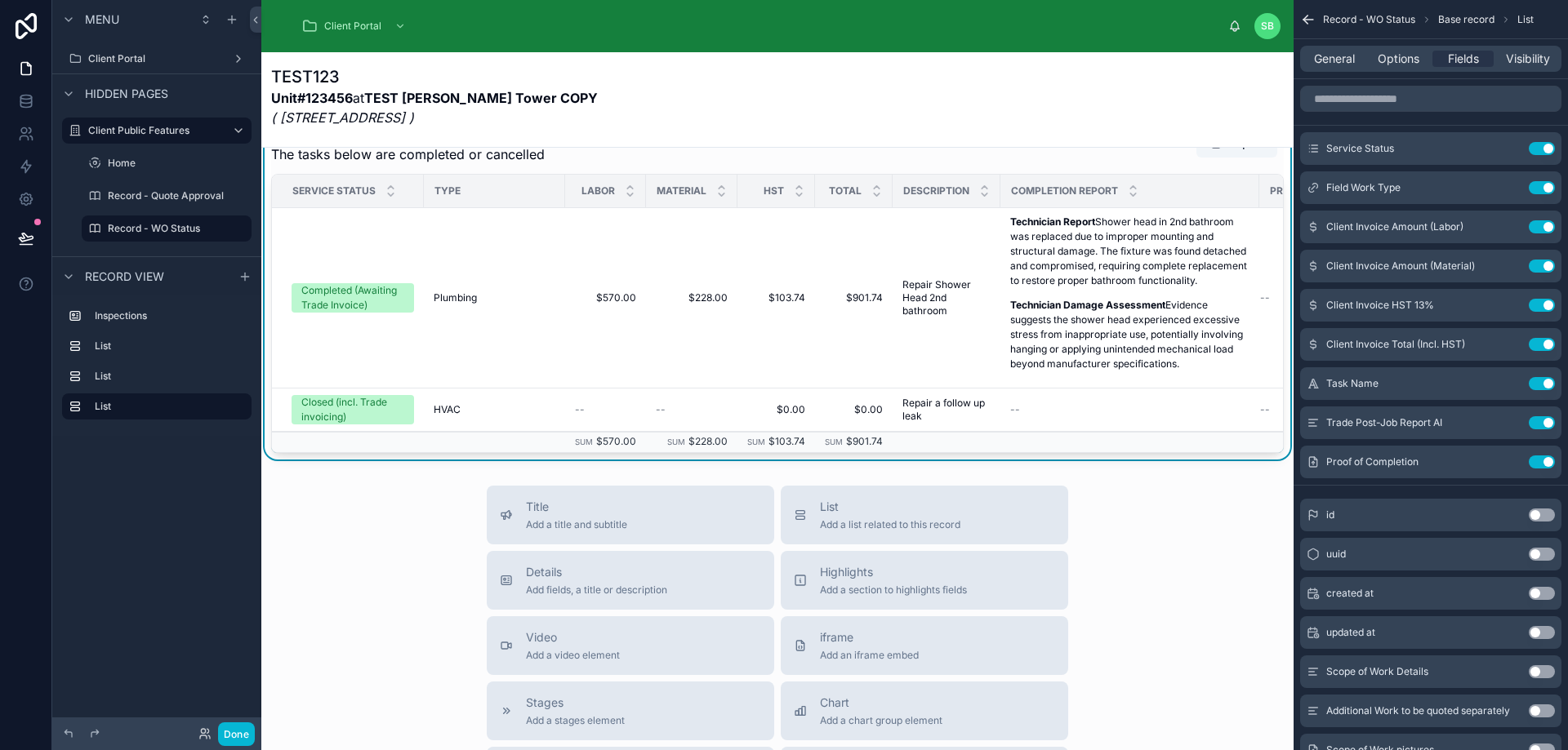
click at [1001, 100] on div "TEST123 Unit#123456 at TEST [PERSON_NAME][GEOGRAPHIC_DATA] COPY ( [STREET_ADDRE…" at bounding box center [777, 101] width 1012 height 71
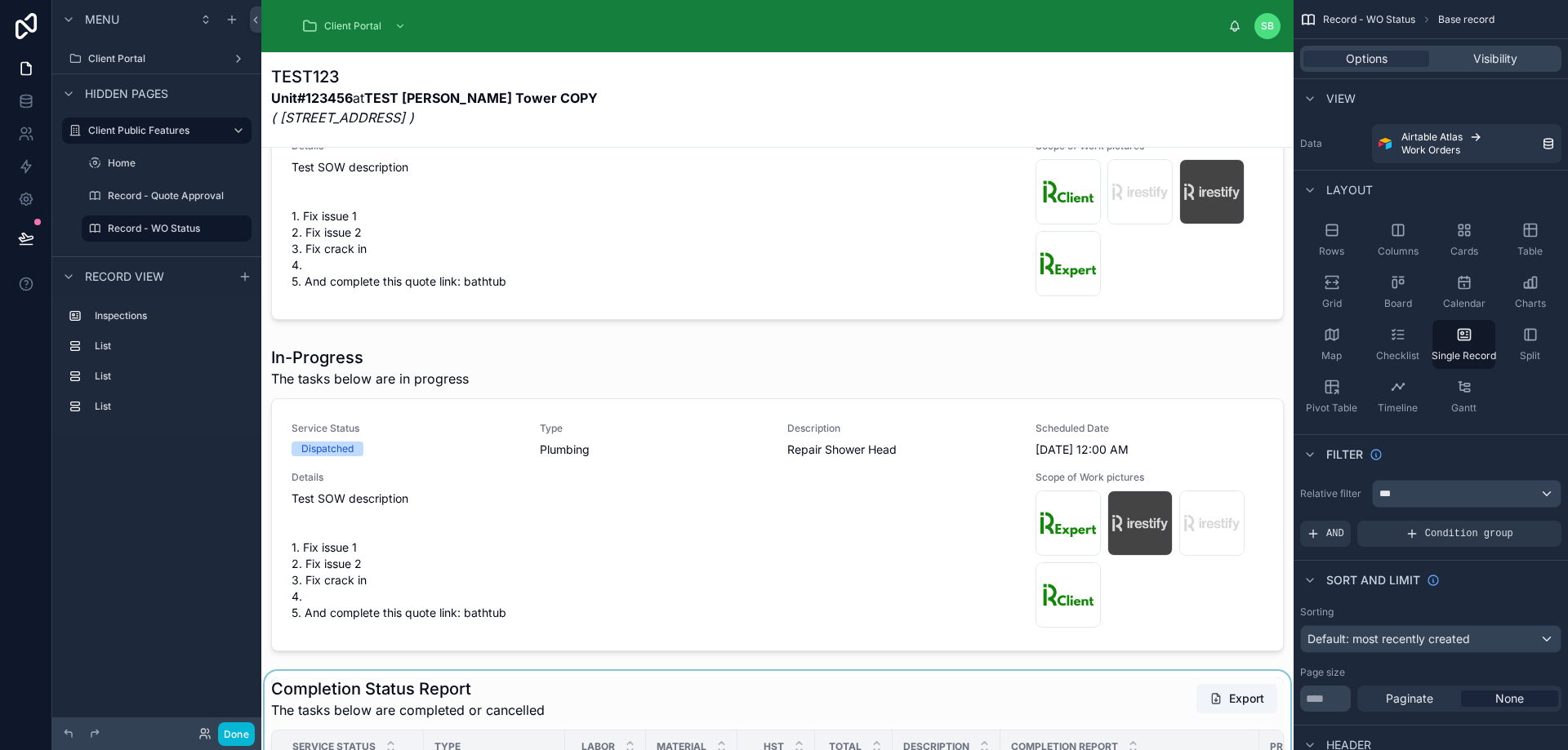
scroll to position [329, 0]
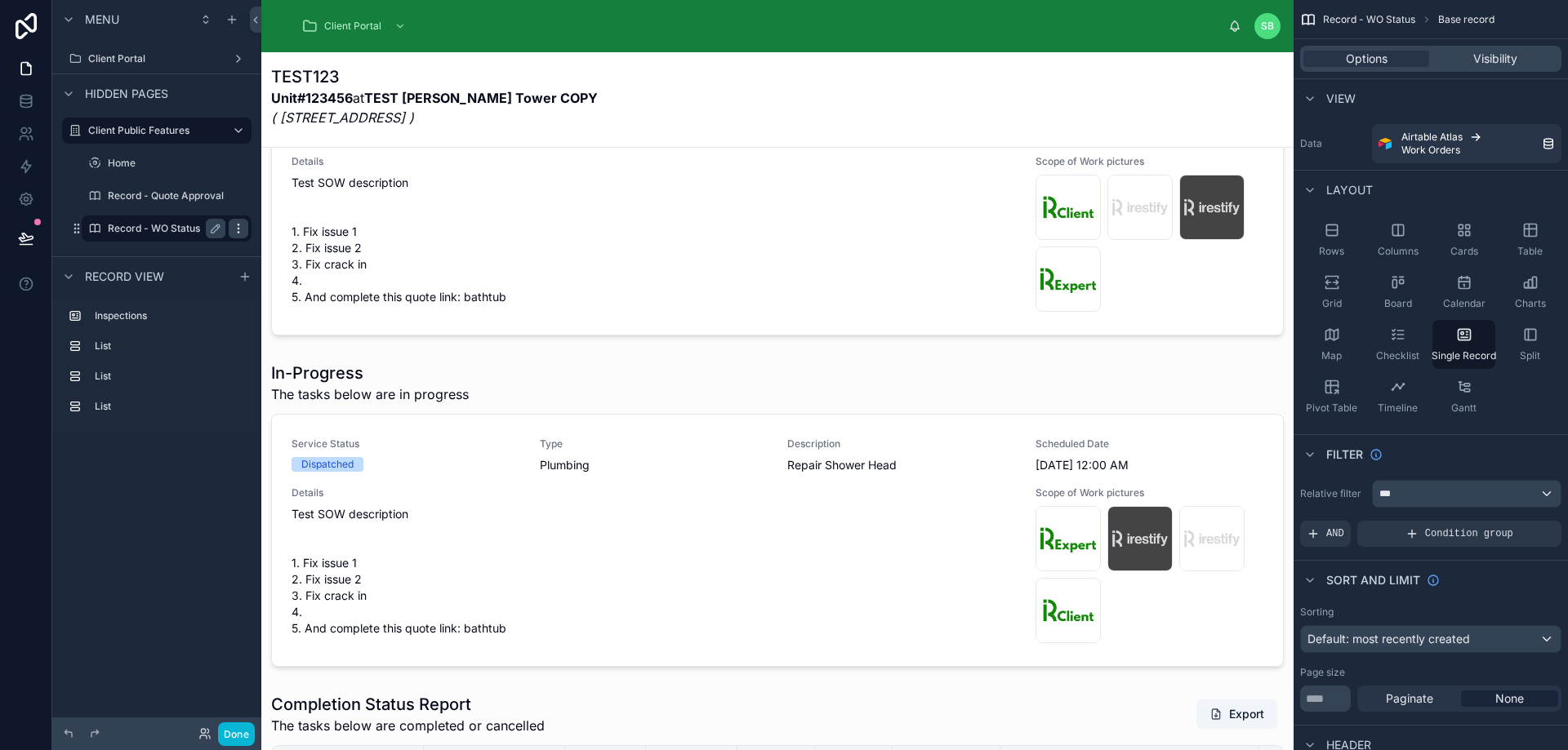
click at [236, 227] on icon "scrollable content" at bounding box center [238, 228] width 13 height 13
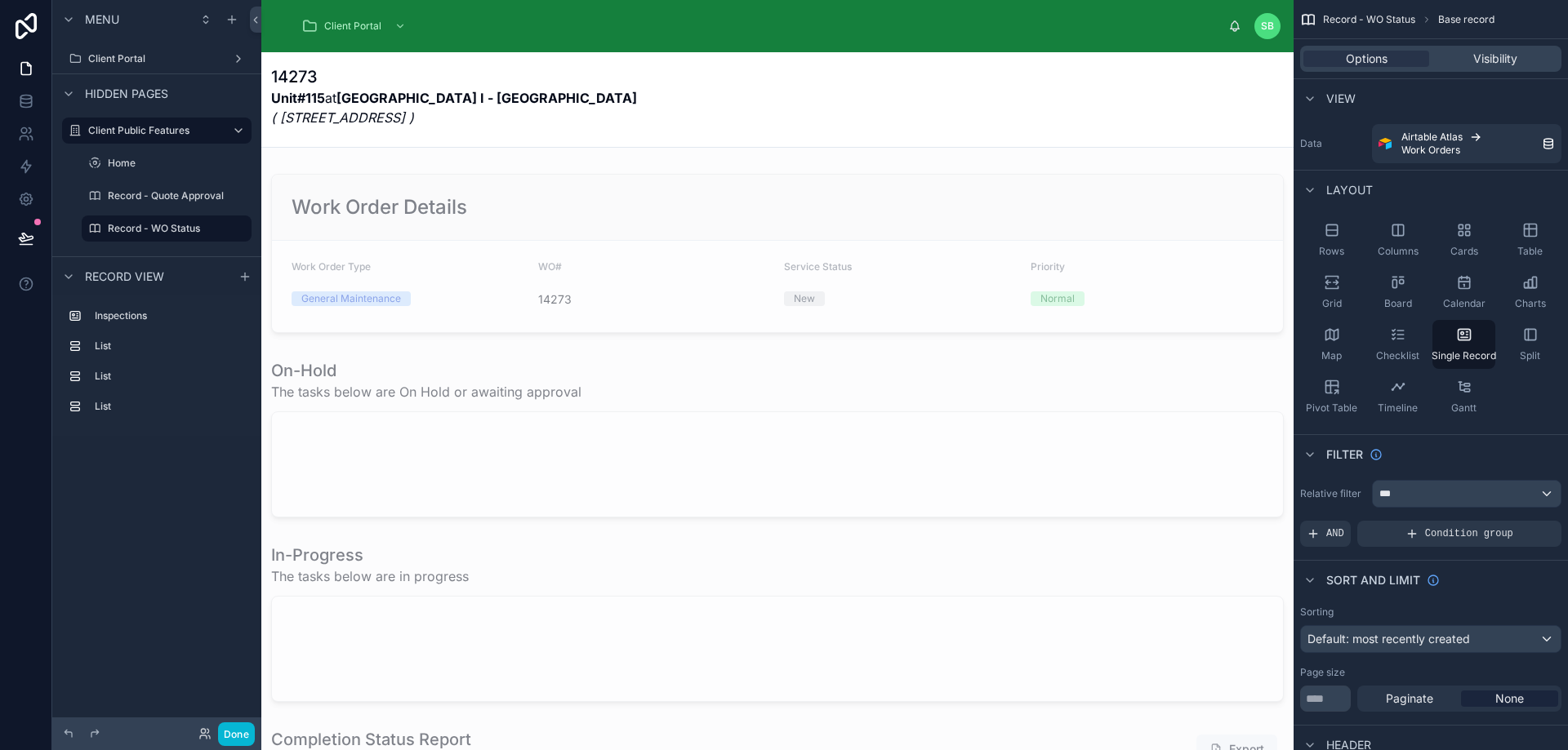
click at [20, 237] on icon at bounding box center [26, 238] width 17 height 17
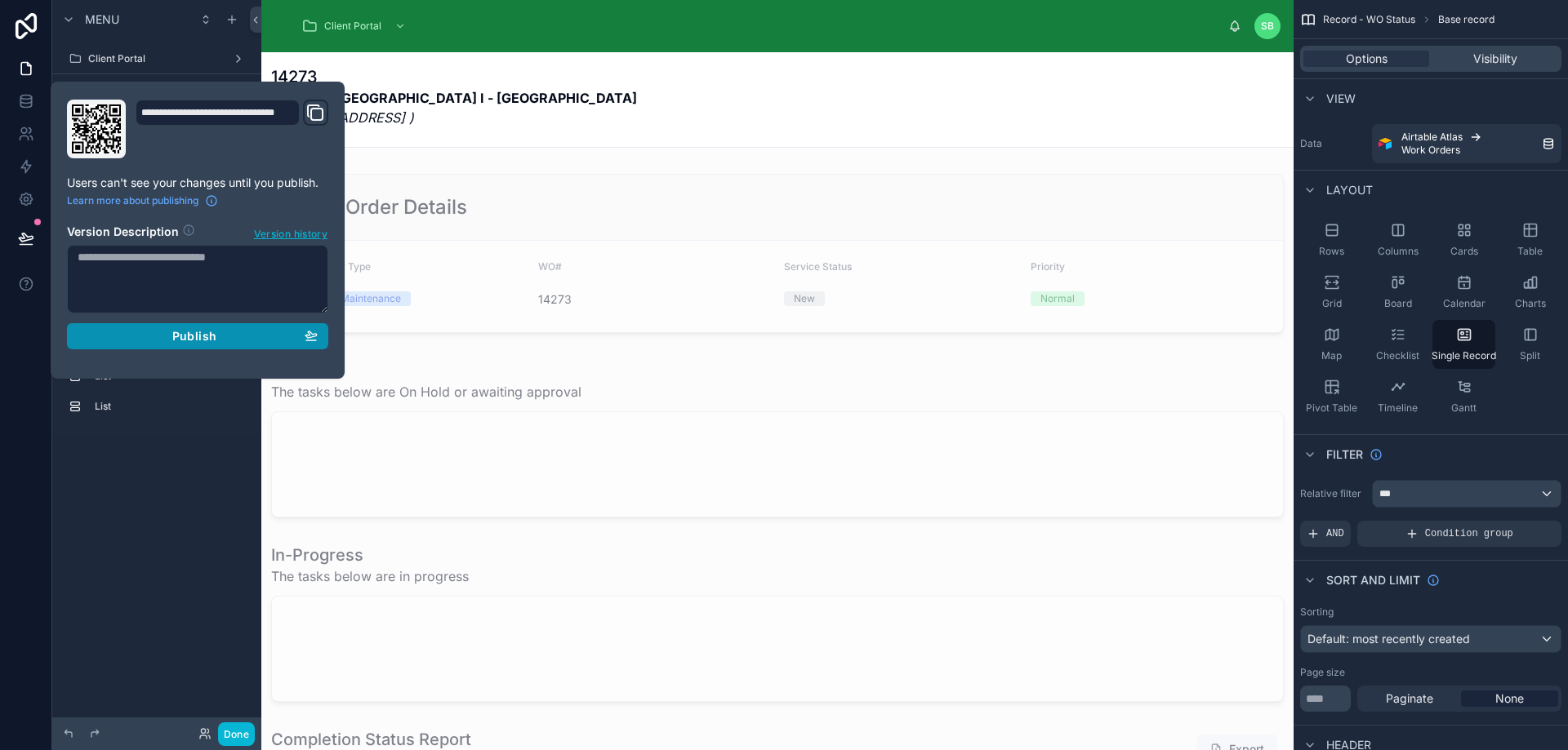
click at [212, 344] on button "Publish" at bounding box center [198, 336] width 261 height 26
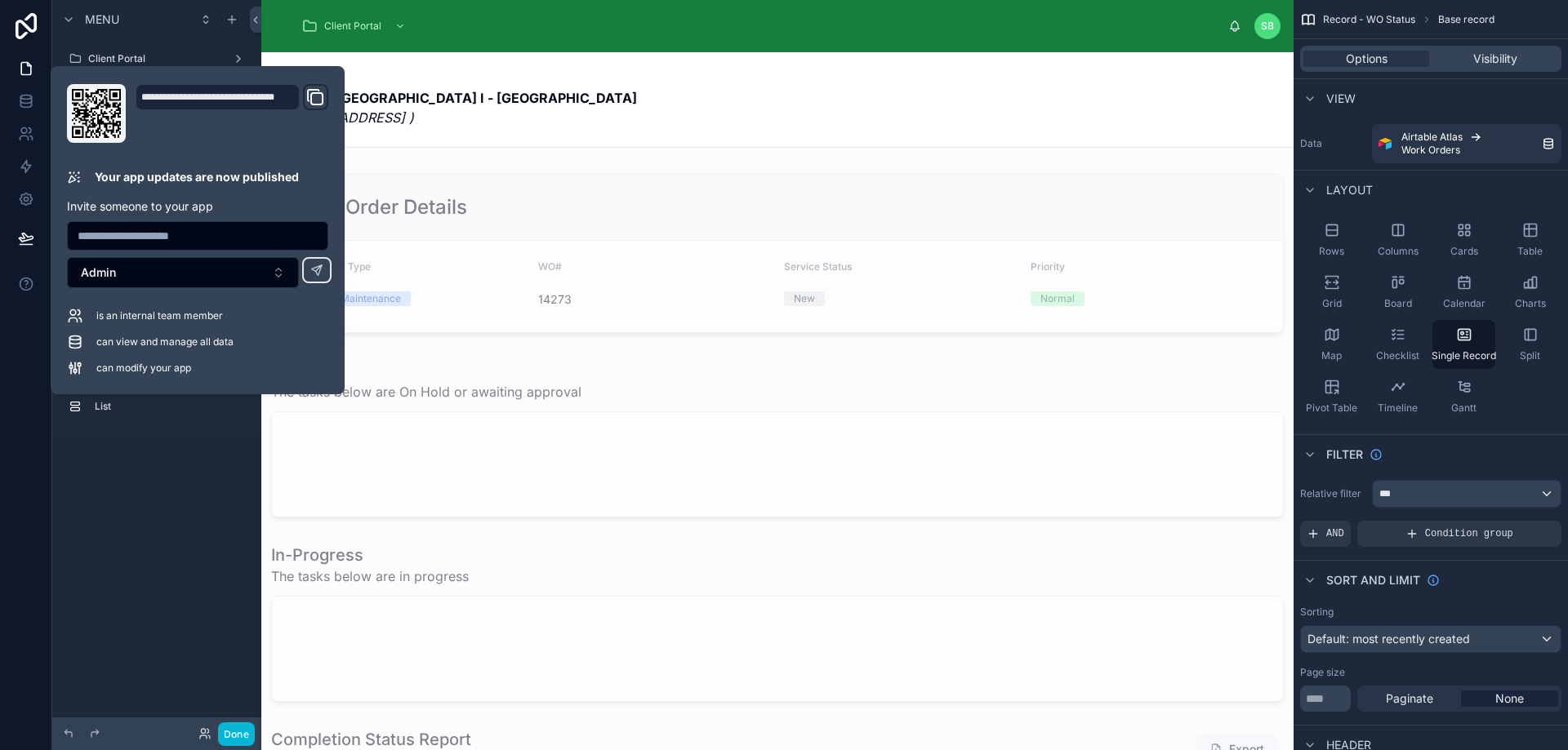
click at [541, 84] on h1 "14273" at bounding box center [454, 77] width 366 height 23
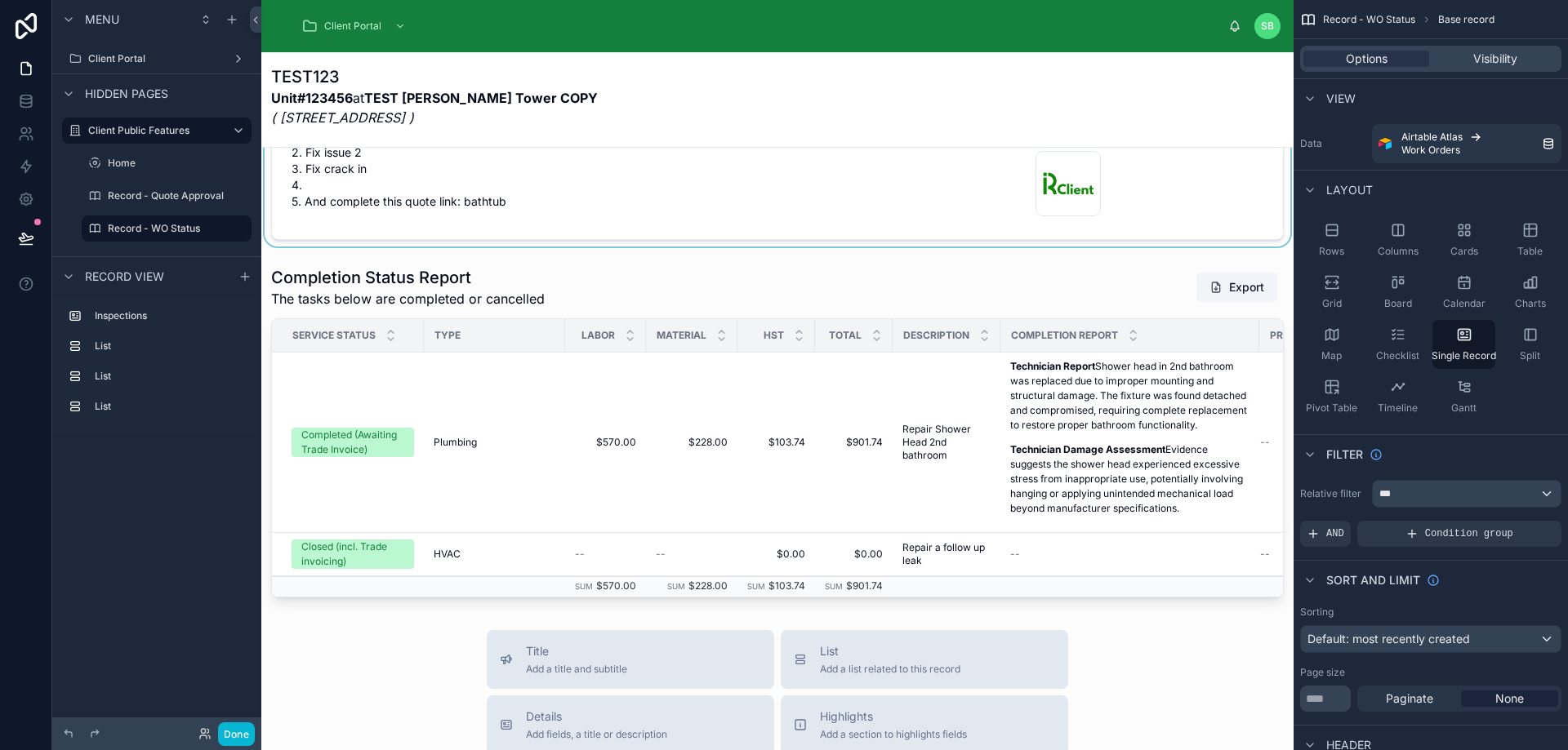
scroll to position [898, 0]
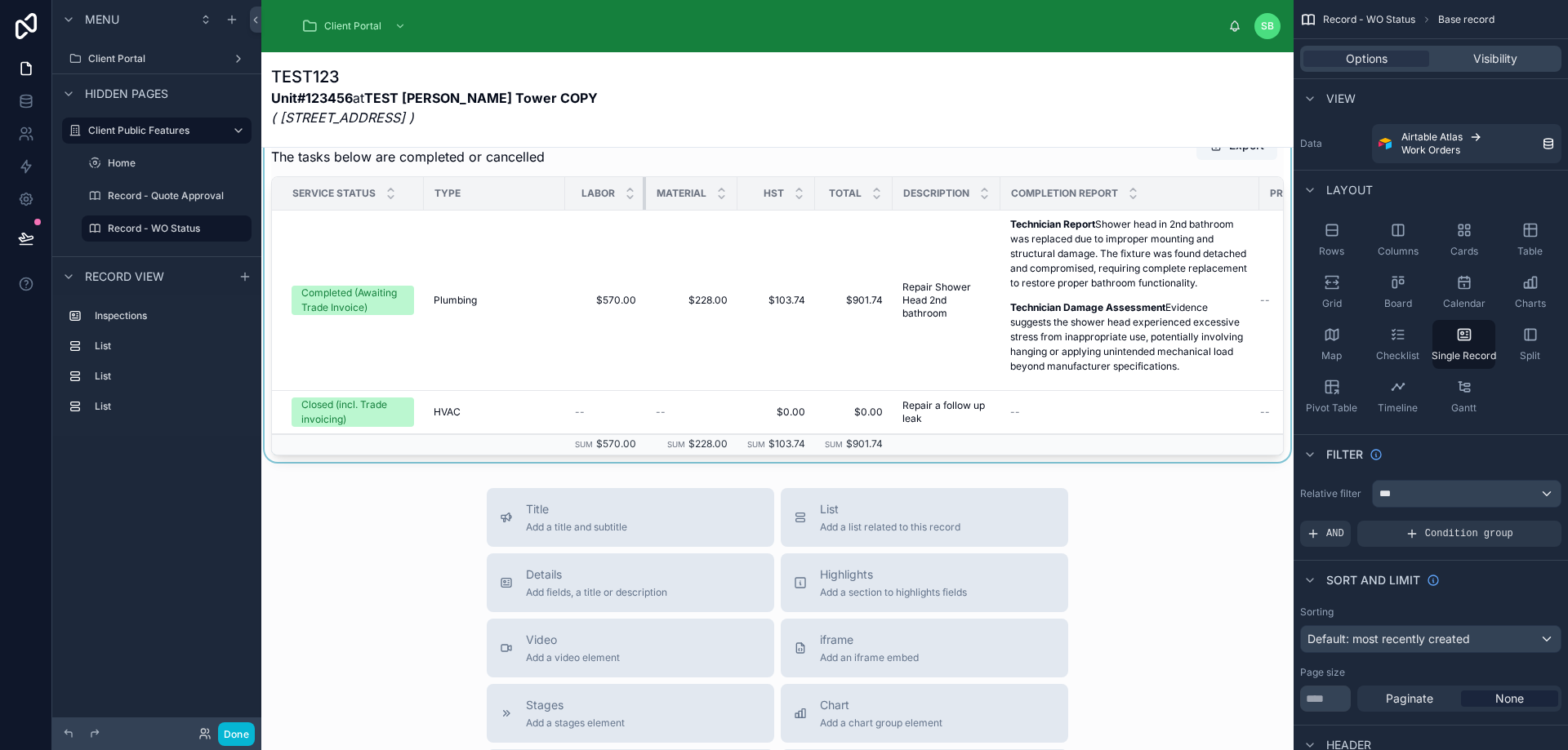
drag, startPoint x: 643, startPoint y: 250, endPoint x: 620, endPoint y: 247, distance: 23.2
click at [620, 211] on th "Labor" at bounding box center [605, 193] width 81 height 33
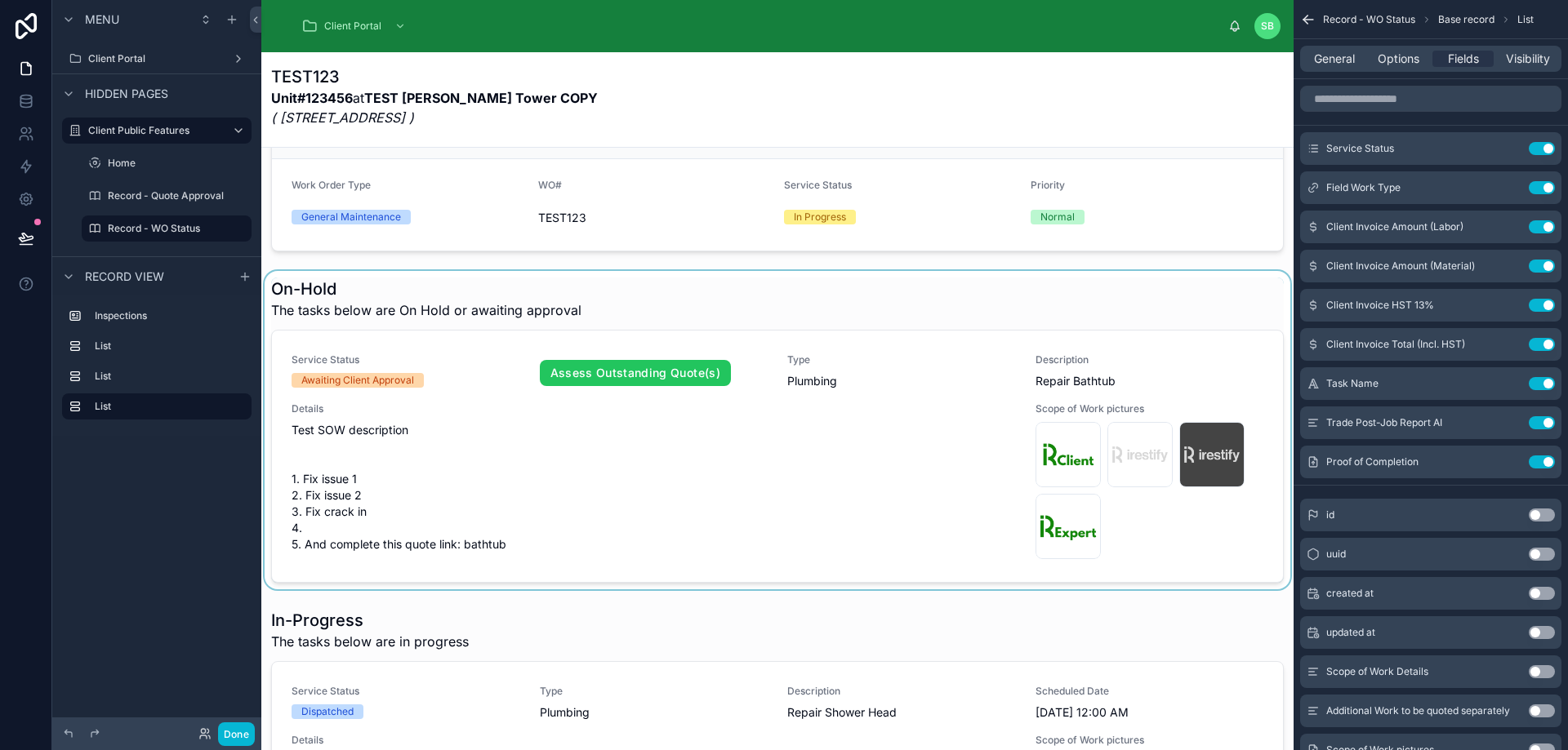
scroll to position [0, 0]
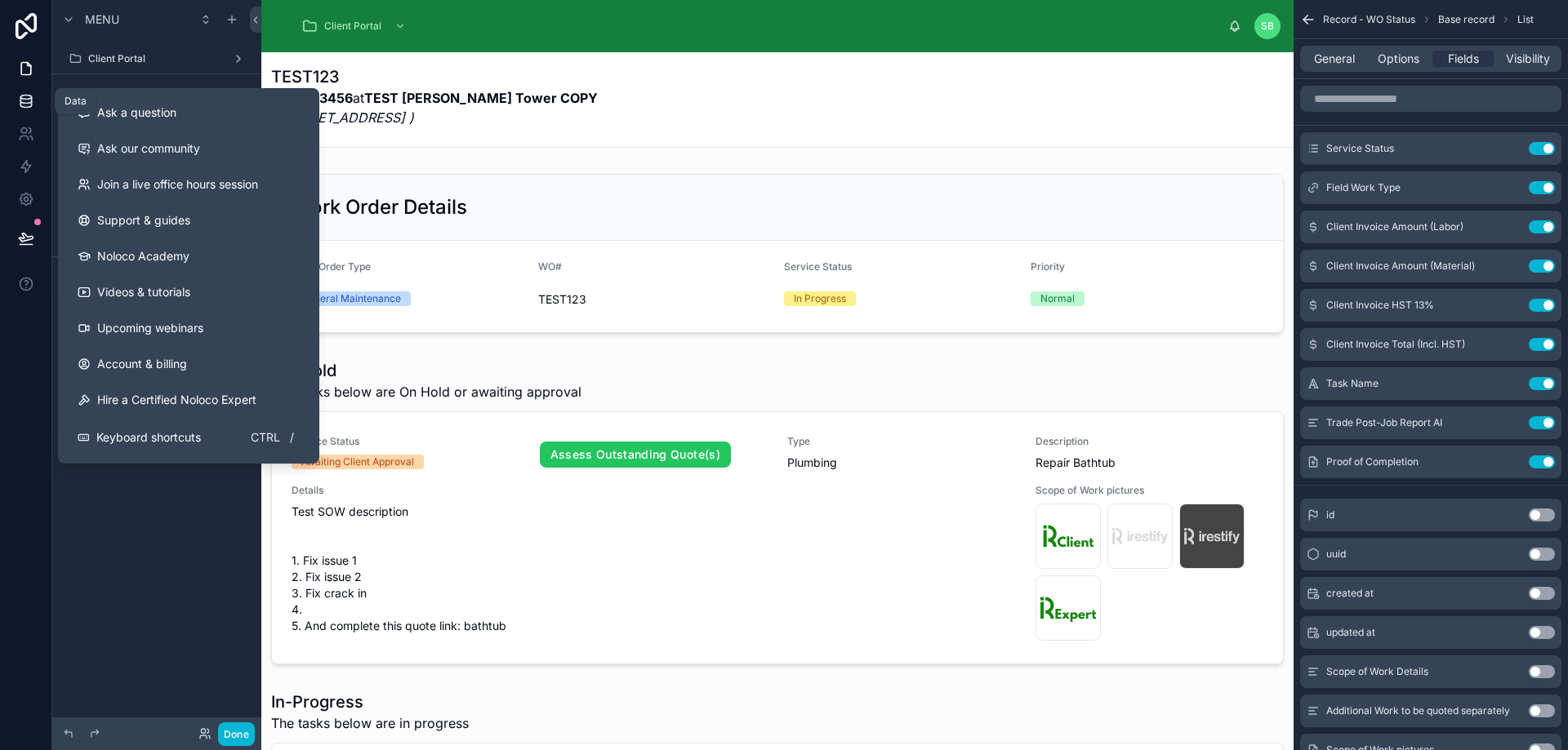
click at [25, 101] on icon at bounding box center [26, 101] width 17 height 17
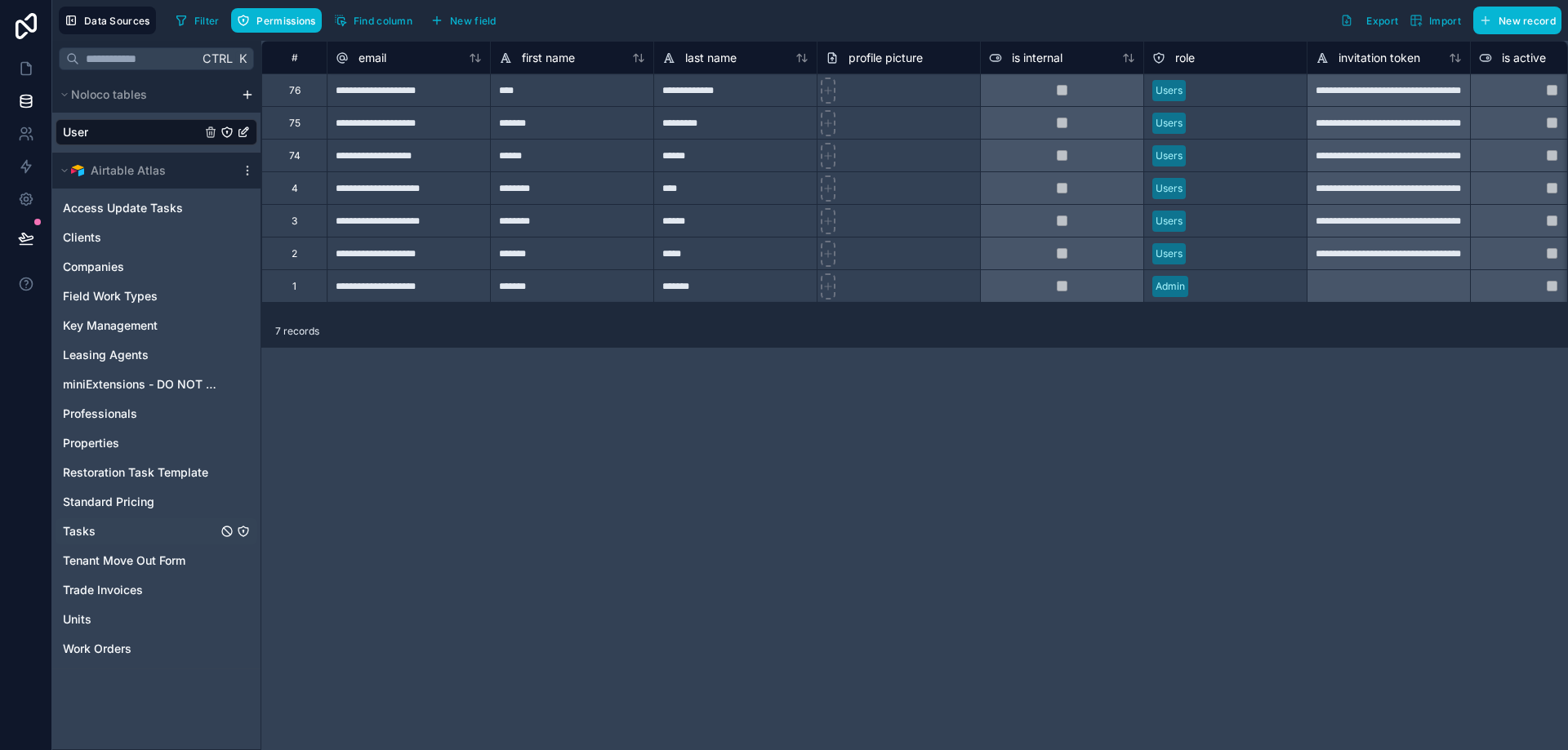
click at [241, 532] on icon "Tasks" at bounding box center [243, 531] width 13 height 13
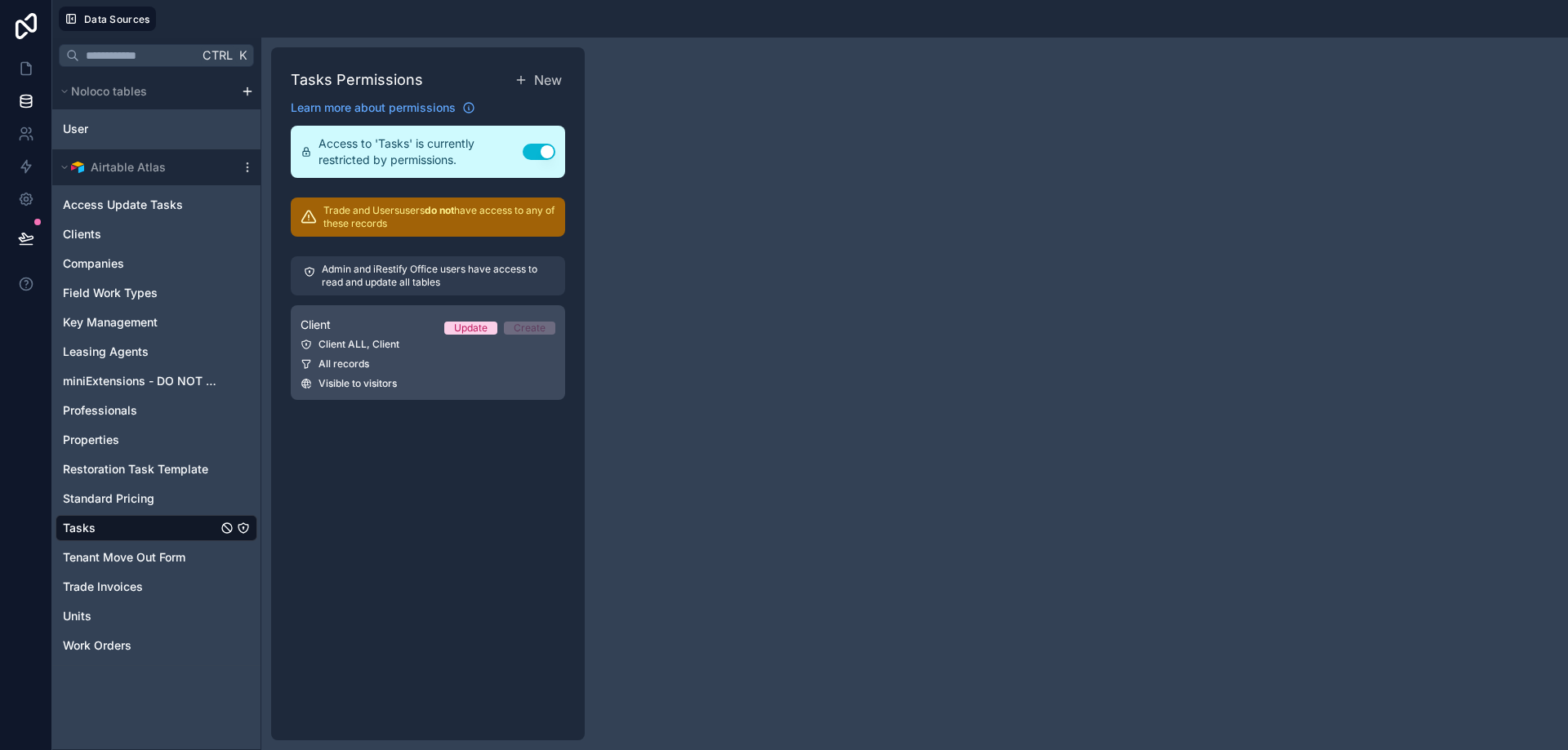
click at [409, 363] on div "All records" at bounding box center [428, 364] width 254 height 13
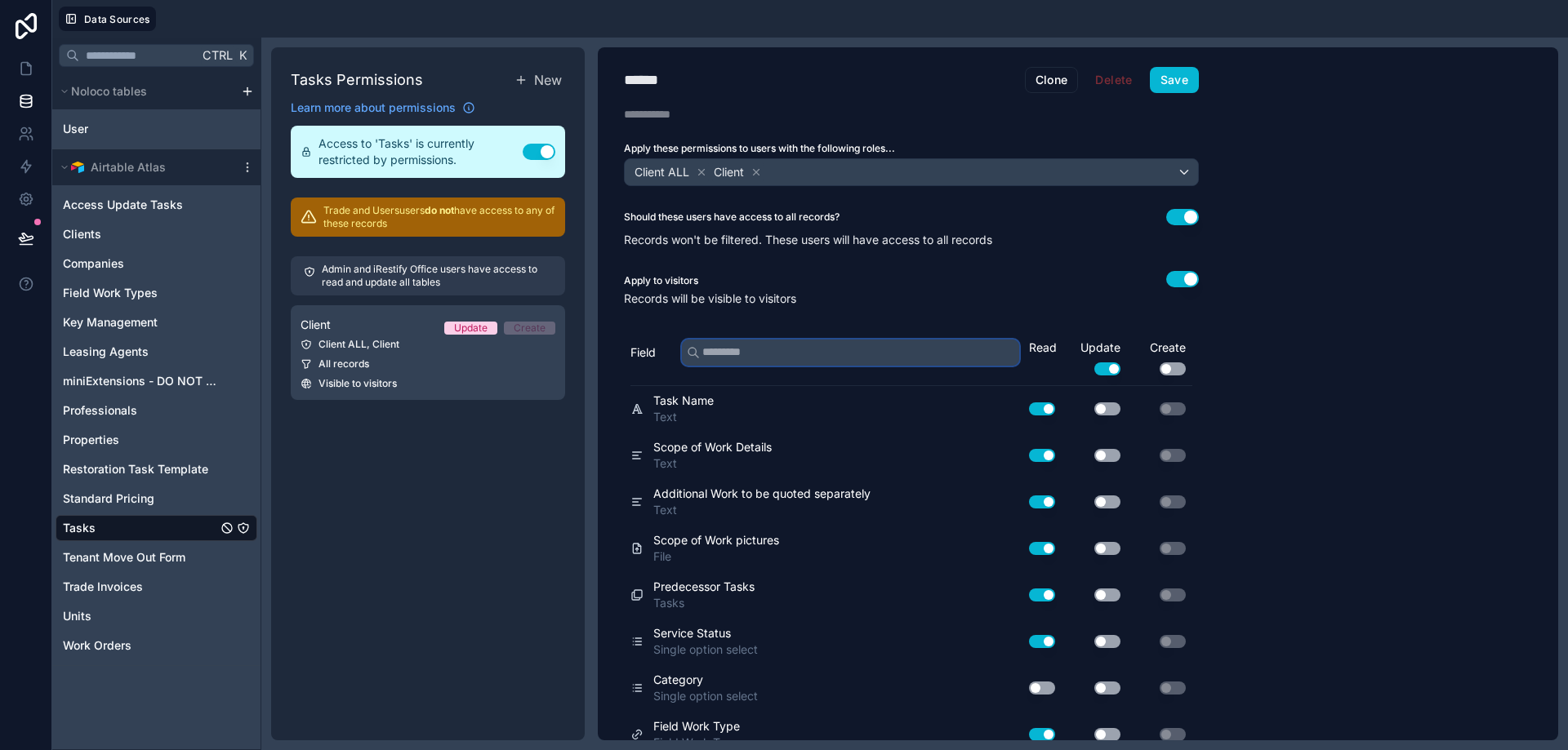
click at [862, 347] on input "text" at bounding box center [850, 353] width 337 height 26
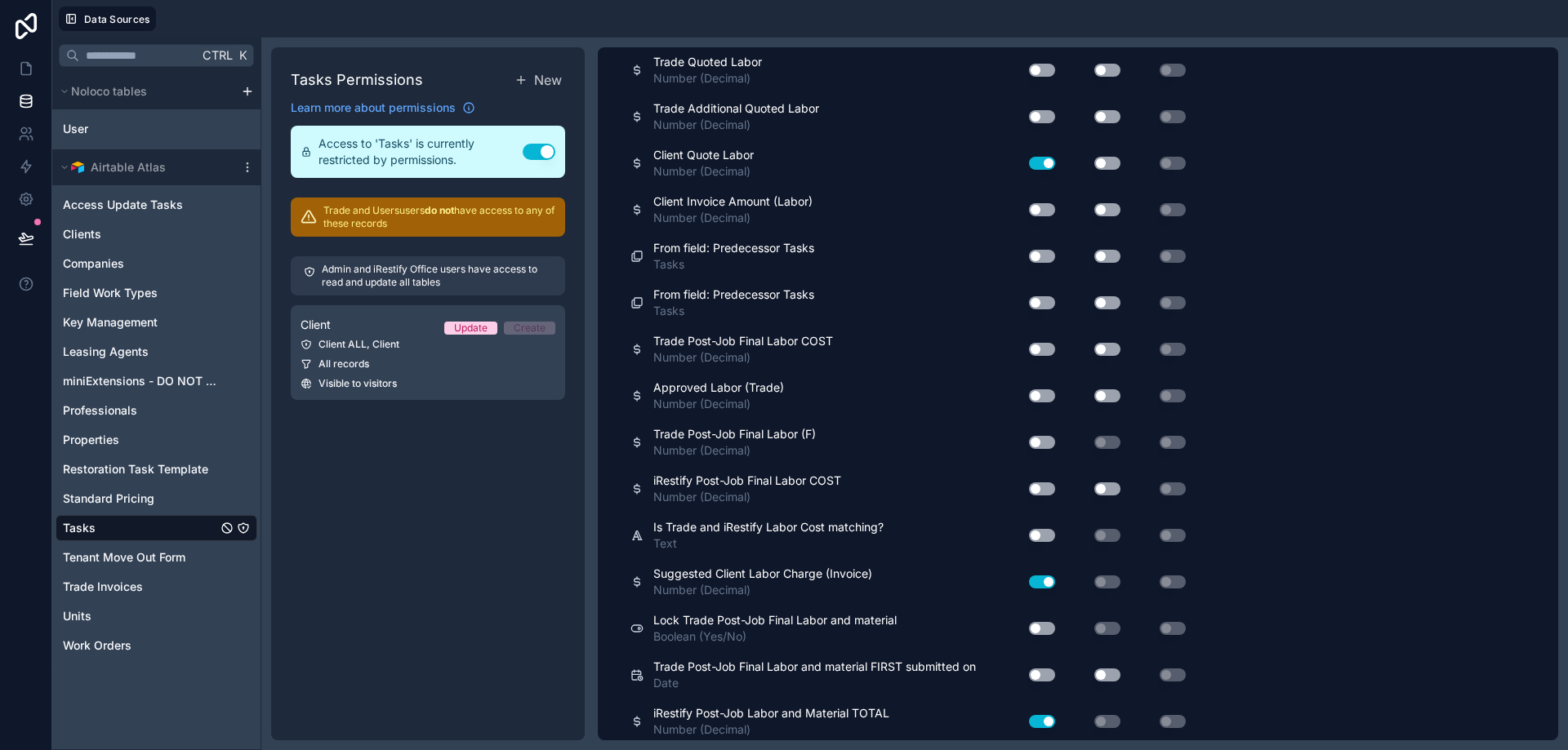
scroll to position [390, 0]
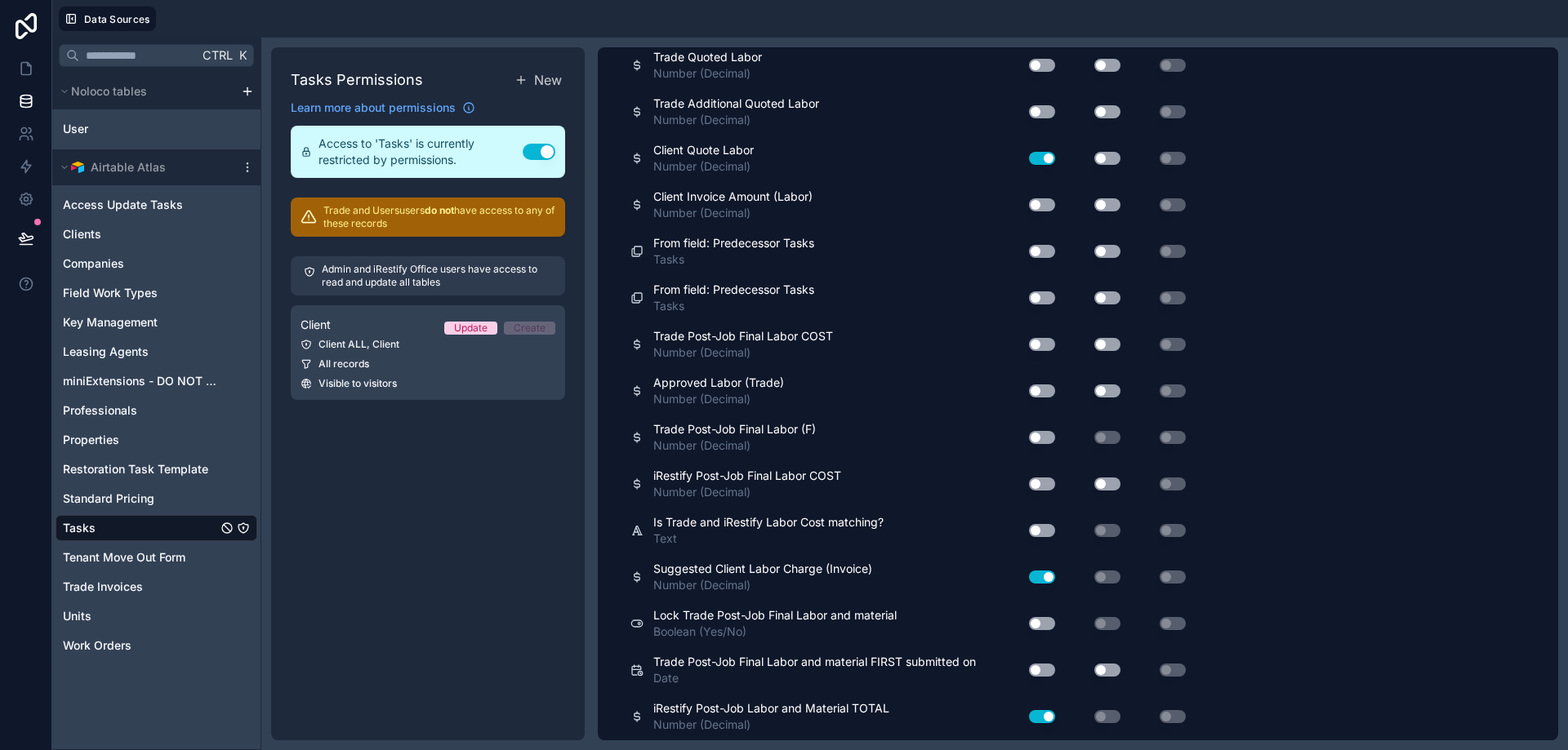
type input "*****"
click at [1044, 483] on button "Use setting" at bounding box center [1042, 483] width 26 height 13
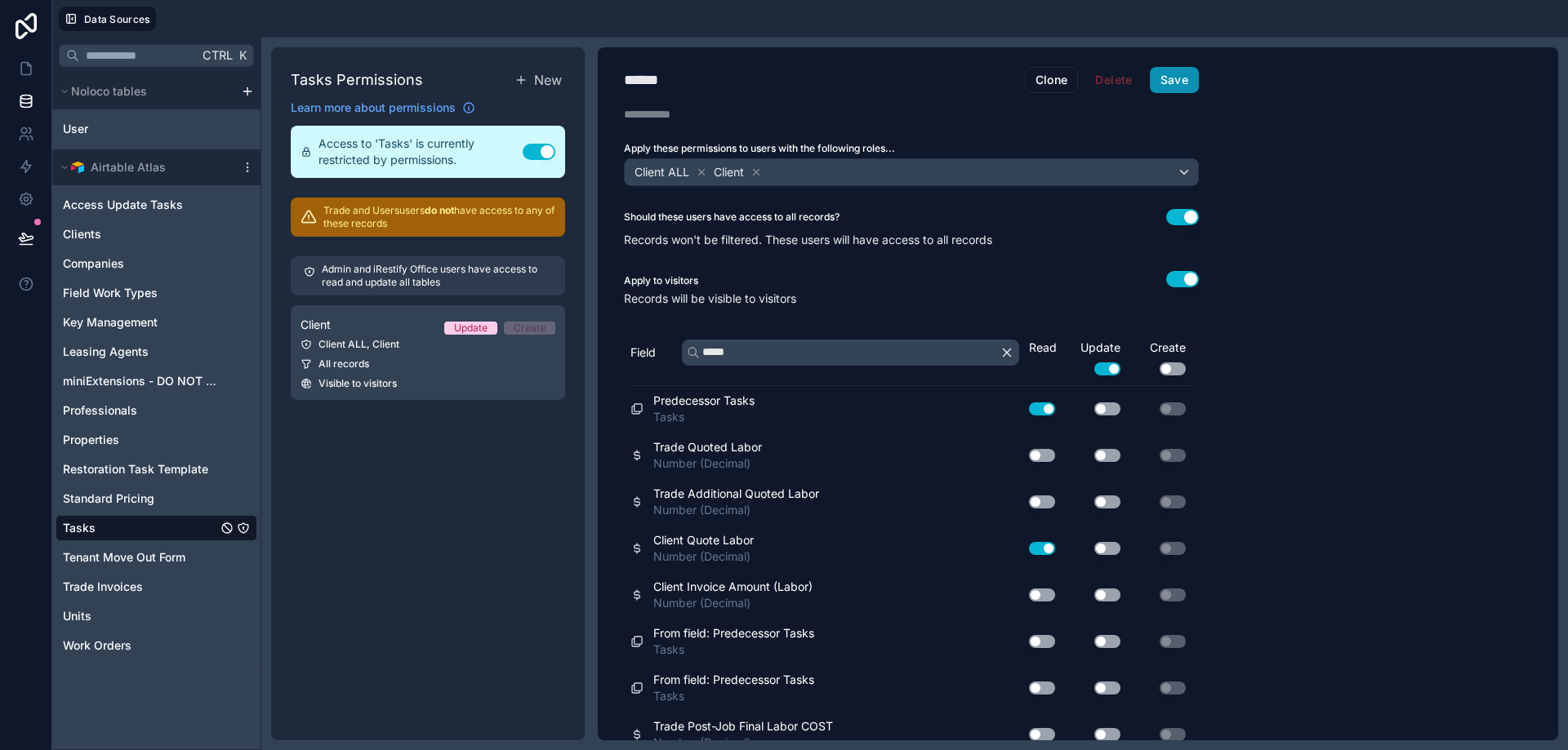
click at [1175, 84] on button "Save" at bounding box center [1174, 80] width 49 height 26
click at [30, 238] on icon at bounding box center [26, 238] width 17 height 17
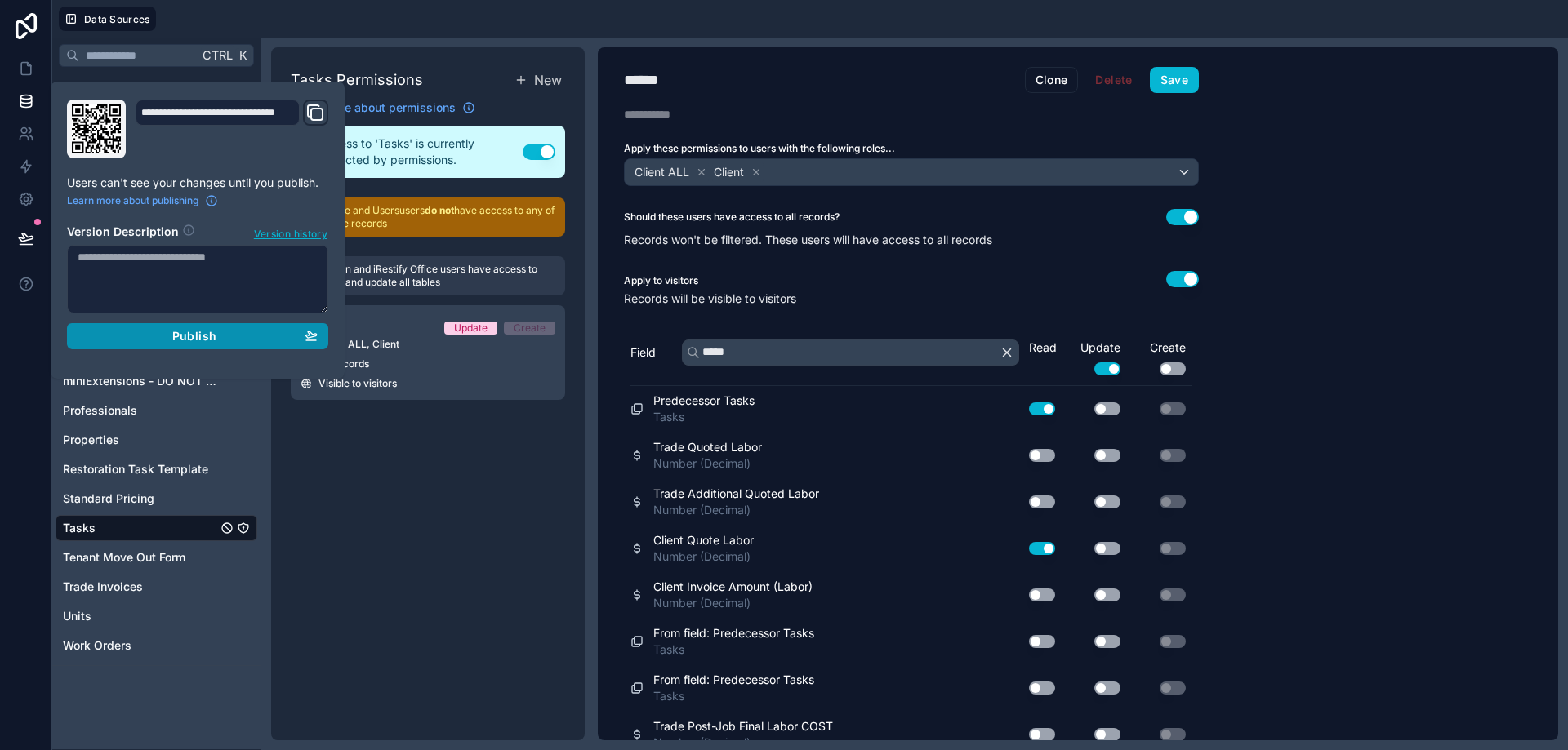
click at [182, 332] on span "Publish" at bounding box center [194, 336] width 44 height 15
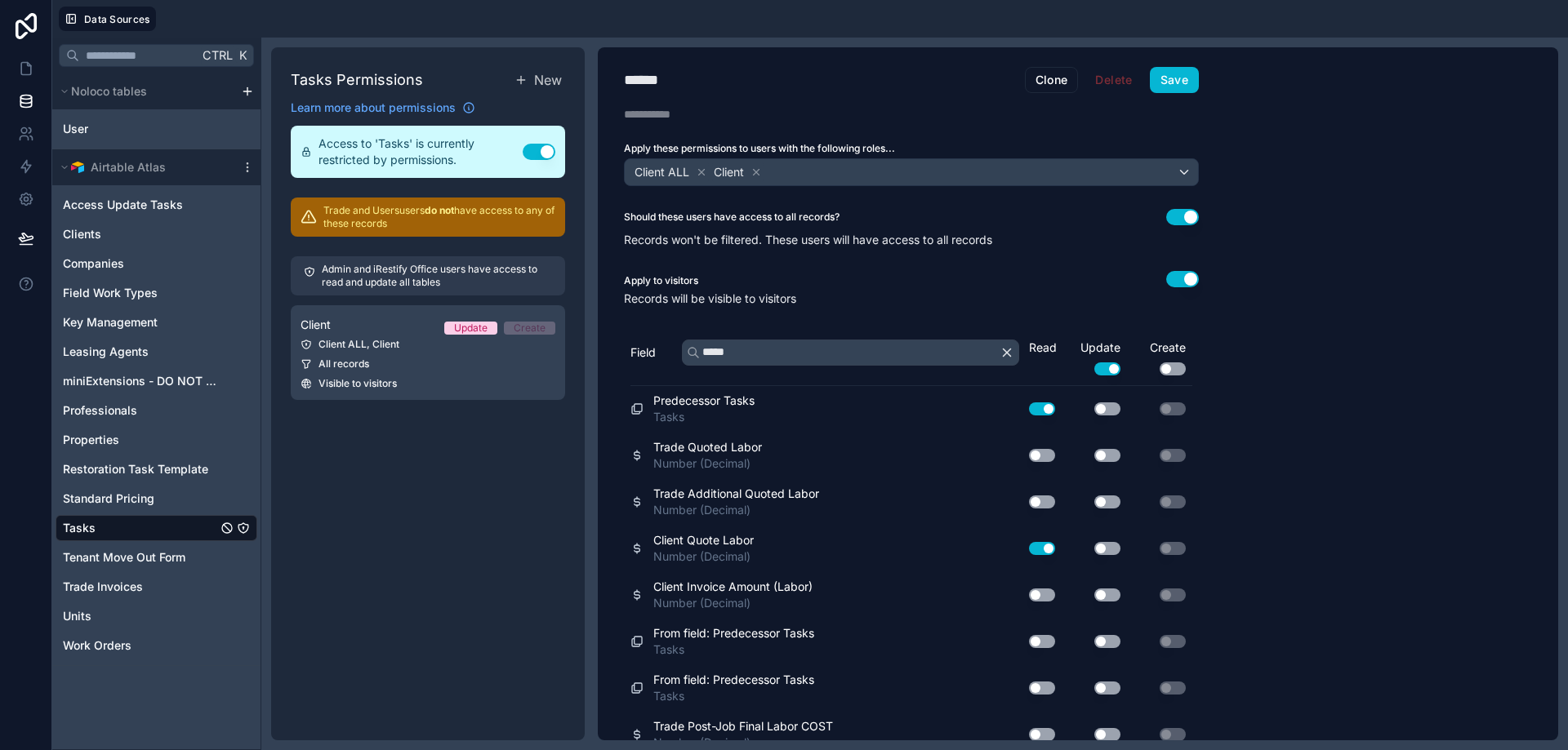
click at [403, 455] on div "Tasks Permissions New Learn more about permissions Access to 'Tasks' is current…" at bounding box center [428, 394] width 314 height 693
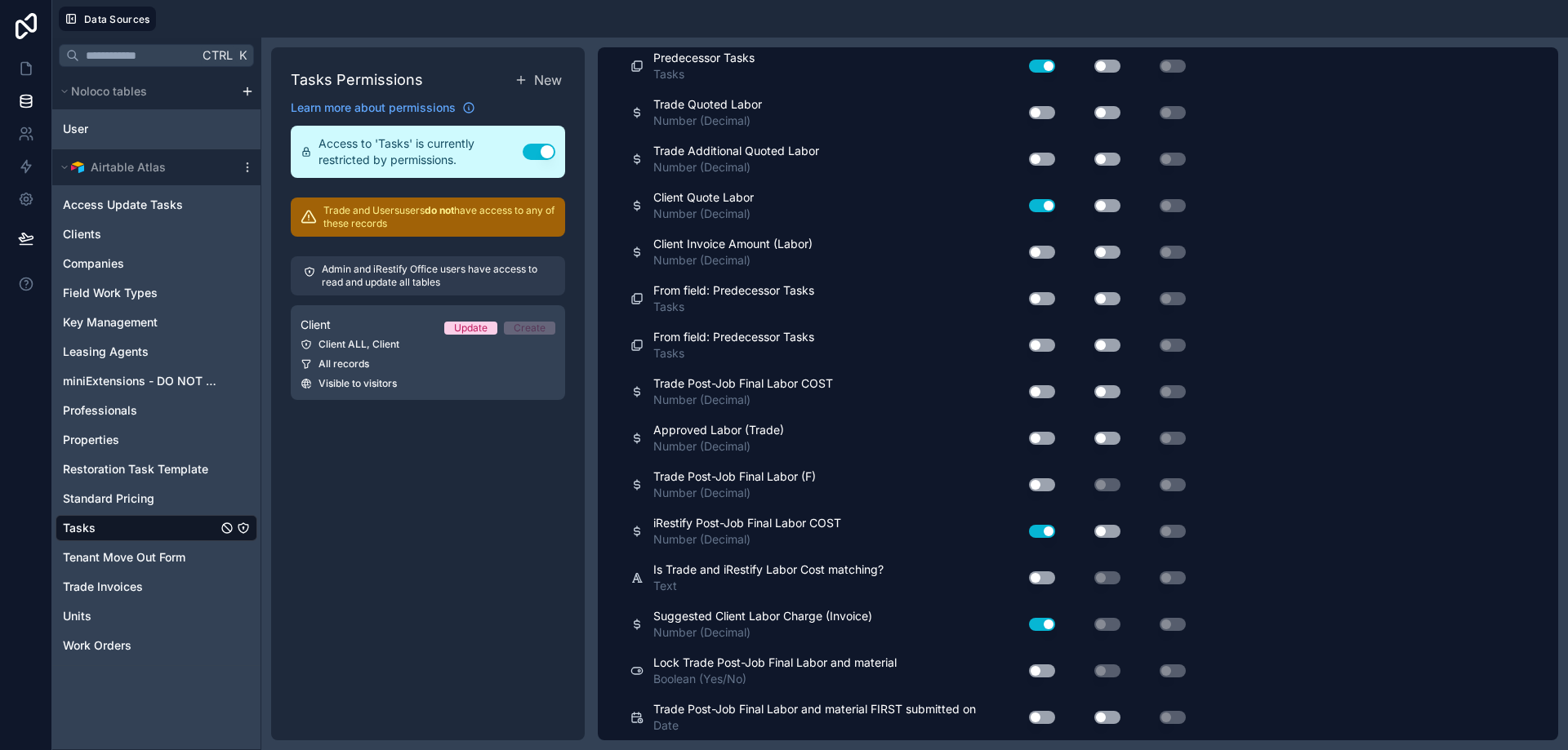
scroll to position [390, 0]
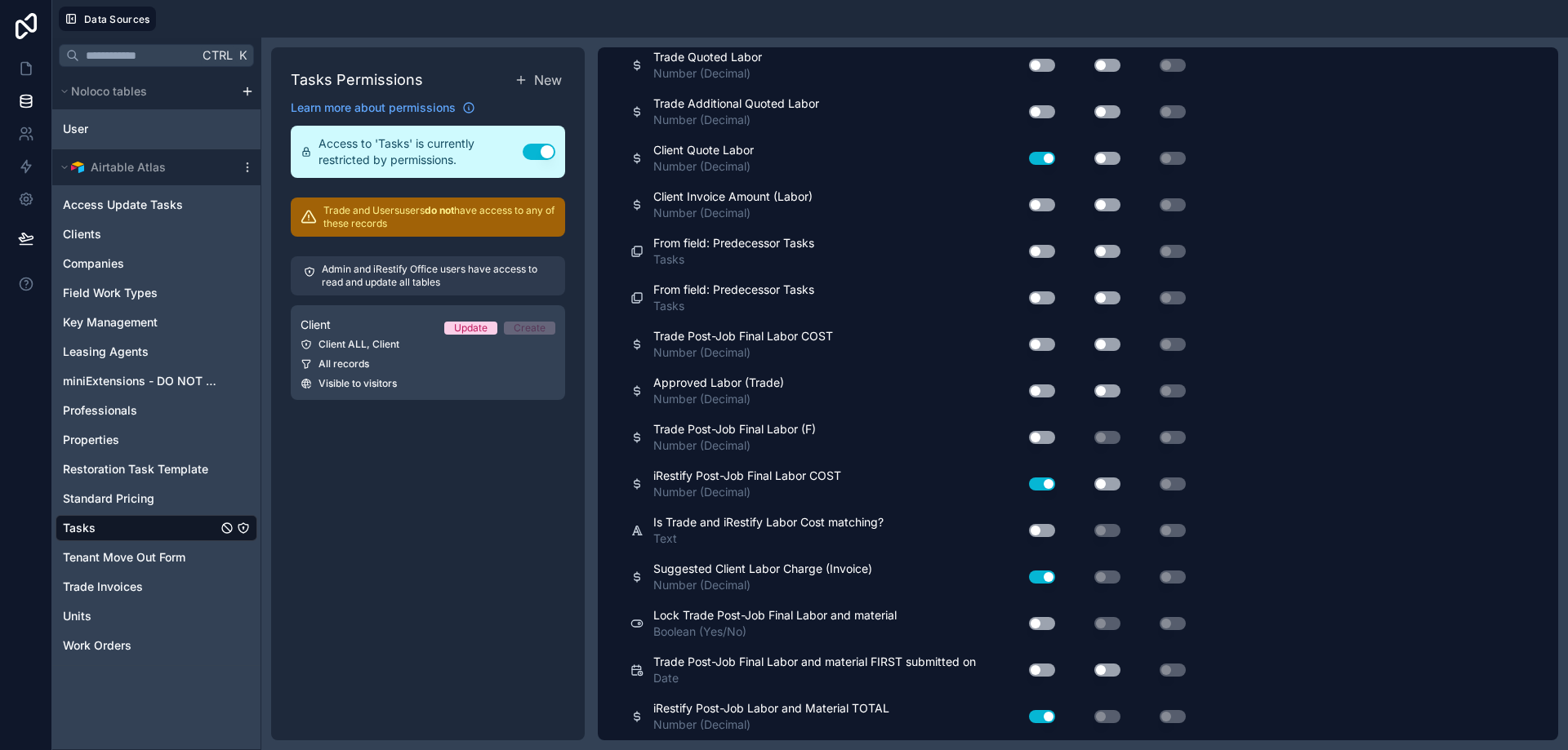
click at [1045, 578] on button "Use setting" at bounding box center [1042, 577] width 26 height 13
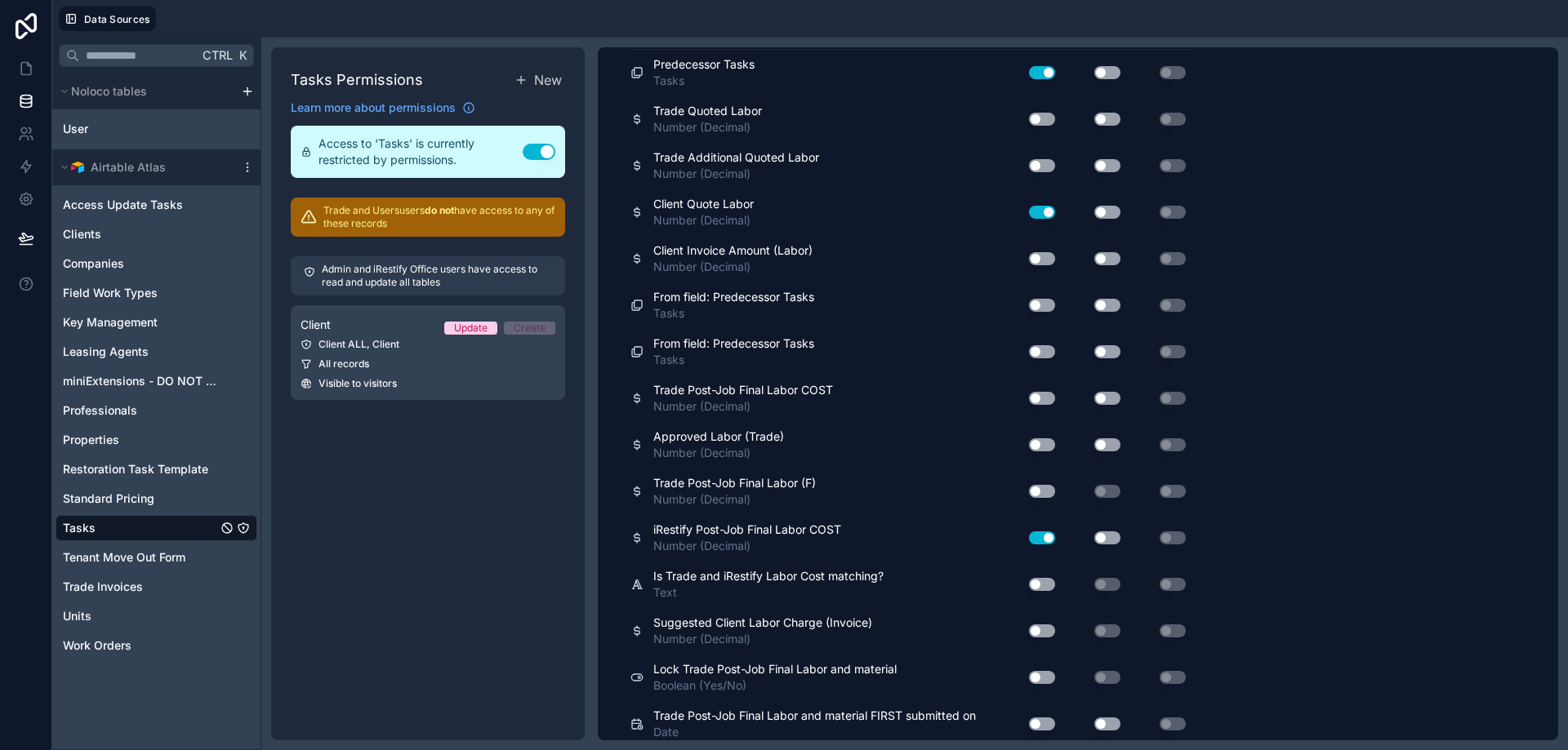
scroll to position [308, 0]
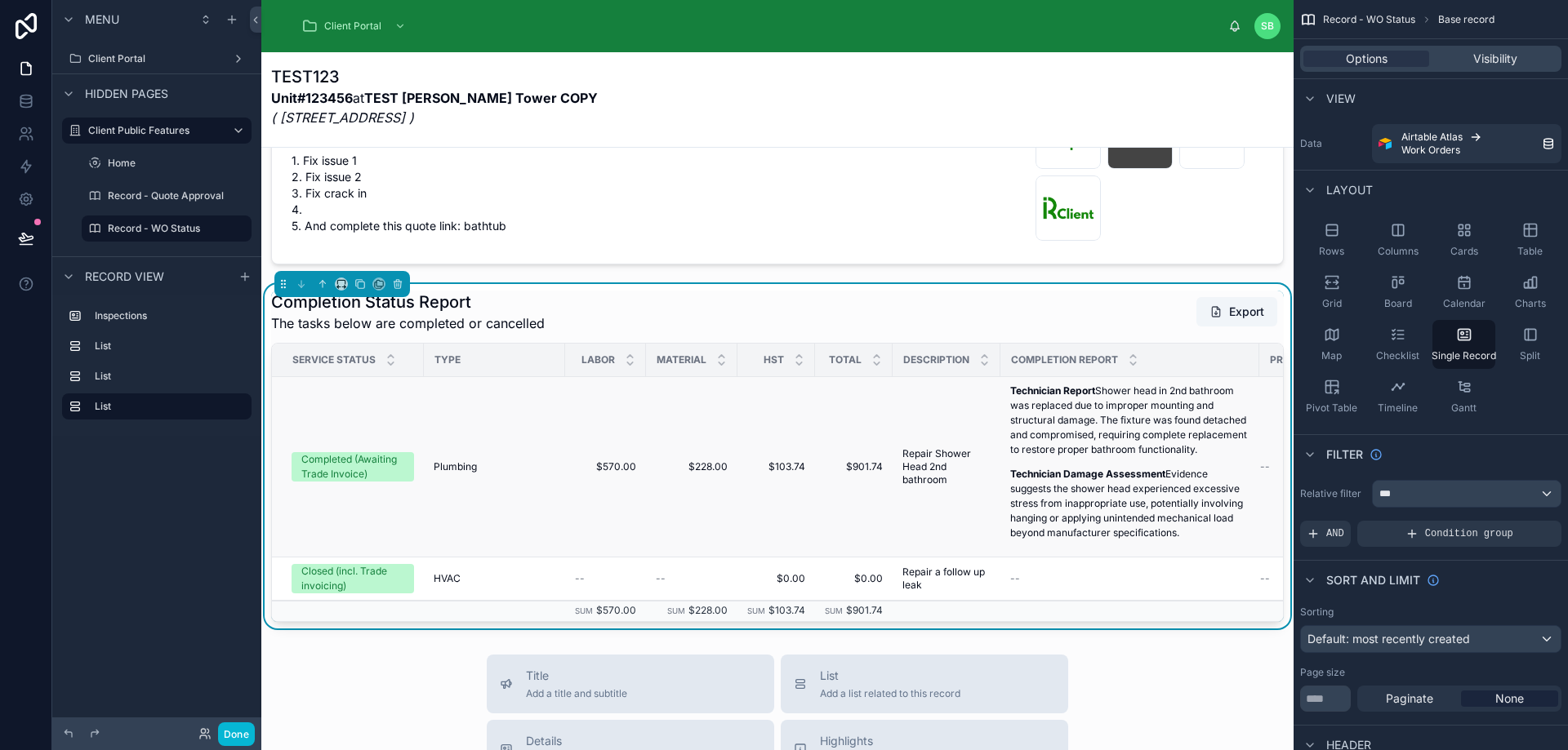
scroll to position [735, 0]
click at [614, 465] on td "$570.00 $570.00" at bounding box center [605, 463] width 81 height 180
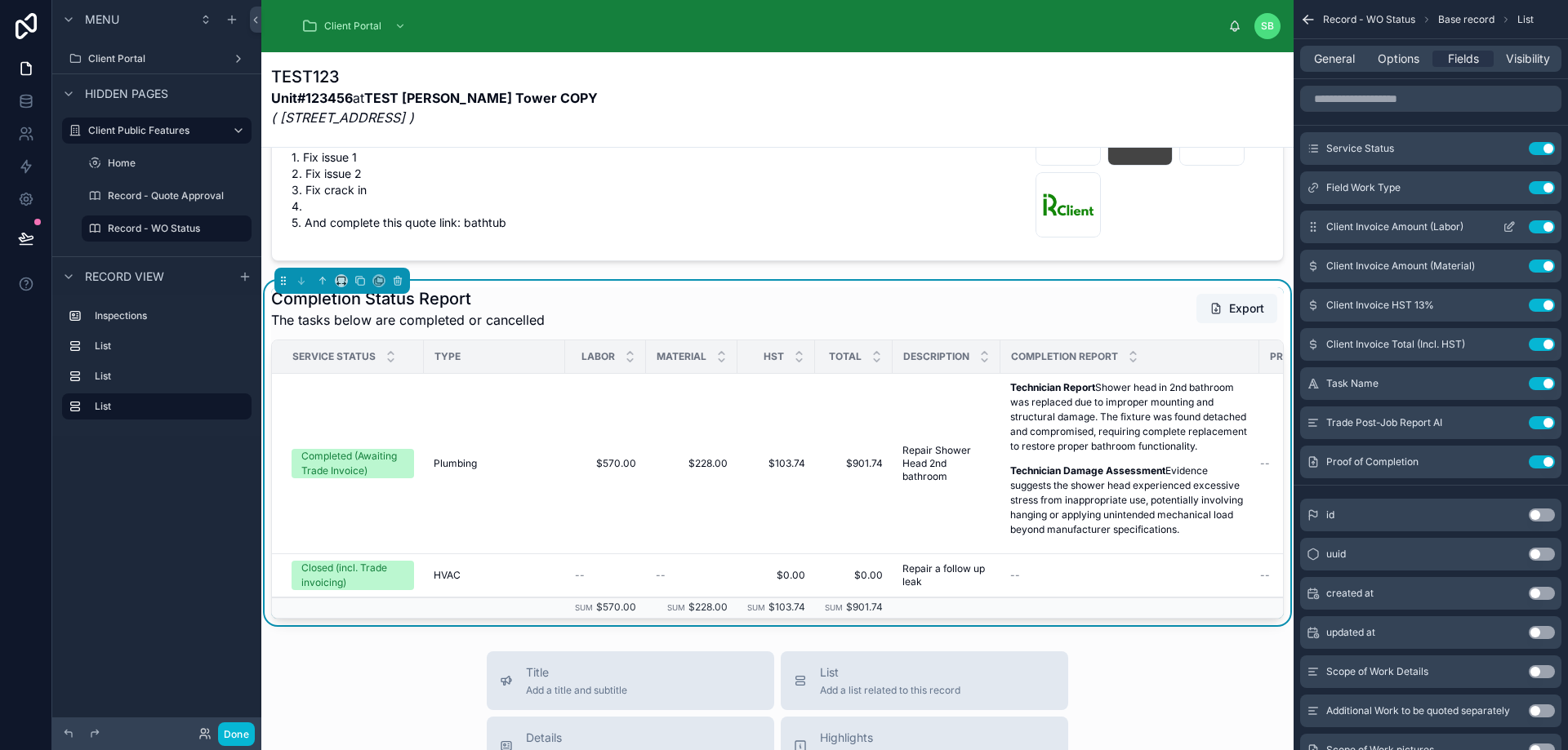
click at [1512, 225] on icon "scrollable content" at bounding box center [1512, 224] width 2 height 2
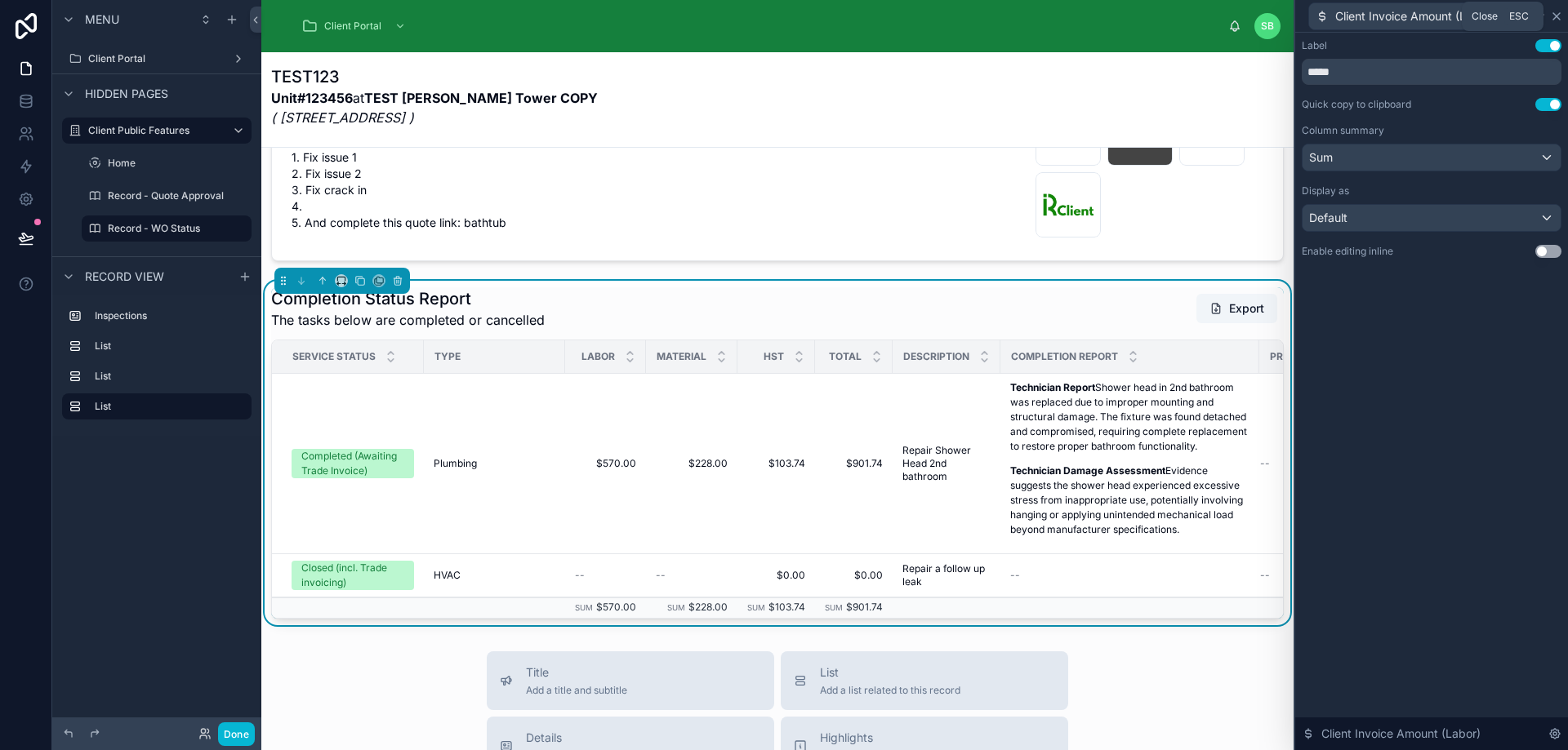
click at [1556, 17] on icon at bounding box center [1556, 16] width 6 height 6
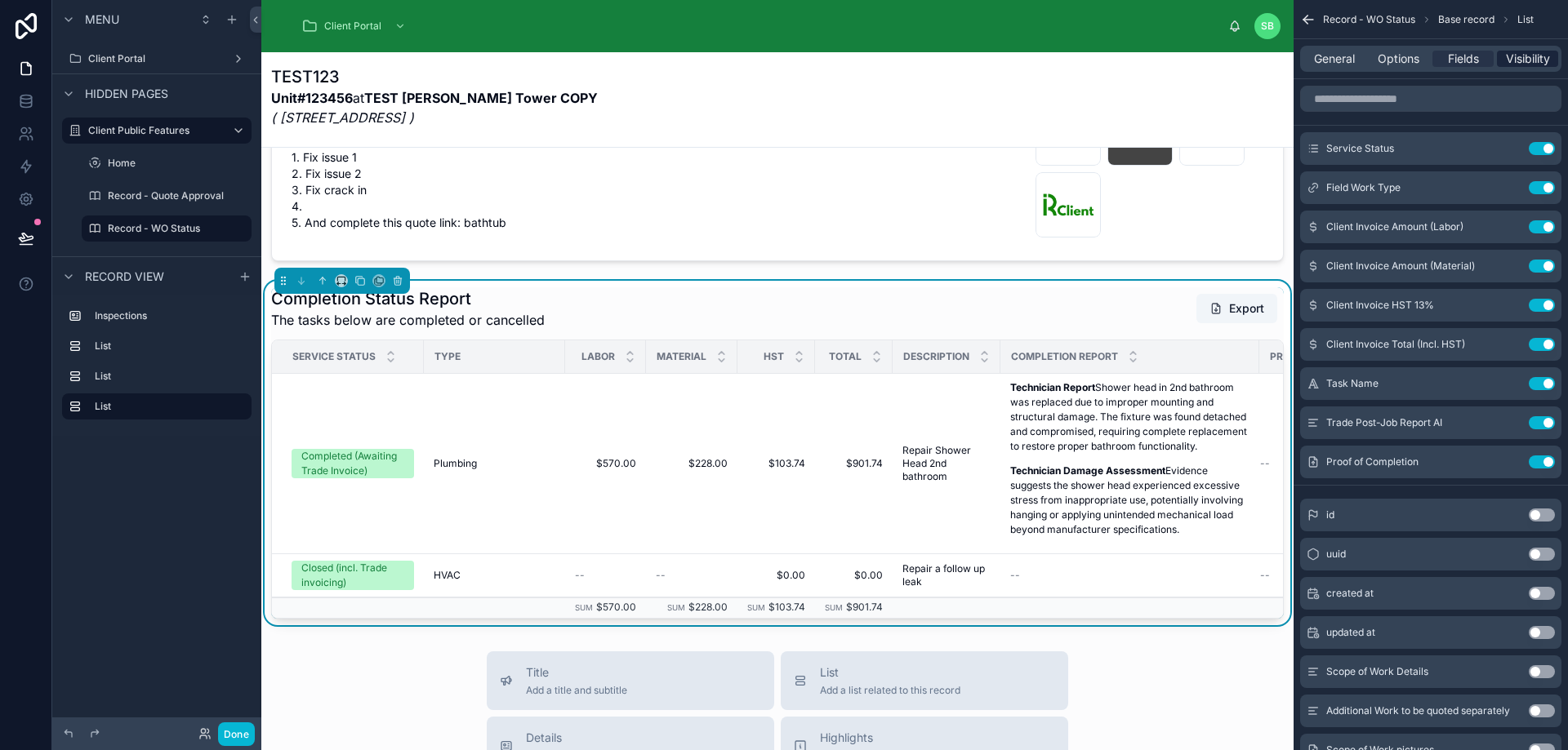
click at [1527, 58] on span "Visibility" at bounding box center [1527, 58] width 44 height 17
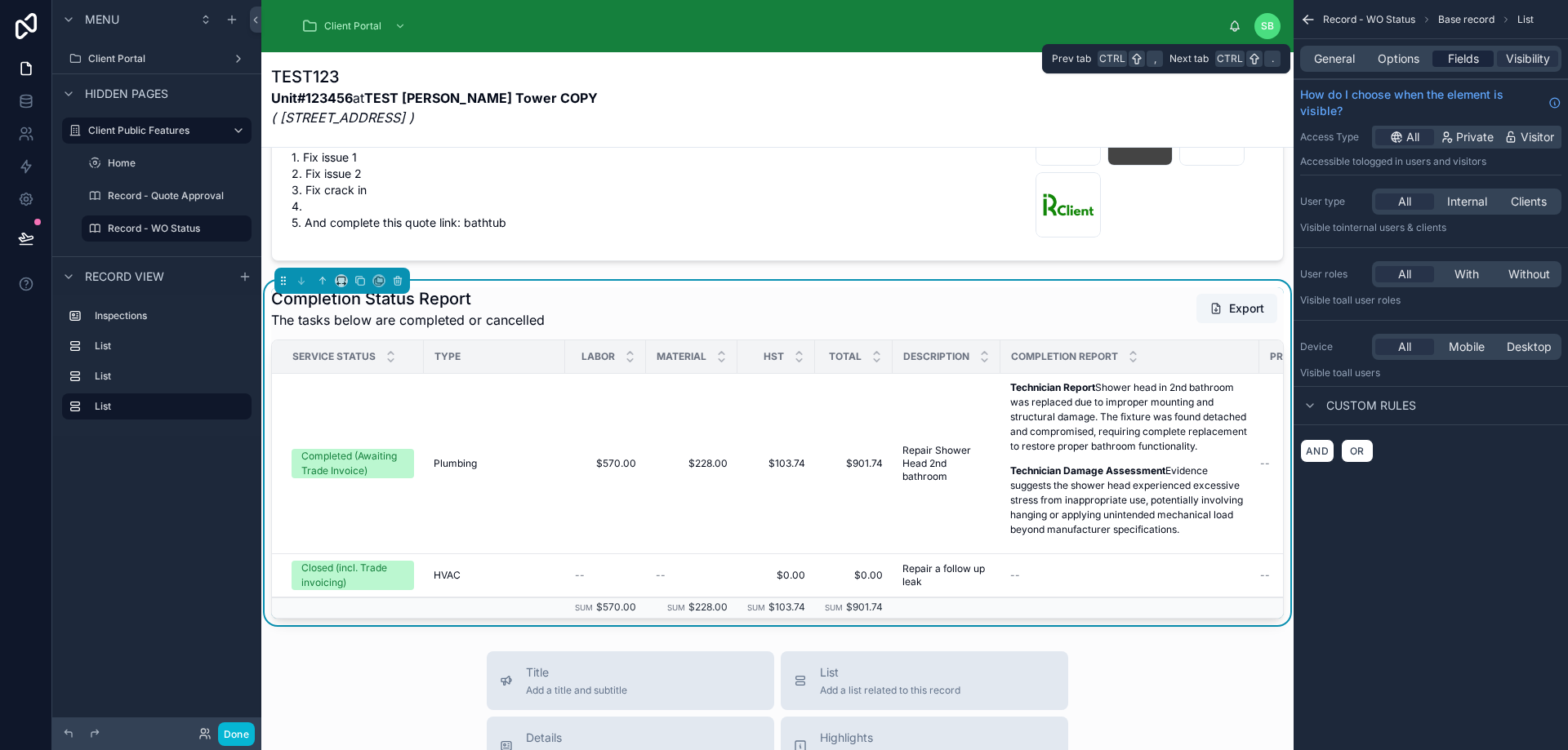
click at [1481, 58] on div "Fields" at bounding box center [1463, 58] width 61 height 17
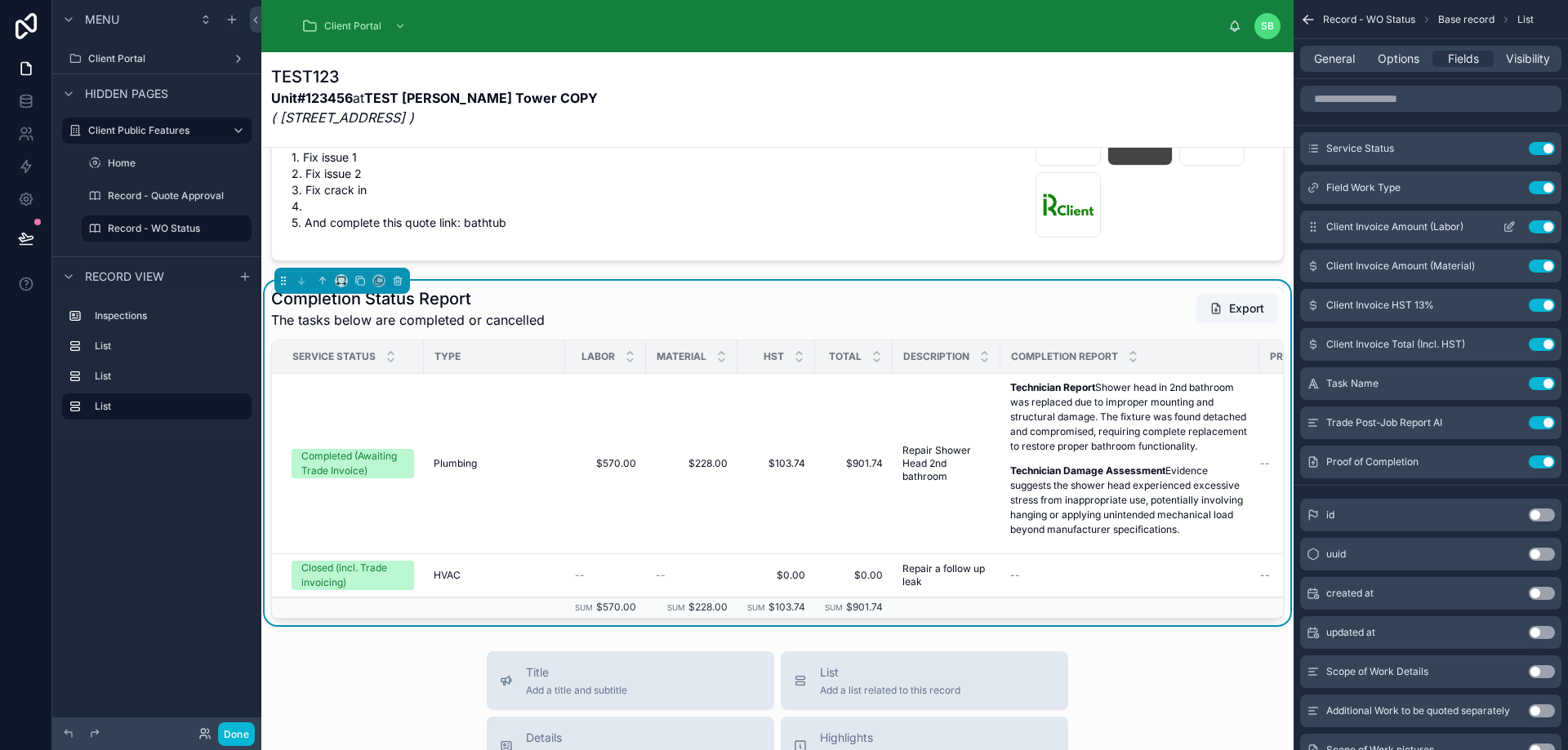
click at [1508, 224] on icon "scrollable content" at bounding box center [1509, 226] width 13 height 13
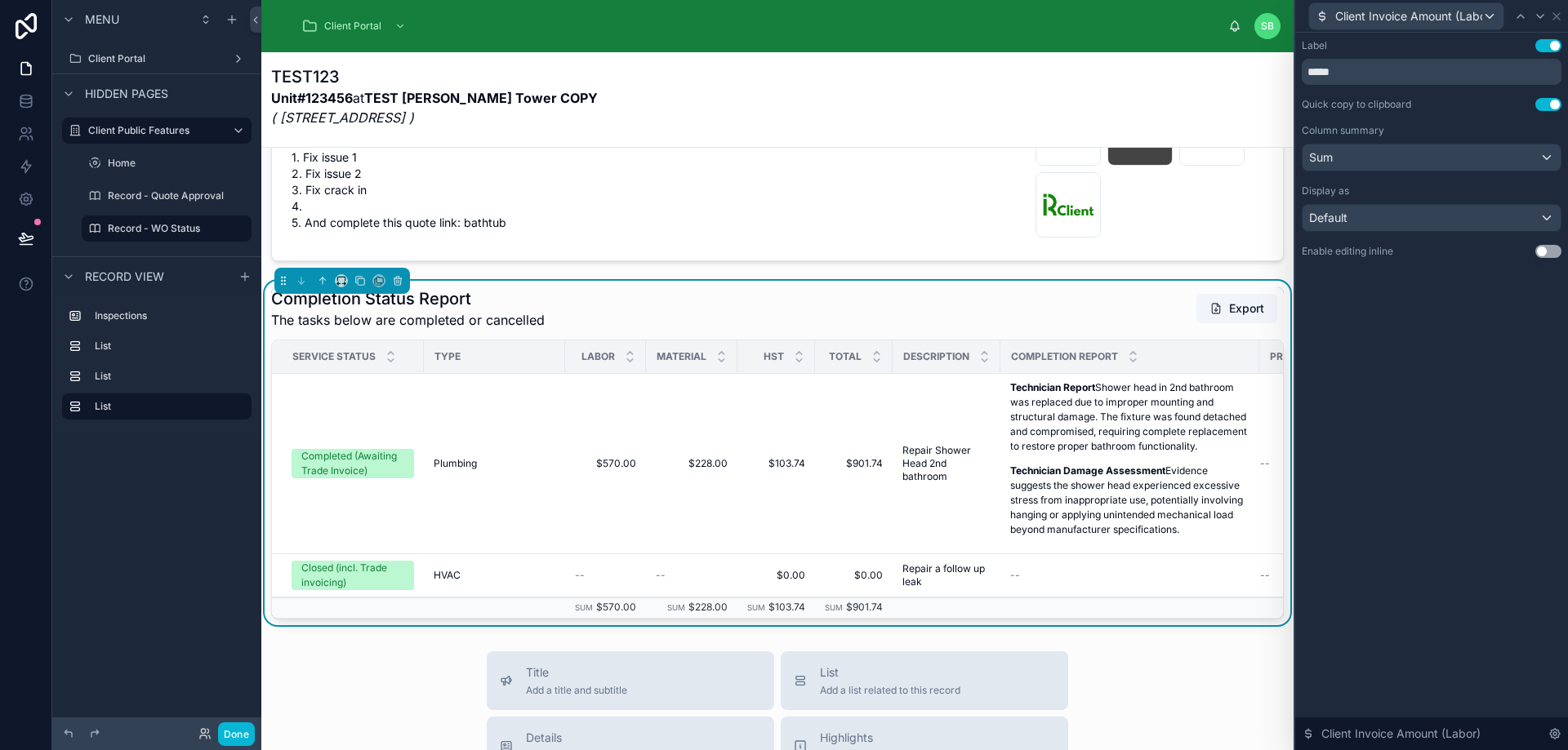
click at [1444, 295] on div "Label Use setting ***** Quick copy to clipboard Use setting Column summary Sum …" at bounding box center [1431, 165] width 273 height 265
click at [30, 200] on icon at bounding box center [25, 199] width 12 height 12
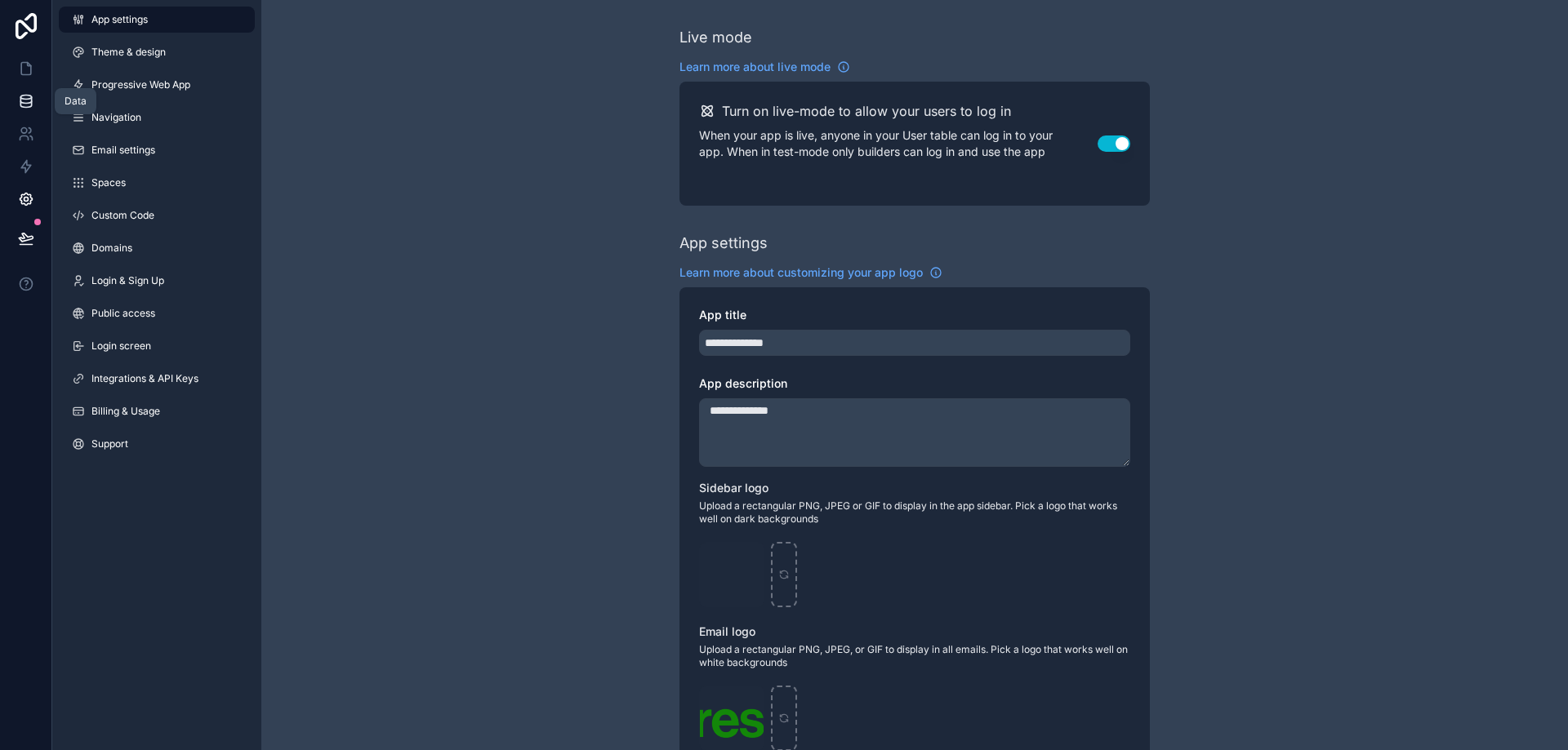
click at [25, 107] on icon at bounding box center [25, 104] width 10 height 6
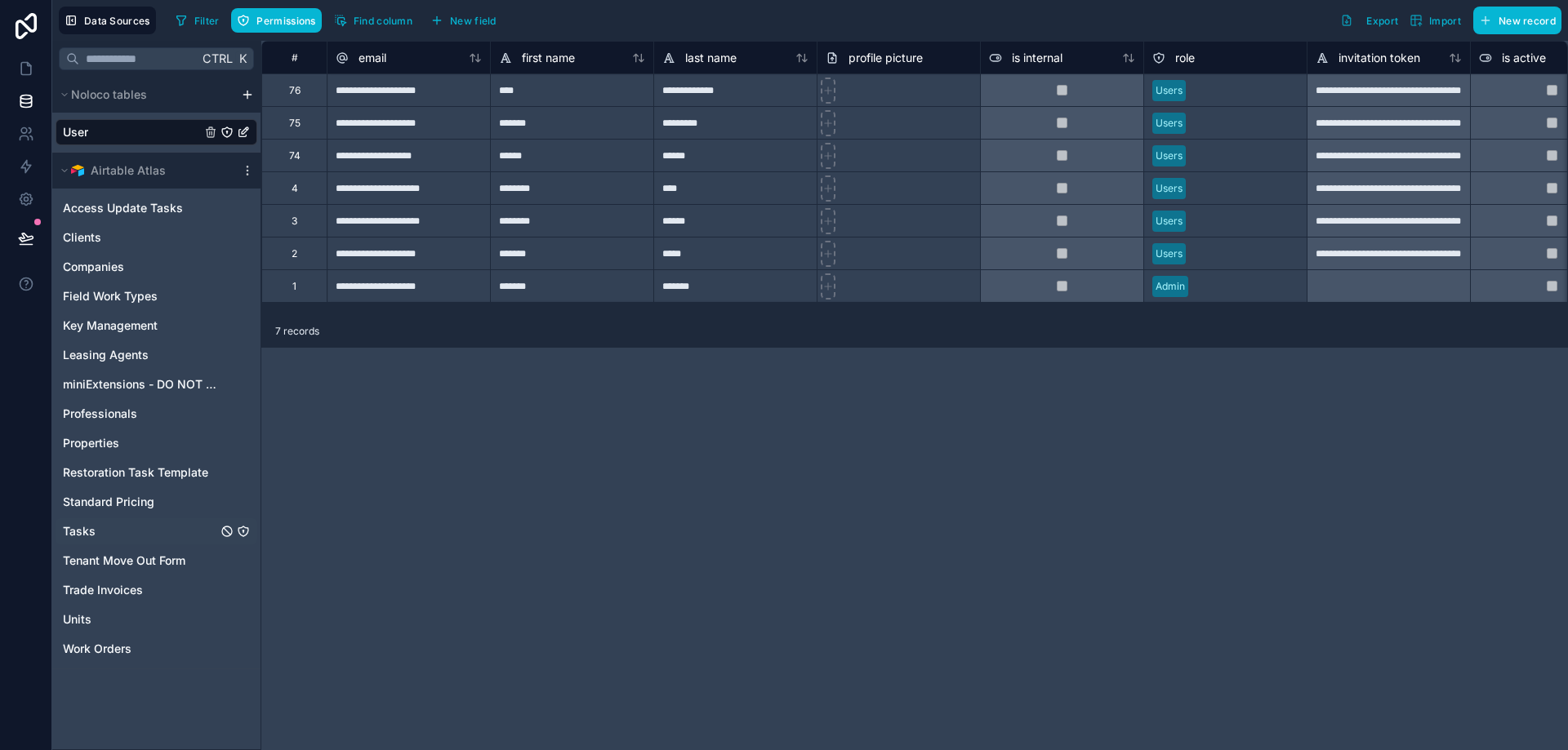
click at [246, 531] on icon "Tasks" at bounding box center [243, 531] width 13 height 13
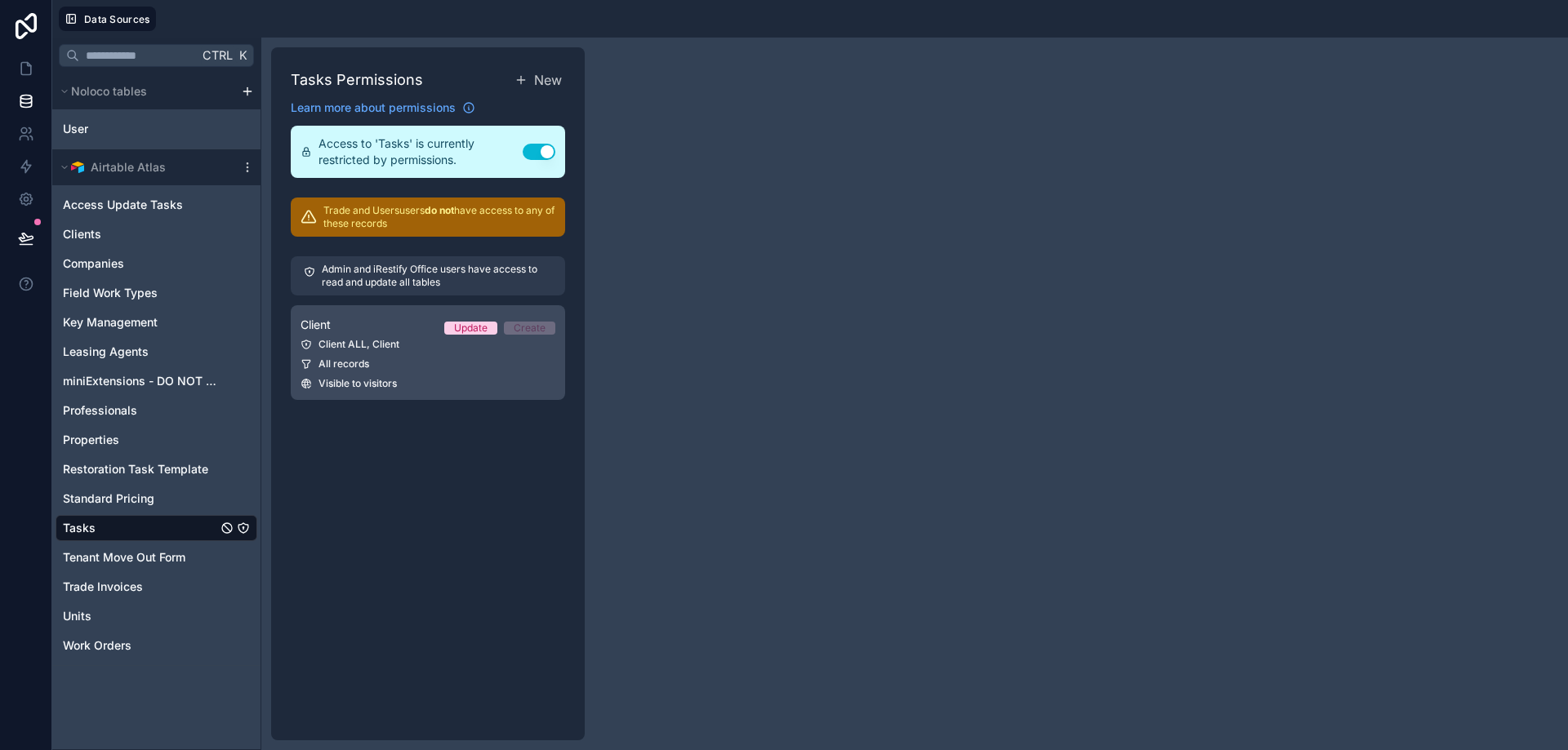
click at [402, 341] on div "Client ALL, Client" at bounding box center [428, 344] width 254 height 13
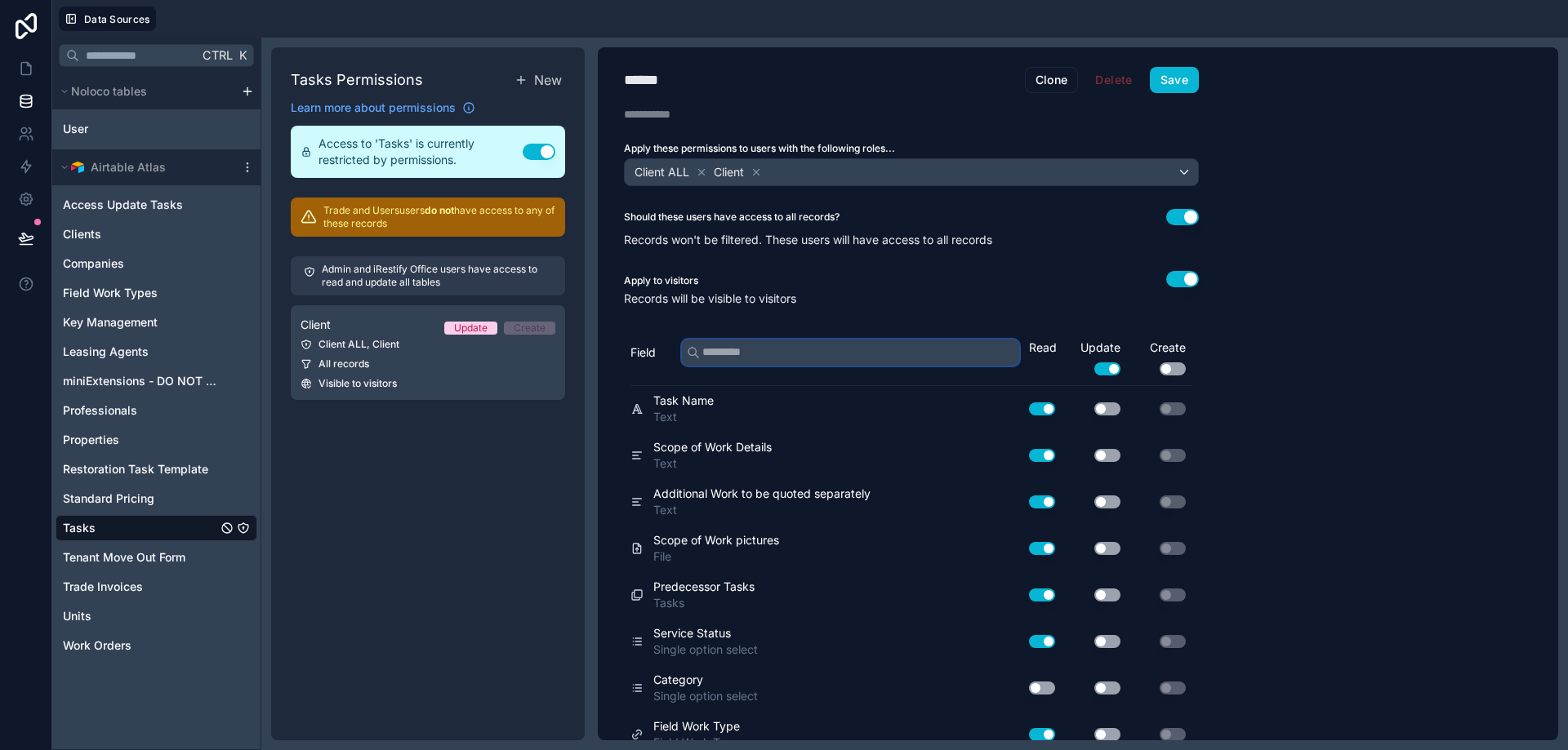
click at [811, 358] on input "text" at bounding box center [850, 353] width 337 height 26
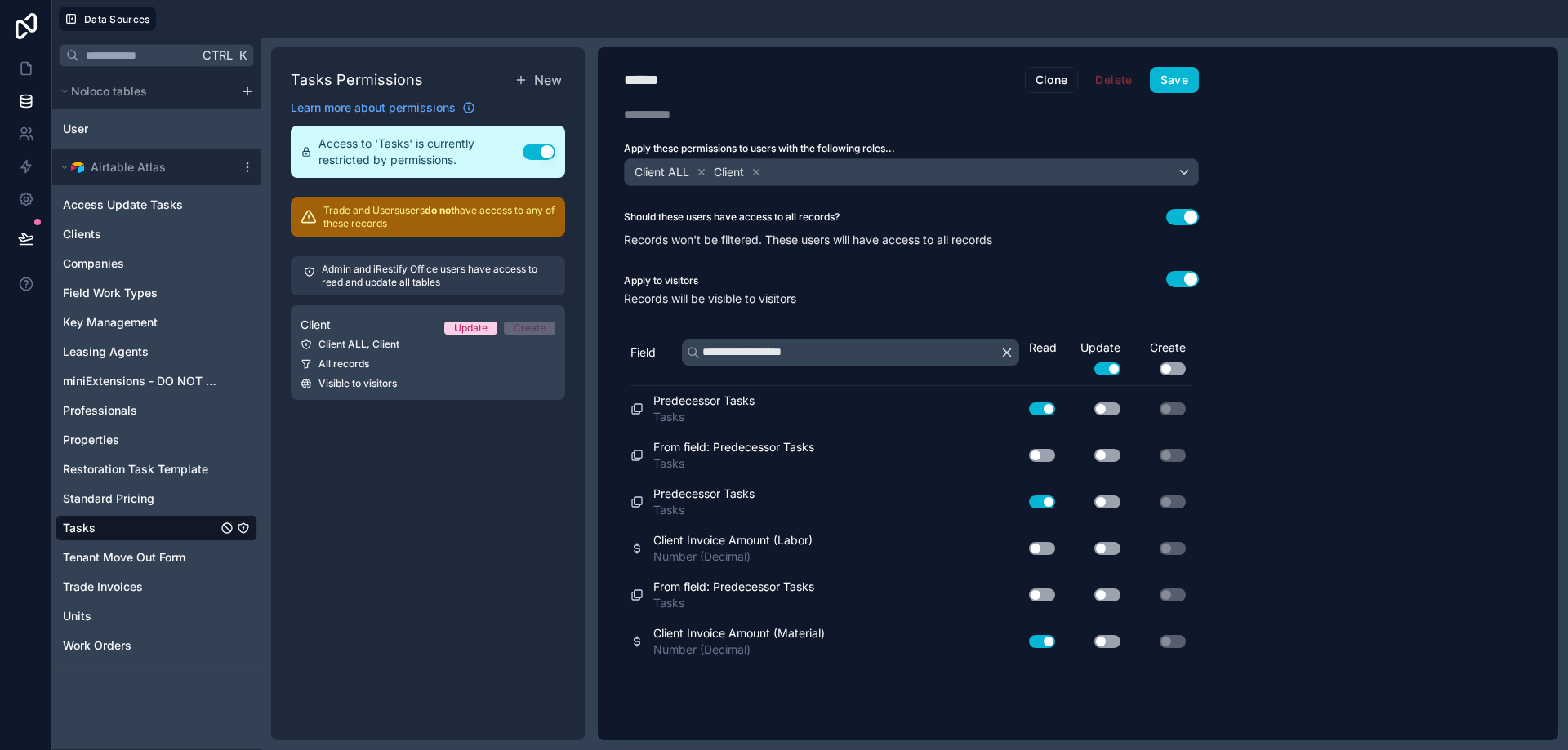
click at [1044, 547] on button "Use setting" at bounding box center [1042, 548] width 26 height 13
click at [1166, 77] on button "Save" at bounding box center [1174, 80] width 49 height 26
click at [1184, 78] on button "Save" at bounding box center [1174, 80] width 49 height 26
click at [848, 353] on input "**********" at bounding box center [850, 353] width 337 height 26
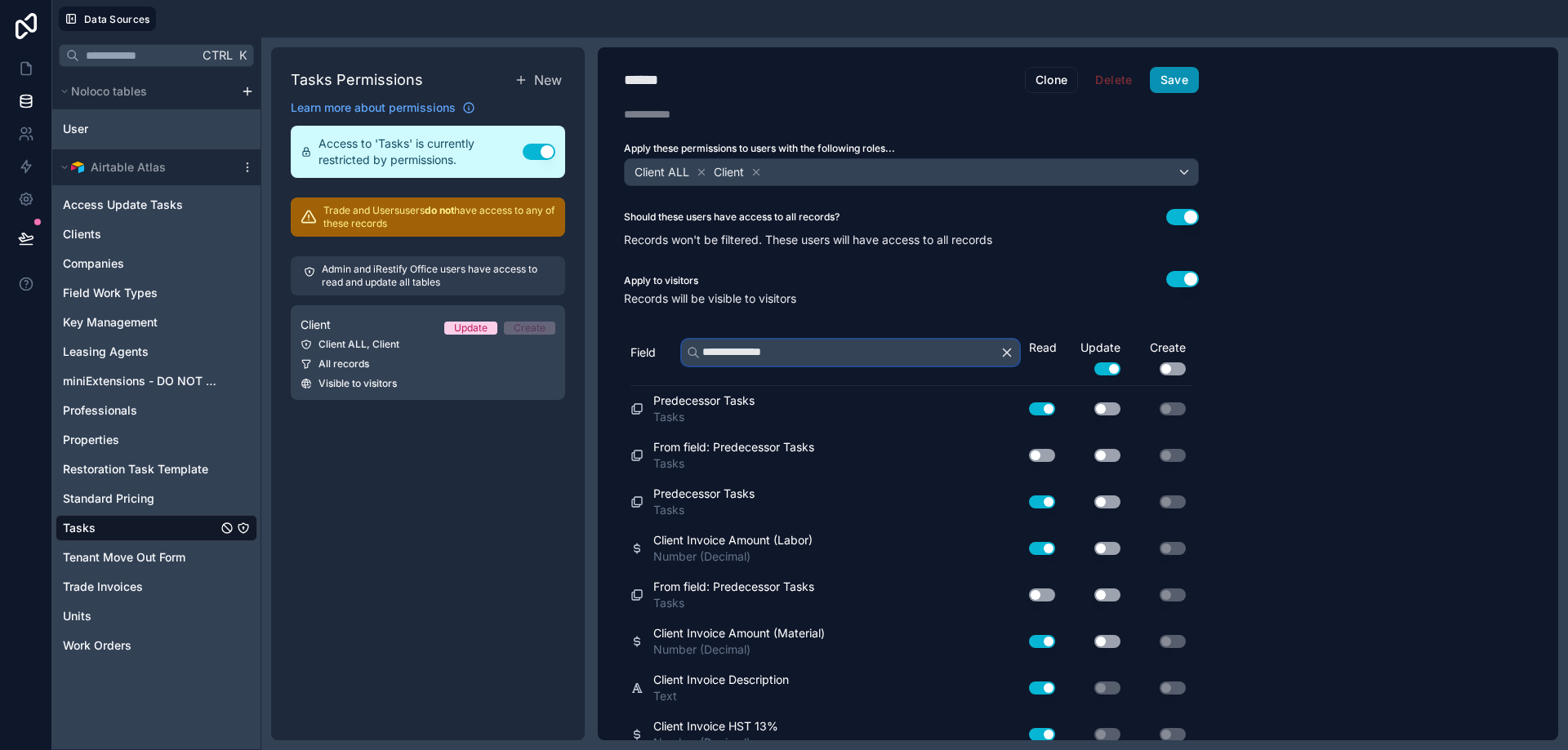
type input "**********"
click at [1164, 74] on button "Save" at bounding box center [1174, 80] width 49 height 26
click at [30, 239] on icon at bounding box center [26, 238] width 17 height 17
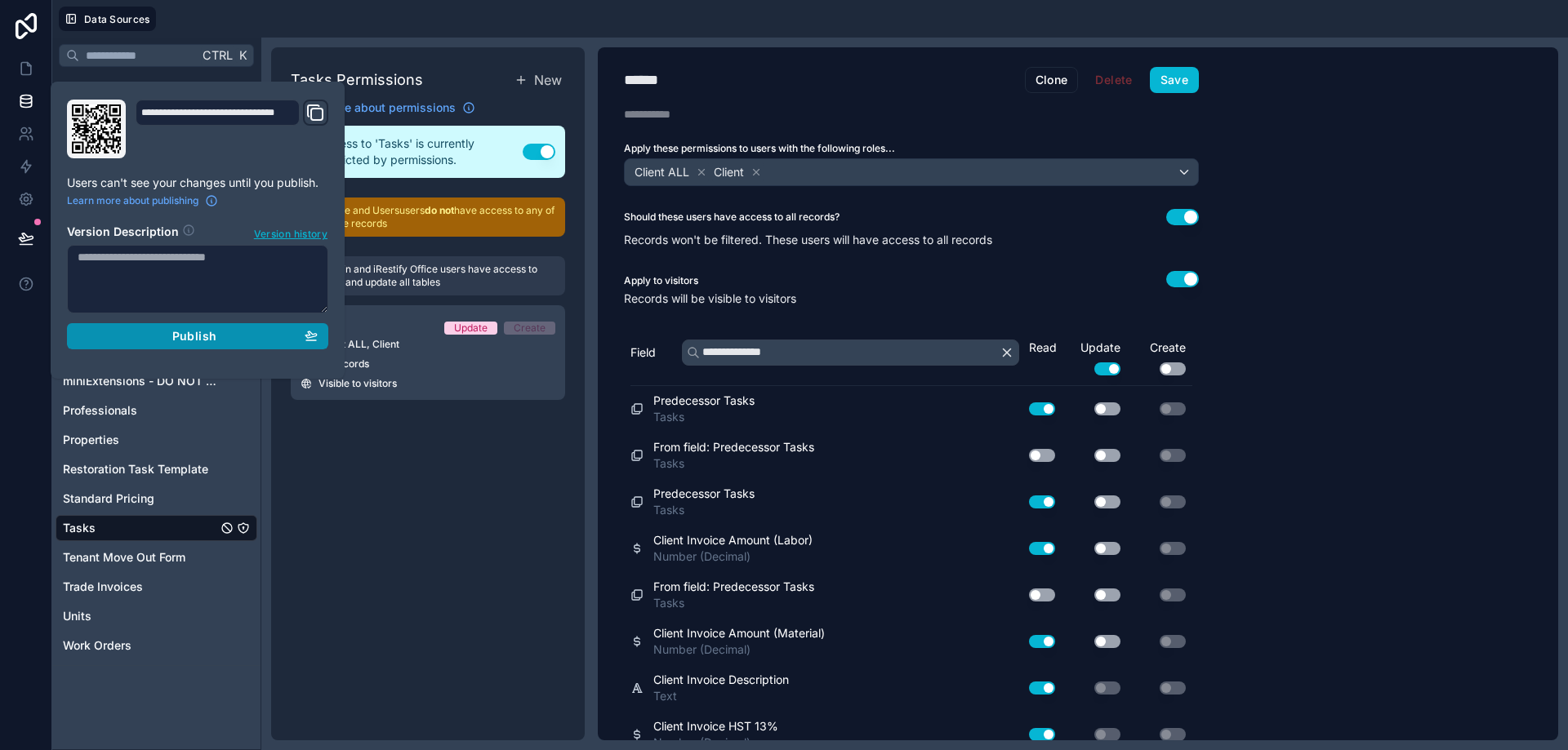
click at [201, 343] on span "Publish" at bounding box center [194, 336] width 44 height 15
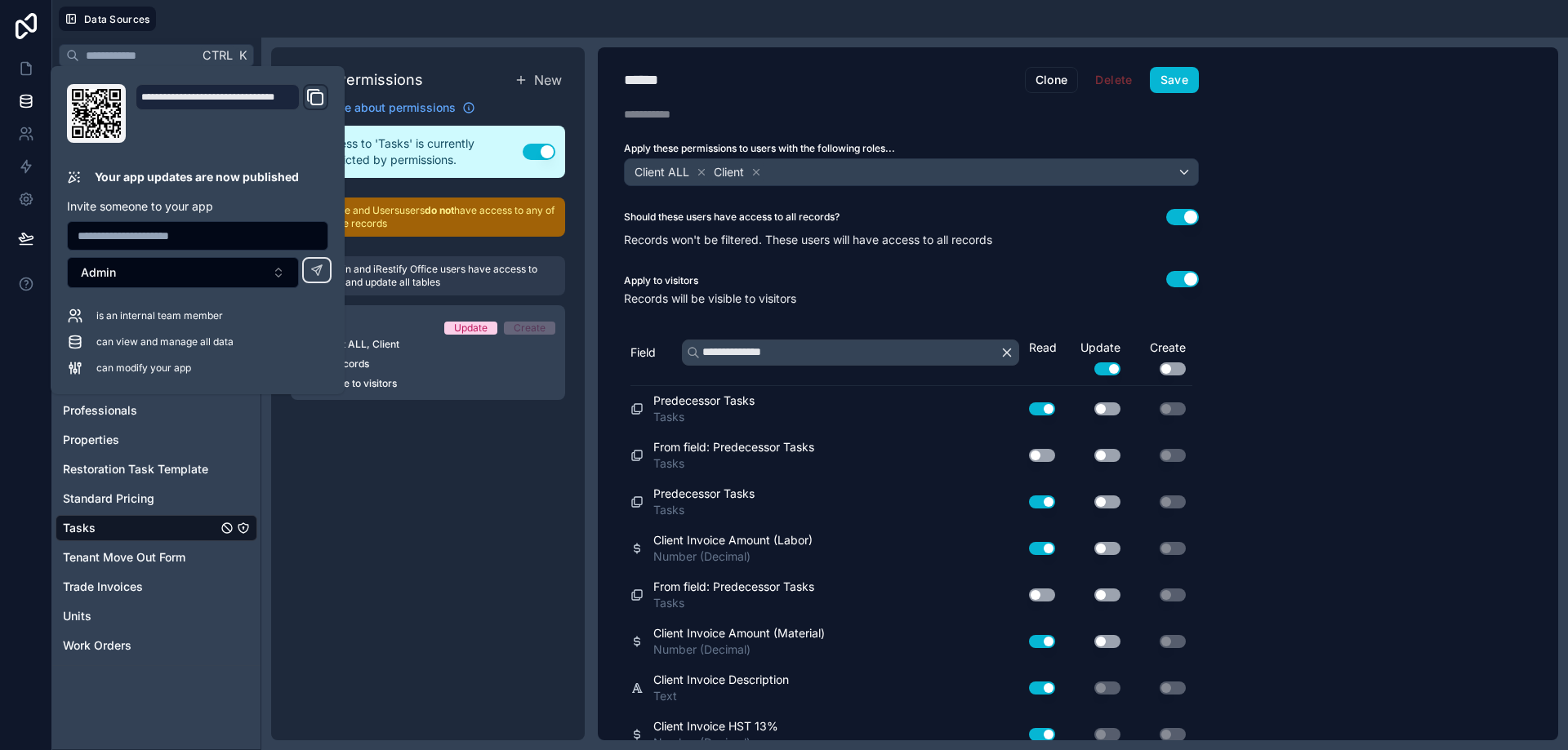
click at [215, 23] on div at bounding box center [865, 18] width 1392 height 24
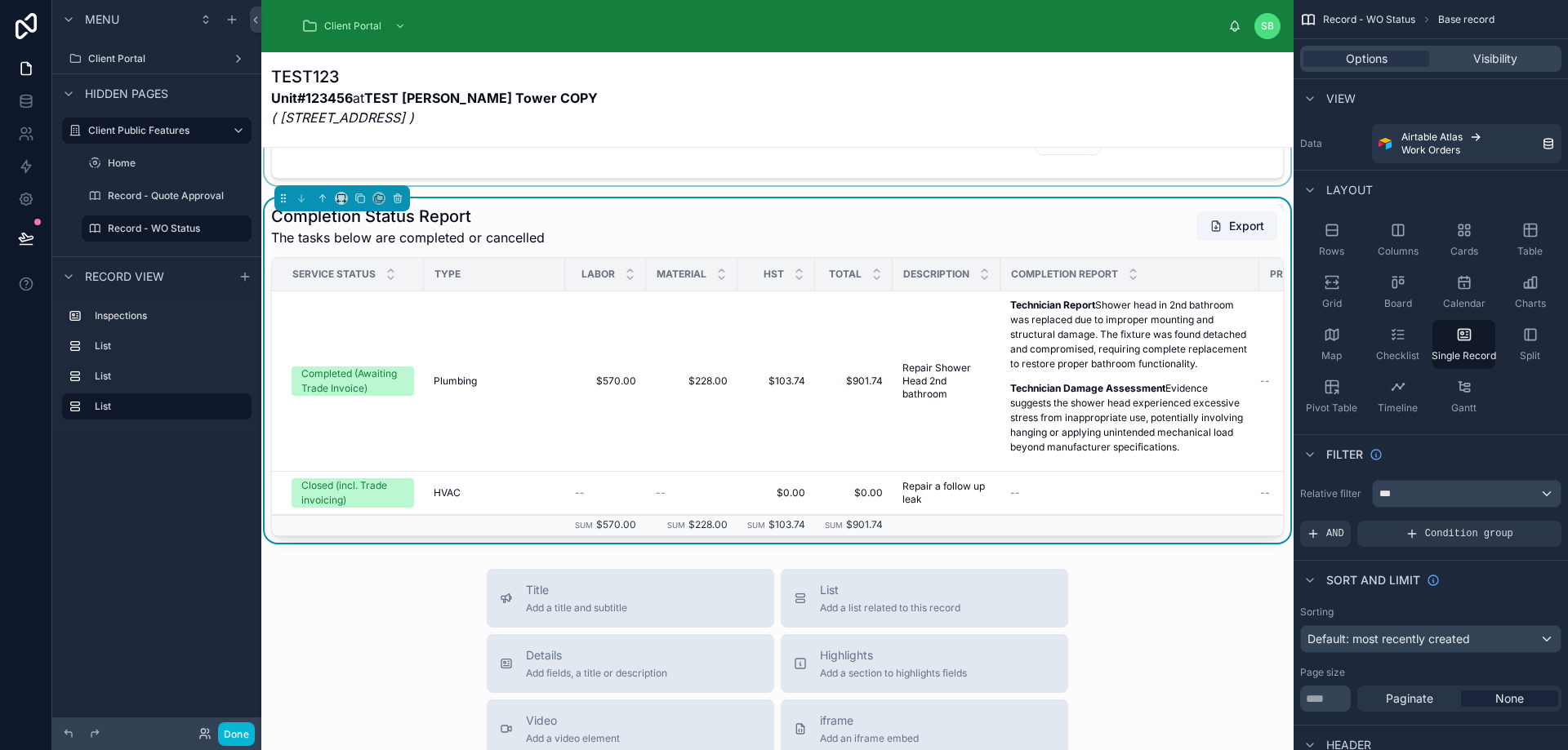
scroll to position [898, 0]
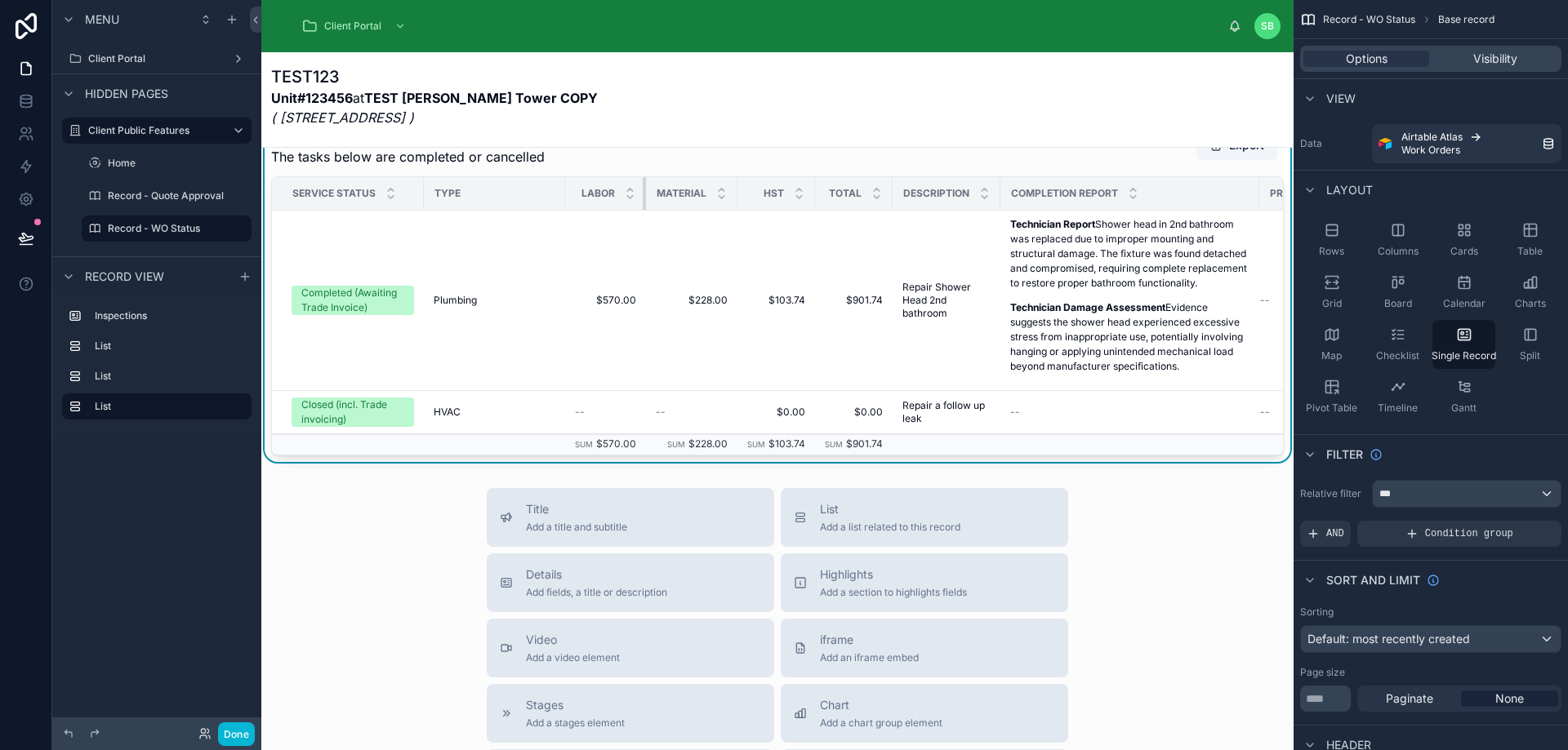
click at [636, 211] on th "Labor" at bounding box center [605, 193] width 81 height 33
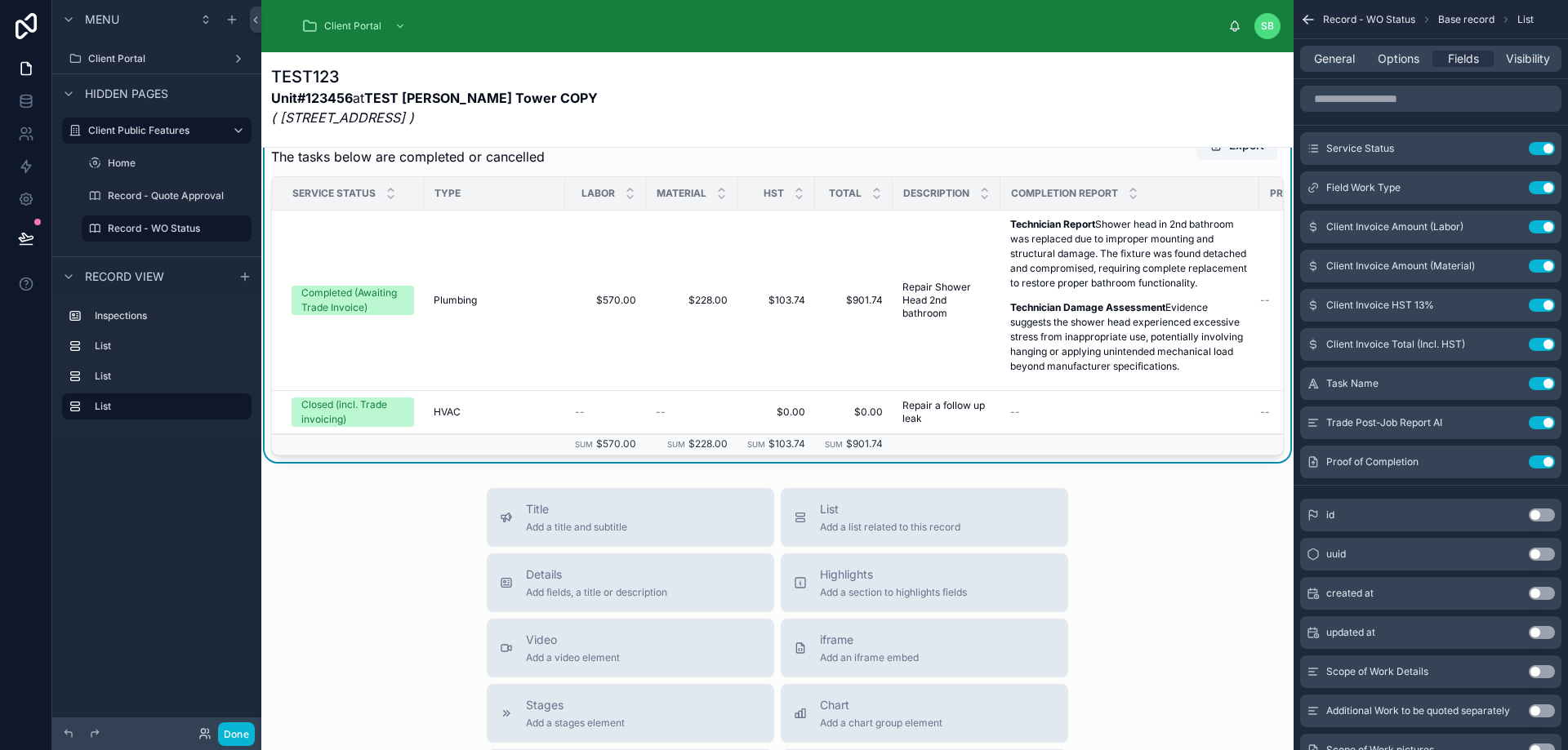
click at [604, 200] on span "Labor" at bounding box center [598, 193] width 33 height 13
drag, startPoint x: 604, startPoint y: 243, endPoint x: 607, endPoint y: 211, distance: 32.1
click at [607, 166] on div "Completion Status Report The tasks below are completed or cancelled Export" at bounding box center [777, 145] width 1012 height 43
click at [1505, 225] on icon "scrollable content" at bounding box center [1509, 228] width 7 height 7
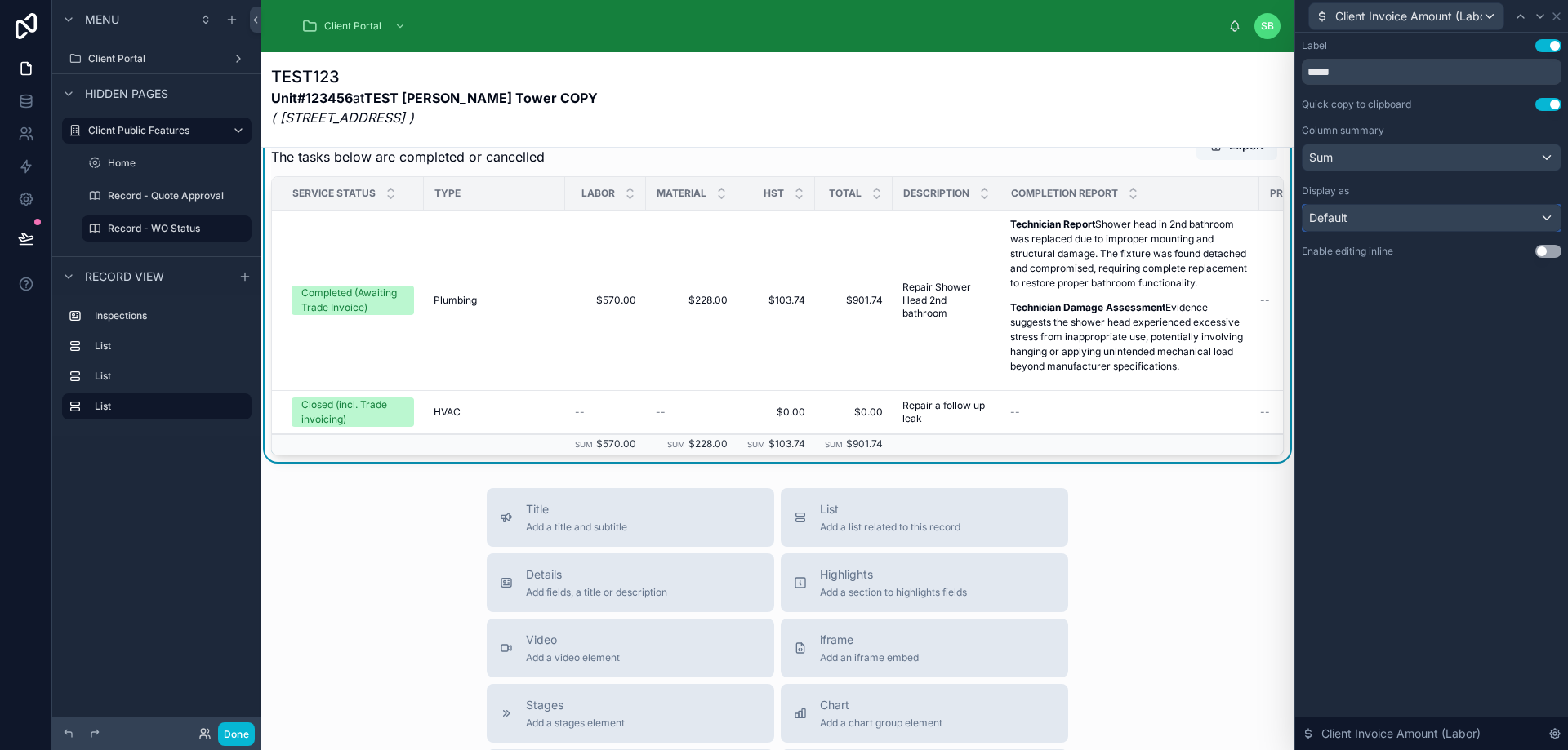
click at [1504, 218] on div "Default" at bounding box center [1431, 218] width 258 height 26
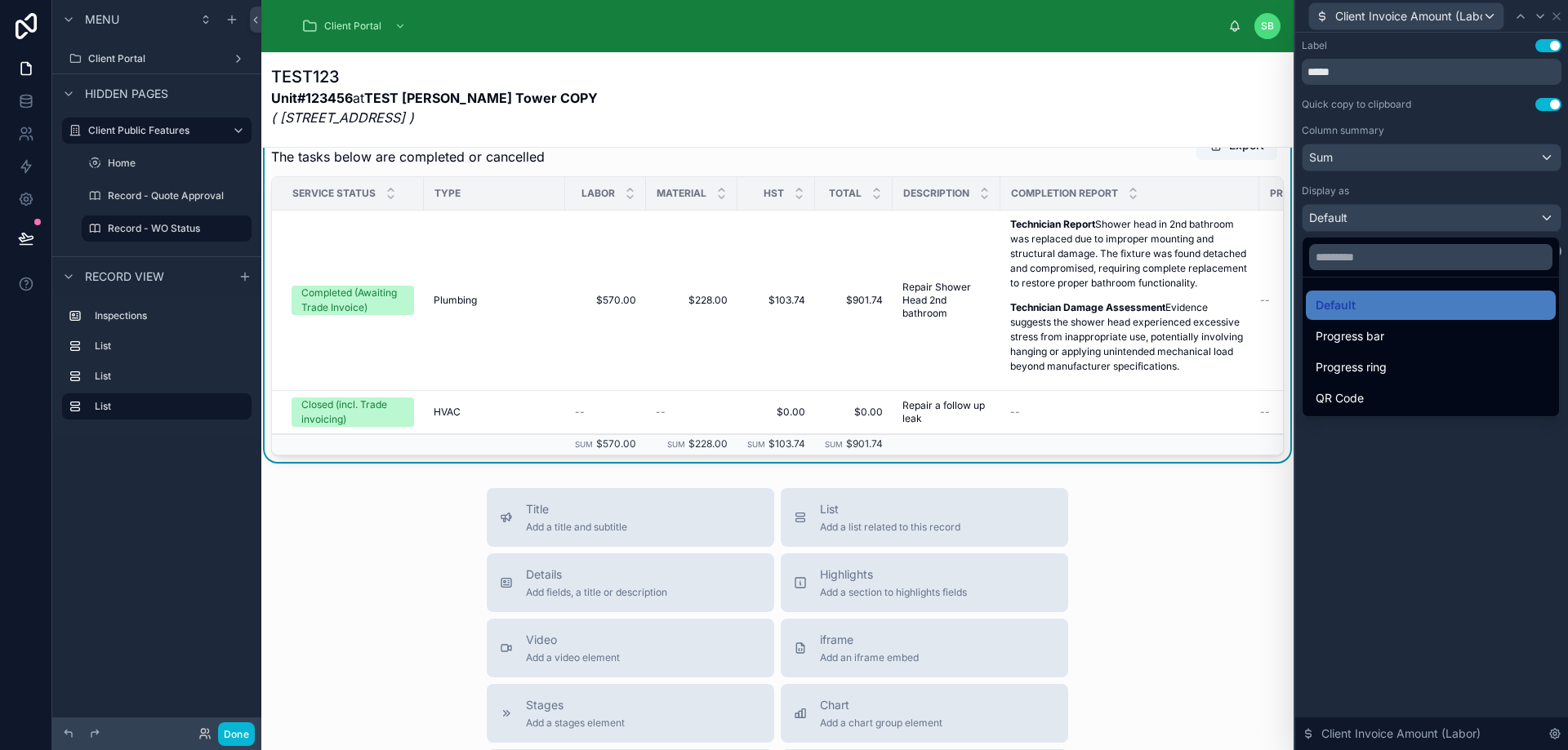
click at [1484, 186] on div at bounding box center [1431, 375] width 273 height 750
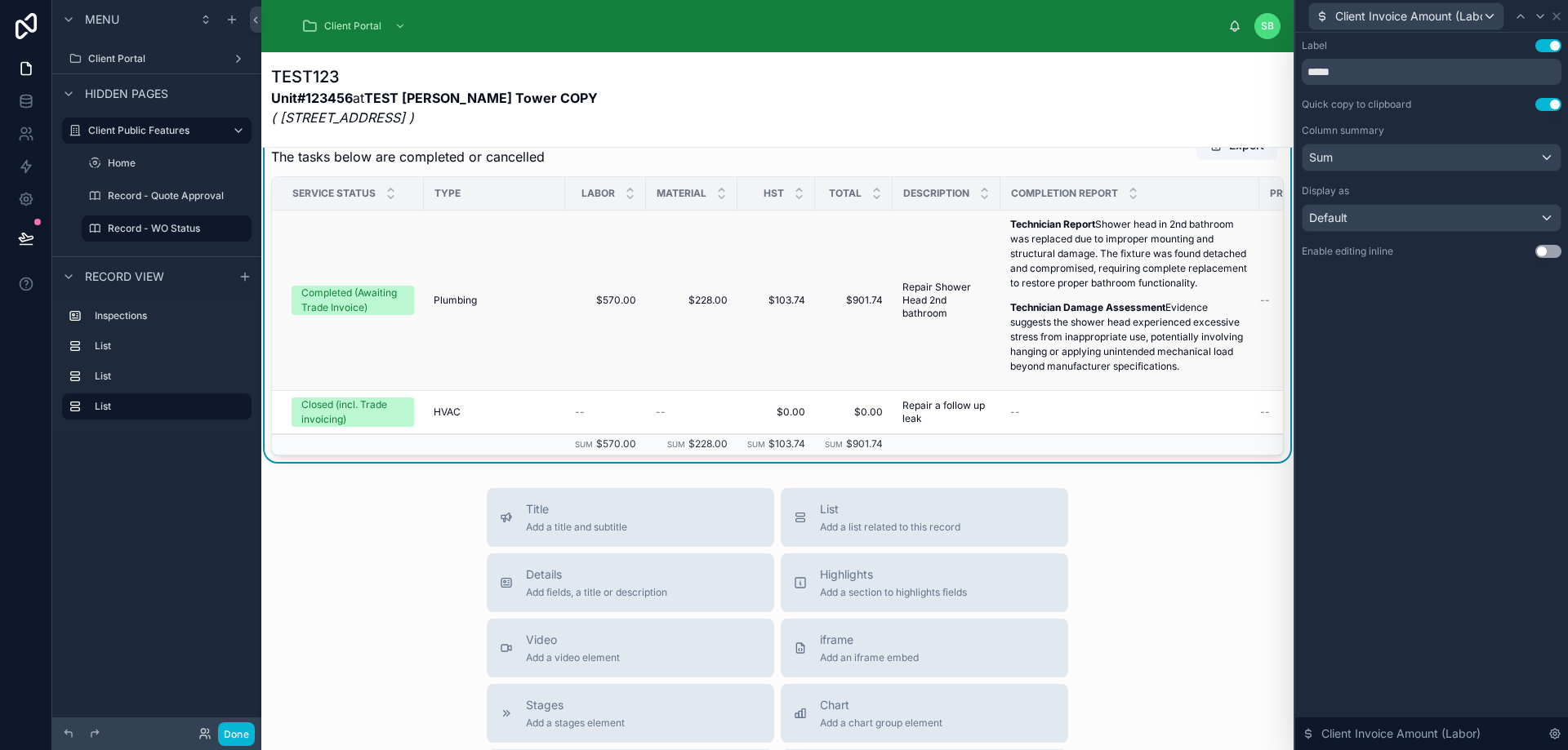
click at [794, 348] on td "$103.74 $103.74" at bounding box center [775, 301] width 78 height 180
click at [1557, 14] on icon at bounding box center [1556, 16] width 13 height 13
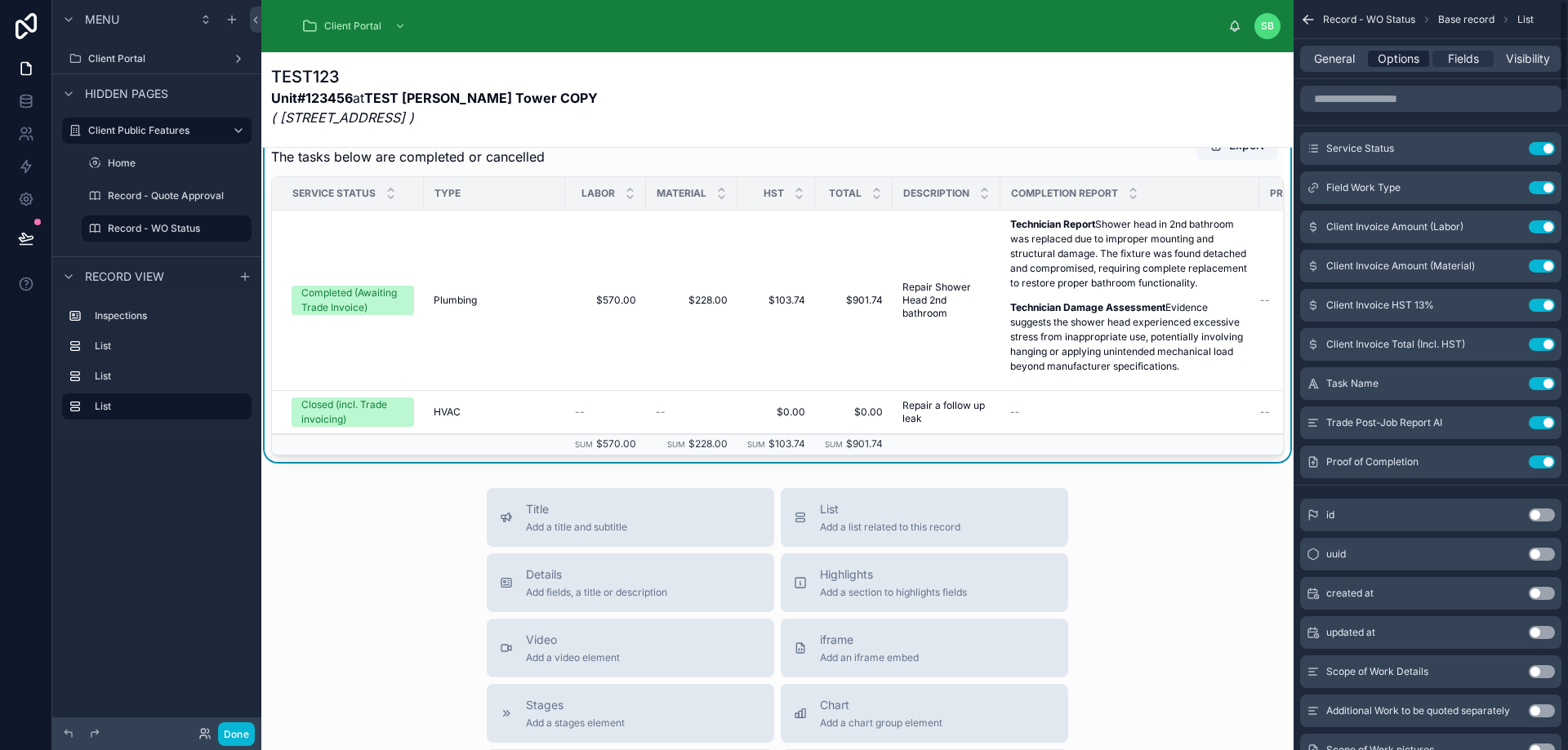
click at [1403, 58] on span "Options" at bounding box center [1398, 58] width 42 height 17
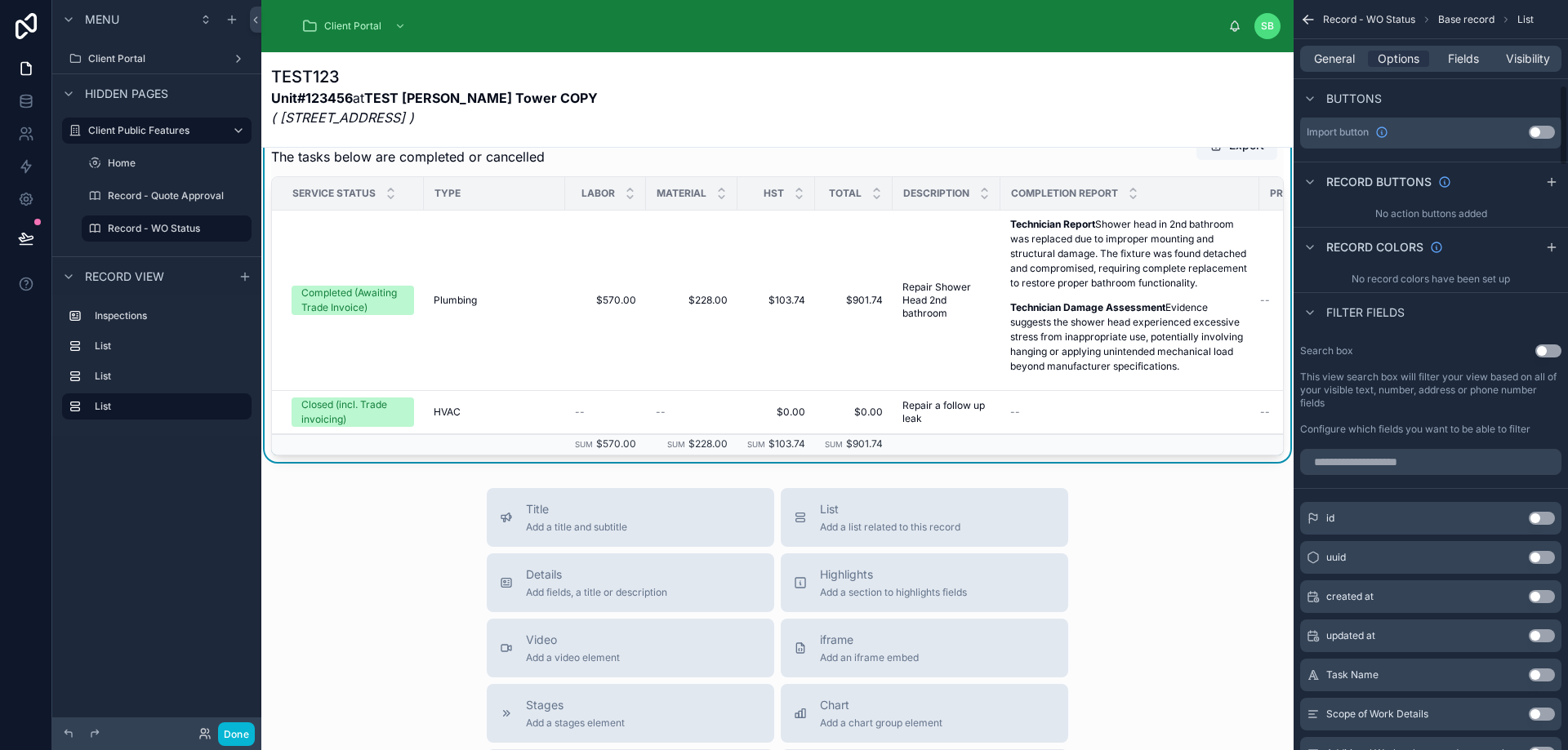
scroll to position [735, 0]
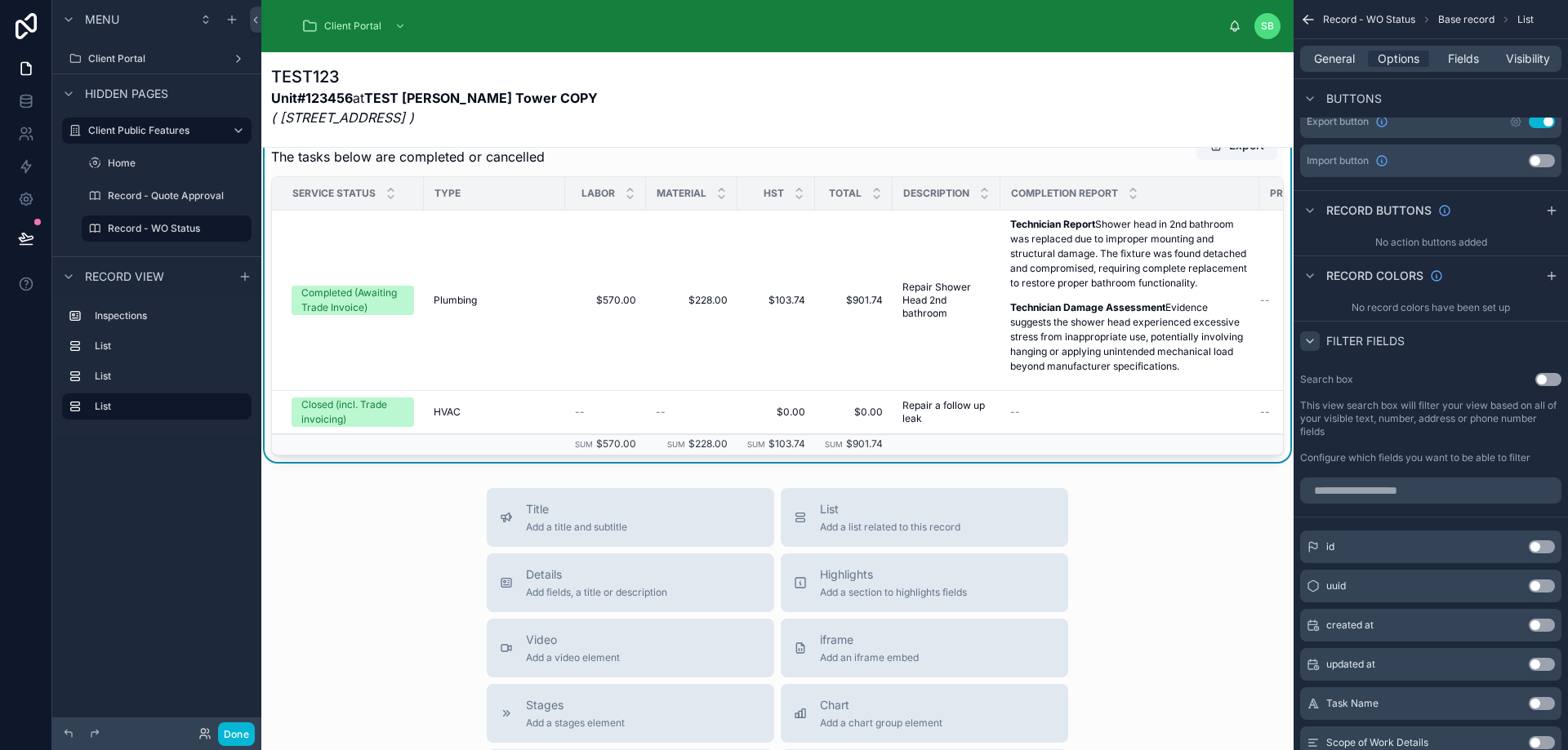
click at [1313, 341] on icon "scrollable content" at bounding box center [1309, 341] width 13 height 13
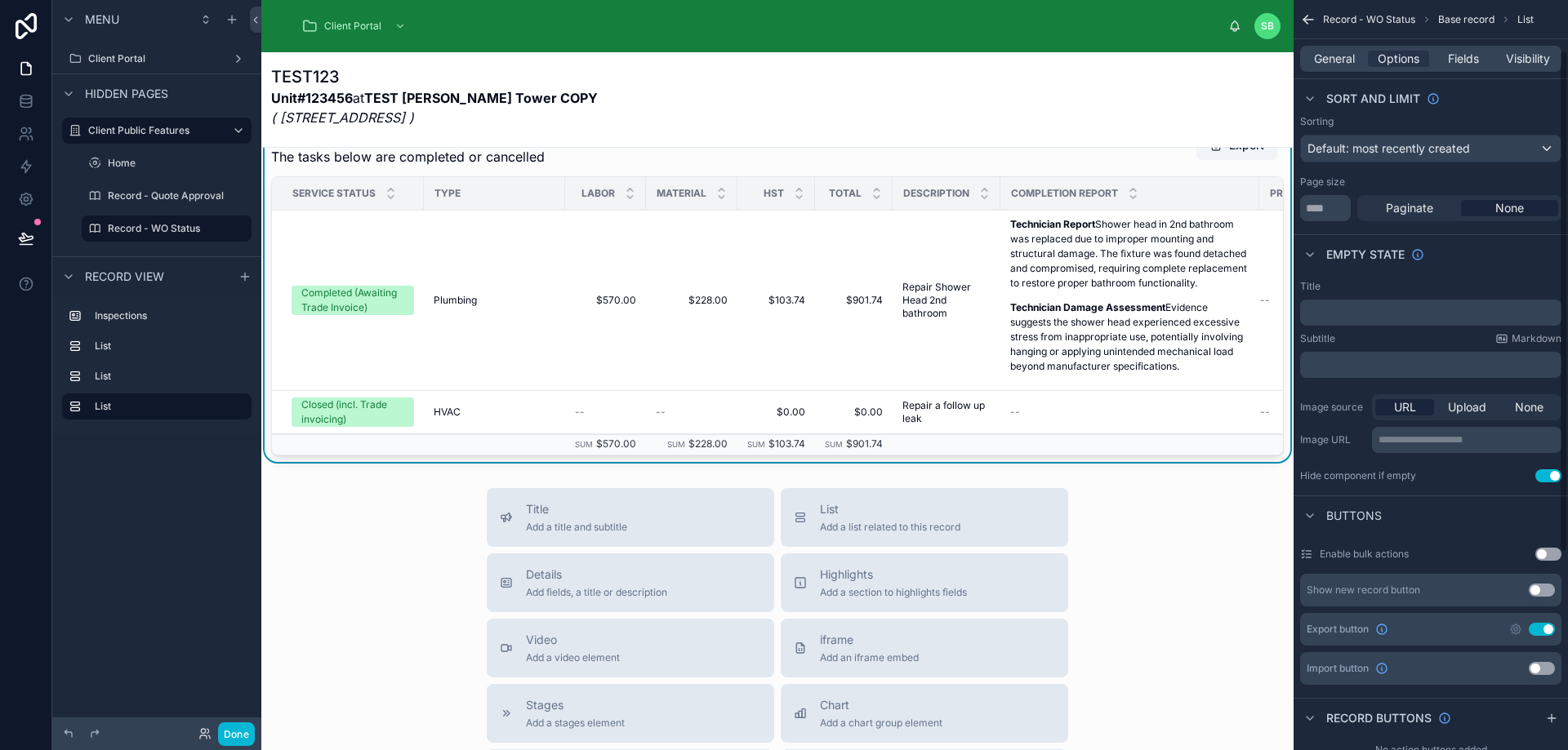
scroll to position [0, 0]
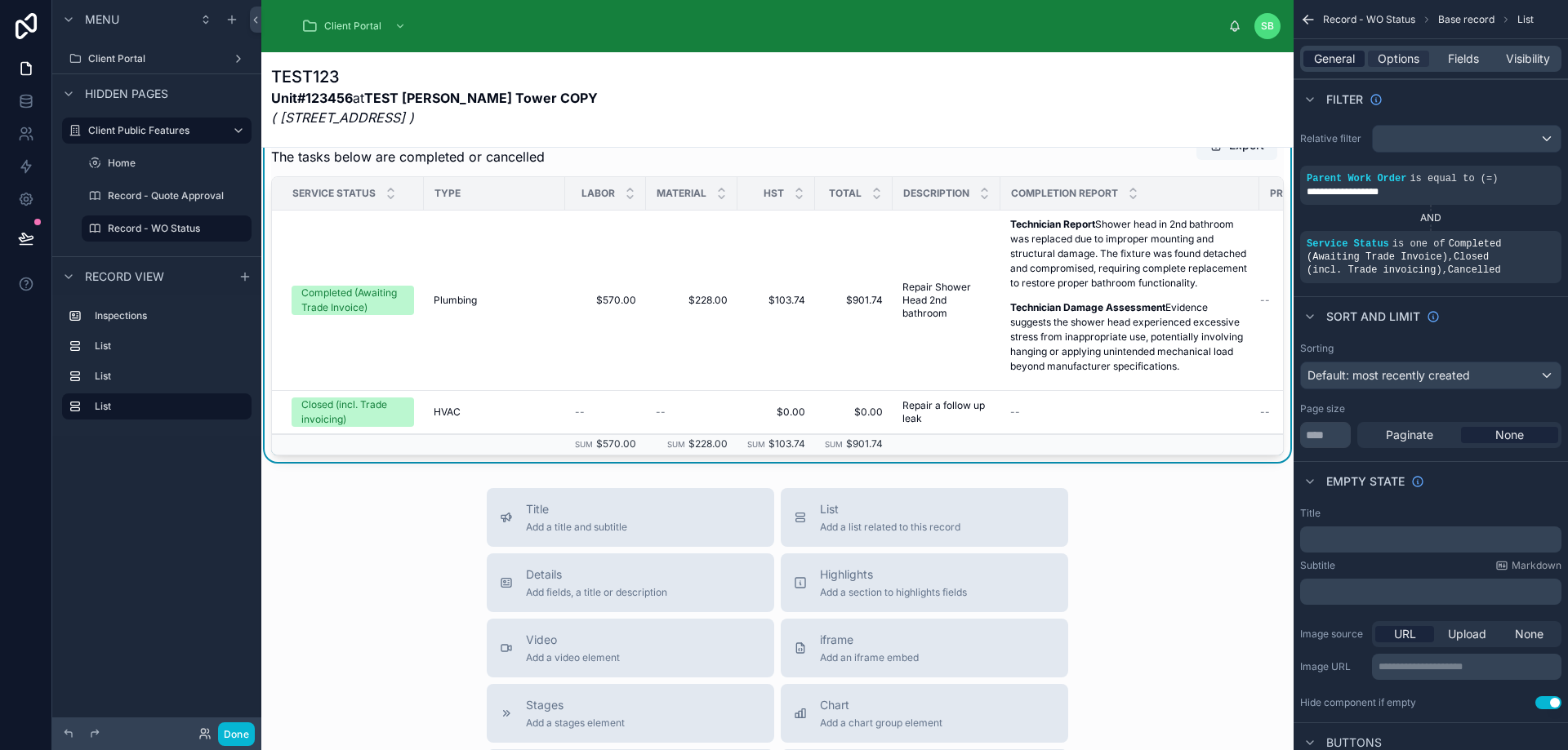
click at [1342, 57] on span "General" at bounding box center [1334, 58] width 41 height 17
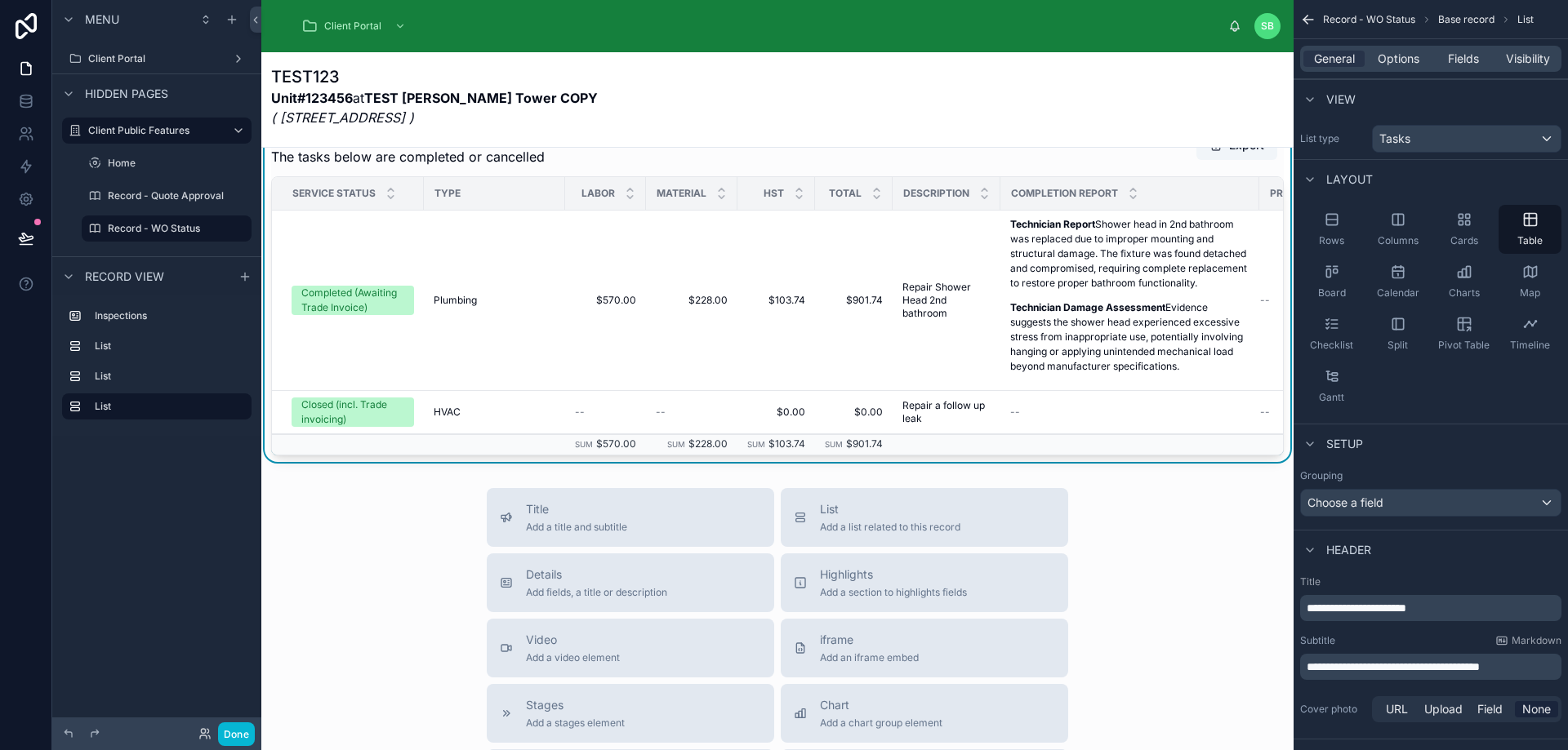
drag, startPoint x: 1529, startPoint y: 223, endPoint x: 1502, endPoint y: 173, distance: 56.8
click at [1502, 173] on div "Layout" at bounding box center [1430, 179] width 274 height 39
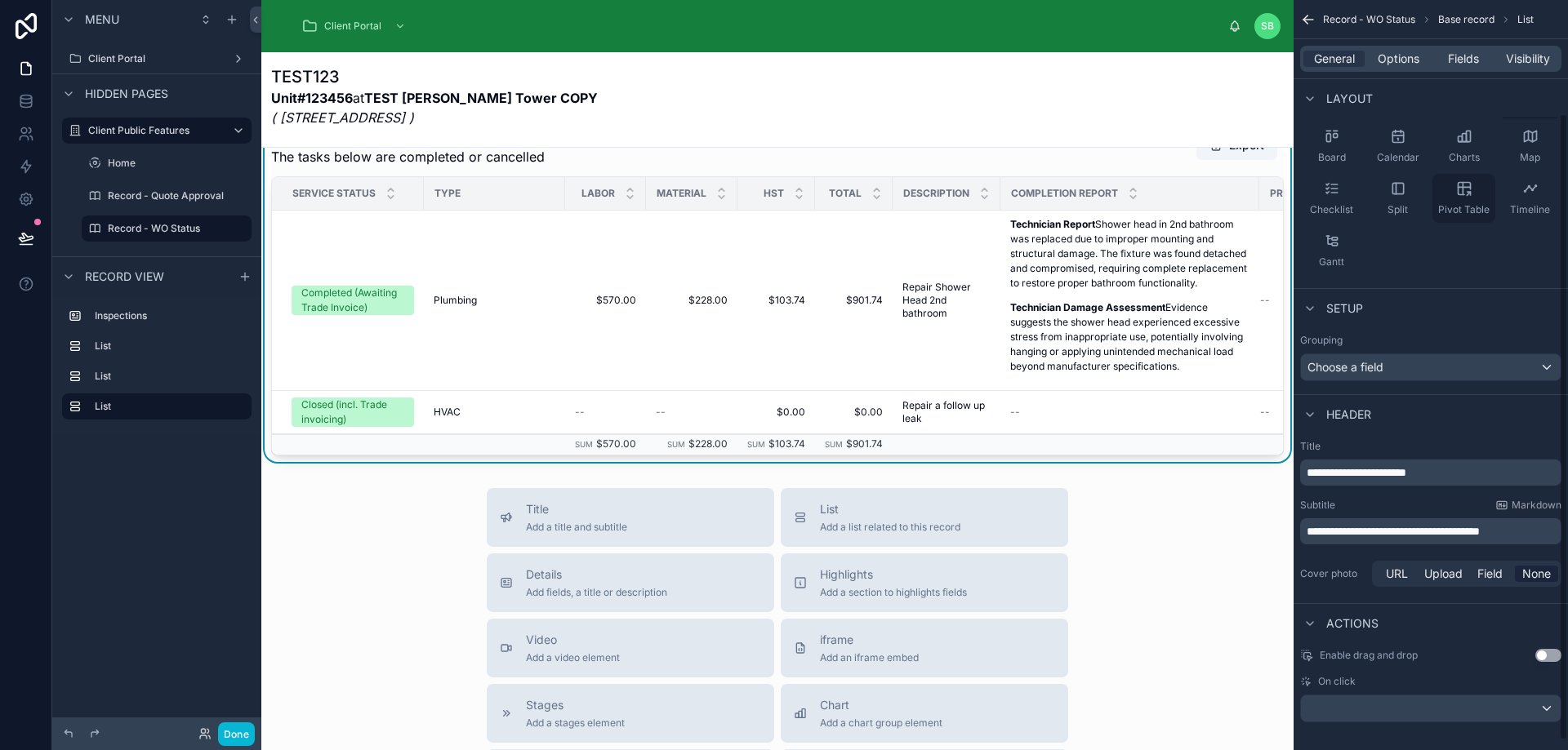
scroll to position [147, 0]
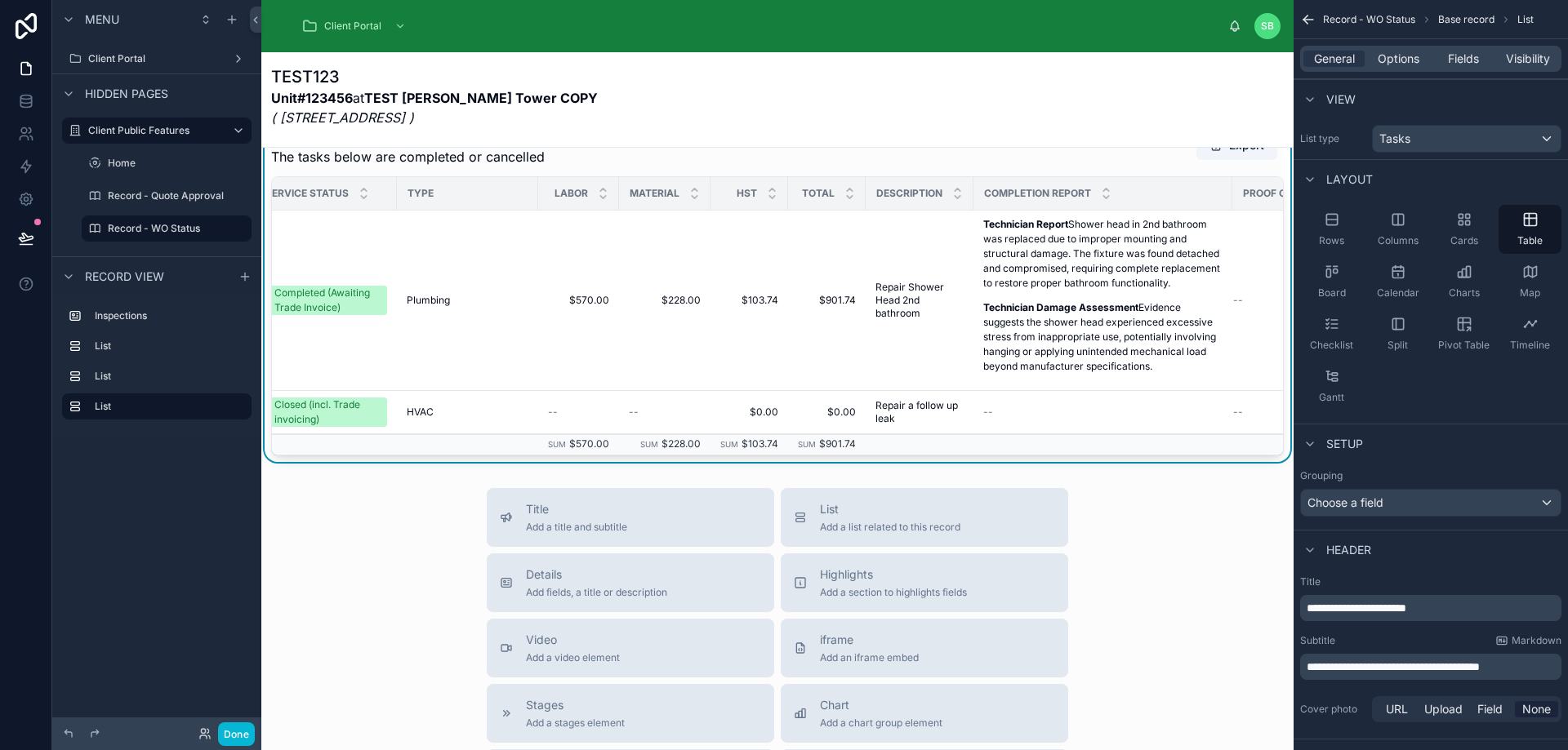
scroll to position [0, 0]
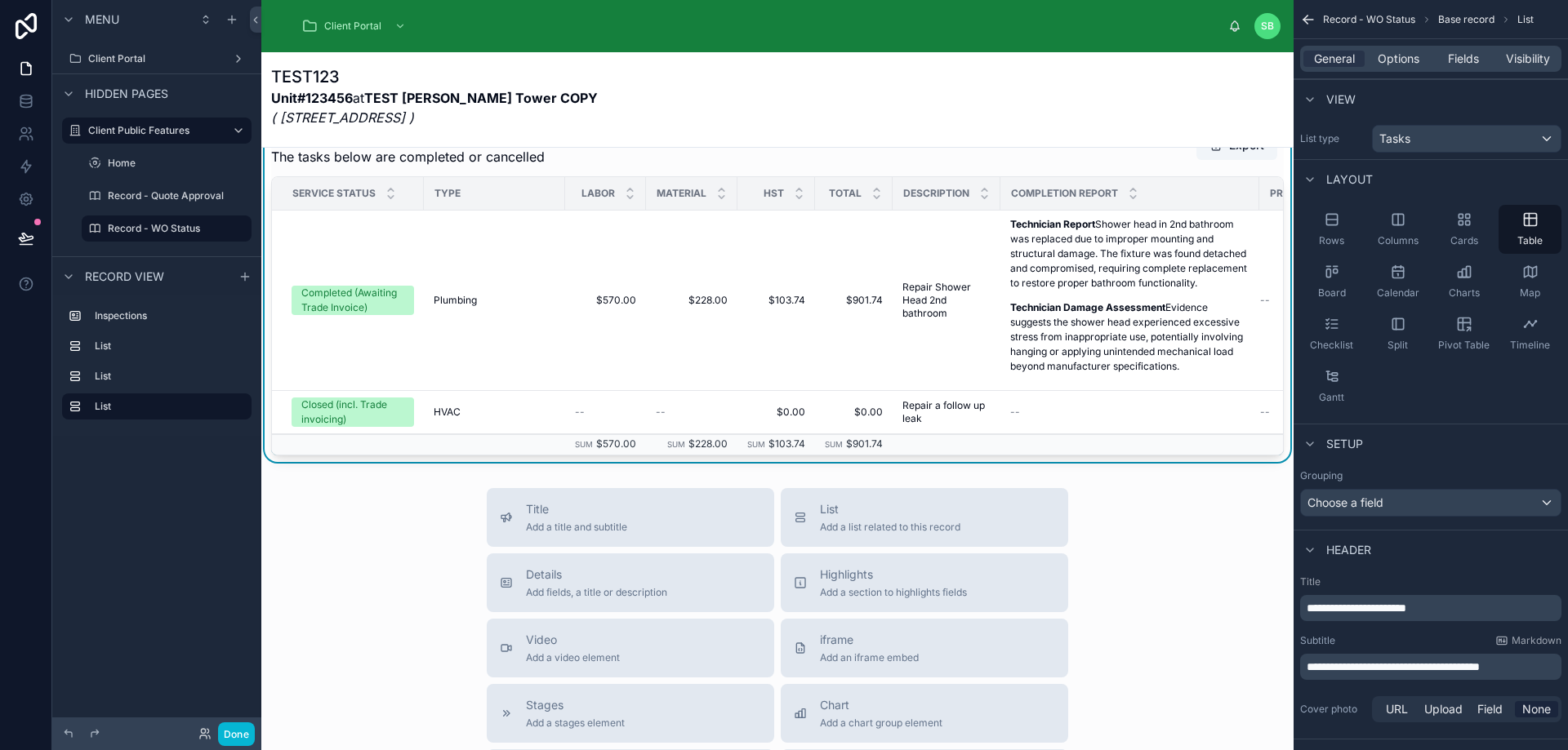
click at [21, 232] on icon at bounding box center [26, 238] width 17 height 17
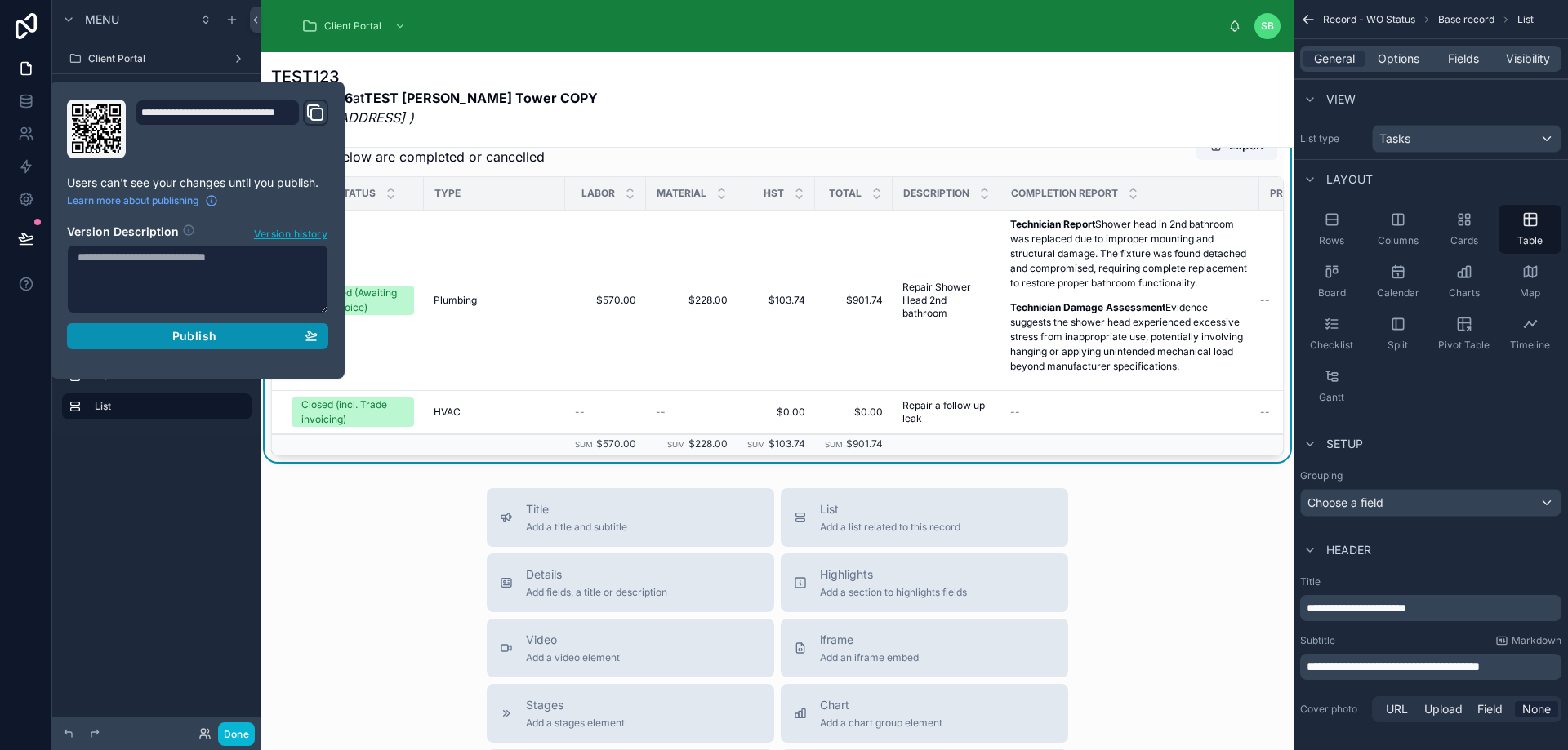
click at [210, 341] on span "Publish" at bounding box center [194, 336] width 44 height 15
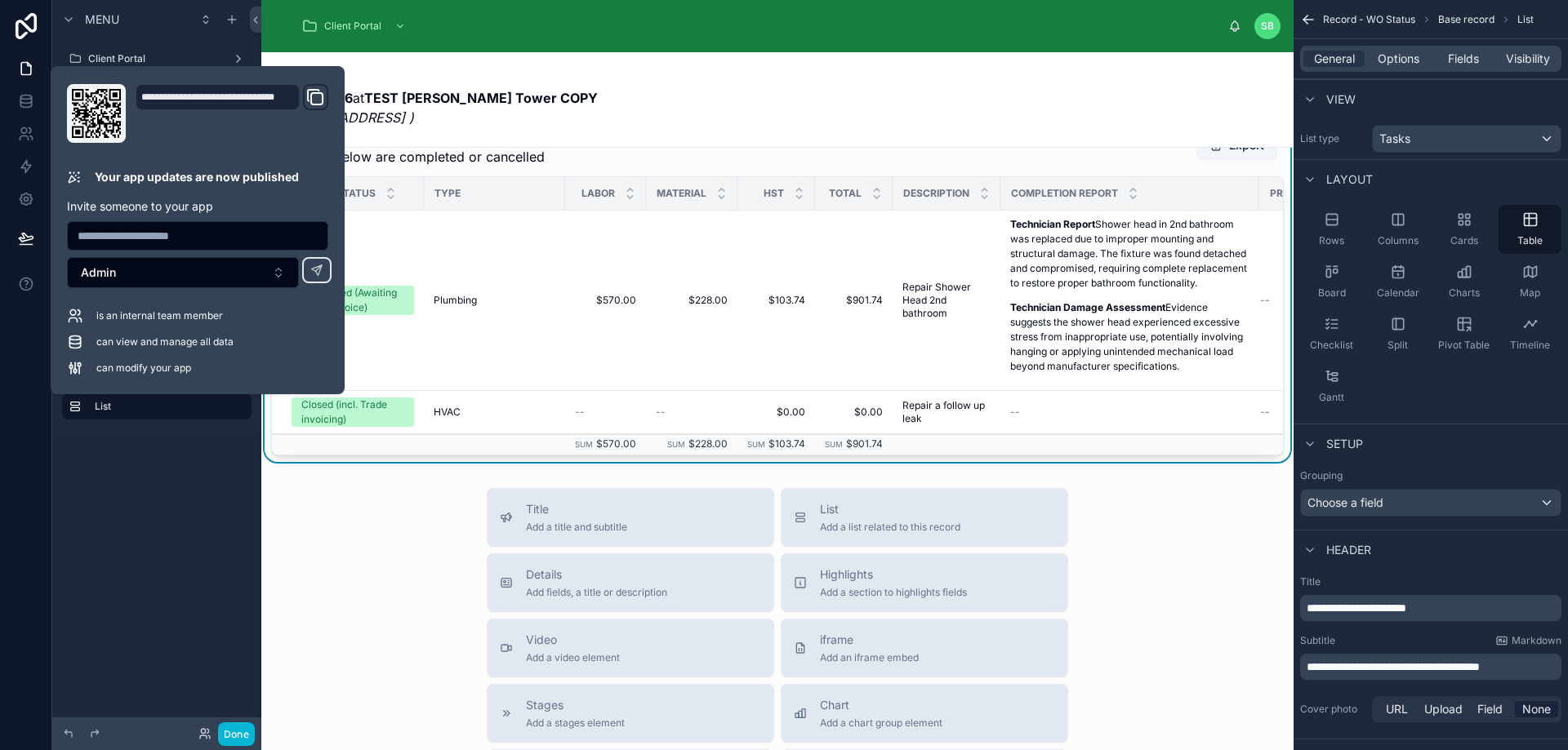
click at [761, 97] on div "TEST123 Unit#123456 at TEST [PERSON_NAME][GEOGRAPHIC_DATA] COPY ( [STREET_ADDRE…" at bounding box center [777, 101] width 1012 height 71
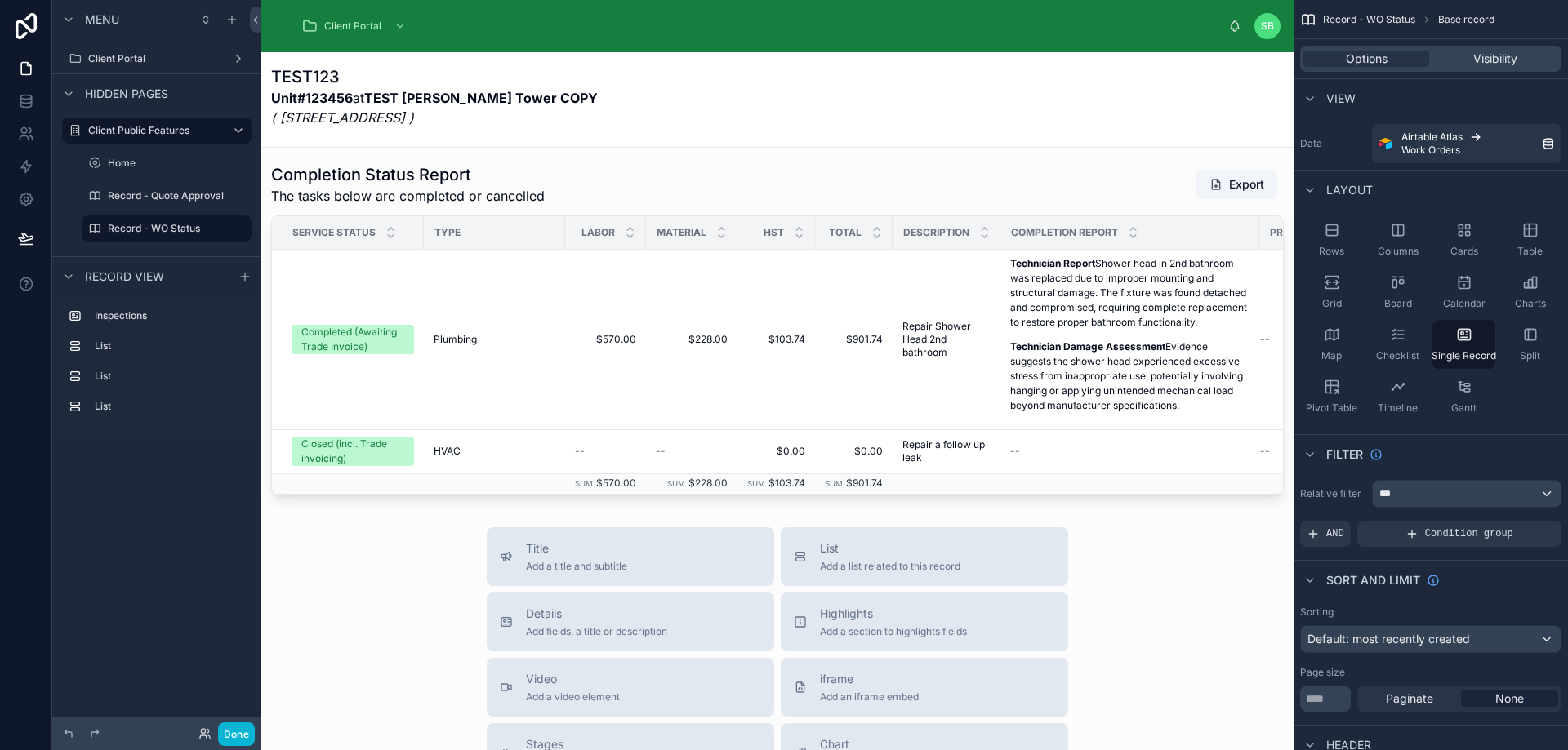
scroll to position [898, 0]
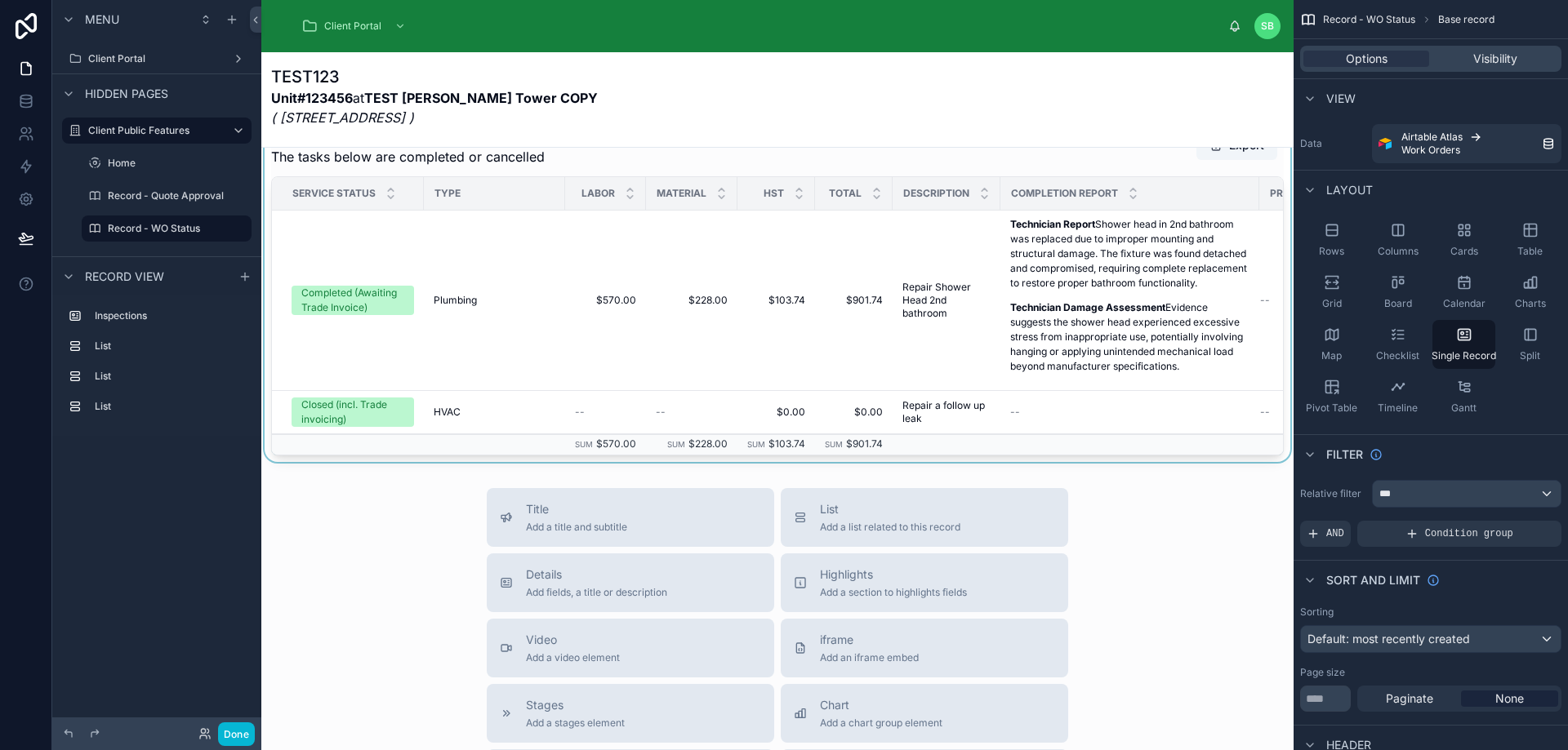
click at [1220, 193] on div at bounding box center [777, 290] width 1032 height 345
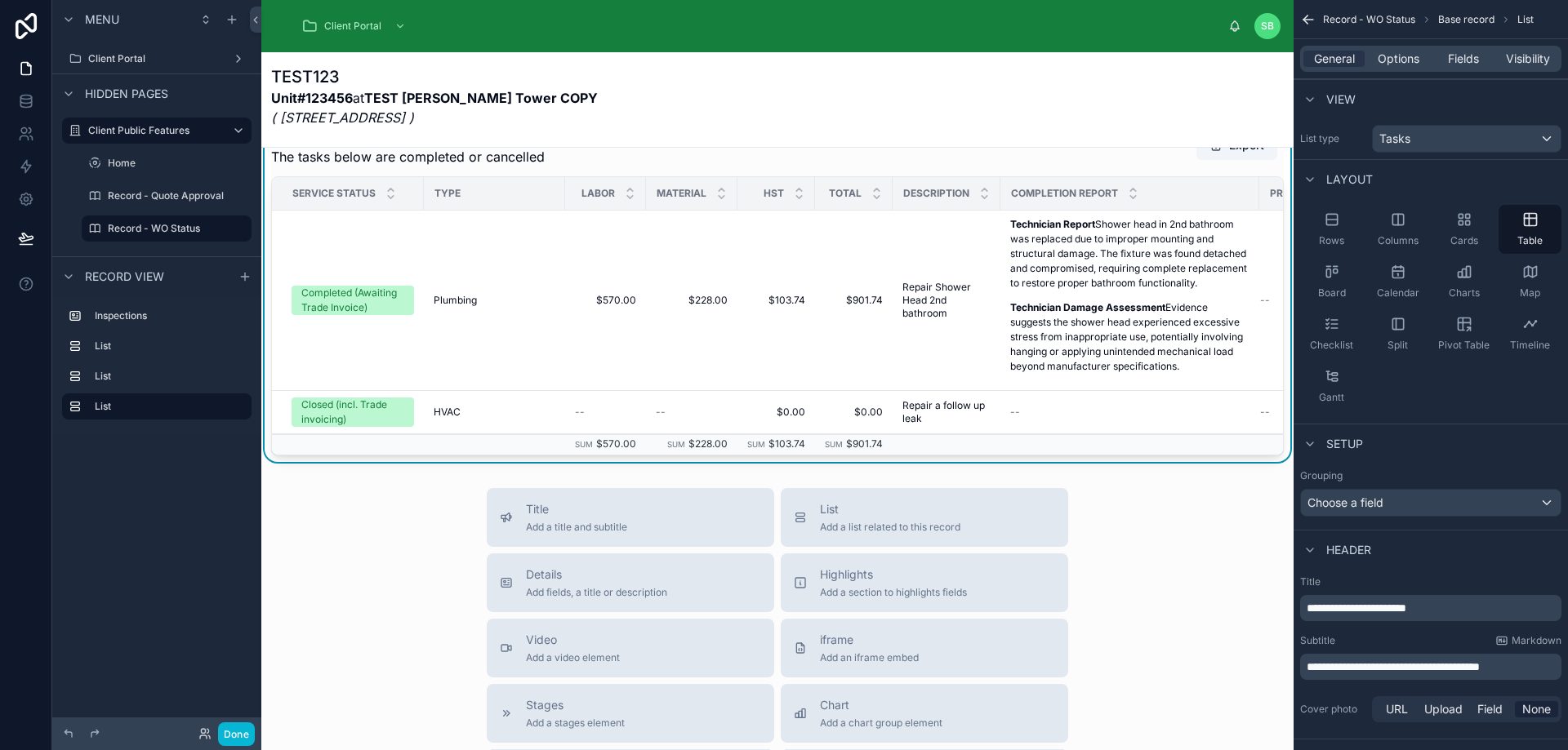
click at [732, 146] on div "TEST123 Unit#123456 at TEST [PERSON_NAME][GEOGRAPHIC_DATA] COPY ( [STREET_ADDRE…" at bounding box center [777, 99] width 1012 height 95
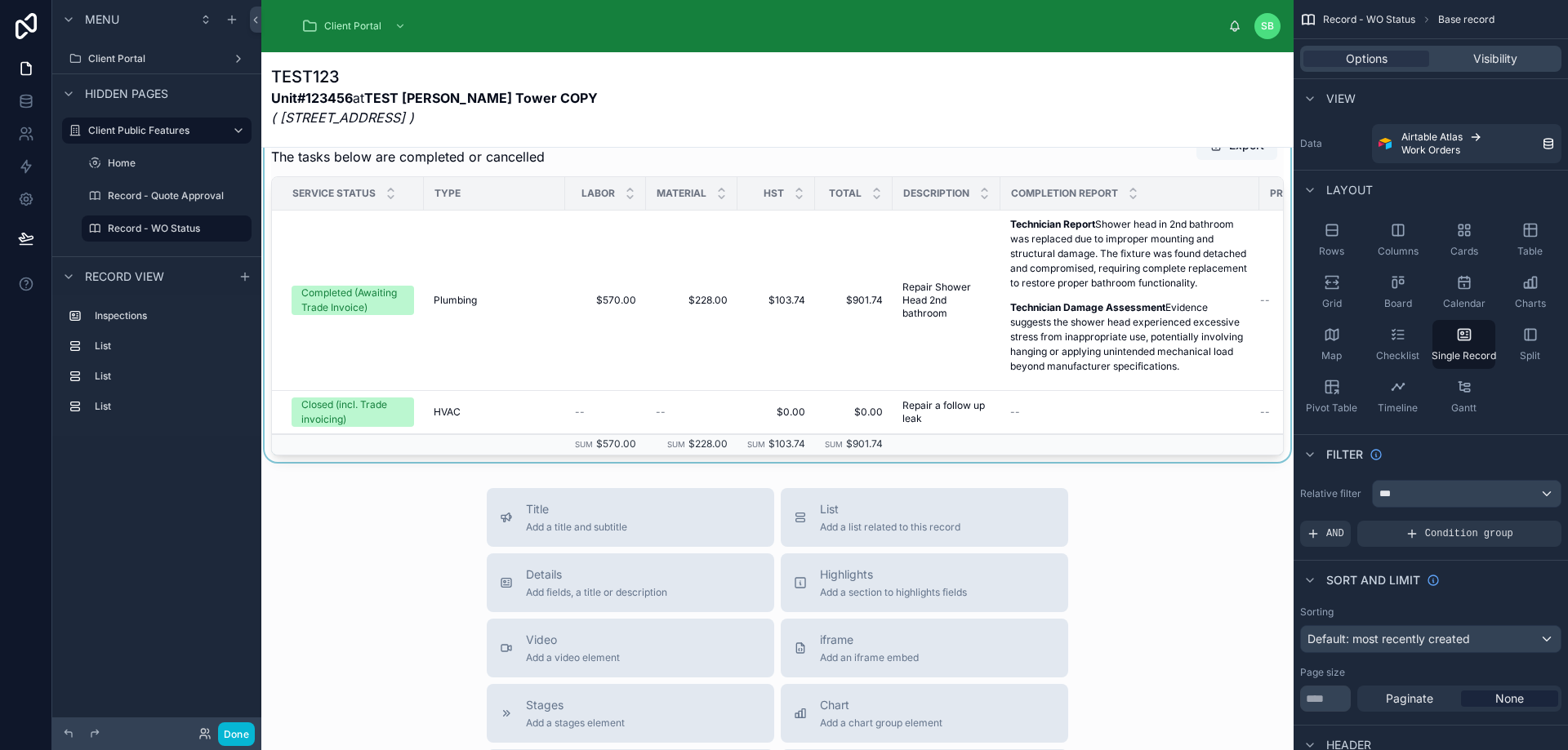
drag, startPoint x: 952, startPoint y: 542, endPoint x: 1062, endPoint y: 537, distance: 110.1
click at [1062, 463] on div at bounding box center [777, 290] width 1032 height 345
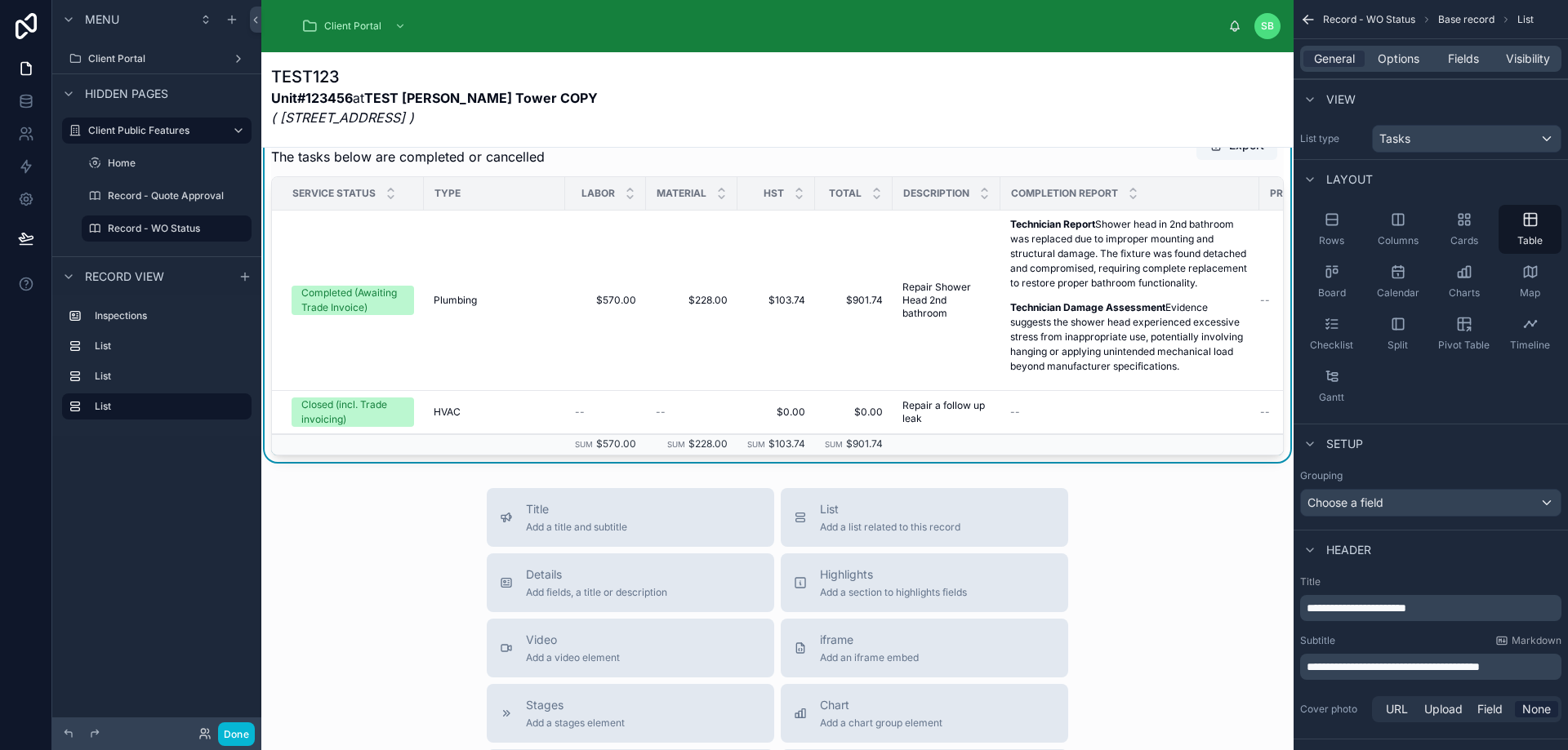
click at [533, 206] on div "Type" at bounding box center [494, 193] width 139 height 26
click at [692, 299] on td "$228.00 $228.00" at bounding box center [691, 301] width 91 height 180
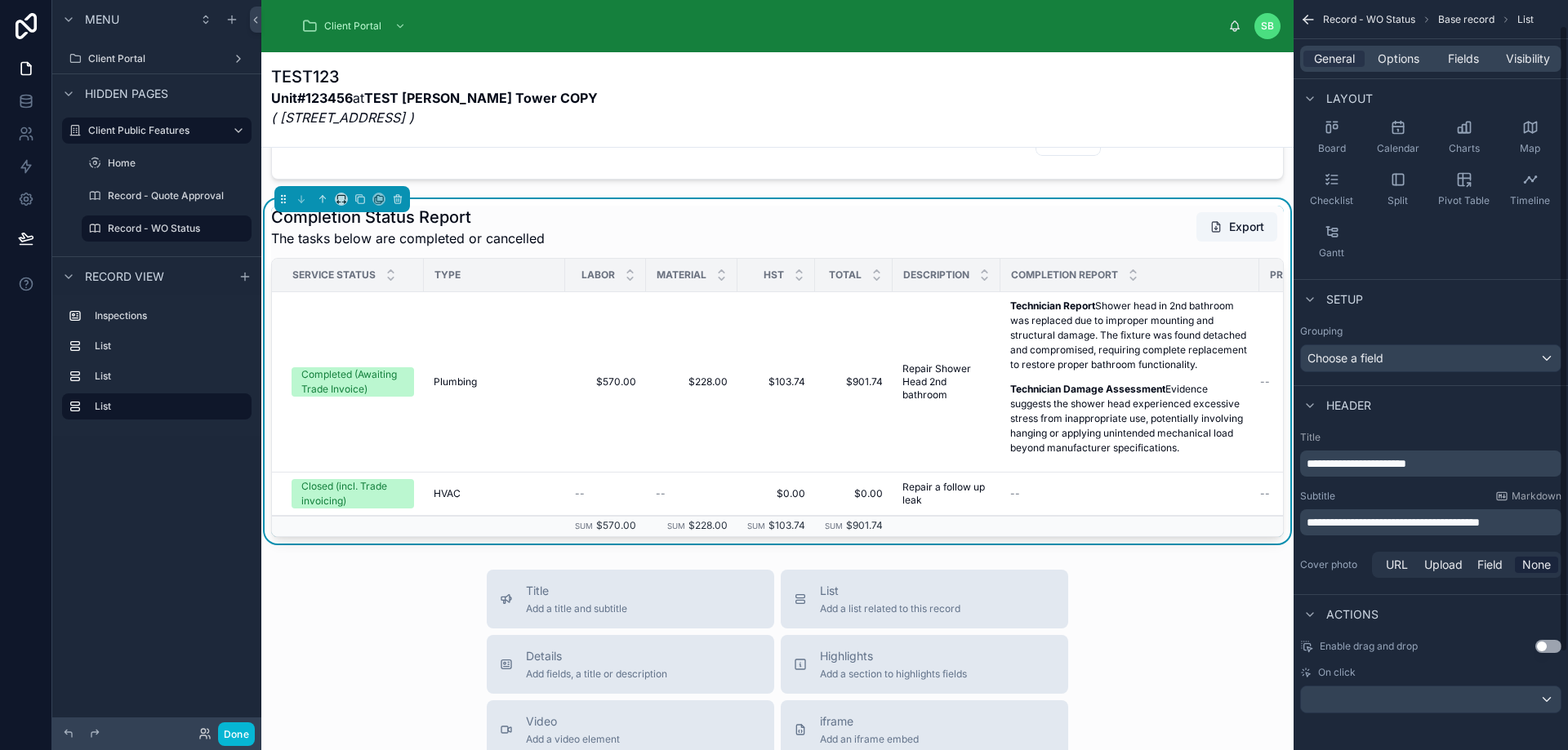
scroll to position [147, 0]
click at [1471, 348] on div "Choose a field" at bounding box center [1430, 356] width 260 height 26
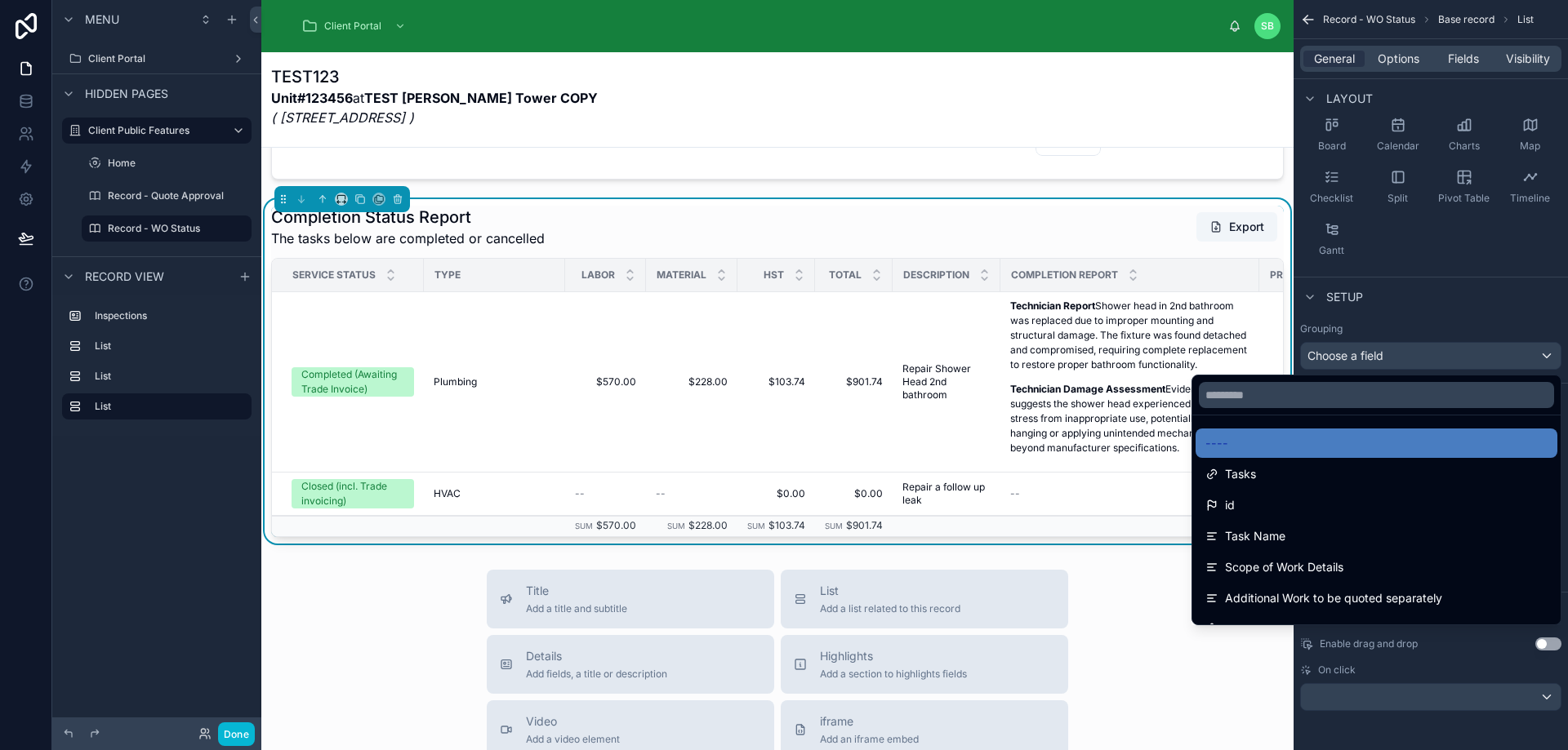
click at [1468, 315] on div "scrollable content" at bounding box center [784, 375] width 1568 height 750
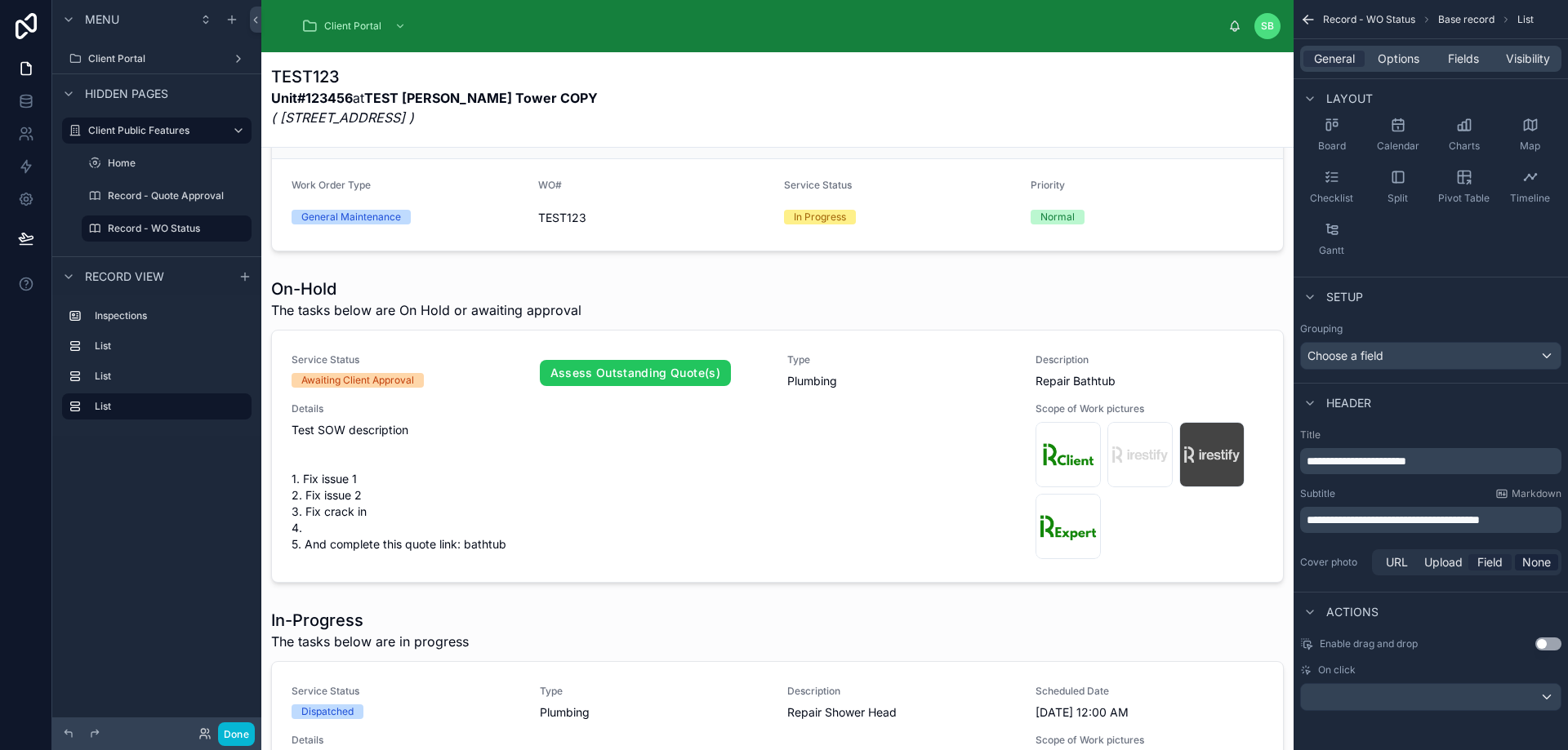
click at [1491, 559] on span "Field" at bounding box center [1490, 562] width 25 height 17
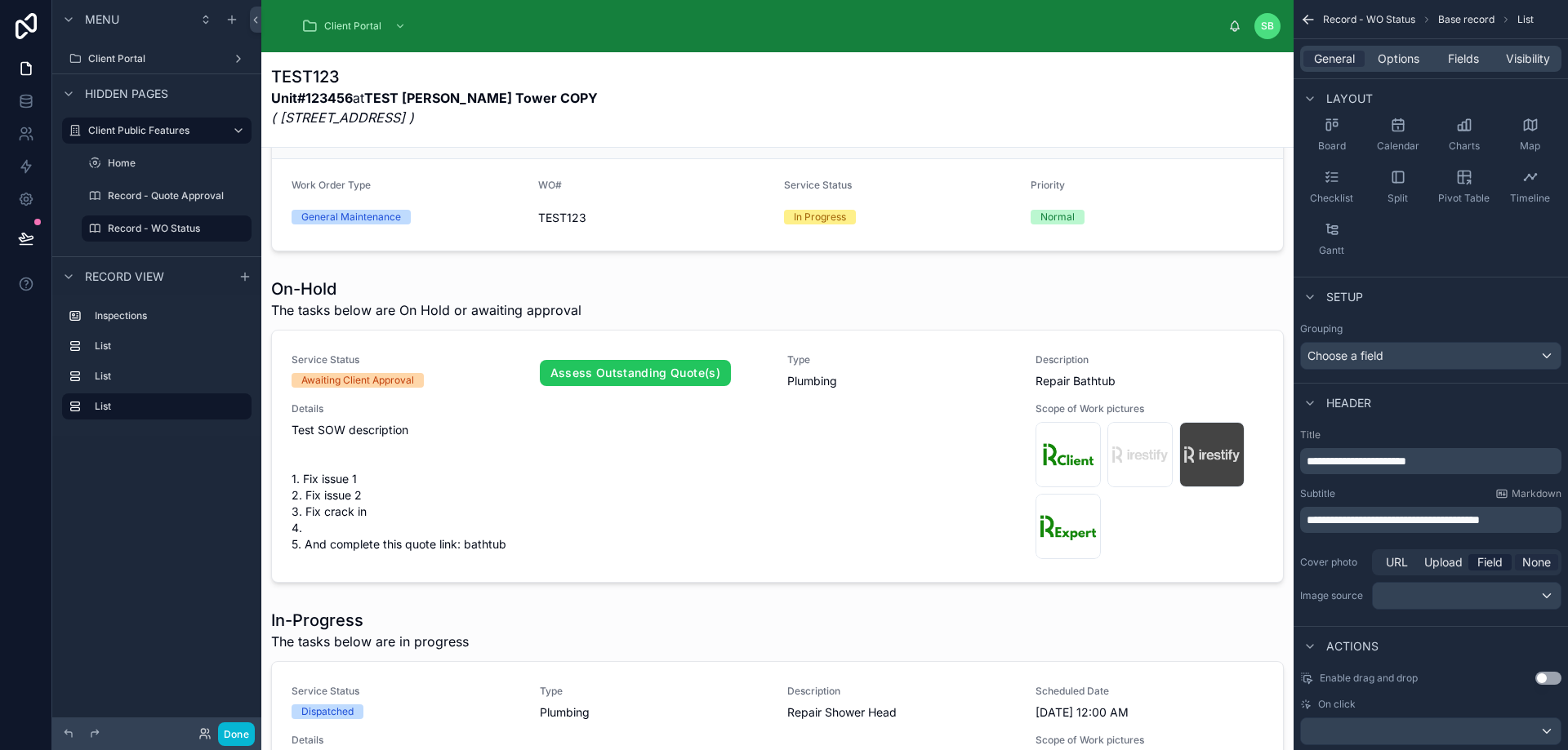
click at [1531, 562] on span "None" at bounding box center [1536, 562] width 29 height 17
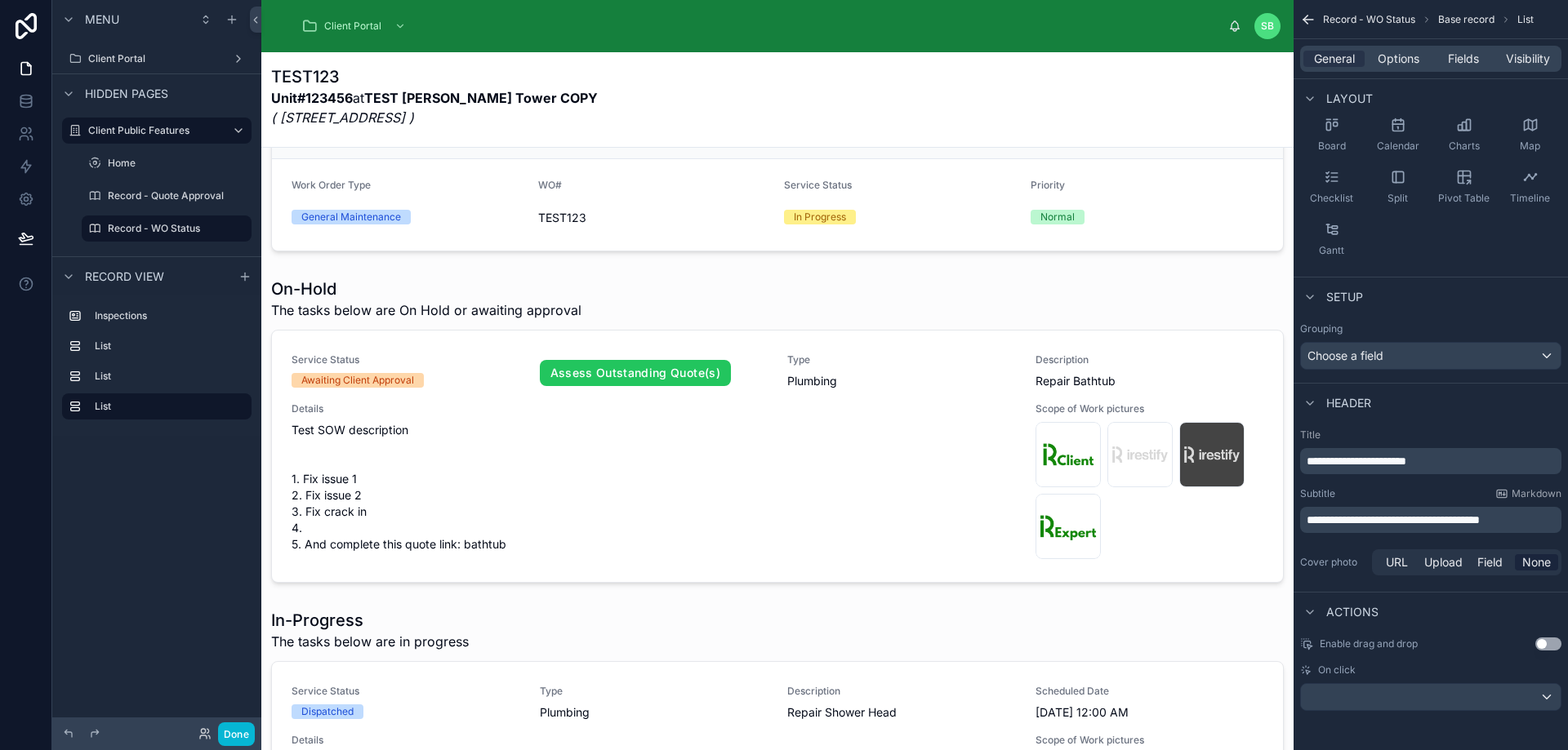
click at [874, 101] on div "TEST123 Unit#123456 at TEST [PERSON_NAME][GEOGRAPHIC_DATA] COPY ( [STREET_ADDRE…" at bounding box center [777, 101] width 1012 height 71
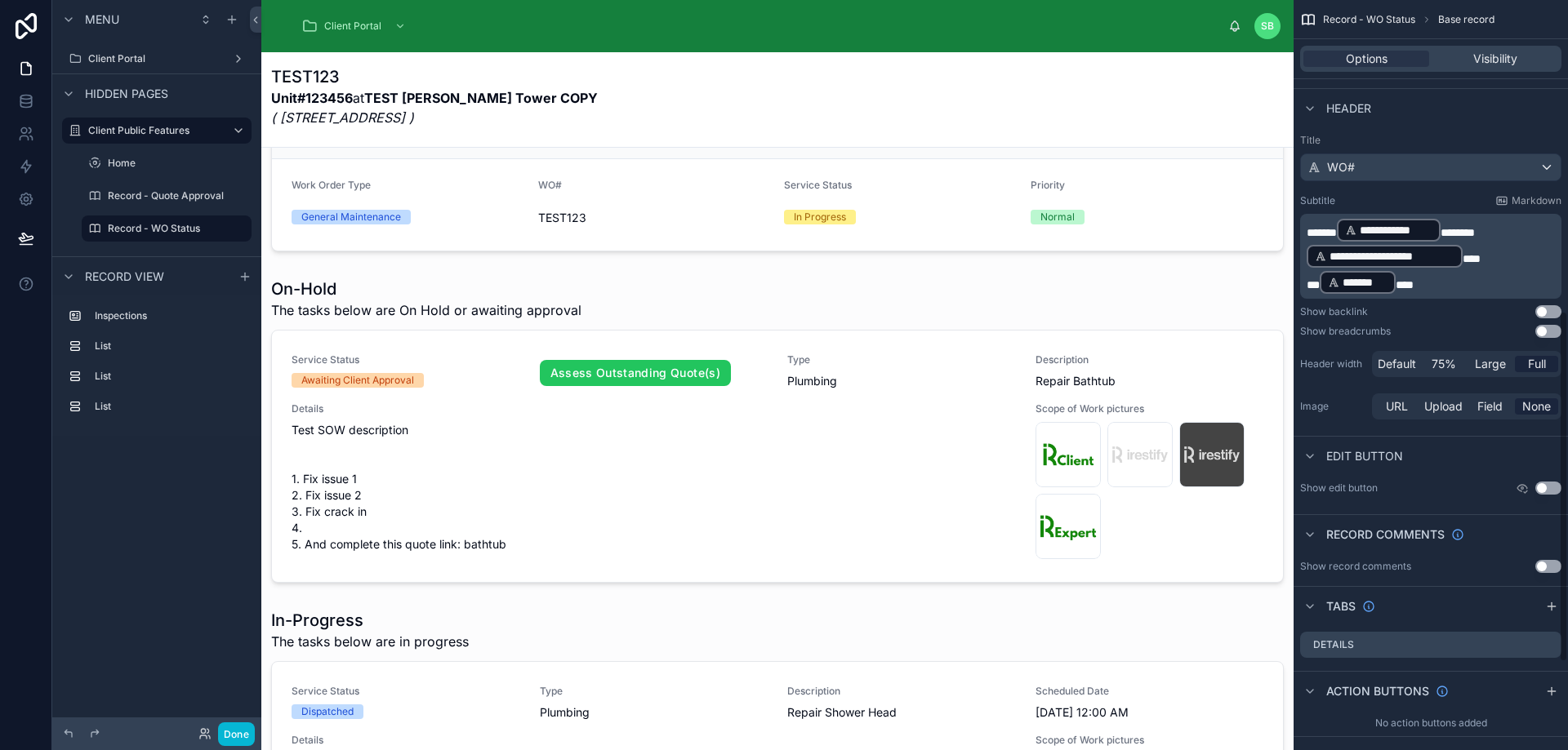
scroll to position [719, 0]
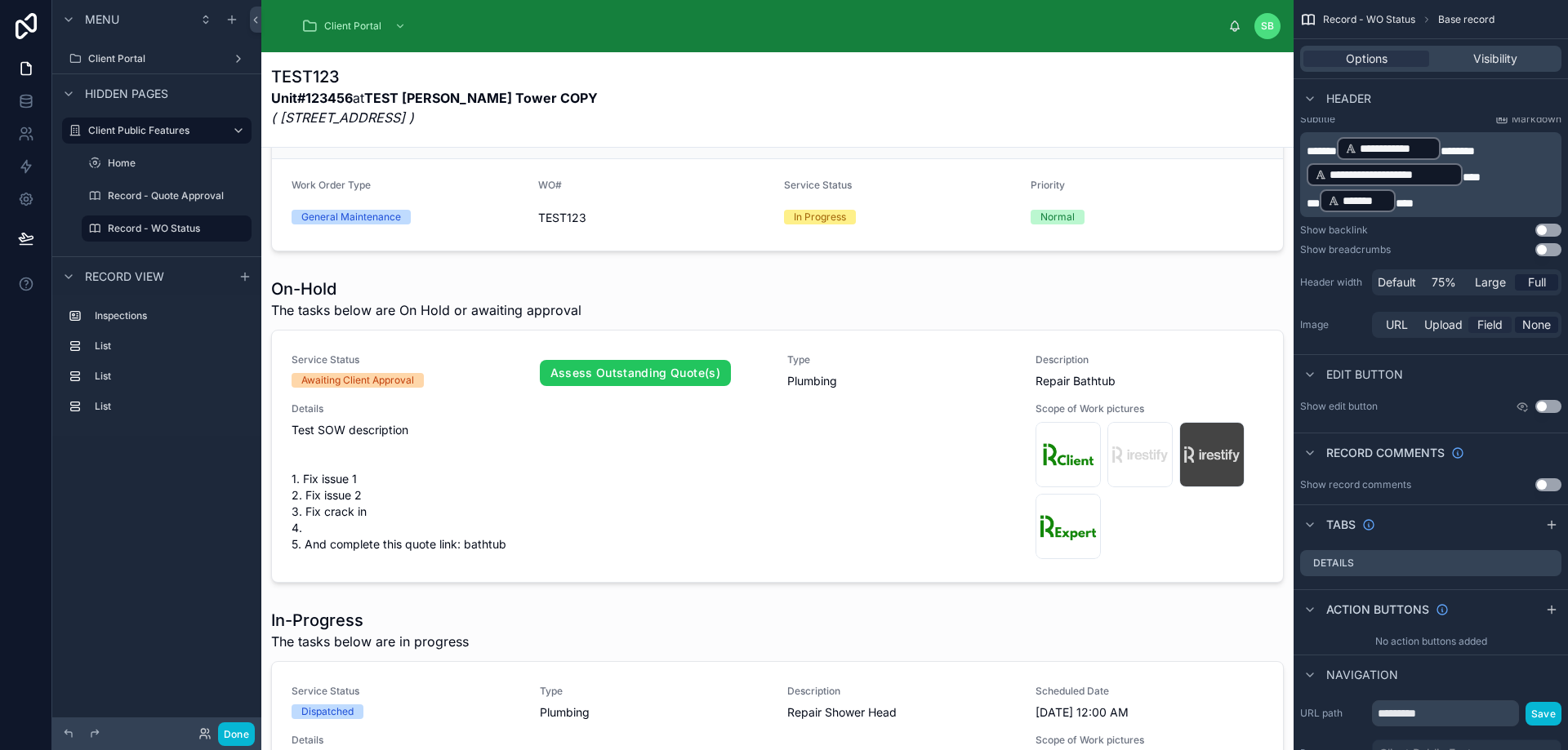
click at [1491, 321] on span "Field" at bounding box center [1490, 325] width 25 height 17
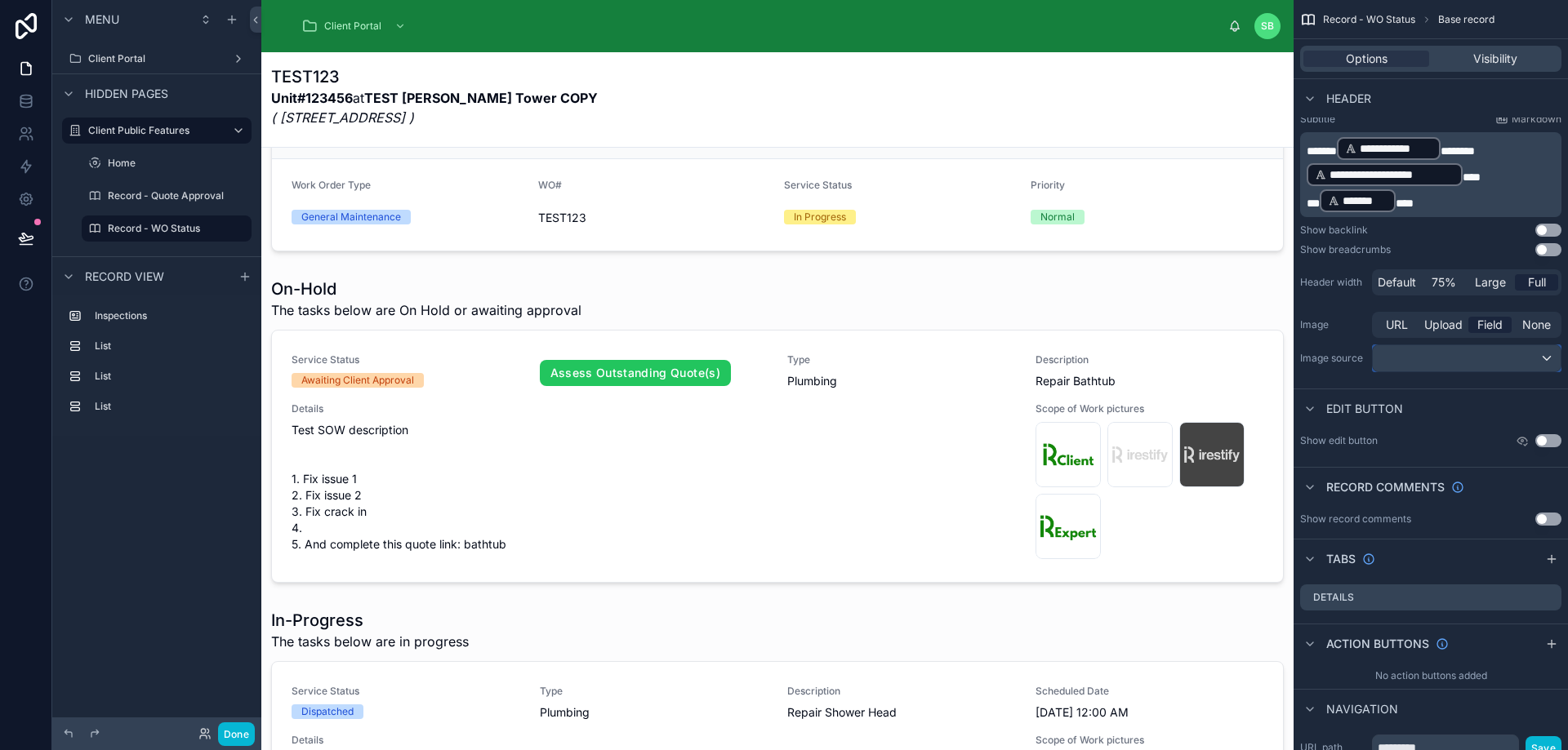
click at [1490, 350] on div "scrollable content" at bounding box center [1467, 358] width 188 height 26
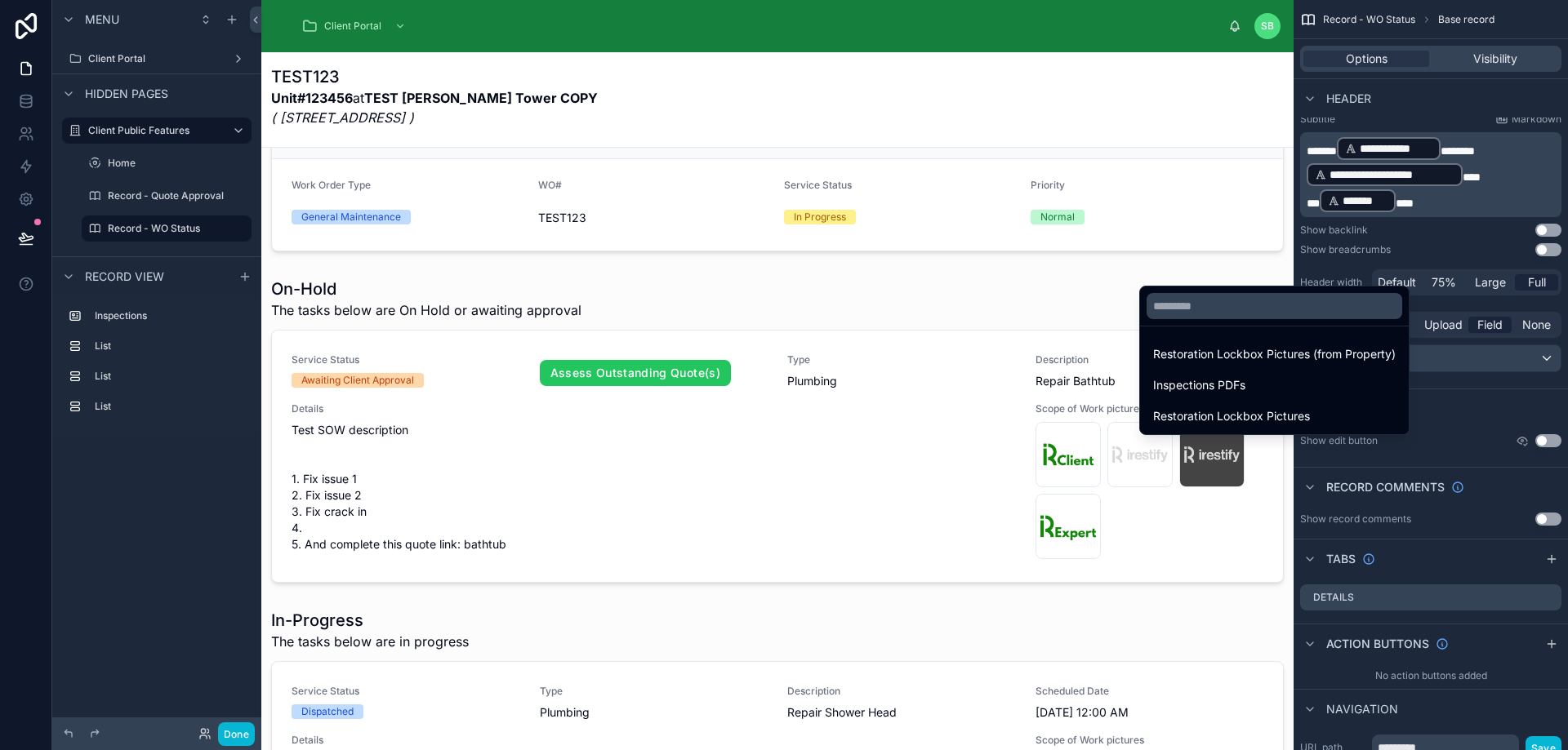
click at [1490, 353] on div "scrollable content" at bounding box center [784, 375] width 1568 height 750
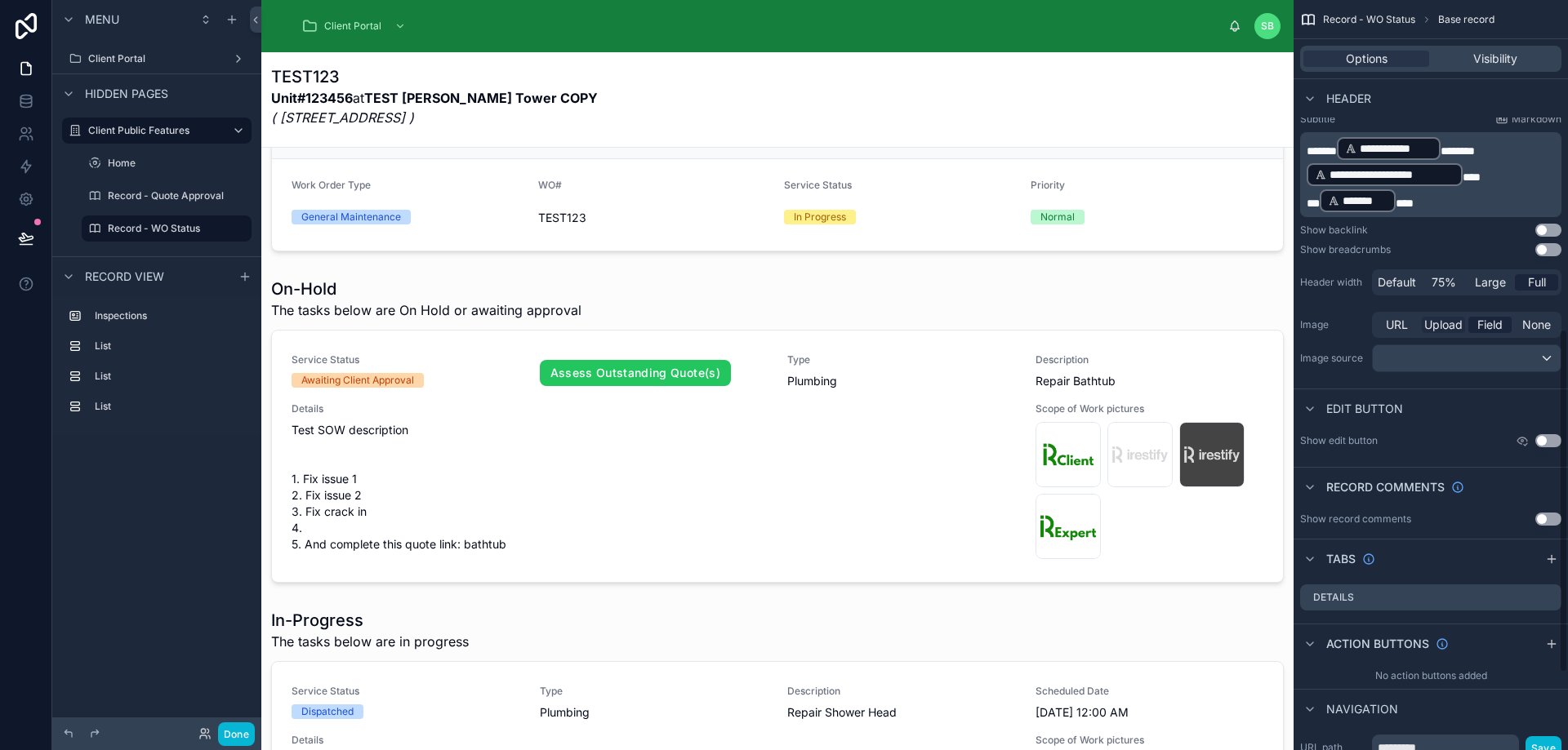
click at [1456, 321] on span "Upload" at bounding box center [1443, 325] width 38 height 17
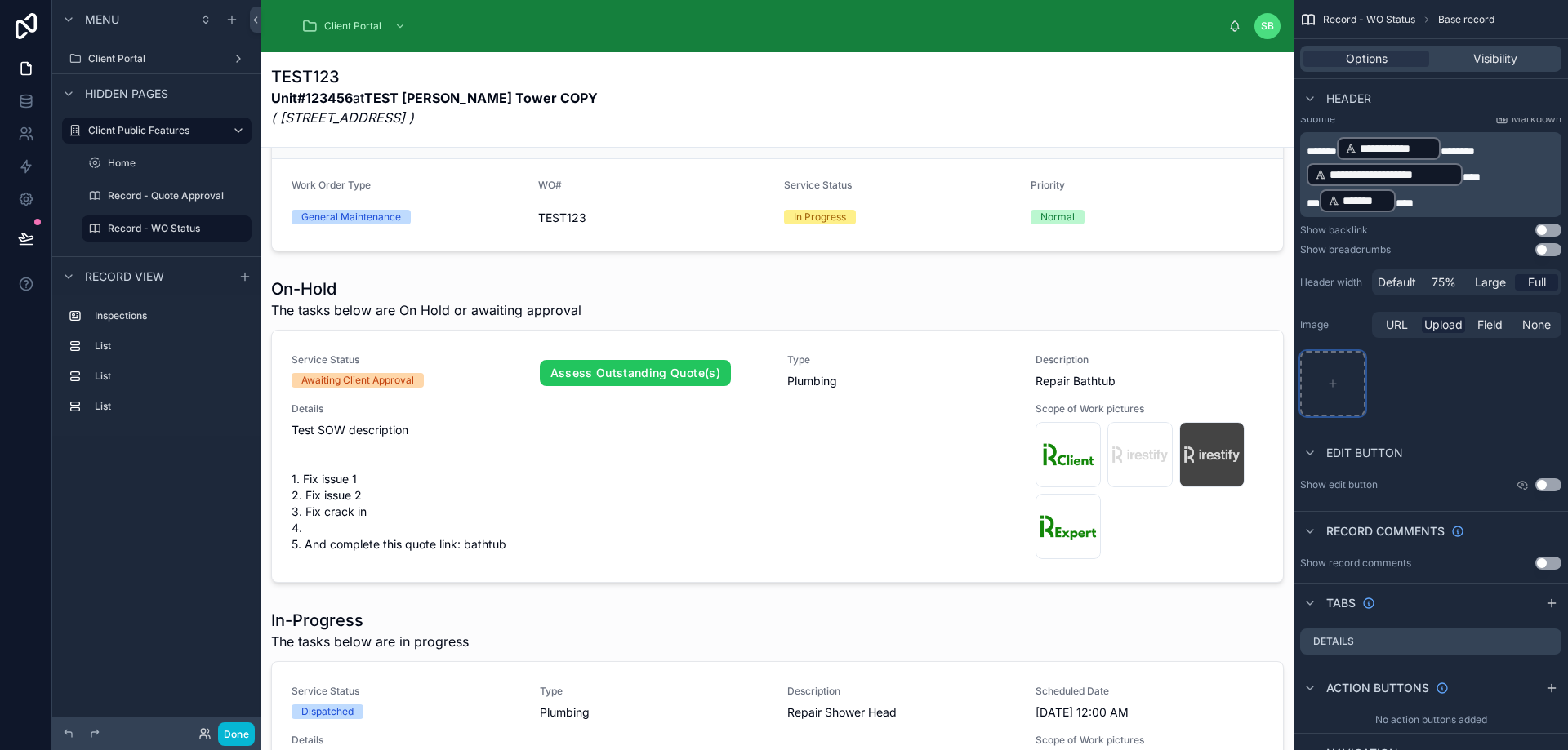
click at [1338, 382] on div "scrollable content" at bounding box center [1332, 383] width 65 height 65
type input "**********"
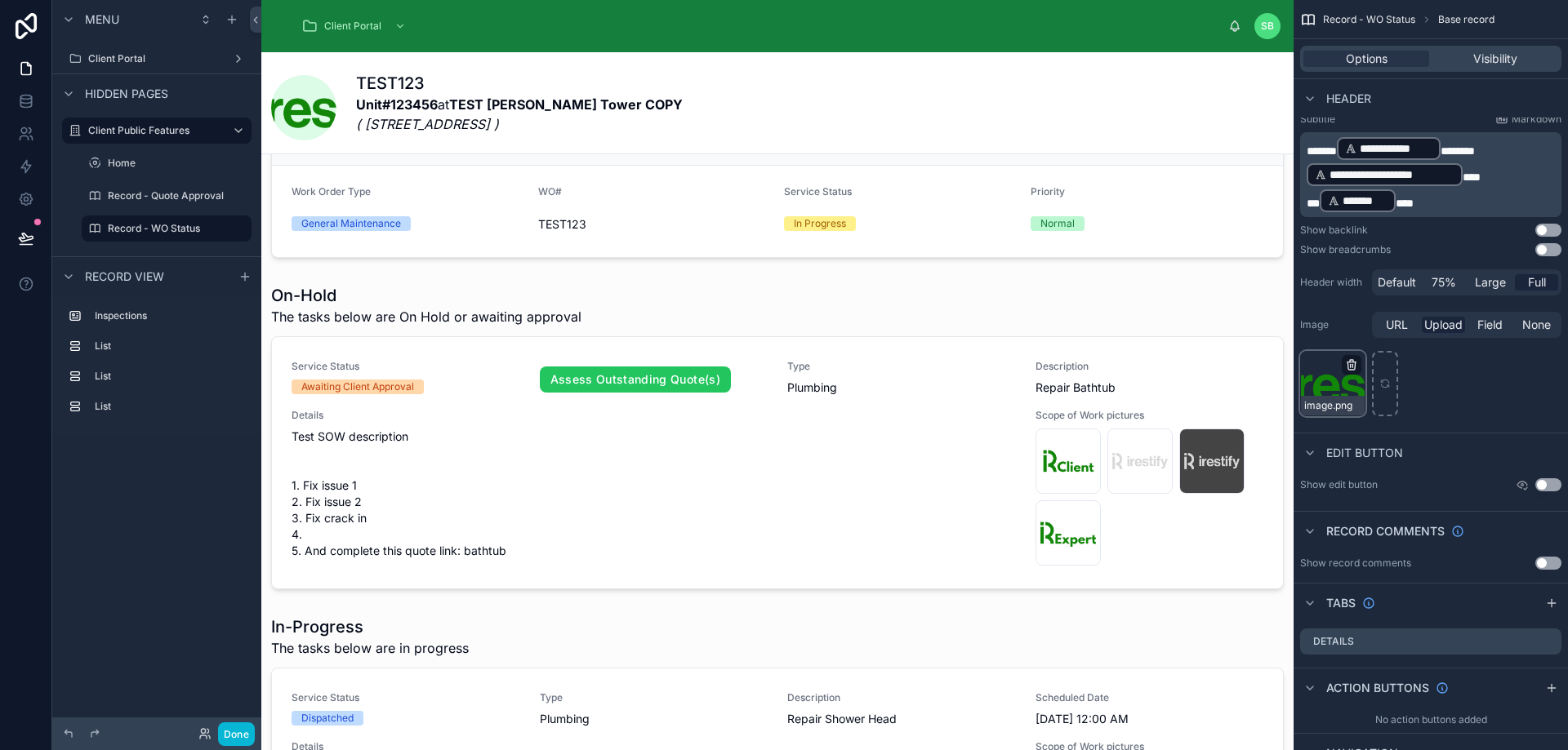
click at [1355, 368] on icon "scrollable content" at bounding box center [1351, 366] width 7 height 7
click at [1386, 335] on icon "button" at bounding box center [1385, 335] width 13 height 13
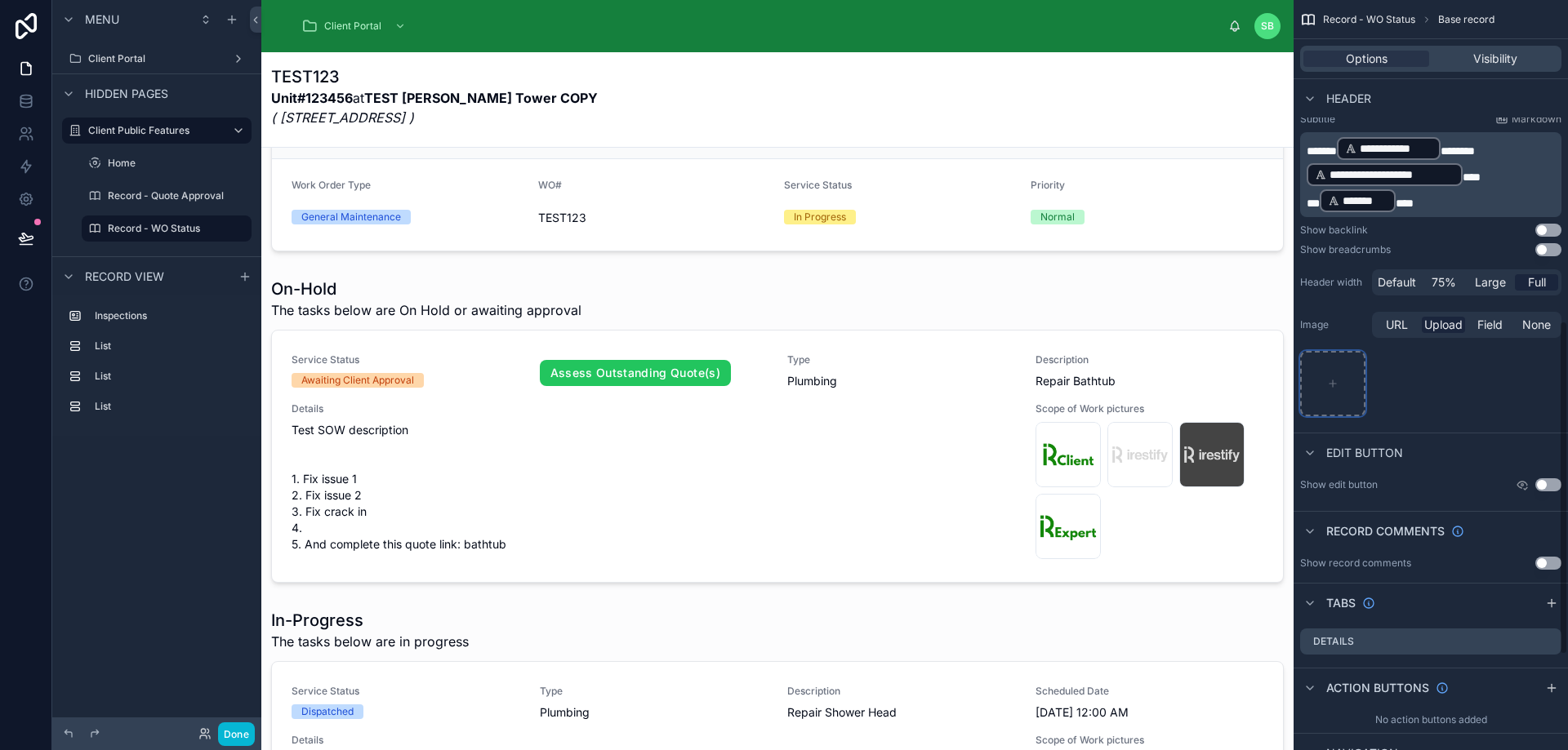
click at [1335, 382] on icon "scrollable content" at bounding box center [1332, 383] width 11 height 11
type input "**********"
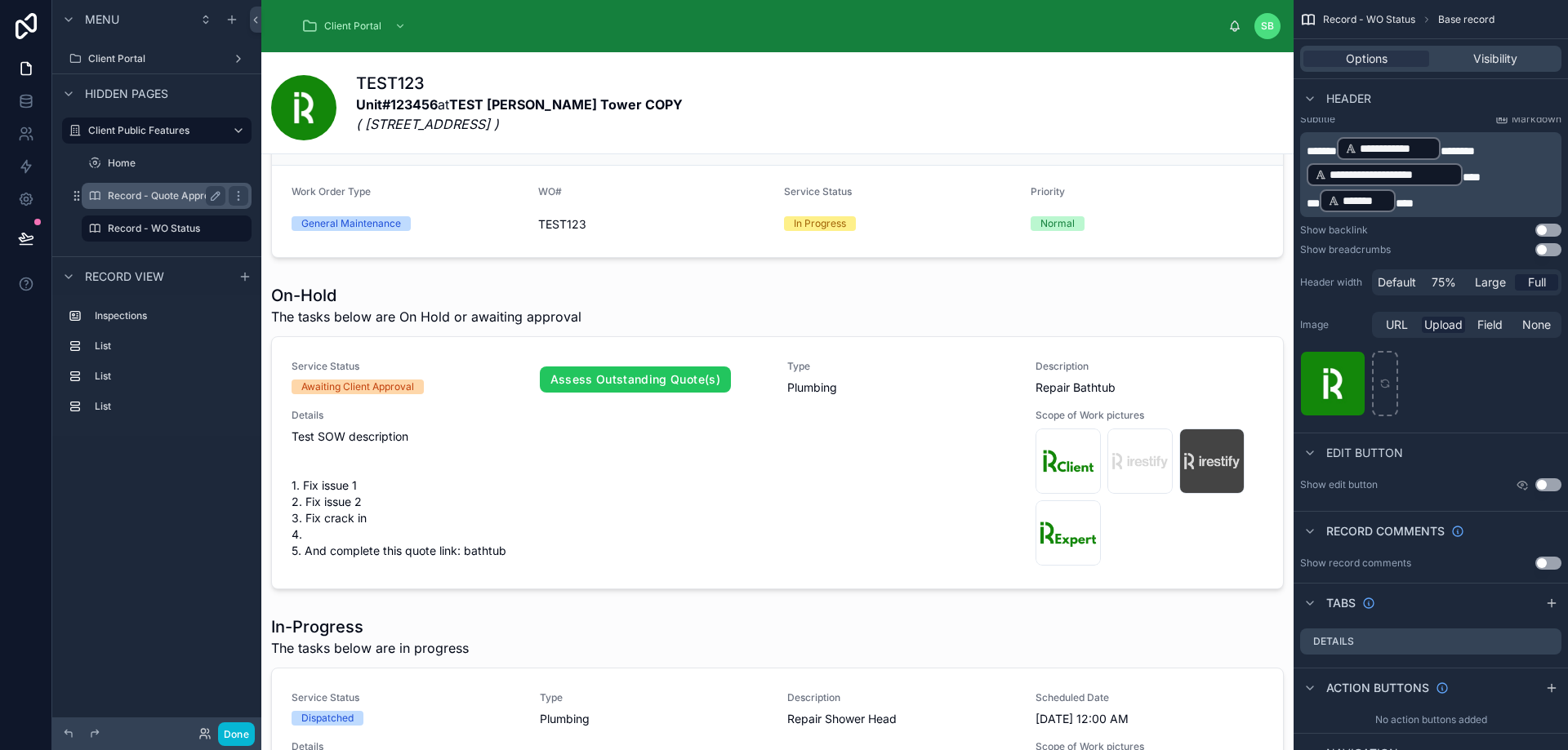
click at [133, 199] on label "Record - Quote Approval" at bounding box center [166, 195] width 116 height 13
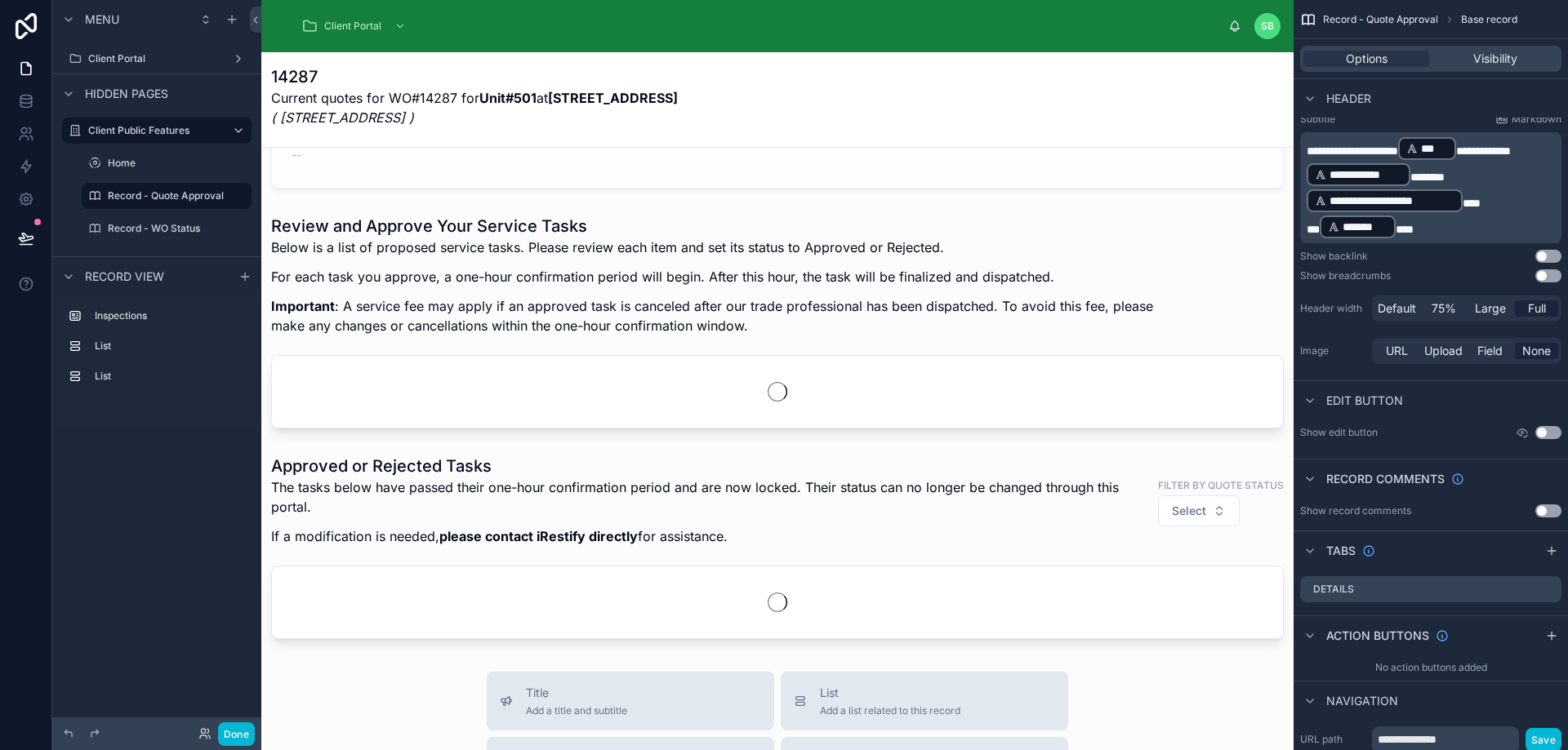
scroll to position [82, 0]
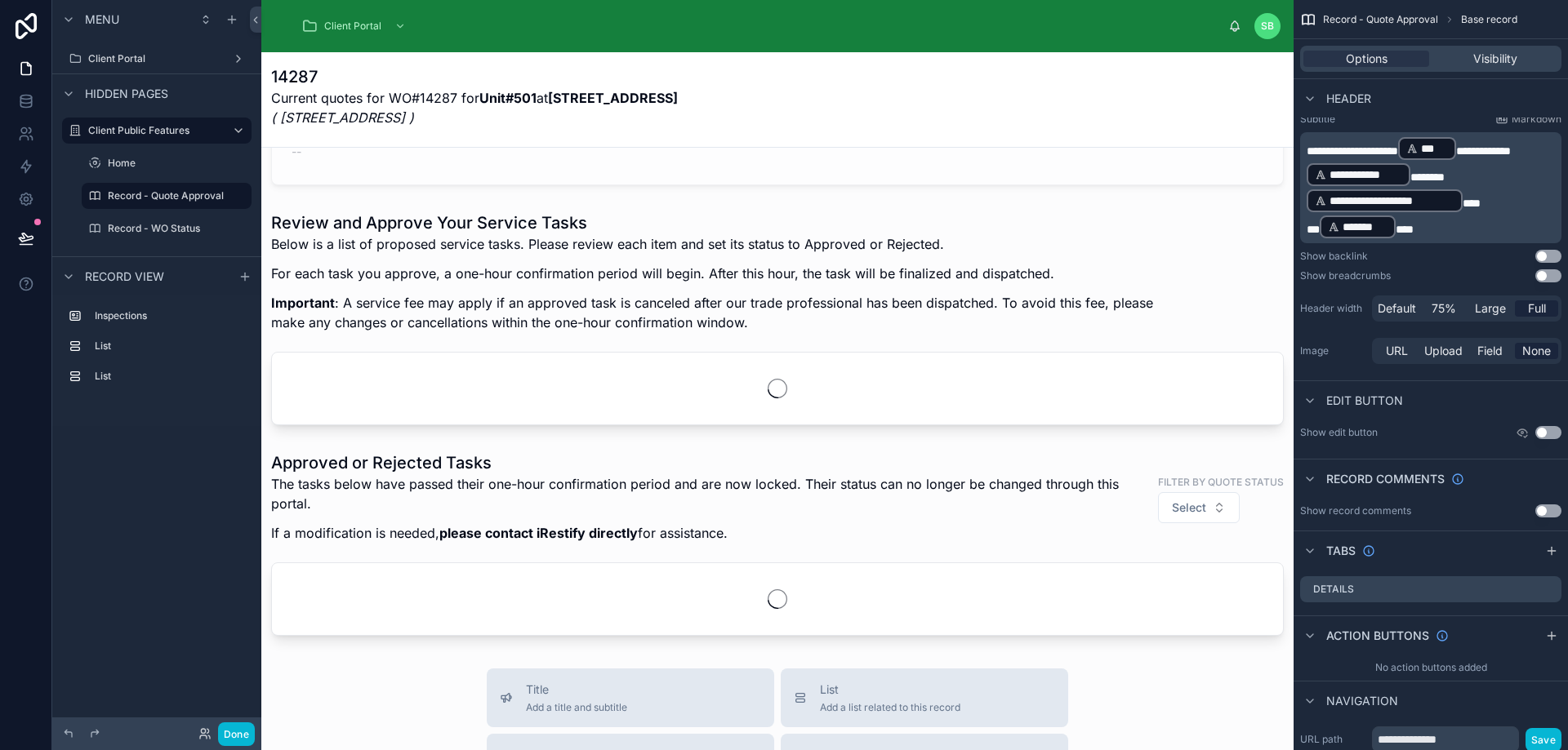
click at [341, 103] on p "Current quotes for WO#14287 for Unit#501 at [STREET_ADDRESS] )" at bounding box center [474, 107] width 407 height 39
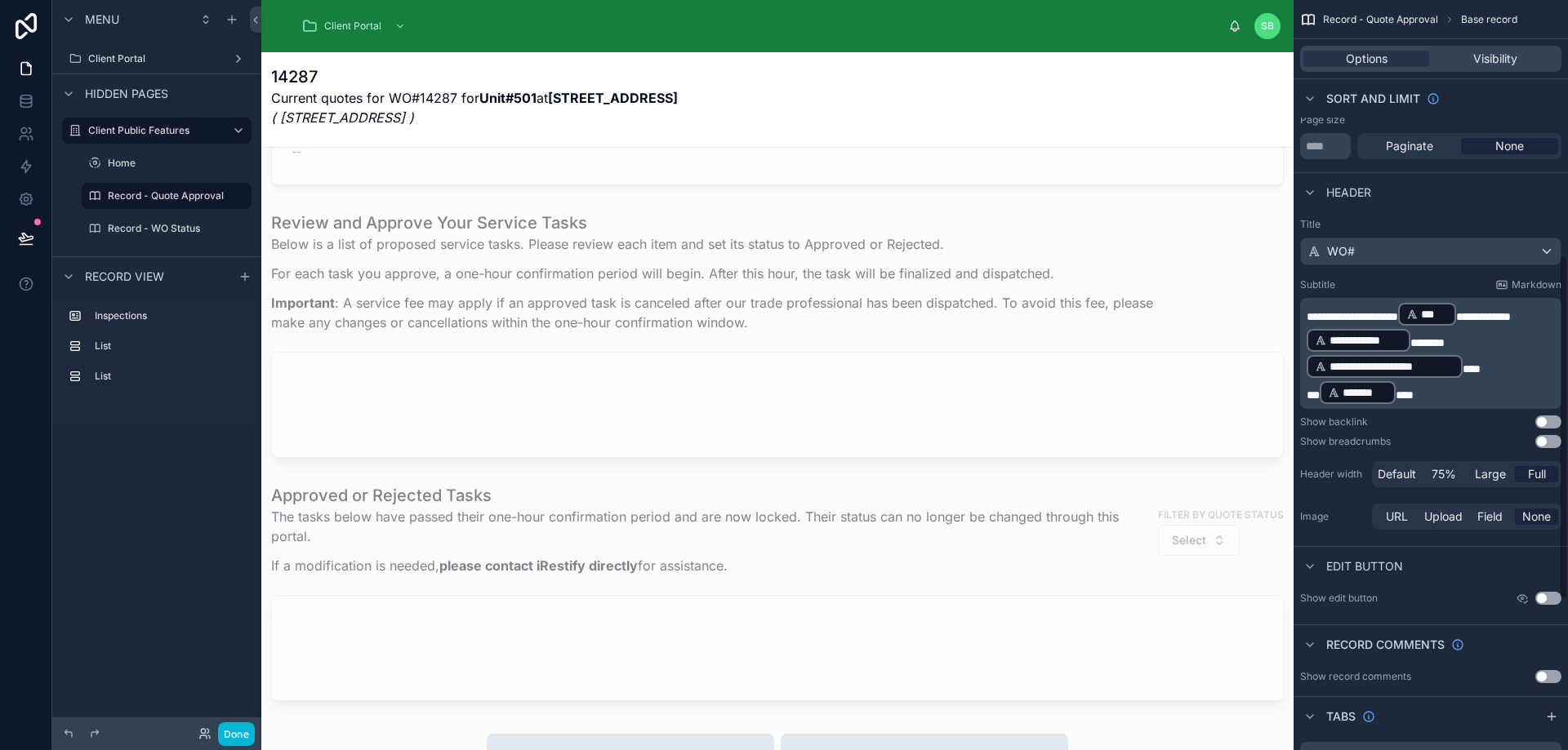
scroll to position [634, 0]
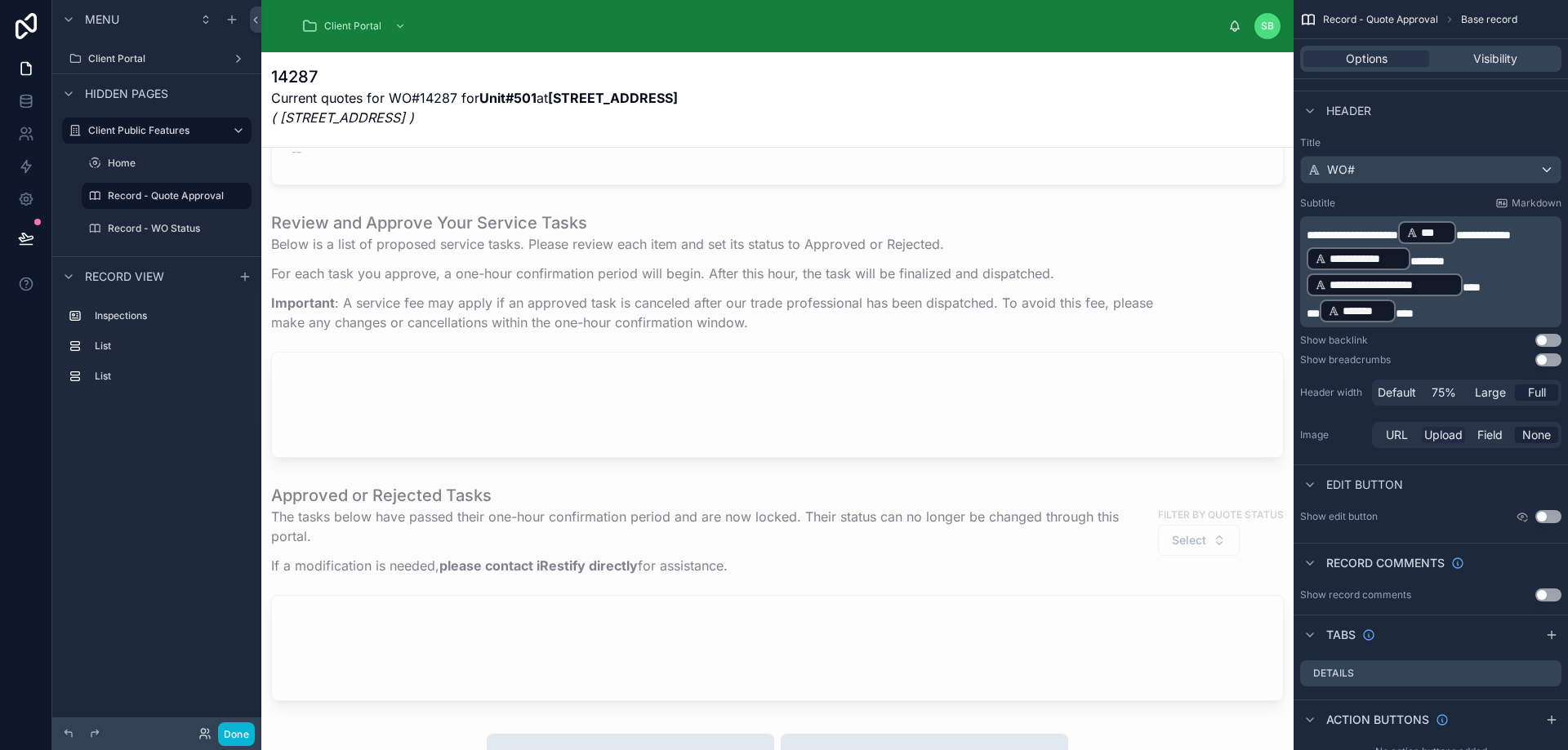
click at [1429, 434] on span "Upload" at bounding box center [1443, 435] width 38 height 17
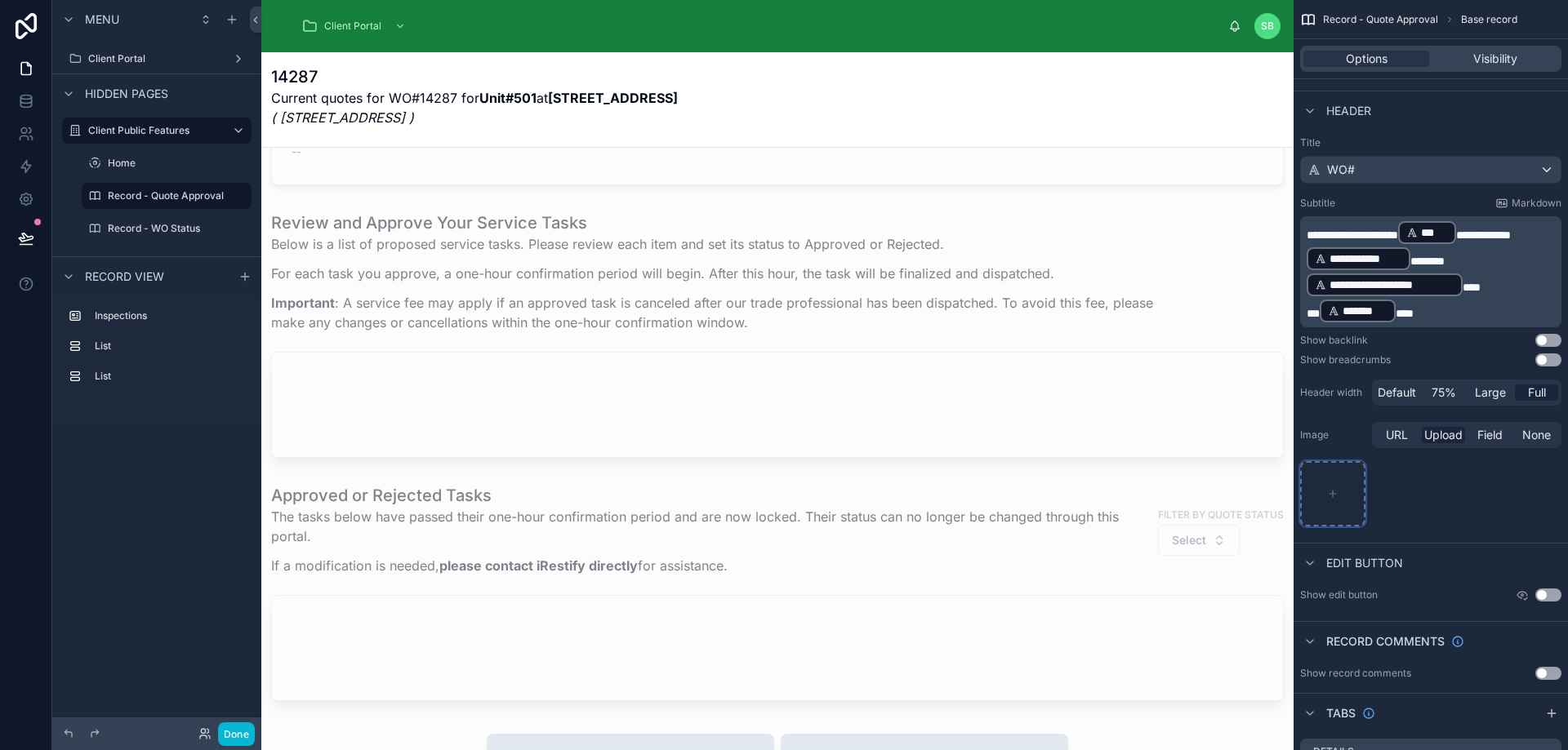
click at [1342, 487] on div "scrollable content" at bounding box center [1332, 494] width 65 height 65
type input "**********"
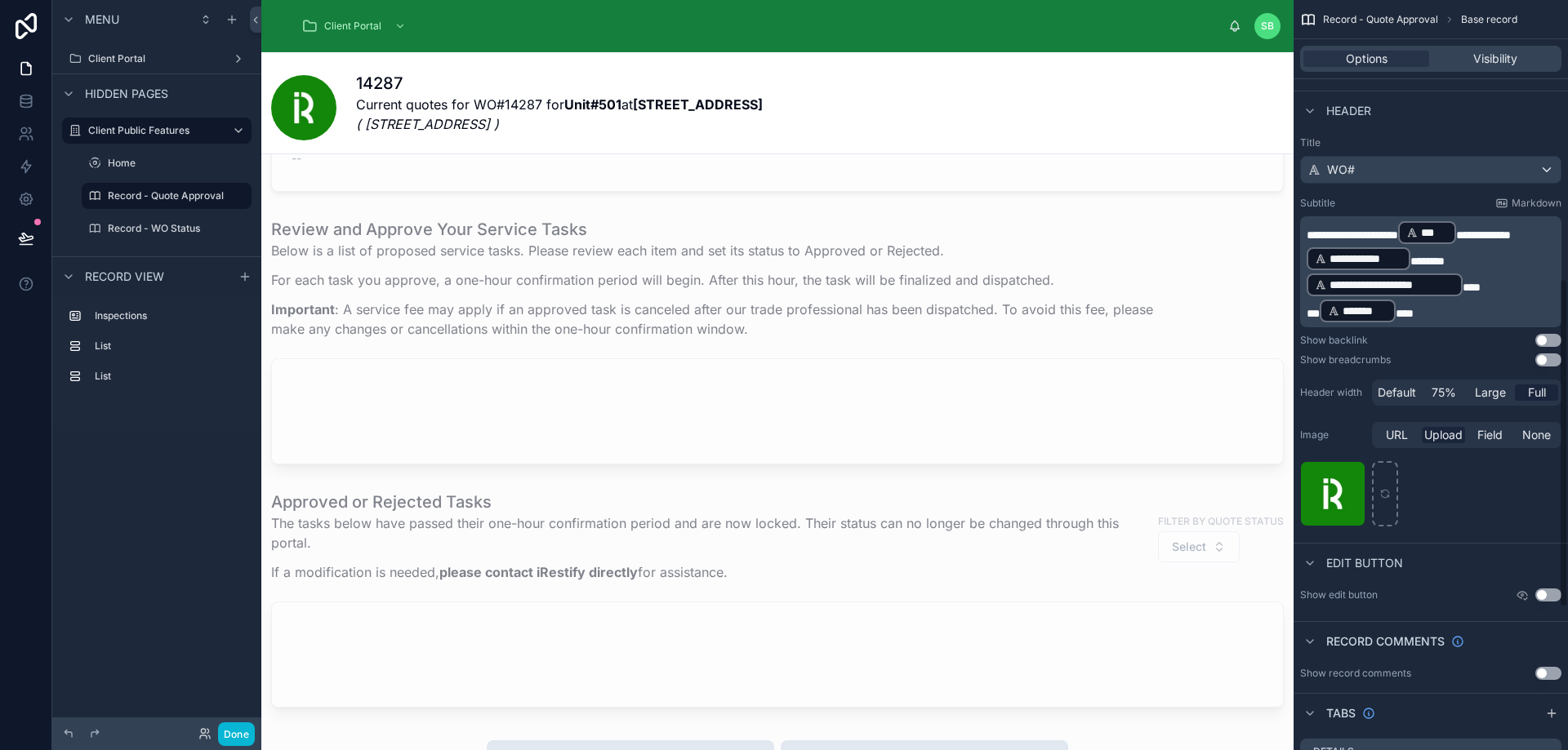
click at [1470, 491] on div "irestify_logo .jfif" at bounding box center [1430, 494] width 261 height 65
click at [176, 225] on label "Record - WO Status" at bounding box center [163, 228] width 111 height 13
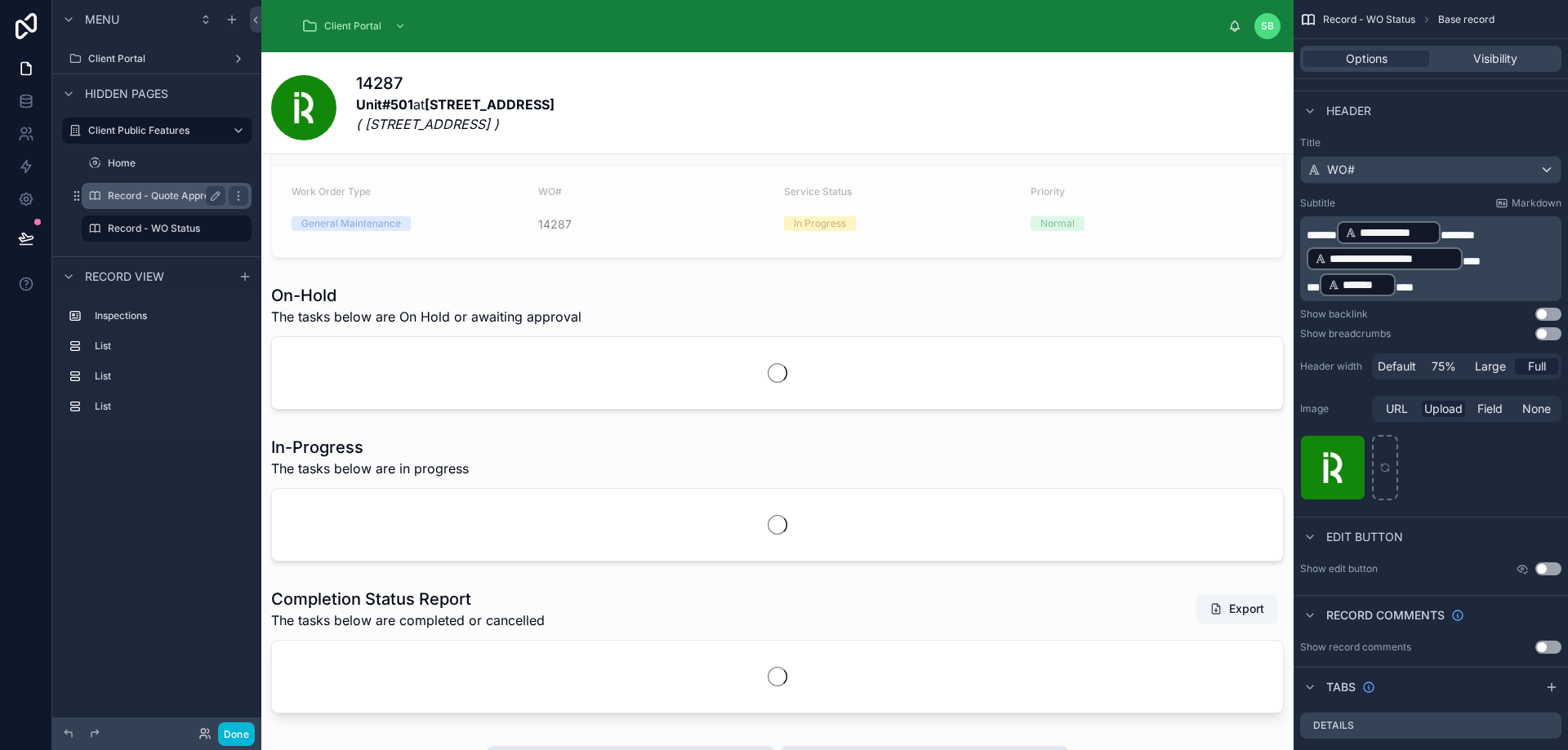
scroll to position [84, 0]
click at [167, 200] on label "Record - Quote Approval" at bounding box center [166, 195] width 116 height 13
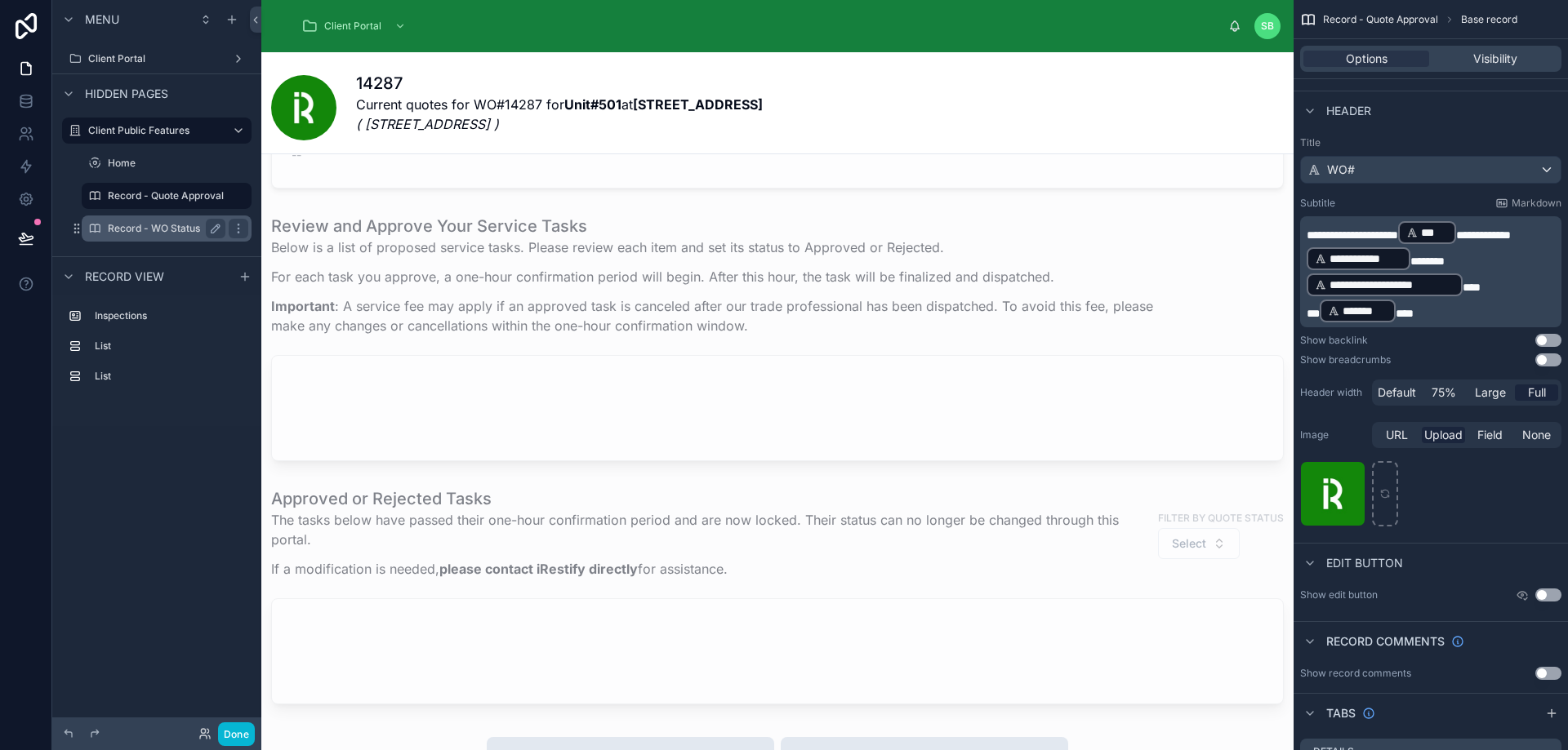
click at [133, 222] on label "Record - WO Status" at bounding box center [163, 228] width 111 height 13
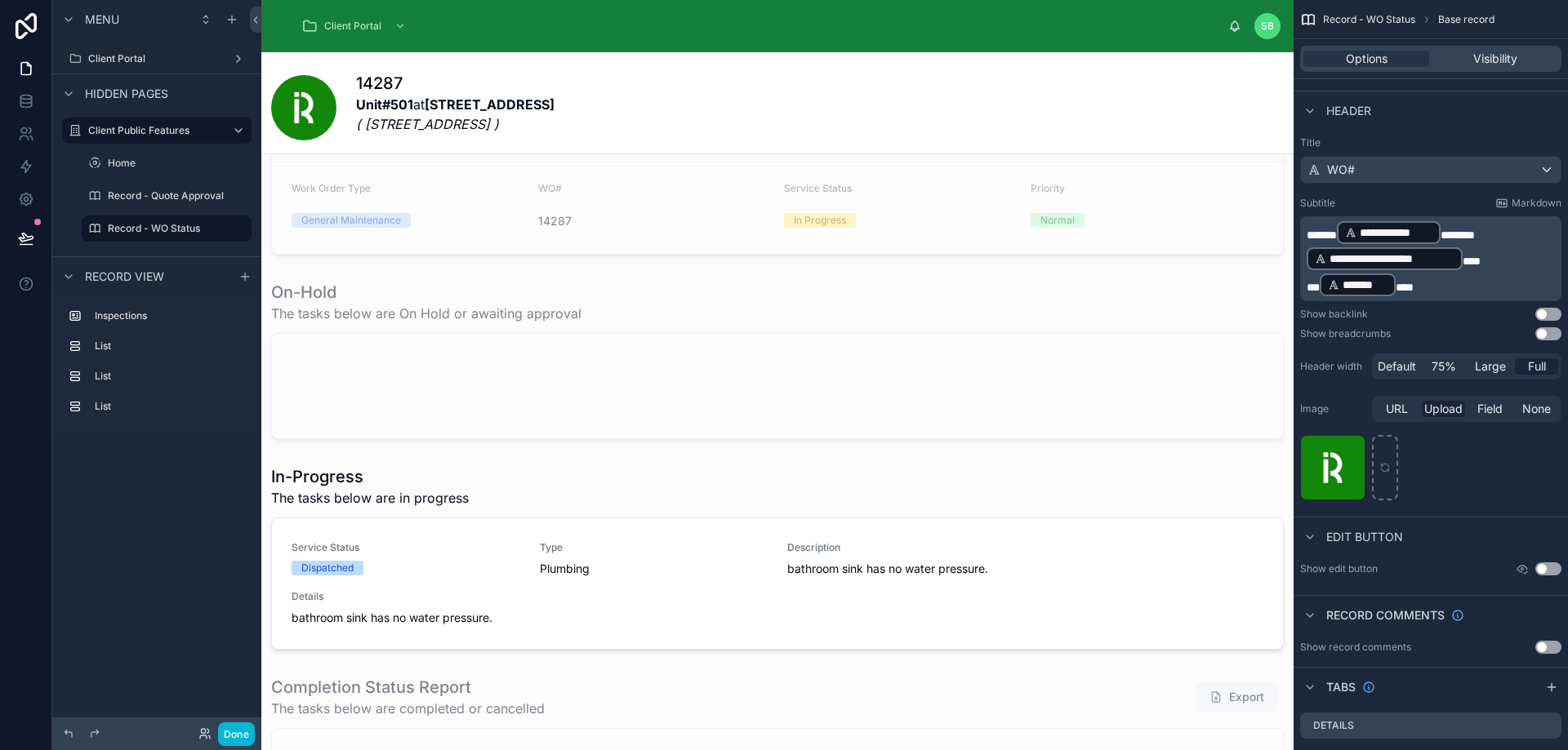
click at [22, 239] on icon at bounding box center [26, 237] width 14 height 8
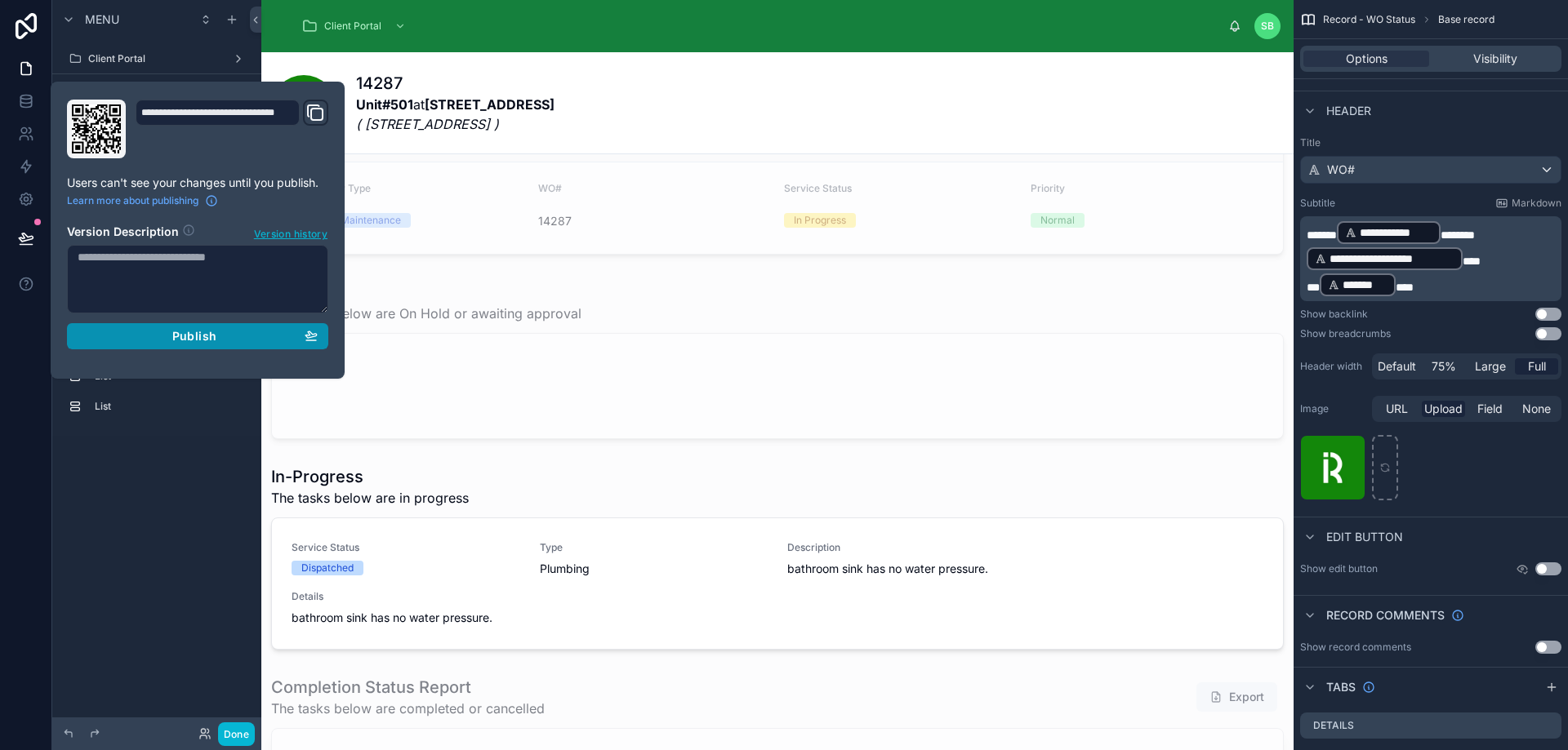
click at [200, 335] on span "Publish" at bounding box center [194, 336] width 44 height 15
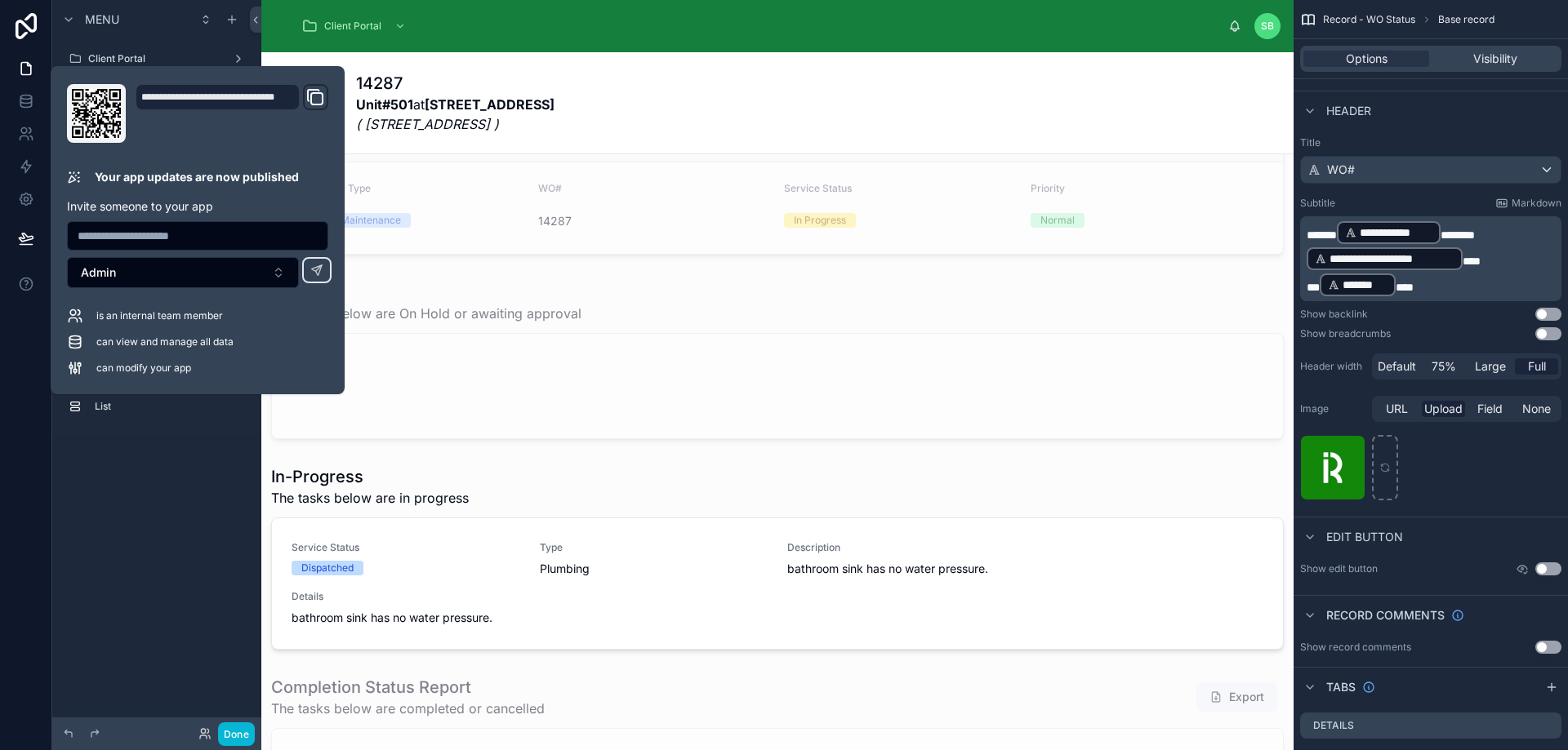
click at [769, 92] on div "14287 Unit#501 at [STREET_ADDRESS]" at bounding box center [777, 107] width 1012 height 71
